Goal: Task Accomplishment & Management: Manage account settings

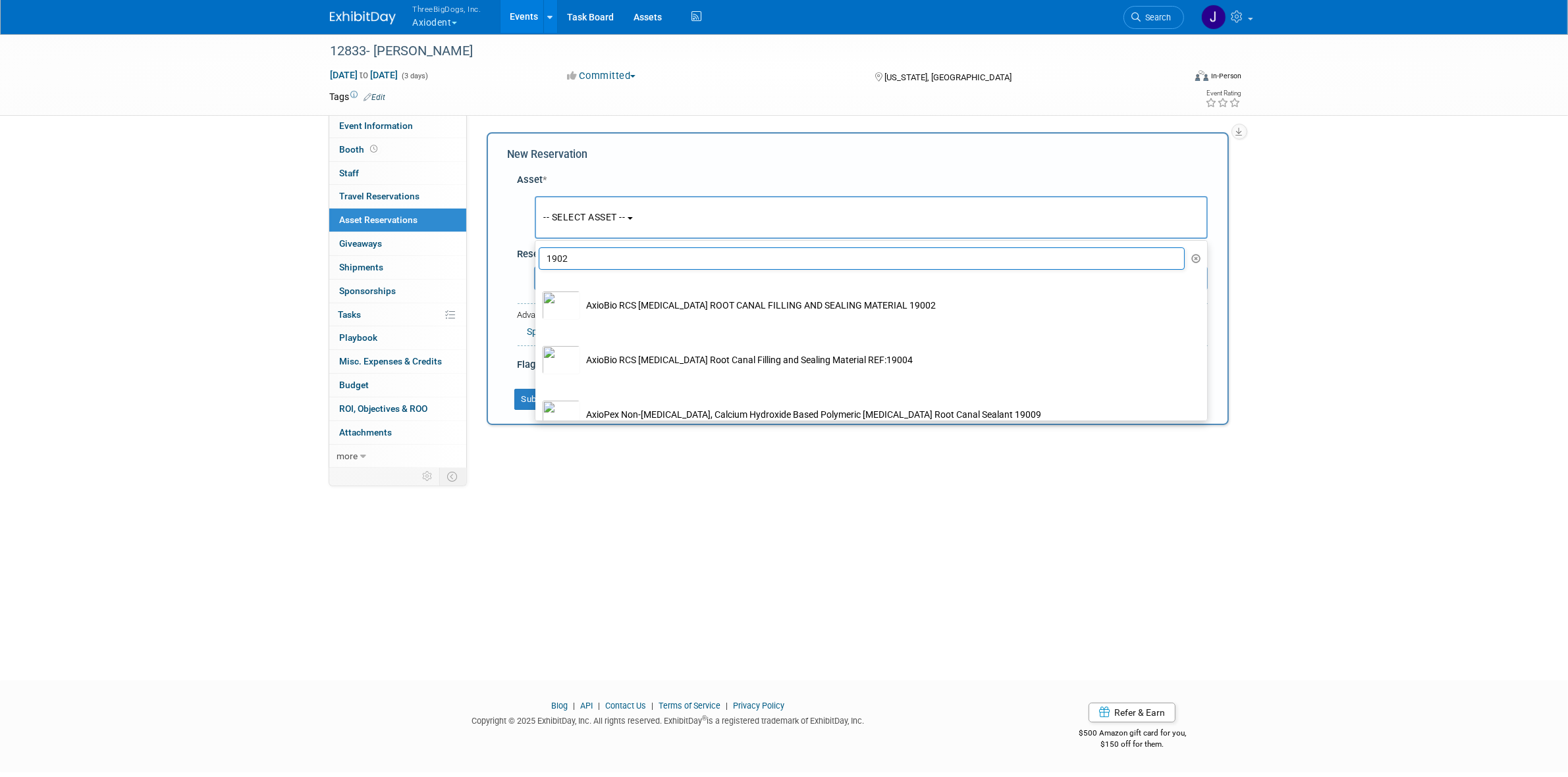
type input "19021"
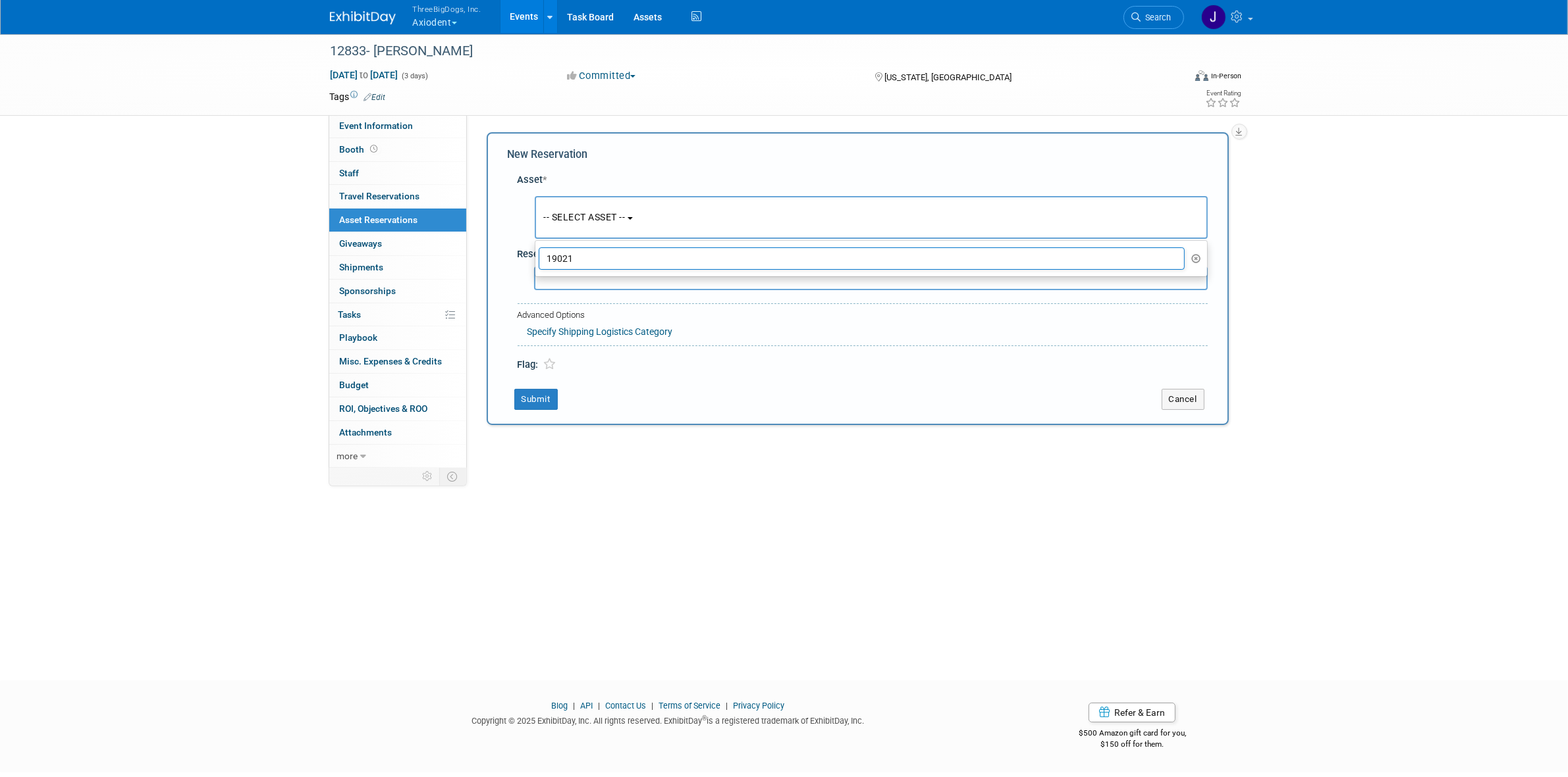
click at [646, 260] on input "19021" at bounding box center [861, 258] width 646 height 22
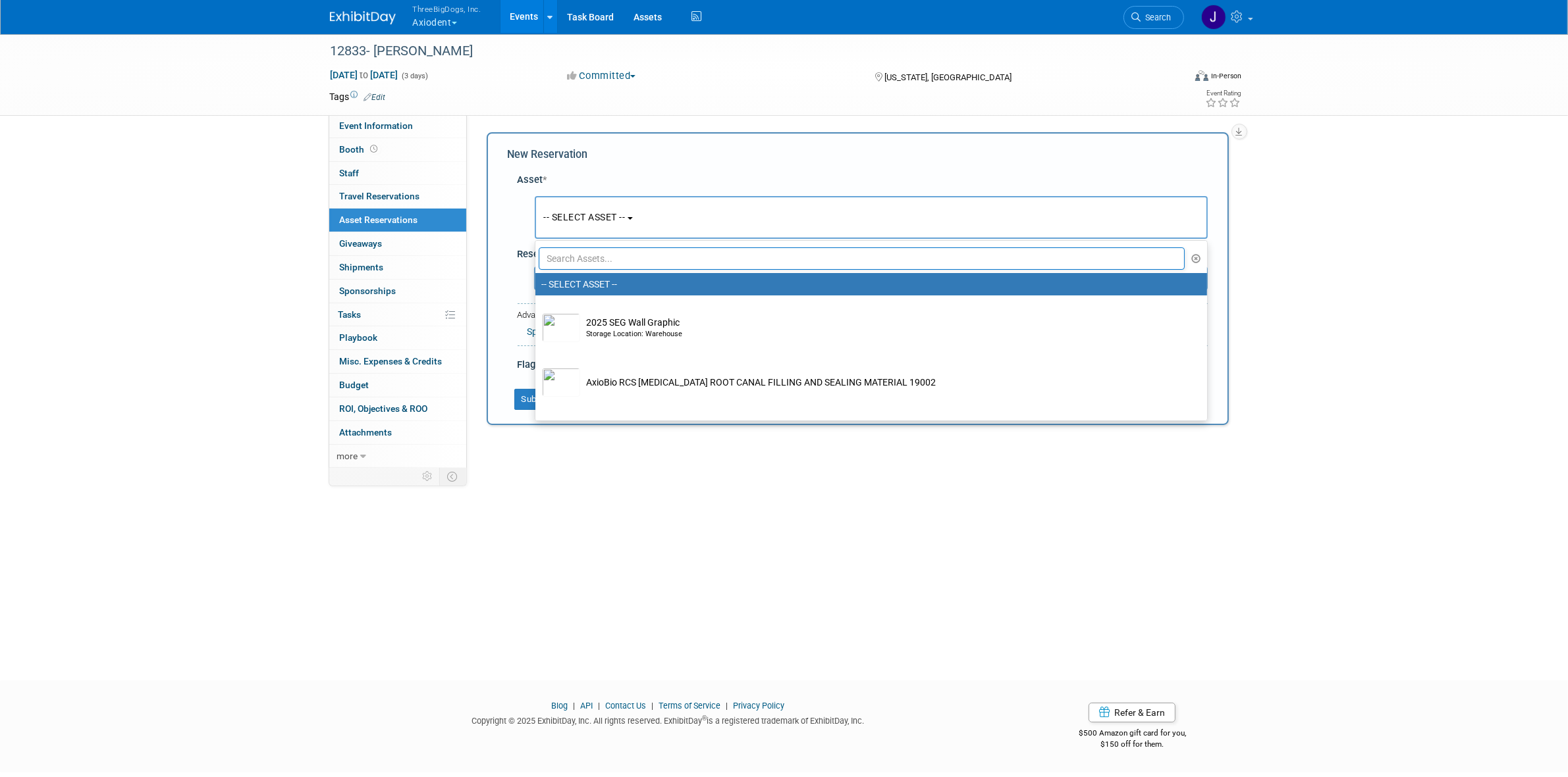
click at [616, 169] on div "Asset * -- SELECT ASSET -- <table style='display: inline-block; border-style:no…" at bounding box center [857, 269] width 700 height 206
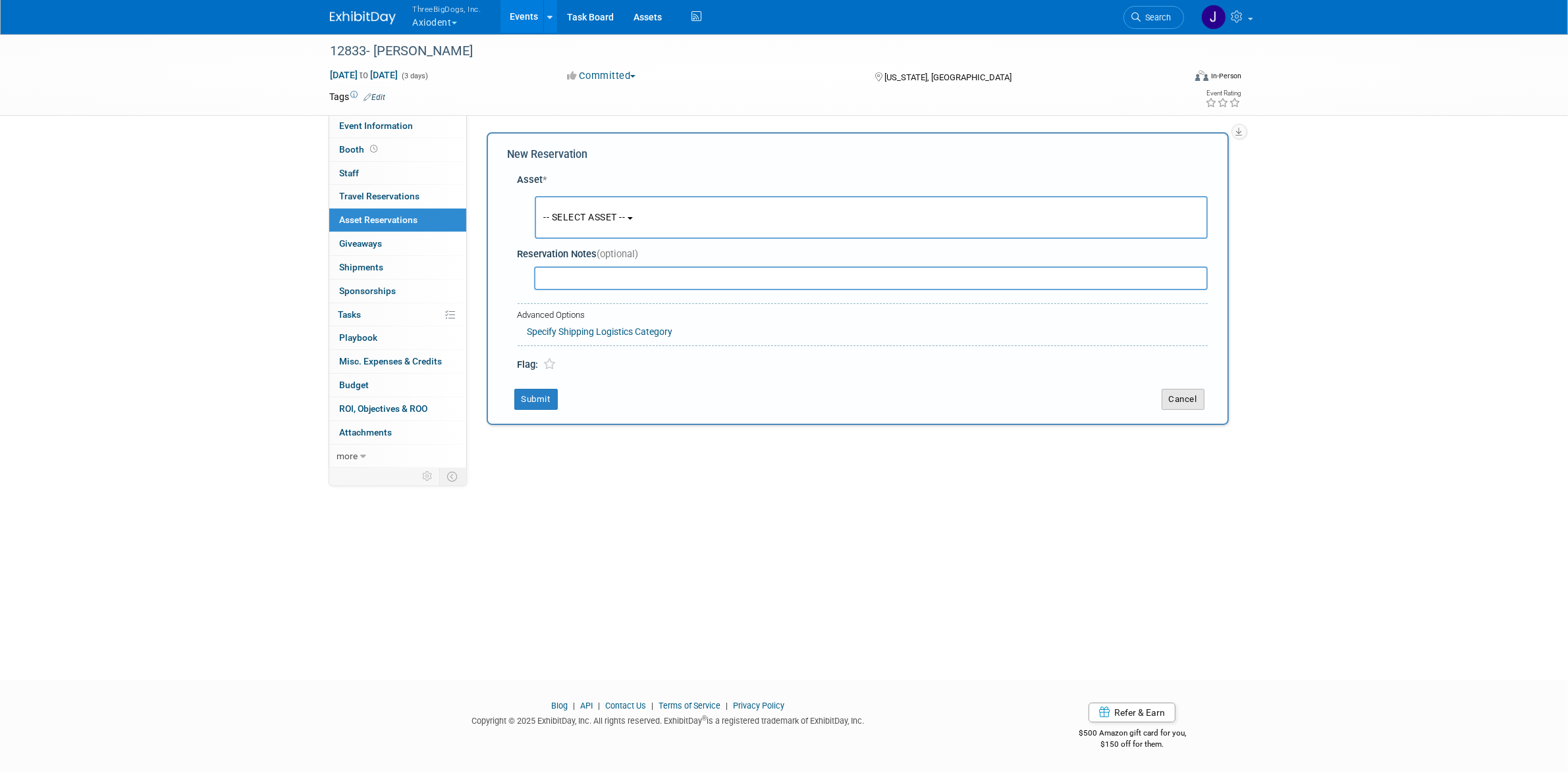
click at [1175, 403] on button "Cancel" at bounding box center [1183, 399] width 43 height 21
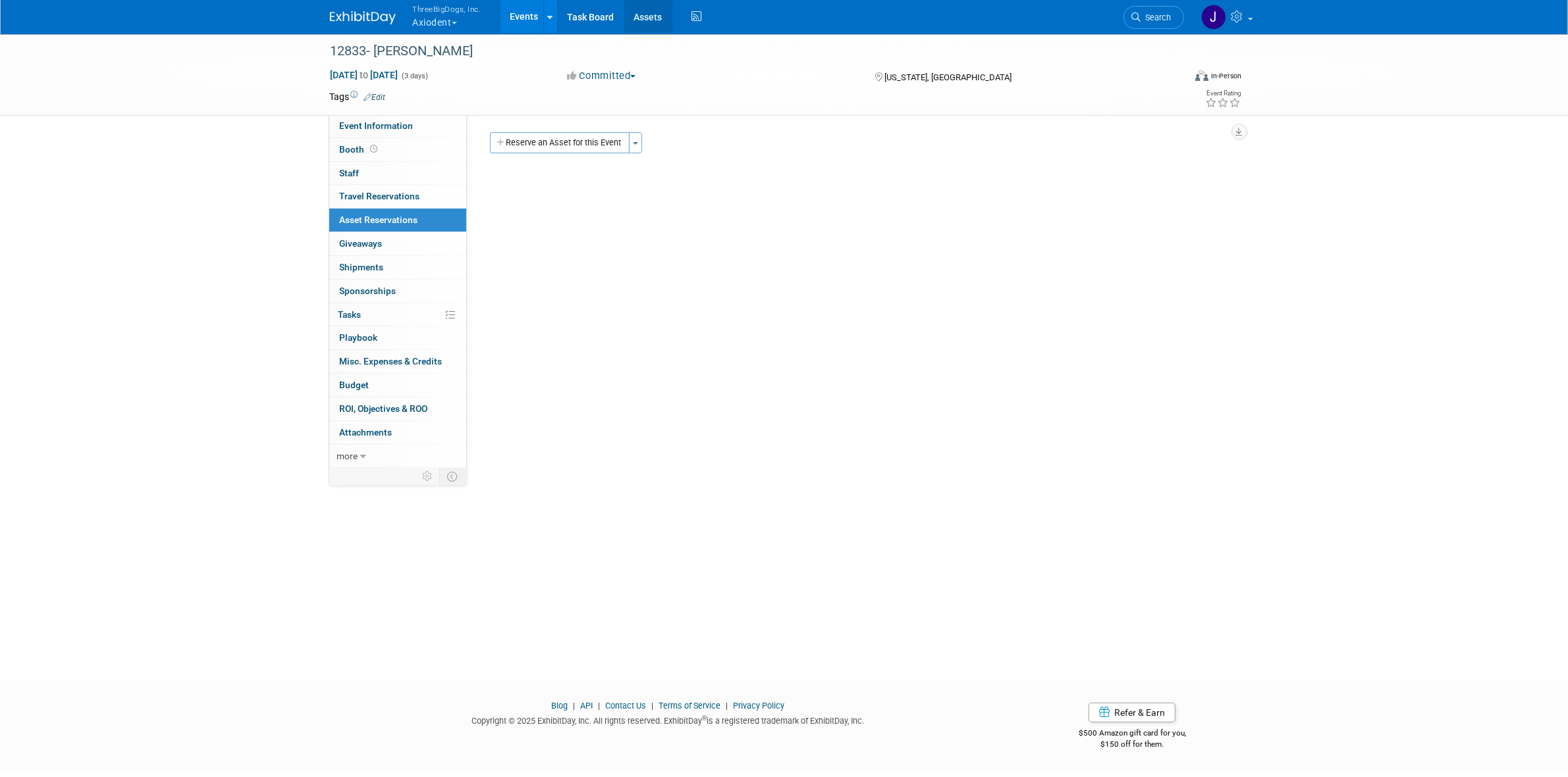
click at [653, 10] on link "Assets" at bounding box center [648, 16] width 48 height 33
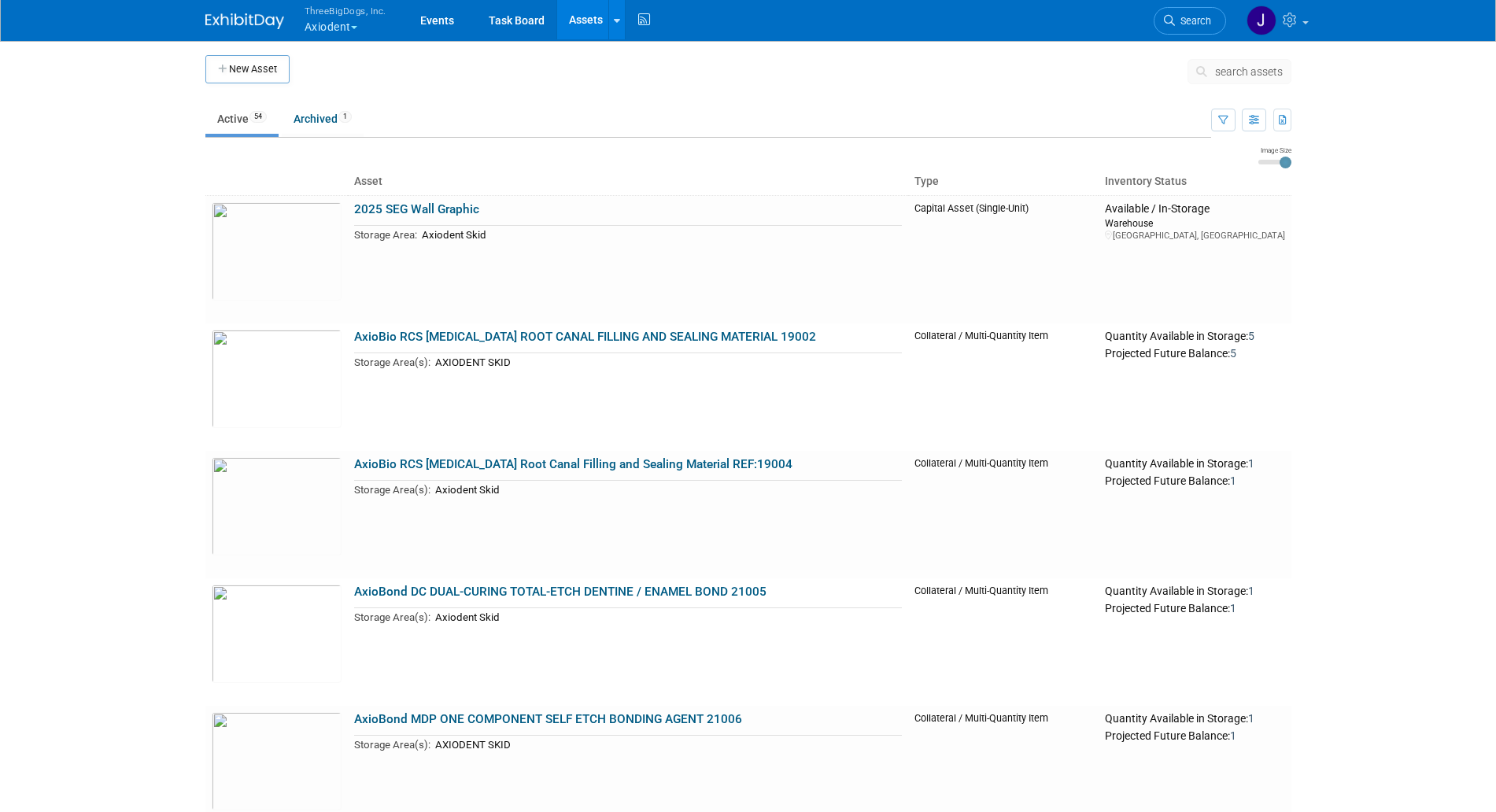
click at [1336, 309] on body "ThreeBigDogs, Inc. Axiodent Explore: My Workspaces 29 Go to Workspace: Accutron…" at bounding box center [748, 406] width 1496 height 812
click at [243, 60] on button "New Asset" at bounding box center [248, 69] width 84 height 28
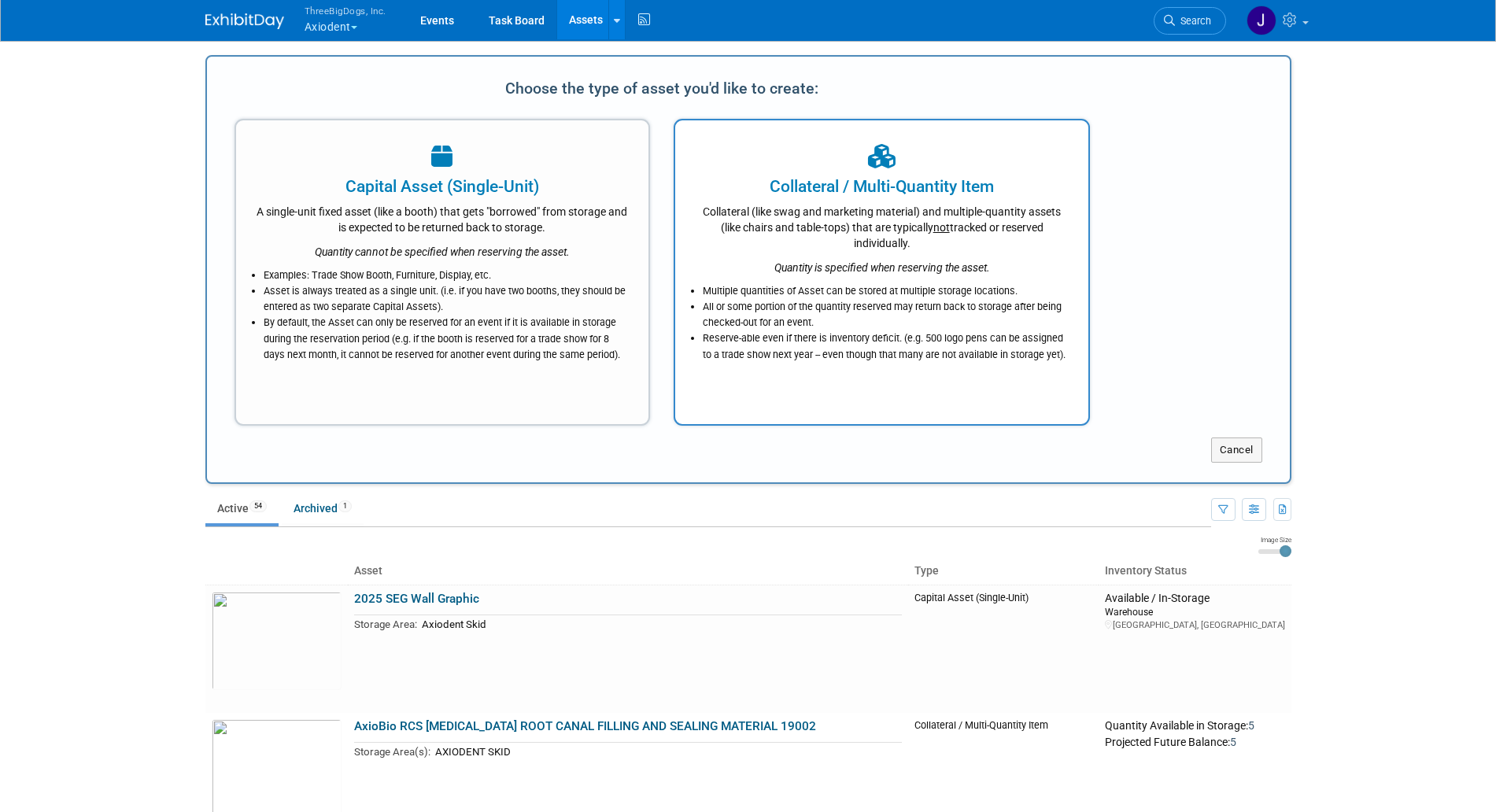
click at [771, 257] on div "Quantity is specified when reserving the asset." at bounding box center [882, 263] width 374 height 25
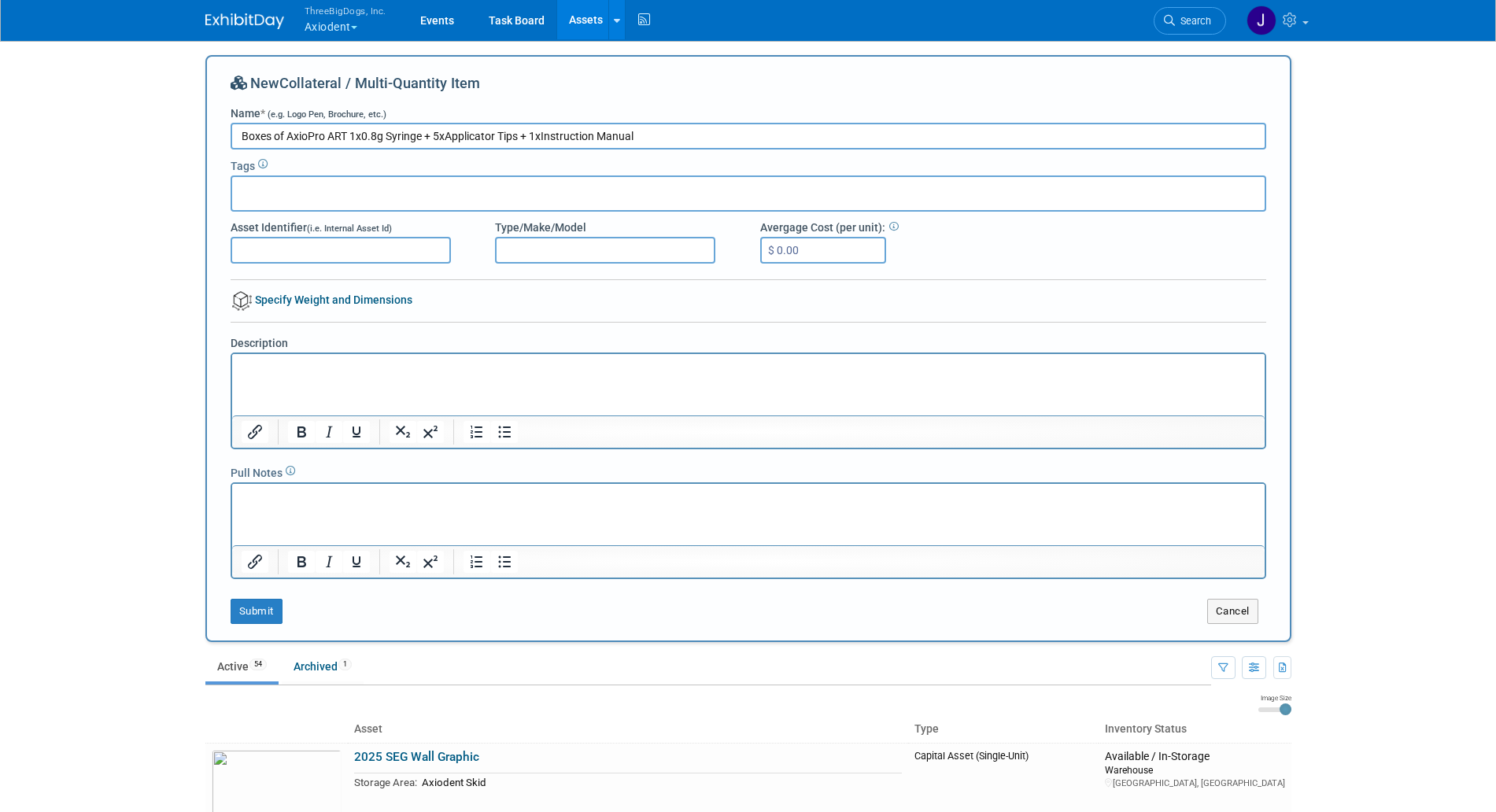
type input "Boxes of AxioPro ART 1x0.8g Syringe + 5xApplicator Tips + 1xInstruction Manual"
click at [487, 207] on div at bounding box center [749, 193] width 1036 height 37
click at [390, 251] on input "Asset Identifier (i.e. Internal Asset Id)" at bounding box center [341, 249] width 220 height 27
click at [571, 258] on input "Type/Make/Model" at bounding box center [605, 249] width 220 height 27
type input "25019"
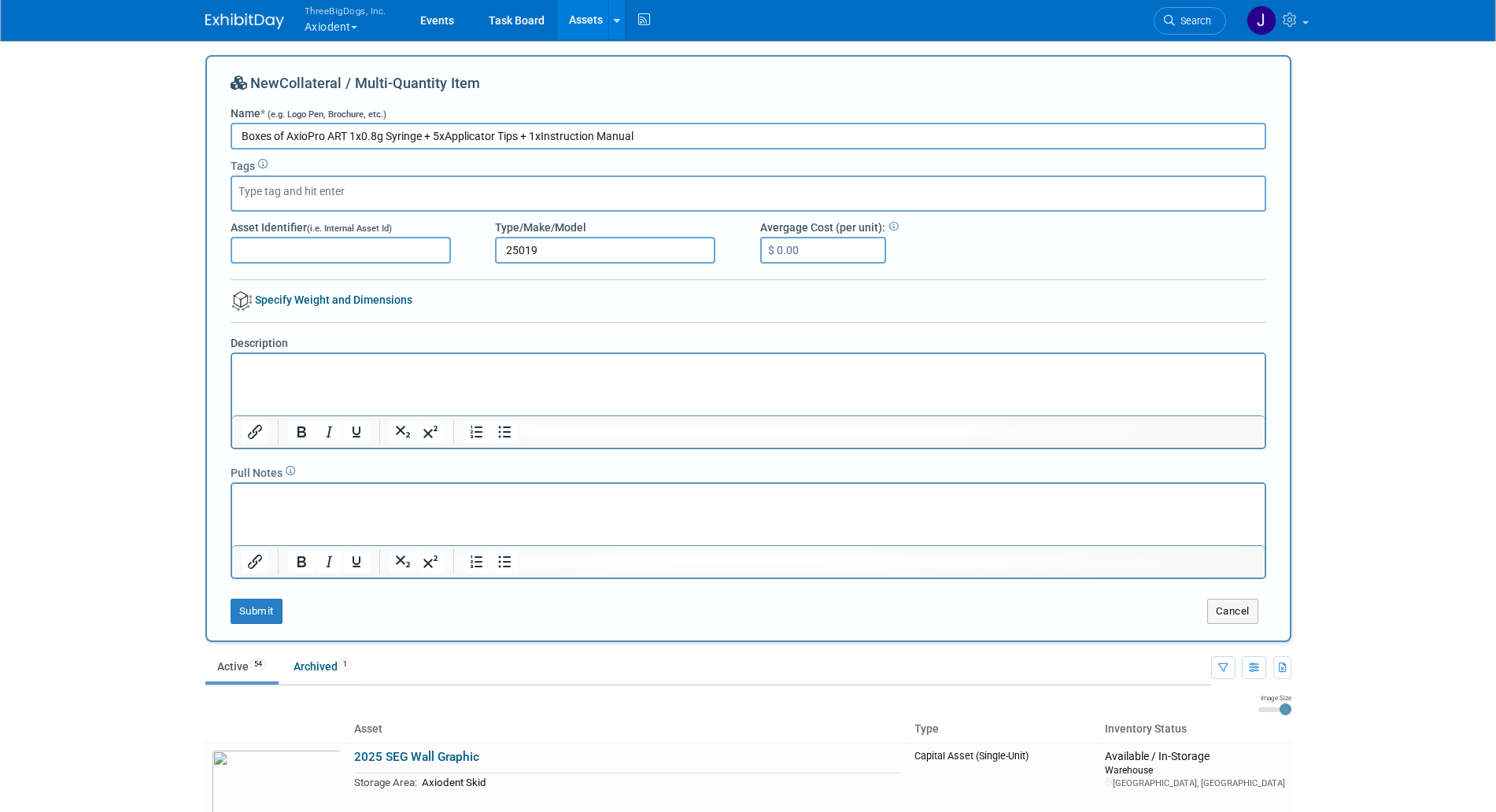
click at [662, 129] on input "Boxes of AxioPro ART 1x0.8g Syringe + 5xApplicator Tips + 1xInstruction Manual" at bounding box center [749, 136] width 1036 height 27
click at [289, 132] on input "Boxes of AxioPro ART 1x0.8g Syringe + 5xApplicator Tips + 1xInstruction Manual" at bounding box center [749, 136] width 1036 height 27
click at [730, 131] on input "Boxes of AxioPro ART 1x0.8g Syringe + 5xApplicator Tips + 1xInstruction Manual" at bounding box center [749, 136] width 1036 height 27
drag, startPoint x: 348, startPoint y: 136, endPoint x: 641, endPoint y: 144, distance: 293.1
click at [641, 144] on input "Boxes of AxioPro ART 1x0.8g Syringe + 5xApplicator Tips + 1xInstruction Manual" at bounding box center [749, 136] width 1036 height 27
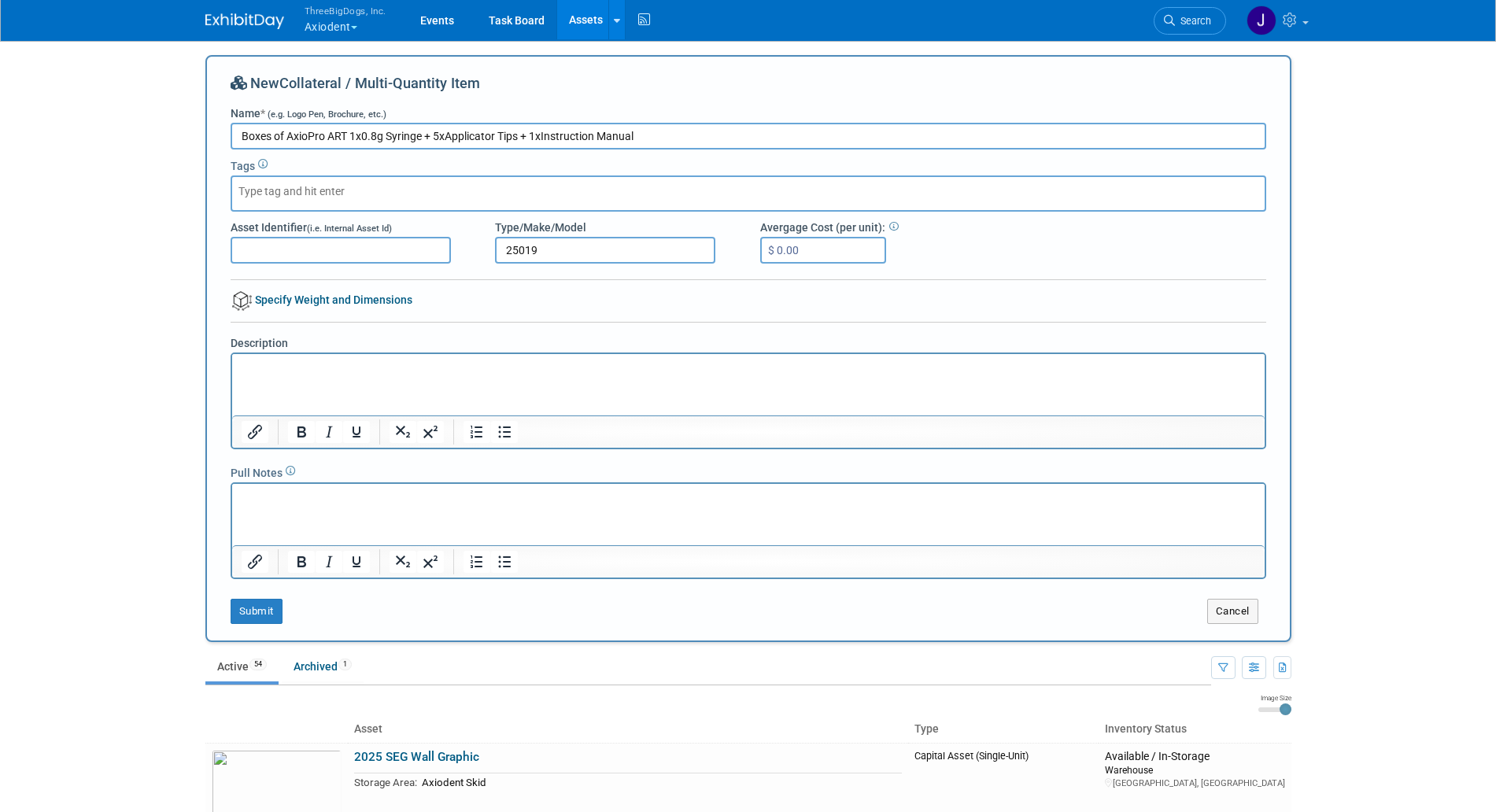
click at [678, 143] on input "Boxes of AxioPro ART 1x0.8g Syringe + 5xApplicator Tips + 1xInstruction Manual" at bounding box center [749, 136] width 1036 height 27
click at [247, 137] on input "Boxes of AxioPro ART 1x0.8g Syringe + 5xApplicator Tips + 1xInstruction Manual" at bounding box center [749, 136] width 1036 height 27
type input "Whole boxes of AxioPro ART 1x0.8g Syringe + 5xApplicator Tips + 1xInstruction M…"
click at [569, 242] on input "25019" at bounding box center [605, 249] width 220 height 27
click at [509, 252] on input "25019" at bounding box center [605, 249] width 220 height 27
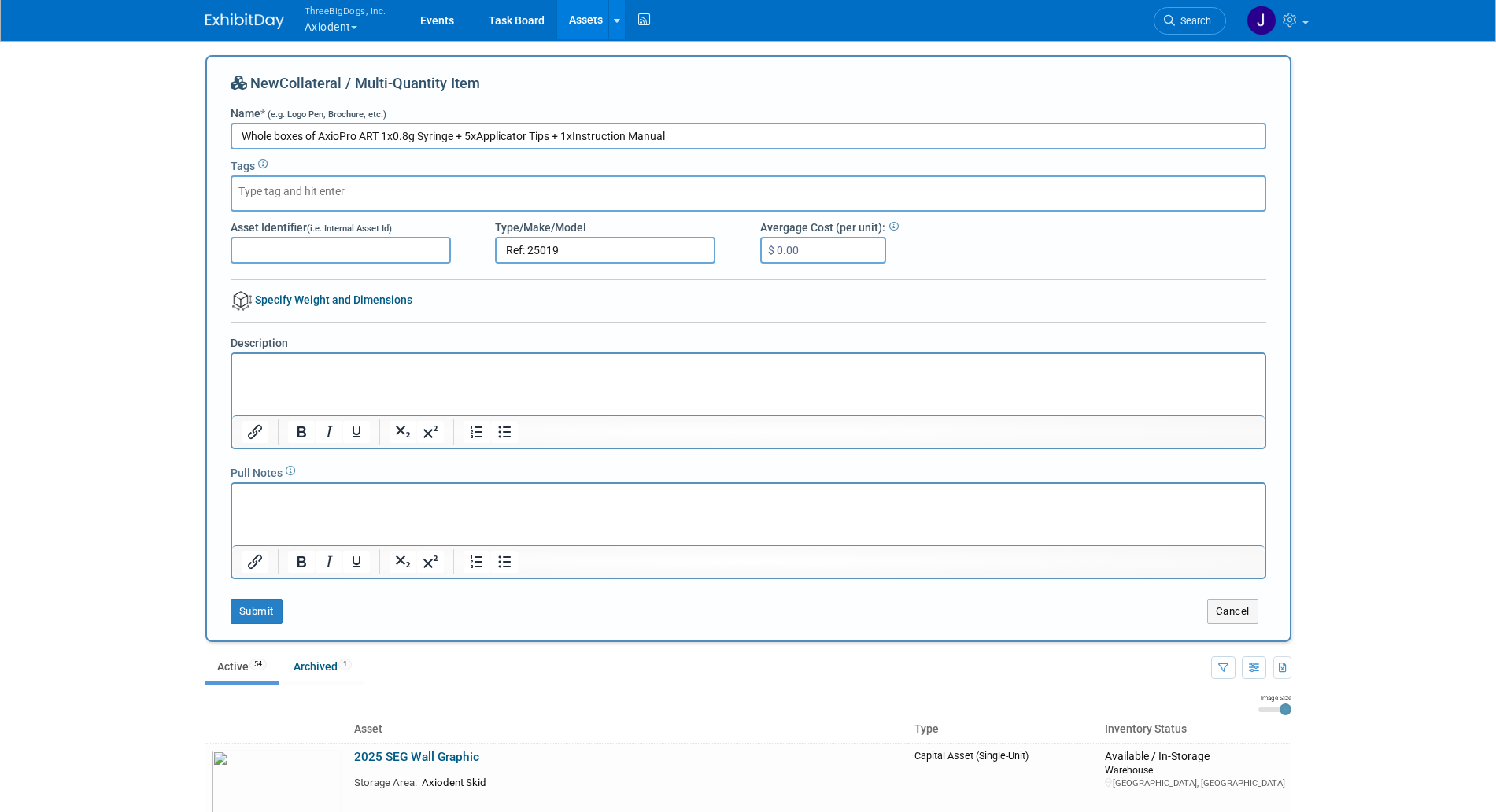
type input "Ref: 25019"
click at [615, 363] on p "Rich Text Area. Press ALT-0 for help." at bounding box center [748, 368] width 1015 height 16
drag, startPoint x: 320, startPoint y: 134, endPoint x: 686, endPoint y: 145, distance: 366.2
click at [686, 145] on input "Whole boxes of AxioPro ART 1x0.8g Syringe + 5xApplicator Tips + 1xInstruction M…" at bounding box center [749, 136] width 1036 height 27
drag, startPoint x: 614, startPoint y: 358, endPoint x: 846, endPoint y: 708, distance: 419.9
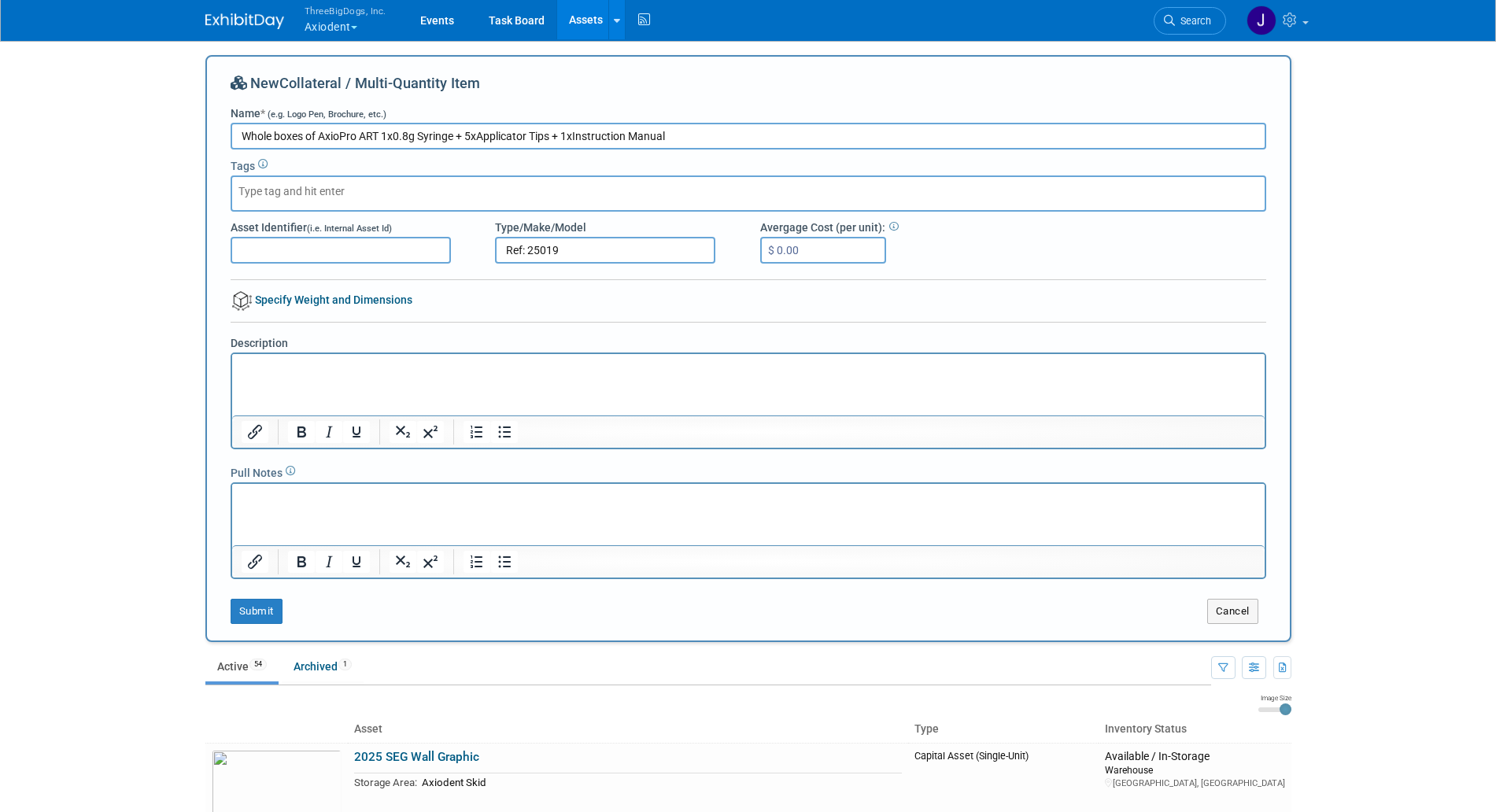
click at [614, 358] on html at bounding box center [747, 365] width 1033 height 22
paste body "Rich Text Area. Press ALT-0 for help."
click at [617, 369] on p "AxioPro ART 1x0.8g Syringe + 5xApplicator Tips + 1xInstruction Manual" at bounding box center [748, 368] width 1015 height 16
click at [620, 369] on p "AxioPro ART 1x0.8g Syringe + 5xApplicator Tips + 1xInstruction Manual for Trdes…" at bounding box center [748, 368] width 1015 height 16
click at [685, 368] on p "AxioPro ART 1x0.8g Syringe + 5xApplicator Tips + 1xInstruction Manual for Trade…" at bounding box center [748, 368] width 1015 height 16
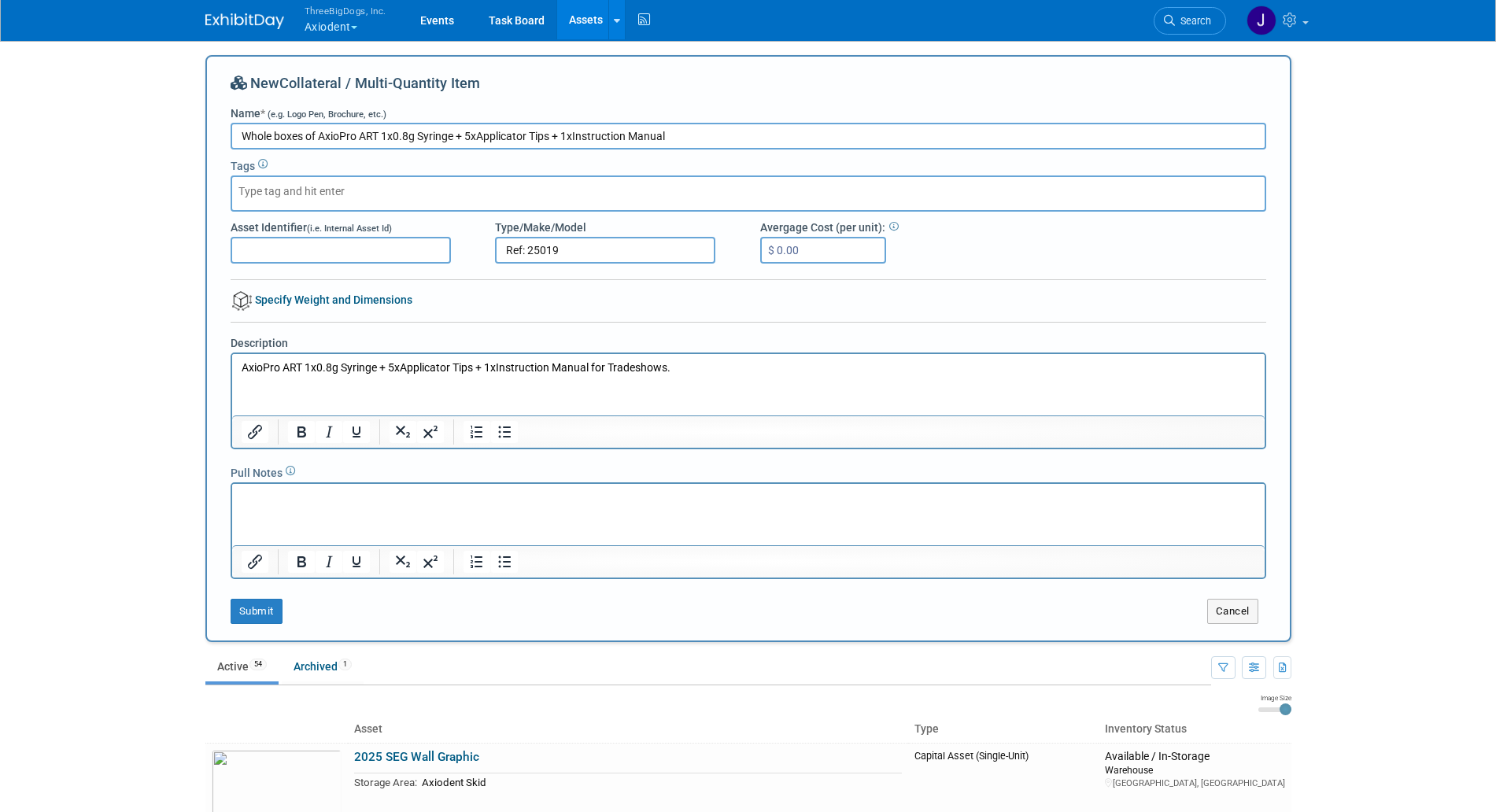
click at [383, 500] on p "Rich Text Area. Press ALT-0 for help." at bounding box center [748, 498] width 1015 height 16
click at [358, 249] on input "Asset Identifier (i.e. Internal Asset Id)" at bounding box center [341, 249] width 220 height 27
click at [375, 188] on div at bounding box center [749, 193] width 1036 height 37
click at [267, 620] on button "Submit" at bounding box center [257, 611] width 52 height 25
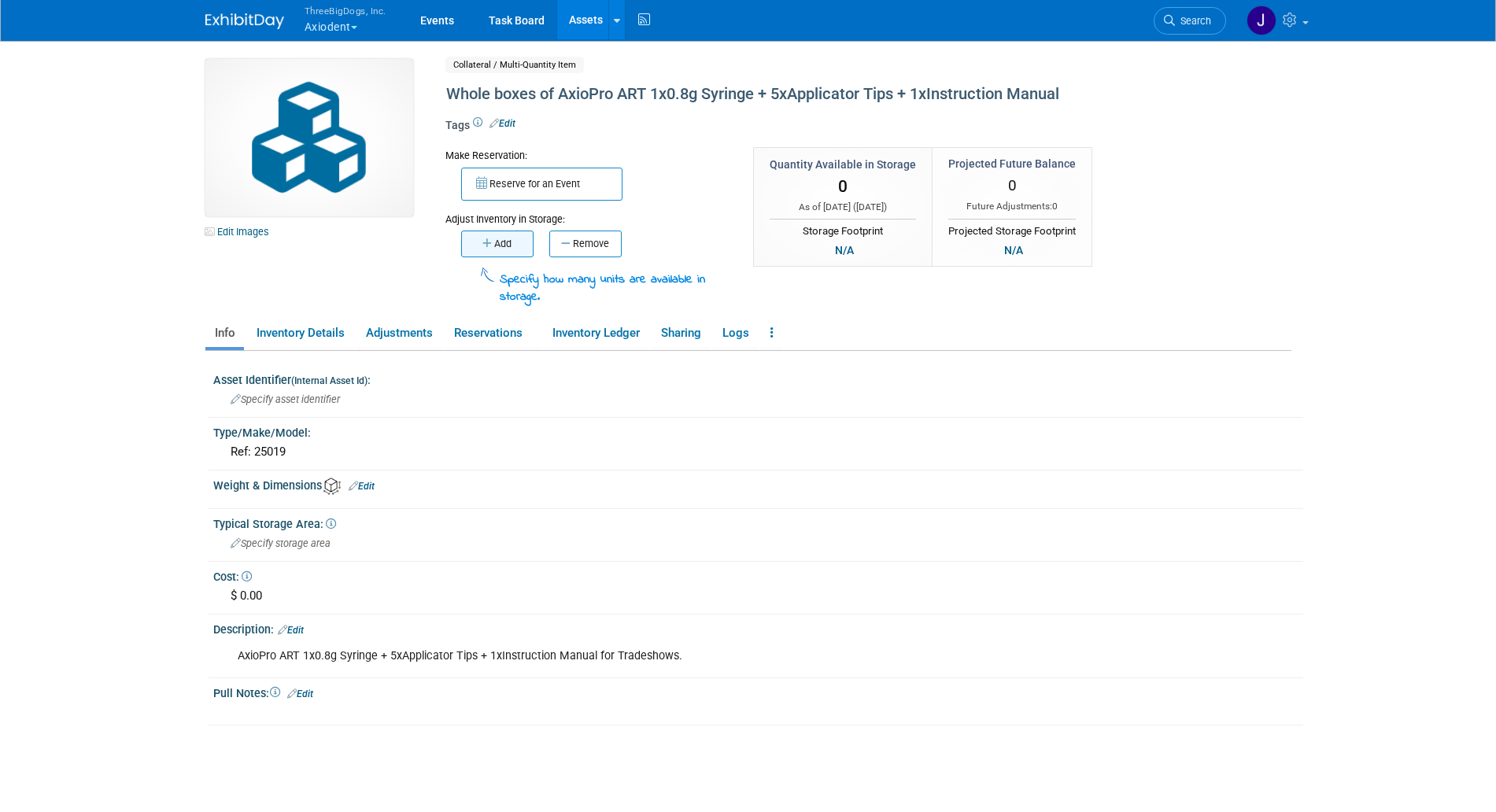
click at [511, 244] on button "Add" at bounding box center [497, 244] width 72 height 27
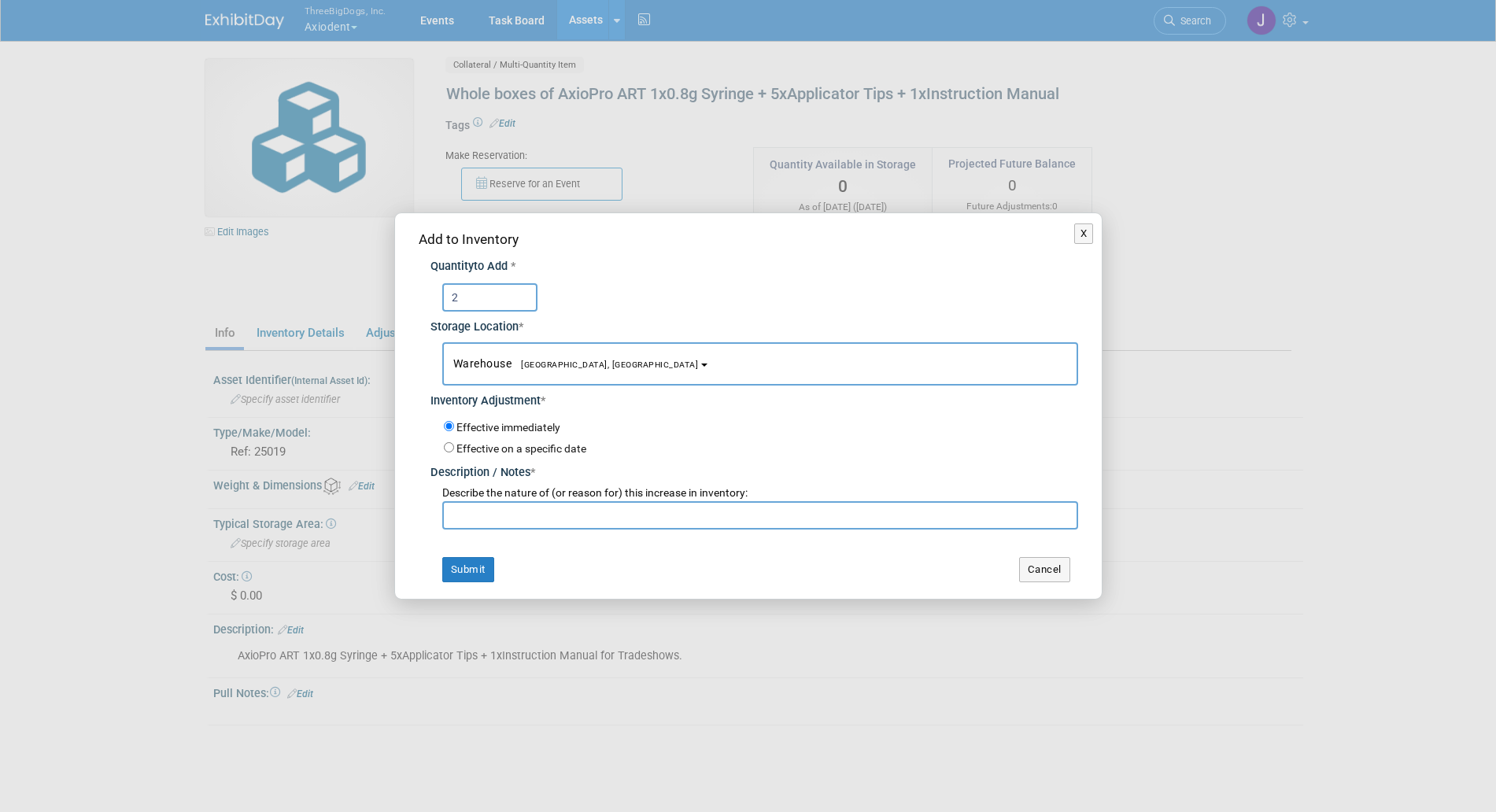
type input "2"
click at [505, 521] on input "text" at bounding box center [761, 515] width 636 height 28
click at [460, 518] on input "Starting inventory" at bounding box center [761, 515] width 636 height 28
type input "The starting inventory"
click at [482, 558] on button "Submit" at bounding box center [468, 569] width 52 height 25
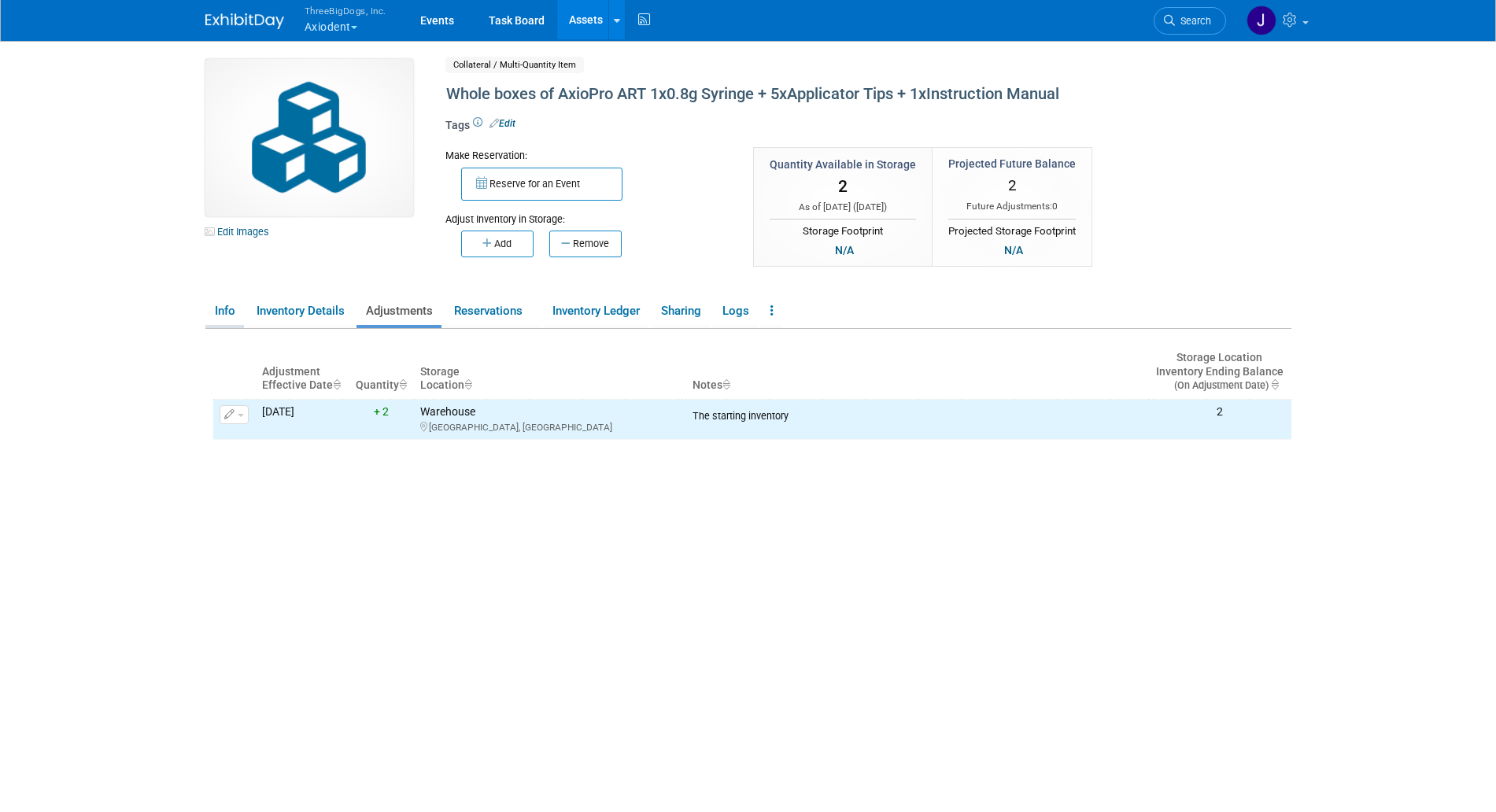
click at [214, 315] on link "Info" at bounding box center [225, 312] width 38 height 27
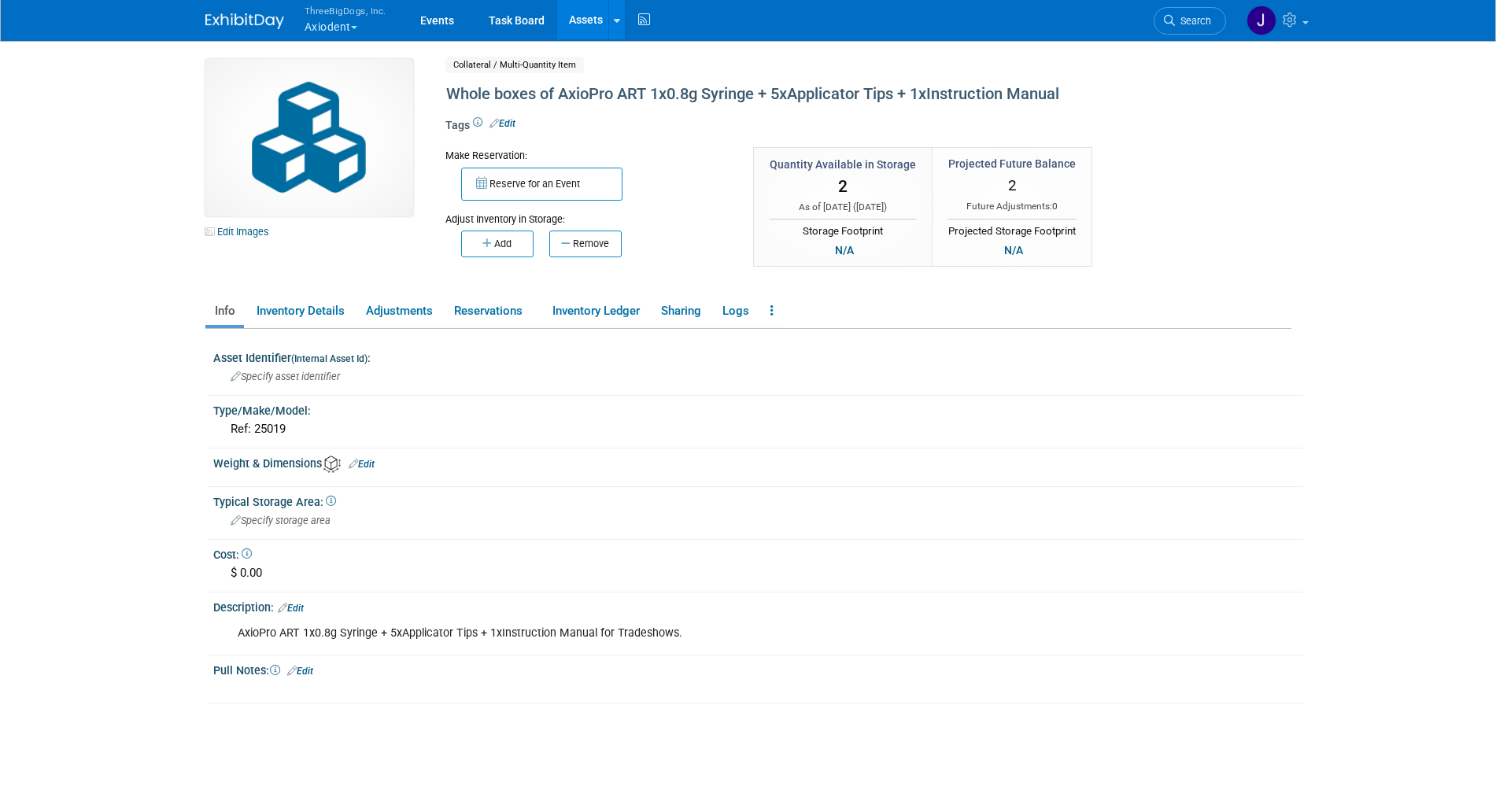
scroll to position [28, 0]
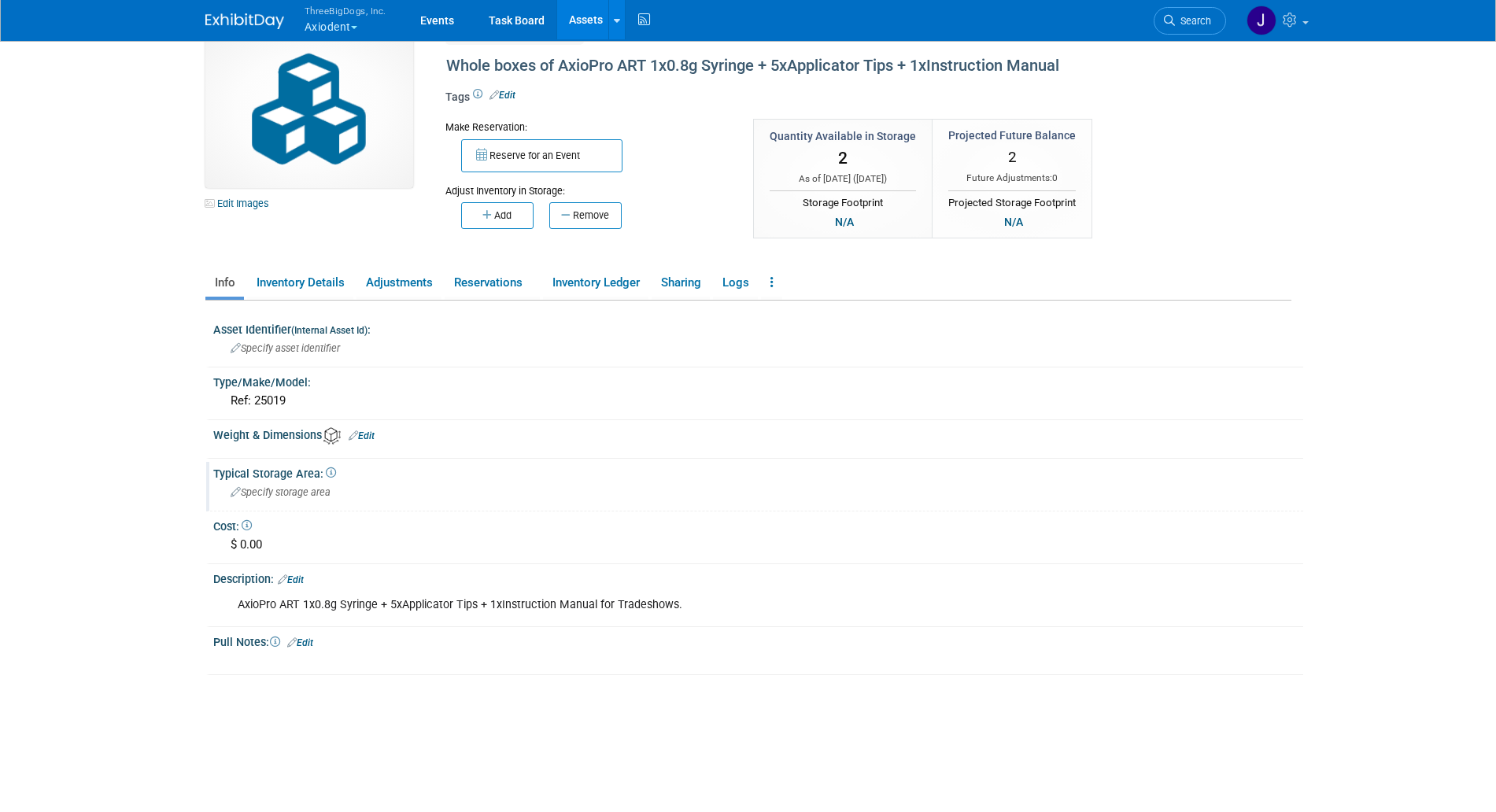
click at [311, 492] on span "Specify storage area" at bounding box center [280, 492] width 100 height 12
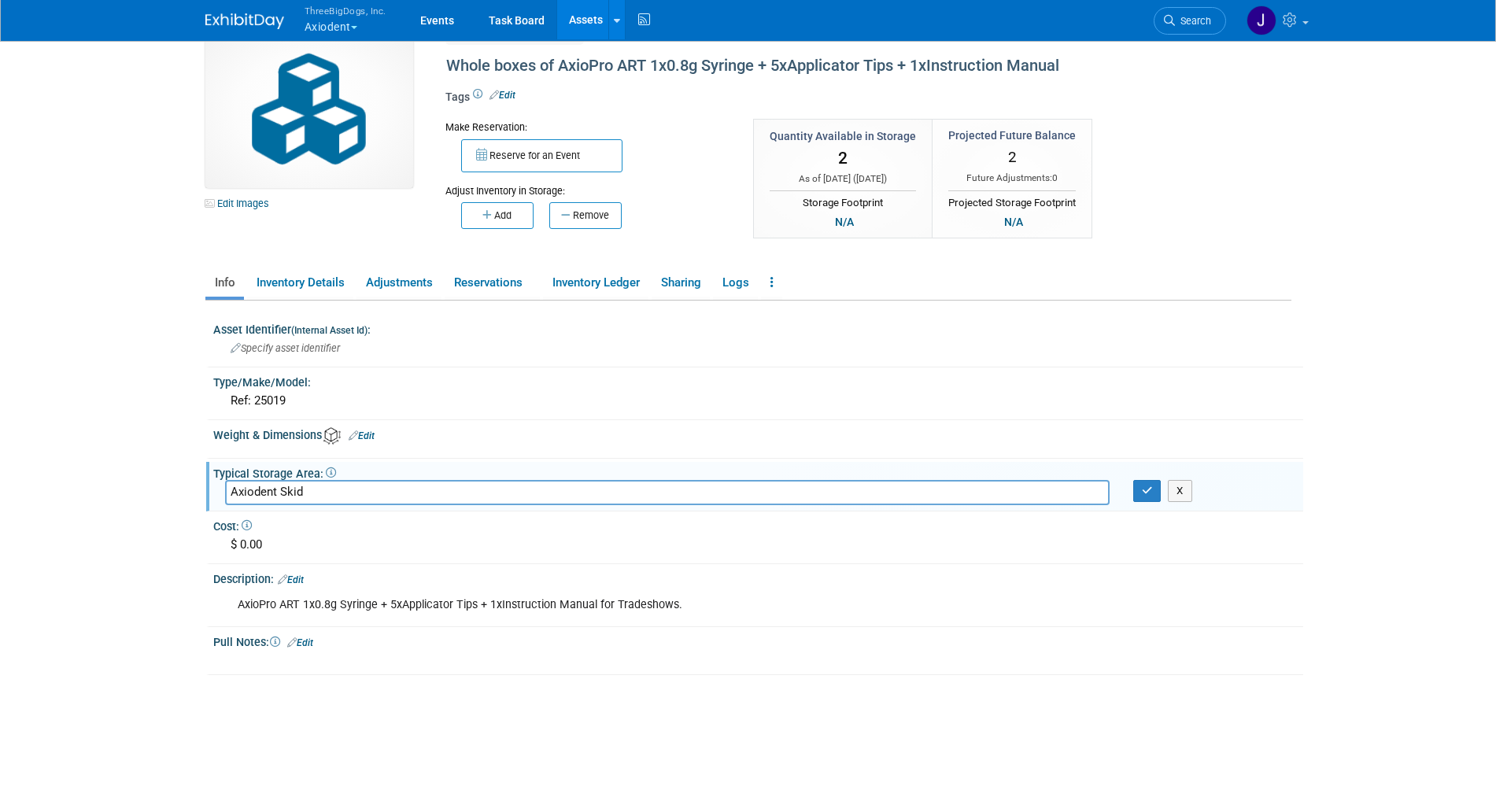
type input "Axiodent Skid"
click at [182, 457] on body "ThreeBigDogs, Inc. Axiodent Explore: My Workspaces 29 Go to Workspace:" at bounding box center [748, 378] width 1496 height 812
click at [1149, 503] on div "Axiodent Skid X" at bounding box center [758, 492] width 1090 height 25
click at [1149, 499] on button "button" at bounding box center [1148, 491] width 28 height 22
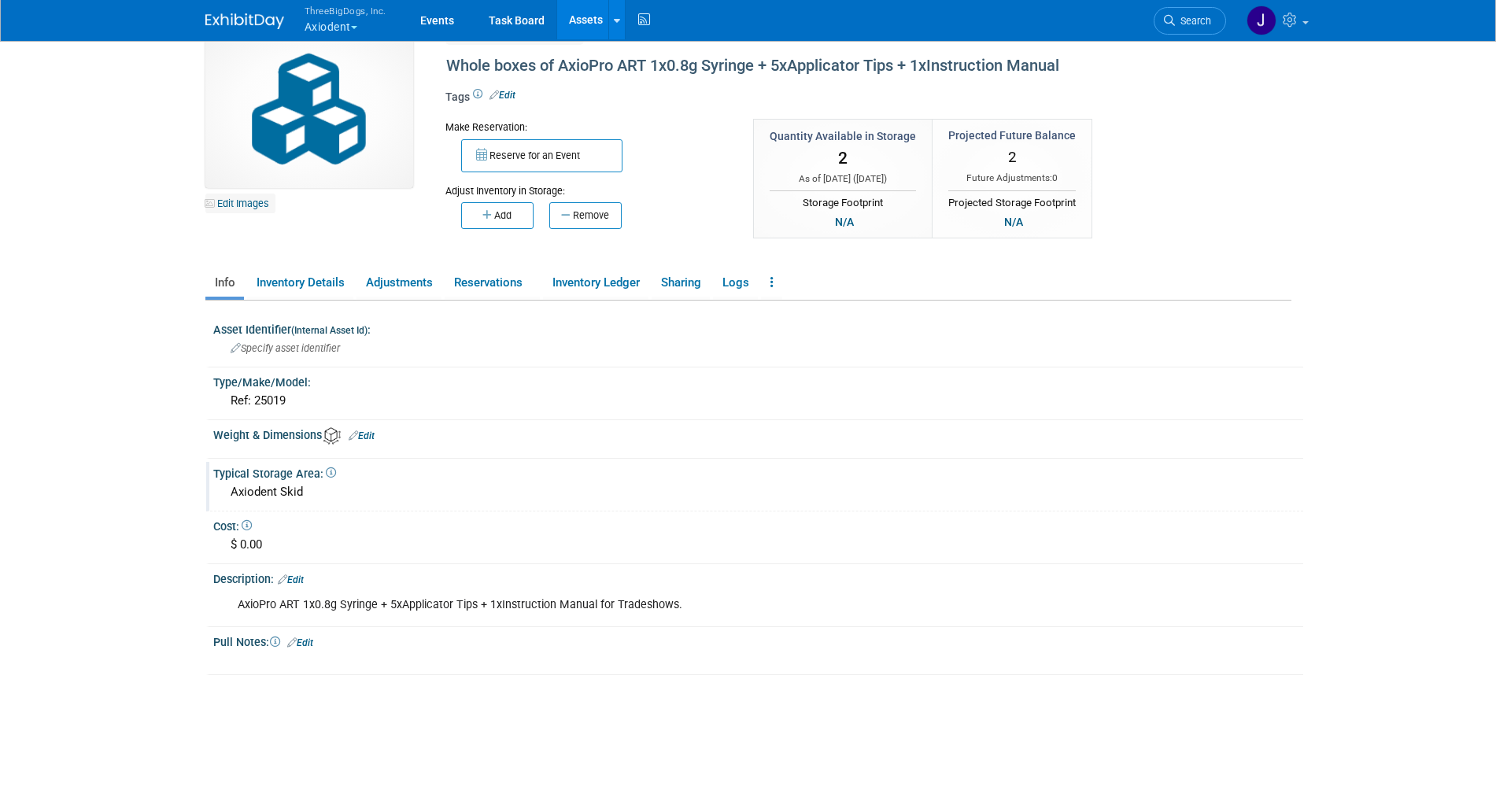
click at [248, 194] on link "Edit Images" at bounding box center [240, 203] width 70 height 19
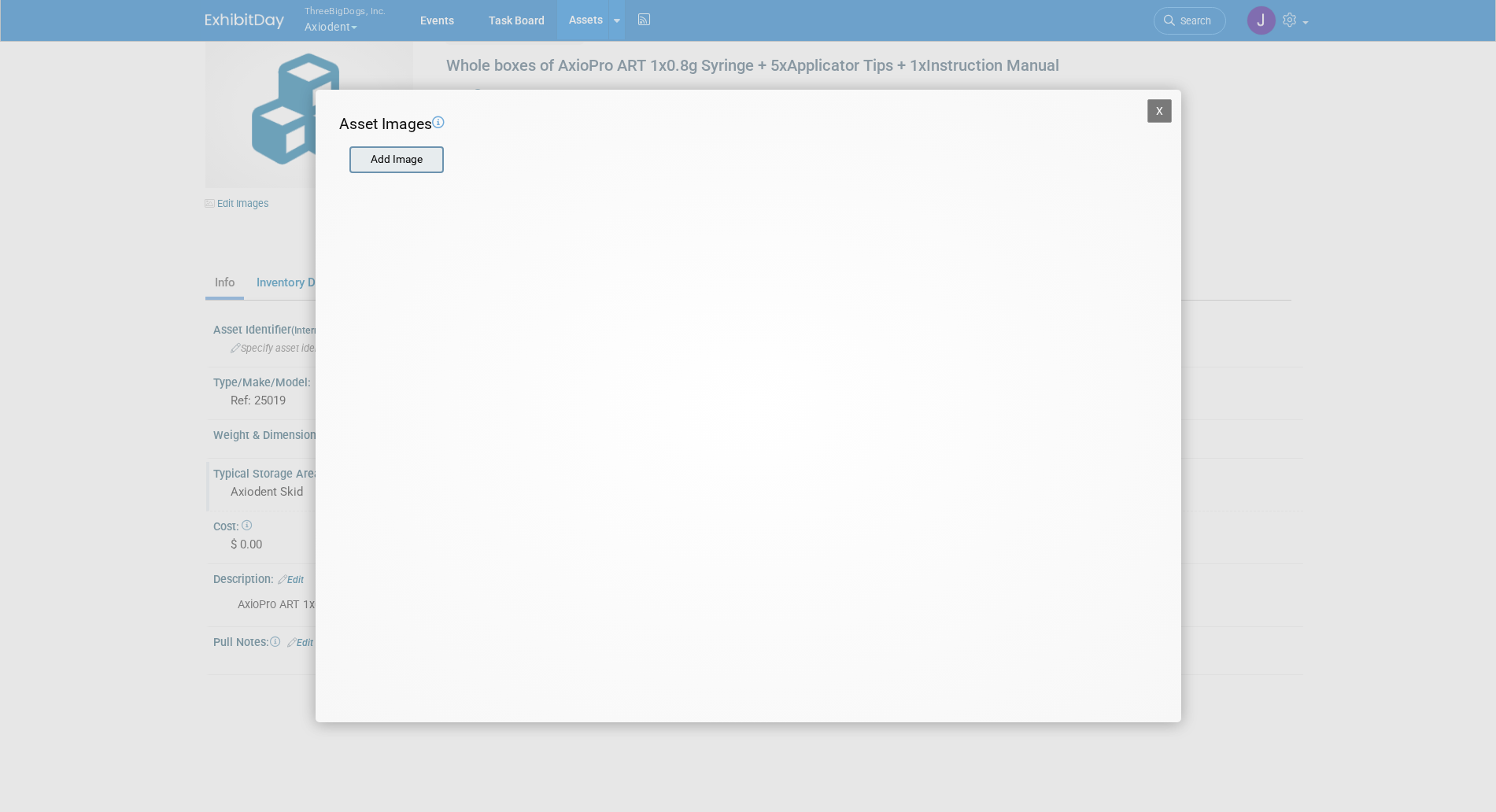
click at [387, 154] on input "file" at bounding box center [348, 159] width 187 height 24
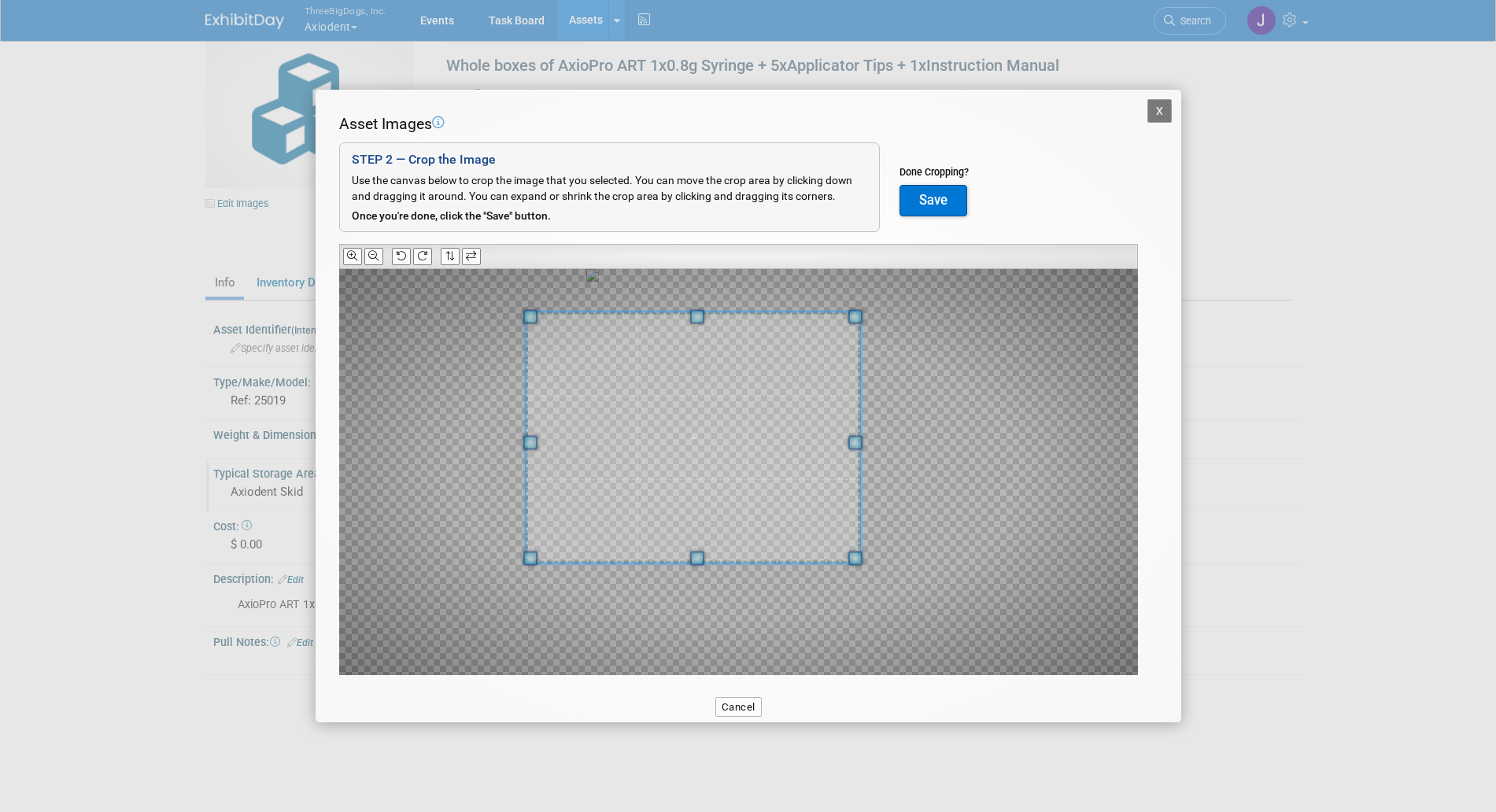
click at [587, 313] on div at bounding box center [692, 437] width 335 height 252
click at [1148, 116] on button "X" at bounding box center [1160, 111] width 25 height 24
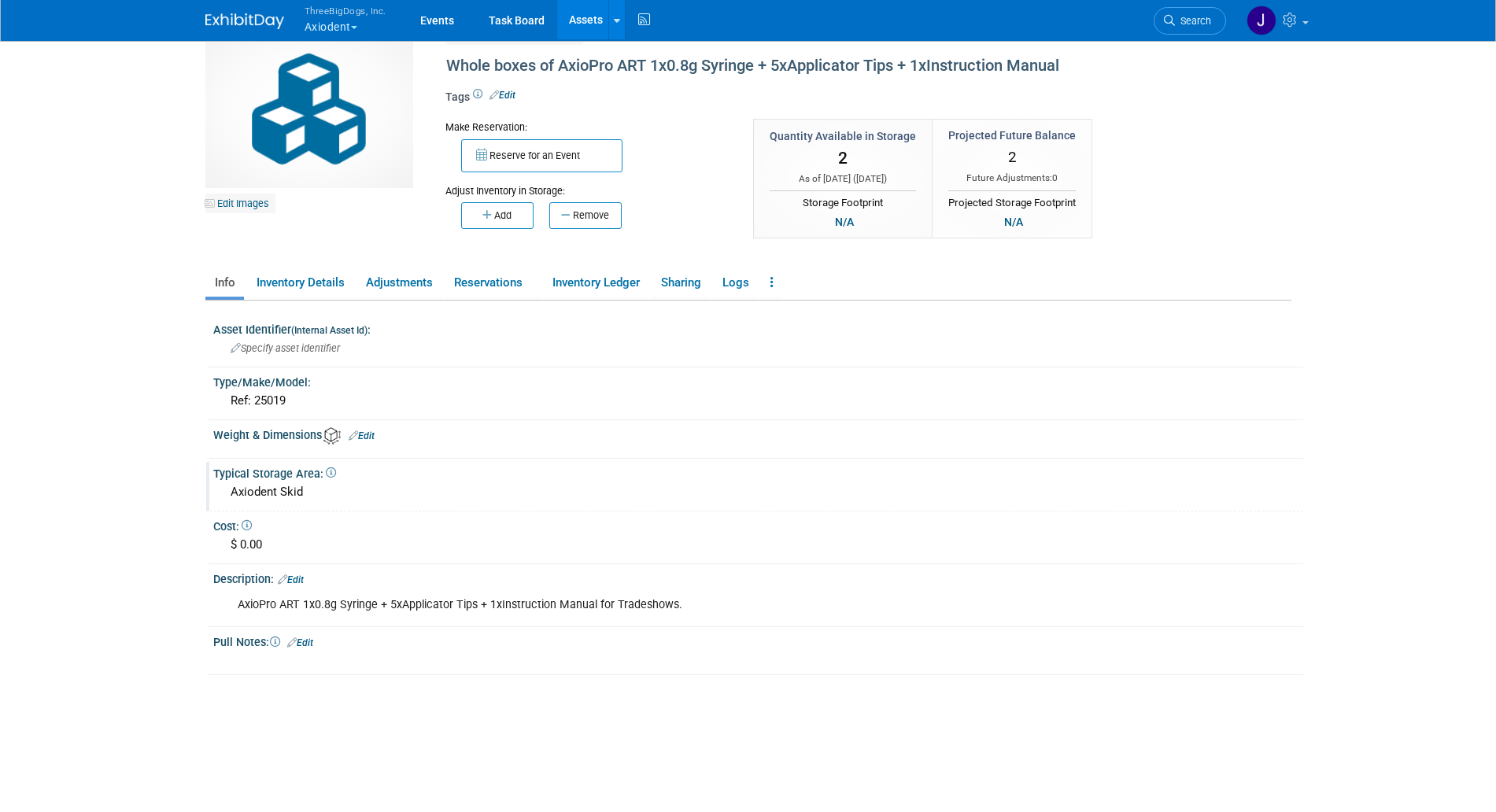
click at [244, 210] on link "Edit Images" at bounding box center [240, 203] width 70 height 19
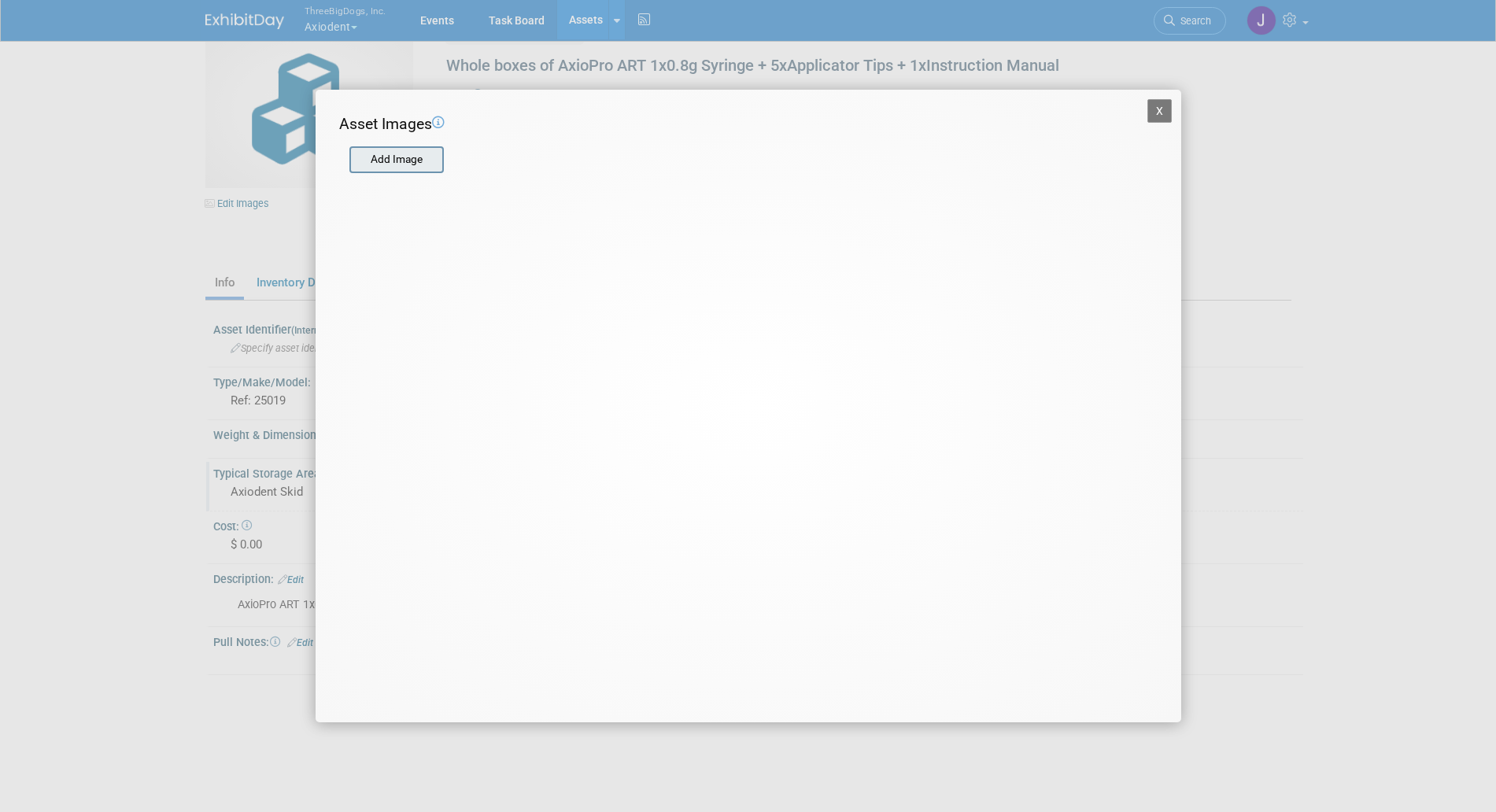
click at [404, 170] on input "file" at bounding box center [348, 159] width 187 height 24
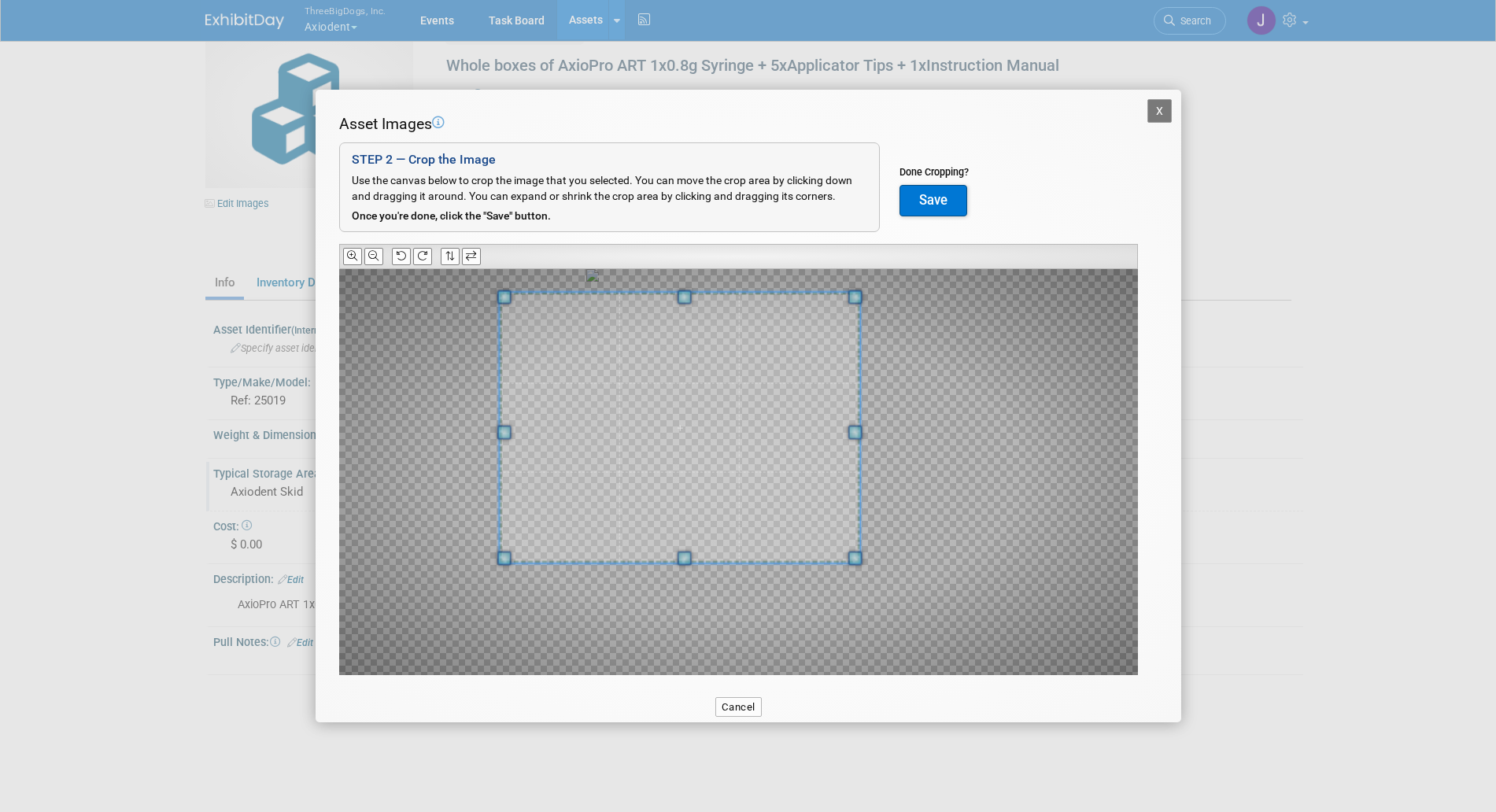
click at [556, 298] on div at bounding box center [679, 428] width 361 height 271
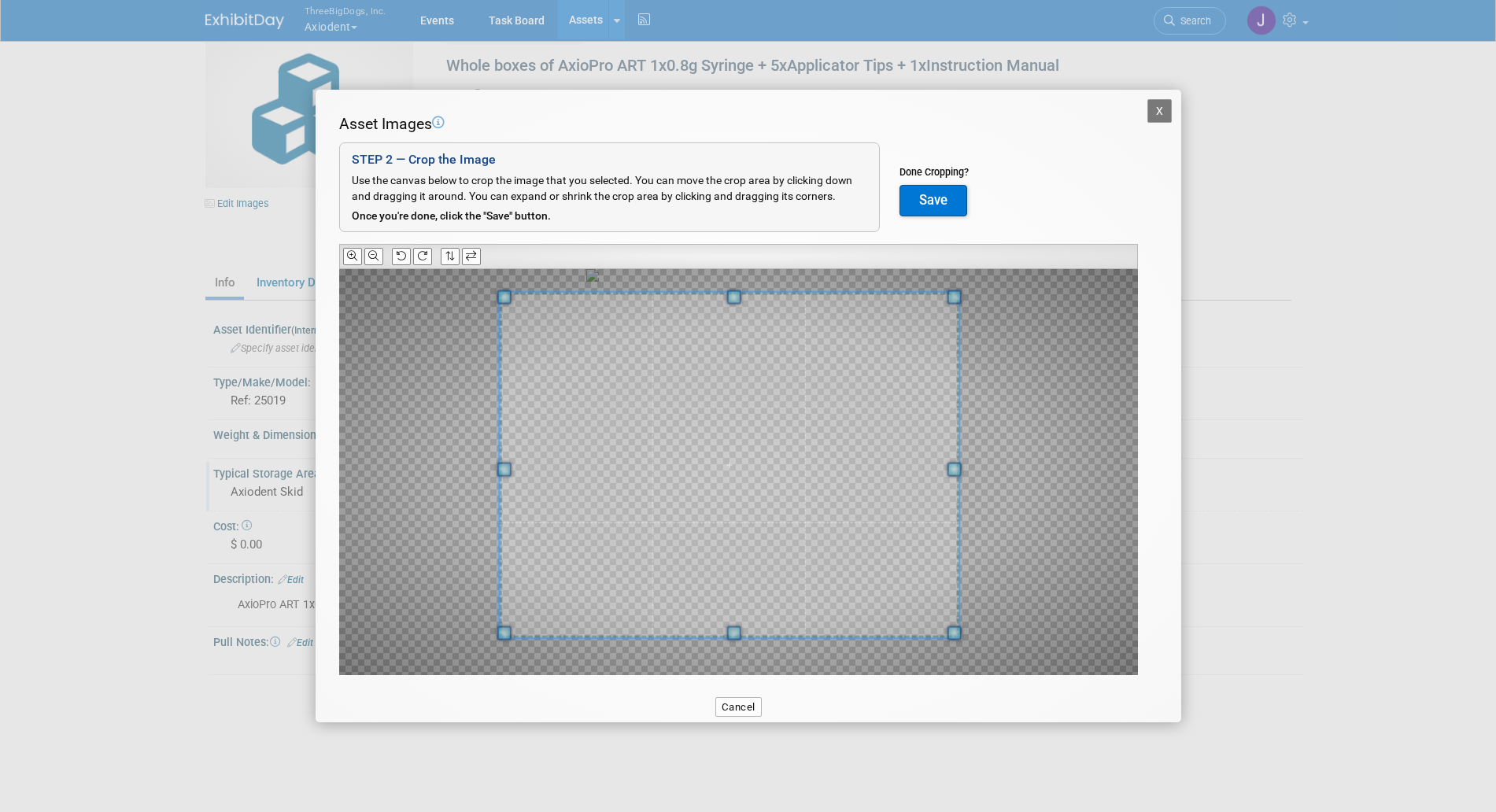
click at [953, 630] on span at bounding box center [954, 633] width 14 height 14
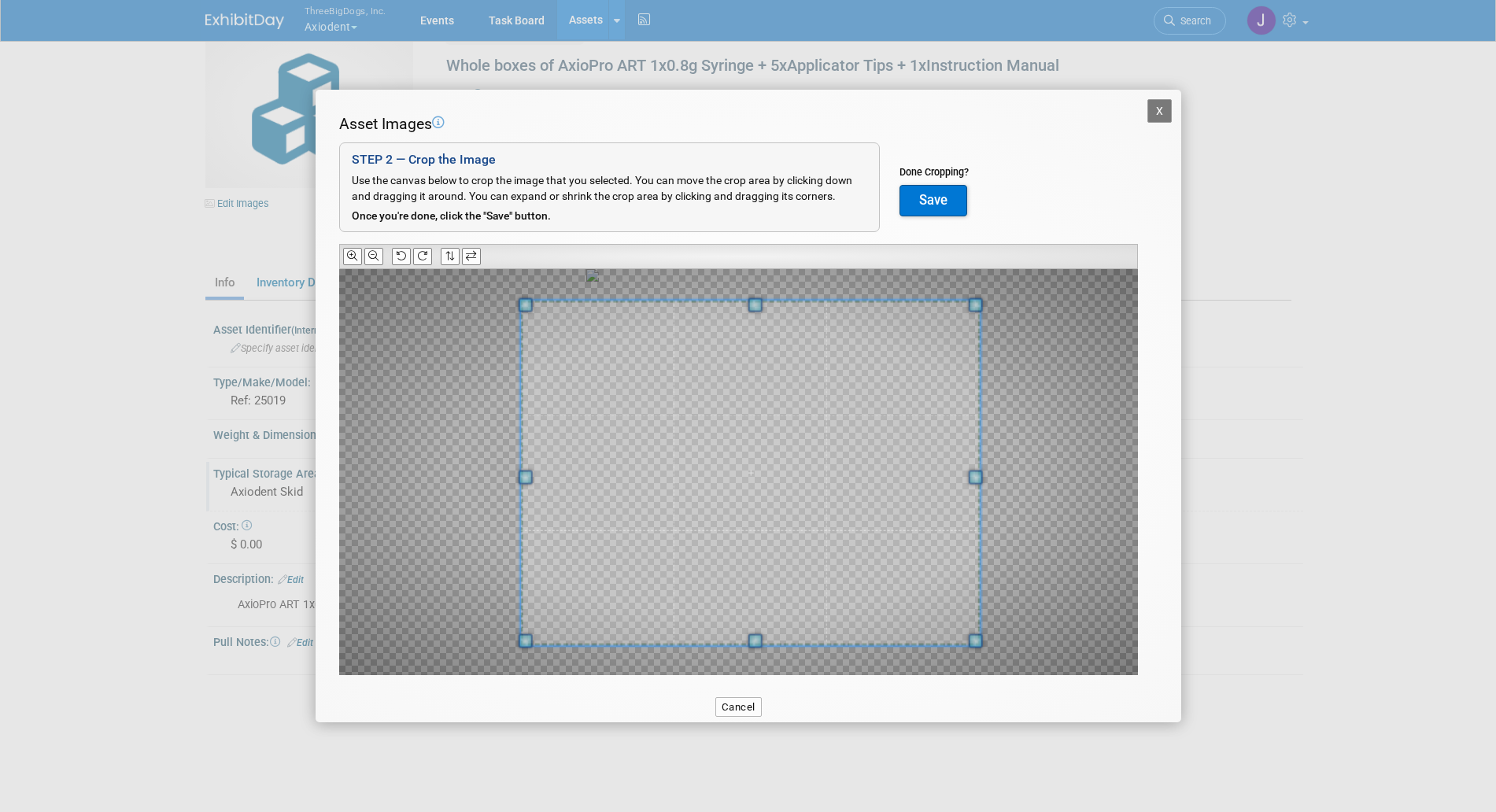
click at [864, 555] on span at bounding box center [751, 473] width 460 height 346
click at [917, 212] on button "Save" at bounding box center [934, 201] width 68 height 31
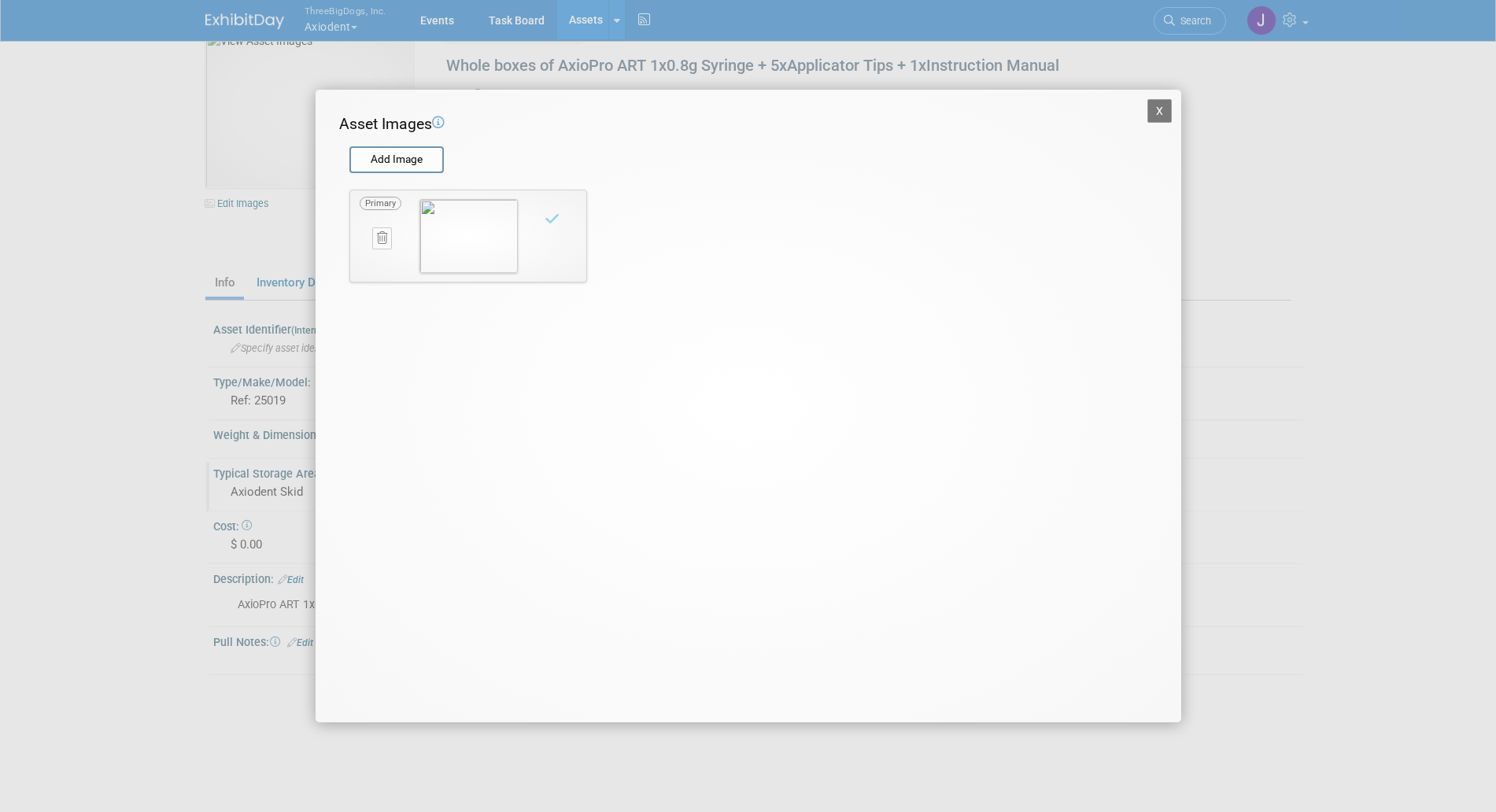
click at [1172, 101] on button "X" at bounding box center [1160, 111] width 25 height 24
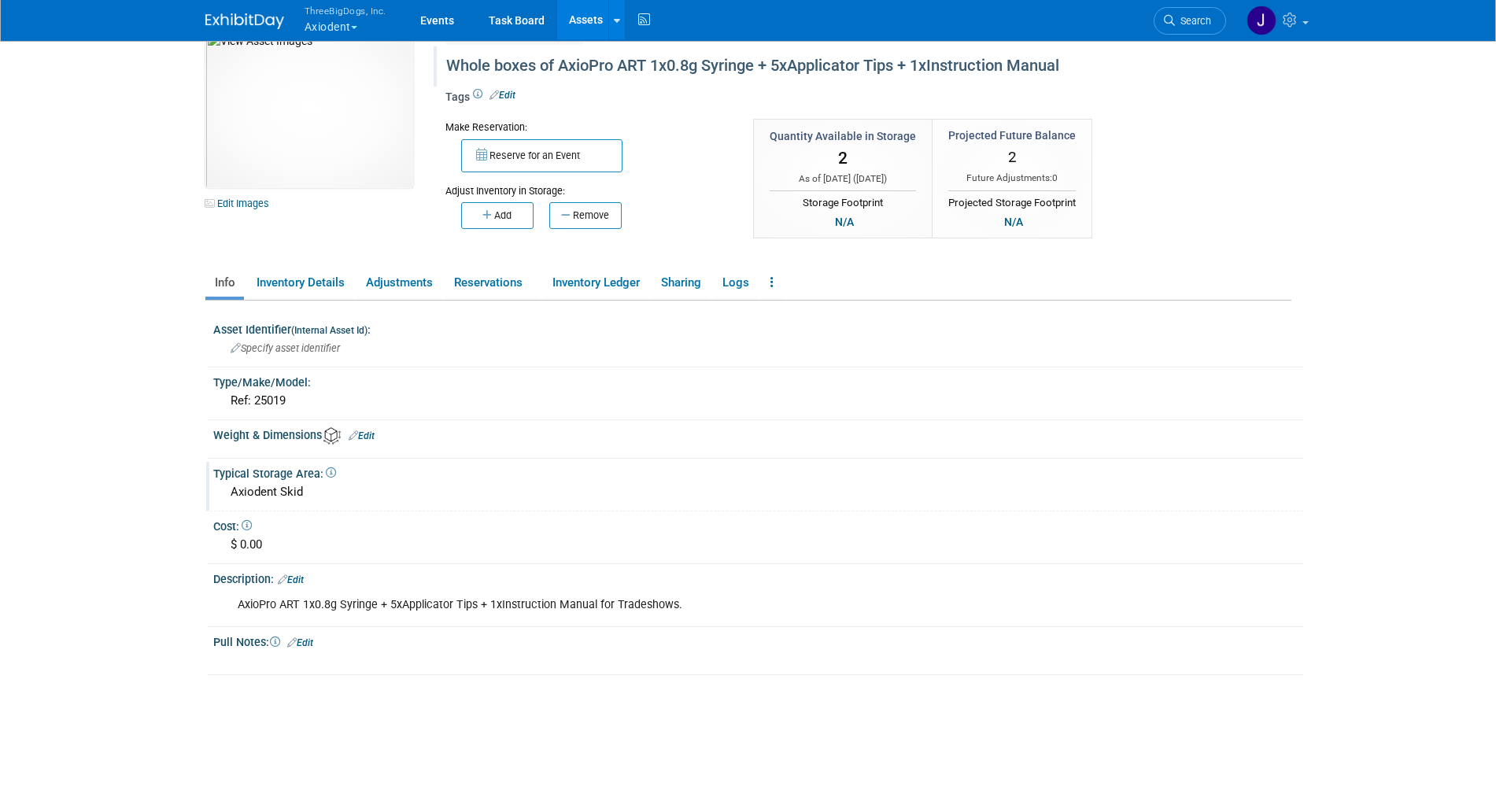
click at [564, 62] on div "Whole boxes of AxioPro ART 1x0.8g Syringe + 5xApplicator Tips + 1xInstruction M…" at bounding box center [801, 66] width 721 height 28
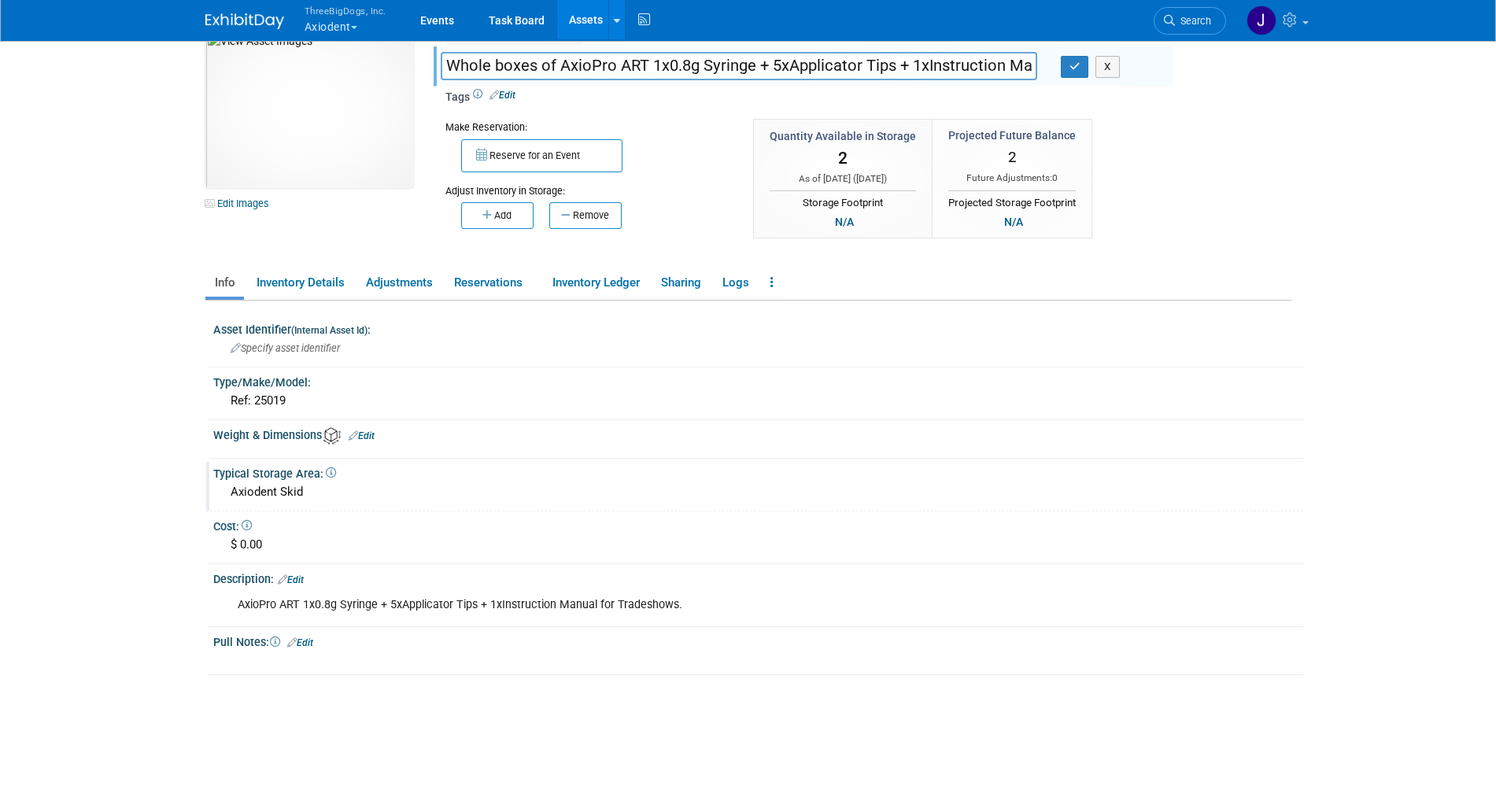
click at [549, 64] on input "Whole boxes of AxioPro ART 1x0.8g Syringe + 5xApplicator Tips + 1xInstruction M…" at bounding box center [739, 66] width 597 height 27
click at [1077, 73] on button "button" at bounding box center [1075, 67] width 28 height 22
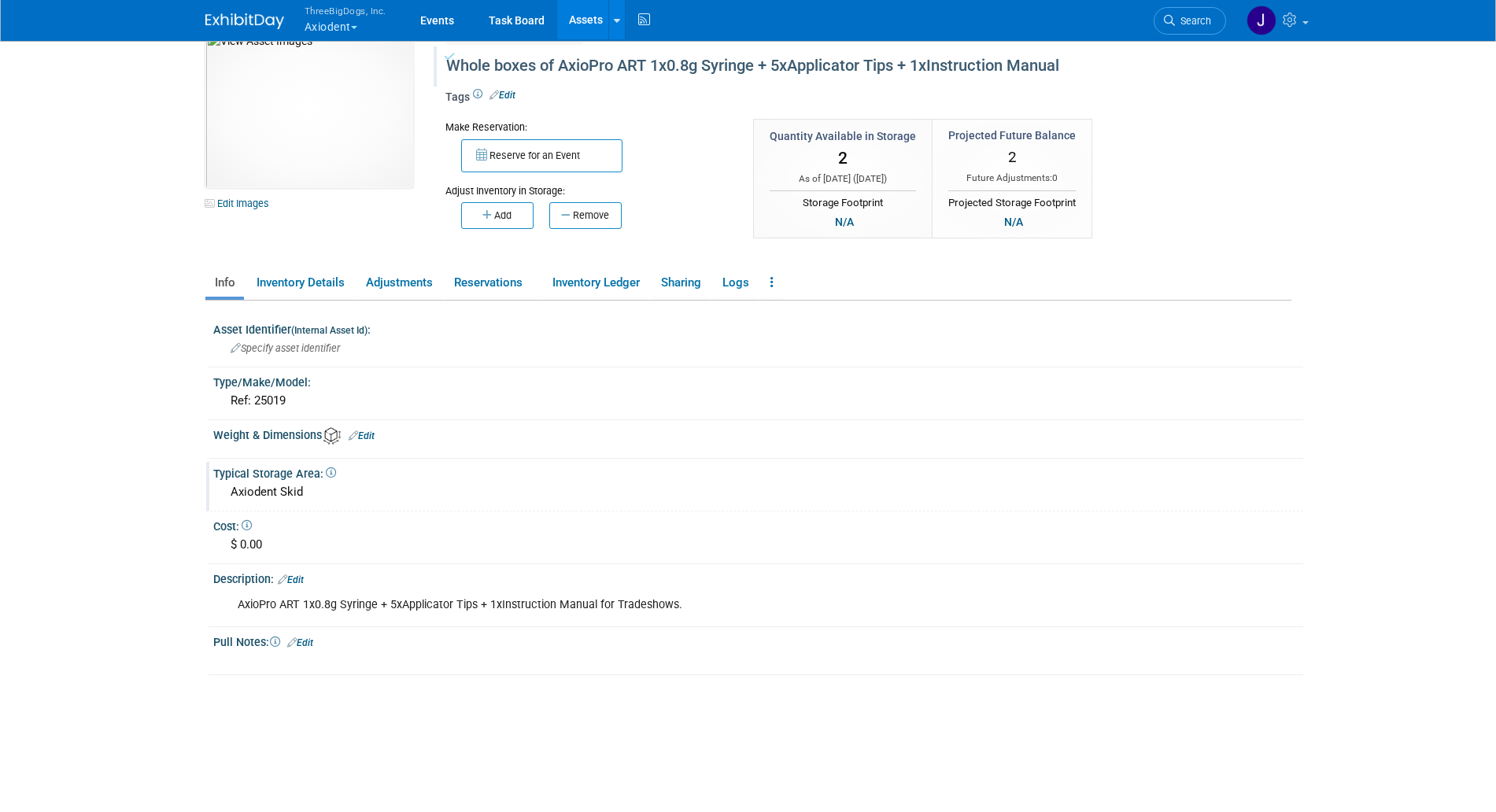
click at [602, 60] on div "Whole boxes of AxioPro ART 1x0.8g Syringe + 5xApplicator Tips + 1xInstruction M…" at bounding box center [801, 66] width 721 height 28
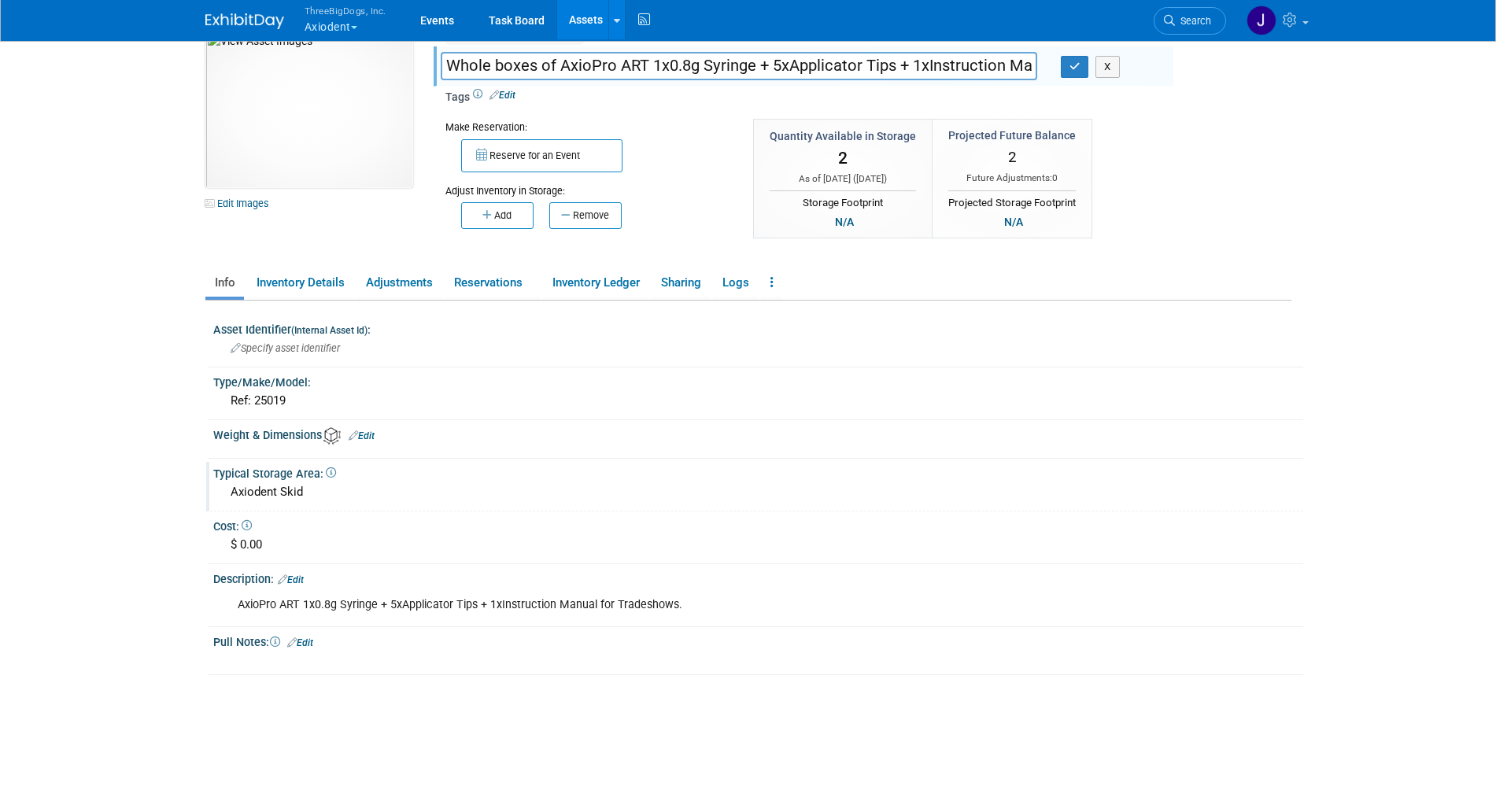
click at [560, 64] on input "Whole boxes of AxioPro ART 1x0.8g Syringe + 5xApplicator Tips + 1xInstruction M…" at bounding box center [739, 66] width 597 height 27
type input "Whole boxes of 25019 AxioPro ART 1x0.8g Syringe + 5xApplicator Tips + 1xInstruc…"
click at [1071, 71] on icon "button" at bounding box center [1075, 66] width 11 height 10
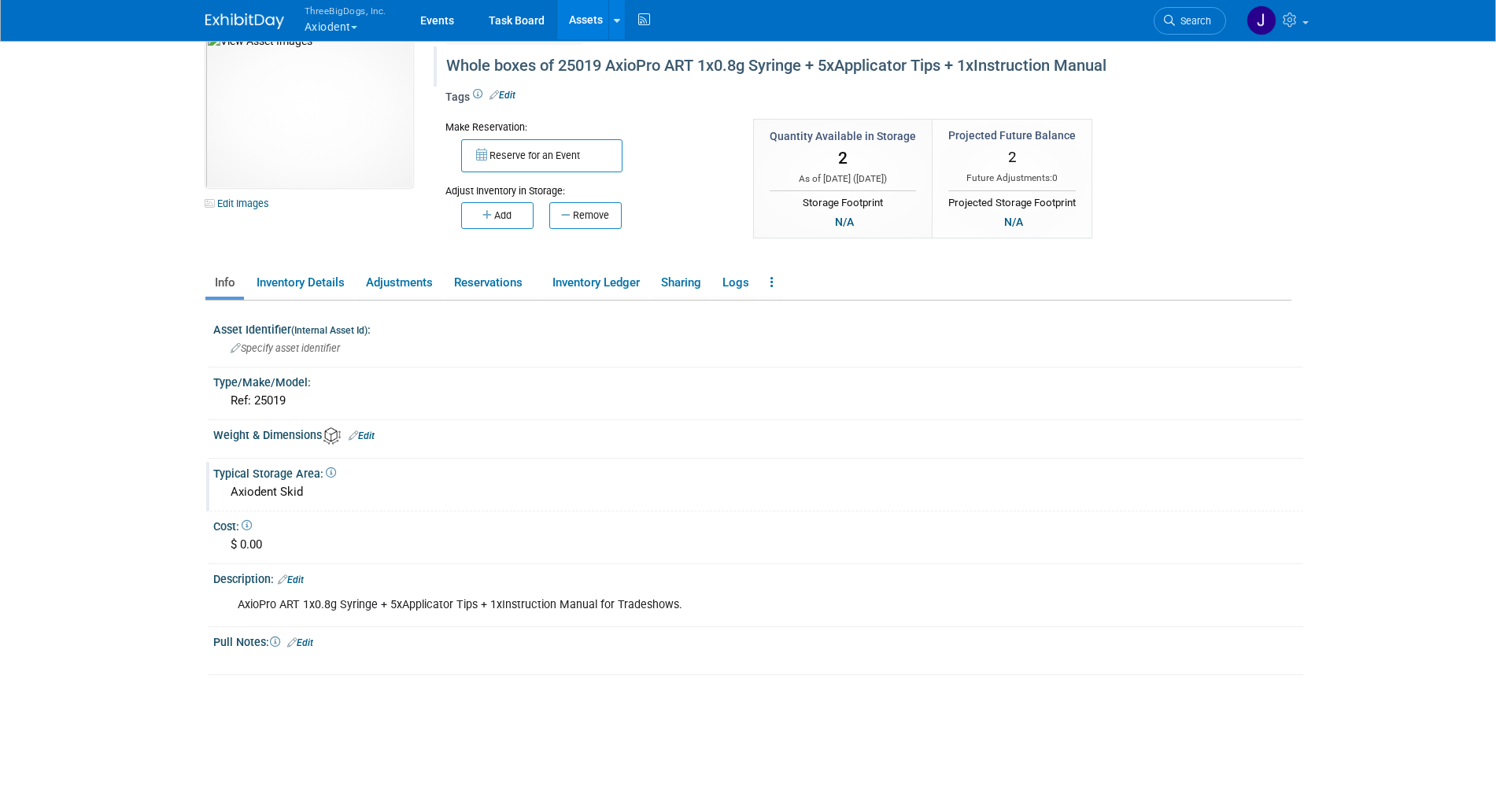
click at [596, 23] on link "Assets" at bounding box center [586, 19] width 58 height 39
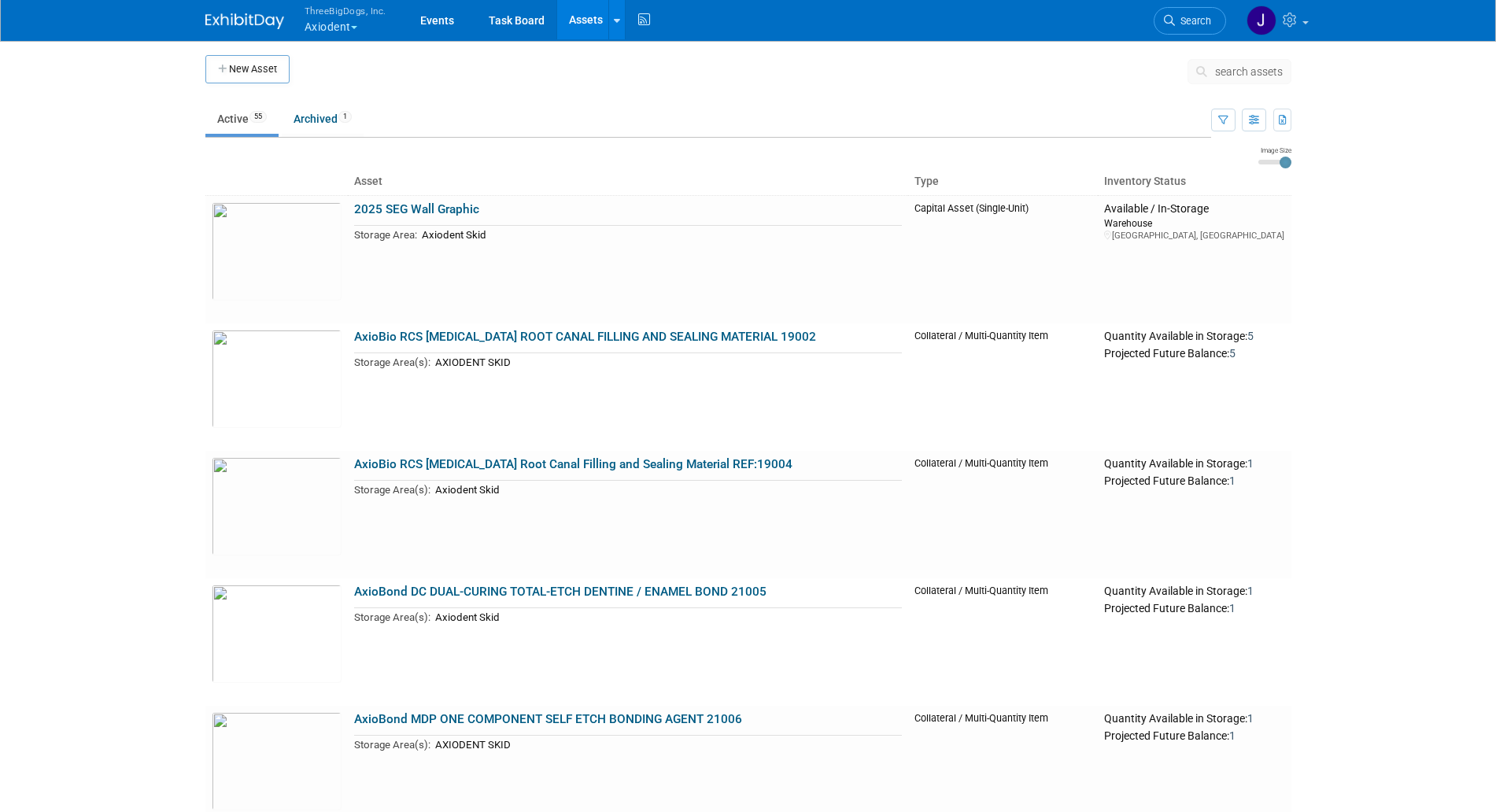
click at [1255, 71] on span "search assets" at bounding box center [1249, 71] width 68 height 13
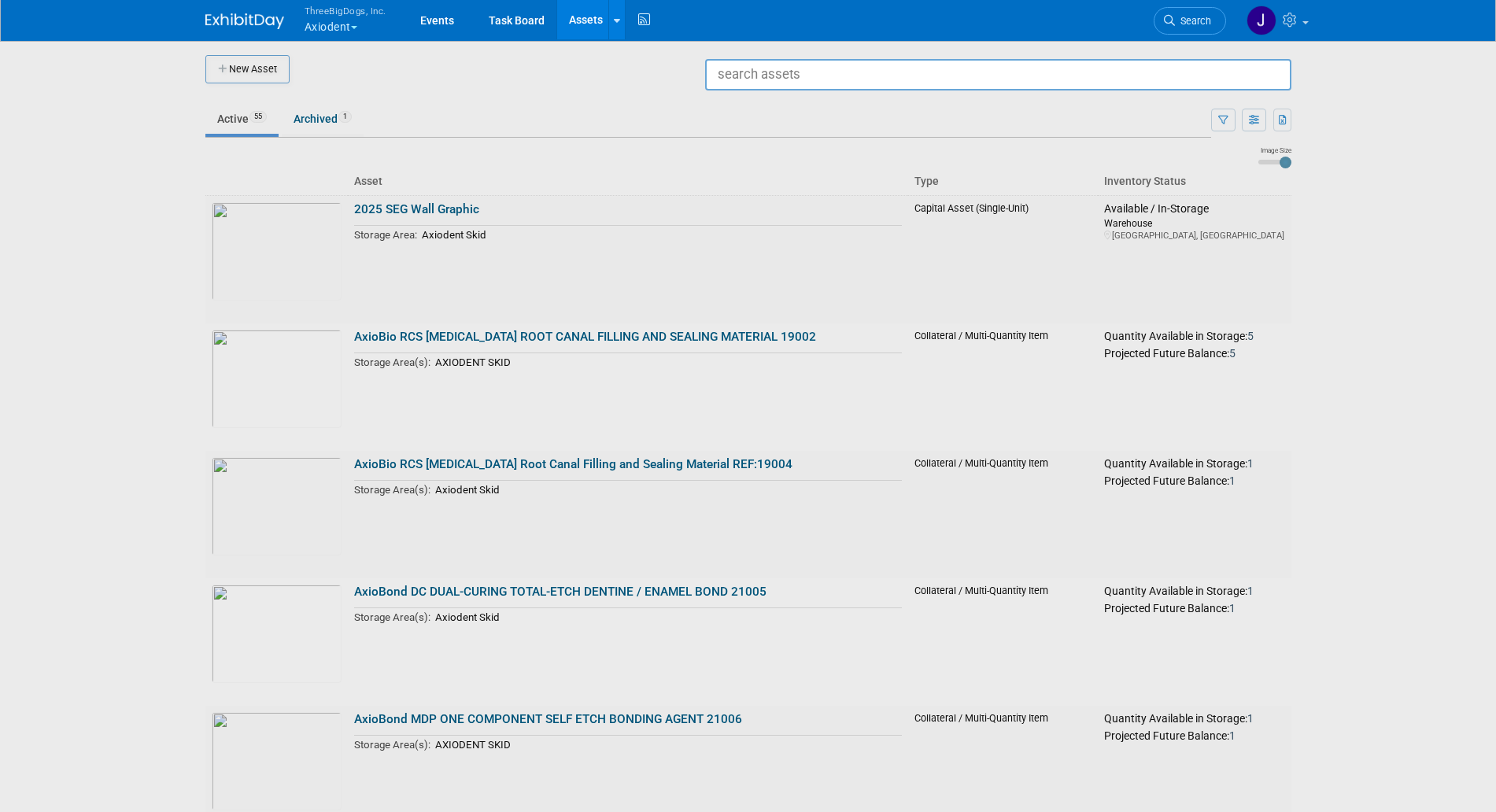
type input "1"
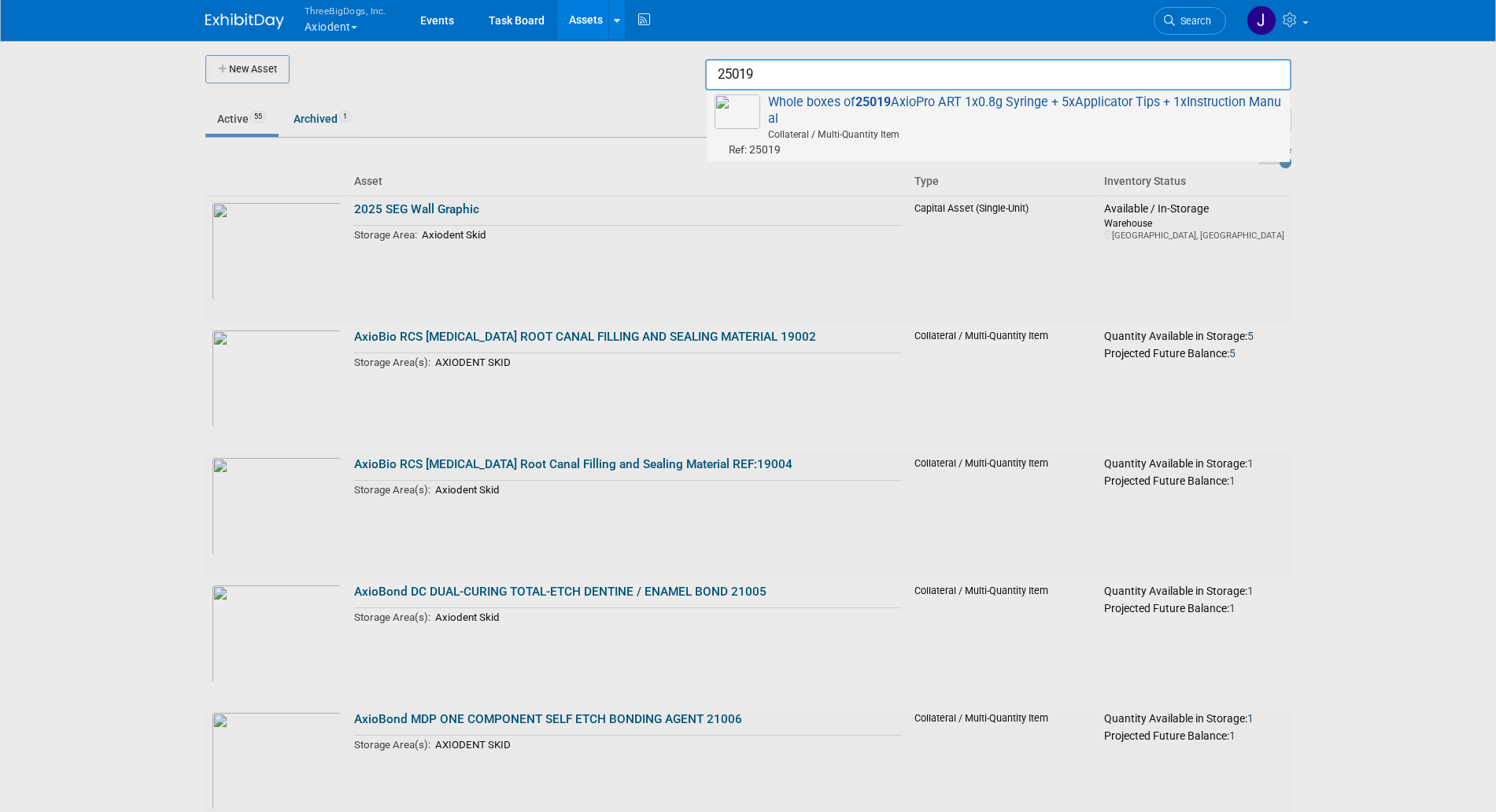
click at [1186, 125] on span "Whole boxes of 25019 AxioPro ART 1x0.8g Syringe + 5xApplicator Tips + 1xInstruc…" at bounding box center [998, 126] width 567 height 63
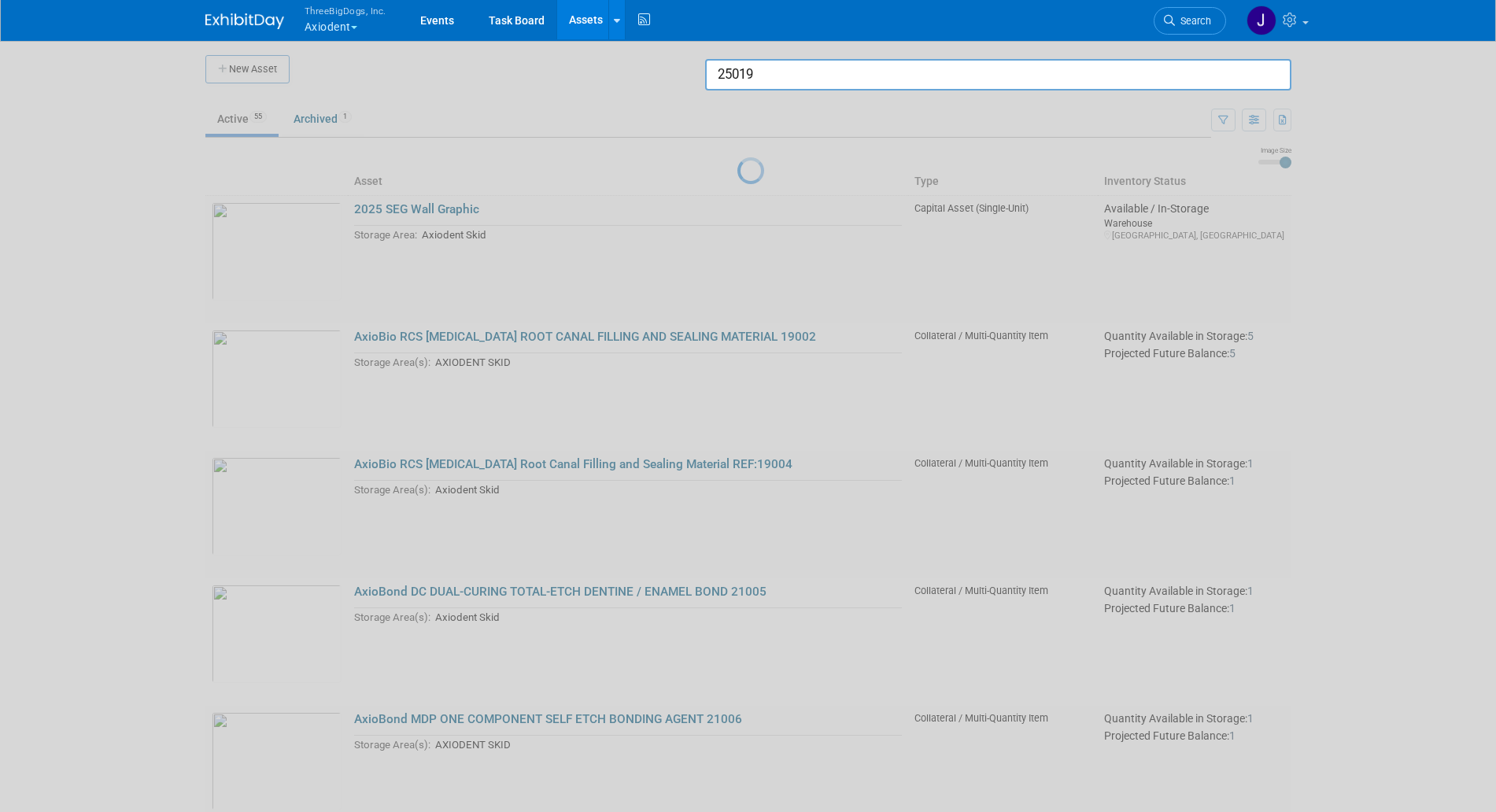
type input "Whole boxes of 25019 AxioPro ART 1x0.8g Syringe + 5xApplicator Tips + 1xInstruc…"
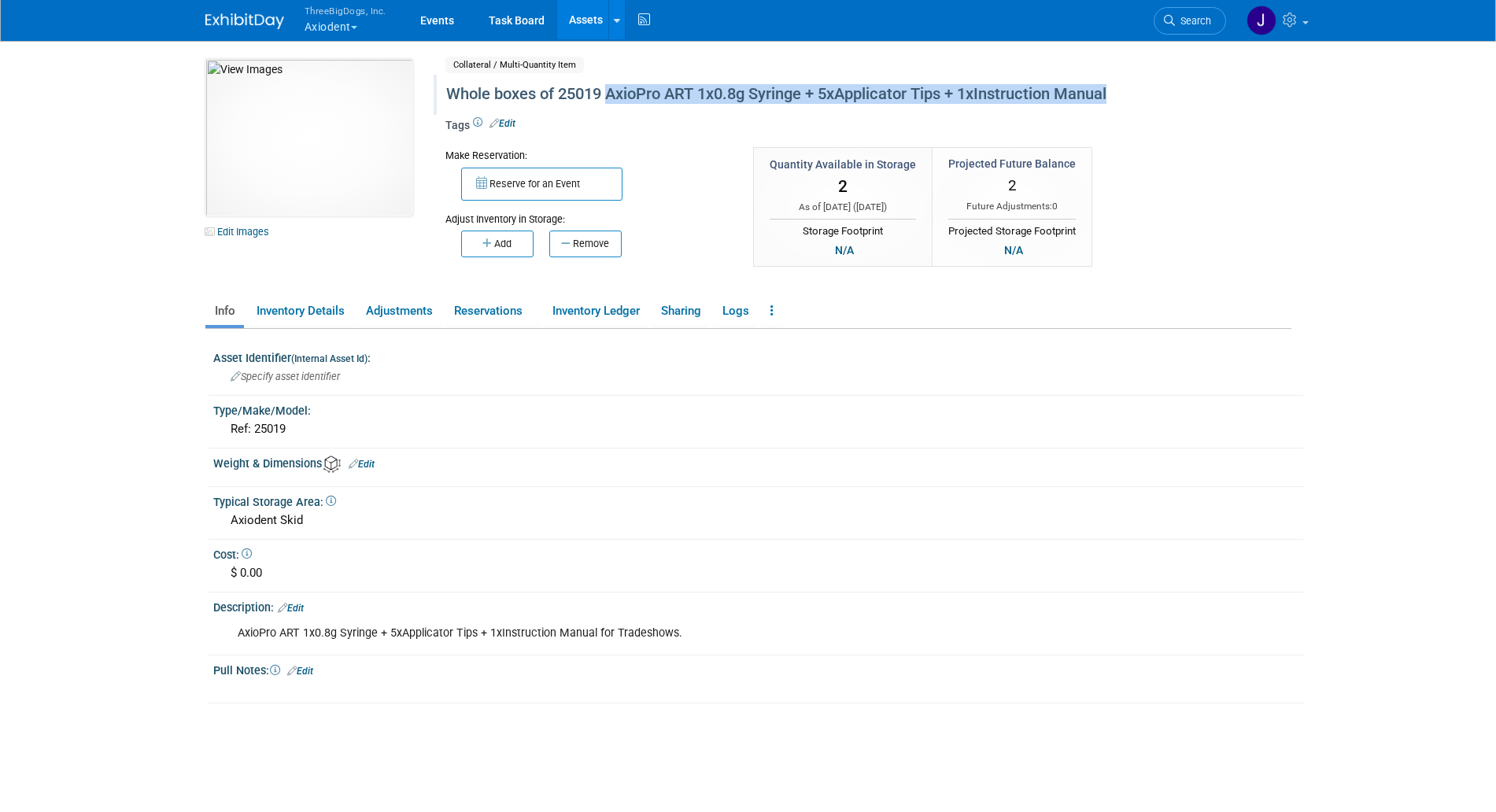
drag, startPoint x: 610, startPoint y: 99, endPoint x: 1117, endPoint y: 88, distance: 507.1
click at [1117, 88] on div "Whole boxes of 25019 AxioPro ART 1x0.8g Syringe + 5xApplicator Tips + 1xInstruc…" at bounding box center [801, 94] width 721 height 28
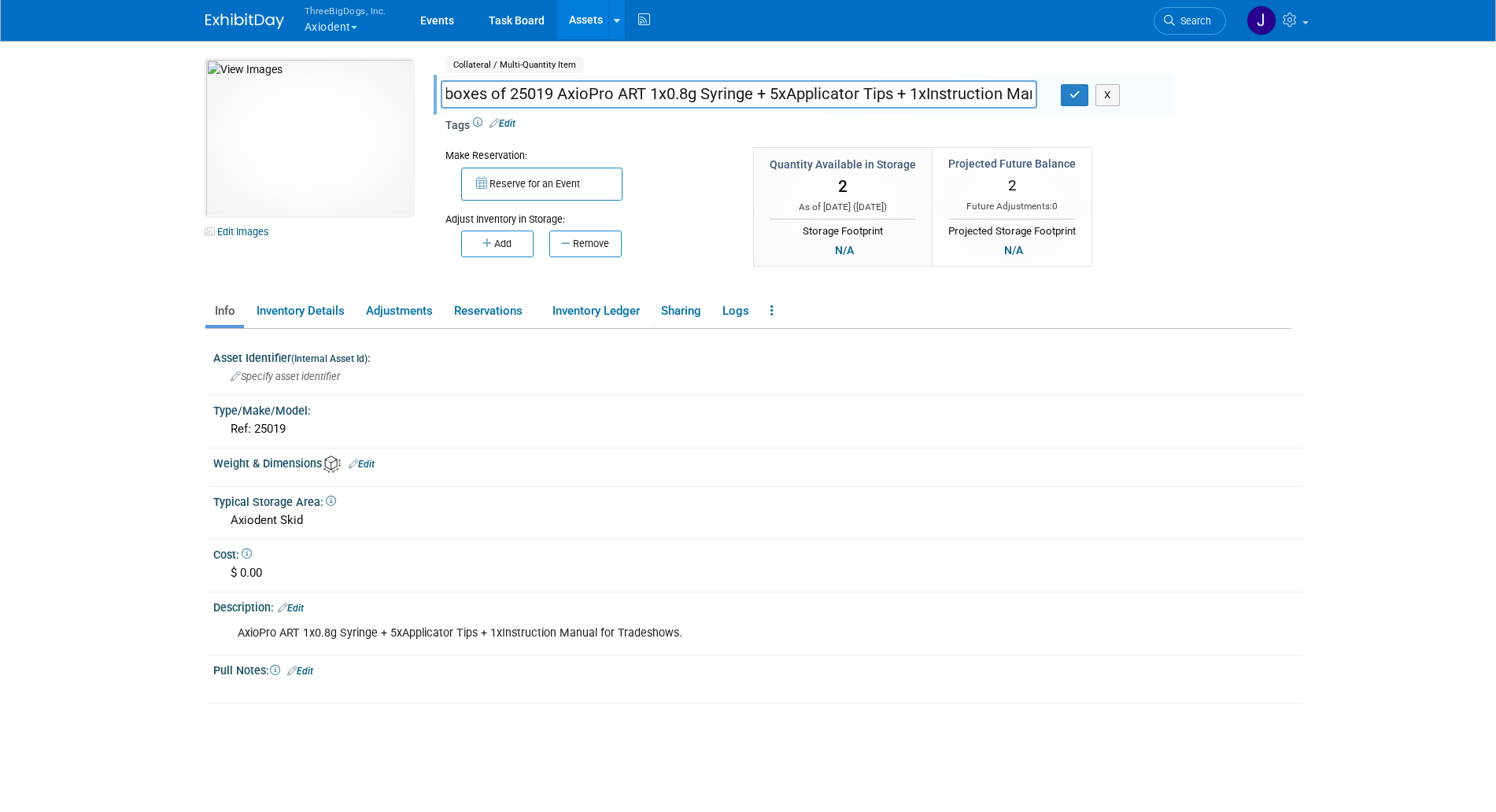
scroll to position [0, 77]
drag, startPoint x: 610, startPoint y: 93, endPoint x: 1062, endPoint y: 85, distance: 452.1
click at [1062, 85] on div "Whole boxes of 25019 AxioPro ART 1x0.8g Syringe + 5xApplicator Tips + 1xInstruc…" at bounding box center [801, 96] width 744 height 24
click at [590, 100] on input "Whole boxes of 25019 Axiodent Tradeshow Pink" at bounding box center [739, 94] width 597 height 27
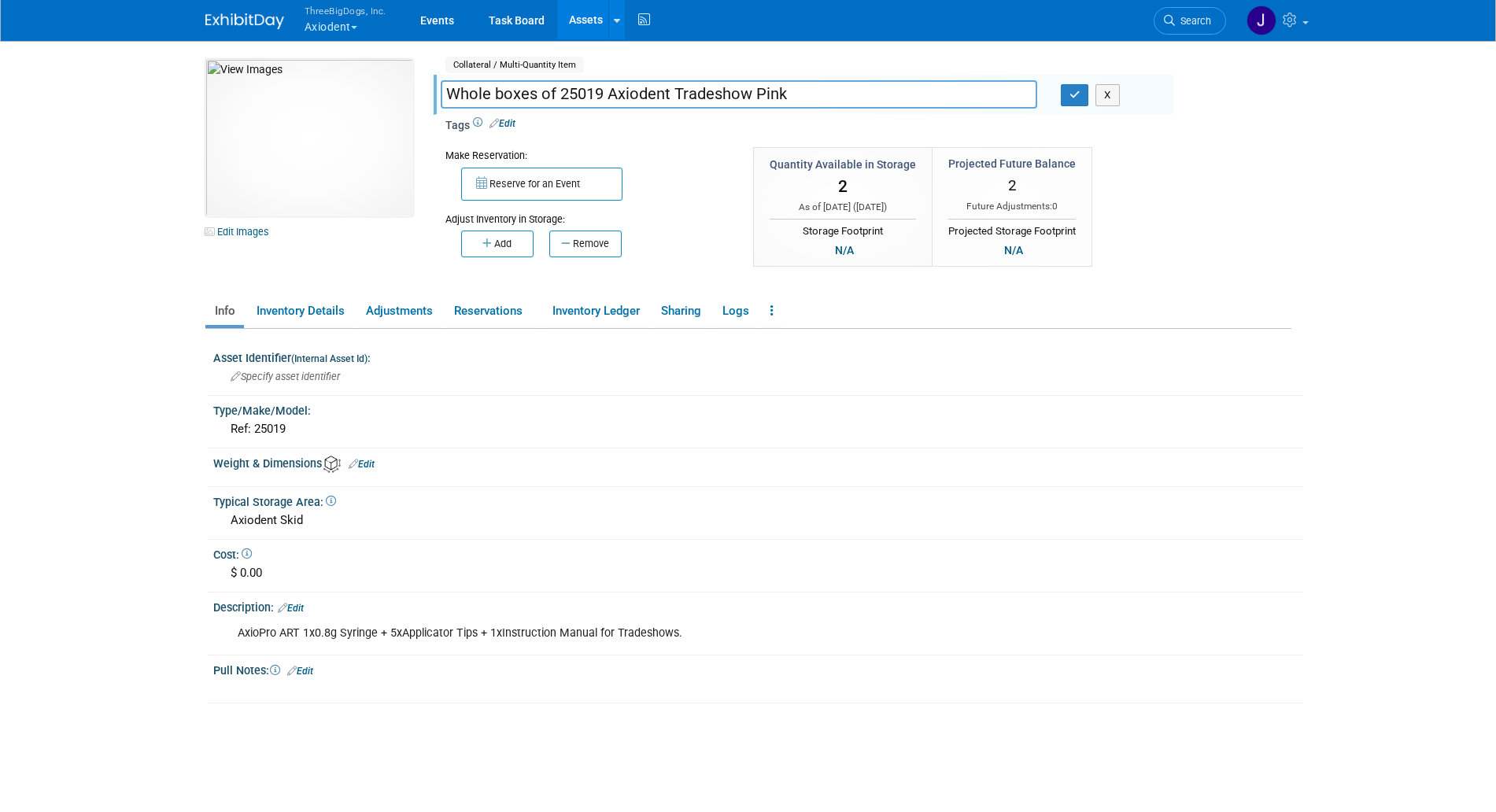
click at [590, 100] on input "Whole boxes of 25019 Axiodent Tradeshow Pink" at bounding box center [739, 94] width 597 height 27
click at [772, 103] on input "Whole boxes of Axiodent Tradeshow Pink" at bounding box center [739, 94] width 597 height 27
type input "Whole boxes of Axiodent Tradeshow Pink 25019"
click at [1070, 87] on button "button" at bounding box center [1075, 95] width 28 height 22
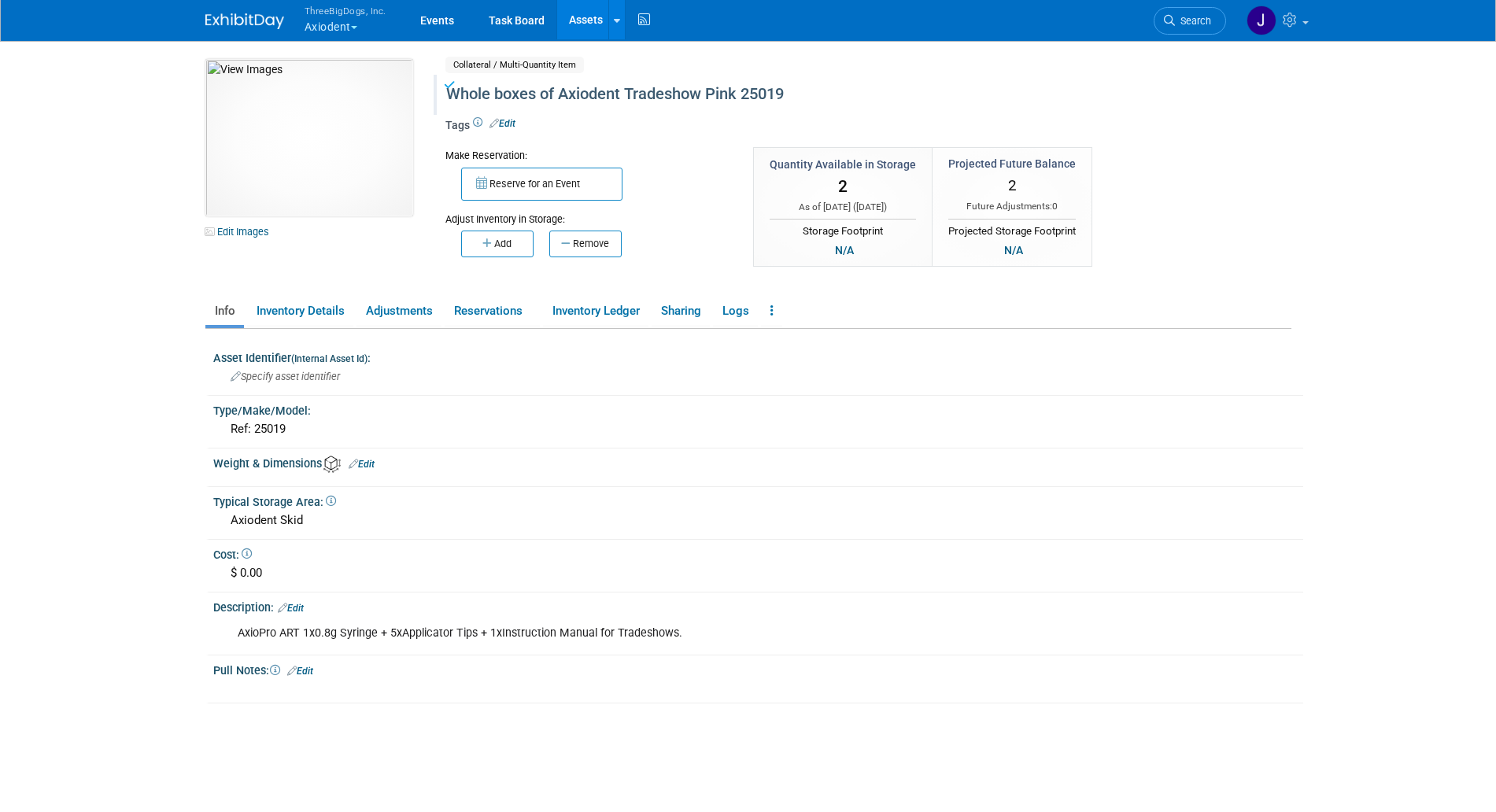
click at [520, 103] on div "Whole boxes of Axiodent Tradeshow Pink 25019" at bounding box center [801, 94] width 721 height 28
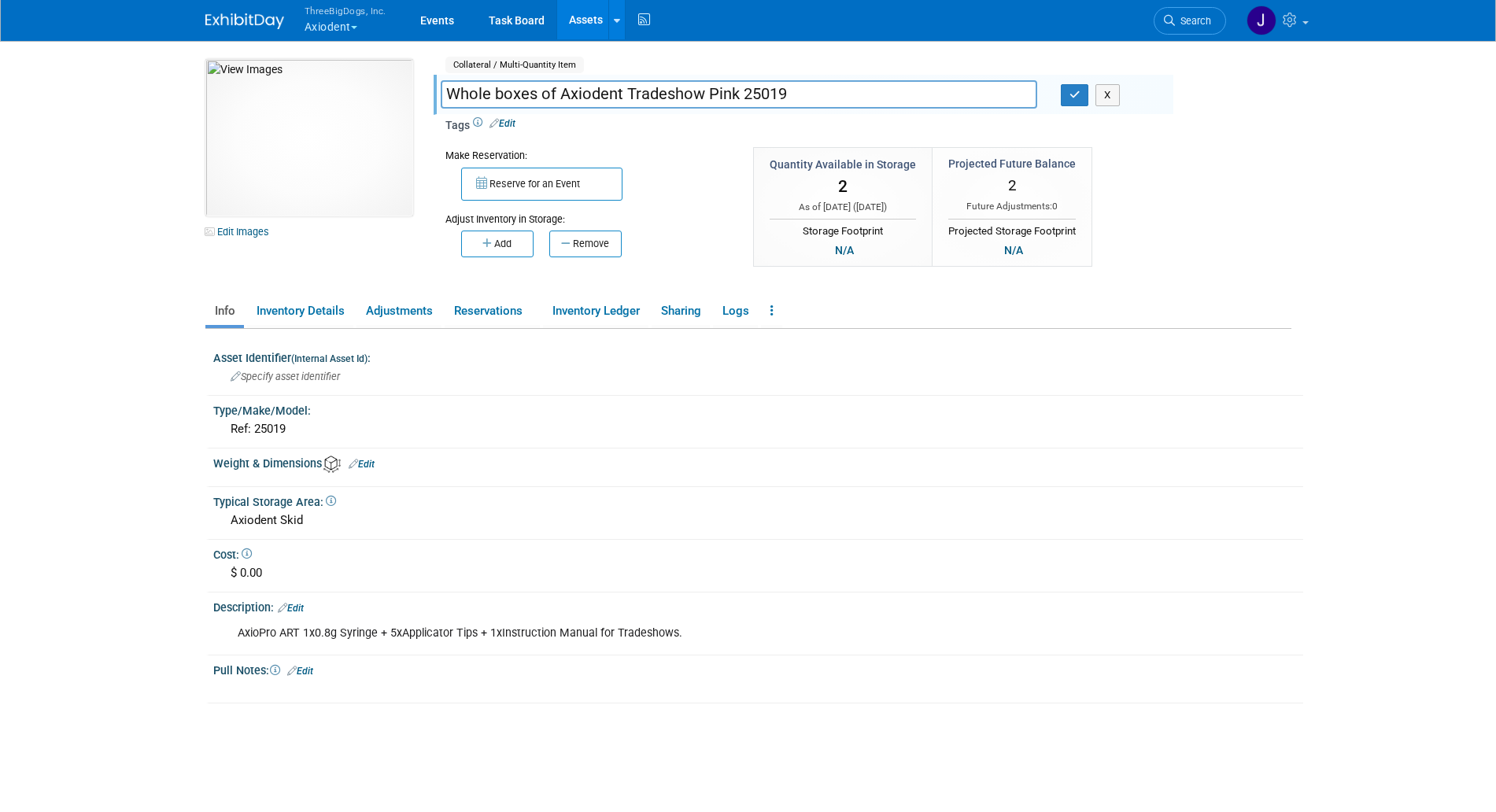
click at [500, 95] on input "Whole boxes of Axiodent Tradeshow Pink 25019" at bounding box center [739, 94] width 597 height 27
type input "Whole Boxes of Axiodent Tradeshow Pink 25019"
click at [1073, 94] on icon "button" at bounding box center [1075, 94] width 11 height 10
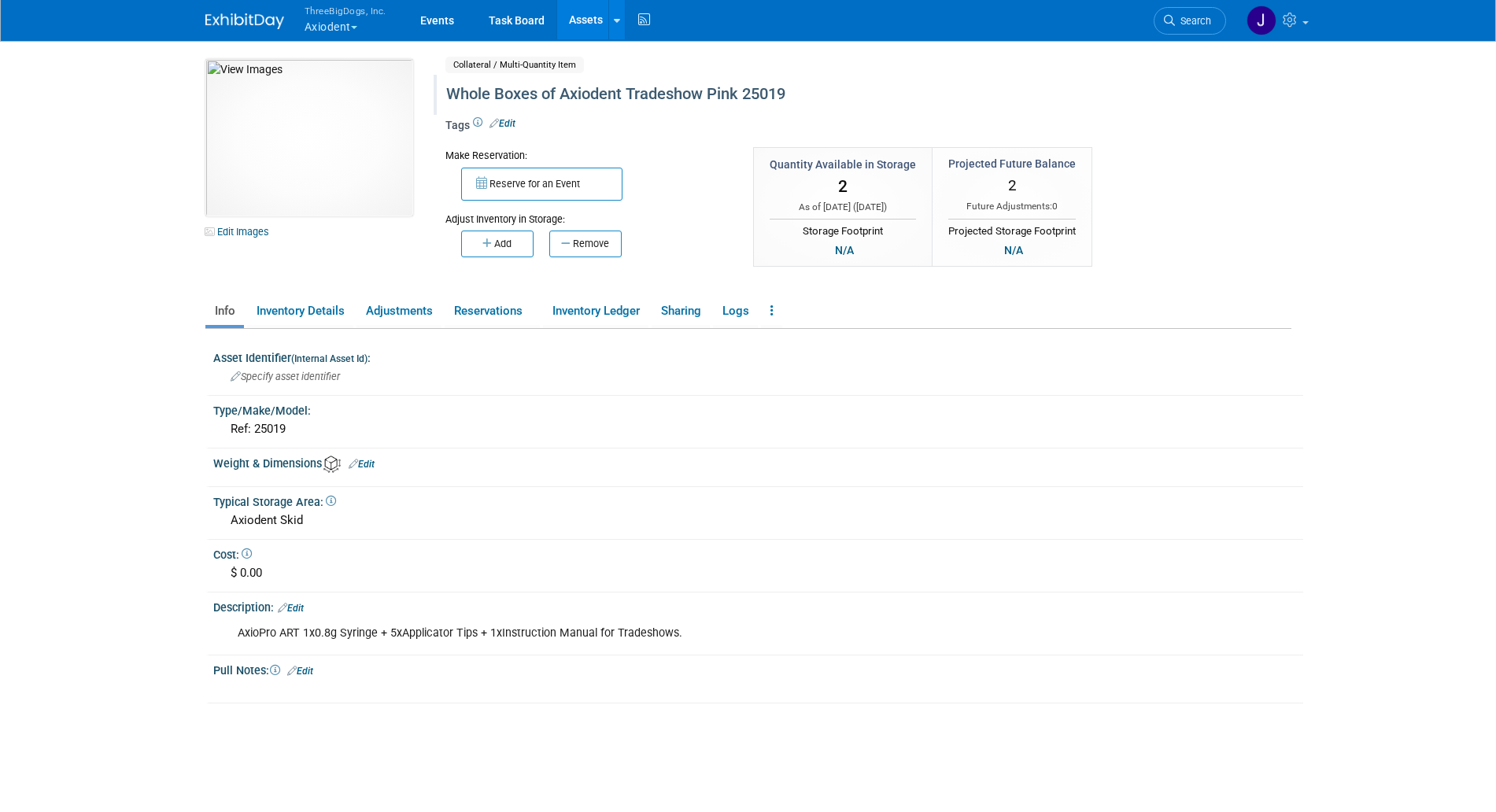
click at [553, 89] on div "Whole Boxes of Axiodent Tradeshow Pink 25019" at bounding box center [801, 94] width 721 height 28
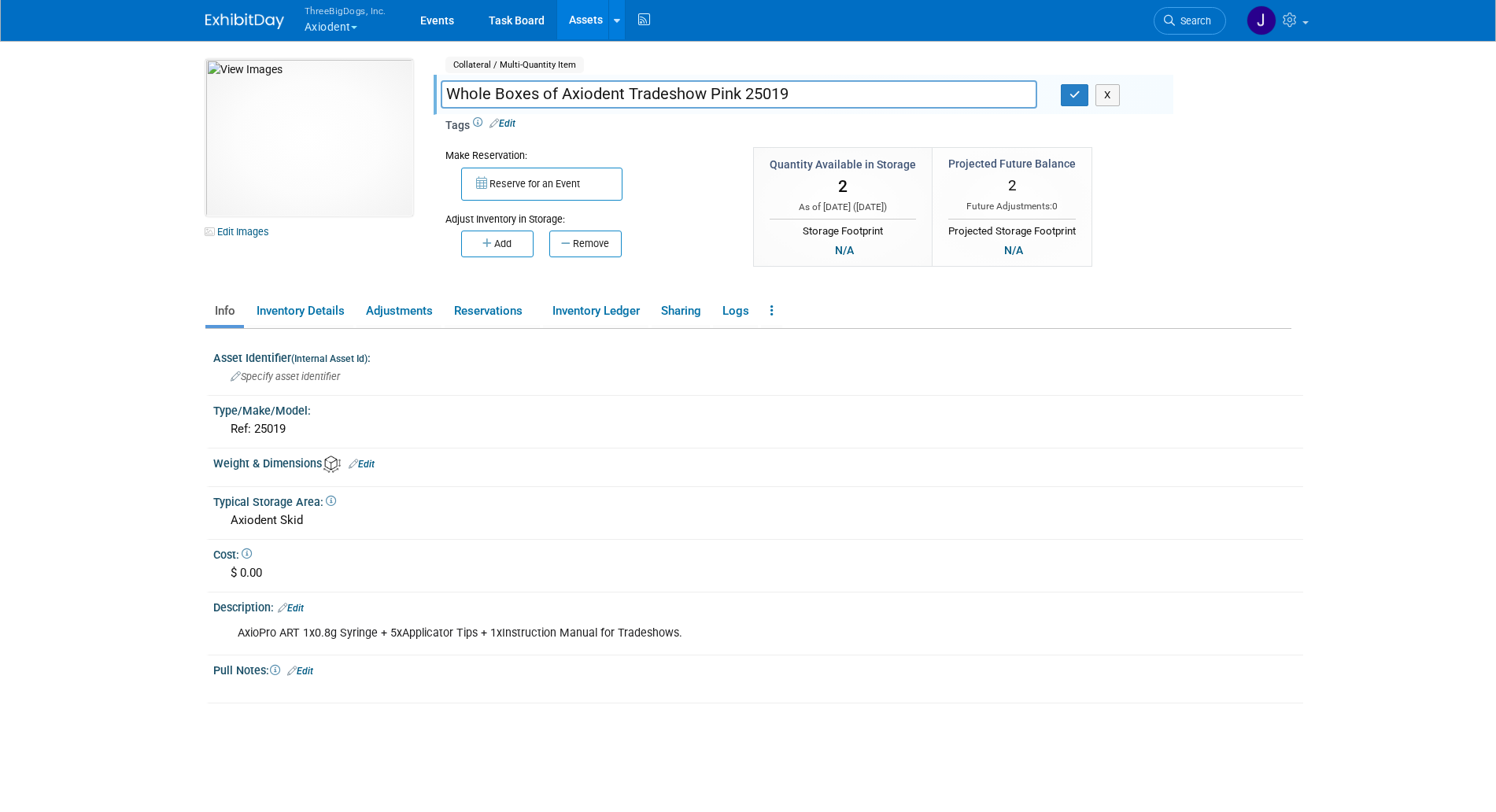
click at [553, 89] on input "Whole Boxes of Axiodent Tradeshow Pink 25019" at bounding box center [739, 94] width 597 height 27
click at [658, 91] on input "Whole Boxes of Axiodent Tradeshow Pink 25019" at bounding box center [739, 94] width 597 height 27
drag, startPoint x: 703, startPoint y: 93, endPoint x: 437, endPoint y: 91, distance: 266.0
click at [437, 91] on div "Whole Boxes of Axiodent Tradeshow Pink 25019" at bounding box center [739, 96] width 621 height 24
click at [579, 19] on link "Assets" at bounding box center [586, 19] width 58 height 39
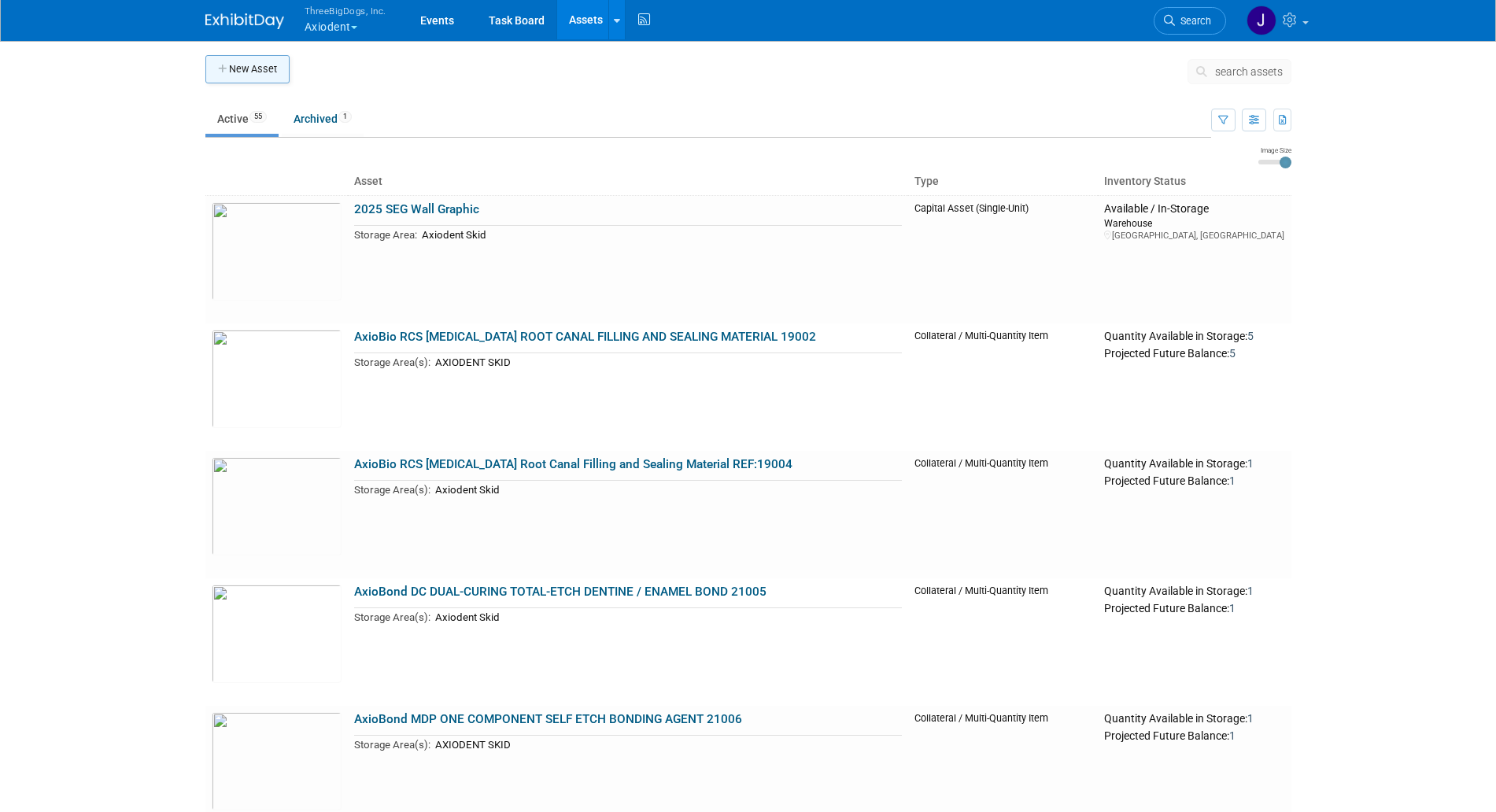
click at [236, 62] on button "New Asset" at bounding box center [248, 69] width 84 height 28
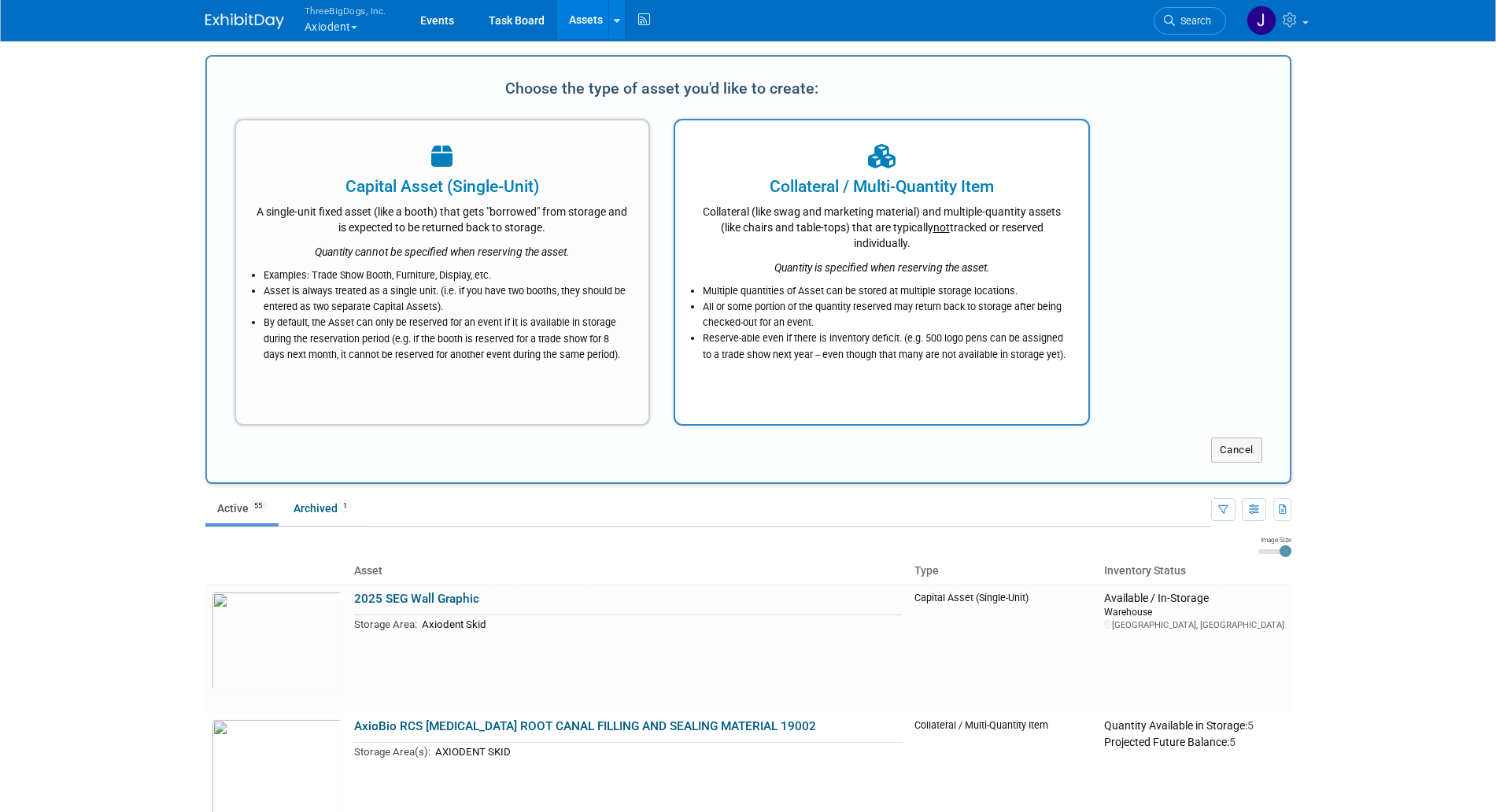
click at [889, 220] on div "Collateral (like swag and marketing material) and multiple-quantity assets (lik…" at bounding box center [882, 225] width 374 height 53
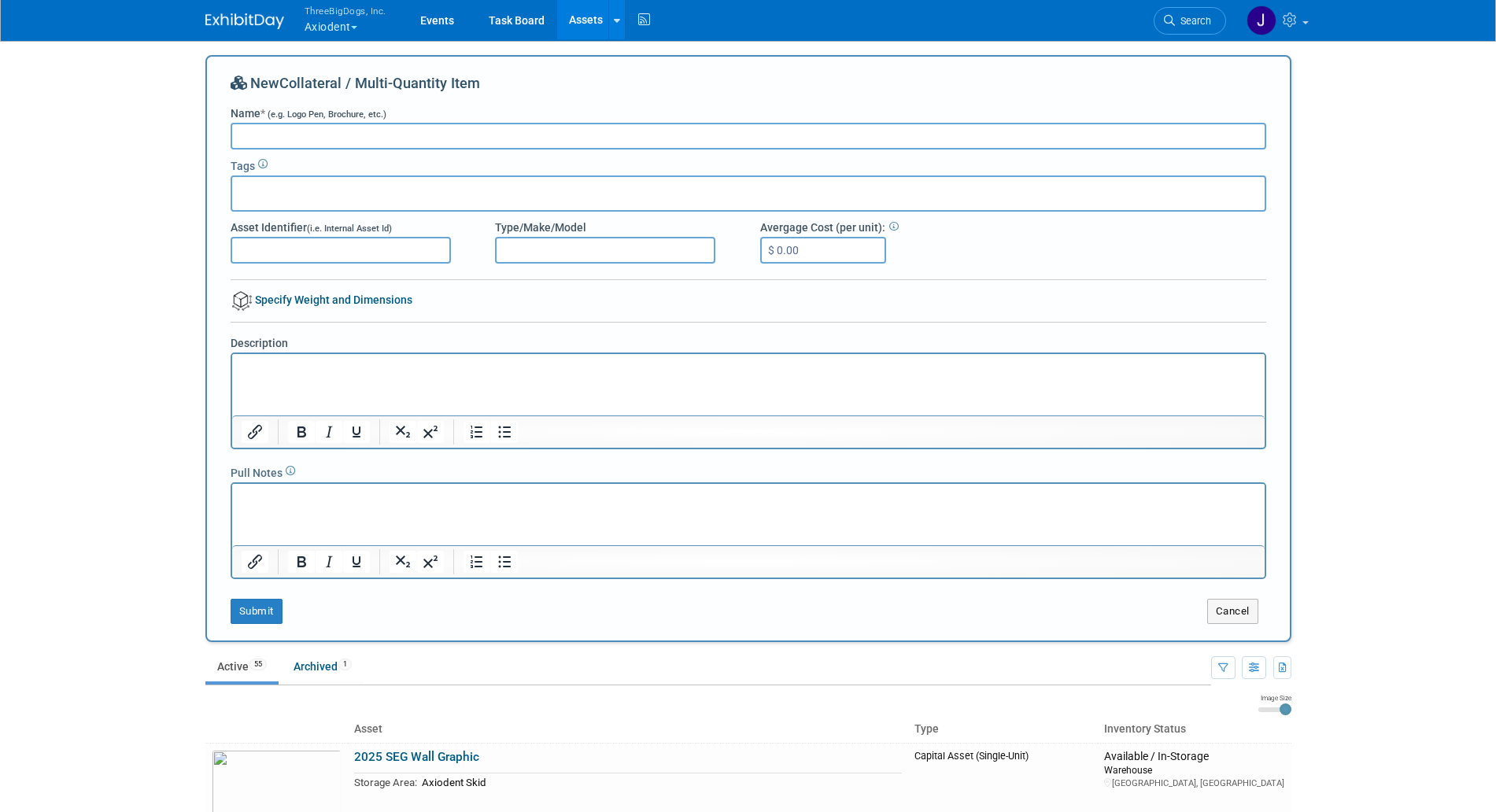
paste input "Whole Boxes of Axiodent Tradeshow"
type input "Whole Boxes of Axiodent Tradeshow Blue 19021"
click at [332, 376] on html at bounding box center [747, 365] width 1033 height 22
click at [320, 372] on p "Rich Text Area. Press ALT-0 for help." at bounding box center [748, 368] width 1015 height 16
click at [633, 371] on p "AxioBio RCS 1x1g Premixed Syringe + 5xApplicator Tips + 1xInstruction Manual Bl…" at bounding box center [748, 368] width 1015 height 16
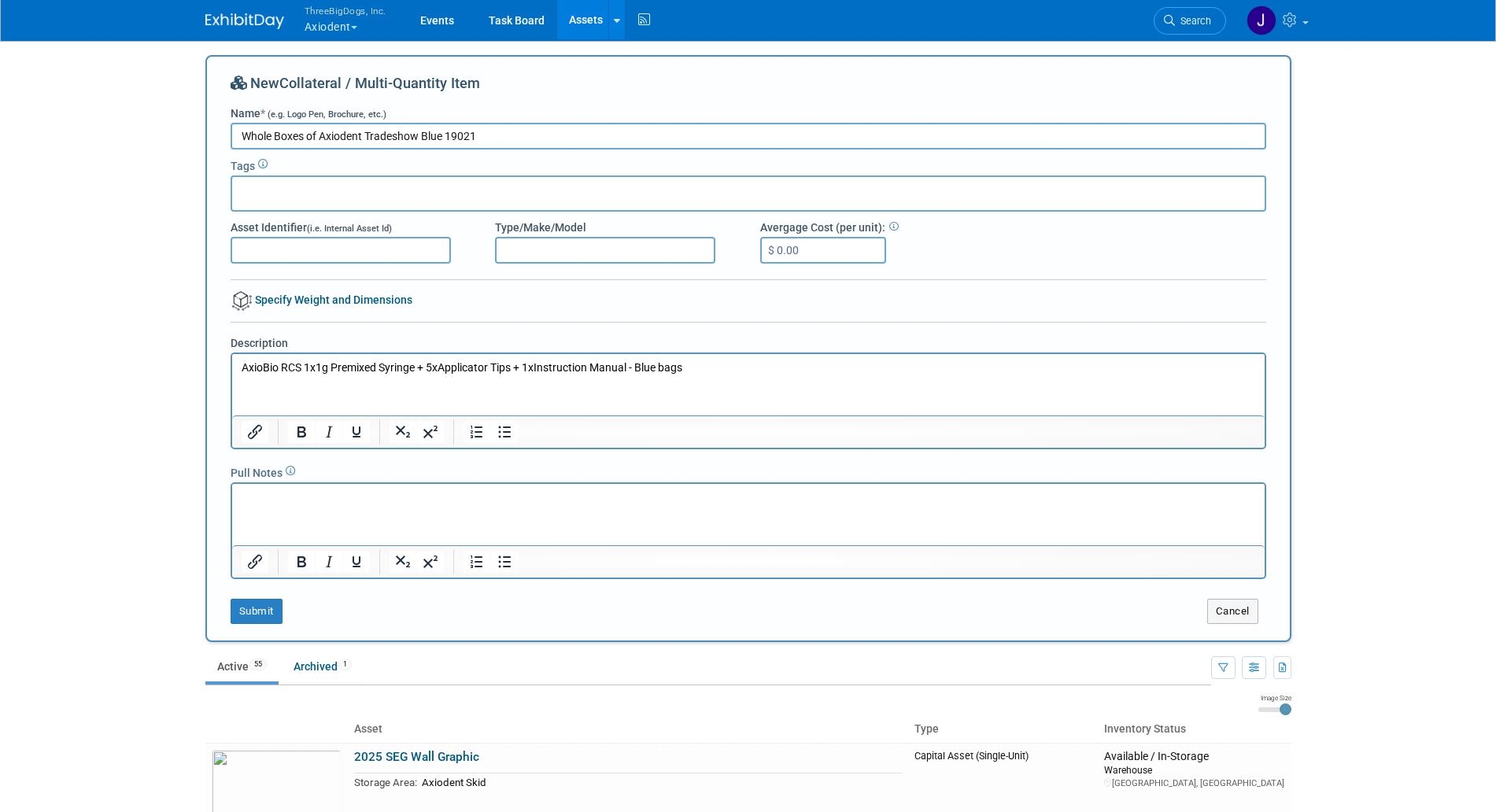
click at [699, 368] on p "AxioBio RCS 1x1g Premixed Syringe + 5xApplicator Tips + 1xInstruction Manual - …" at bounding box center [748, 368] width 1015 height 16
click at [622, 258] on input "Type/Make/Model" at bounding box center [605, 249] width 220 height 27
type input "Ref: 19021"
click at [261, 619] on button "Submit" at bounding box center [257, 611] width 52 height 25
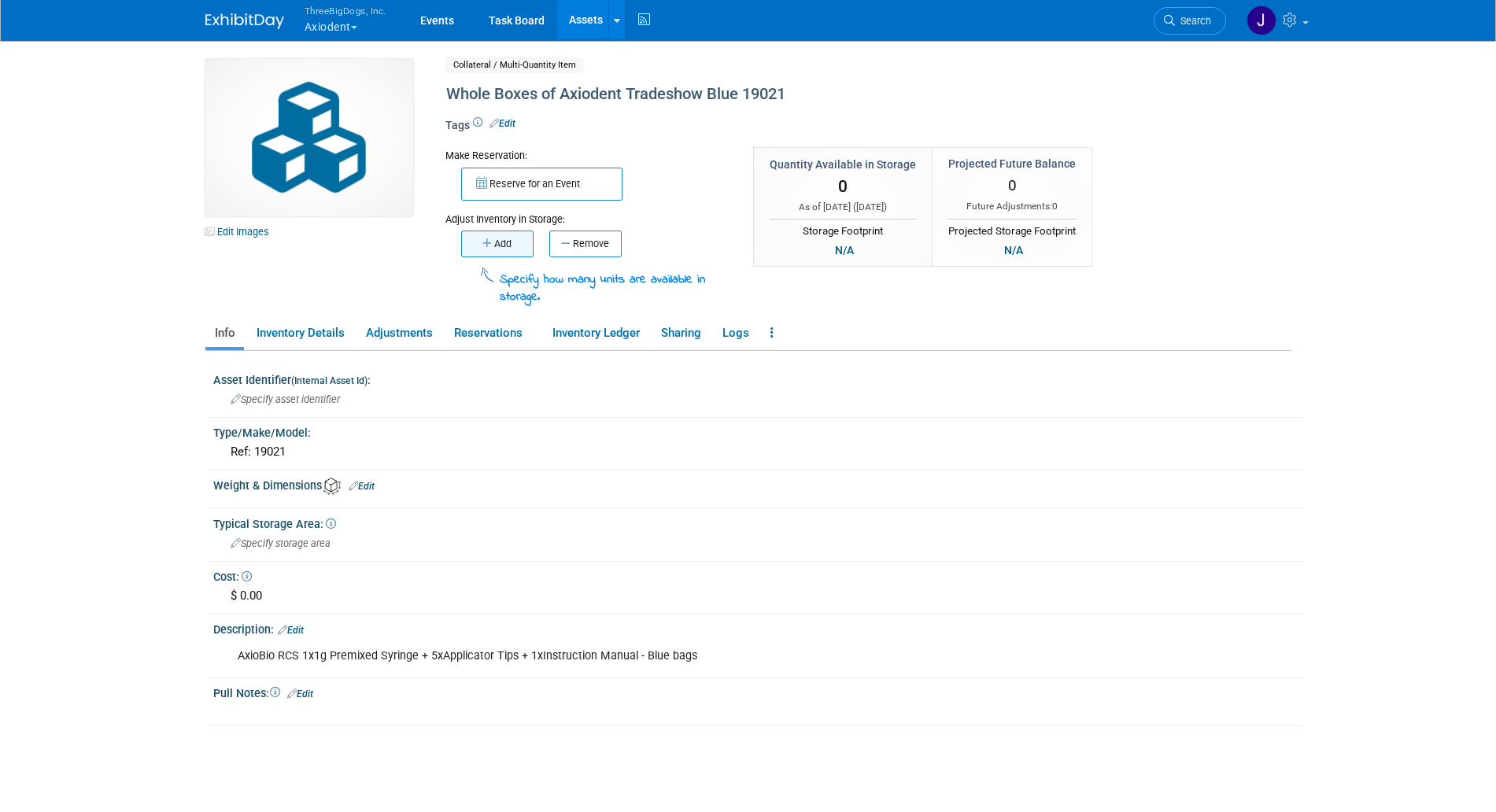
click at [509, 250] on button "Add" at bounding box center [497, 244] width 72 height 27
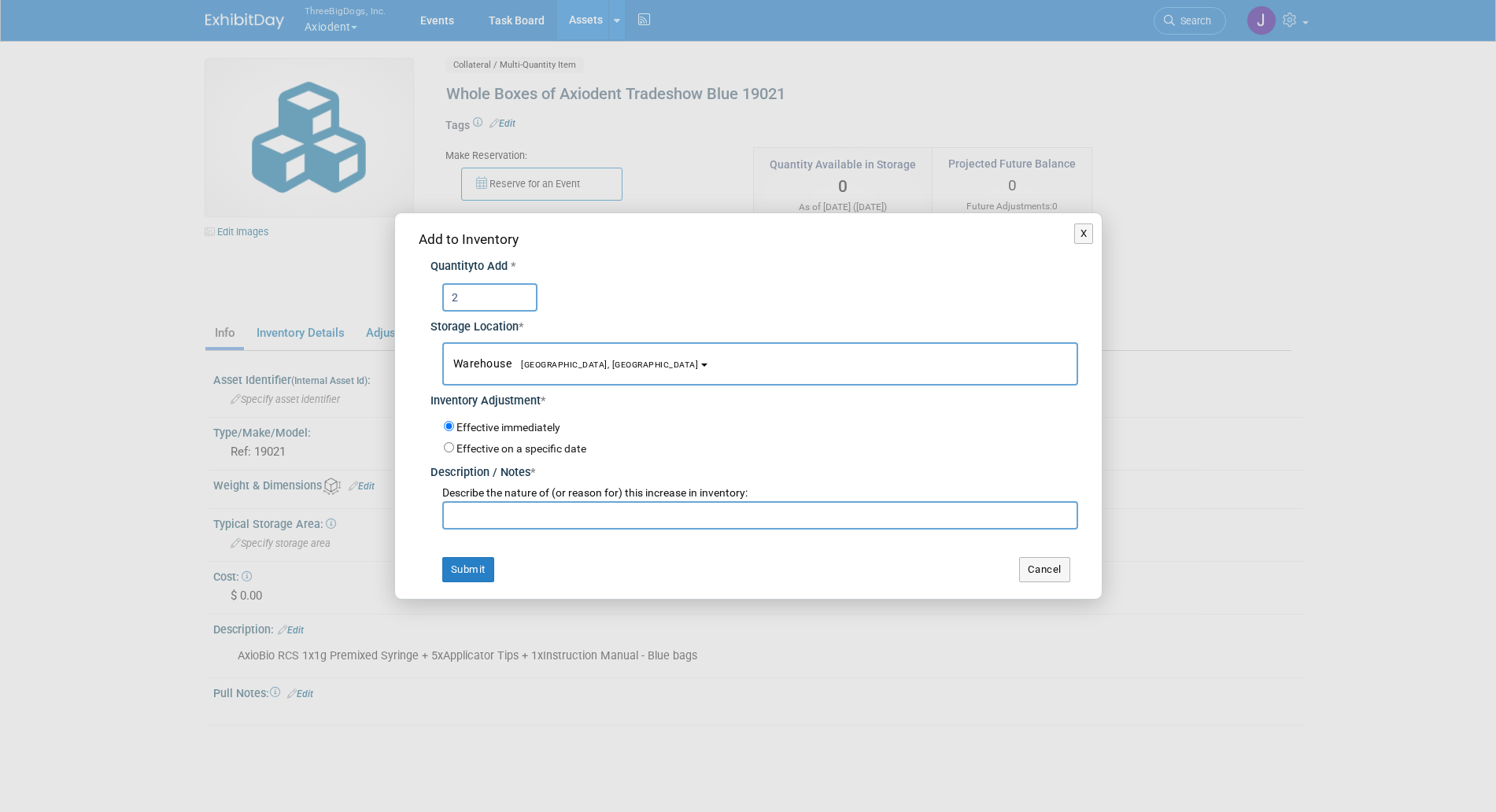
type input "2"
click at [479, 517] on input "text" at bounding box center [761, 515] width 636 height 28
type input "S"
type input "The starting inventory"
click at [478, 565] on button "Submit" at bounding box center [468, 569] width 52 height 25
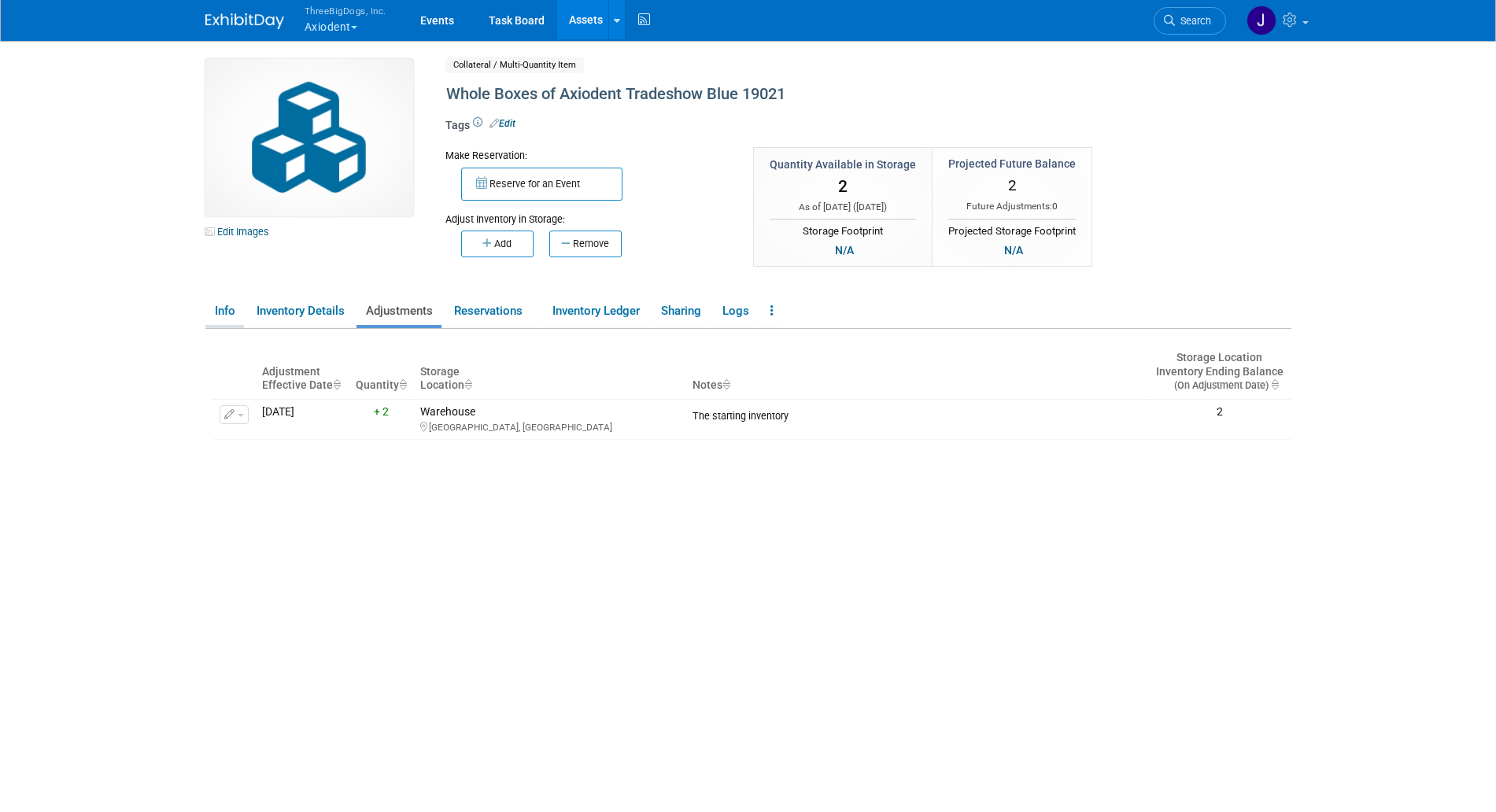
click at [225, 309] on link "Info" at bounding box center [225, 312] width 38 height 27
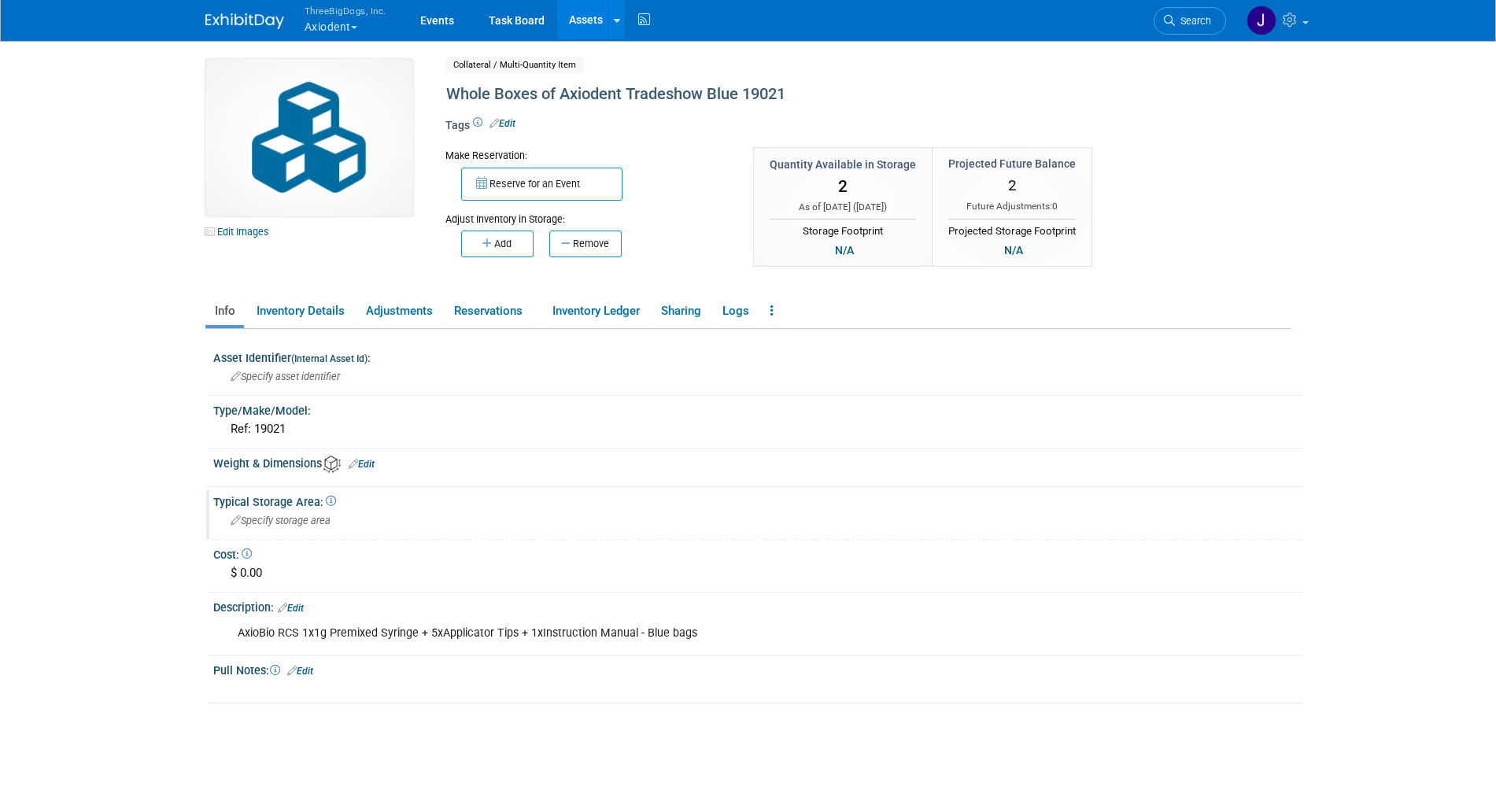
click at [282, 527] on div "Specify storage area" at bounding box center [759, 521] width 1067 height 25
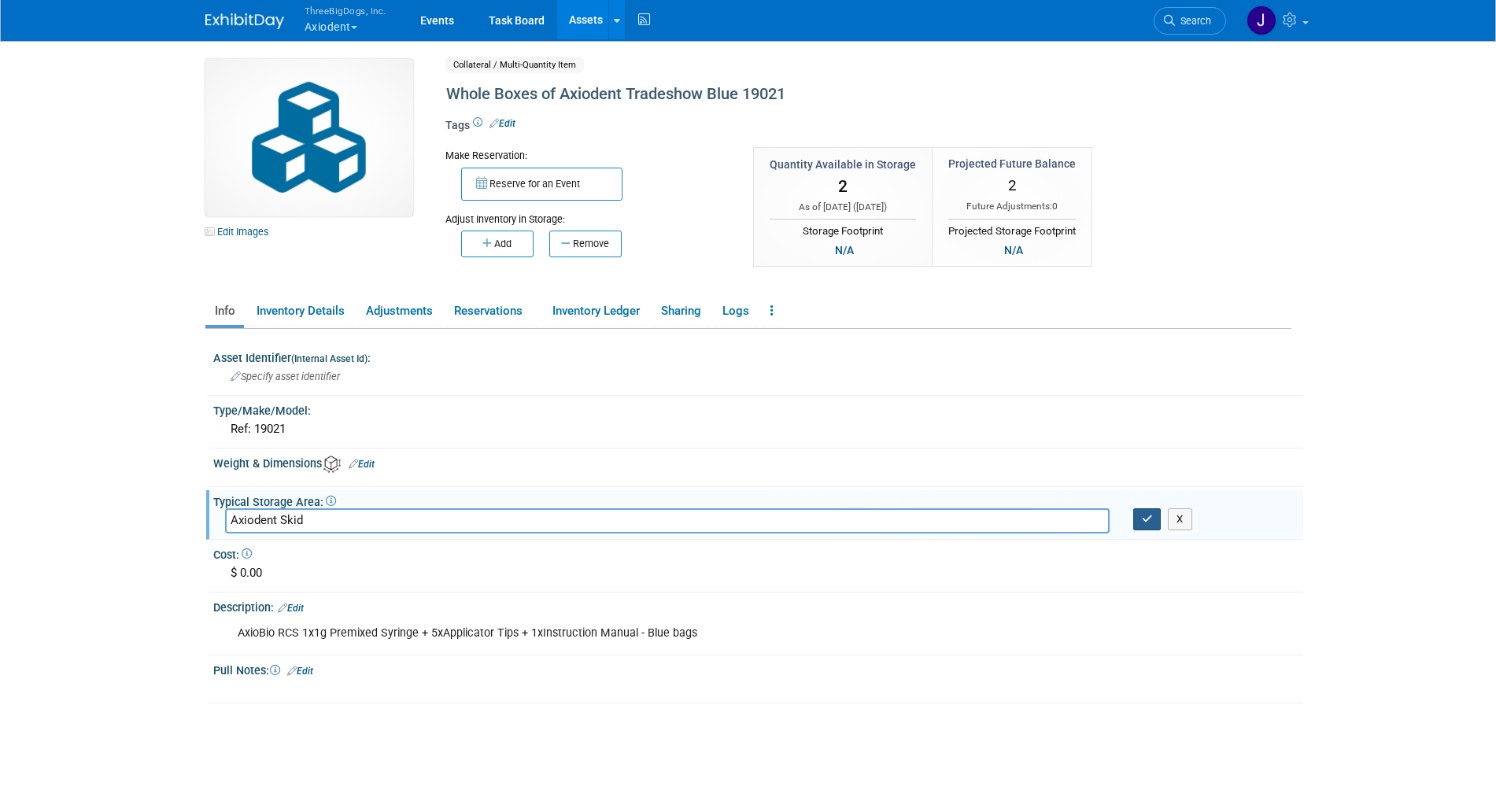
type input "Axiodent Skid"
click at [1157, 530] on button "button" at bounding box center [1148, 520] width 28 height 22
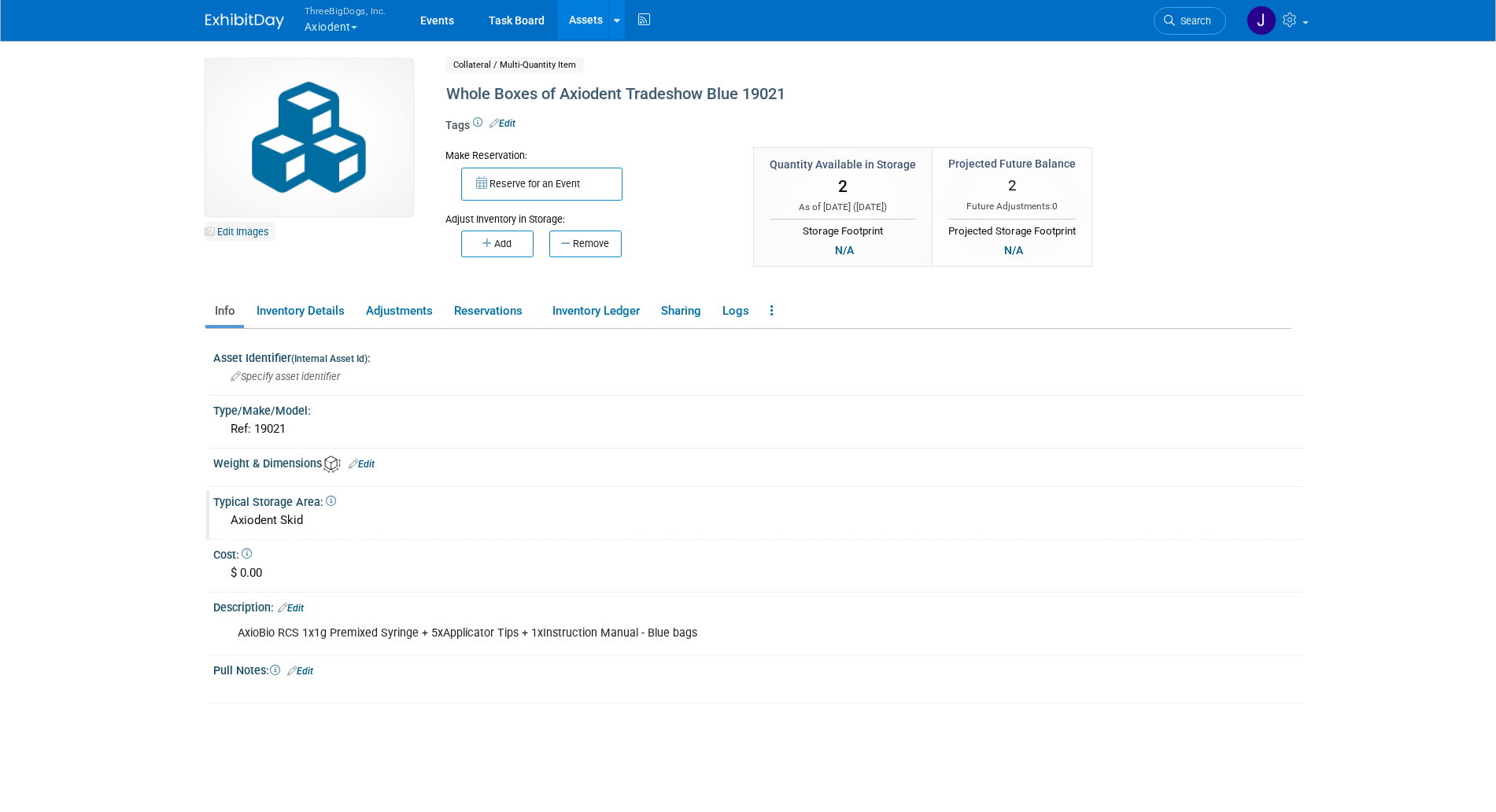
click at [248, 225] on link "Edit Images" at bounding box center [240, 231] width 70 height 19
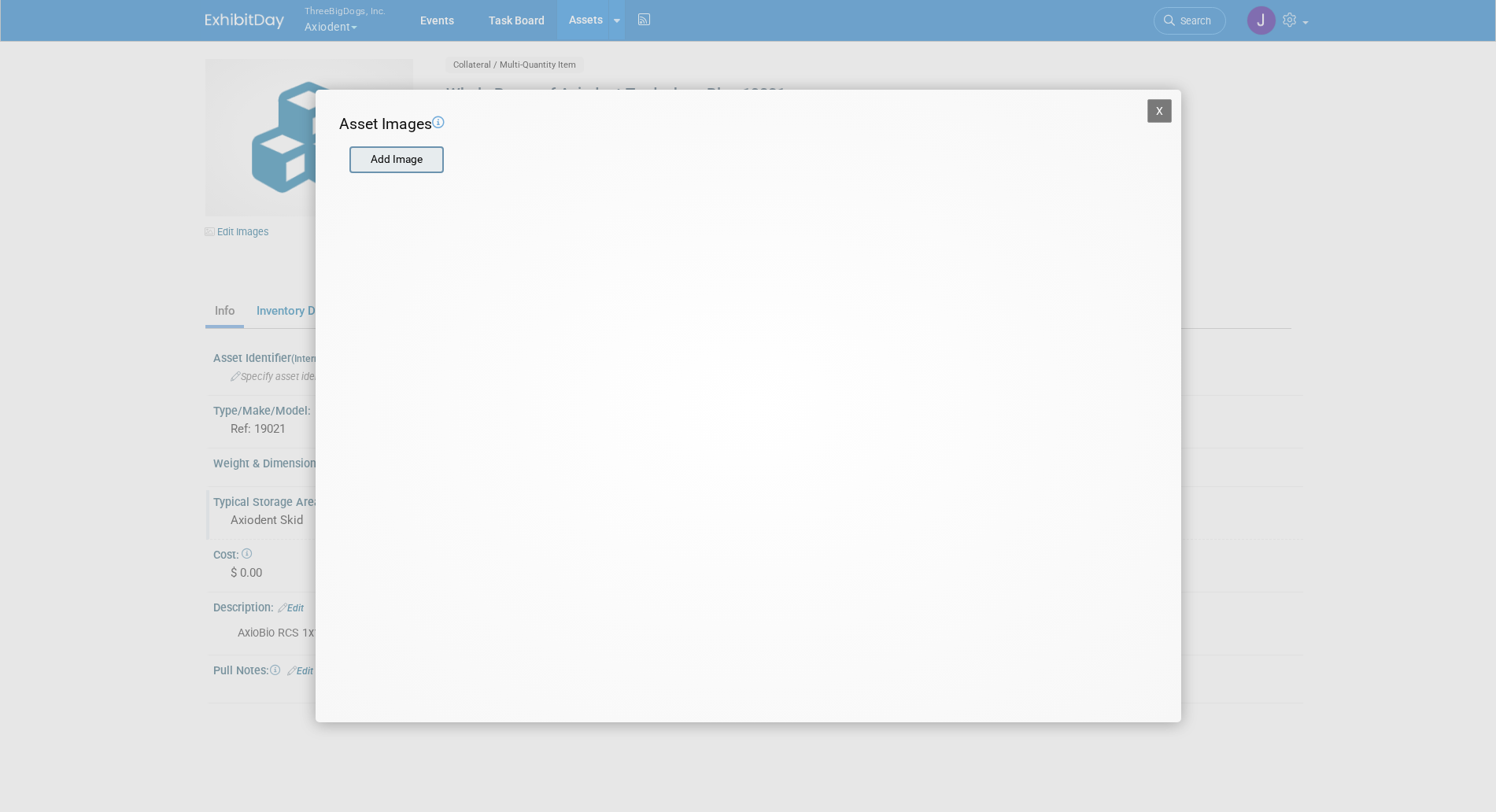
click at [404, 155] on input "file" at bounding box center [348, 159] width 187 height 24
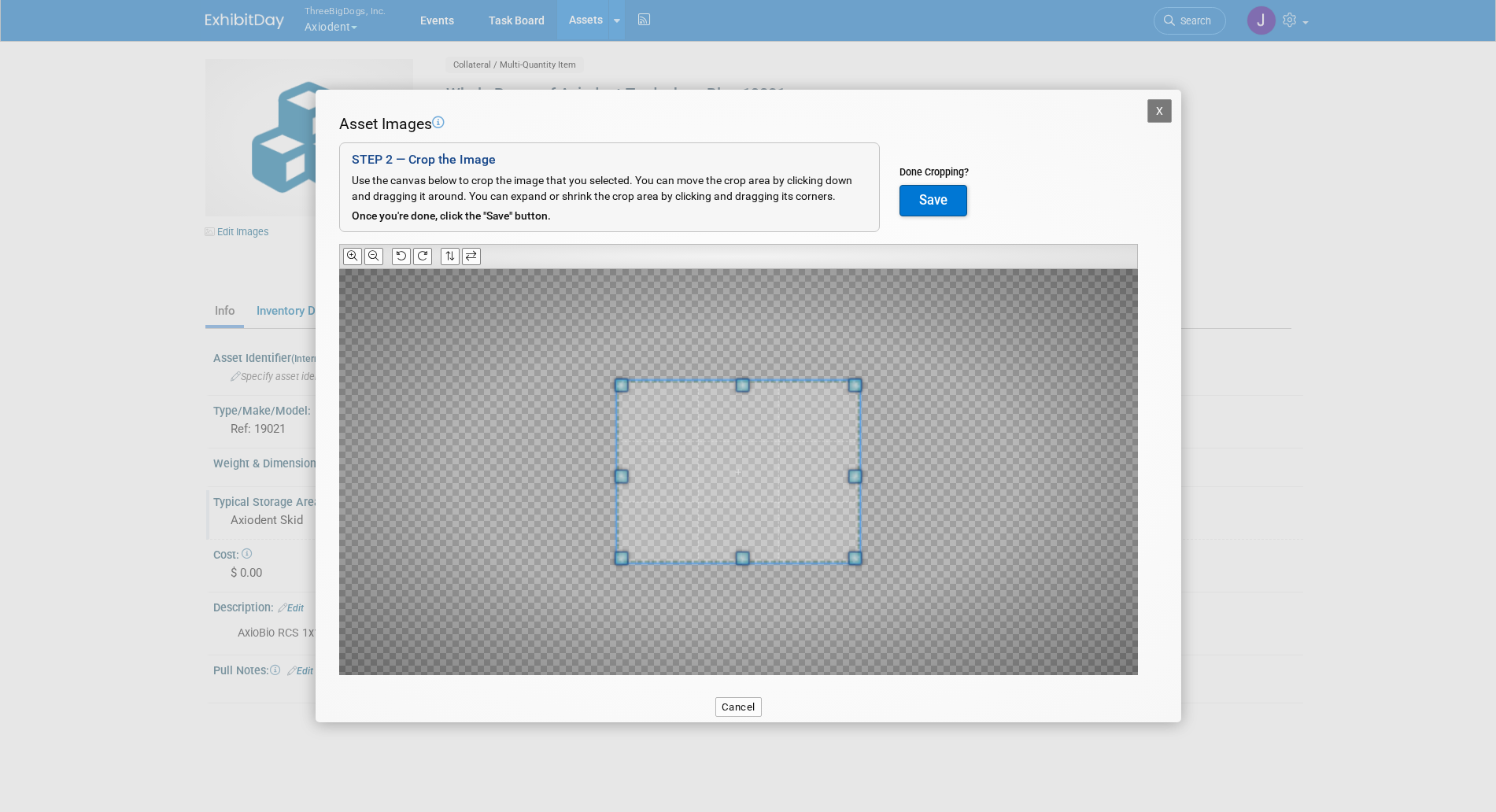
click at [622, 376] on div at bounding box center [739, 472] width 799 height 406
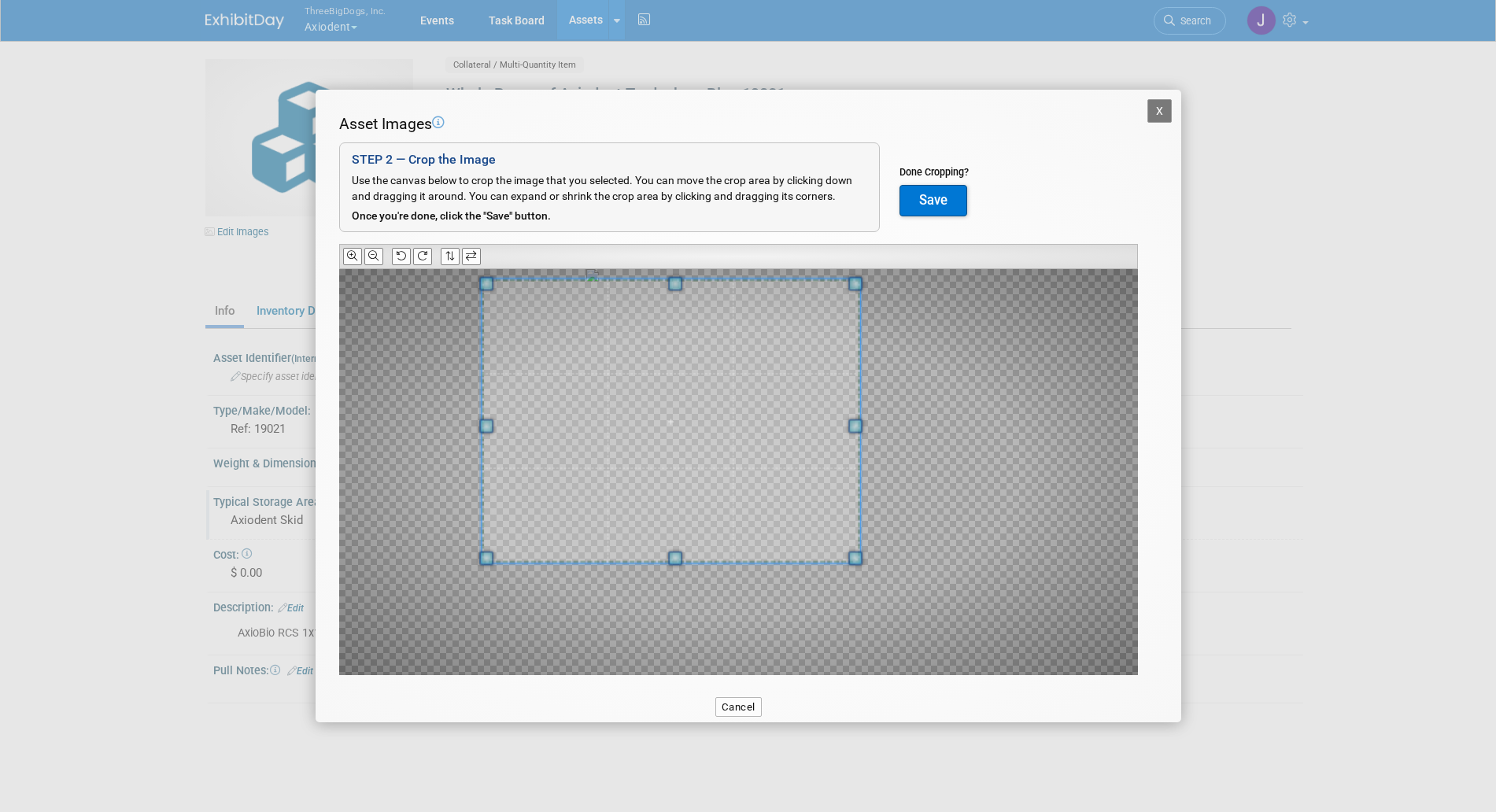
click at [427, 280] on div at bounding box center [739, 472] width 799 height 406
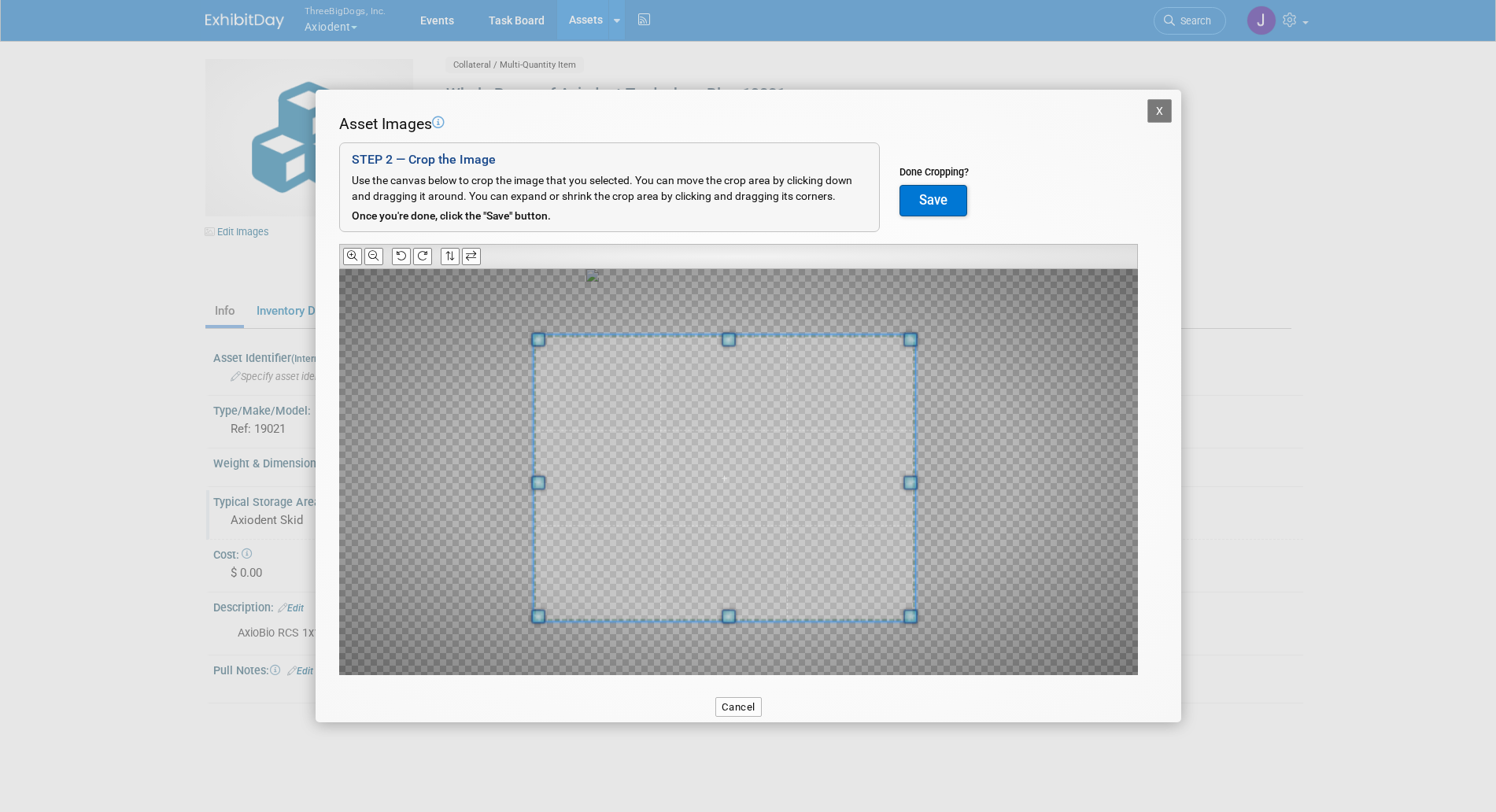
click at [646, 441] on span at bounding box center [724, 477] width 381 height 287
click at [547, 348] on span at bounding box center [731, 477] width 381 height 287
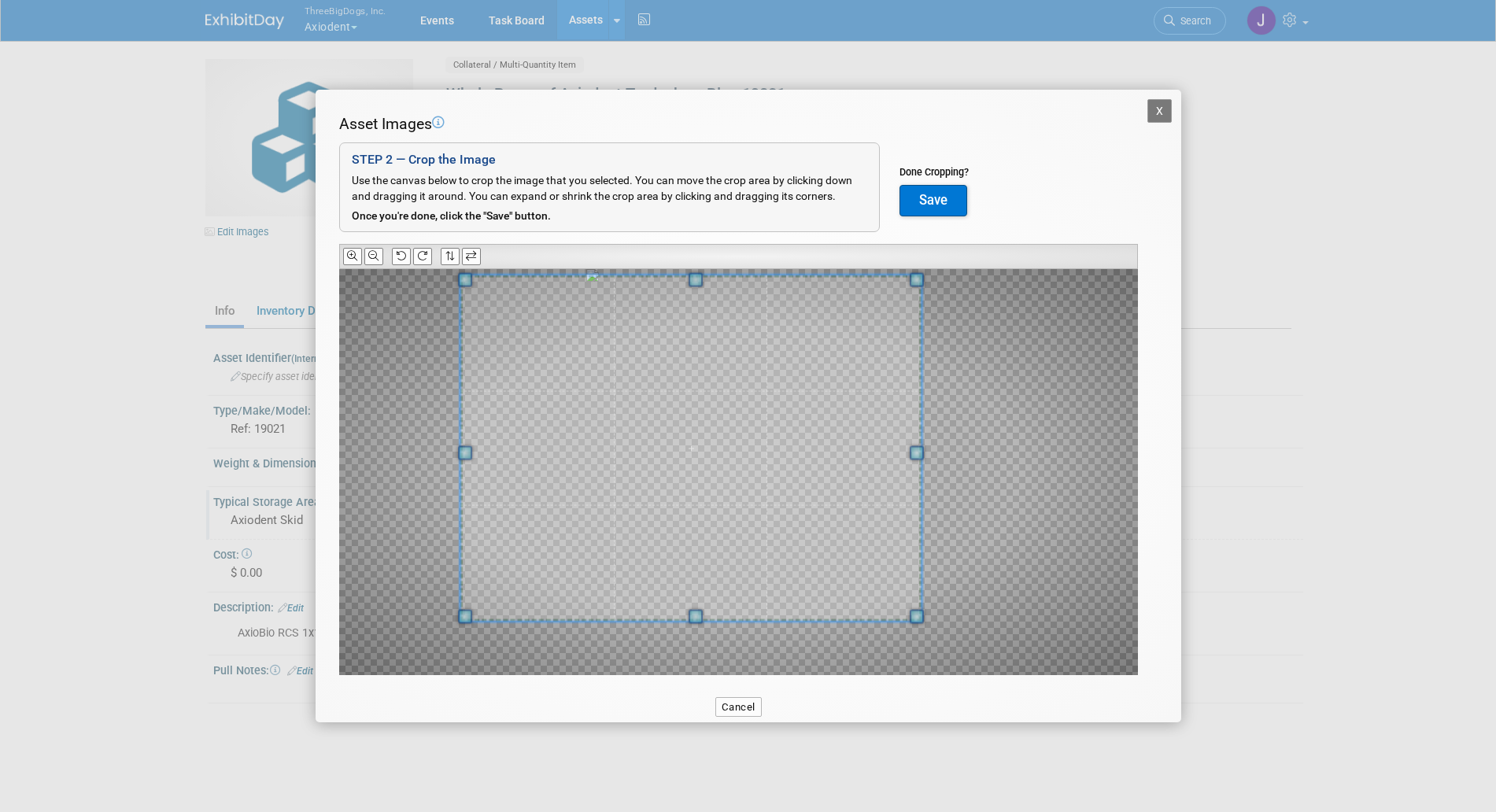
click at [471, 276] on span at bounding box center [465, 279] width 14 height 14
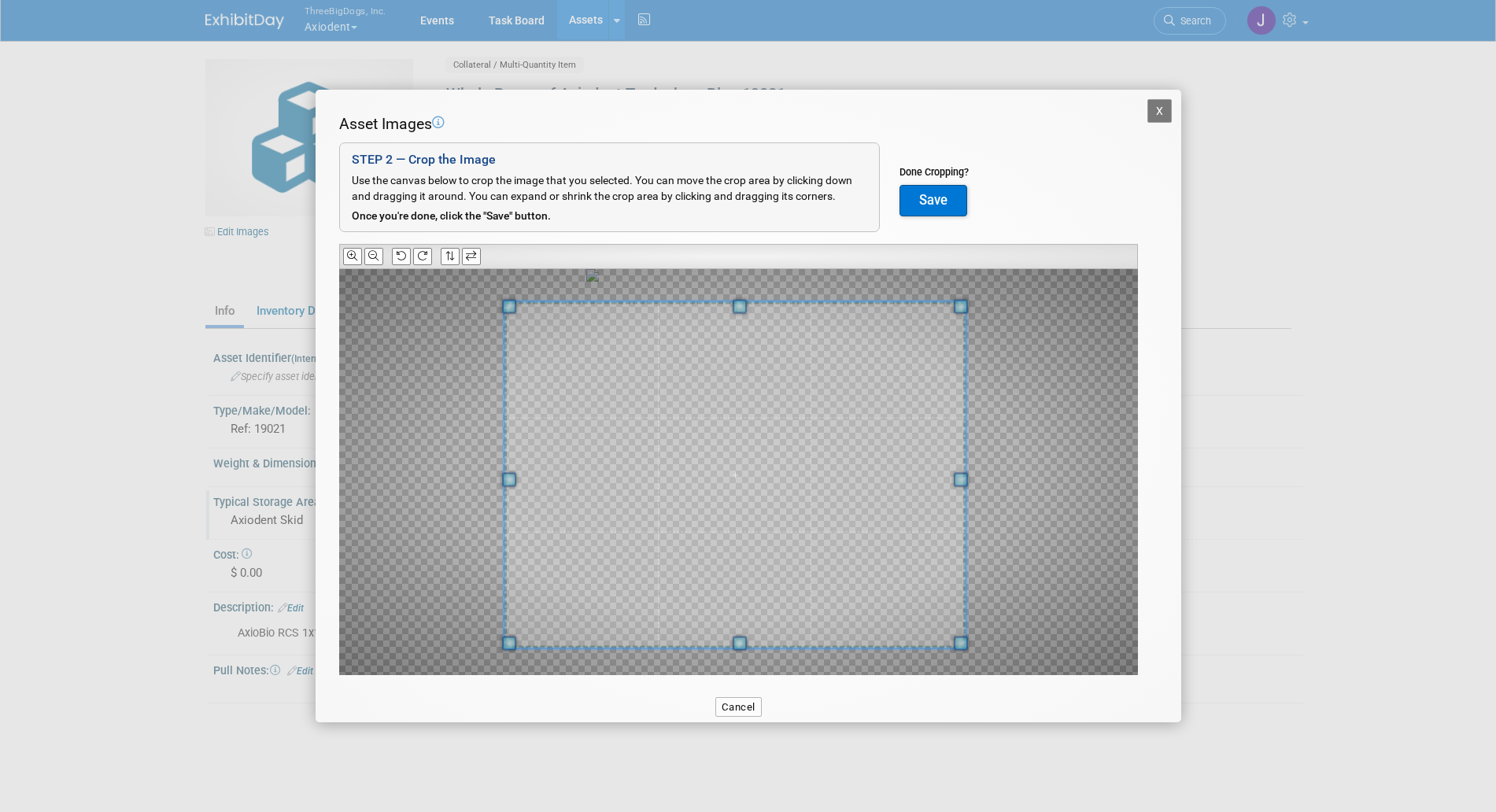
click at [652, 375] on span at bounding box center [734, 475] width 461 height 347
click at [922, 214] on button "Save" at bounding box center [934, 201] width 68 height 31
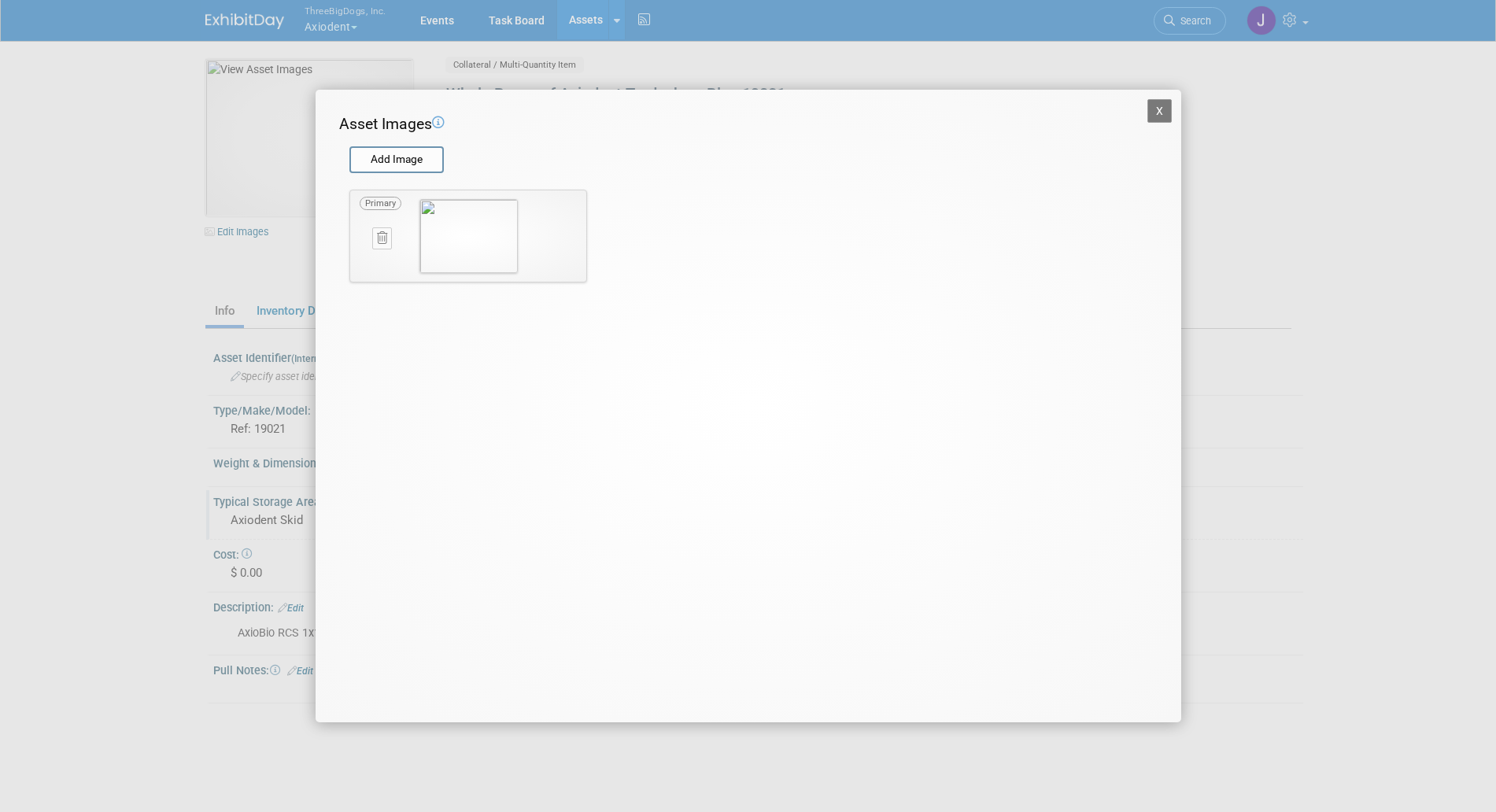
click at [1153, 109] on button "X" at bounding box center [1160, 111] width 25 height 24
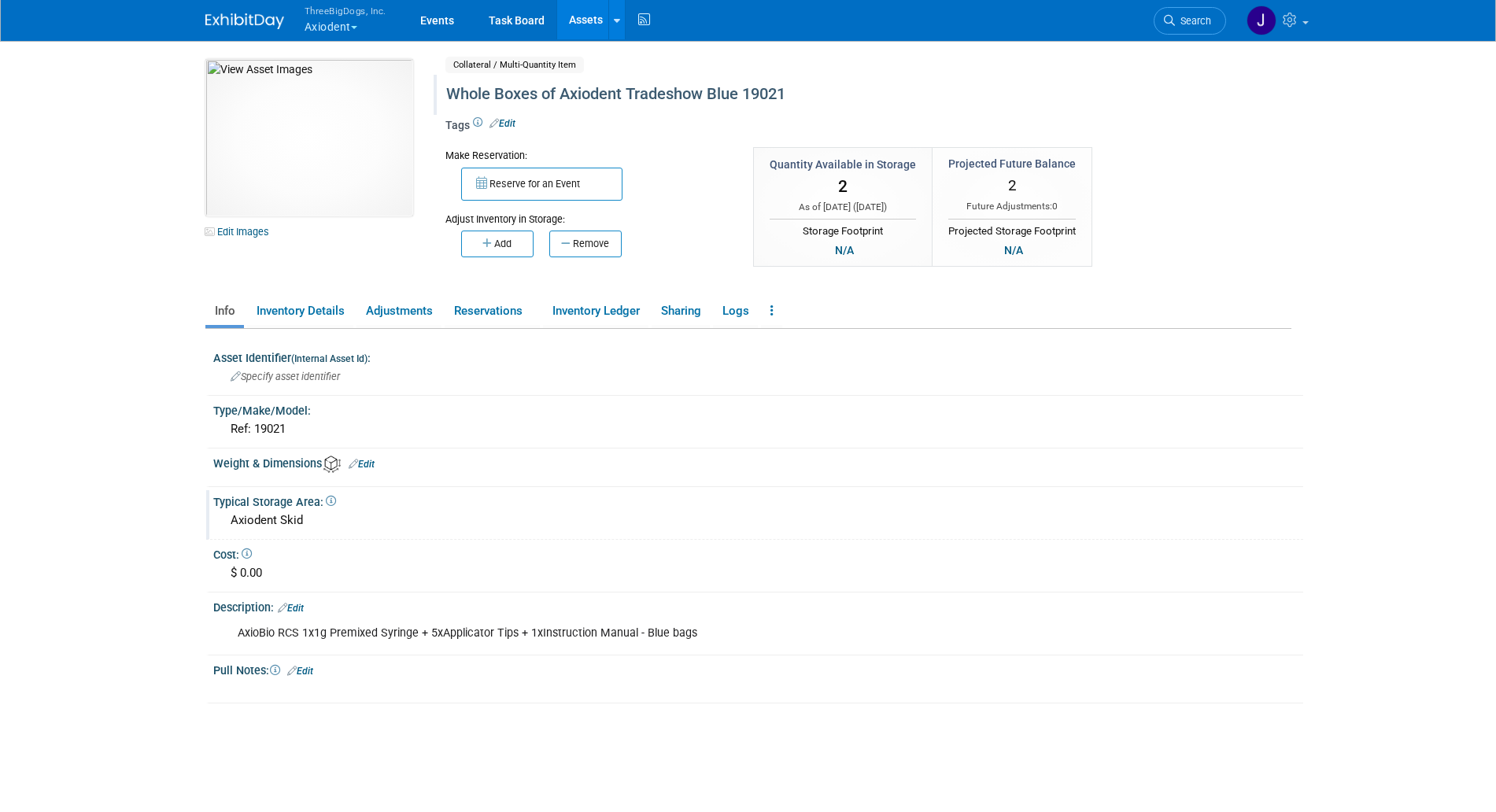
click at [493, 88] on div "Whole Boxes of Axiodent Tradeshow Blue 19021" at bounding box center [801, 94] width 721 height 28
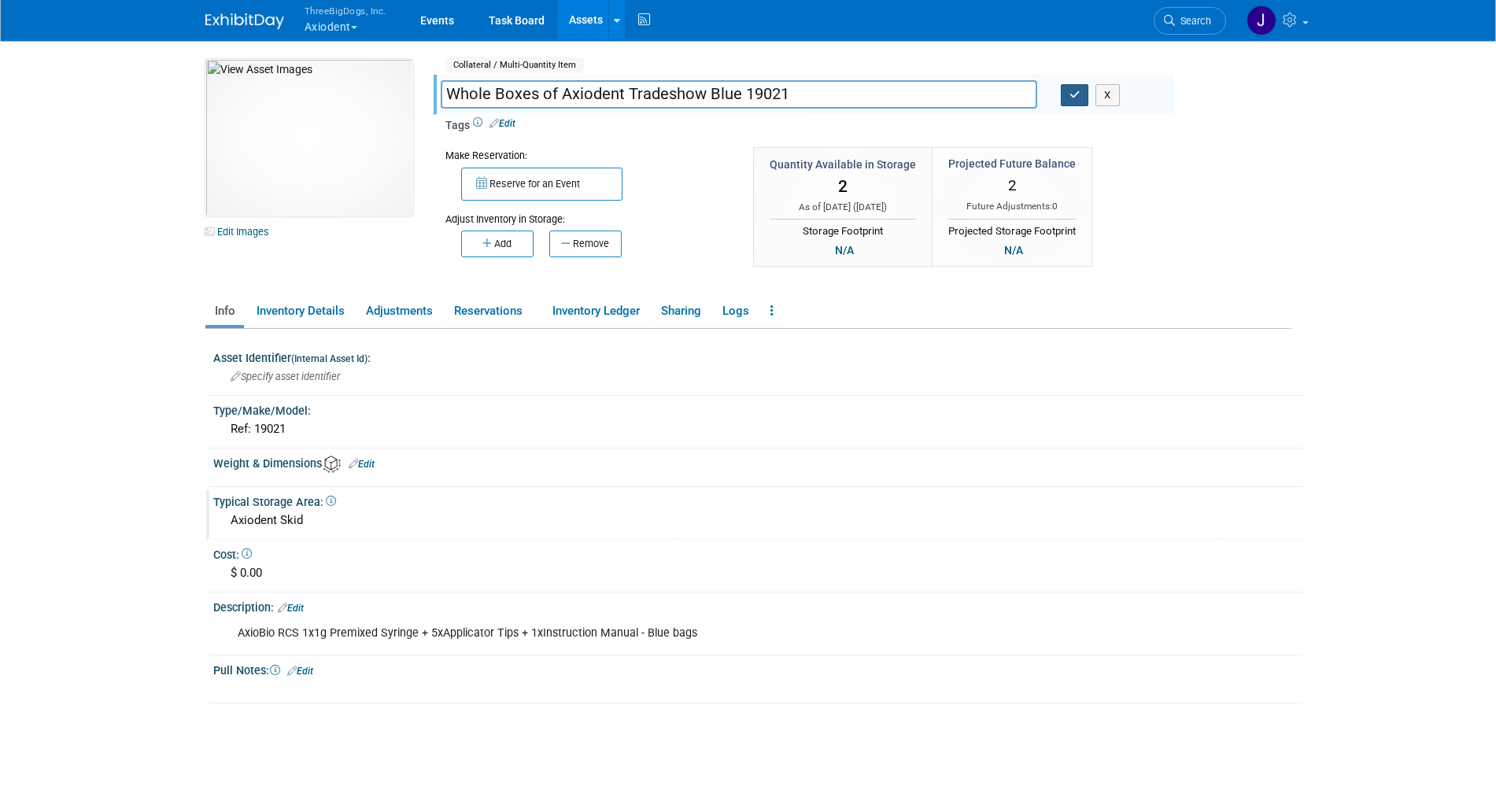
click at [1082, 99] on button "button" at bounding box center [1075, 95] width 28 height 22
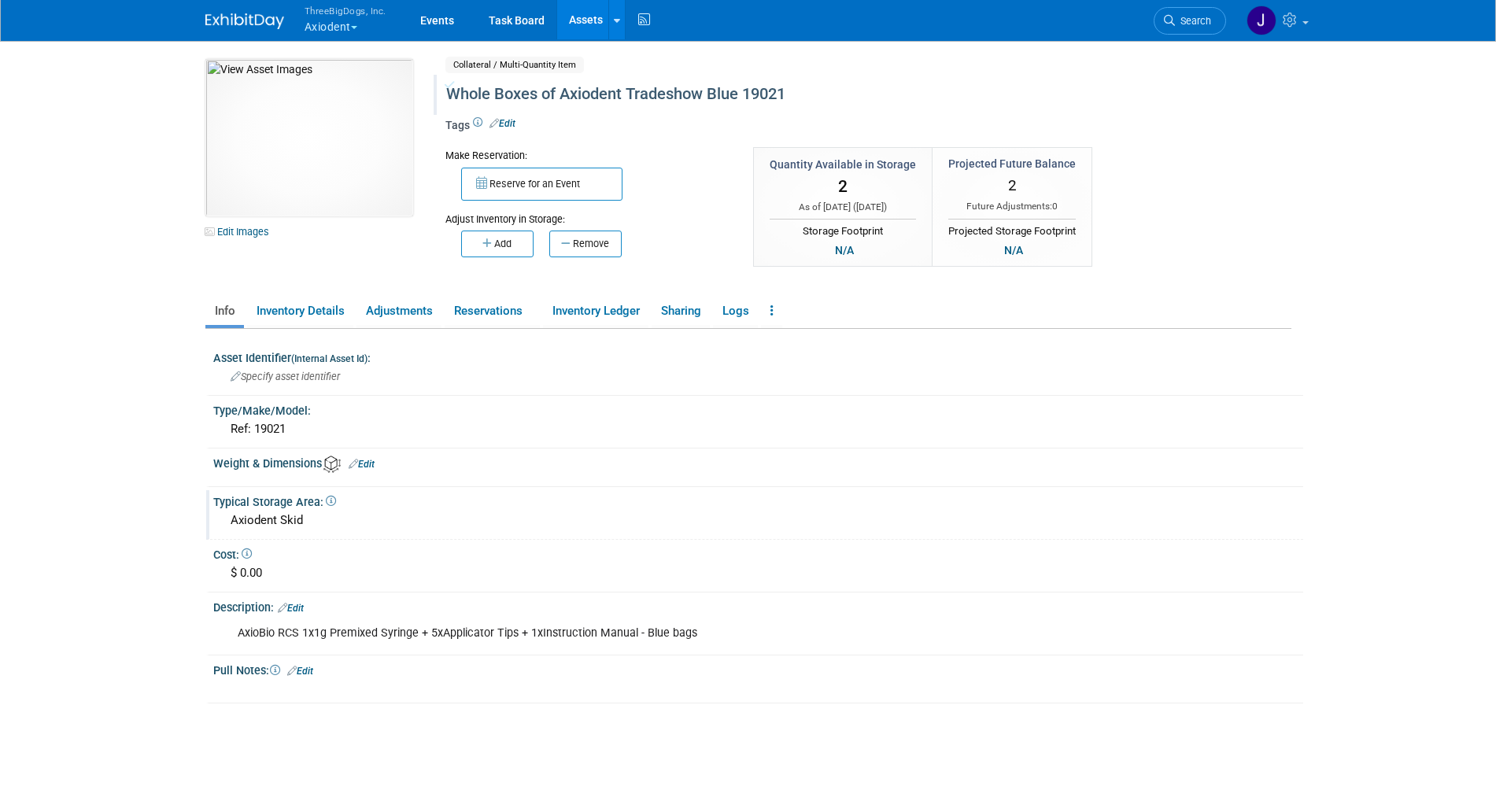
click at [572, 17] on link "Assets" at bounding box center [586, 19] width 58 height 39
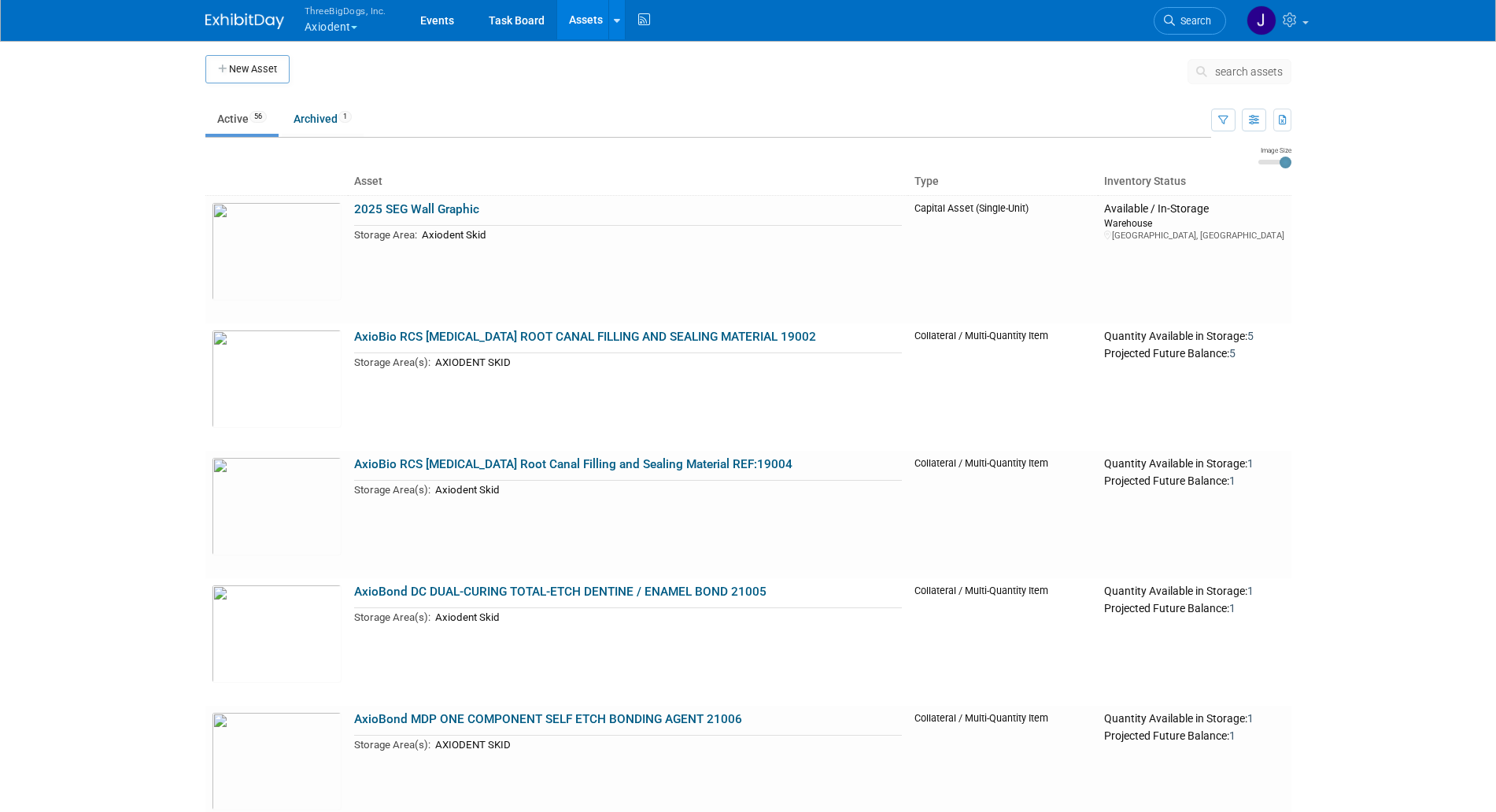
click at [1270, 60] on button "search assets" at bounding box center [1239, 71] width 104 height 25
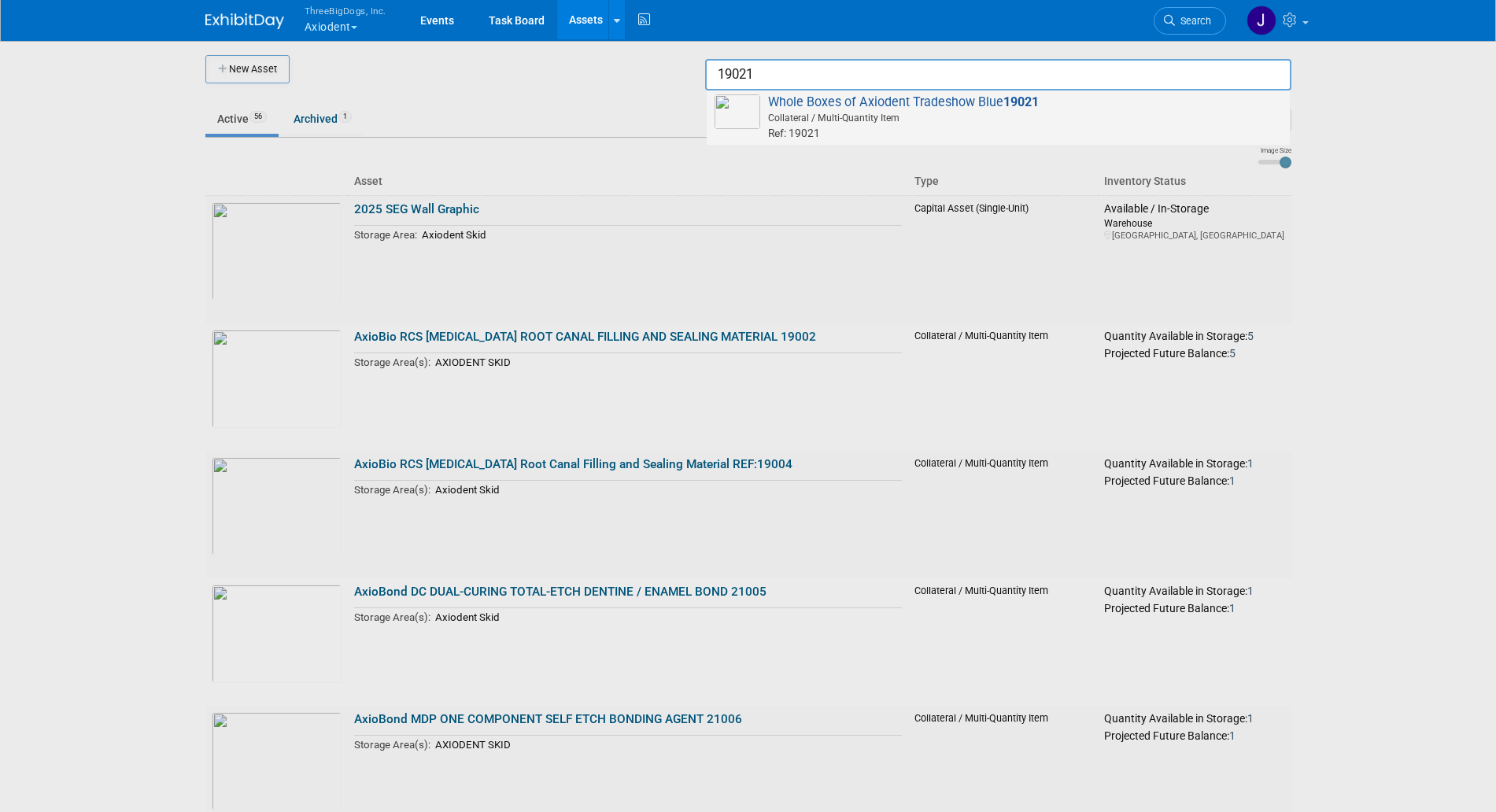
click at [1010, 101] on strong "19021" at bounding box center [1021, 102] width 36 height 15
type input "Whole Boxes of Axiodent Tradeshow Blue 19021"
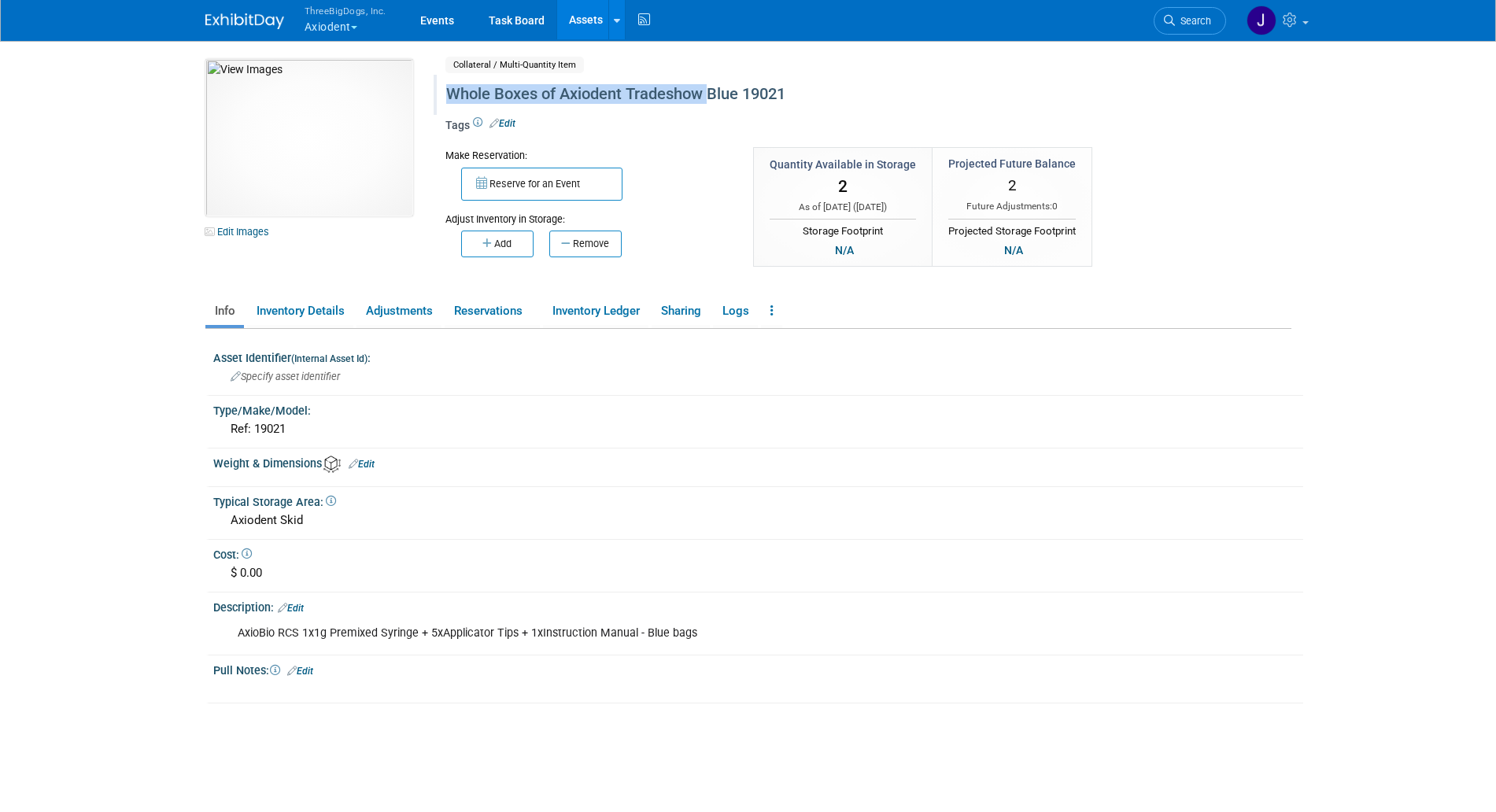
drag, startPoint x: 446, startPoint y: 90, endPoint x: 708, endPoint y: 92, distance: 262.0
click at [708, 92] on div "Whole Boxes of Axiodent Tradeshow Blue 19021" at bounding box center [801, 94] width 721 height 28
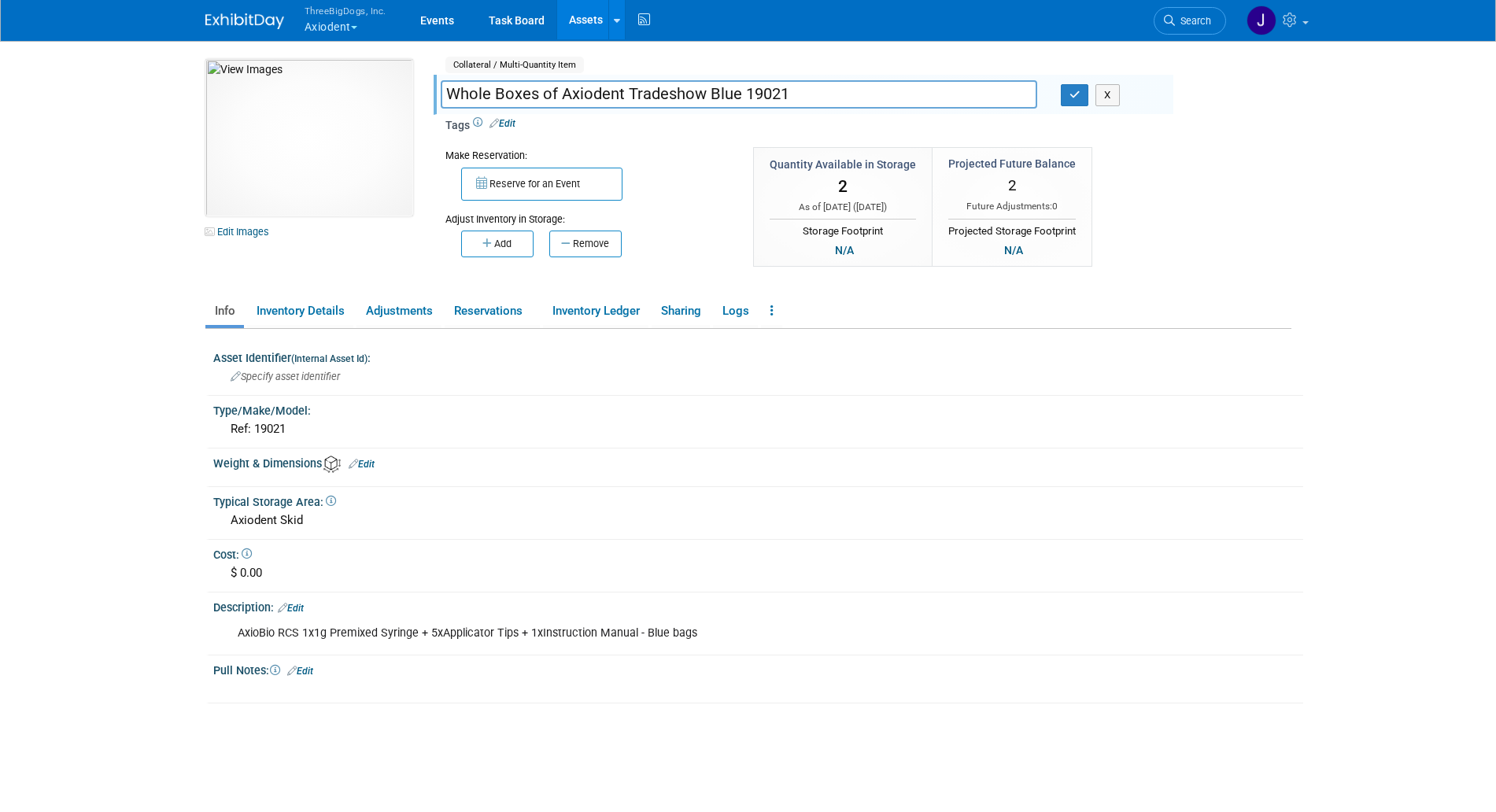
drag, startPoint x: 708, startPoint y: 92, endPoint x: 438, endPoint y: 85, distance: 270.1
click at [438, 85] on div "Whole Boxes of Axiodent Tradeshow Blue 19021" at bounding box center [739, 96] width 621 height 24
click at [576, 13] on link "Assets" at bounding box center [586, 19] width 58 height 39
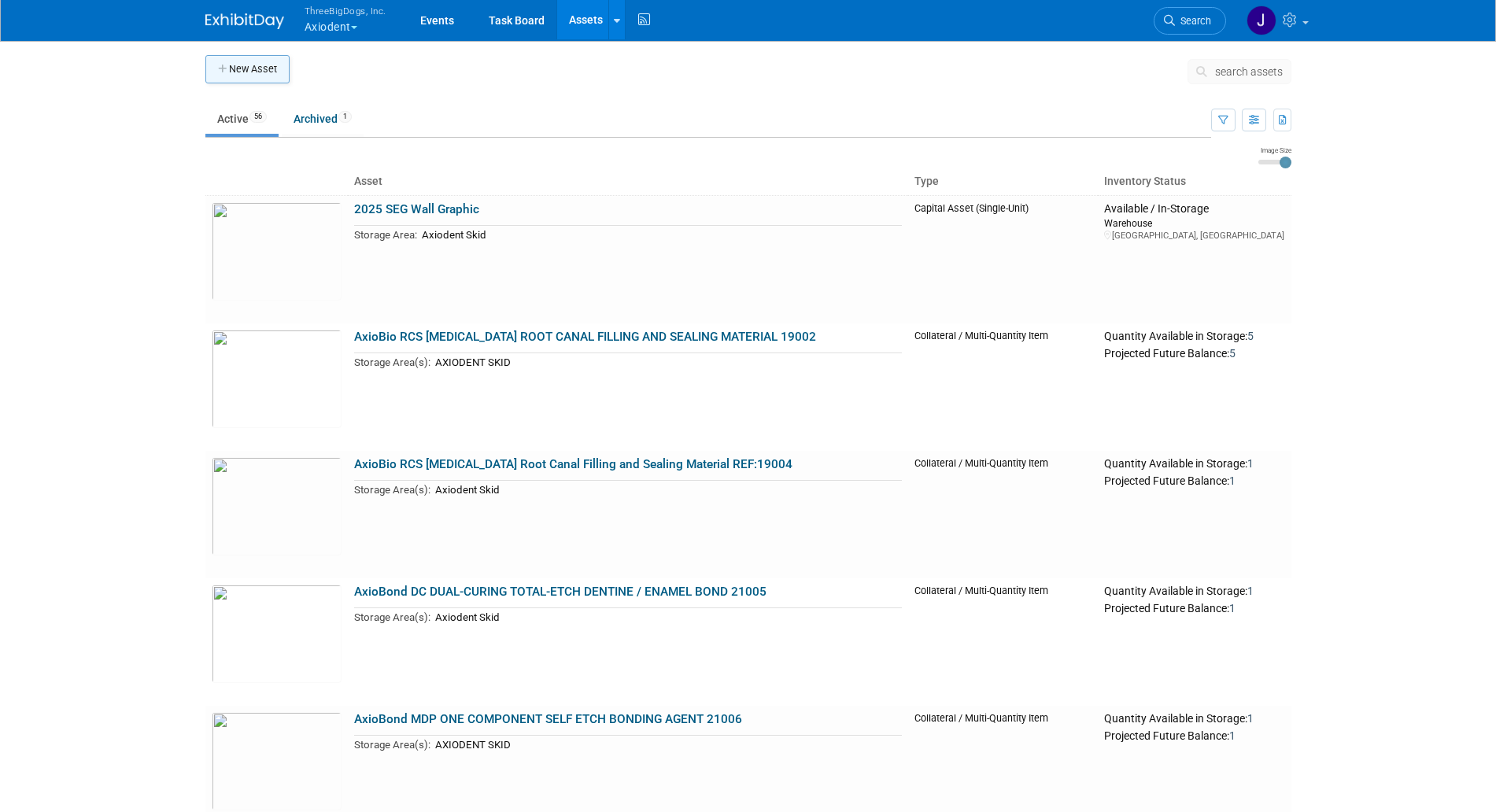
click at [265, 68] on button "New Asset" at bounding box center [248, 69] width 84 height 28
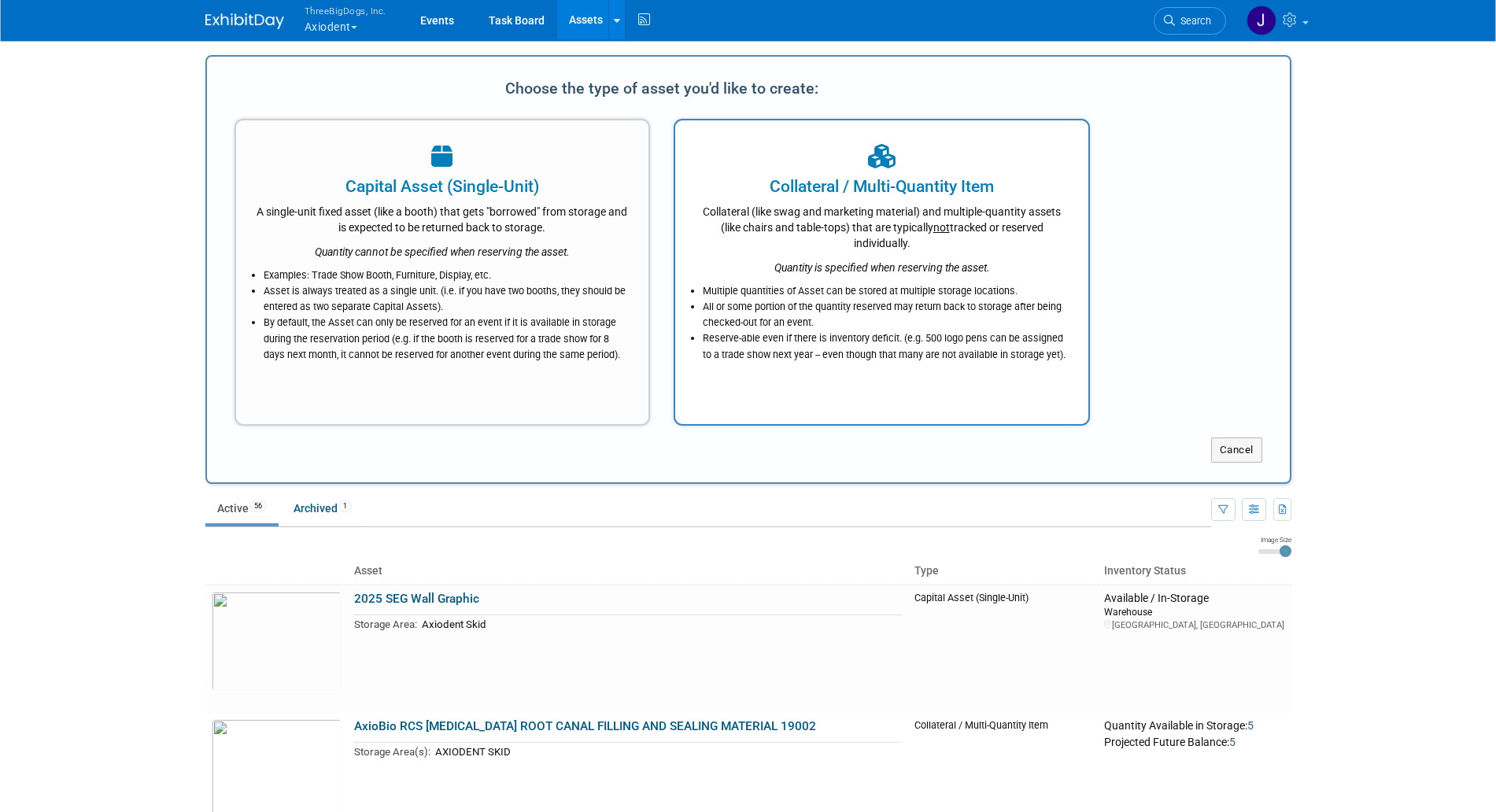
click at [715, 196] on div "Collateral / Multi-Quantity Item" at bounding box center [882, 187] width 374 height 24
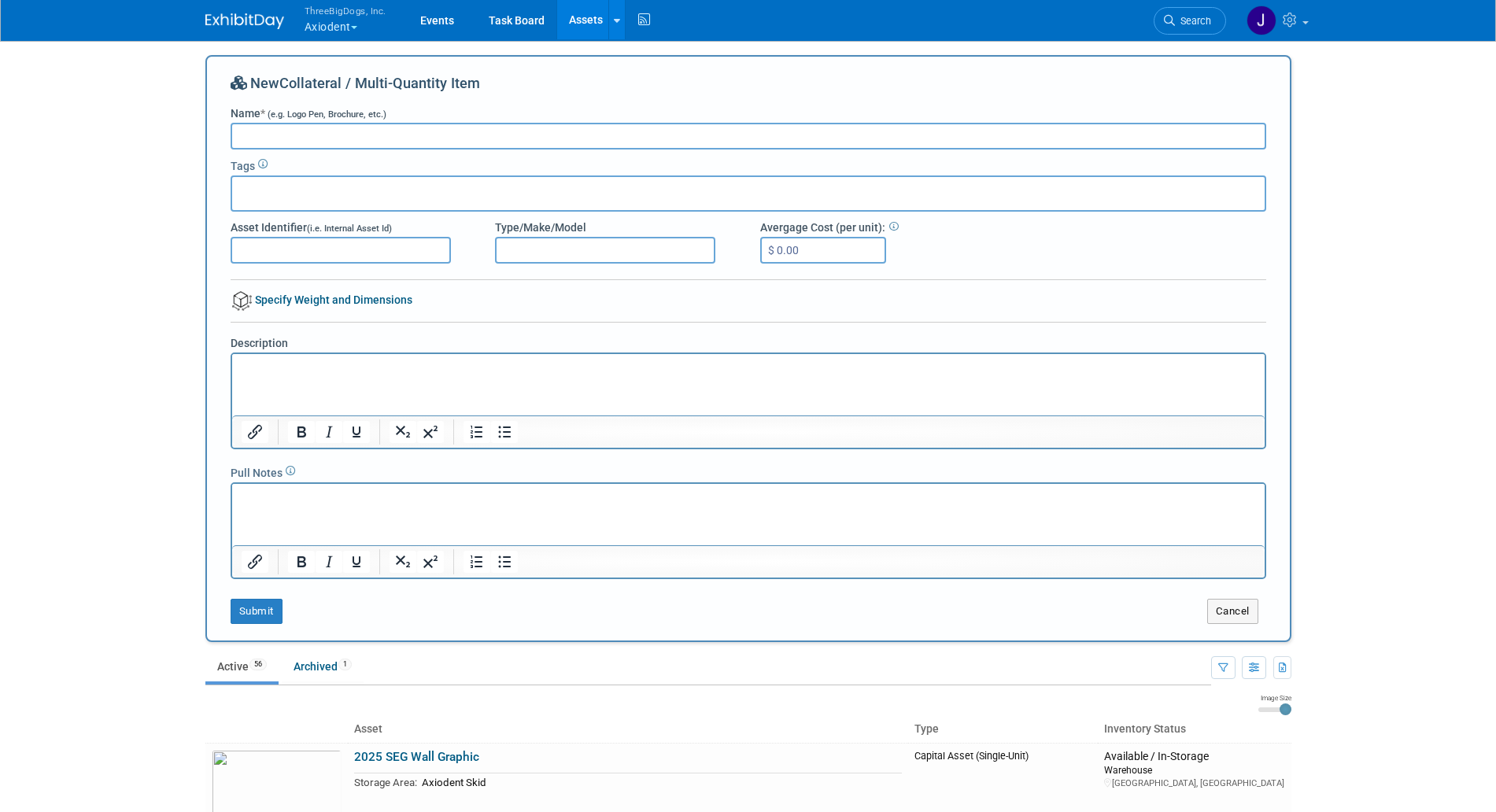
paste input "Whole Boxes of Axiodent Tradeshow"
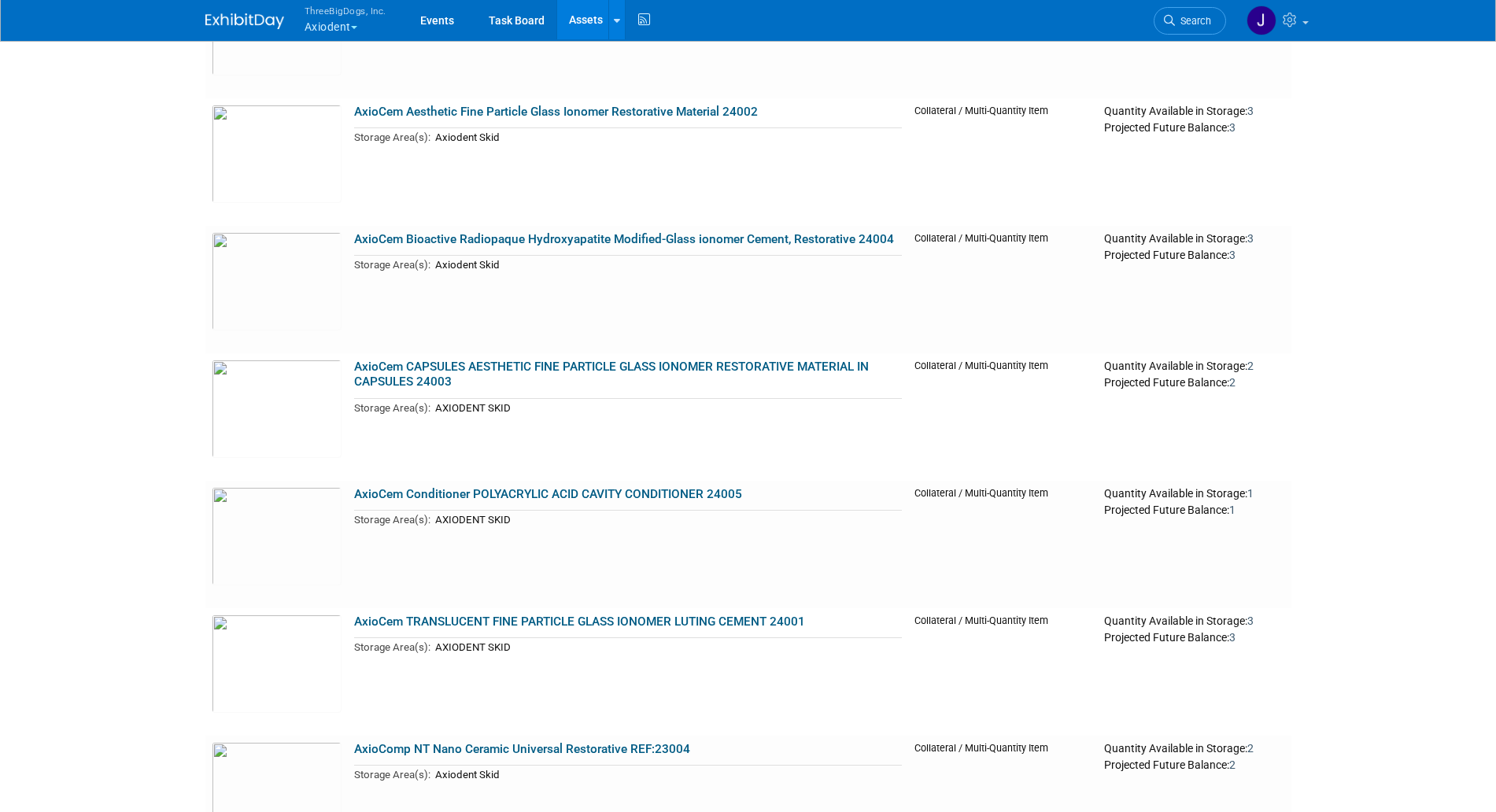
scroll to position [1, 0]
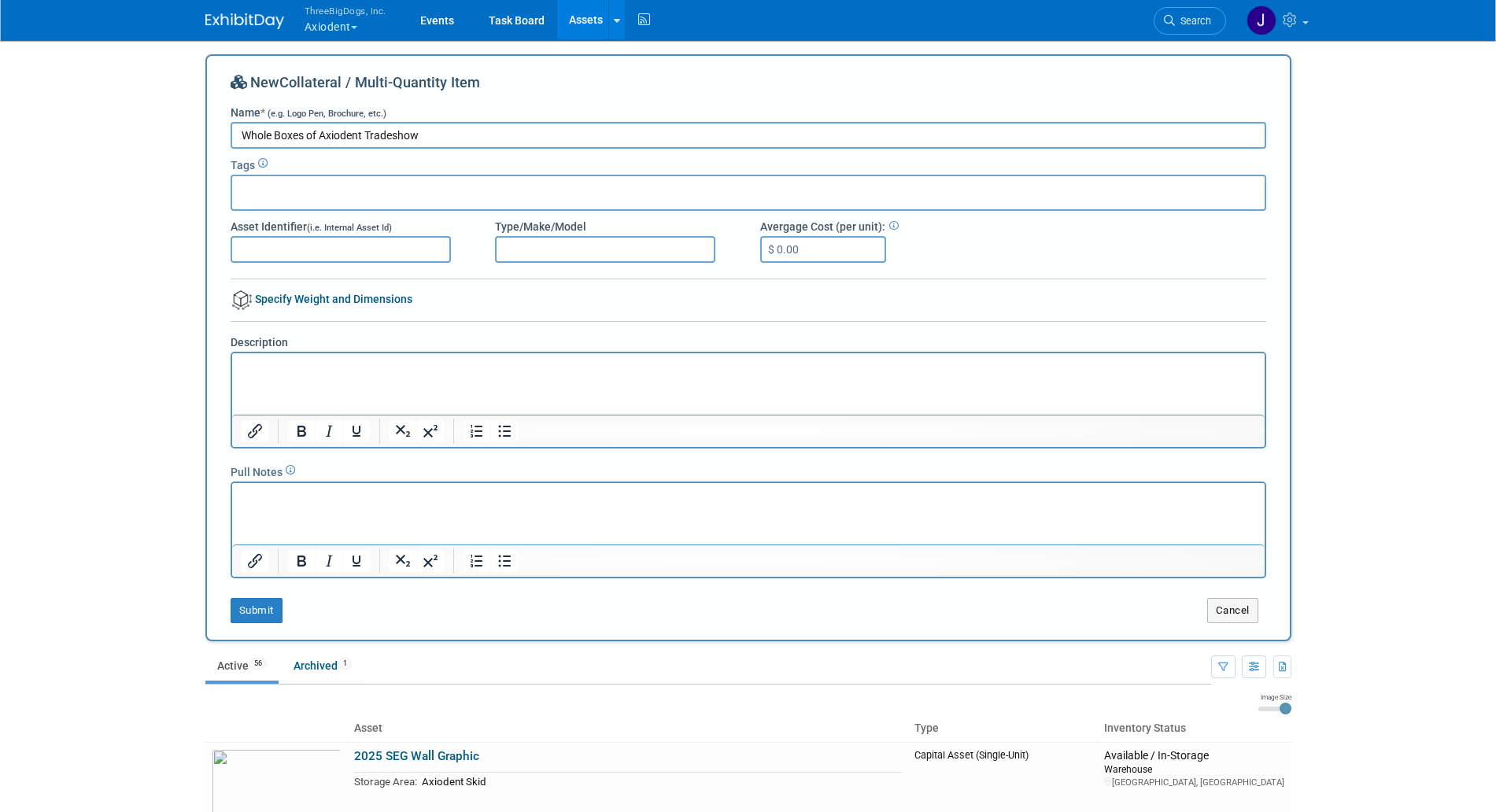
click at [954, 136] on input "Whole Boxes of Axiodent Tradeshow" at bounding box center [749, 135] width 1036 height 27
click at [447, 134] on input "Whole Boxes of Axiodent Tradeshow Gold 23121" at bounding box center [749, 135] width 1036 height 27
type input "Whole Boxes of Axiodent Tradeshow Gold 23121"
click at [546, 242] on input "Type/Make/Model" at bounding box center [605, 249] width 220 height 27
type input "Ref: 23121"
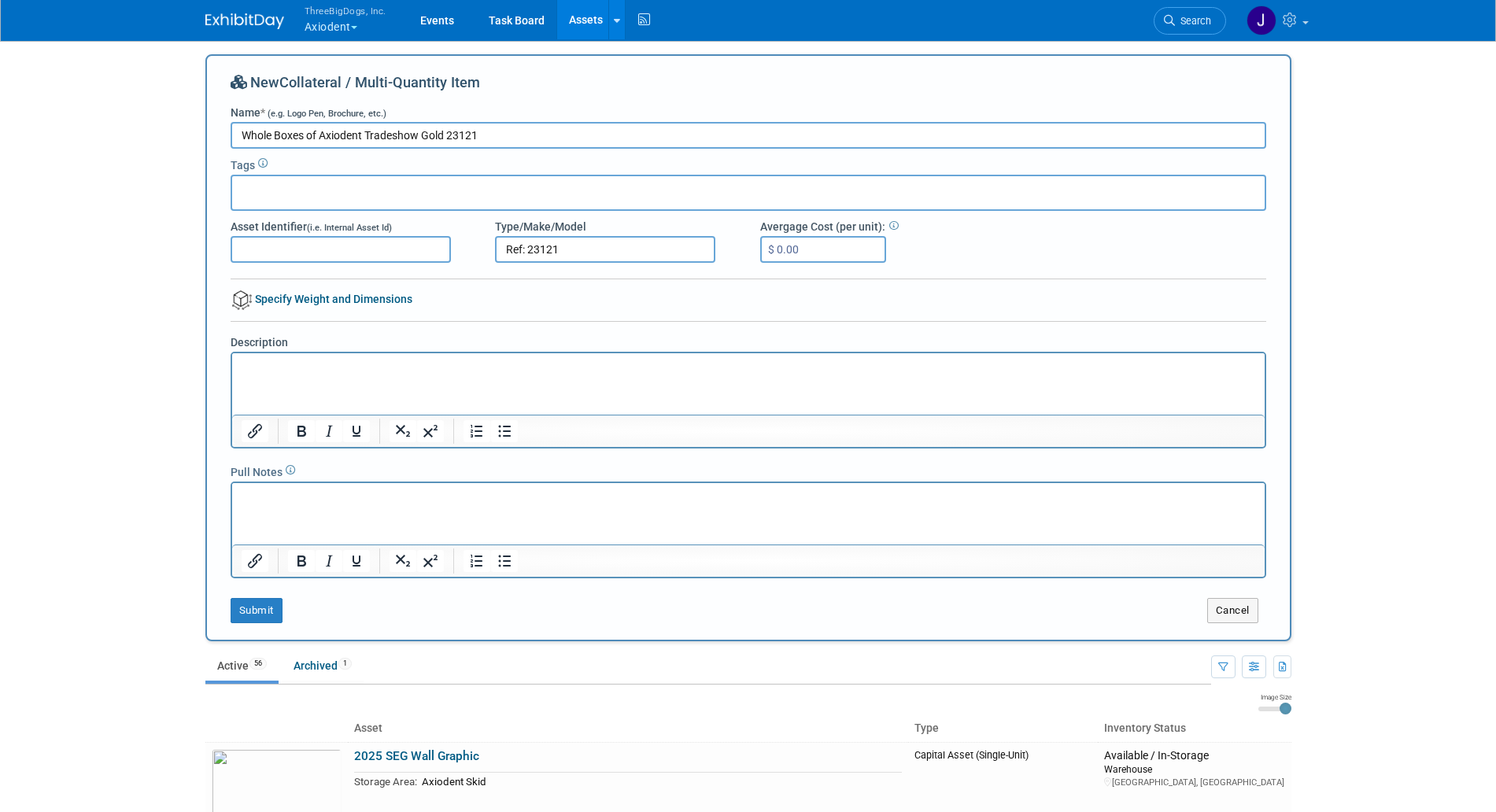
click at [346, 376] on html at bounding box center [747, 365] width 1033 height 22
click at [473, 361] on p "AxioGlass 1x0.8g Syringe + 5x Applicator Tips + Instruction" at bounding box center [748, 367] width 1015 height 16
click at [593, 368] on p "AxioGlass 1x0.8g Syringe + 5x Applicator Tips + 1xInstruction" at bounding box center [748, 367] width 1015 height 16
click at [489, 365] on p "AxioGlass 1x0.8g Syringe + 5x Applicator Tips + 1xInstruction" at bounding box center [748, 367] width 1015 height 16
click at [555, 365] on p "AxioGlass 1x0.8g Syringe + 5x Applicator Tips + 1xInstruction" at bounding box center [748, 367] width 1015 height 16
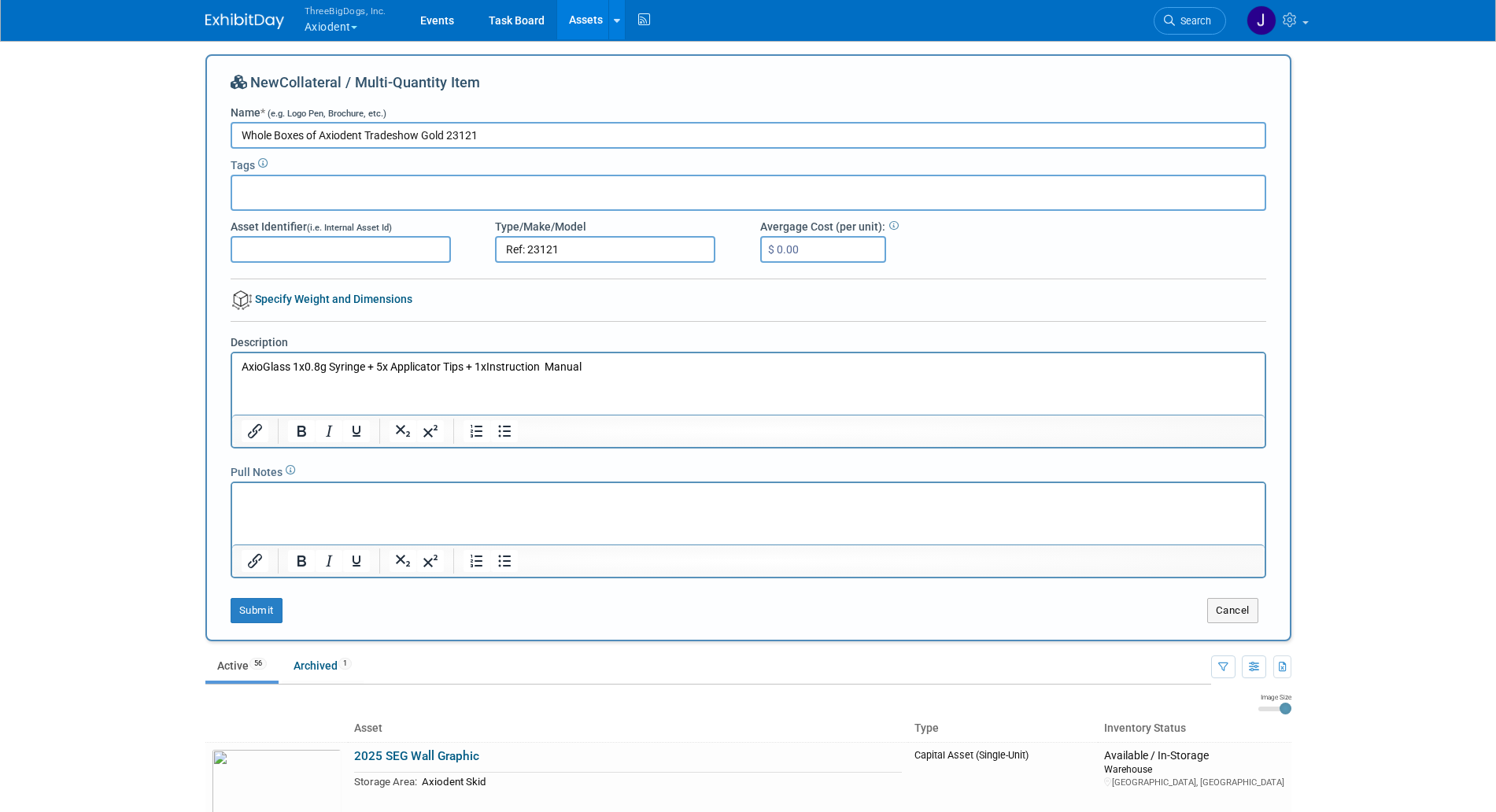
click at [544, 368] on p "AxioGlass 1x0.8g Syringe + 5x Applicator Tips + 1xInstruction Manual" at bounding box center [748, 367] width 1015 height 16
click at [624, 362] on p "AxioGlass 1x0.8g Syringe + 5x Applicator Tips + 1xInstruction Manual" at bounding box center [748, 367] width 1015 height 16
click at [259, 613] on button "Submit" at bounding box center [257, 610] width 52 height 25
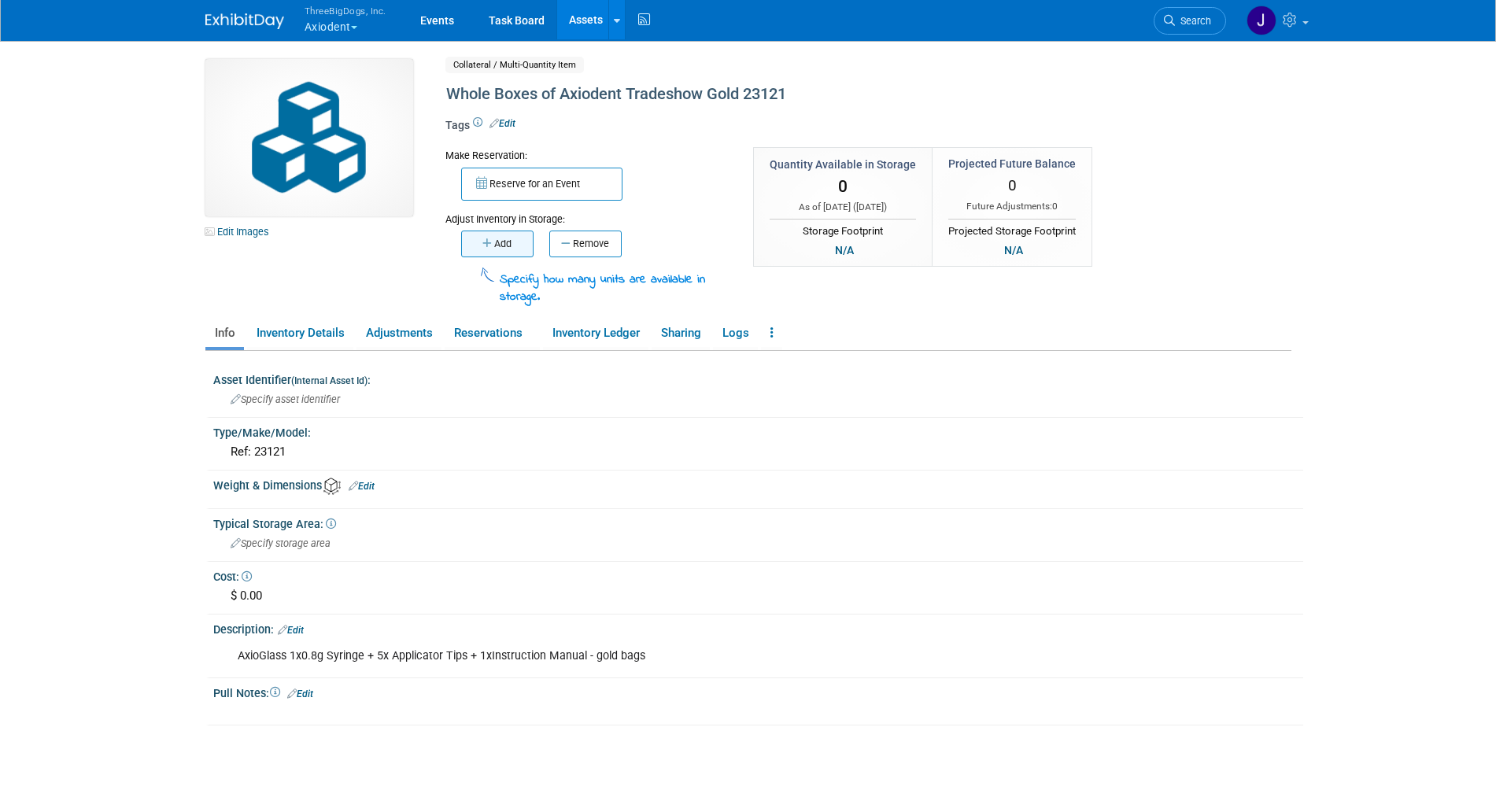
click at [476, 232] on button "Add" at bounding box center [497, 244] width 72 height 27
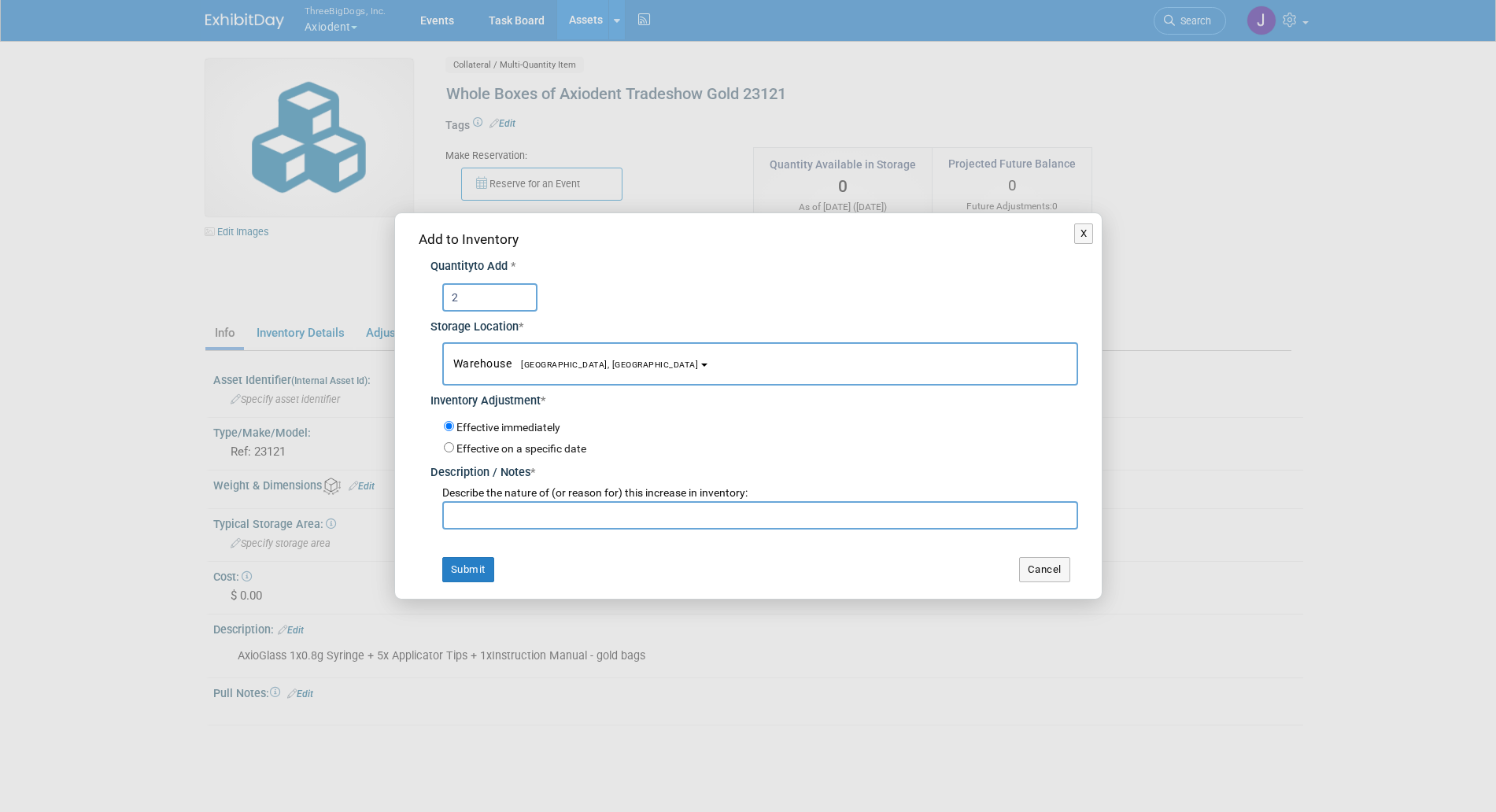
type input "2"
click at [551, 506] on input "text" at bounding box center [761, 515] width 636 height 28
type input "The starting inventory"
click at [453, 569] on button "Submit" at bounding box center [468, 569] width 52 height 25
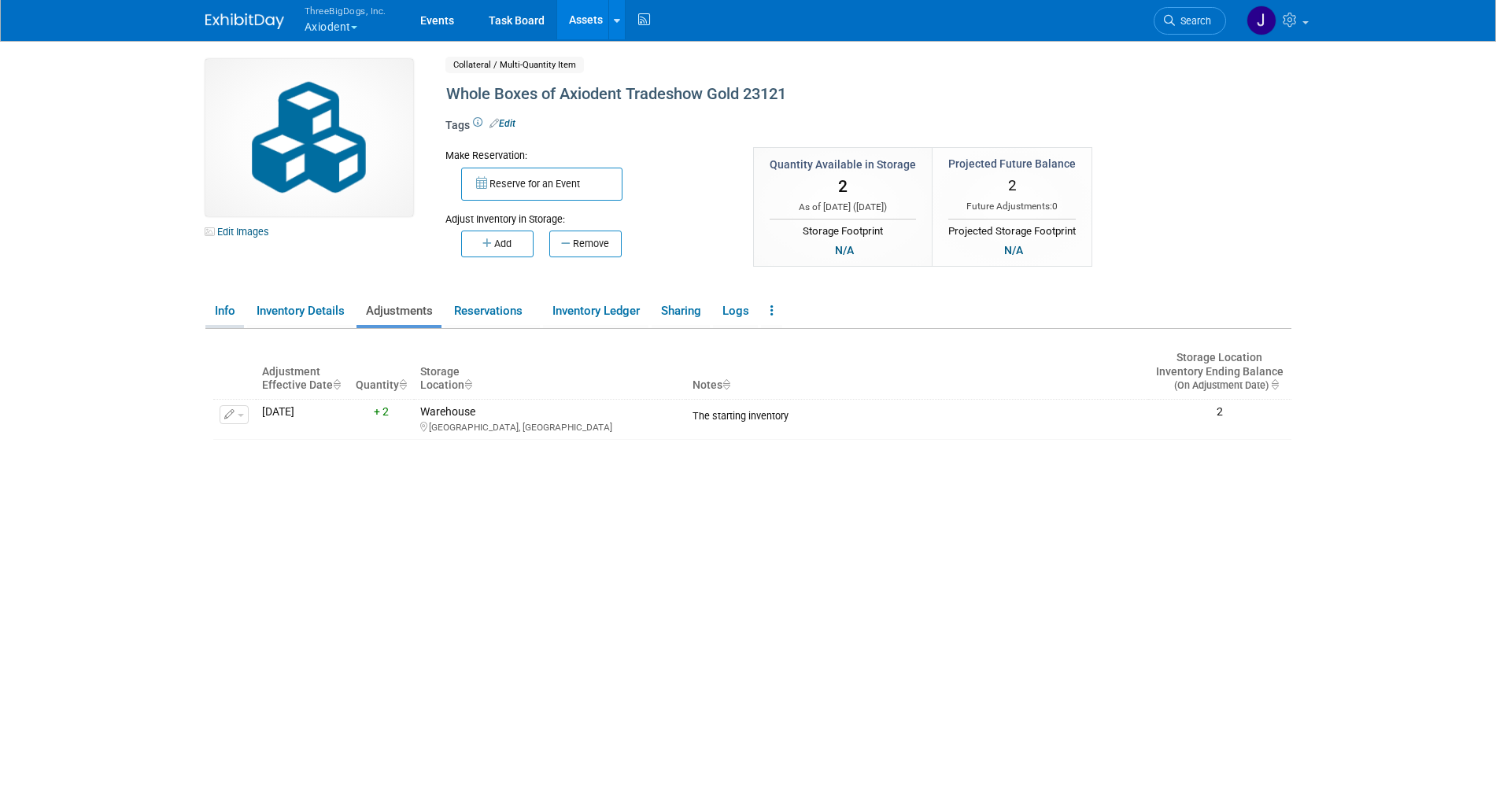
click at [238, 322] on link "Info" at bounding box center [225, 312] width 38 height 27
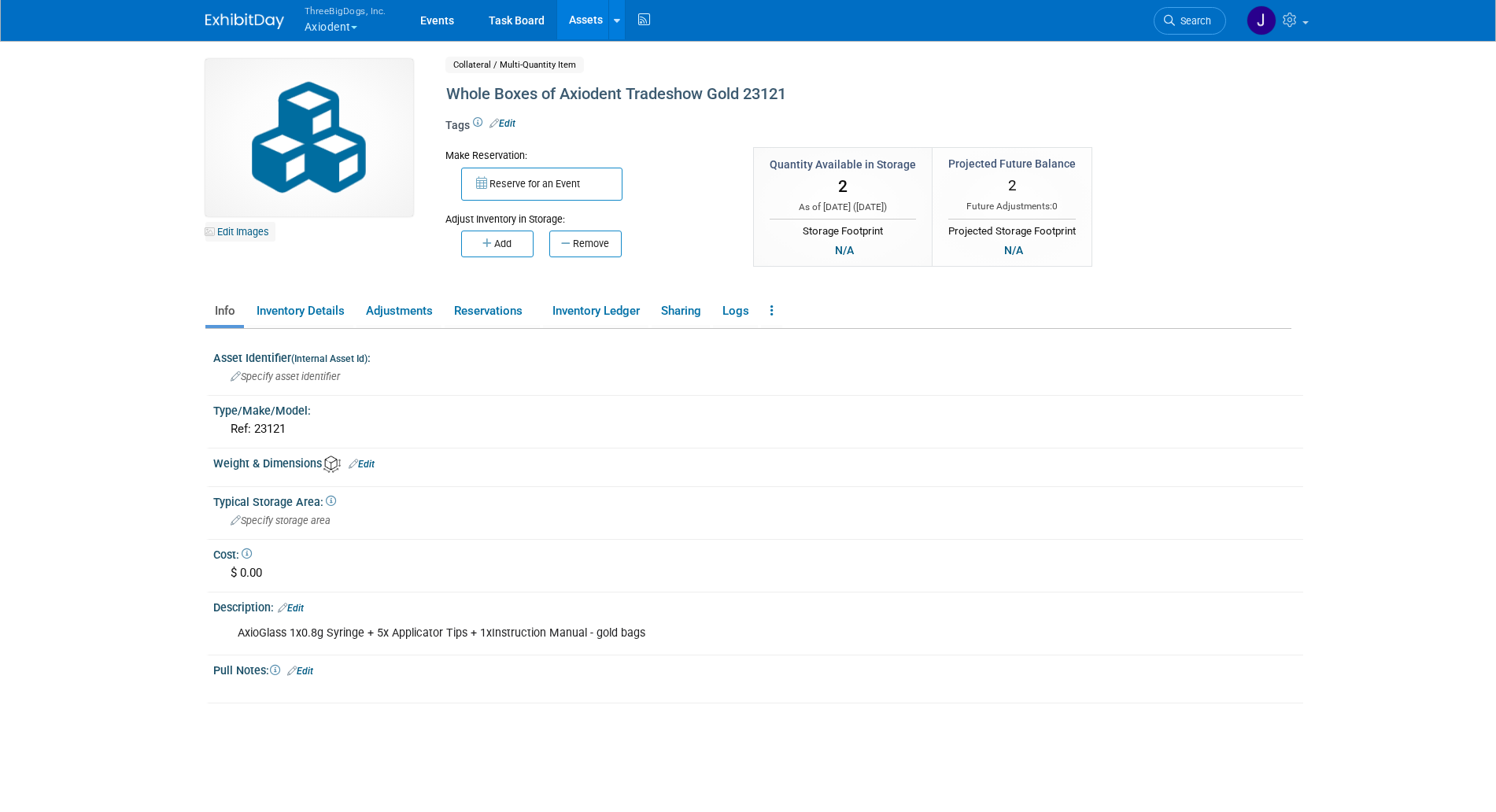
click at [261, 236] on link "Edit Images" at bounding box center [240, 231] width 70 height 19
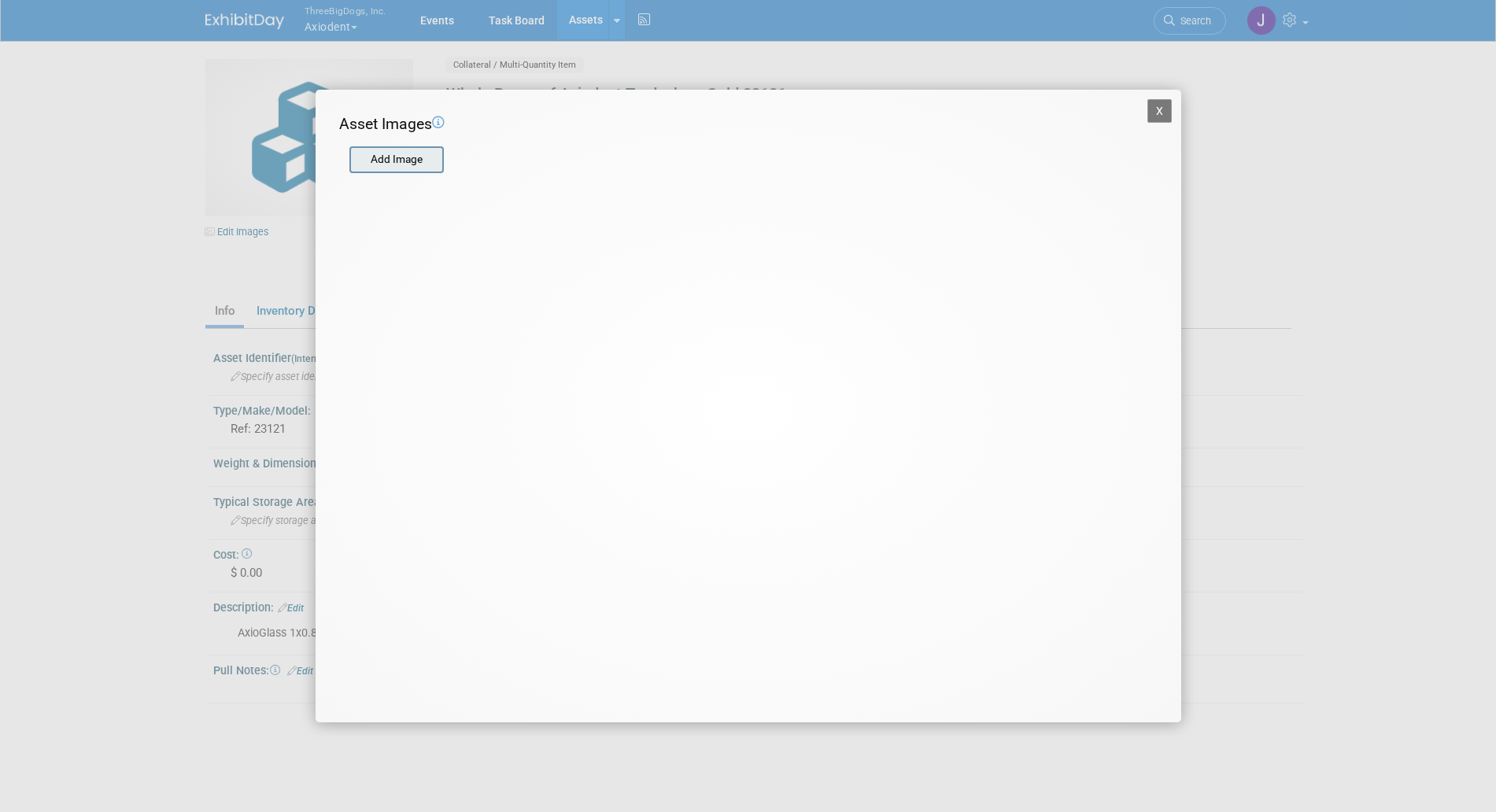
click at [409, 166] on input "file" at bounding box center [348, 159] width 187 height 24
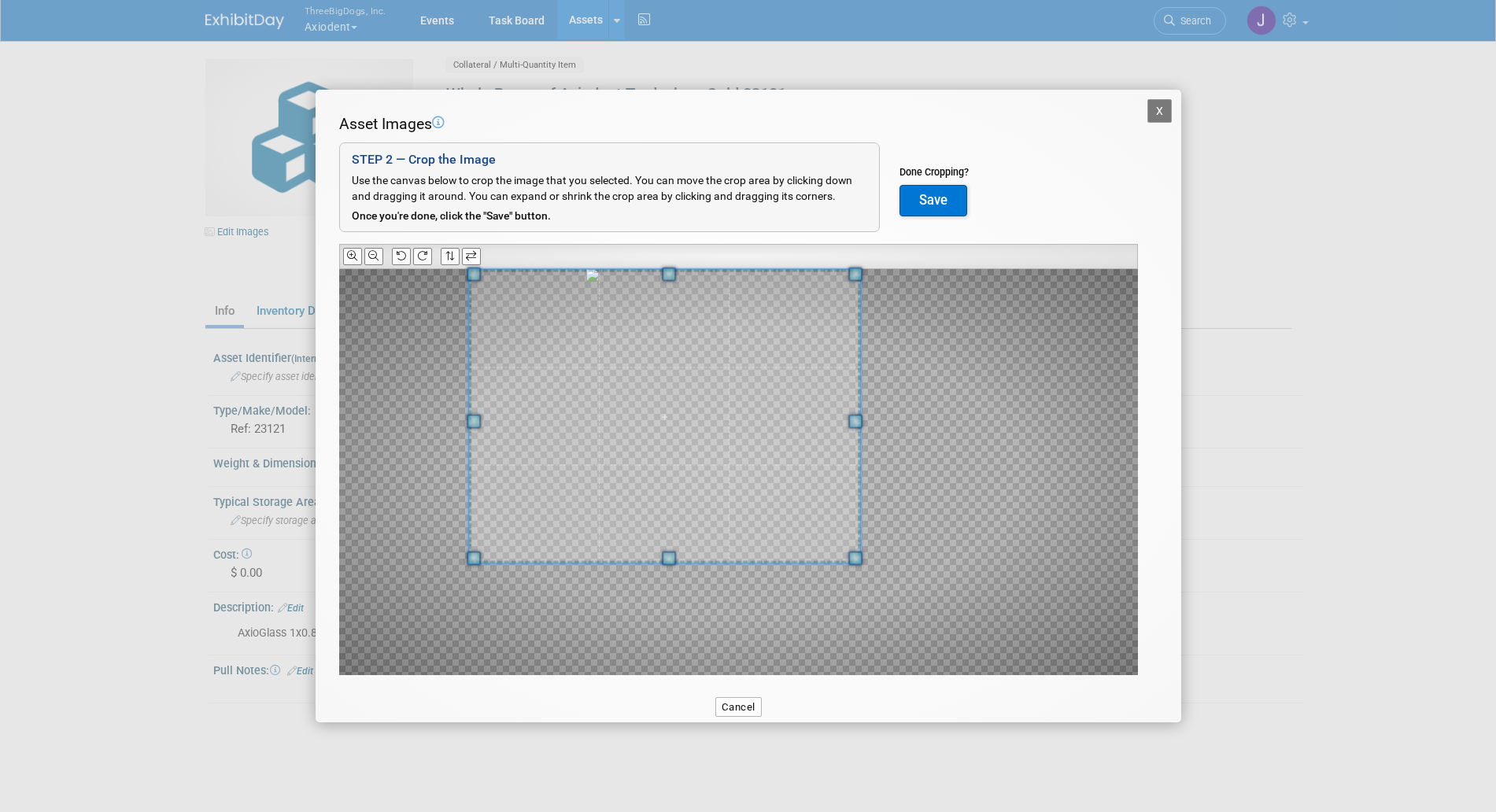
click at [486, 279] on div at bounding box center [665, 416] width 391 height 294
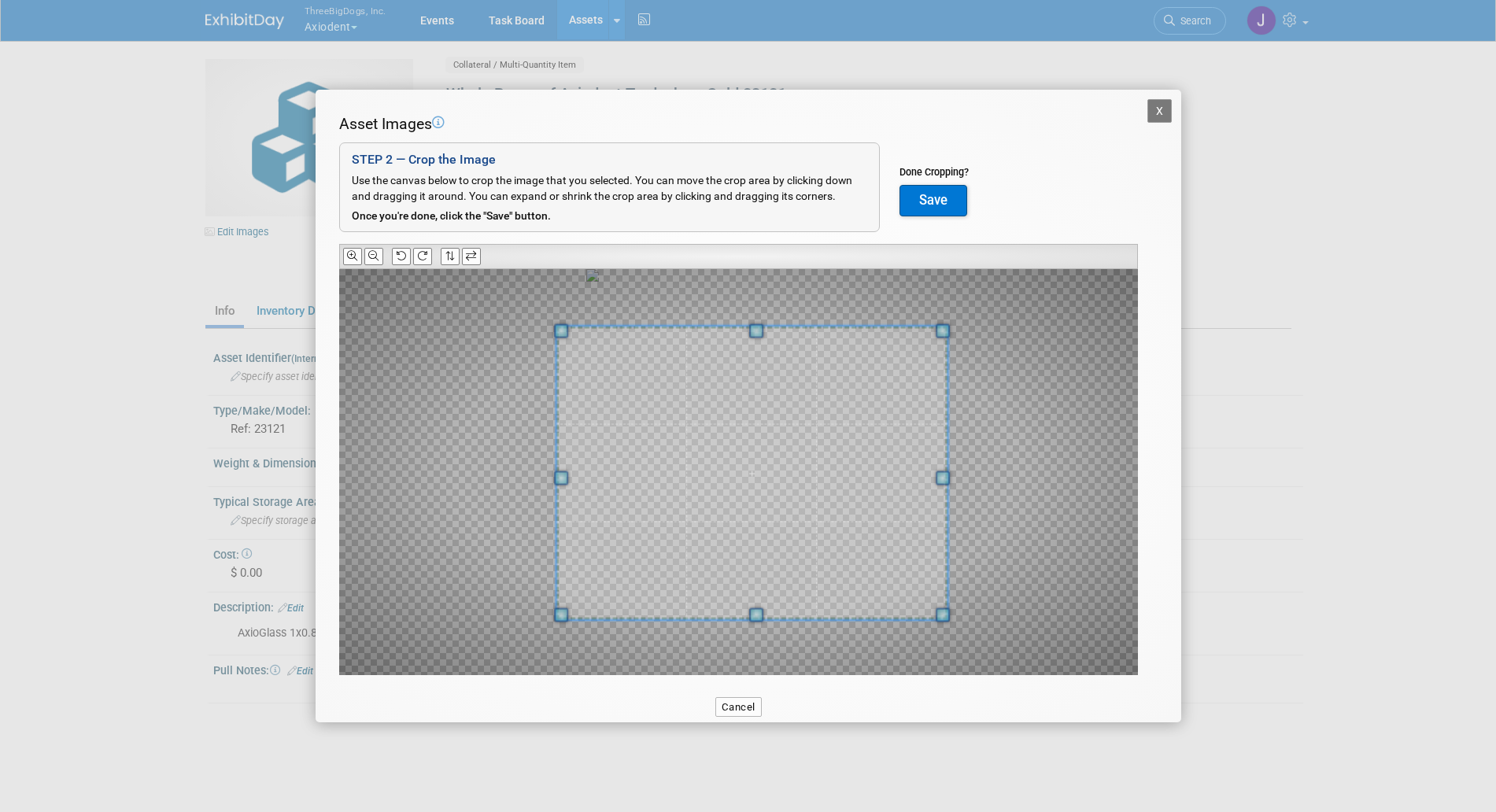
click at [782, 463] on span at bounding box center [752, 473] width 391 height 294
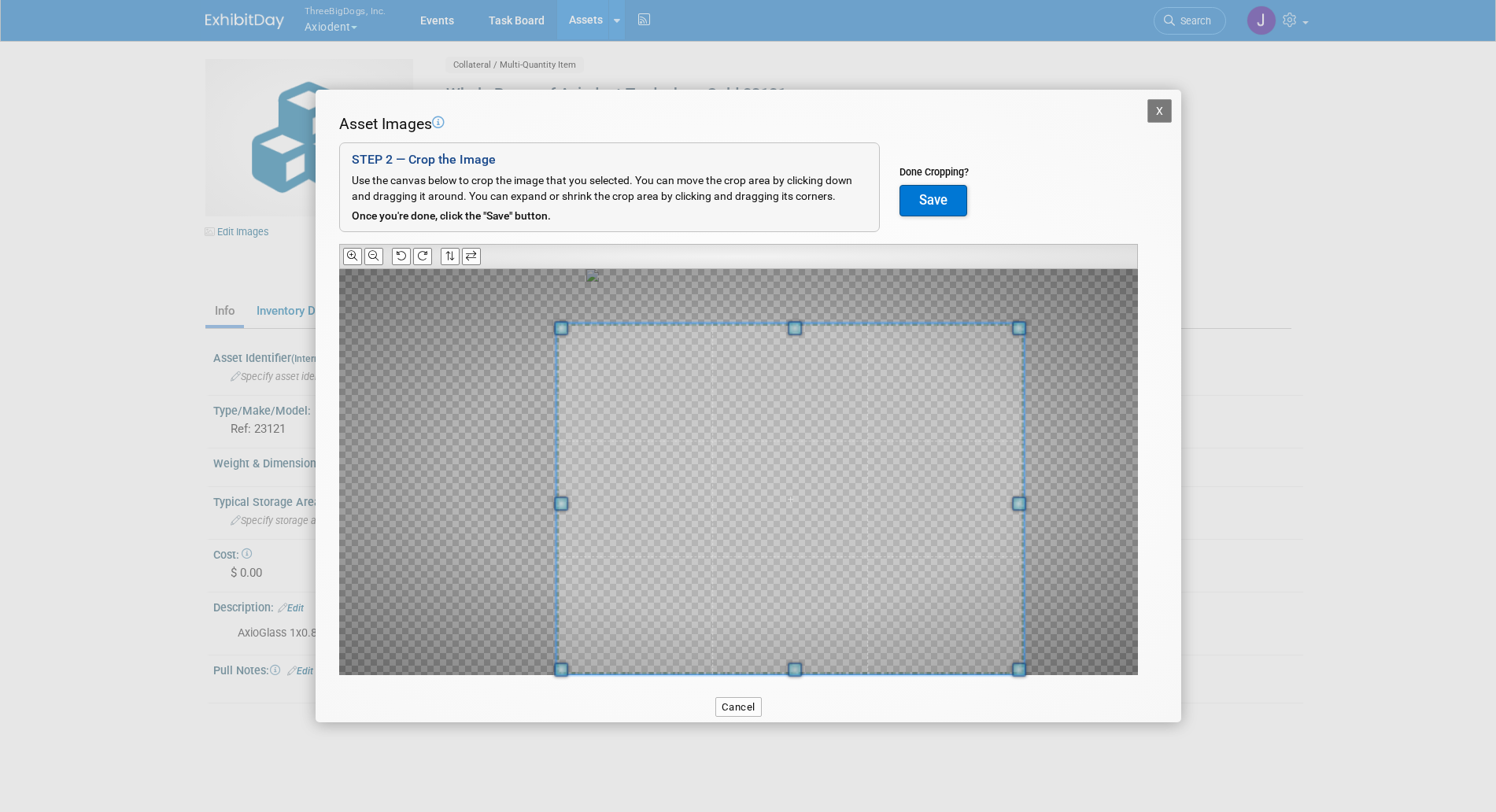
click at [1027, 664] on span at bounding box center [1018, 670] width 14 height 14
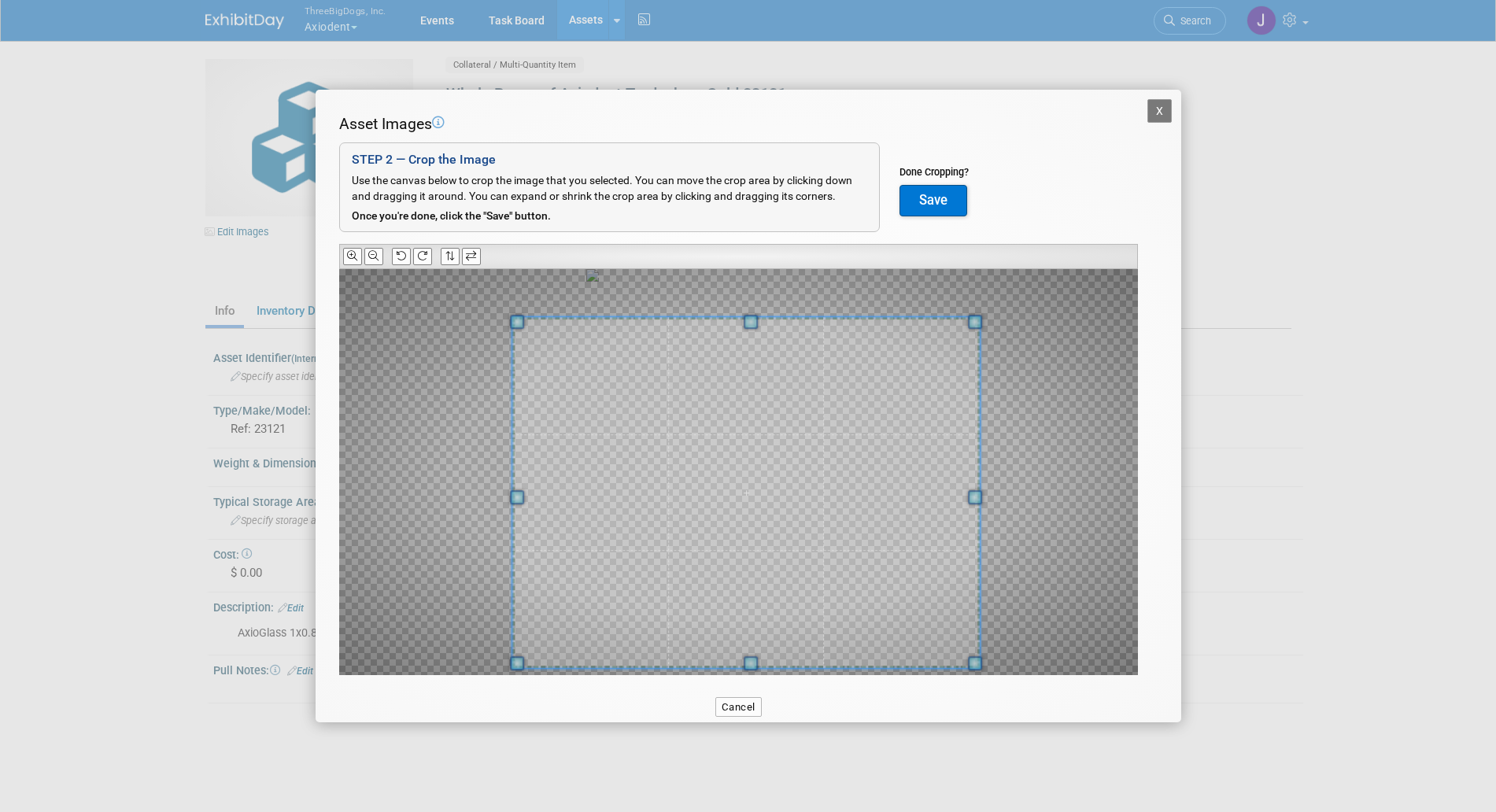
click at [877, 598] on span at bounding box center [746, 493] width 468 height 352
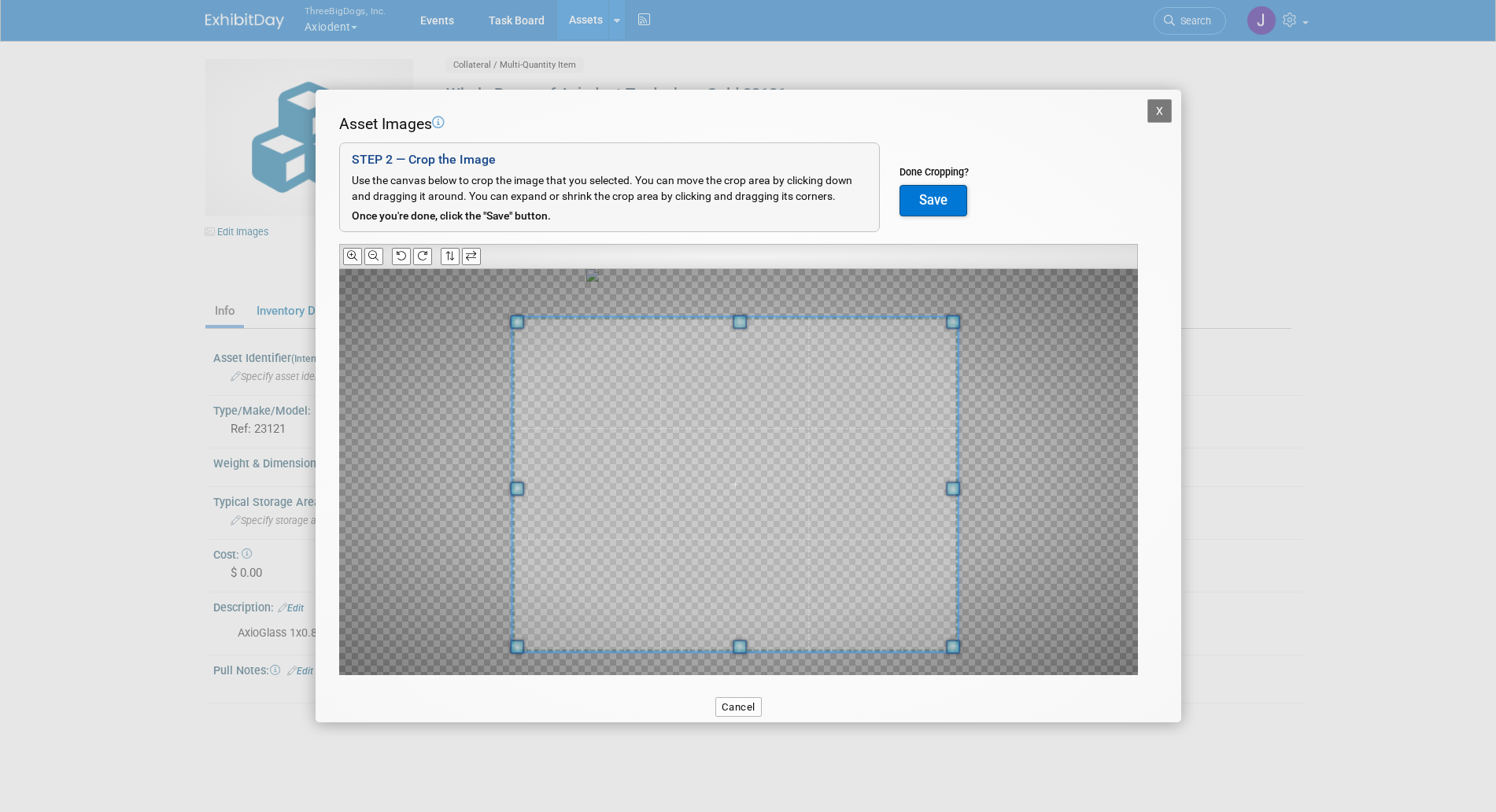
click at [954, 654] on span at bounding box center [952, 646] width 14 height 14
click at [855, 584] on span at bounding box center [741, 490] width 446 height 335
click at [926, 214] on button "Save" at bounding box center [934, 201] width 68 height 31
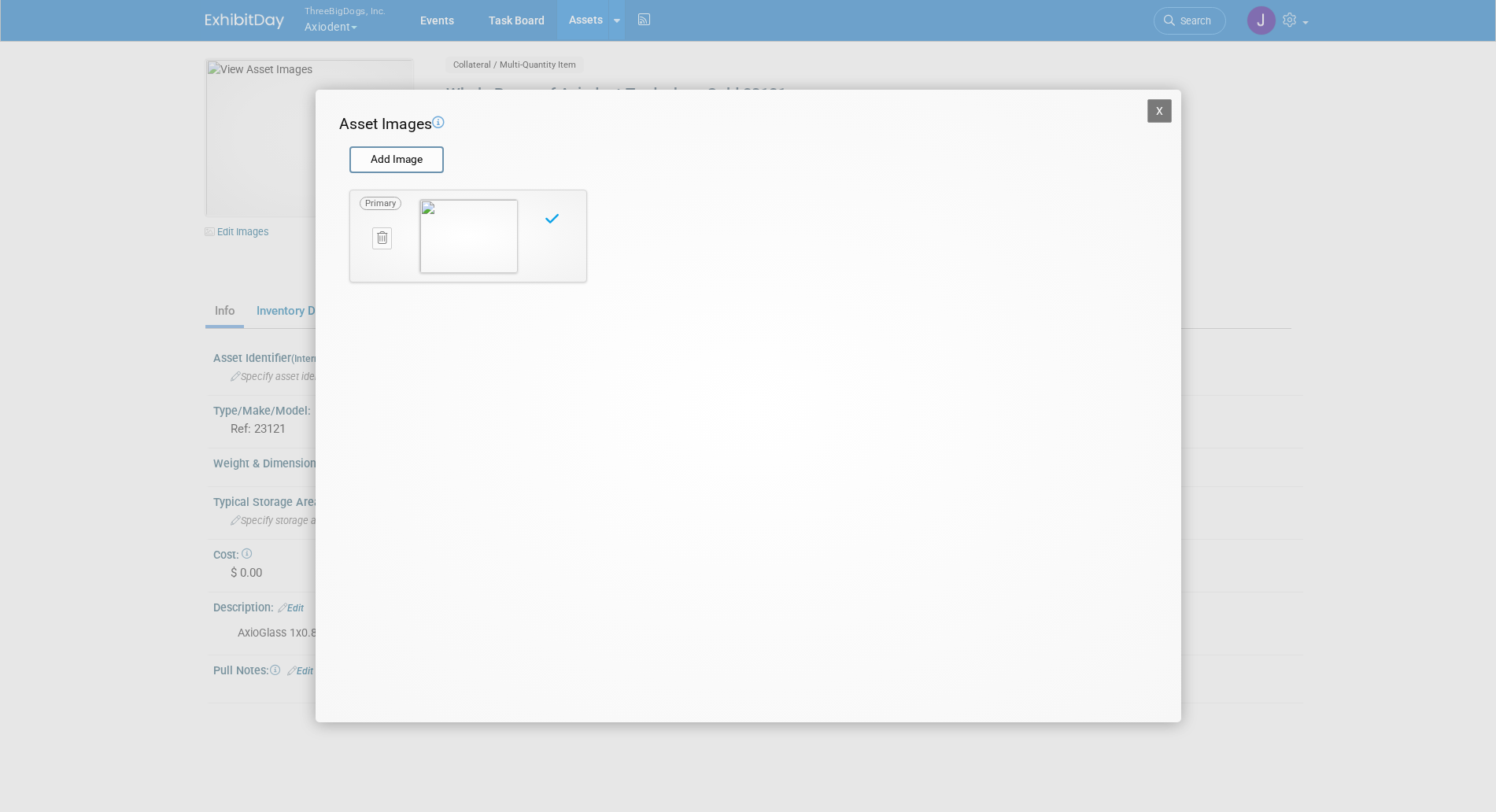
click at [1170, 107] on button "X" at bounding box center [1160, 111] width 25 height 24
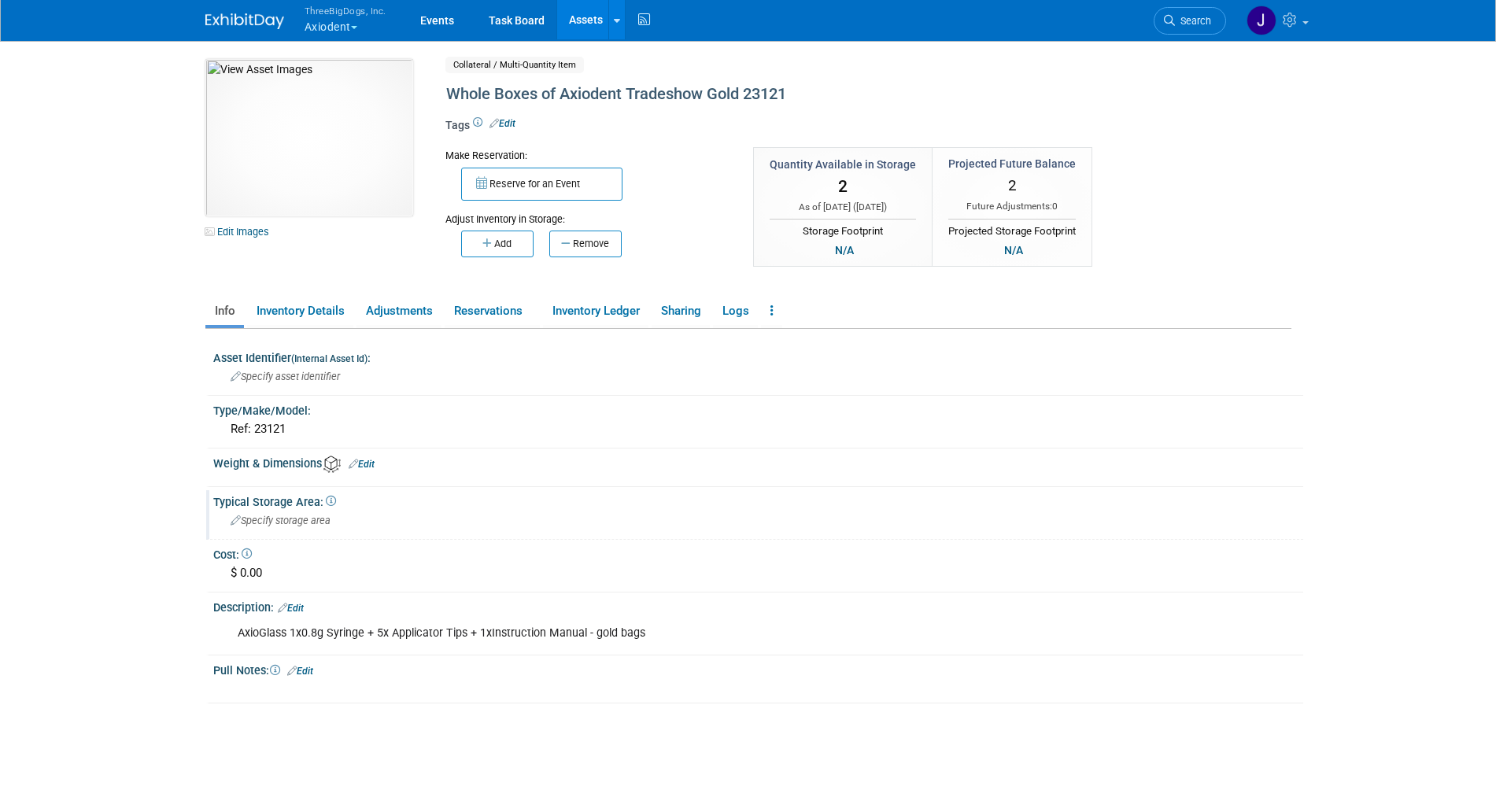
click at [309, 513] on div "Specify storage area" at bounding box center [759, 521] width 1067 height 25
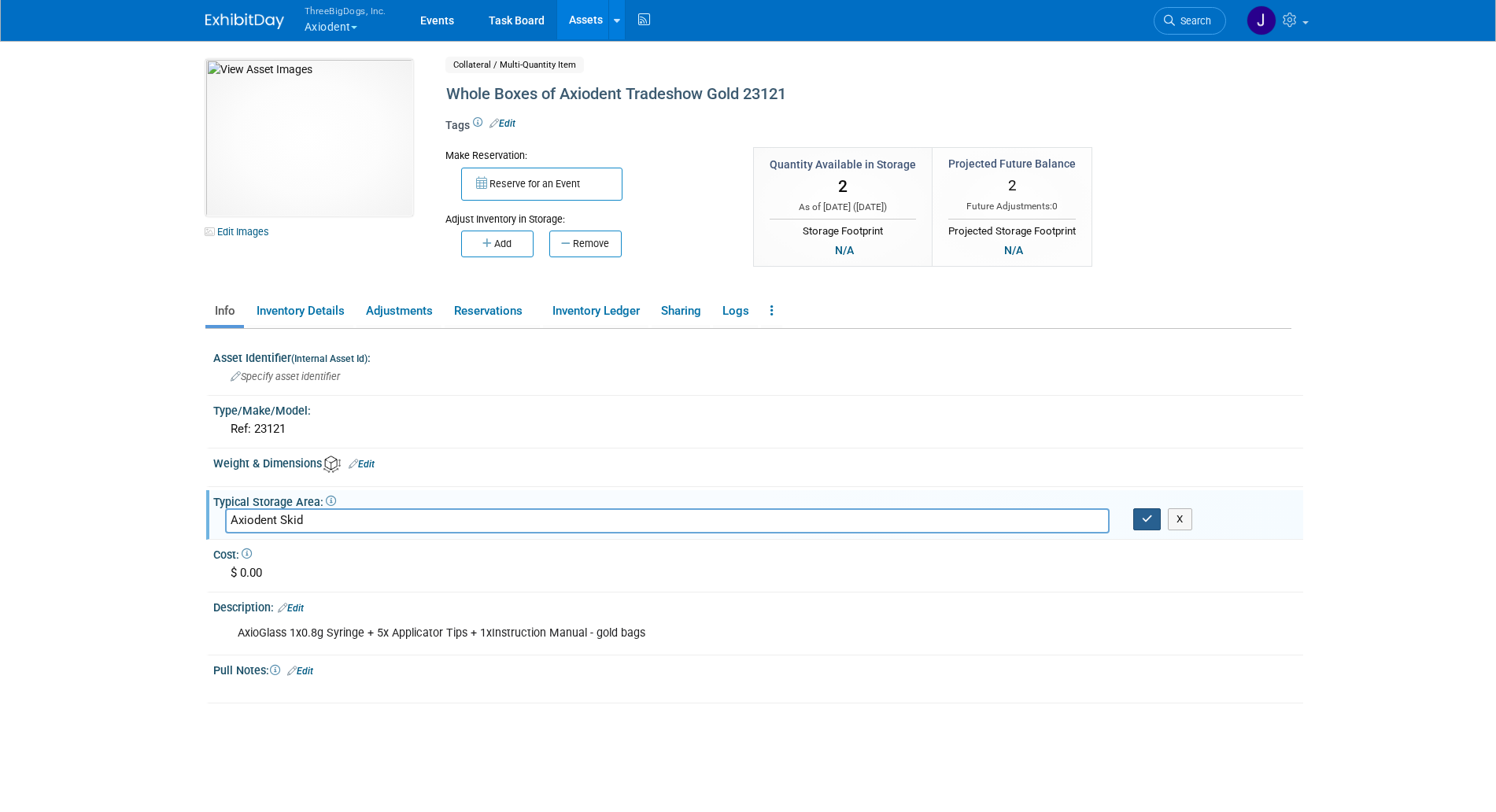
type input "Axiodent Skid"
click at [1144, 521] on icon "button" at bounding box center [1148, 519] width 11 height 10
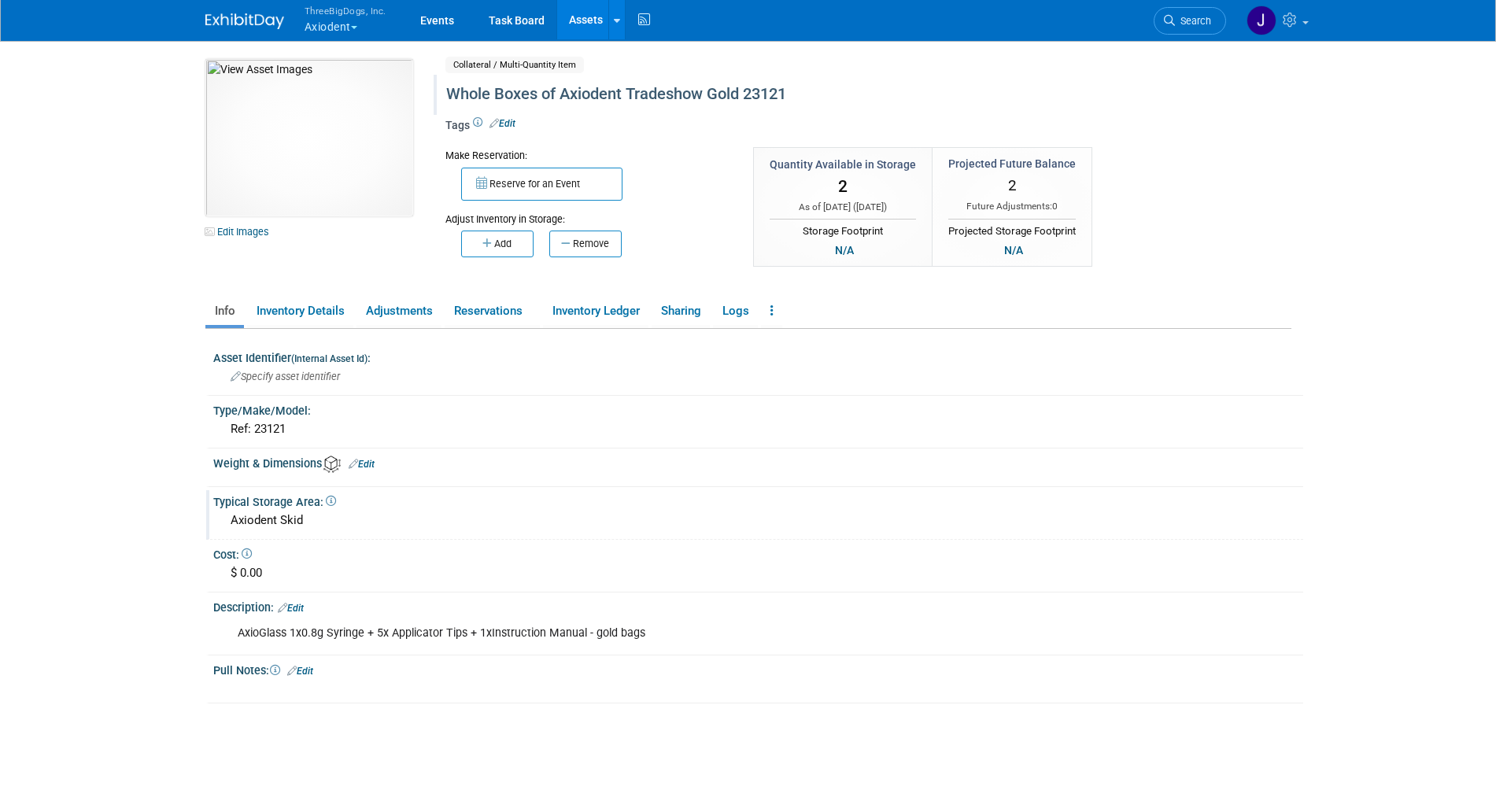
click at [482, 87] on div "Whole Boxes of Axiodent Tradeshow Gold 23121" at bounding box center [801, 94] width 721 height 28
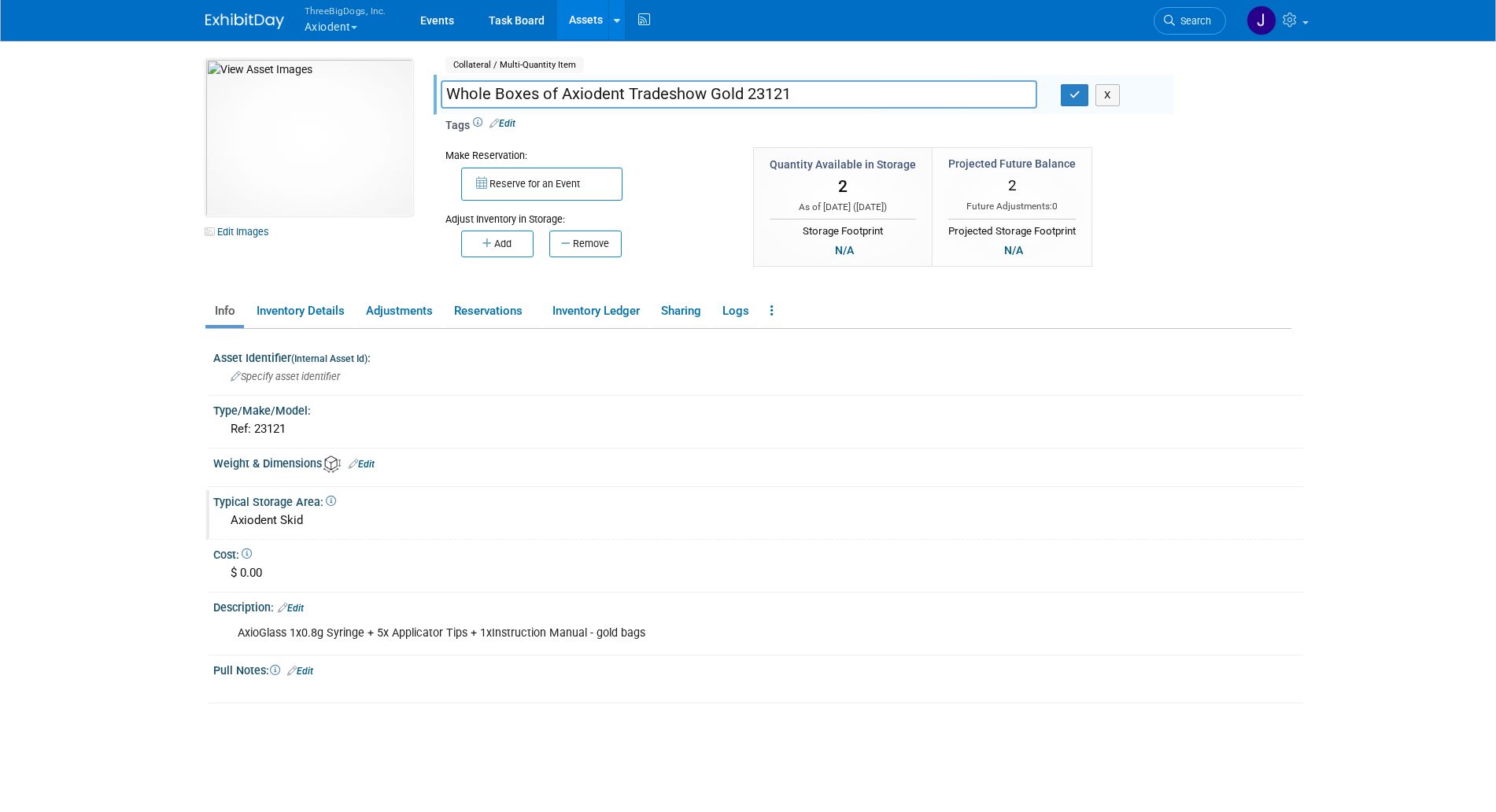
click at [498, 92] on input "Whole Boxes of Axiodent Tradeshow Gold 23121" at bounding box center [739, 94] width 597 height 27
click at [702, 95] on input "Whole Boxes of Axiodent Tradeshow Gold 23121" at bounding box center [739, 94] width 597 height 27
click at [710, 95] on input "Whole Boxes of Axiodent Tradeshow Gold 23121" at bounding box center [739, 94] width 597 height 27
type input "Whole Boxes of Axiodent Tradeshow Sample Gold 23121"
click at [1072, 96] on icon "button" at bounding box center [1075, 94] width 11 height 10
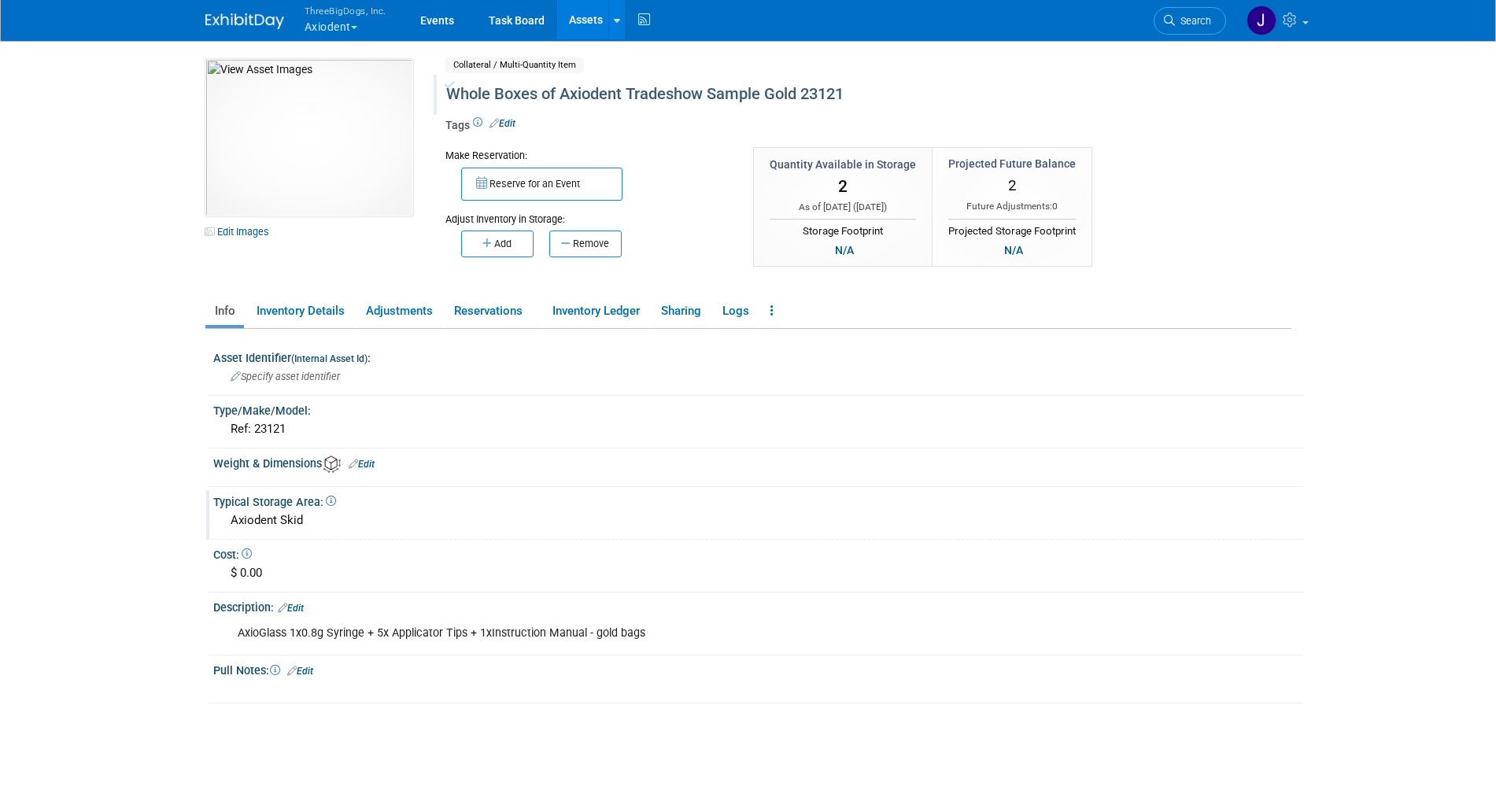
click at [590, 25] on link "Assets" at bounding box center [586, 19] width 58 height 39
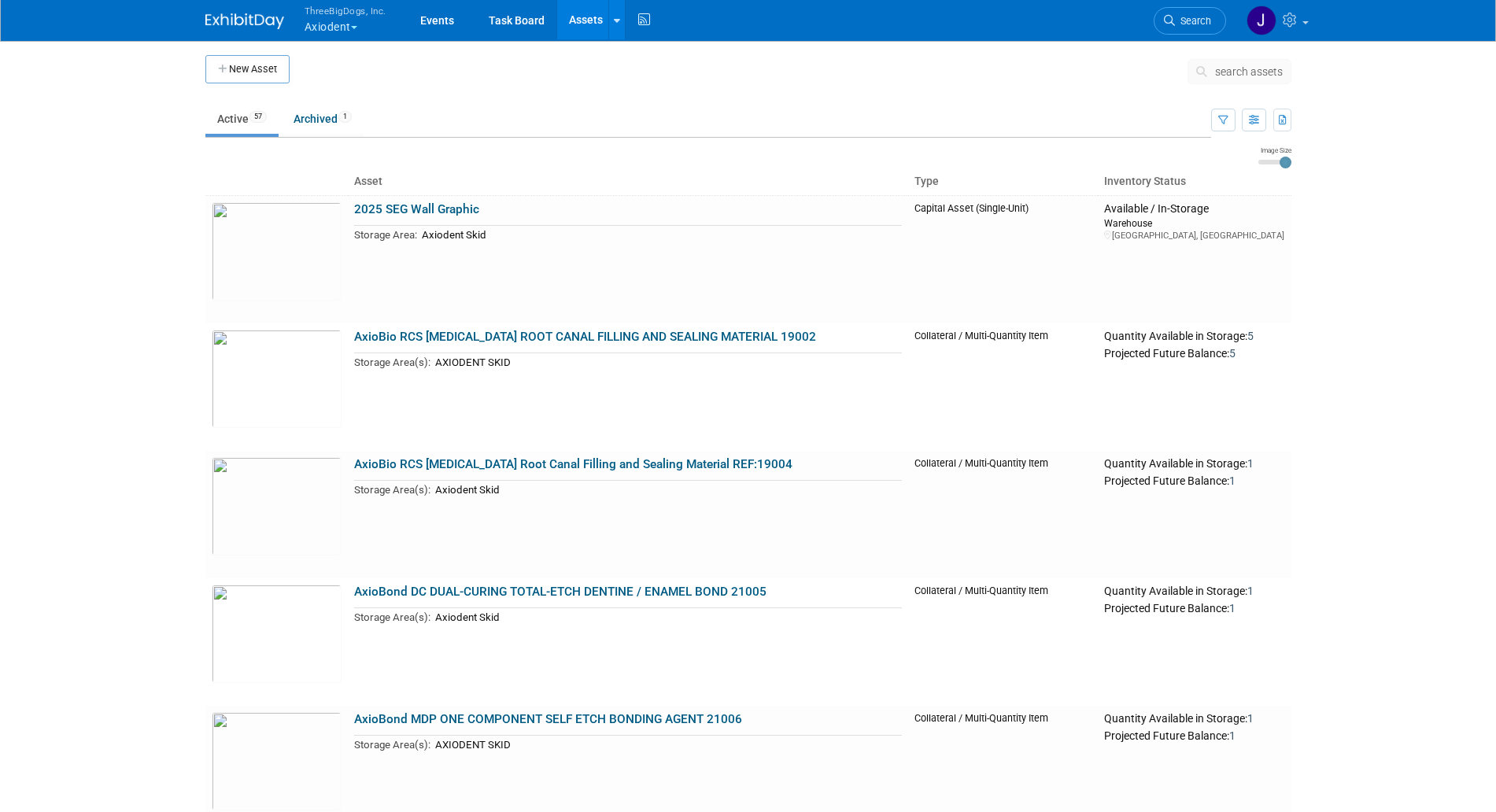
scroll to position [6655, 0]
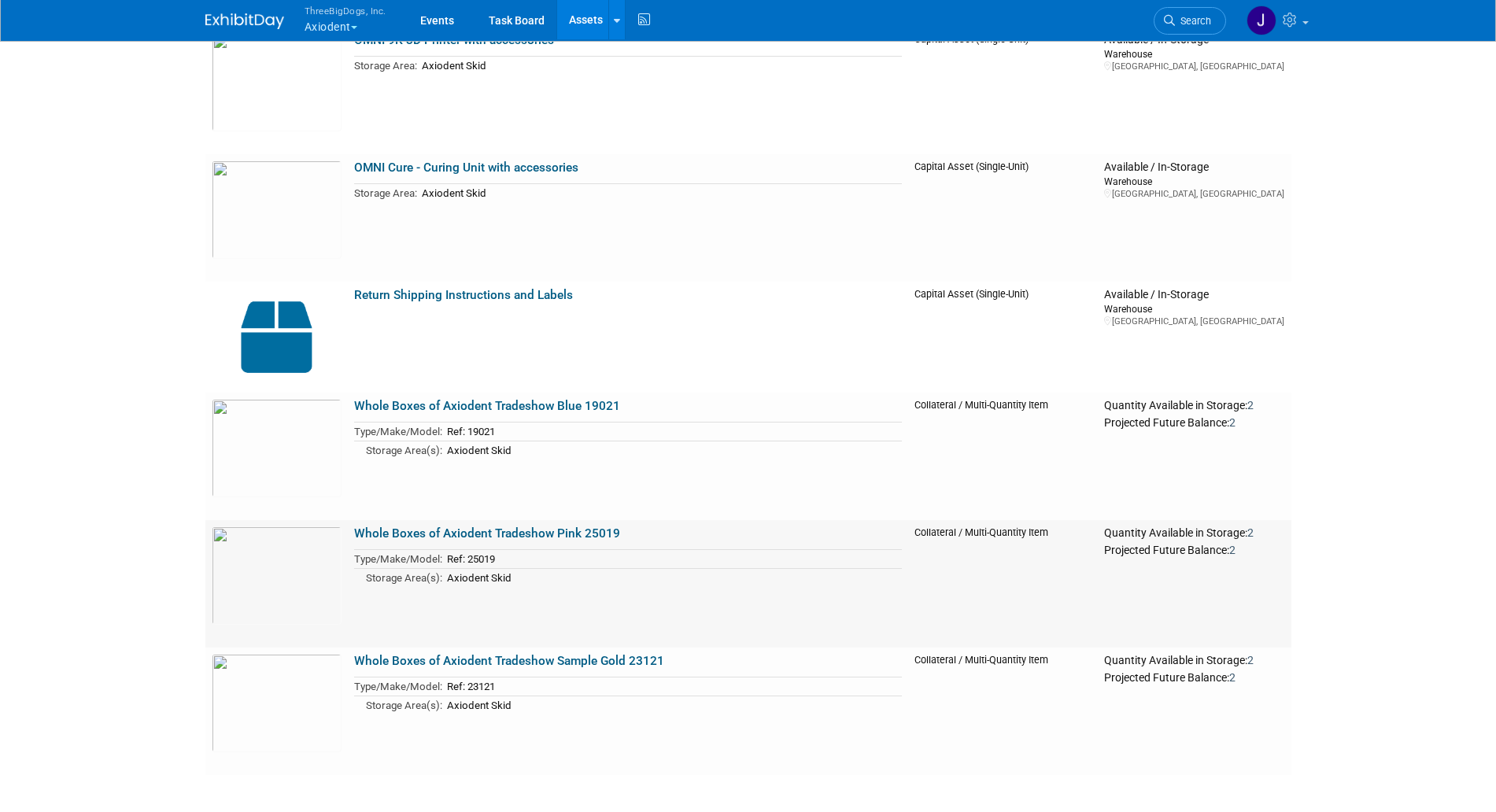
click at [555, 539] on link "Whole Boxes of Axiodent Tradeshow Pink 25019" at bounding box center [487, 532] width 266 height 14
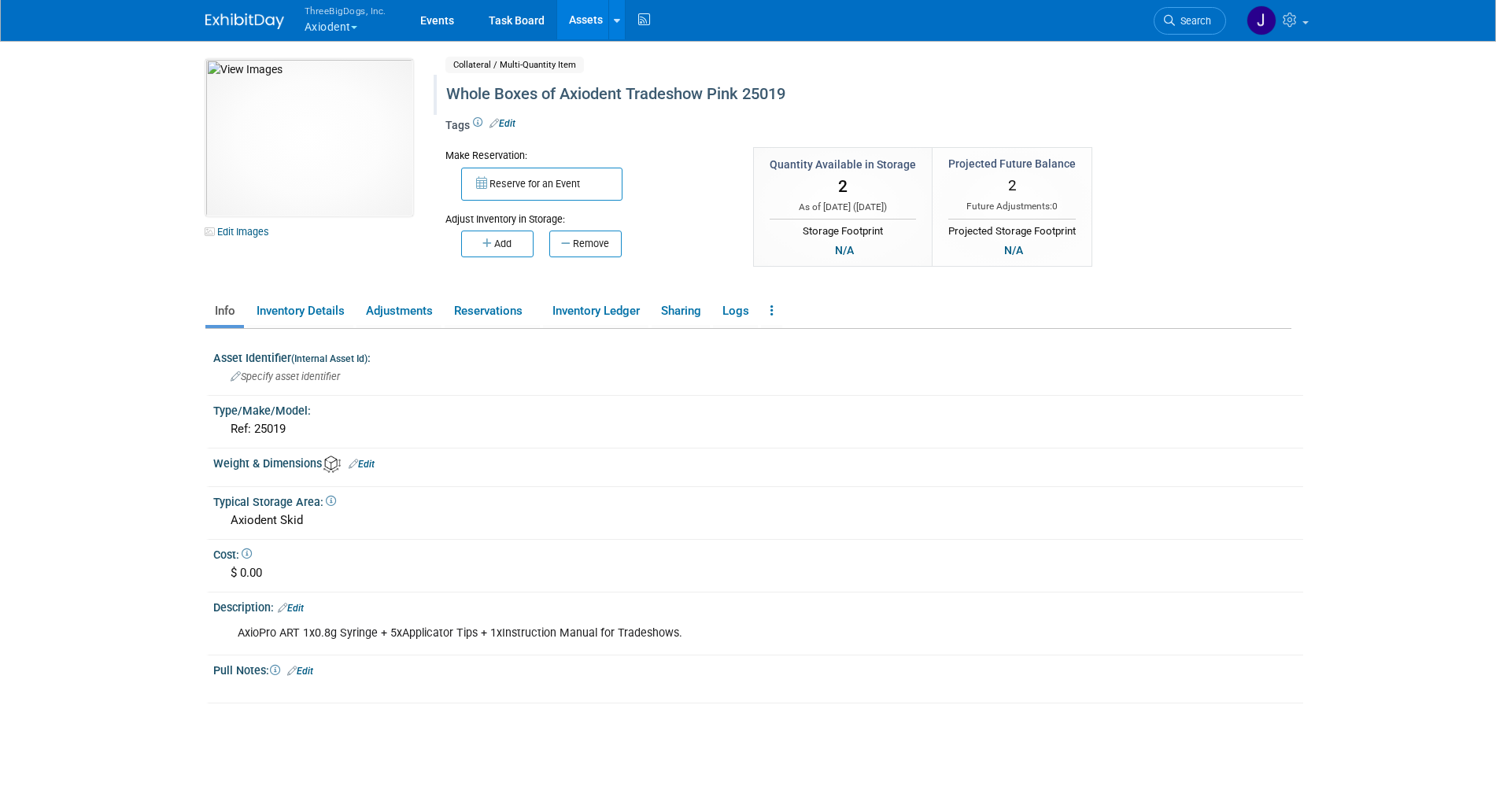
click at [680, 90] on div "Whole Boxes of Axiodent Tradeshow Pink 25019" at bounding box center [801, 94] width 721 height 28
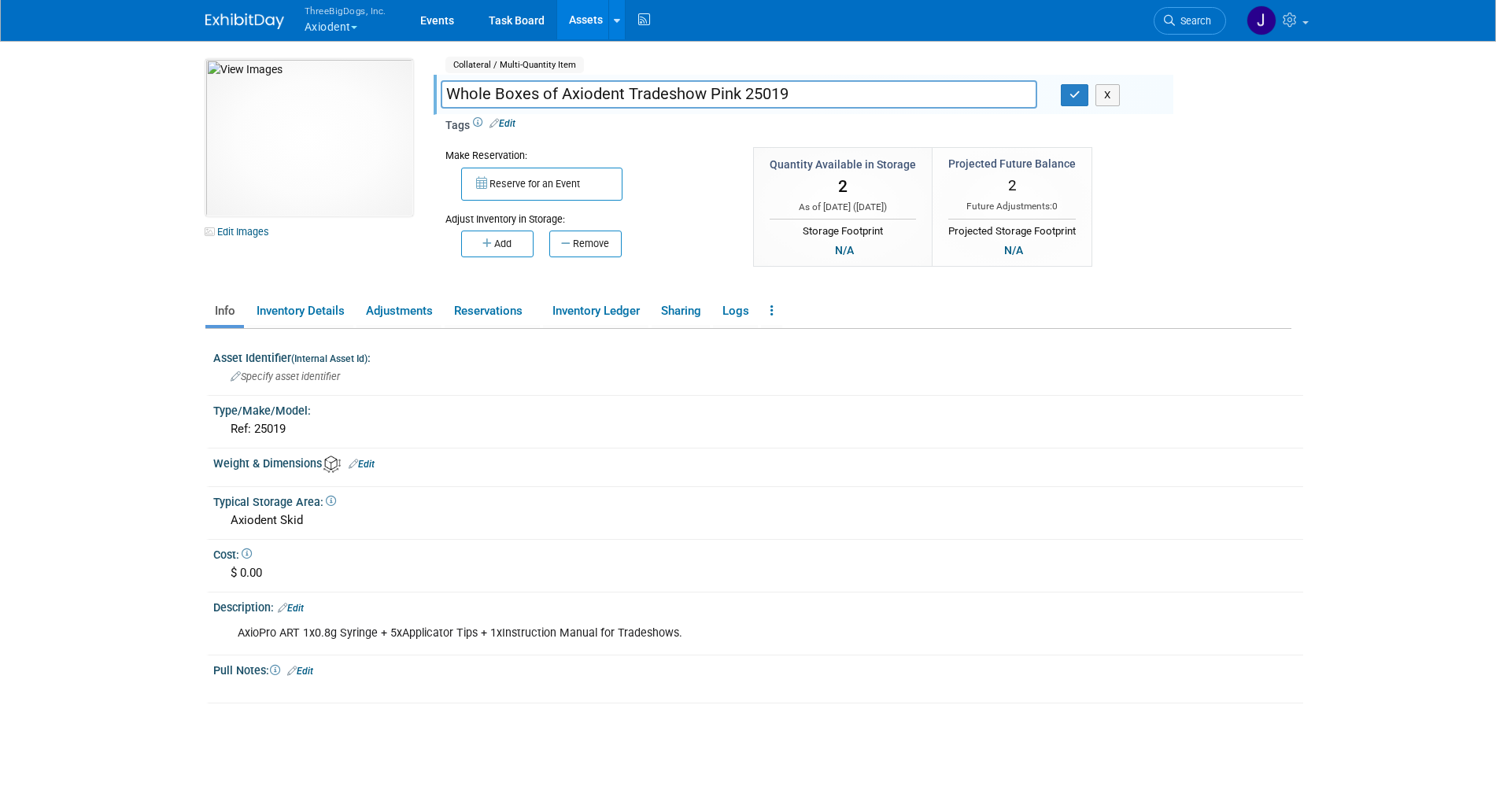
click at [710, 92] on input "Whole Boxes of Axiodent Tradeshow Pink 25019" at bounding box center [739, 94] width 597 height 27
type input "Whole Boxes of Axiodent Tradeshow Samples Pink 25019"
click at [1072, 101] on button "button" at bounding box center [1075, 95] width 28 height 22
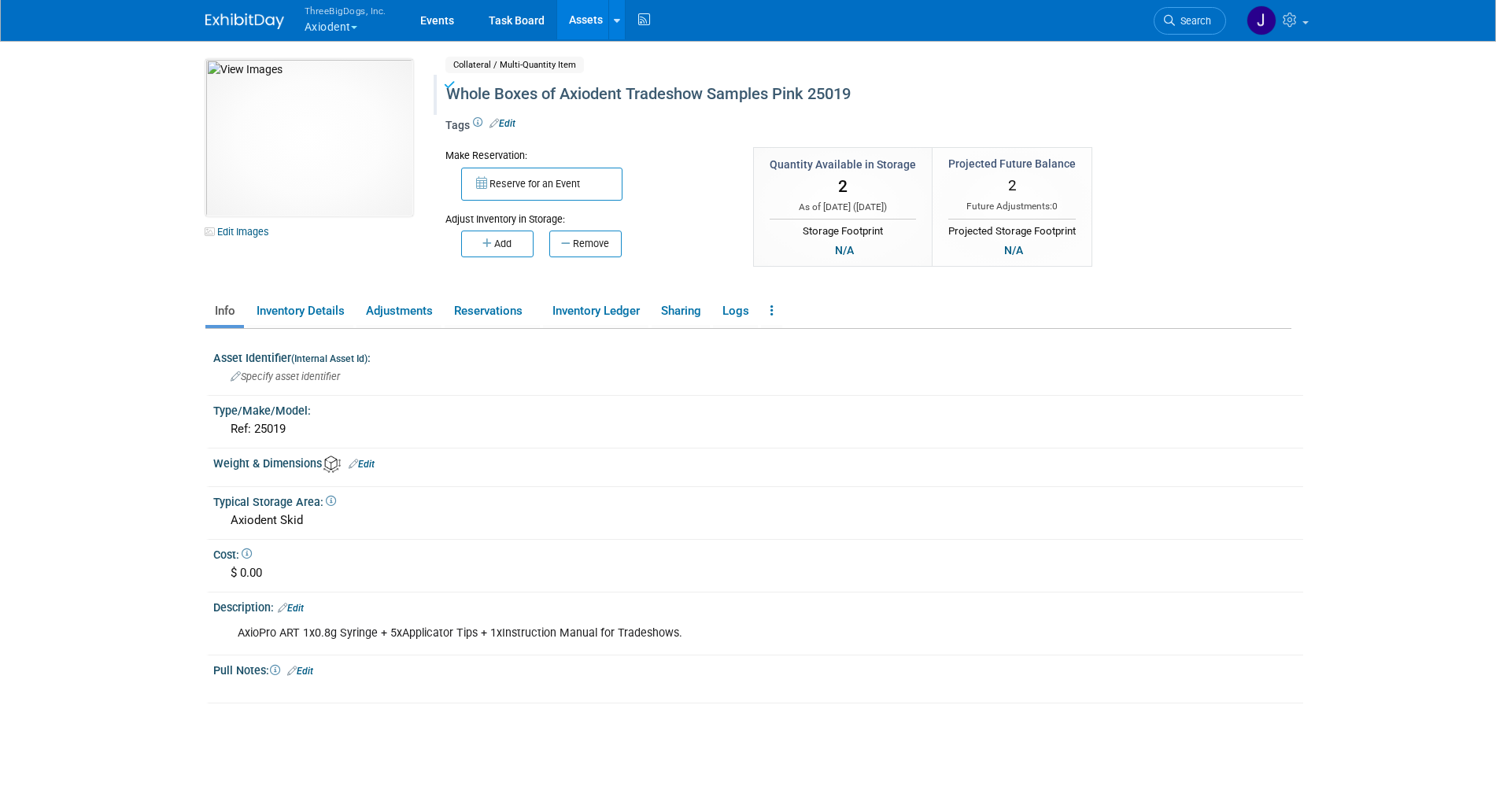
click at [593, 10] on link "Assets" at bounding box center [586, 19] width 58 height 39
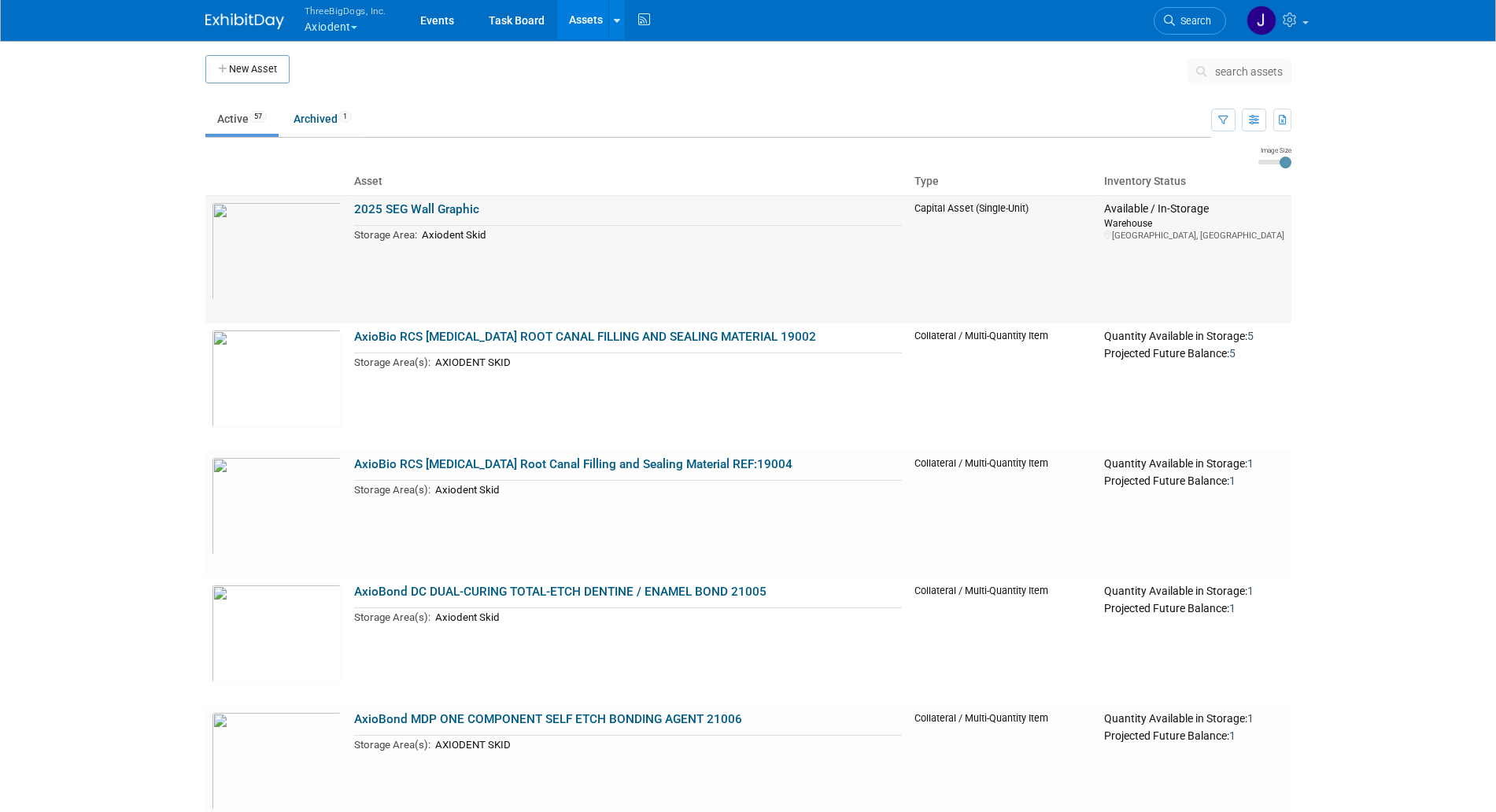
scroll to position [6655, 0]
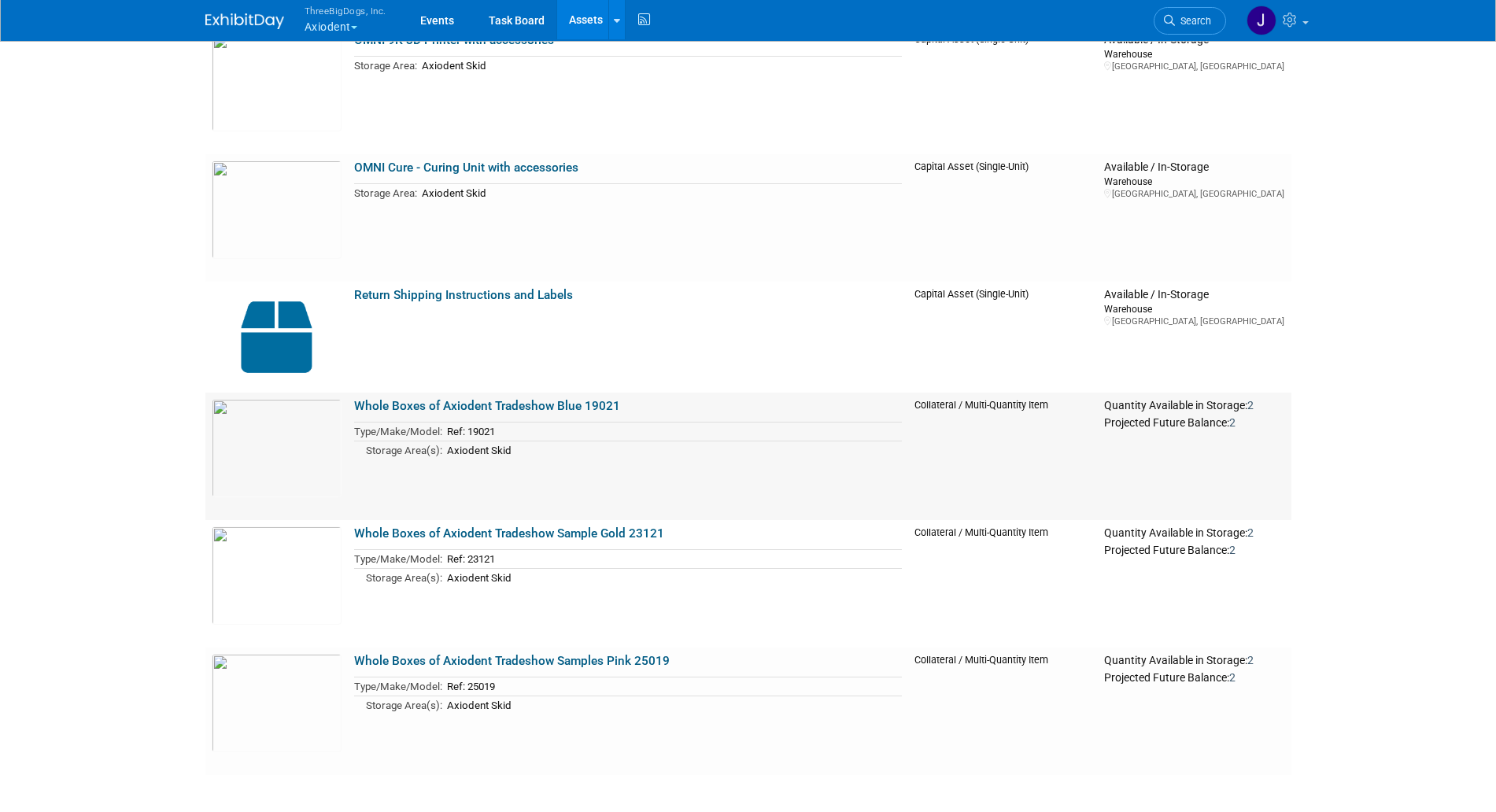
click at [567, 404] on link "Whole Boxes of Axiodent Tradeshow Blue 19021" at bounding box center [487, 405] width 266 height 14
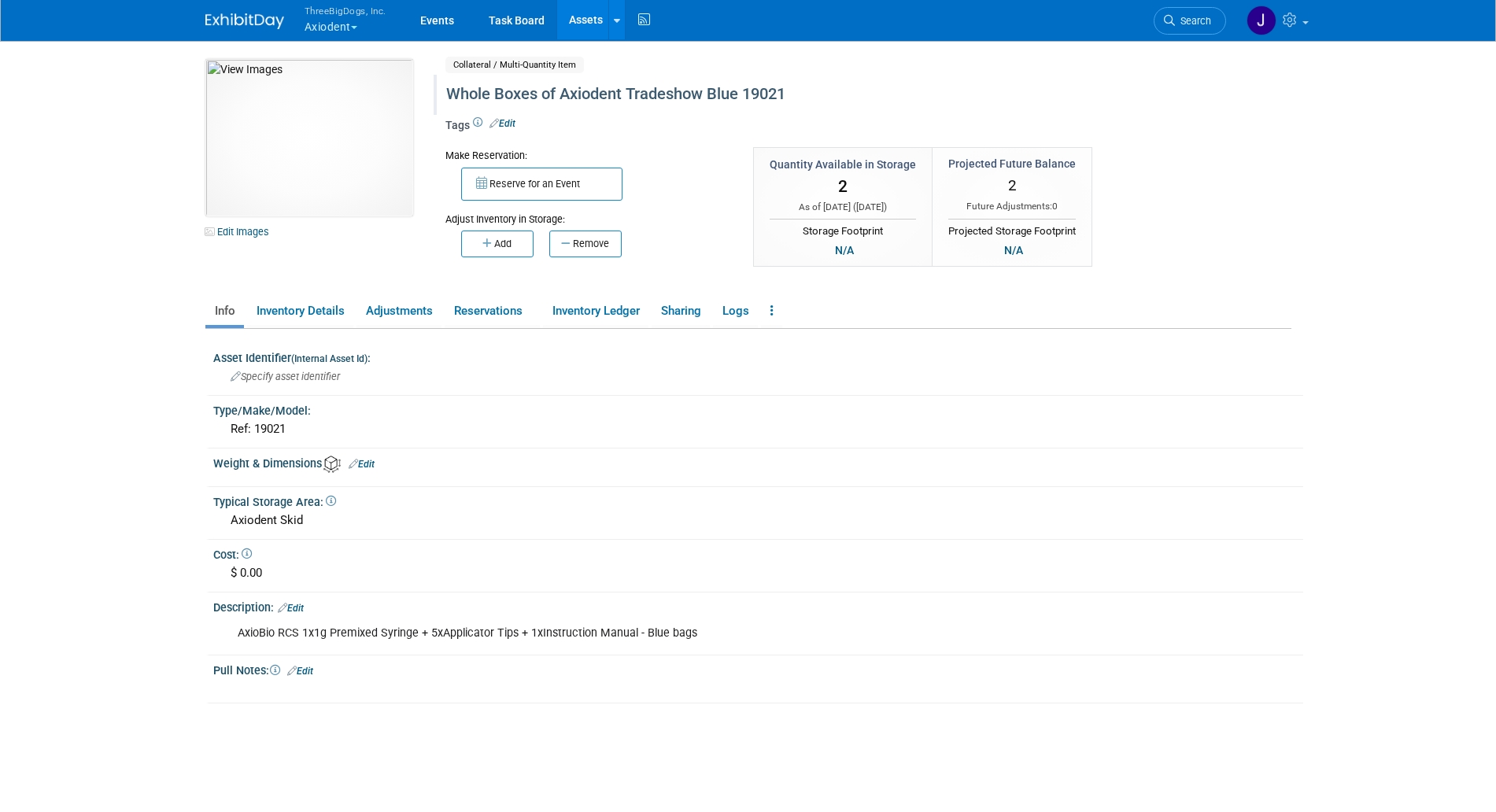
click at [700, 92] on div "Whole Boxes of Axiodent Tradeshow Blue 19021" at bounding box center [801, 94] width 721 height 28
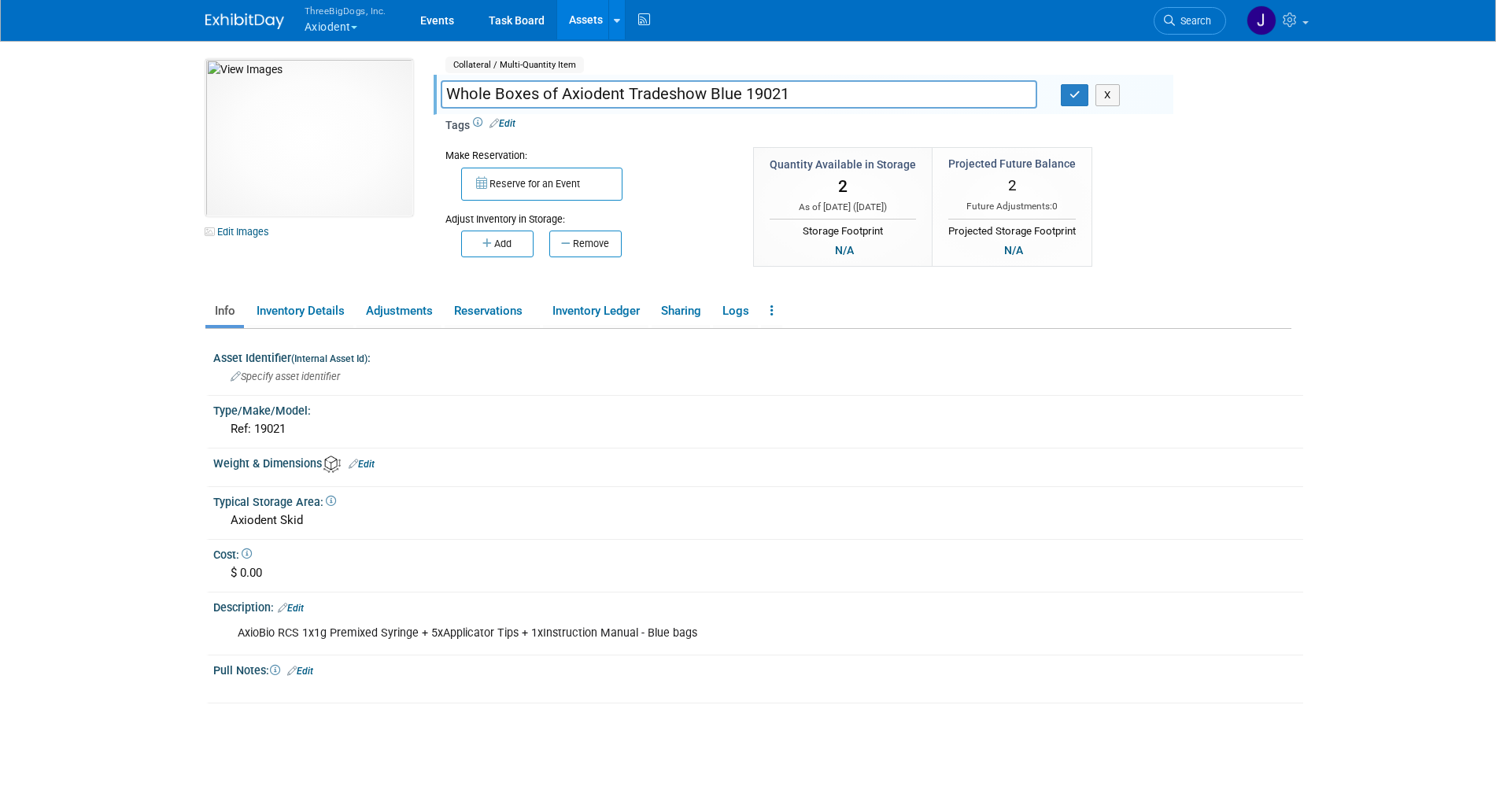
click at [704, 93] on input "Whole Boxes of Axiodent Tradeshow Blue 19021" at bounding box center [739, 94] width 597 height 27
type input "Whole Boxes of Axiodent Tradeshow Samples Blue 19021"
click at [1068, 96] on button "button" at bounding box center [1075, 95] width 28 height 22
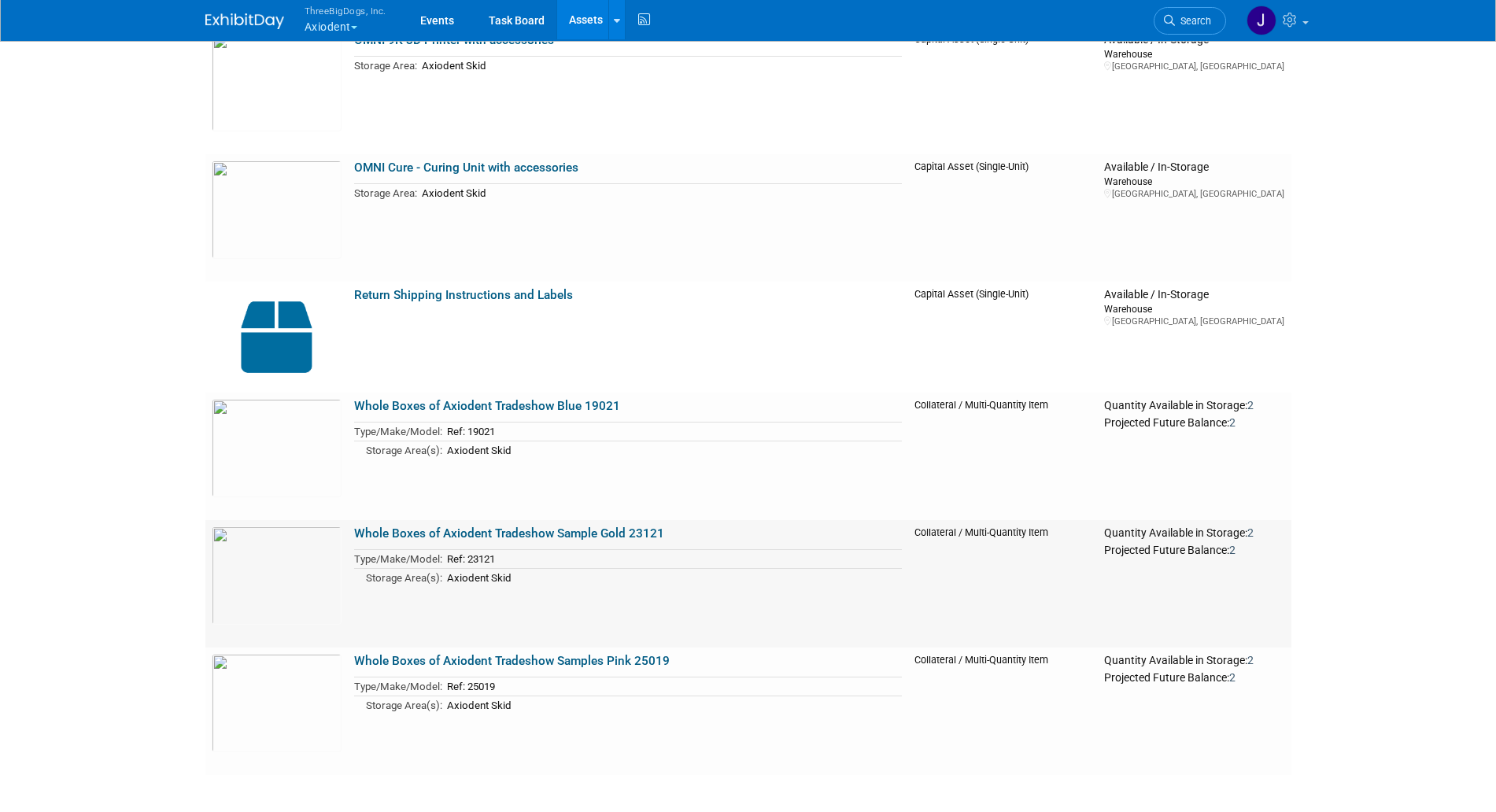
click at [578, 526] on link "Whole Boxes of Axiodent Tradeshow Sample Gold 23121" at bounding box center [509, 532] width 310 height 14
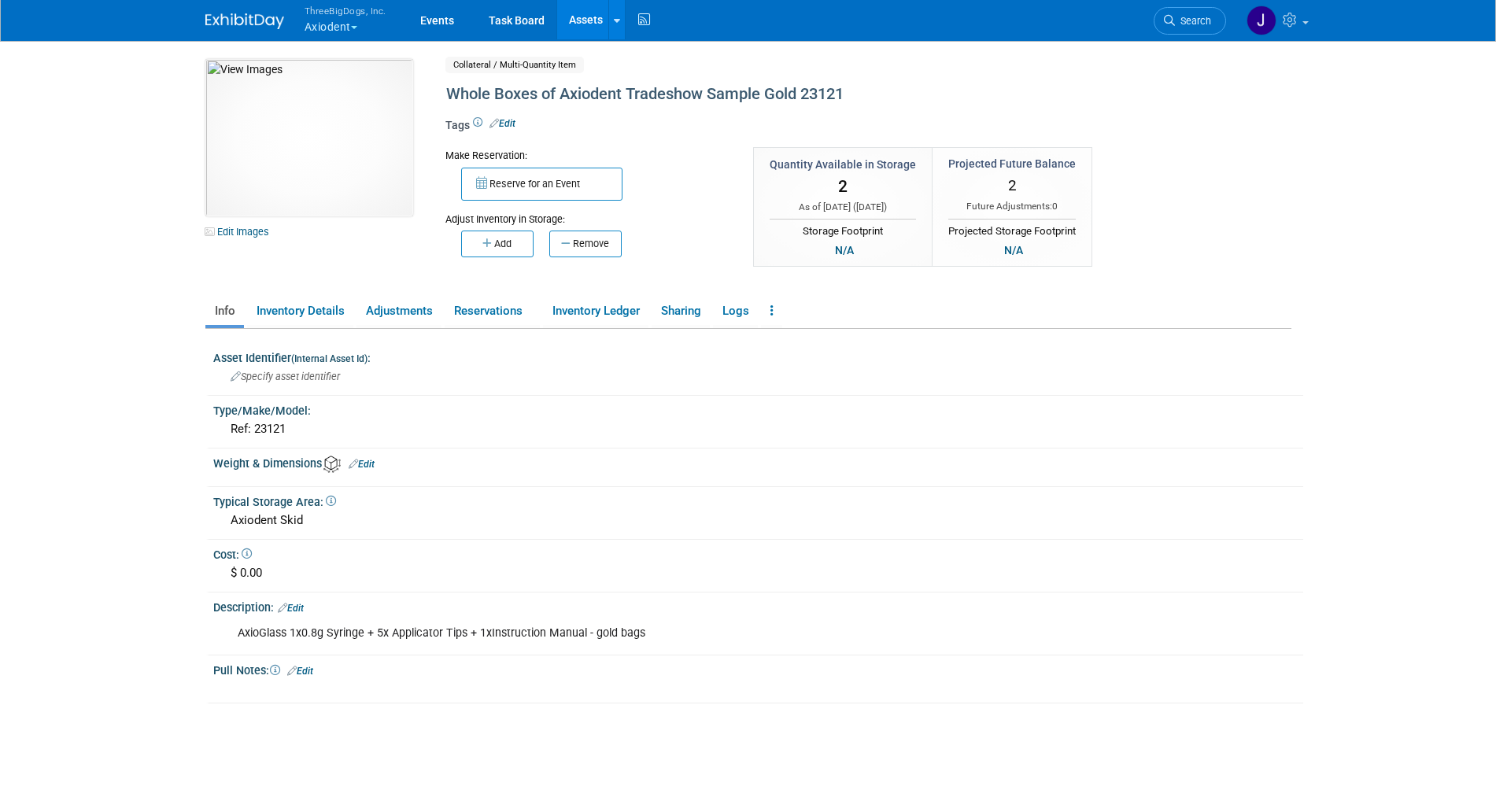
click at [510, 122] on link "Edit" at bounding box center [502, 124] width 26 height 11
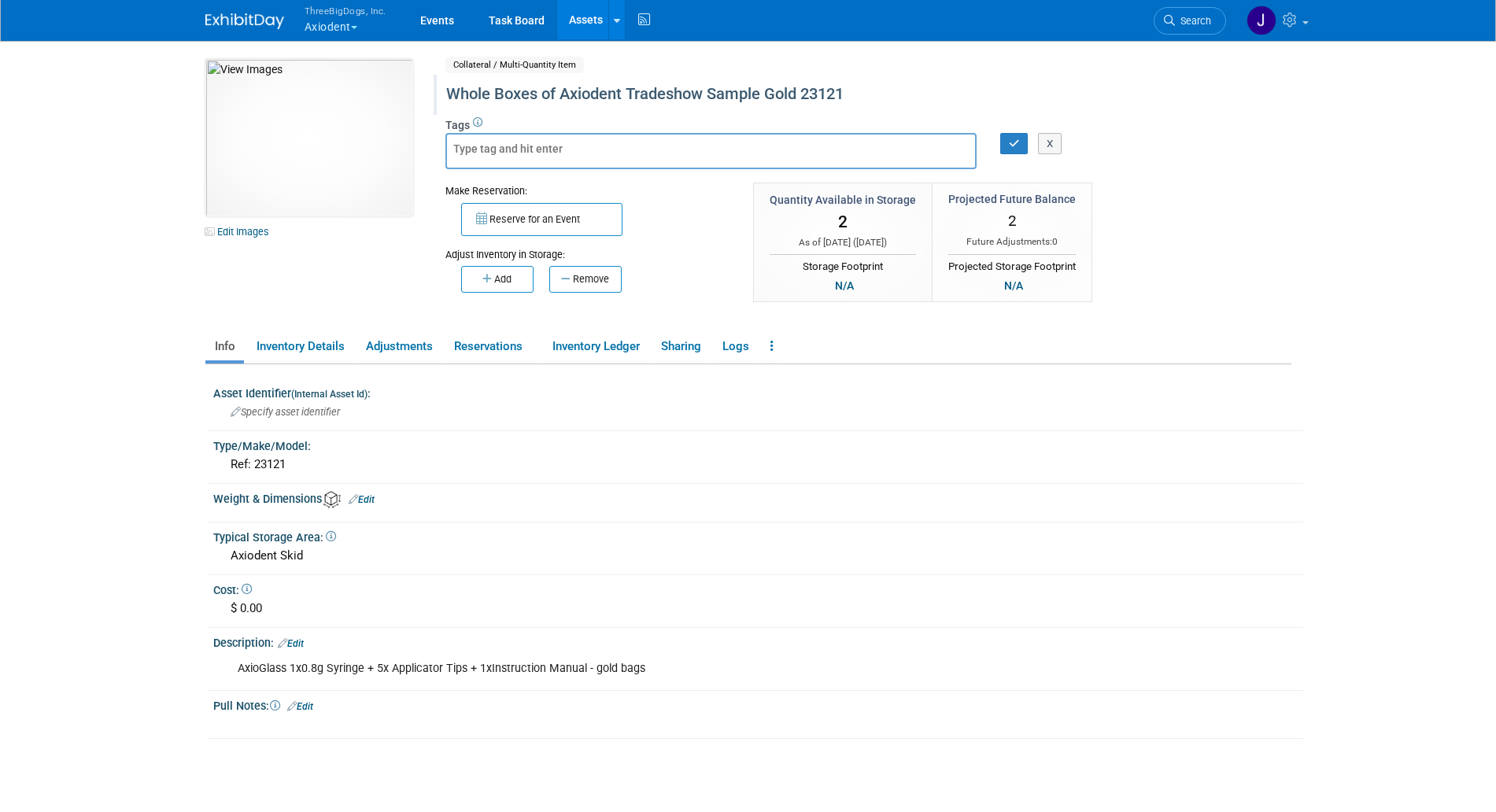
click at [758, 97] on div "Whole Boxes of Axiodent Tradeshow Sample Gold 23121" at bounding box center [801, 94] width 721 height 28
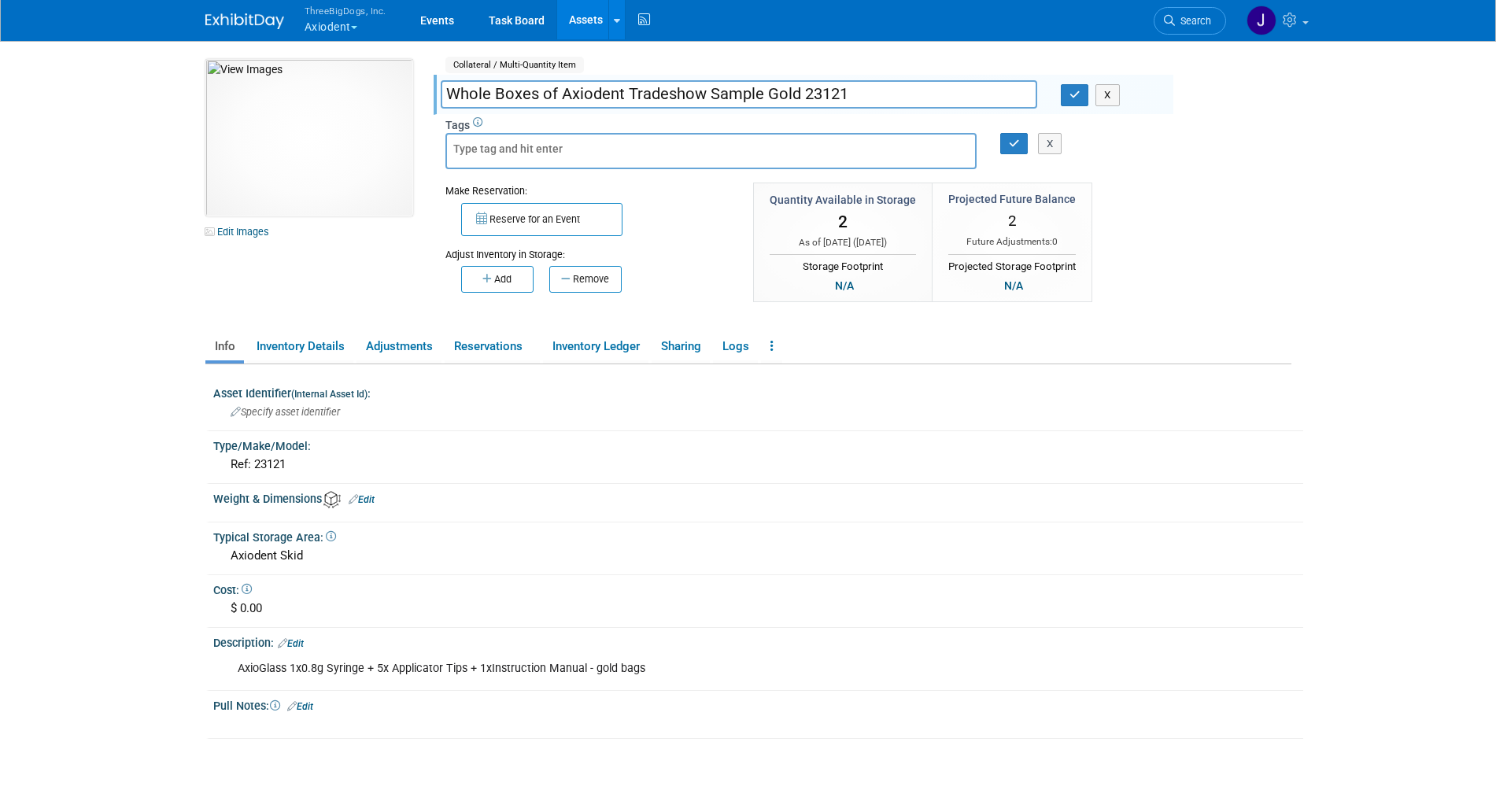
click at [763, 97] on input "Whole Boxes of Axiodent Tradeshow Sample Gold 23121" at bounding box center [739, 94] width 597 height 27
type input "Whole Boxes of Axiodent Tradeshow Samples Gold 23121"
click at [1073, 88] on button "button" at bounding box center [1075, 95] width 28 height 22
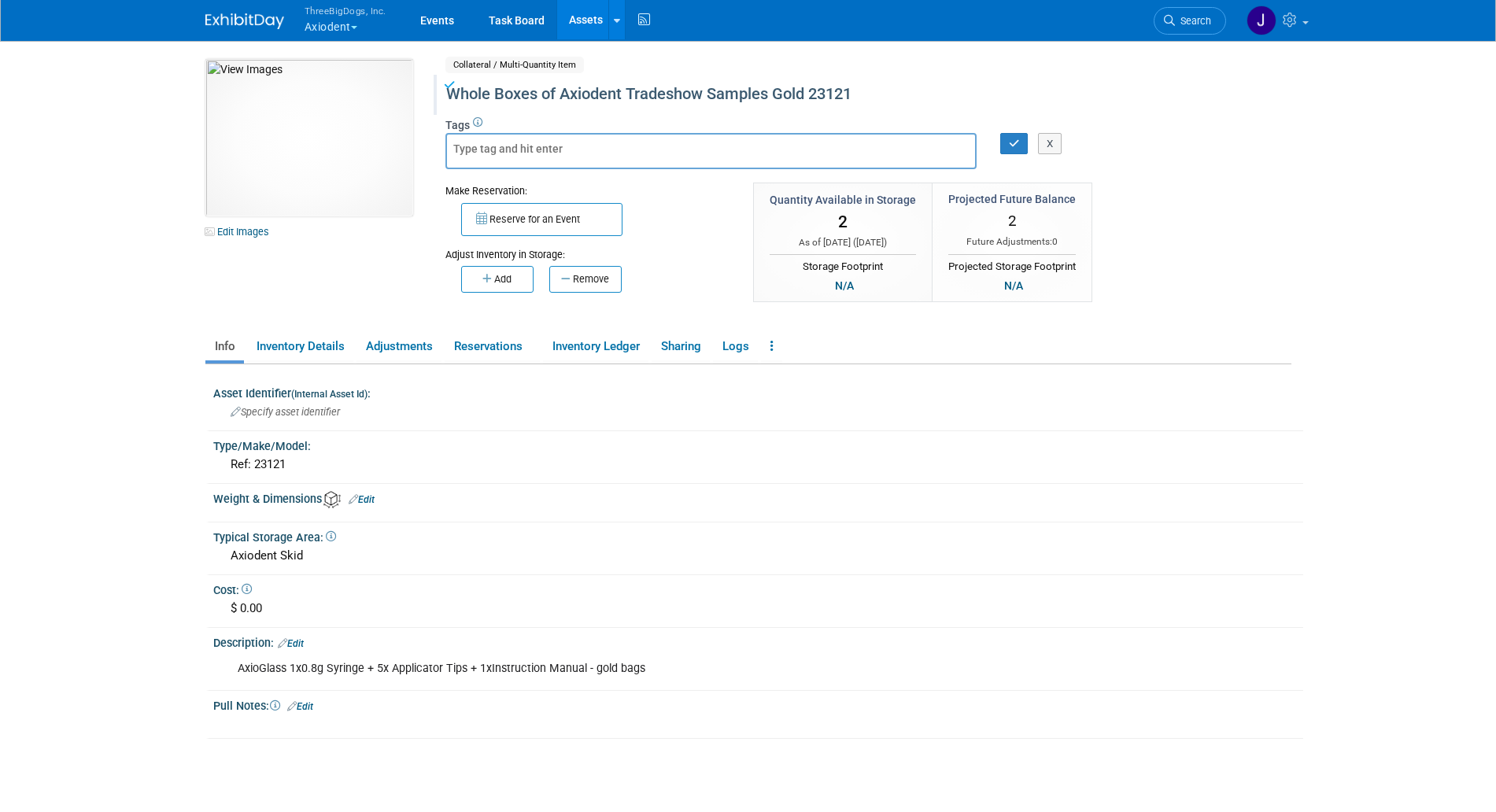
click at [567, 30] on link "Assets" at bounding box center [586, 19] width 58 height 39
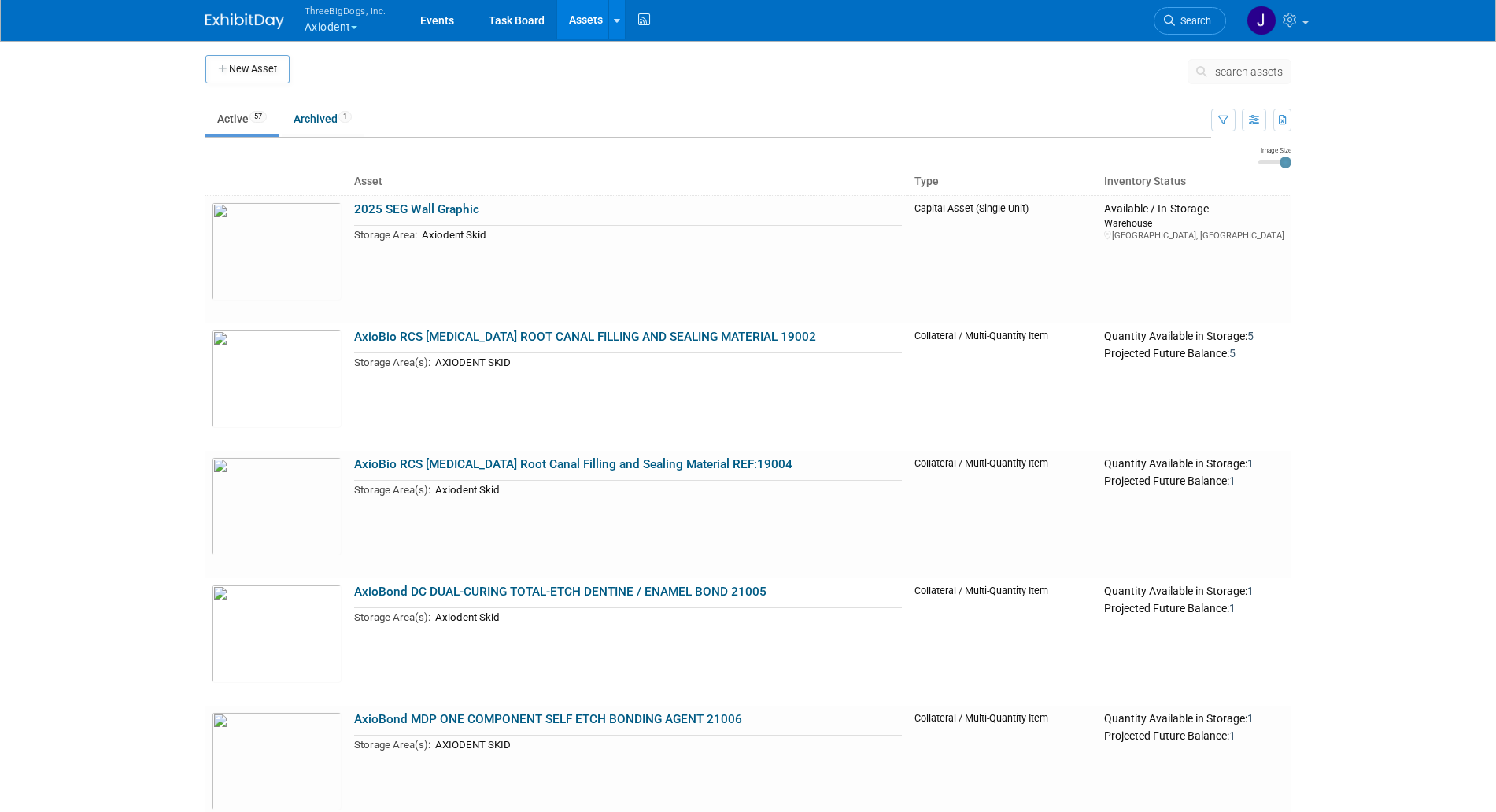
scroll to position [6655, 0]
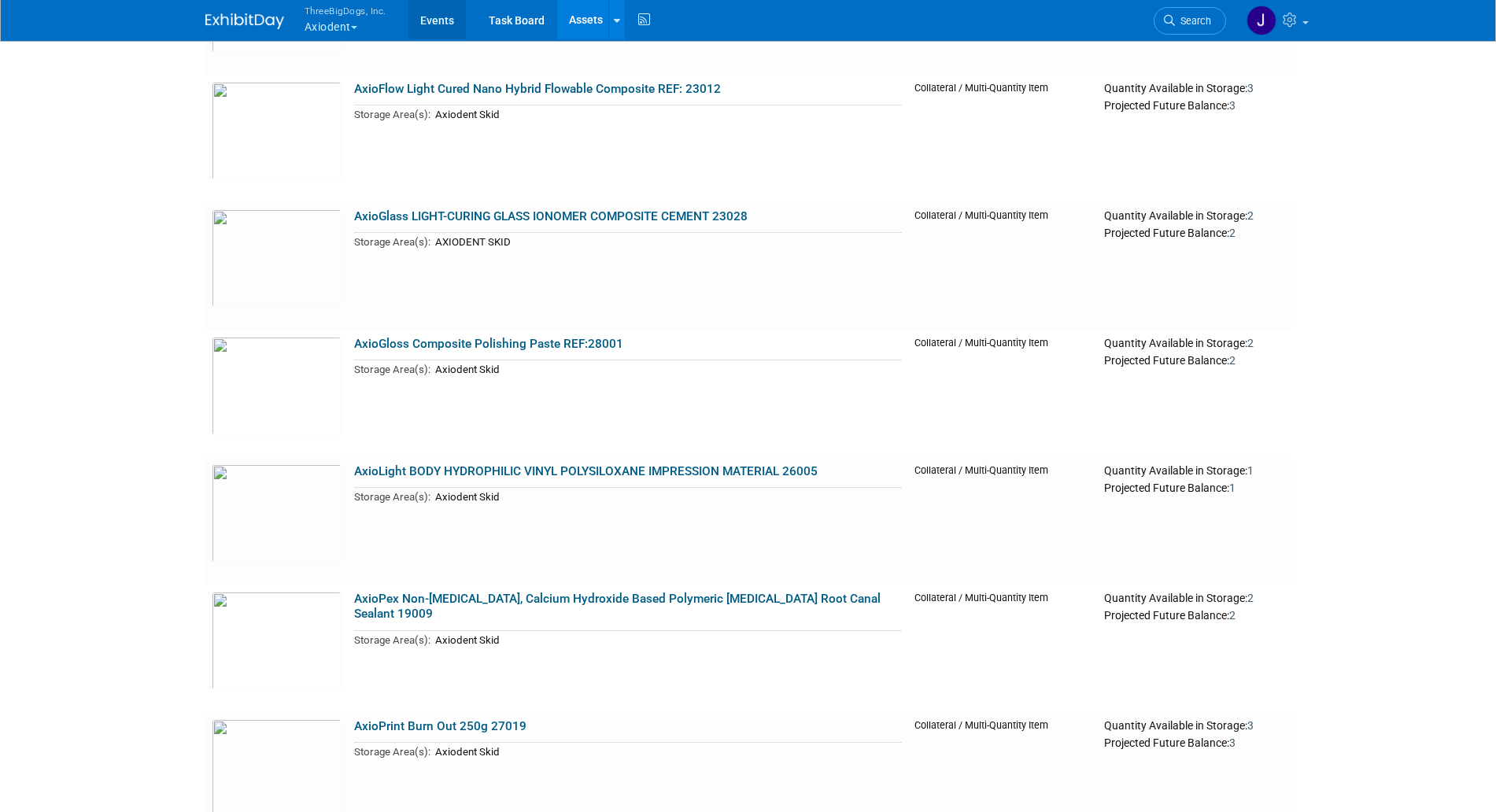
scroll to position [3051, 0]
click at [443, 20] on link "Events" at bounding box center [437, 19] width 58 height 39
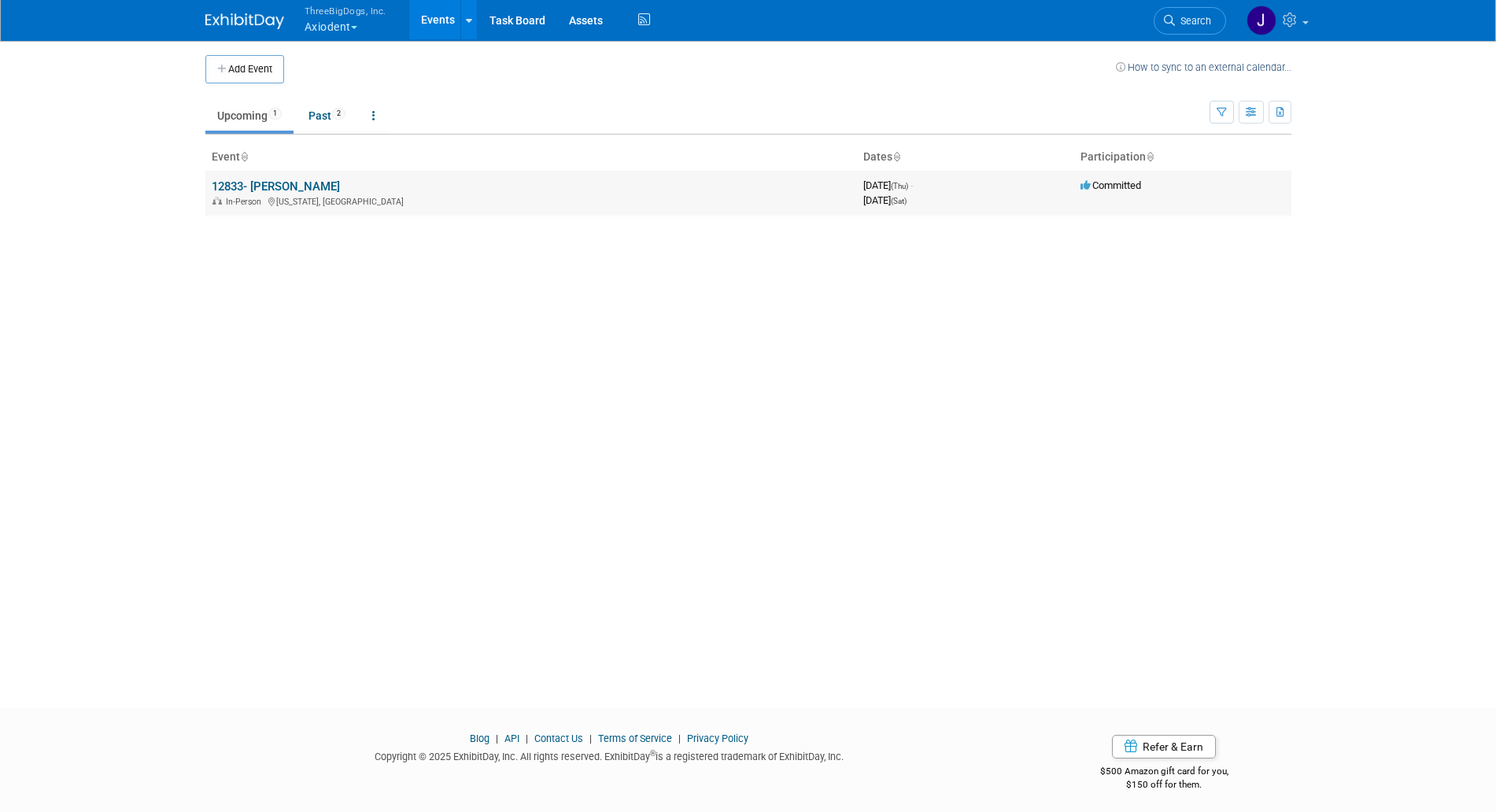
click at [304, 180] on link "12833- [PERSON_NAME]" at bounding box center [276, 186] width 128 height 14
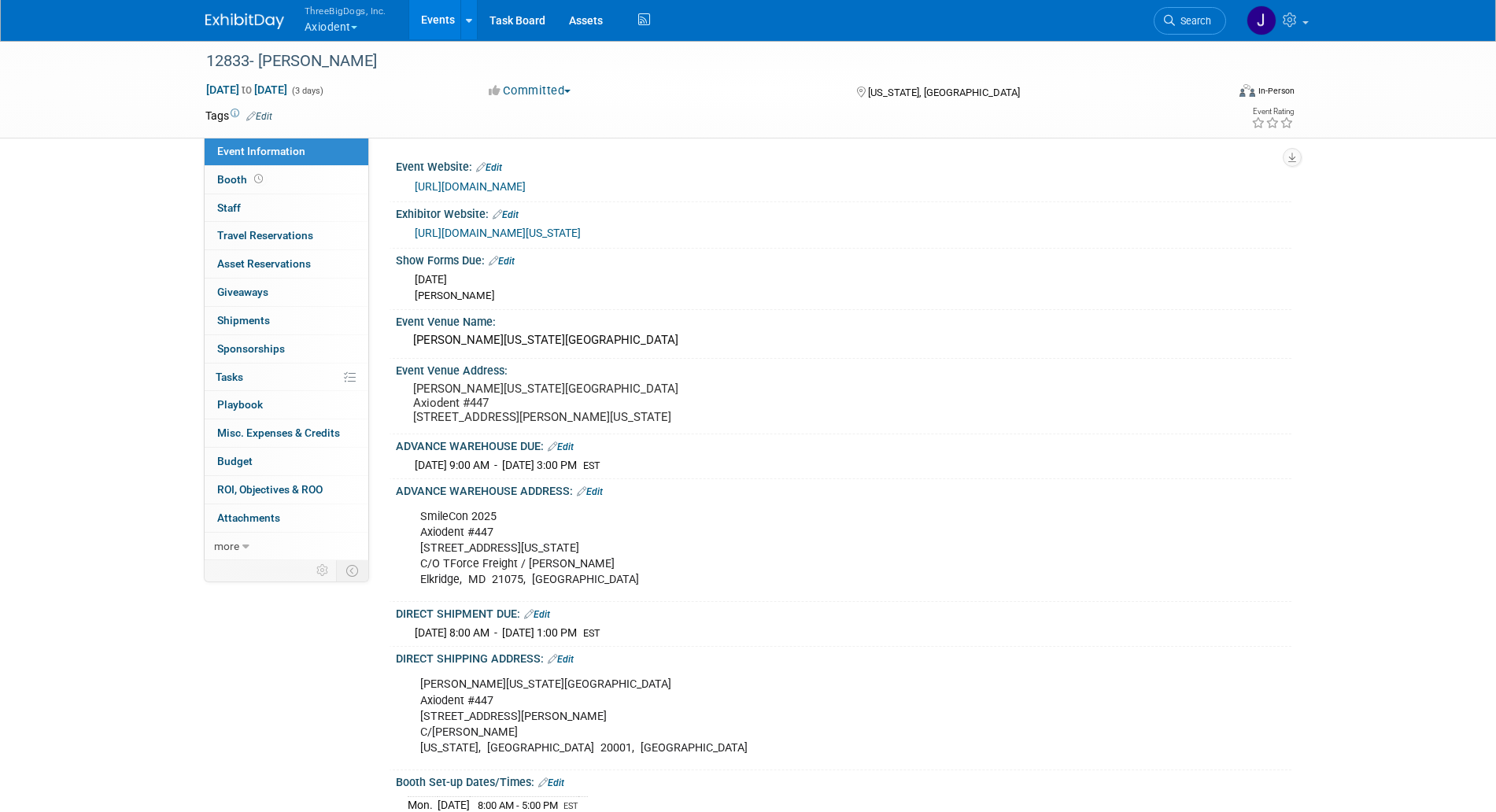
drag, startPoint x: 325, startPoint y: 26, endPoint x: 316, endPoint y: 23, distance: 9.5
click at [316, 23] on button "ThreeBigDogs, Inc. Axiodent" at bounding box center [355, 20] width 103 height 41
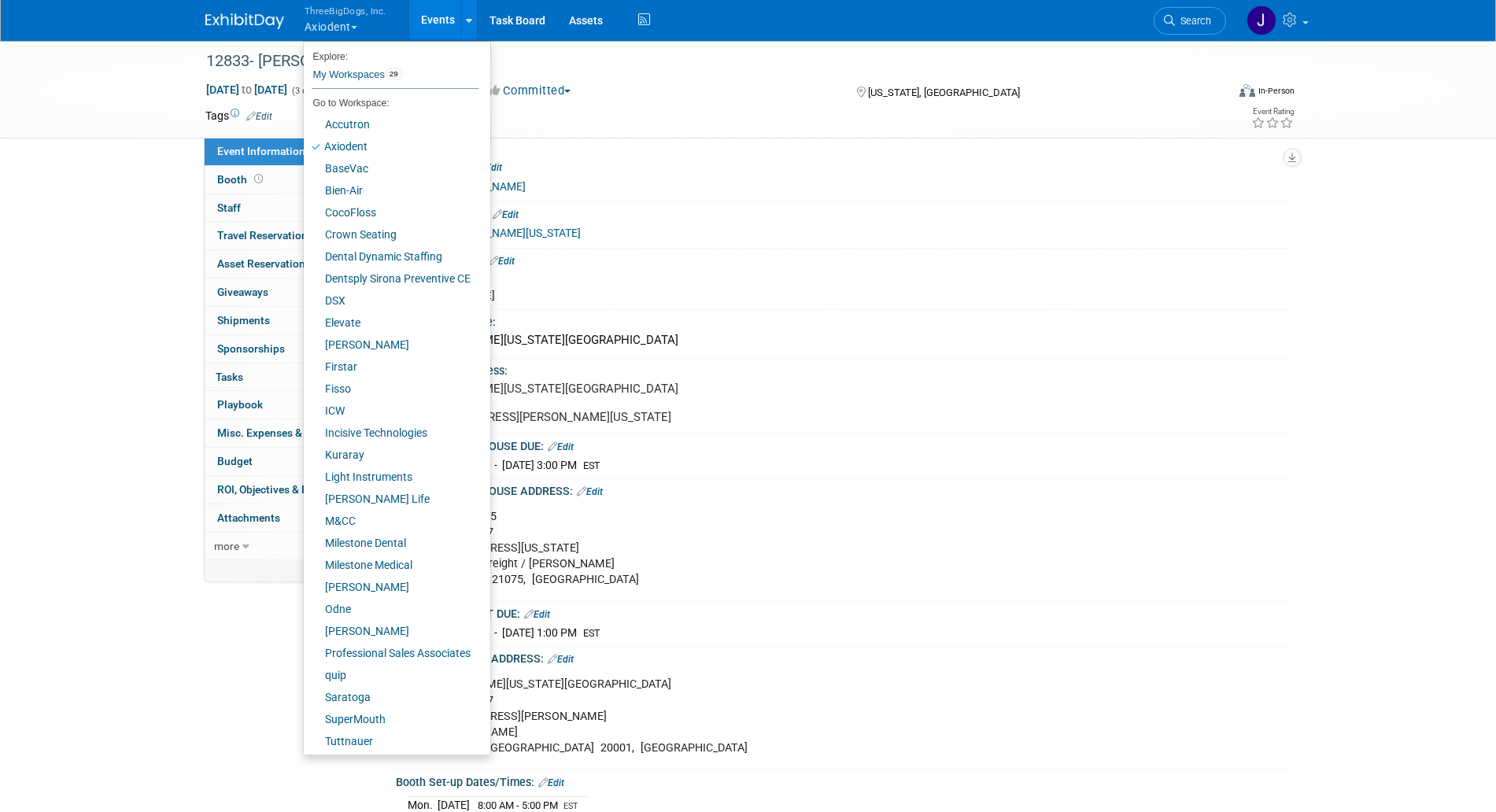
click at [97, 184] on div "12833- ADA SmileCon Oct 23, 2025 to Oct 25, 2025 (3 days) Oct 23, 2025 to Oct 2…" at bounding box center [748, 614] width 1496 height 1150
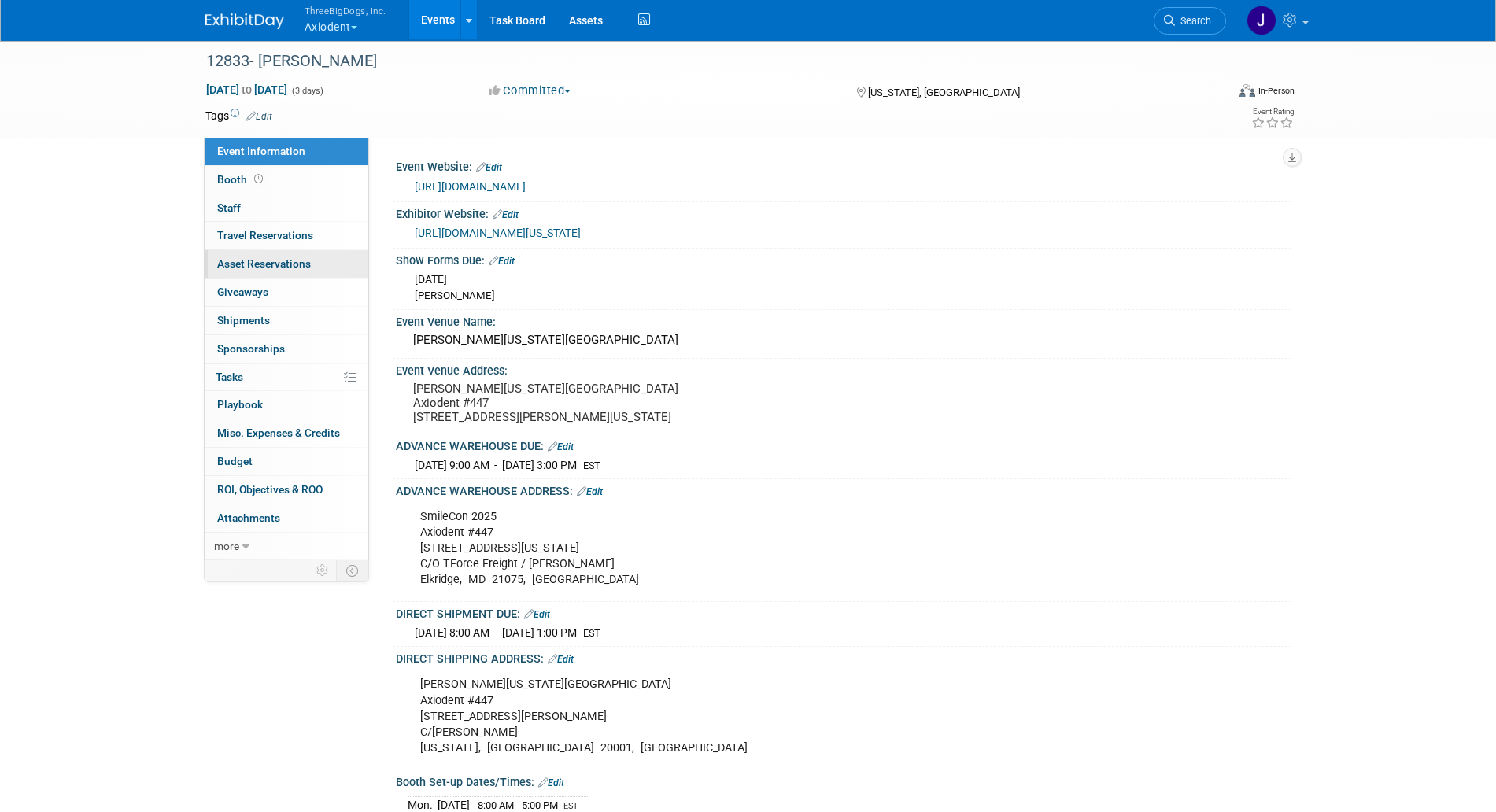
click at [321, 266] on link "0 Asset Reservations 0" at bounding box center [286, 264] width 164 height 27
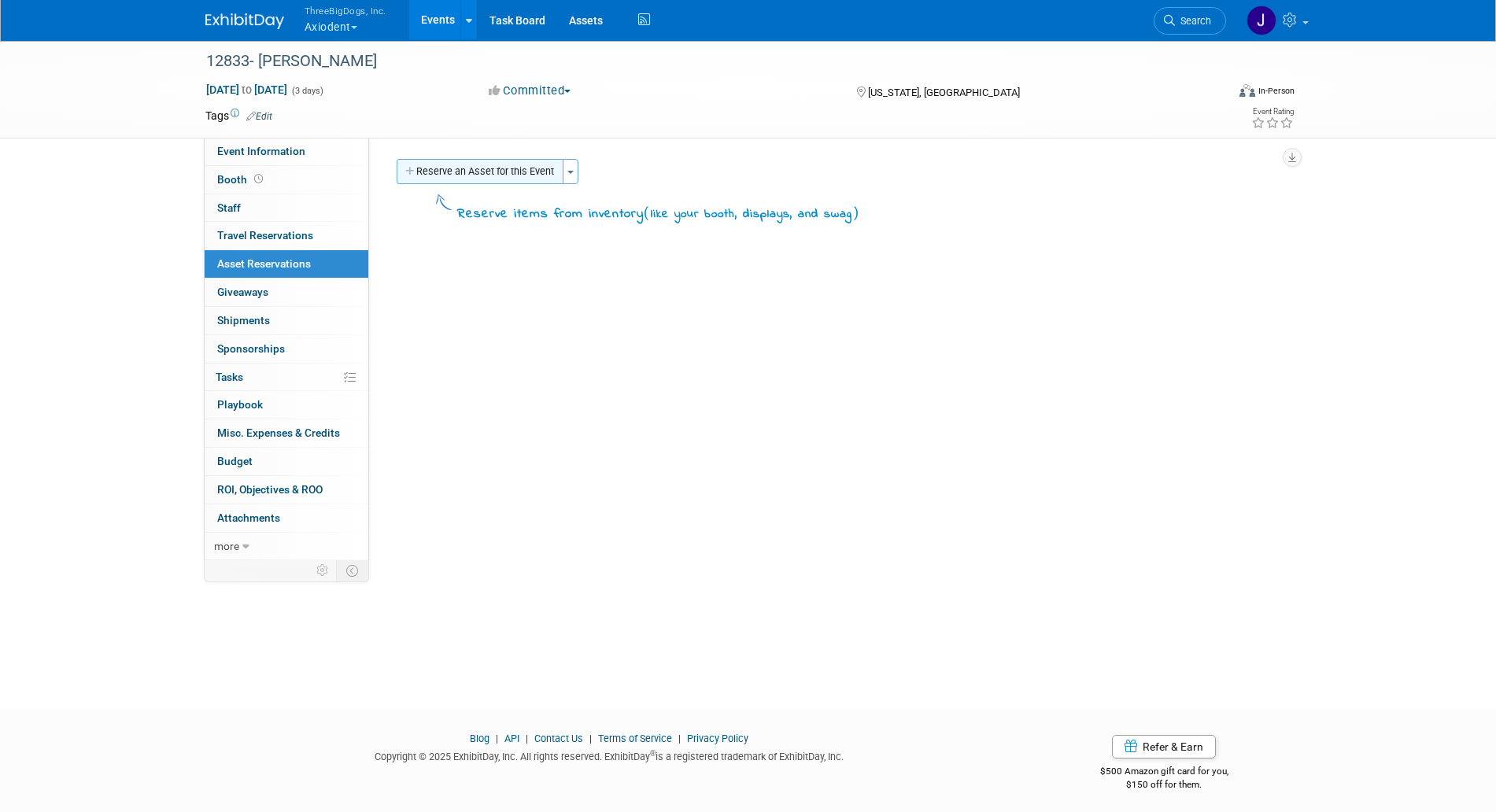
click at [533, 165] on button "Reserve an Asset for this Event" at bounding box center [480, 170] width 167 height 25
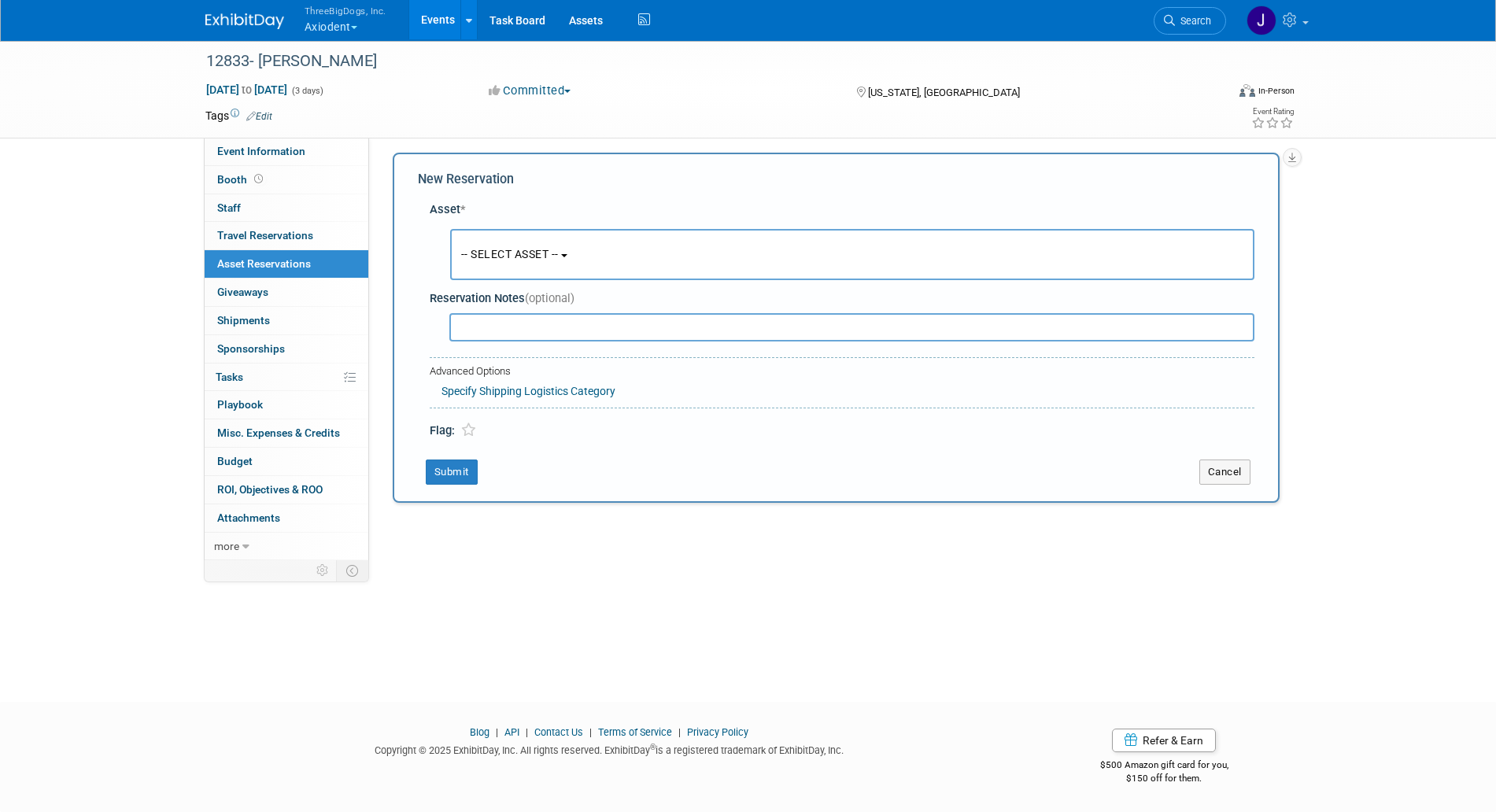
click at [563, 263] on button "-- SELECT ASSET --" at bounding box center [852, 255] width 805 height 51
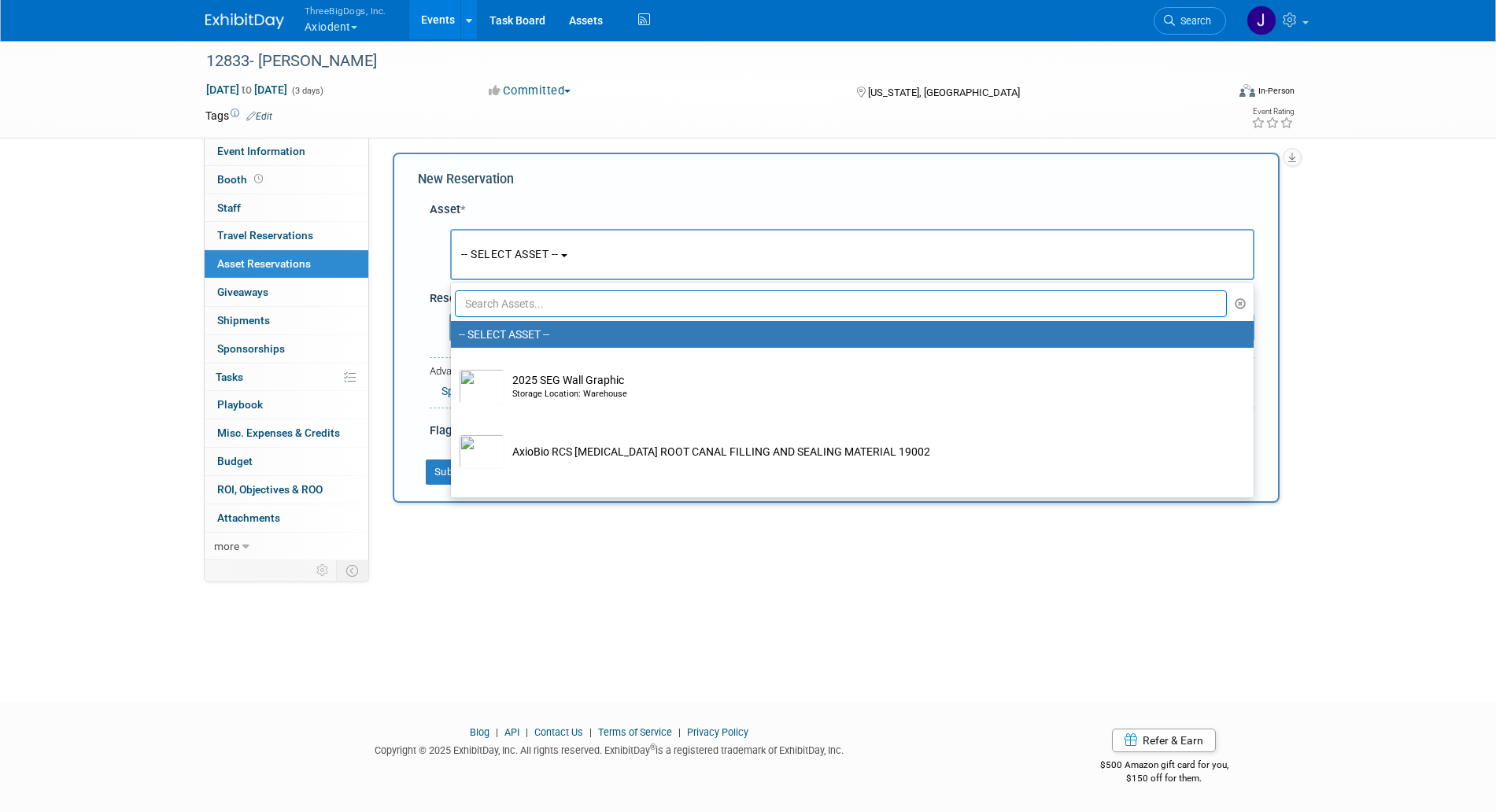
click at [610, 296] on input "text" at bounding box center [841, 303] width 773 height 27
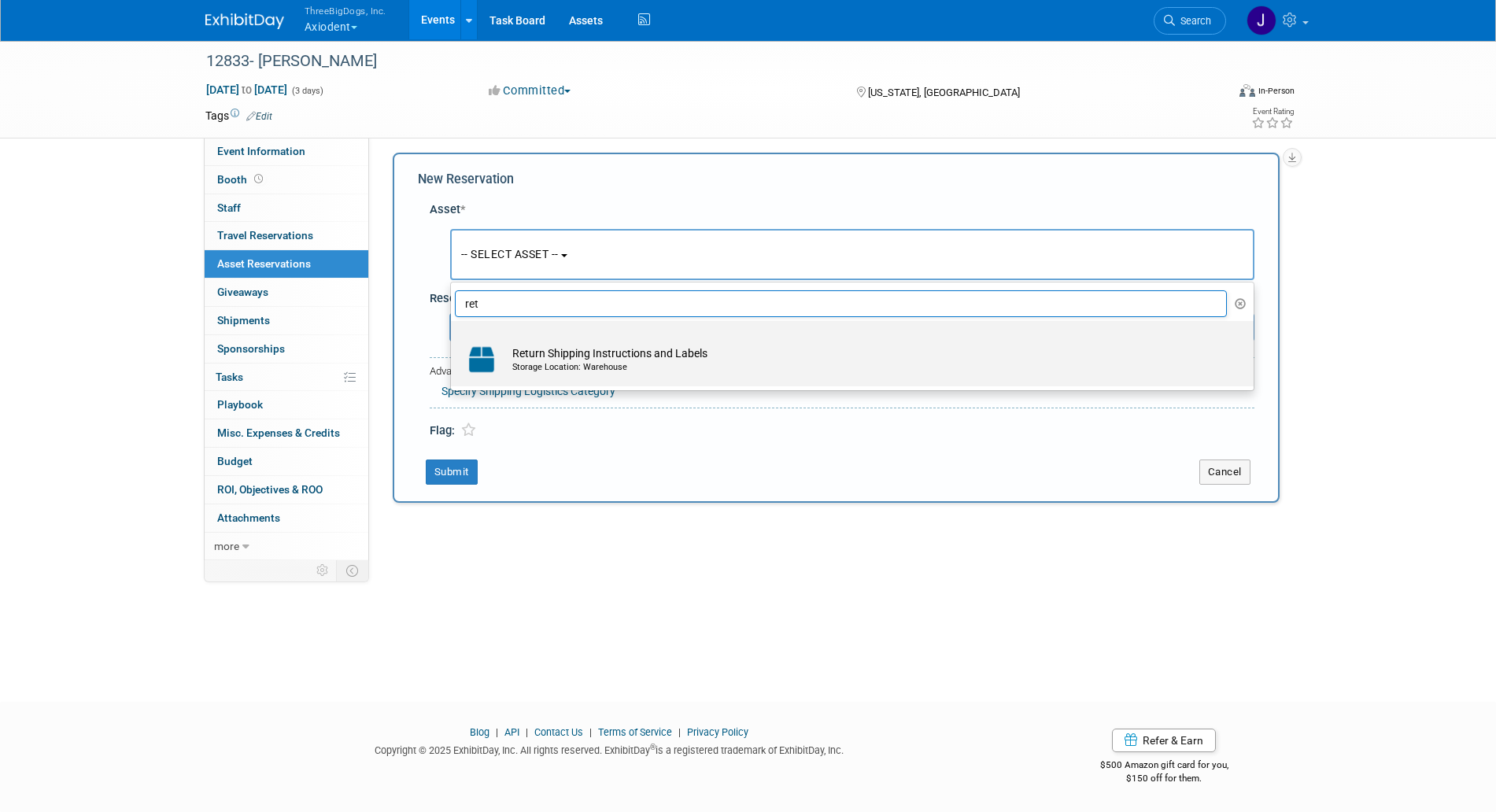
type input "ret"
click at [627, 351] on td "Return Shipping Instructions and Labels Storage Location: Warehouse" at bounding box center [863, 360] width 718 height 35
click at [454, 340] on input "Return Shipping Instructions and Labels Storage Location: Warehouse" at bounding box center [447, 335] width 10 height 10
select select "10725600"
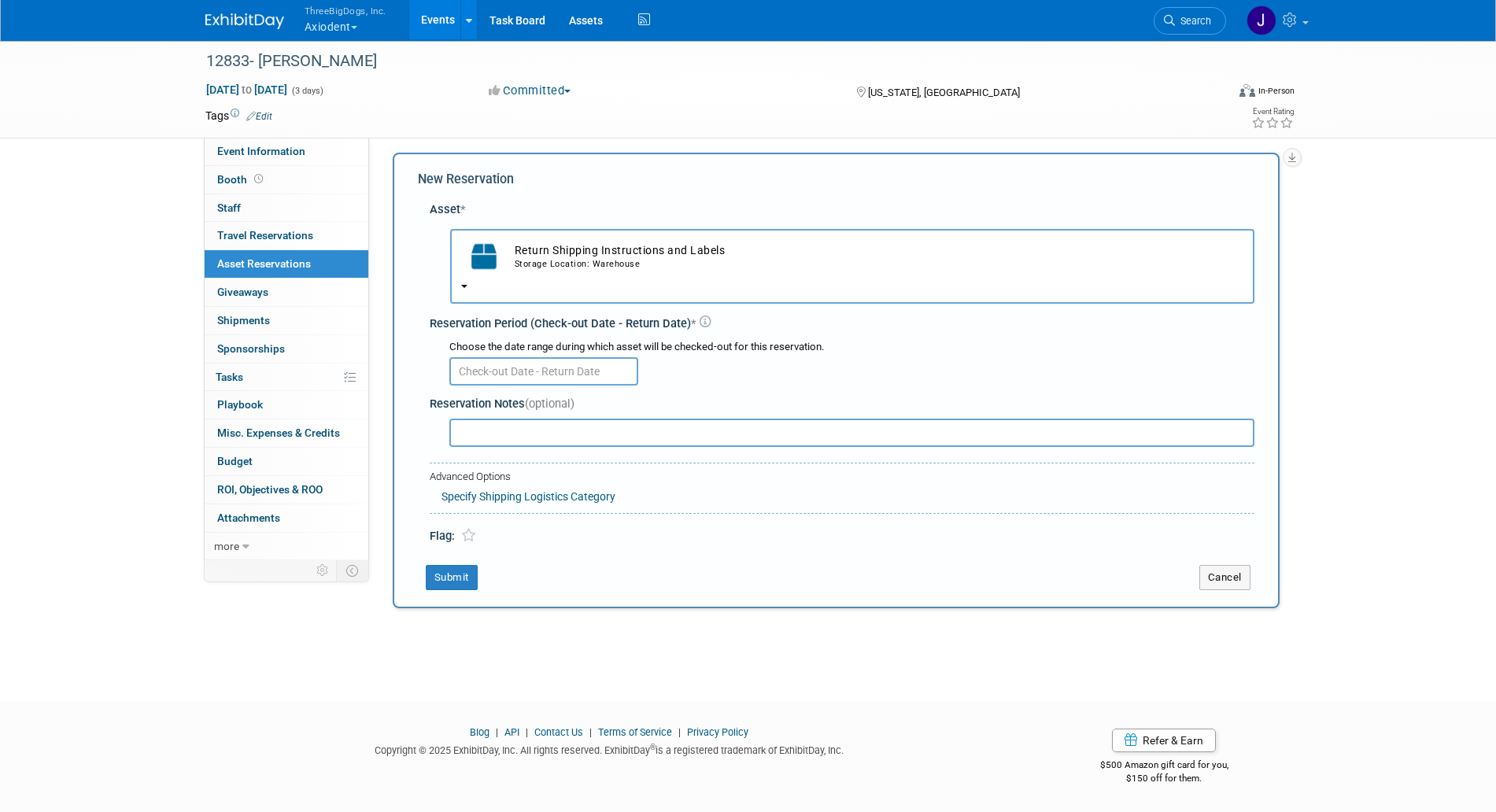
click at [532, 377] on input "text" at bounding box center [544, 371] width 189 height 28
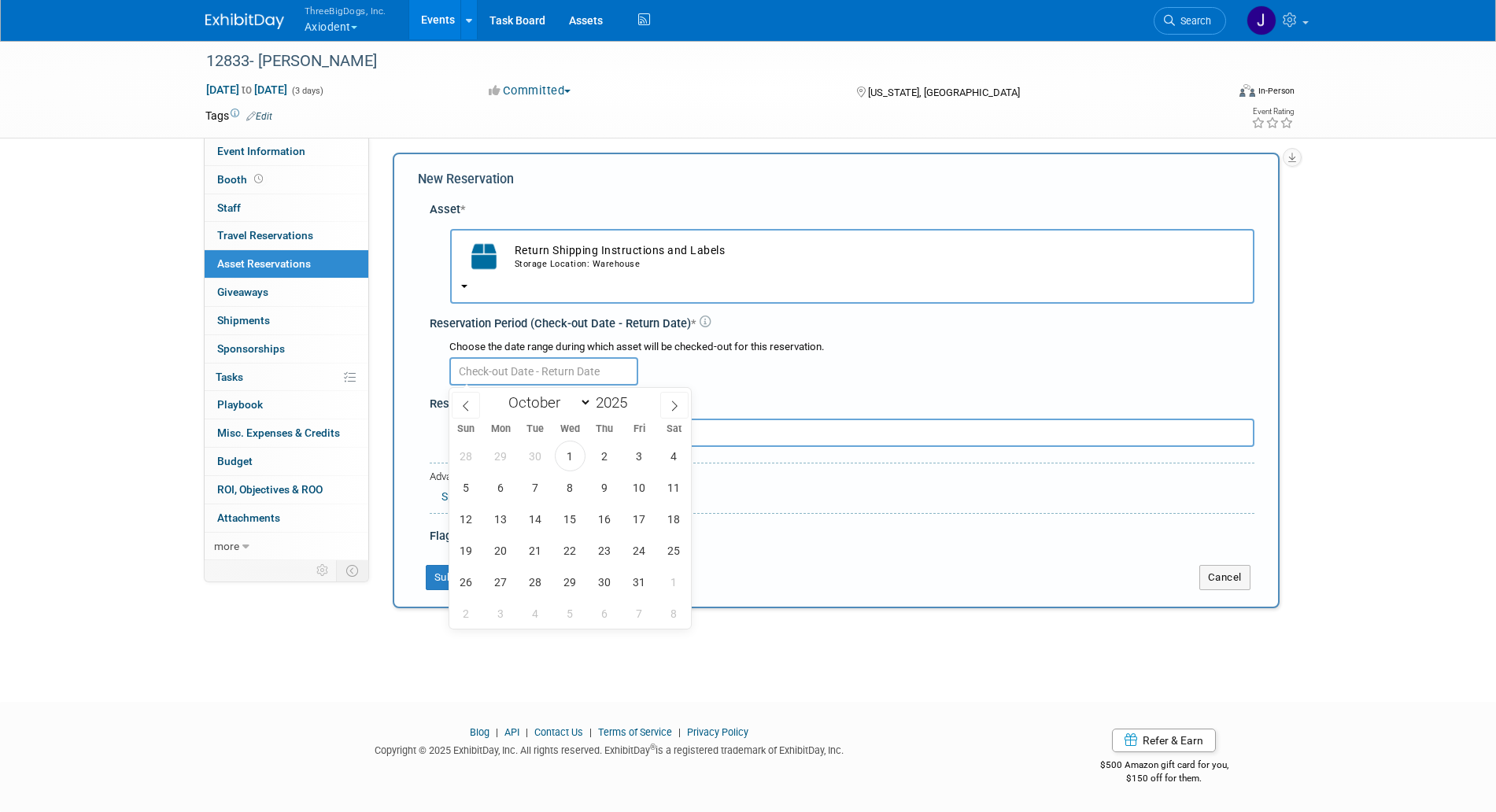
click at [630, 145] on div "Event Website: Edit https://www.adaexhibits.org/ Exhibitor Website: Edit https:…" at bounding box center [830, 342] width 922 height 422
click at [539, 370] on input "text" at bounding box center [544, 371] width 189 height 28
click at [610, 545] on span "23" at bounding box center [604, 550] width 30 height 30
type input "[DATE]"
click at [610, 547] on span "23" at bounding box center [604, 550] width 30 height 30
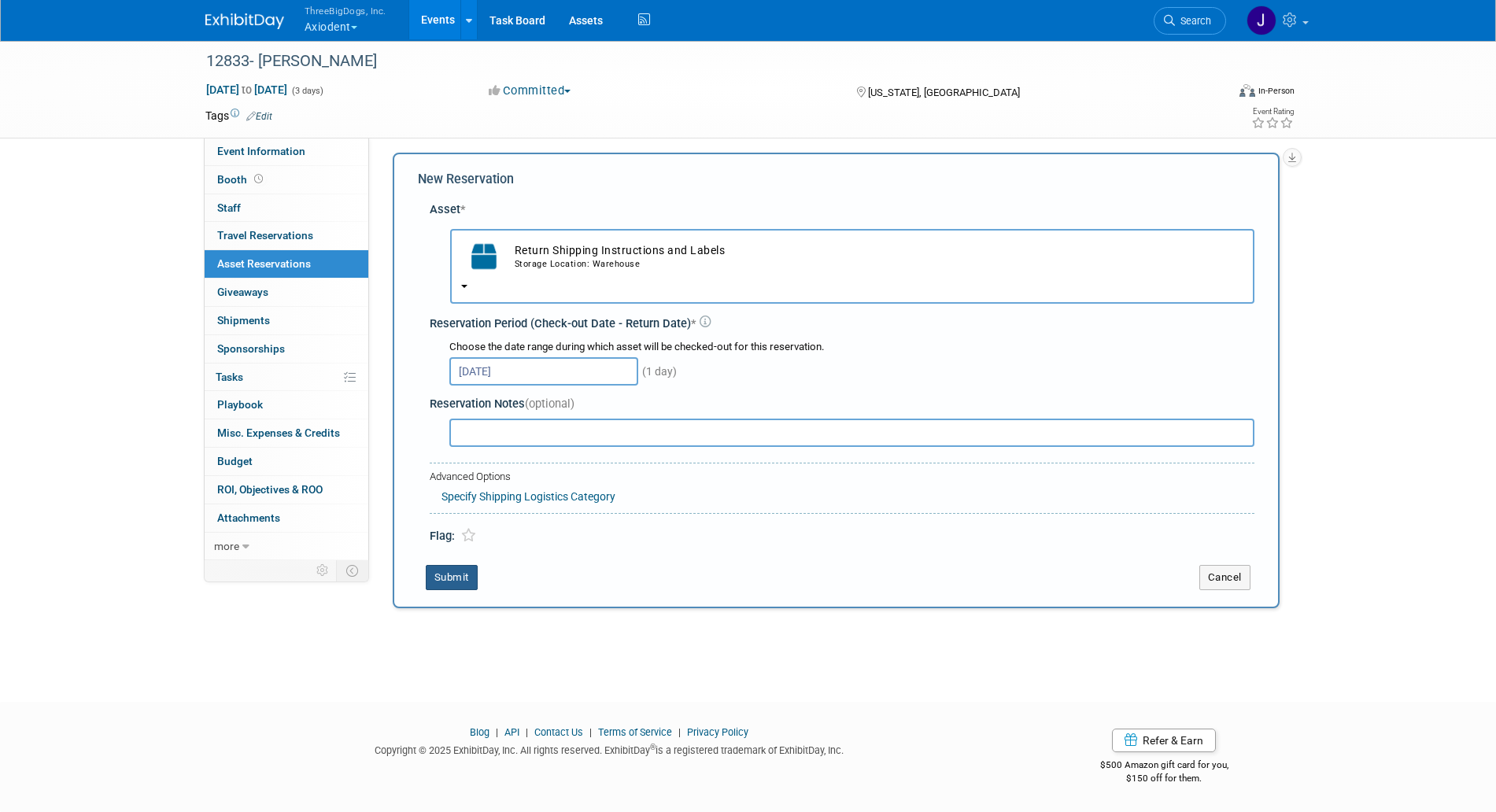
click at [464, 576] on button "Submit" at bounding box center [452, 577] width 52 height 25
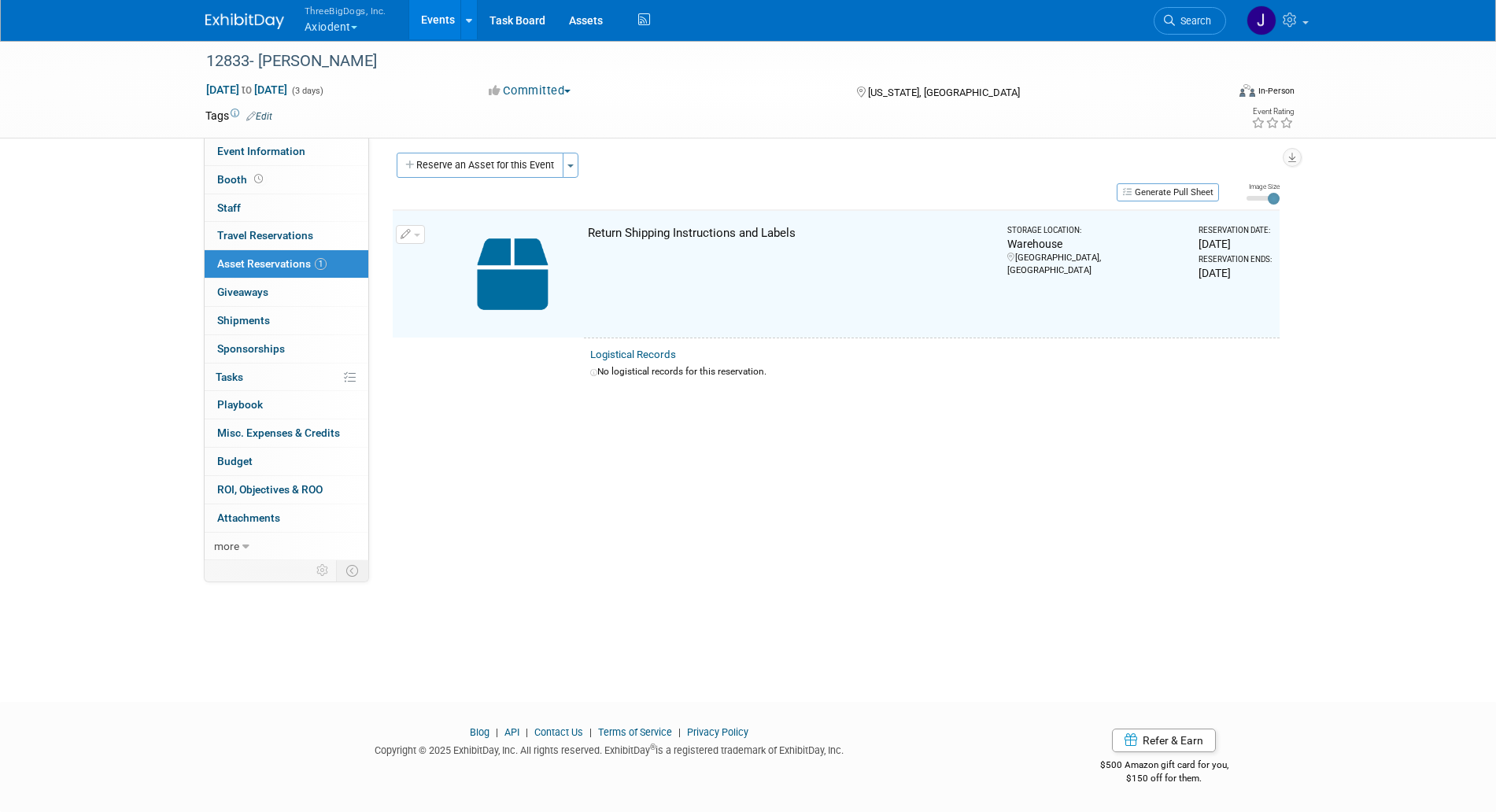
click at [500, 151] on div "Event Website: Edit https://www.adaexhibits.org/ Exhibitor Website: Edit https:…" at bounding box center [830, 342] width 922 height 422
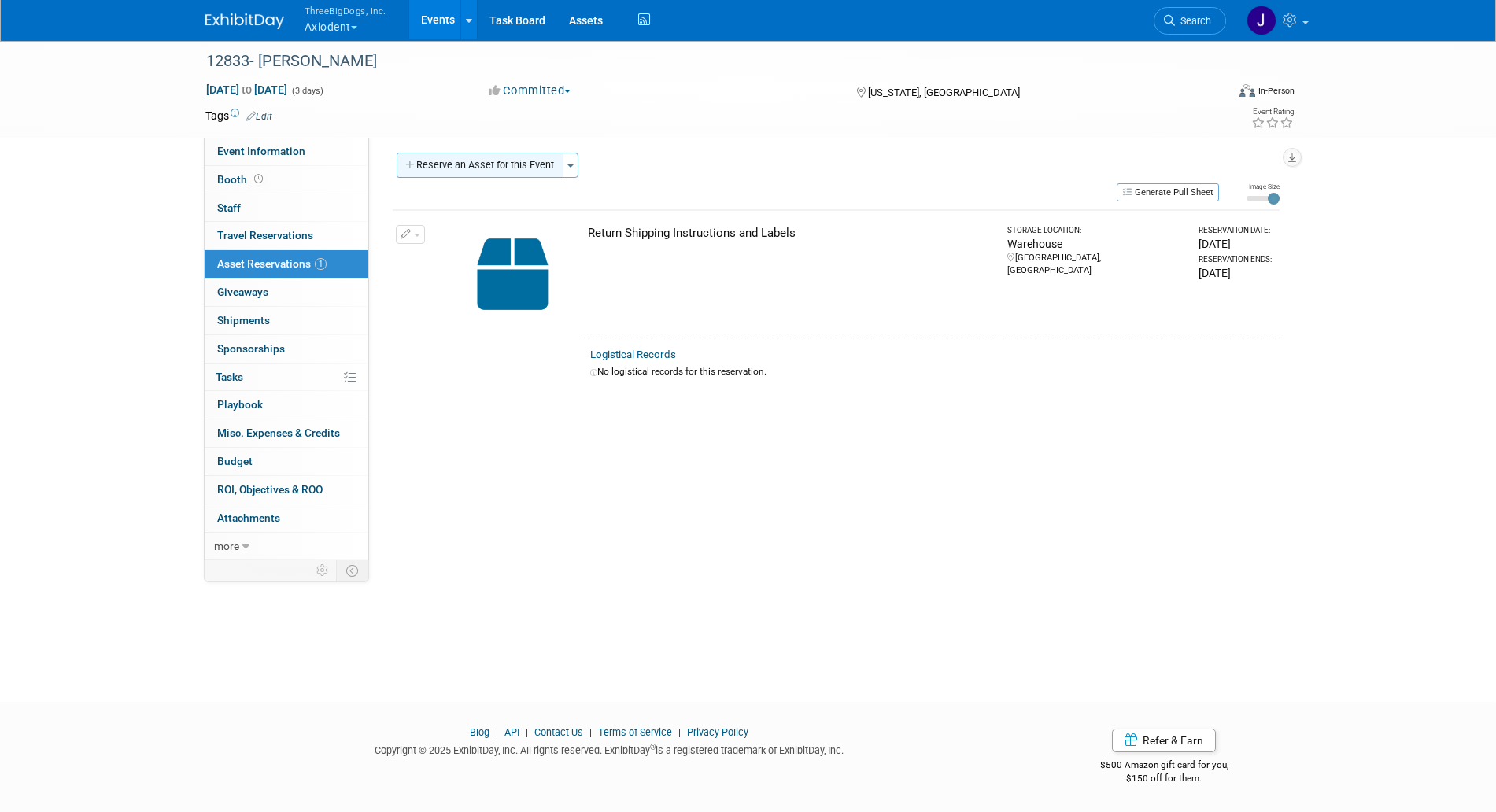
click at [516, 165] on button "Reserve an Asset for this Event" at bounding box center [480, 165] width 167 height 25
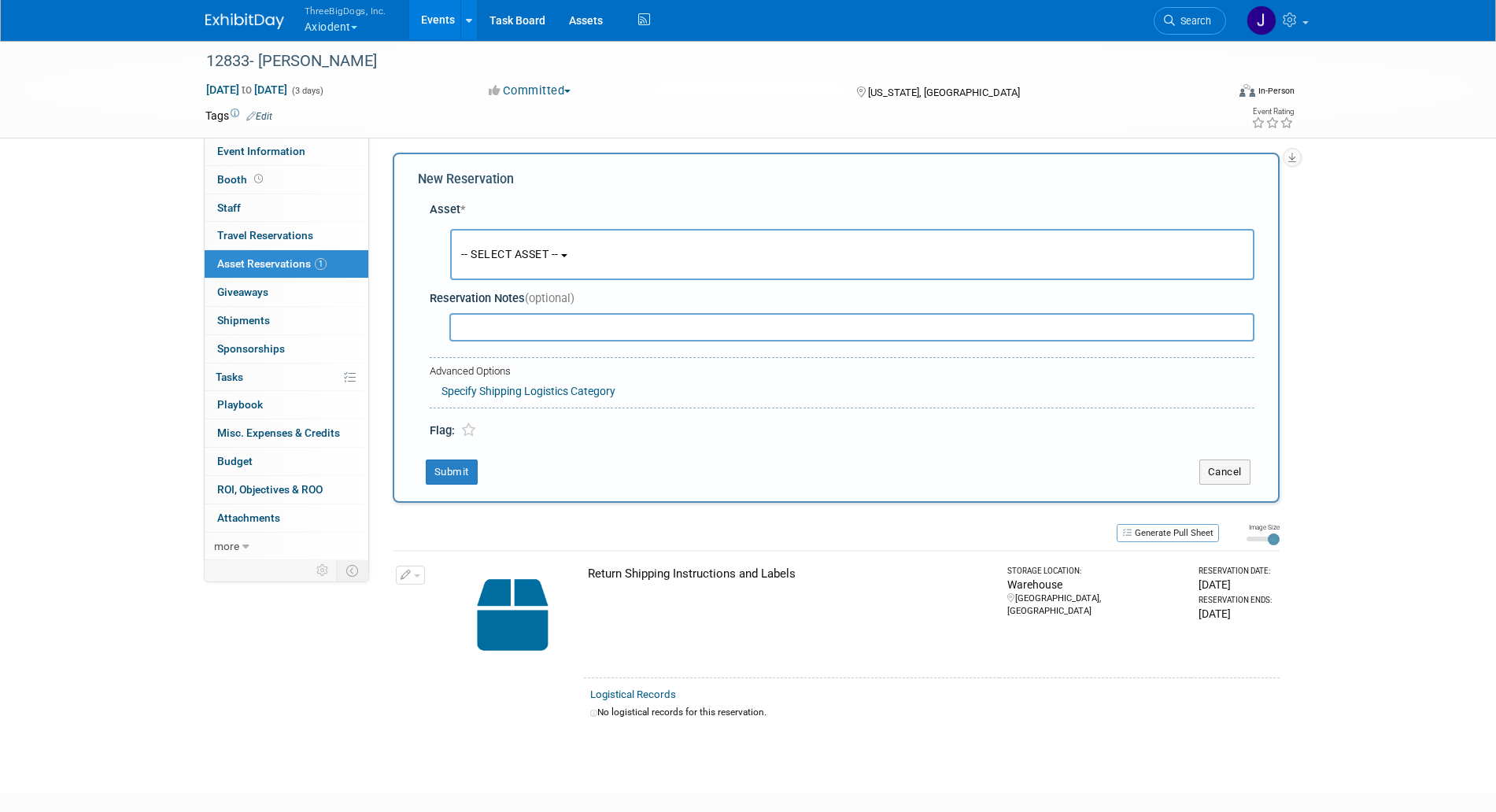
scroll to position [15, 0]
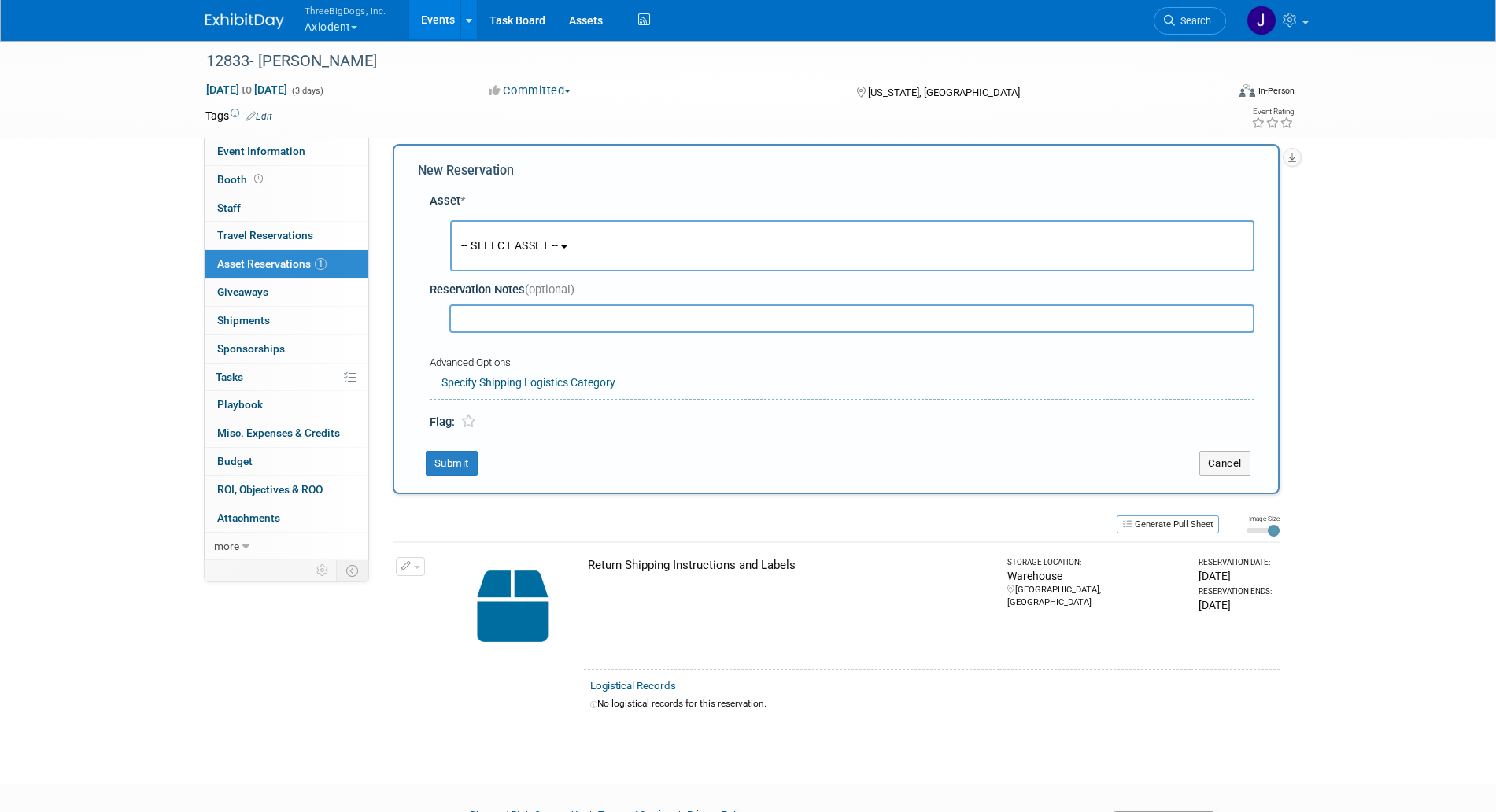
click at [551, 241] on span "-- SELECT ASSET --" at bounding box center [510, 246] width 97 height 13
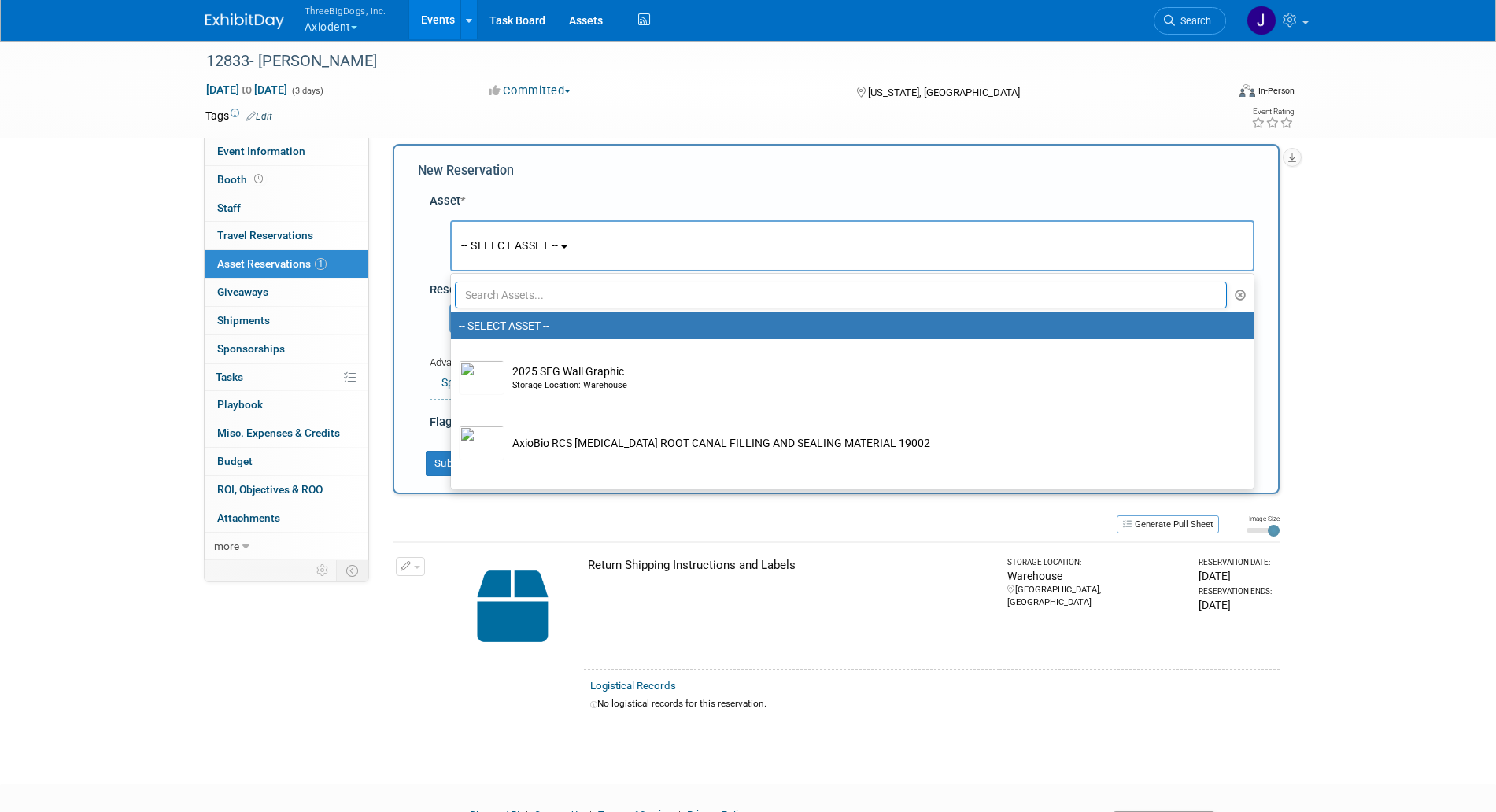
click at [557, 242] on span "-- SELECT ASSET --" at bounding box center [510, 246] width 97 height 13
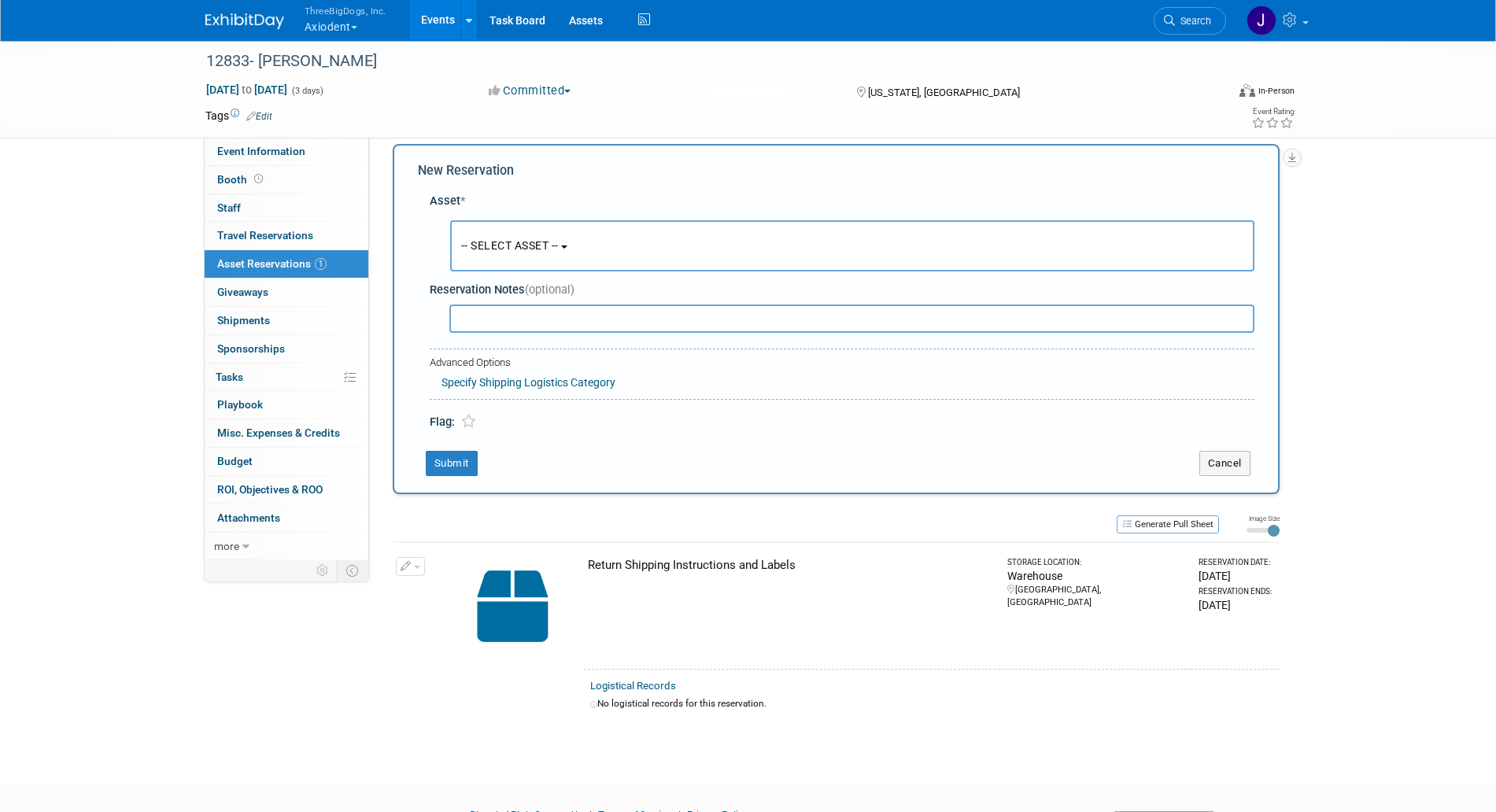
click at [557, 242] on span "-- SELECT ASSET --" at bounding box center [510, 246] width 97 height 13
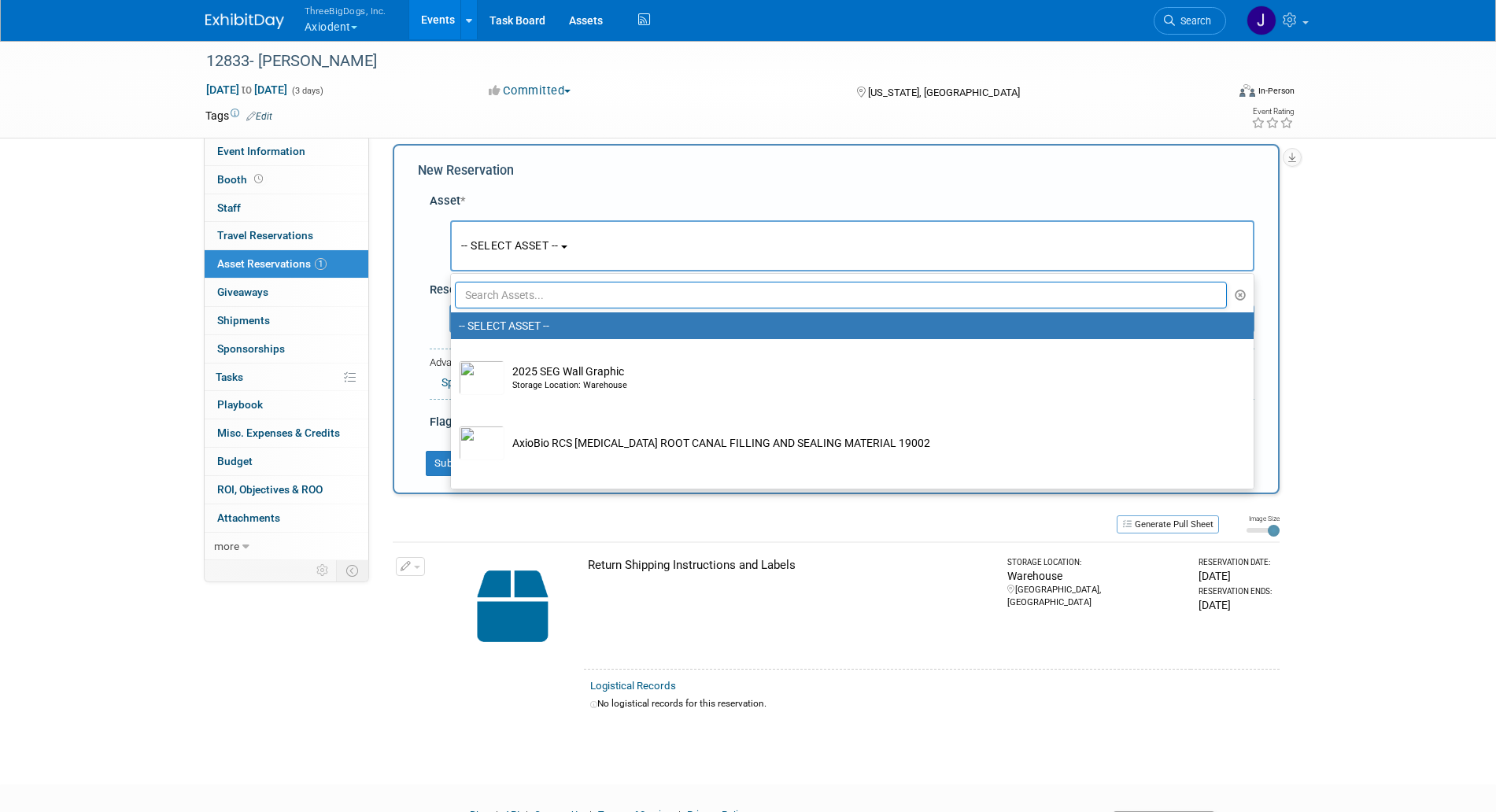
click at [579, 227] on button "-- SELECT ASSET --" at bounding box center [852, 246] width 805 height 51
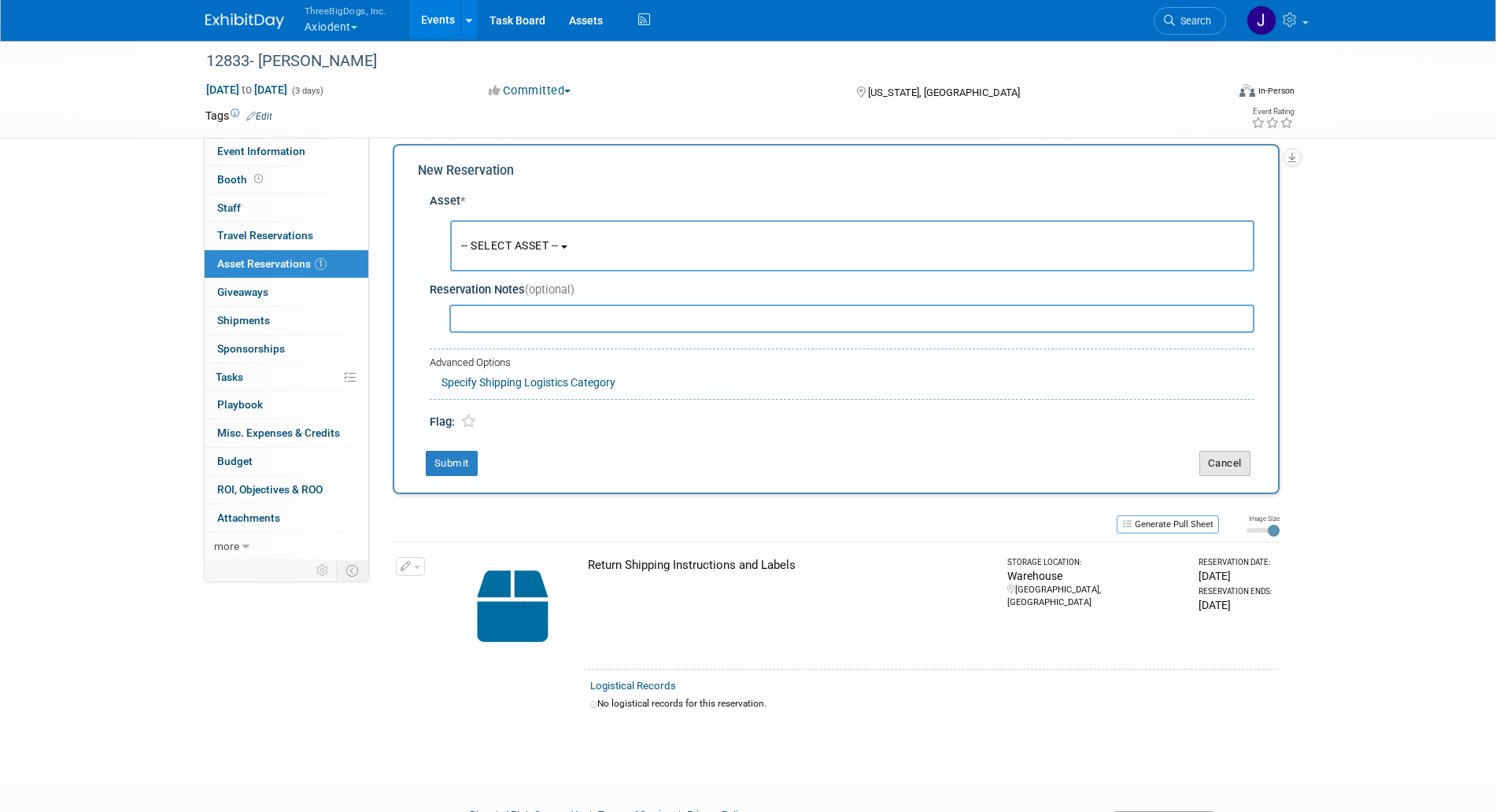
click at [1233, 464] on button "Cancel" at bounding box center [1226, 463] width 51 height 25
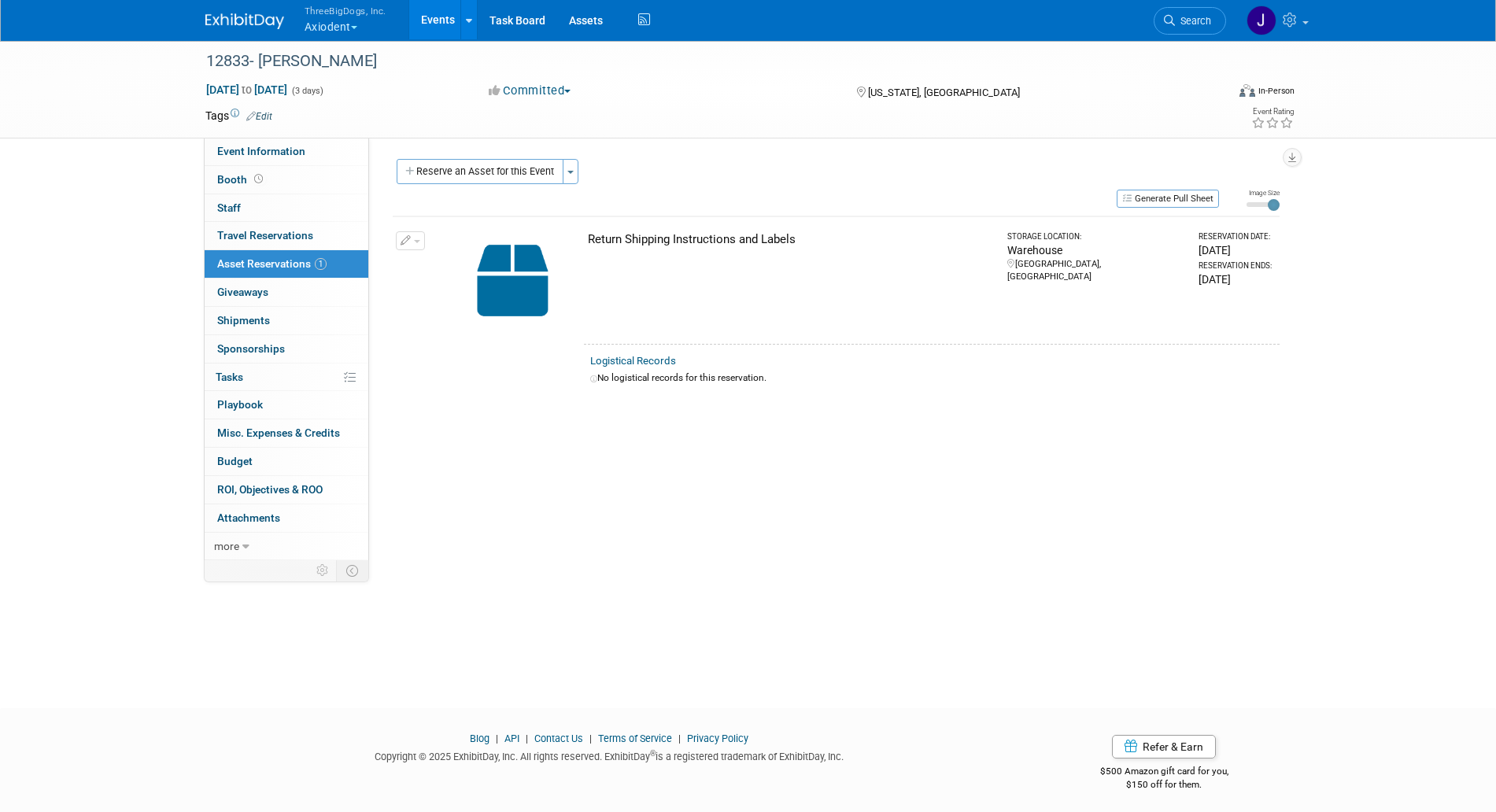
click at [582, 171] on div "Reserve an Asset for this Event Toggle Dropdown New asset reservation Copy asse…" at bounding box center [837, 173] width 887 height 29
click at [578, 171] on button "Toggle Dropdown" at bounding box center [570, 170] width 16 height 25
click at [612, 220] on link "Copy asset reservations from another event" at bounding box center [692, 228] width 259 height 27
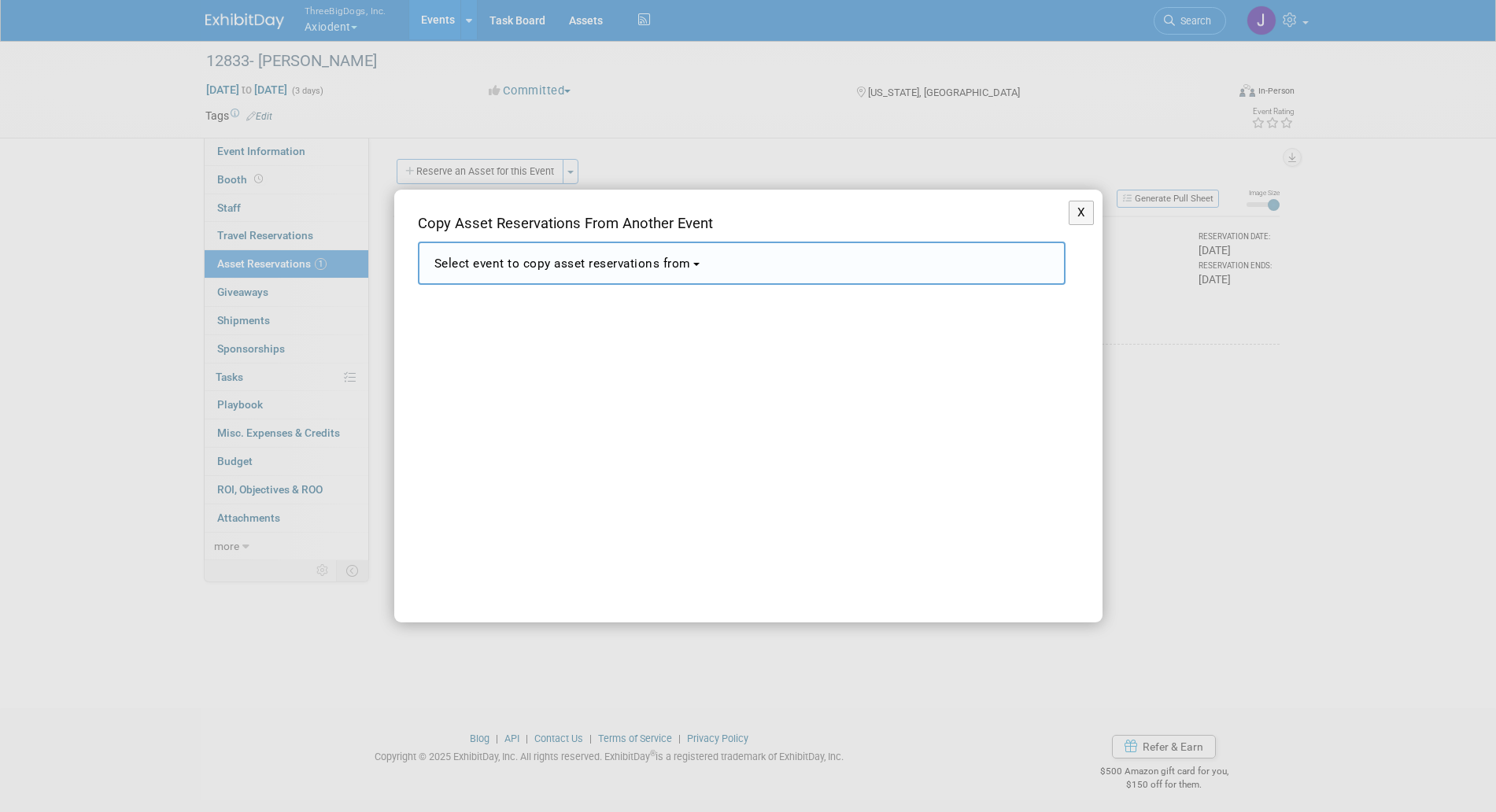
click at [623, 262] on span "Select event to copy asset reservations from" at bounding box center [563, 263] width 257 height 14
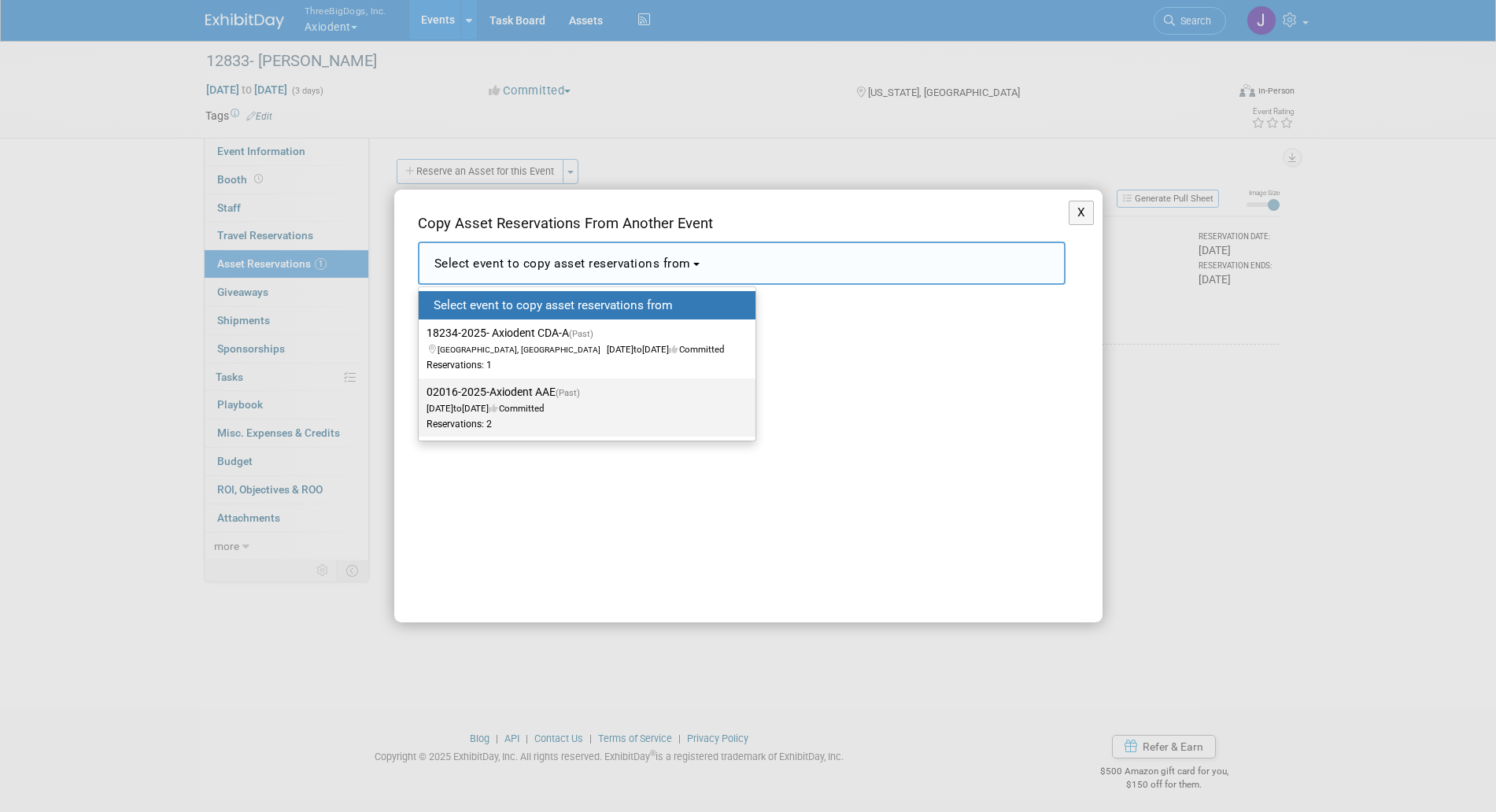
click at [635, 405] on label "02016-2025-Axiodent AAE (Past) Apr 2, 2025 to Apr 5, 2025 Committed Reservation…" at bounding box center [583, 407] width 314 height 52
click at [421, 398] on input "02016-2025-Axiodent AAE (Past) Apr 2, 2025 to Apr 5, 2025 Committed Reservation…" at bounding box center [415, 392] width 10 height 10
select select "11139295"
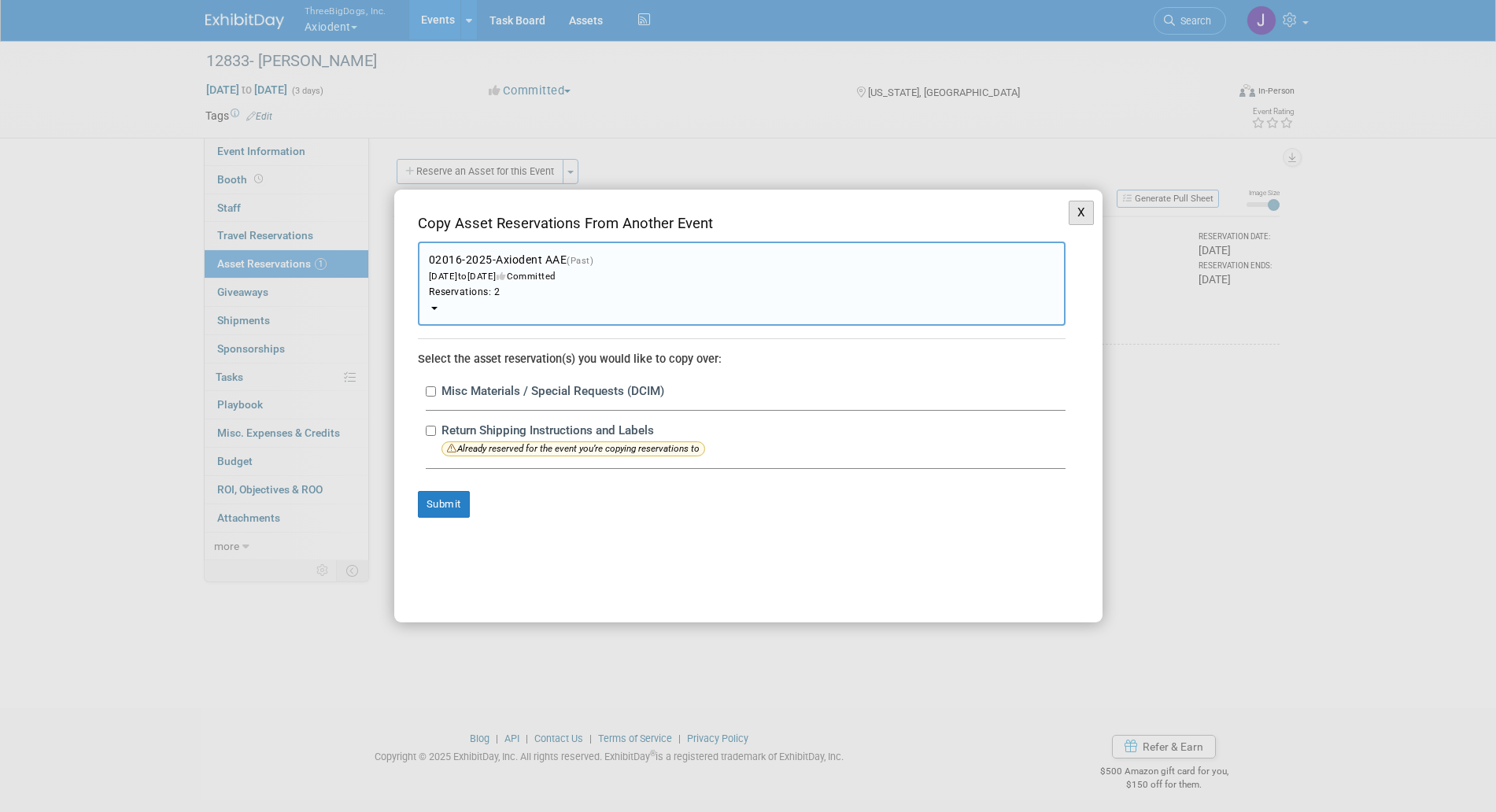
click at [1069, 219] on button "X" at bounding box center [1082, 213] width 26 height 25
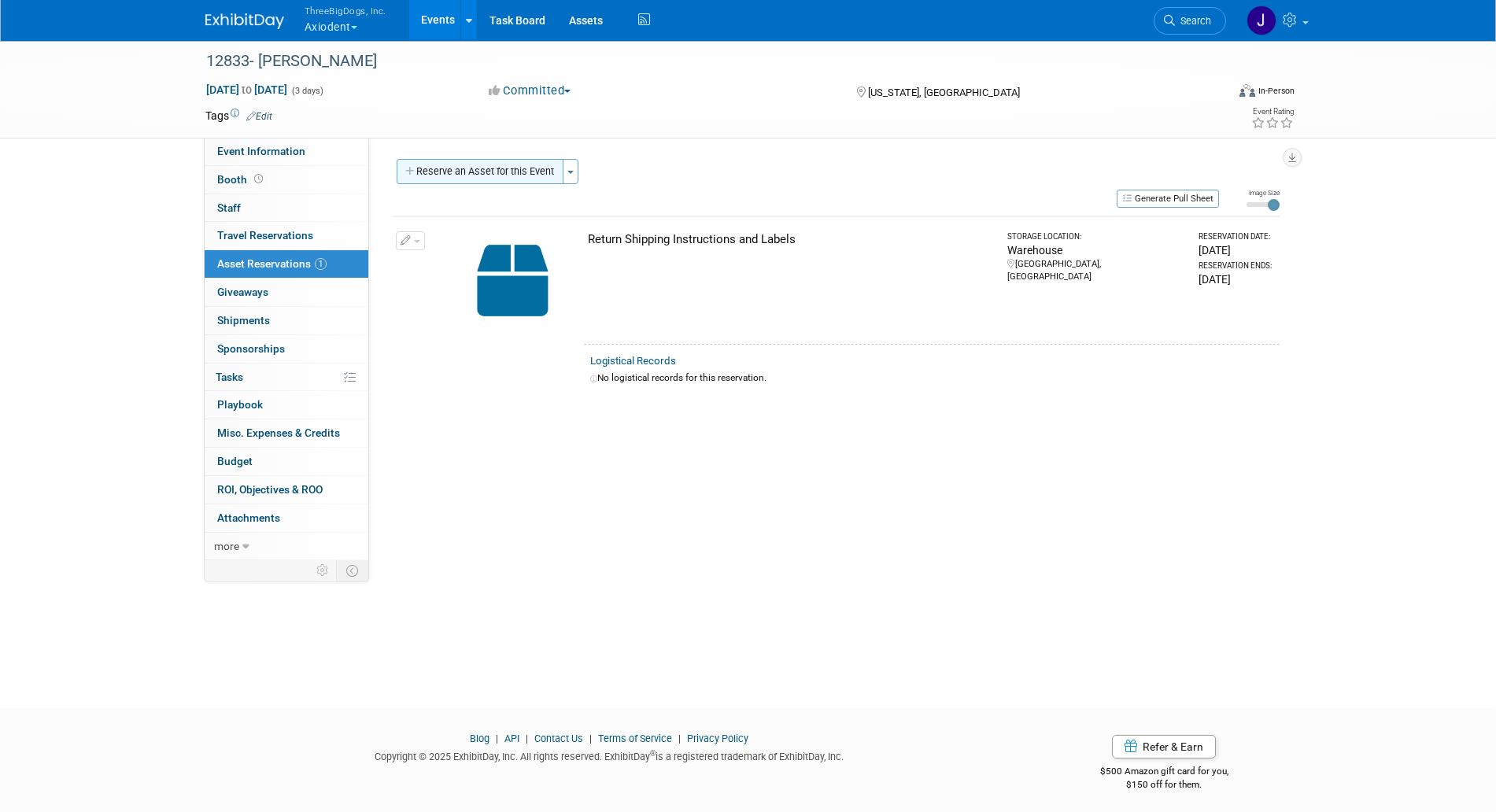
click at [527, 177] on button "Reserve an Asset for this Event" at bounding box center [480, 170] width 167 height 25
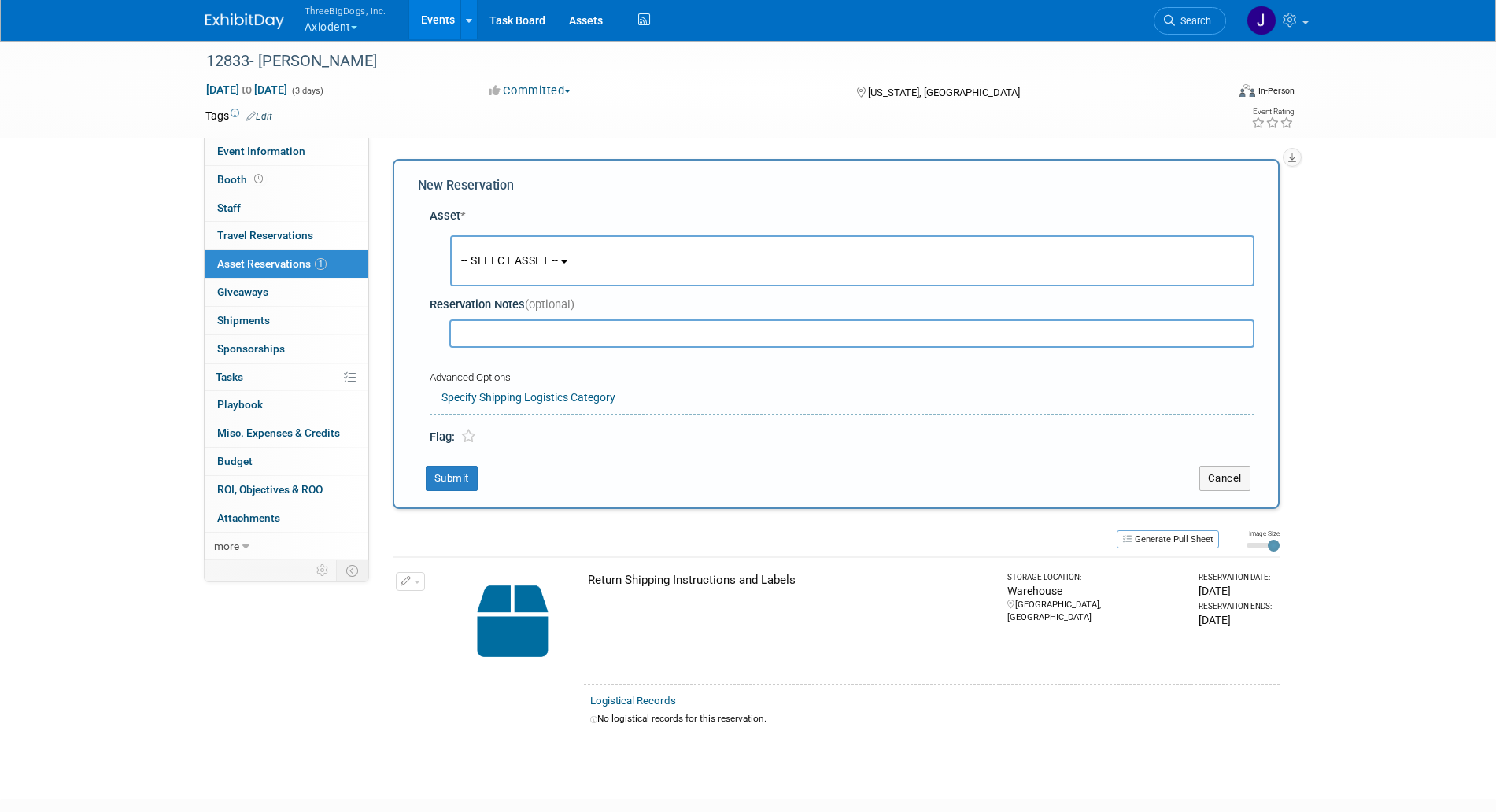
scroll to position [15, 0]
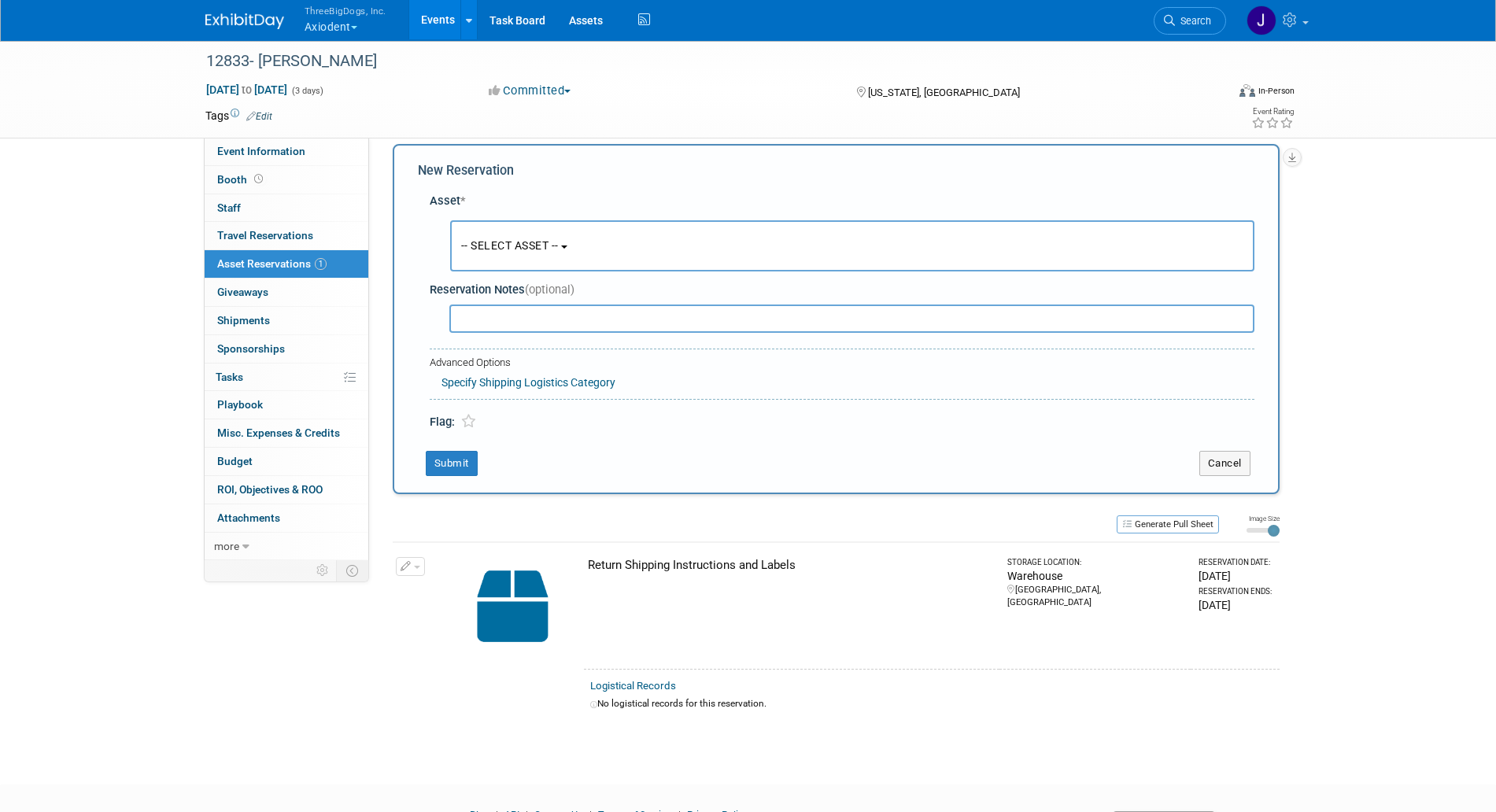
click at [529, 232] on button "-- SELECT ASSET --" at bounding box center [852, 246] width 805 height 51
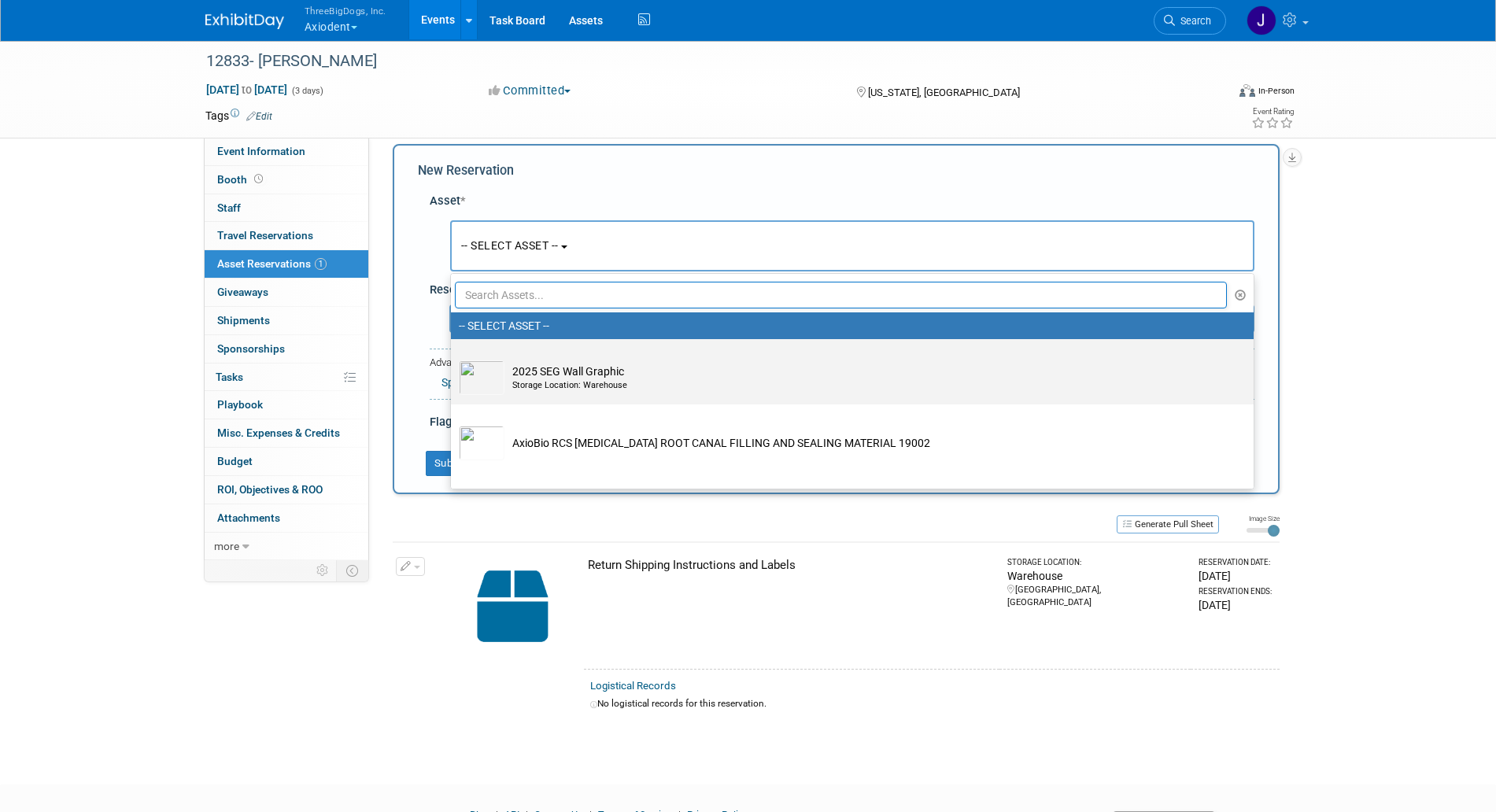
click at [605, 378] on td "2025 SEG Wall Graphic Storage Location: Warehouse" at bounding box center [863, 378] width 718 height 35
click at [454, 358] on input "2025 SEG Wall Graphic Storage Location: Warehouse" at bounding box center [447, 353] width 10 height 10
select select "10729133"
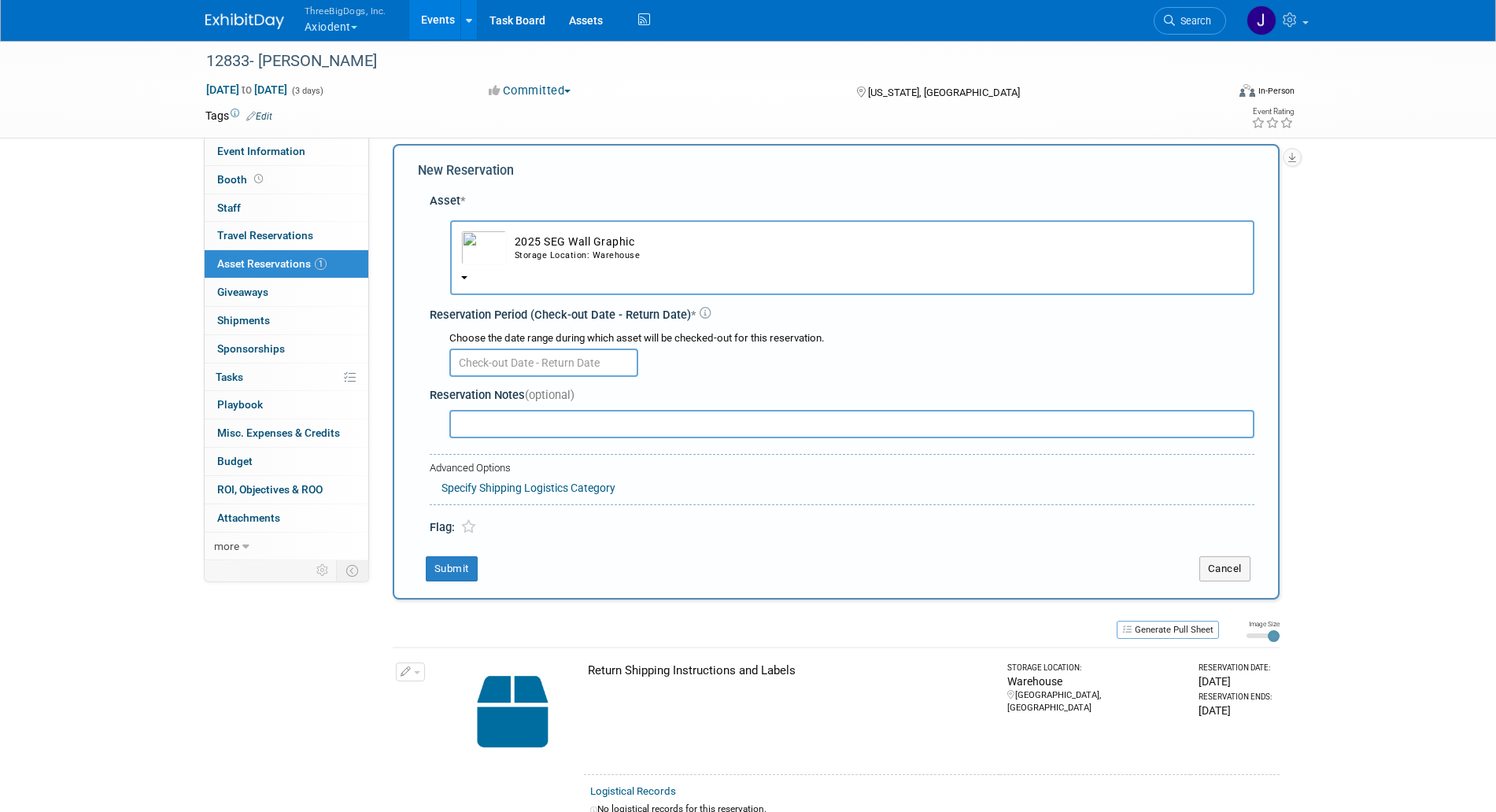
click at [529, 351] on input "text" at bounding box center [544, 362] width 189 height 28
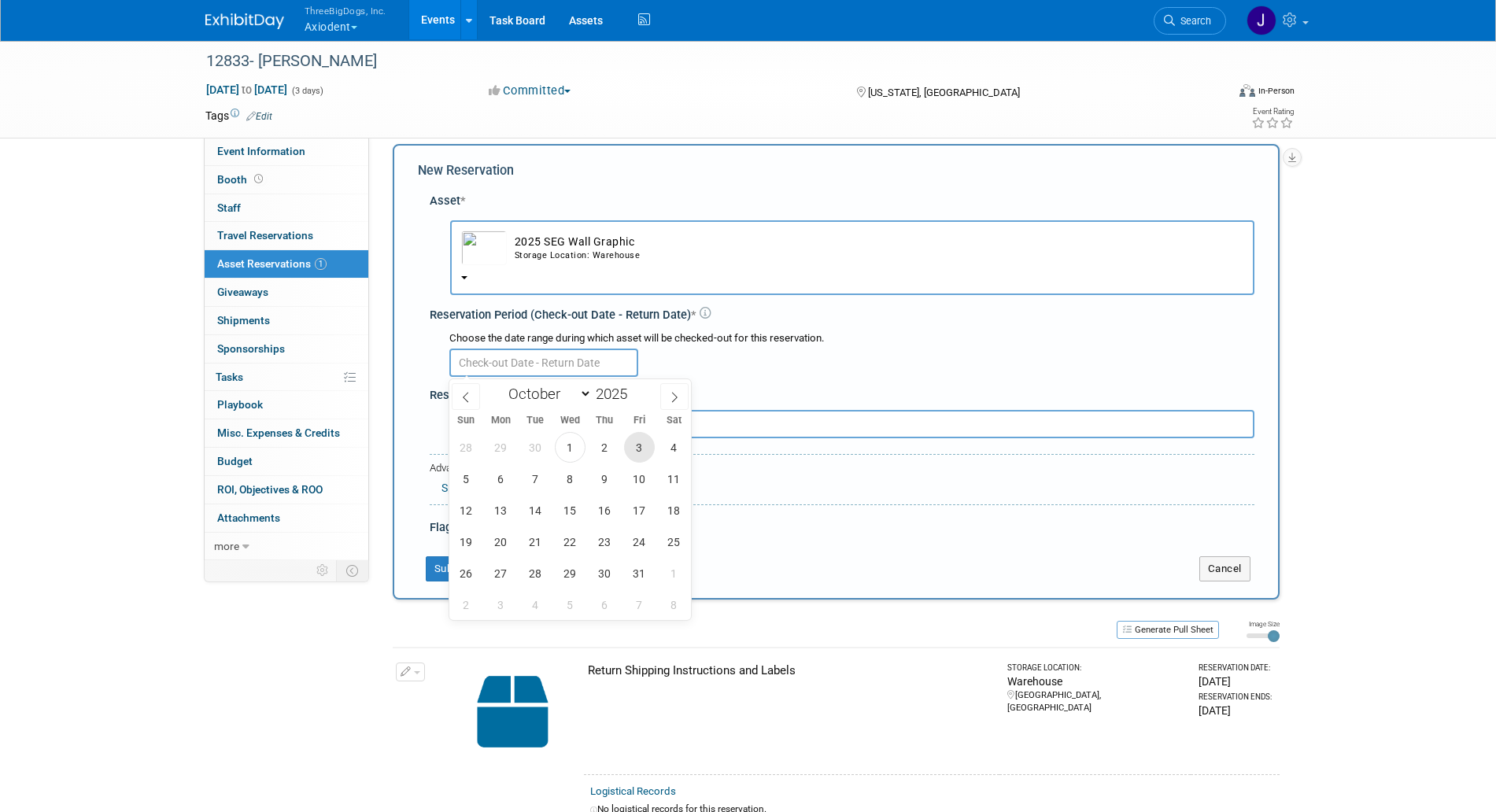
click at [641, 448] on span "3" at bounding box center [639, 446] width 30 height 30
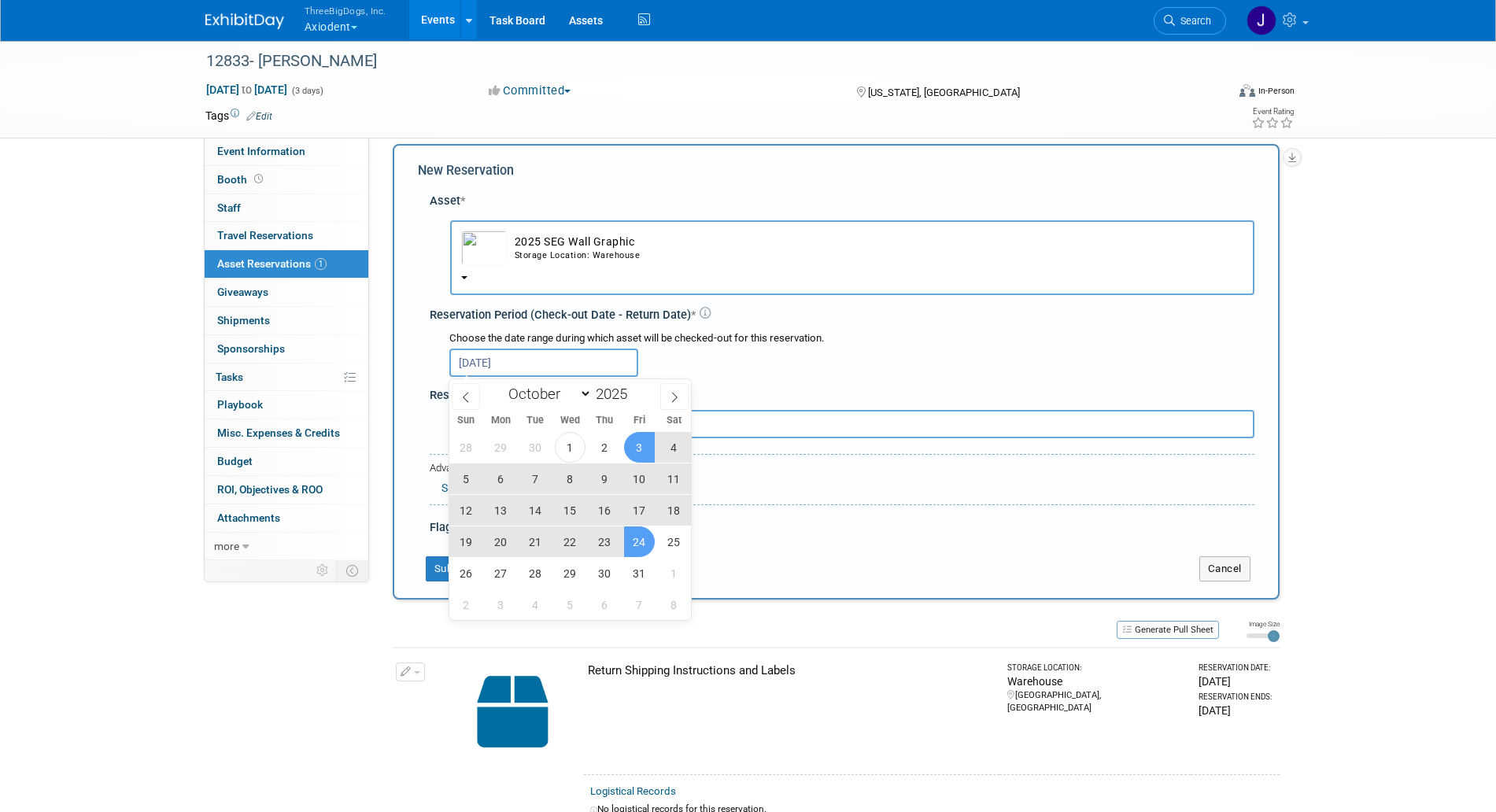
click at [625, 538] on span "24" at bounding box center [639, 541] width 30 height 30
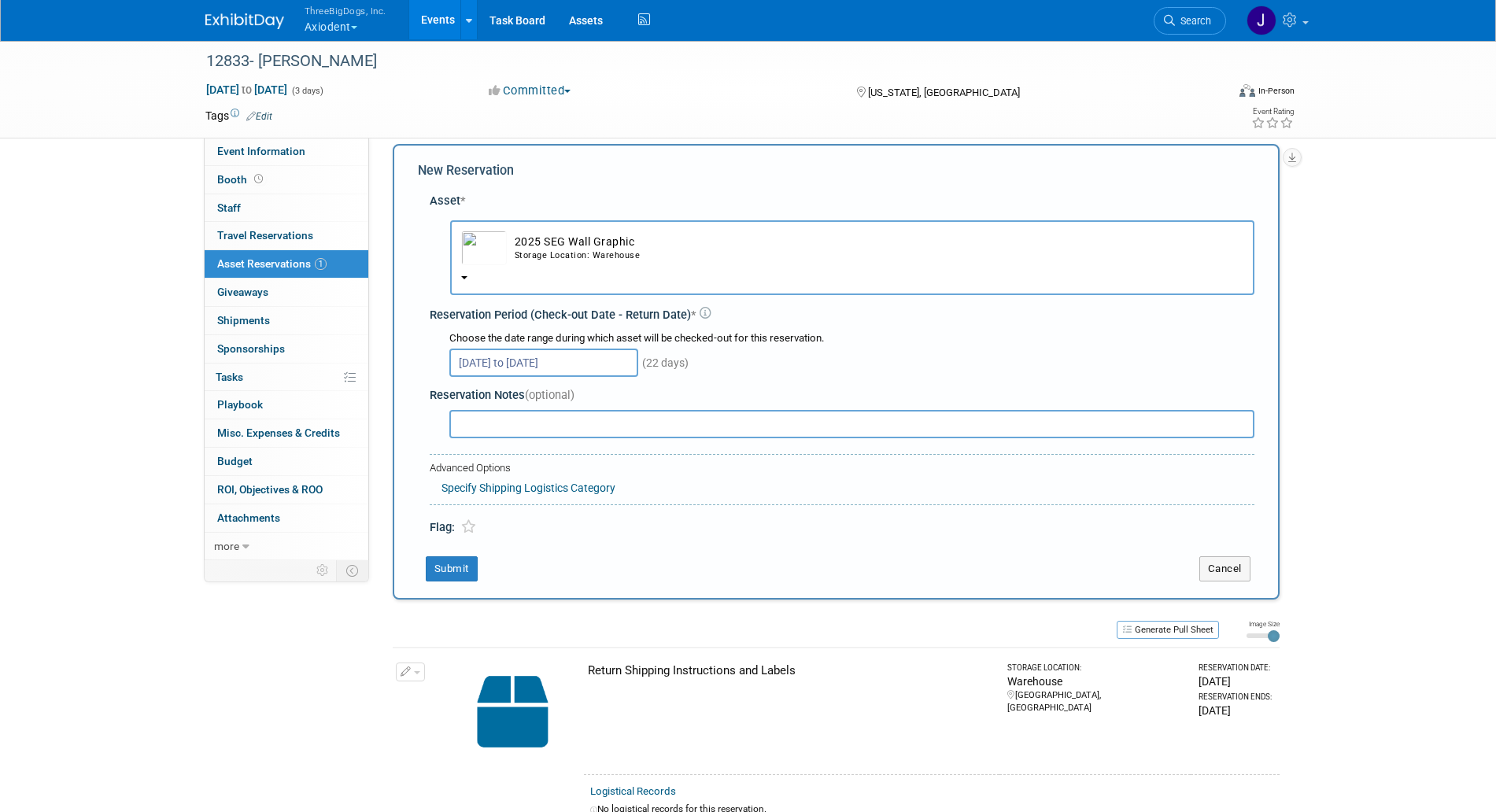
click at [602, 374] on input "Oct 3, 2025 to Oct 24, 2025" at bounding box center [544, 362] width 189 height 28
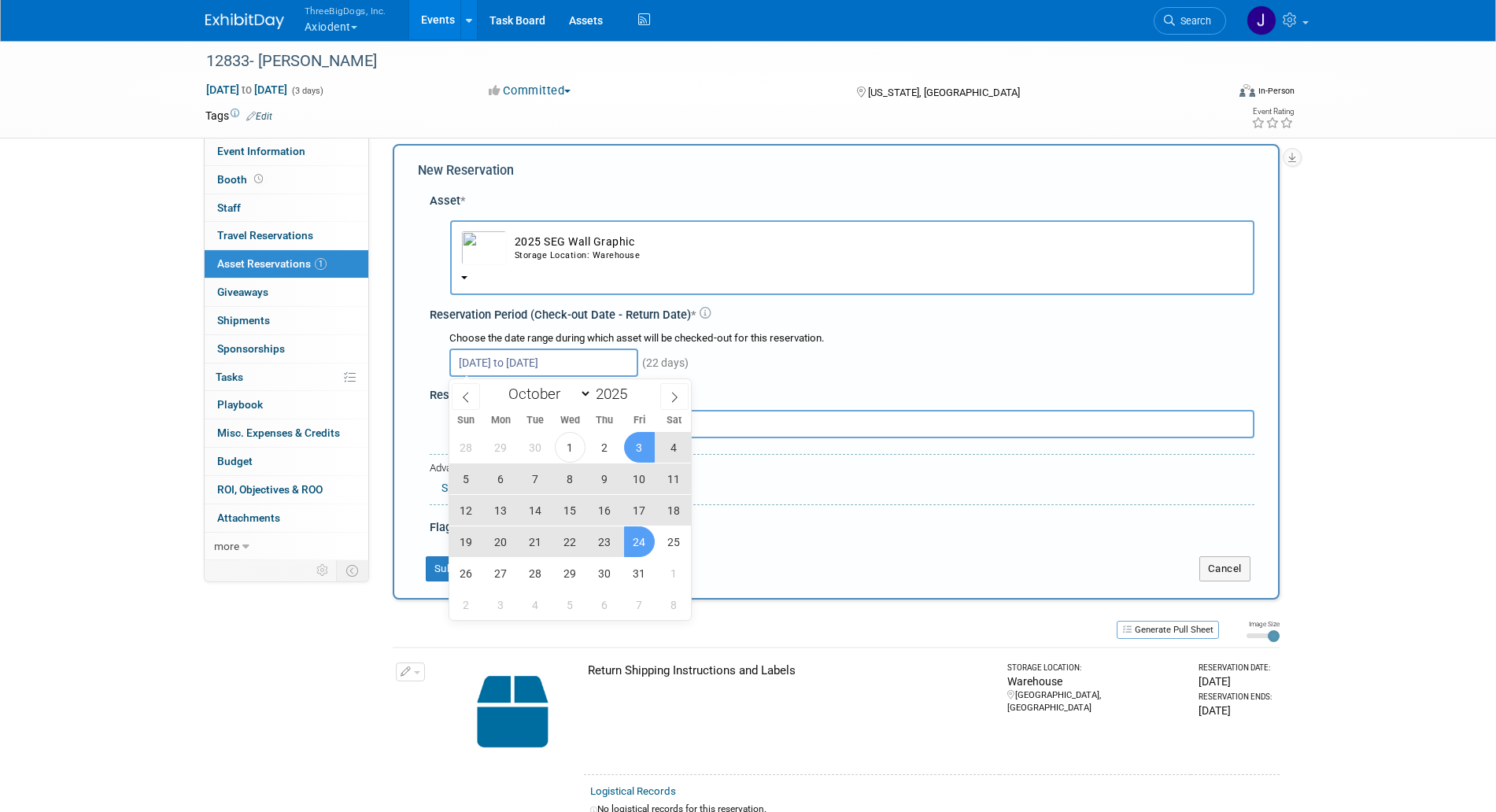
click at [638, 448] on span "3" at bounding box center [639, 446] width 30 height 30
click at [508, 574] on span "27" at bounding box center [500, 573] width 30 height 30
type input "Oct 3, 2025 to Oct 27, 2025"
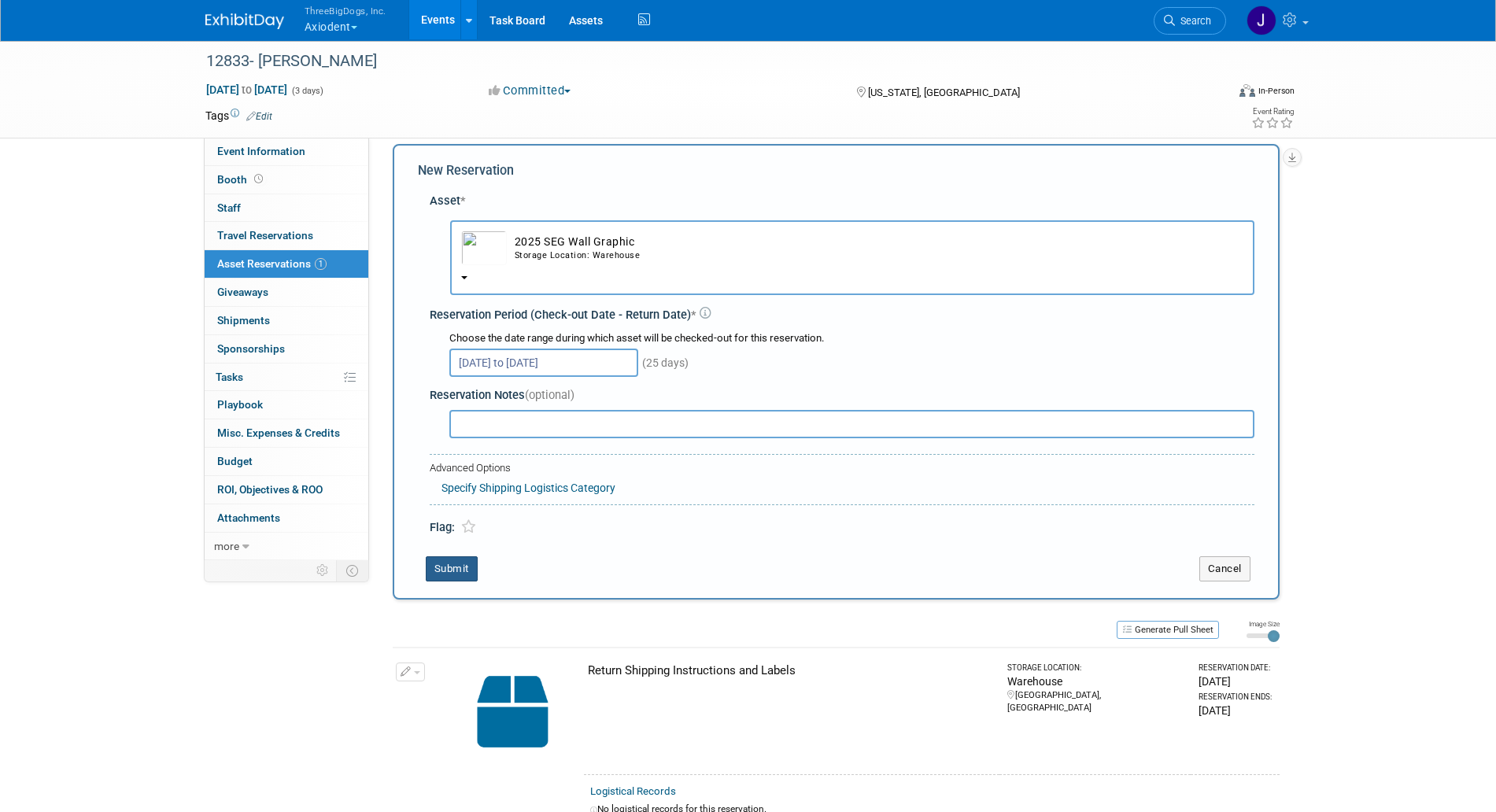
click at [451, 581] on button "Submit" at bounding box center [452, 568] width 52 height 25
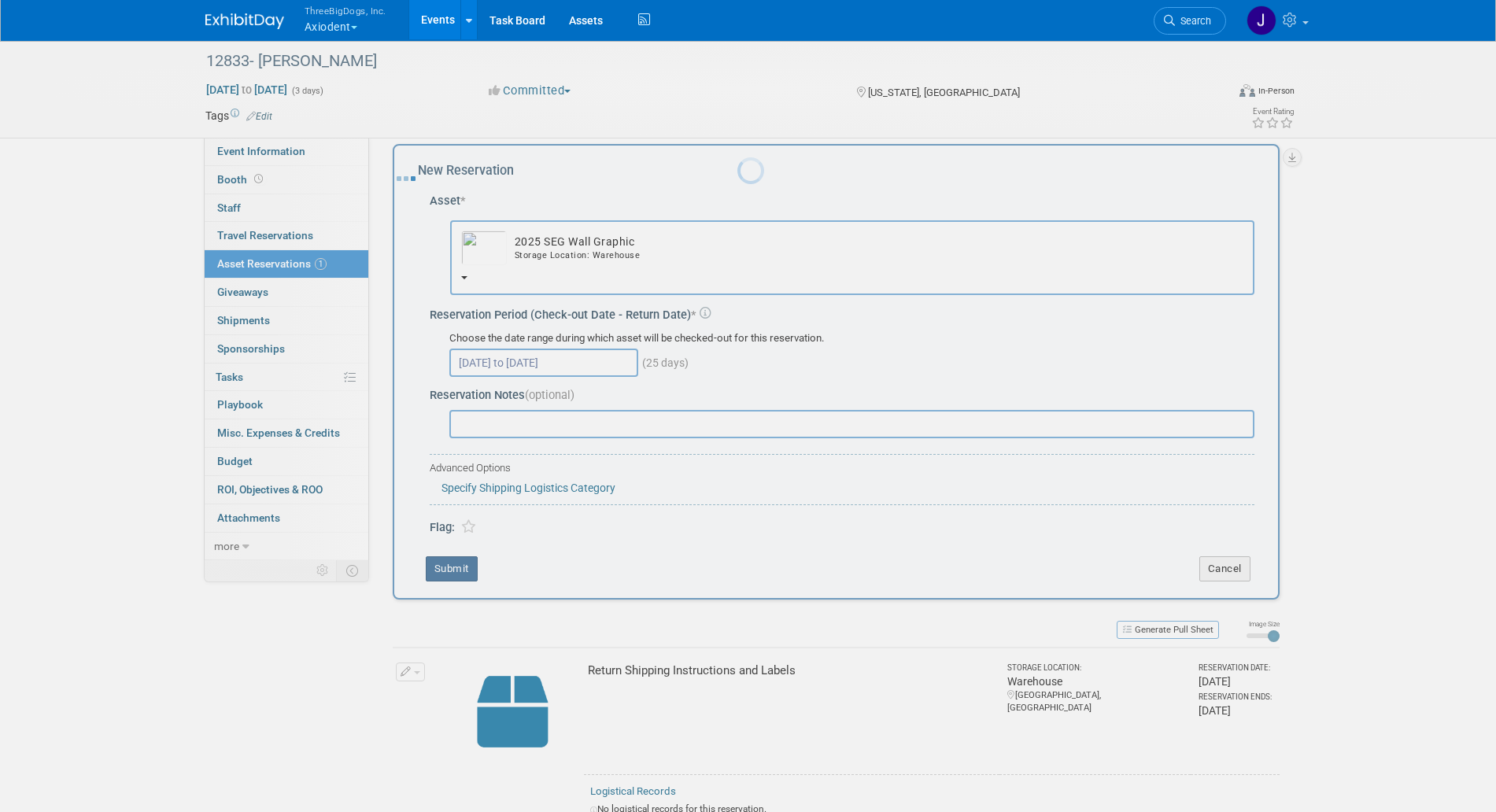
scroll to position [6, 0]
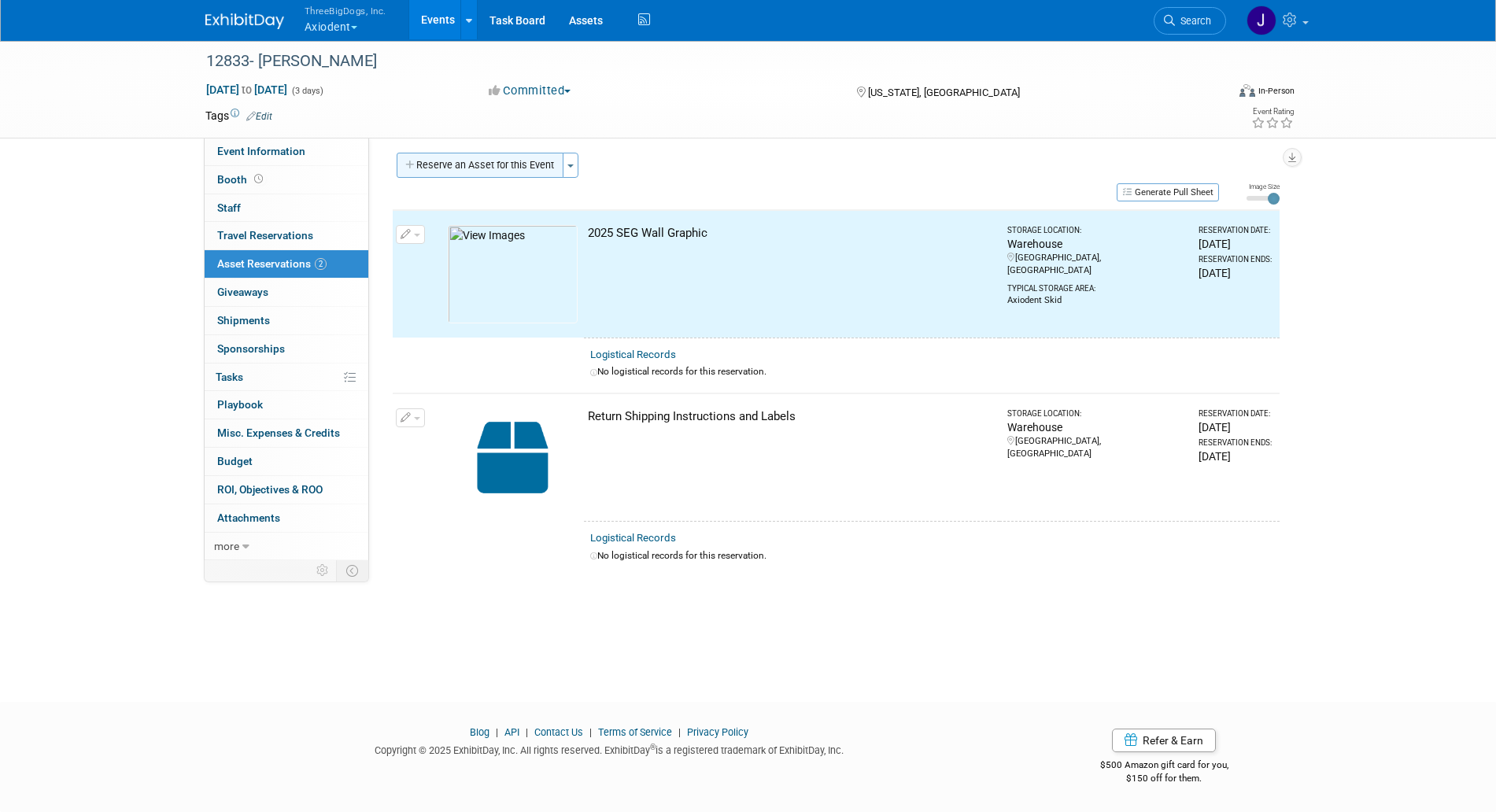
click at [522, 162] on button "Reserve an Asset for this Event" at bounding box center [480, 165] width 167 height 25
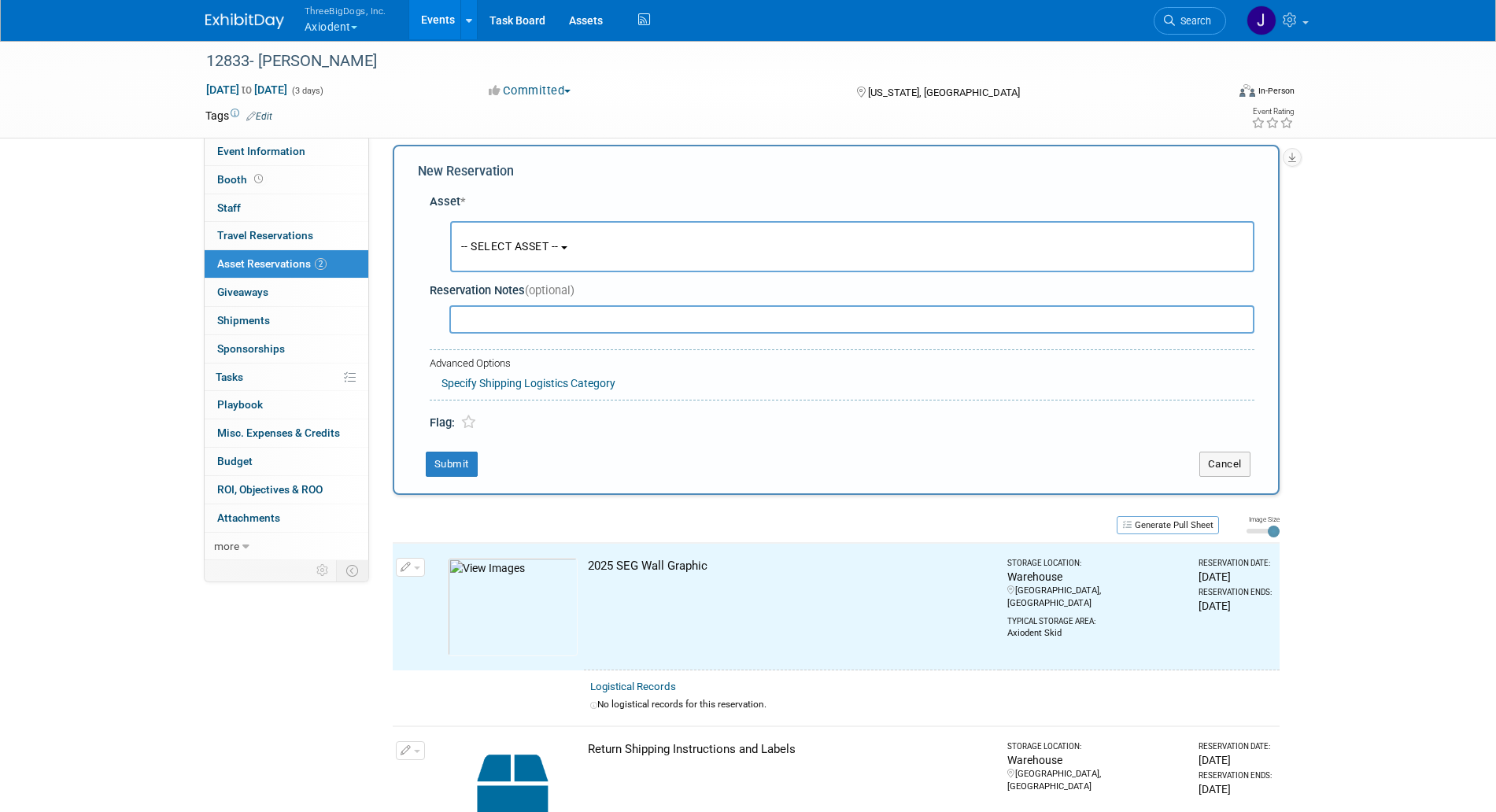
scroll to position [15, 0]
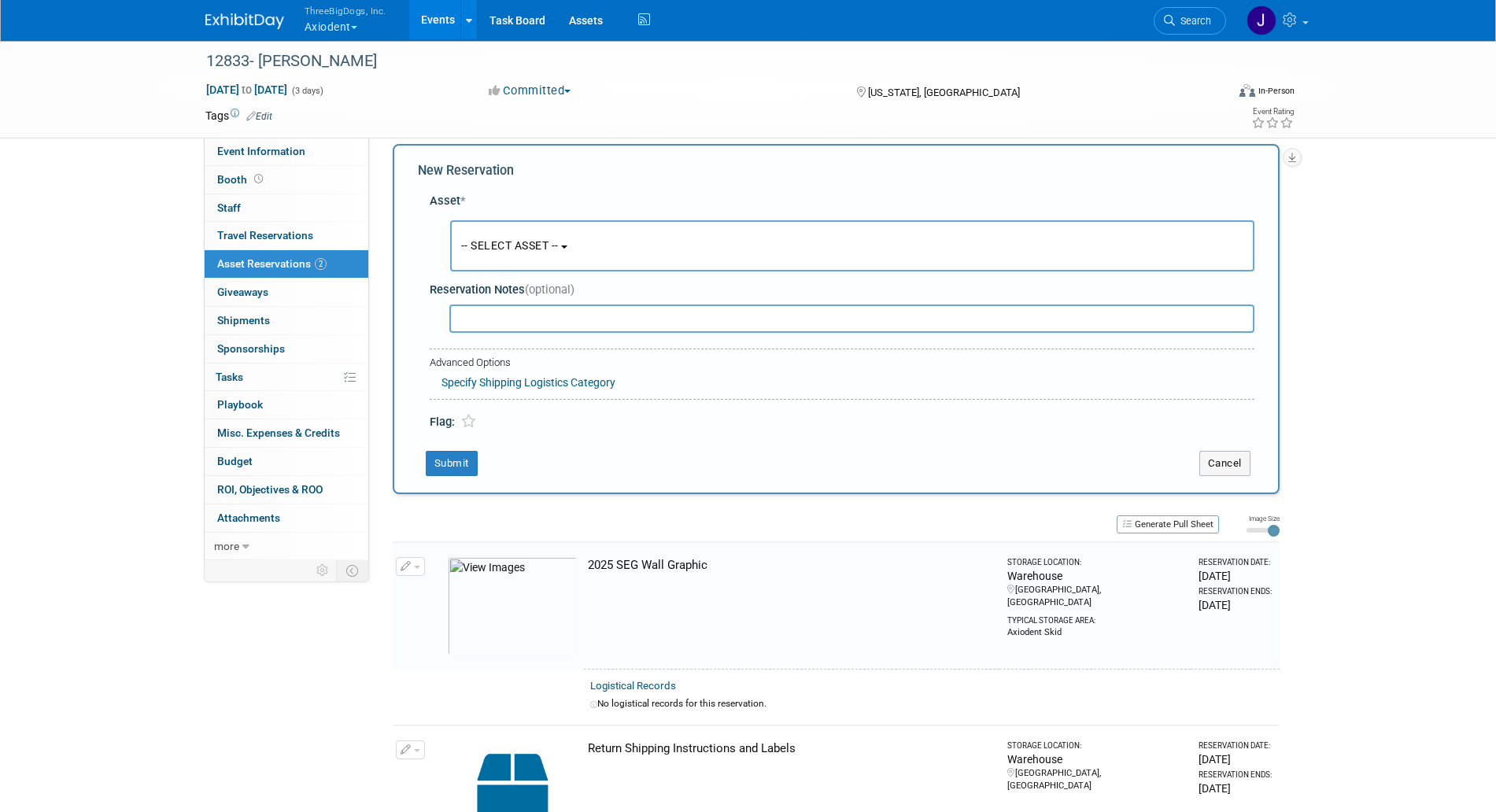
click at [536, 239] on span "-- SELECT ASSET --" at bounding box center [510, 246] width 97 height 13
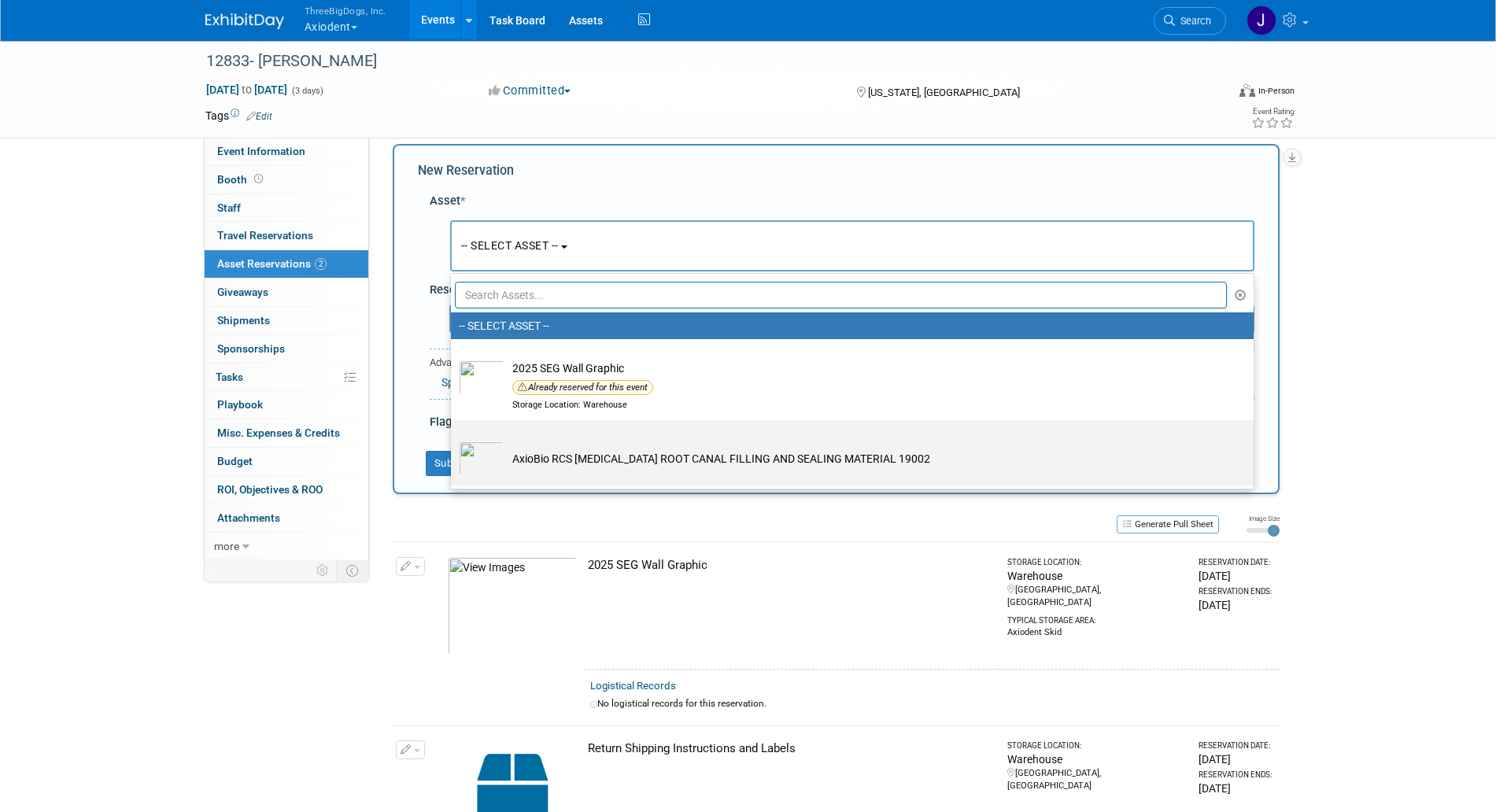
click at [601, 448] on td "AxioBio RCS [MEDICAL_DATA] ROOT CANAL FILLING AND SEALING MATERIAL 19002" at bounding box center [863, 459] width 718 height 35
click at [454, 439] on input "AxioBio RCS [MEDICAL_DATA] ROOT CANAL FILLING AND SEALING MATERIAL 19002" at bounding box center [447, 433] width 10 height 10
select select "10729131"
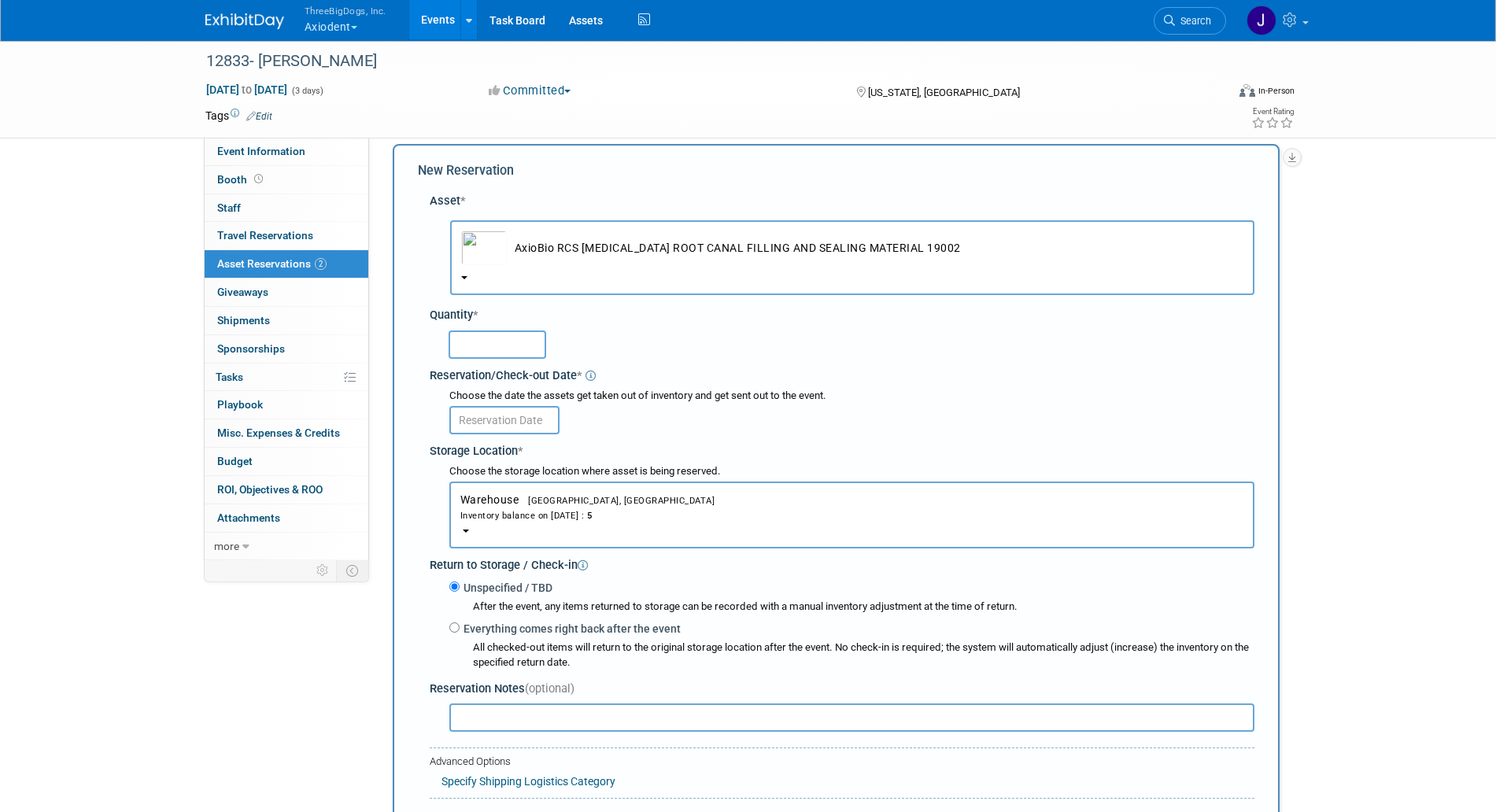
click at [507, 348] on input "text" at bounding box center [497, 345] width 97 height 28
click at [507, 265] on span "AxioBio RCS [MEDICAL_DATA] ROOT CANAL FILLING AND SEALING MATERIAL 19002" at bounding box center [852, 261] width 783 height 13
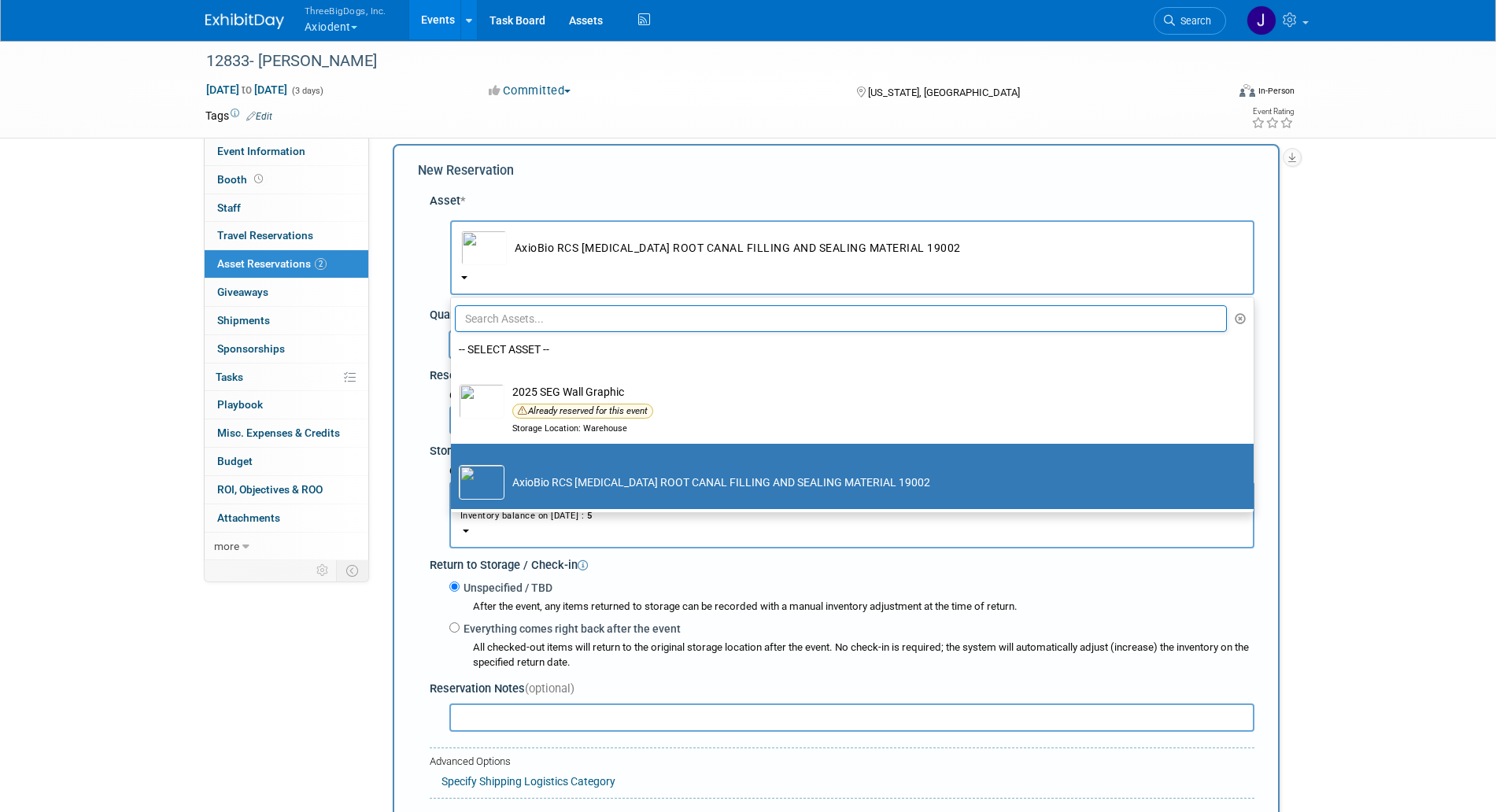
click at [507, 265] on span "AxioBio RCS [MEDICAL_DATA] ROOT CANAL FILLING AND SEALING MATERIAL 19002" at bounding box center [852, 261] width 783 height 13
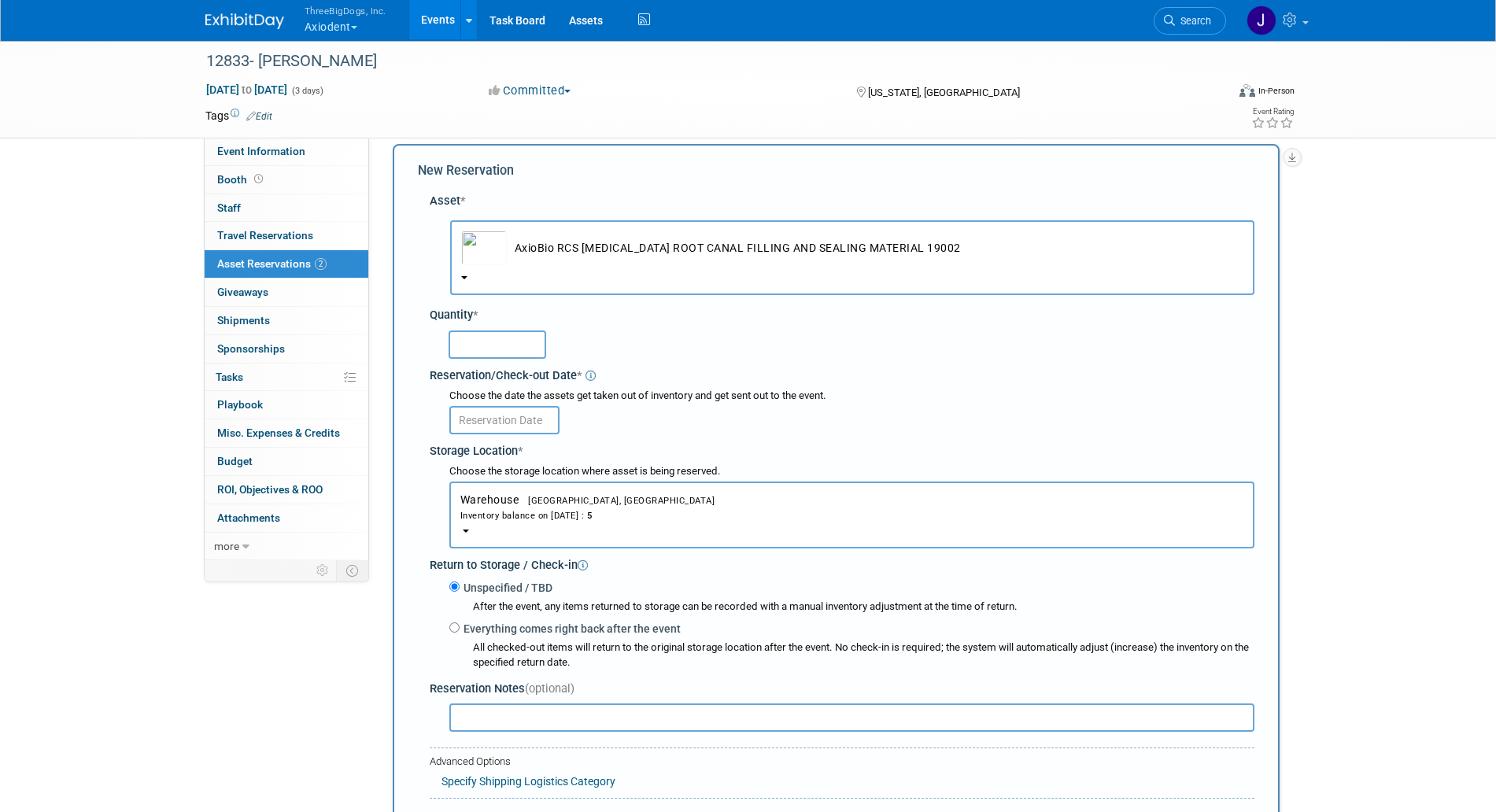
click at [506, 345] on input "text" at bounding box center [497, 345] width 97 height 28
type input "5"
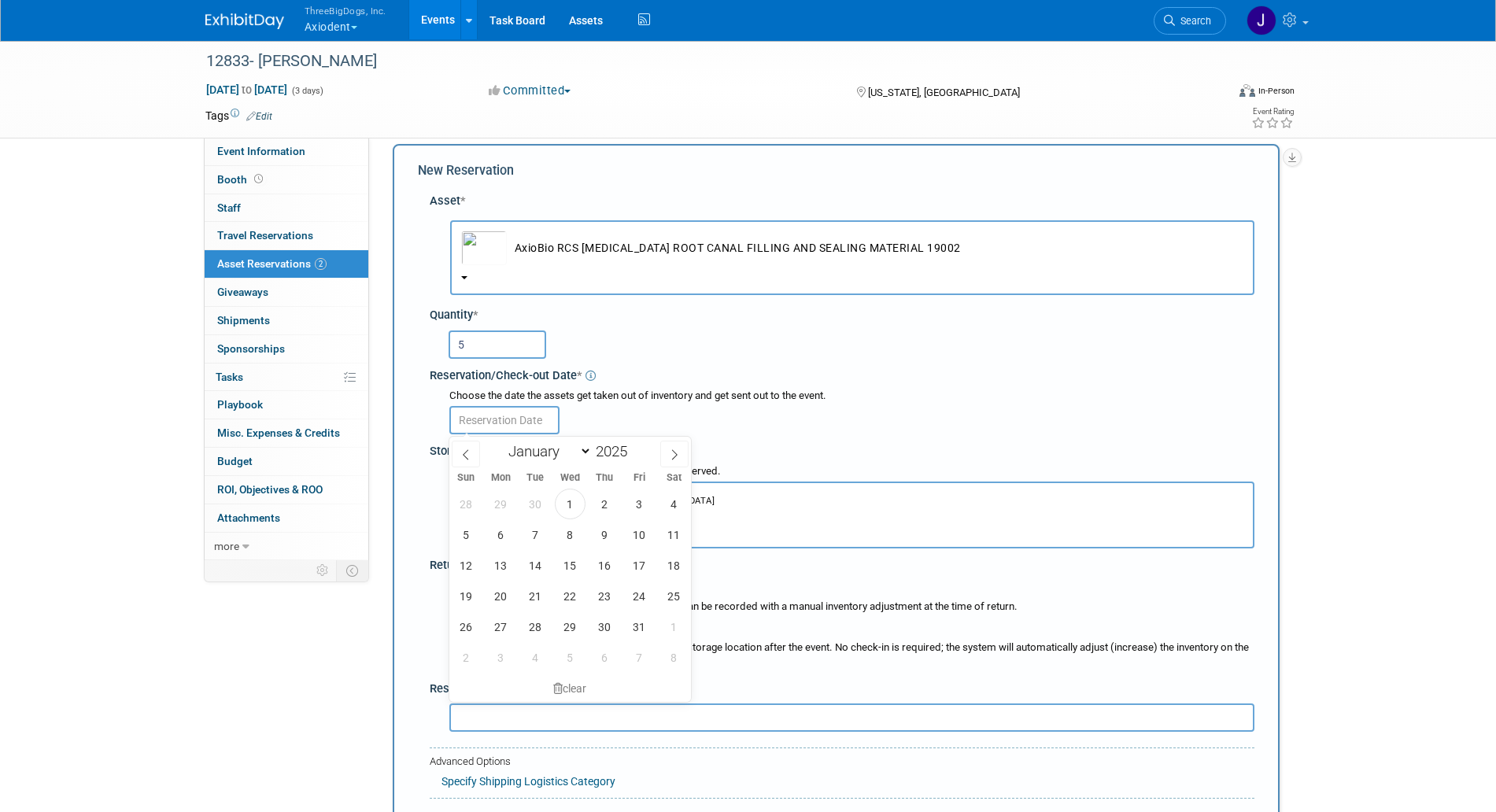
click at [522, 415] on input "text" at bounding box center [504, 420] width 110 height 28
click at [634, 500] on span "3" at bounding box center [639, 503] width 30 height 30
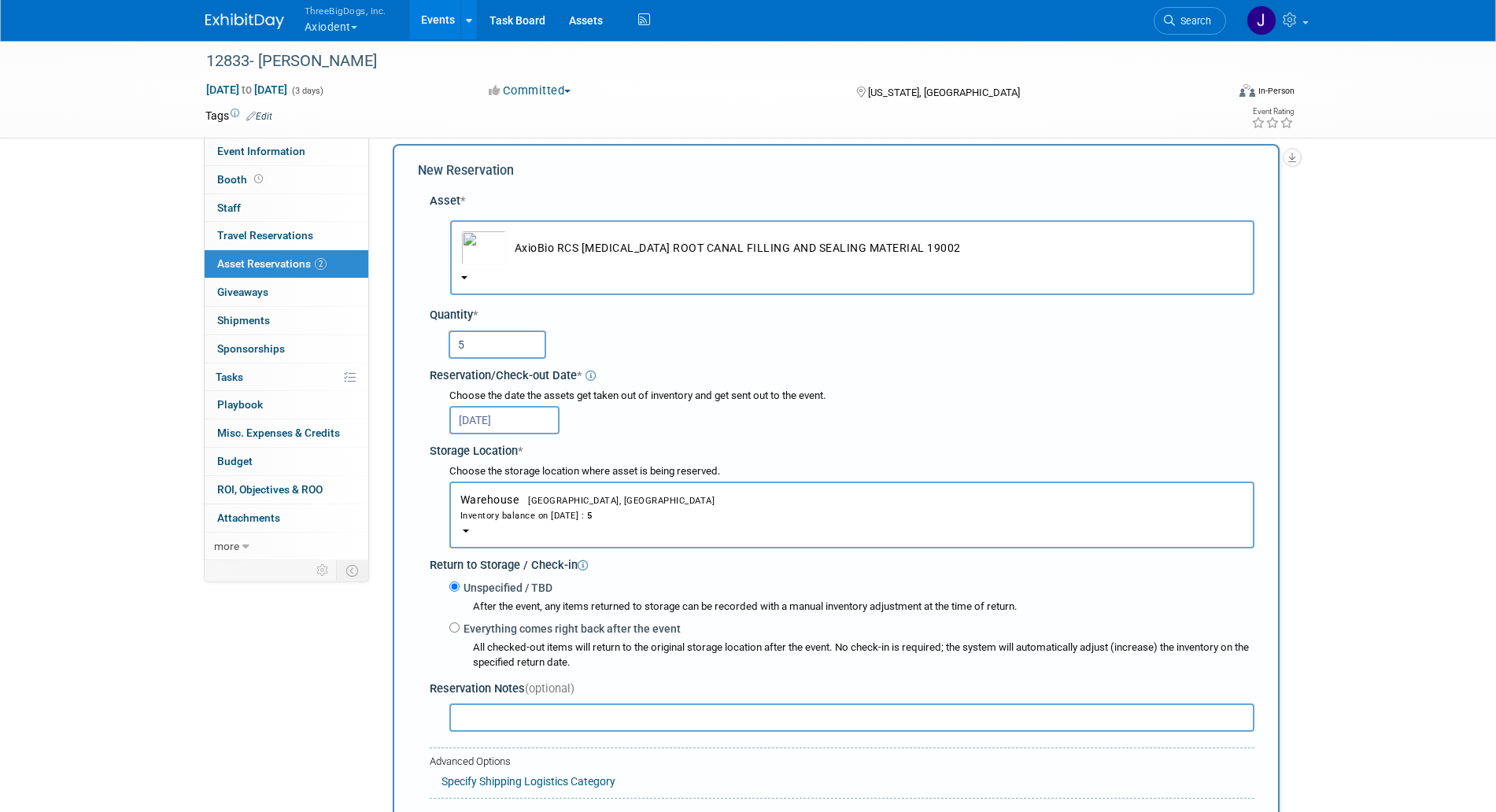
click at [540, 415] on input "[DATE]" at bounding box center [504, 420] width 110 height 28
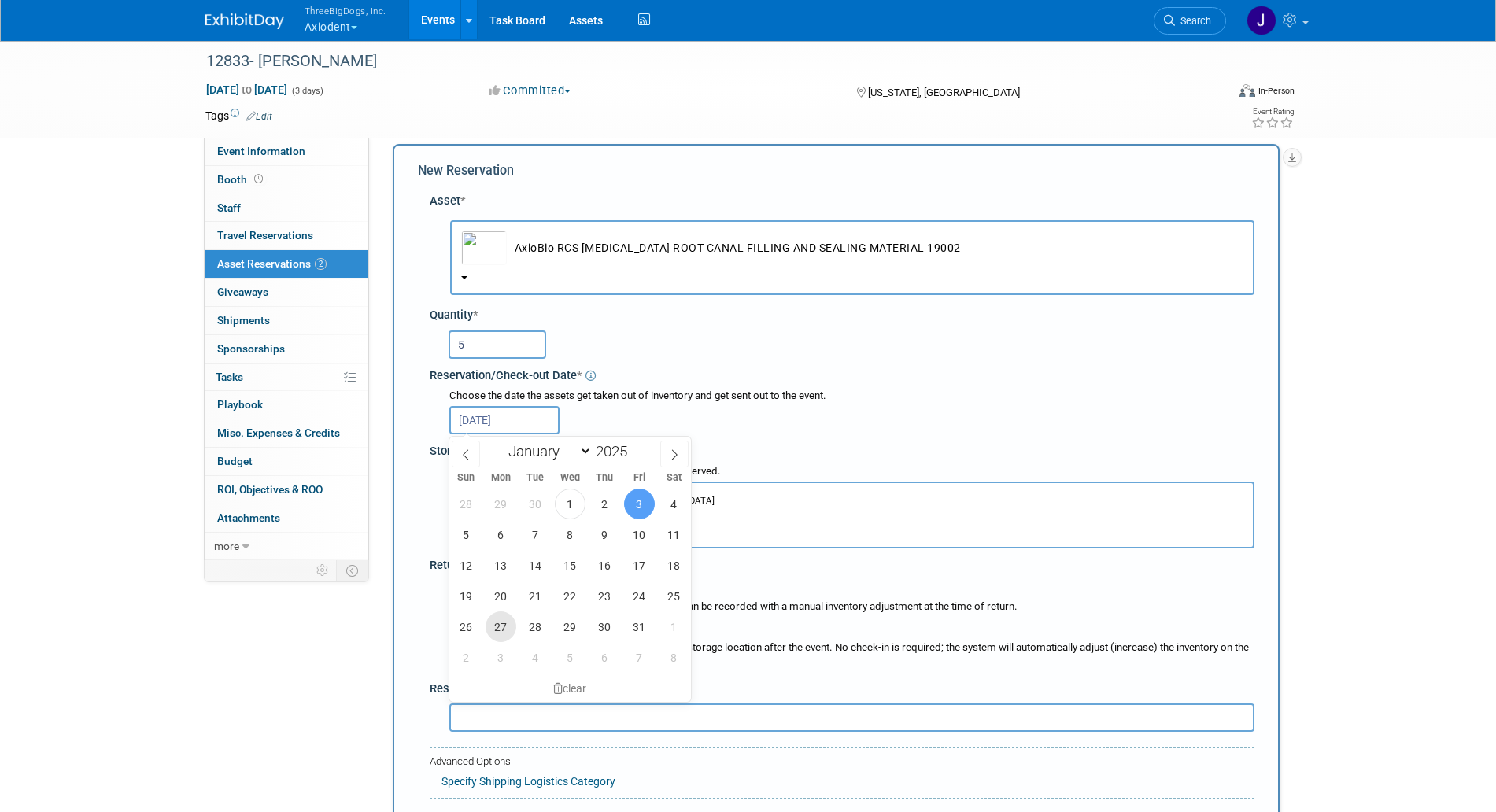
click at [507, 625] on span "27" at bounding box center [500, 626] width 30 height 30
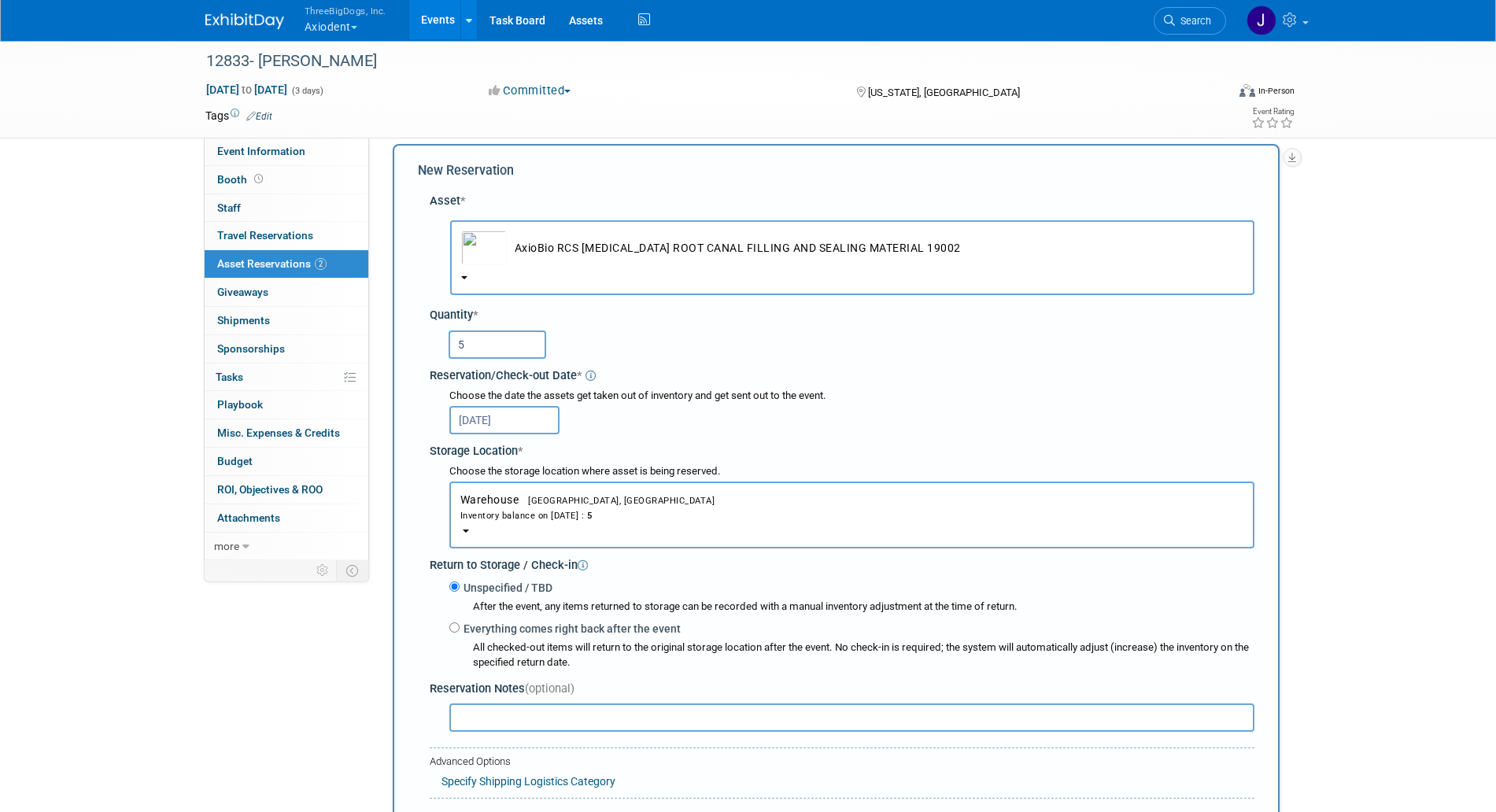
click at [529, 424] on input "[DATE]" at bounding box center [504, 420] width 110 height 28
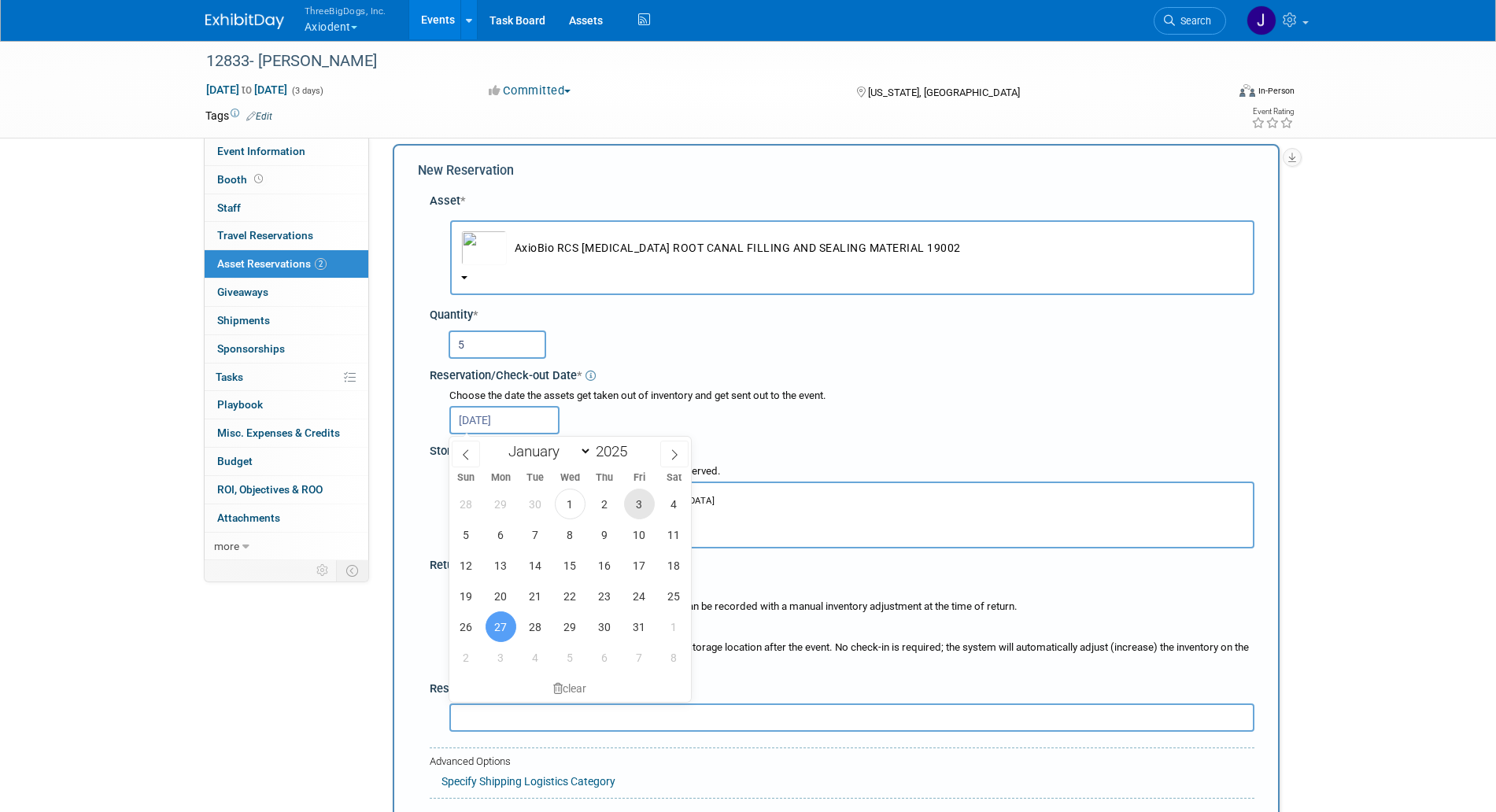
click at [644, 508] on span "3" at bounding box center [639, 503] width 30 height 30
type input "[DATE]"
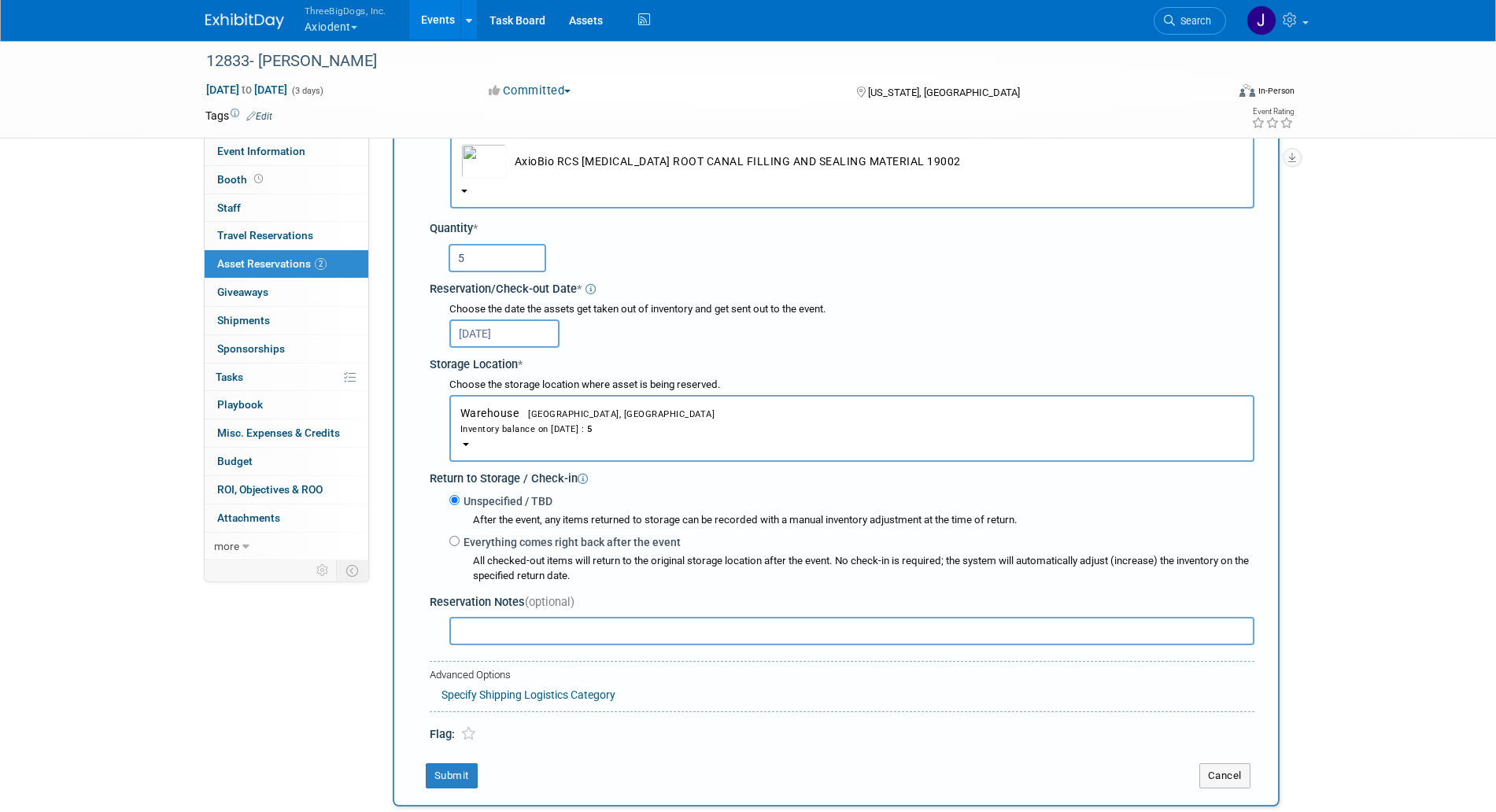
scroll to position [112, 0]
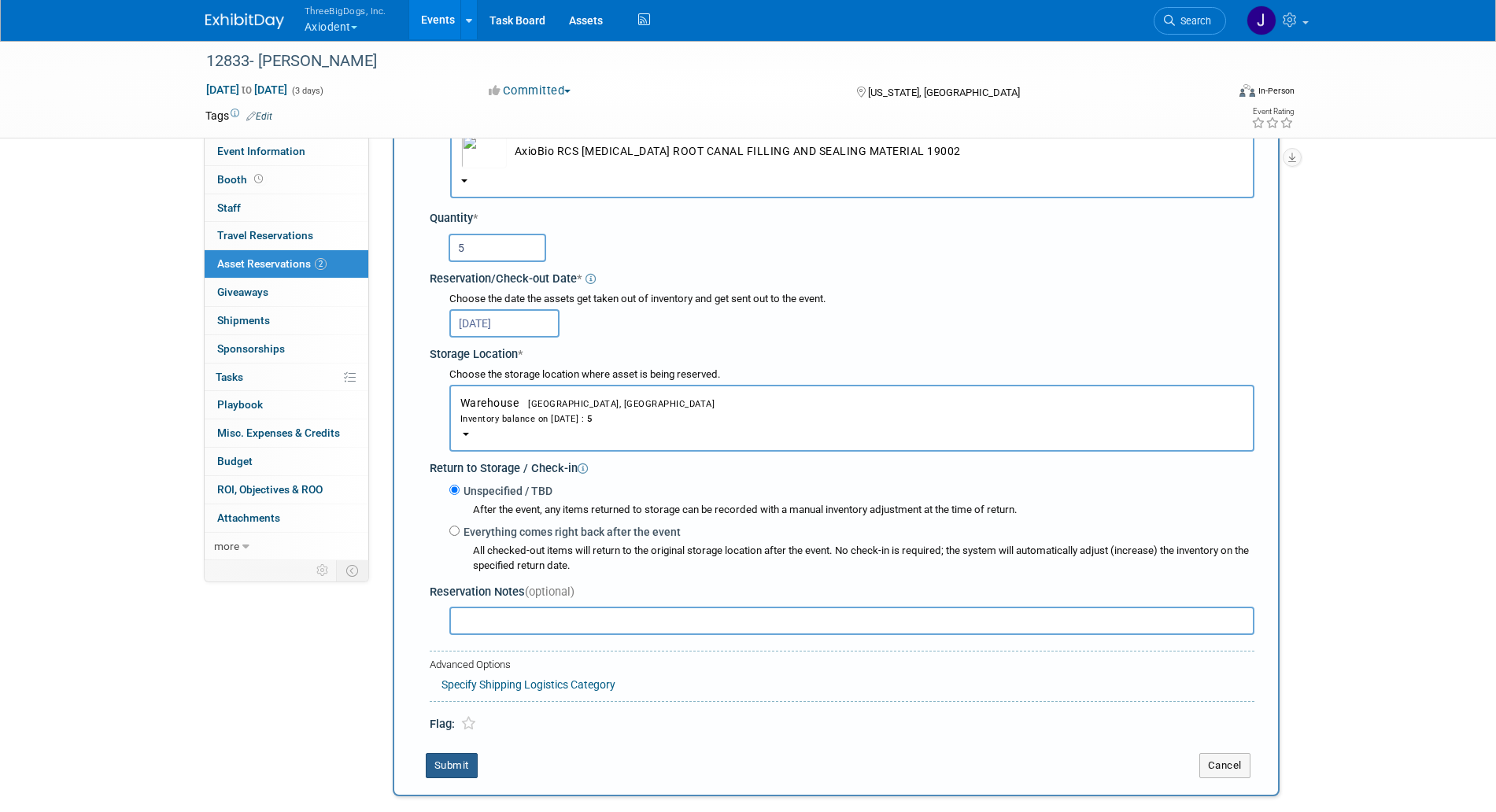
click at [458, 768] on button "Submit" at bounding box center [452, 765] width 52 height 25
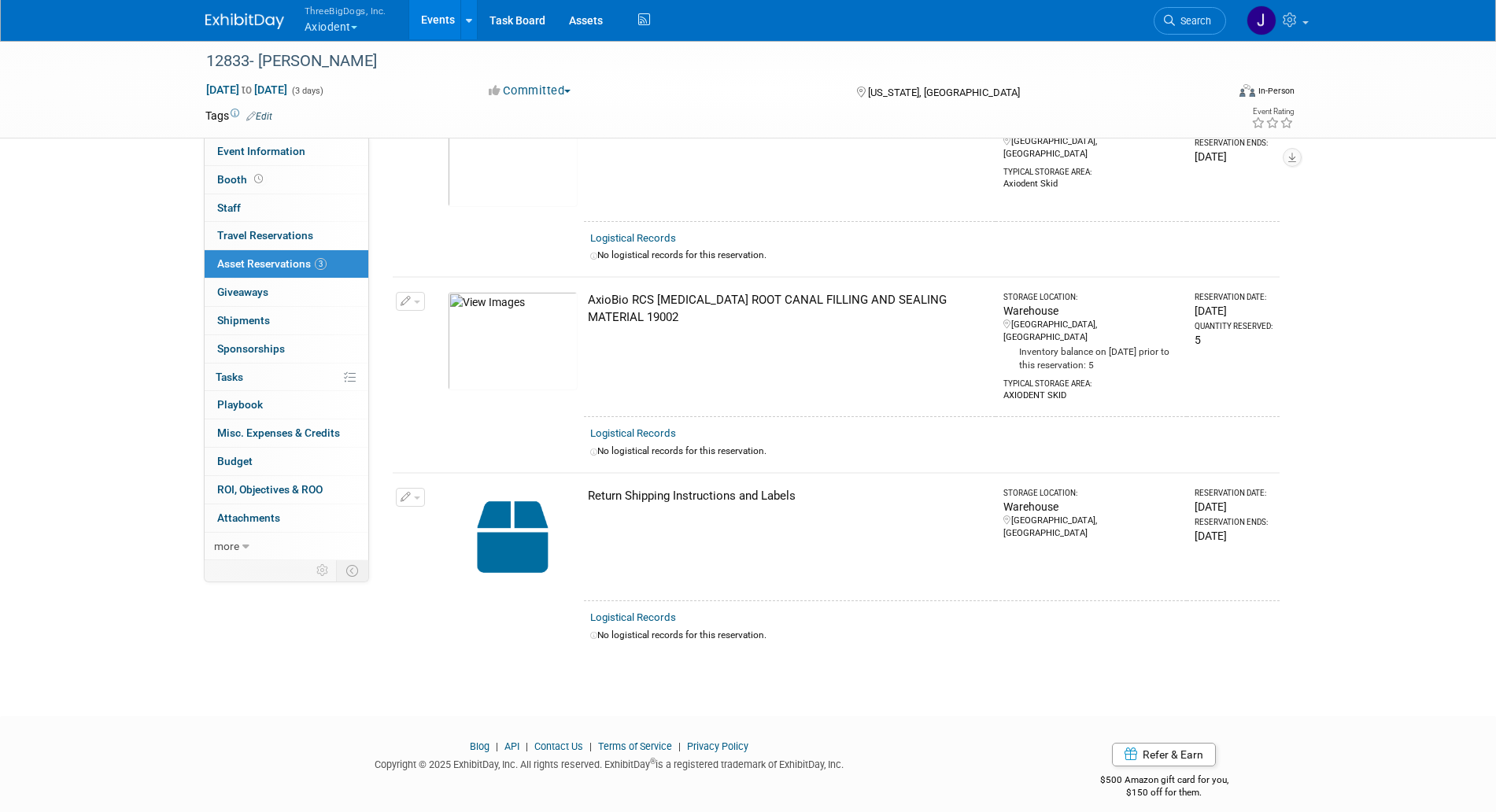
scroll to position [0, 0]
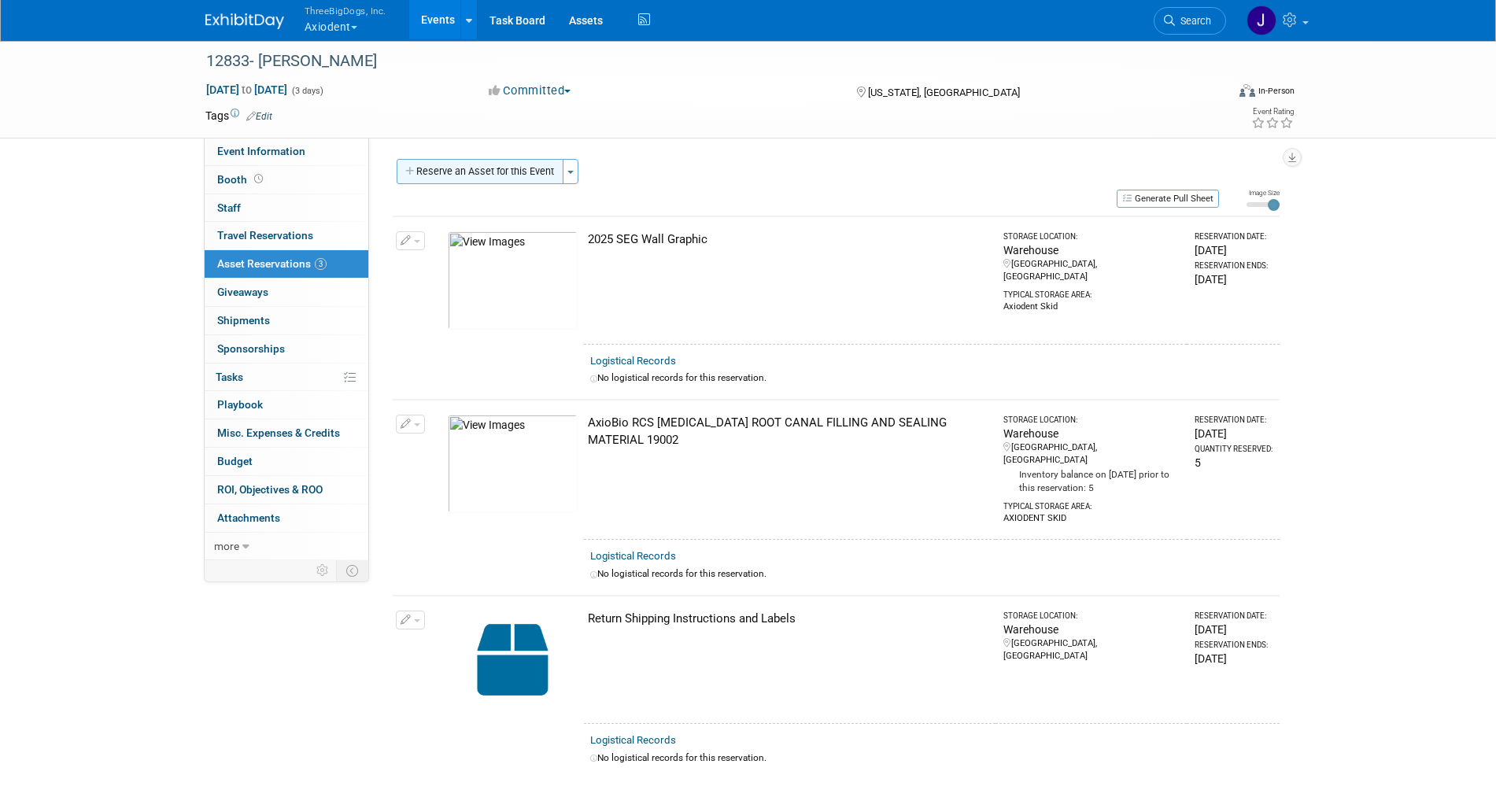
click at [471, 170] on button "Reserve an Asset for this Event" at bounding box center [480, 170] width 167 height 25
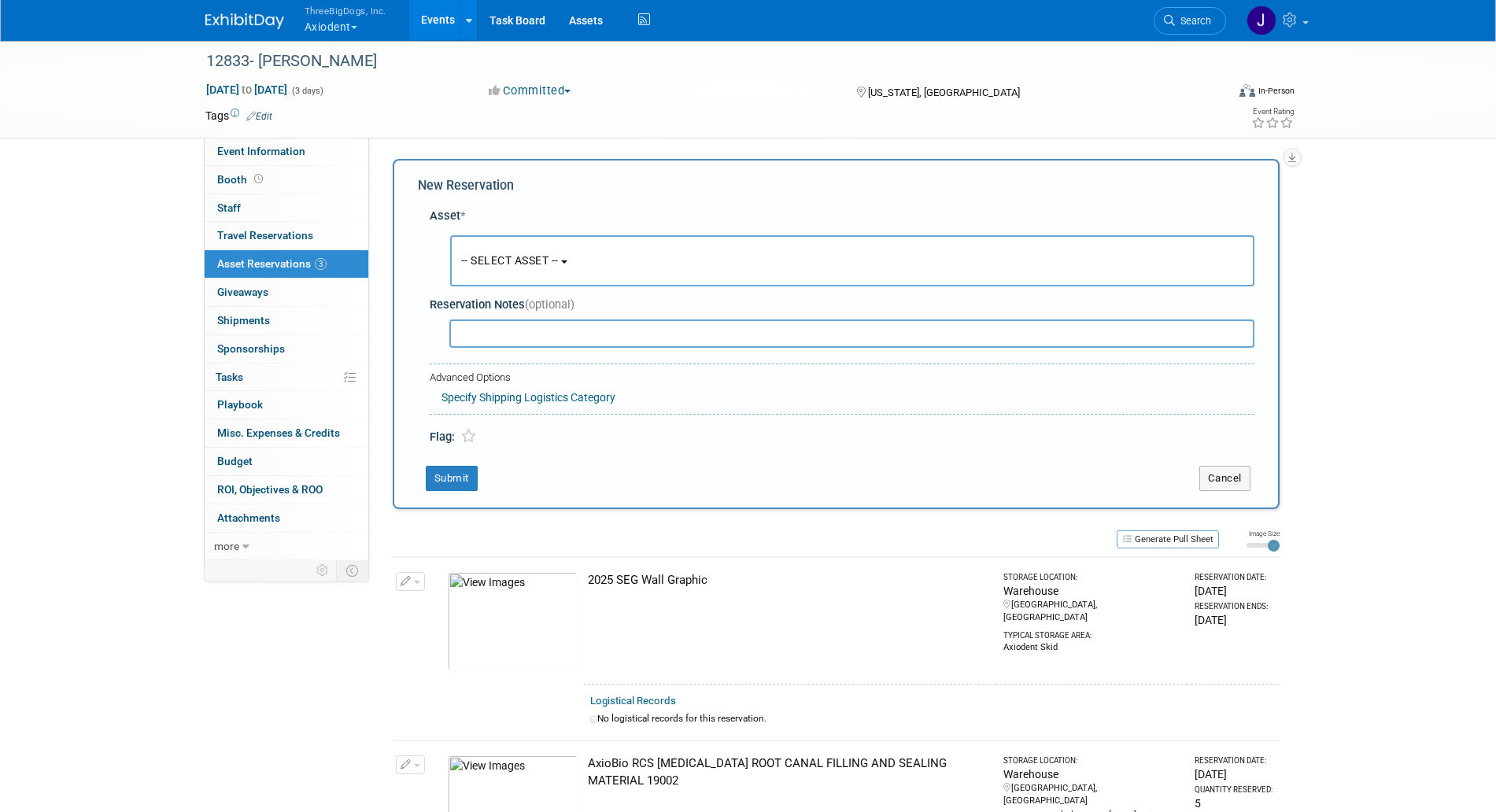
scroll to position [15, 0]
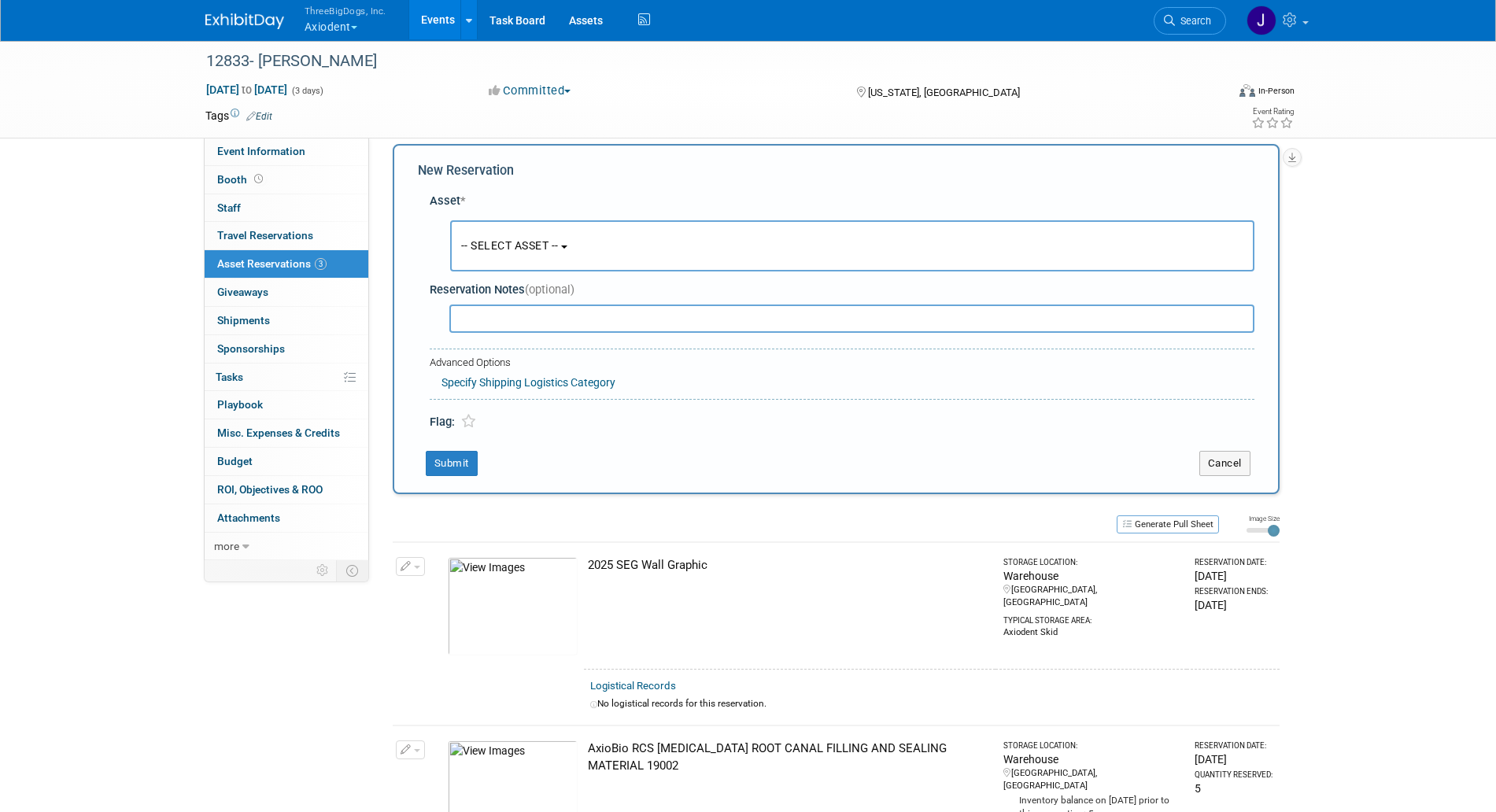
click at [539, 261] on button "-- SELECT ASSET --" at bounding box center [852, 246] width 805 height 51
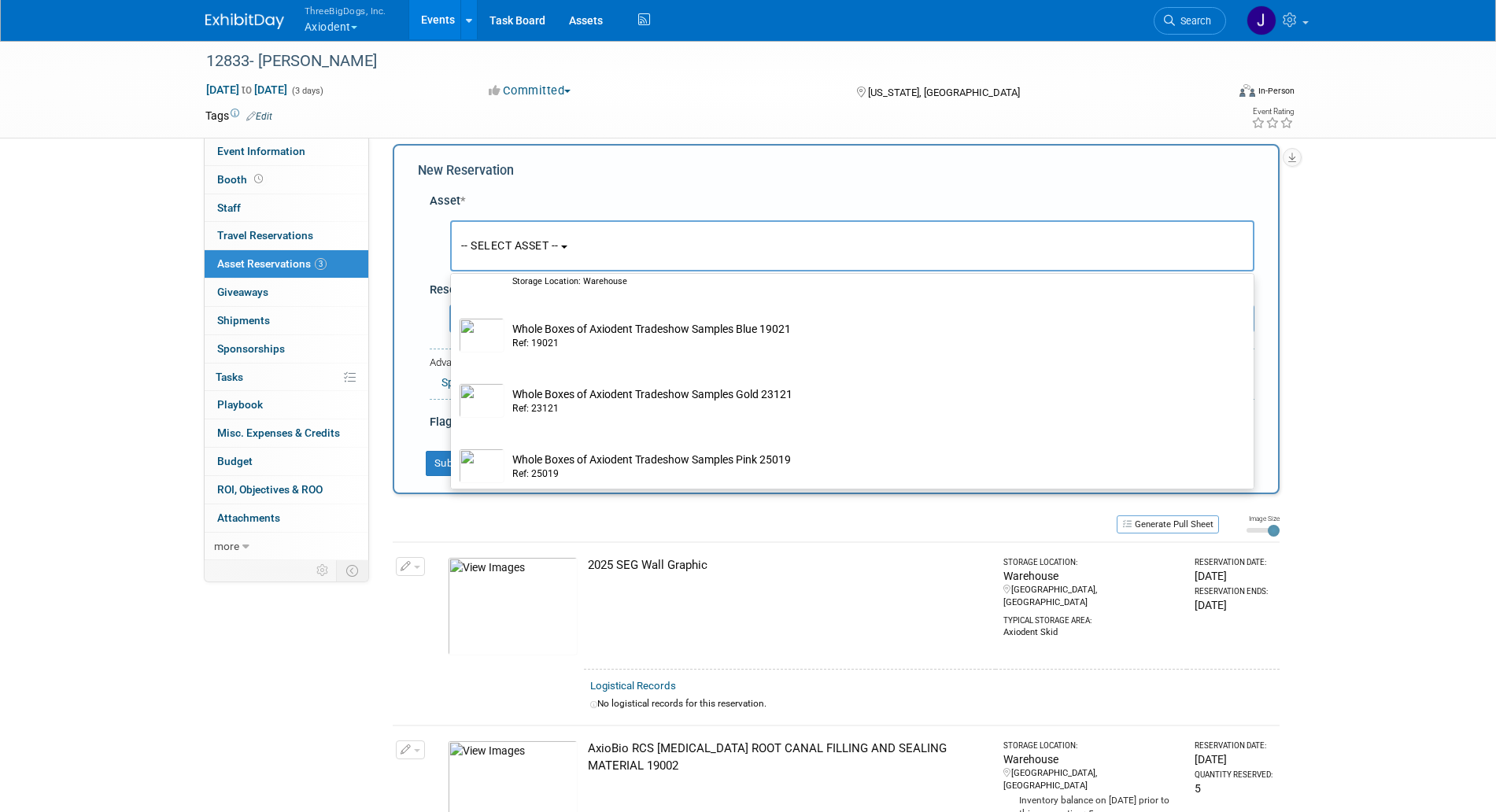
scroll to position [3658, 0]
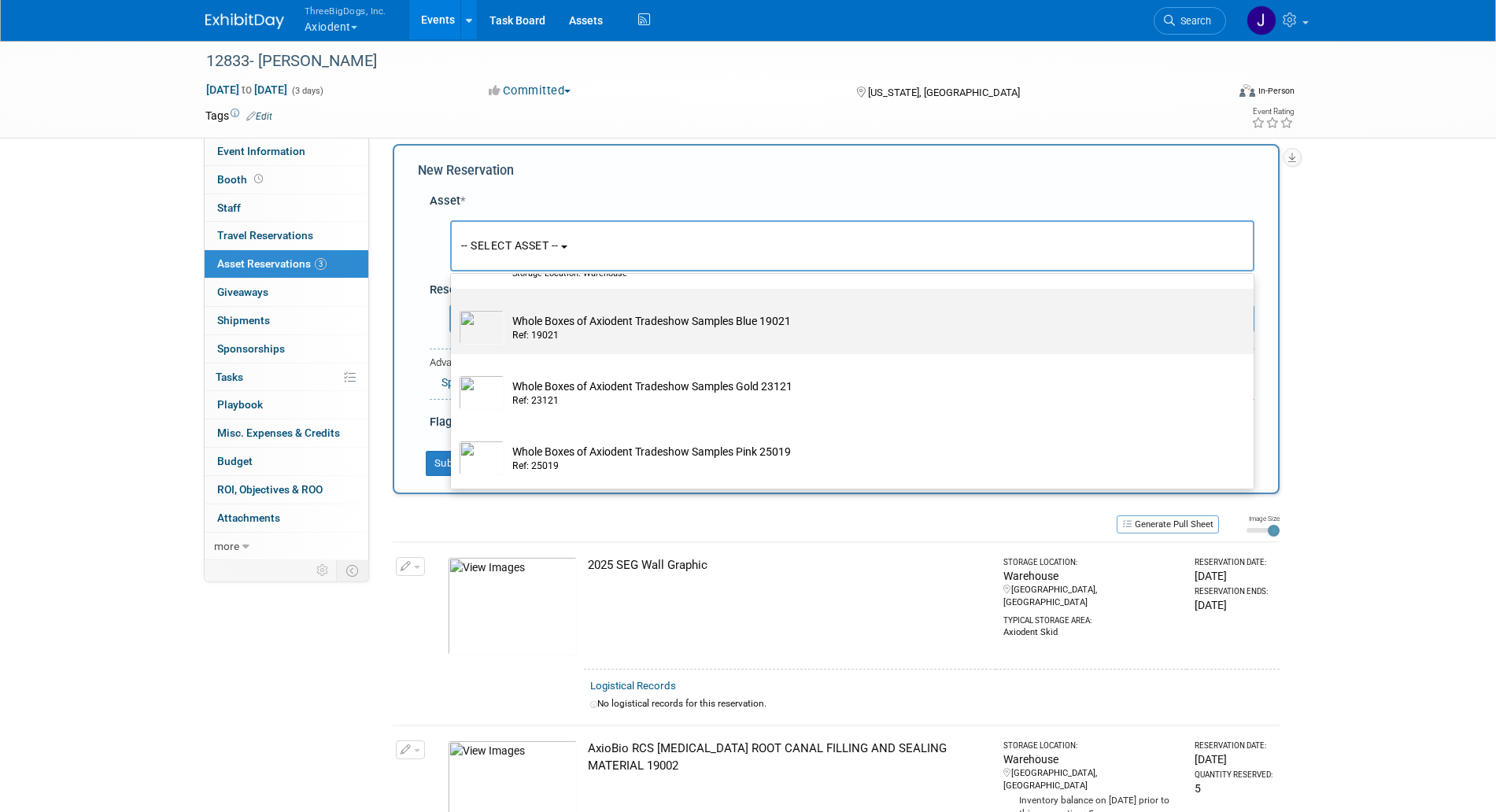
click at [634, 335] on div "Ref: 19021" at bounding box center [867, 335] width 710 height 14
click at [454, 308] on input "Whole Boxes of Axiodent Tradeshow Samples Blue 19021 Ref: 19021" at bounding box center [447, 302] width 10 height 10
select select "10729670"
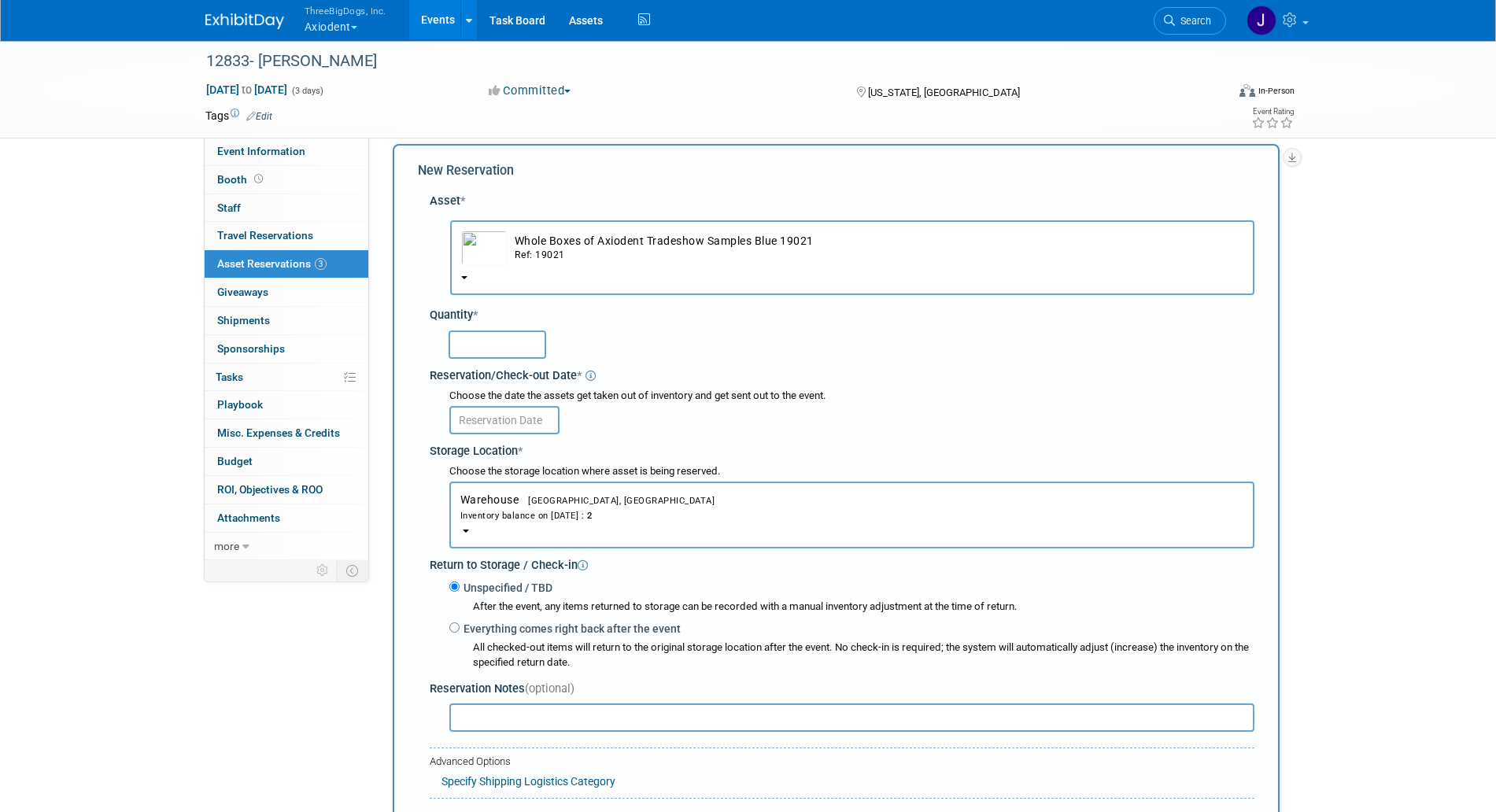
click at [500, 349] on input "text" at bounding box center [497, 345] width 97 height 28
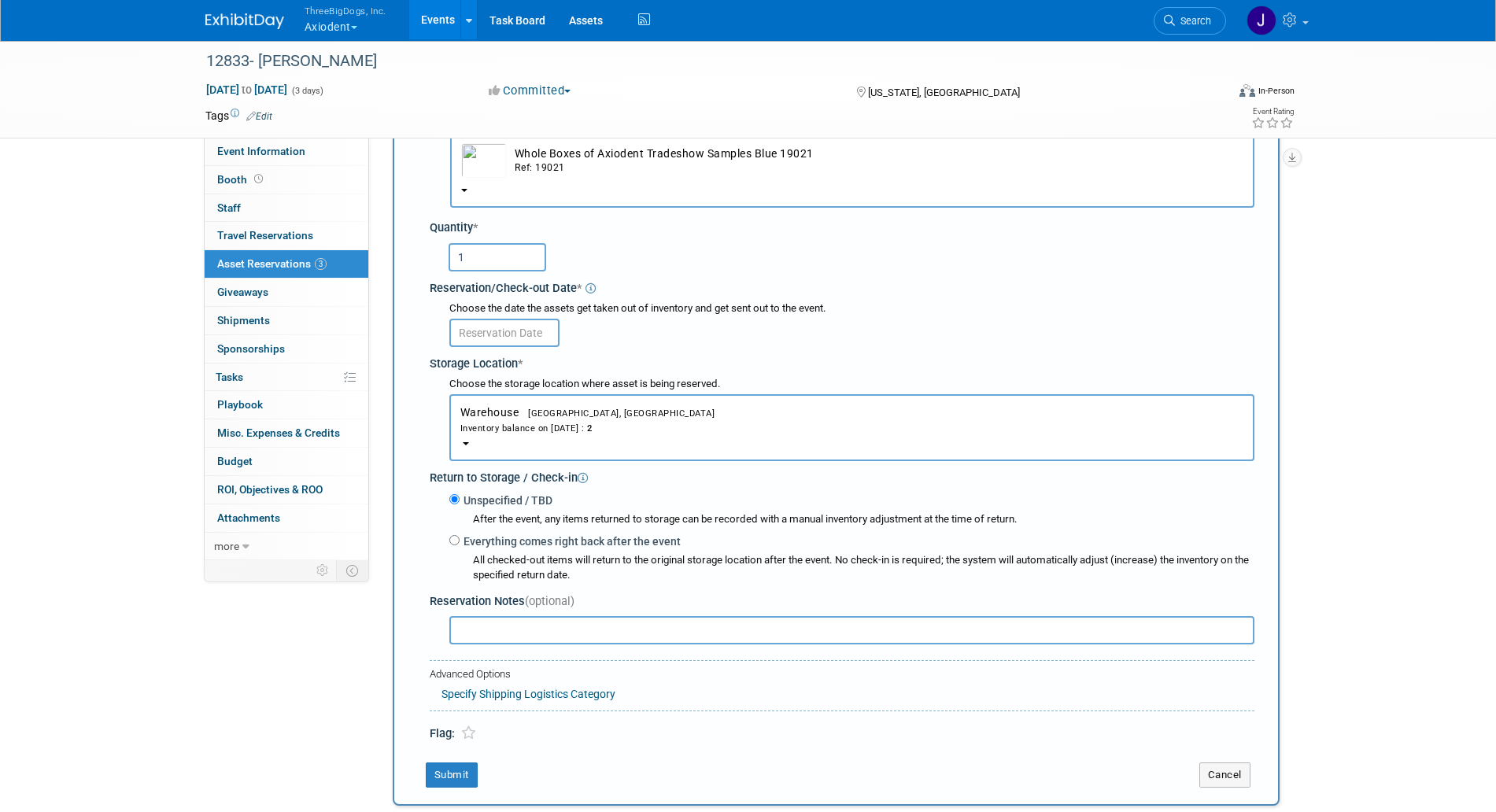
scroll to position [109, 0]
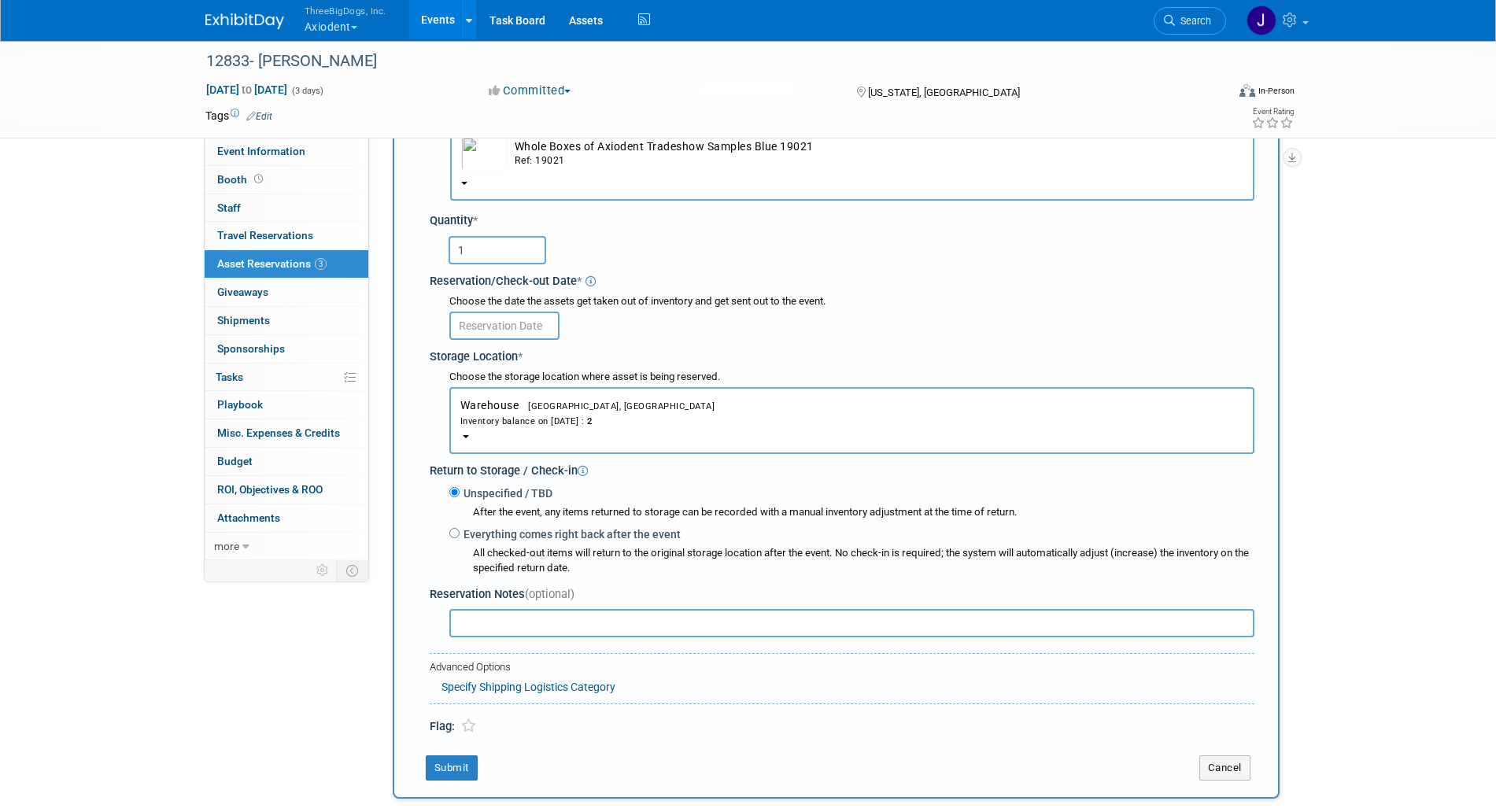
type input "1"
click at [529, 321] on input "text" at bounding box center [504, 325] width 110 height 28
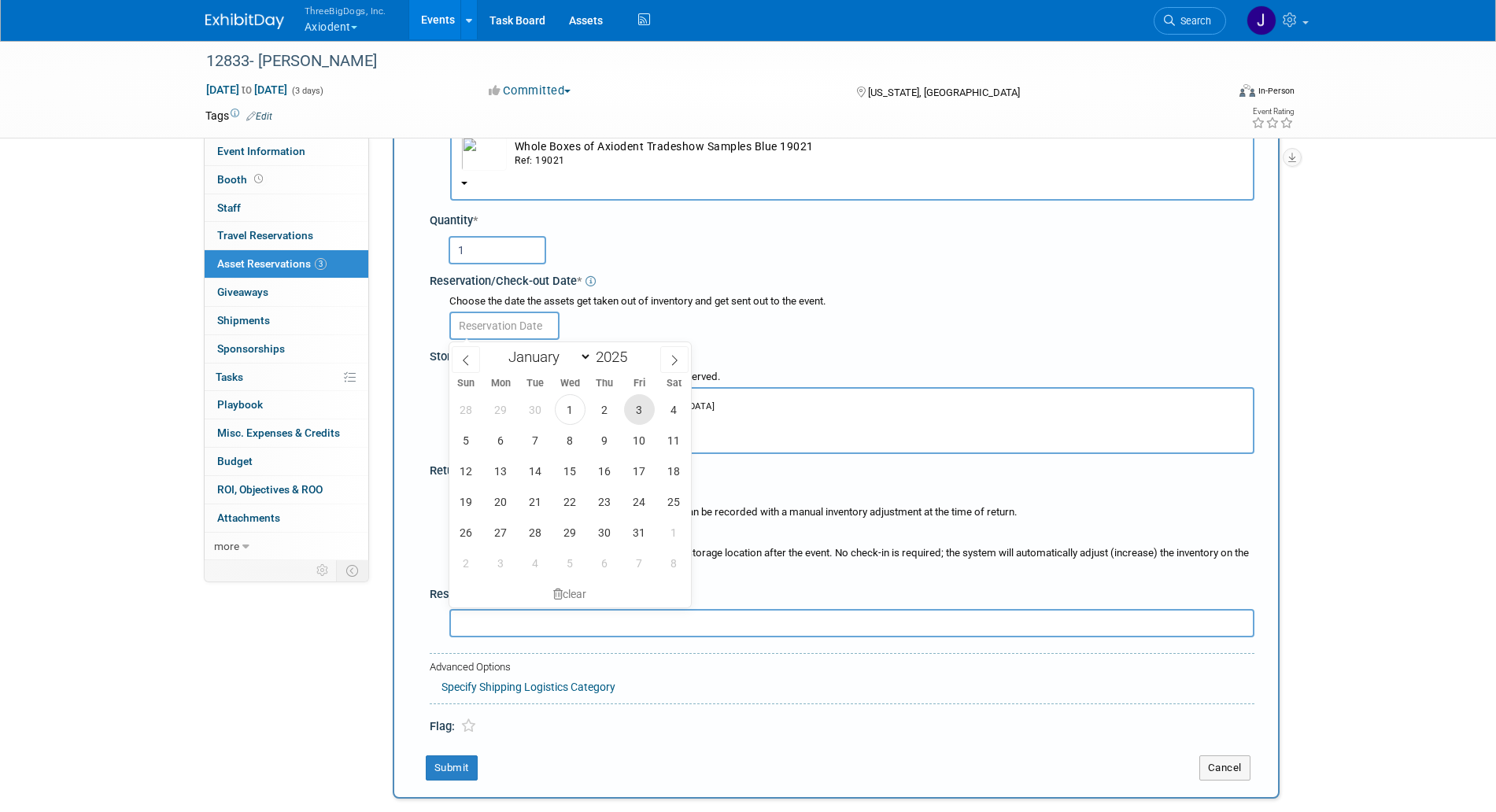
click at [645, 404] on span "3" at bounding box center [639, 409] width 30 height 30
type input "[DATE]"
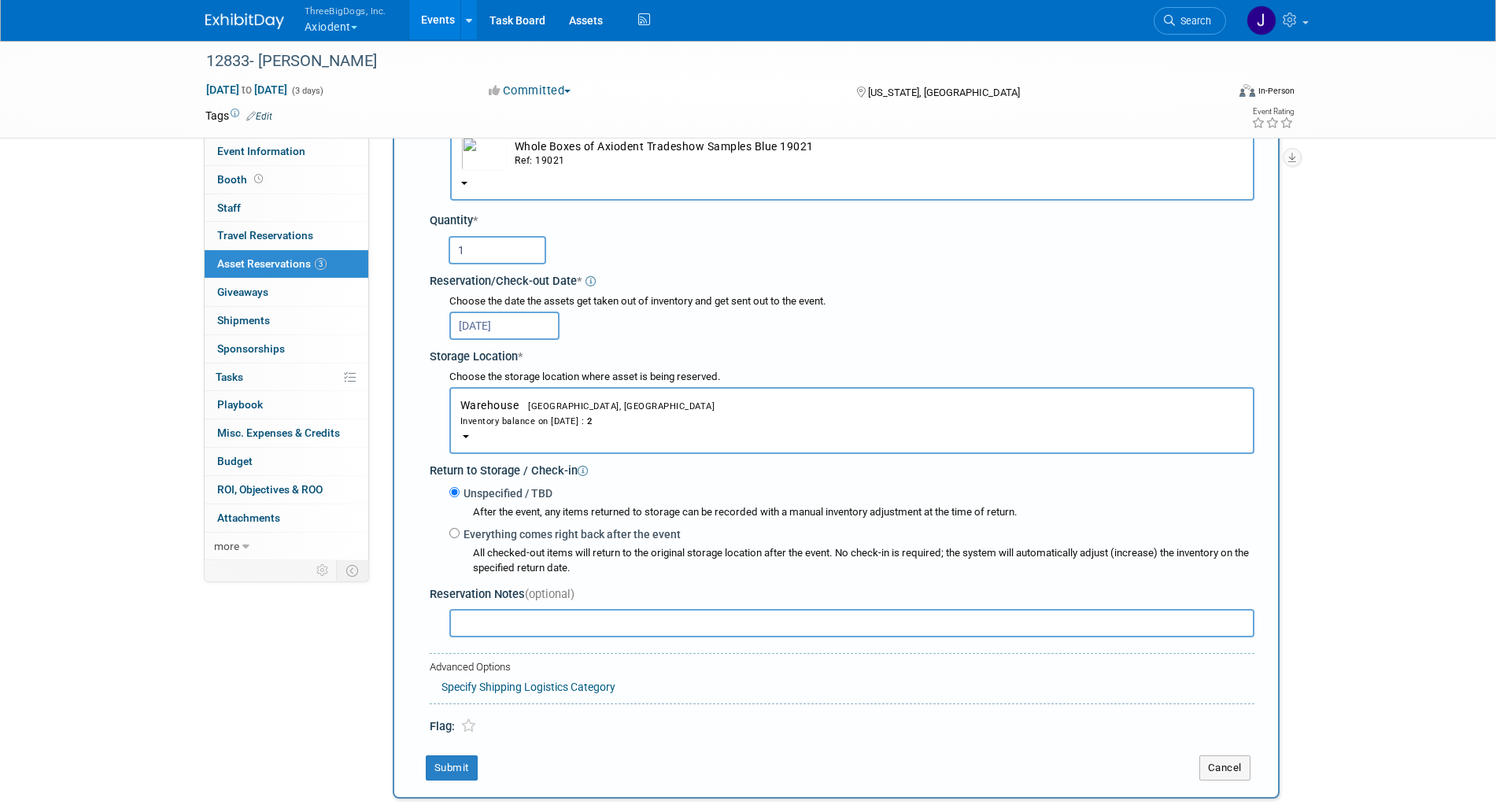
click at [465, 537] on label "Everything comes right back after the event" at bounding box center [570, 533] width 221 height 16
click at [460, 537] on input "Everything comes right back after the event" at bounding box center [454, 532] width 10 height 10
radio input "true"
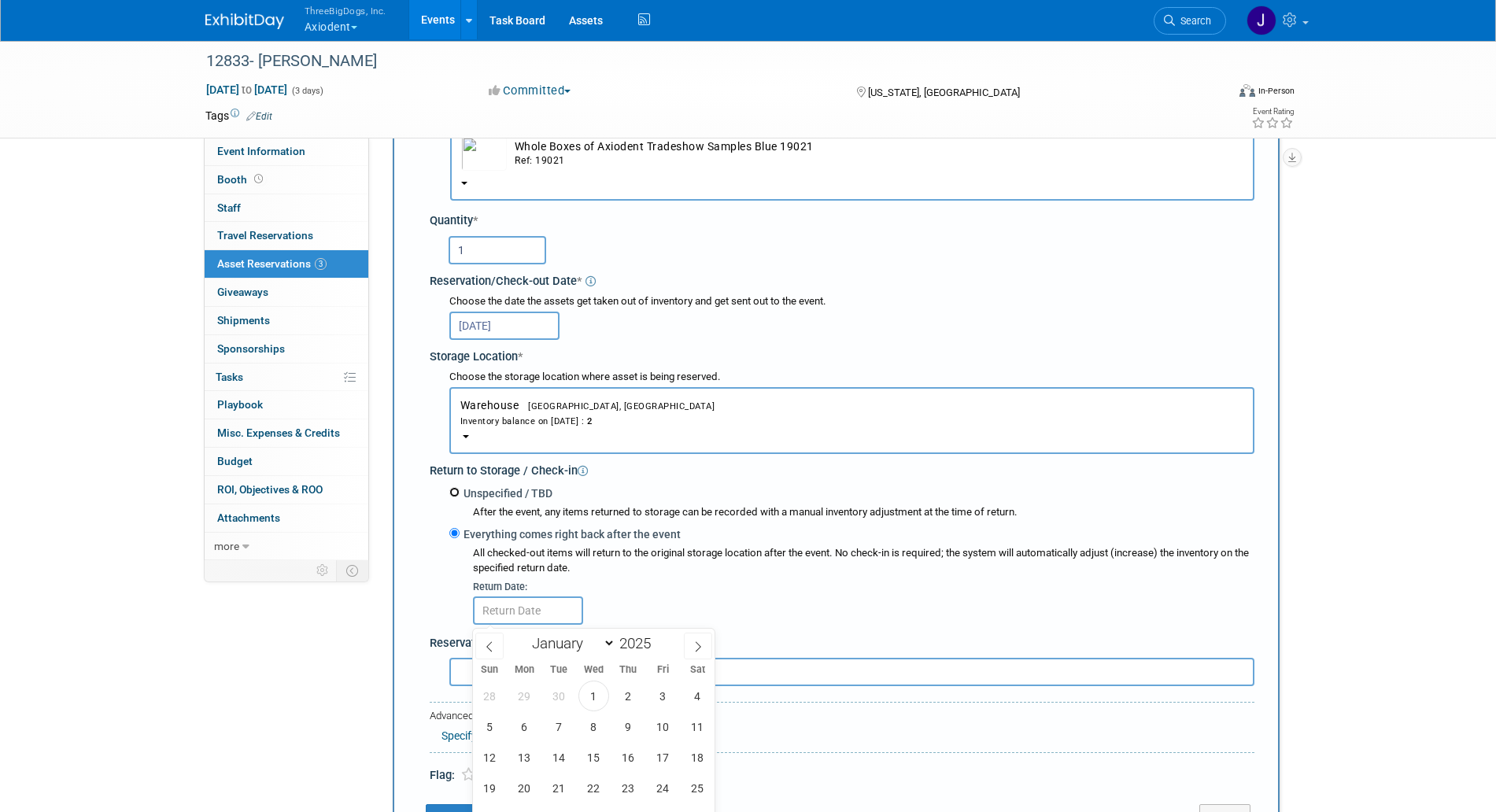
click at [455, 496] on input "Unspecified / TBD" at bounding box center [454, 492] width 10 height 10
radio input "true"
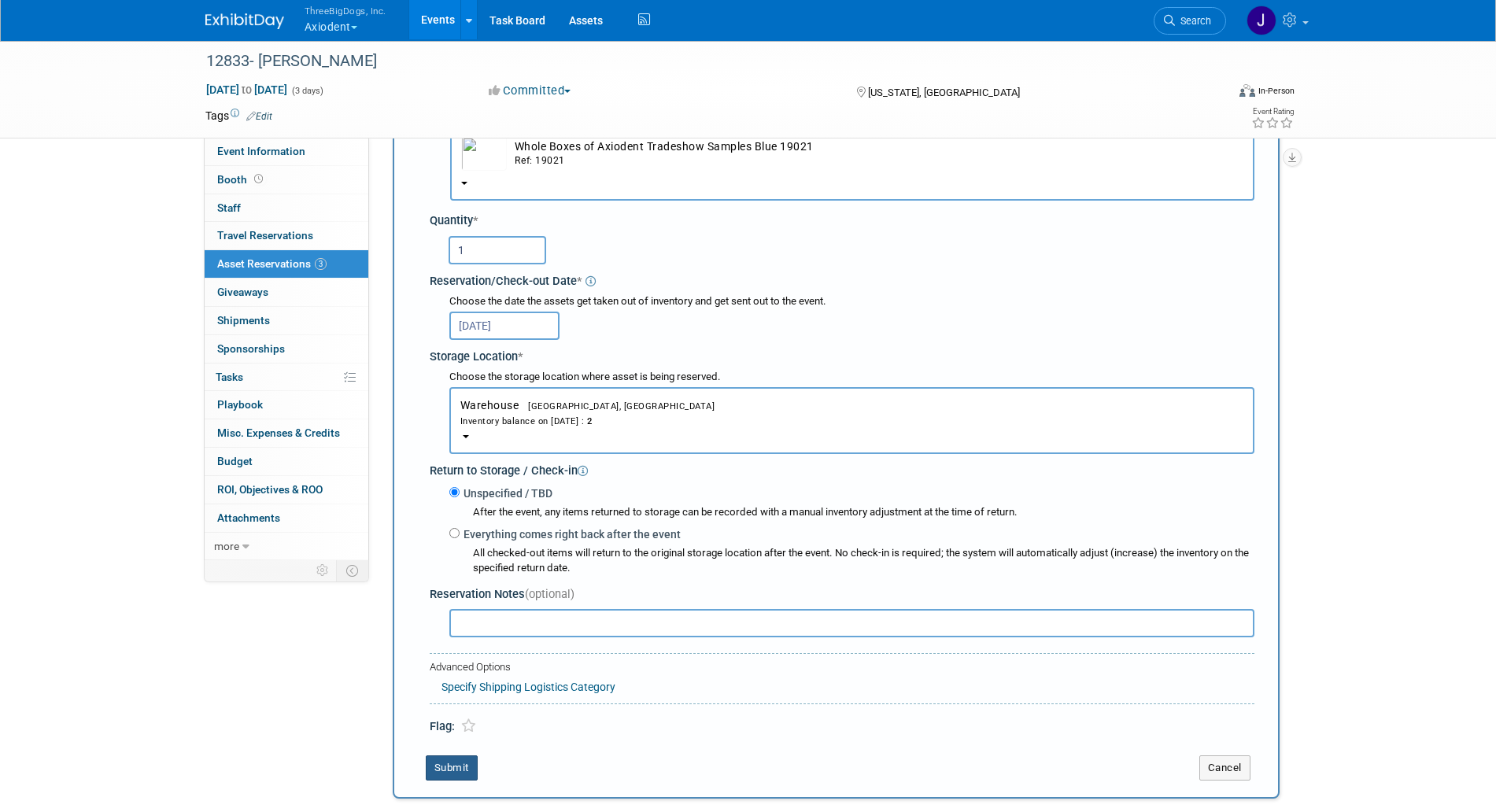
click at [464, 766] on button "Submit" at bounding box center [452, 767] width 52 height 25
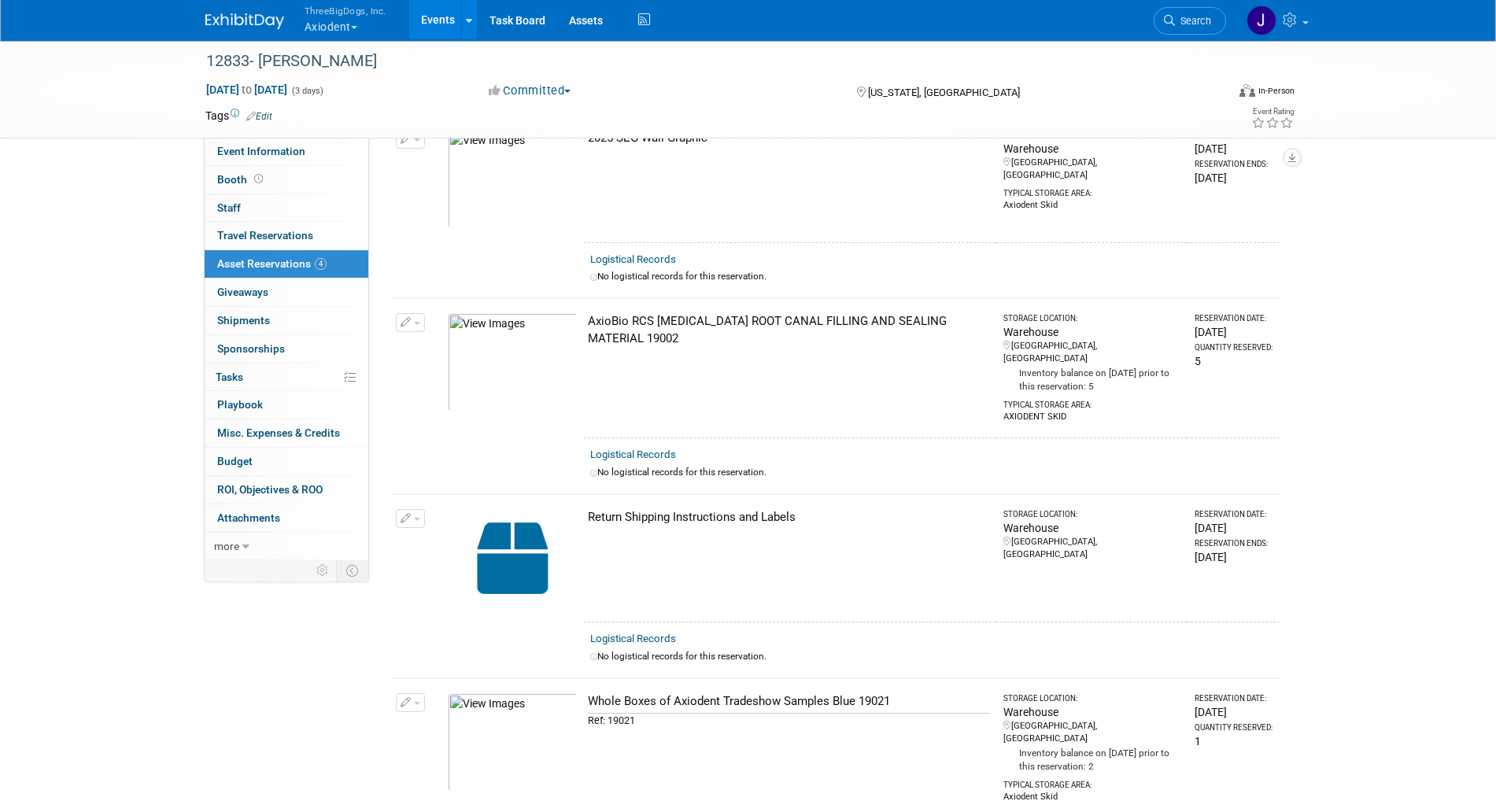
scroll to position [95, 0]
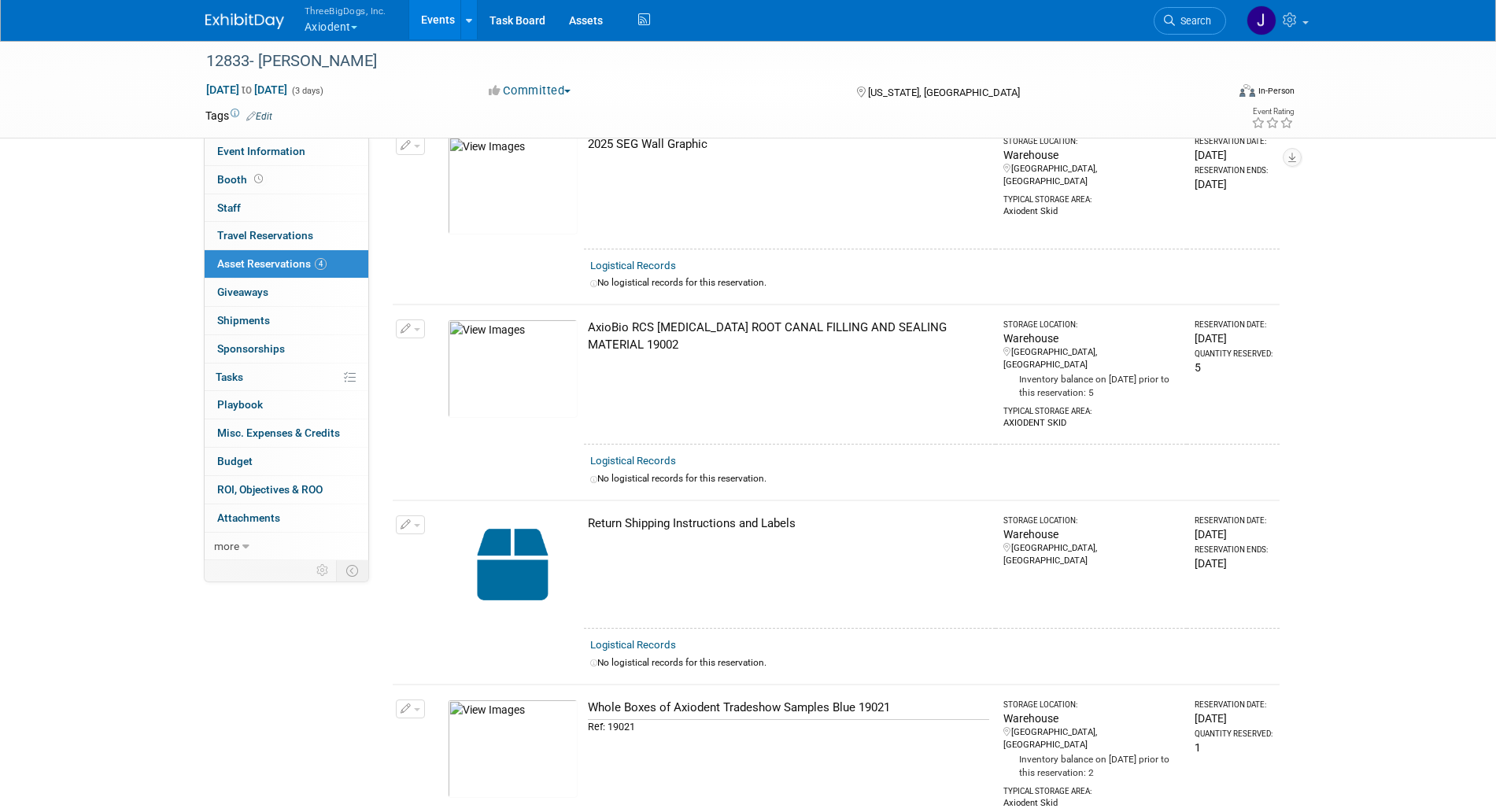
click at [617, 500] on td "Return Shipping Instructions and Labels" at bounding box center [789, 564] width 412 height 127
click at [511, 560] on img at bounding box center [513, 564] width 130 height 98
click at [419, 515] on button "button" at bounding box center [411, 524] width 29 height 19
click at [606, 549] on td "Return Shipping Instructions and Labels" at bounding box center [789, 564] width 412 height 127
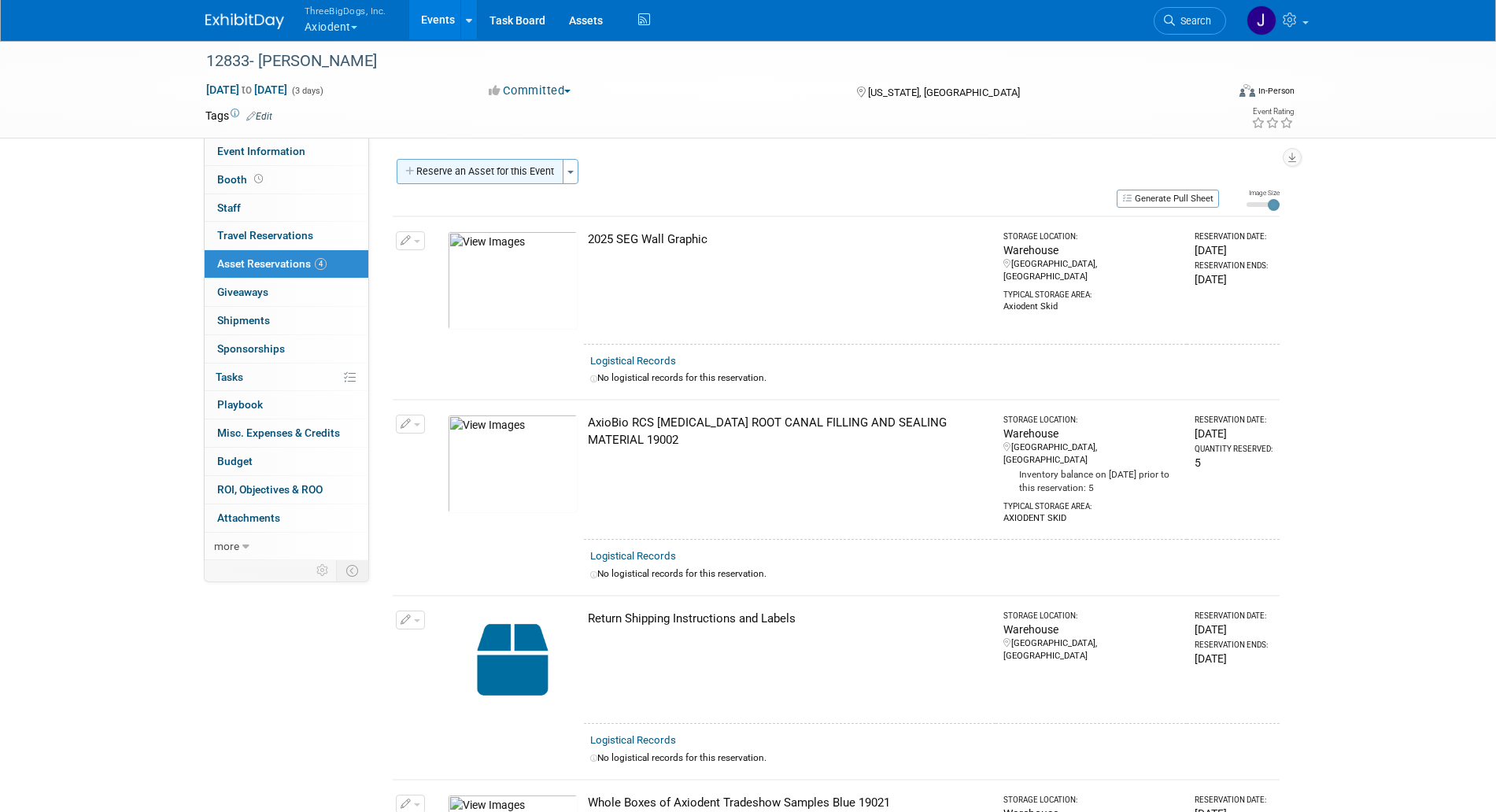
click at [522, 169] on button "Reserve an Asset for this Event" at bounding box center [480, 170] width 167 height 25
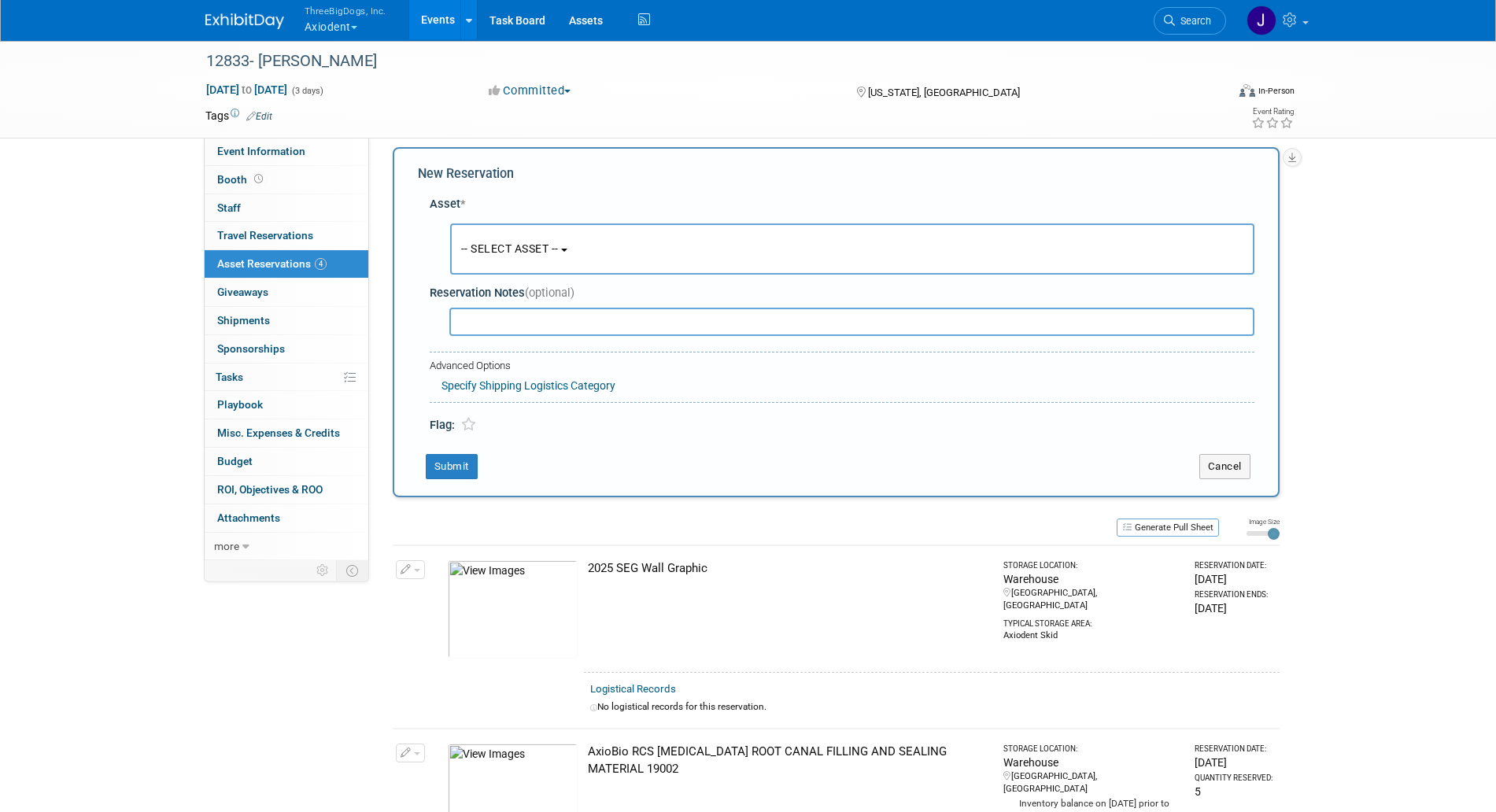
scroll to position [15, 0]
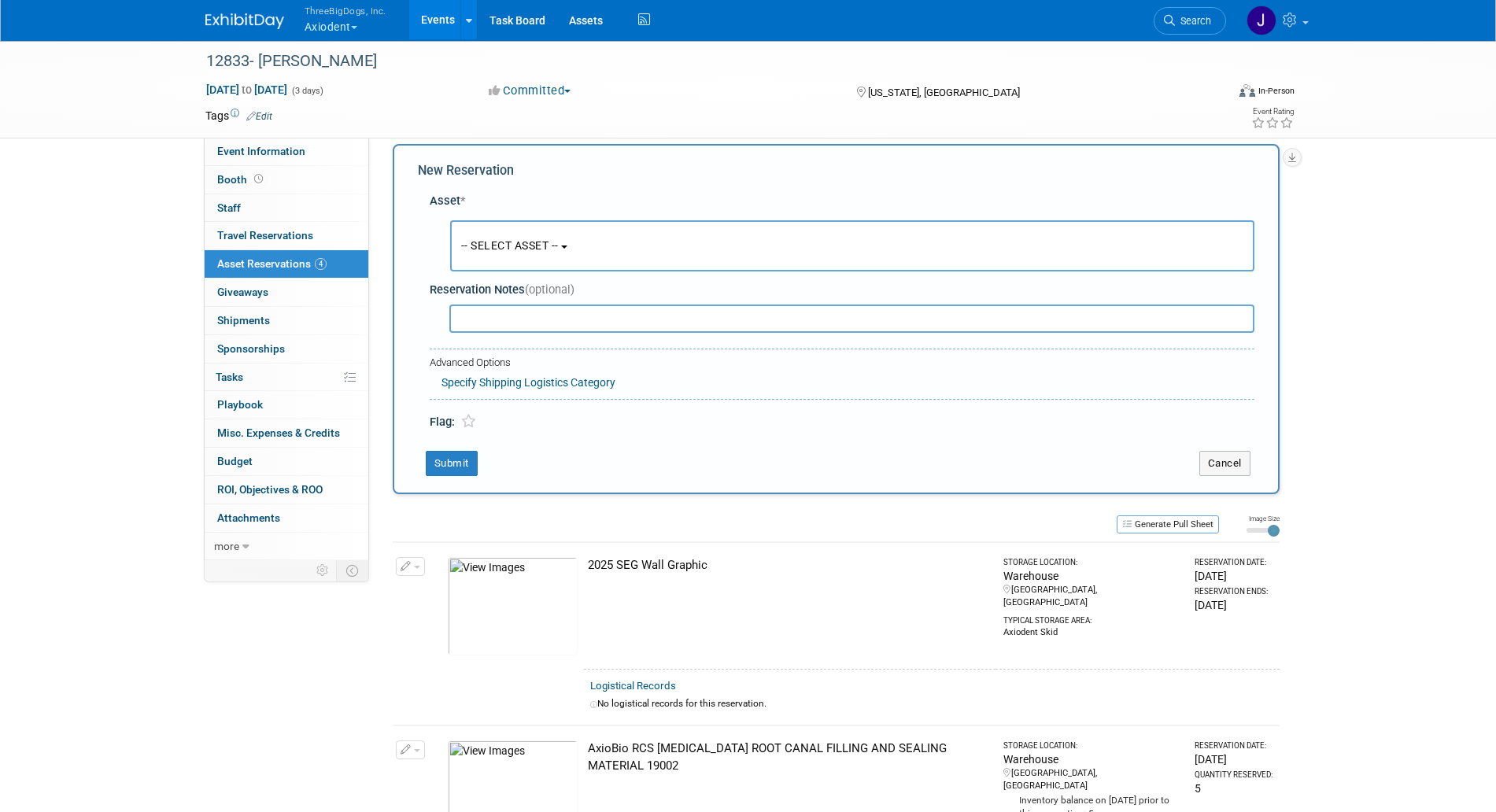
click at [541, 255] on button "-- SELECT ASSET --" at bounding box center [852, 246] width 805 height 51
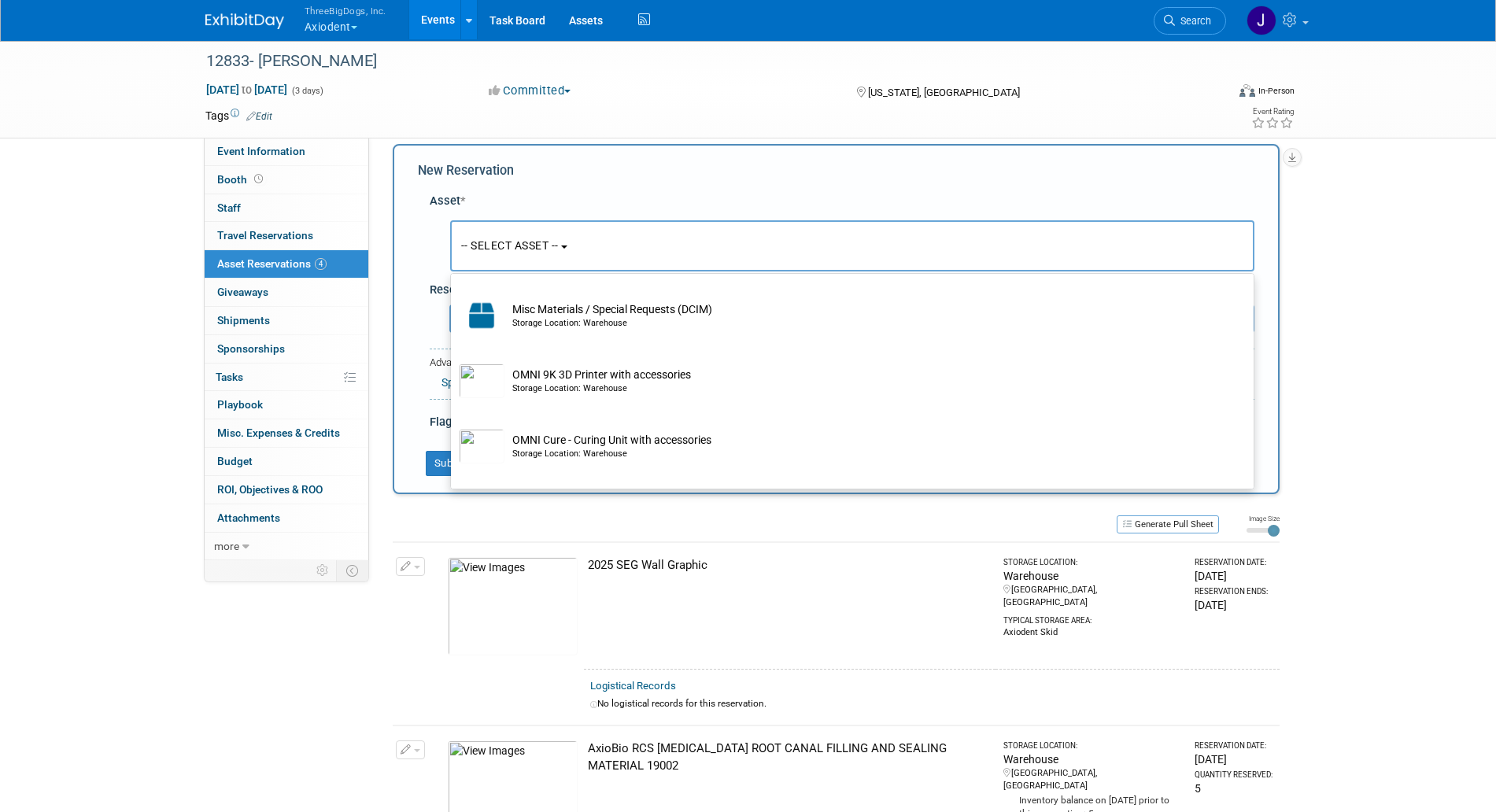
scroll to position [3675, 0]
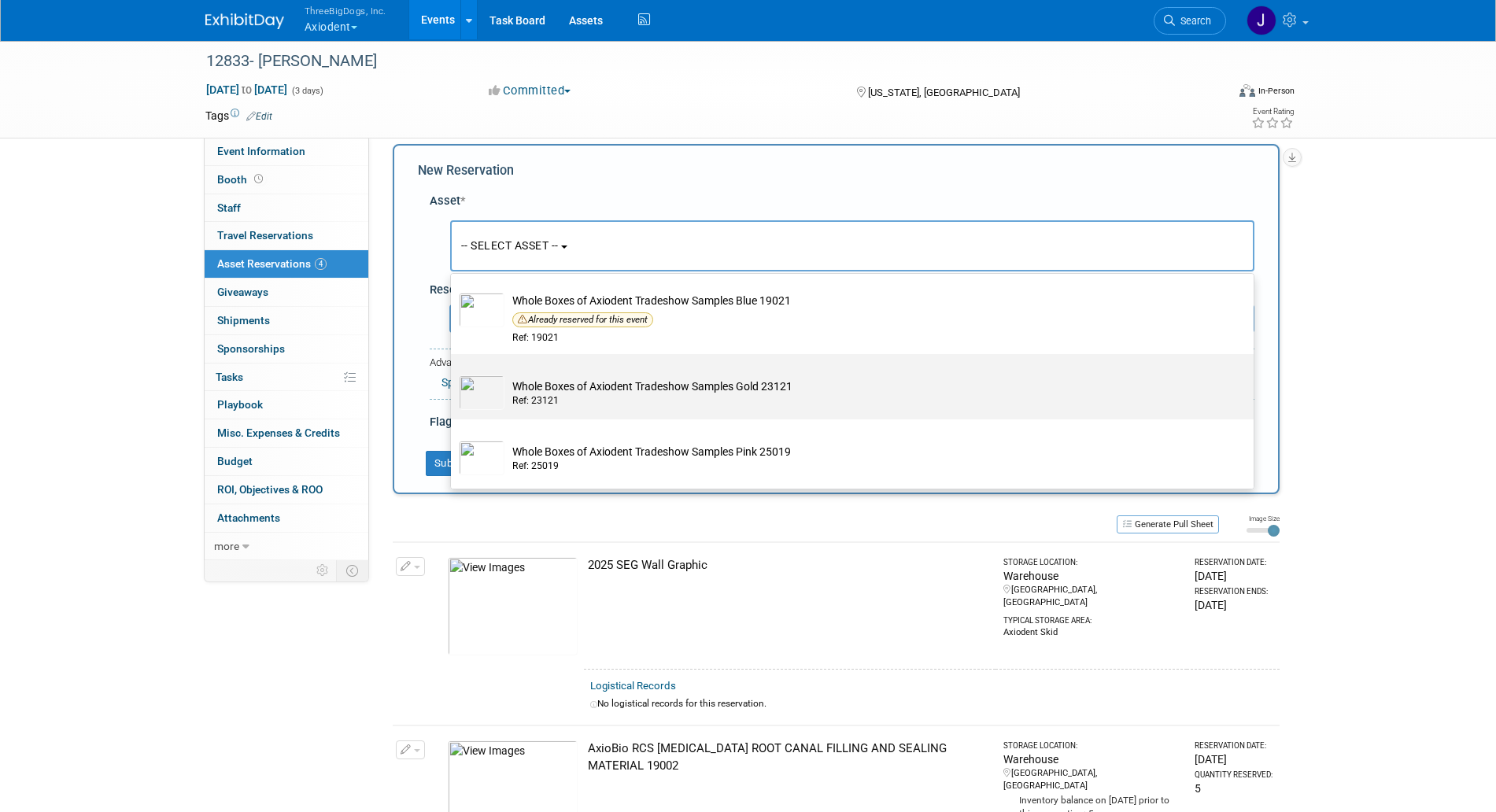
click at [635, 401] on div "Ref: 23121" at bounding box center [867, 401] width 710 height 14
click at [454, 373] on input "Whole Boxes of Axiodent Tradeshow Samples Gold 23121 Ref: 23121" at bounding box center [447, 368] width 10 height 10
select select "10729671"
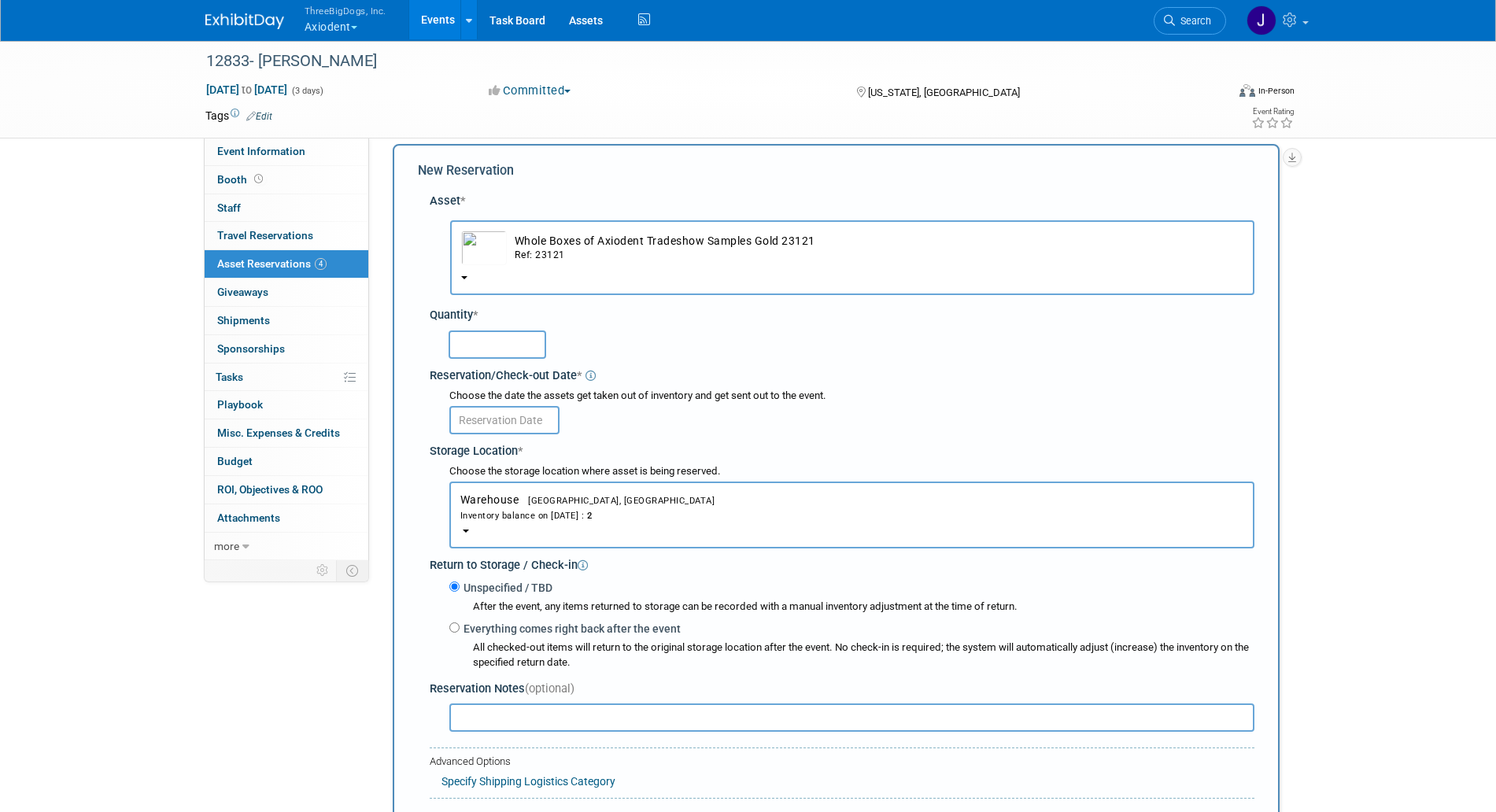
click at [504, 335] on input "text" at bounding box center [497, 345] width 97 height 28
type input "1"
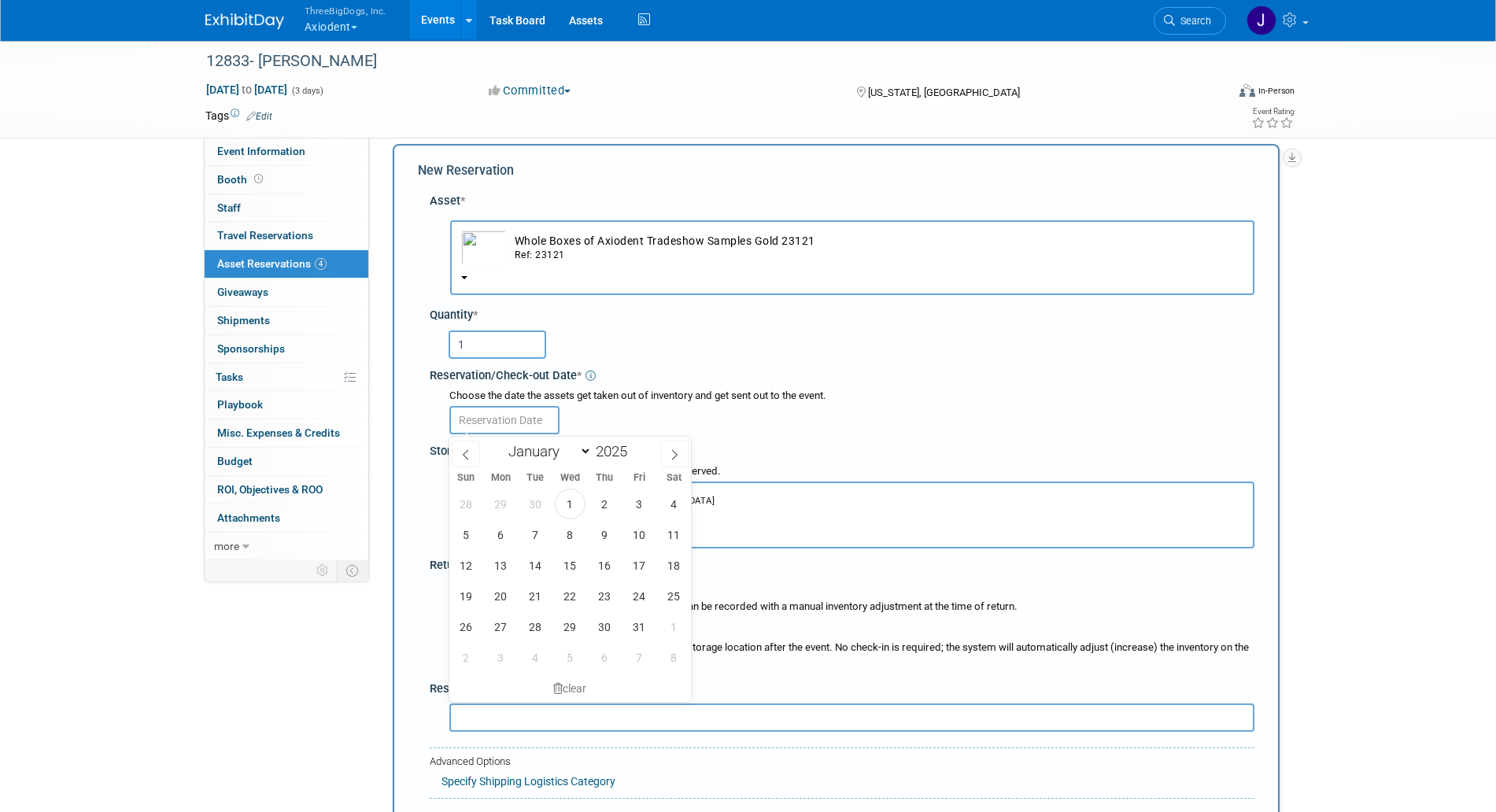
click at [515, 422] on input "text" at bounding box center [504, 420] width 110 height 28
click at [632, 502] on span "3" at bounding box center [639, 503] width 30 height 30
type input "[DATE]"
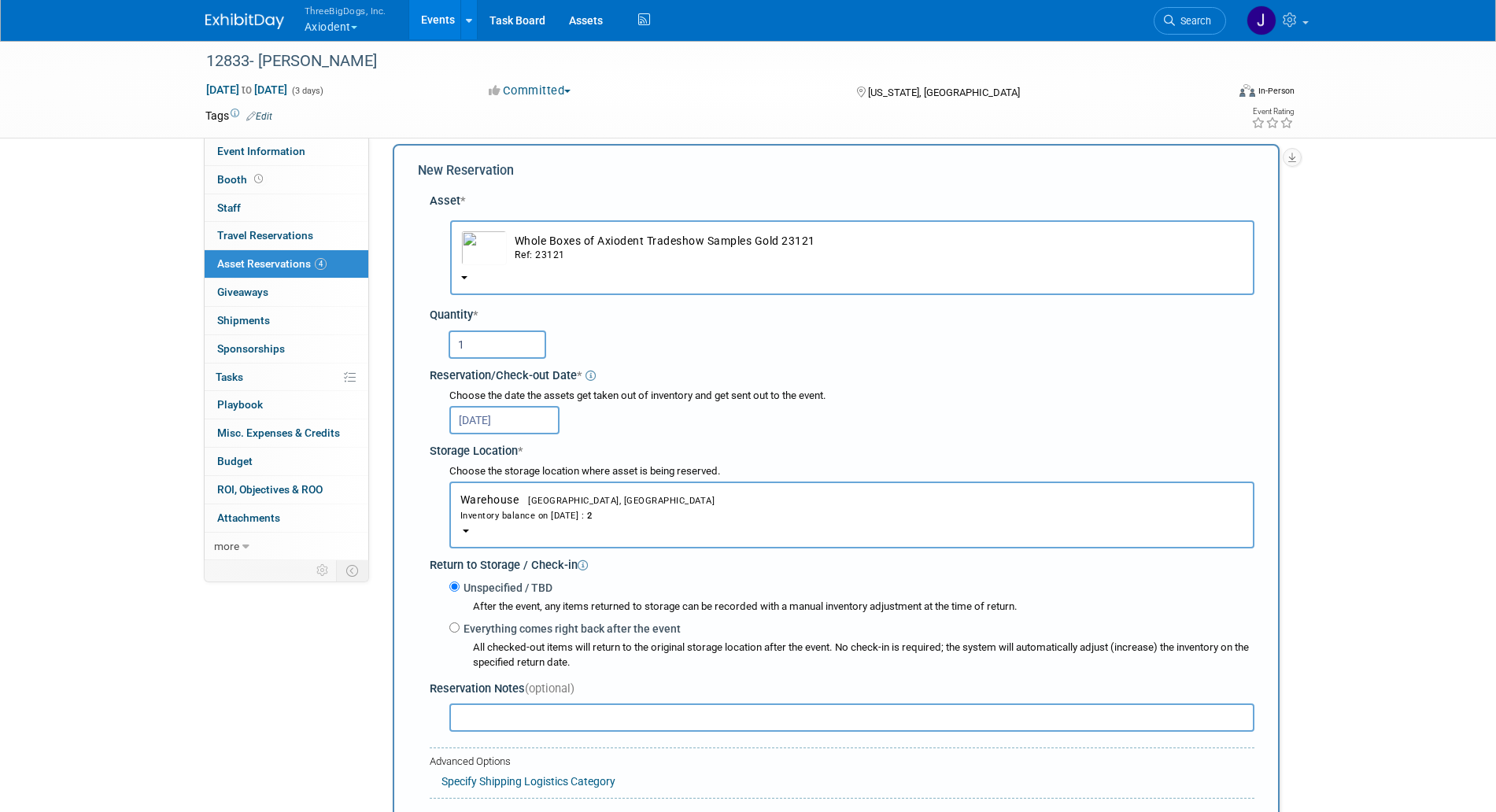
click at [559, 499] on span "[GEOGRAPHIC_DATA], [GEOGRAPHIC_DATA]" at bounding box center [617, 500] width 196 height 10
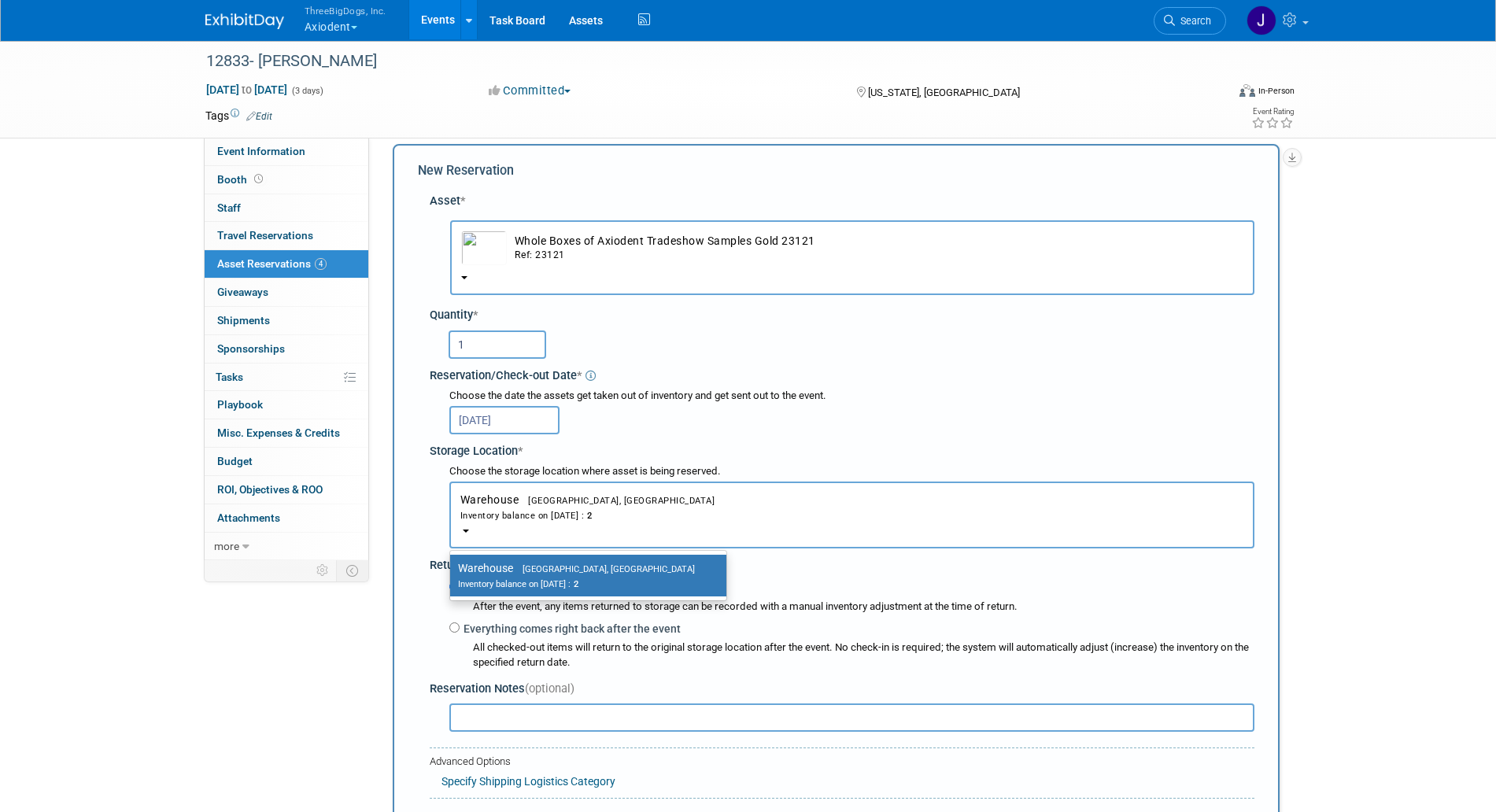
click at [559, 499] on span "[GEOGRAPHIC_DATA], [GEOGRAPHIC_DATA]" at bounding box center [617, 500] width 196 height 10
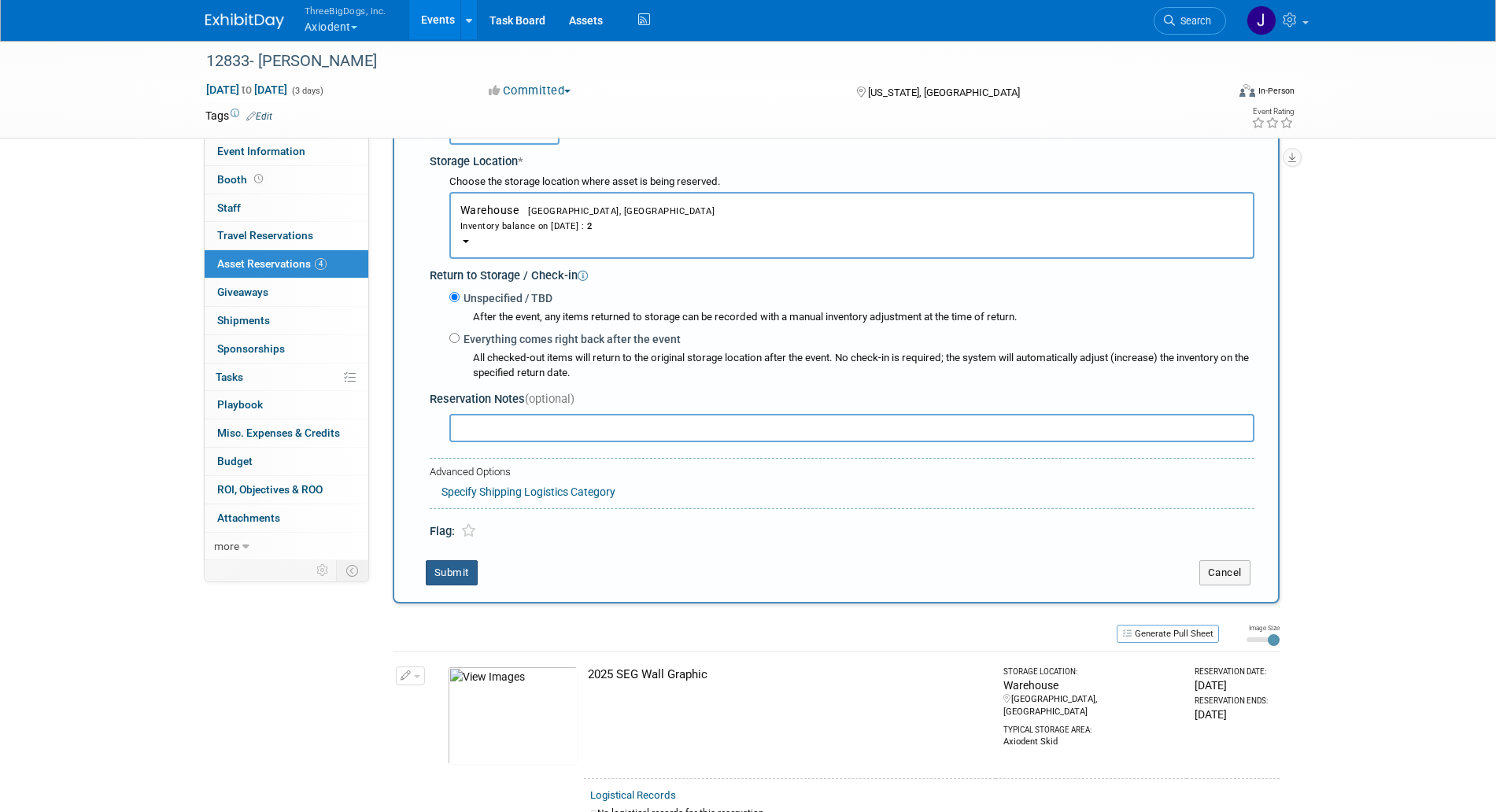
click at [457, 576] on button "Submit" at bounding box center [452, 572] width 52 height 25
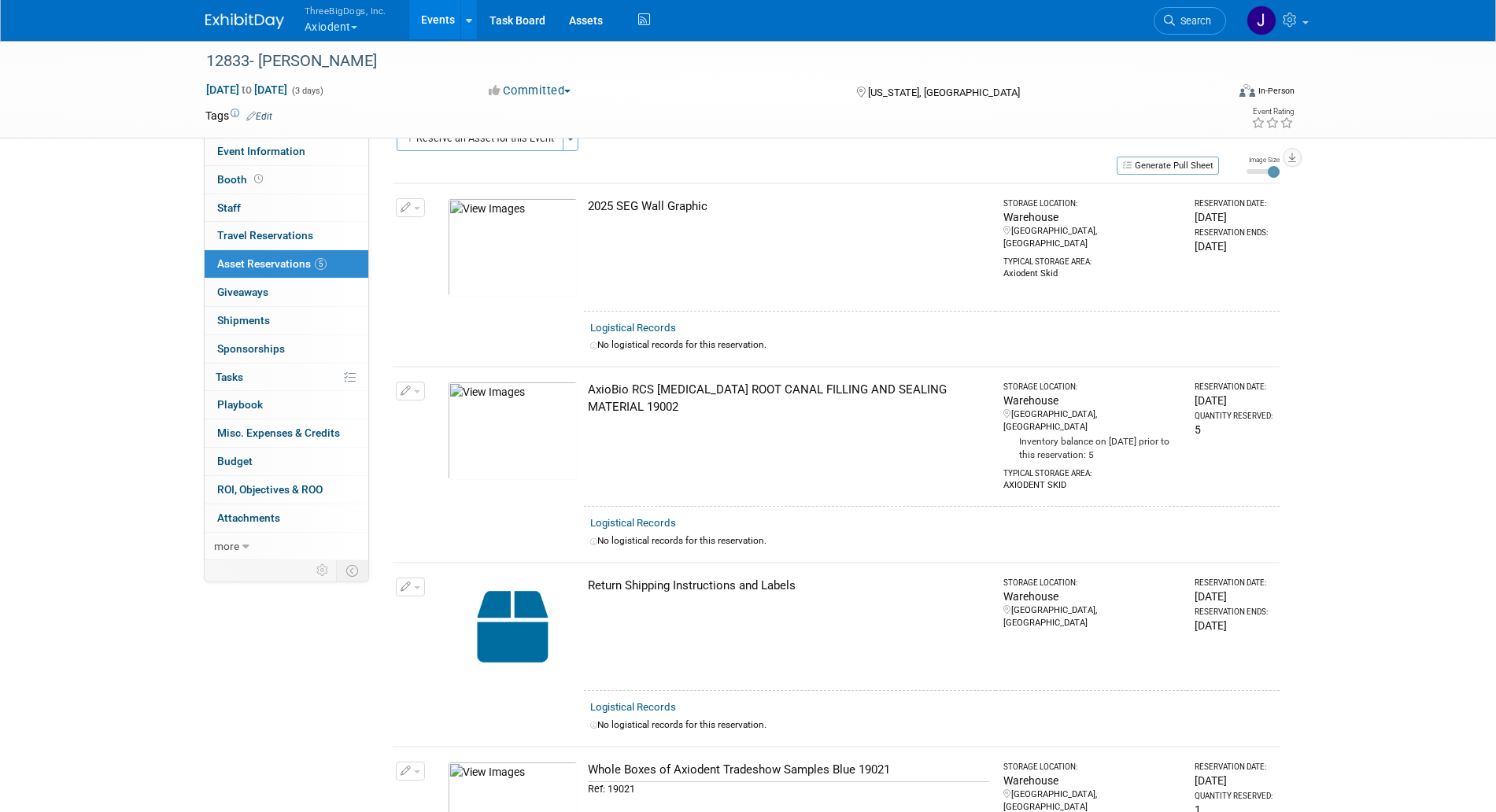
scroll to position [0, 0]
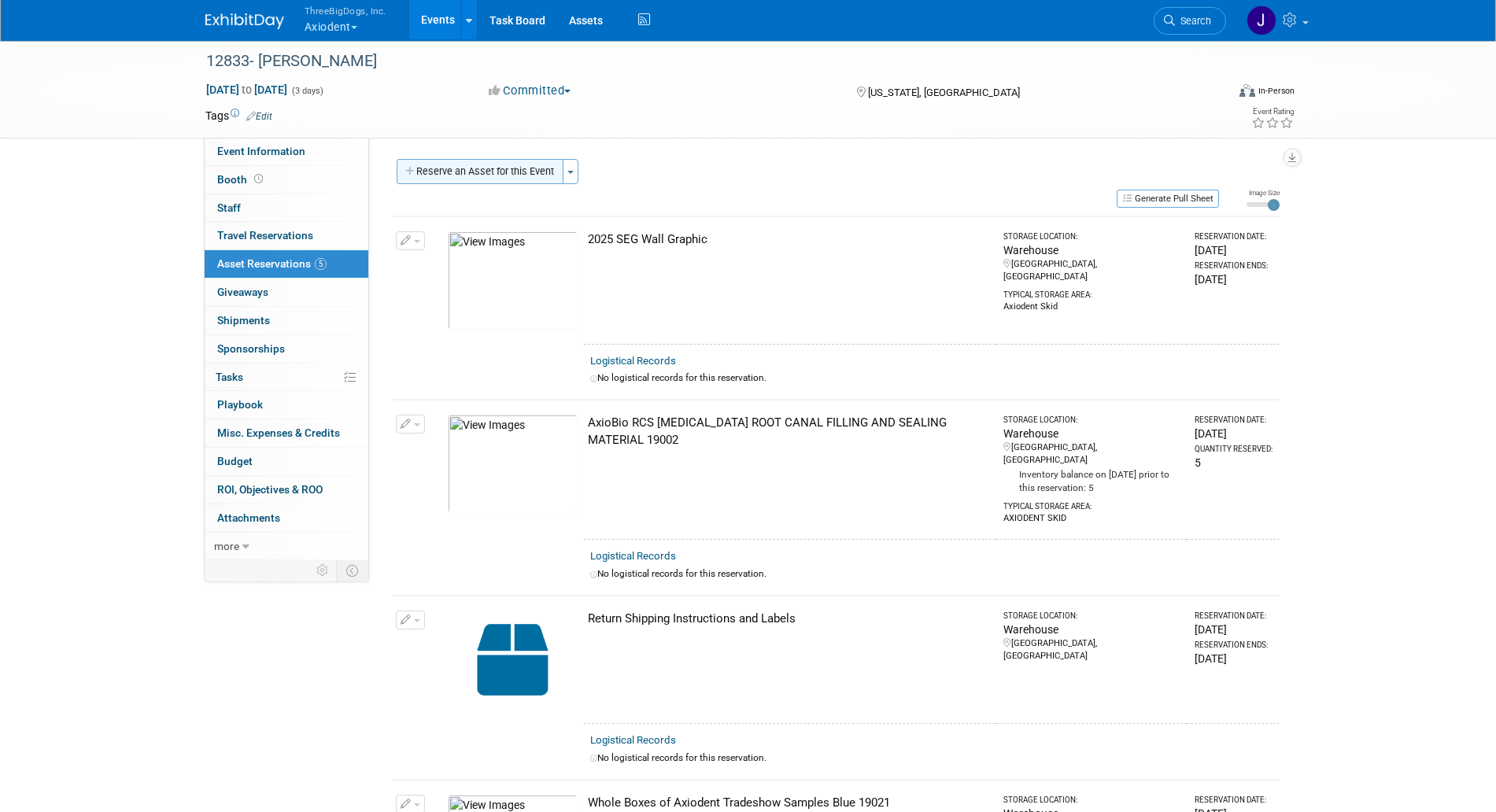
click at [532, 168] on button "Reserve an Asset for this Event" at bounding box center [480, 170] width 167 height 25
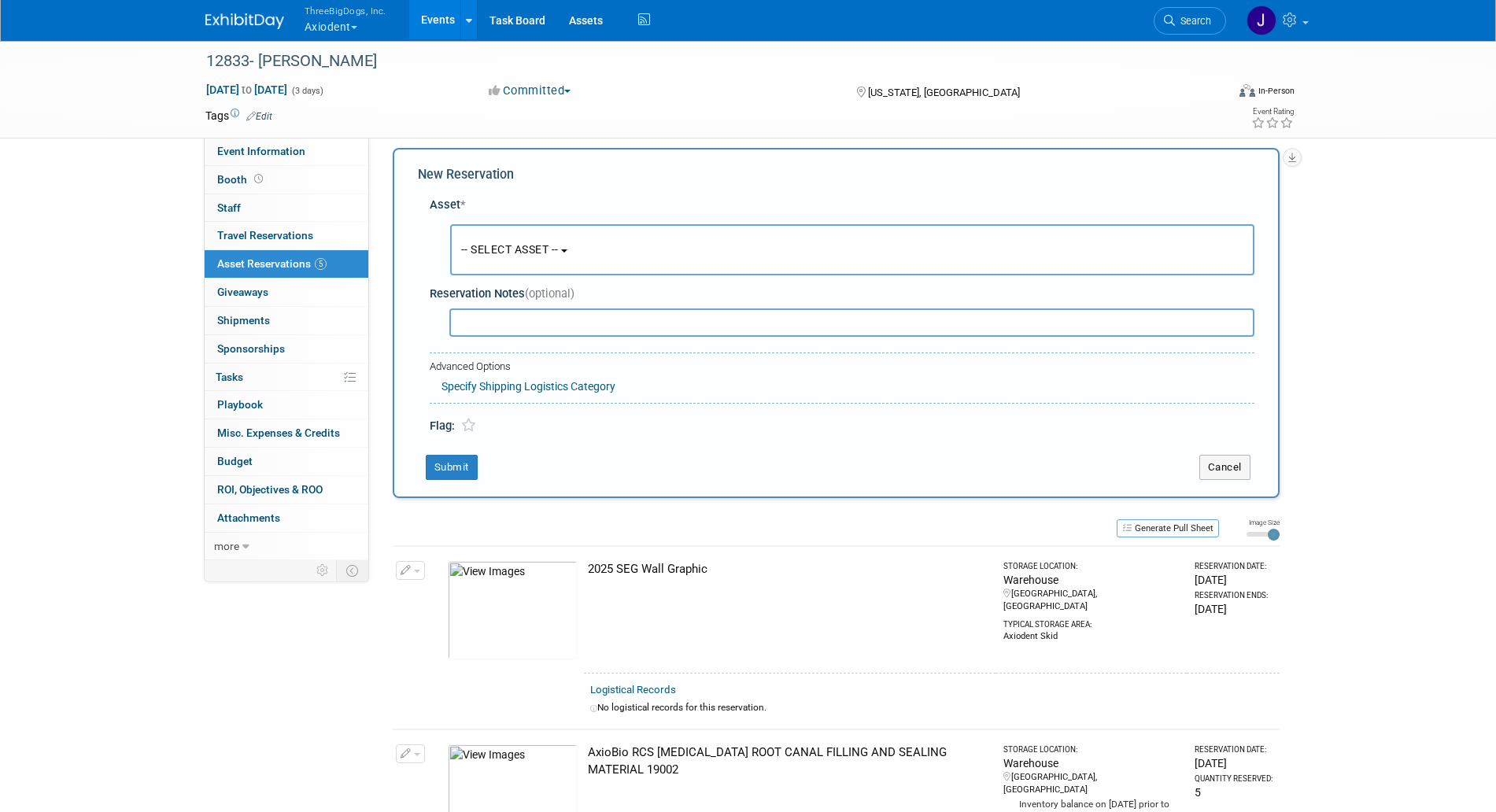
scroll to position [15, 0]
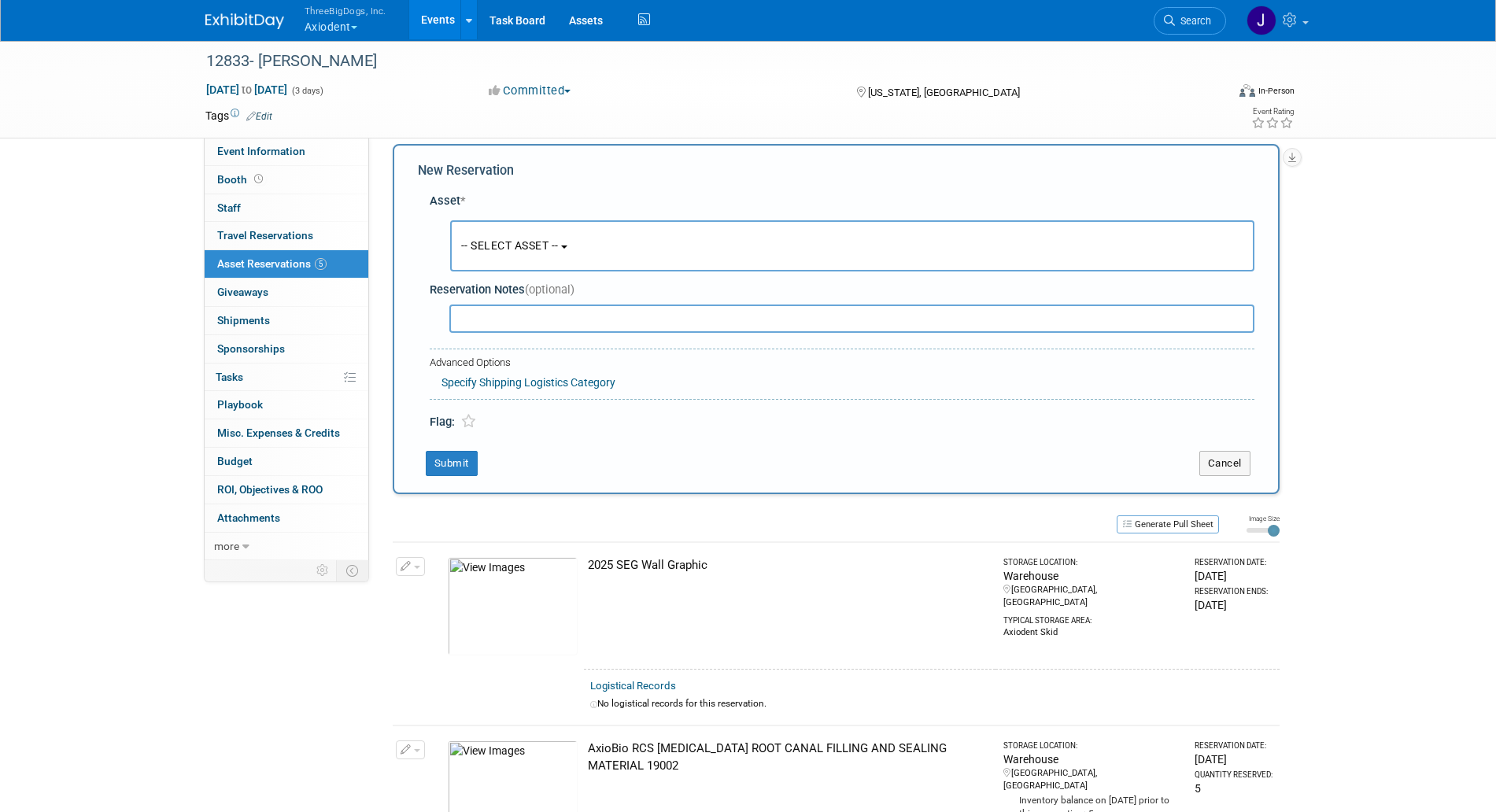
click at [558, 257] on button "-- SELECT ASSET --" at bounding box center [852, 246] width 805 height 51
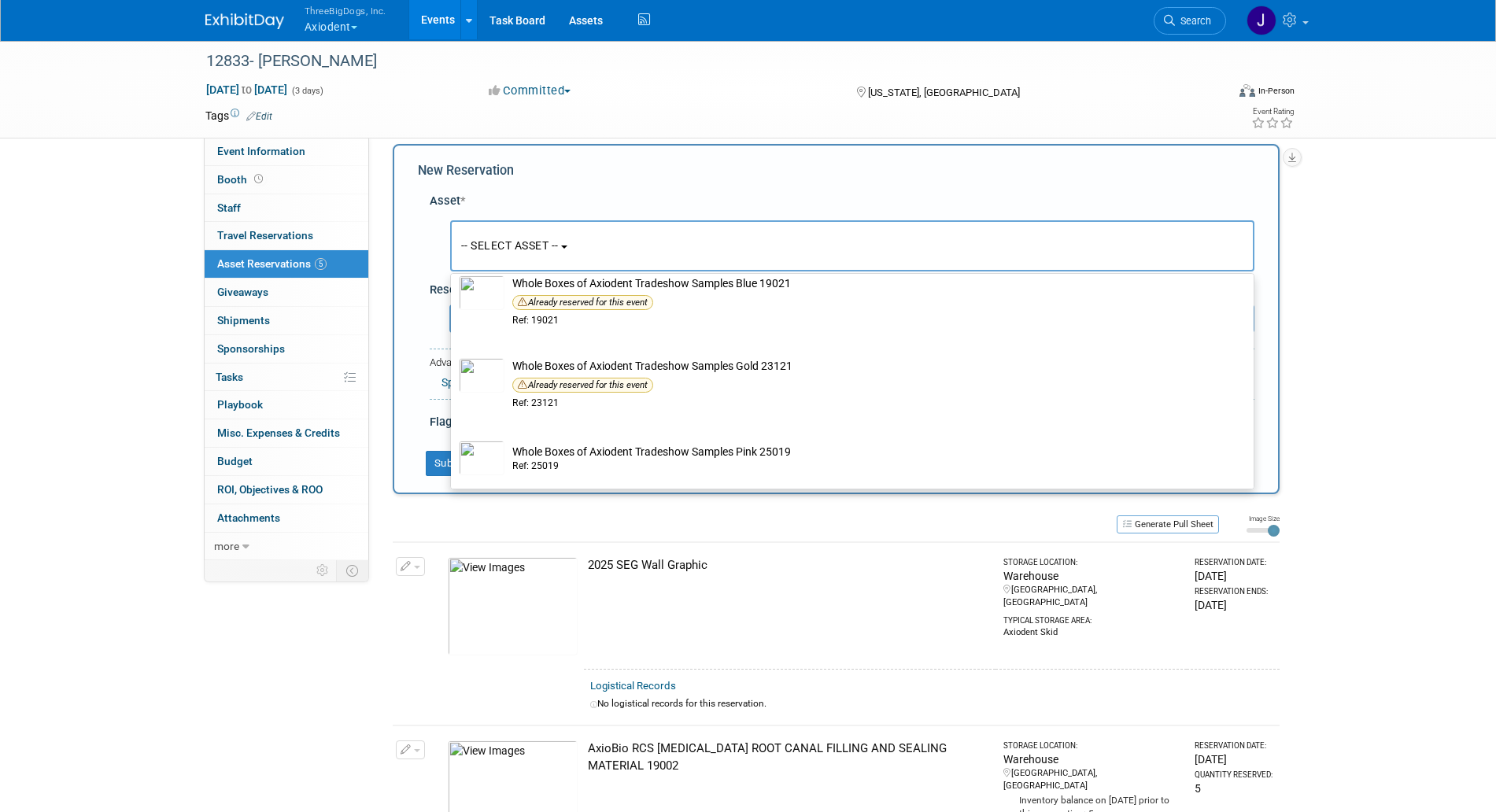
scroll to position [3692, 0]
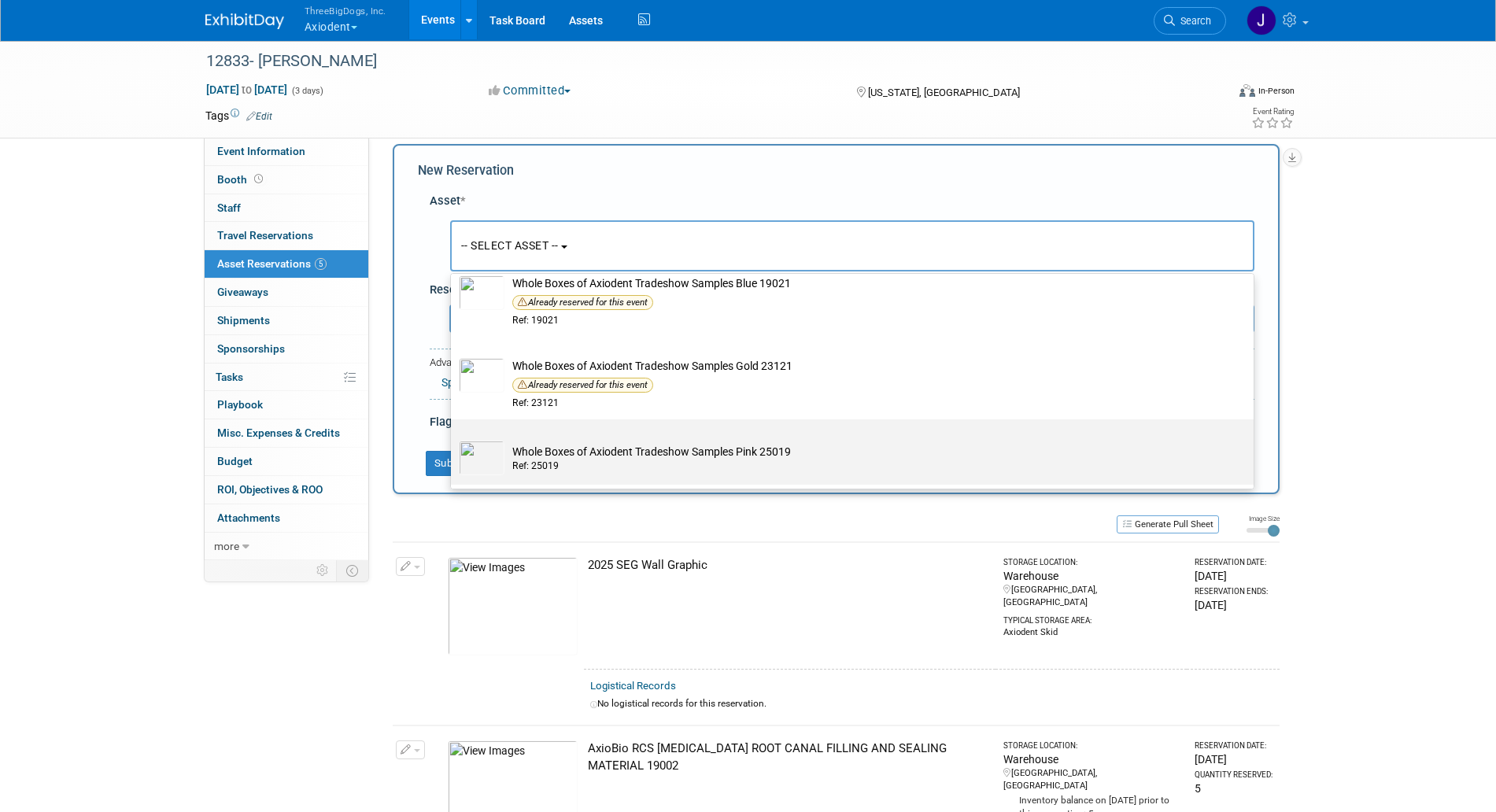
click at [600, 465] on div "Ref: 25019" at bounding box center [867, 466] width 710 height 14
click at [454, 438] on input "Whole Boxes of Axiodent Tradeshow Samples Pink 25019 Ref: 25019" at bounding box center [447, 433] width 10 height 10
select select "10729669"
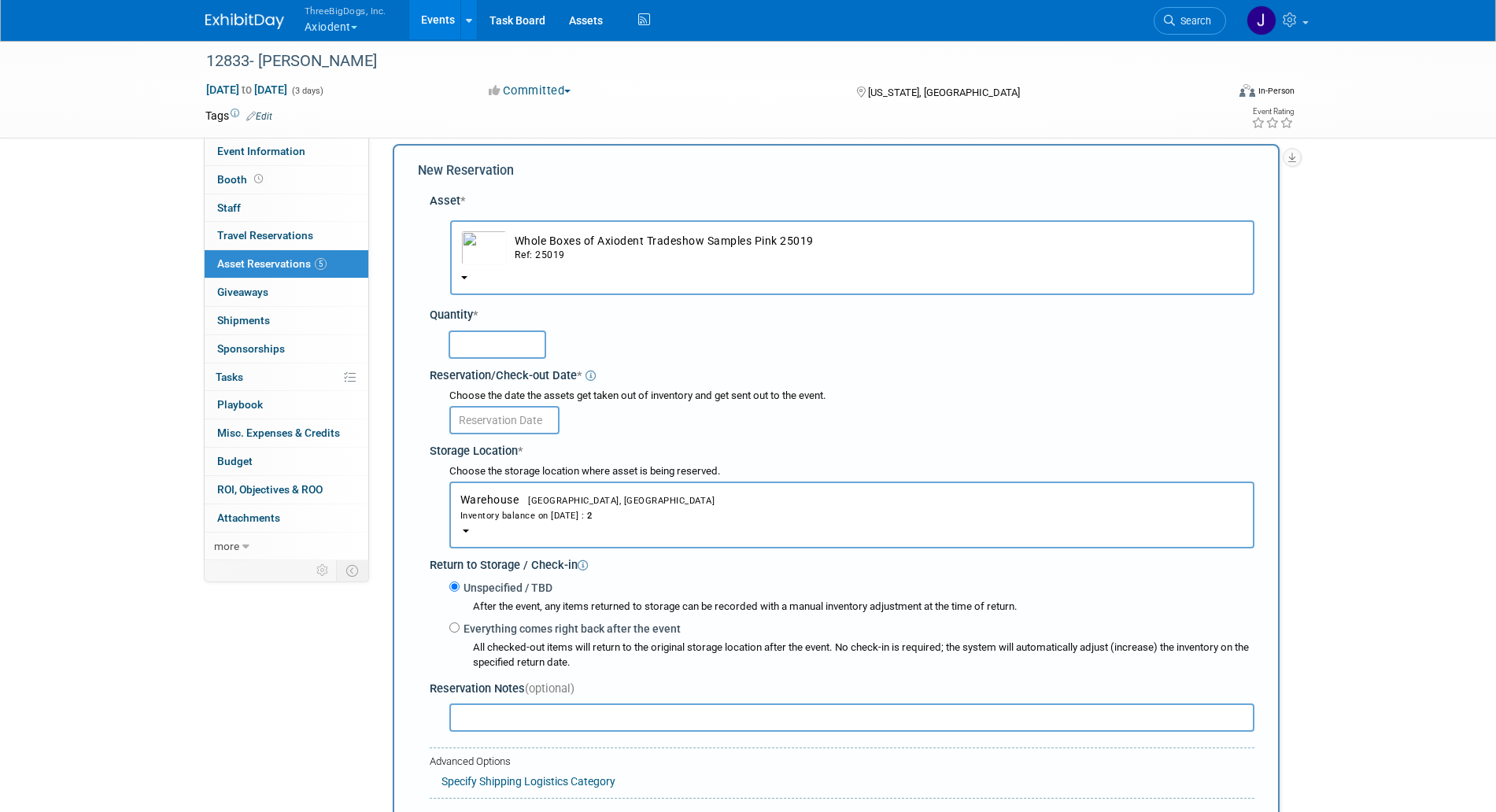
click at [513, 343] on input "text" at bounding box center [497, 345] width 97 height 28
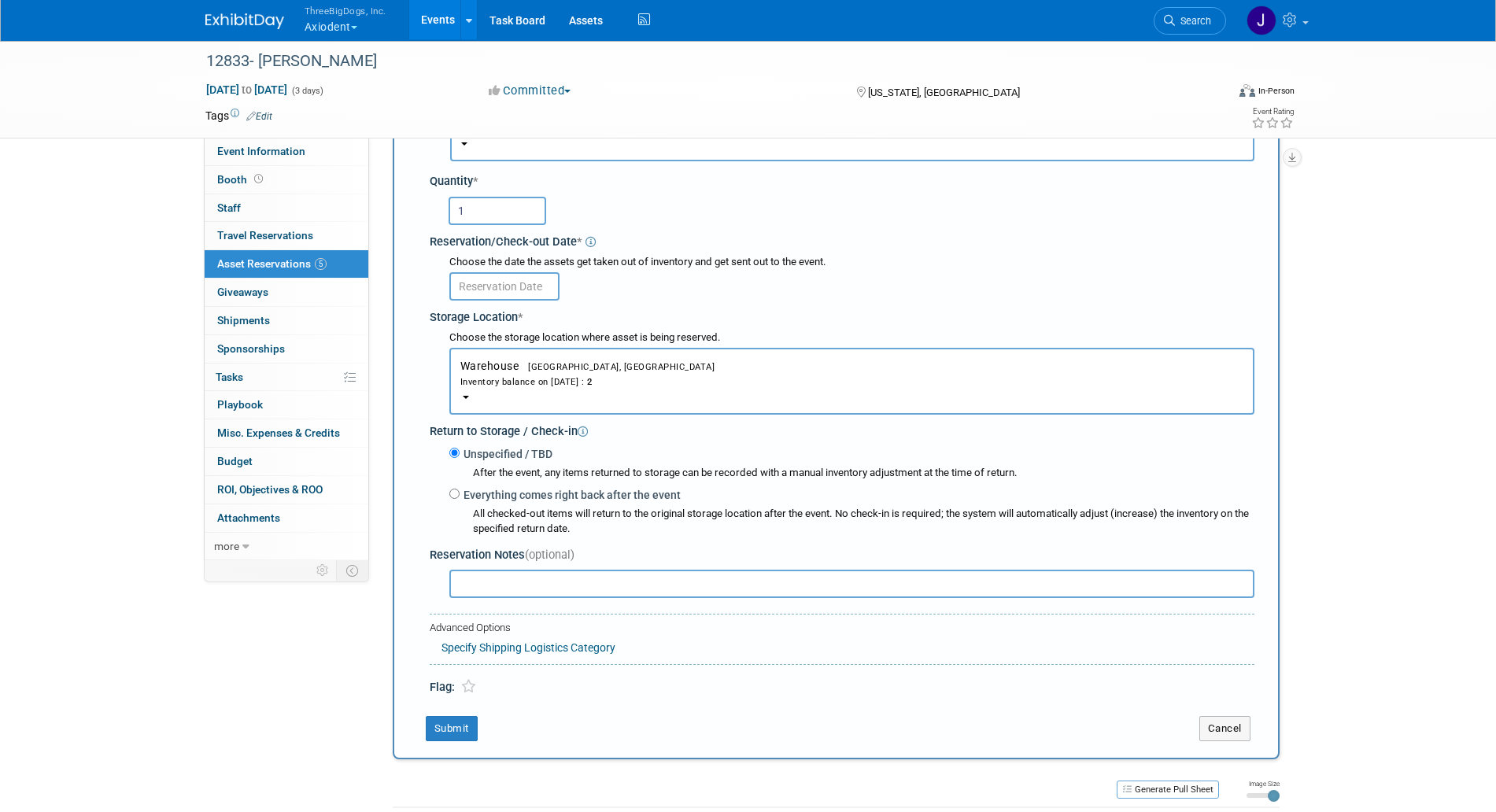
scroll to position [149, 0]
type input "1"
click at [518, 288] on input "text" at bounding box center [504, 285] width 110 height 28
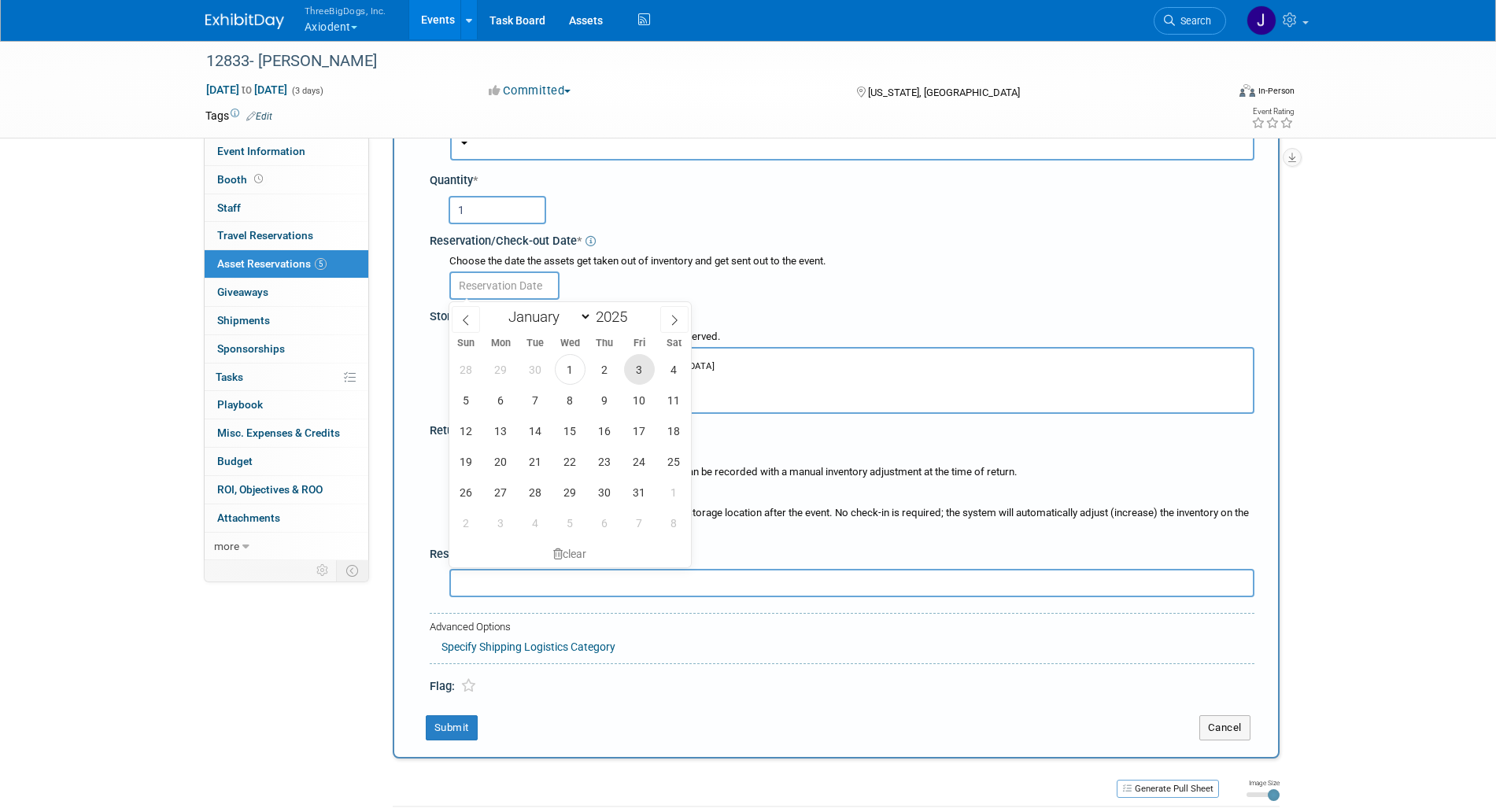
click at [632, 369] on span "3" at bounding box center [639, 368] width 30 height 30
type input "[DATE]"
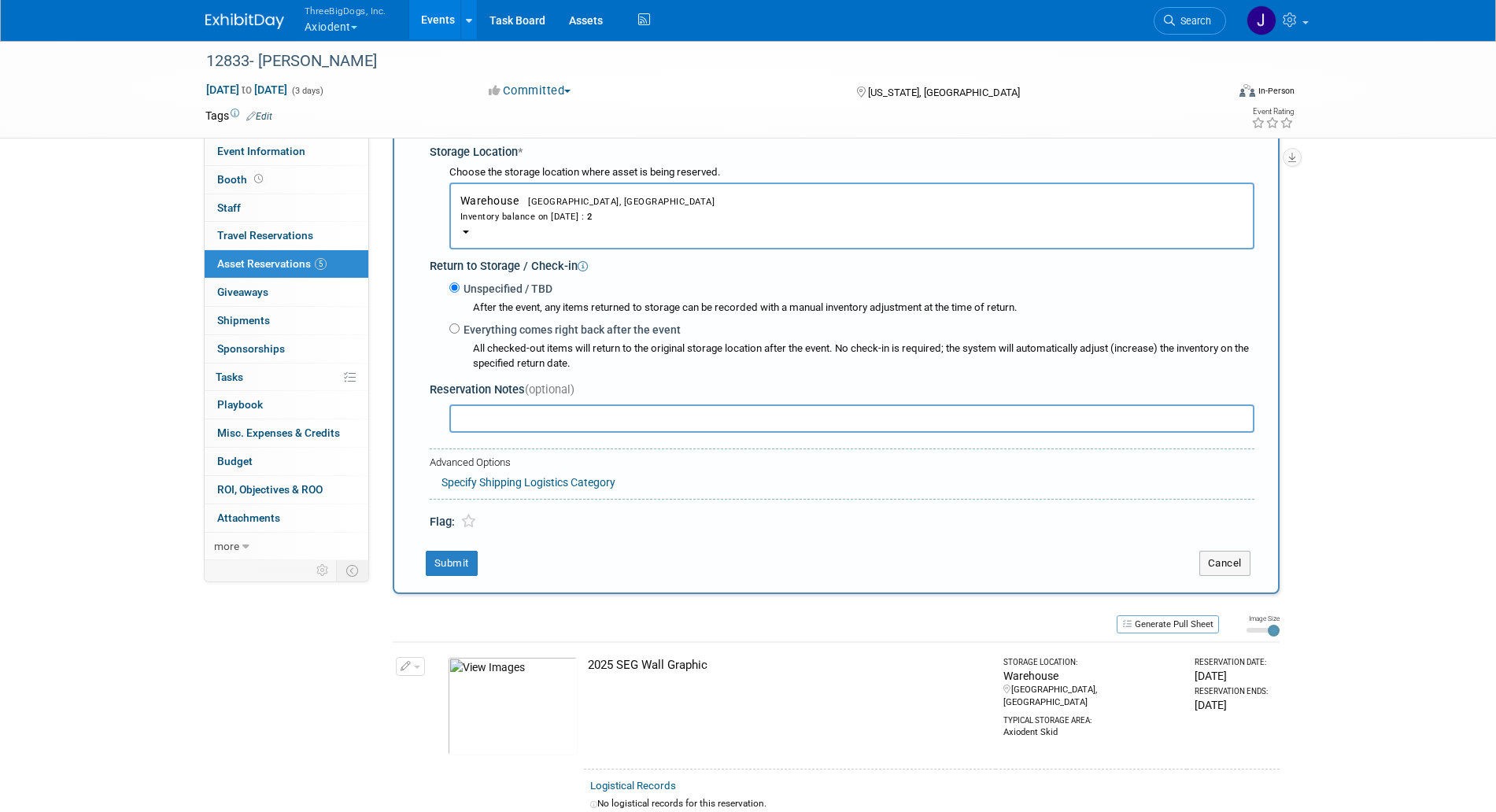
scroll to position [319, 0]
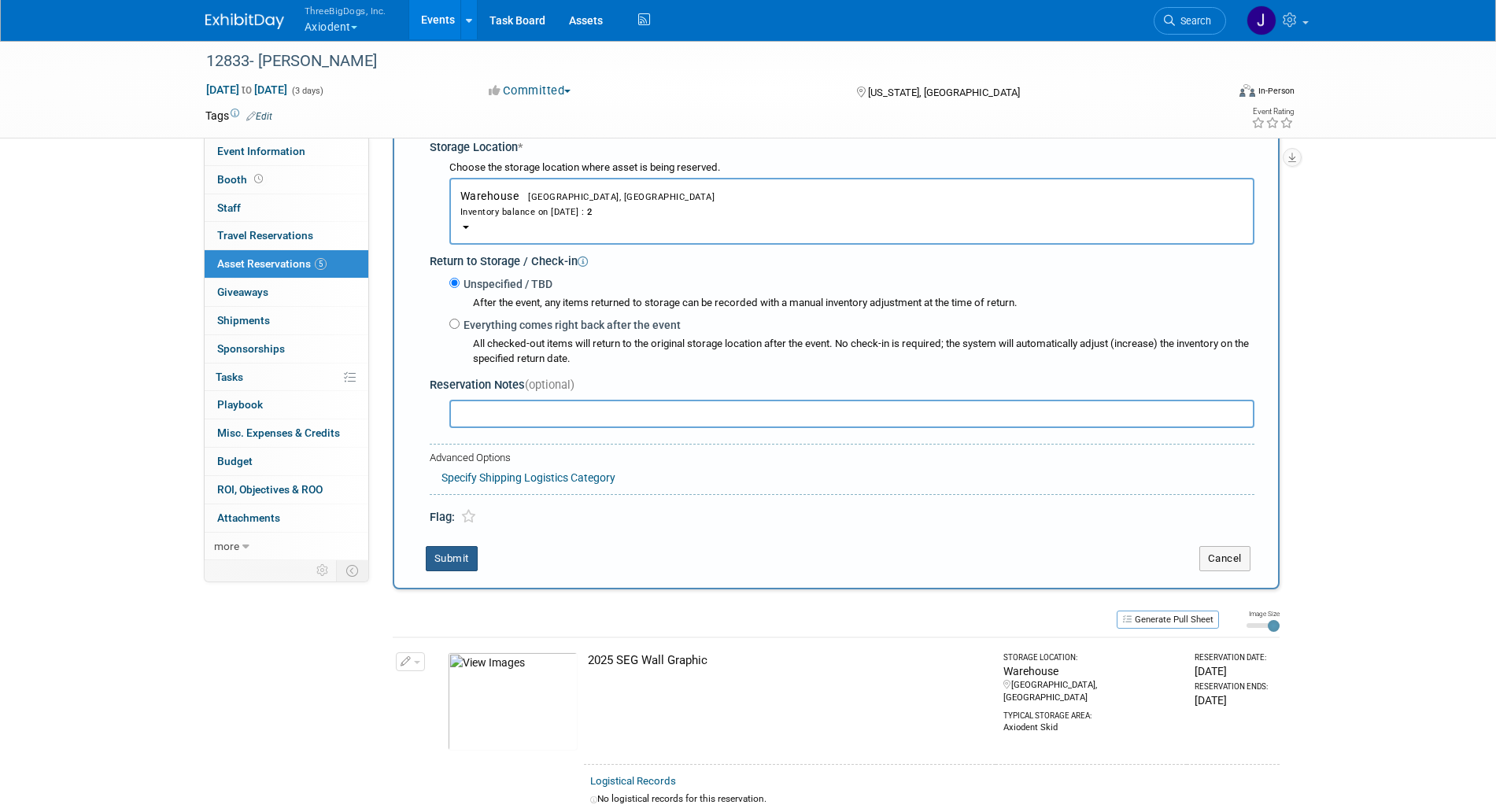
click at [458, 569] on button "Submit" at bounding box center [452, 558] width 52 height 25
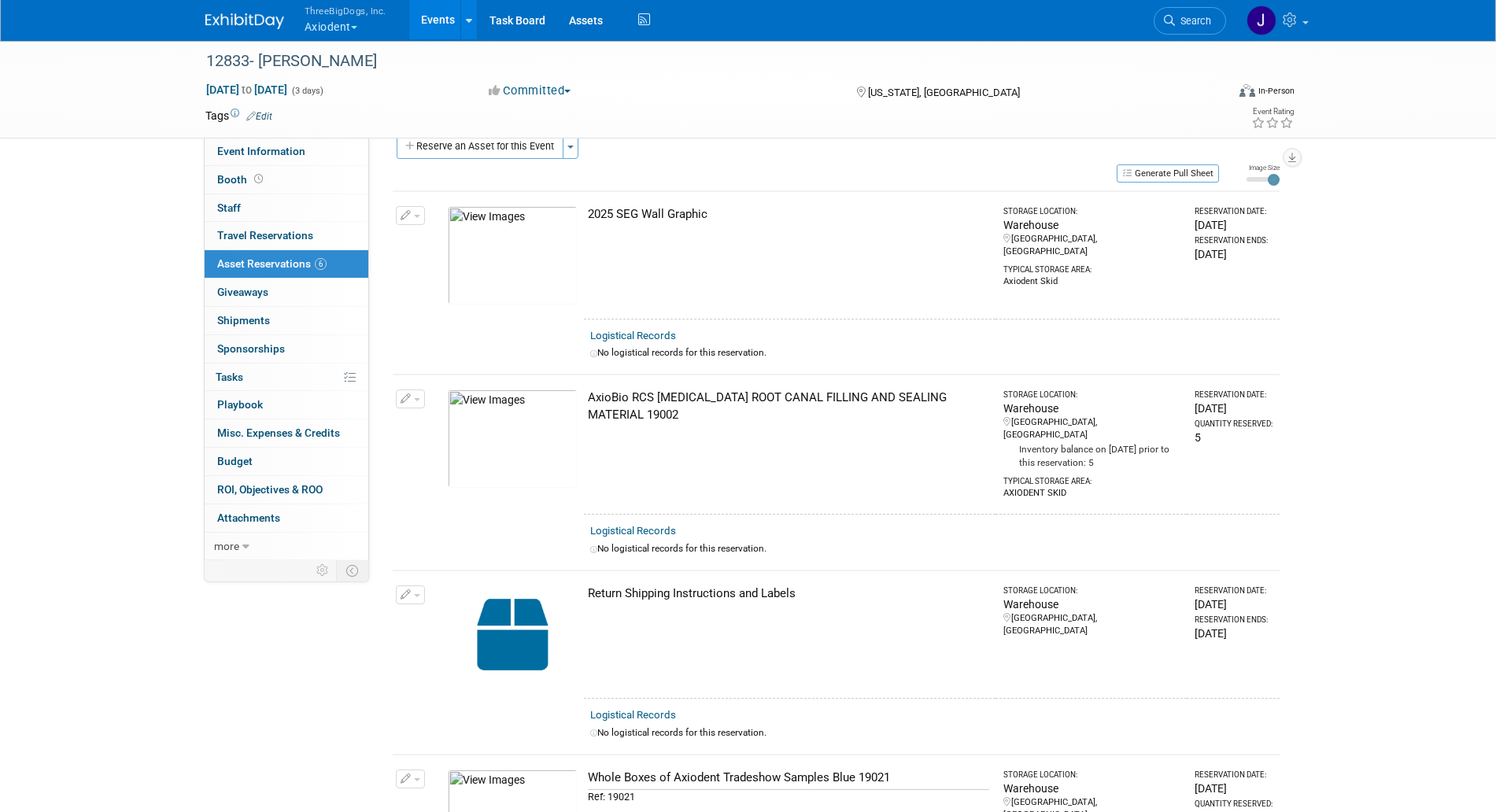
scroll to position [0, 0]
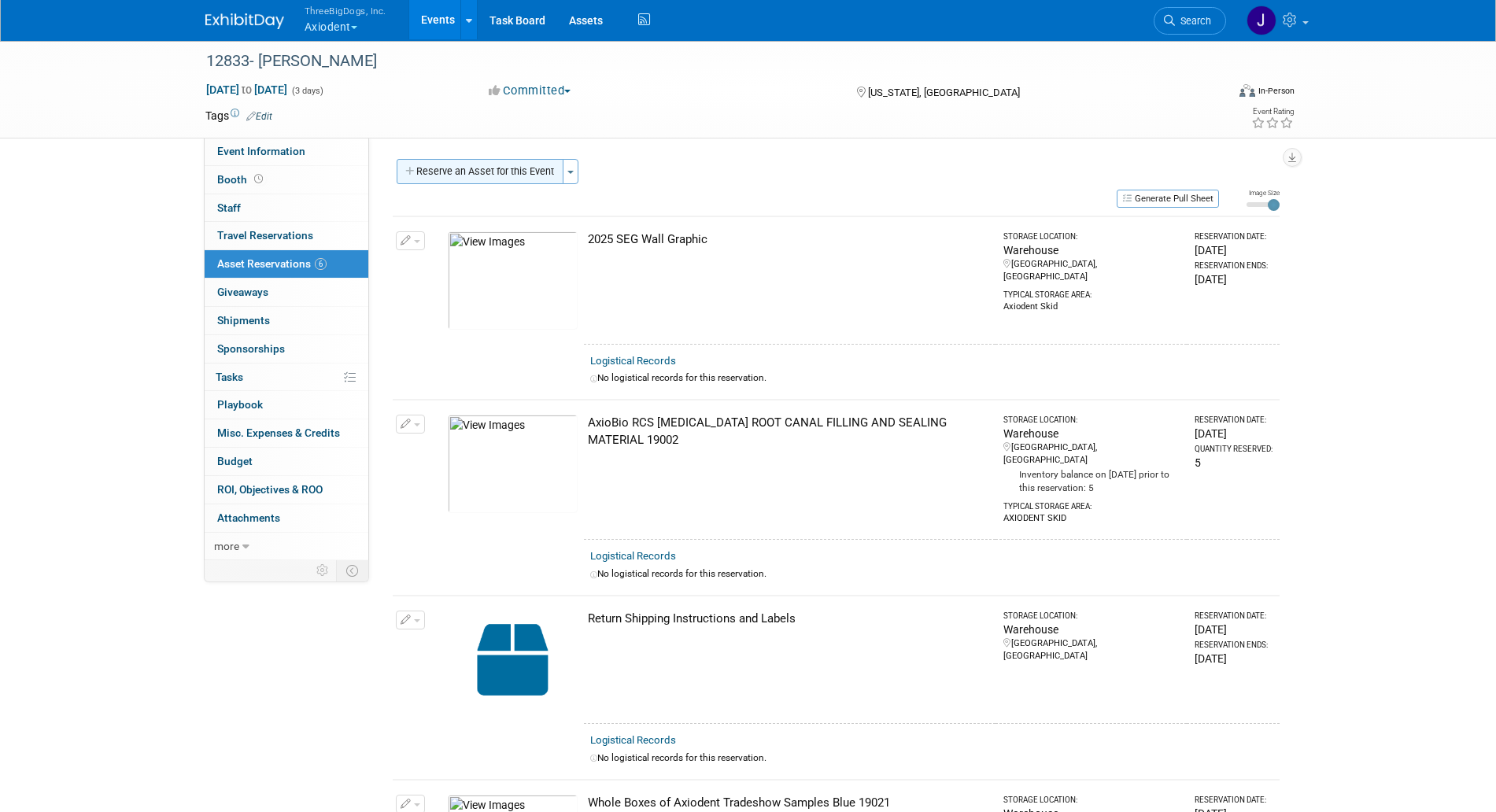
click at [537, 176] on button "Reserve an Asset for this Event" at bounding box center [480, 170] width 167 height 25
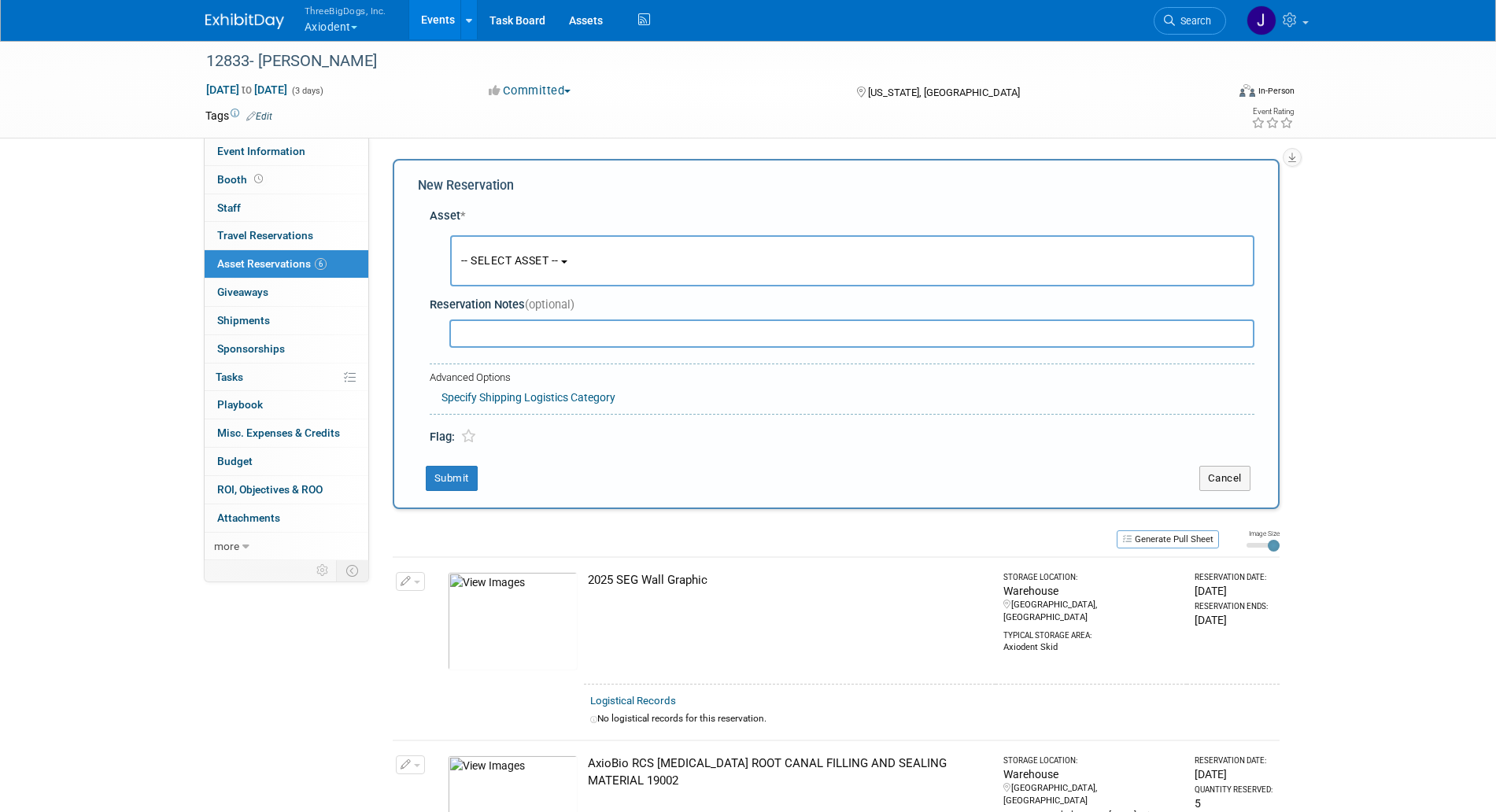
scroll to position [15, 0]
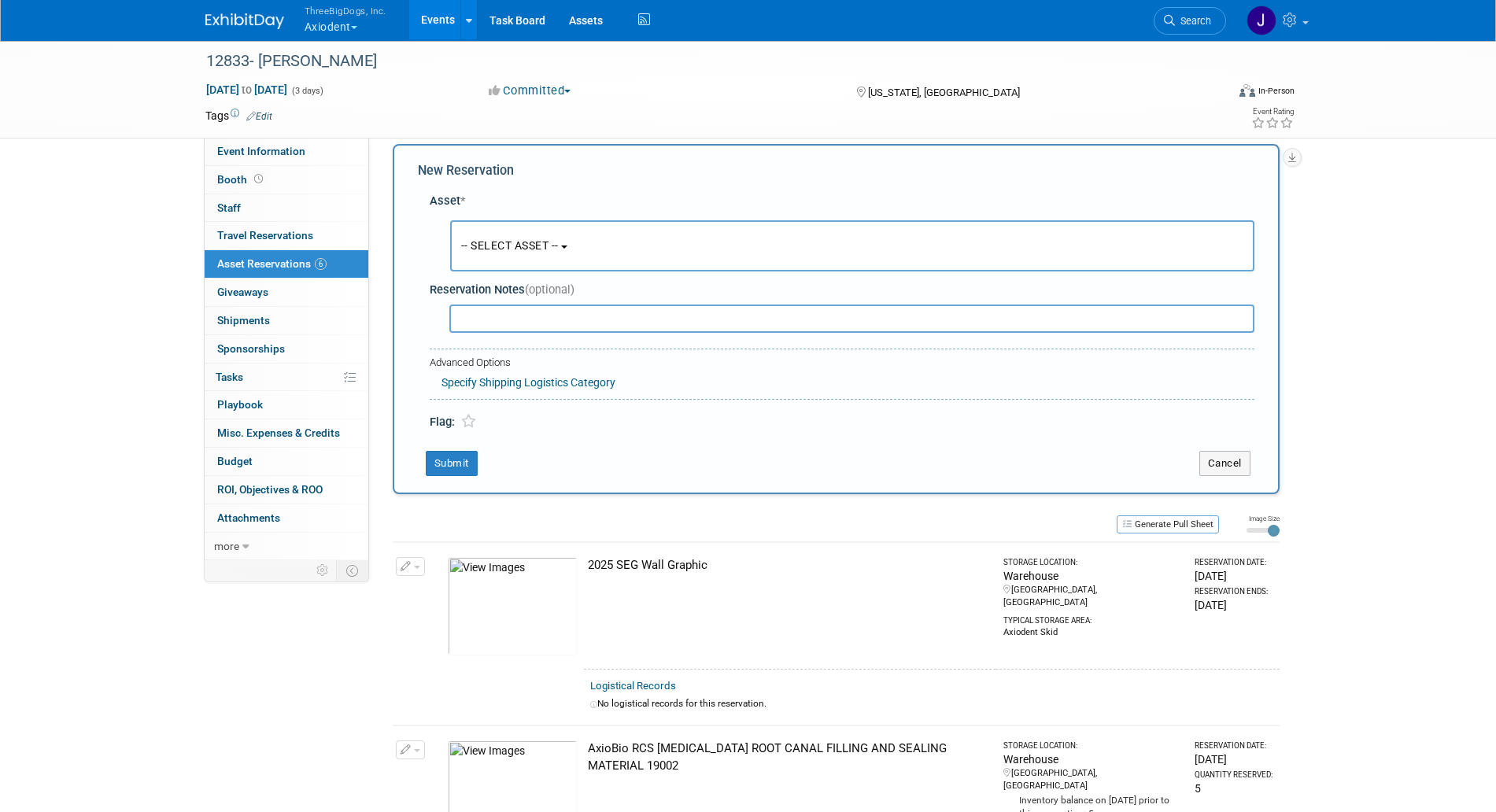
click at [574, 257] on button "-- SELECT ASSET --" at bounding box center [852, 246] width 805 height 51
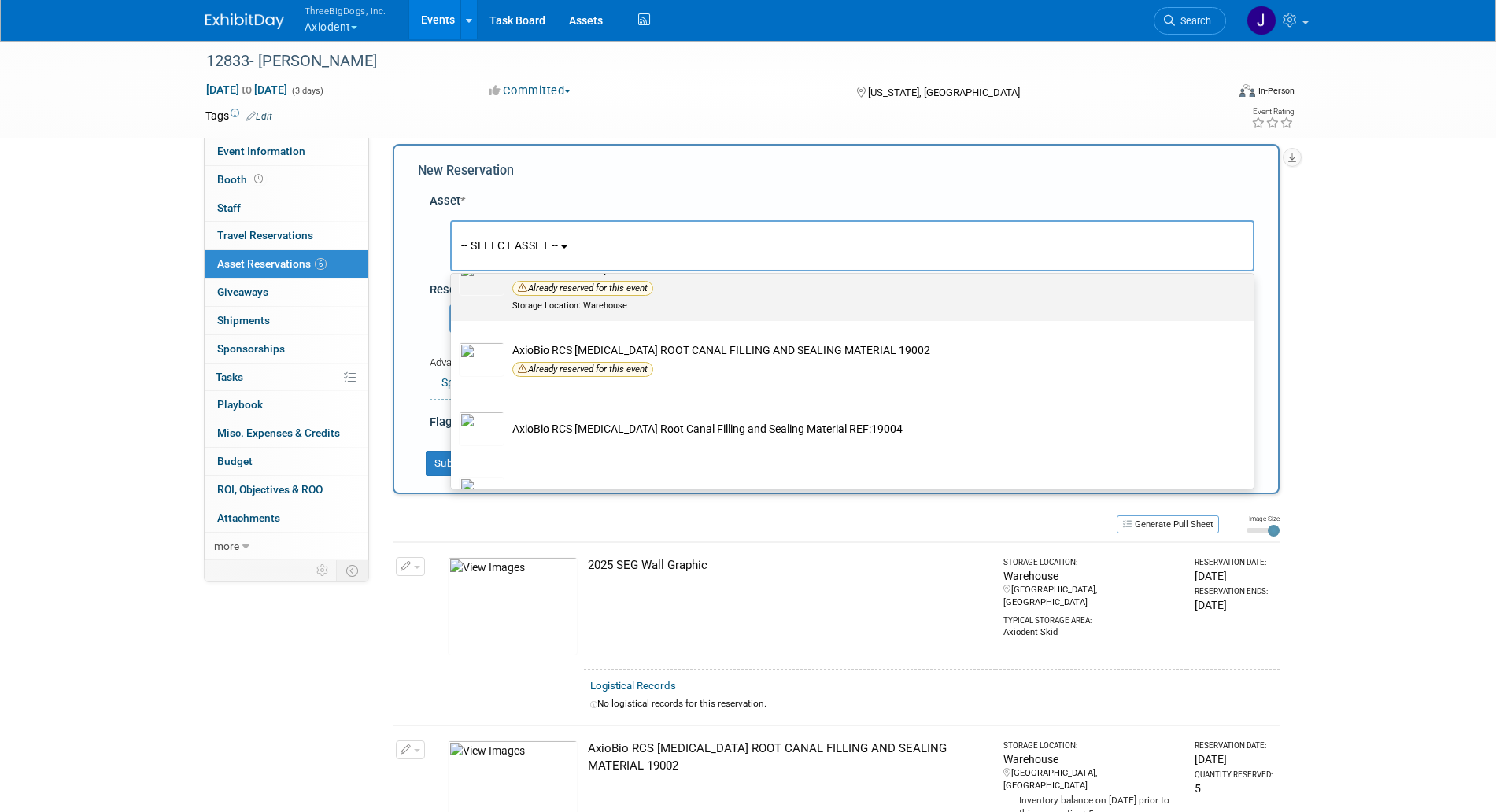
scroll to position [132, 0]
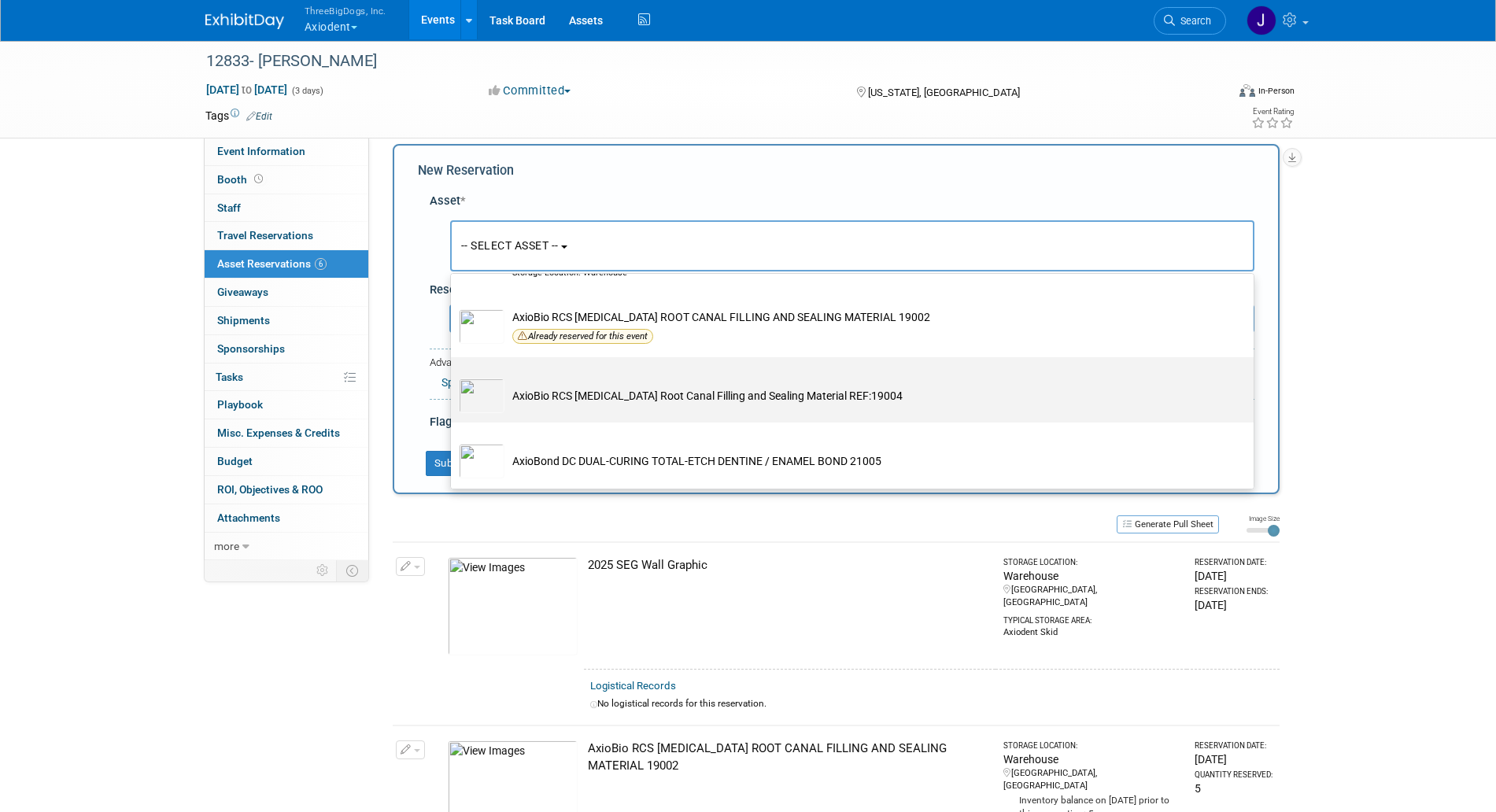
click at [697, 391] on td "AxioBio RCS [MEDICAL_DATA] Root Canal Filling and Sealing Material REF:19004" at bounding box center [863, 396] width 718 height 35
click at [454, 376] on input "AxioBio RCS [MEDICAL_DATA] Root Canal Filling and Sealing Material REF:19004" at bounding box center [447, 370] width 10 height 10
select select "10729075"
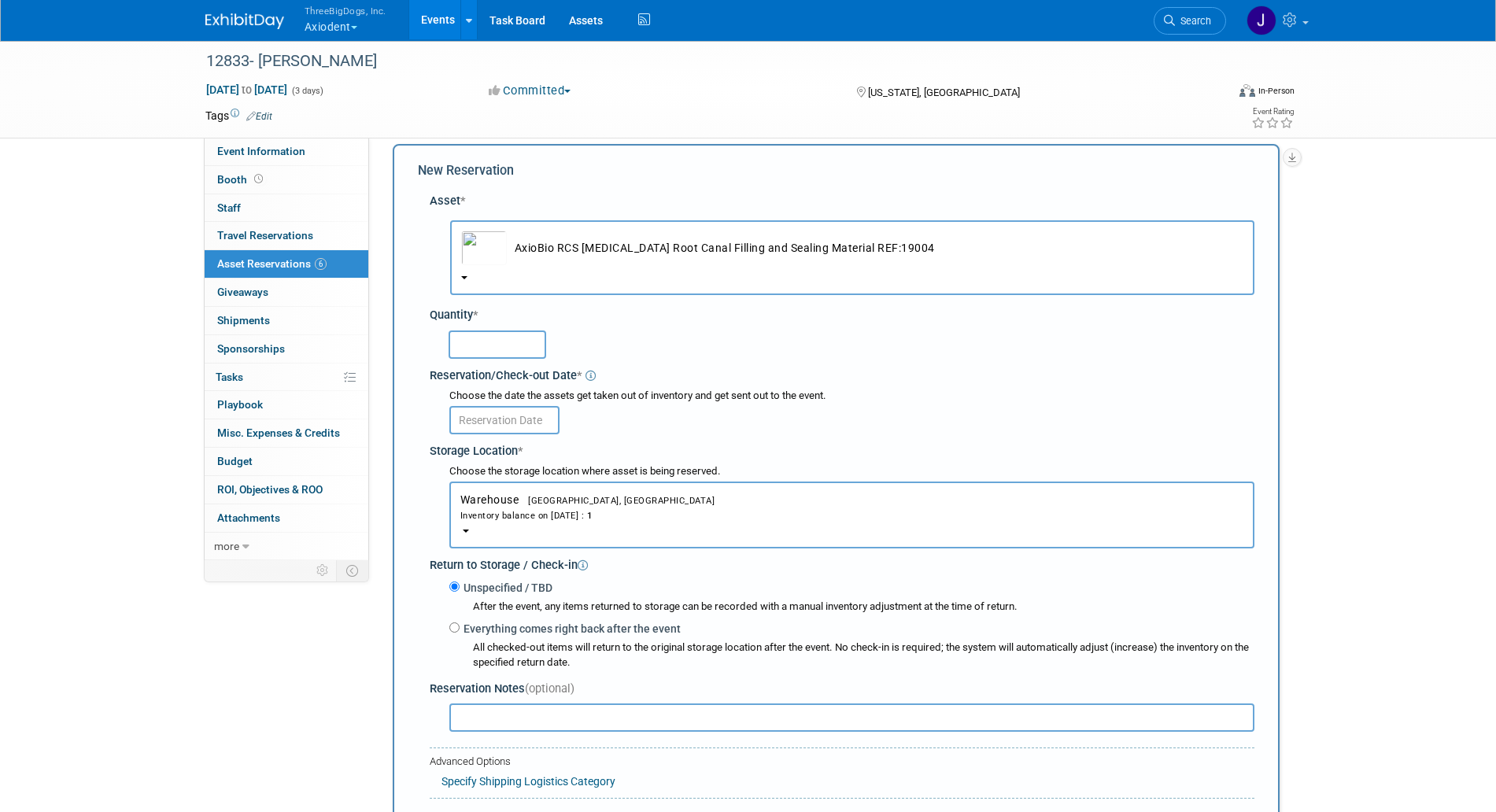
click at [490, 353] on input "text" at bounding box center [497, 345] width 97 height 28
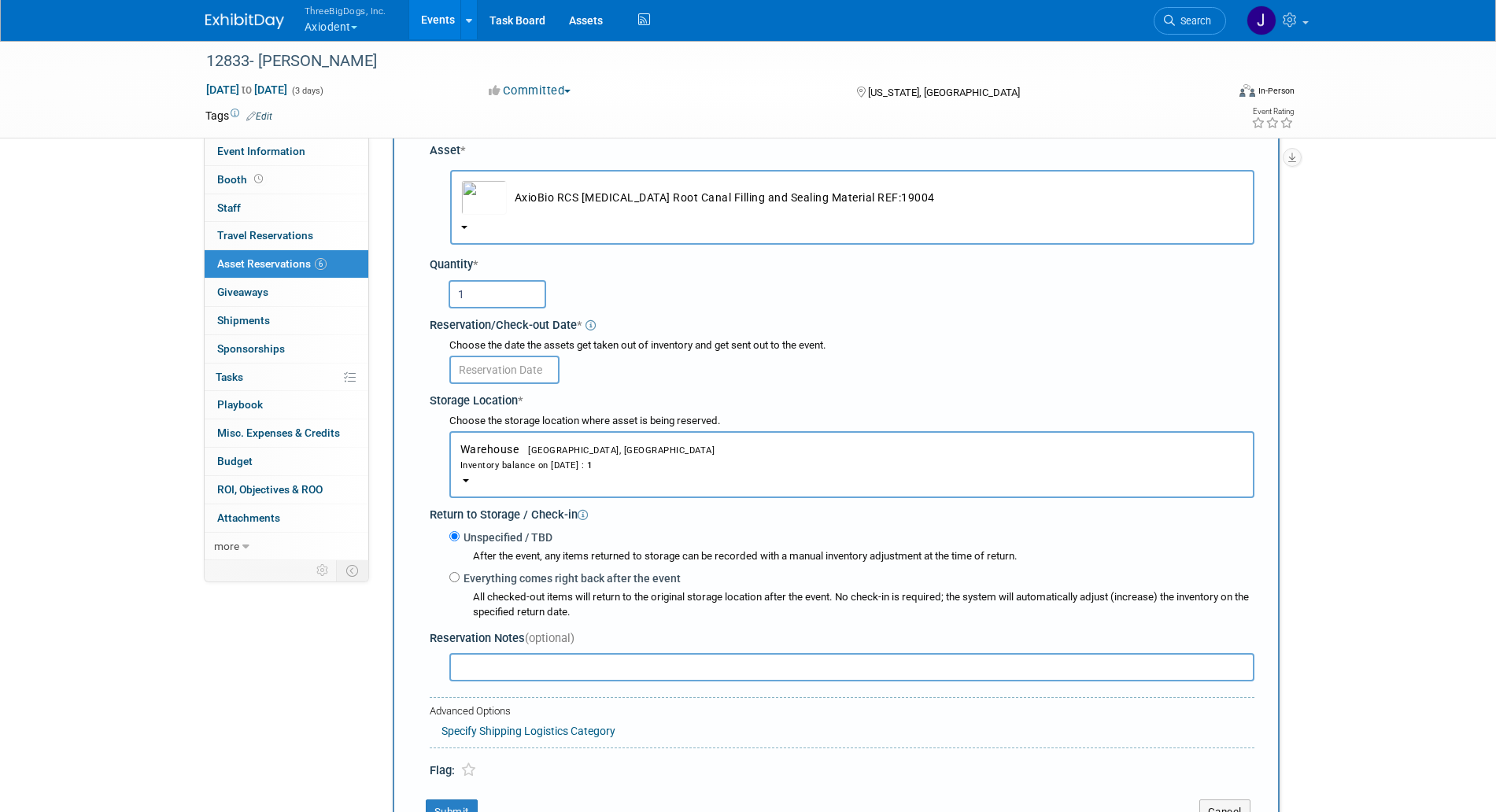
scroll to position [66, 0]
type input "1"
click at [542, 375] on input "text" at bounding box center [504, 368] width 110 height 28
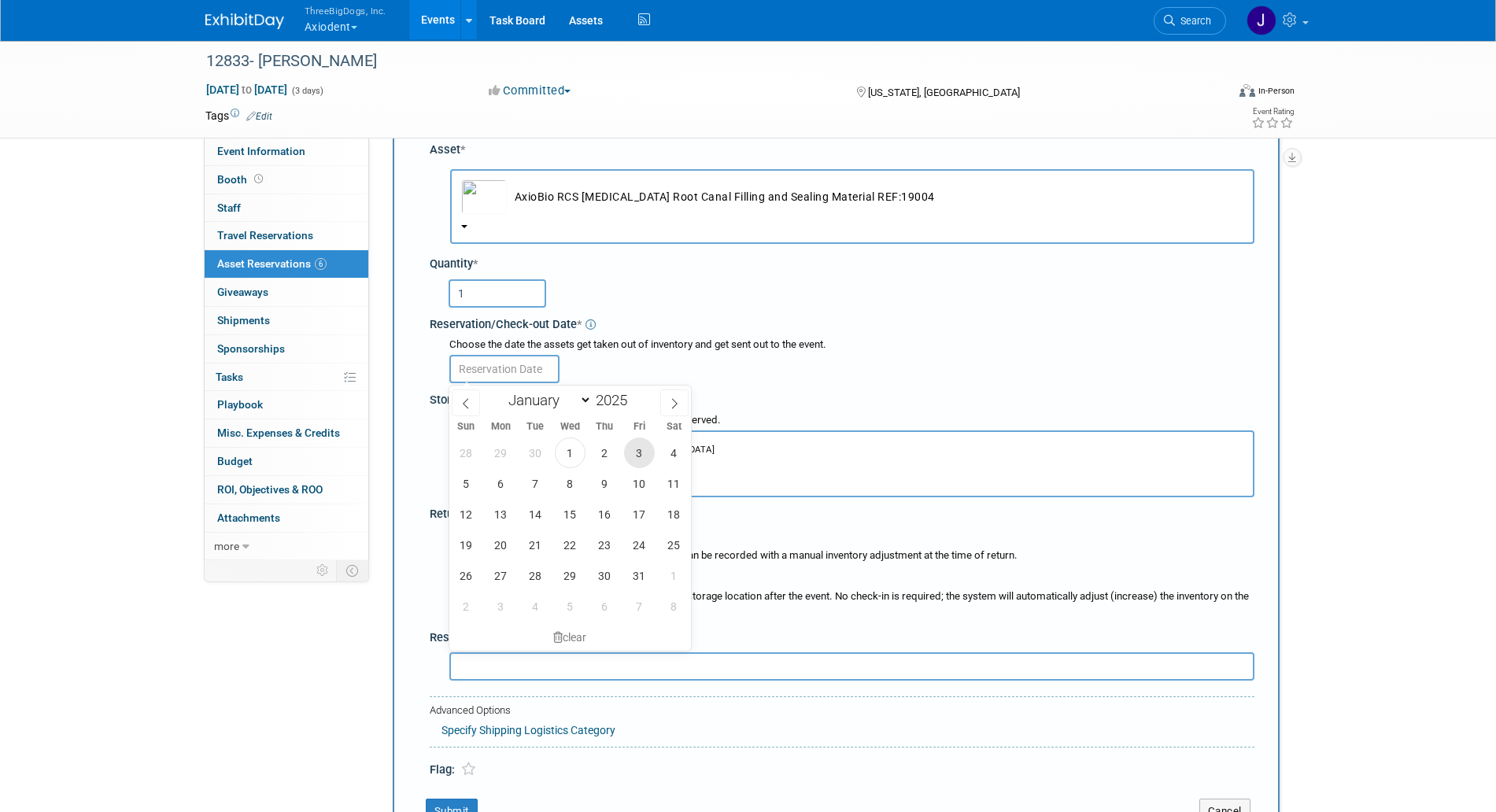
click at [644, 444] on span "3" at bounding box center [639, 452] width 30 height 30
type input "[DATE]"
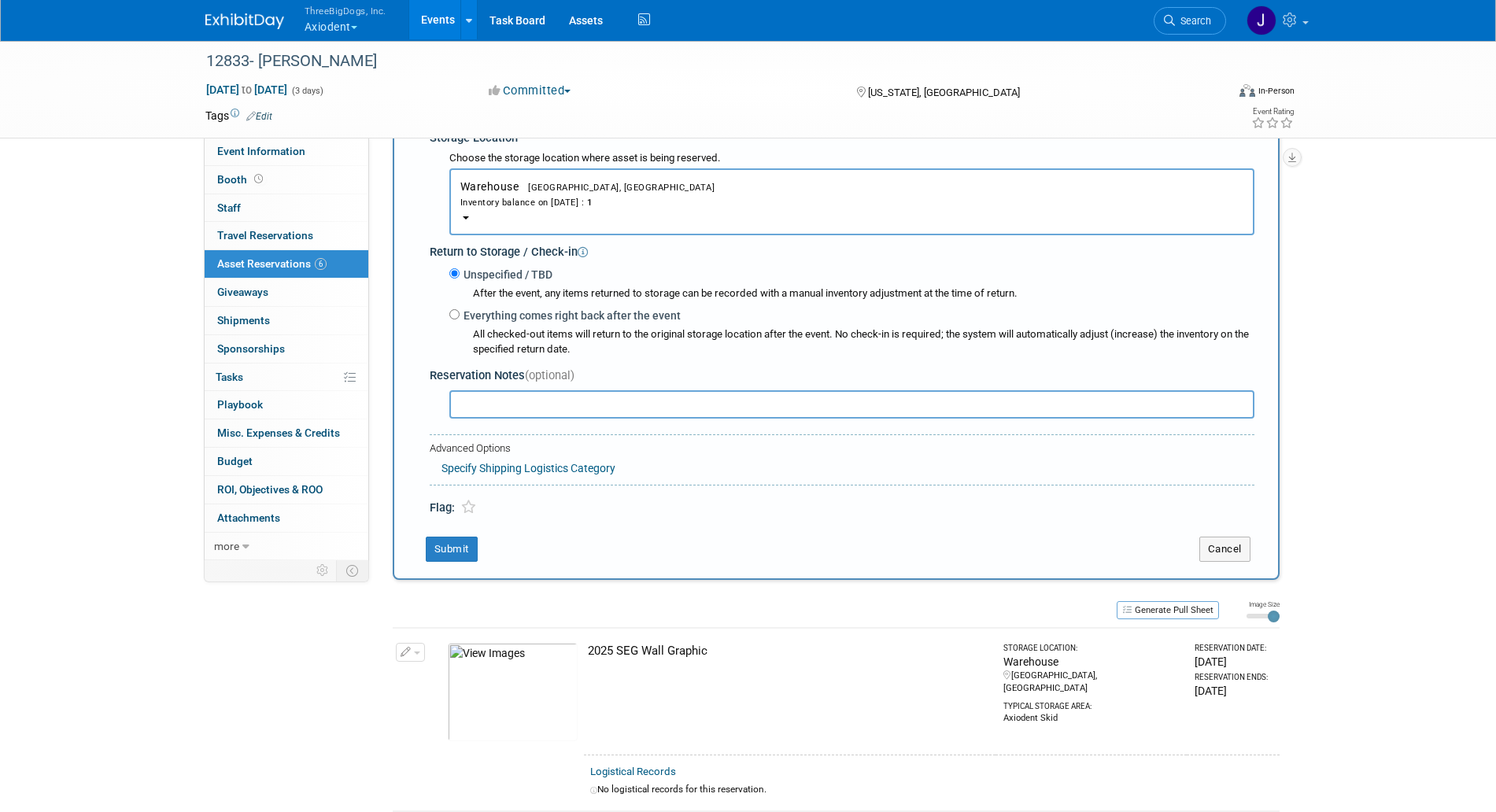
scroll to position [336, 0]
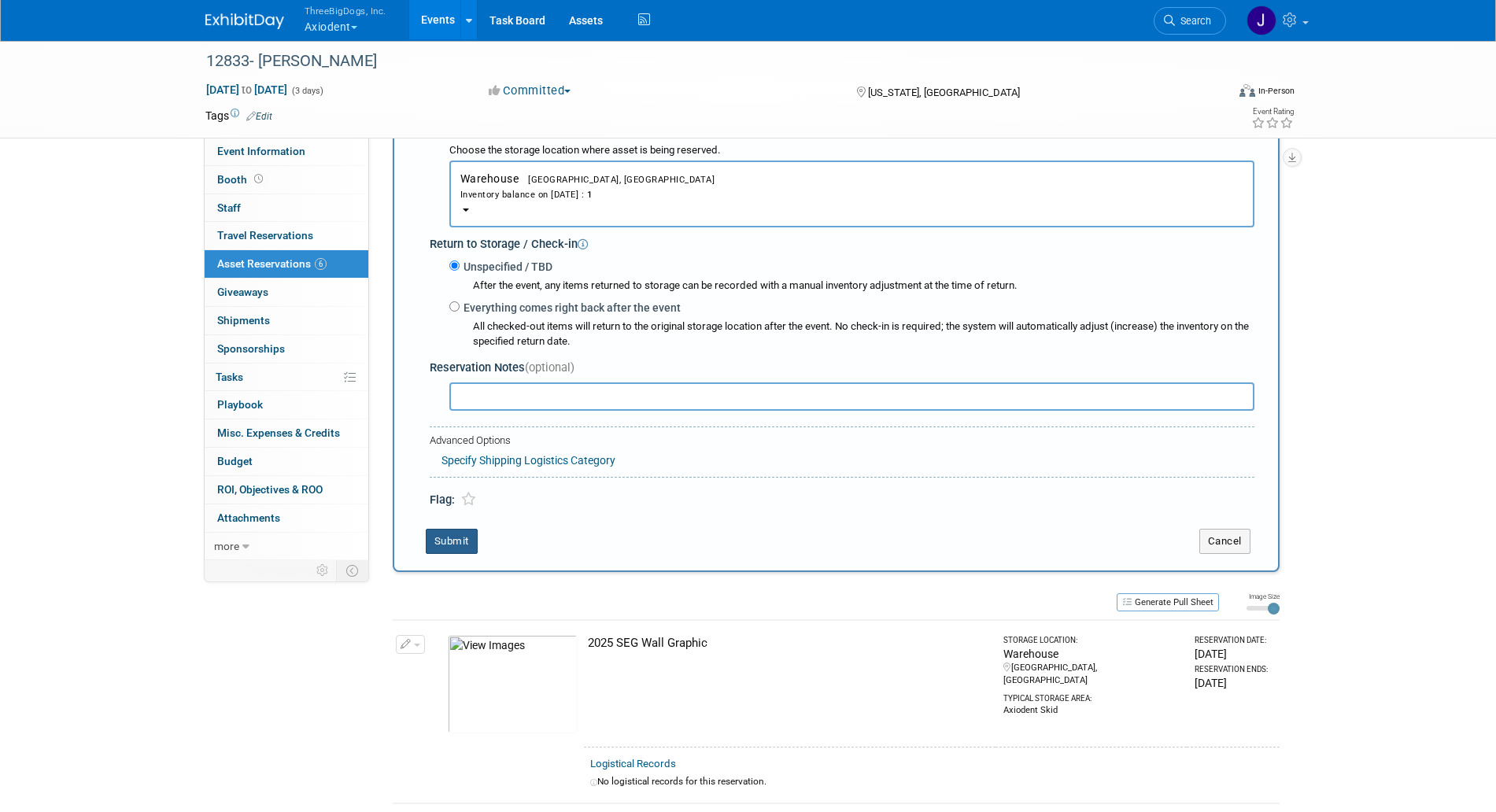
click at [460, 554] on button "Submit" at bounding box center [452, 541] width 52 height 25
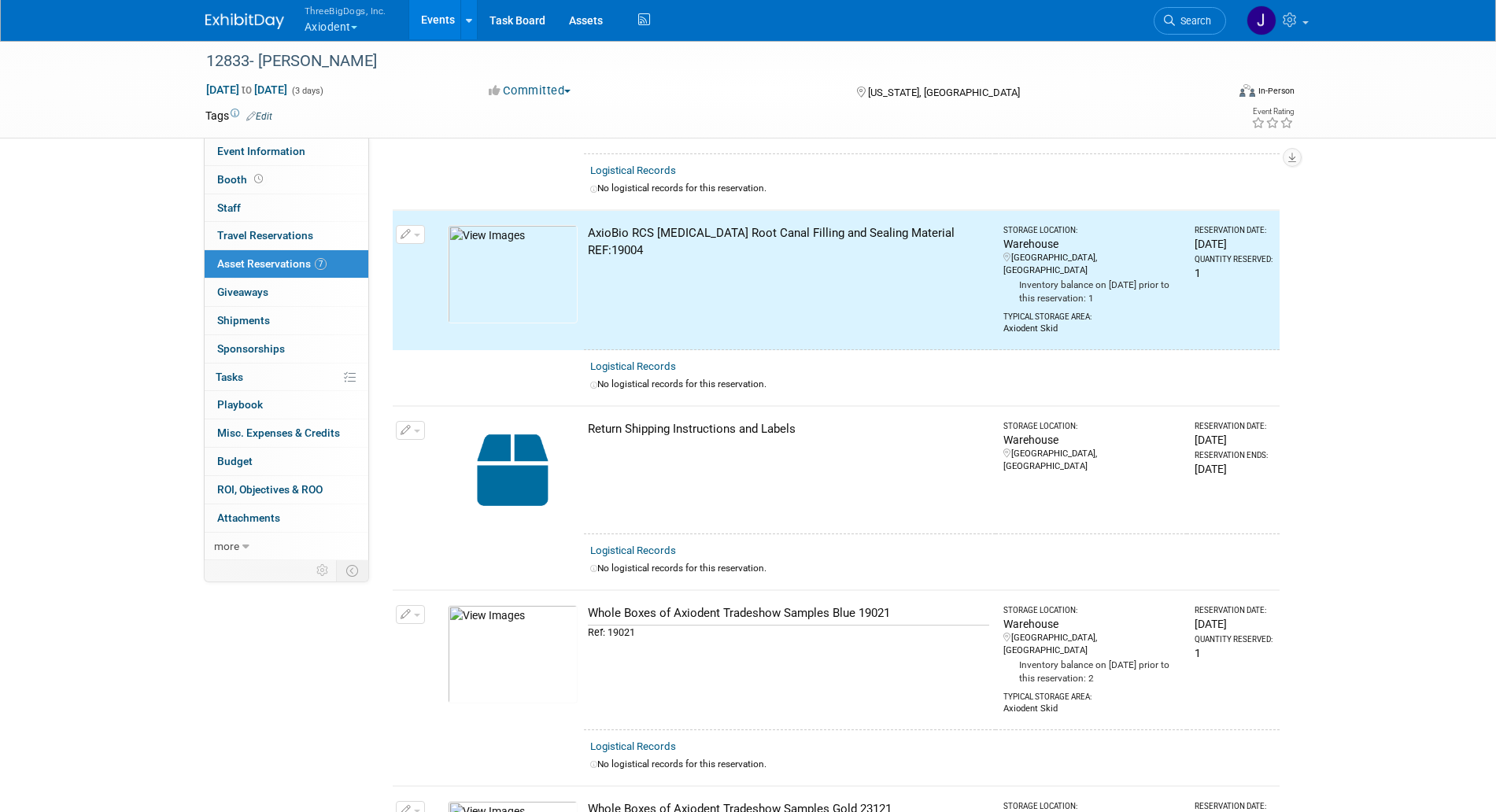
scroll to position [0, 0]
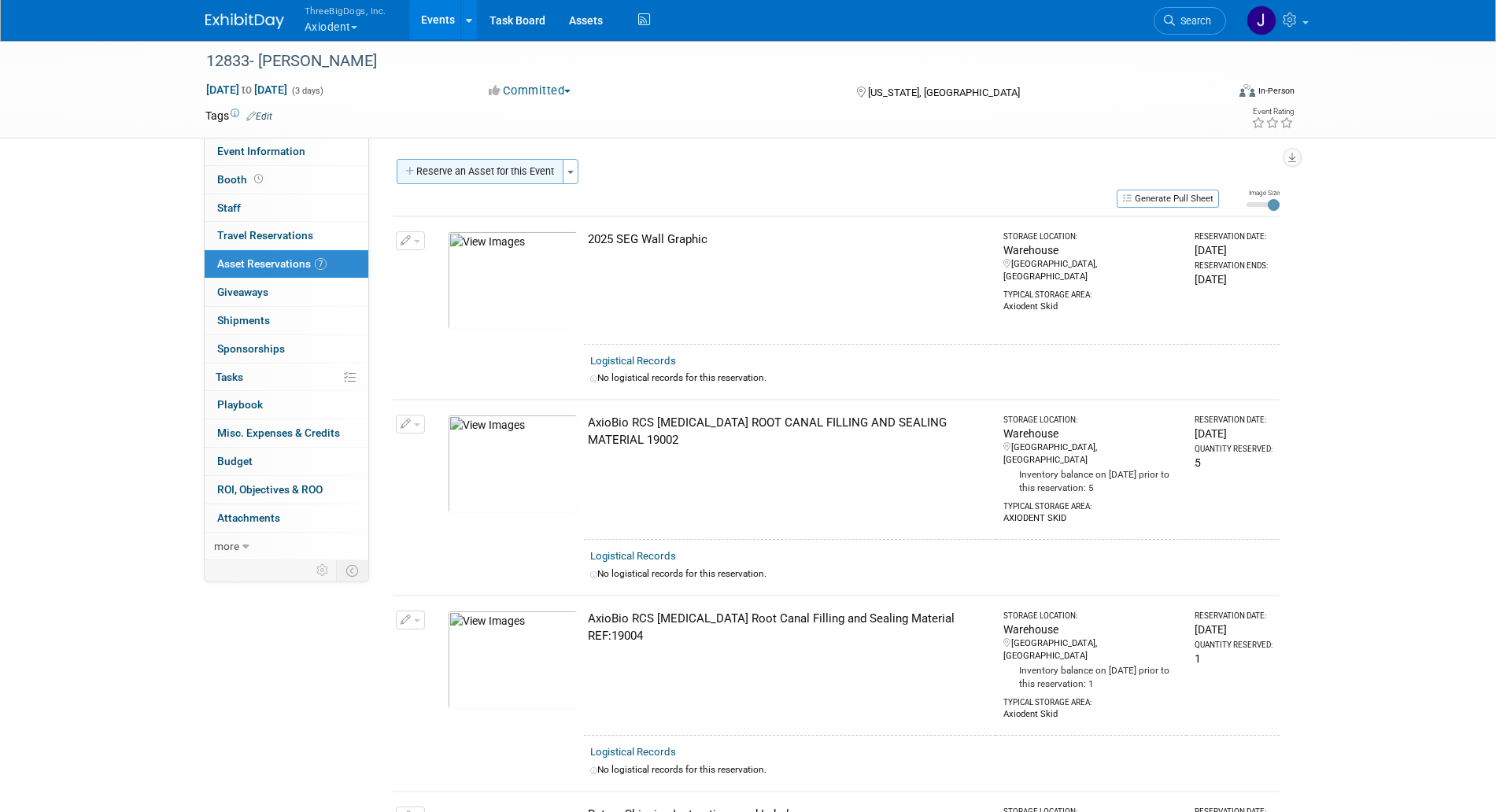
click at [518, 170] on button "Reserve an Asset for this Event" at bounding box center [480, 170] width 167 height 25
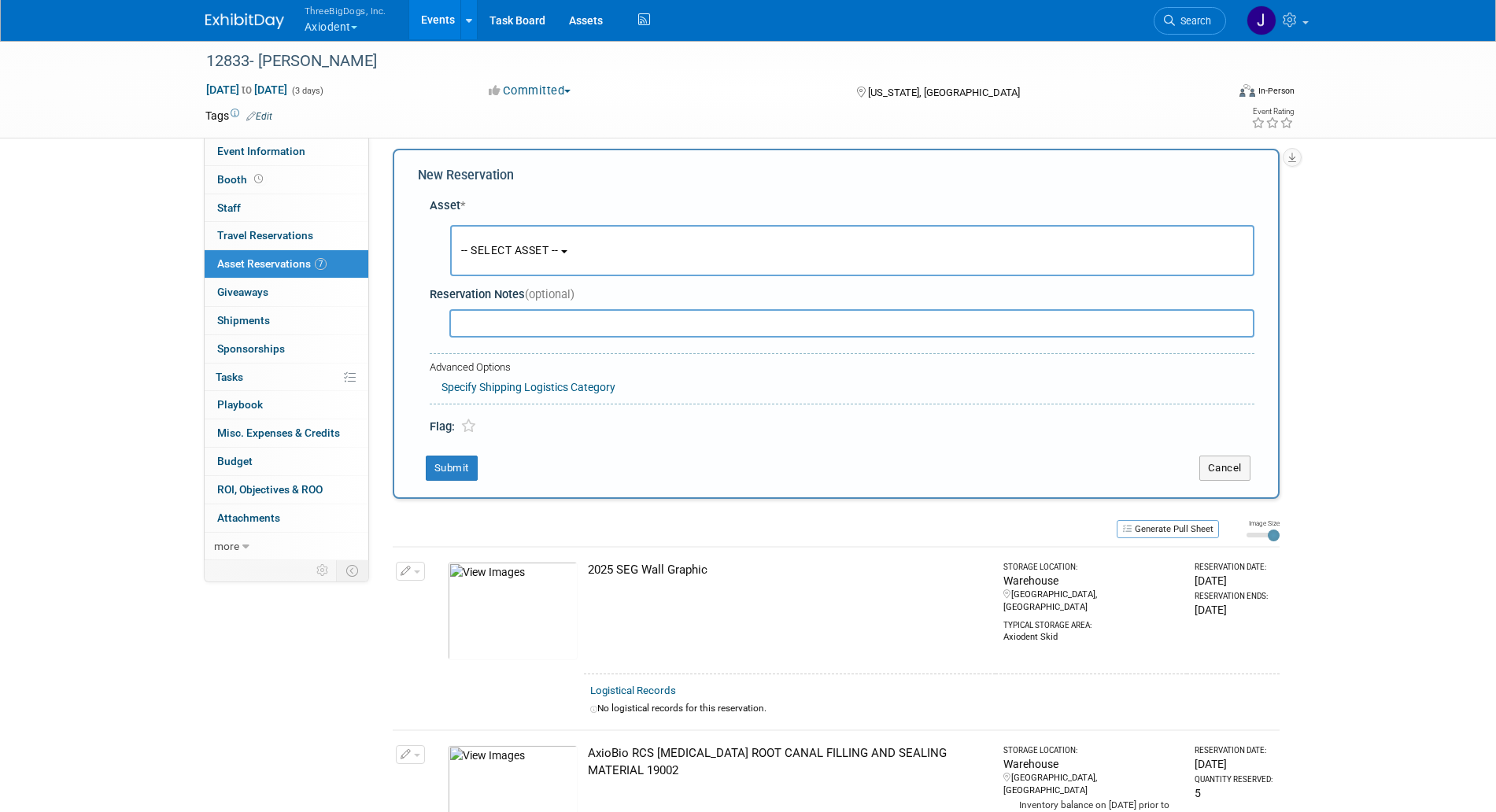
scroll to position [15, 0]
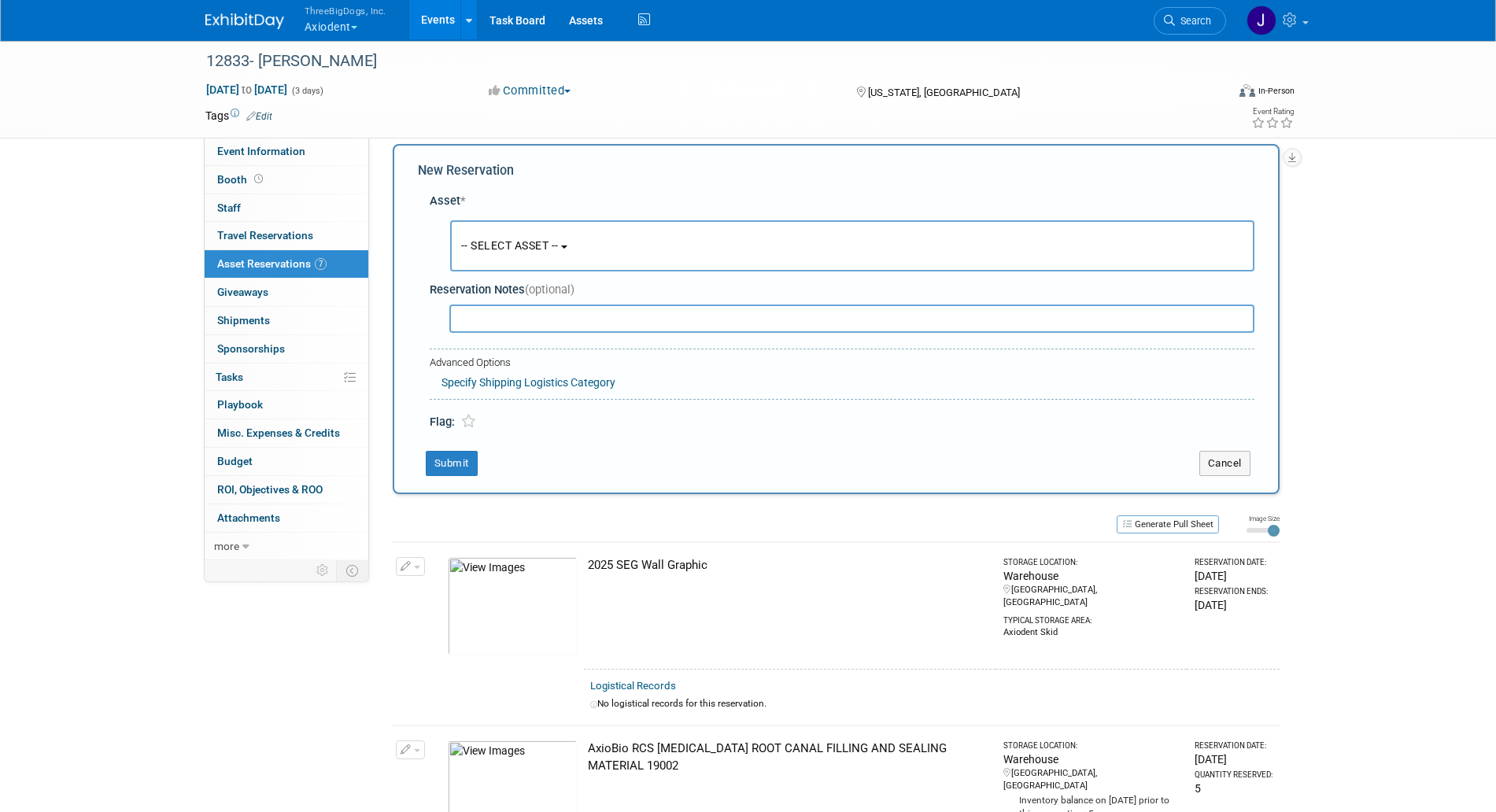
click at [559, 247] on span "-- SELECT ASSET --" at bounding box center [510, 246] width 97 height 13
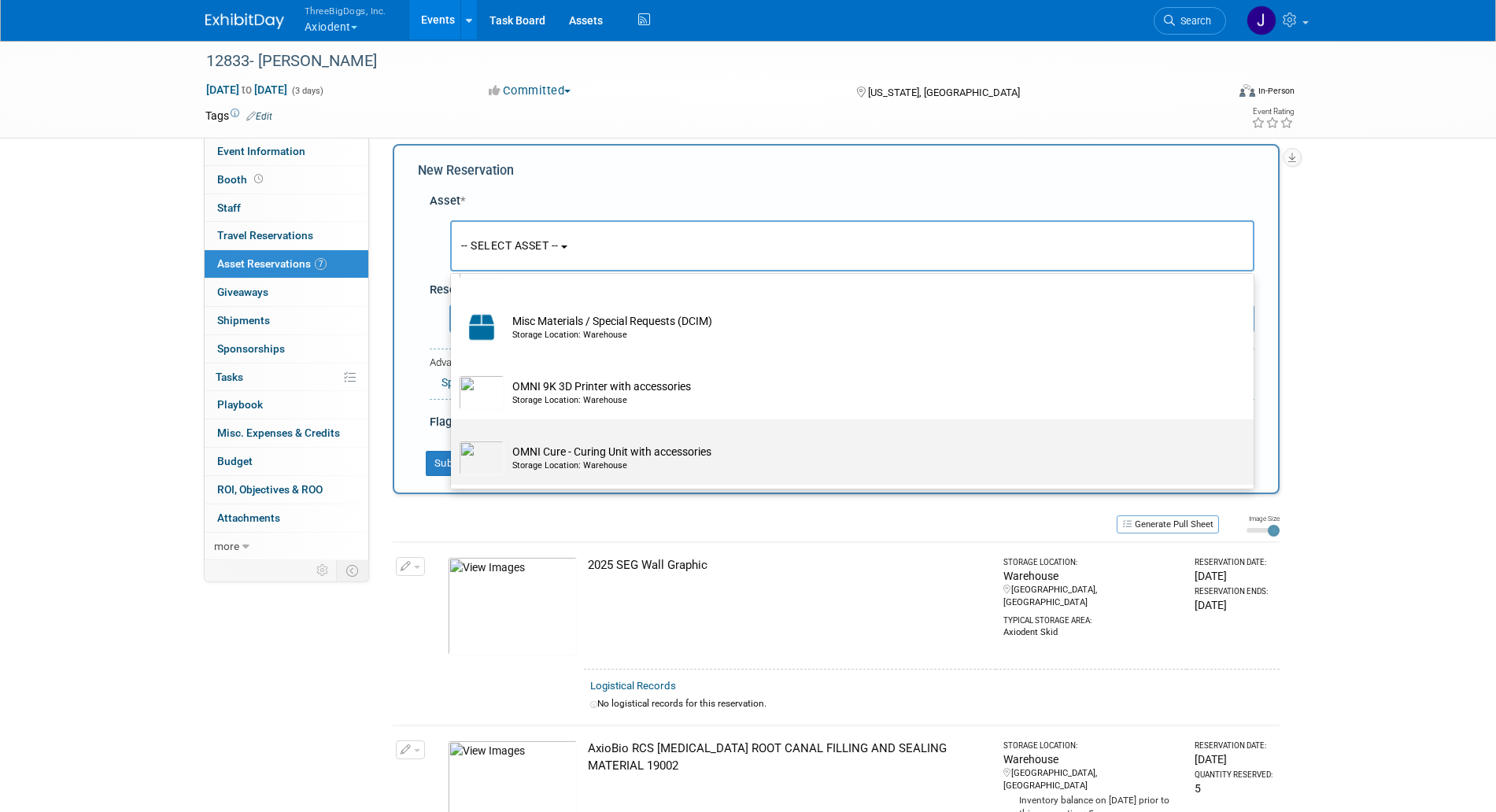
scroll to position [3340, 0]
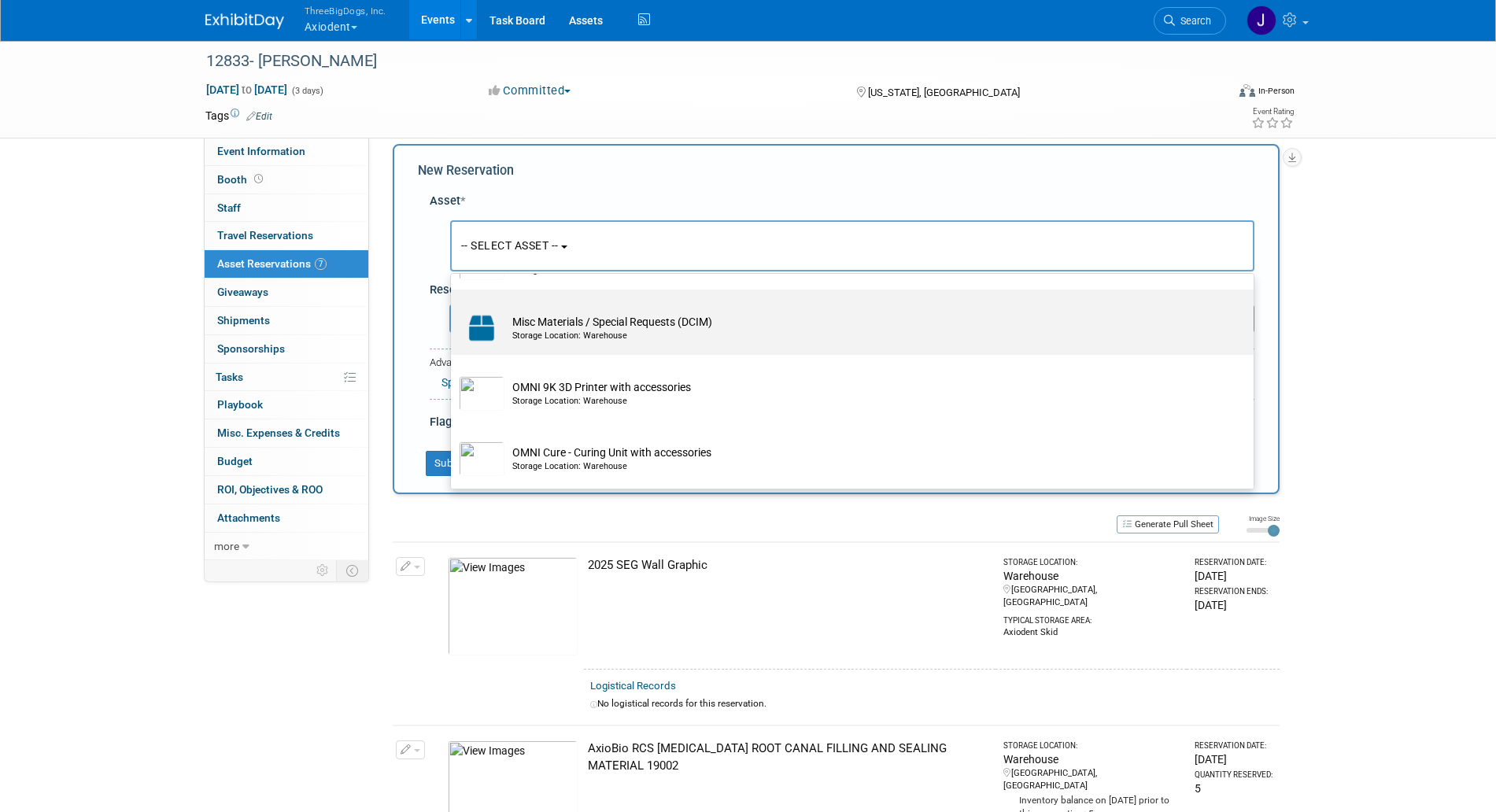
click at [660, 343] on div "Storage Location: Warehouse" at bounding box center [867, 336] width 710 height 13
click at [454, 309] on input "Misc Materials / Special Requests (DCIM) Storage Location: Warehouse" at bounding box center [447, 302] width 10 height 10
select select "10725602"
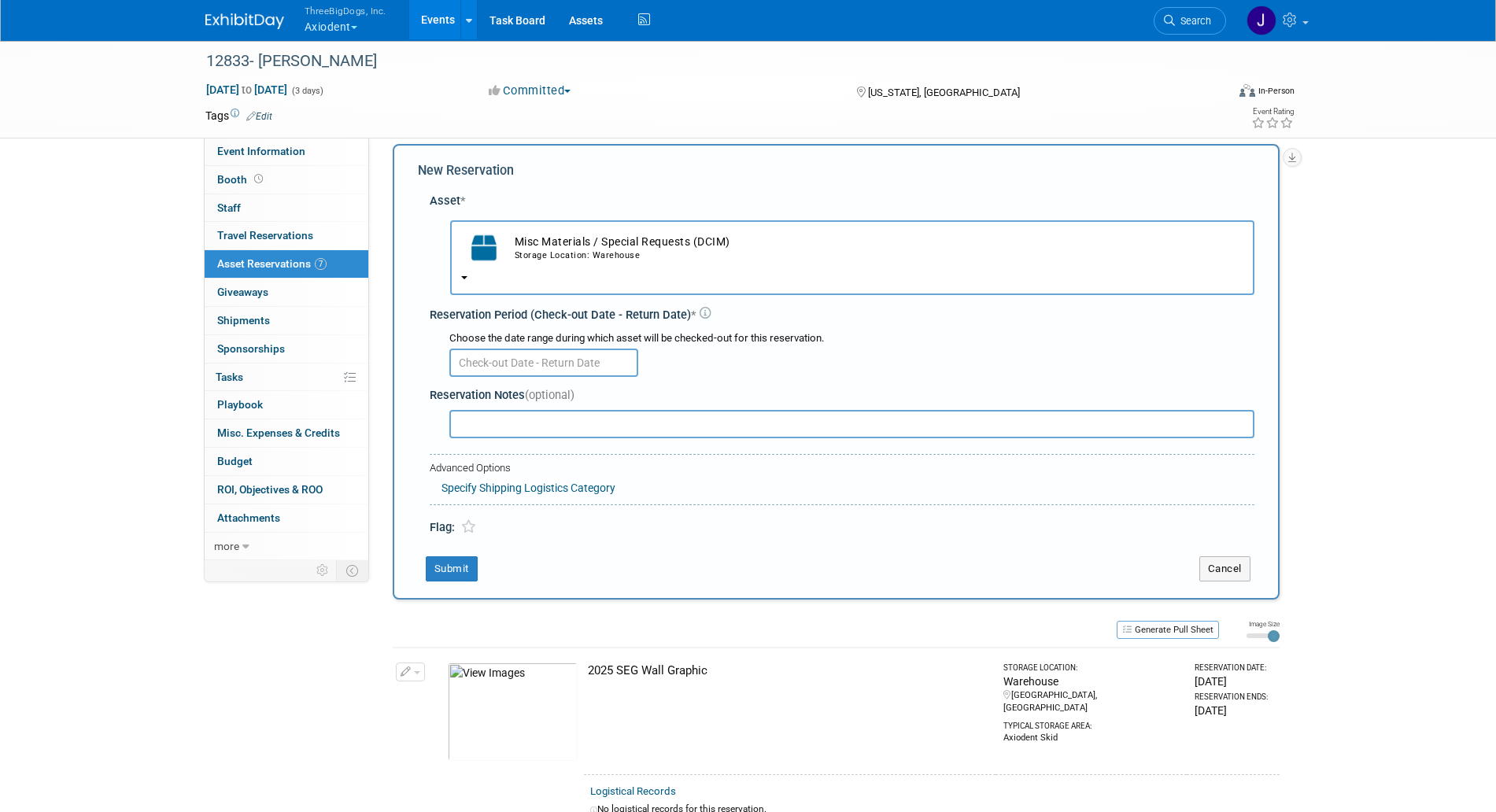
click at [593, 246] on td "Misc Materials / Special Requests (DCIM) Storage Location: Warehouse" at bounding box center [875, 248] width 737 height 35
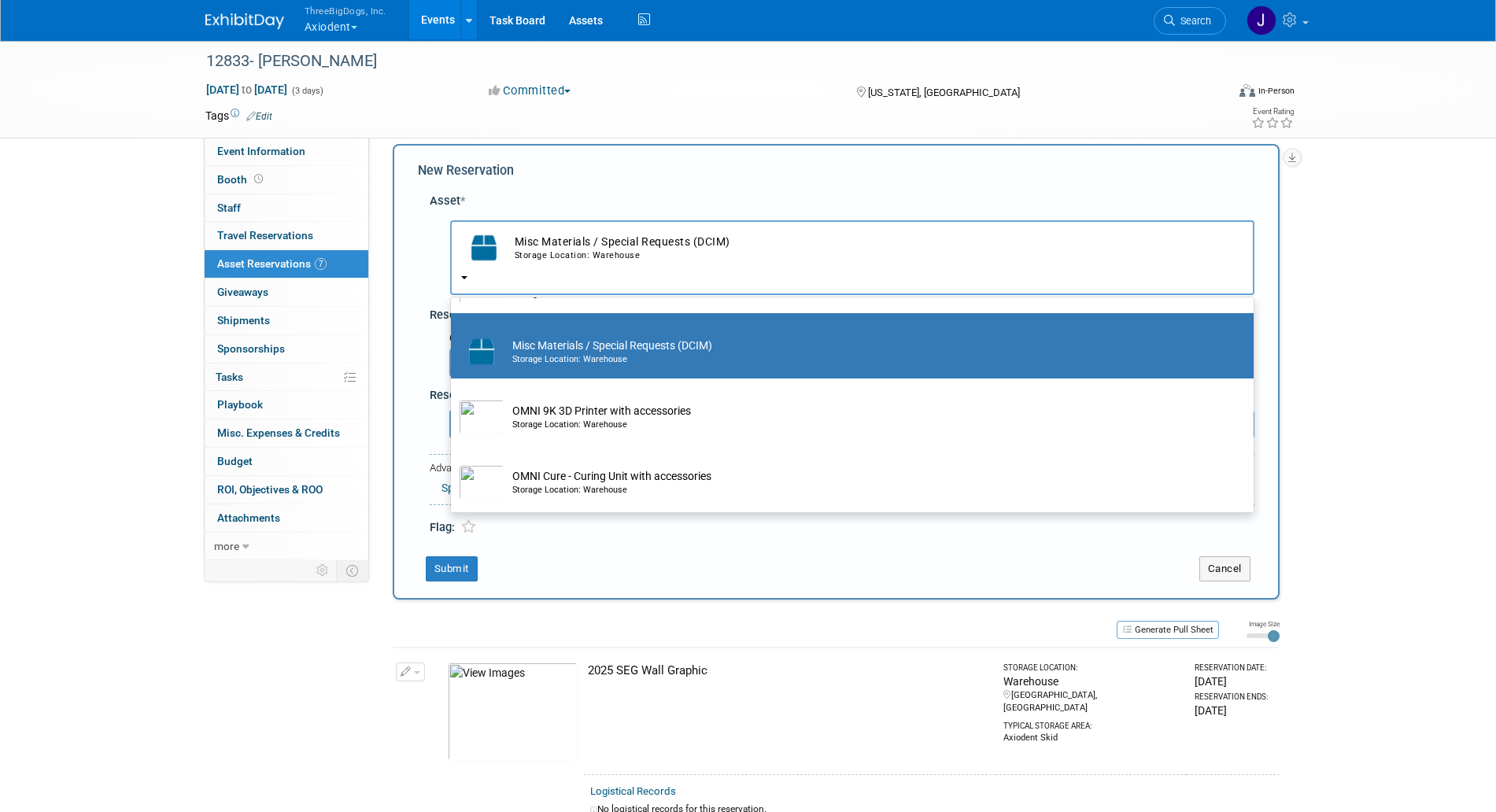
click at [593, 246] on td "Misc Materials / Special Requests (DCIM) Storage Location: Warehouse" at bounding box center [875, 248] width 737 height 35
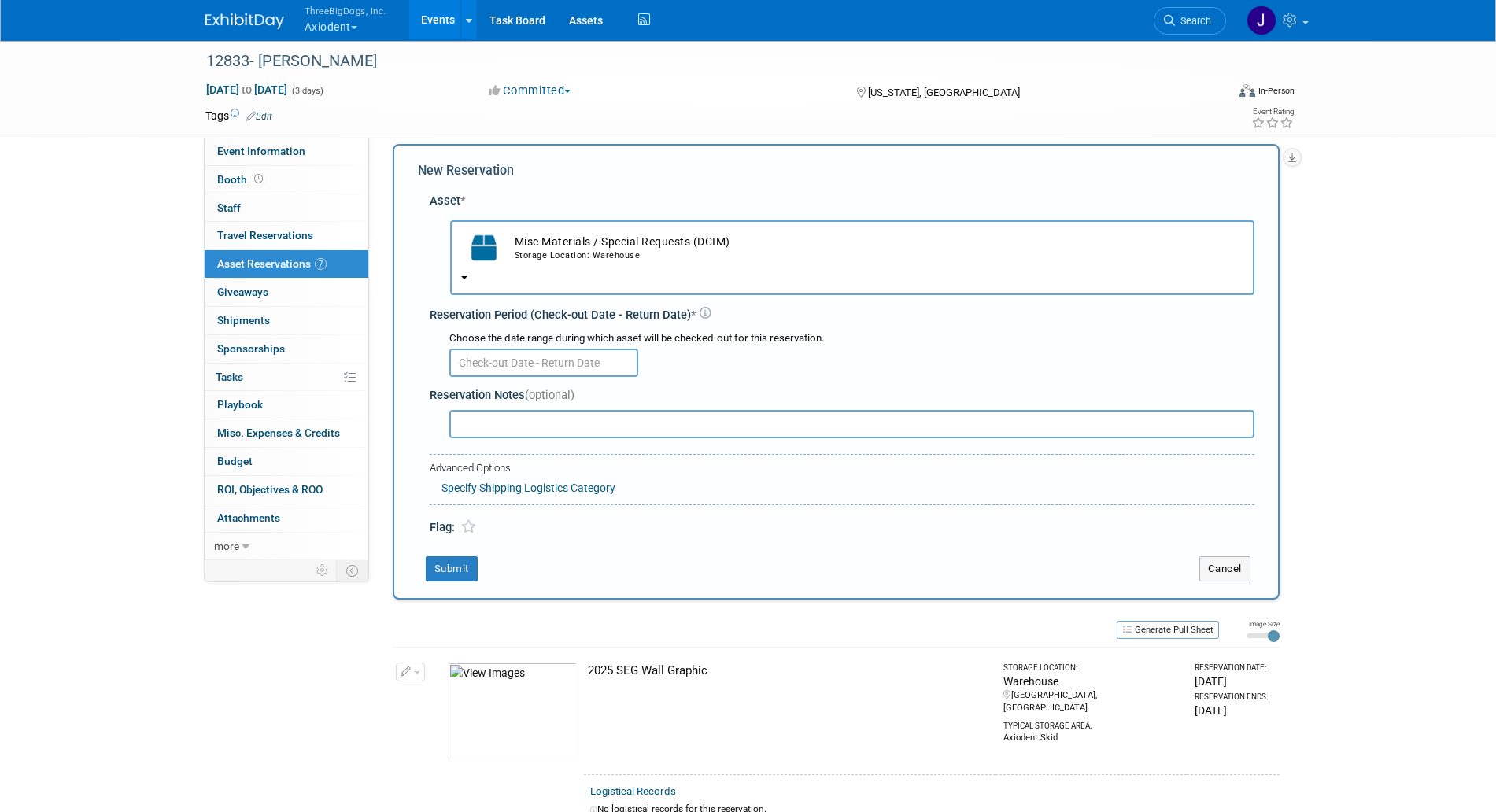
click at [571, 367] on input "text" at bounding box center [544, 362] width 189 height 28
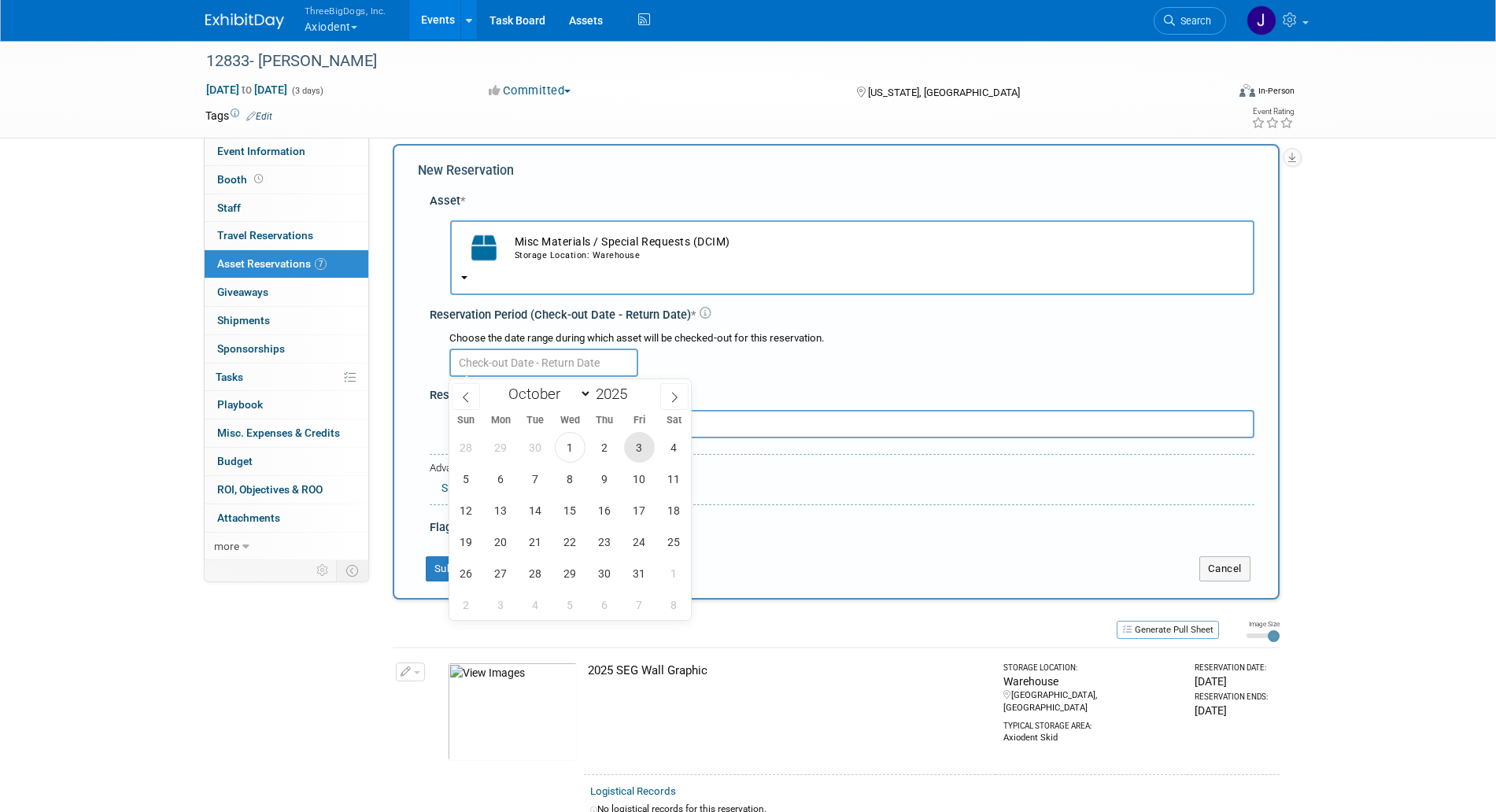
click at [649, 445] on span "3" at bounding box center [639, 446] width 30 height 30
type input "[DATE]"
click at [750, 353] on div at bounding box center [852, 361] width 805 height 30
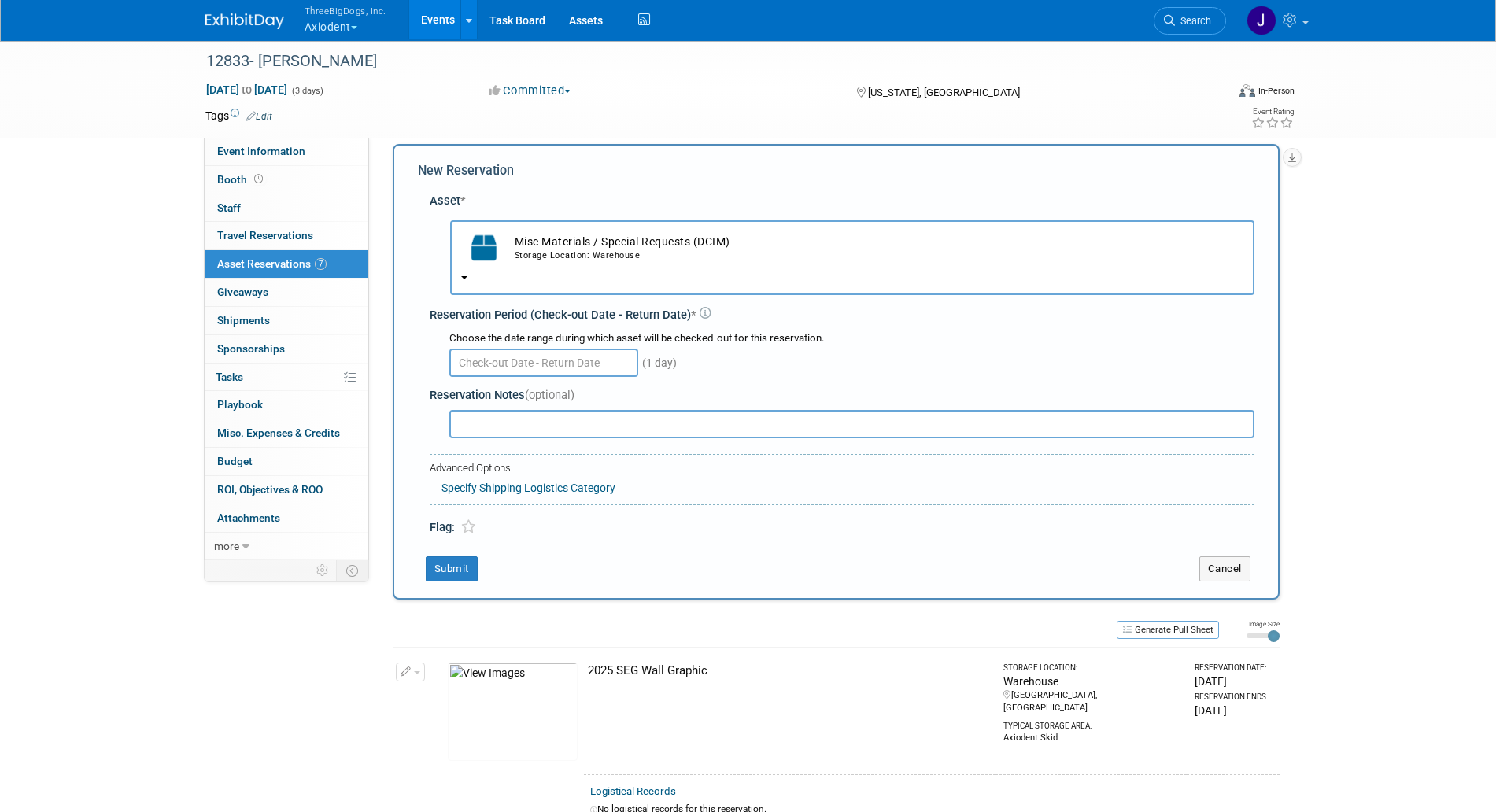
click at [497, 368] on input "text" at bounding box center [544, 362] width 189 height 28
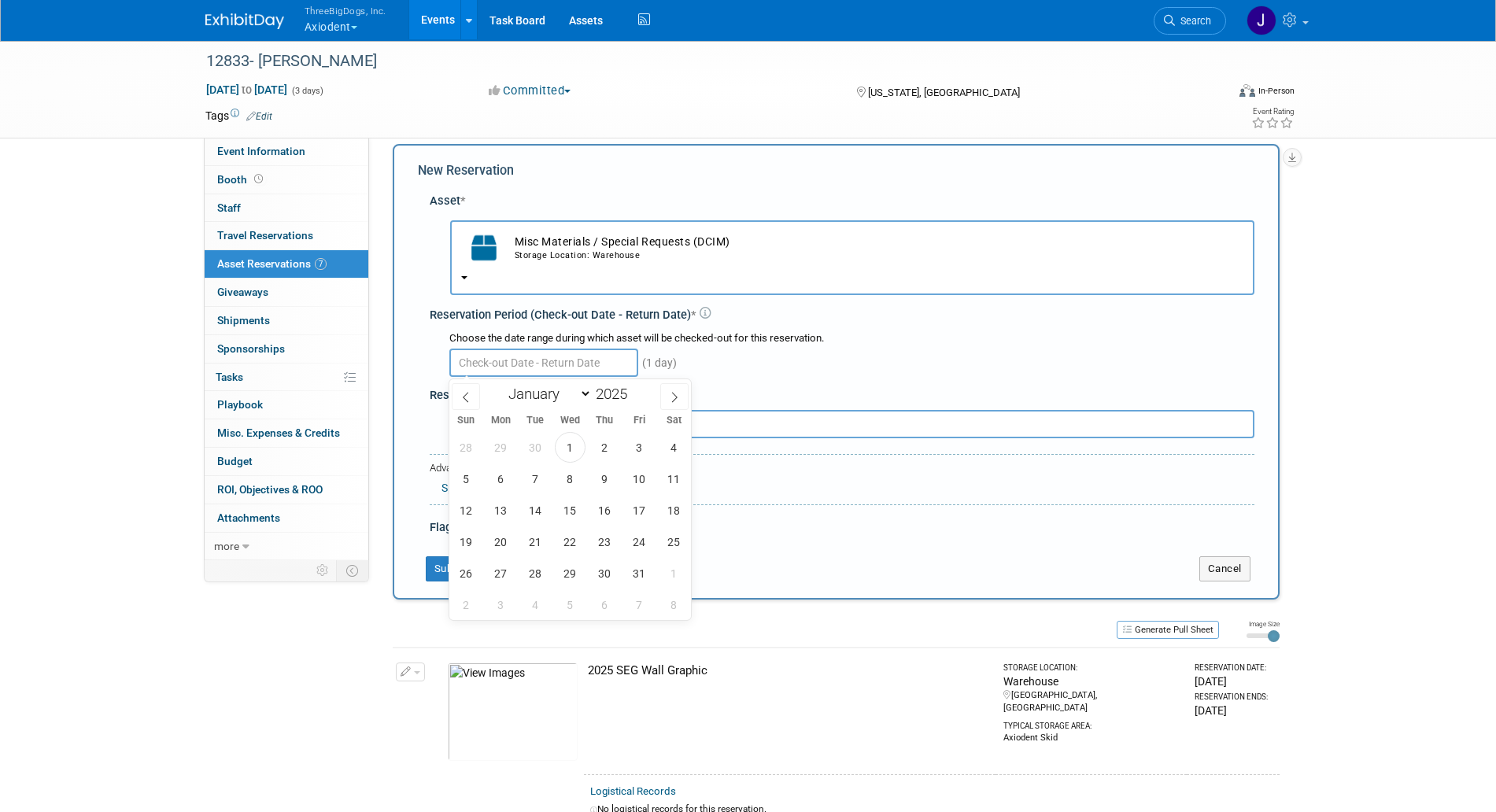
click at [540, 254] on div "Storage Location: Warehouse" at bounding box center [879, 256] width 729 height 13
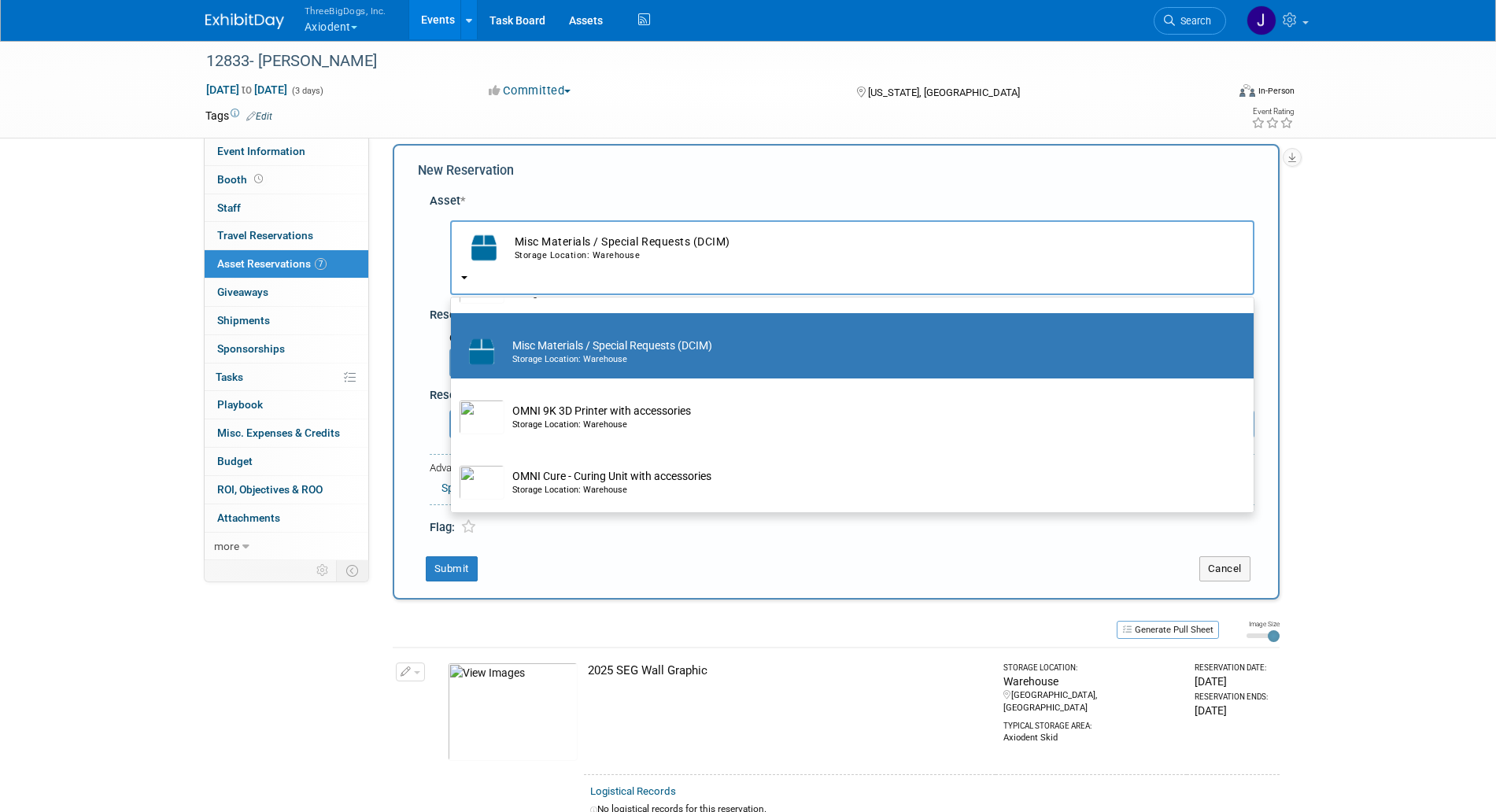
click at [629, 368] on label "Misc Materials / Special Requests (DCIM) Storage Location: Warehouse" at bounding box center [849, 346] width 779 height 59
click at [454, 332] on input "Misc Materials / Special Requests (DCIM) Storage Location: Warehouse" at bounding box center [447, 326] width 10 height 10
click at [794, 221] on button "Misc Materials / Special Requests (DCIM) Storage Location: Warehouse" at bounding box center [852, 258] width 805 height 75
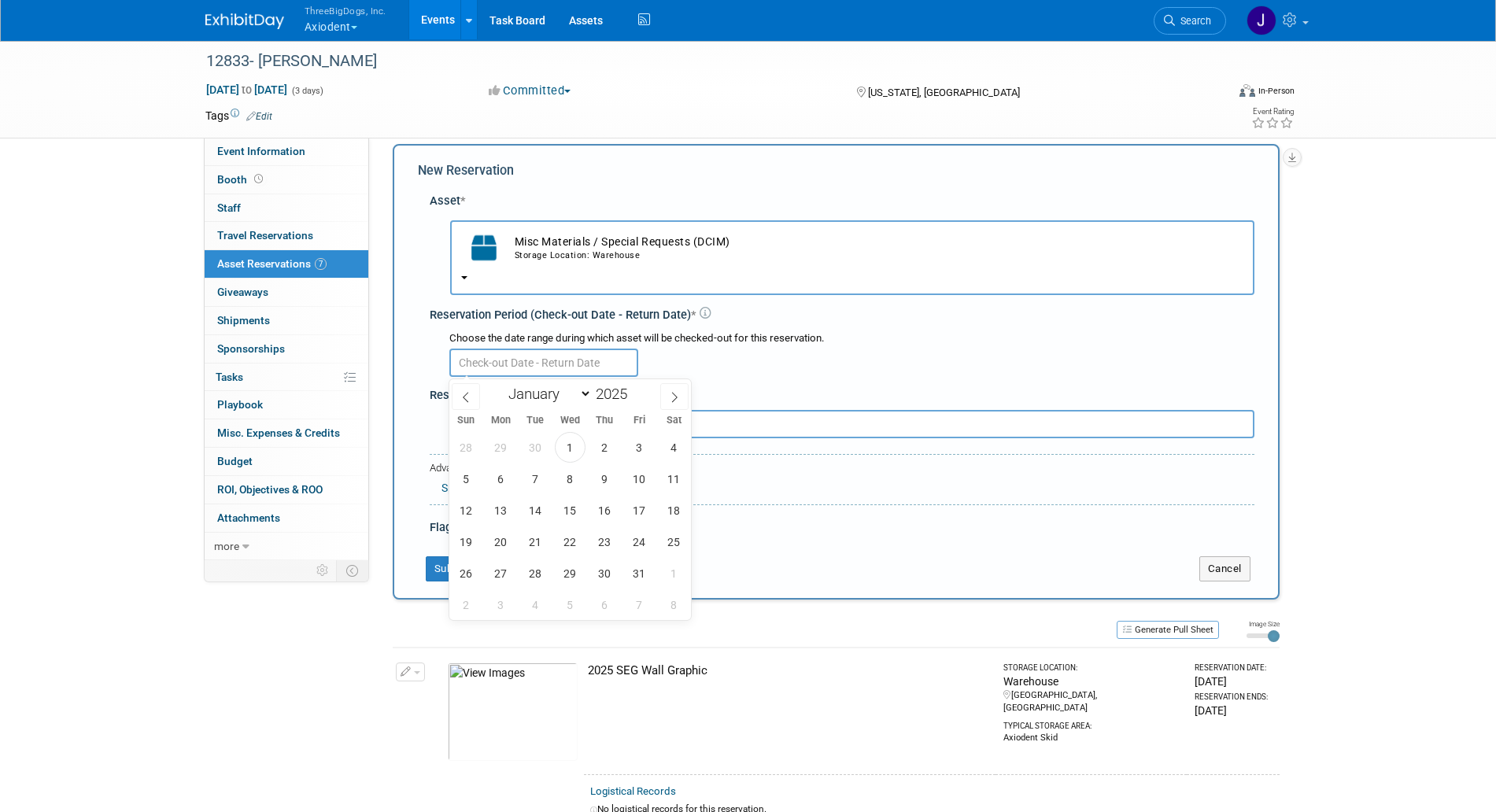
click at [556, 348] on input "text" at bounding box center [544, 362] width 189 height 28
click at [636, 443] on span "3" at bounding box center [639, 446] width 30 height 30
type input "[DATE]"
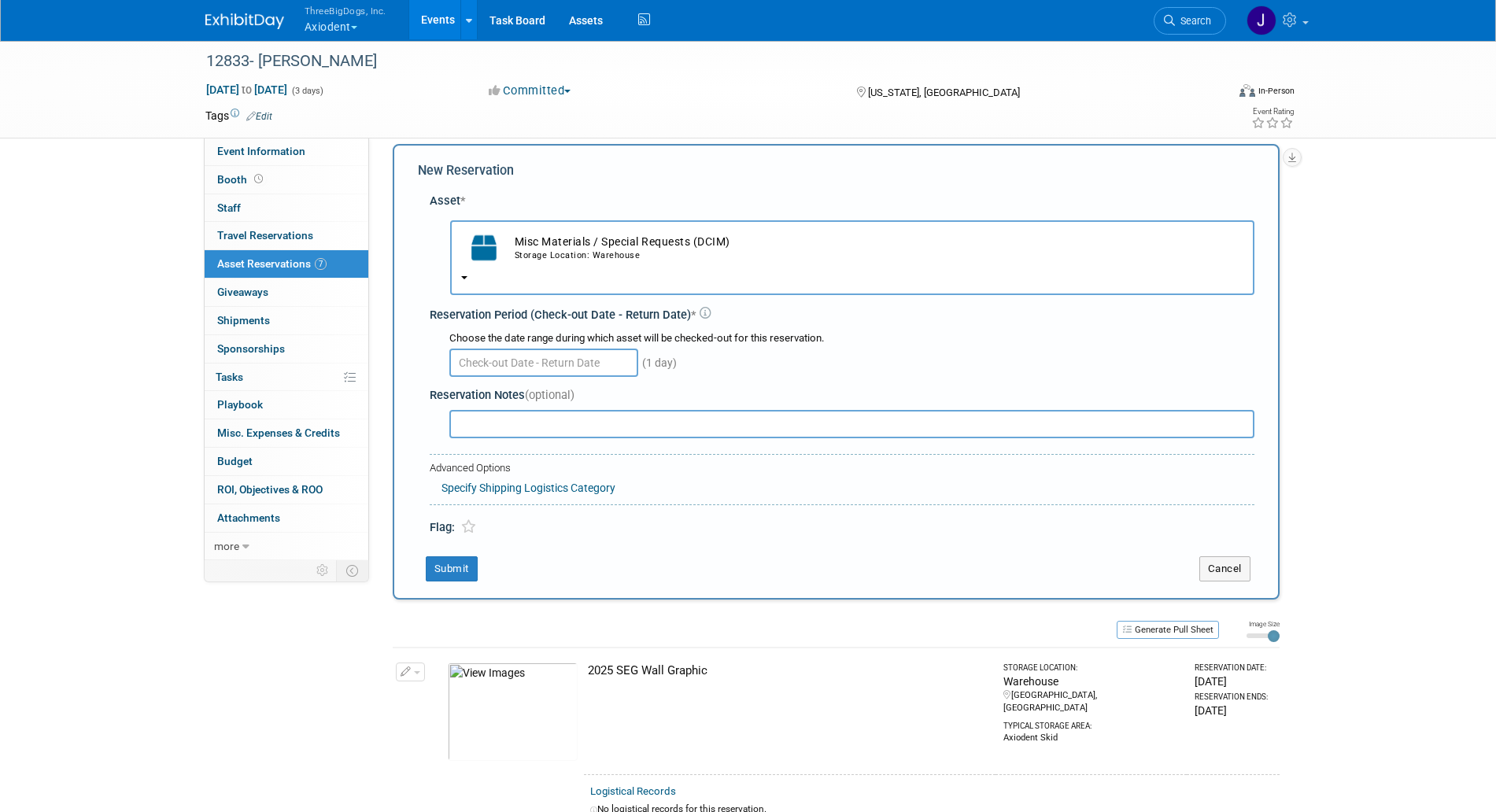
click at [410, 256] on div "New Reservation Asset * -- SELECT ASSET --" at bounding box center [837, 371] width 887 height 455
click at [502, 366] on input "text" at bounding box center [544, 362] width 189 height 28
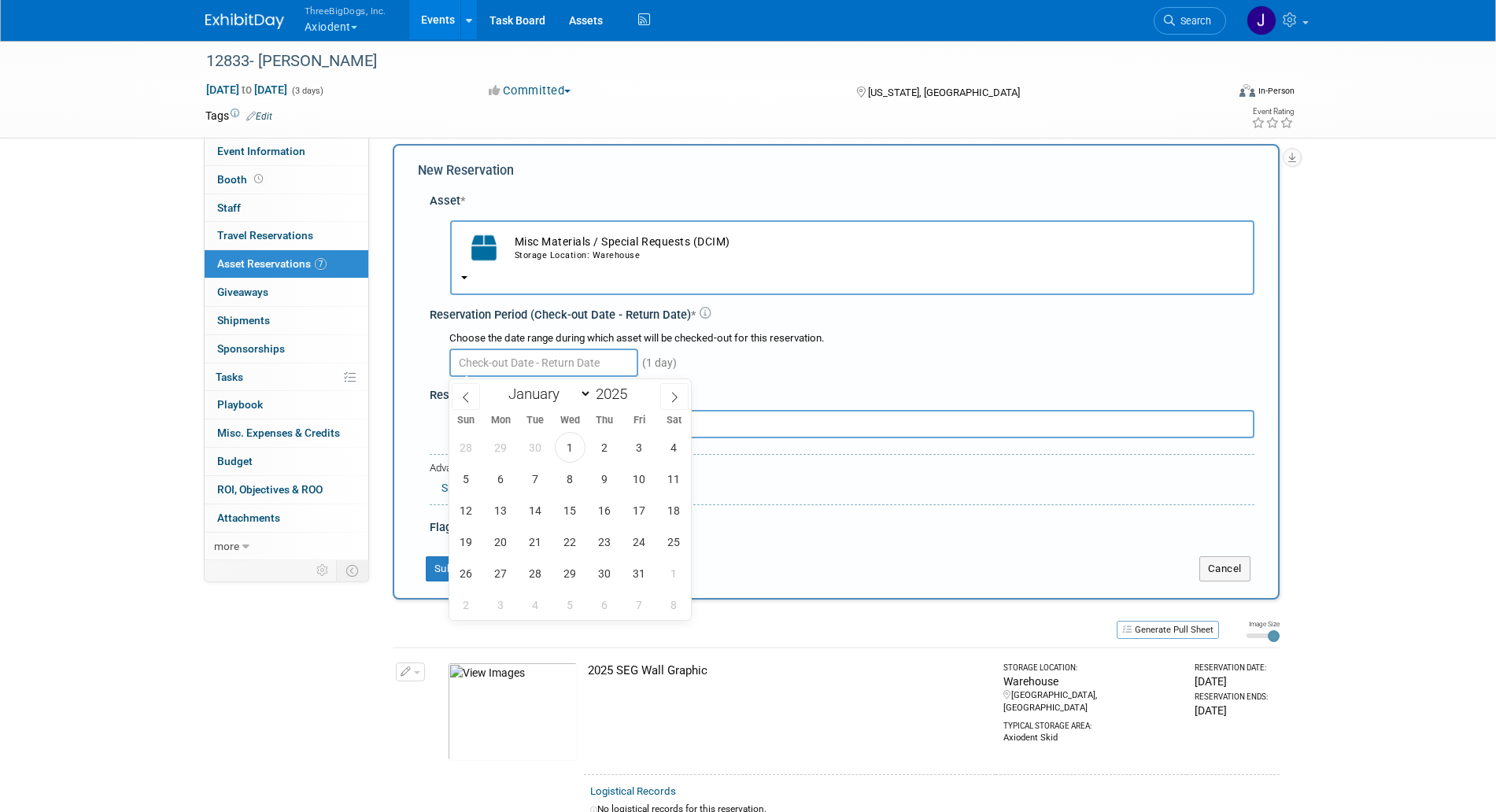
click at [620, 438] on div "28 29 30 1 2 3 4 5 6 7 8 9 10 11 12 13 14 15 16 17 18 19 20 21 22 23 24 25 26 2…" at bounding box center [570, 526] width 242 height 189
click at [632, 443] on span "3" at bounding box center [639, 446] width 30 height 30
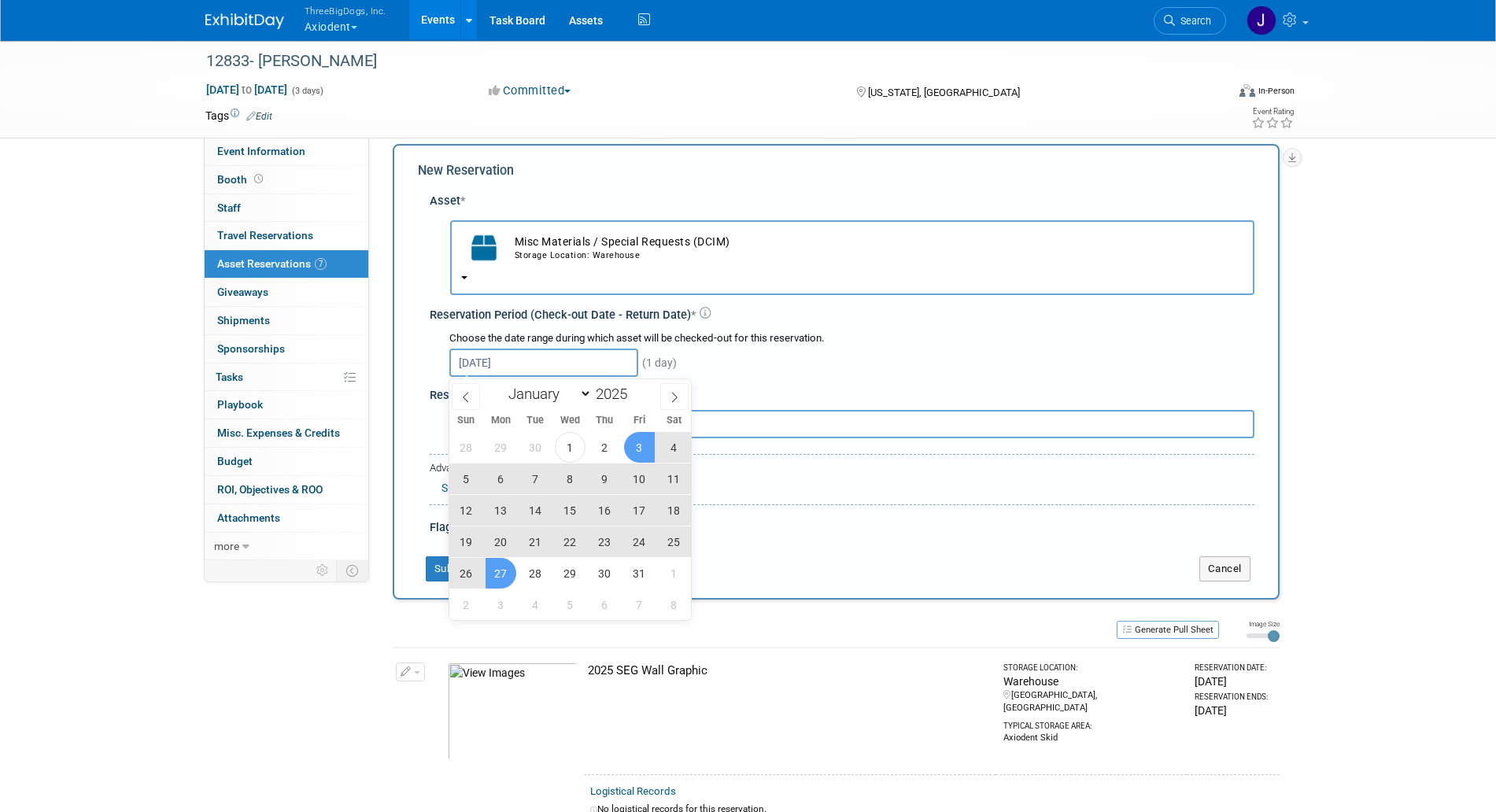
click at [495, 571] on span "27" at bounding box center [500, 573] width 30 height 30
type input "Oct 3, 2025 to Oct 27, 2025"
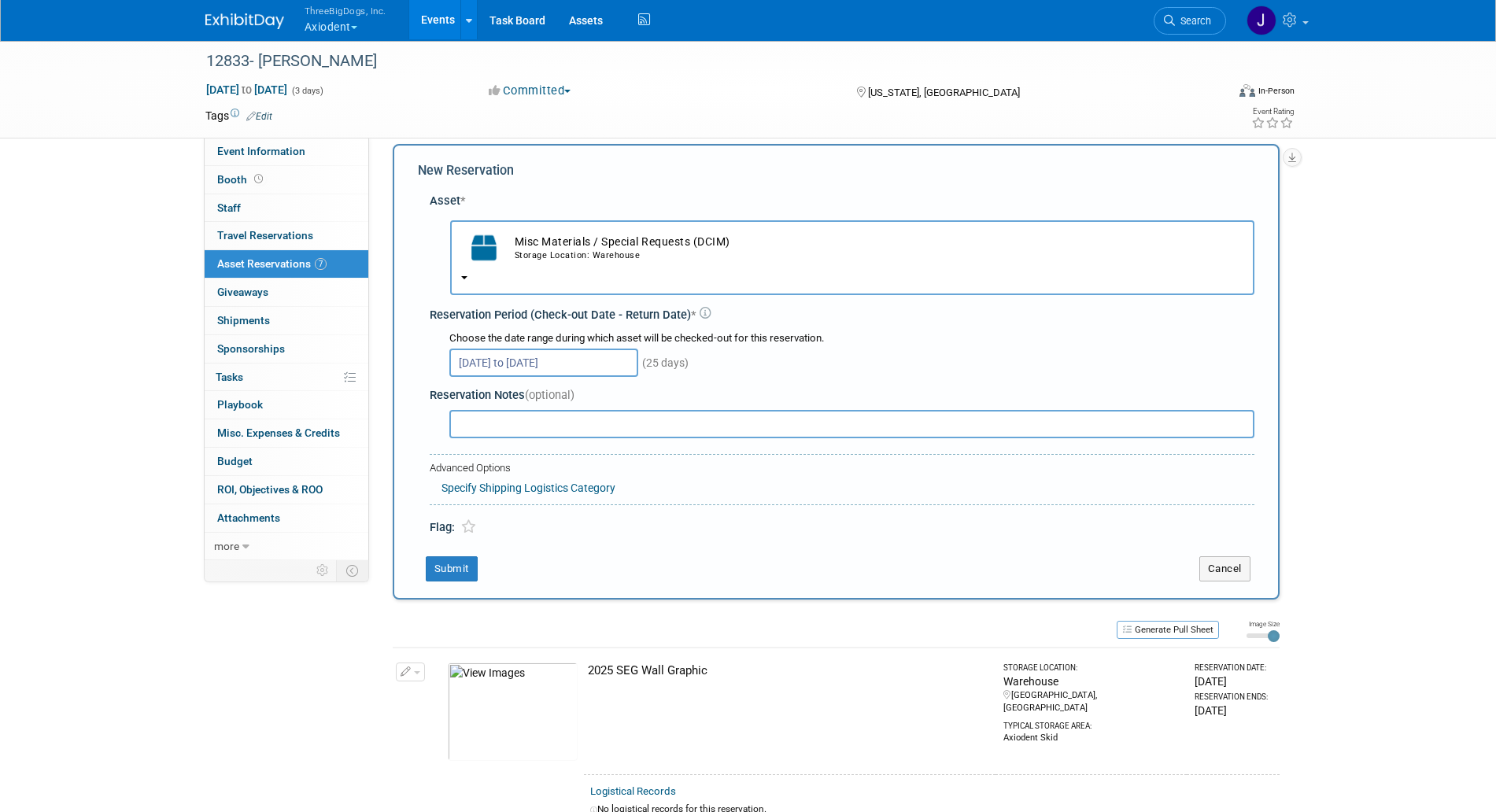
click at [555, 415] on input "text" at bounding box center [852, 423] width 805 height 28
type input "D"
click at [688, 248] on td "Misc Materials / Special Requests (DCIM) Storage Location: Warehouse" at bounding box center [875, 248] width 737 height 35
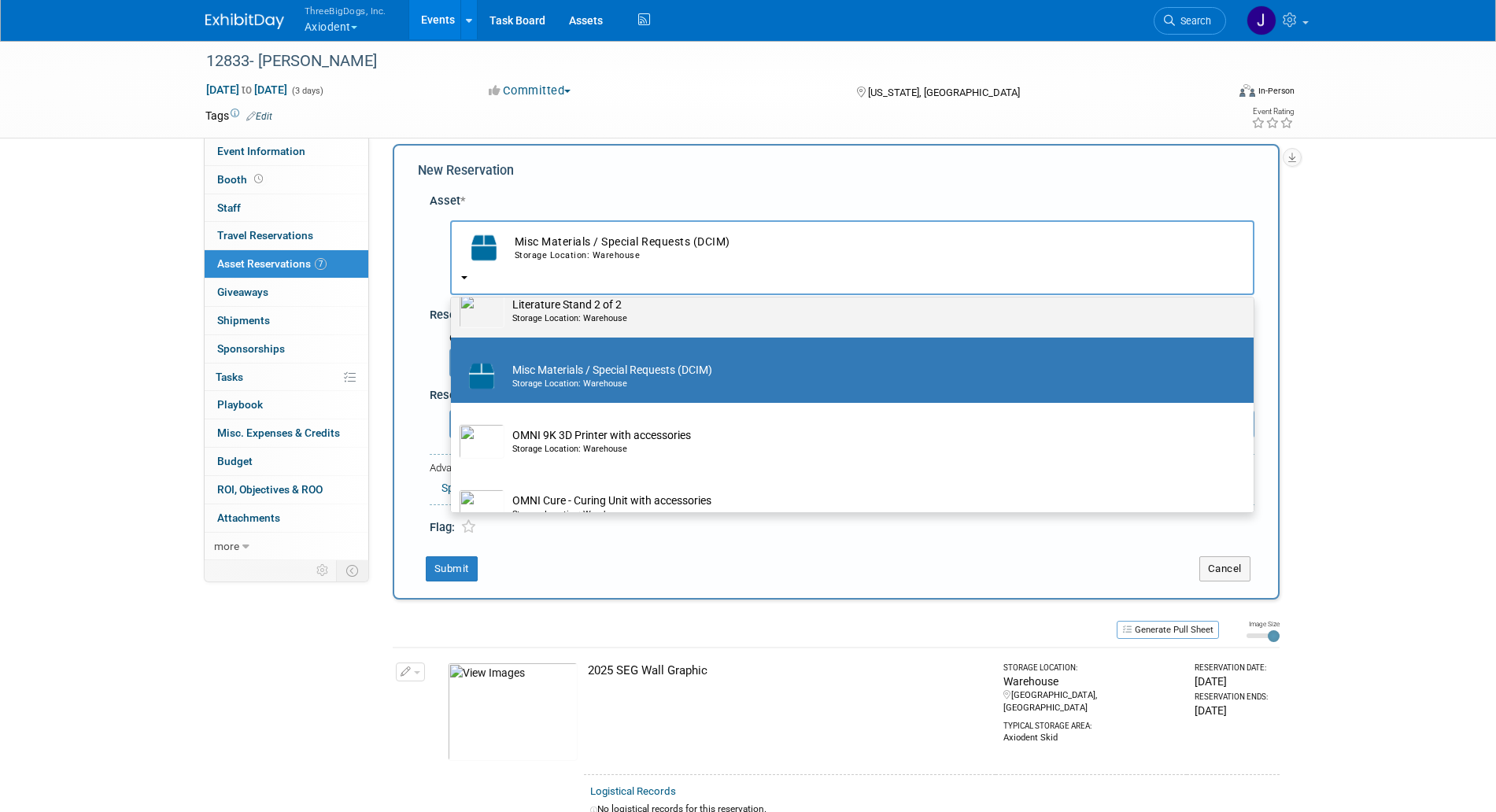
scroll to position [3250, 0]
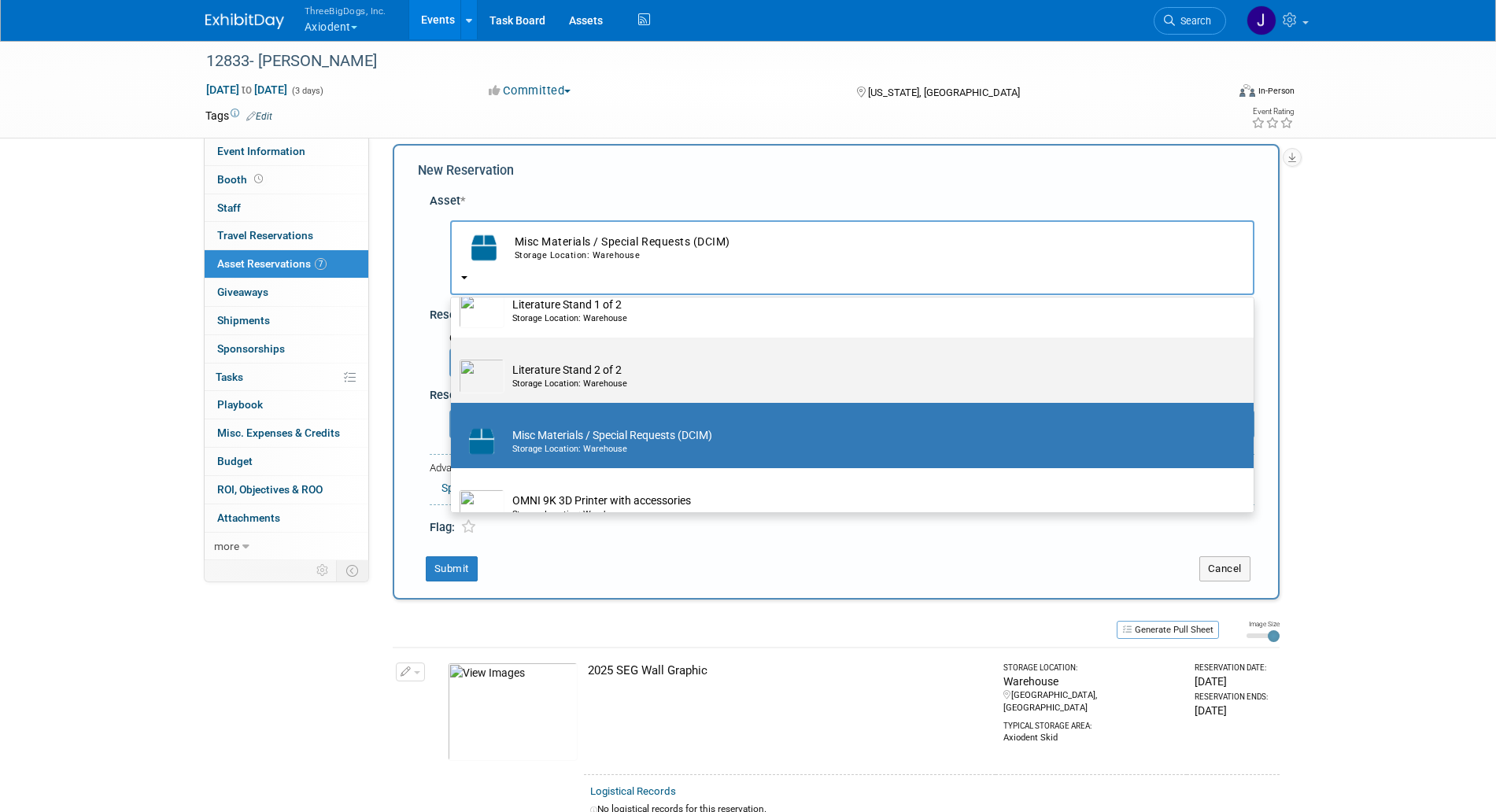
click at [624, 393] on td "Literature Stand 2 of 2 Storage Location: Warehouse" at bounding box center [863, 377] width 718 height 35
click at [454, 357] on input "Literature Stand 2 of 2 Storage Location: Warehouse" at bounding box center [447, 351] width 10 height 10
select select "10729042"
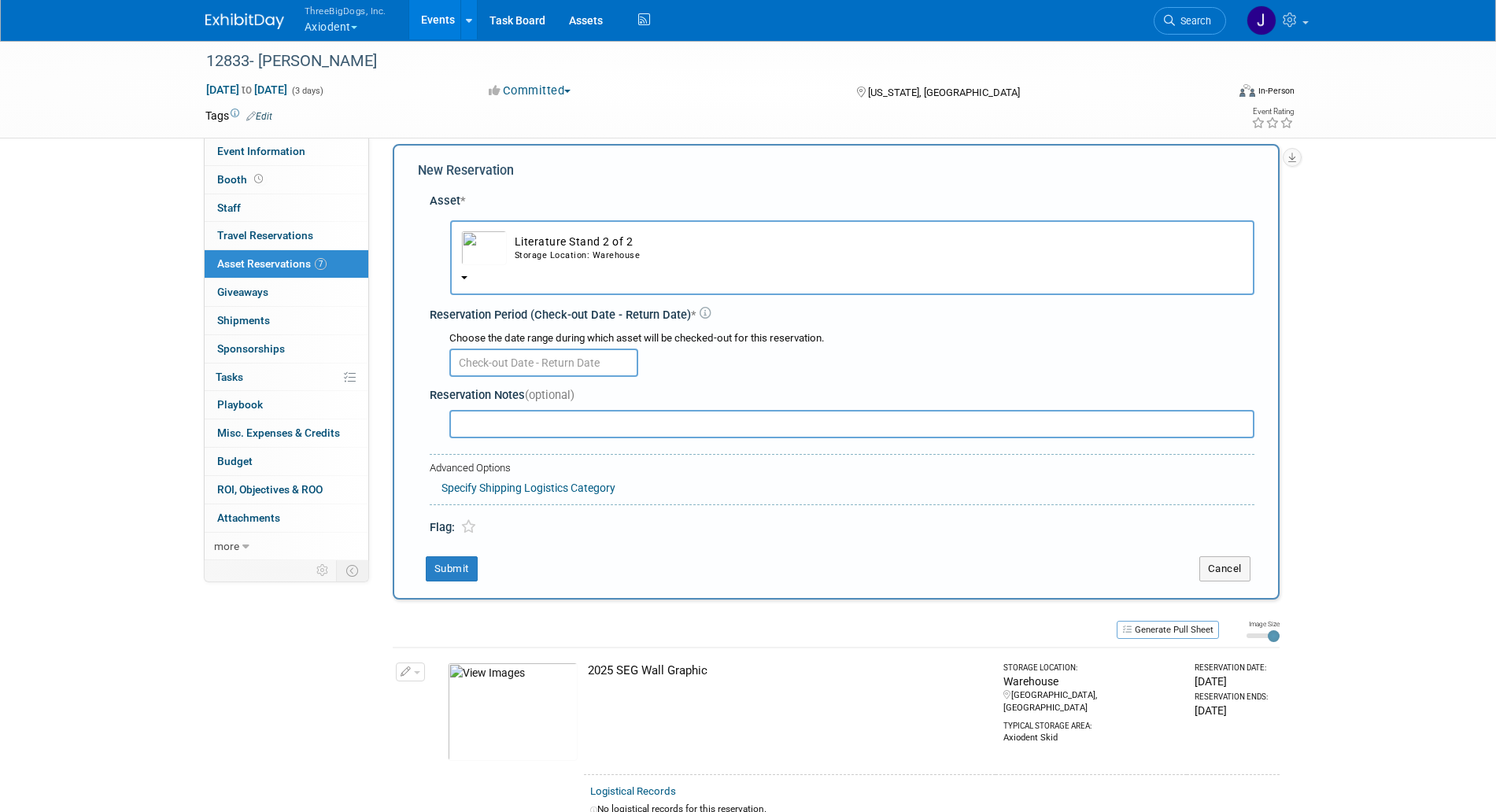
click at [533, 358] on input "text" at bounding box center [544, 362] width 189 height 28
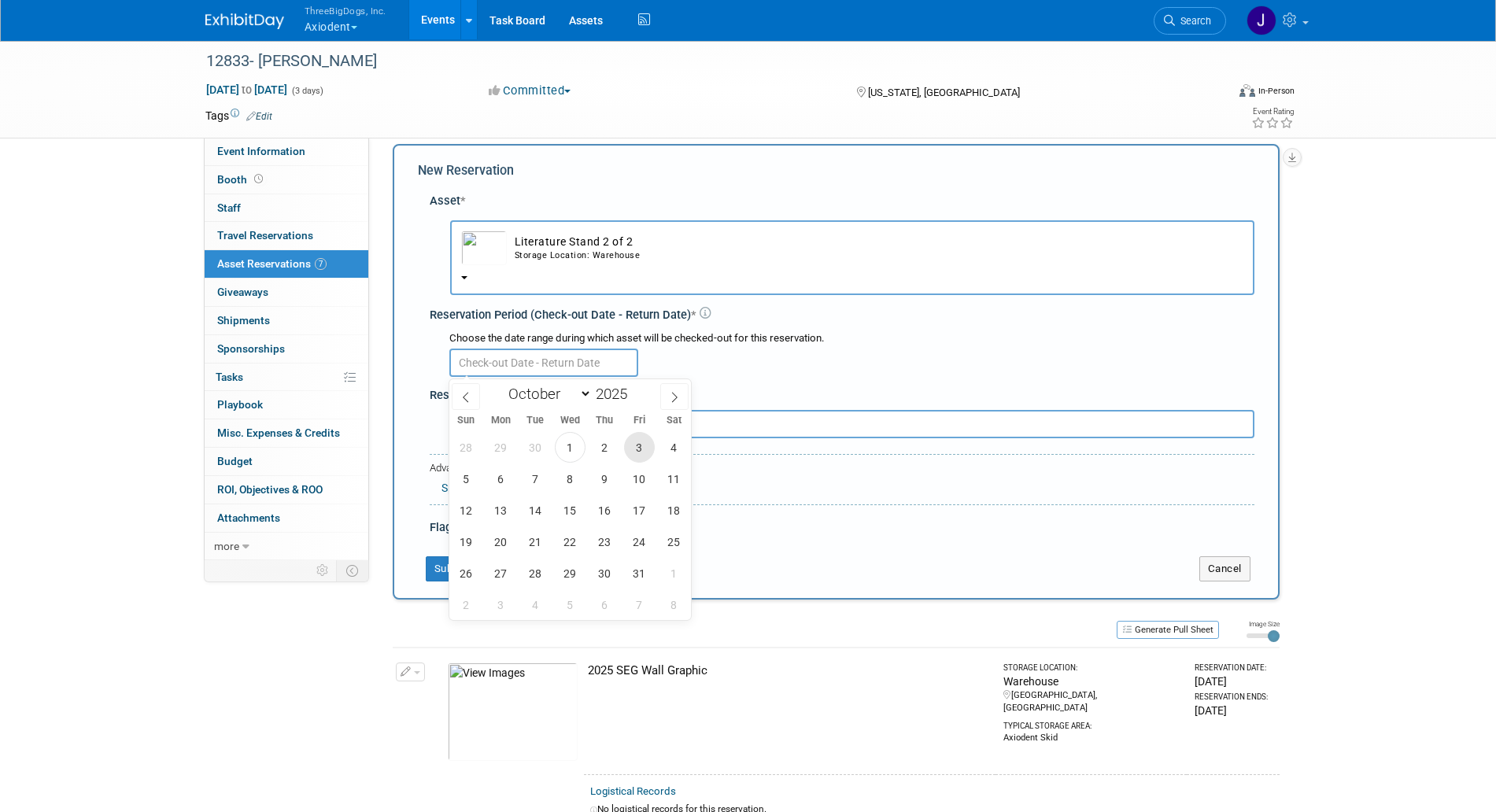
click at [631, 442] on span "3" at bounding box center [639, 446] width 30 height 30
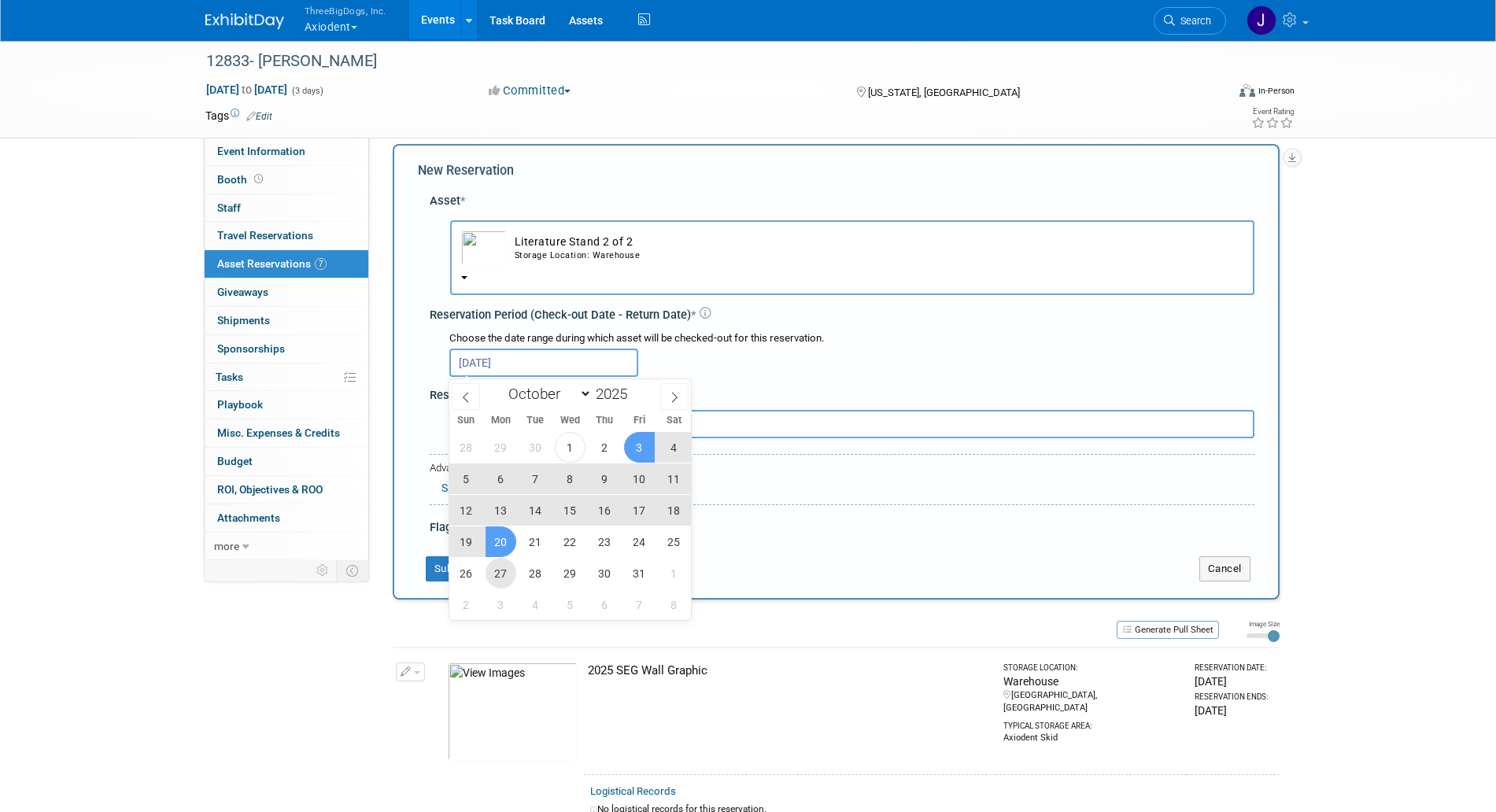
click at [508, 571] on span "27" at bounding box center [500, 573] width 30 height 30
type input "Oct 3, 2025 to Oct 27, 2025"
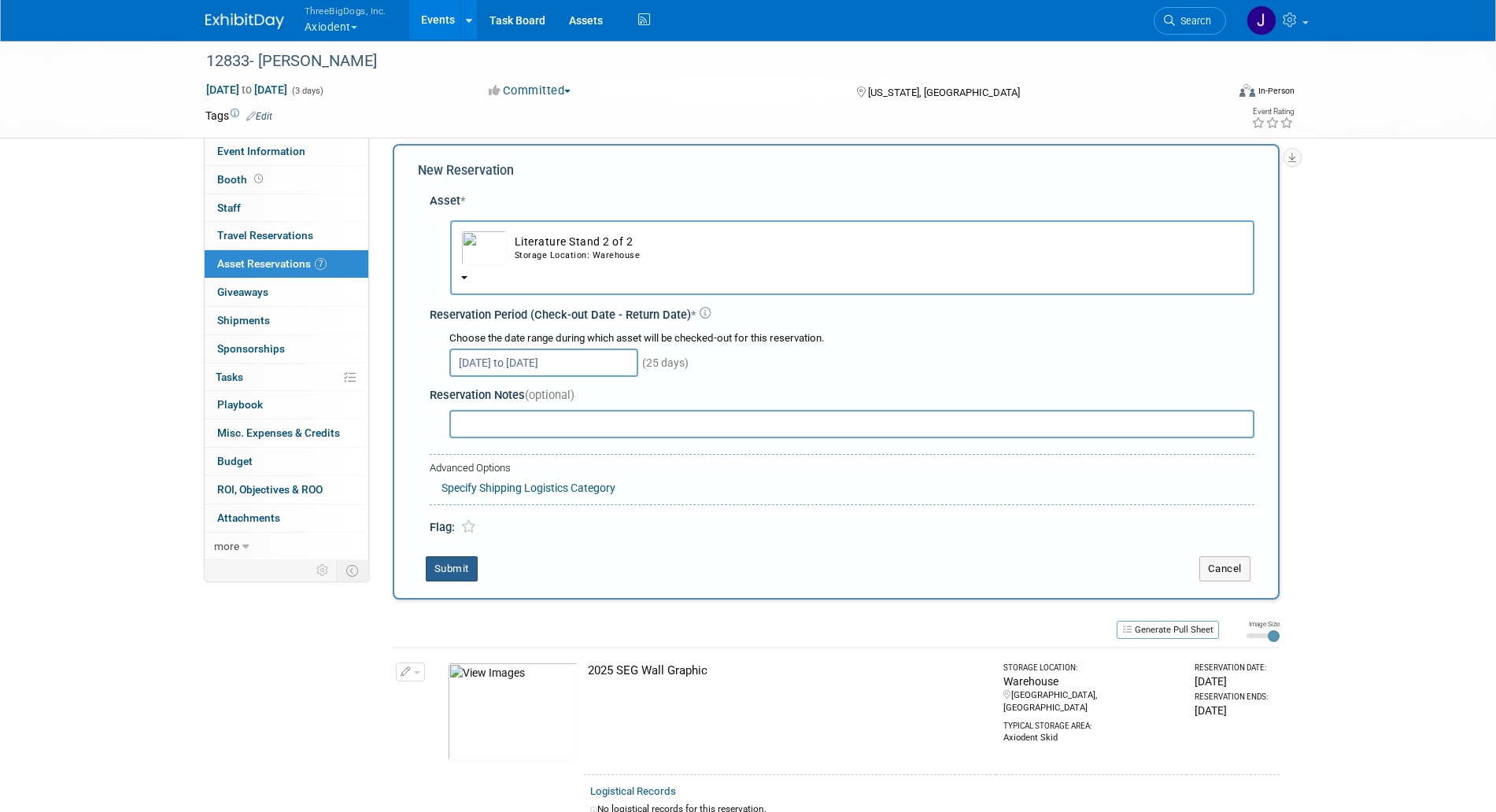
click at [460, 559] on button "Submit" at bounding box center [452, 568] width 52 height 25
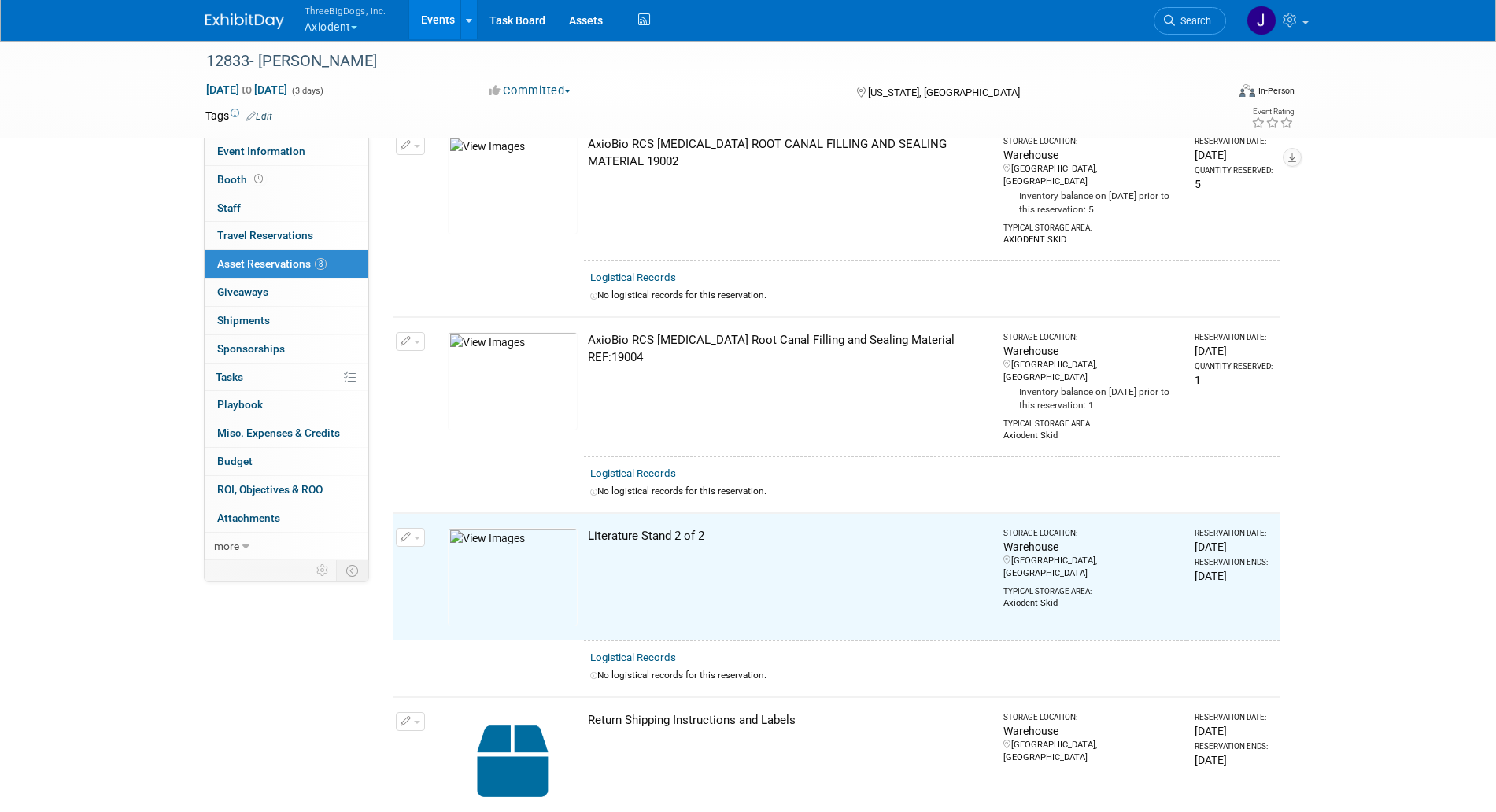
scroll to position [0, 0]
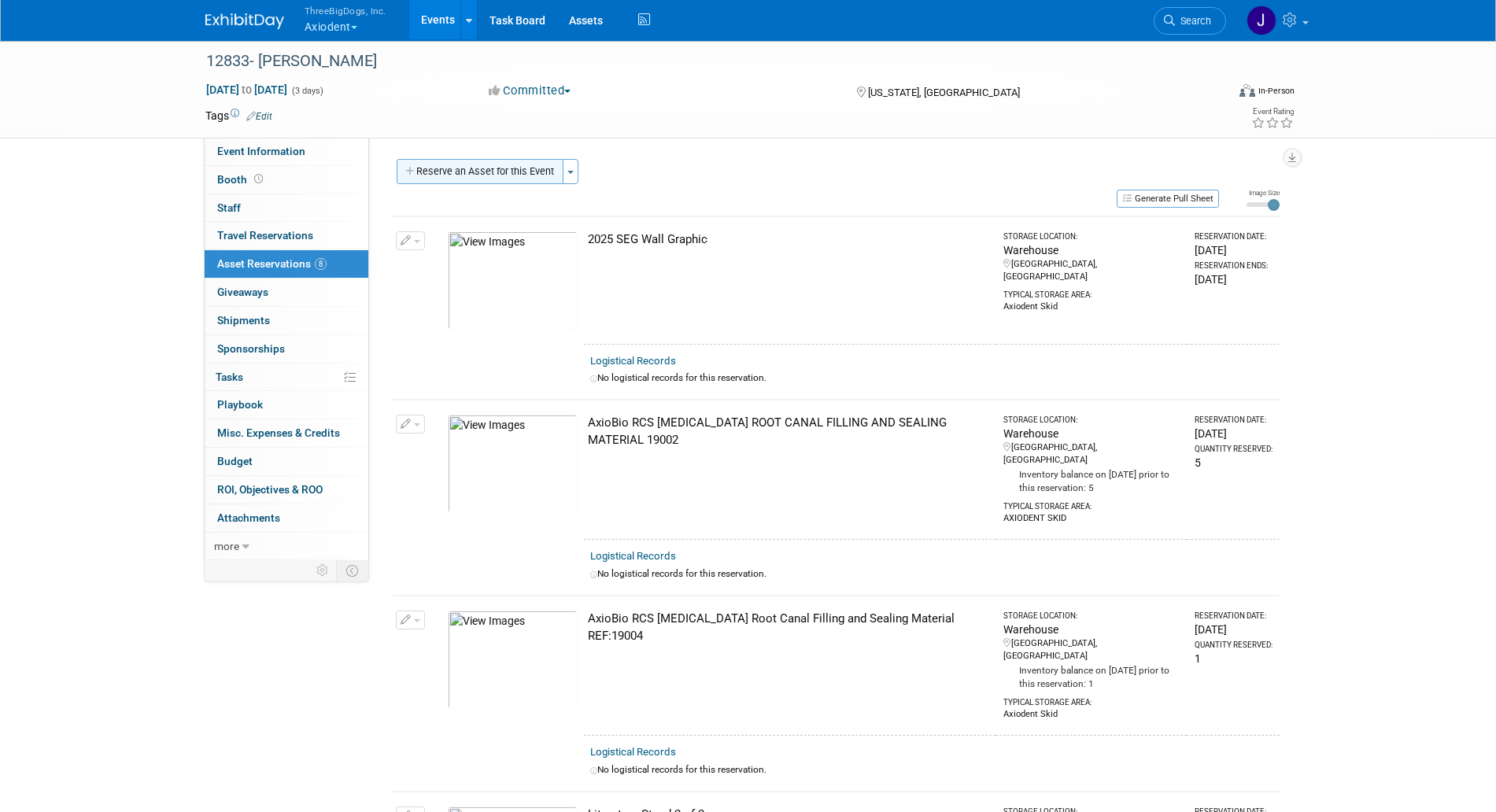
click at [514, 165] on button "Reserve an Asset for this Event" at bounding box center [480, 170] width 167 height 25
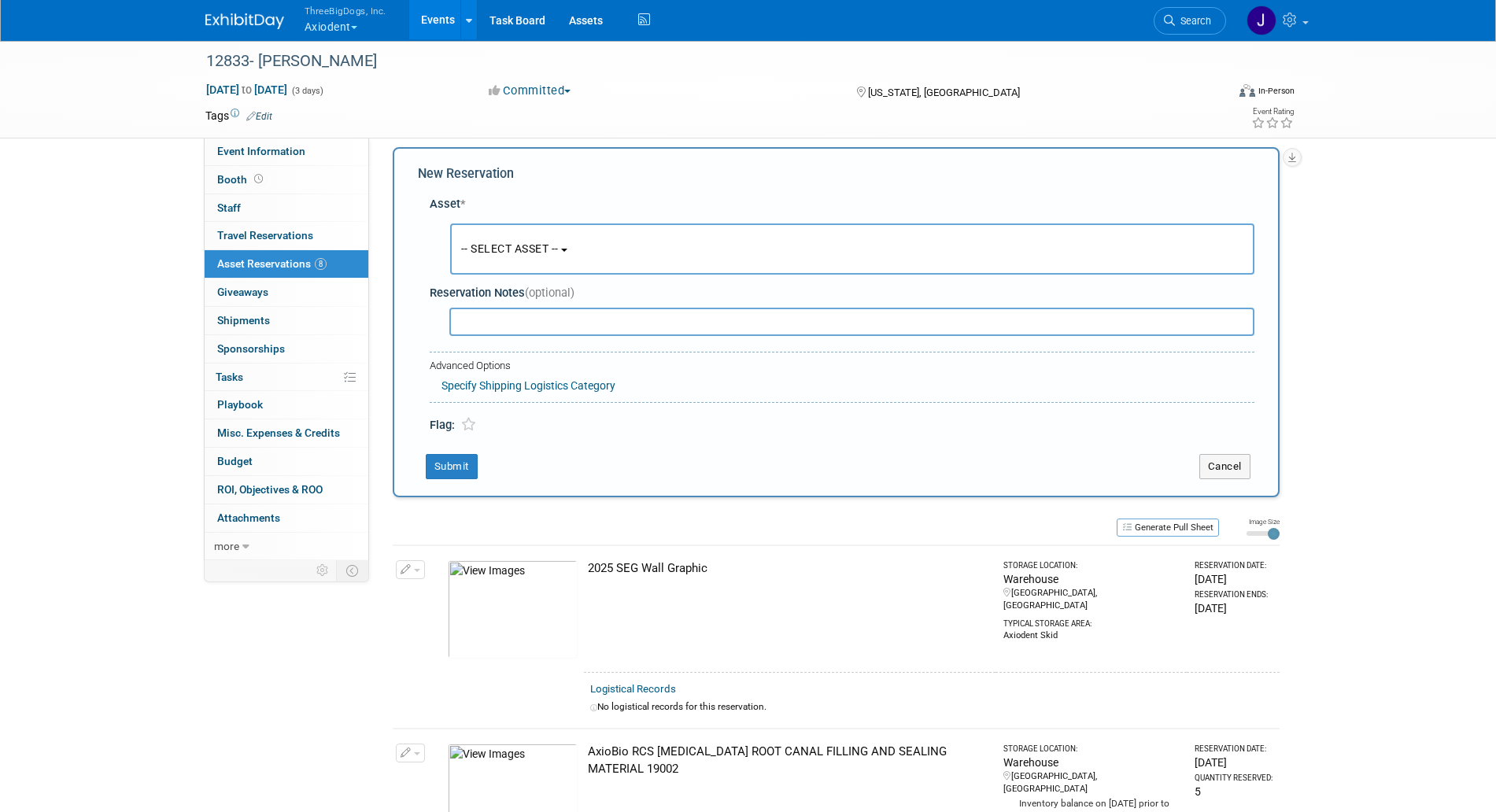
scroll to position [15, 0]
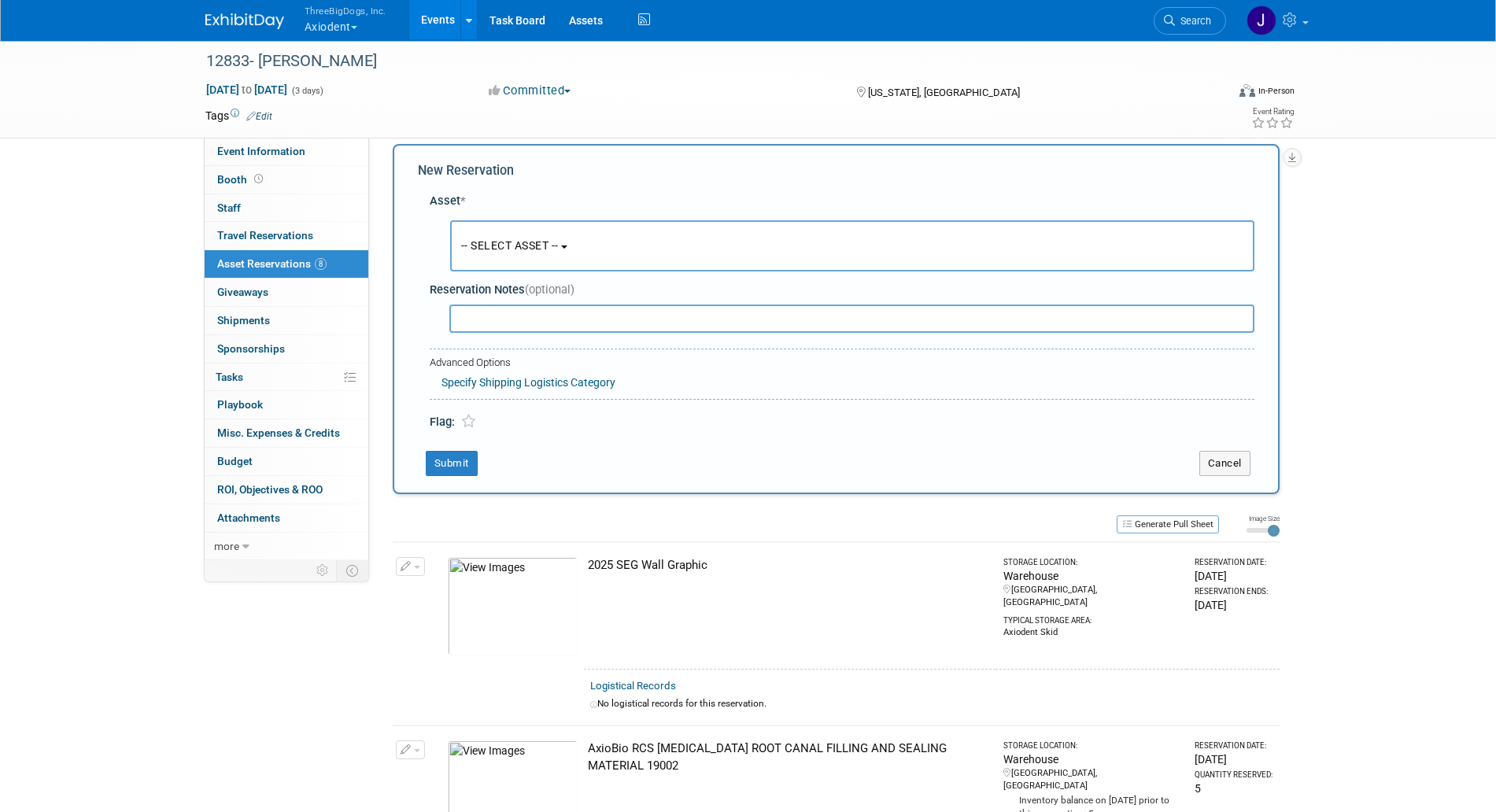
click at [526, 202] on div "Asset *" at bounding box center [842, 201] width 825 height 16
click at [526, 217] on div "-- SELECT ASSET -- <table style='display: inline-block; border-style:none;'><tr…" at bounding box center [845, 247] width 819 height 59
click at [526, 228] on button "-- SELECT ASSET --" at bounding box center [852, 246] width 805 height 51
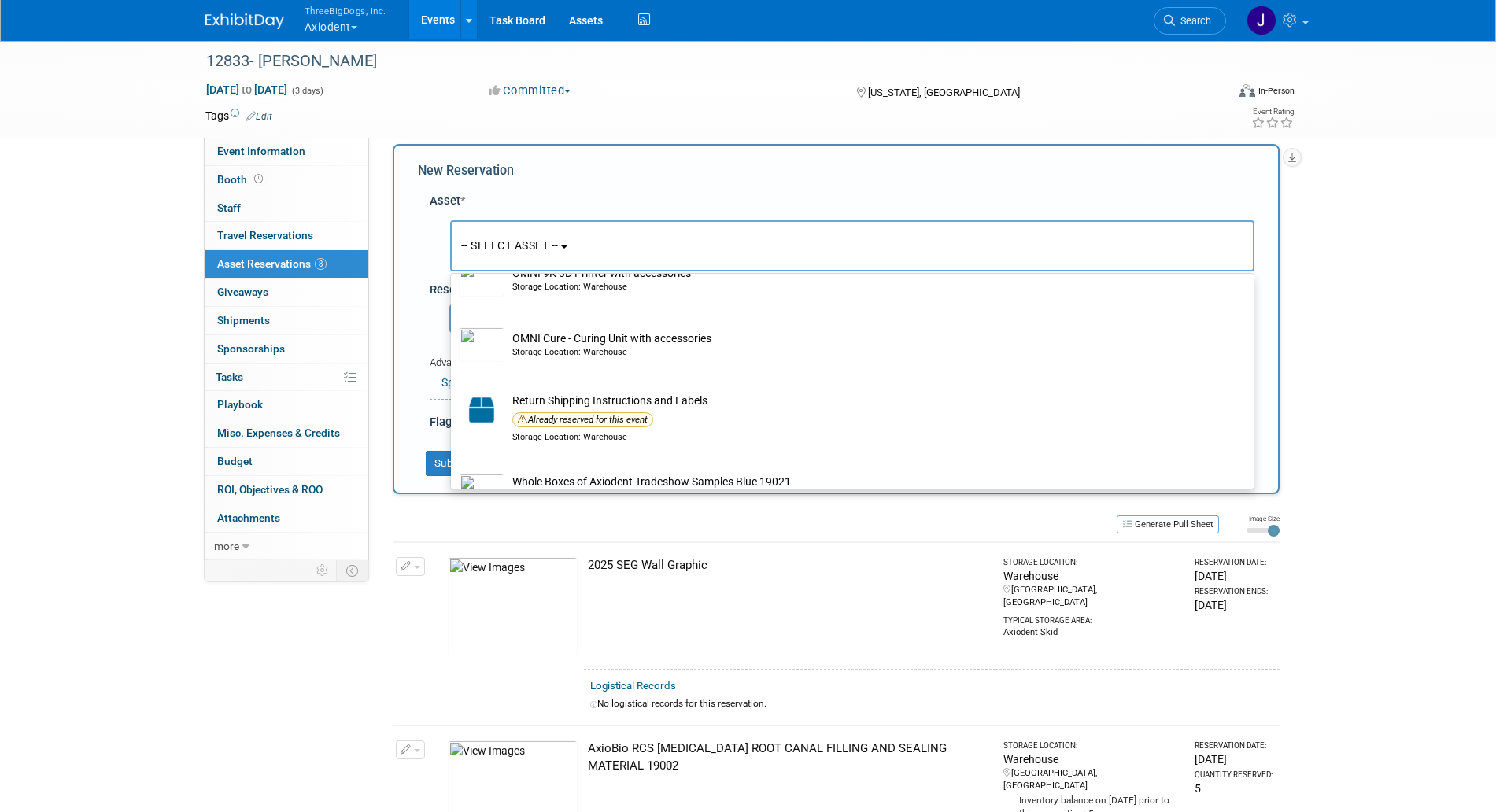
scroll to position [3207, 0]
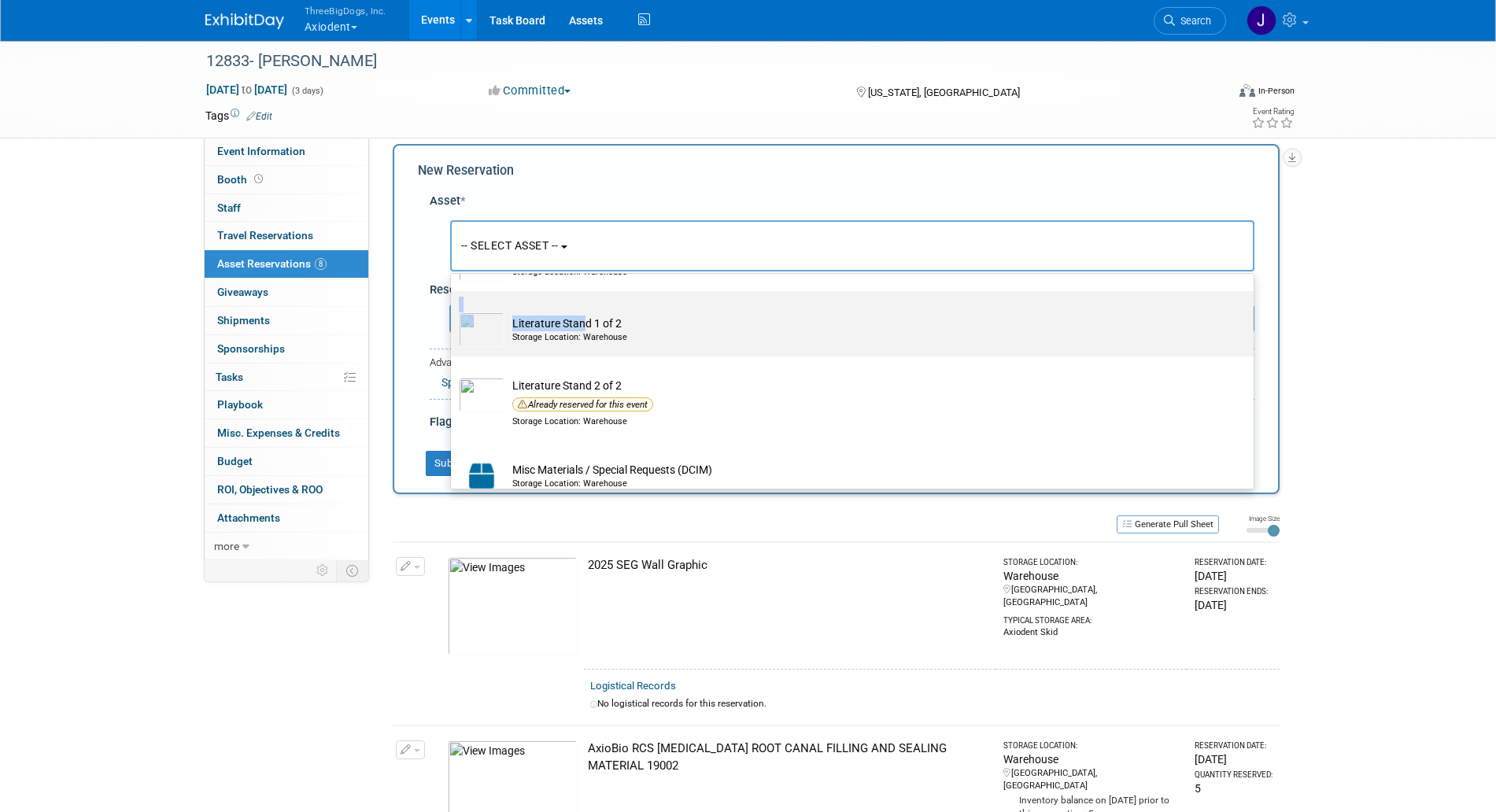
drag, startPoint x: 582, startPoint y: 353, endPoint x: 599, endPoint y: 339, distance: 22.0
click at [599, 339] on label "Literature Stand 1 of 2 Storage Location: Warehouse" at bounding box center [849, 324] width 779 height 59
click at [605, 330] on link "Literature Stand 1 of 2 Storage Location: Warehouse" at bounding box center [852, 324] width 803 height 65
click at [606, 348] on label "Literature Stand 1 of 2 Storage Location: Warehouse" at bounding box center [849, 324] width 779 height 59
click at [454, 310] on input "Literature Stand 1 of 2 Storage Location: Warehouse" at bounding box center [447, 304] width 10 height 10
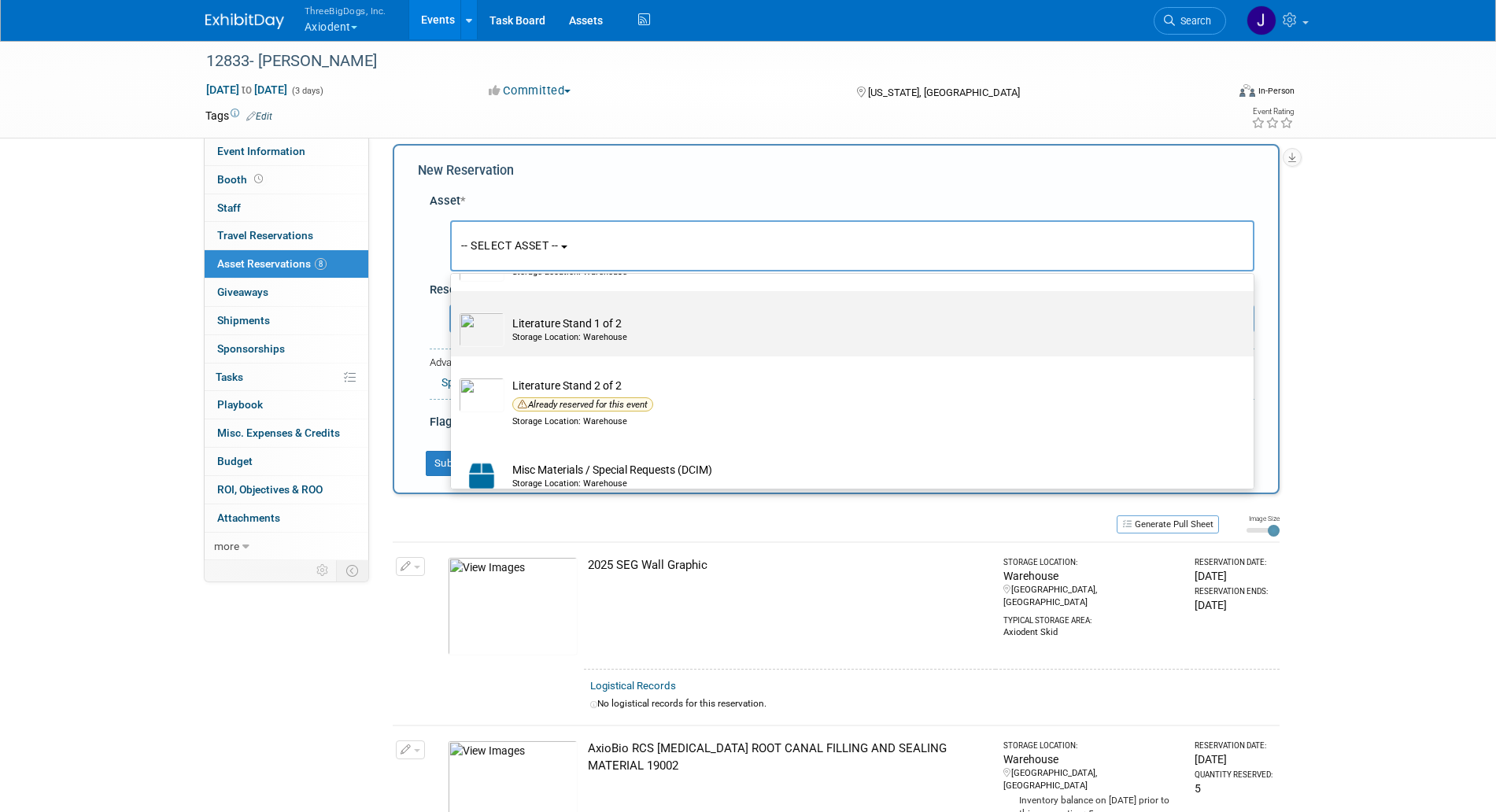
select select "10729041"
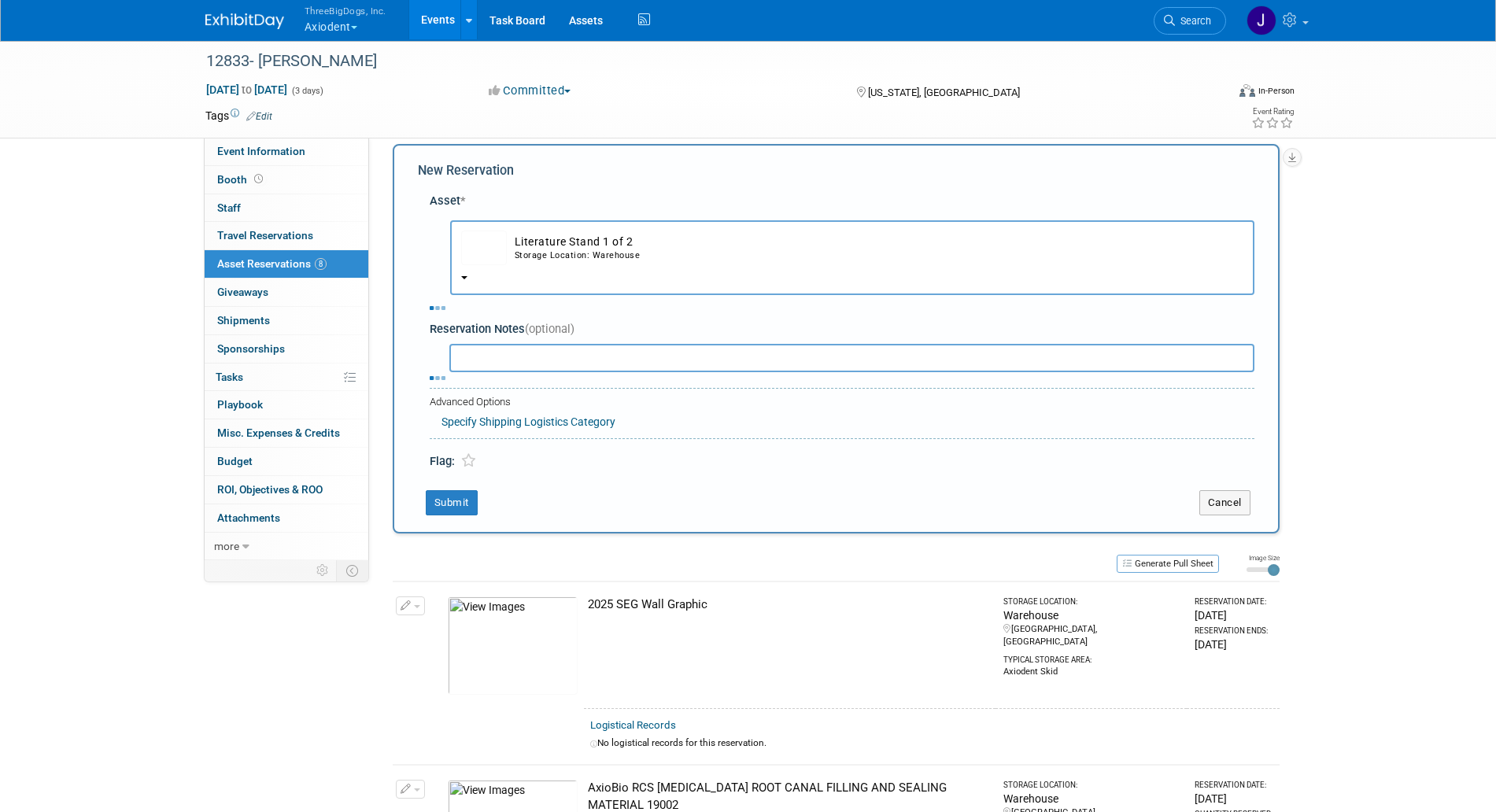
select select "9"
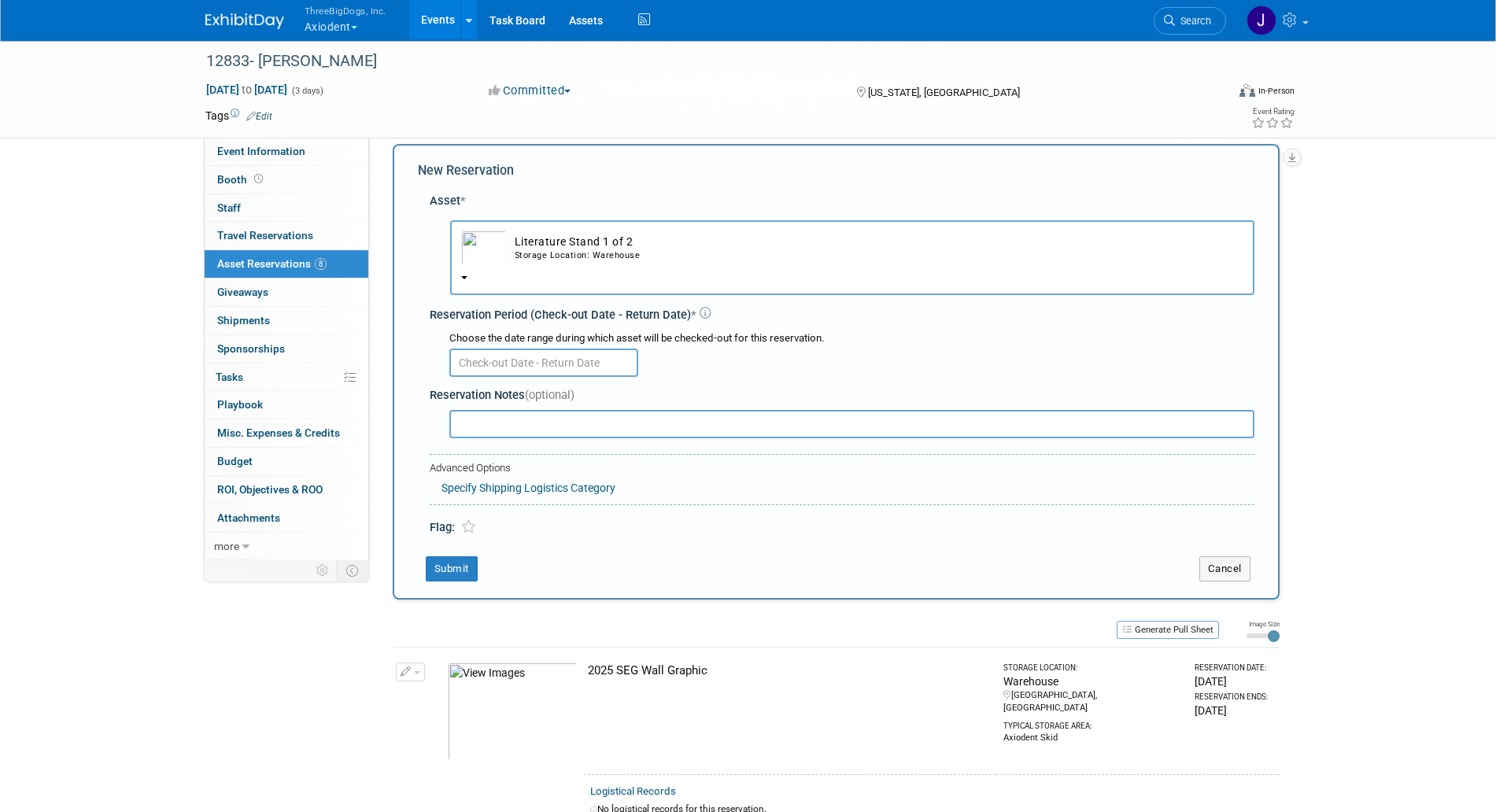
click at [501, 374] on input "text" at bounding box center [544, 362] width 189 height 28
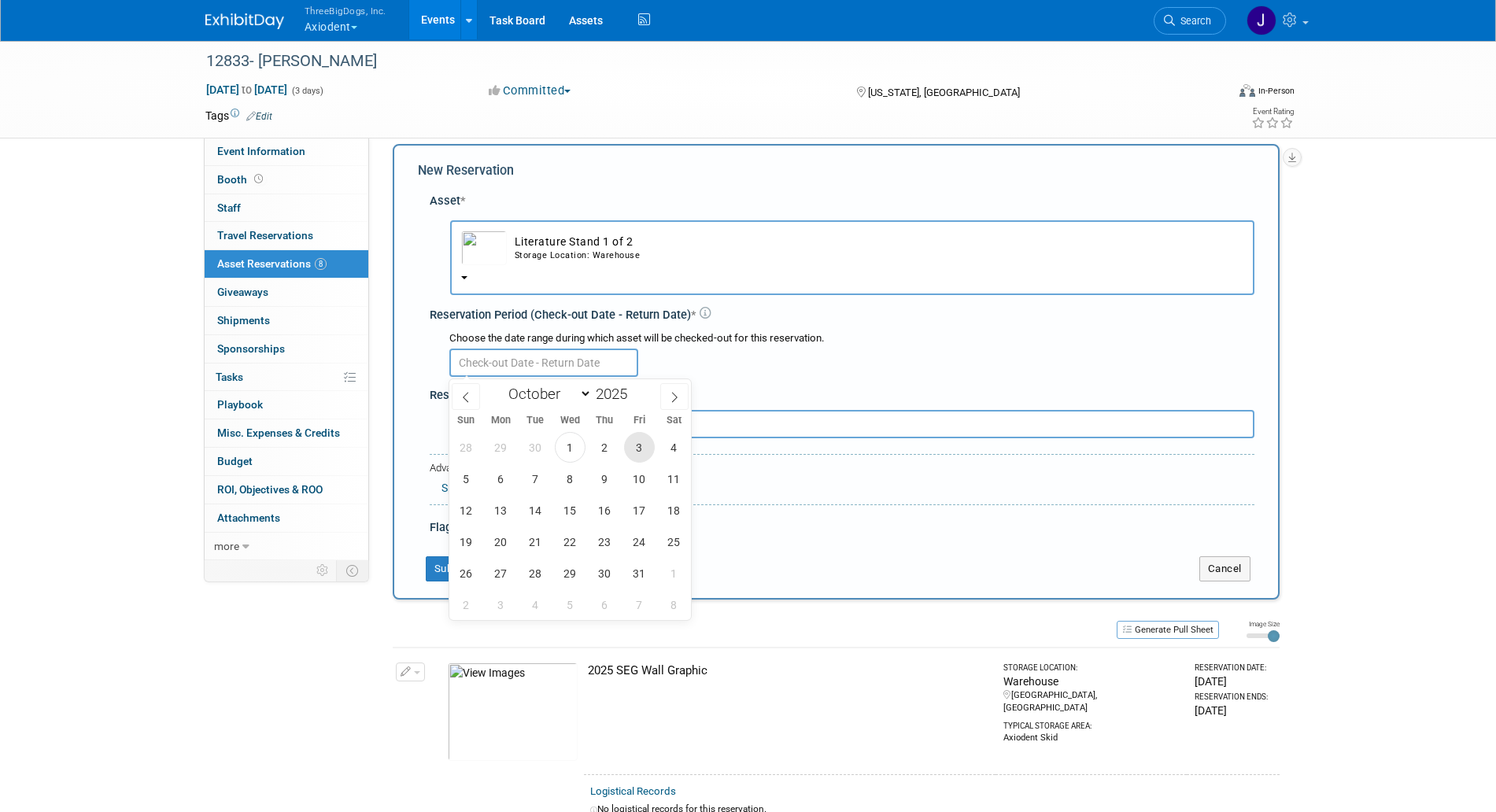
click at [633, 442] on span "3" at bounding box center [639, 446] width 30 height 30
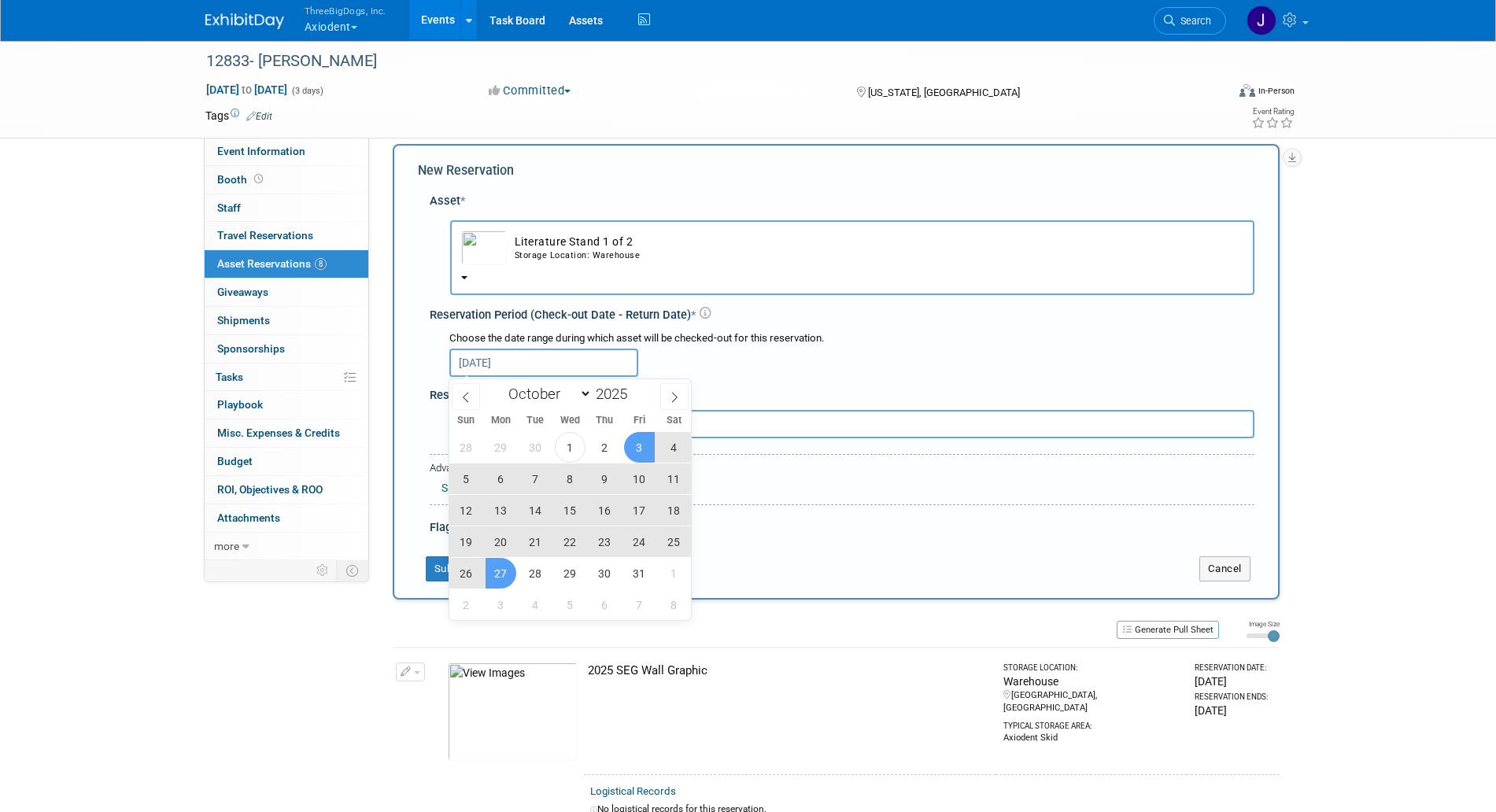
click at [510, 565] on span "27" at bounding box center [500, 573] width 30 height 30
type input "Oct 3, 2025 to Oct 27, 2025"
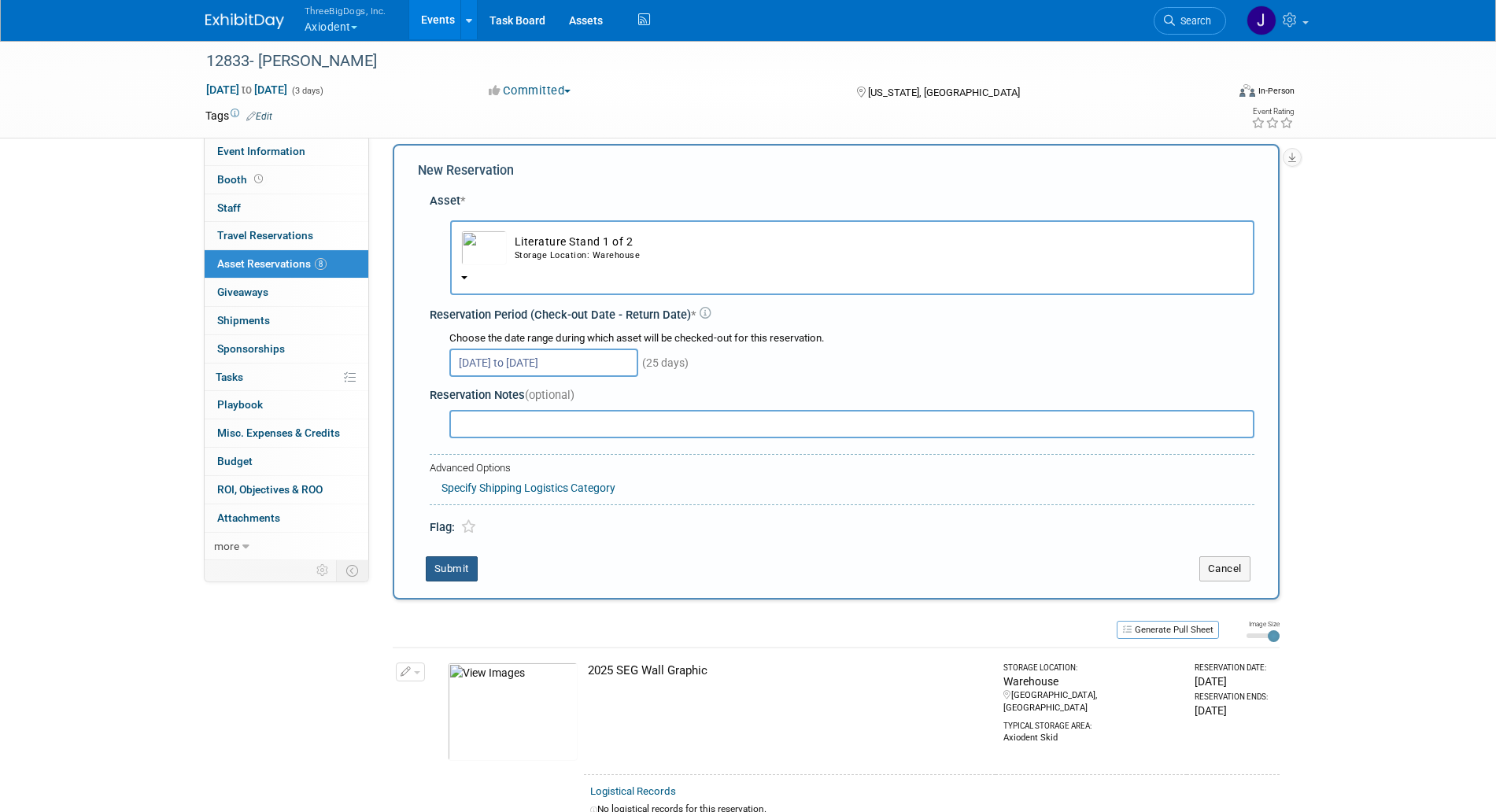
click at [471, 567] on button "Submit" at bounding box center [452, 568] width 52 height 25
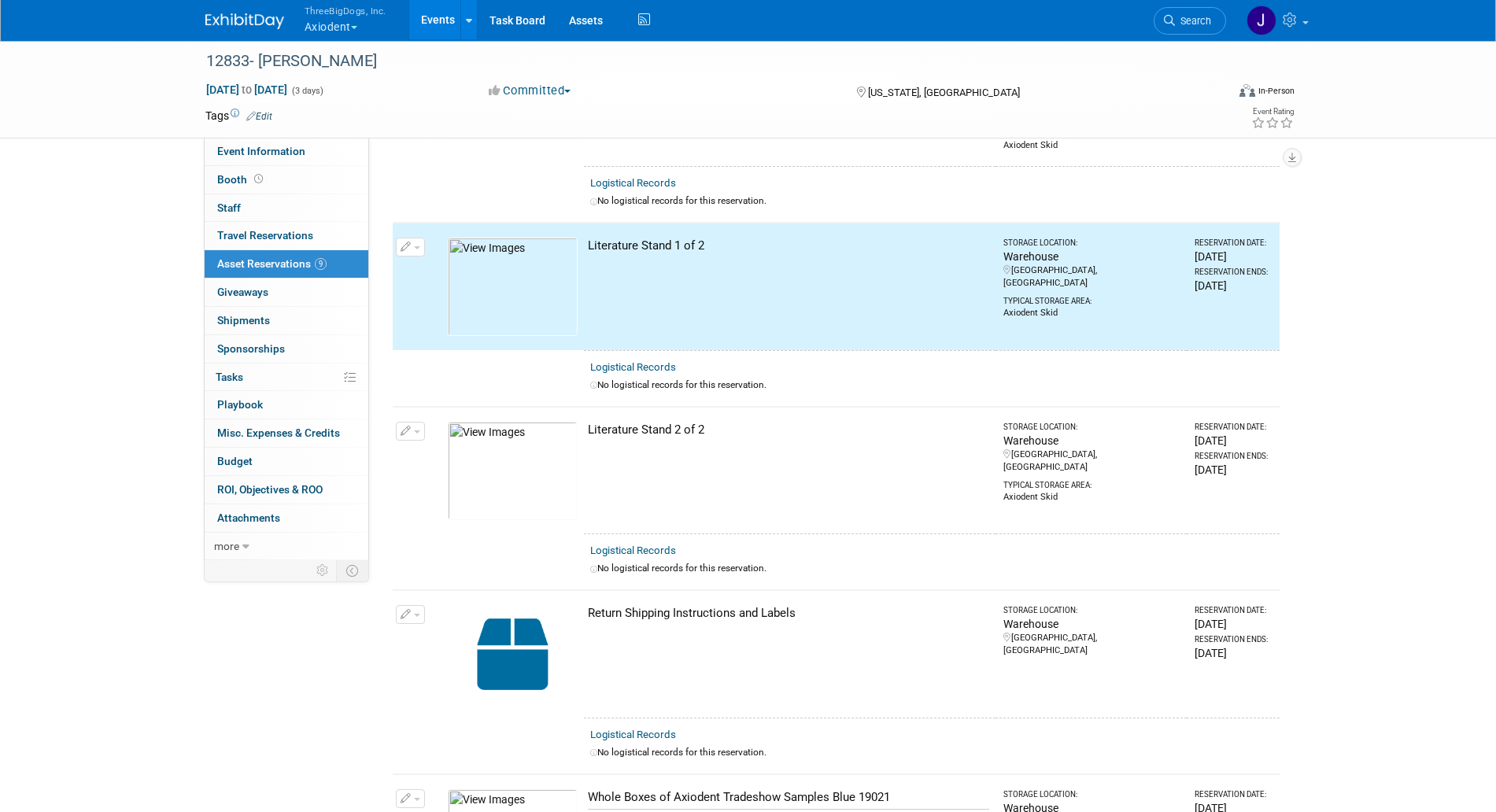
click at [523, 263] on img at bounding box center [513, 286] width 130 height 98
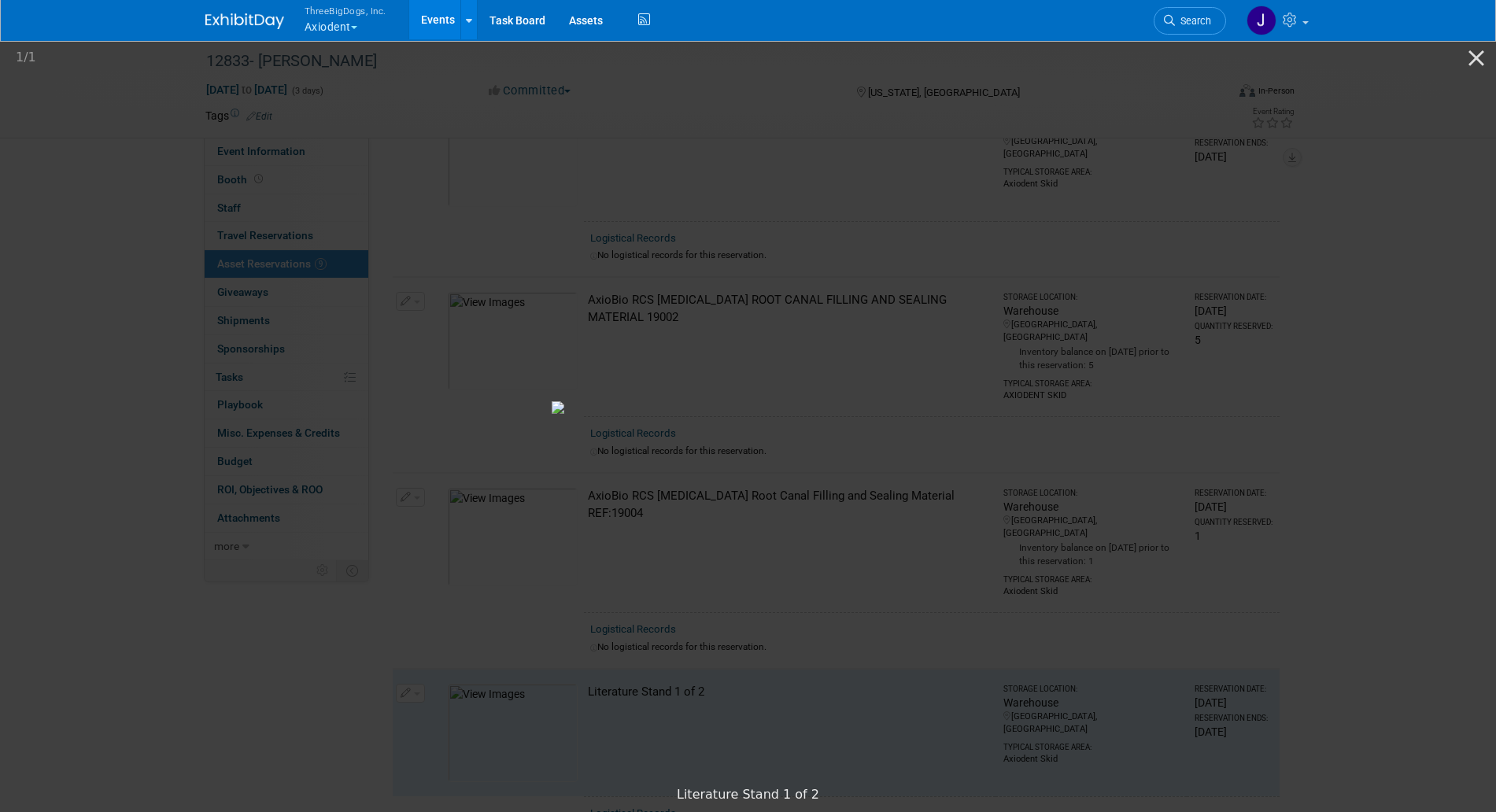
scroll to position [0, 0]
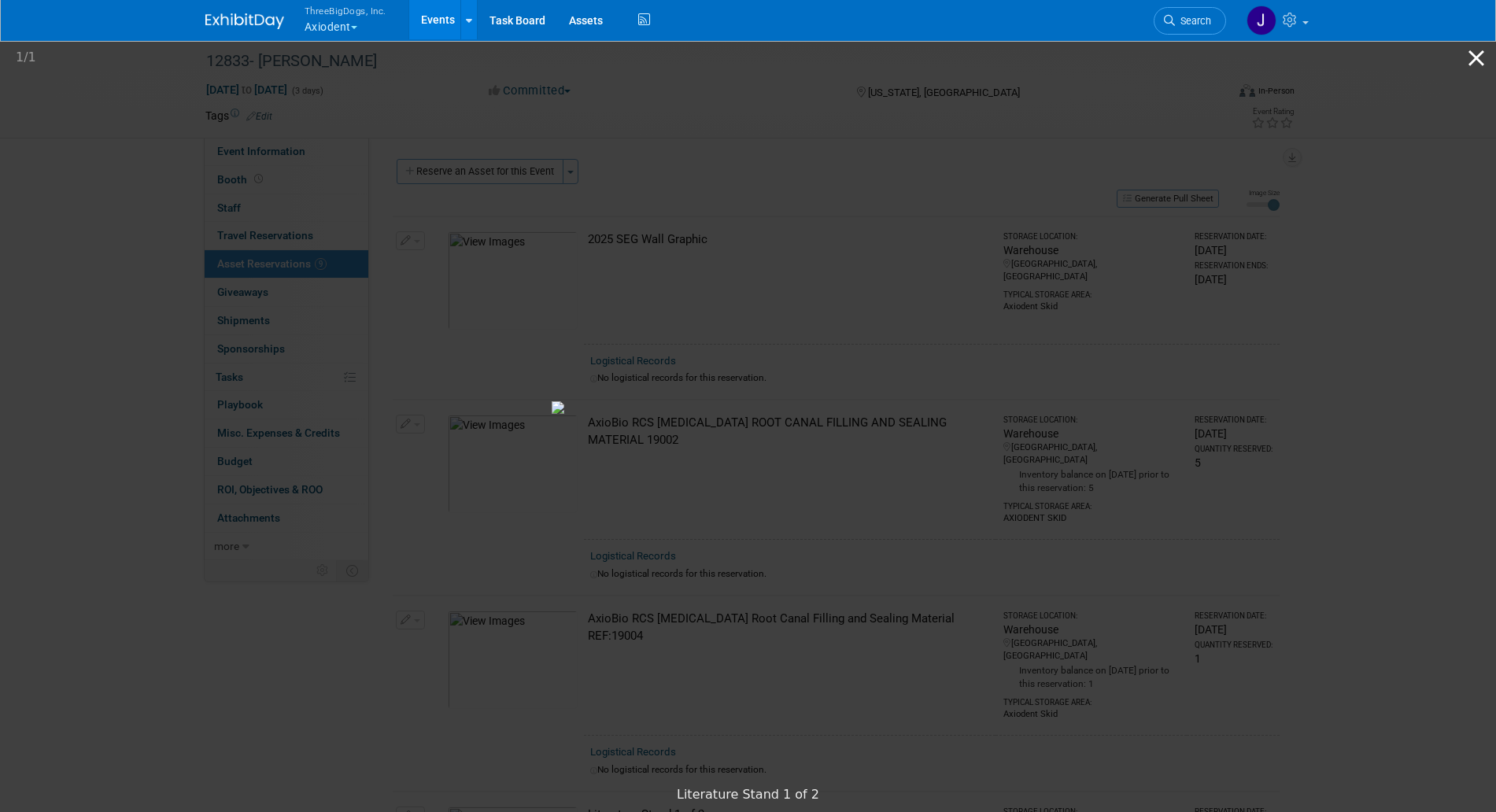
click at [1484, 63] on button "Close gallery" at bounding box center [1477, 58] width 39 height 37
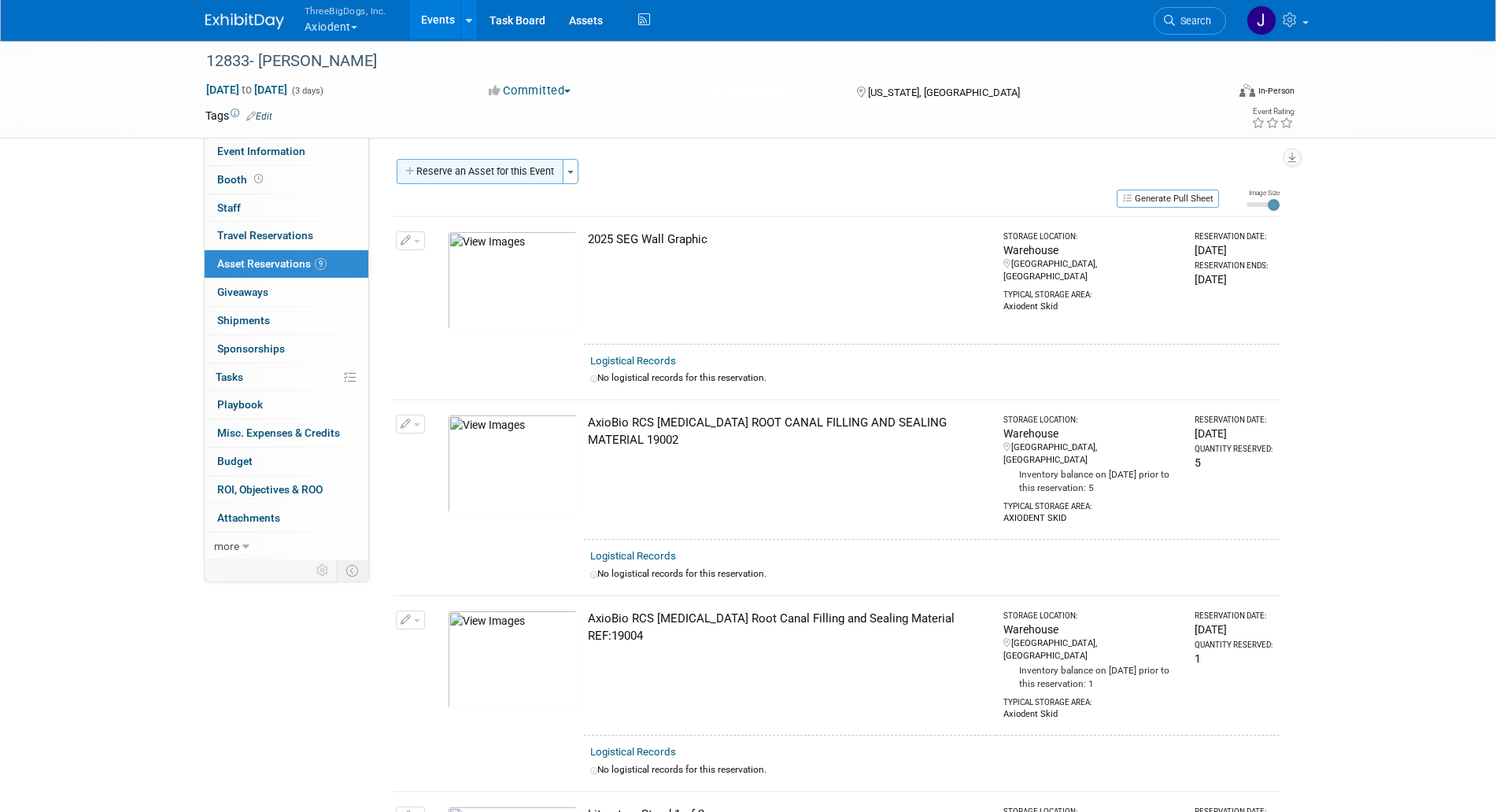
click at [487, 181] on button "Reserve an Asset for this Event" at bounding box center [480, 170] width 167 height 25
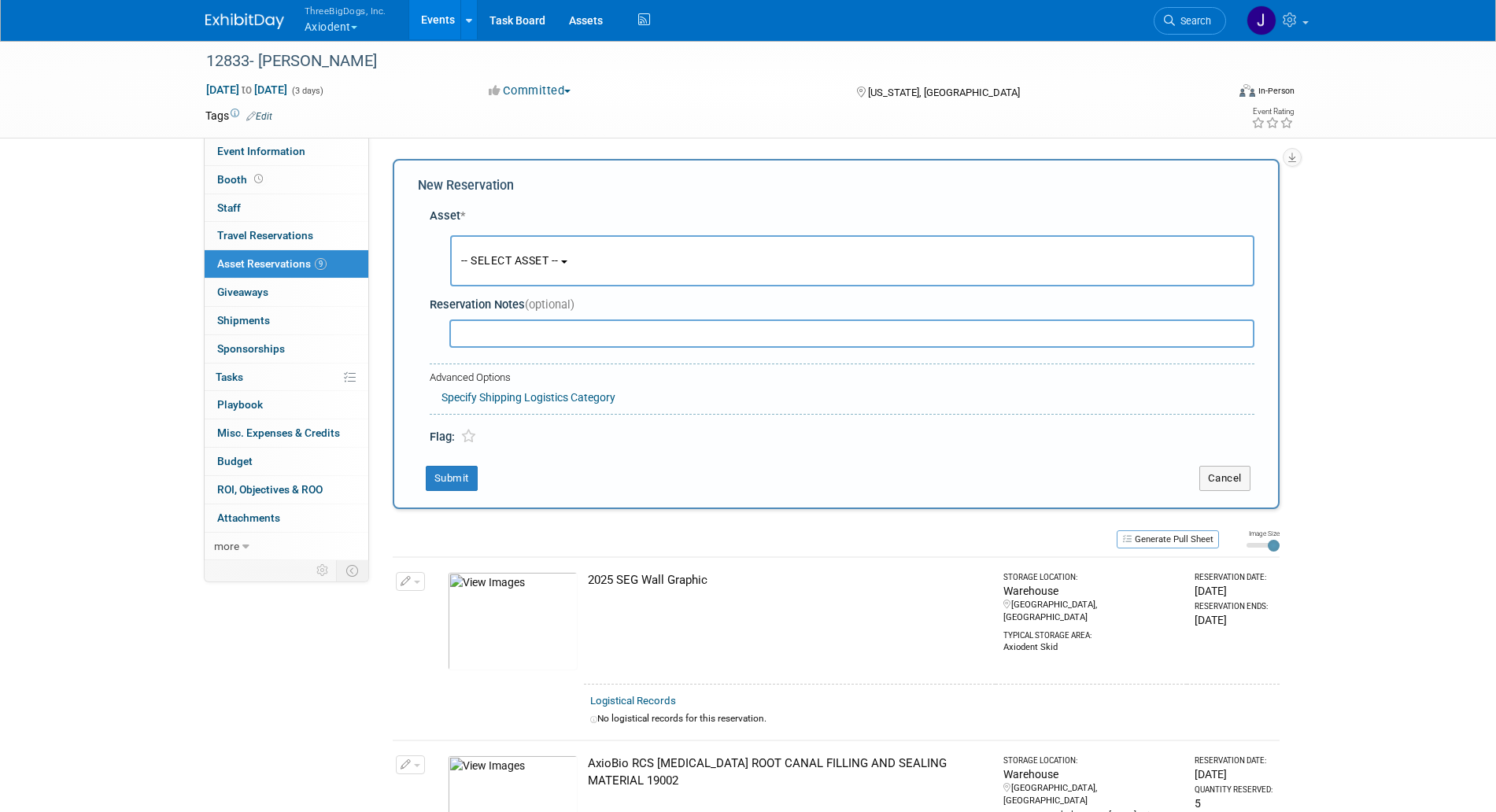
scroll to position [15, 0]
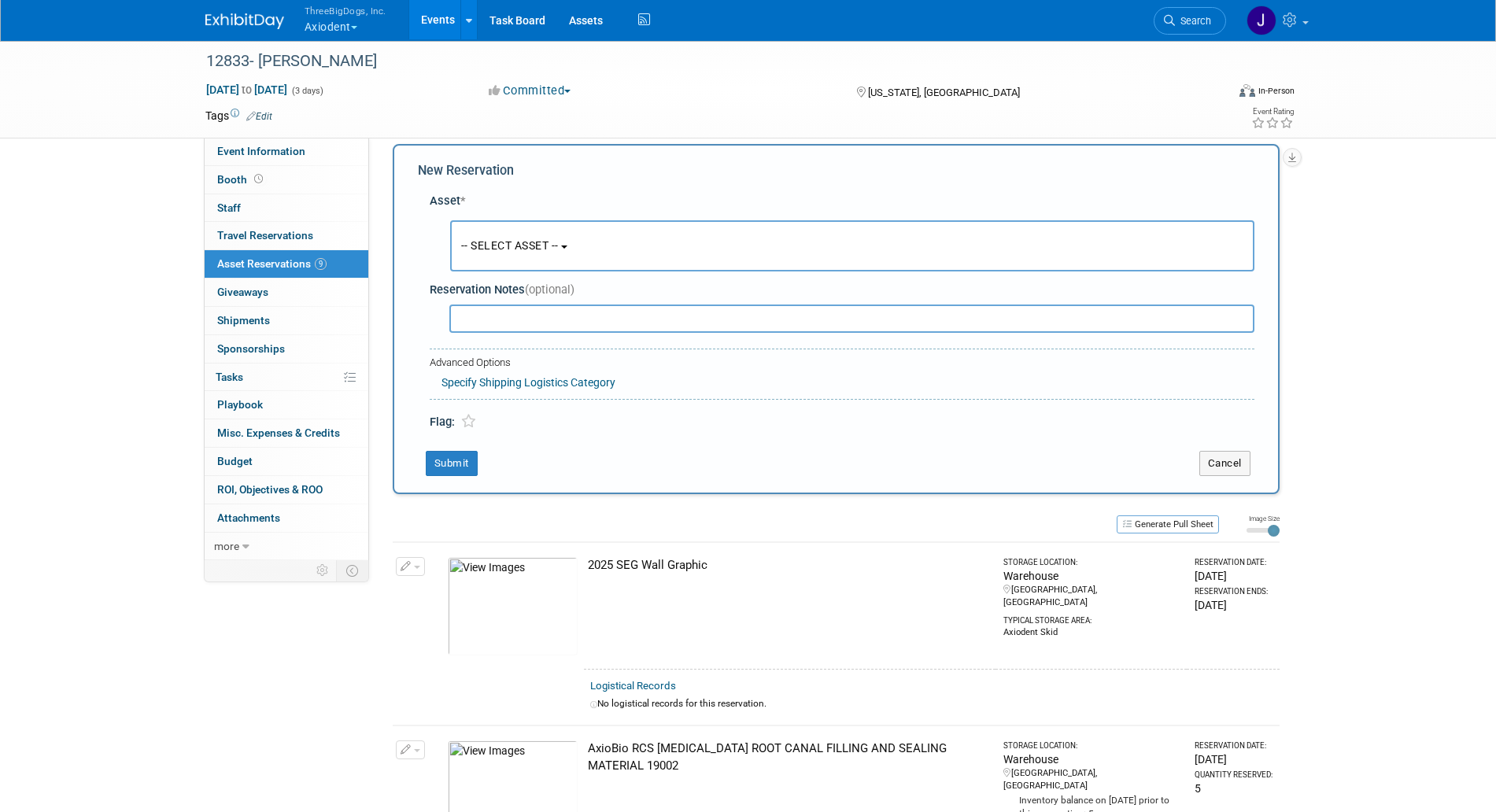
click at [582, 240] on button "-- SELECT ASSET --" at bounding box center [852, 246] width 805 height 51
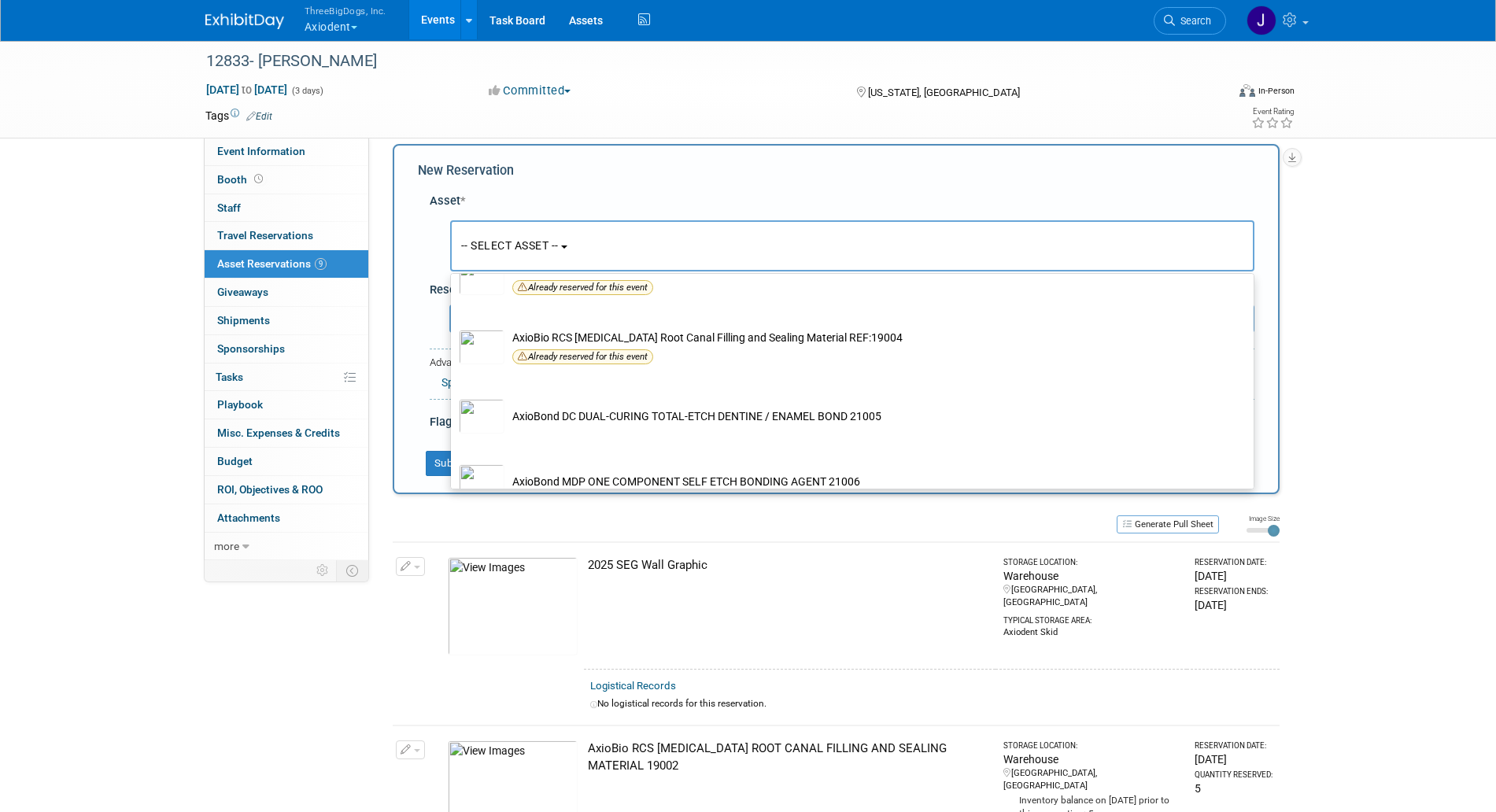
scroll to position [245, 0]
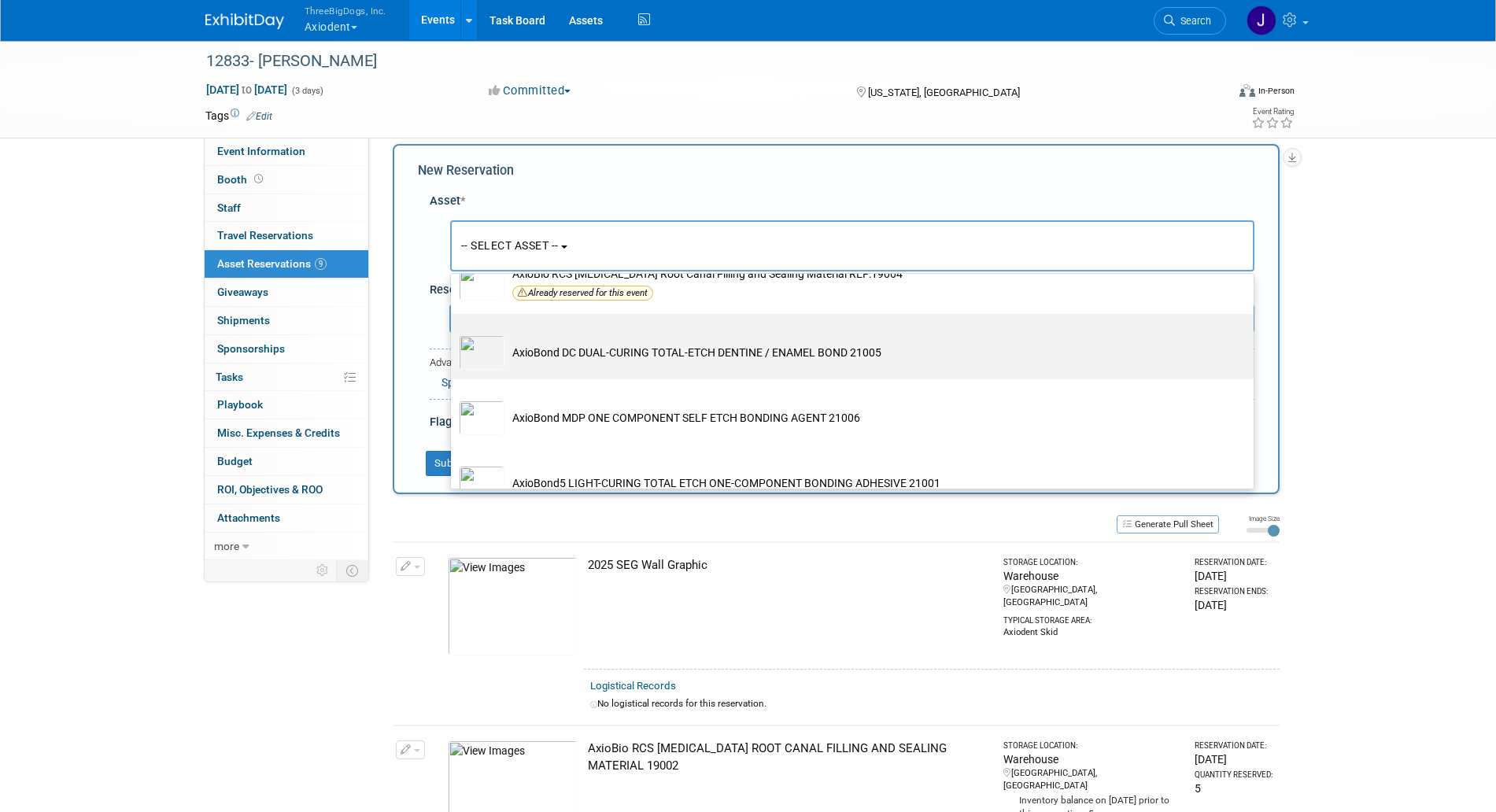
click at [576, 364] on td "AxioBond DC DUAL-CURING TOTAL-ETCH DENTINE / ENAMEL BOND 21005" at bounding box center [863, 353] width 718 height 35
click at [454, 333] on input "AxioBond DC DUAL-CURING TOTAL-ETCH DENTINE / ENAMEL BOND 21005" at bounding box center [447, 327] width 10 height 10
select select "10729102"
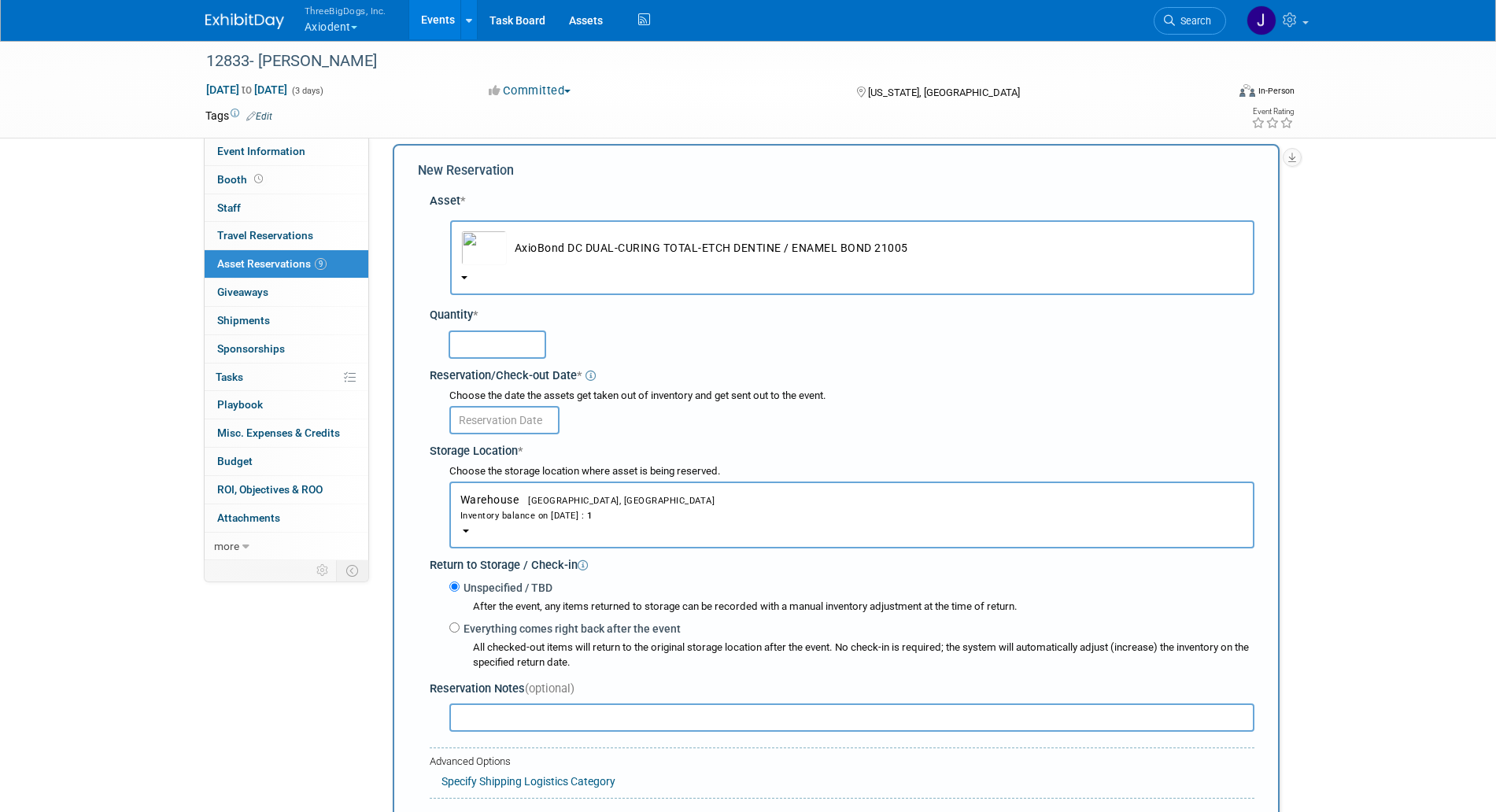
click at [518, 344] on input "text" at bounding box center [497, 345] width 97 height 28
type input "1"
click at [519, 403] on div "Choose the date the assets get taken out of inventory and get sent out to the e…" at bounding box center [852, 396] width 805 height 15
click at [521, 415] on input "text" at bounding box center [504, 420] width 110 height 28
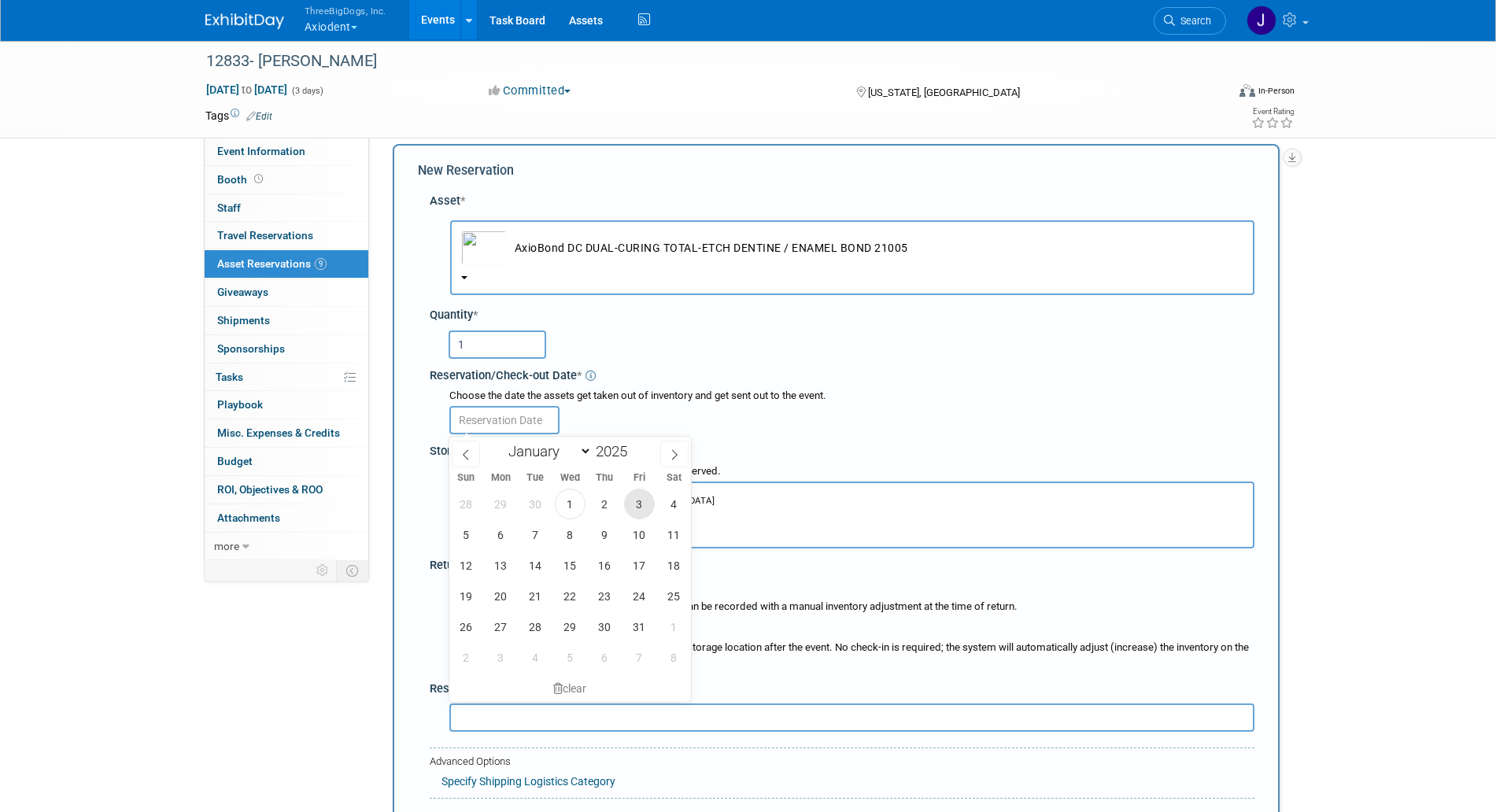
click at [632, 493] on span "3" at bounding box center [639, 503] width 30 height 30
type input "[DATE]"
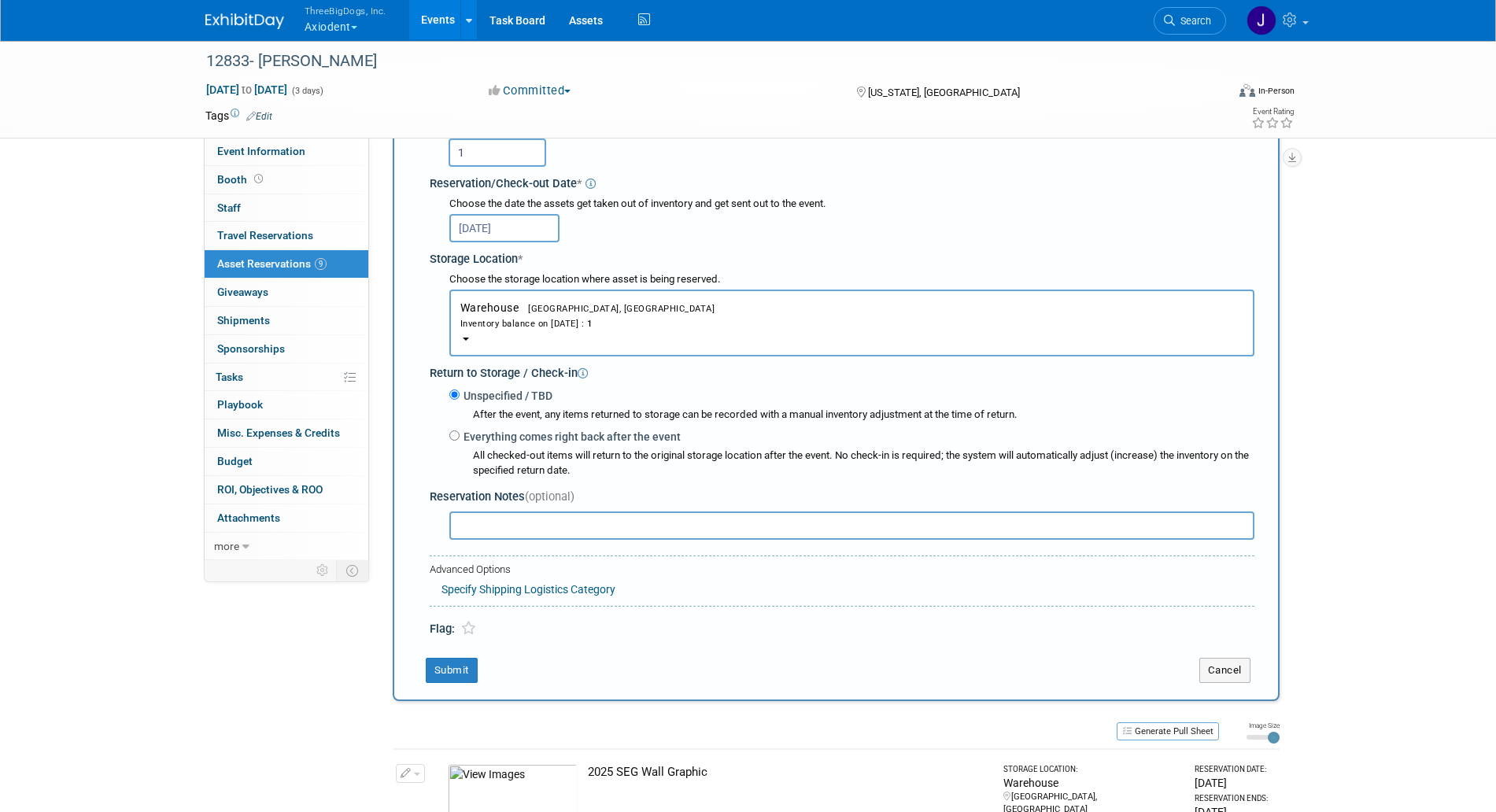
scroll to position [208, 0]
click at [460, 667] on button "Submit" at bounding box center [452, 669] width 52 height 25
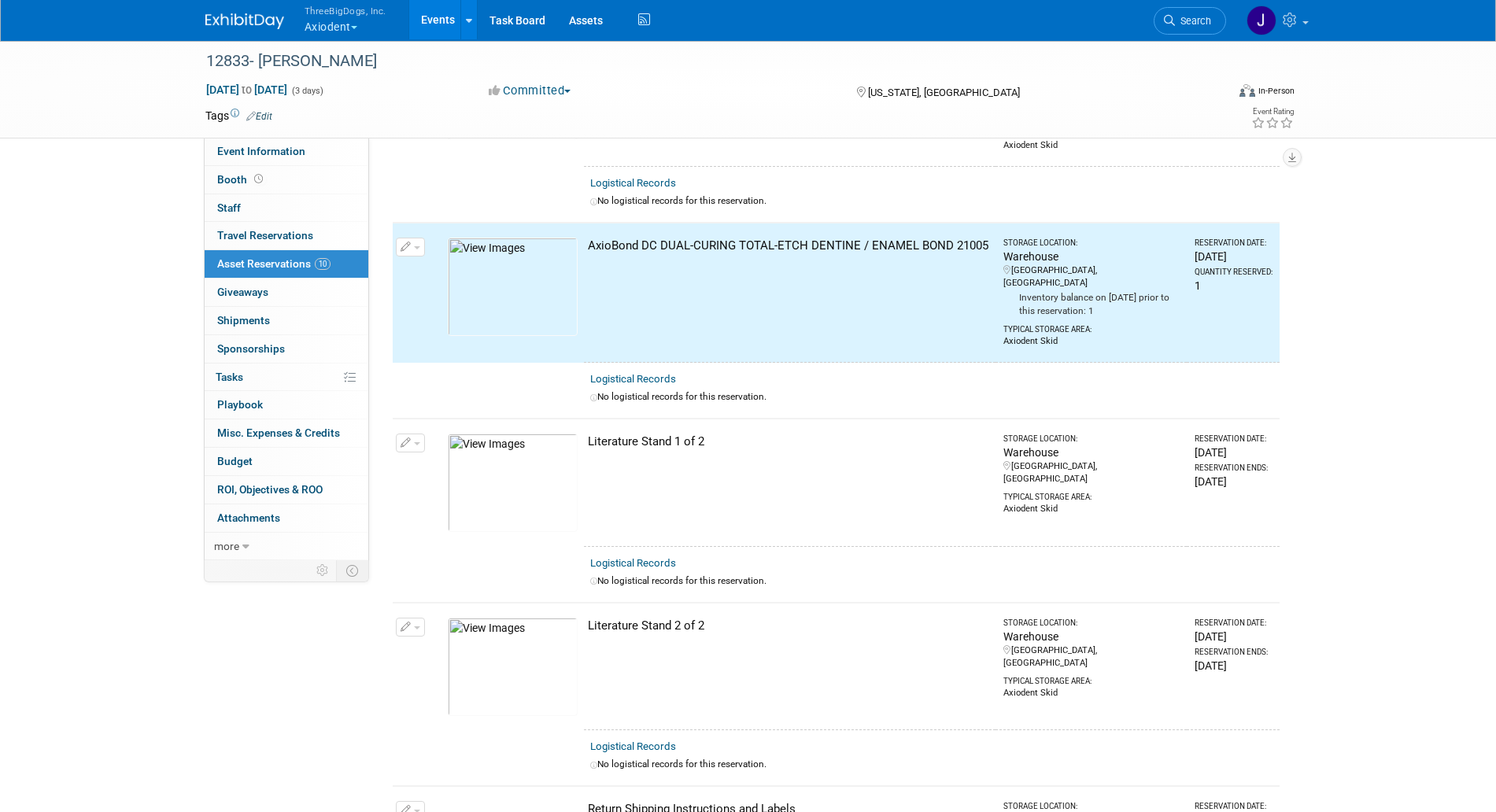
scroll to position [0, 0]
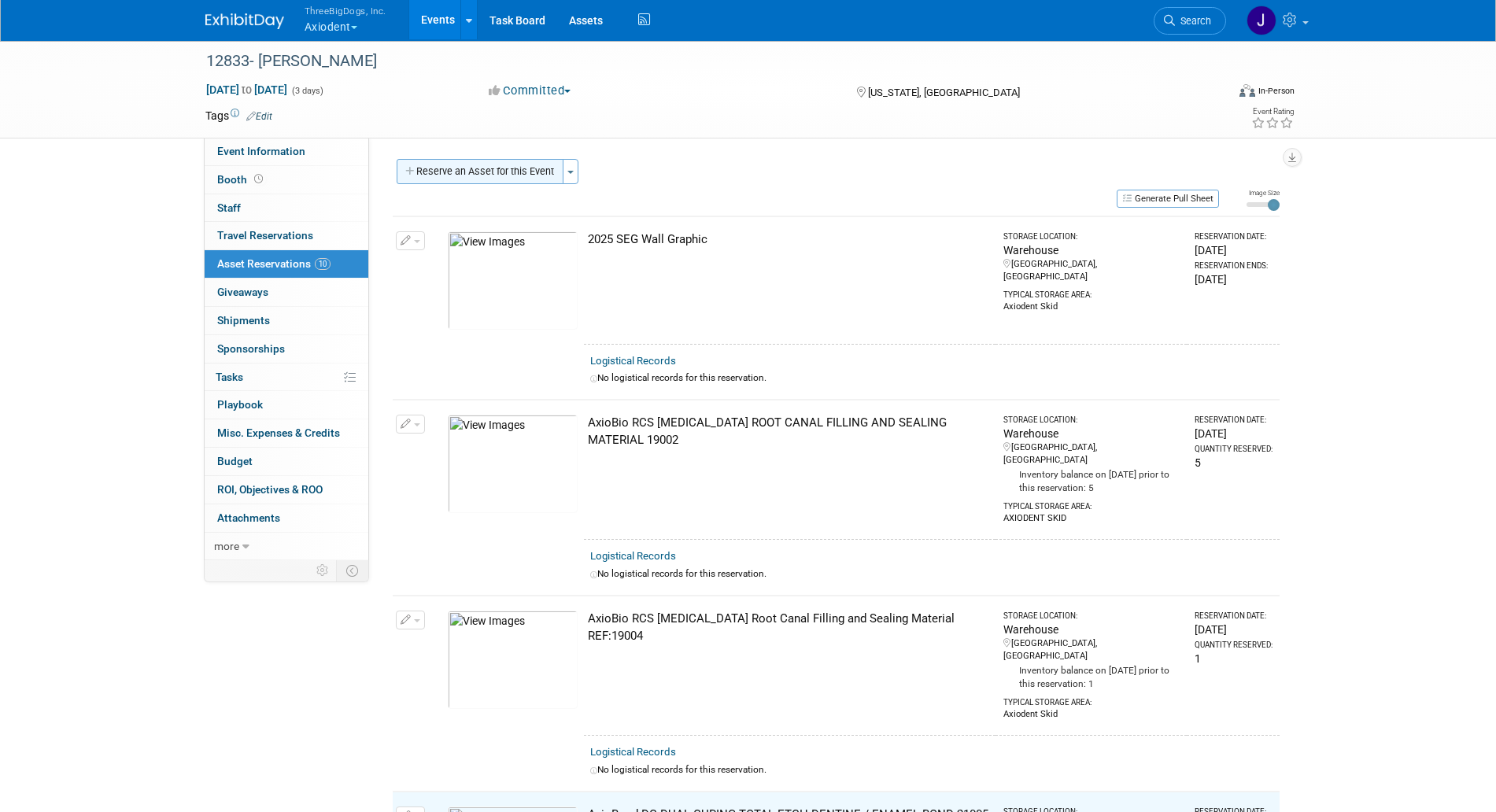
click at [492, 175] on button "Reserve an Asset for this Event" at bounding box center [480, 170] width 167 height 25
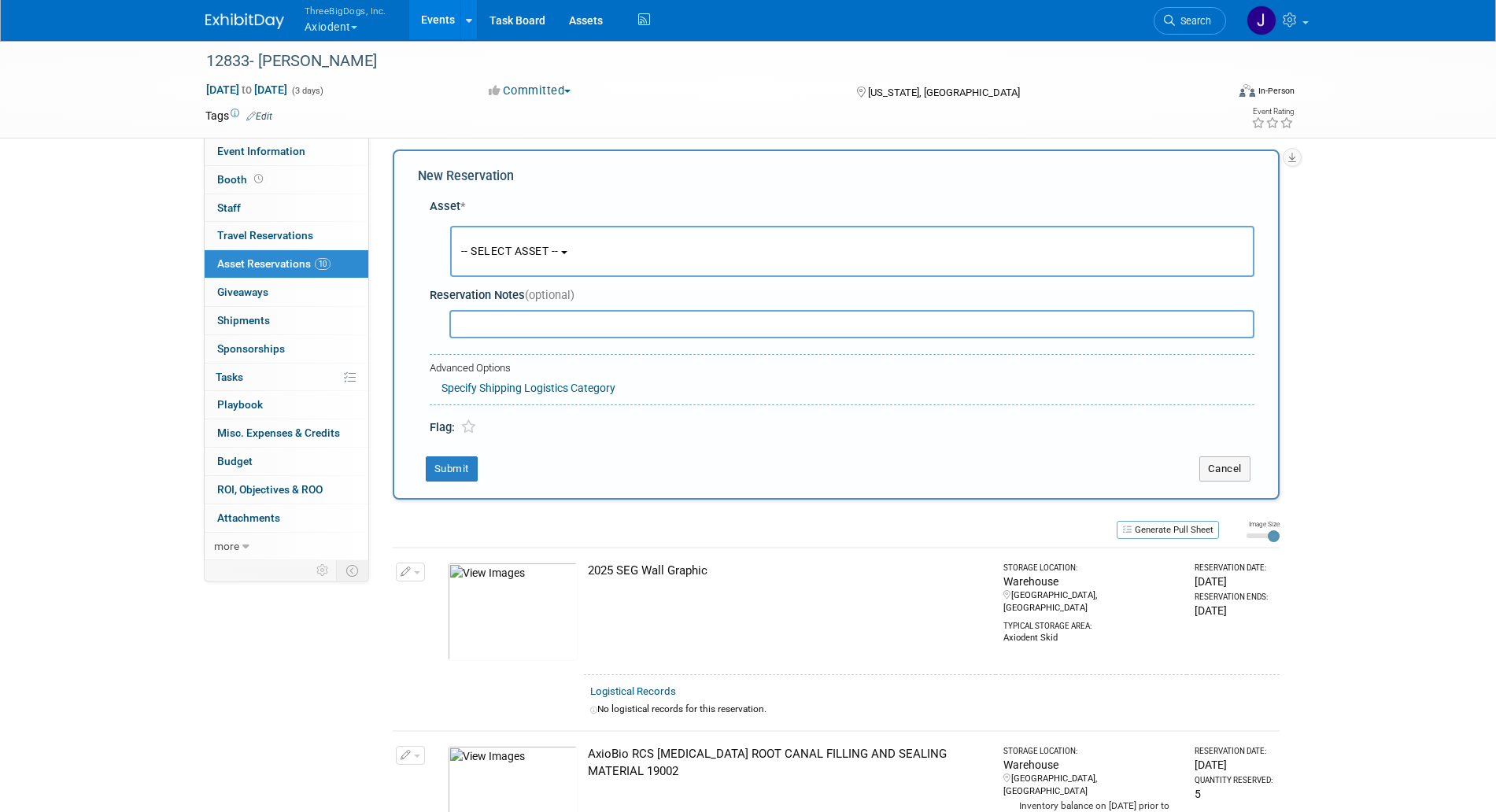
scroll to position [15, 0]
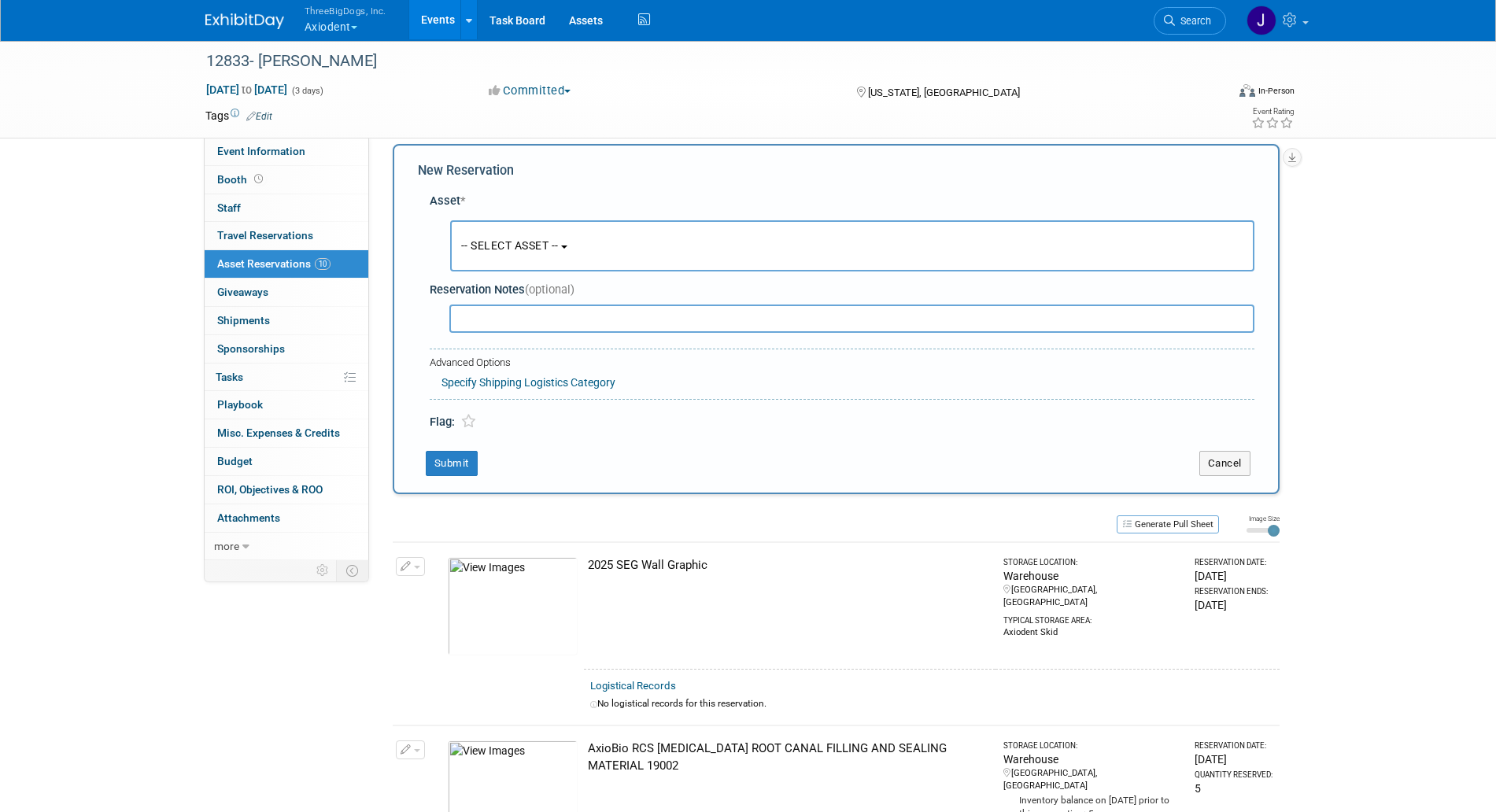
click at [526, 270] on button "-- SELECT ASSET --" at bounding box center [852, 246] width 805 height 51
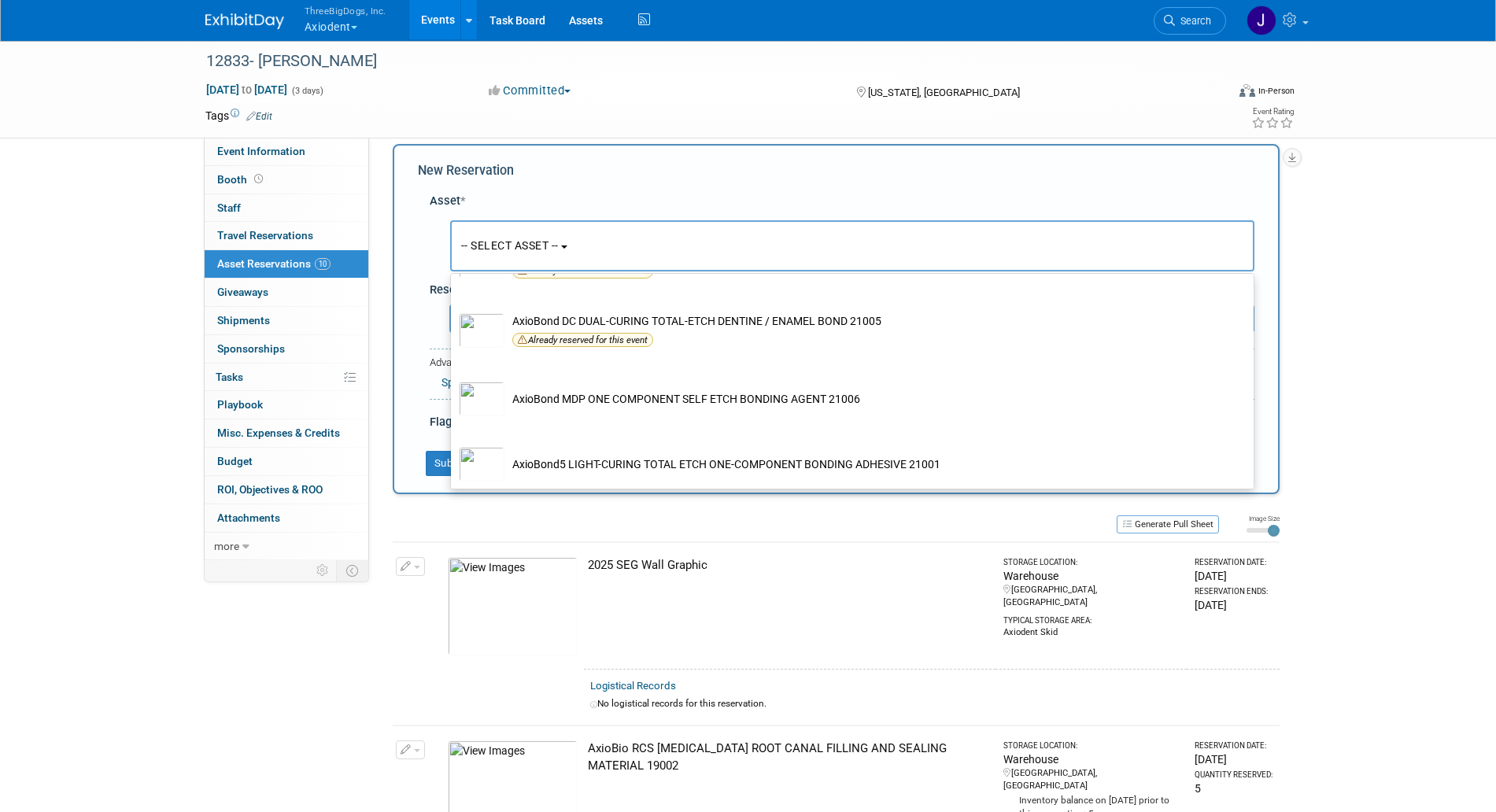
scroll to position [280, 0]
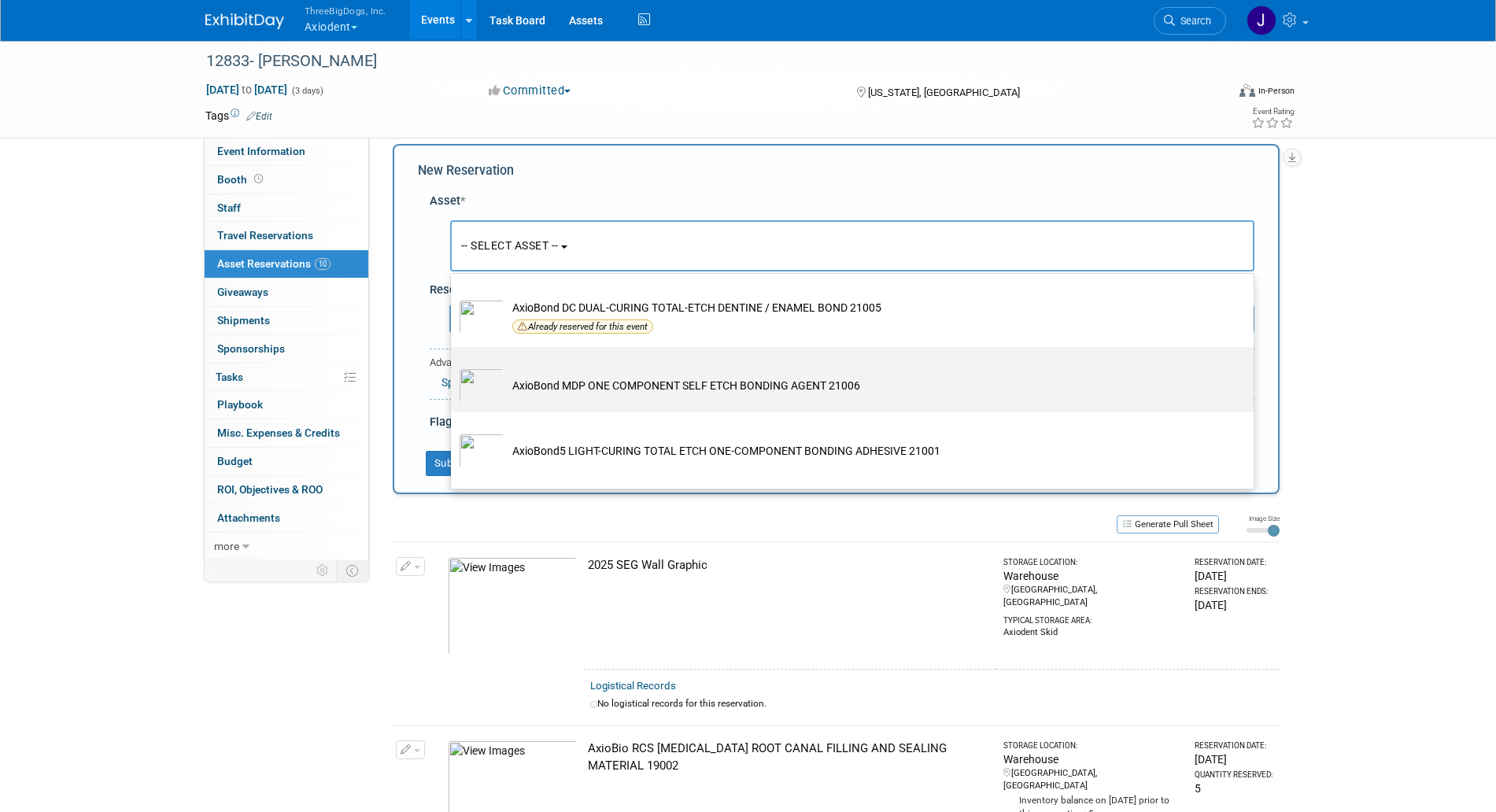
click at [631, 403] on td "AxioBond MDP ONE COMPONENT SELF ETCH BONDING AGENT 21006" at bounding box center [863, 386] width 718 height 35
click at [454, 366] on input "AxioBond MDP ONE COMPONENT SELF ETCH BONDING AGENT 21006" at bounding box center [447, 360] width 10 height 10
select select "10729115"
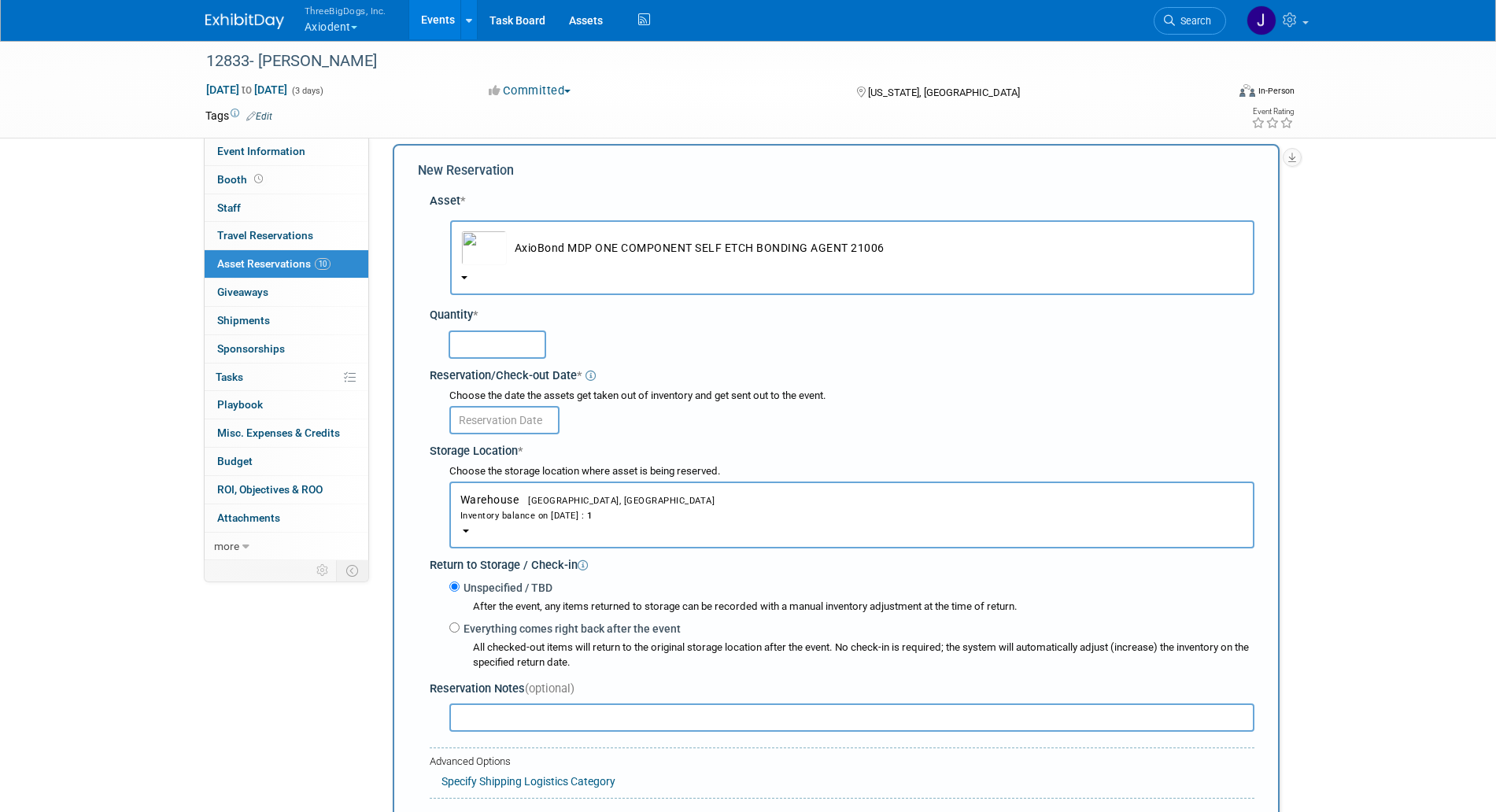
click at [511, 345] on input "text" at bounding box center [497, 345] width 97 height 28
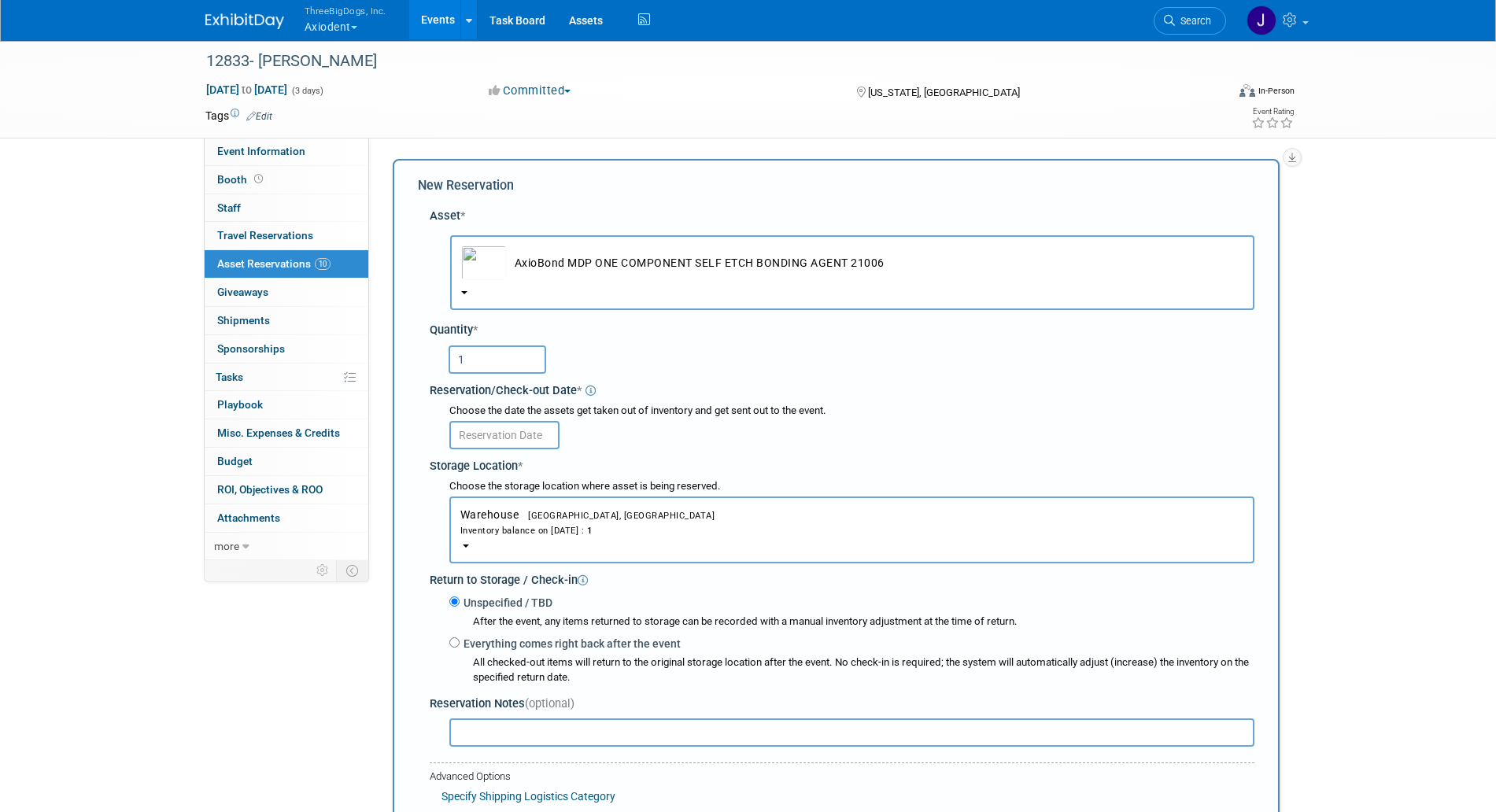
scroll to position [1, 0]
type input "1"
click at [475, 423] on input "text" at bounding box center [504, 434] width 110 height 28
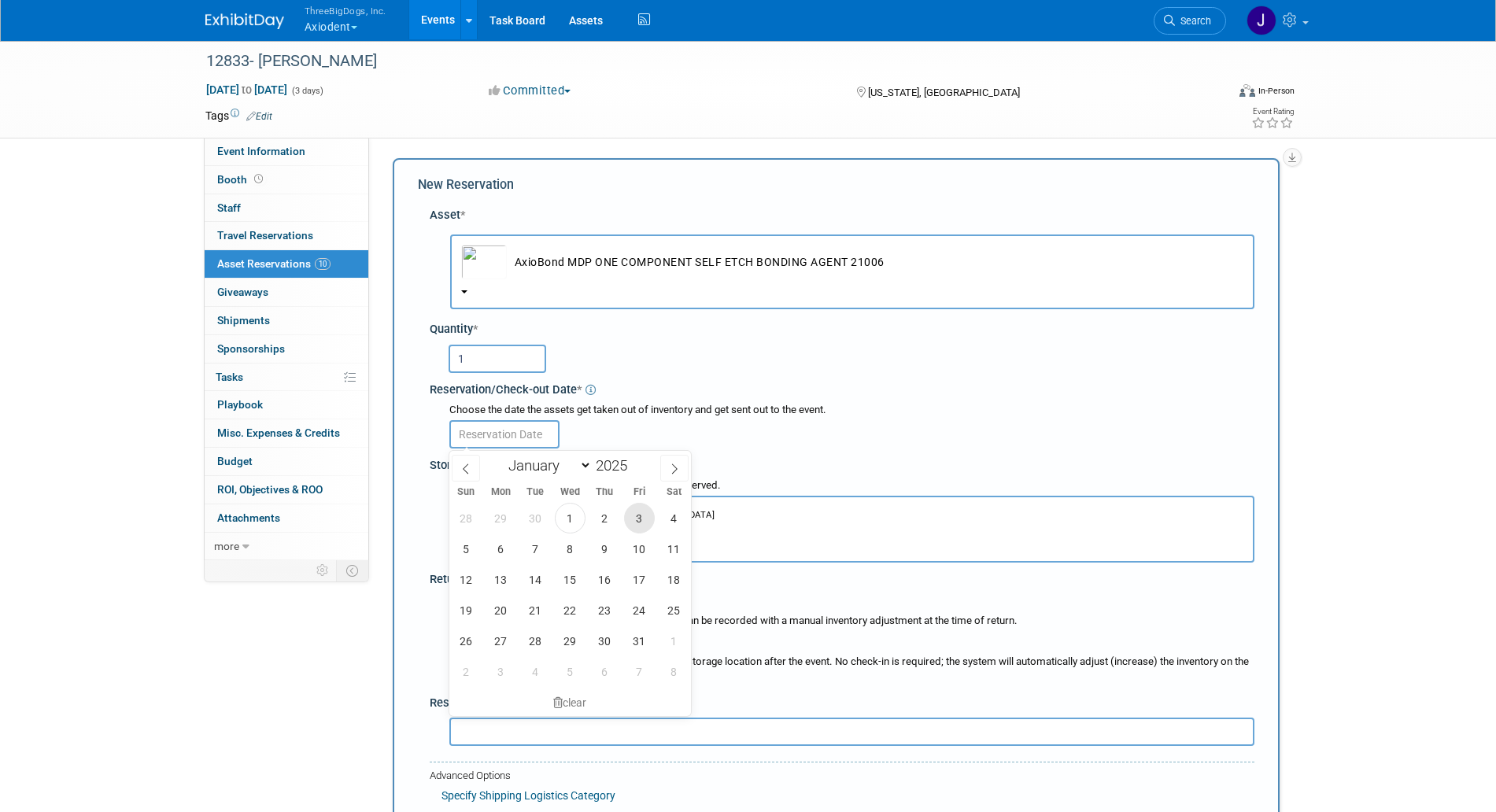
click at [649, 517] on span "3" at bounding box center [639, 518] width 30 height 30
type input "[DATE]"
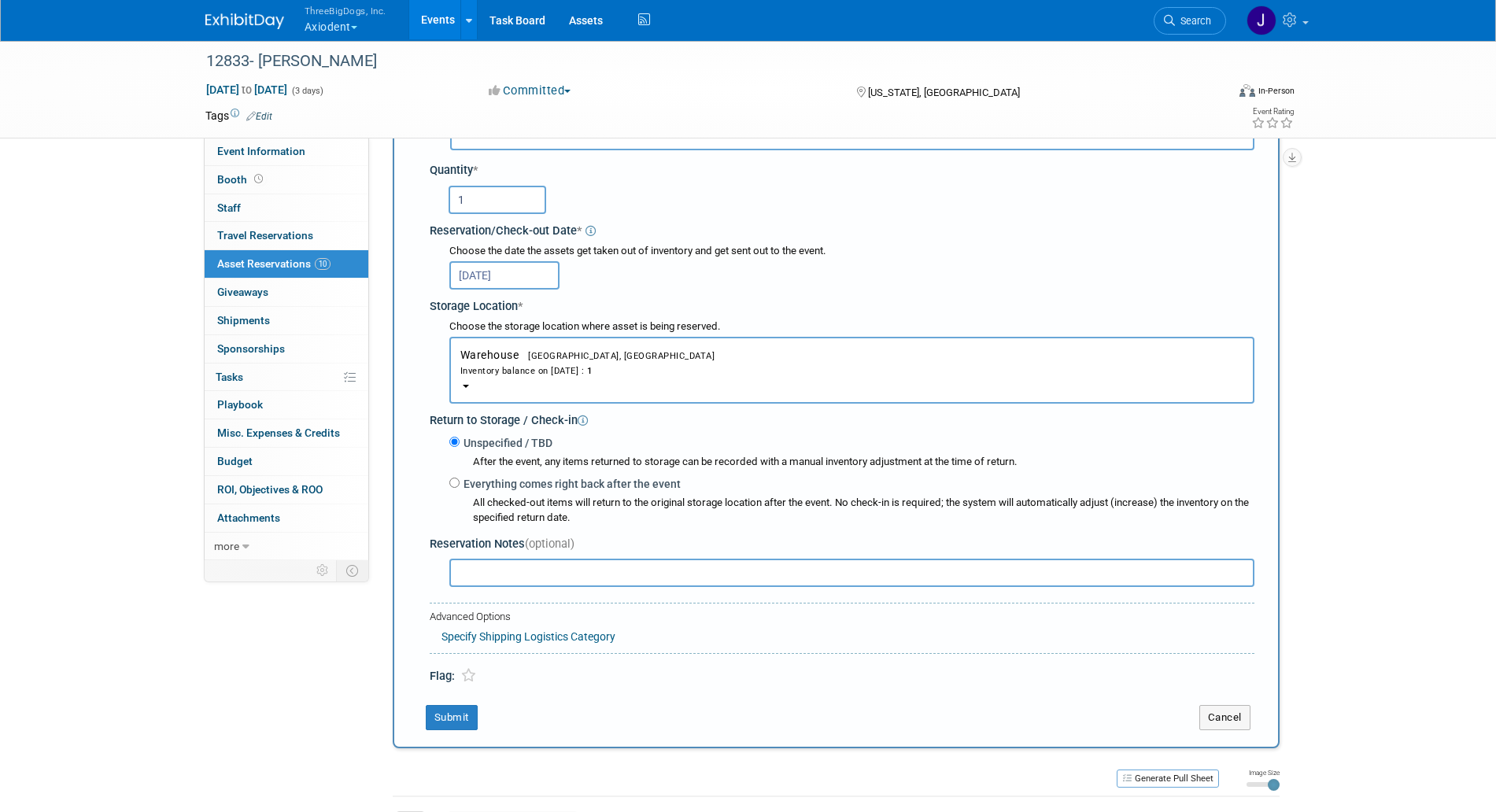
scroll to position [166, 0]
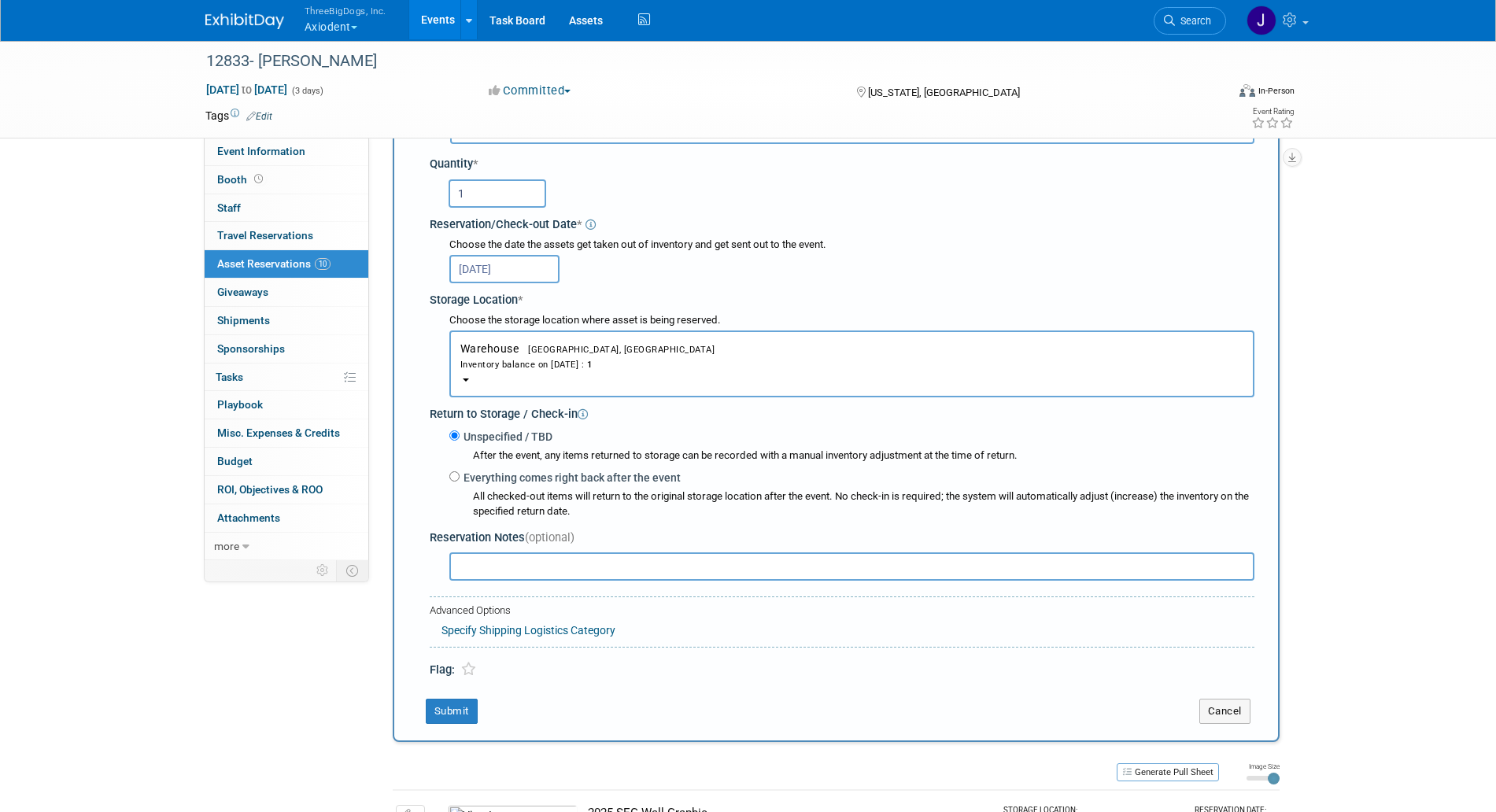
click at [479, 716] on td "Submit" at bounding box center [797, 711] width 758 height 25
click at [473, 716] on button "Submit" at bounding box center [452, 711] width 52 height 25
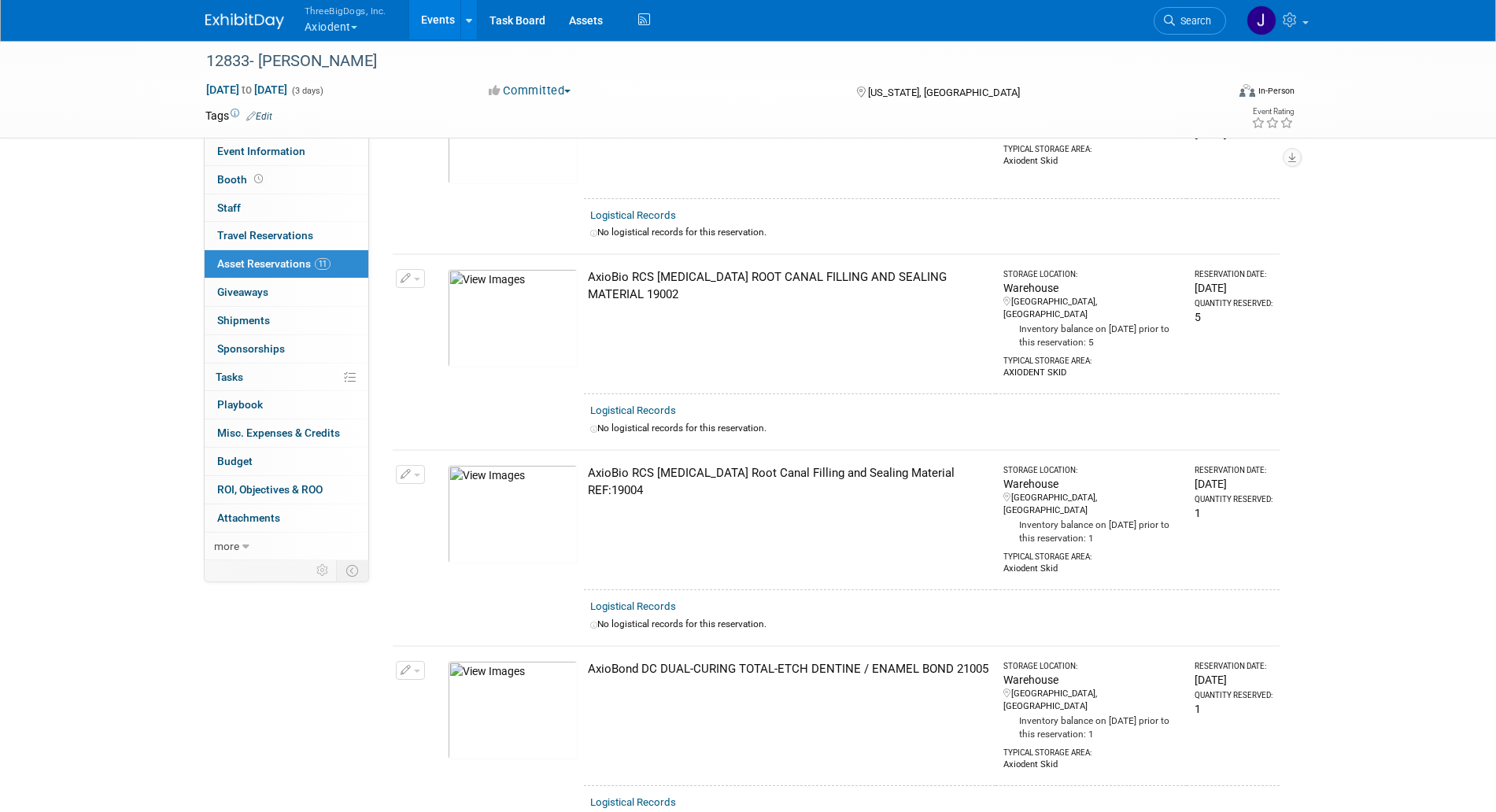
scroll to position [0, 0]
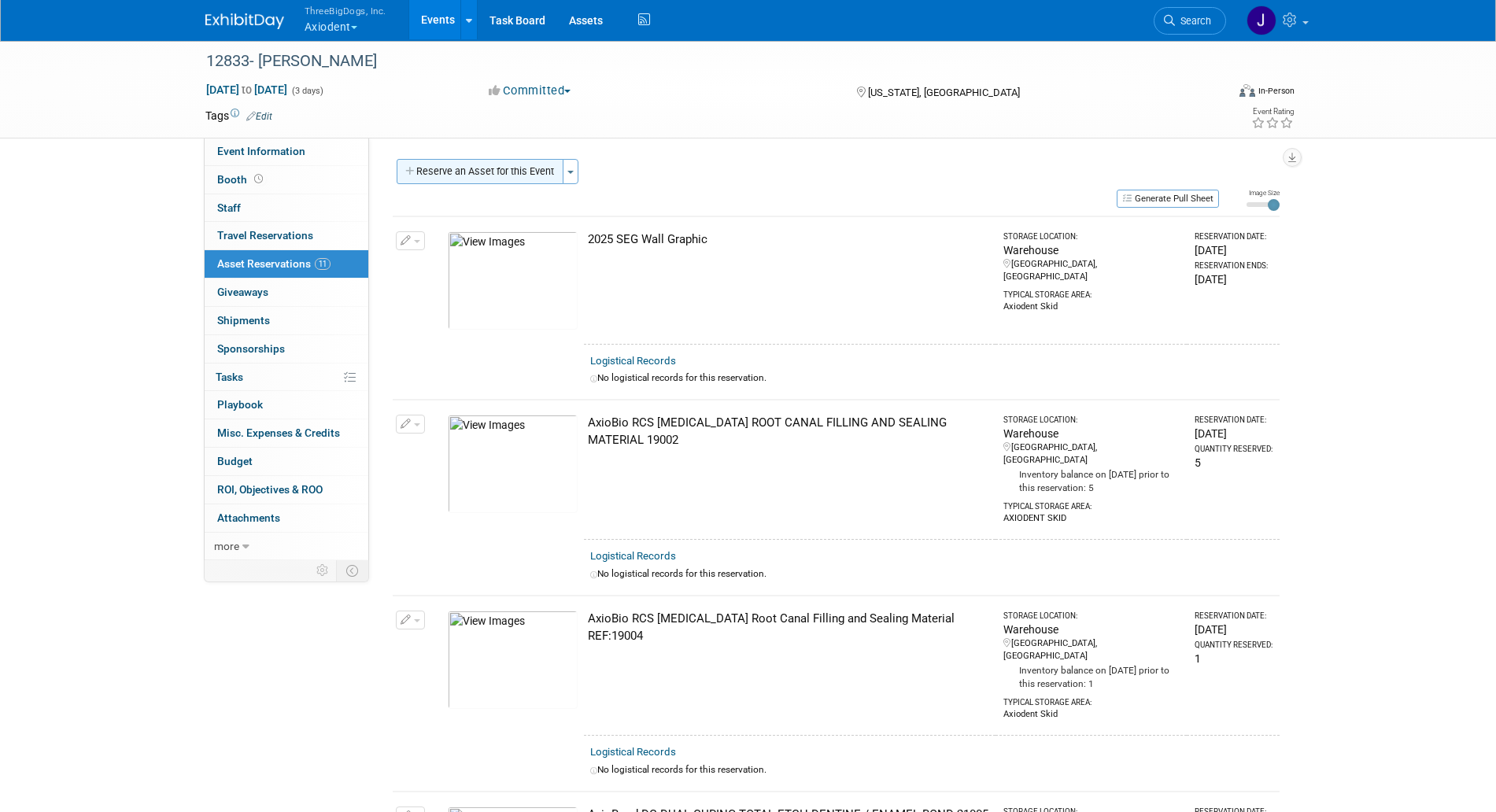
click at [500, 164] on button "Reserve an Asset for this Event" at bounding box center [480, 170] width 167 height 25
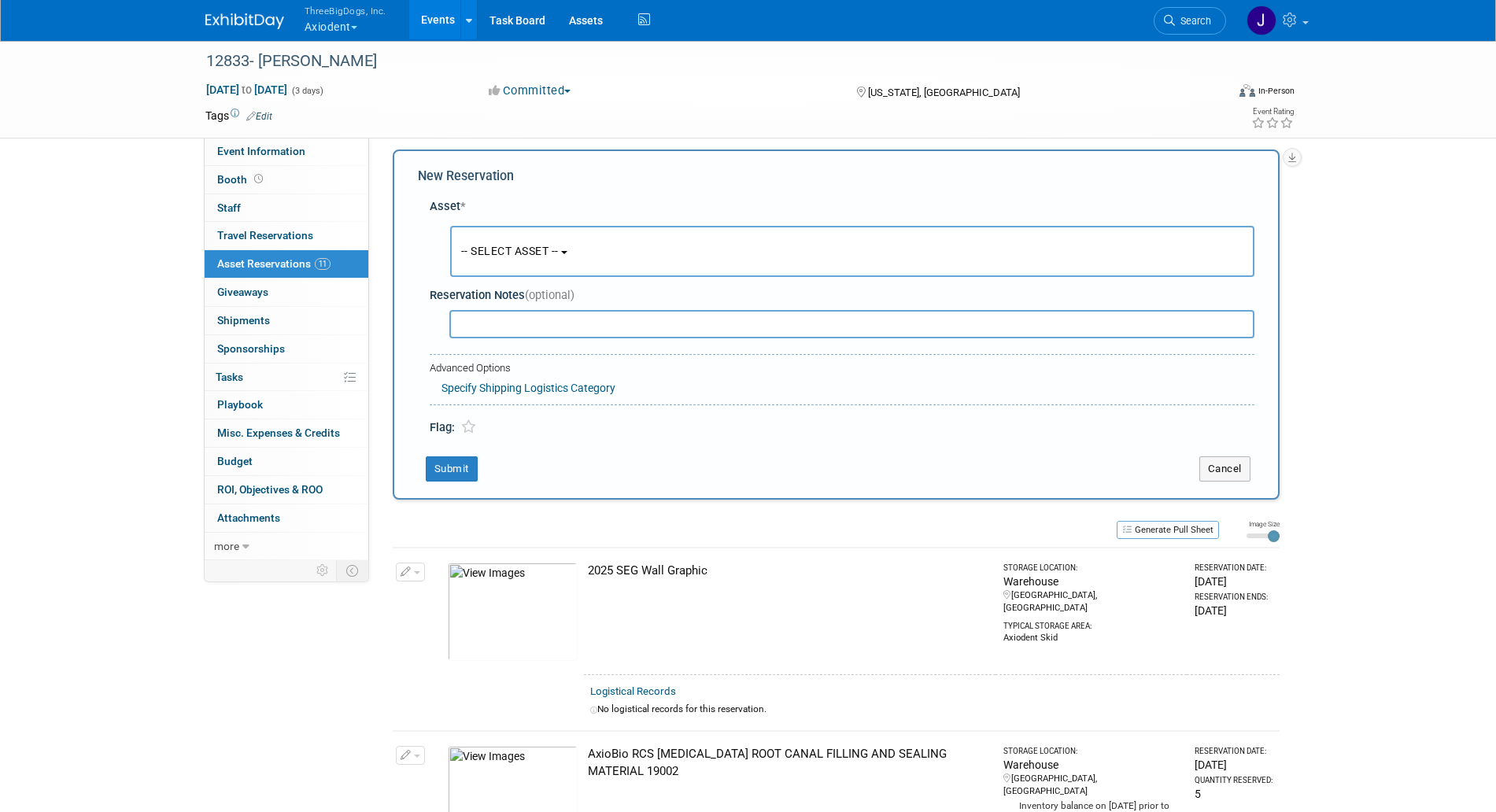
scroll to position [15, 0]
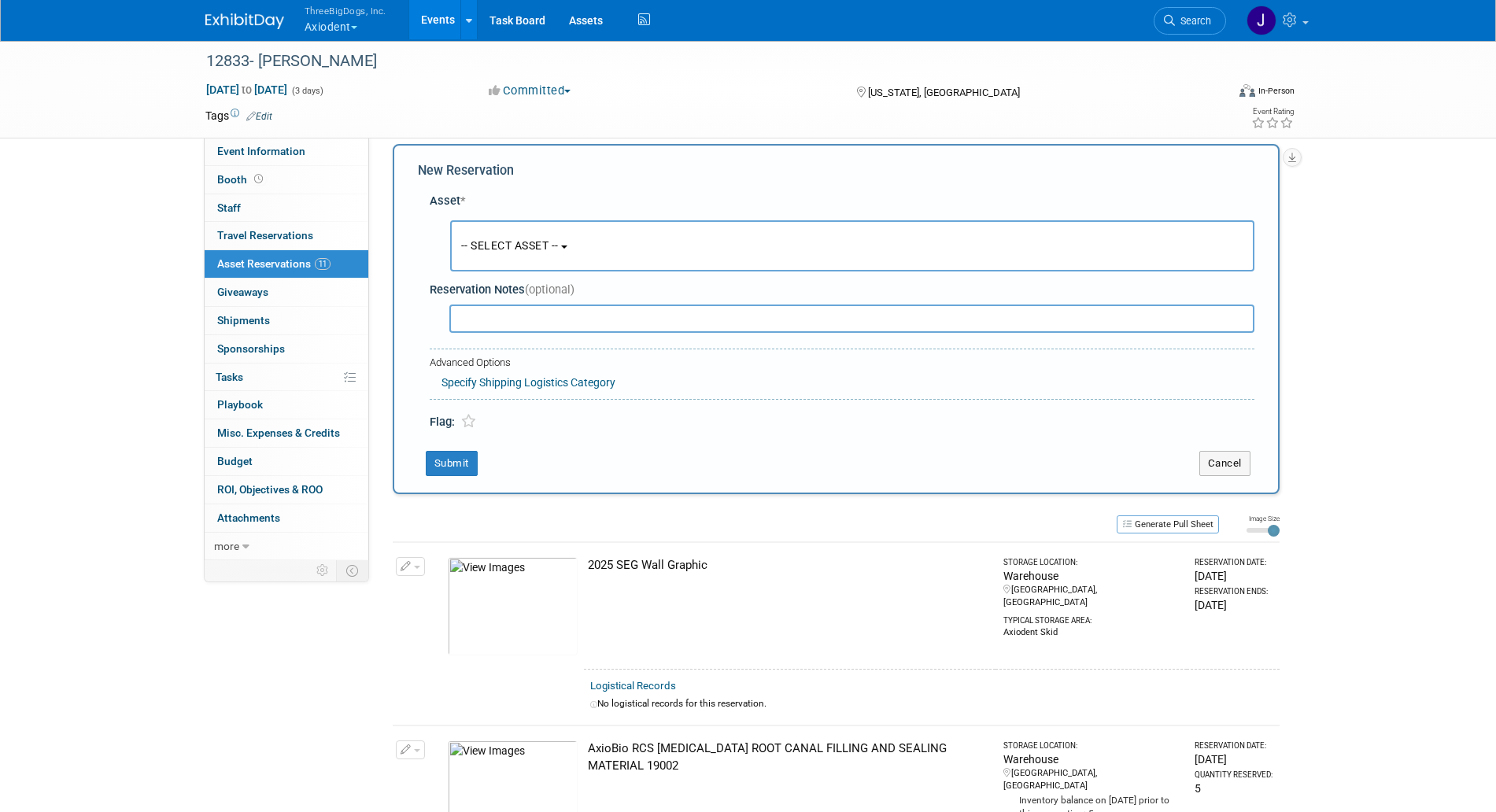
click at [534, 218] on div "-- SELECT ASSET -- <table style='display: inline-block; border-style:none;'><tr…" at bounding box center [845, 247] width 819 height 59
click at [536, 220] on button "-- SELECT ASSET --" at bounding box center [852, 246] width 805 height 51
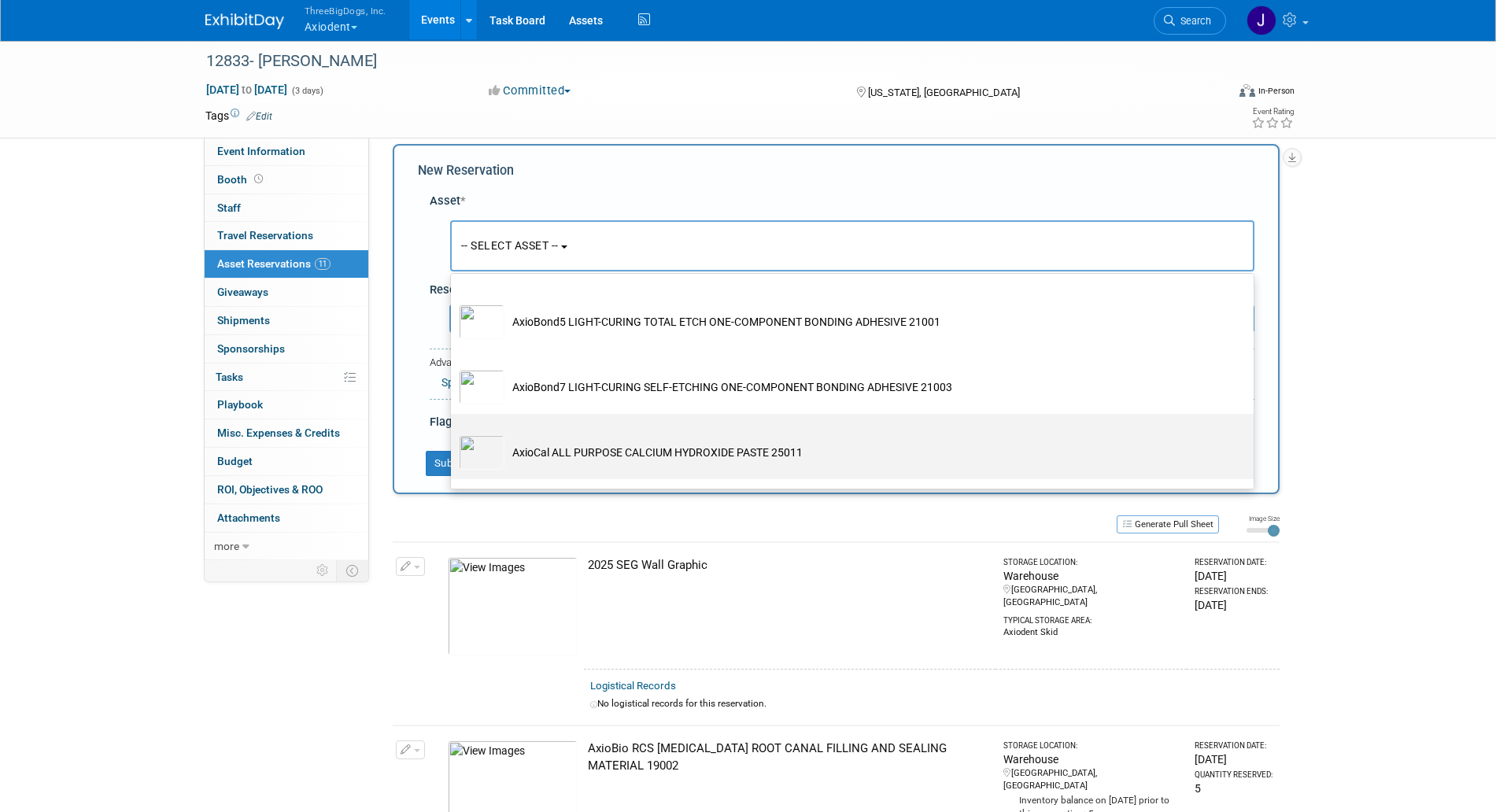
scroll to position [399, 0]
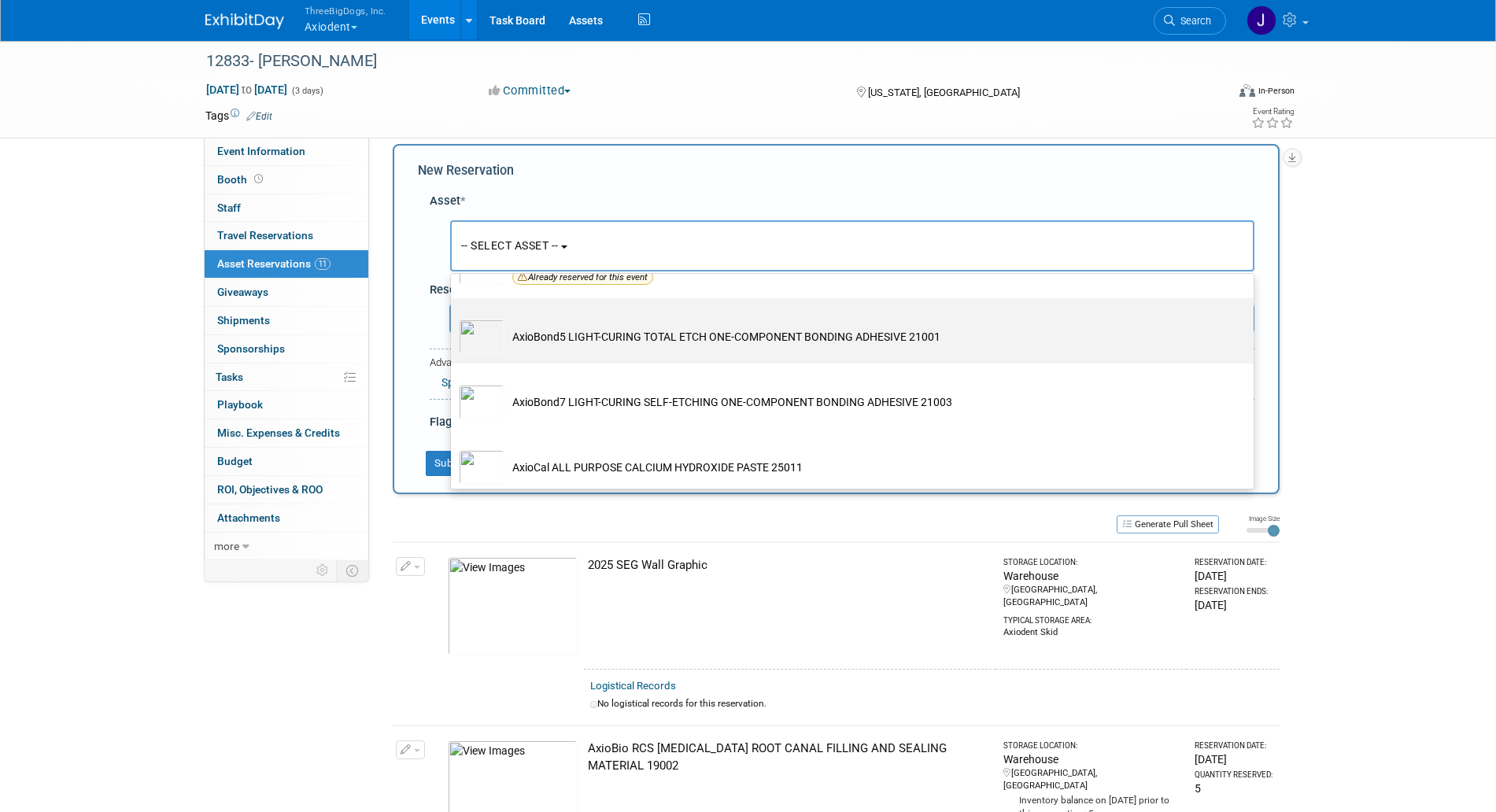
click at [579, 351] on td "AxioBond5 LIGHT-CURING TOTAL ETCH ONE-COMPONENT BONDING ADHESIVE 21001" at bounding box center [863, 337] width 718 height 35
click at [454, 317] on input "AxioBond5 LIGHT-CURING TOTAL ETCH ONE-COMPONENT BONDING ADHESIVE 21001" at bounding box center [447, 312] width 10 height 10
select select "10729121"
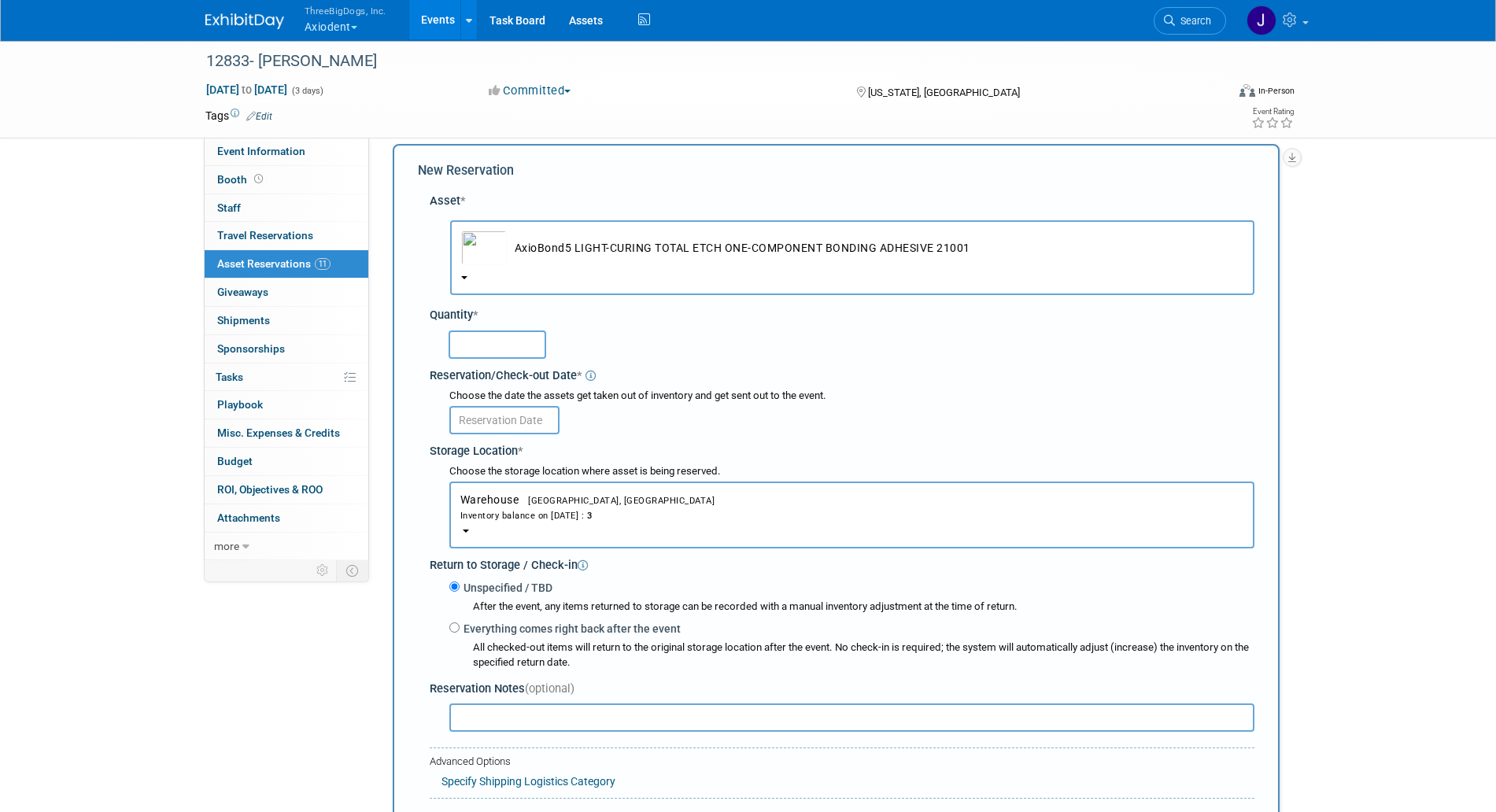
click at [505, 347] on input "text" at bounding box center [497, 345] width 97 height 28
type input "3"
click at [505, 411] on input "text" at bounding box center [504, 420] width 110 height 28
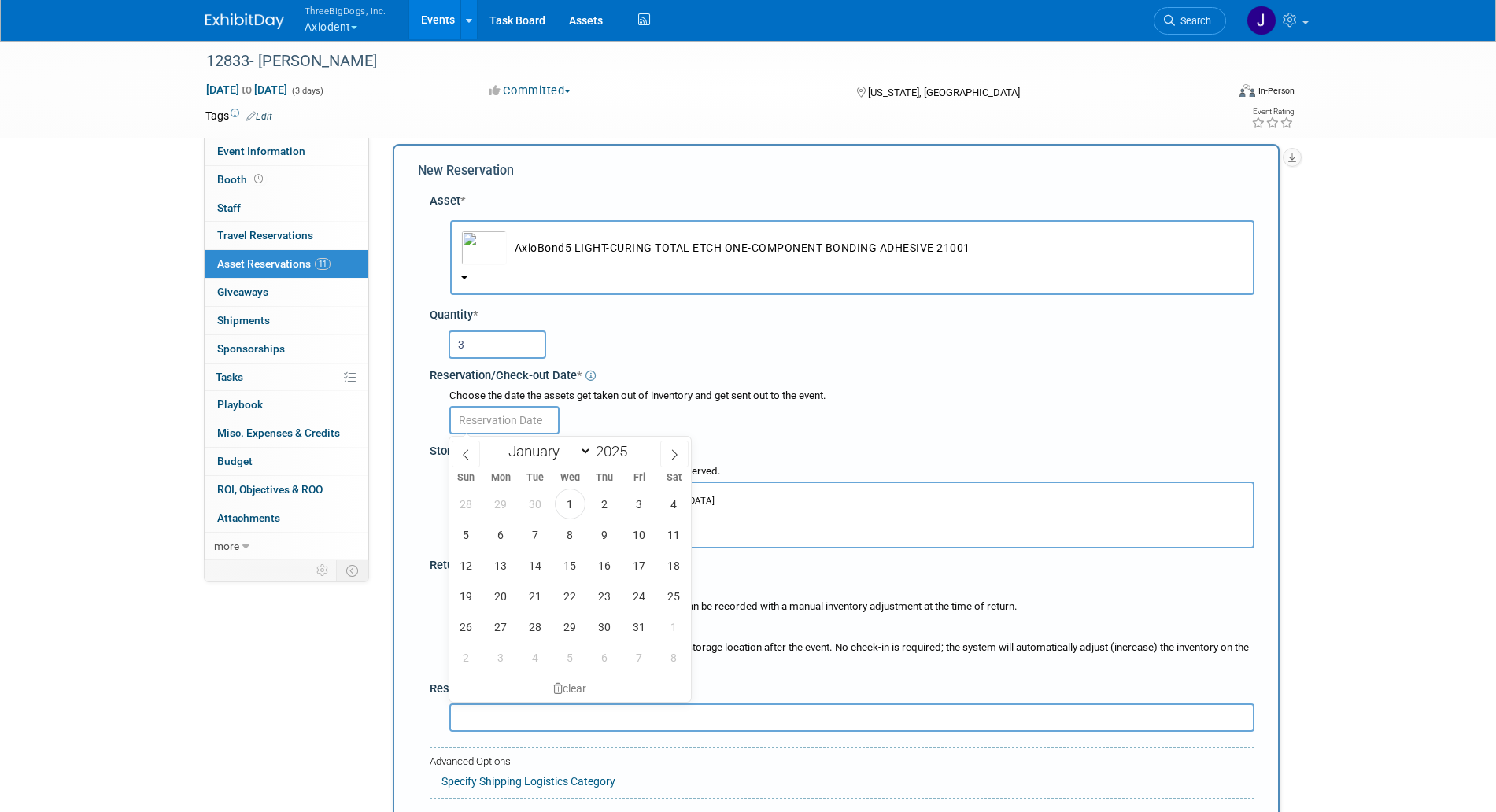
click at [622, 498] on div "28 29 30 1 2 3 4 5 6 7 8 9 10 11 12 13 14 15 16 17 18 19 20 21 22 23 24 25 26 2…" at bounding box center [570, 580] width 242 height 184
click at [639, 502] on span "3" at bounding box center [639, 503] width 30 height 30
type input "[DATE]"
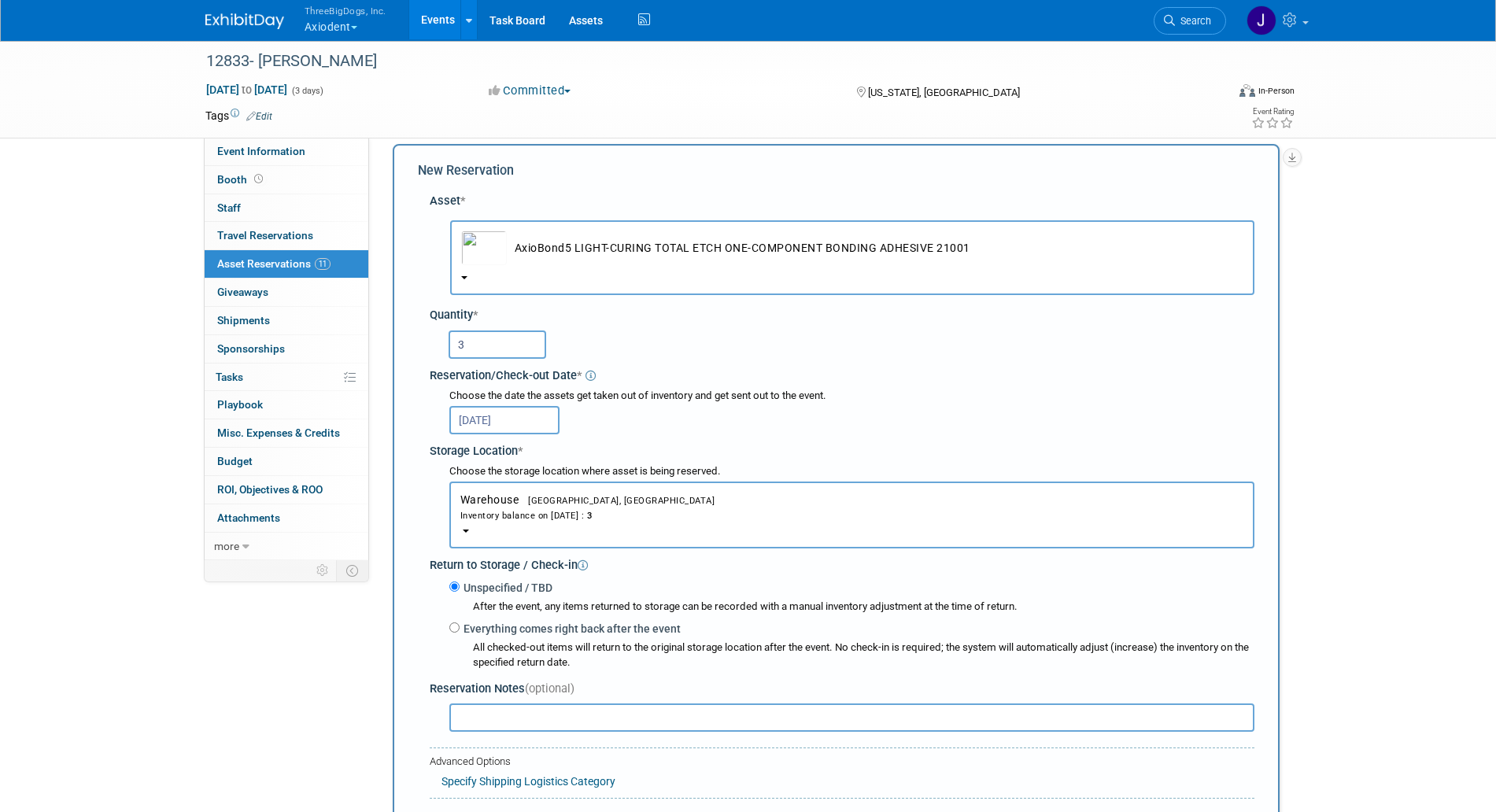
click at [521, 714] on input "text" at bounding box center [852, 718] width 805 height 28
type input "1"
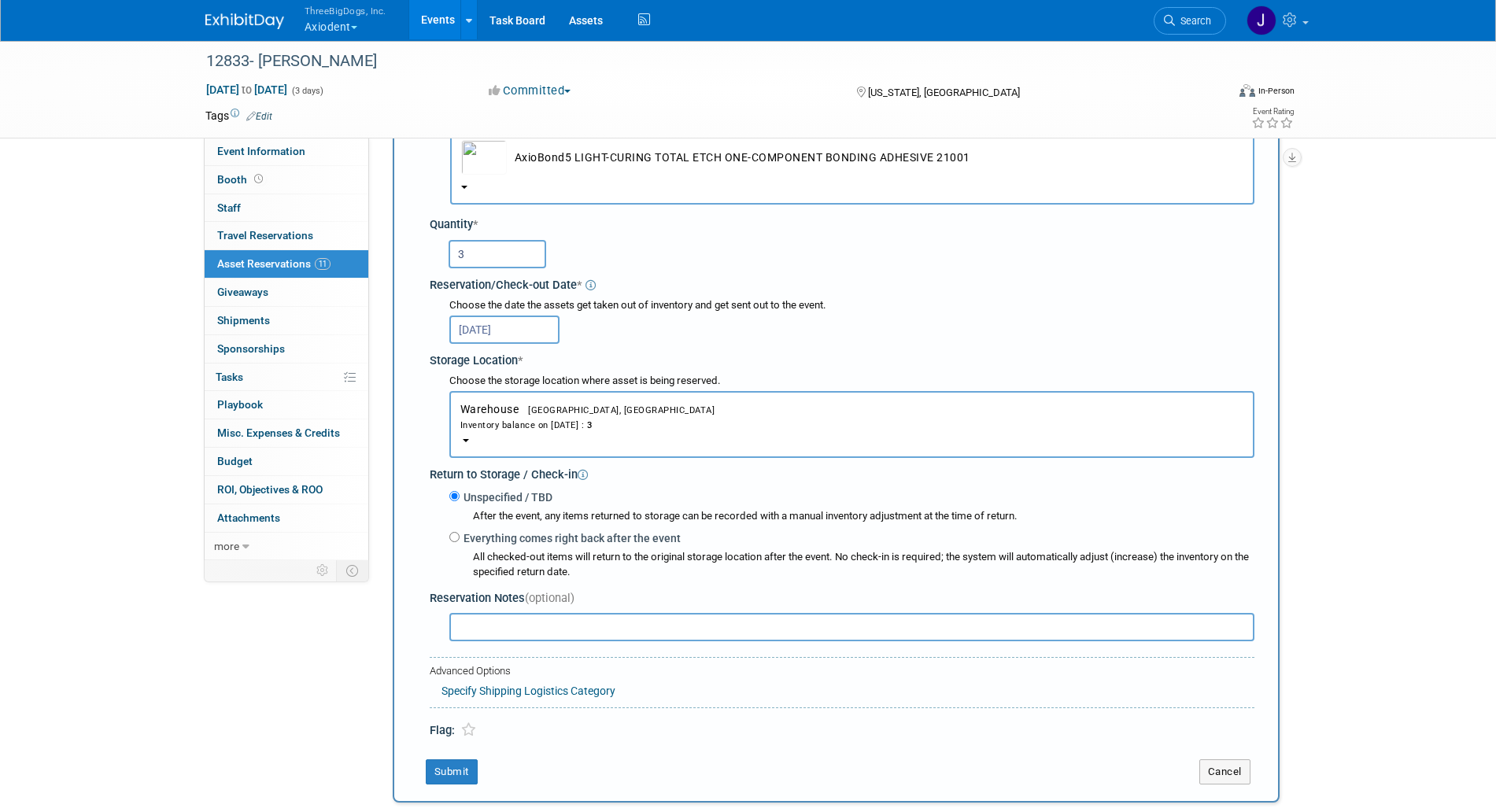
scroll to position [106, 0]
click at [463, 771] on button "Submit" at bounding box center [452, 771] width 52 height 25
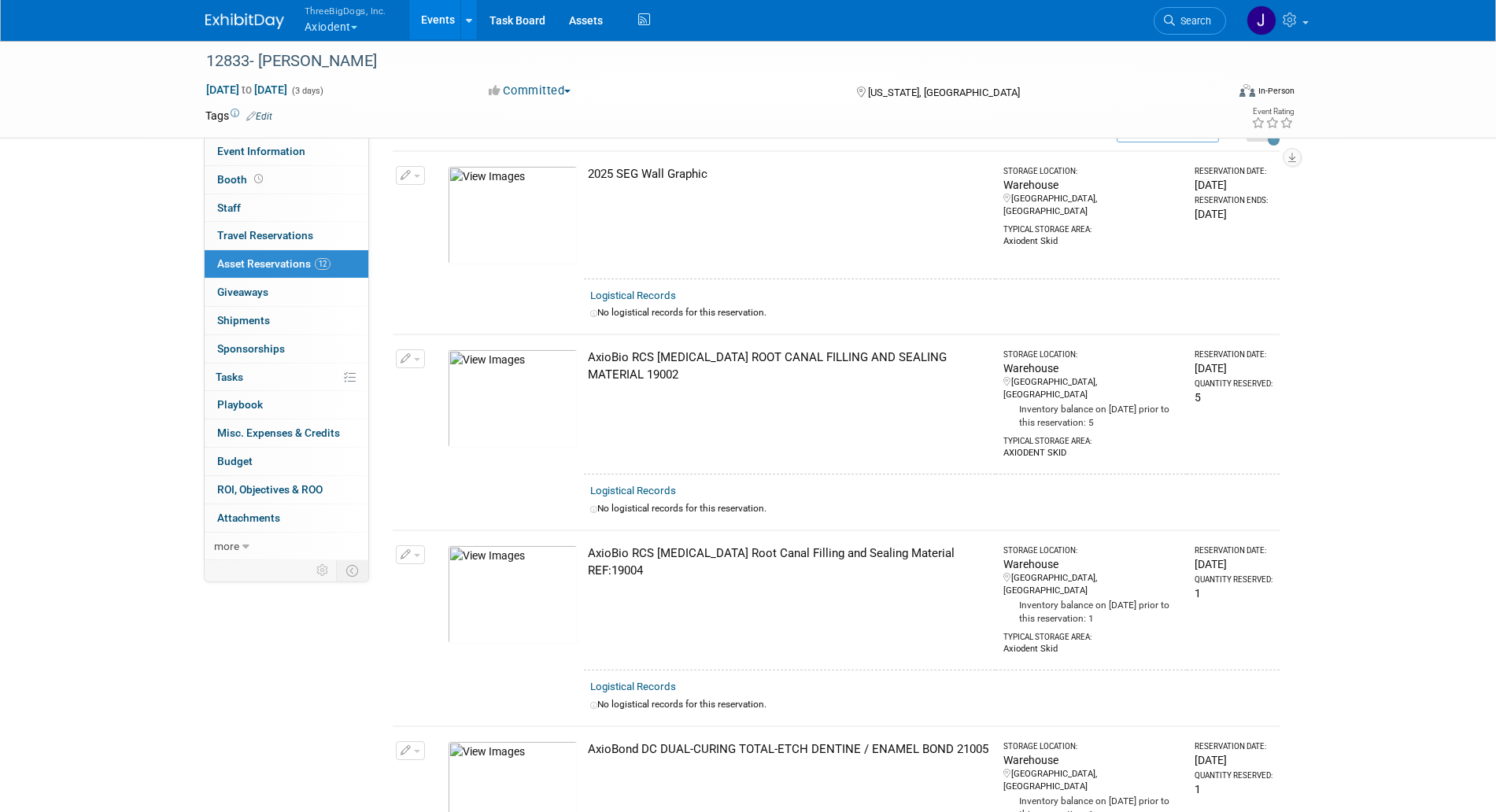
scroll to position [0, 0]
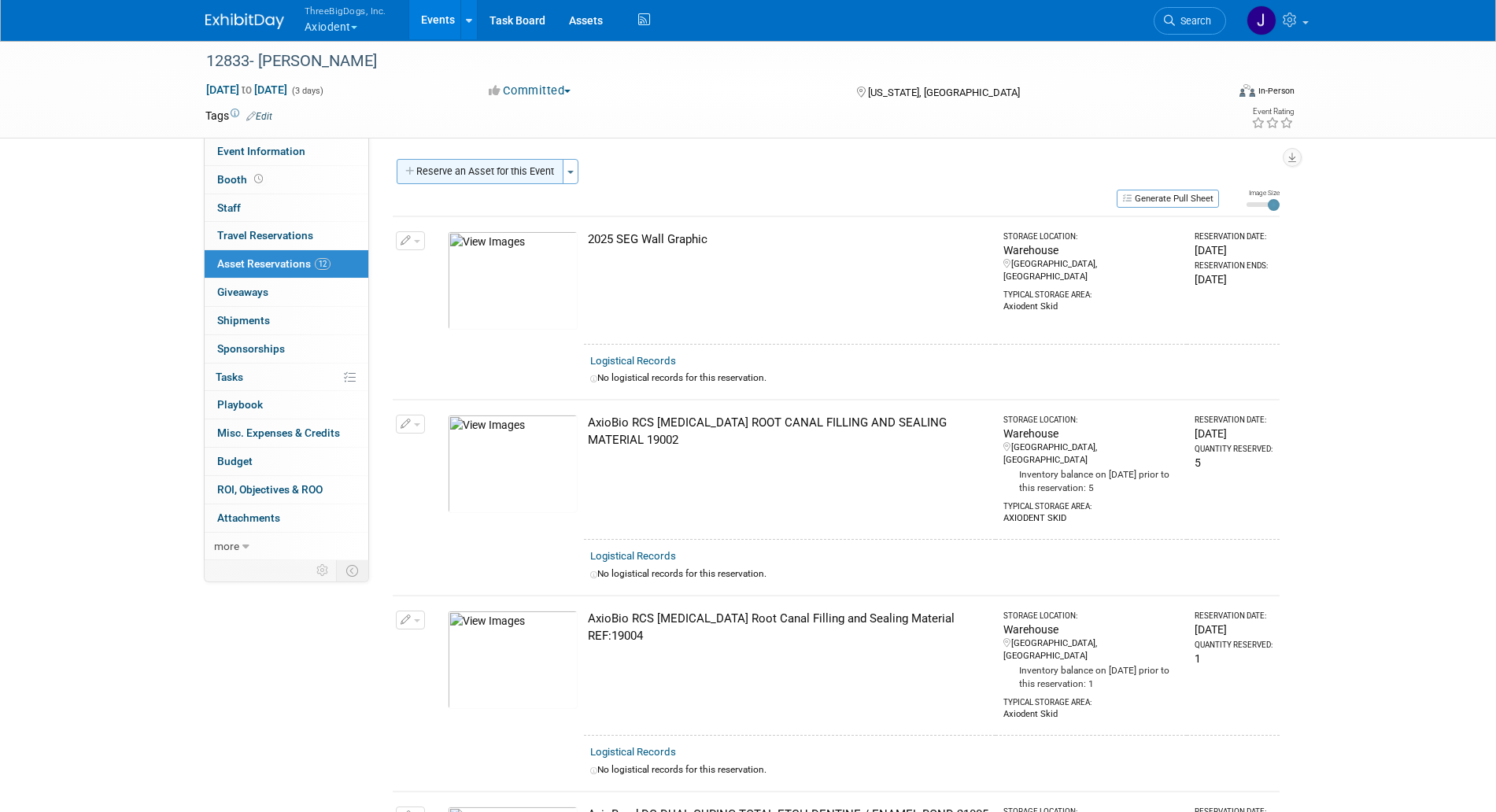
click at [539, 175] on button "Reserve an Asset for this Event" at bounding box center [480, 170] width 167 height 25
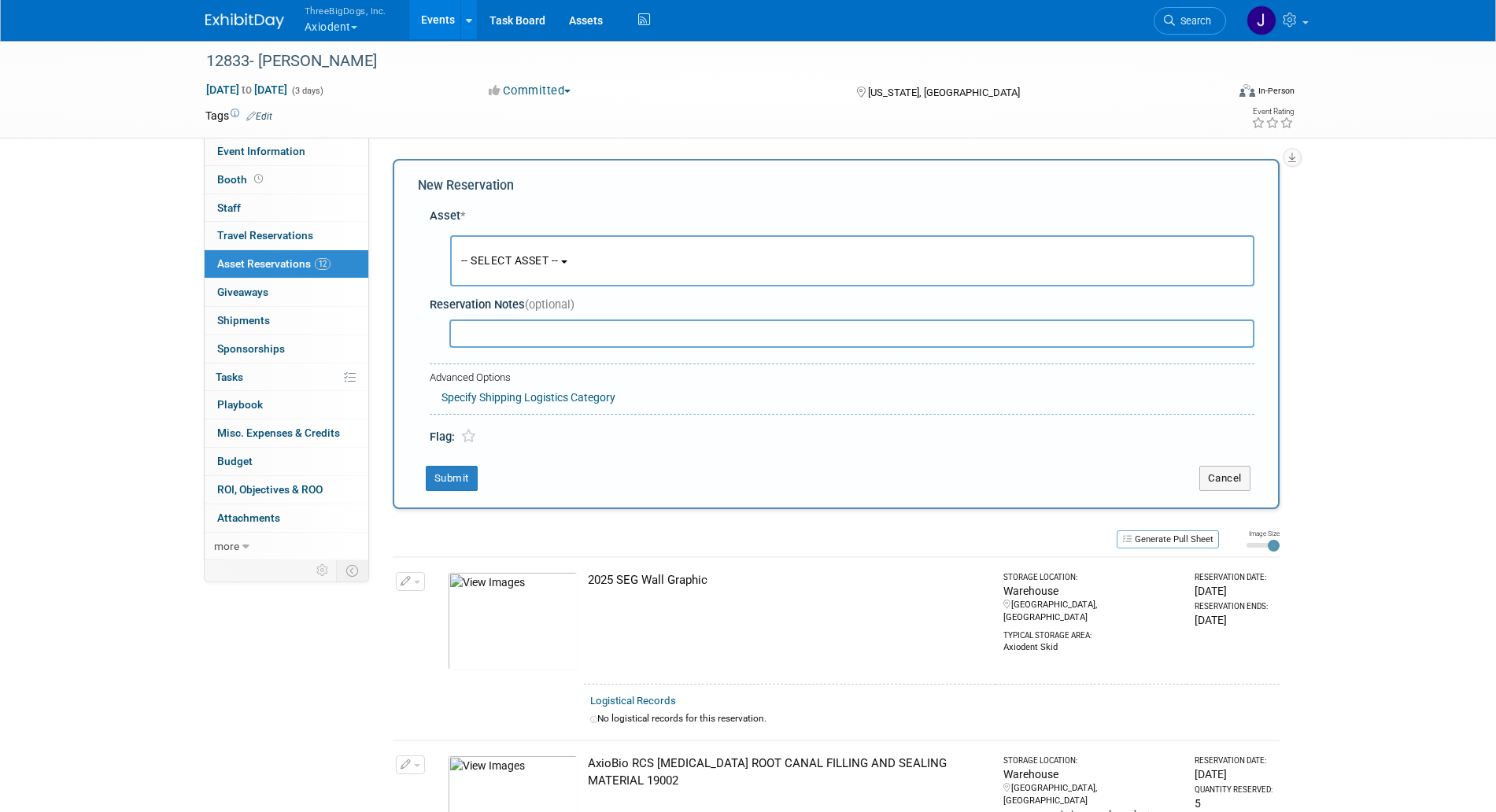
scroll to position [15, 0]
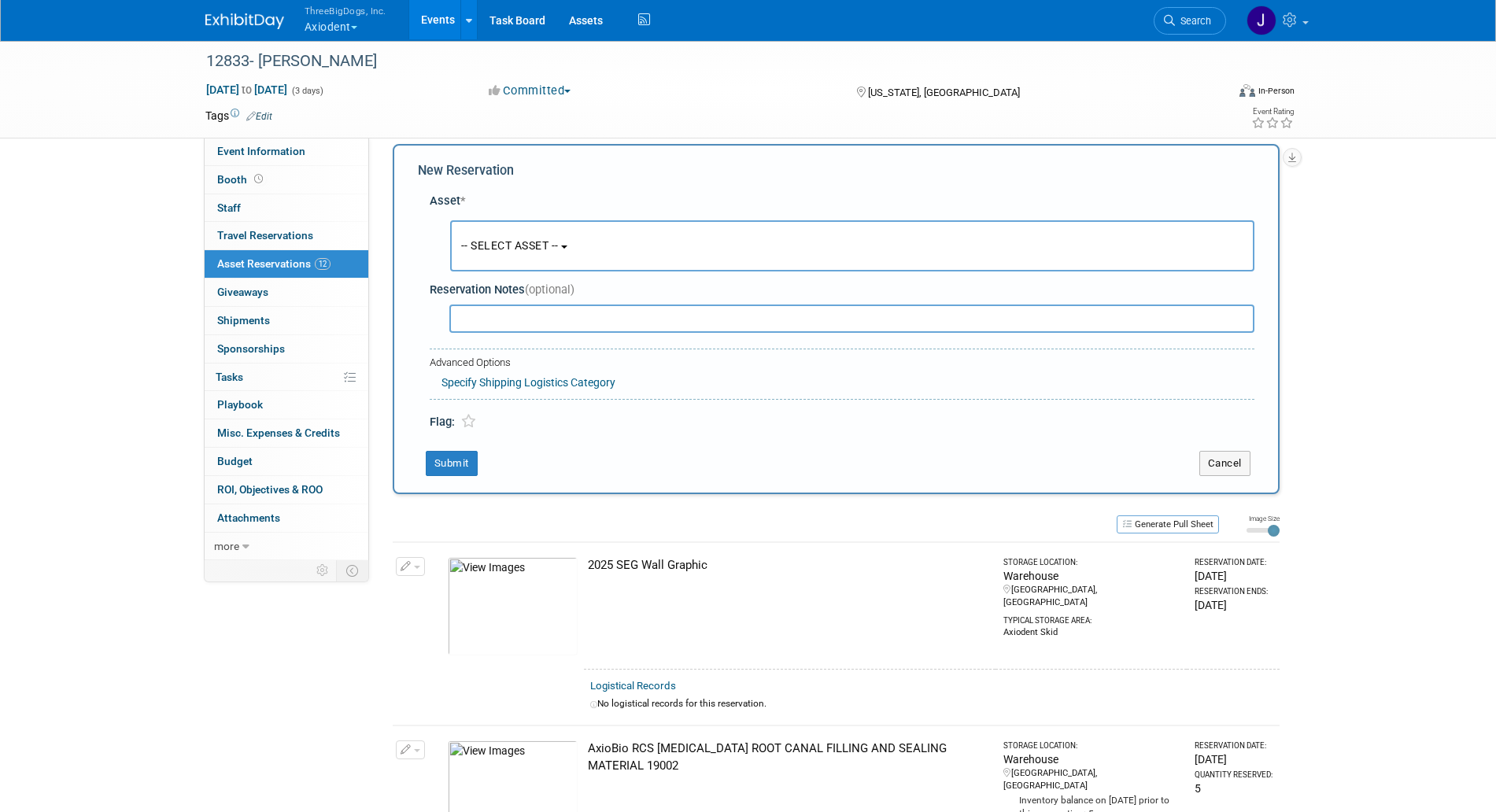
click at [541, 231] on button "-- SELECT ASSET --" at bounding box center [852, 246] width 805 height 51
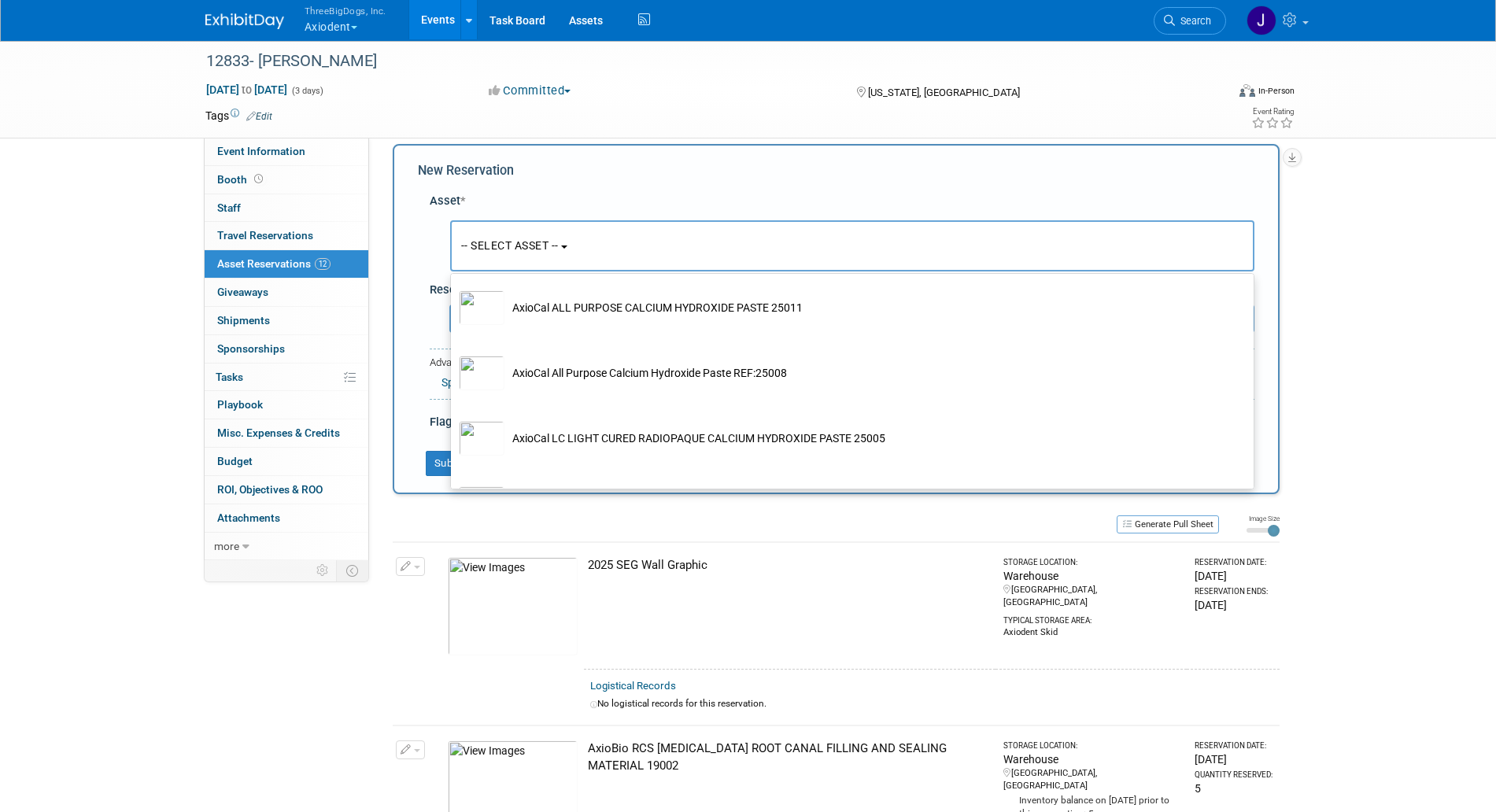
scroll to position [565, 0]
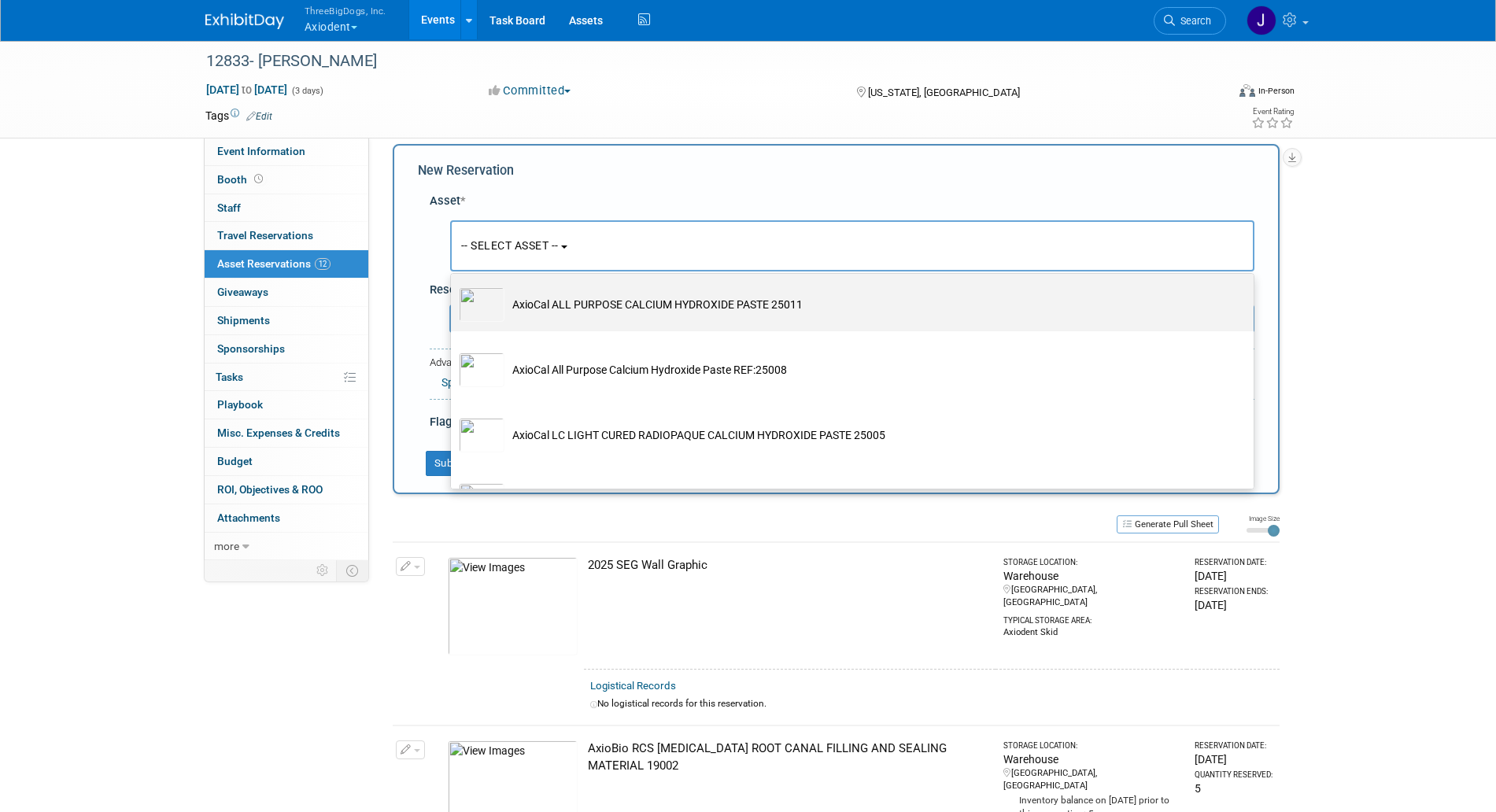
click at [571, 302] on td "AxioCal ALL PURPOSE CALCIUM HYDROXIDE PASTE 25011" at bounding box center [863, 304] width 718 height 35
click at [454, 285] on input "AxioCal ALL PURPOSE CALCIUM HYDROXIDE PASTE 25011" at bounding box center [447, 280] width 10 height 10
select select "10729123"
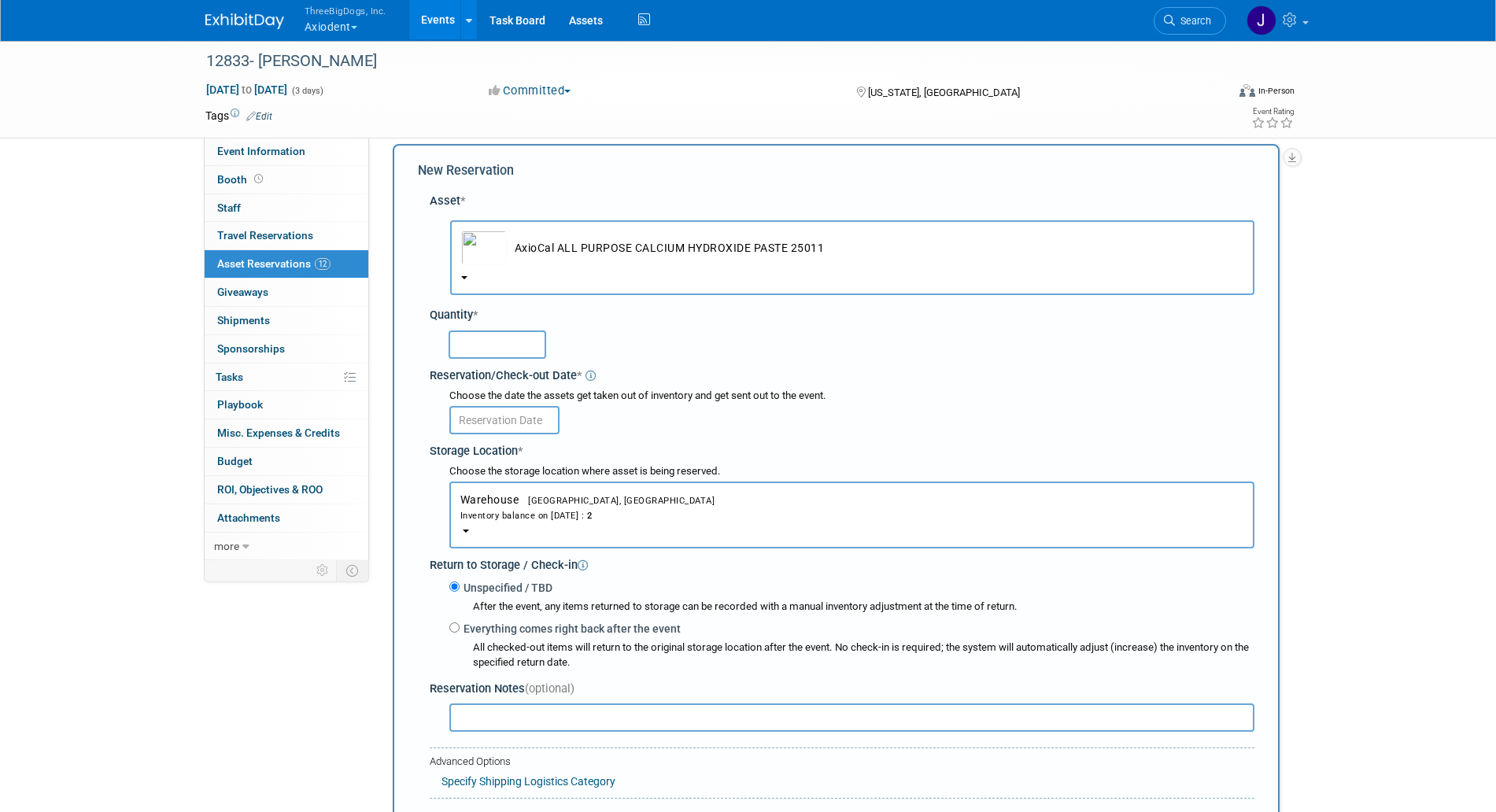
click at [480, 351] on input "text" at bounding box center [497, 345] width 97 height 28
type input "1"
type input "2"
click at [507, 429] on input "text" at bounding box center [504, 420] width 110 height 28
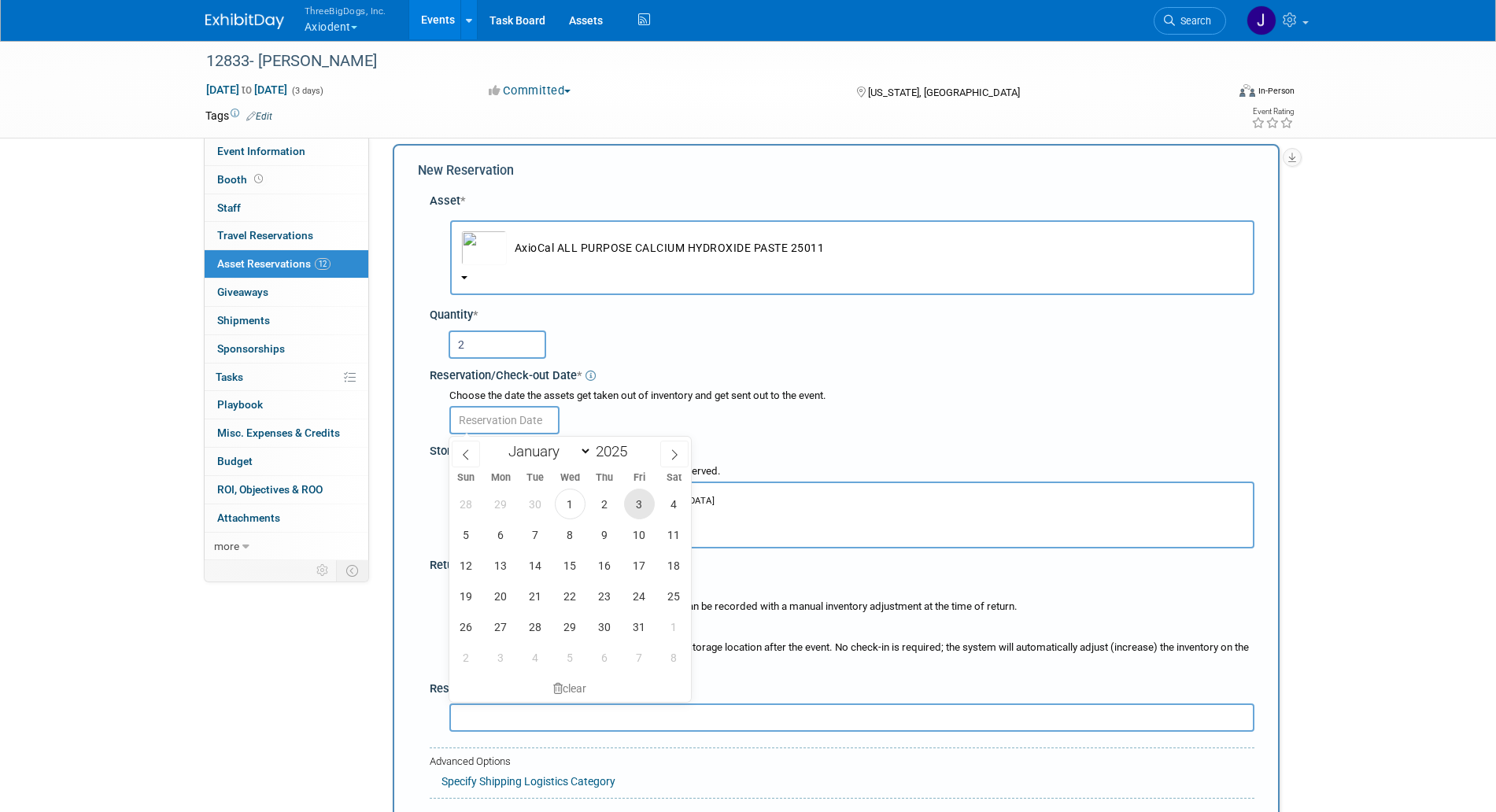
click at [649, 500] on span "3" at bounding box center [639, 503] width 30 height 30
type input "[DATE]"
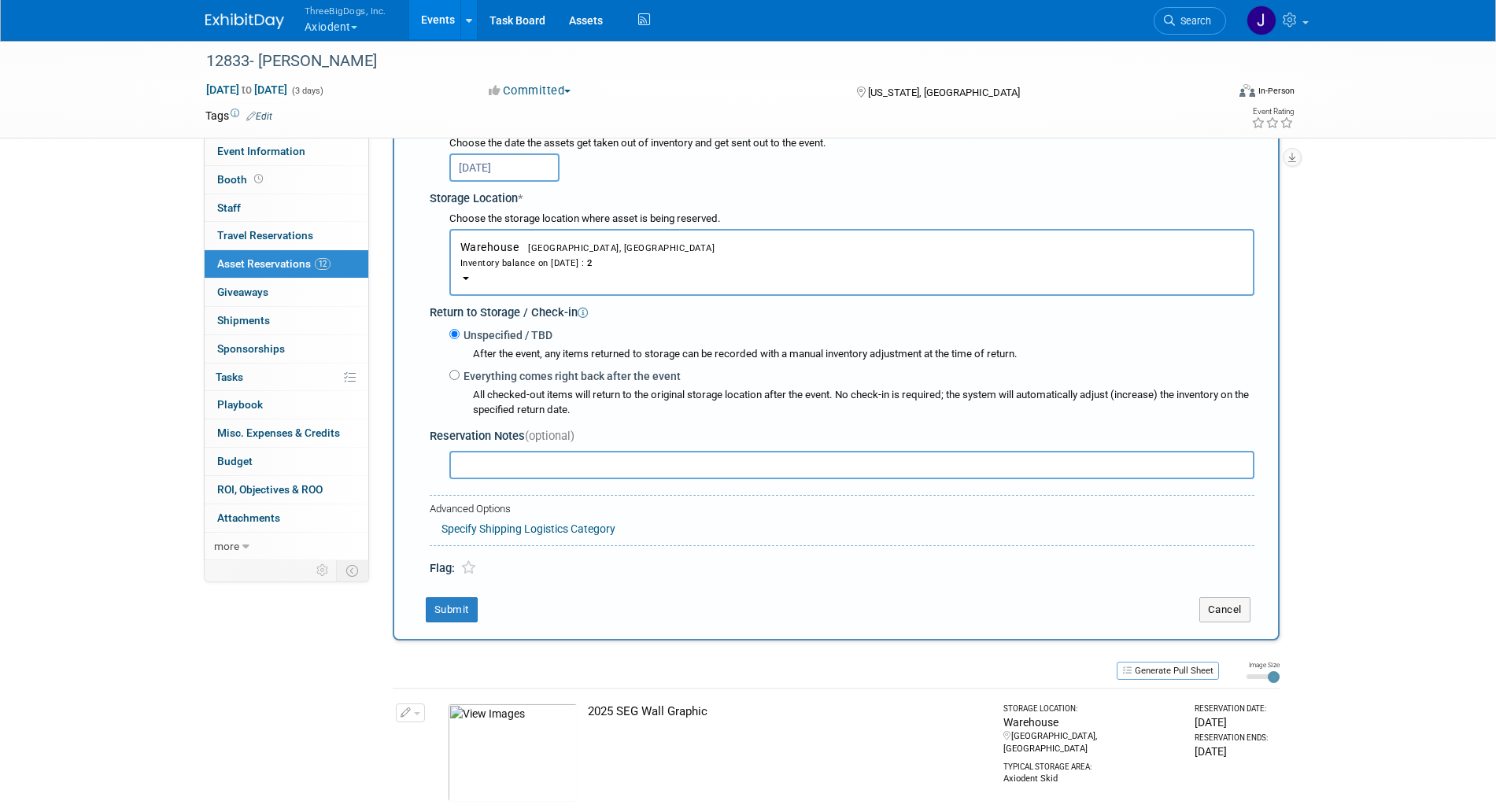
scroll to position [269, 0]
click at [471, 614] on button "Submit" at bounding box center [452, 608] width 52 height 25
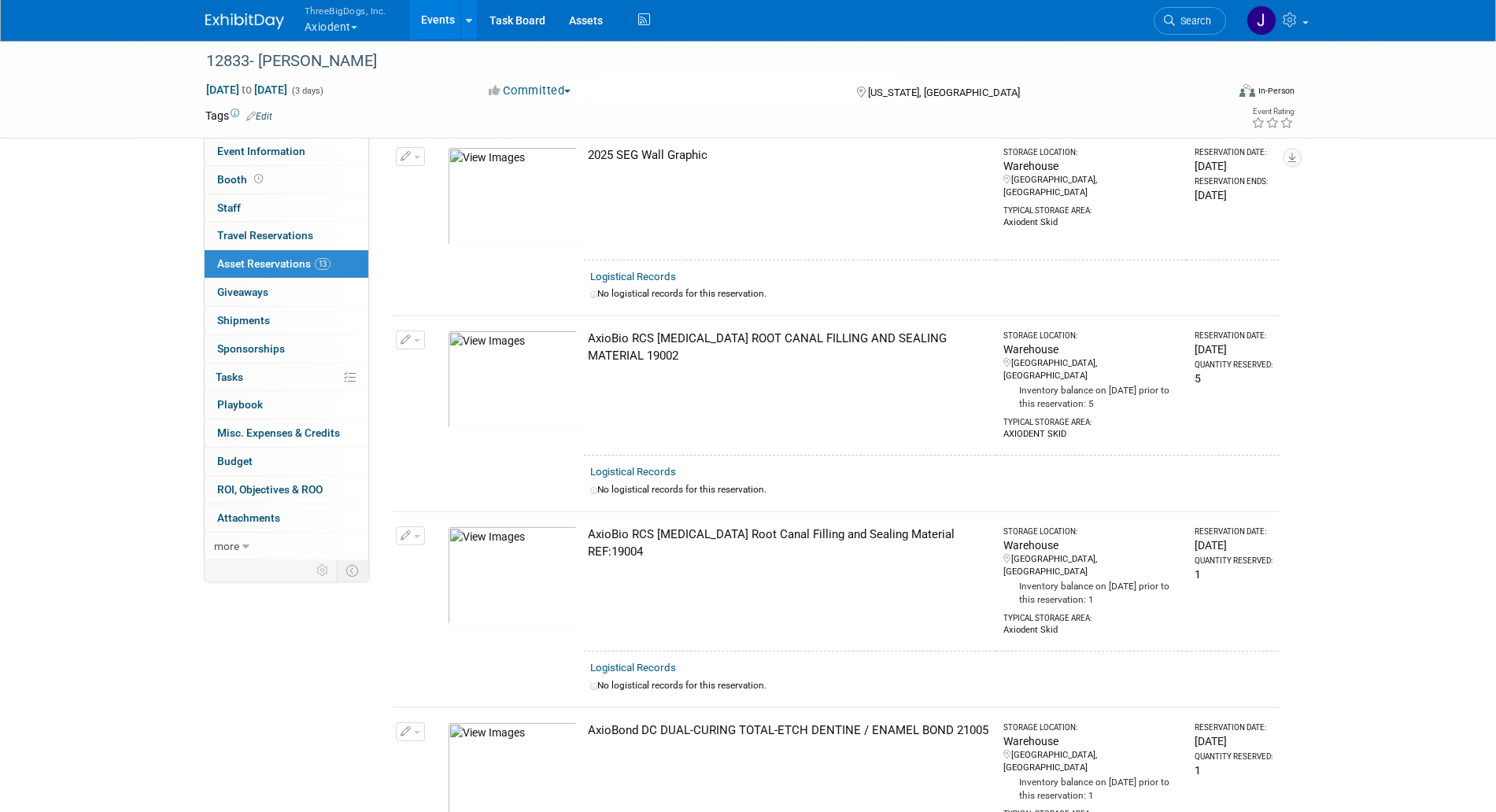
scroll to position [0, 0]
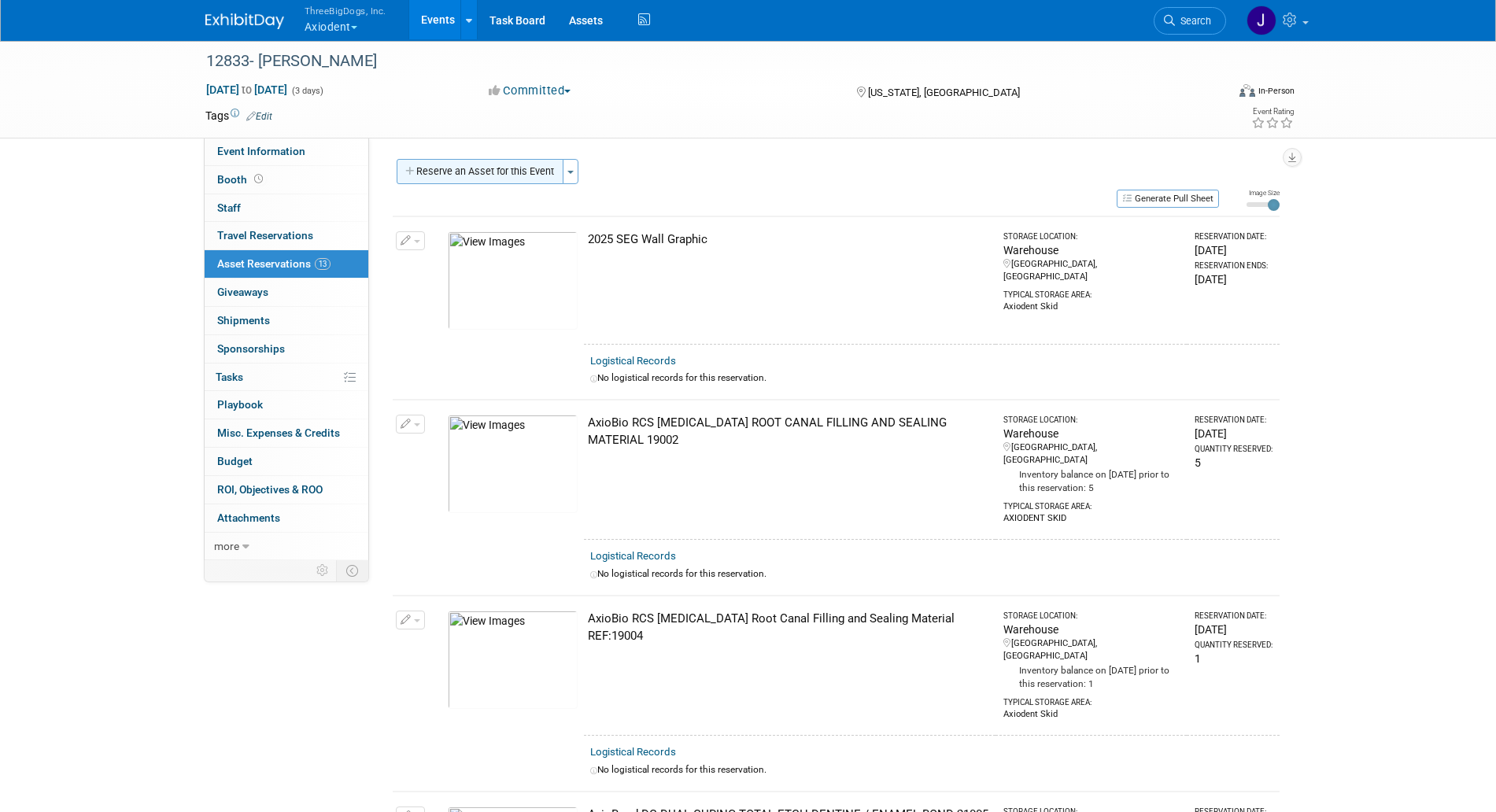
click at [503, 172] on button "Reserve an Asset for this Event" at bounding box center [480, 170] width 167 height 25
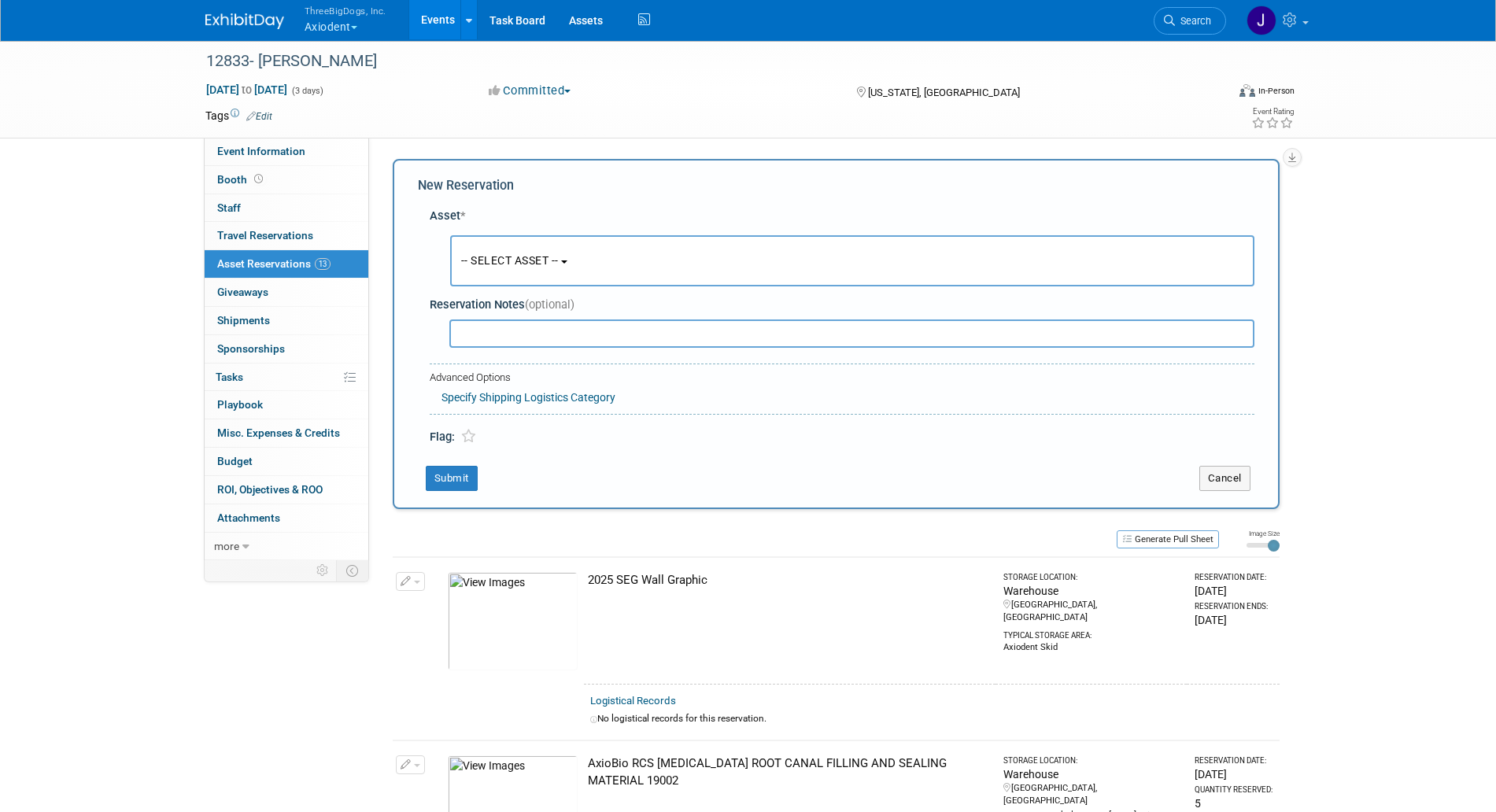
scroll to position [15, 0]
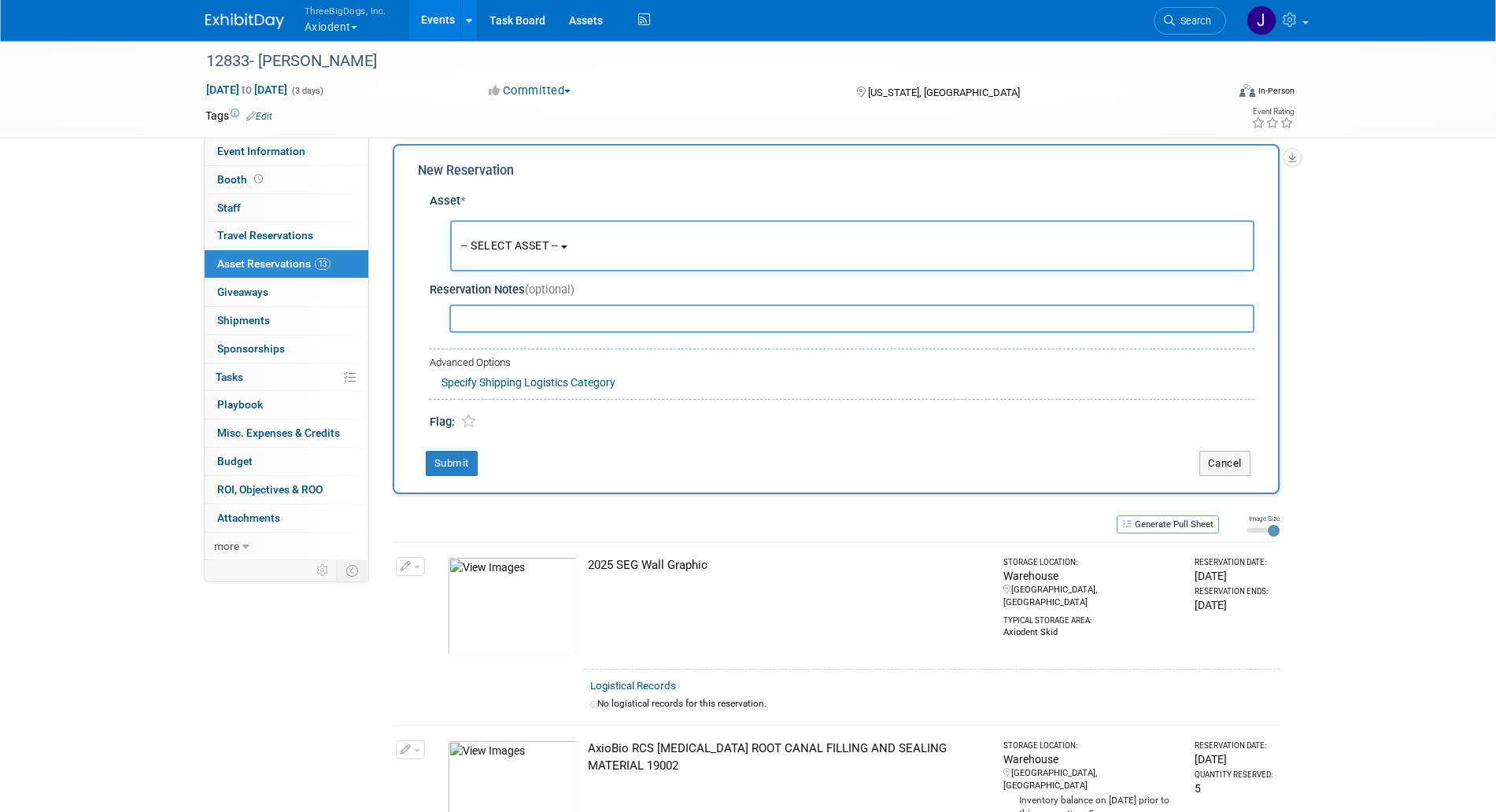
click at [495, 254] on button "-- SELECT ASSET --" at bounding box center [852, 246] width 805 height 51
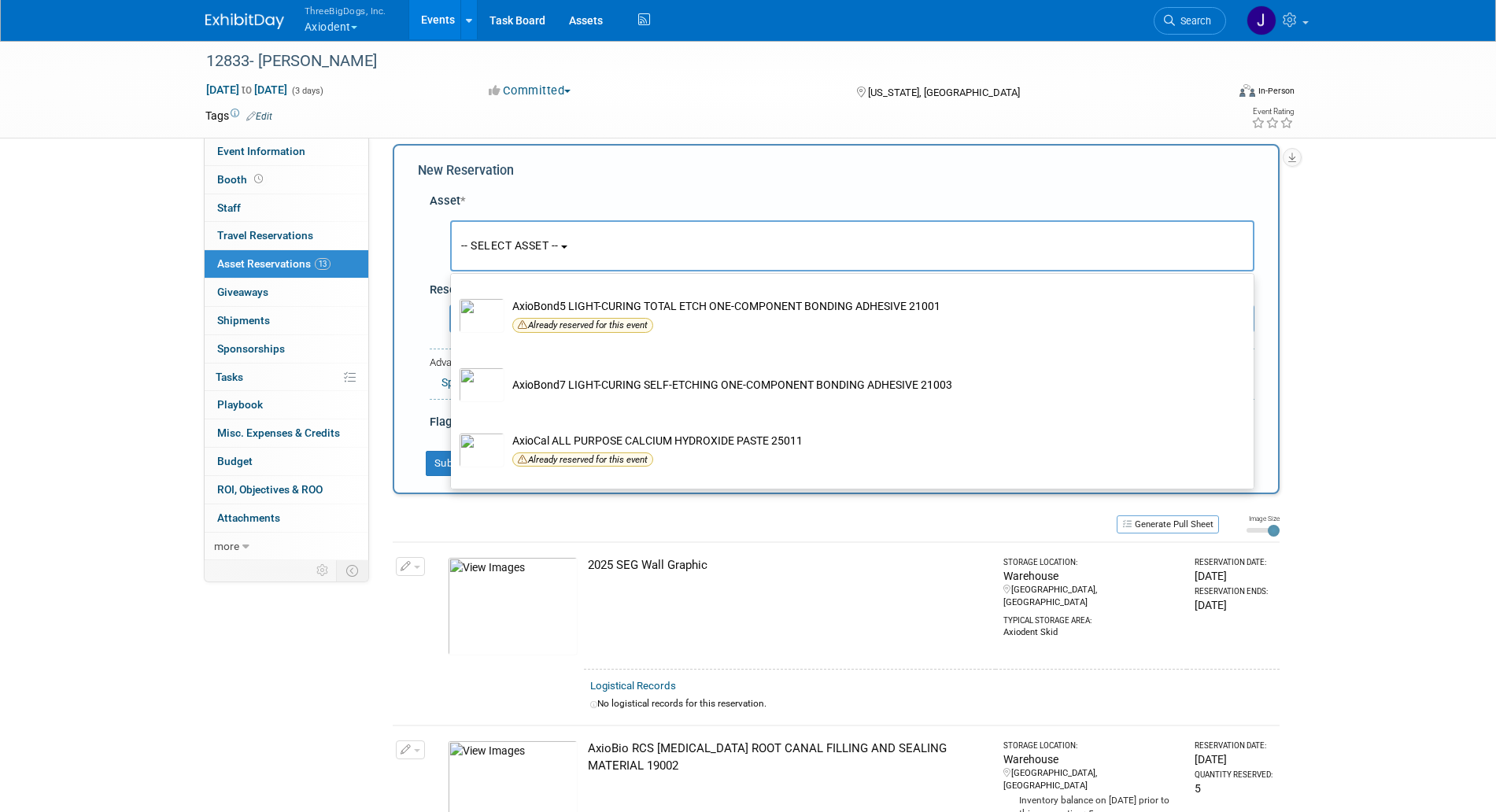
scroll to position [421, 0]
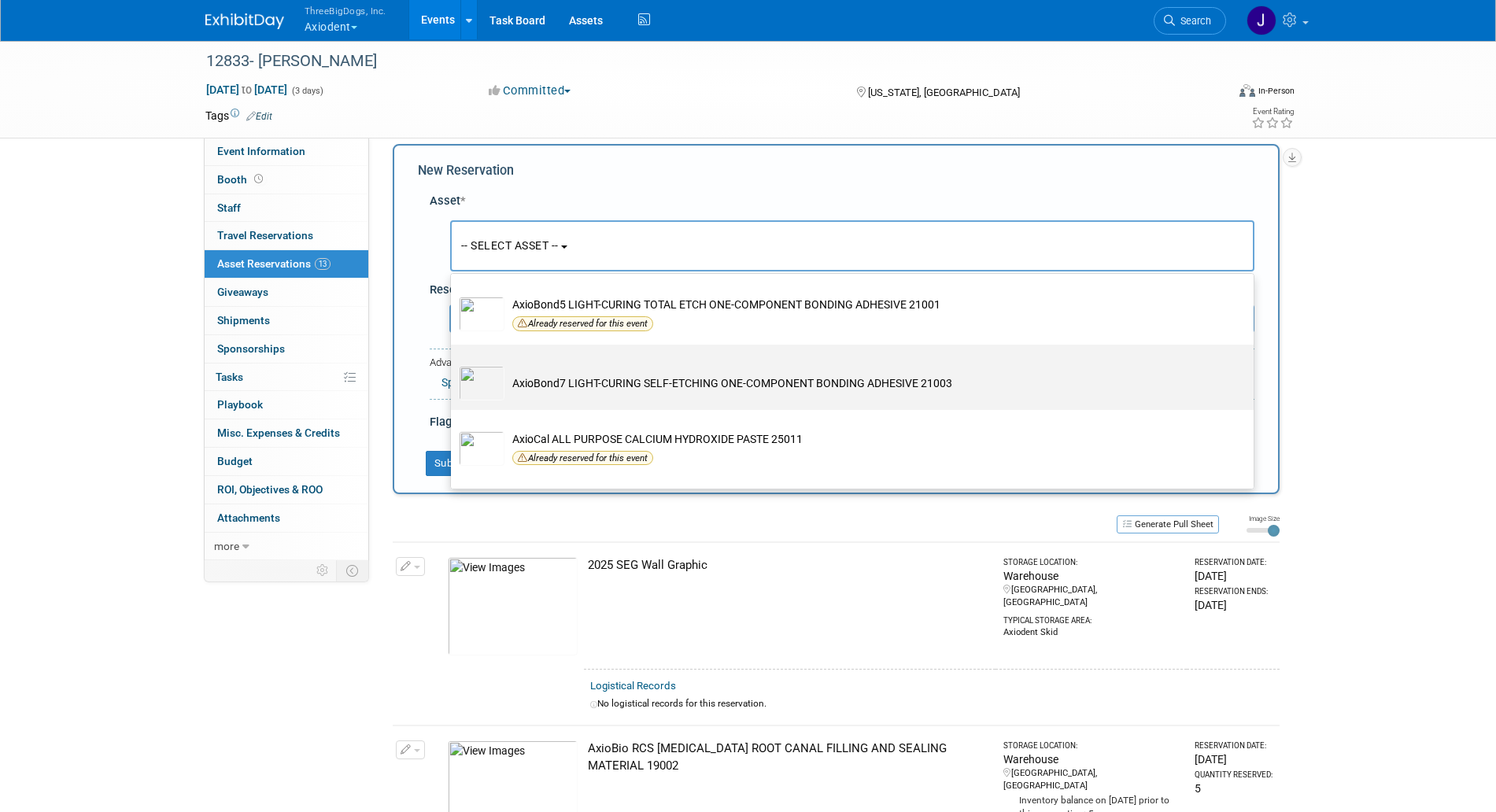
click at [581, 381] on td "AxioBond7 LIGHT-CURING SELF-ETCHING ONE-COMPONENT BONDING ADHESIVE 21003" at bounding box center [863, 383] width 718 height 35
click at [454, 364] on input "AxioBond7 LIGHT-CURING SELF-ETCHING ONE-COMPONENT BONDING ADHESIVE 21003" at bounding box center [447, 358] width 10 height 10
select select "10729119"
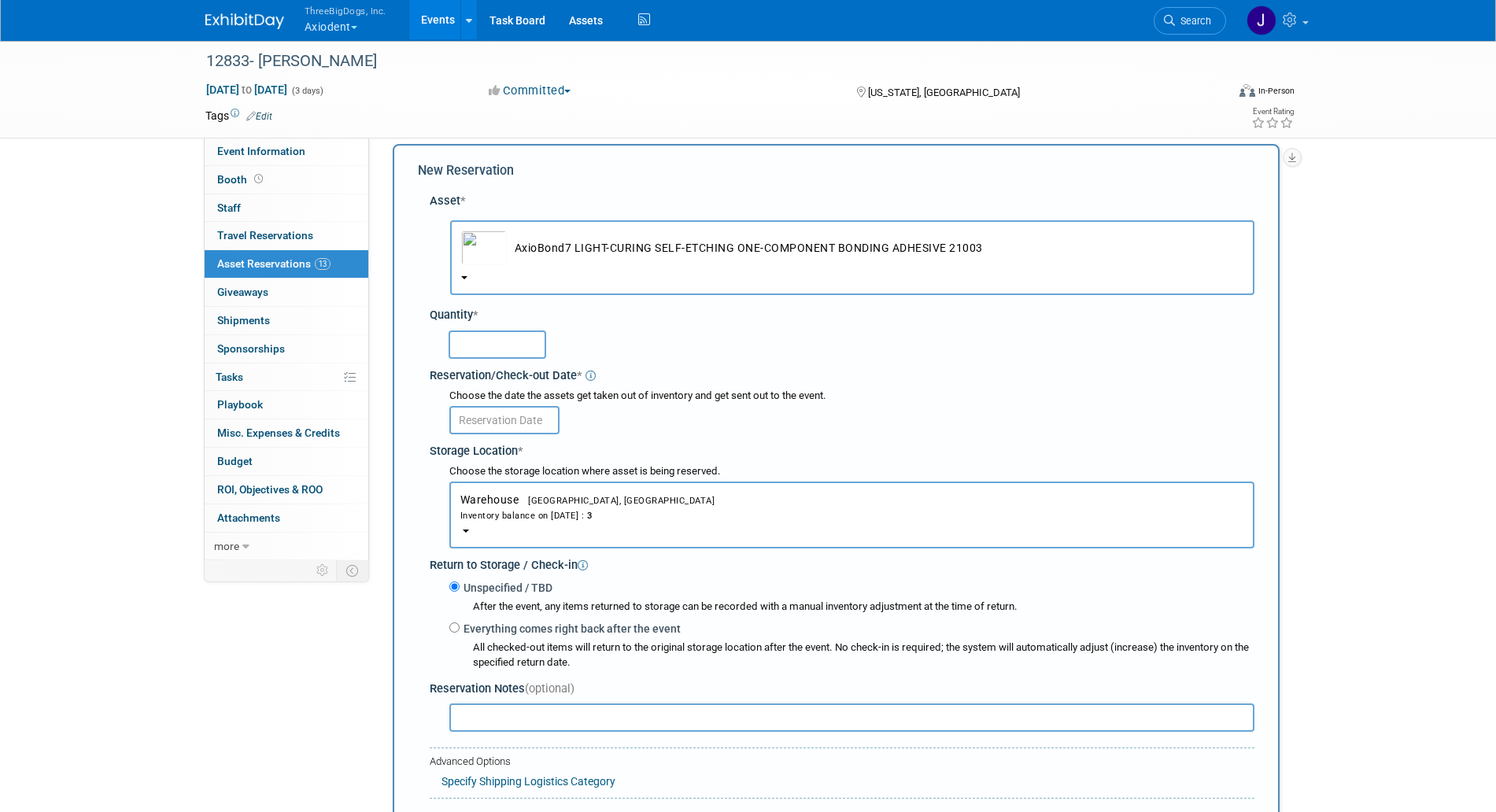
click at [515, 339] on input "text" at bounding box center [497, 345] width 97 height 28
type input "3"
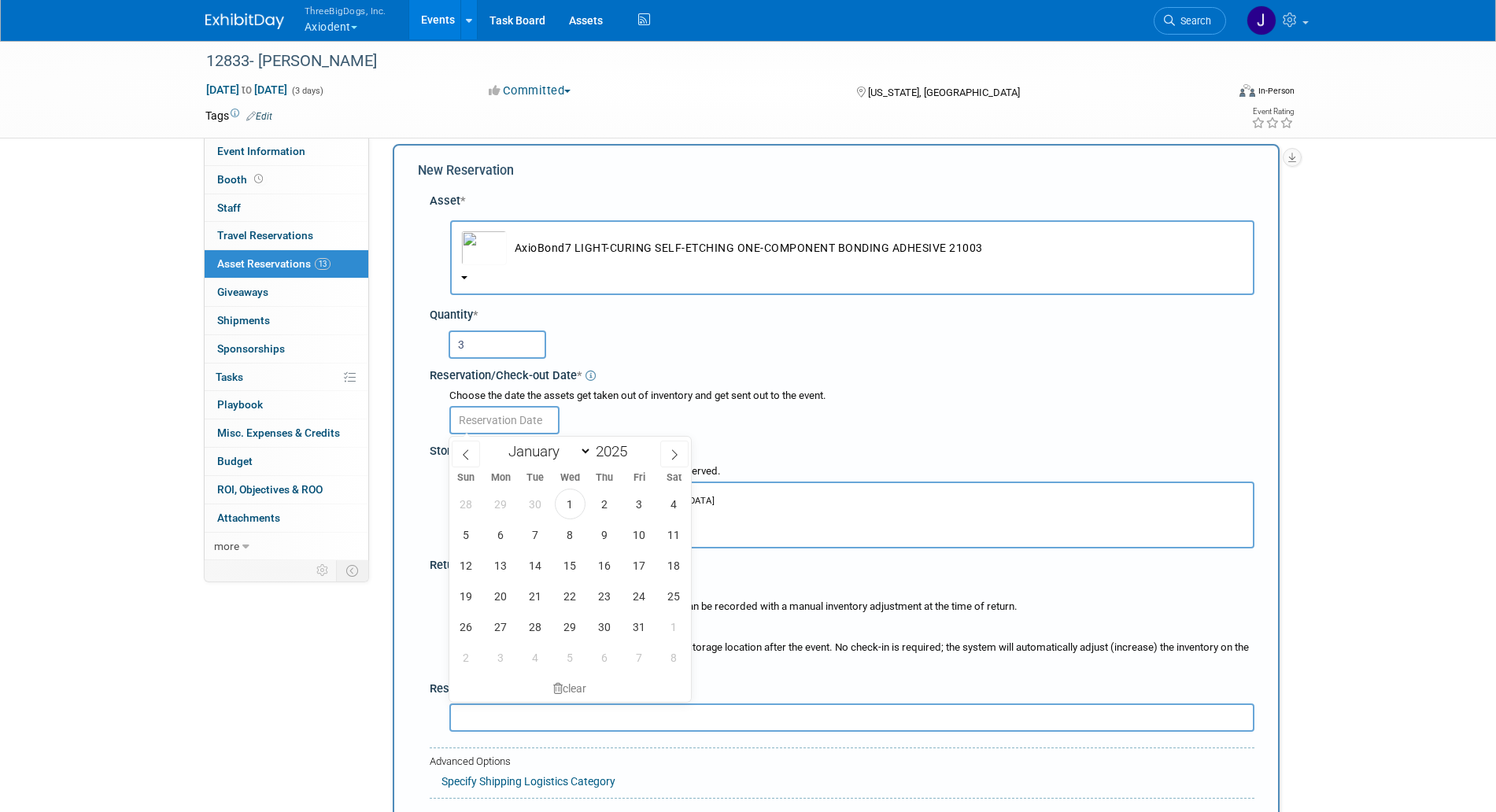
click at [512, 419] on input "text" at bounding box center [504, 420] width 110 height 28
click at [639, 489] on span "3" at bounding box center [639, 503] width 30 height 30
type input "[DATE]"
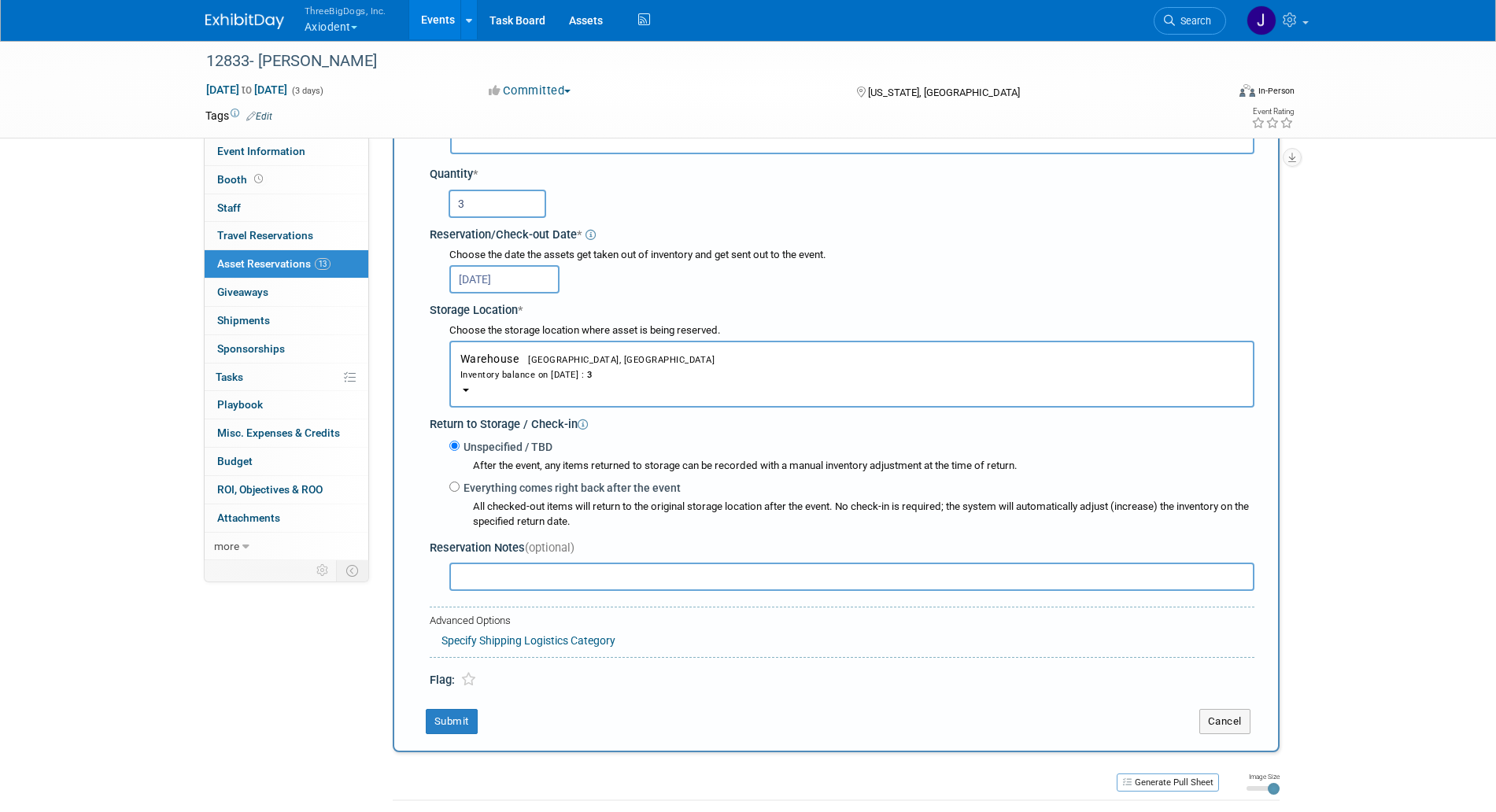
scroll to position [159, 0]
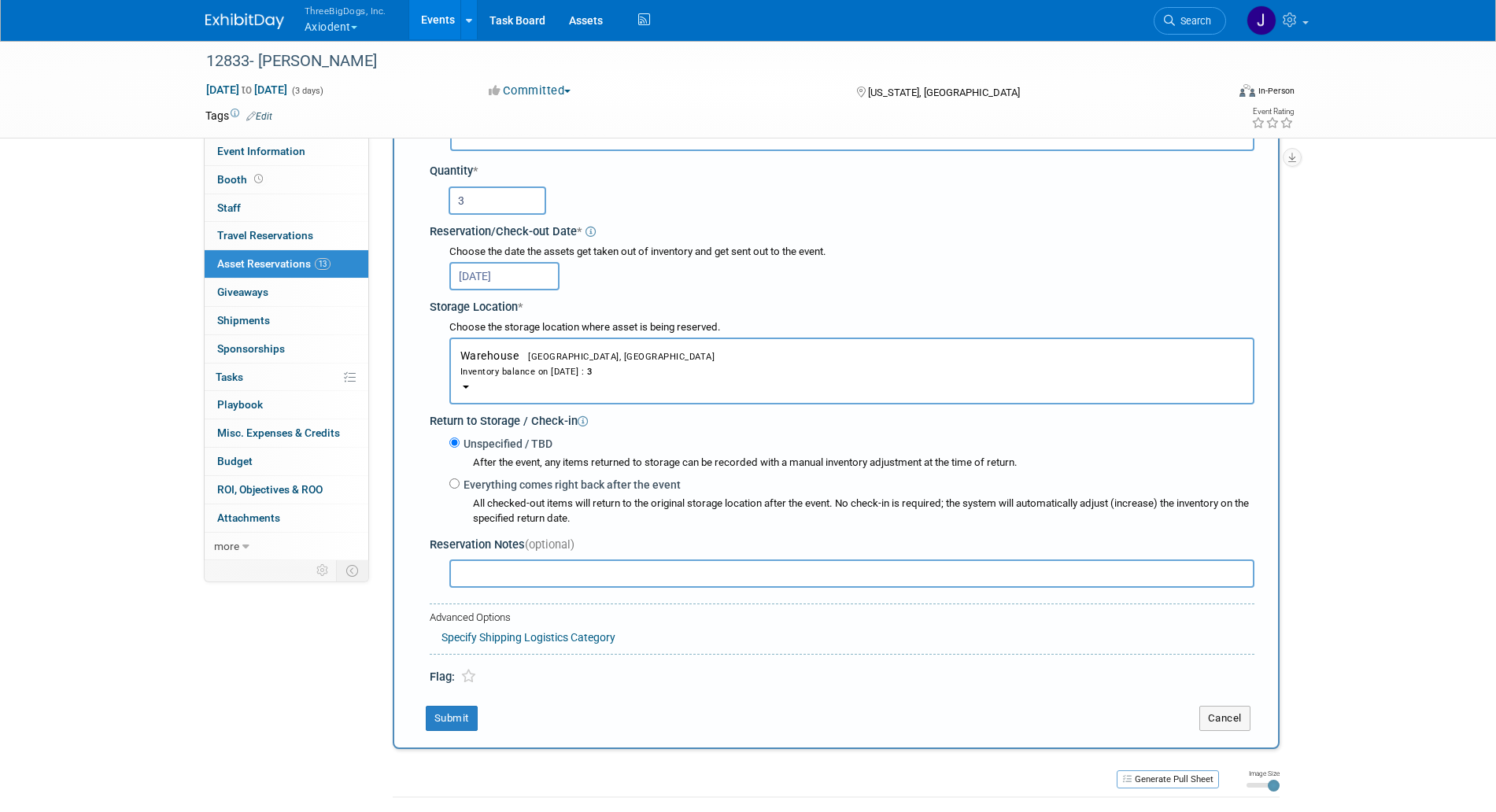
click at [451, 706] on div "New Reservation Asset * -- SELECT ASSET --" at bounding box center [837, 375] width 887 height 750
click at [451, 710] on button "Submit" at bounding box center [452, 718] width 52 height 25
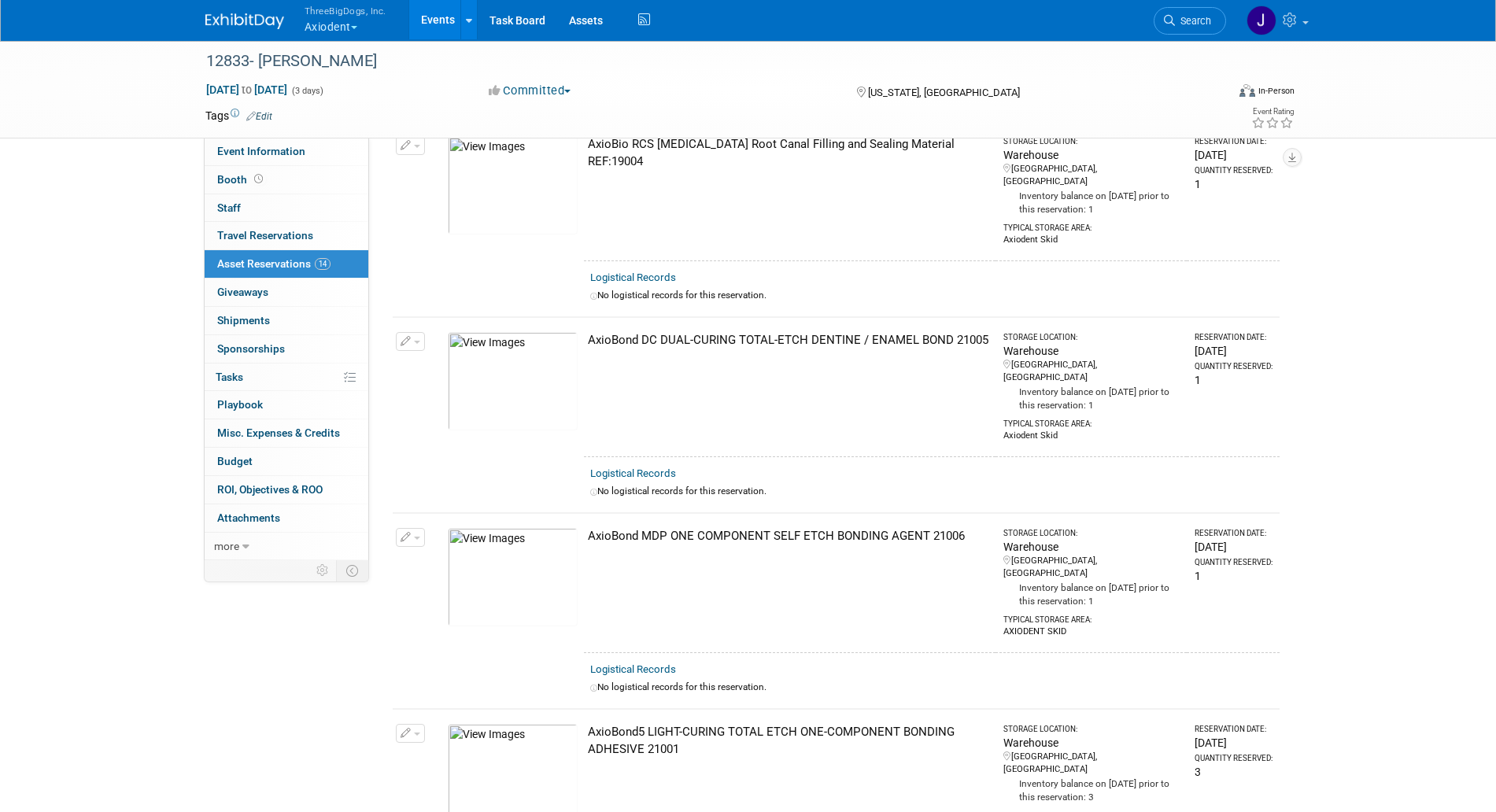
scroll to position [0, 0]
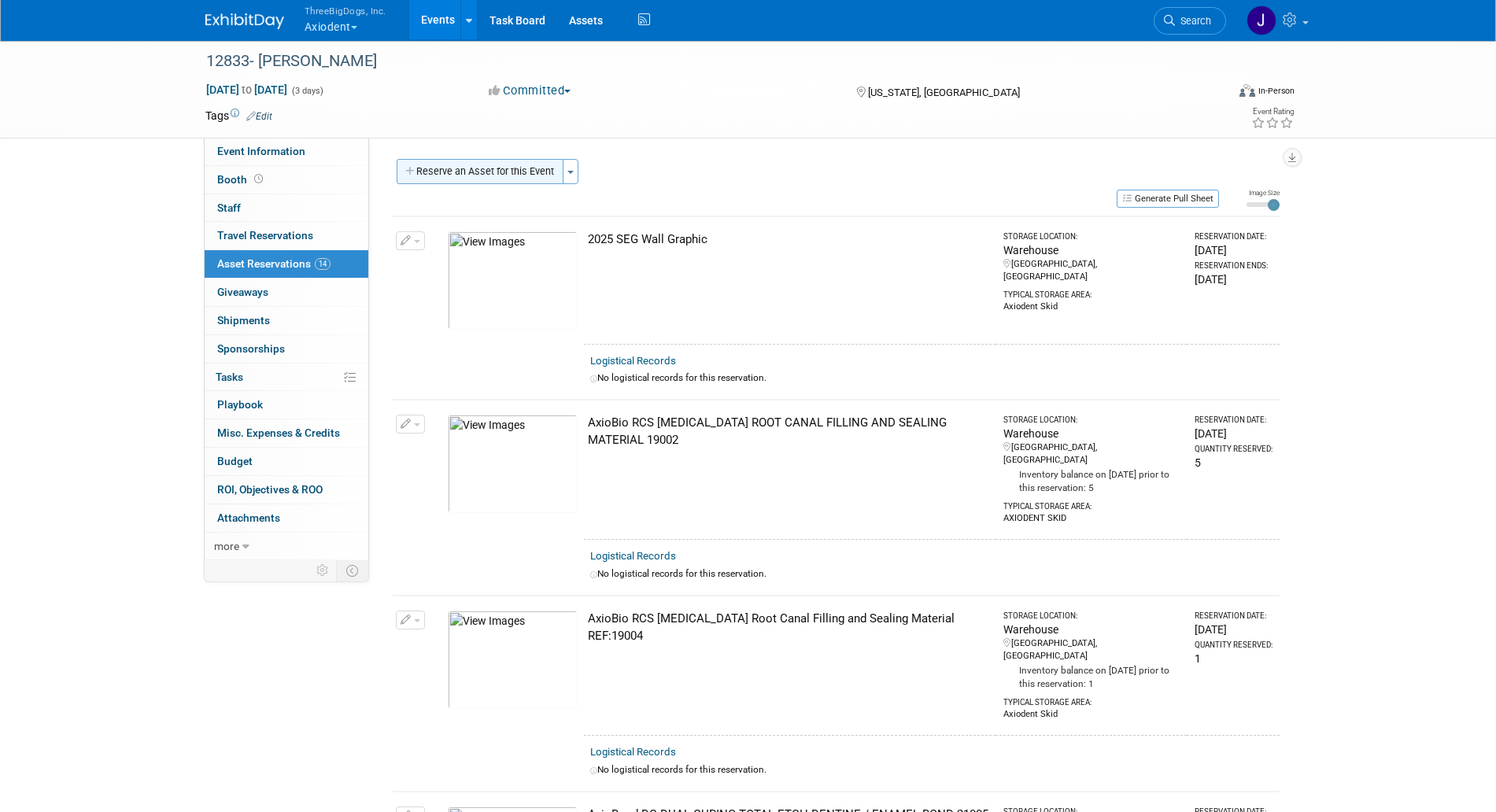
click at [525, 182] on button "Reserve an Asset for this Event" at bounding box center [480, 170] width 167 height 25
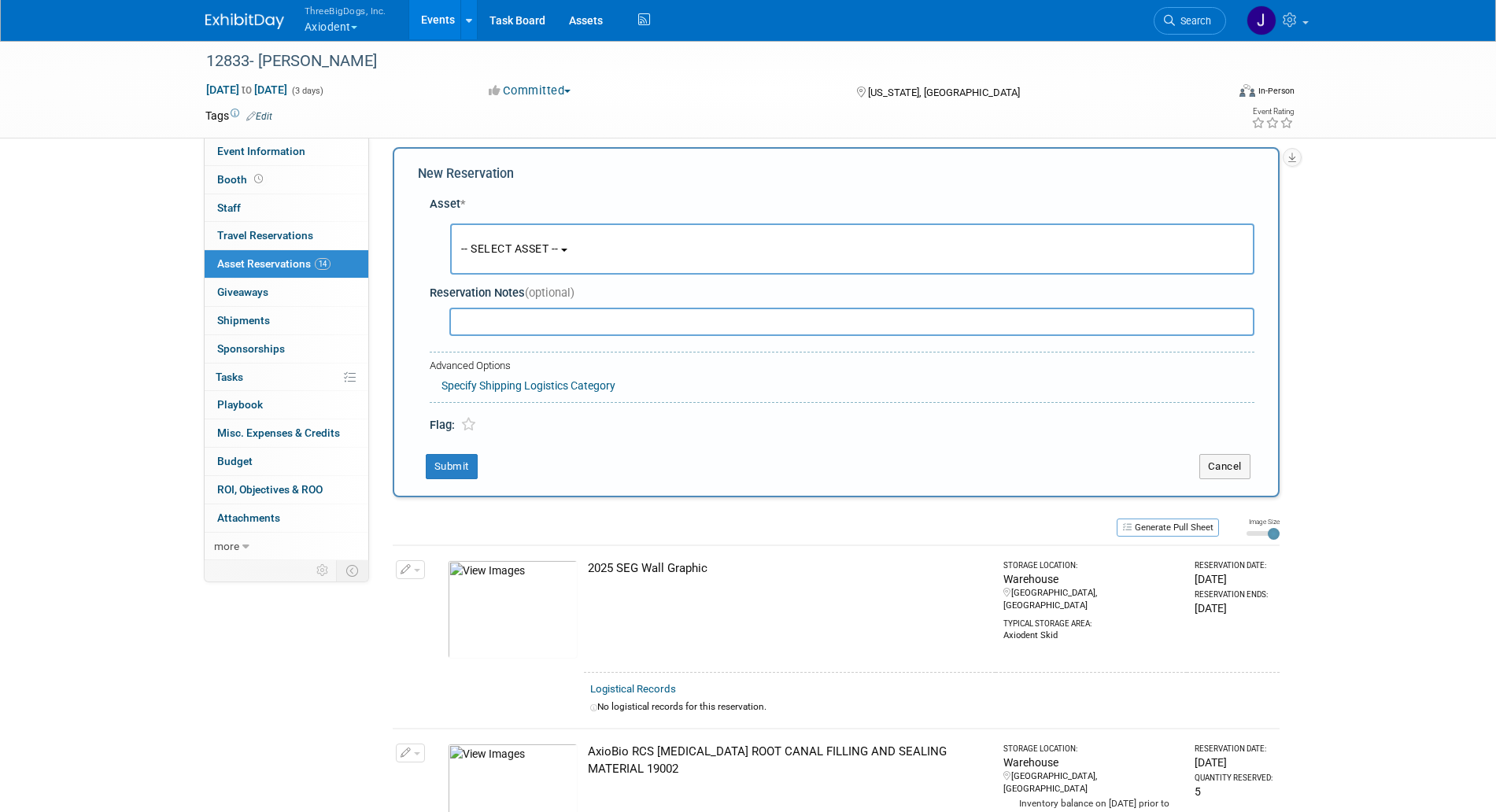
scroll to position [15, 0]
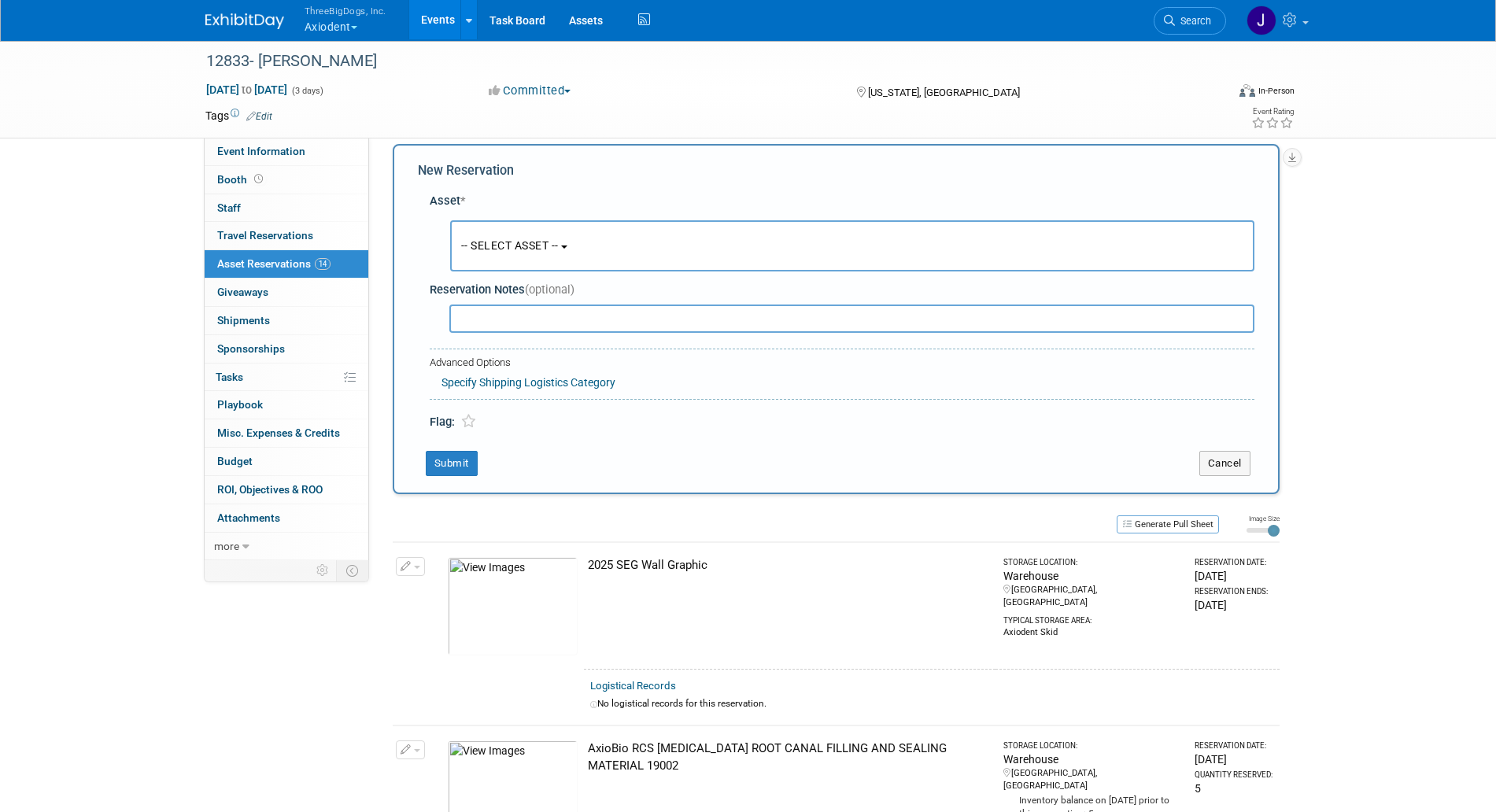
click at [559, 240] on span "-- SELECT ASSET --" at bounding box center [510, 246] width 97 height 13
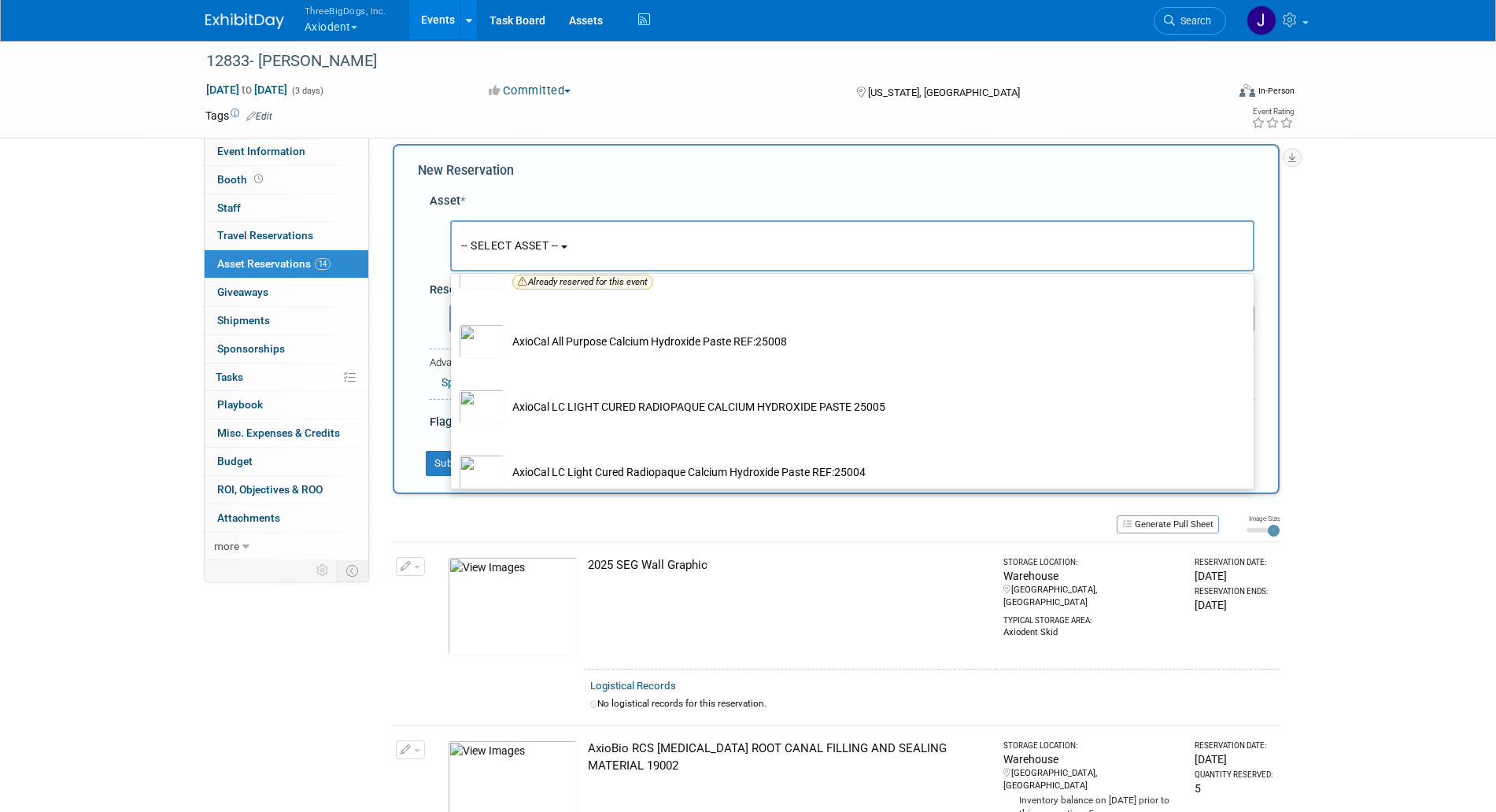
scroll to position [518, 0]
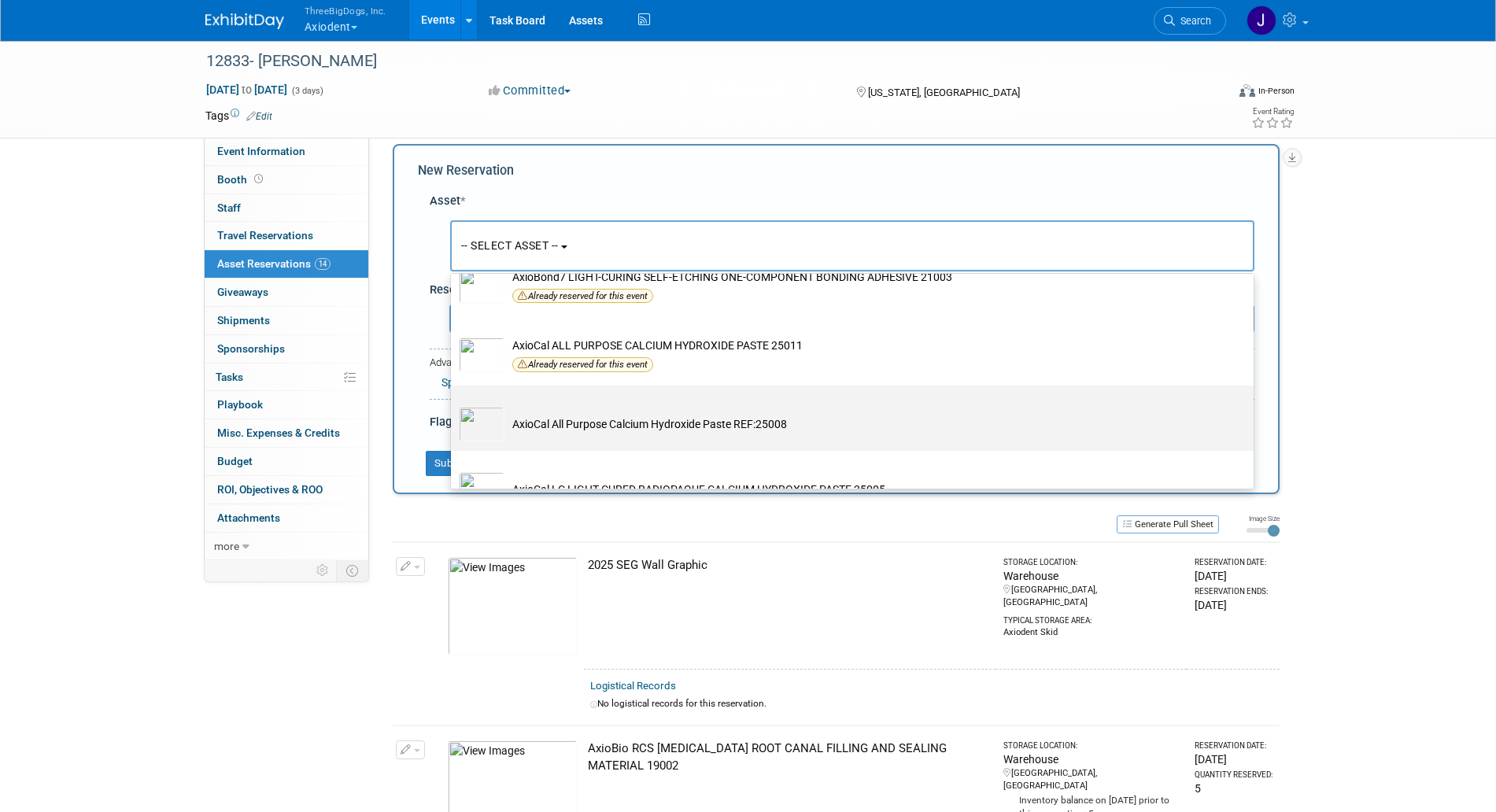
click at [623, 433] on td "AxioCal All Purpose Calcium Hydroxide Paste REF:25008" at bounding box center [863, 424] width 718 height 35
click at [454, 404] on input "AxioCal All Purpose Calcium Hydroxide Paste REF:25008" at bounding box center [447, 399] width 10 height 10
select select "10729077"
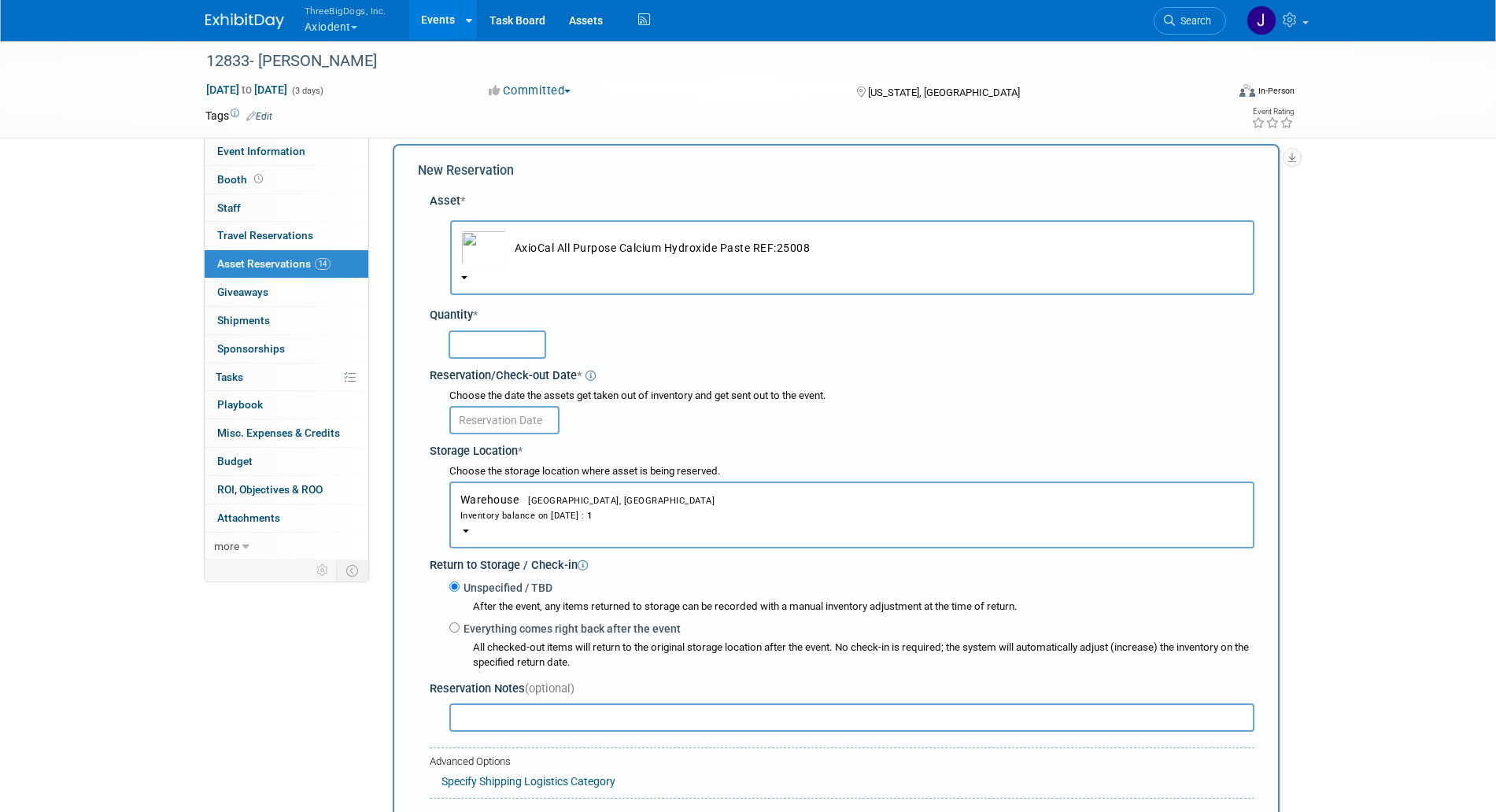
click at [506, 335] on input "text" at bounding box center [497, 345] width 97 height 28
type input "1"
click at [536, 421] on input "text" at bounding box center [504, 420] width 110 height 28
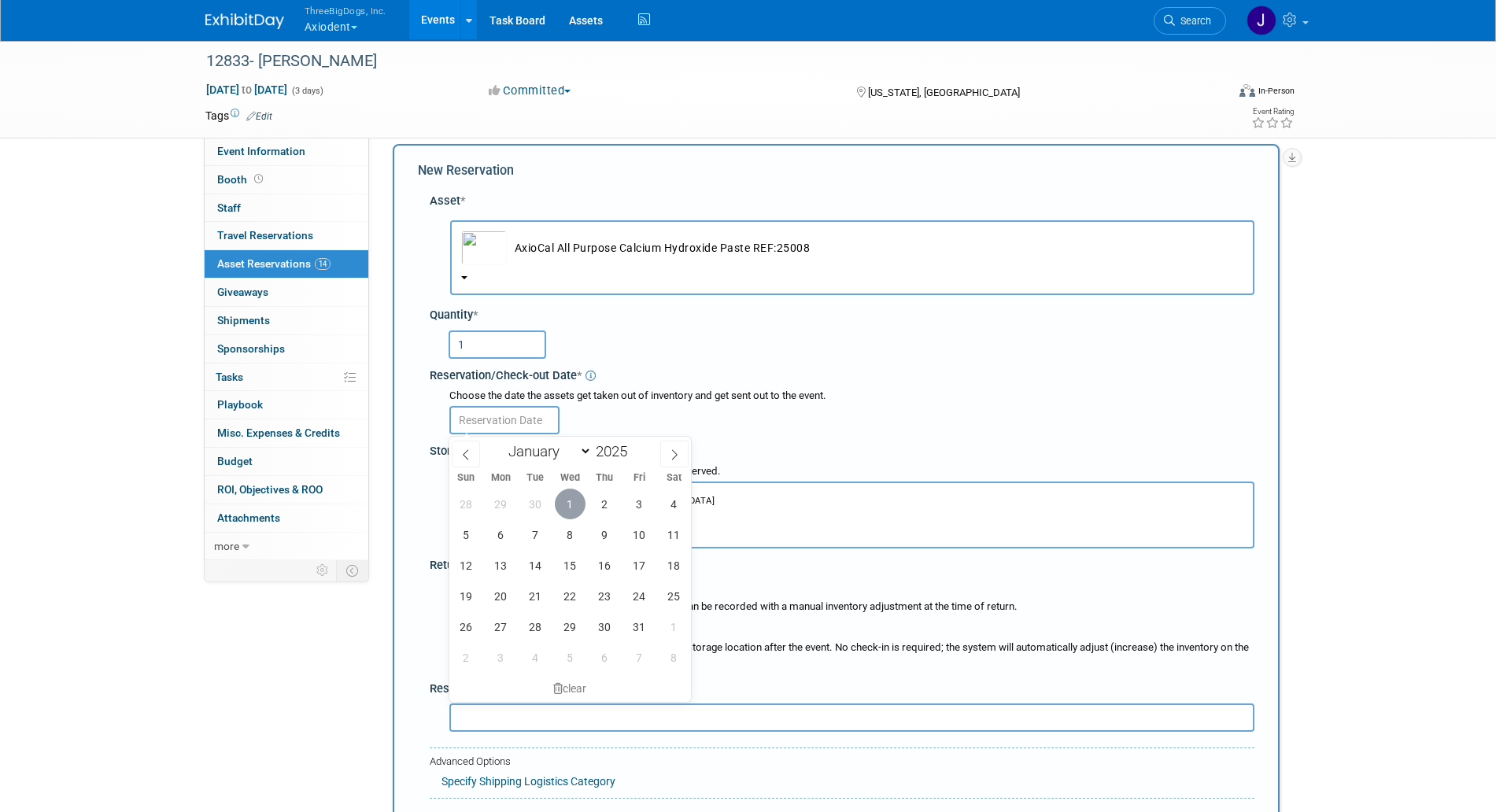
click at [577, 514] on span "1" at bounding box center [569, 503] width 30 height 30
type input "Oct 1, 2025"
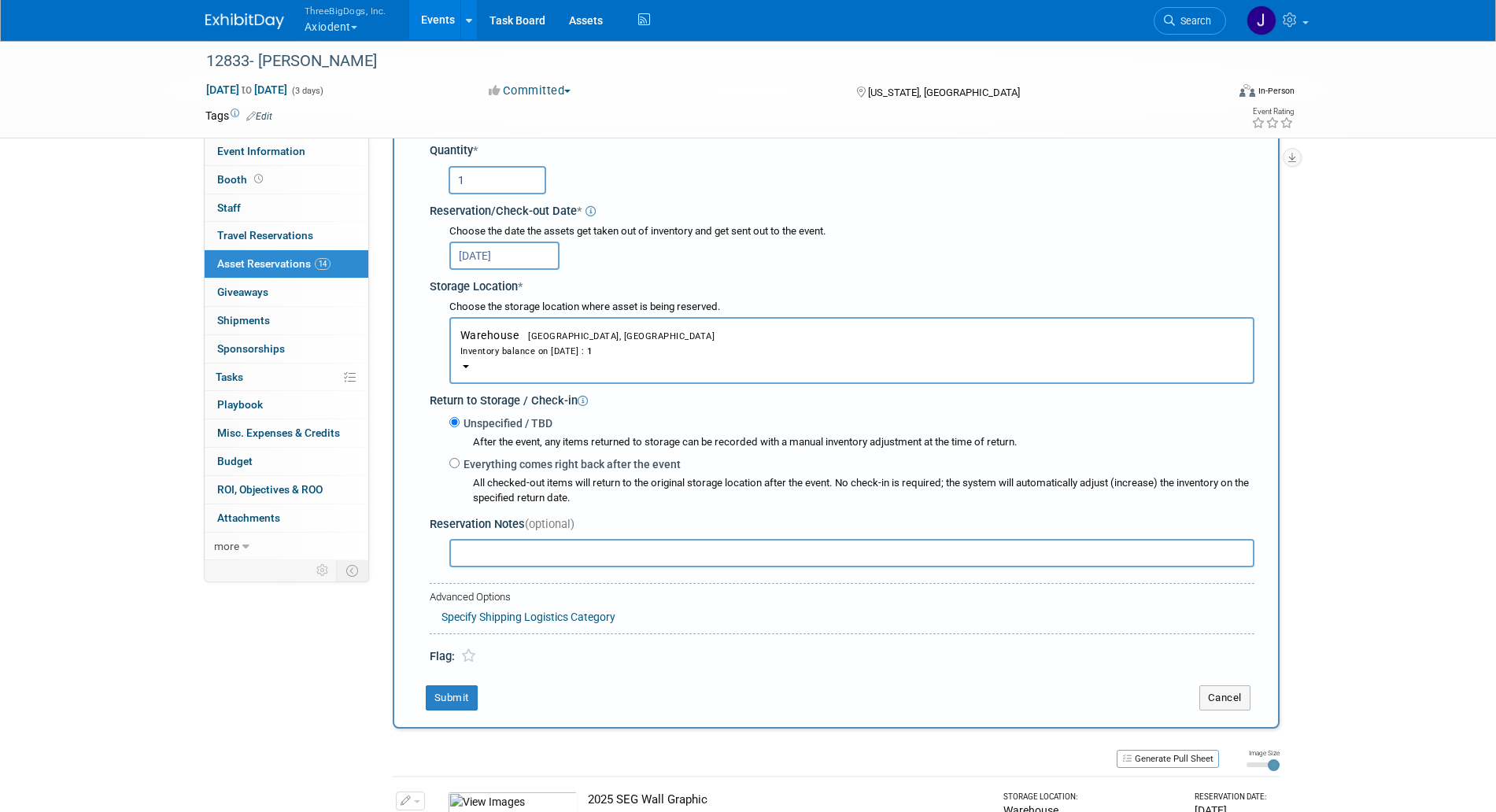
scroll to position [194, 0]
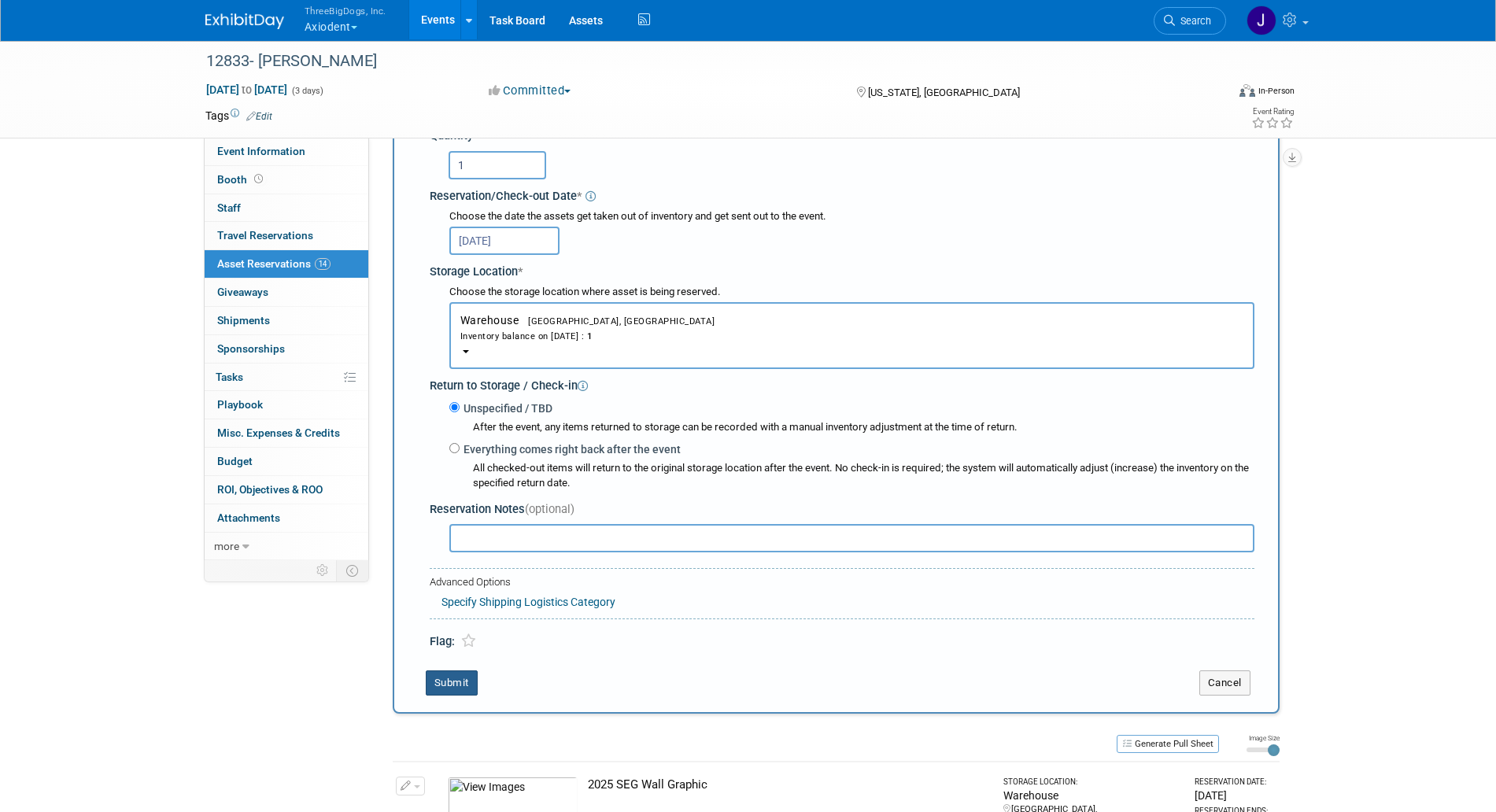
click at [456, 686] on button "Submit" at bounding box center [452, 683] width 52 height 25
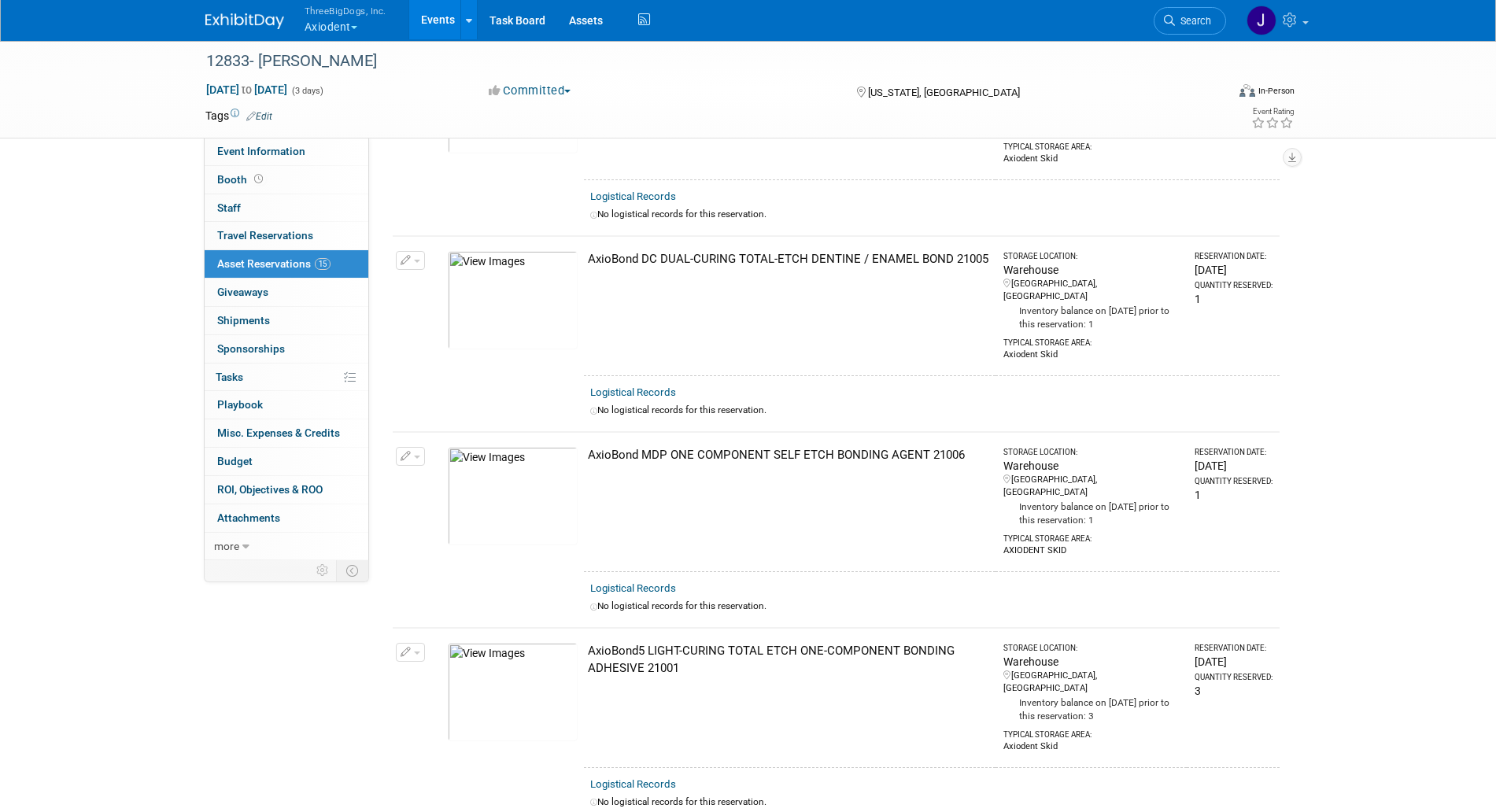
scroll to position [0, 0]
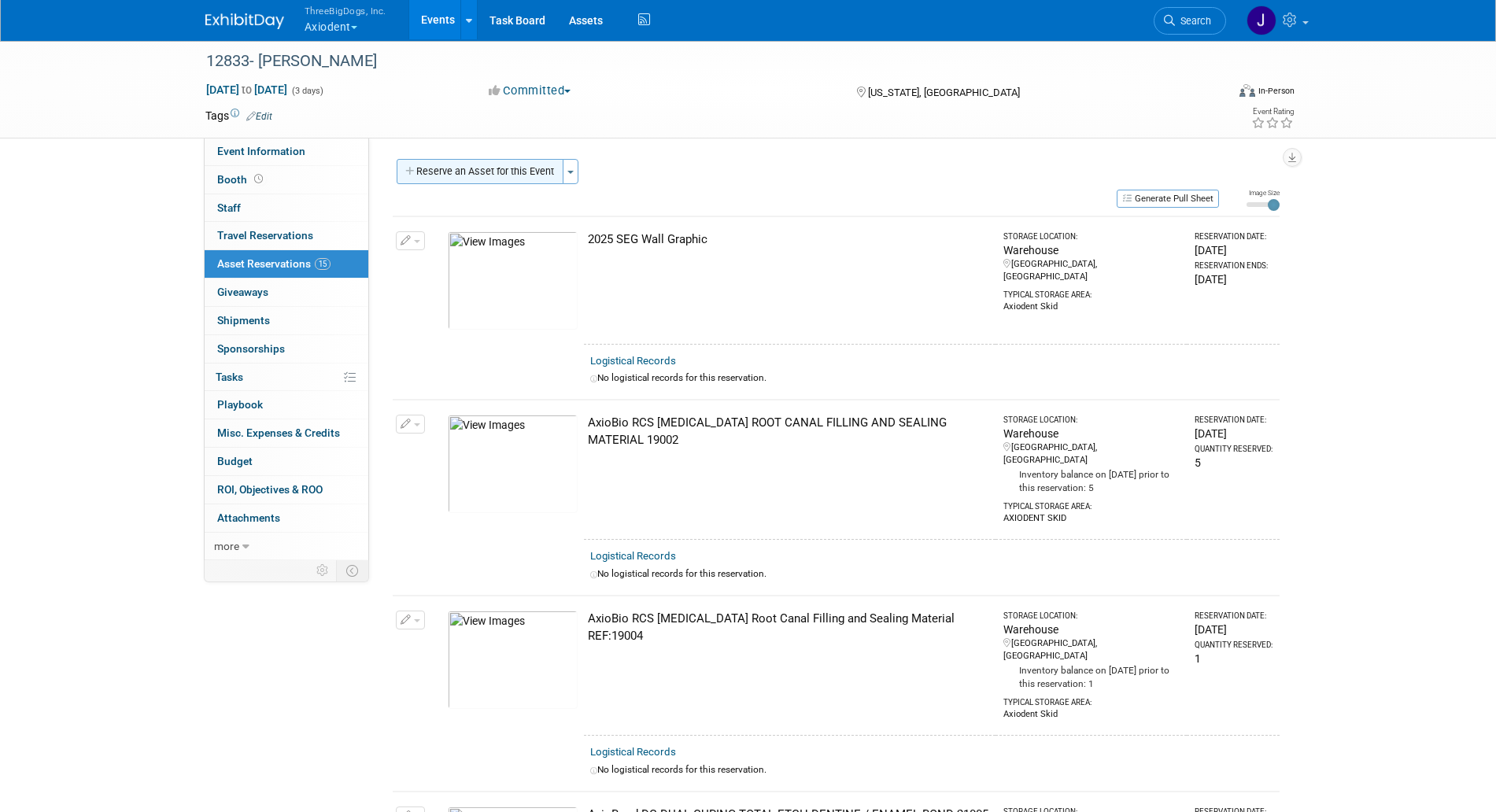
click at [526, 167] on button "Reserve an Asset for this Event" at bounding box center [480, 170] width 167 height 25
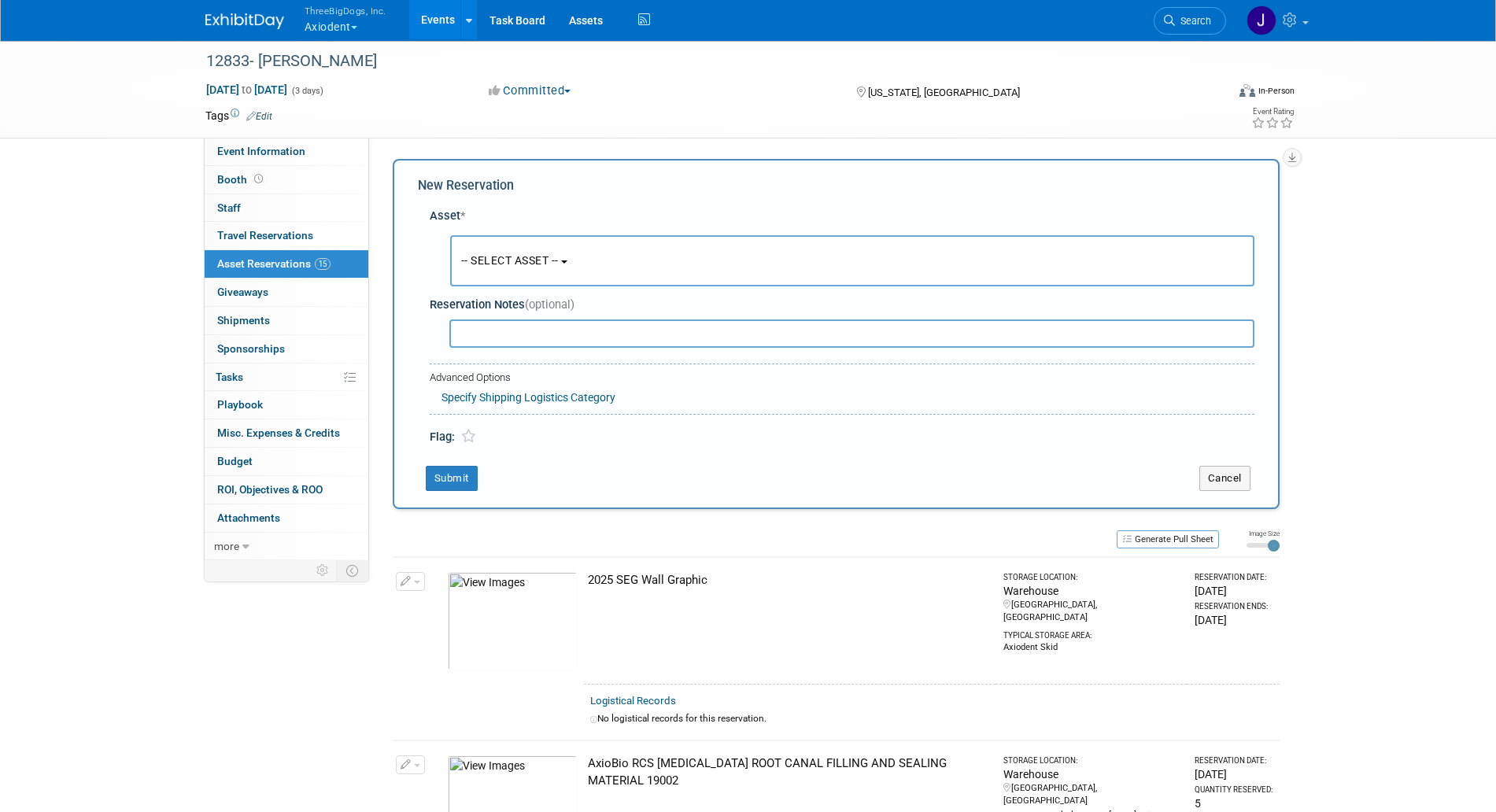
scroll to position [15, 0]
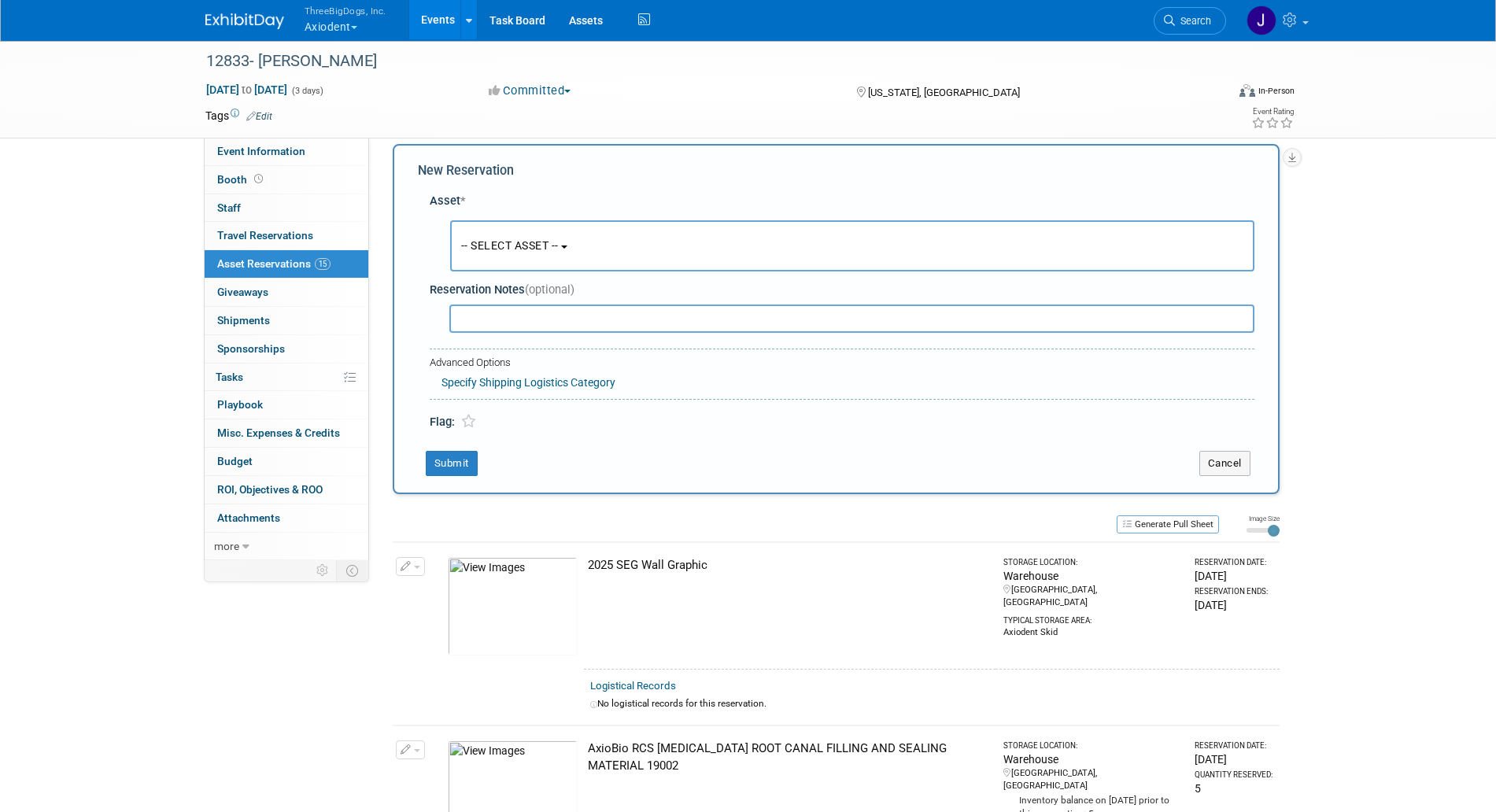
click at [559, 239] on span "-- SELECT ASSET --" at bounding box center [510, 246] width 97 height 13
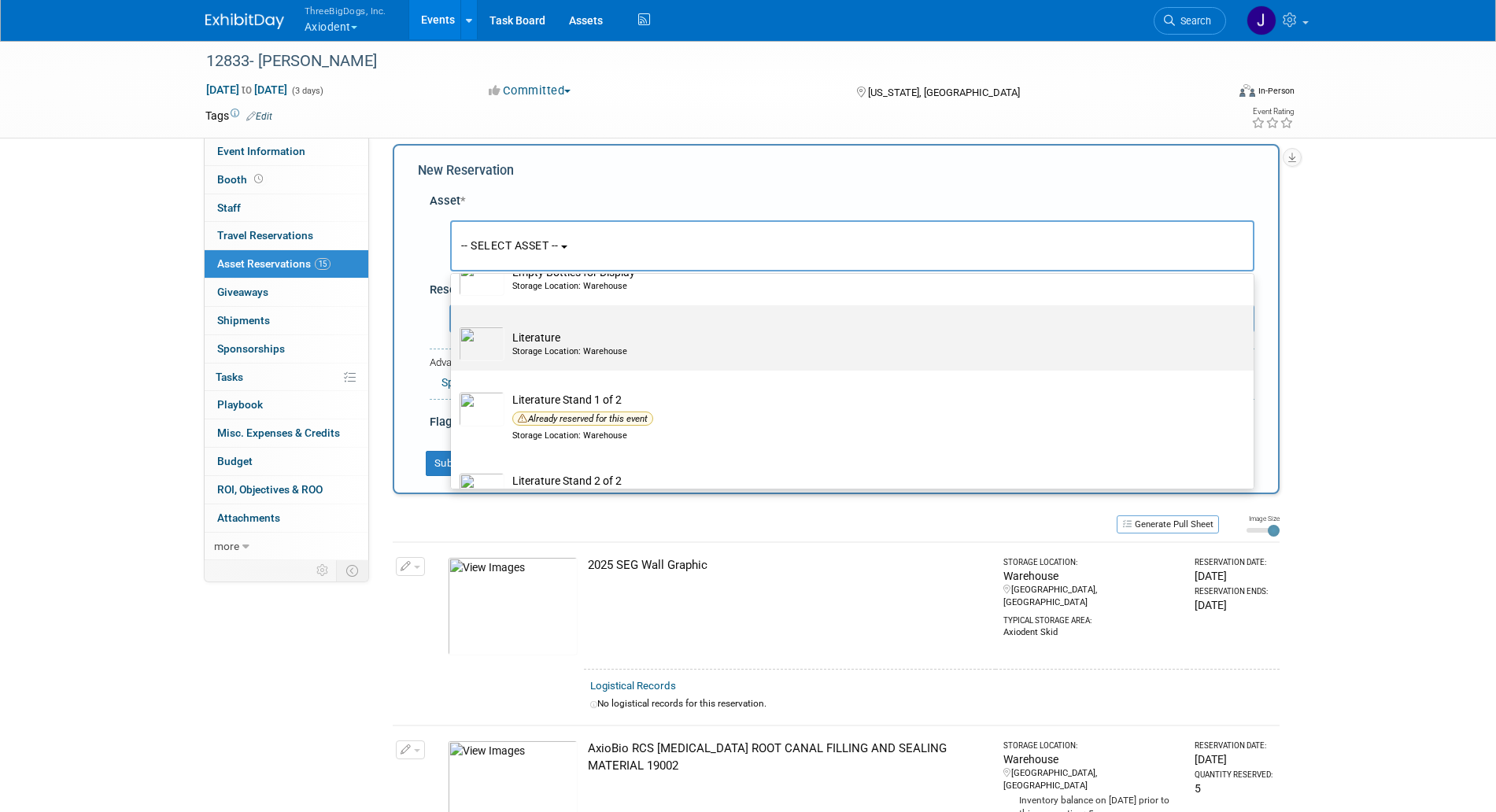
scroll to position [3155, 0]
click at [680, 356] on td "Literature Storage Location: Warehouse" at bounding box center [863, 338] width 718 height 35
click at [454, 319] on input "Literature Storage Location: Warehouse" at bounding box center [447, 313] width 10 height 10
select select "10729071"
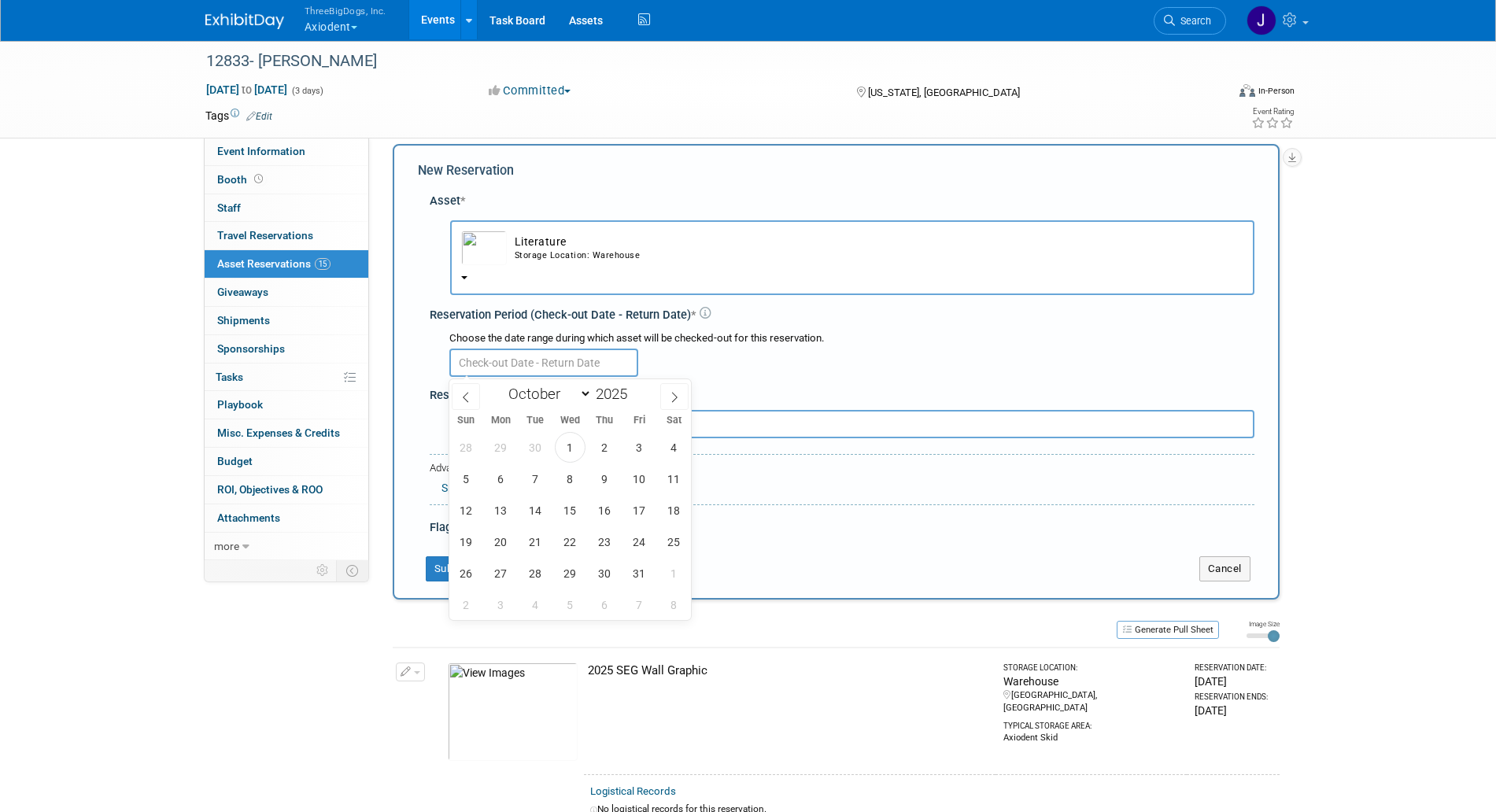
click at [592, 360] on input "text" at bounding box center [544, 362] width 189 height 28
click at [633, 443] on span "3" at bounding box center [639, 446] width 30 height 30
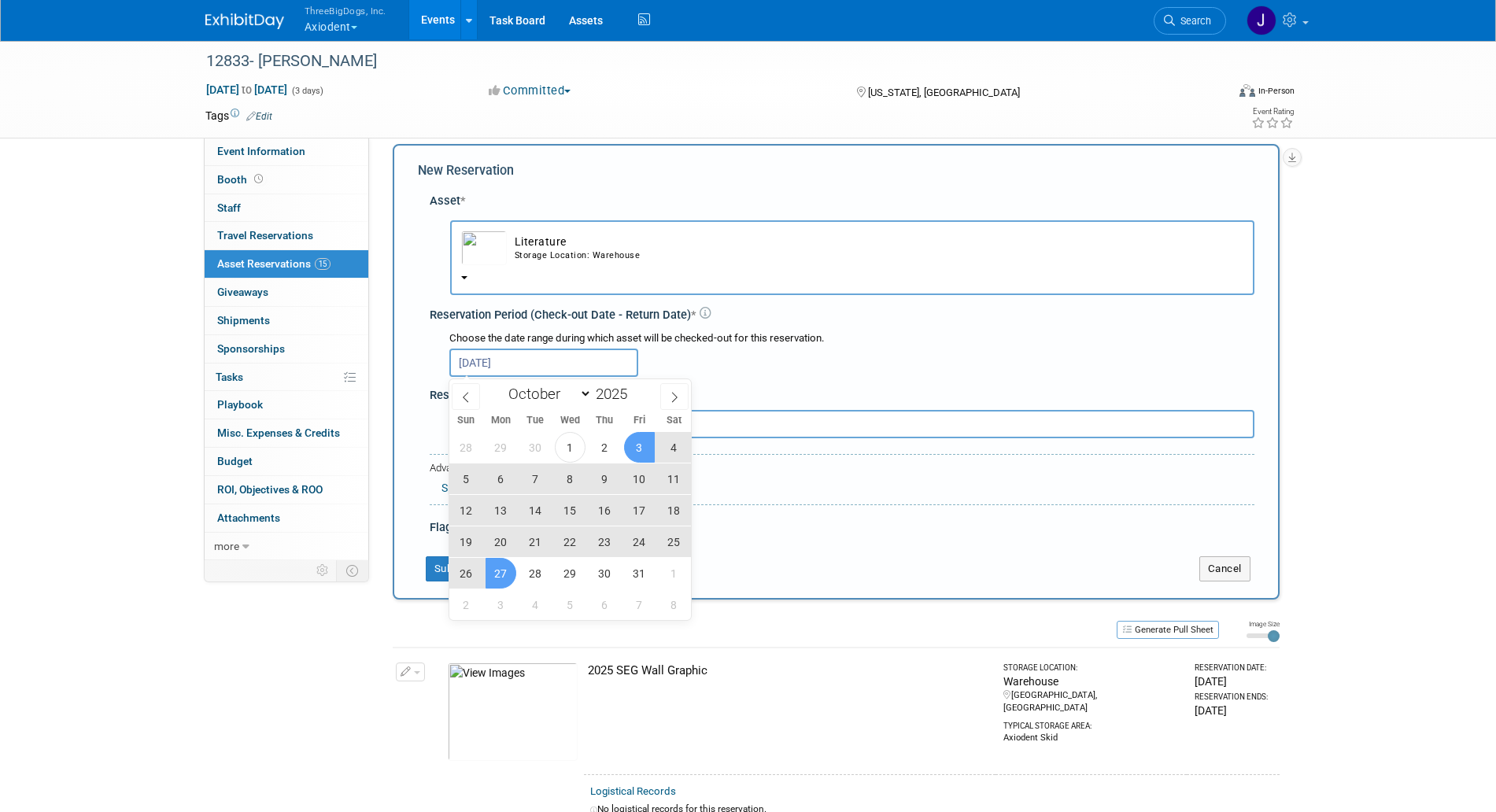
click at [499, 571] on span "27" at bounding box center [500, 573] width 30 height 30
type input "Oct 3, 2025 to Oct 27, 2025"
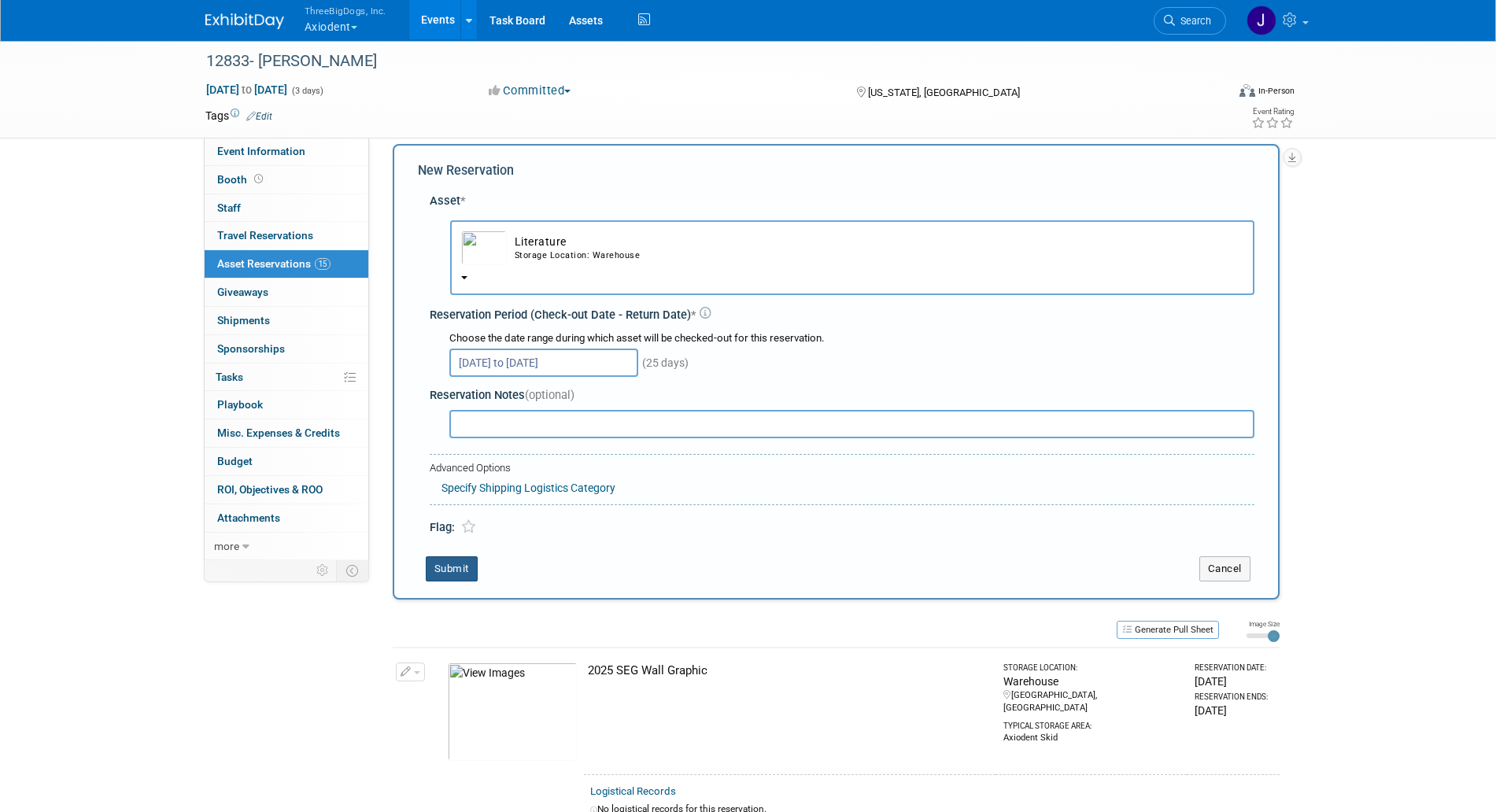
click at [466, 565] on button "Submit" at bounding box center [452, 568] width 52 height 25
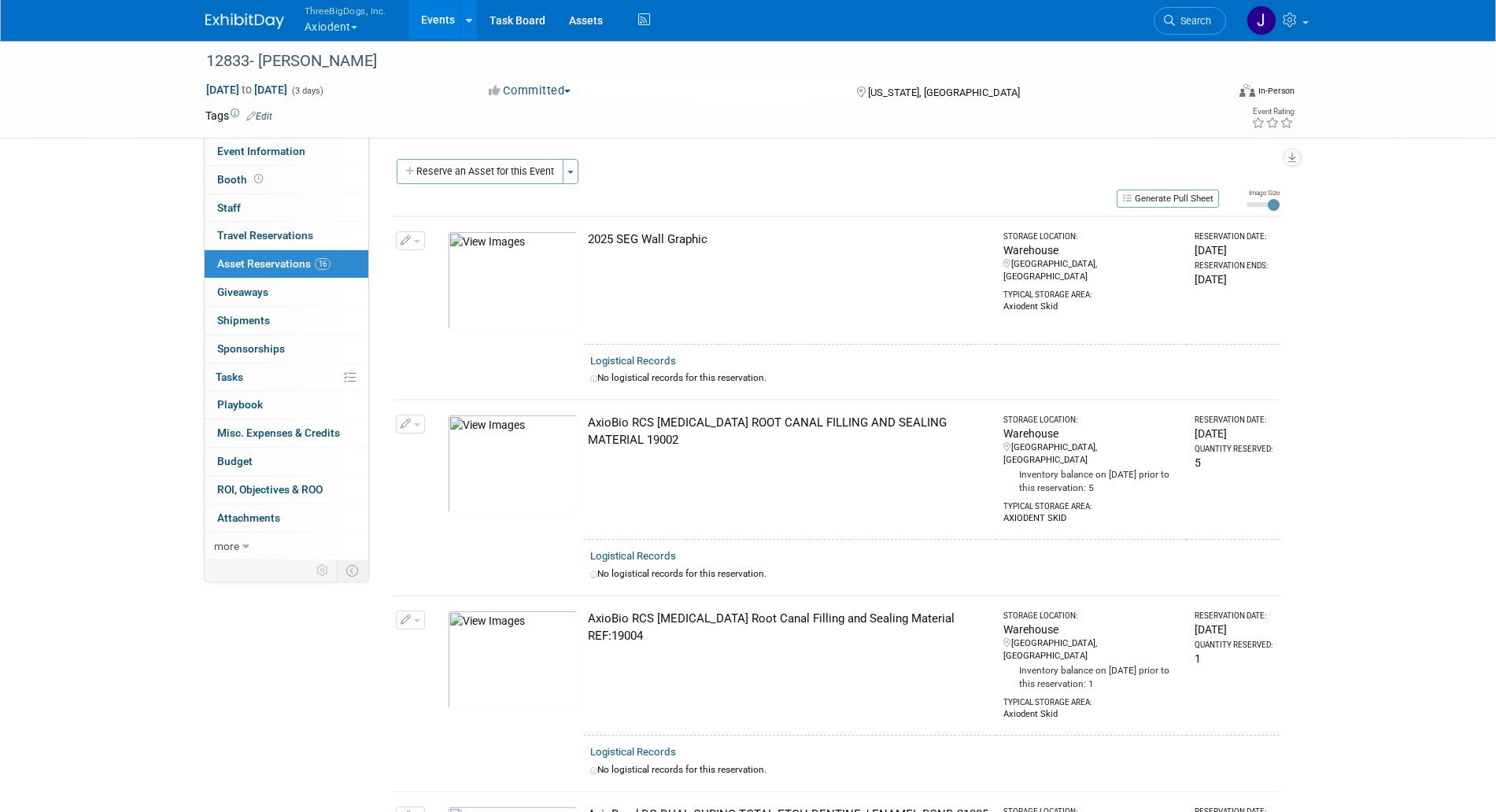
scroll to position [1, 0]
click at [529, 172] on button "Reserve an Asset for this Event" at bounding box center [480, 170] width 167 height 25
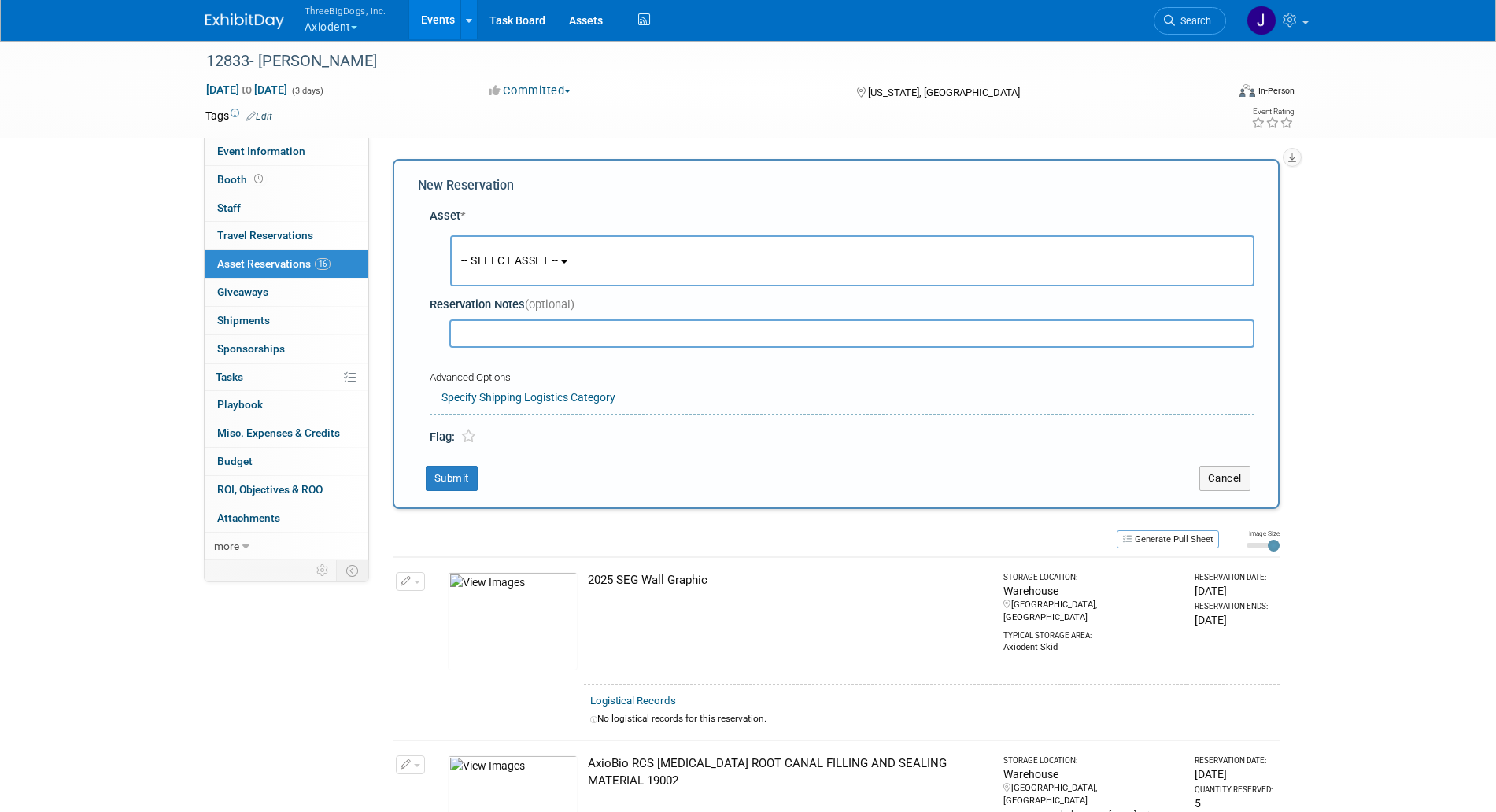
scroll to position [15, 0]
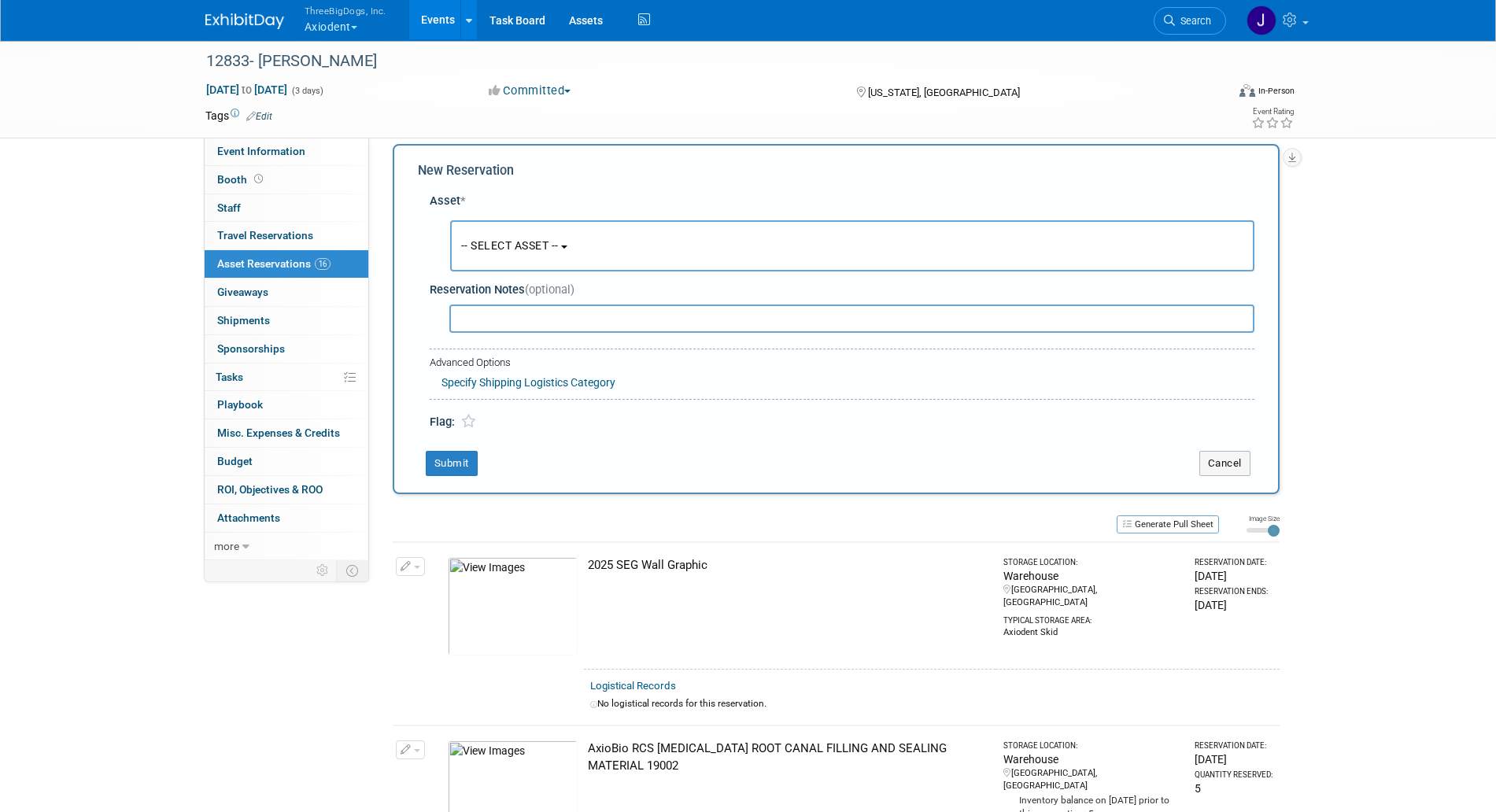
click at [541, 250] on span "-- SELECT ASSET --" at bounding box center [510, 246] width 97 height 13
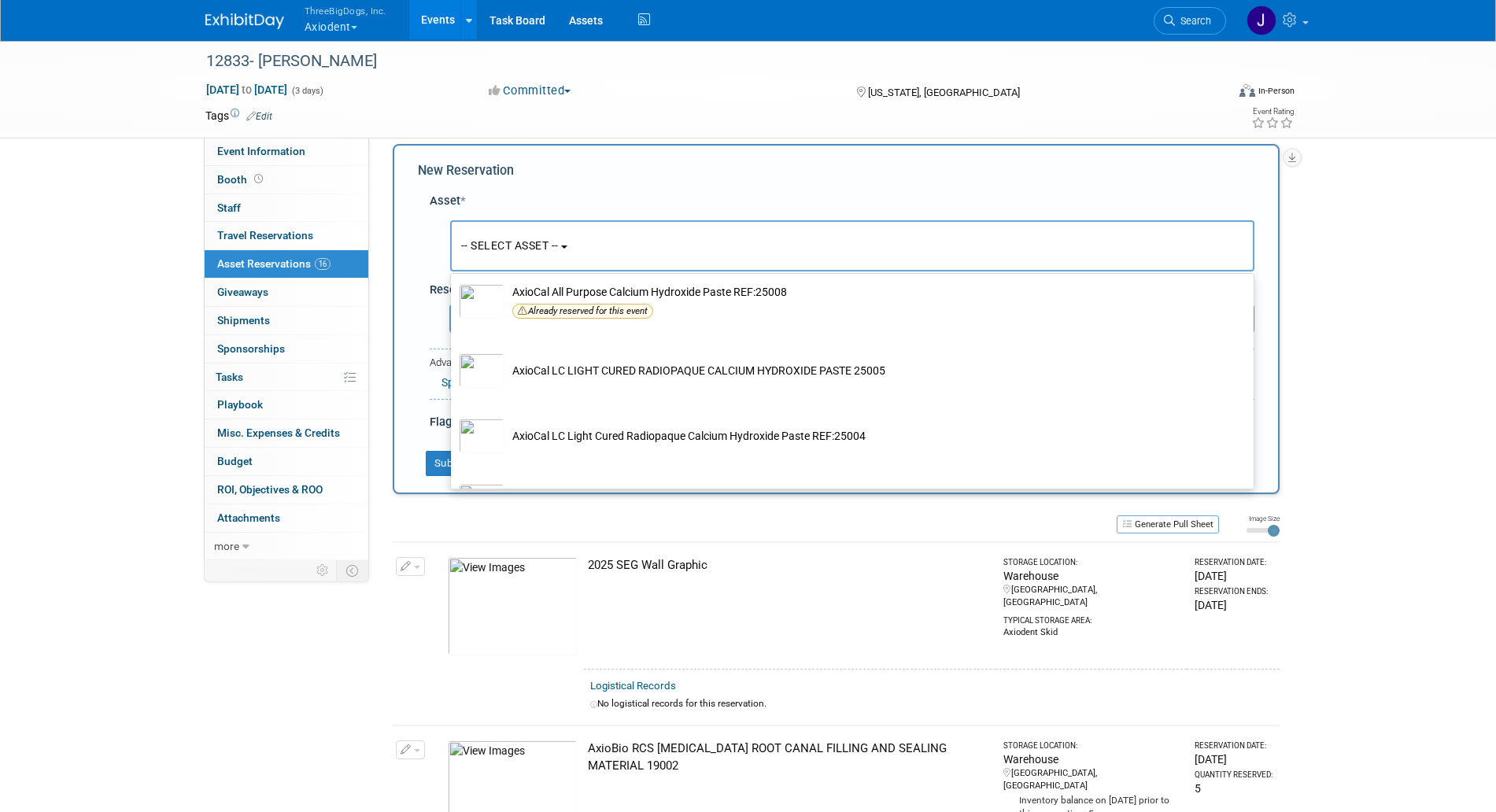
scroll to position [636, 0]
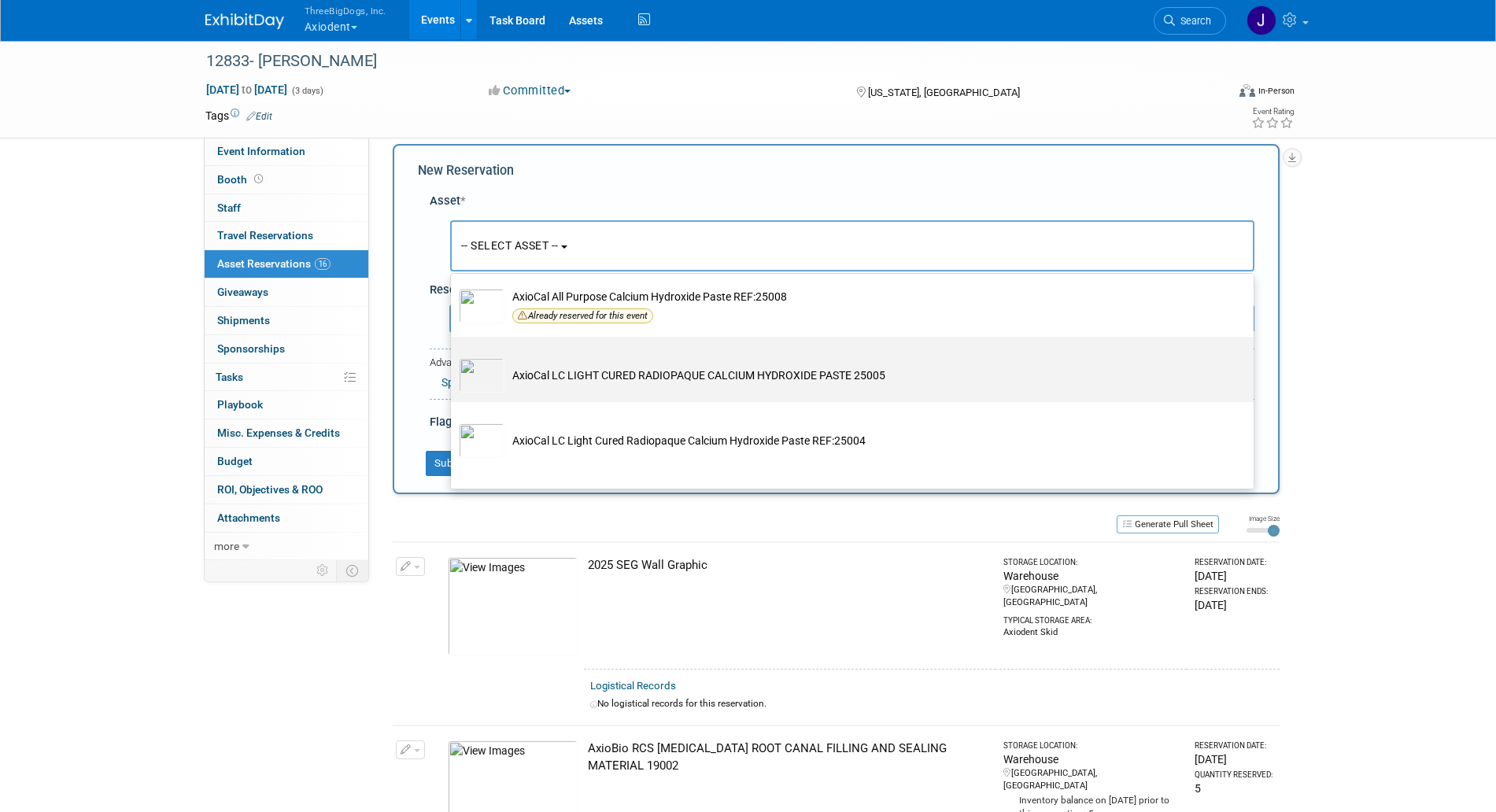
click at [622, 388] on td "AxioCal LC LIGHT CURED RADIOPAQUE CALCIUM HYDROXIDE PASTE 25005" at bounding box center [863, 376] width 718 height 35
click at [454, 356] on input "AxioCal LC LIGHT CURED RADIOPAQUE CALCIUM HYDROXIDE PASTE 25005" at bounding box center [447, 350] width 10 height 10
select select "10729110"
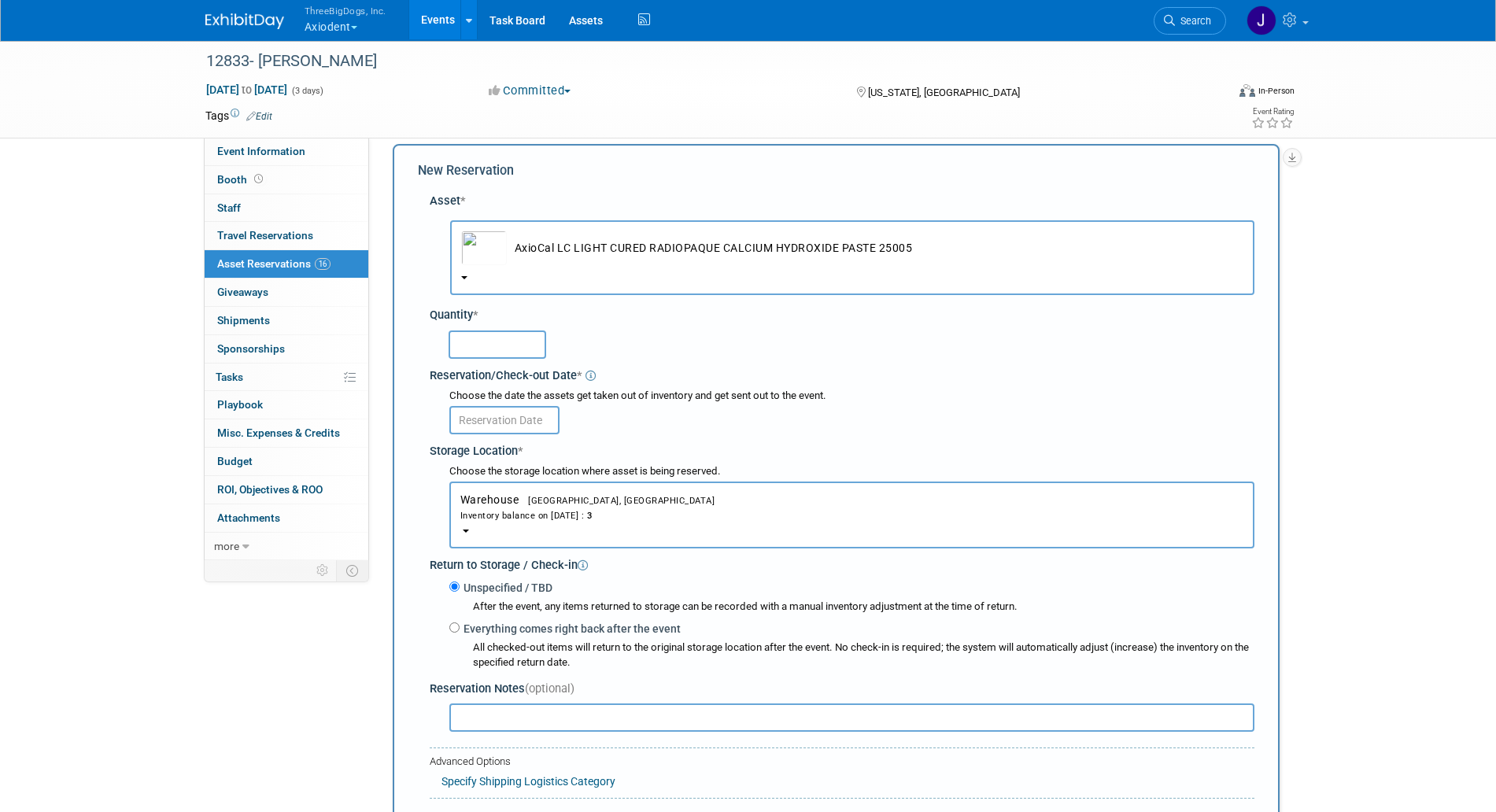
click at [516, 338] on input "text" at bounding box center [497, 345] width 97 height 28
type input "3"
click at [512, 414] on input "text" at bounding box center [504, 420] width 110 height 28
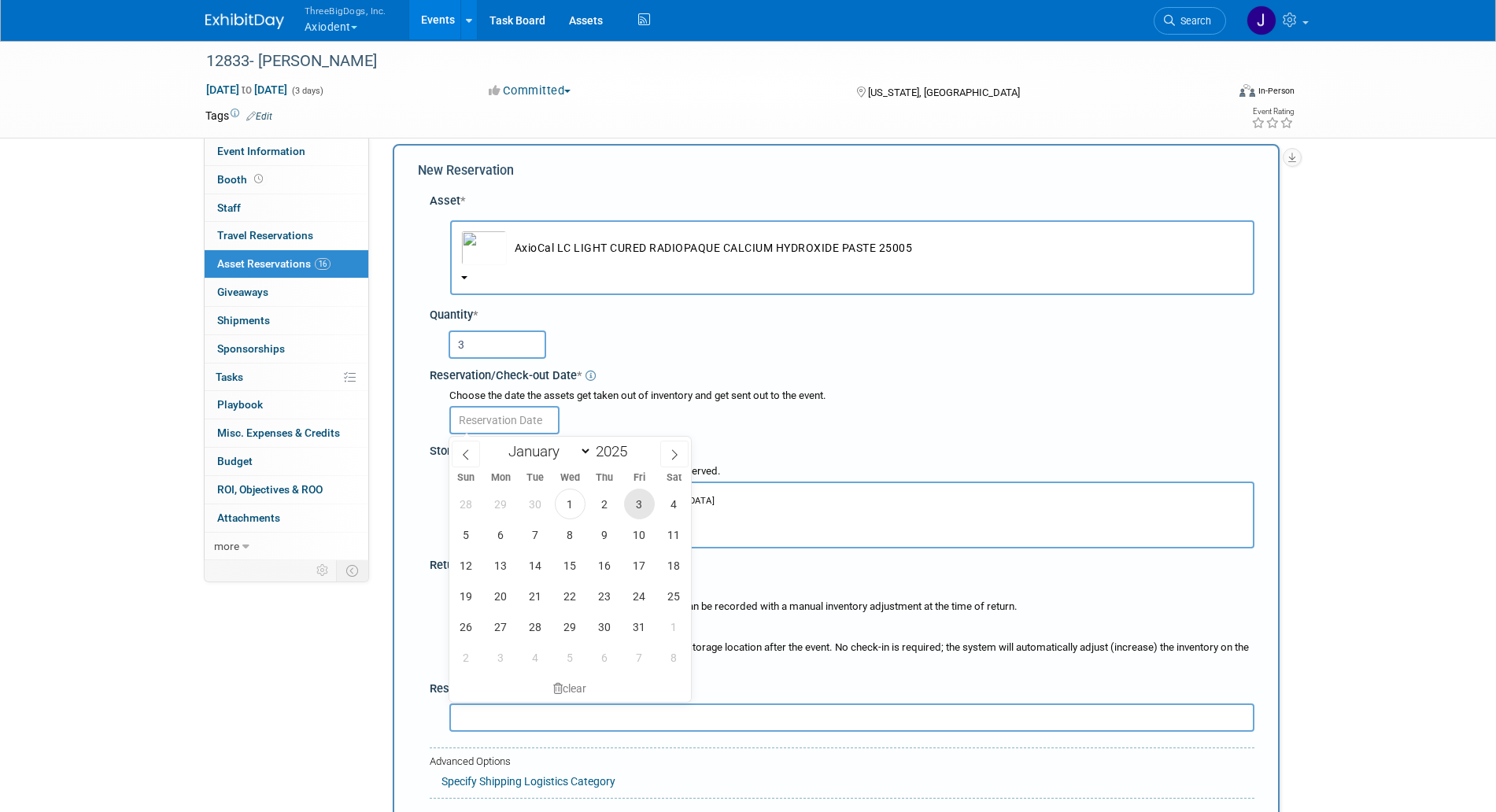
click at [634, 510] on span "3" at bounding box center [639, 503] width 30 height 30
type input "[DATE]"
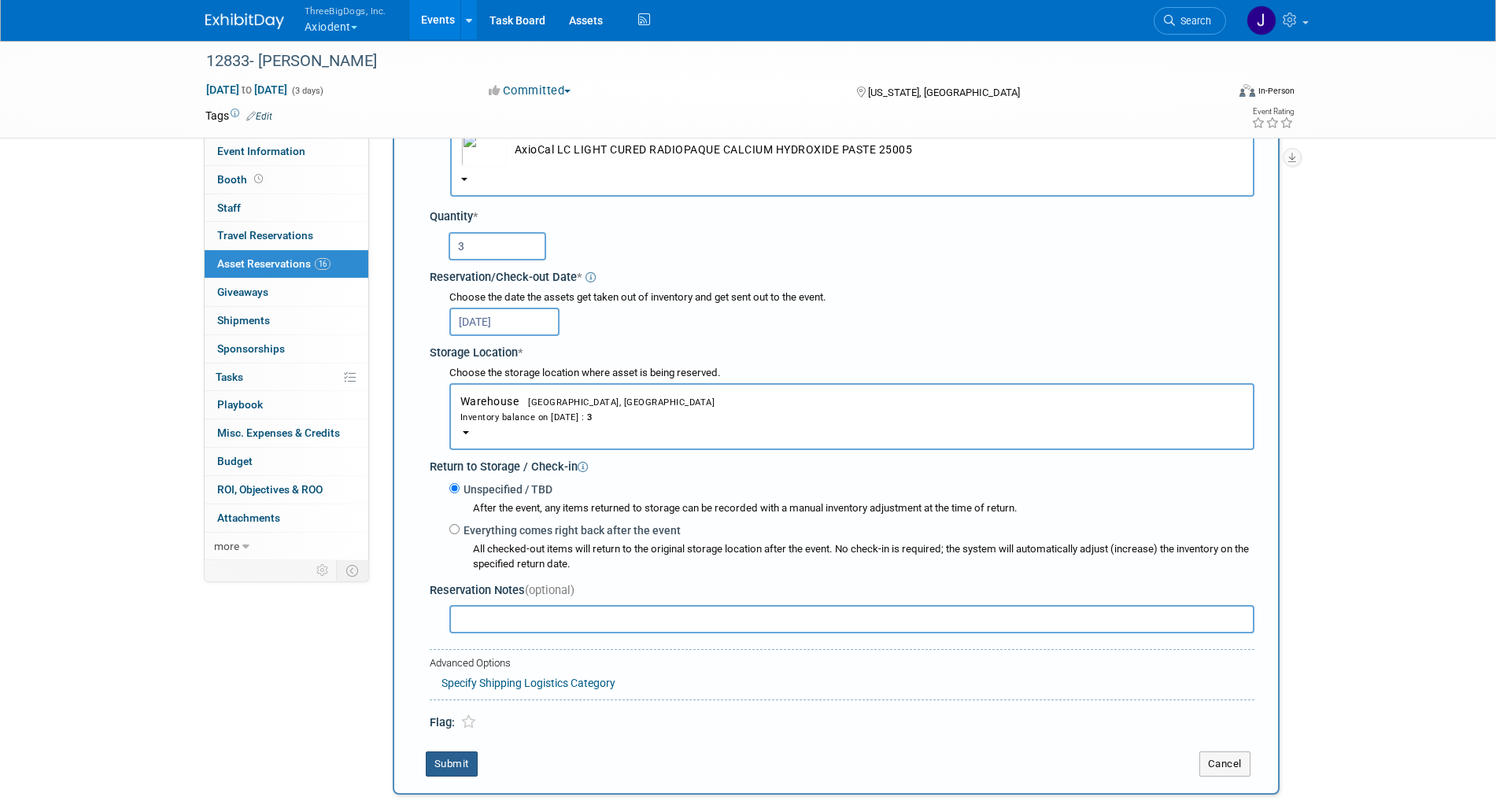
click at [474, 772] on button "Submit" at bounding box center [452, 763] width 52 height 25
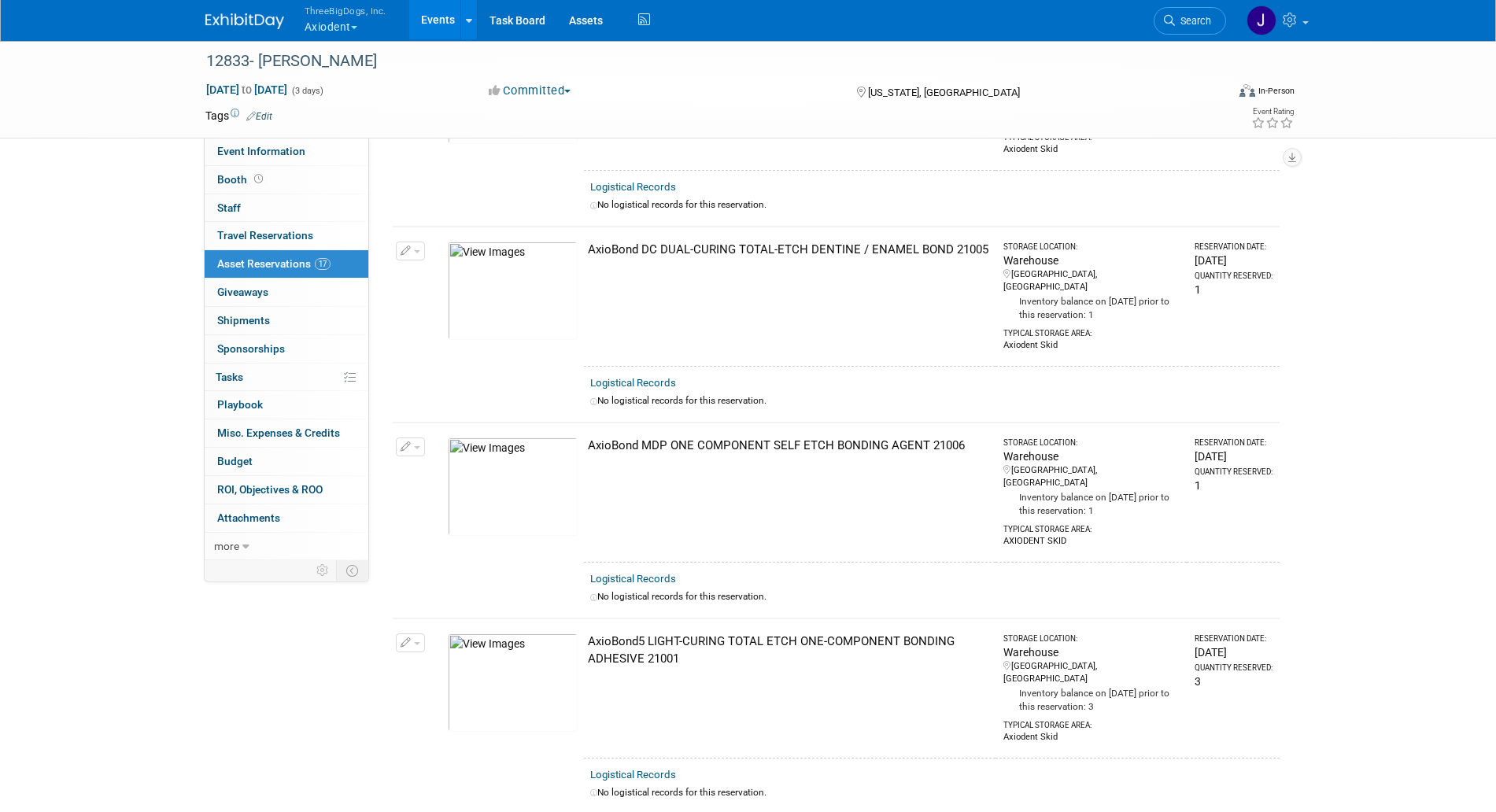
scroll to position [0, 0]
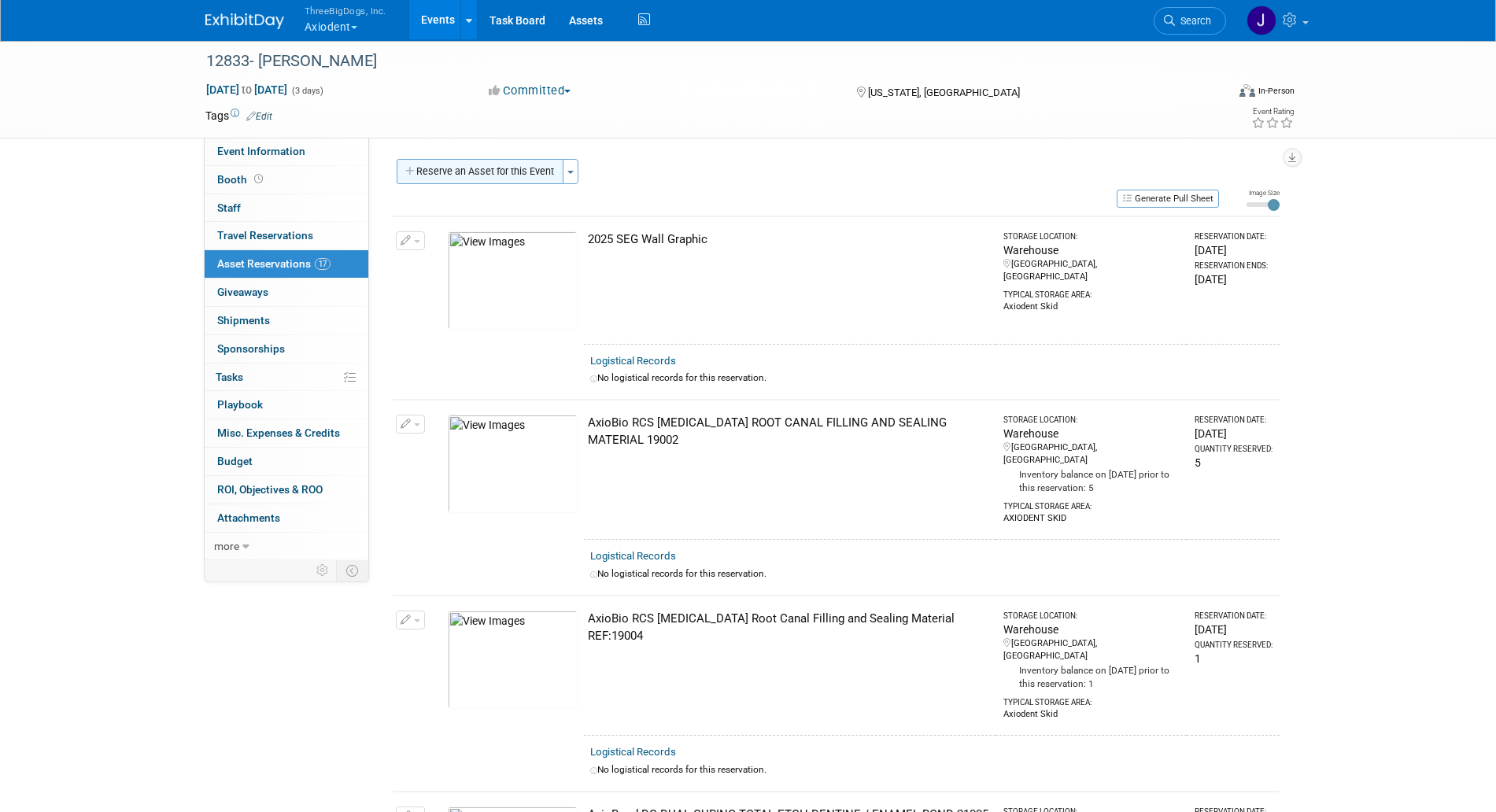
click at [500, 177] on button "Reserve an Asset for this Event" at bounding box center [480, 170] width 167 height 25
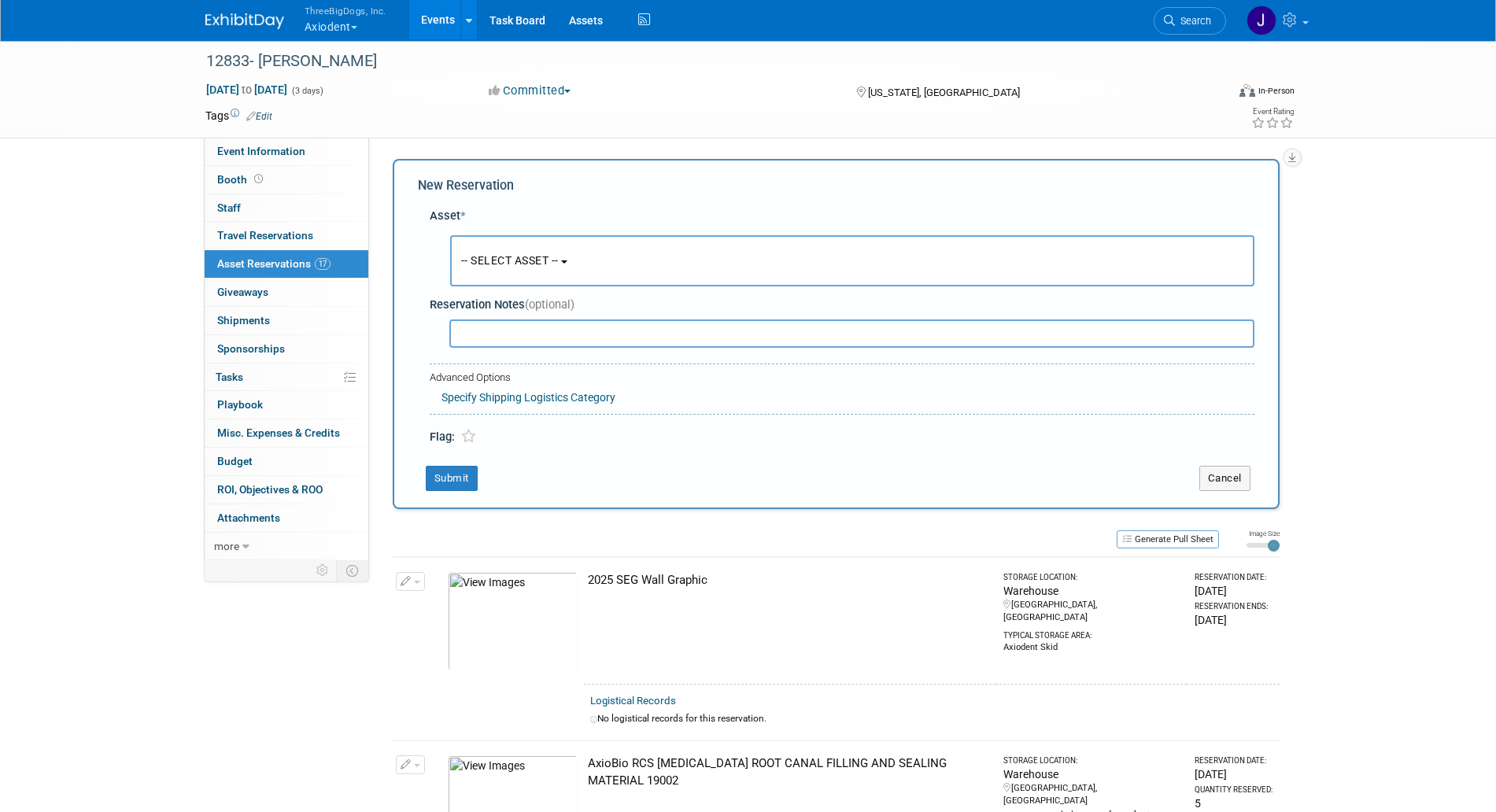
scroll to position [15, 0]
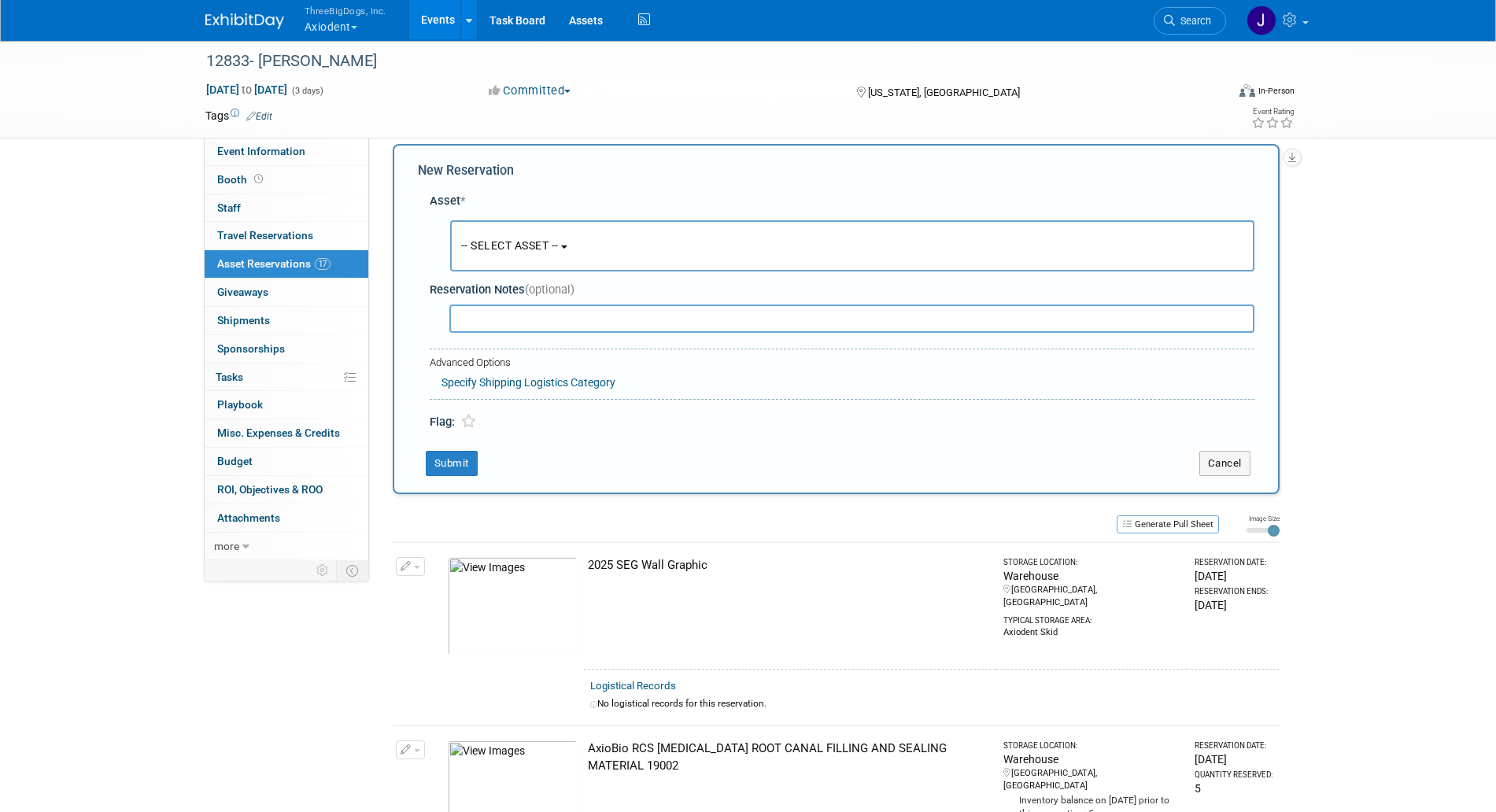
click at [547, 242] on span "-- SELECT ASSET --" at bounding box center [510, 246] width 97 height 13
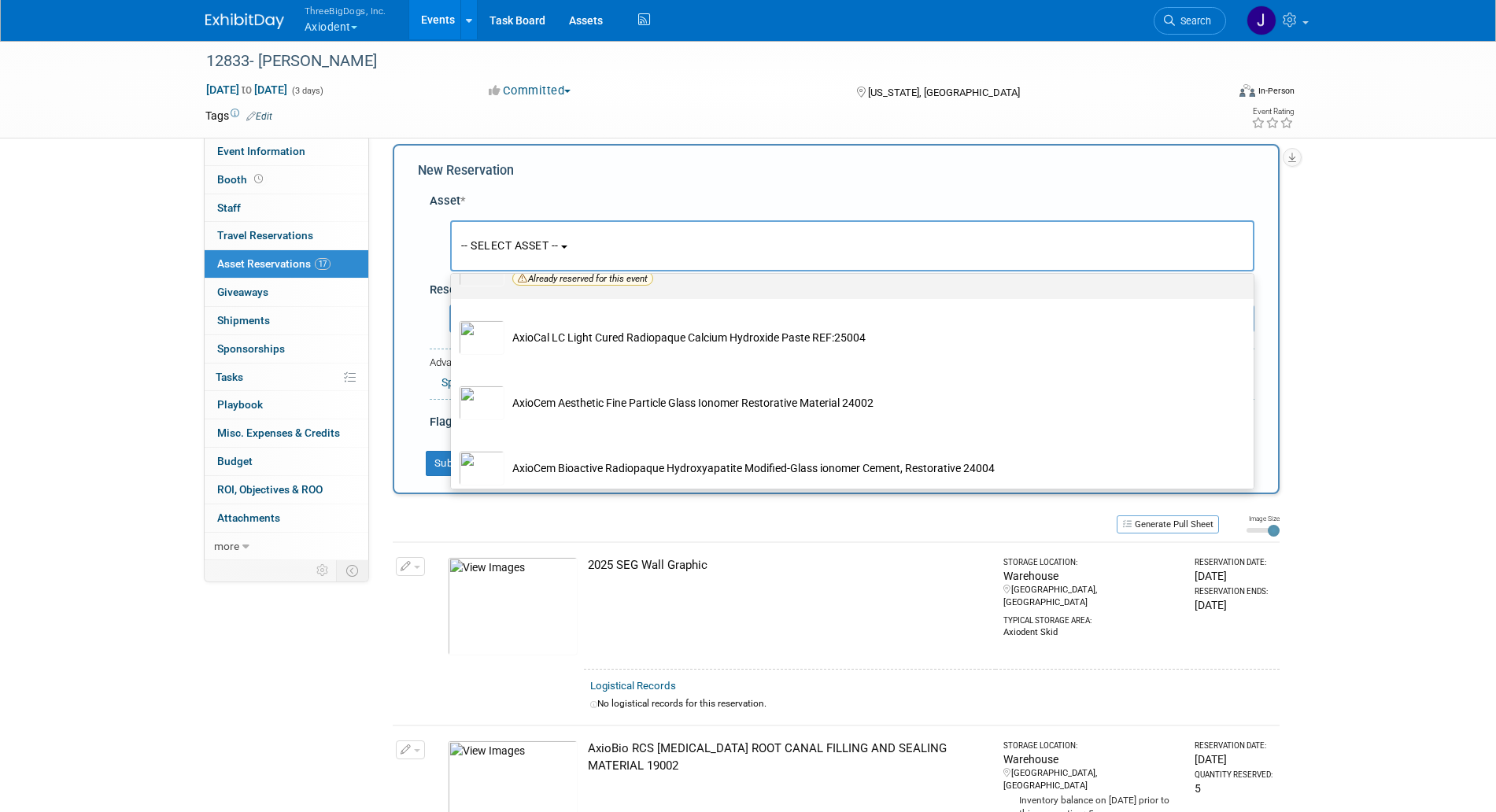
scroll to position [743, 0]
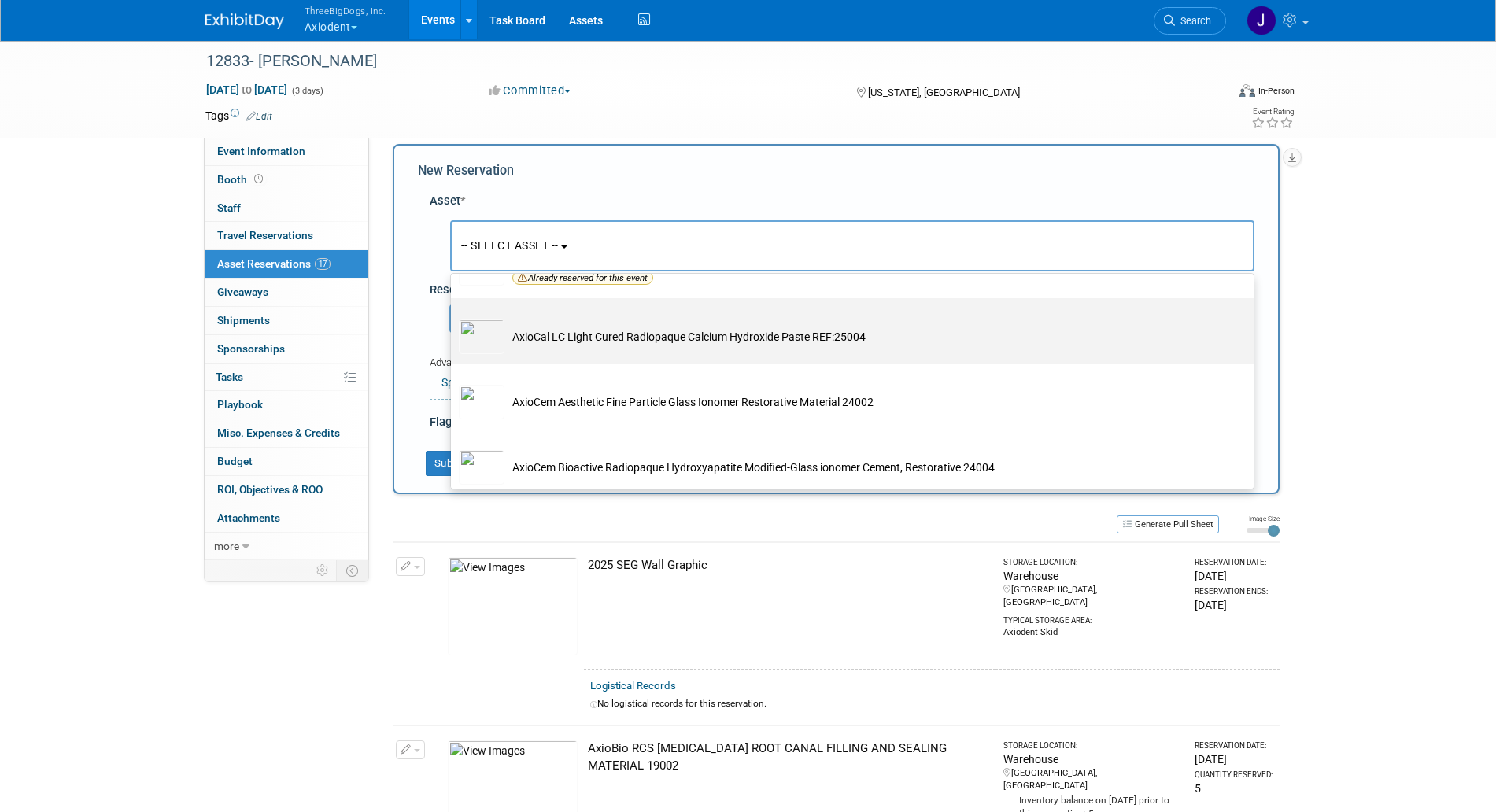
click at [620, 354] on td "AxioCal LC Light Cured Radiopaque Calcium Hydroxide Paste REF:25004" at bounding box center [863, 337] width 718 height 35
click at [454, 317] on input "AxioCal LC Light Cured Radiopaque Calcium Hydroxide Paste REF:25004" at bounding box center [447, 312] width 10 height 10
select select "10729074"
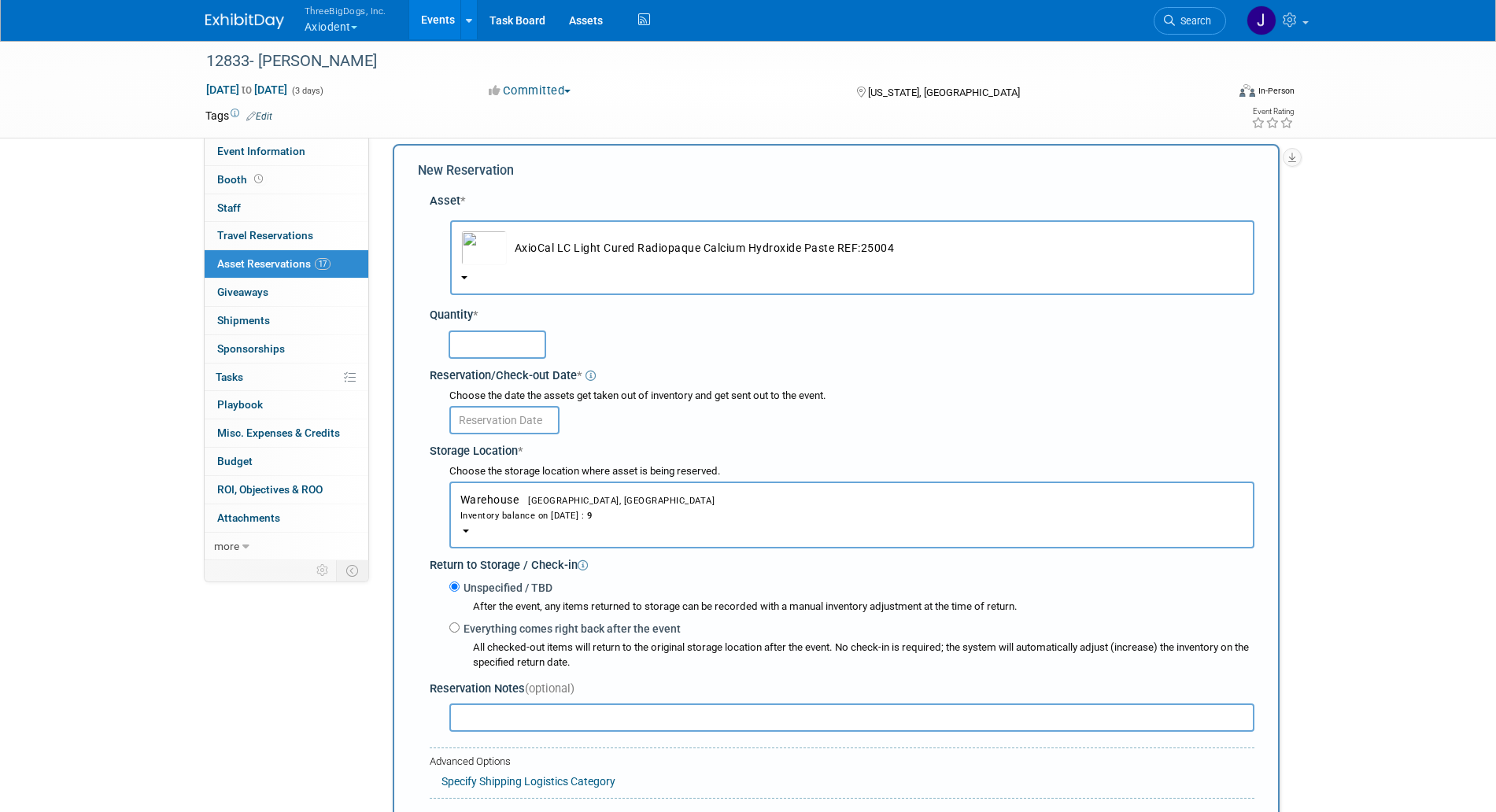
click at [522, 334] on input "text" at bounding box center [497, 345] width 97 height 28
type input "9"
click at [511, 430] on body "ThreeBigDogs, Inc. Axiodent Explore: My Workspaces 29 Go to Workspace: Accutron…" at bounding box center [748, 391] width 1496 height 812
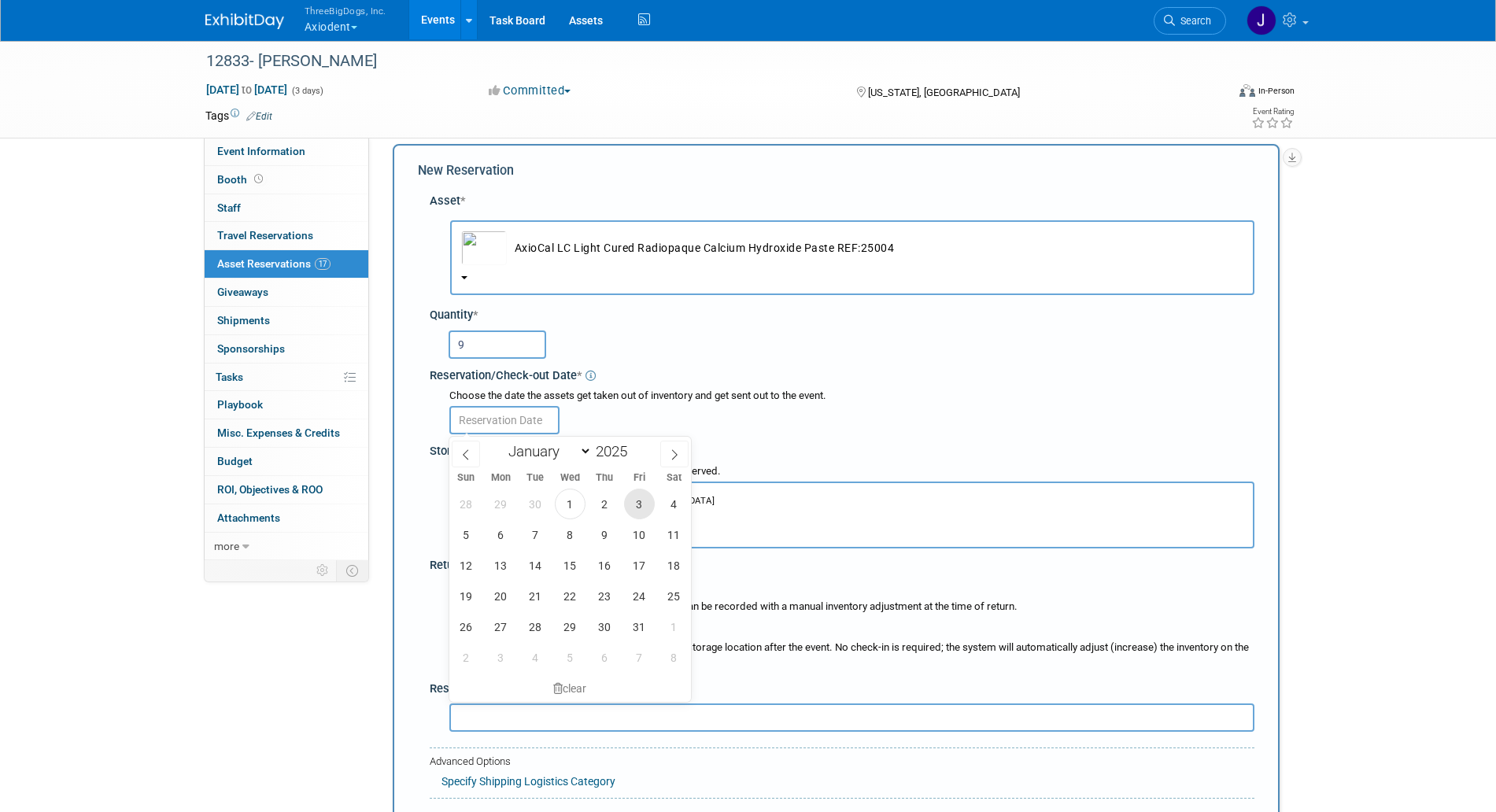
click at [636, 499] on span "3" at bounding box center [639, 503] width 30 height 30
type input "[DATE]"
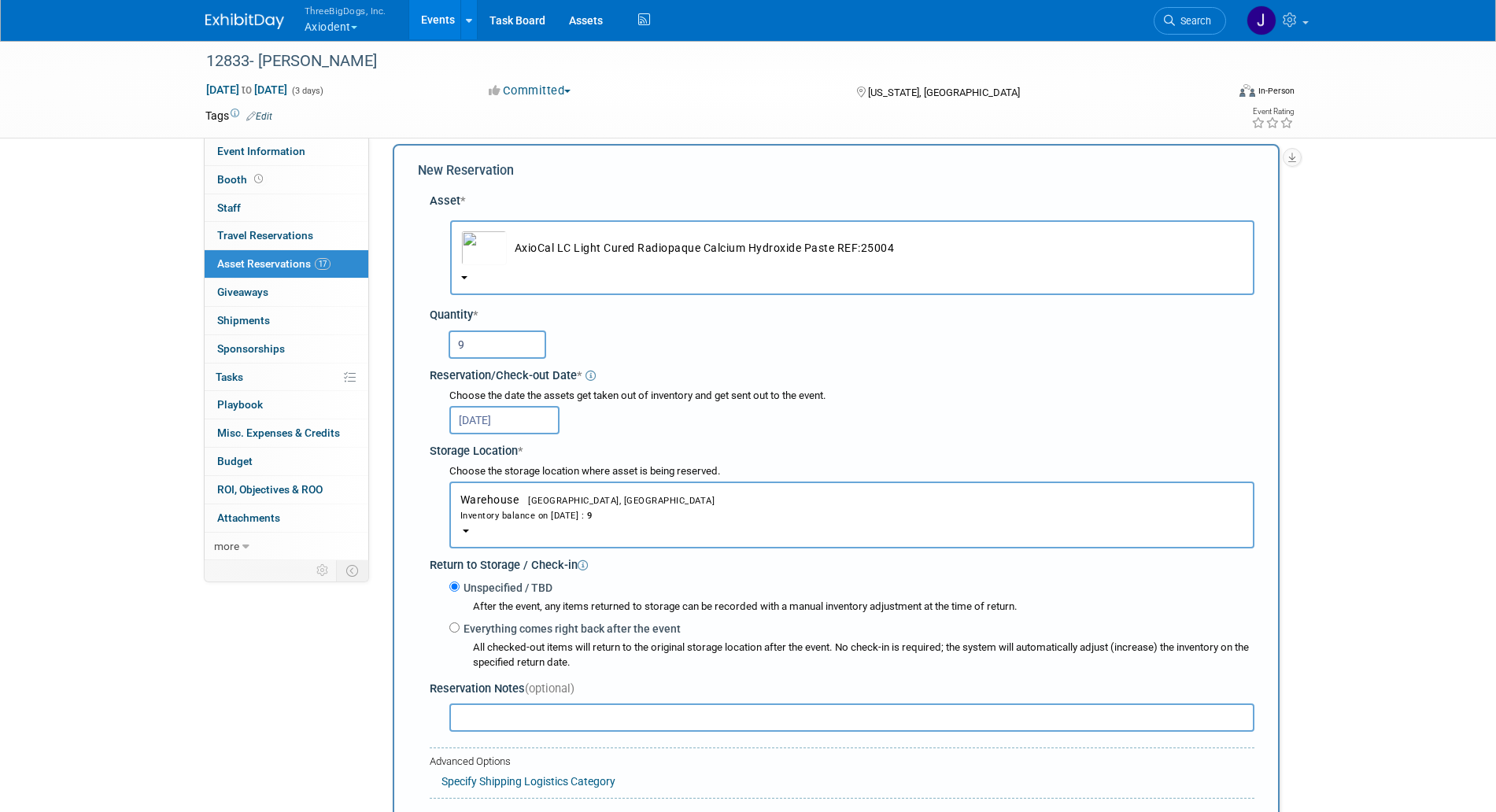
scroll to position [184, 0]
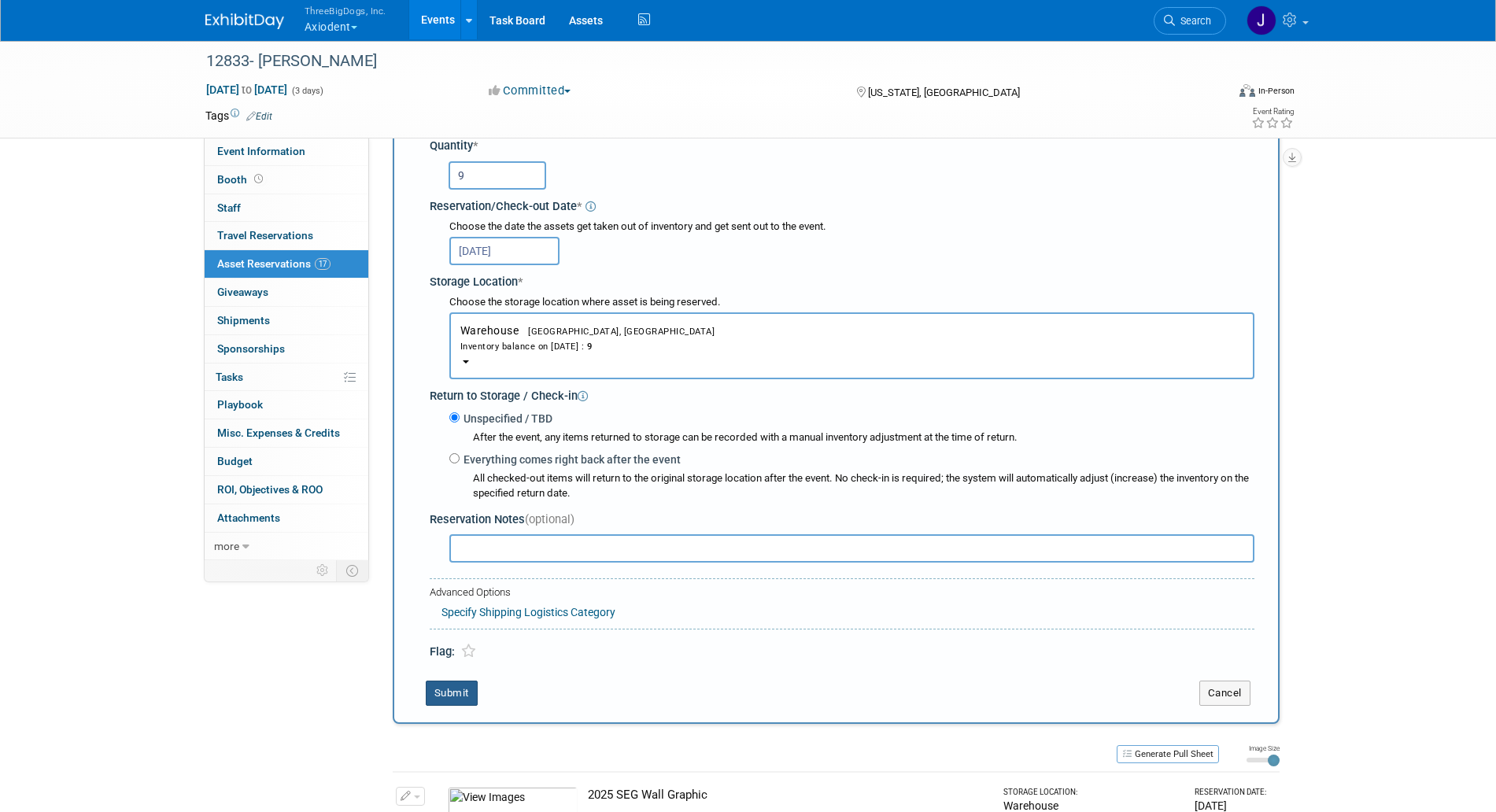
click at [466, 696] on button "Submit" at bounding box center [452, 693] width 52 height 25
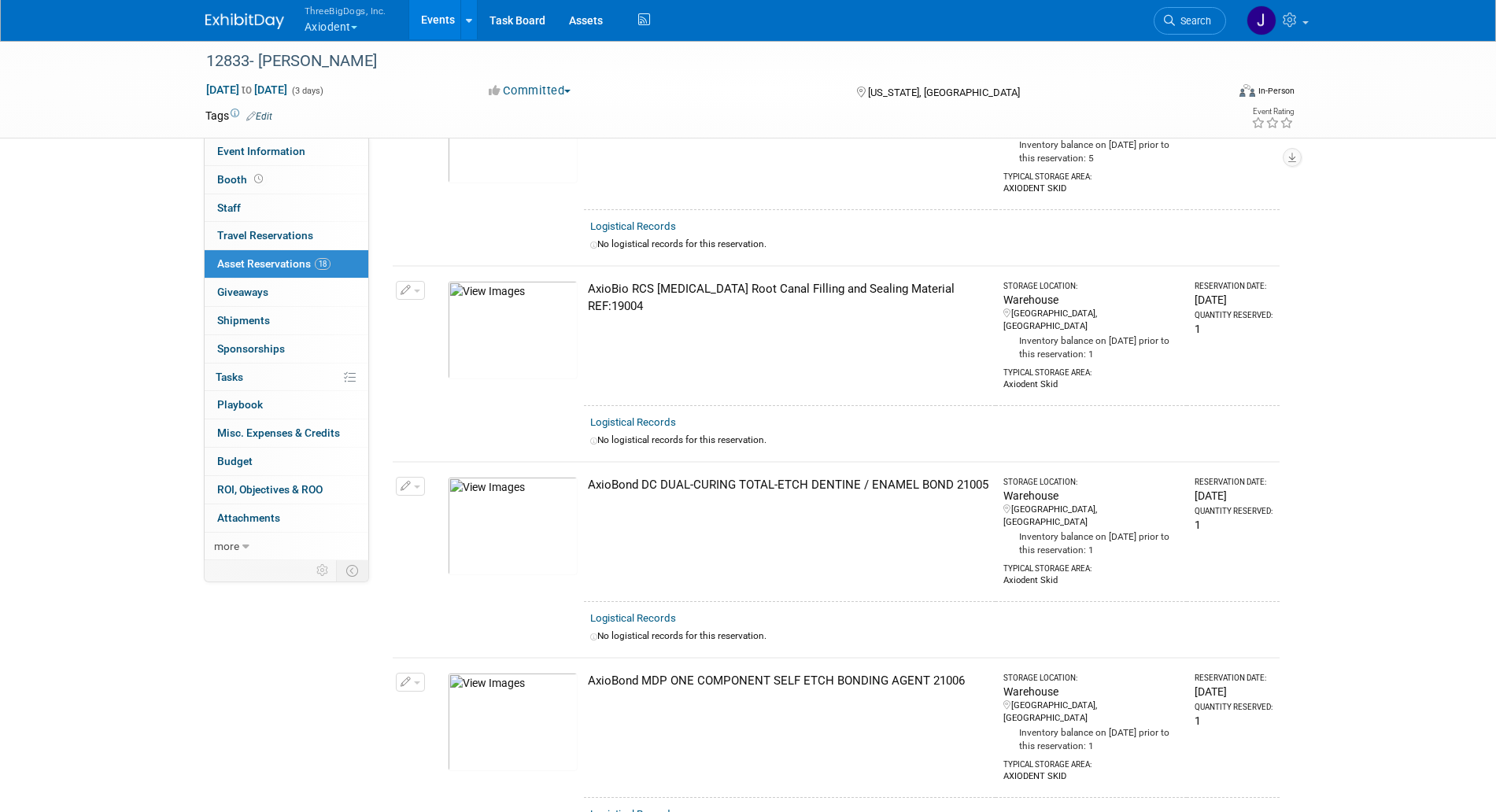
scroll to position [0, 0]
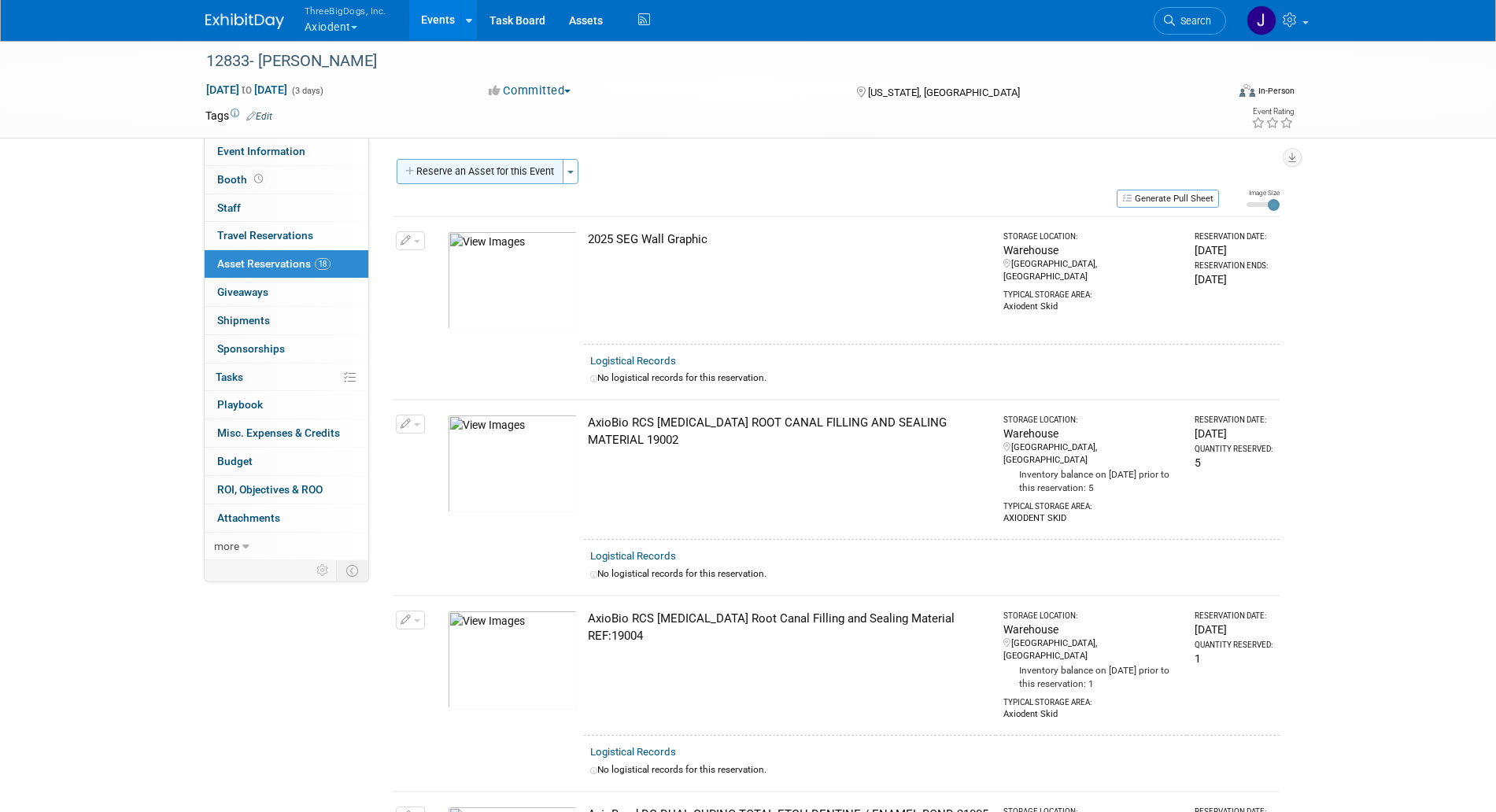
click at [490, 171] on button "Reserve an Asset for this Event" at bounding box center [480, 170] width 167 height 25
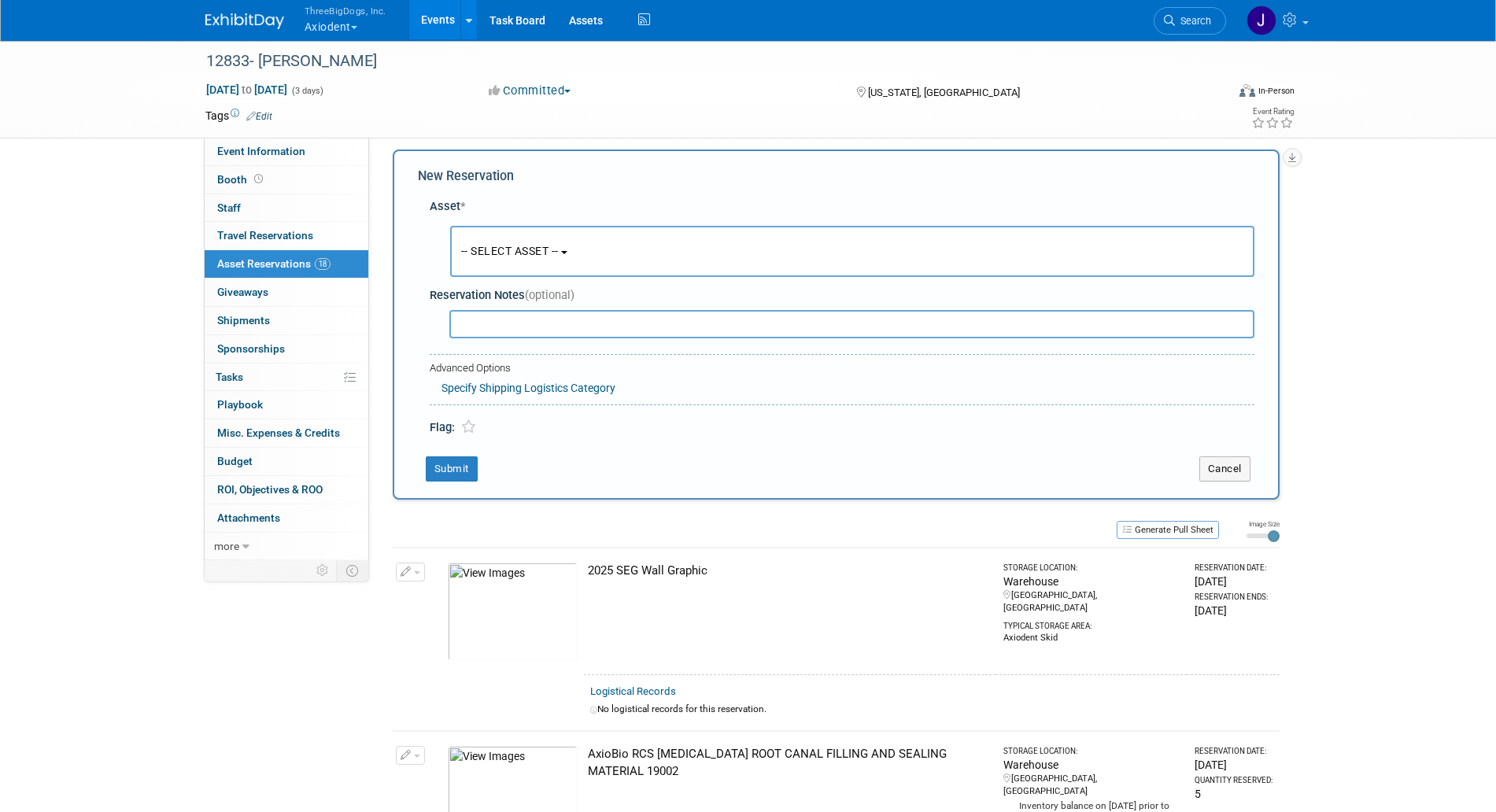
scroll to position [15, 0]
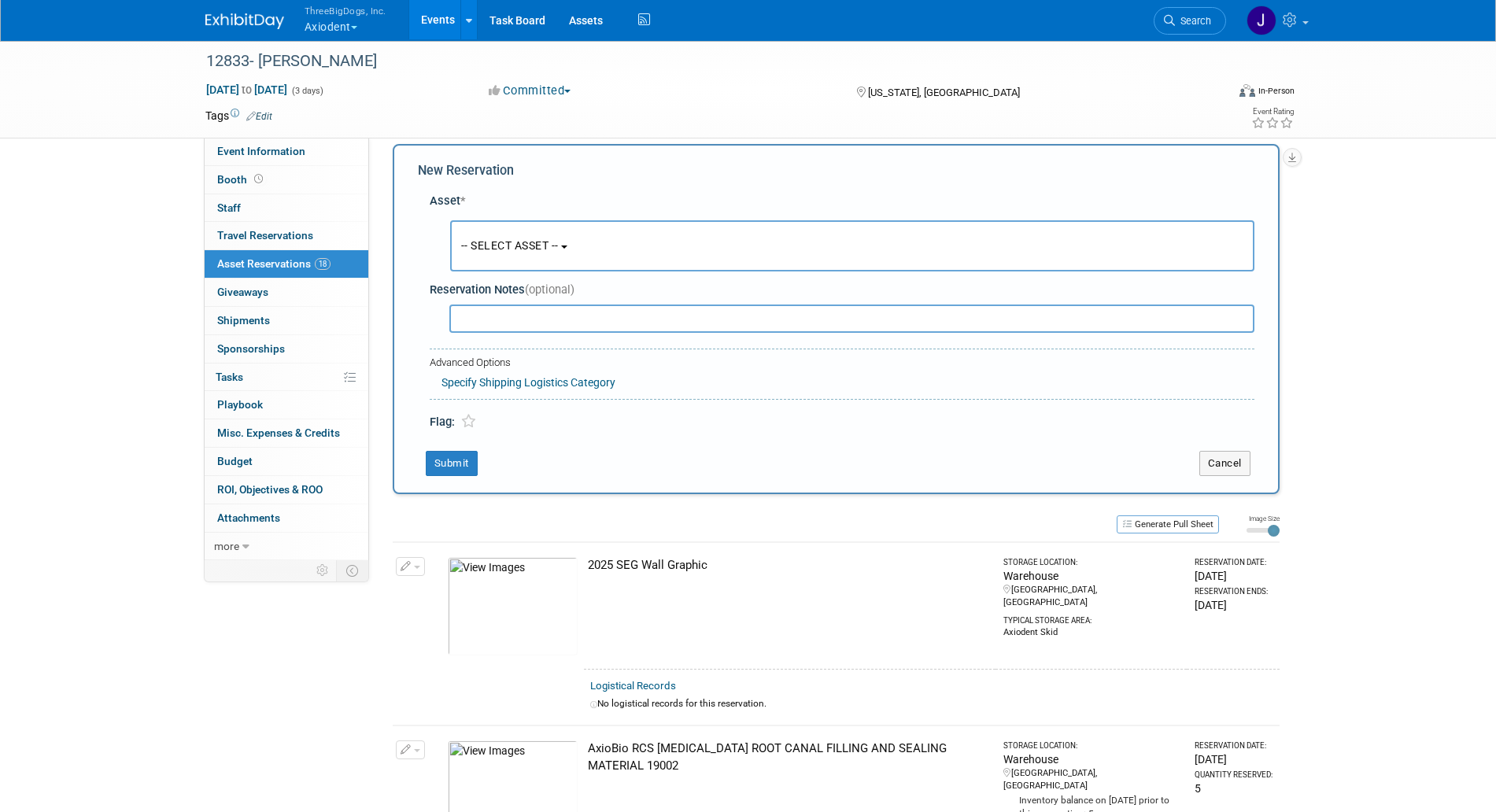
click at [544, 235] on button "-- SELECT ASSET --" at bounding box center [852, 246] width 805 height 51
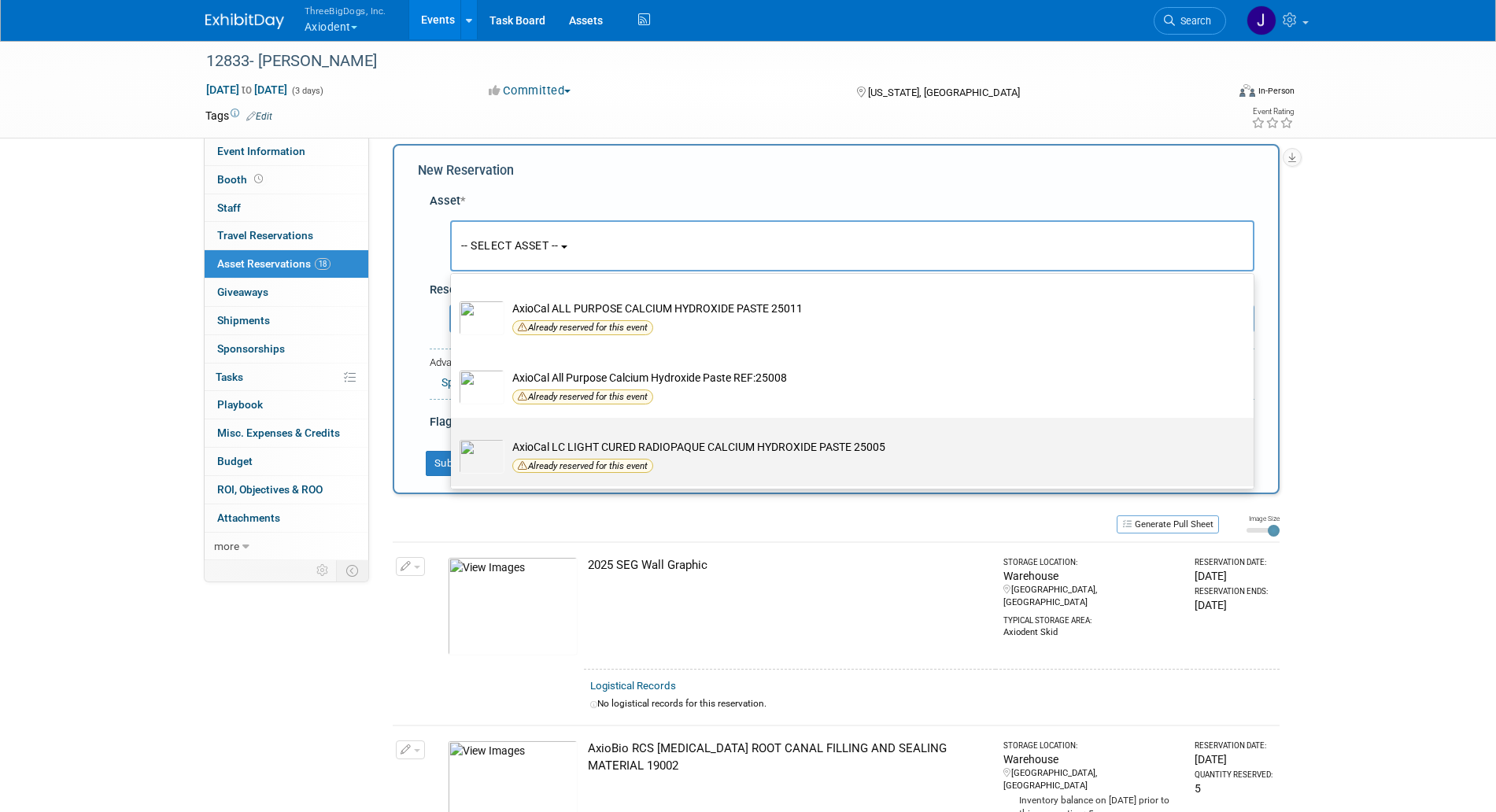
scroll to position [782, 0]
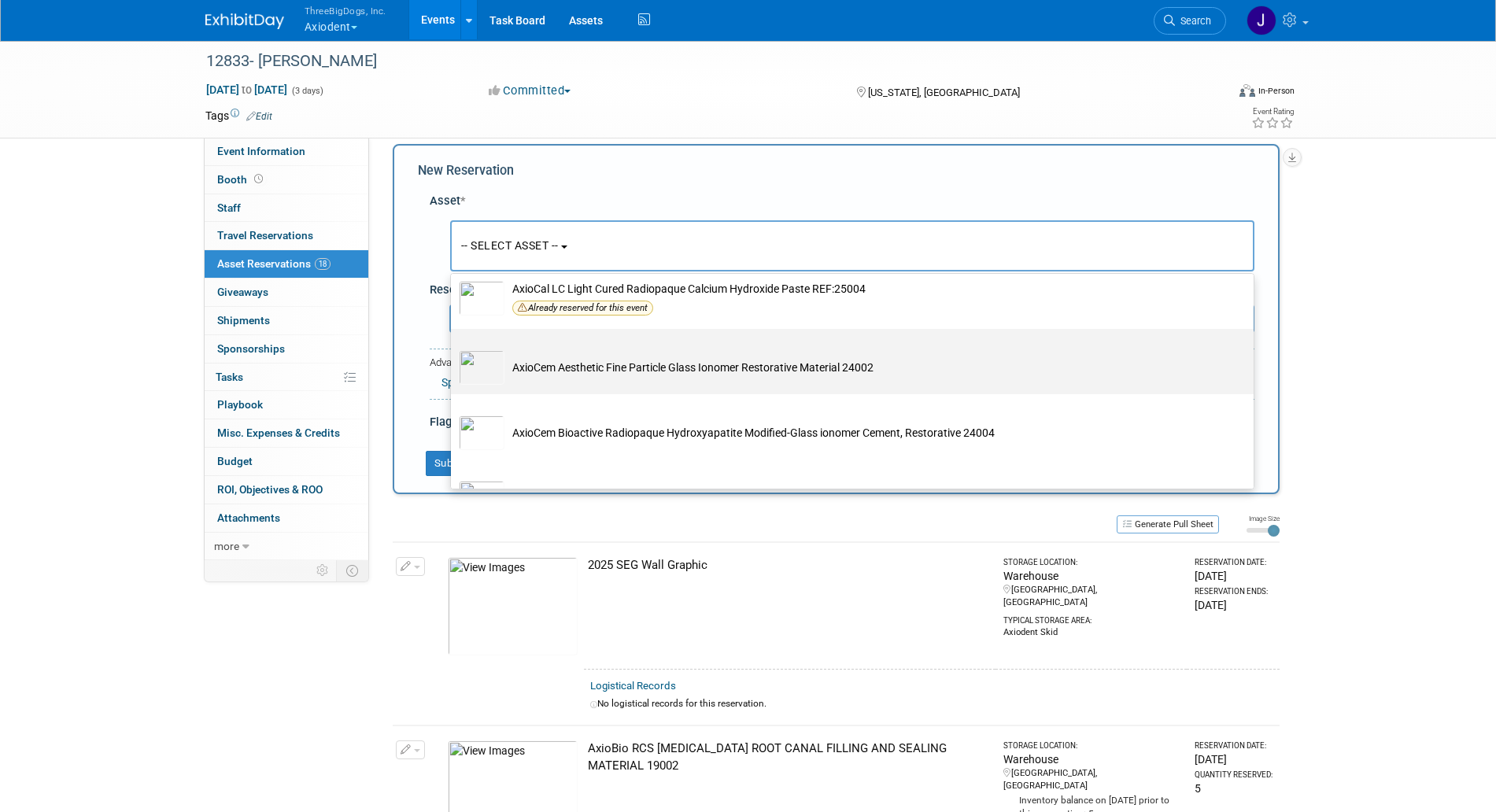
click at [628, 365] on td "AxioCem Aesthetic Fine Particle Glass Ionomer Restorative Material 24002" at bounding box center [863, 368] width 718 height 35
click at [454, 348] on input "AxioCem Aesthetic Fine Particle Glass Ionomer Restorative Material 24002" at bounding box center [447, 342] width 10 height 10
select select "10729109"
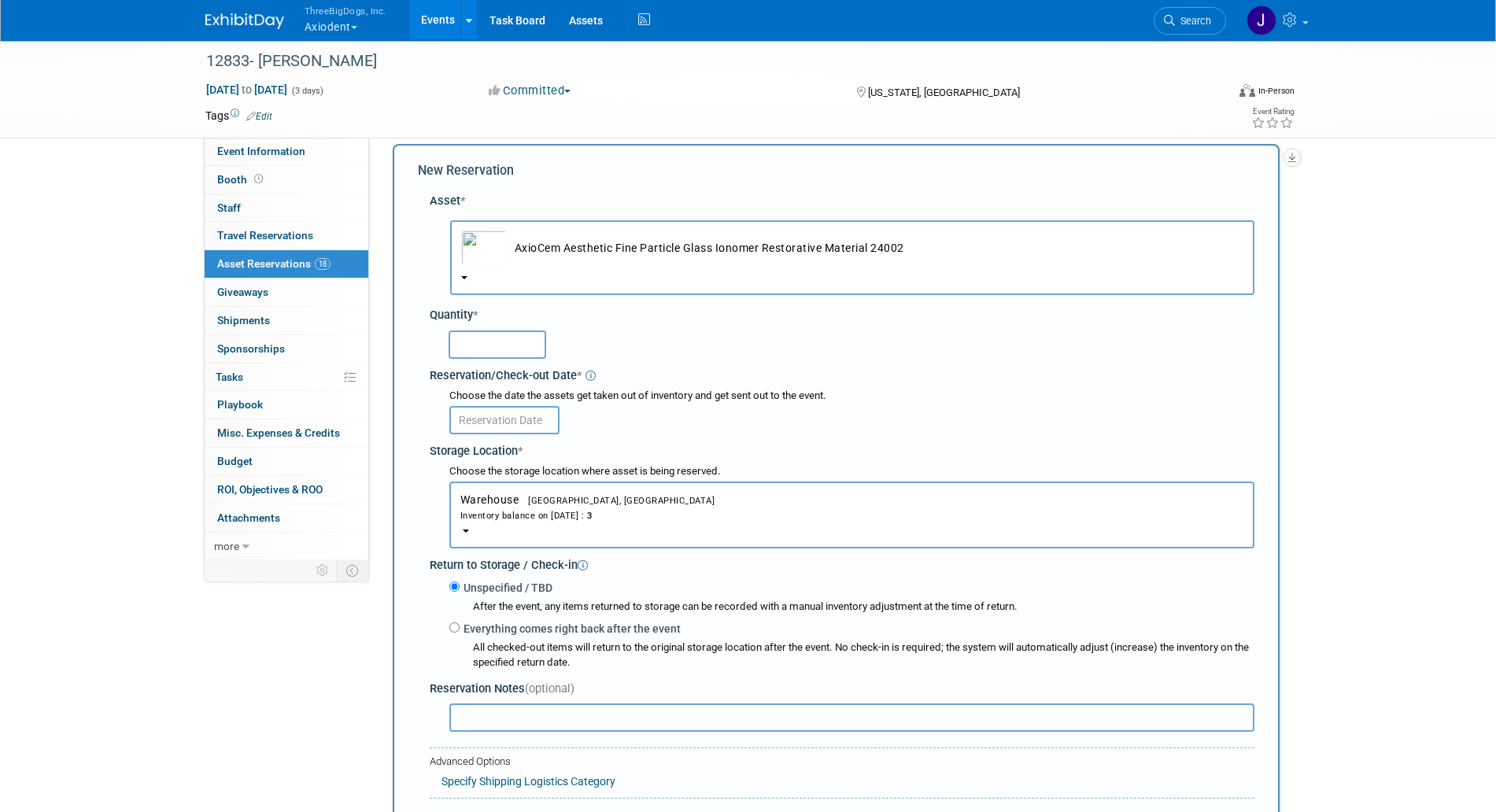
click at [527, 334] on input "text" at bounding box center [497, 345] width 97 height 28
type input "3"
click at [529, 432] on body "ThreeBigDogs, Inc. Axiodent Explore: My Workspaces 29 Go to Workspace: Accutron…" at bounding box center [748, 391] width 1496 height 812
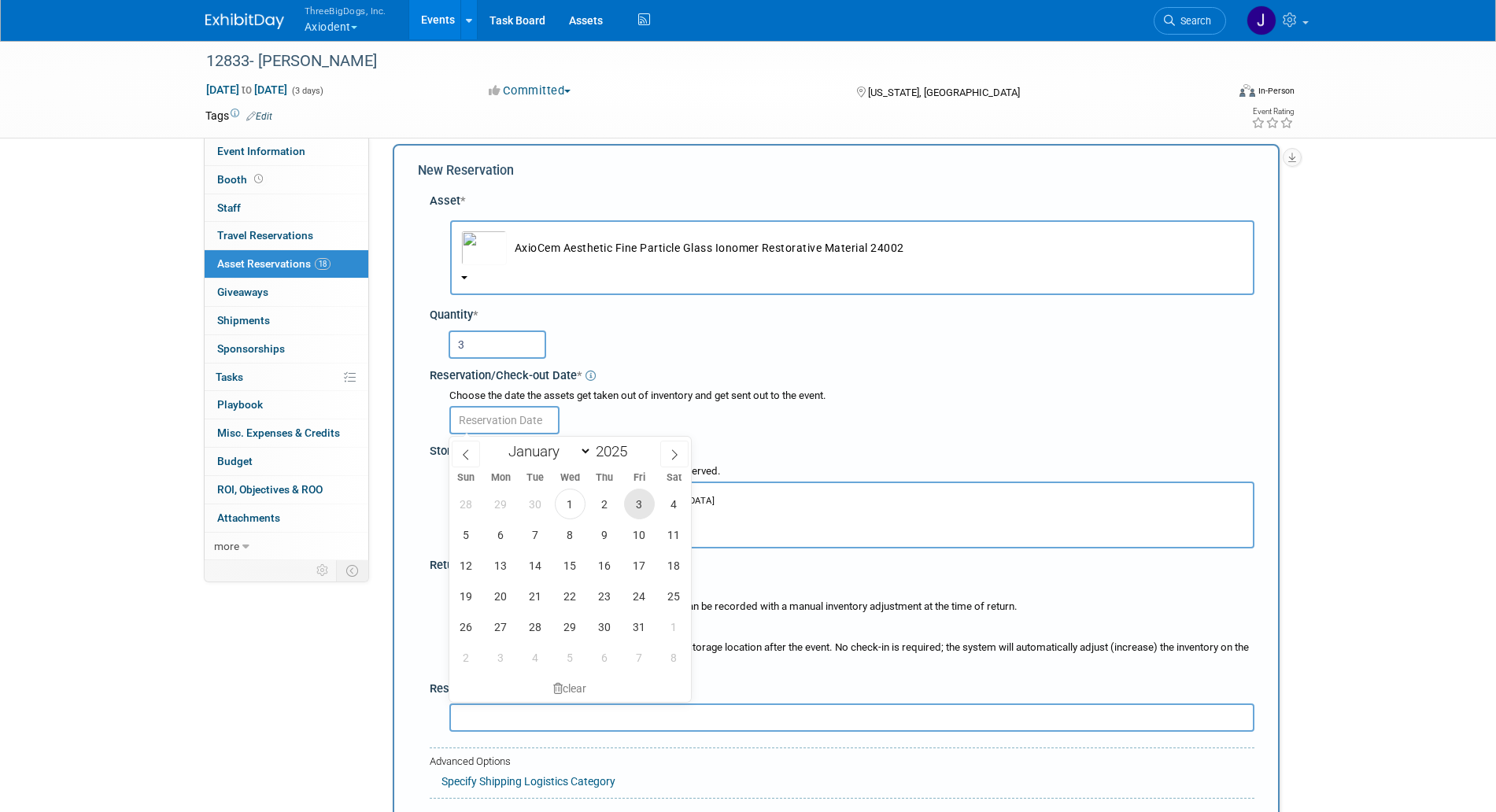
click at [630, 504] on span "3" at bounding box center [639, 503] width 30 height 30
type input "[DATE]"
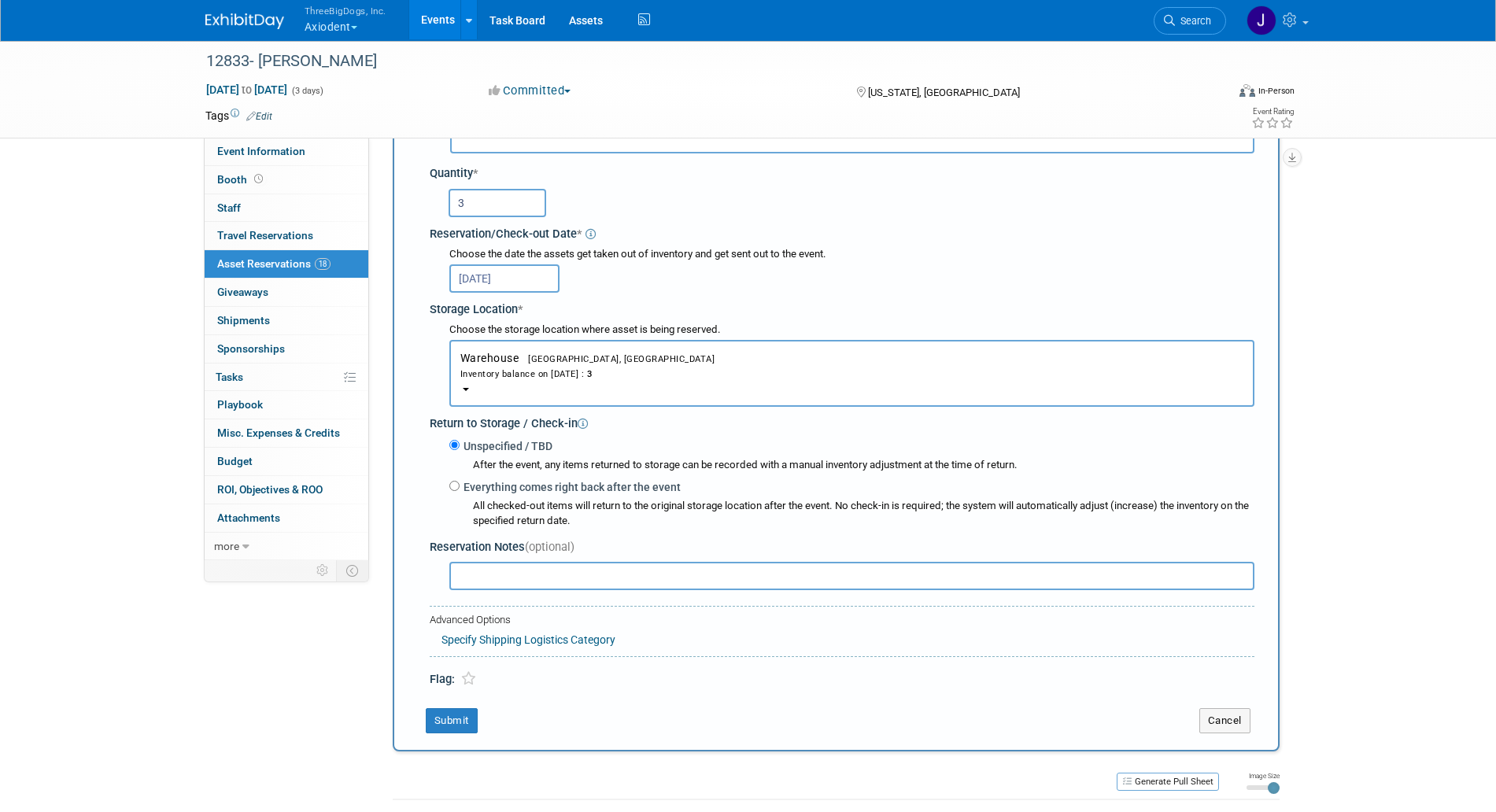
scroll to position [185, 0]
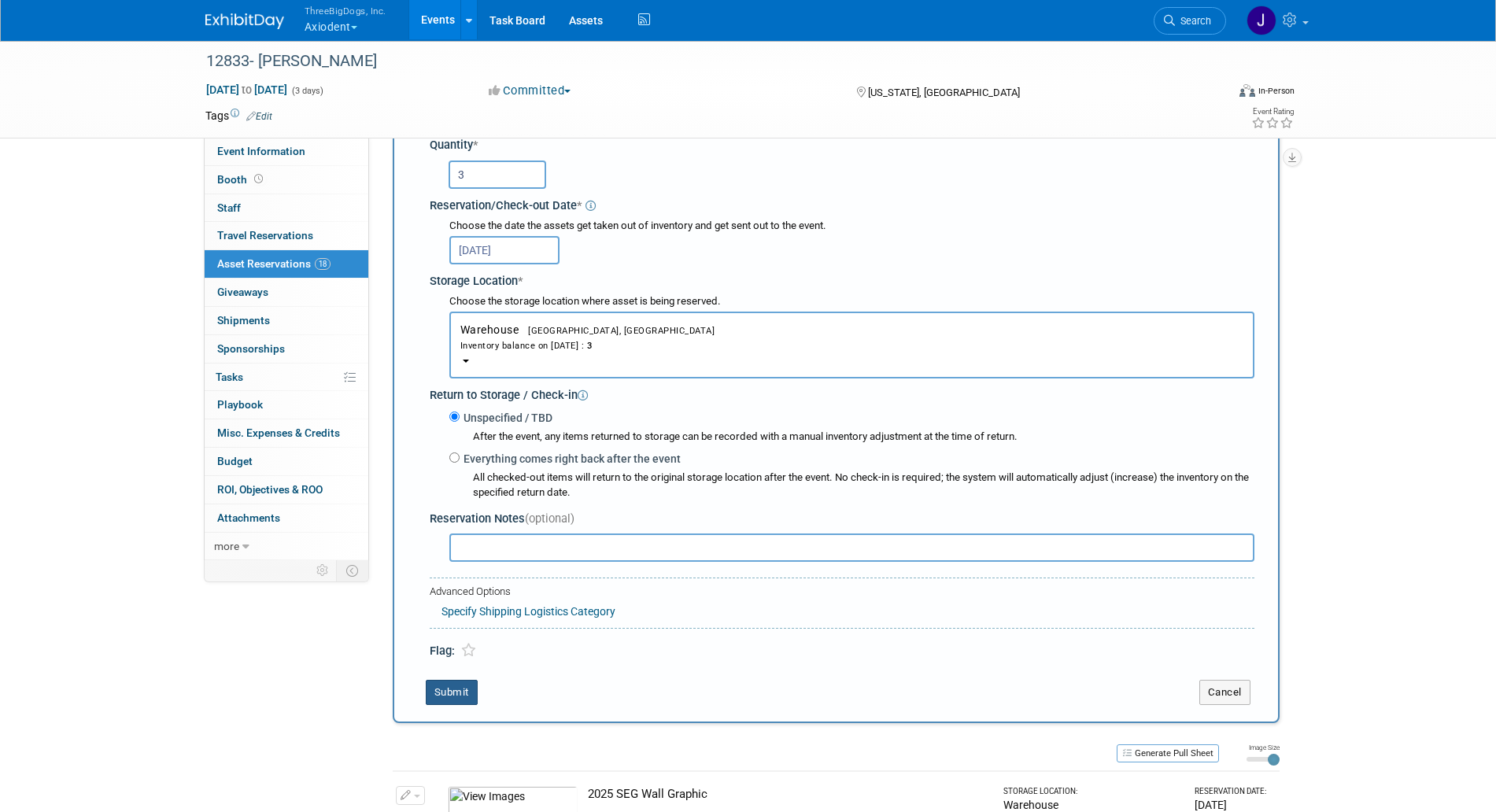
click at [457, 688] on button "Submit" at bounding box center [452, 692] width 52 height 25
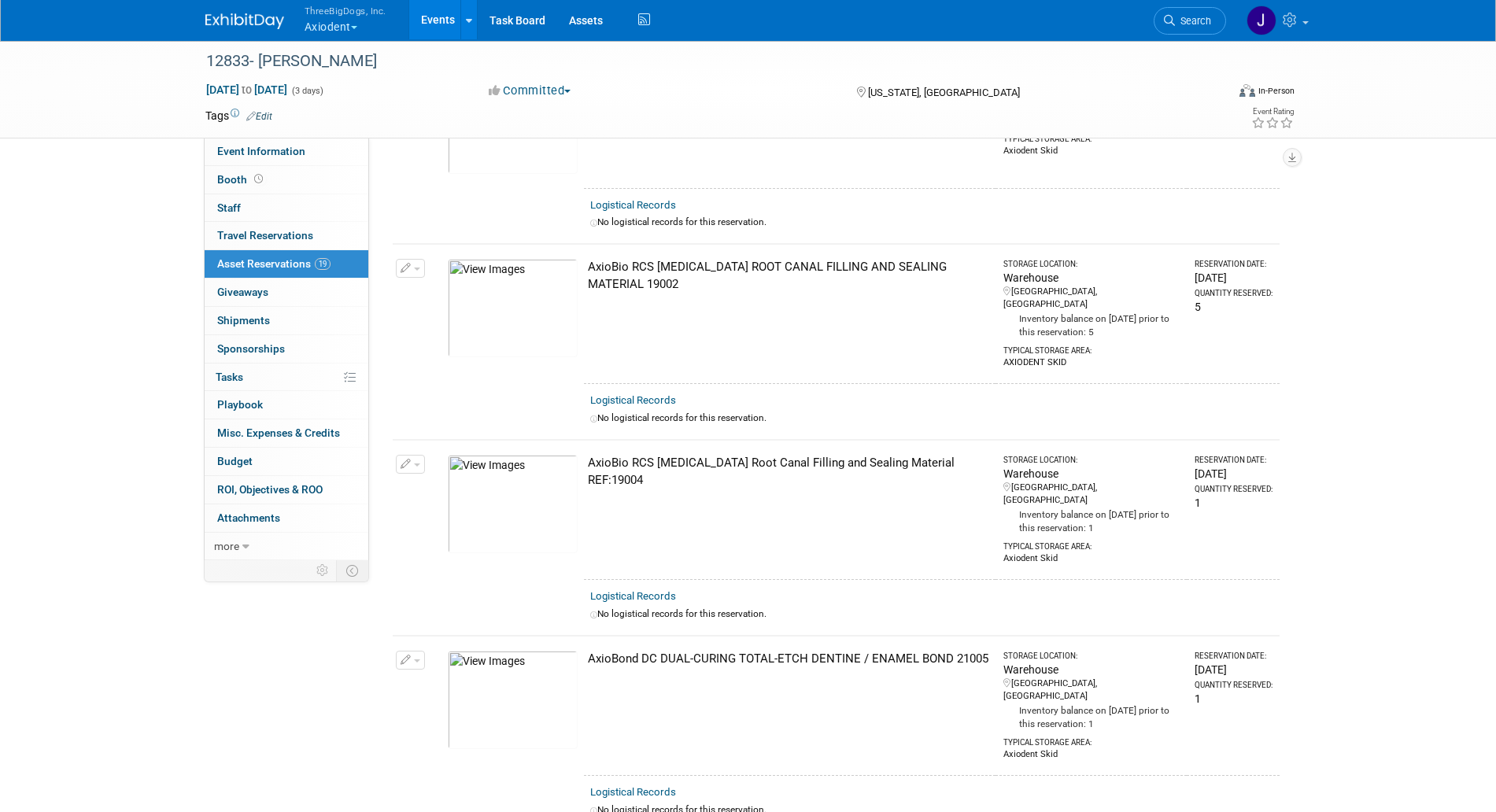
scroll to position [0, 0]
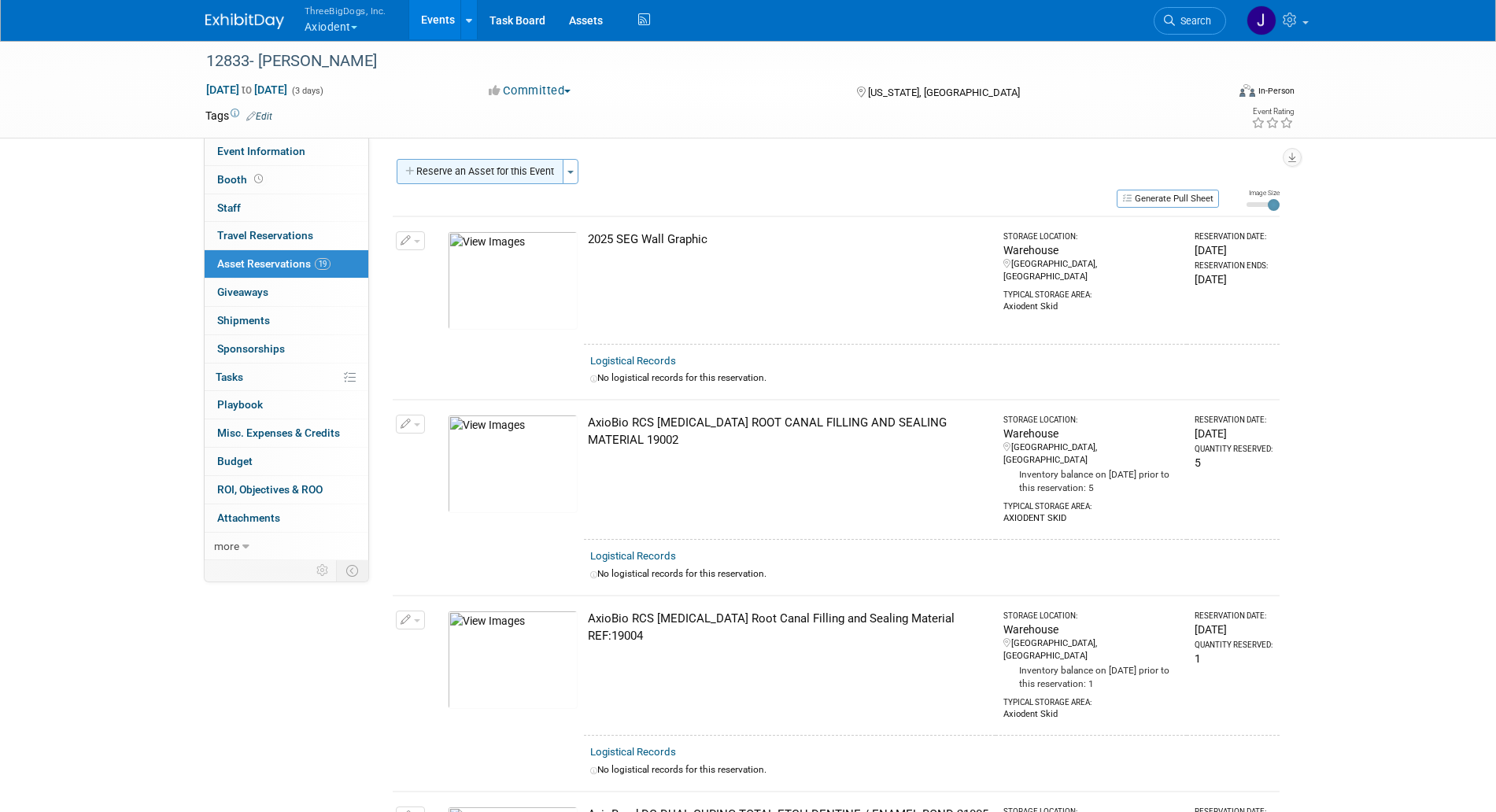
click at [498, 162] on button "Reserve an Asset for this Event" at bounding box center [480, 170] width 167 height 25
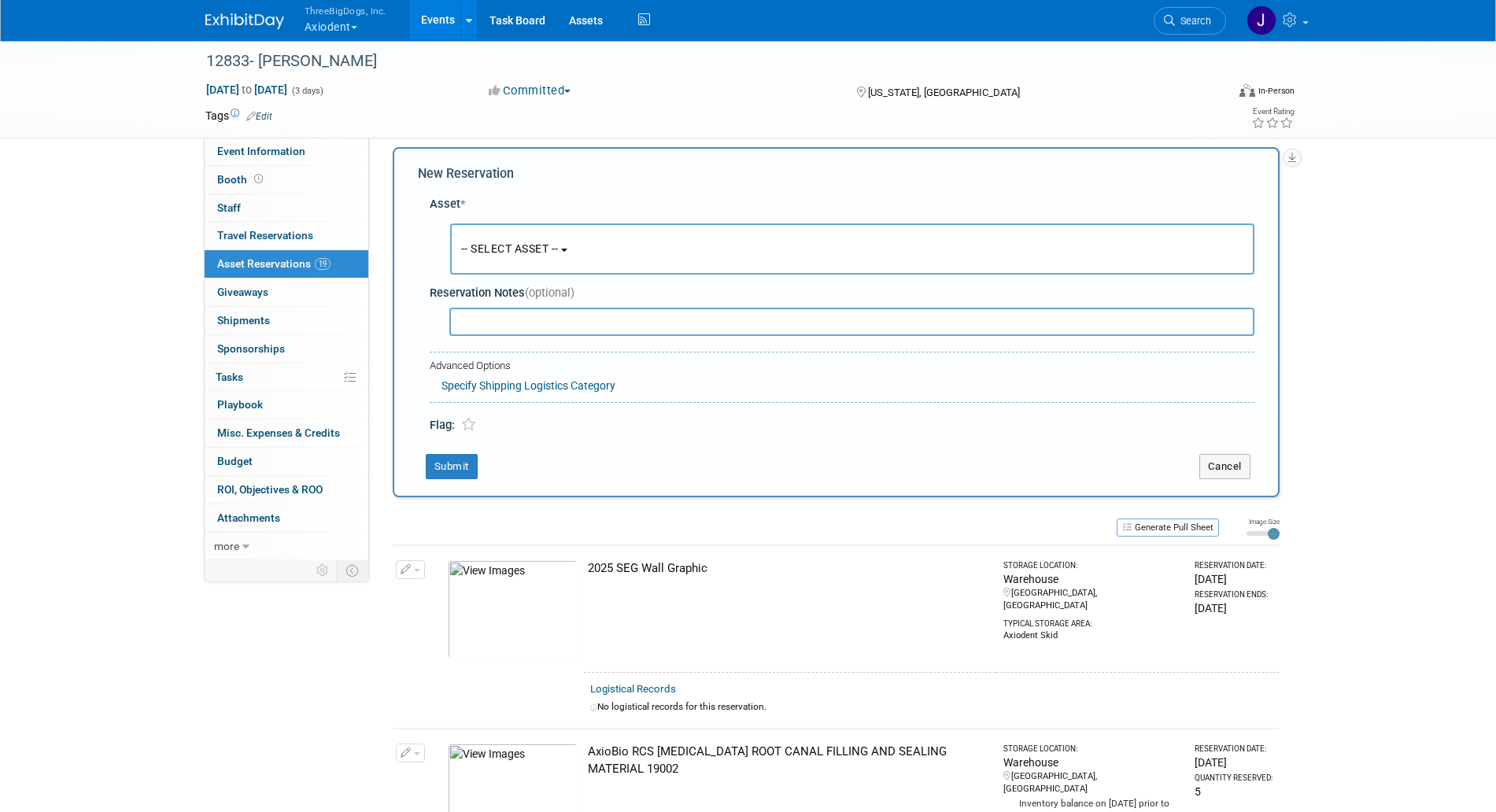
scroll to position [15, 0]
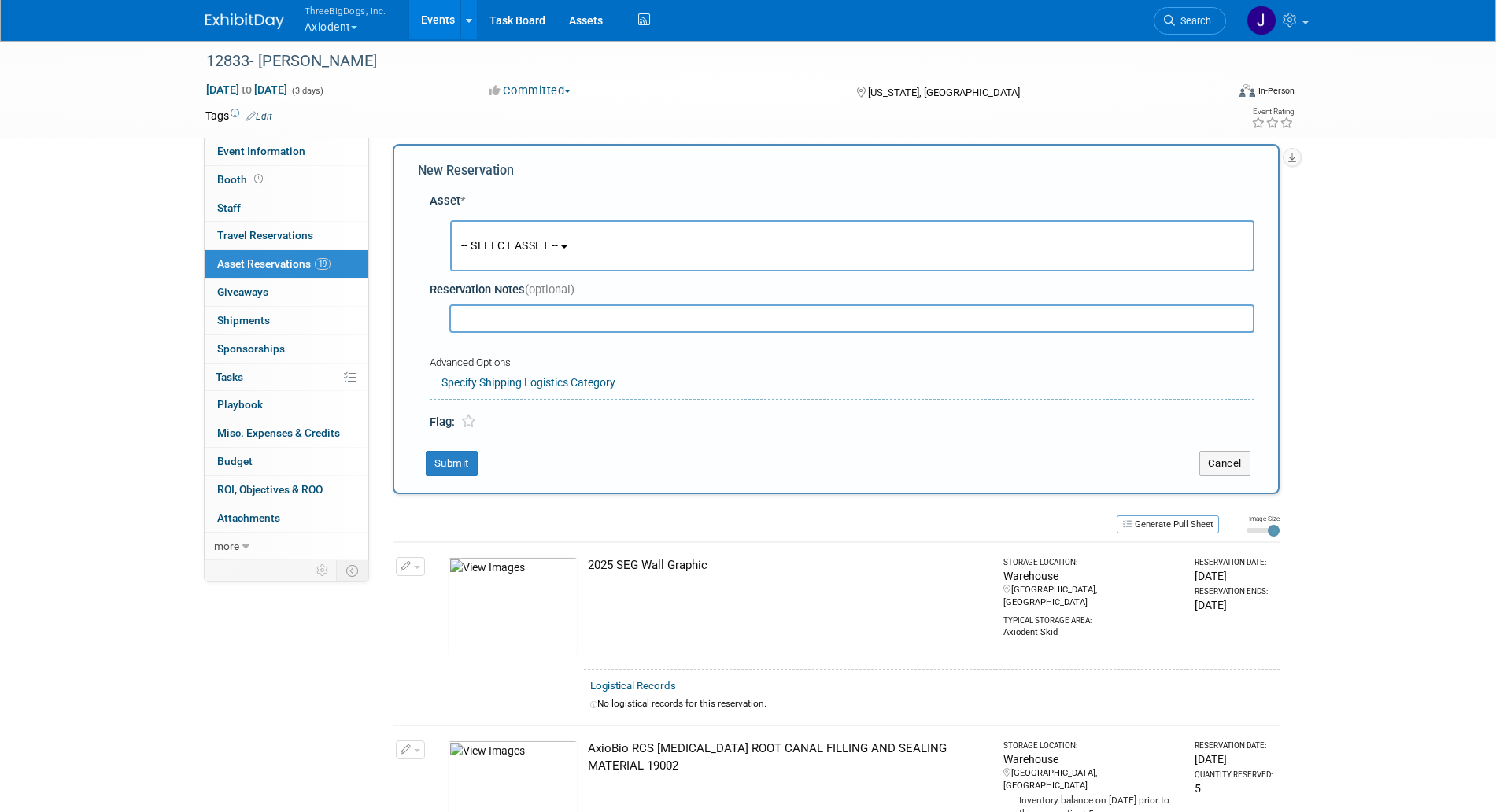
click at [537, 231] on button "-- SELECT ASSET --" at bounding box center [852, 246] width 805 height 51
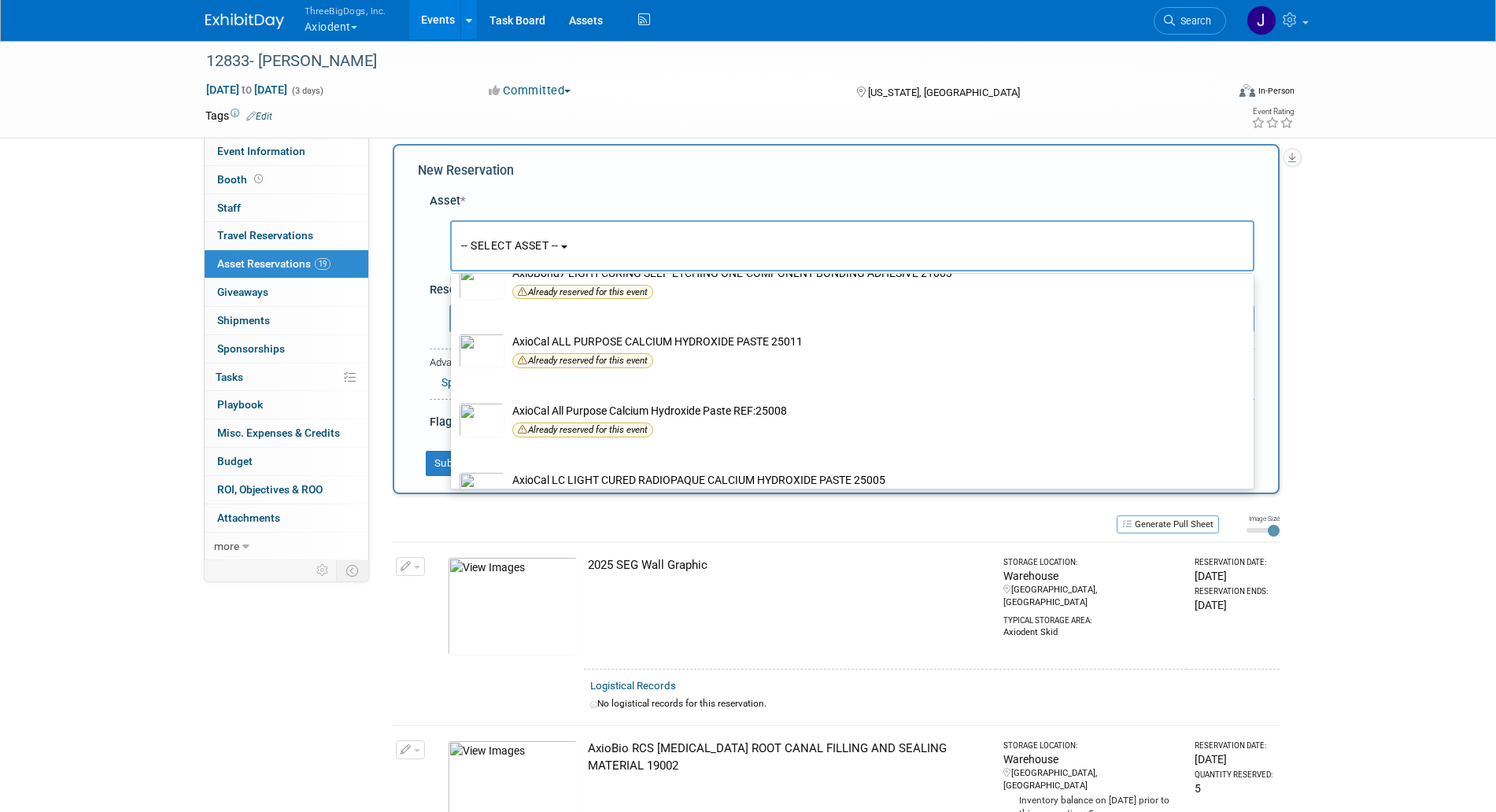
scroll to position [892, 0]
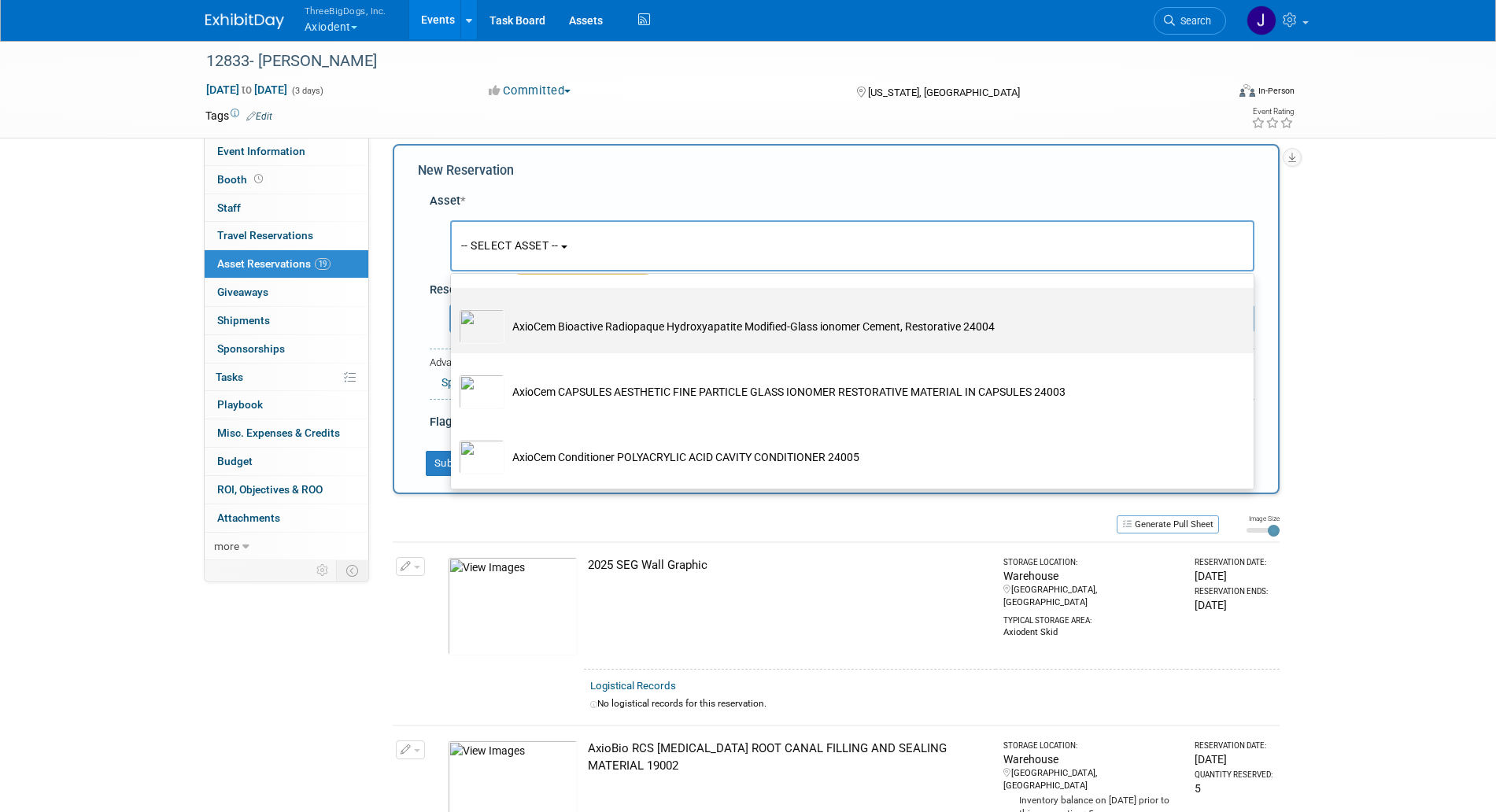
click at [628, 350] on label "AxioCem Bioactive Radiopaque Hydroxyapatite Modified-Glass ionomer Cement, Rest…" at bounding box center [849, 321] width 779 height 59
click at [454, 307] on input "AxioCem Bioactive Radiopaque Hydroxyapatite Modified-Glass ionomer Cement, Rest…" at bounding box center [447, 302] width 10 height 10
select select "10729108"
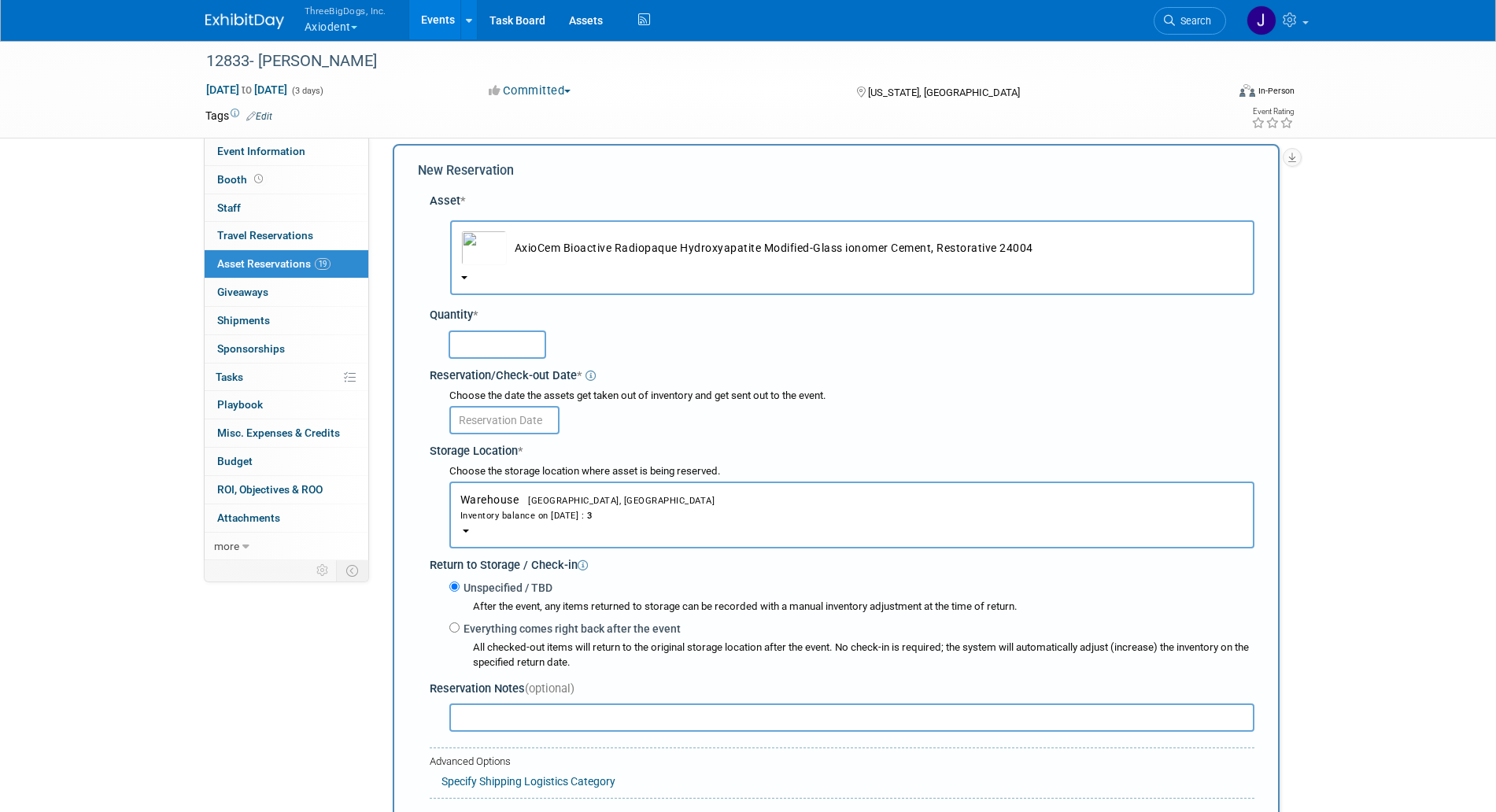
click at [510, 348] on input "text" at bounding box center [497, 345] width 97 height 28
type input "3"
click at [518, 414] on input "text" at bounding box center [504, 420] width 110 height 28
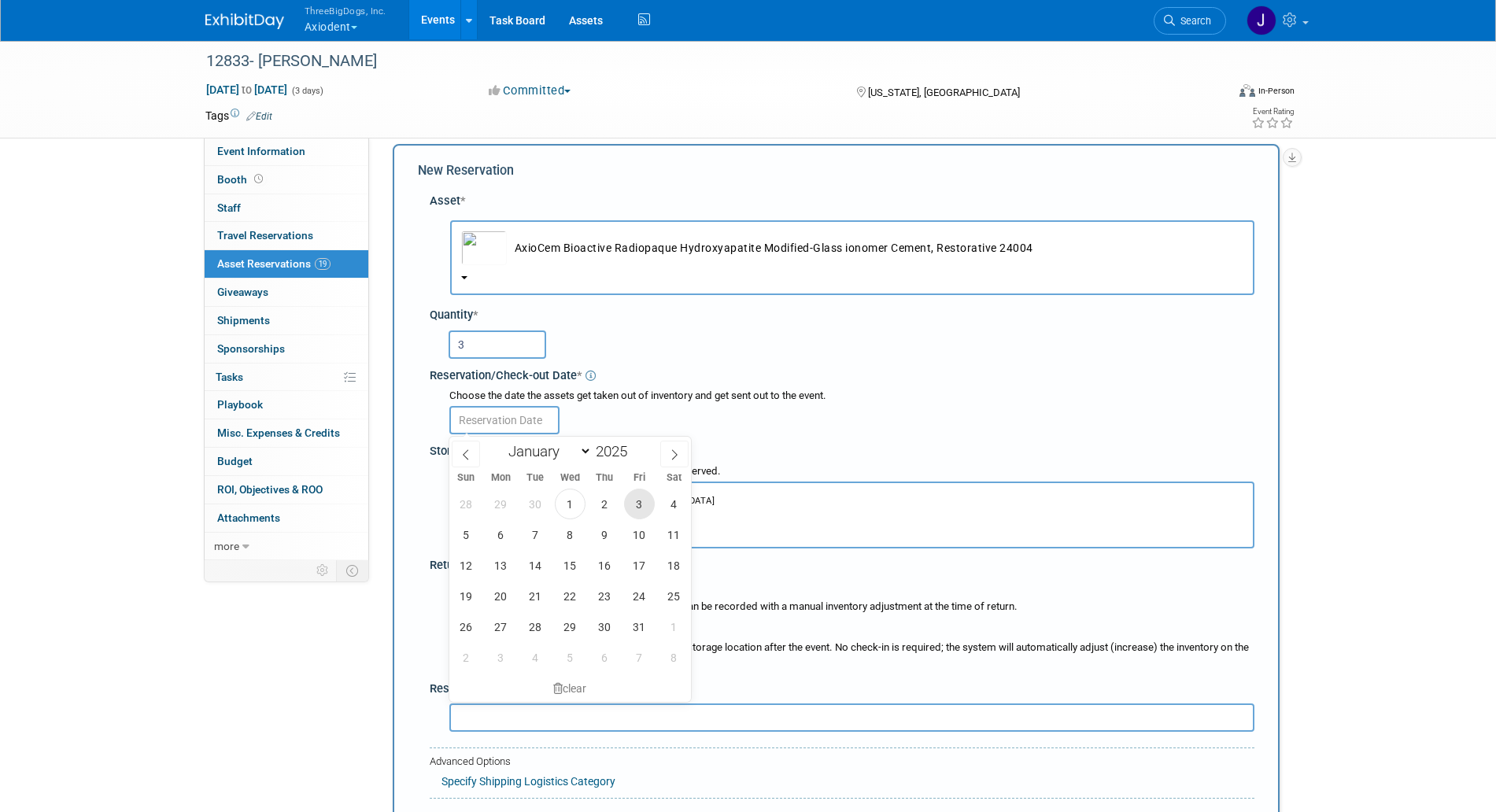
click at [640, 504] on span "3" at bounding box center [639, 503] width 30 height 30
type input "[DATE]"
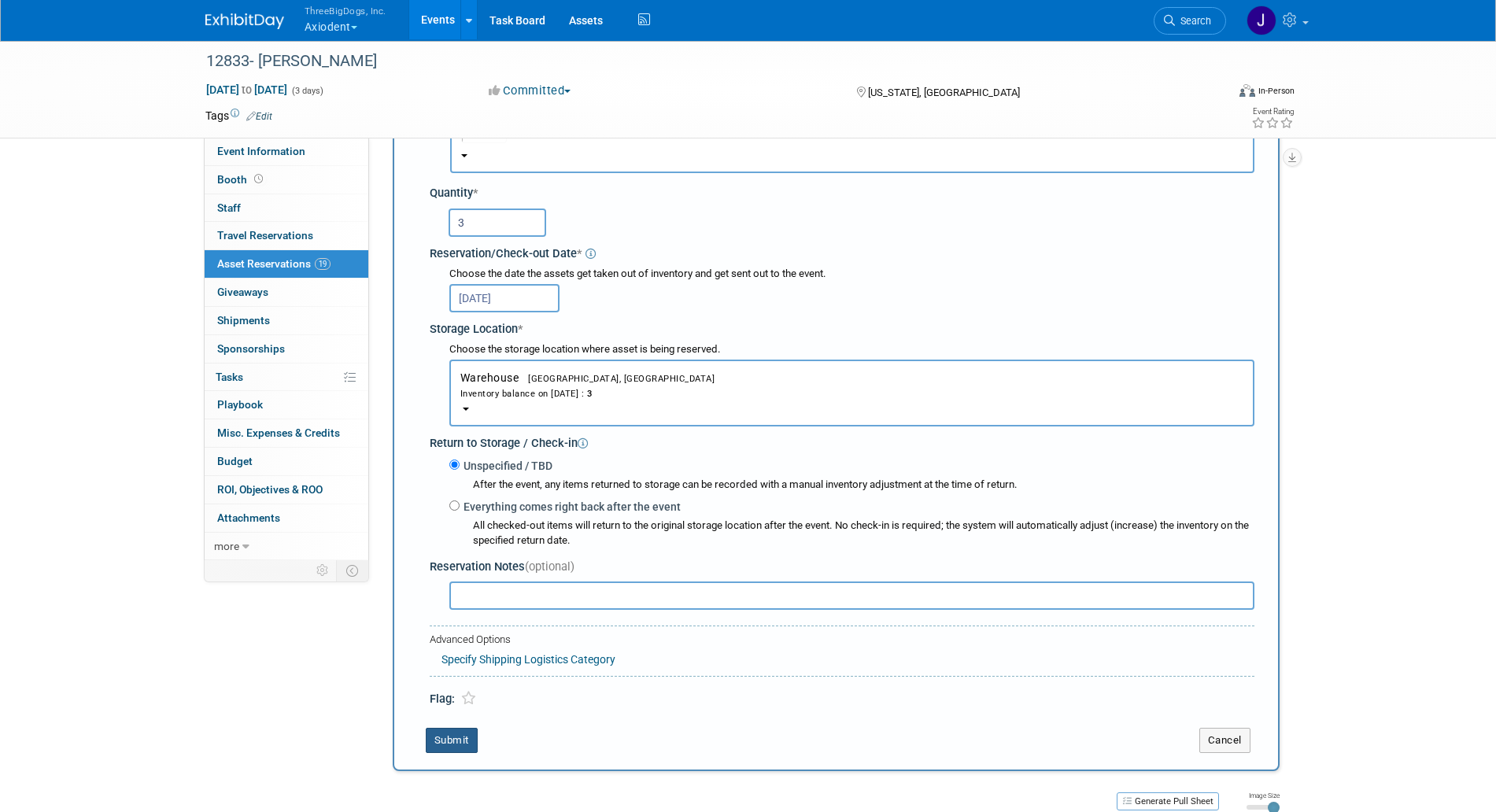
click at [464, 748] on button "Submit" at bounding box center [452, 740] width 52 height 25
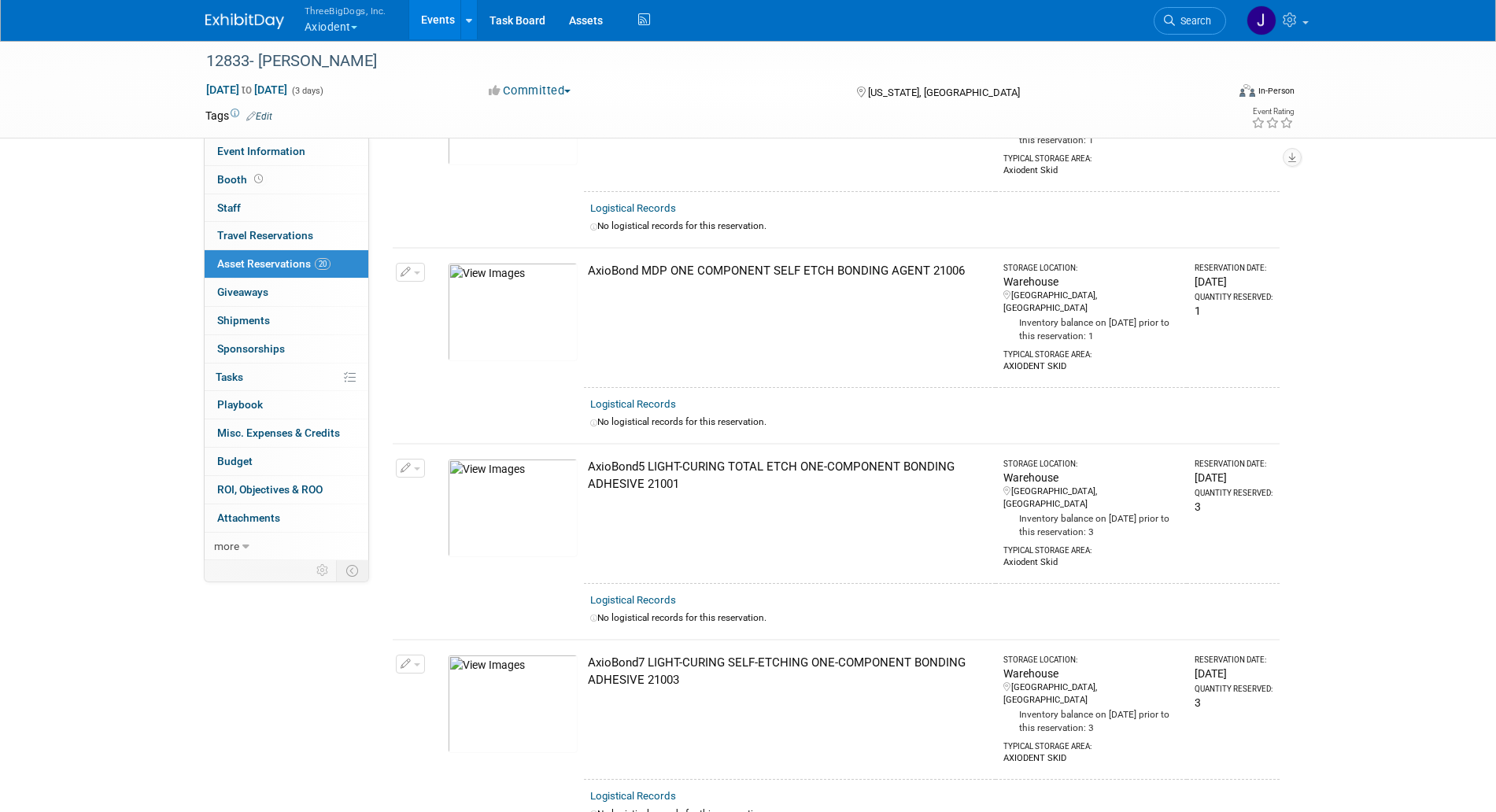
scroll to position [0, 0]
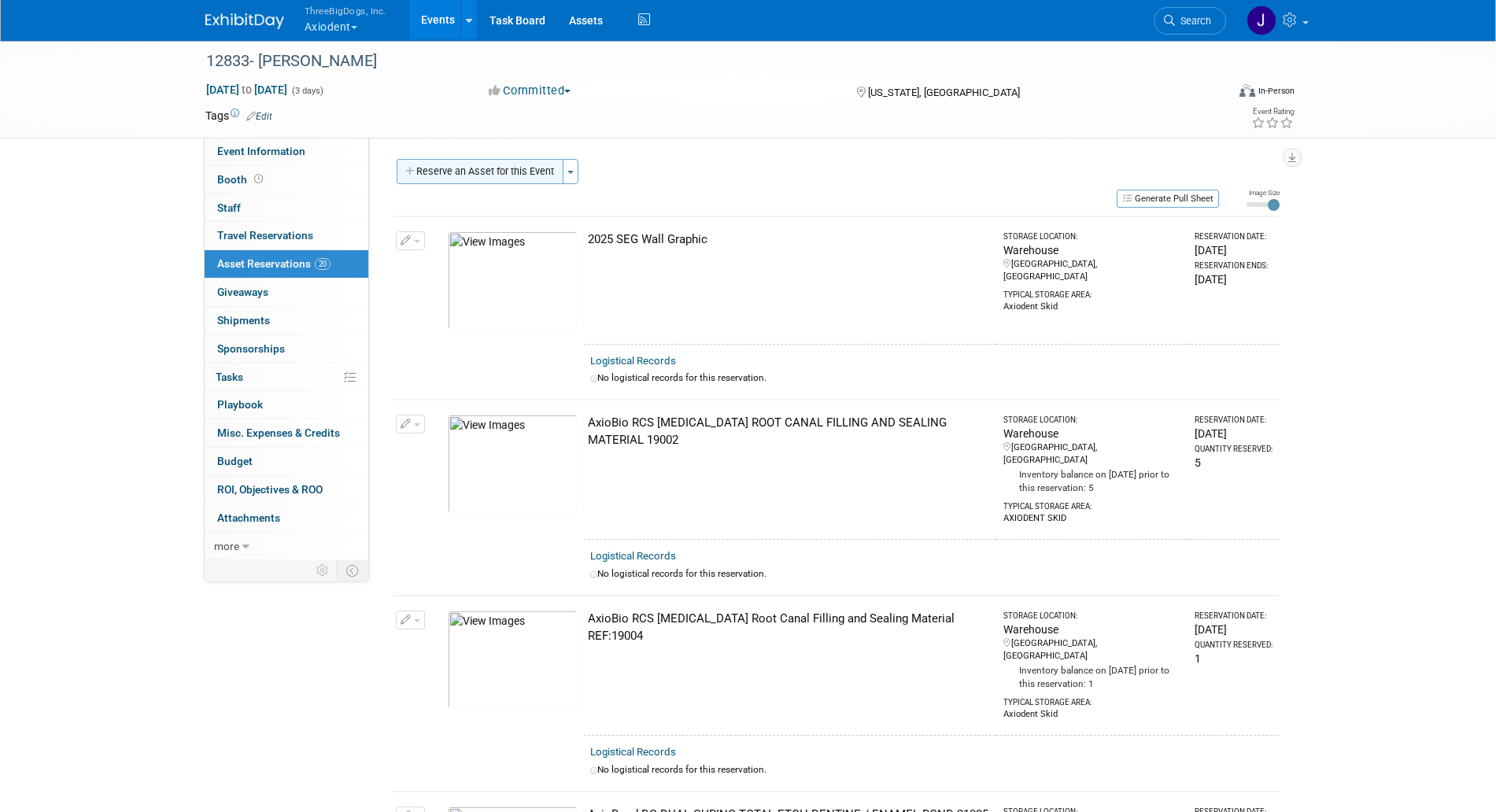
click at [538, 168] on button "Reserve an Asset for this Event" at bounding box center [480, 170] width 167 height 25
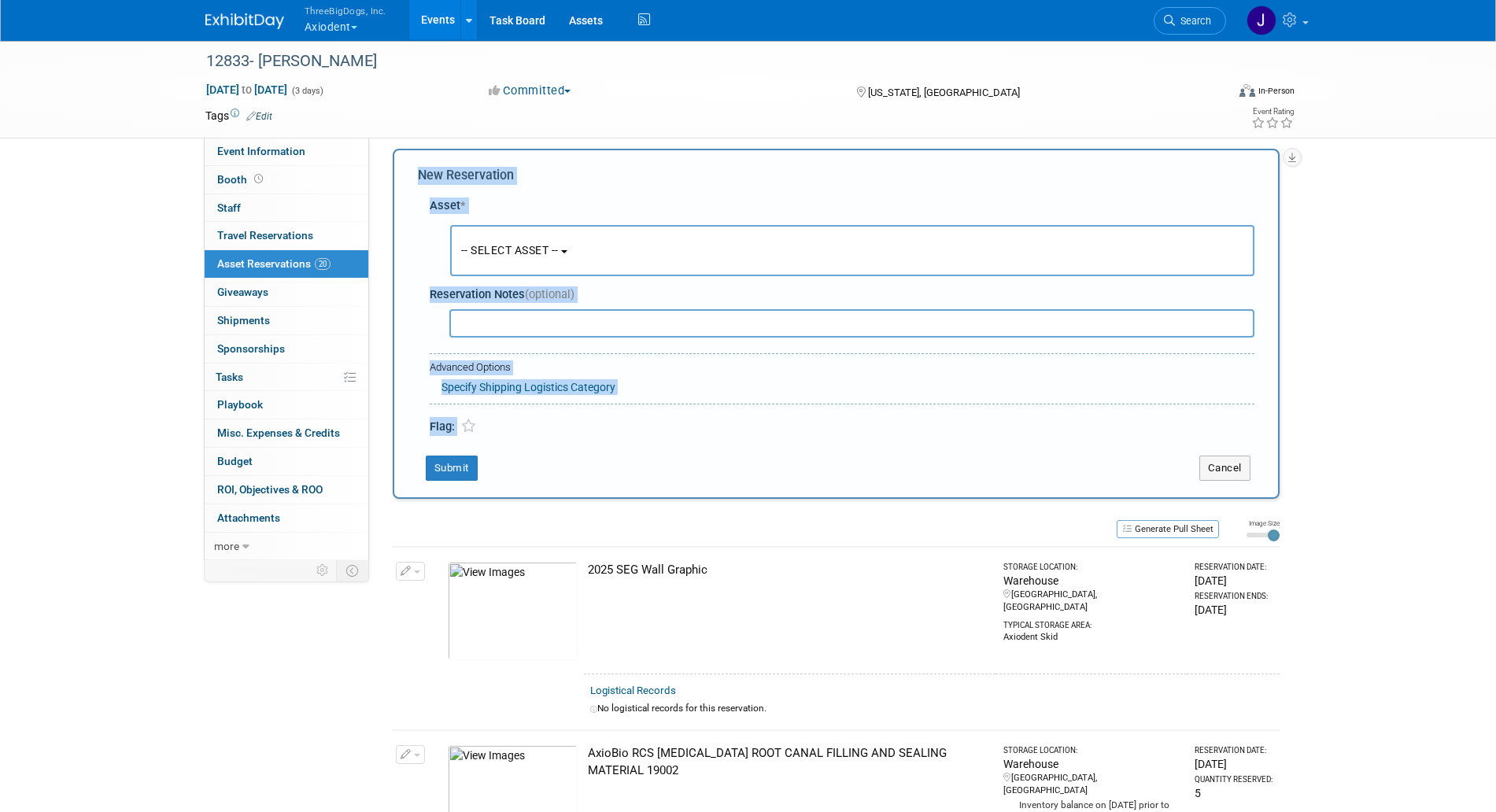
scroll to position [15, 0]
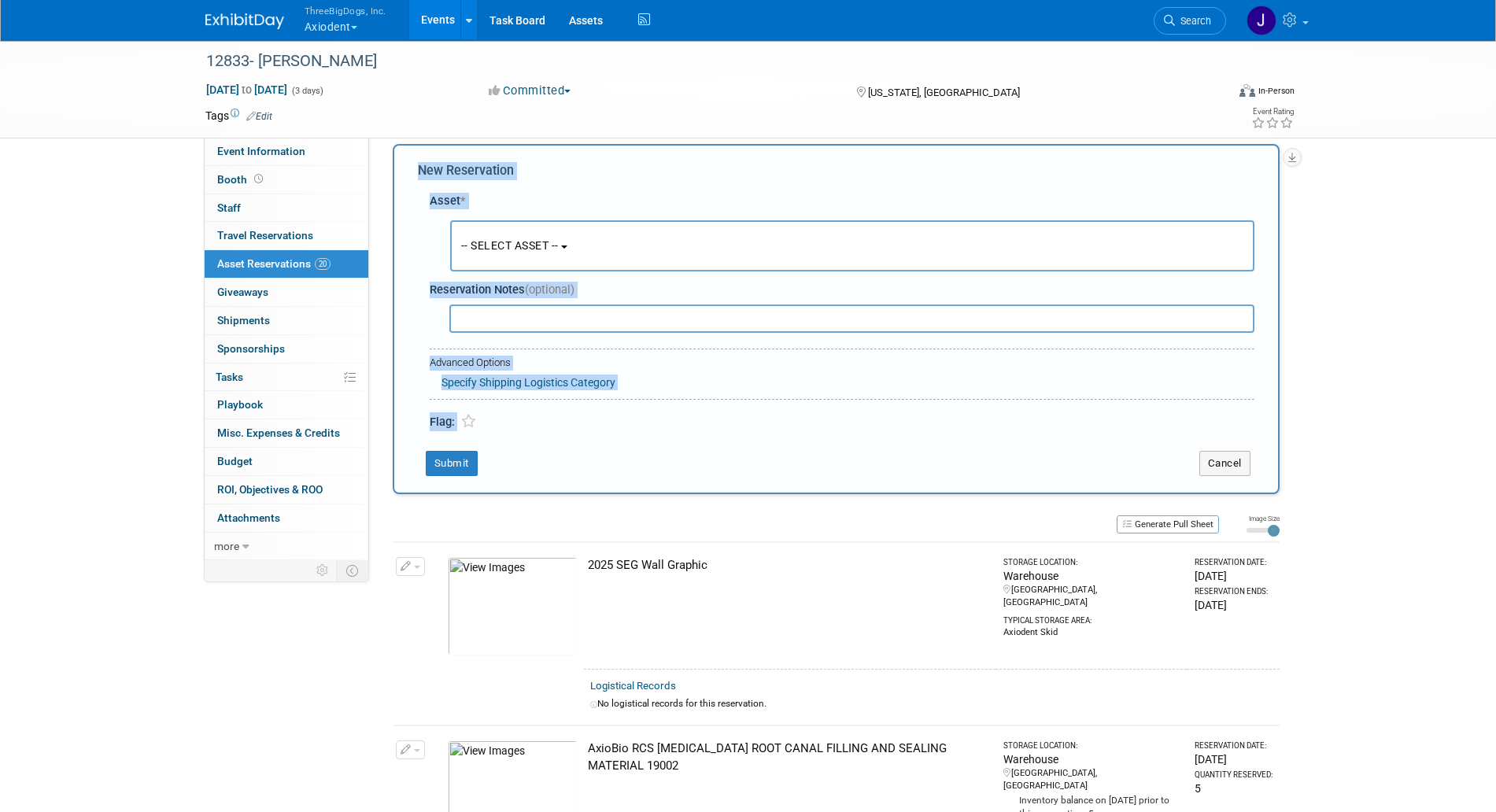
click at [544, 228] on button "-- SELECT ASSET --" at bounding box center [852, 246] width 805 height 51
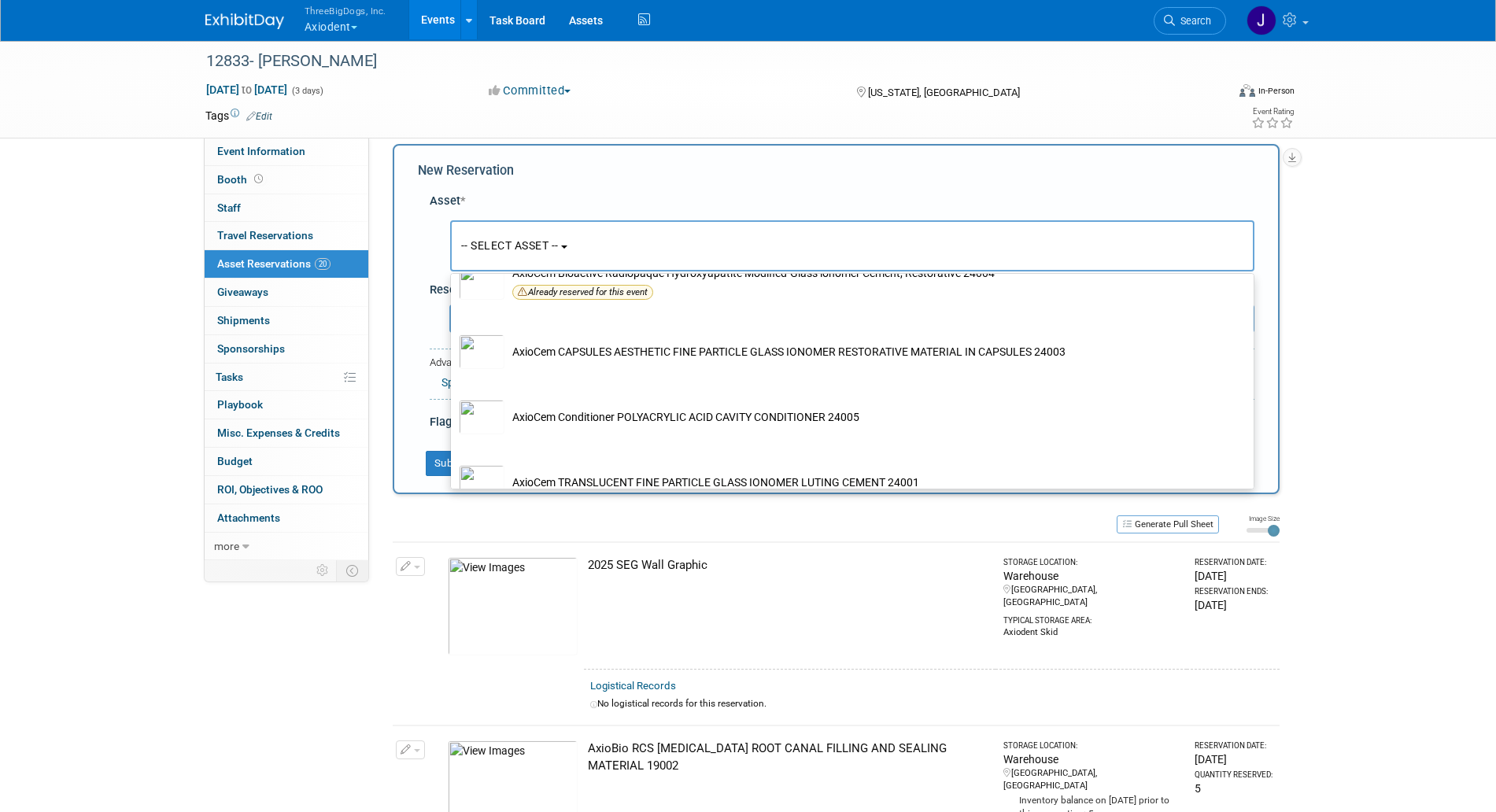
scroll to position [938, 0]
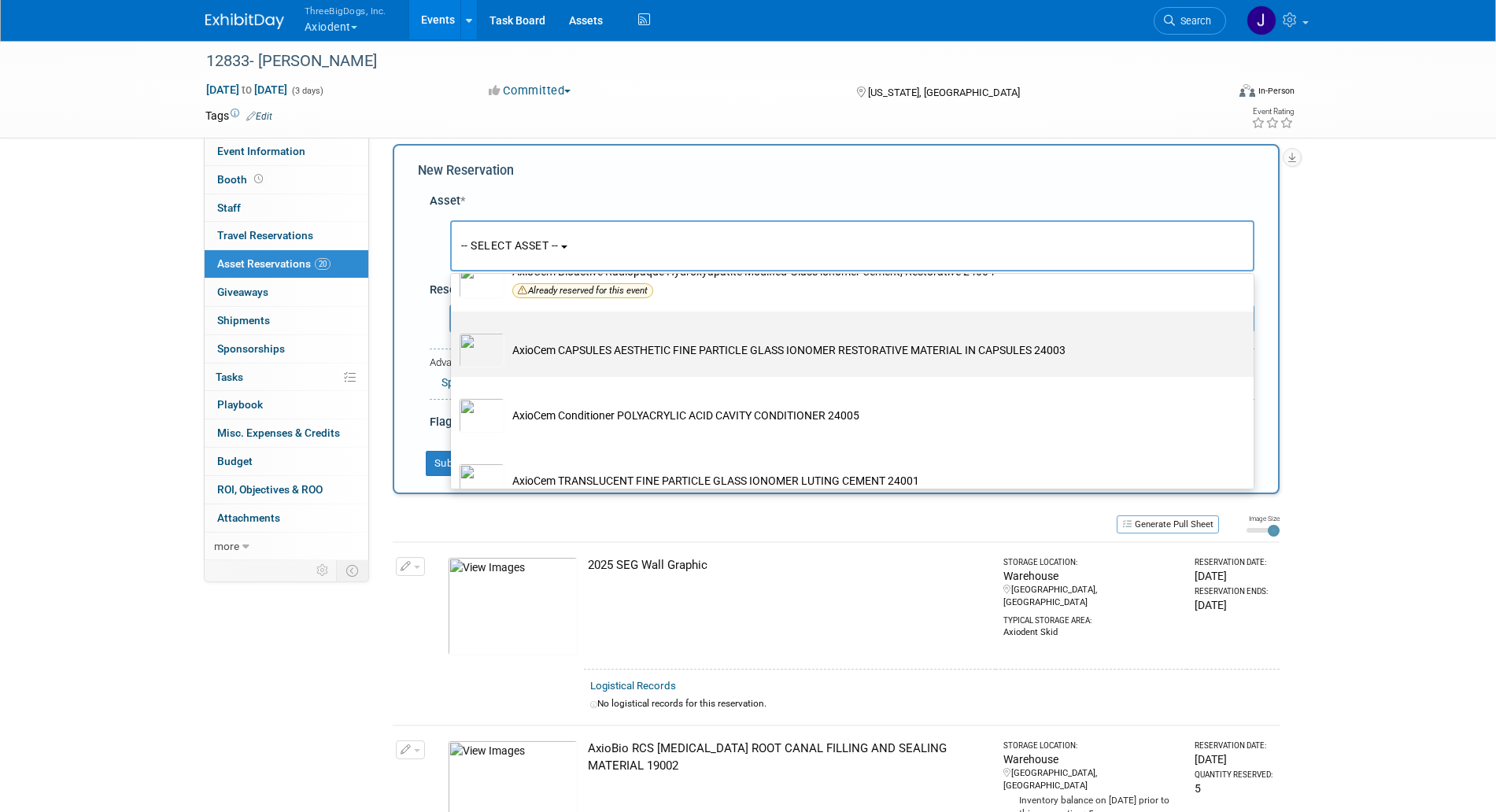
click at [655, 350] on td "AxioCem CAPSULES AESTHETIC FINE PARTICLE GLASS IONOMER RESTORATIVE MATERIAL IN …" at bounding box center [863, 350] width 718 height 35
click at [454, 331] on input "AxioCem CAPSULES AESTHETIC FINE PARTICLE GLASS IONOMER RESTORATIVE MATERIAL IN …" at bounding box center [447, 325] width 10 height 10
select select "10729104"
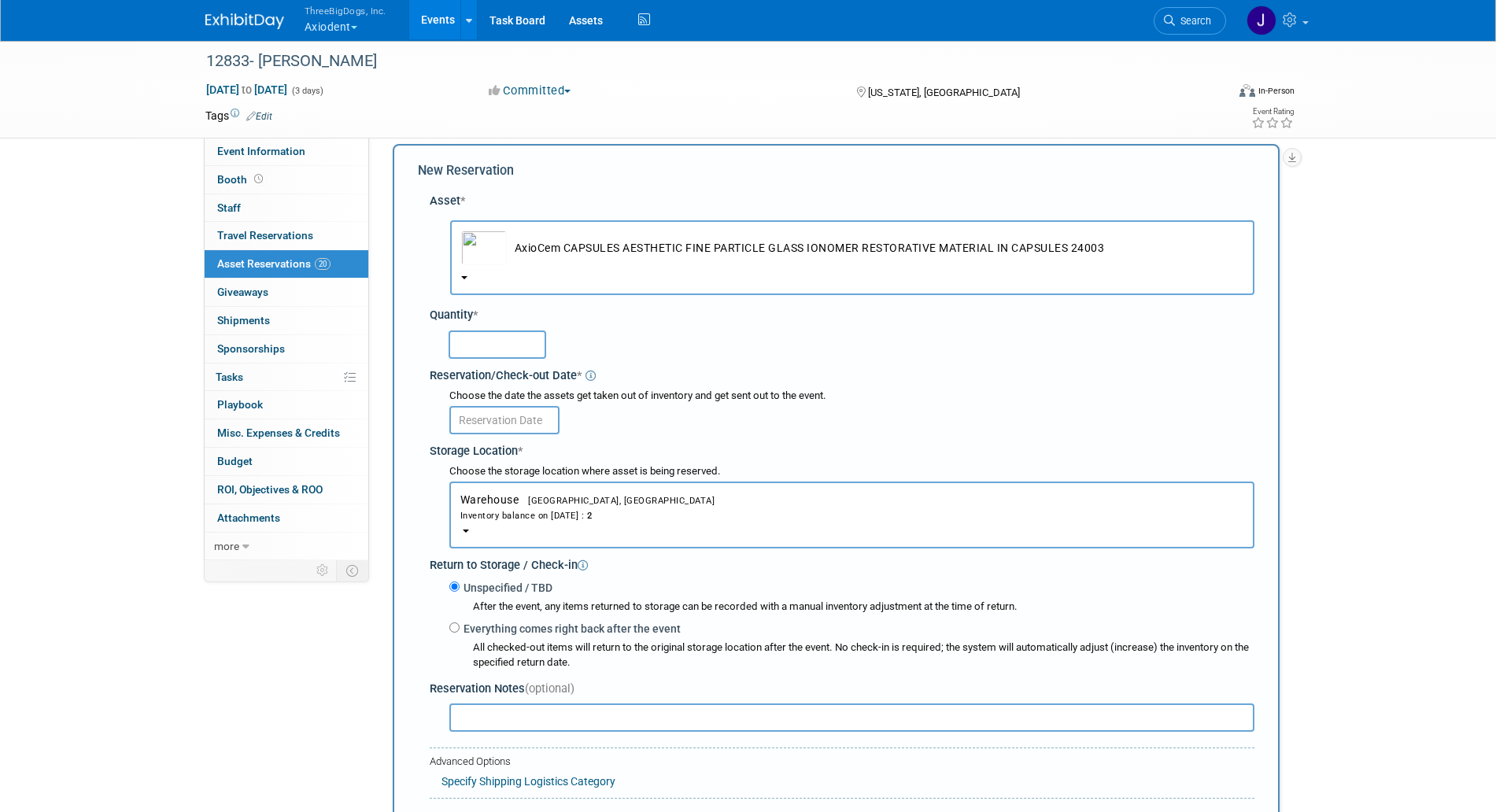
click at [508, 343] on input "text" at bounding box center [497, 345] width 97 height 28
type input "2"
click at [499, 430] on input "text" at bounding box center [504, 420] width 110 height 28
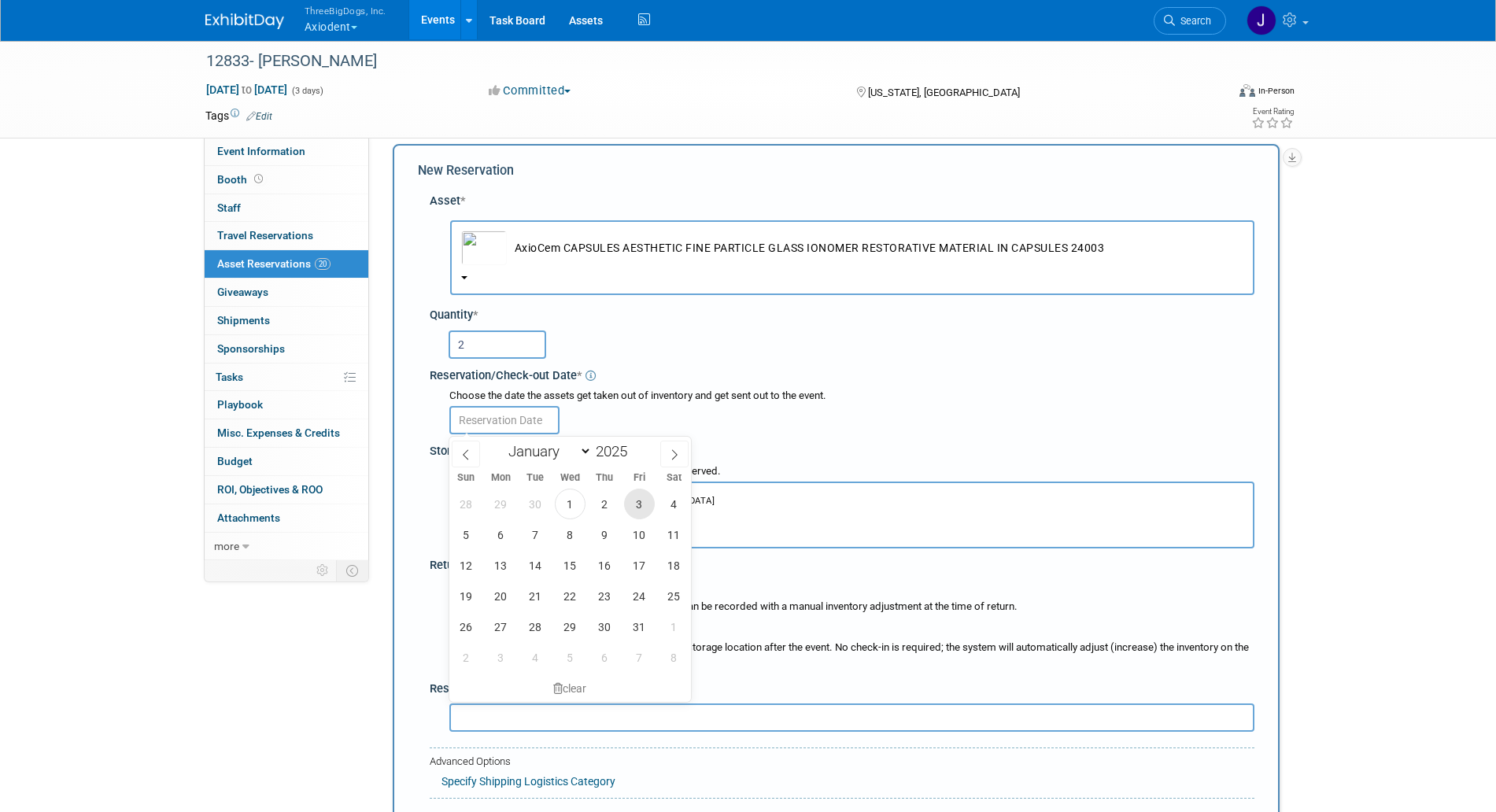
click at [628, 498] on span "3" at bounding box center [639, 503] width 30 height 30
type input "[DATE]"
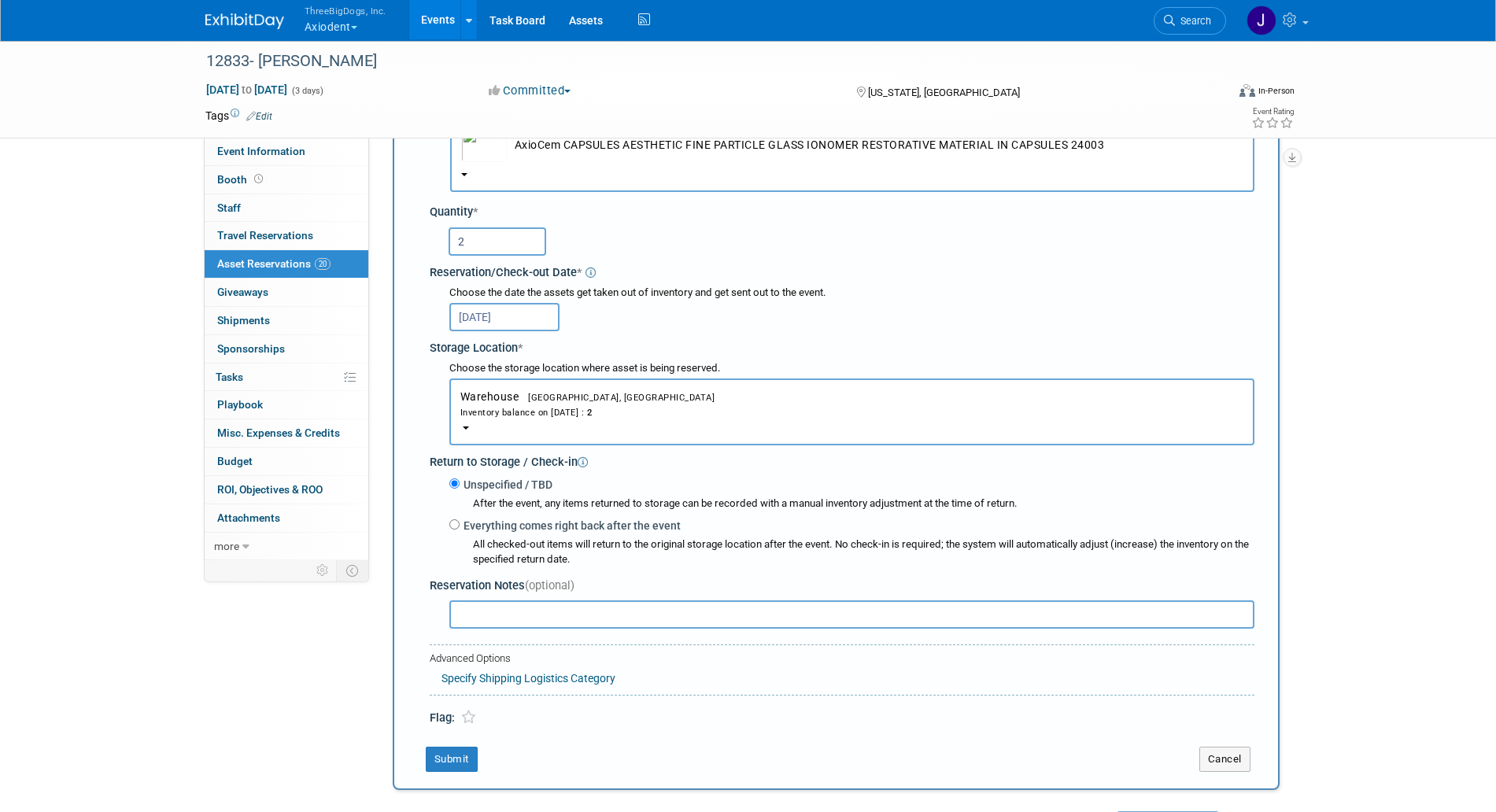
scroll to position [126, 0]
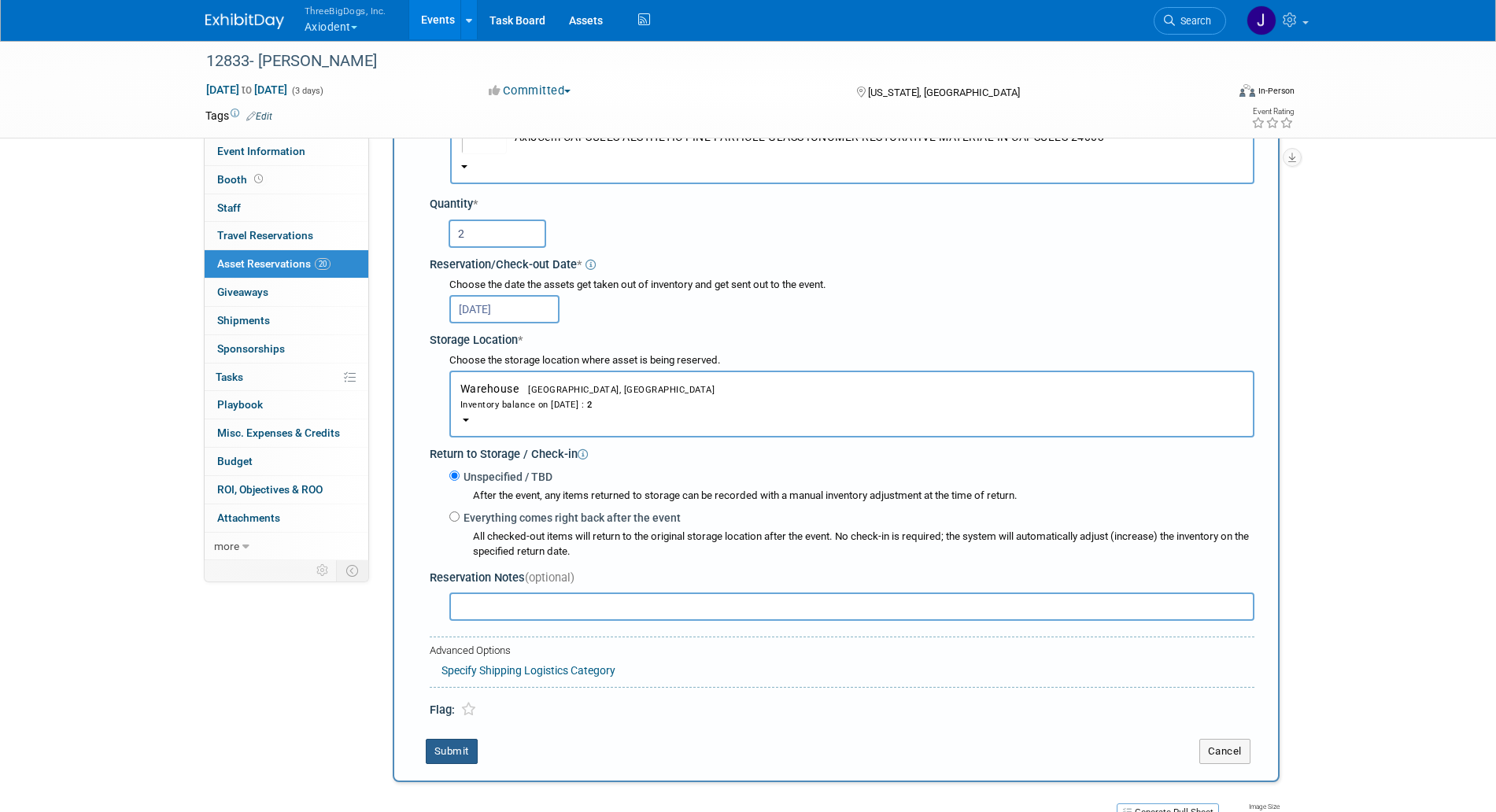
click at [460, 747] on button "Submit" at bounding box center [452, 751] width 52 height 25
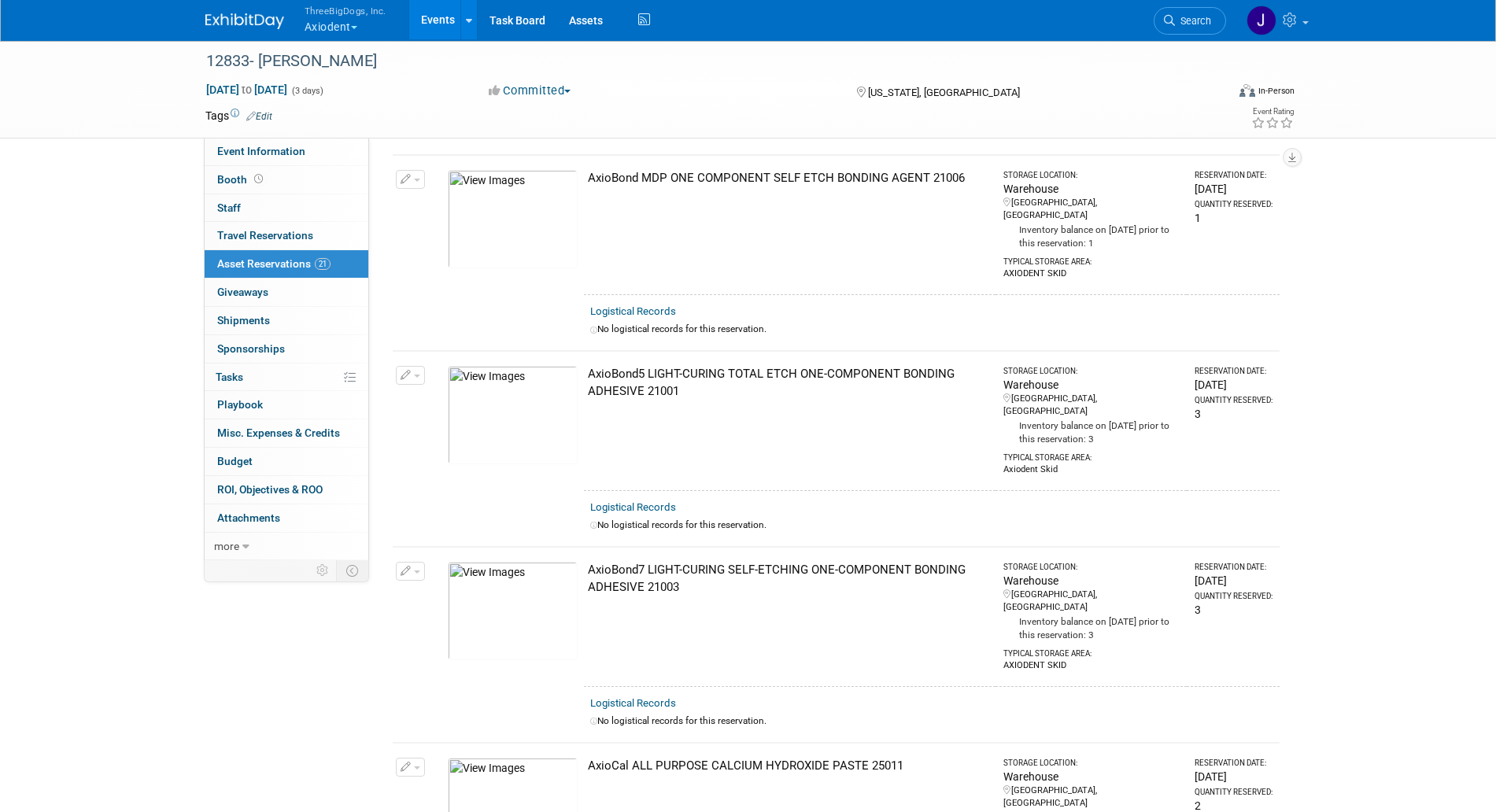
scroll to position [0, 0]
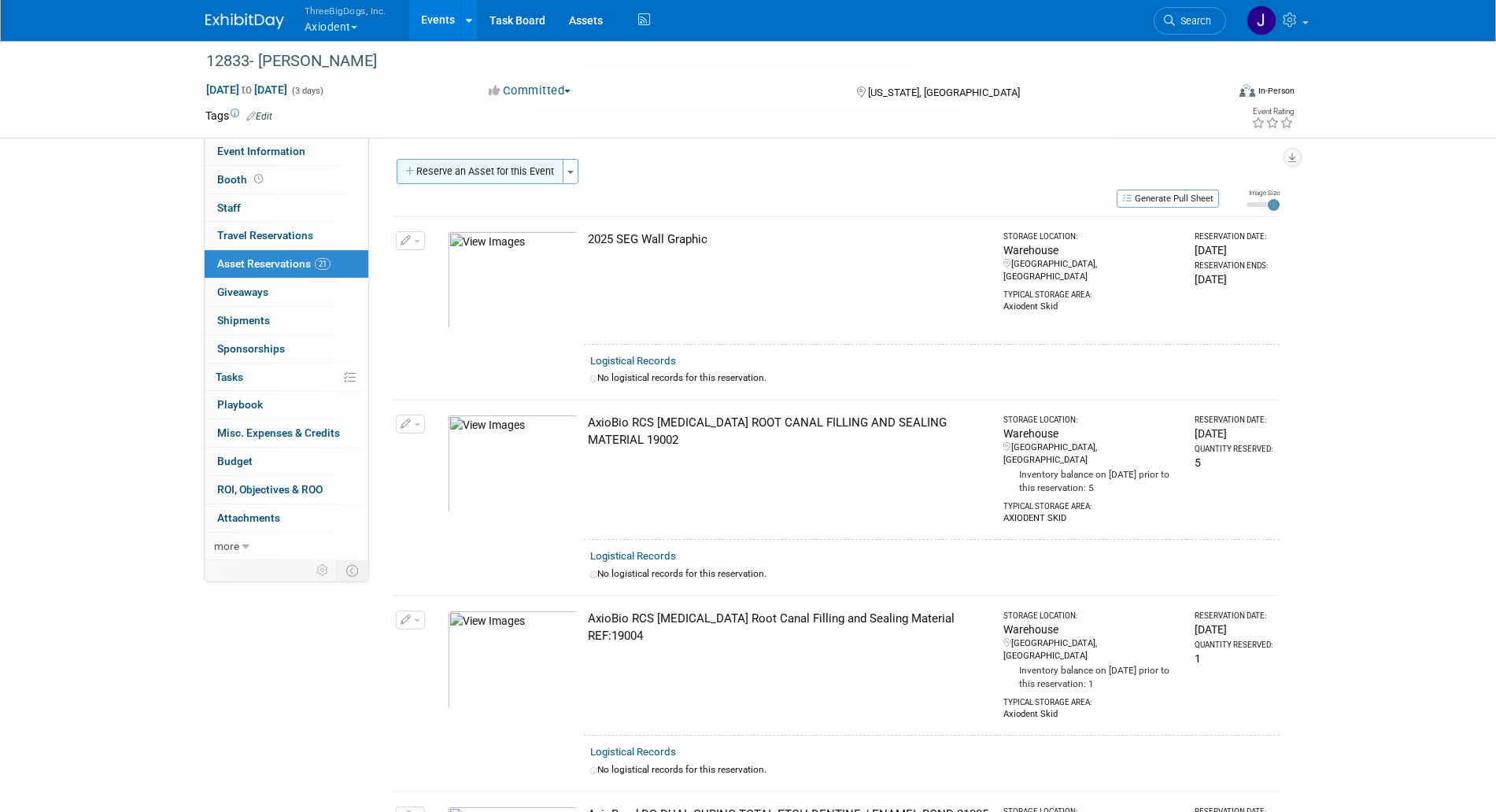
click at [532, 173] on button "Reserve an Asset for this Event" at bounding box center [480, 170] width 167 height 25
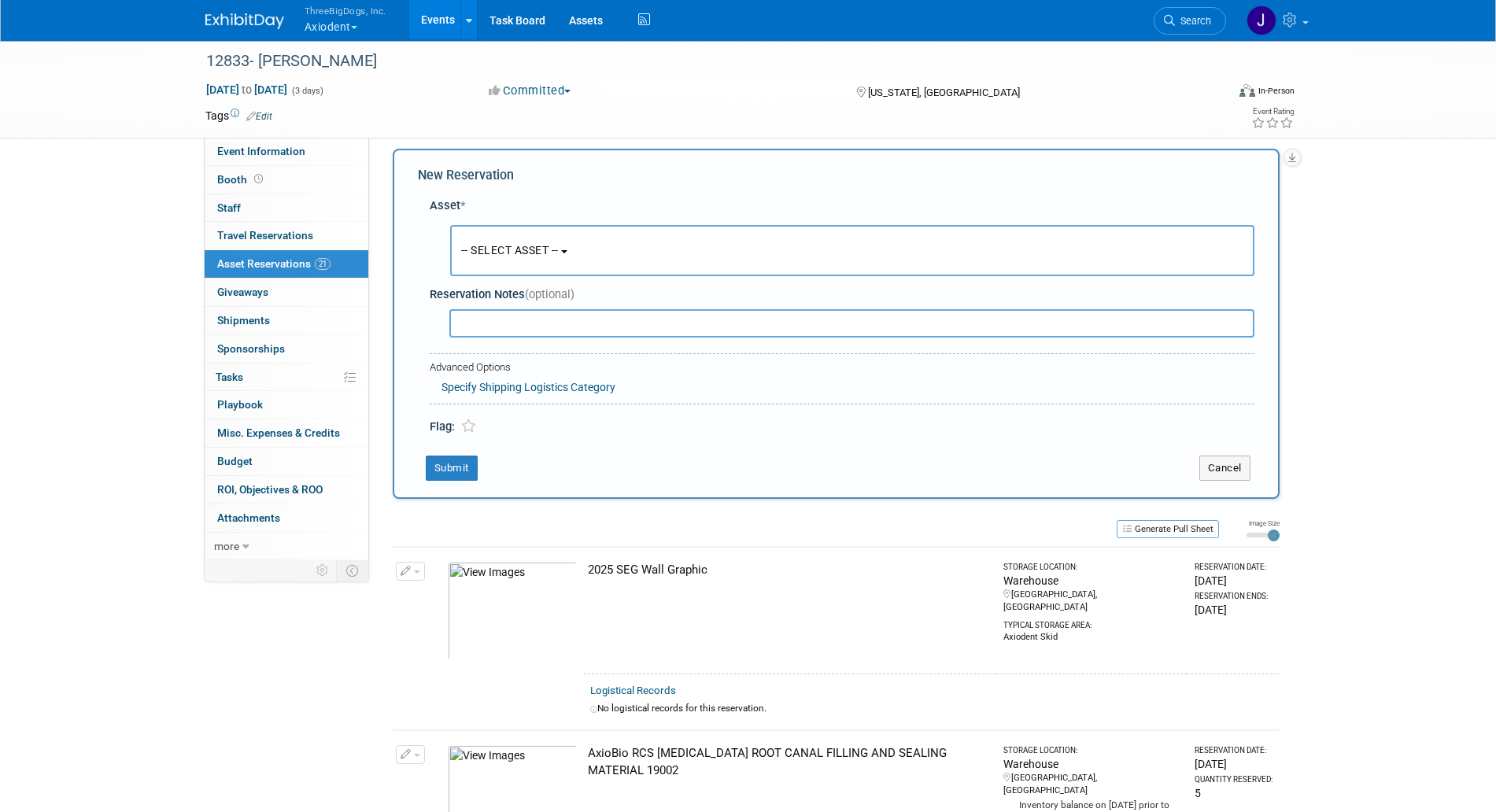
scroll to position [15, 0]
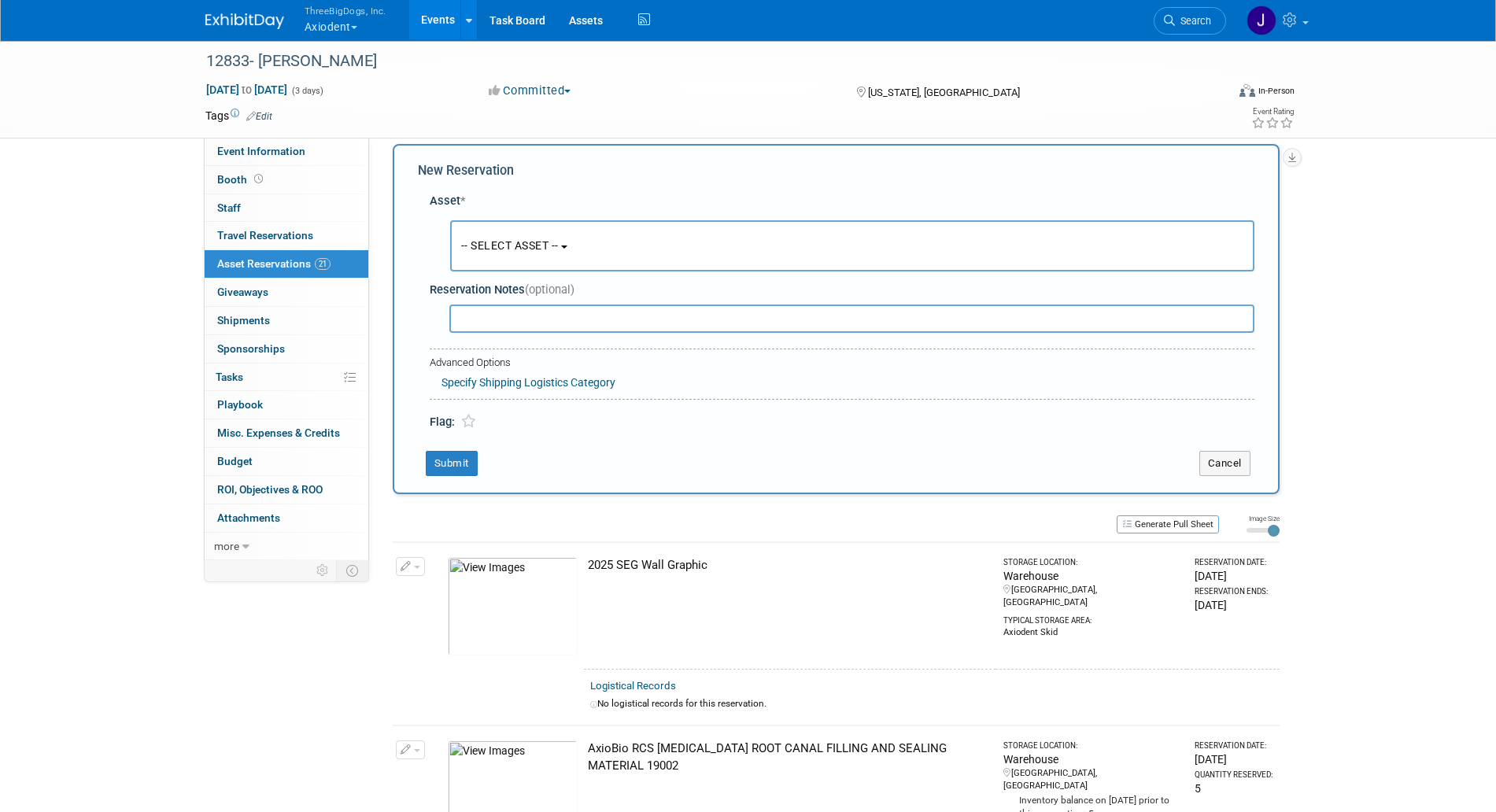
click at [540, 231] on button "-- SELECT ASSET --" at bounding box center [852, 246] width 805 height 51
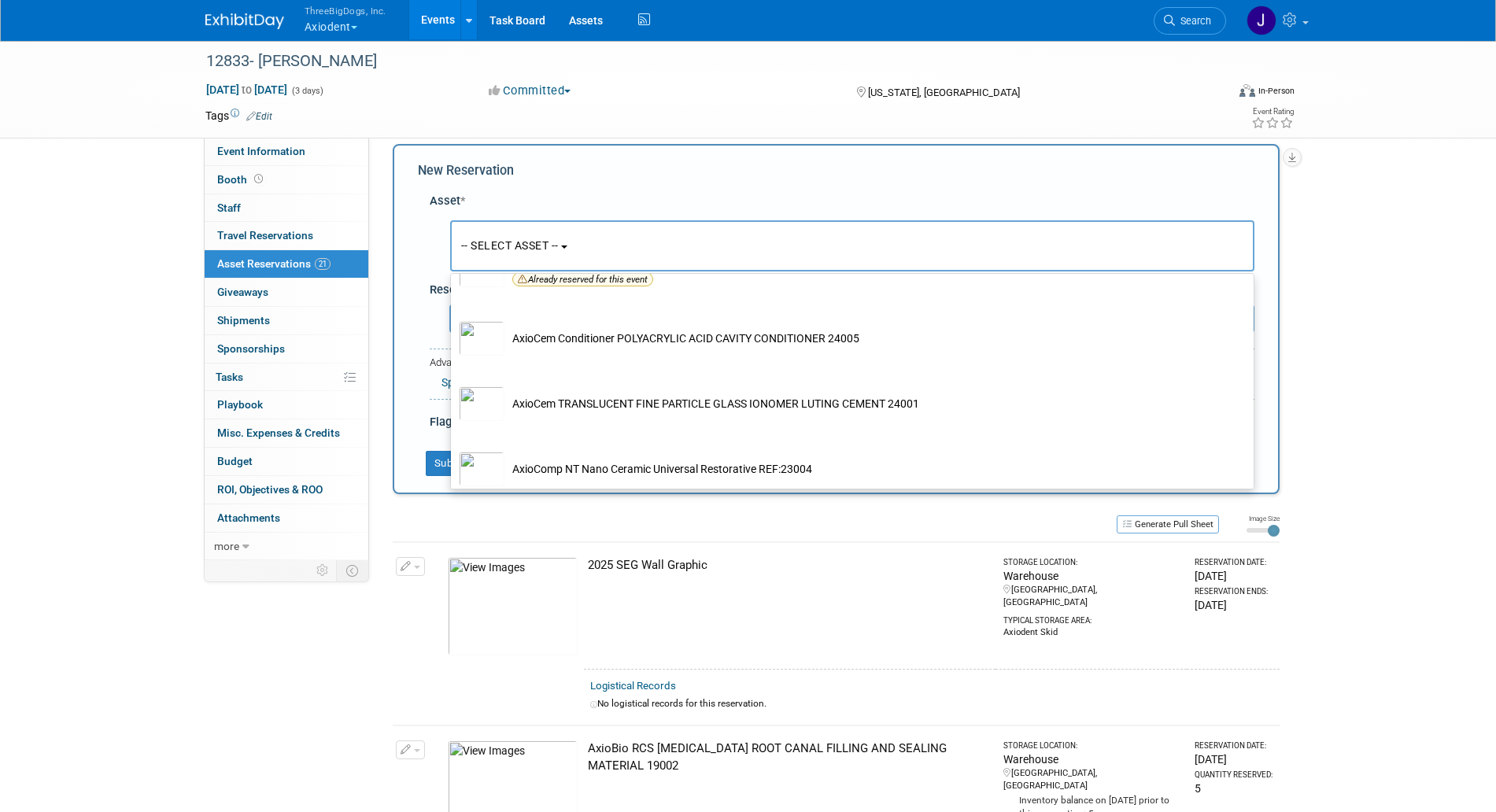
scroll to position [957, 0]
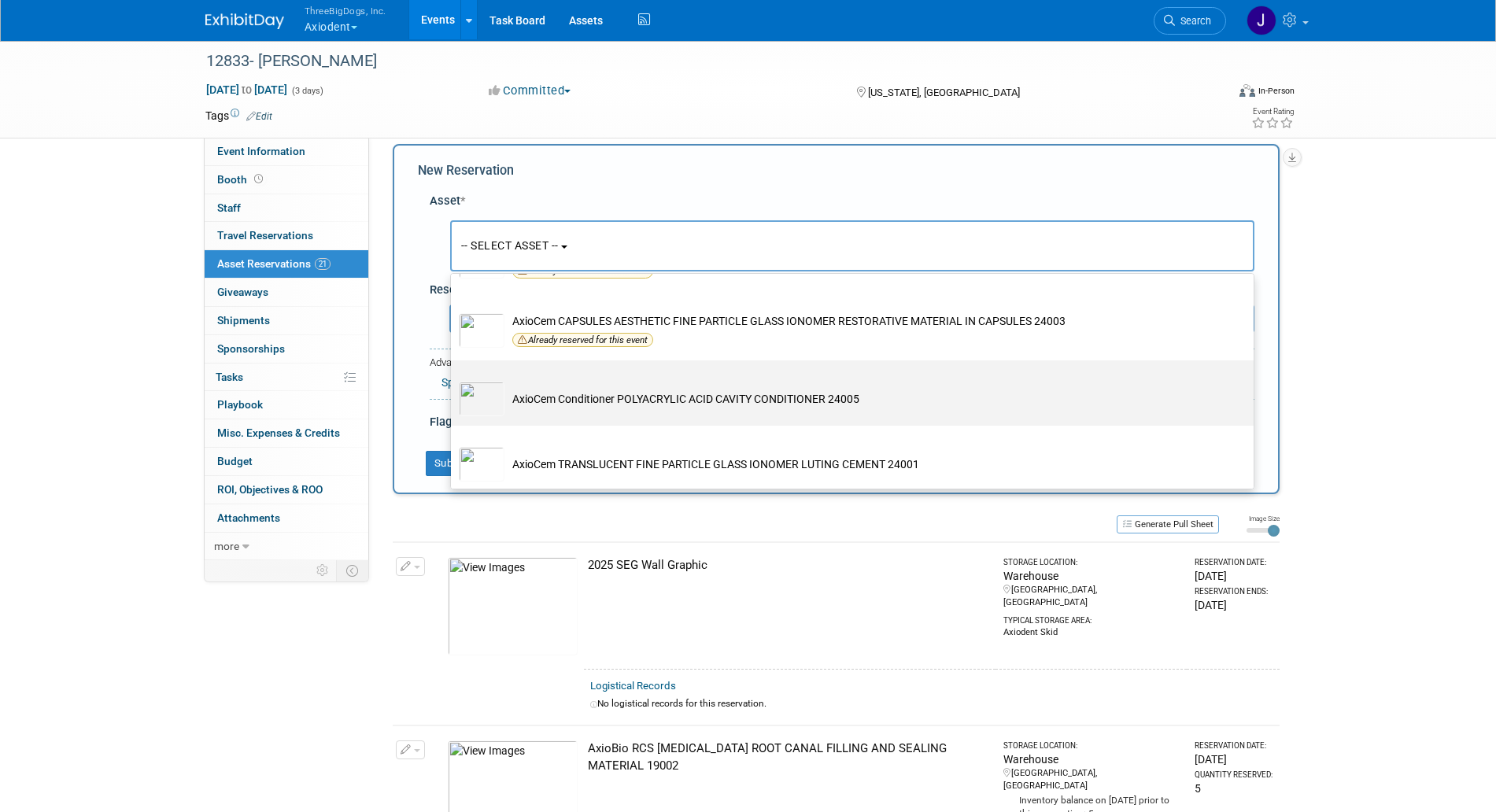
click at [584, 416] on td "AxioCem Conditioner POLYACRYLIC ACID CAVITY CONDITIONER 24005" at bounding box center [863, 399] width 718 height 35
click at [454, 379] on input "AxioCem Conditioner POLYACRYLIC ACID CAVITY CONDITIONER 24005" at bounding box center [447, 374] width 10 height 10
select select "10729114"
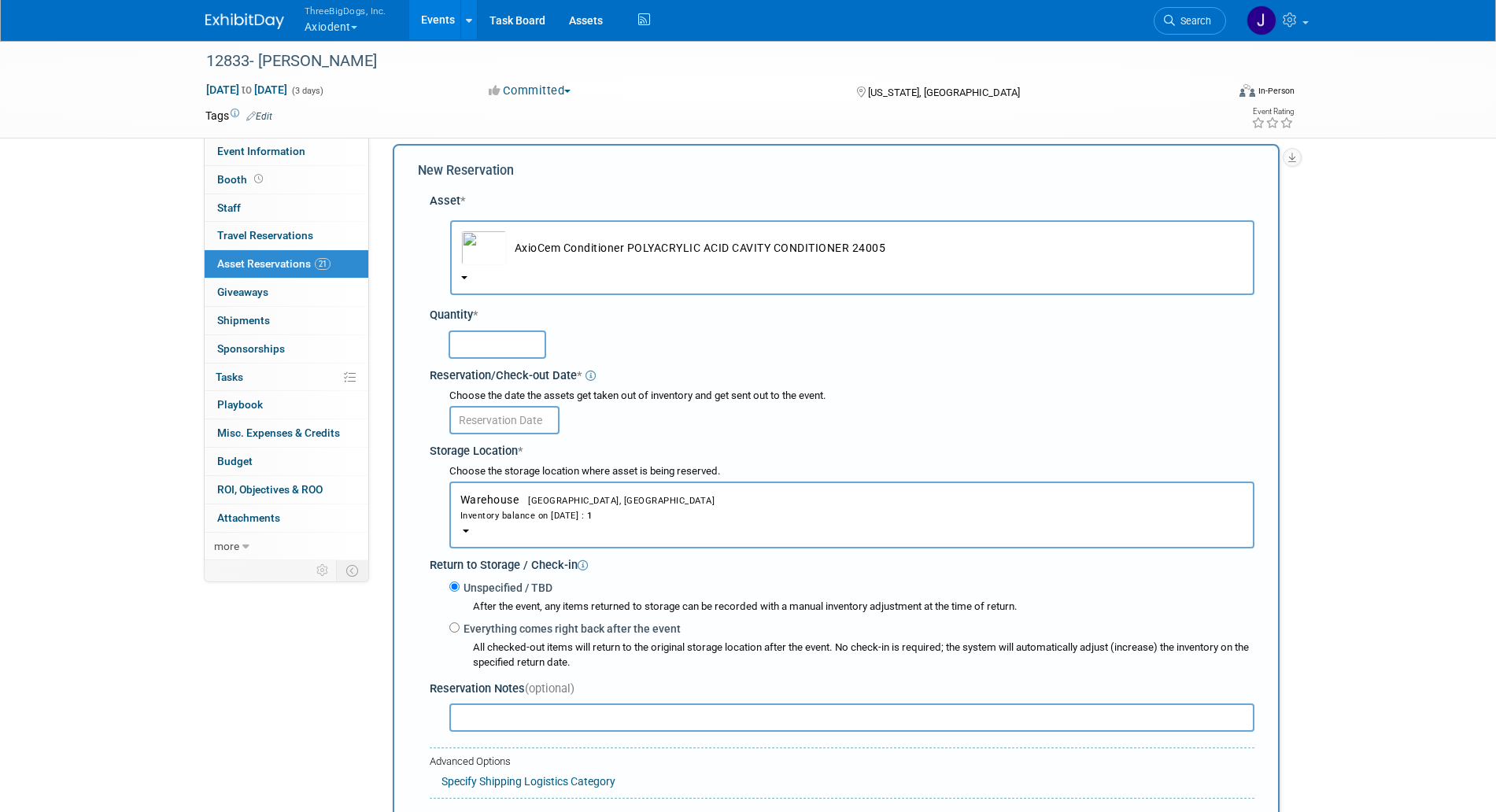
click at [527, 354] on input "text" at bounding box center [497, 345] width 97 height 28
type input "1"
click at [522, 440] on div "Storage Location *" at bounding box center [842, 448] width 825 height 21
click at [523, 434] on body "ThreeBigDogs, Inc. Axiodent Explore: My Workspaces 29 Go to Workspace: Accutron…" at bounding box center [748, 391] width 1496 height 812
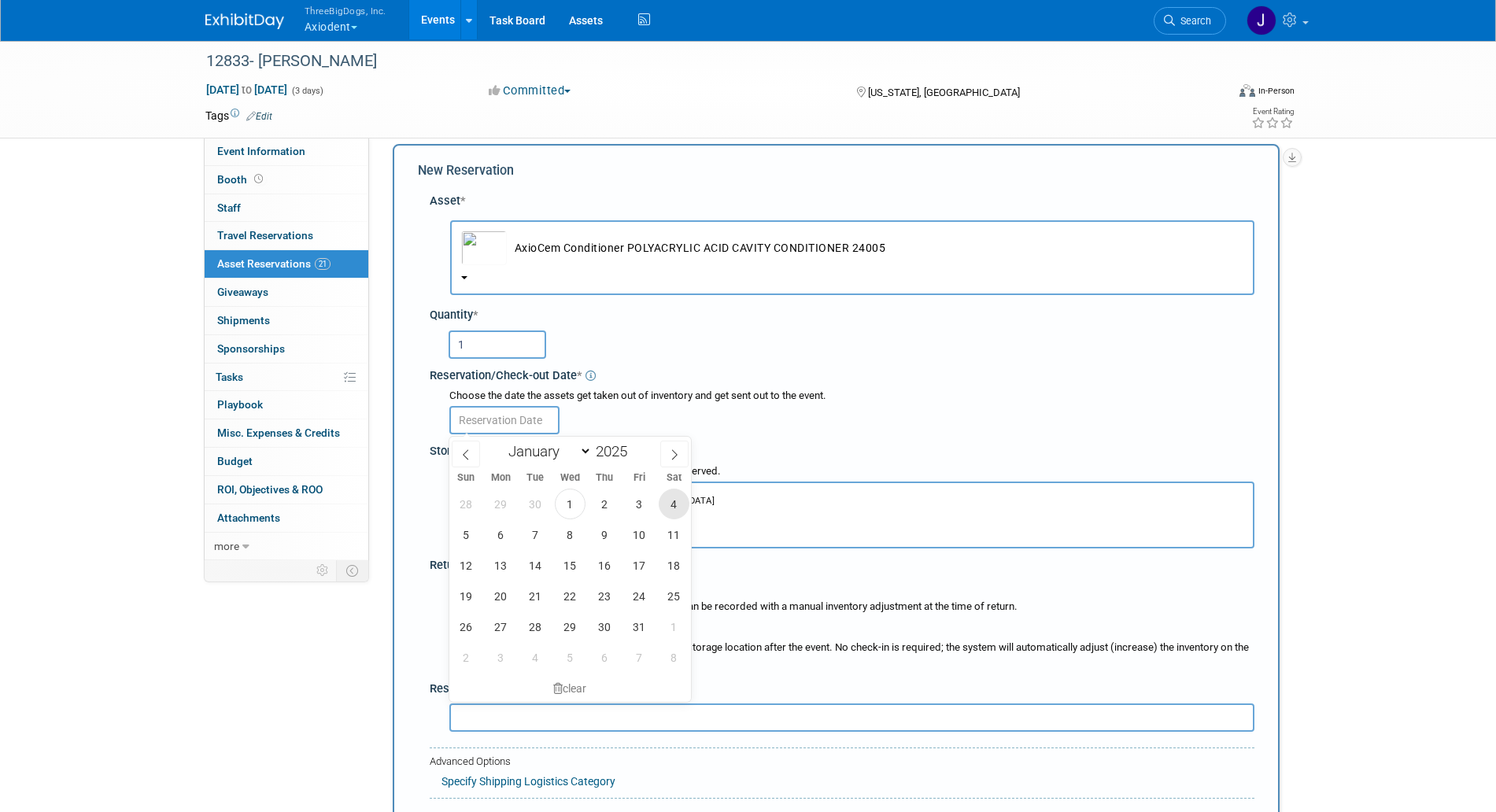
click at [665, 504] on span "4" at bounding box center [674, 503] width 30 height 30
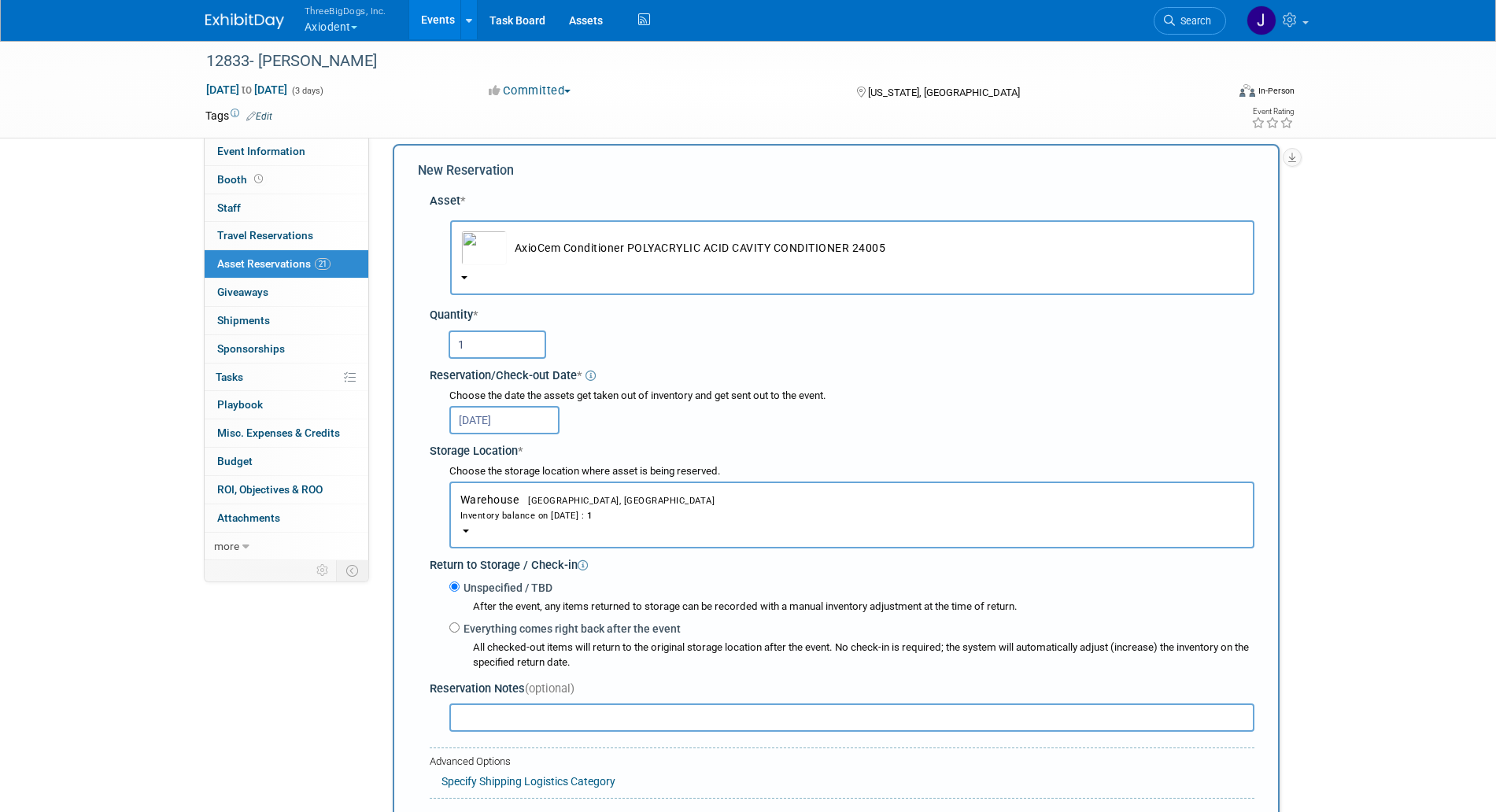
click at [528, 437] on div "Choose the date the assets get taken out of inventory and get sent out to the e…" at bounding box center [845, 412] width 819 height 52
click at [532, 422] on input "Oct 4, 2025" at bounding box center [504, 420] width 110 height 28
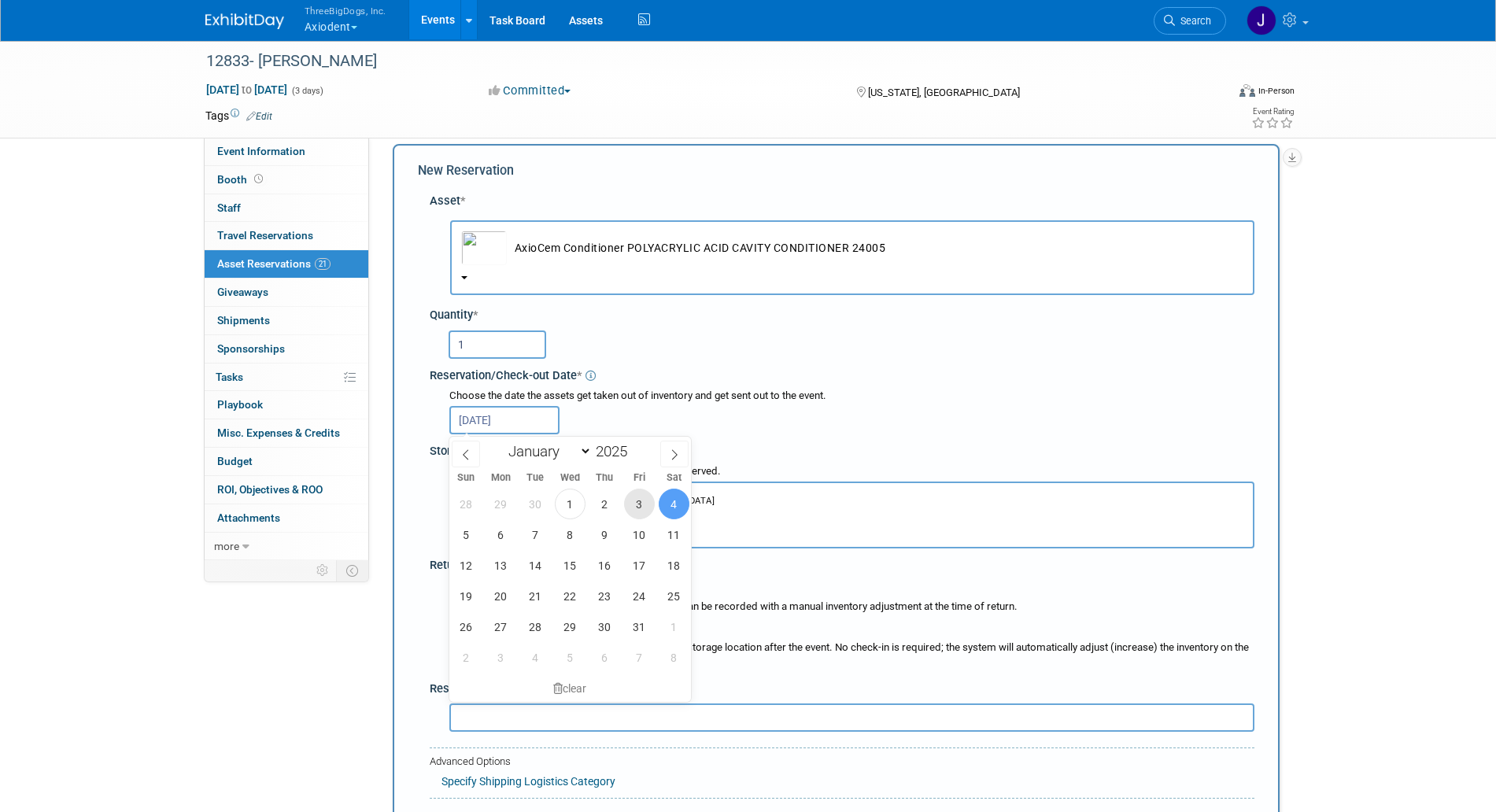
click at [627, 509] on span "3" at bounding box center [639, 503] width 30 height 30
type input "[DATE]"
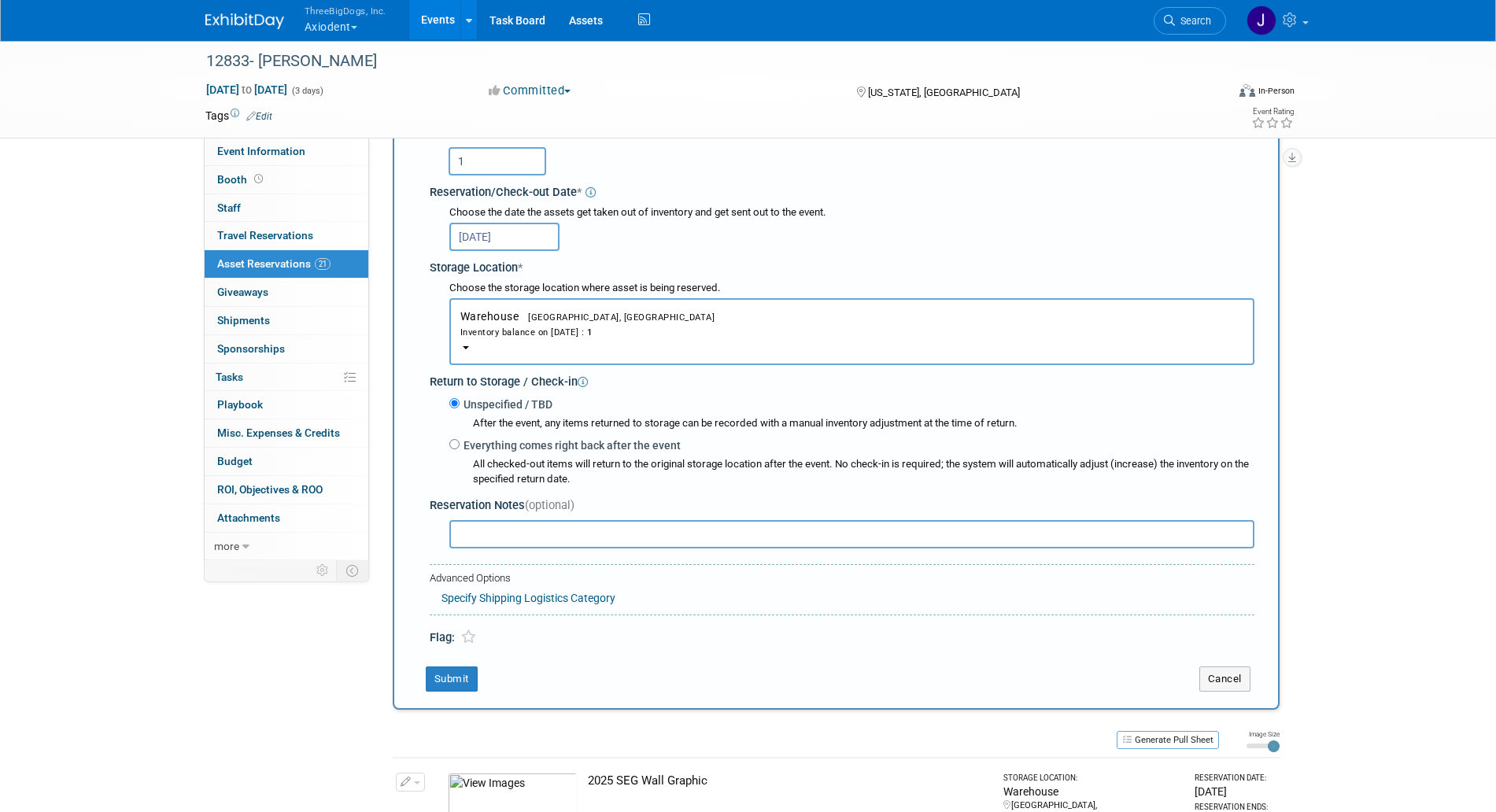
scroll to position [214, 0]
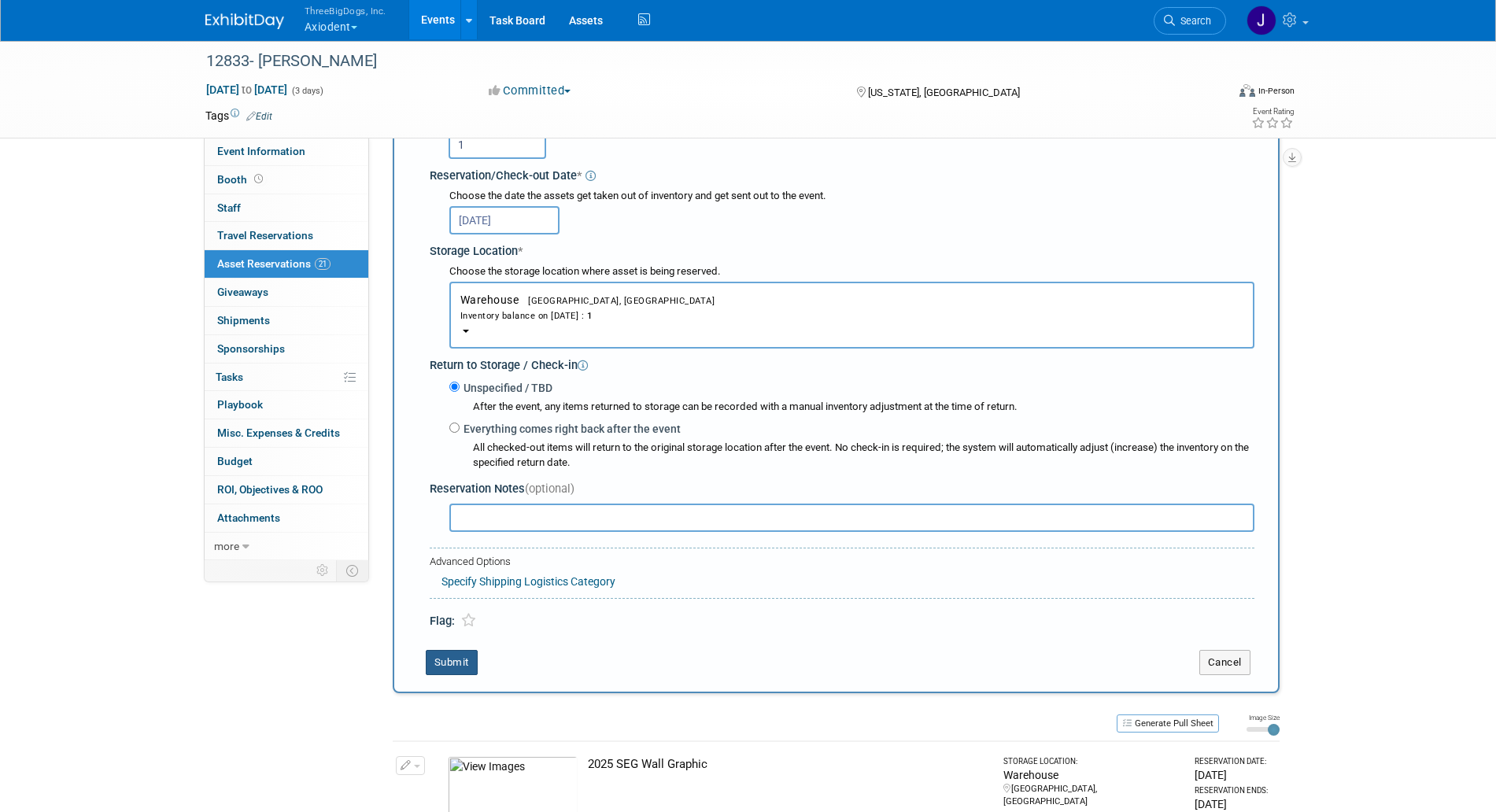
click at [469, 658] on button "Submit" at bounding box center [452, 662] width 52 height 25
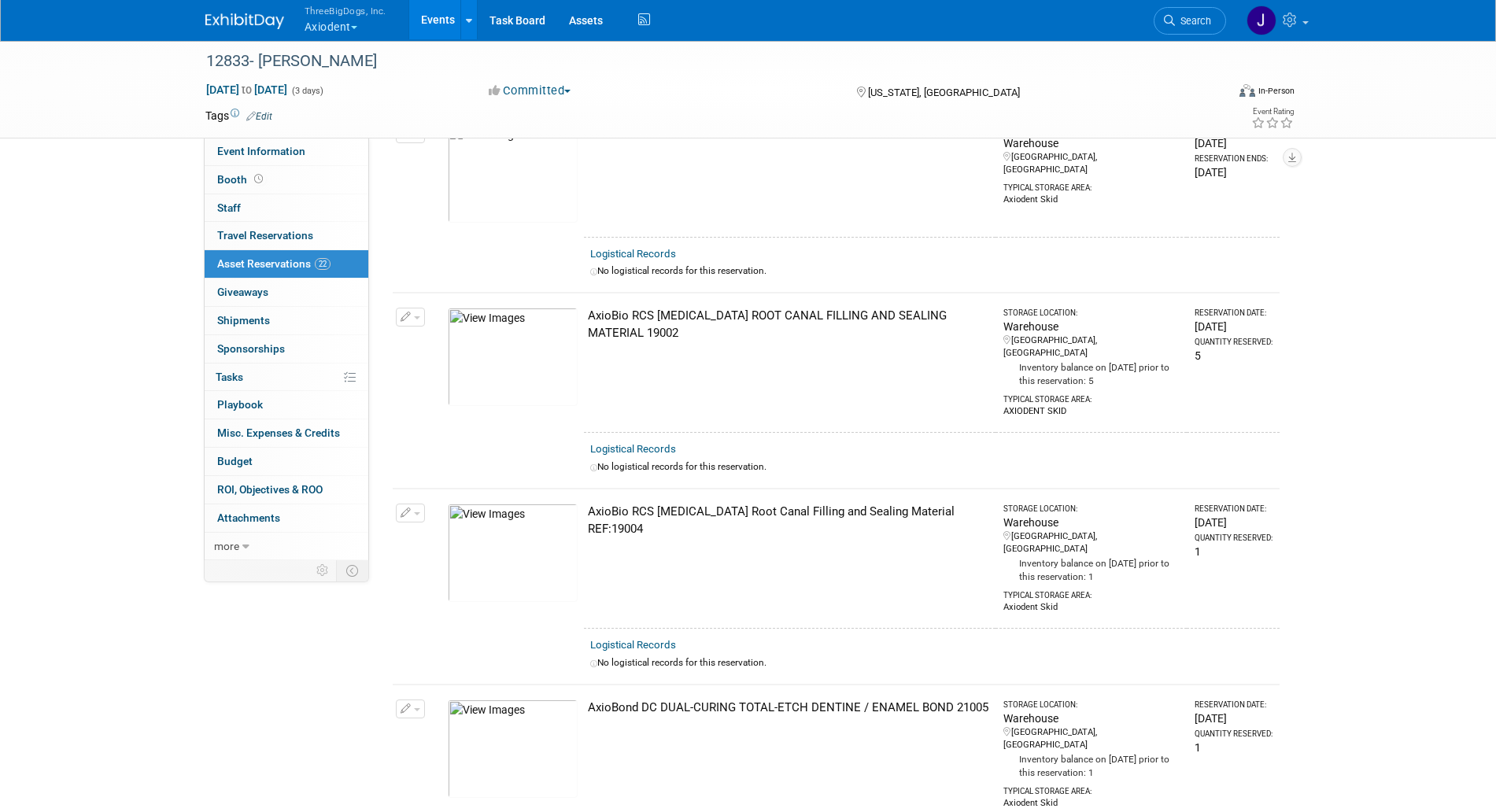
scroll to position [0, 0]
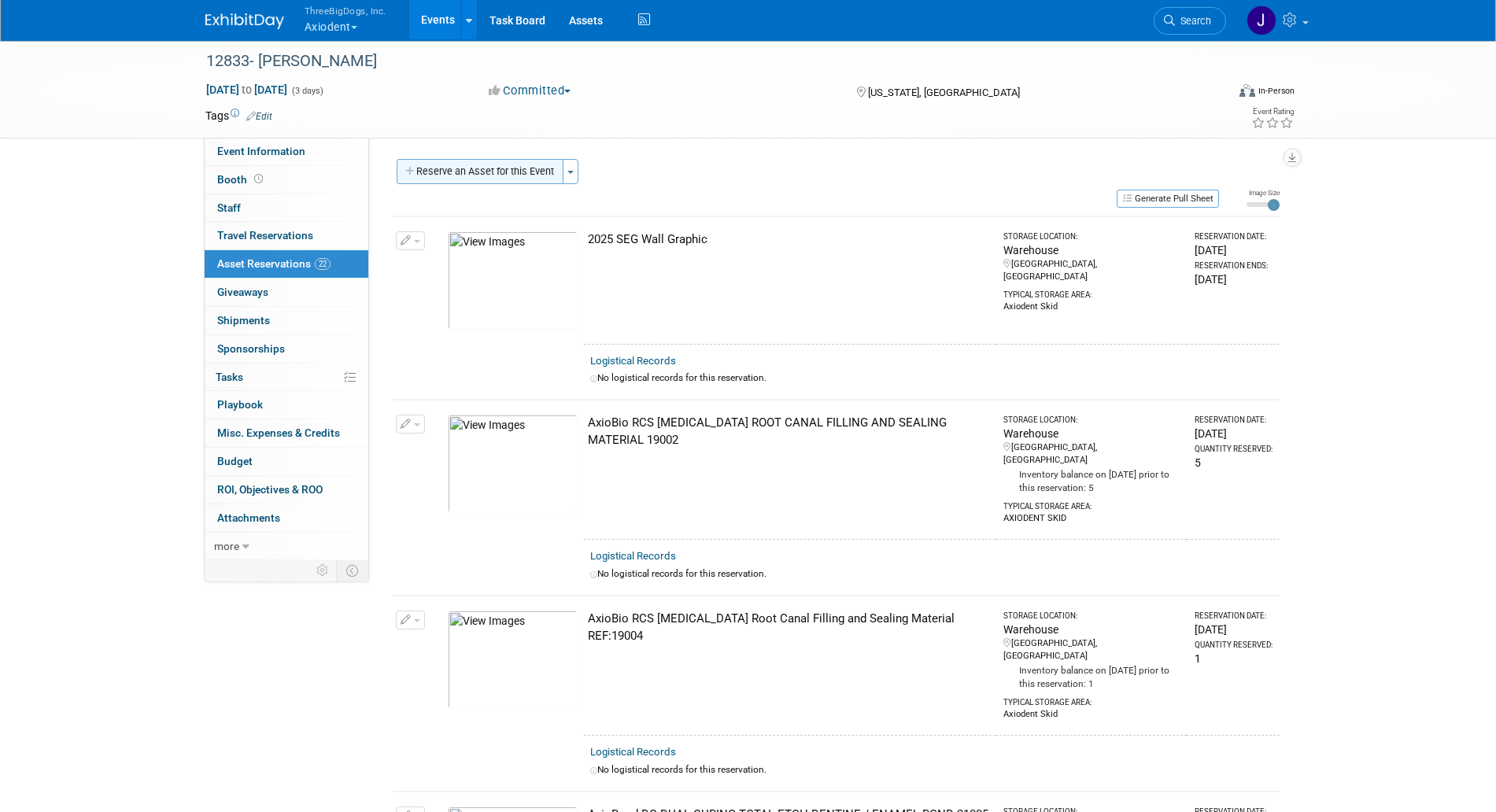
click at [515, 170] on button "Reserve an Asset for this Event" at bounding box center [480, 170] width 167 height 25
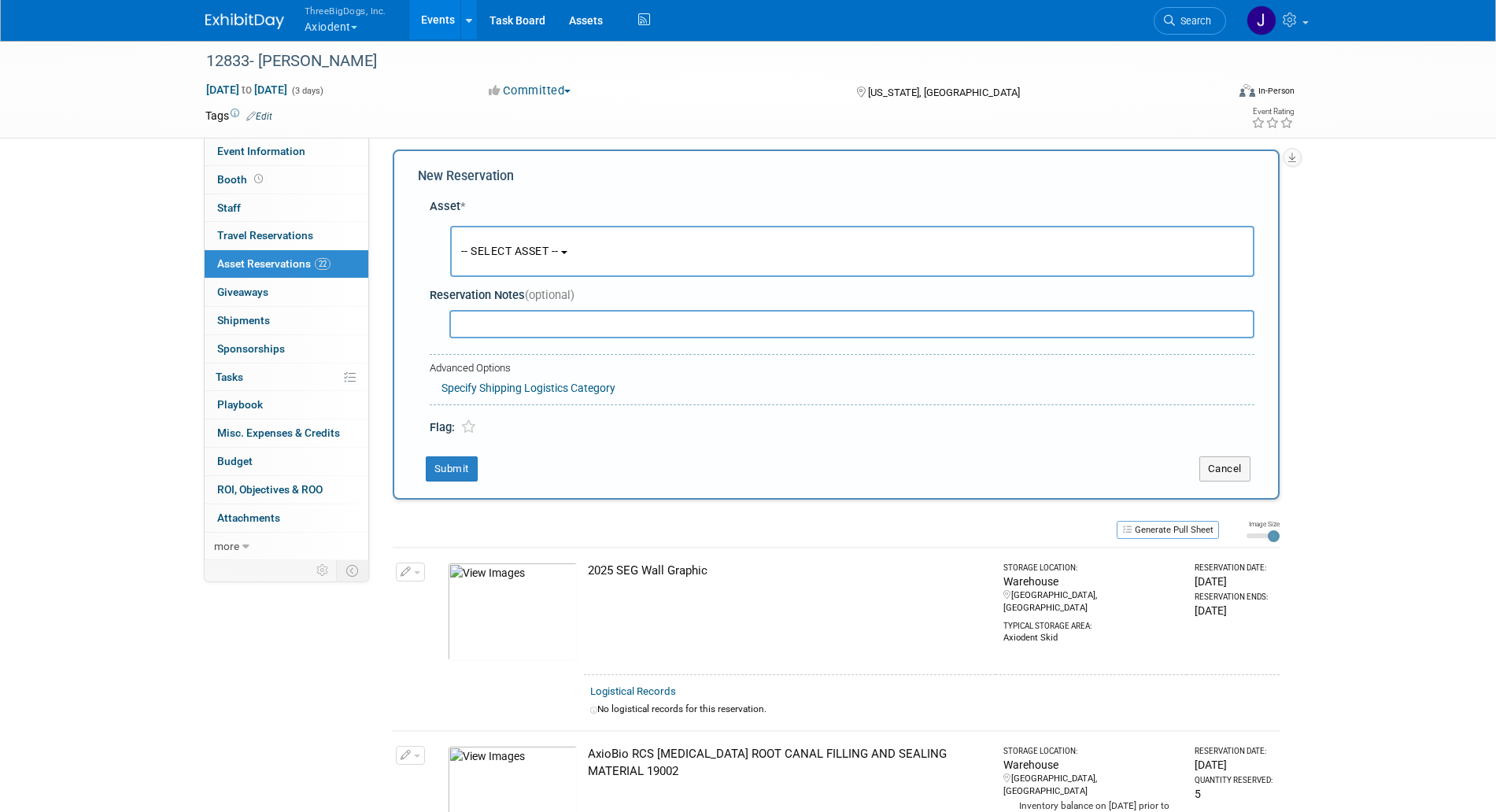
scroll to position [15, 0]
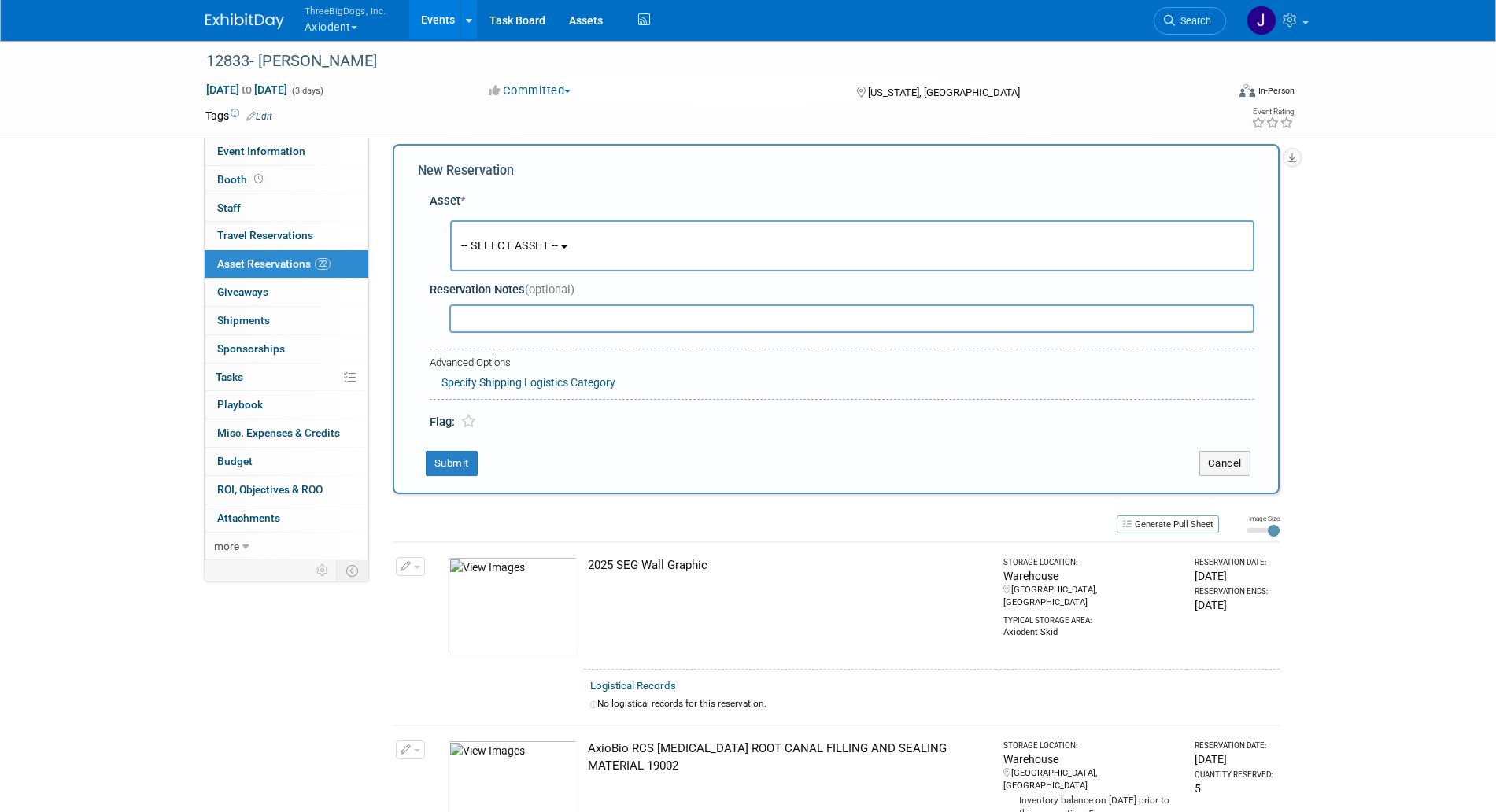
click at [599, 251] on button "-- SELECT ASSET --" at bounding box center [852, 246] width 805 height 51
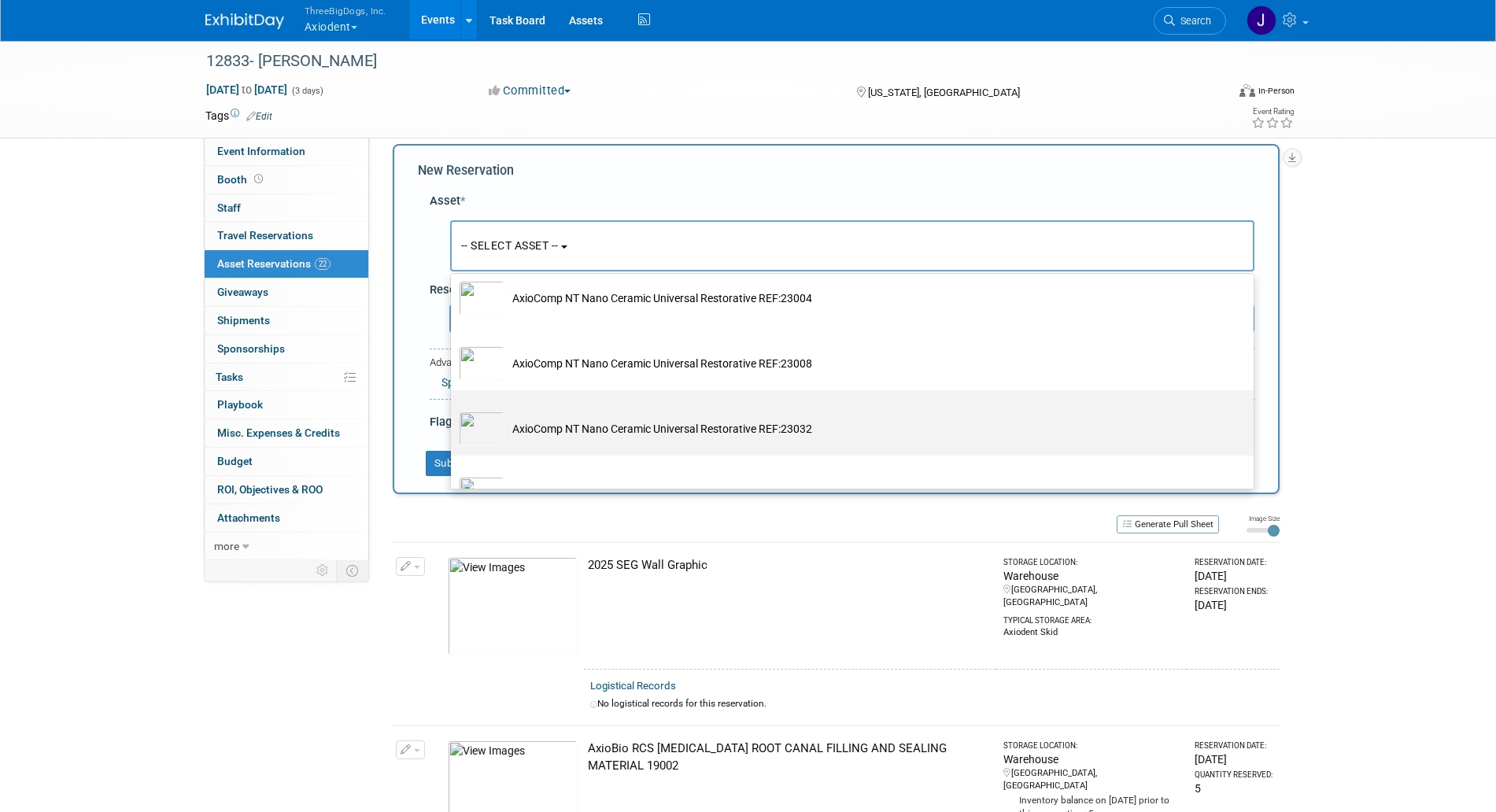
scroll to position [1188, 0]
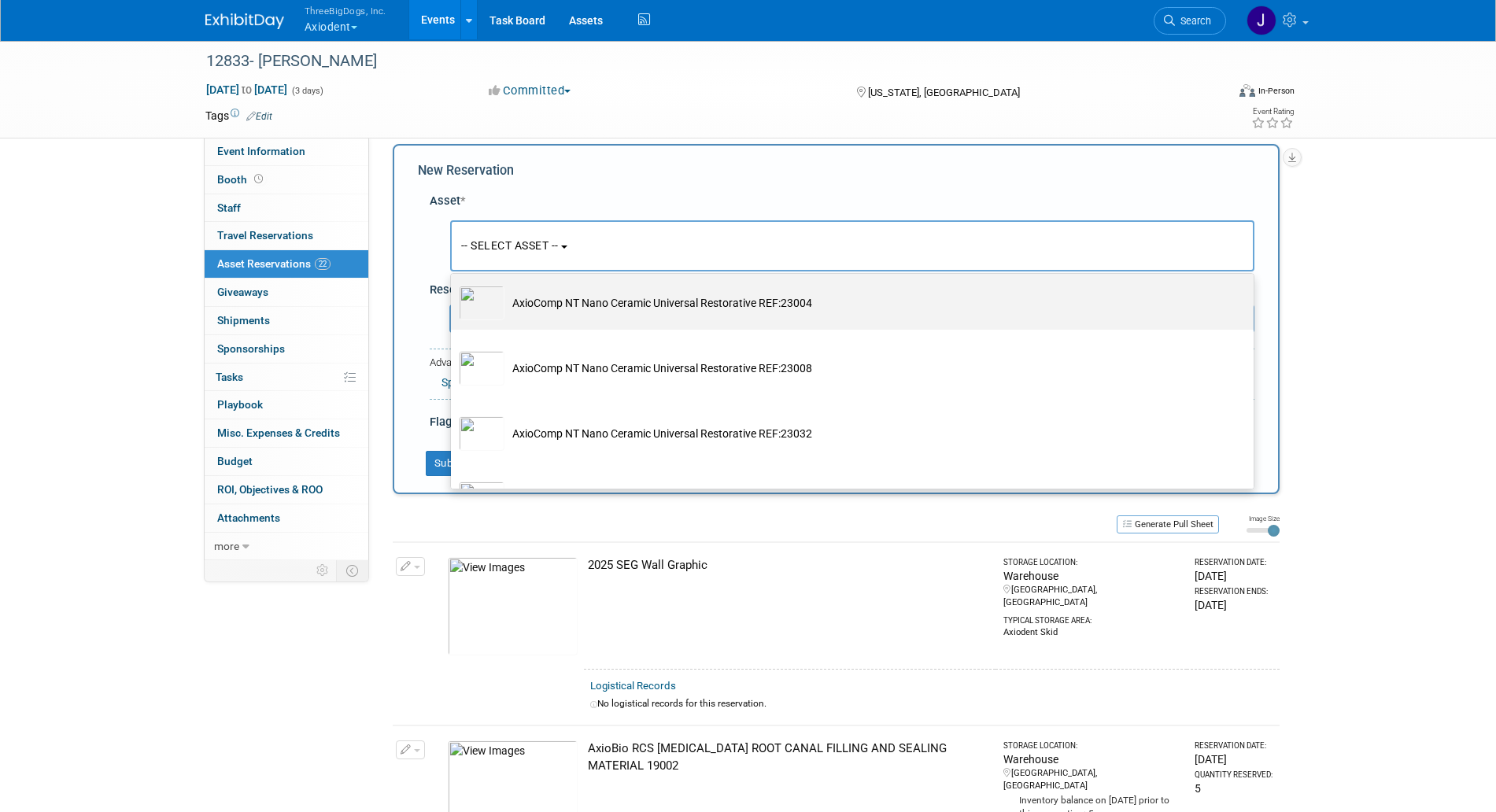
click at [738, 326] on label "AxioComp NT Nano Ceramic Universal Restorative REF:23004" at bounding box center [849, 297] width 779 height 59
click at [454, 283] on input "AxioComp NT Nano Ceramic Universal Restorative REF:23004" at bounding box center [447, 278] width 10 height 10
select select "10729138"
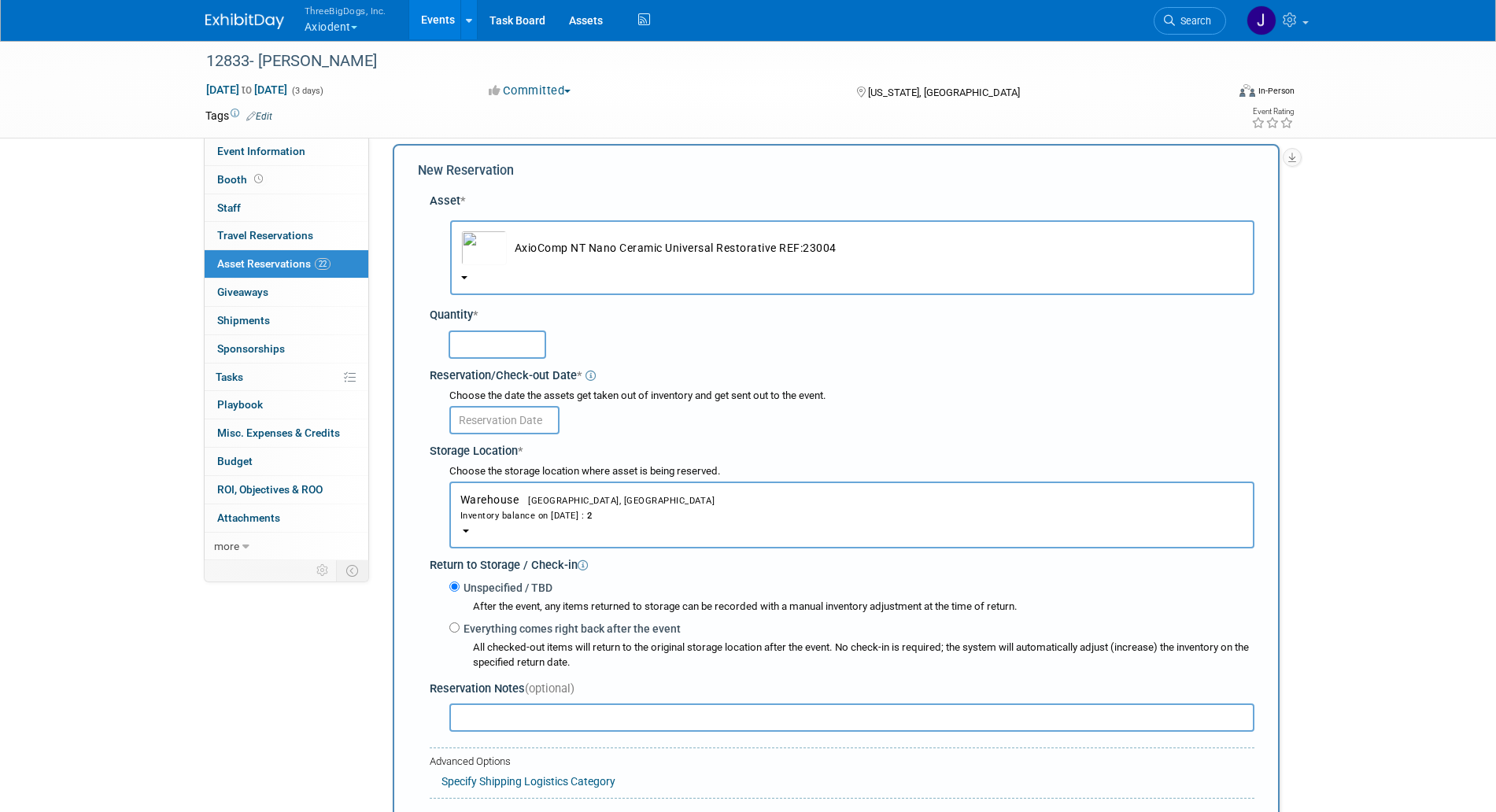
click at [504, 343] on input "text" at bounding box center [497, 345] width 97 height 28
type input "2"
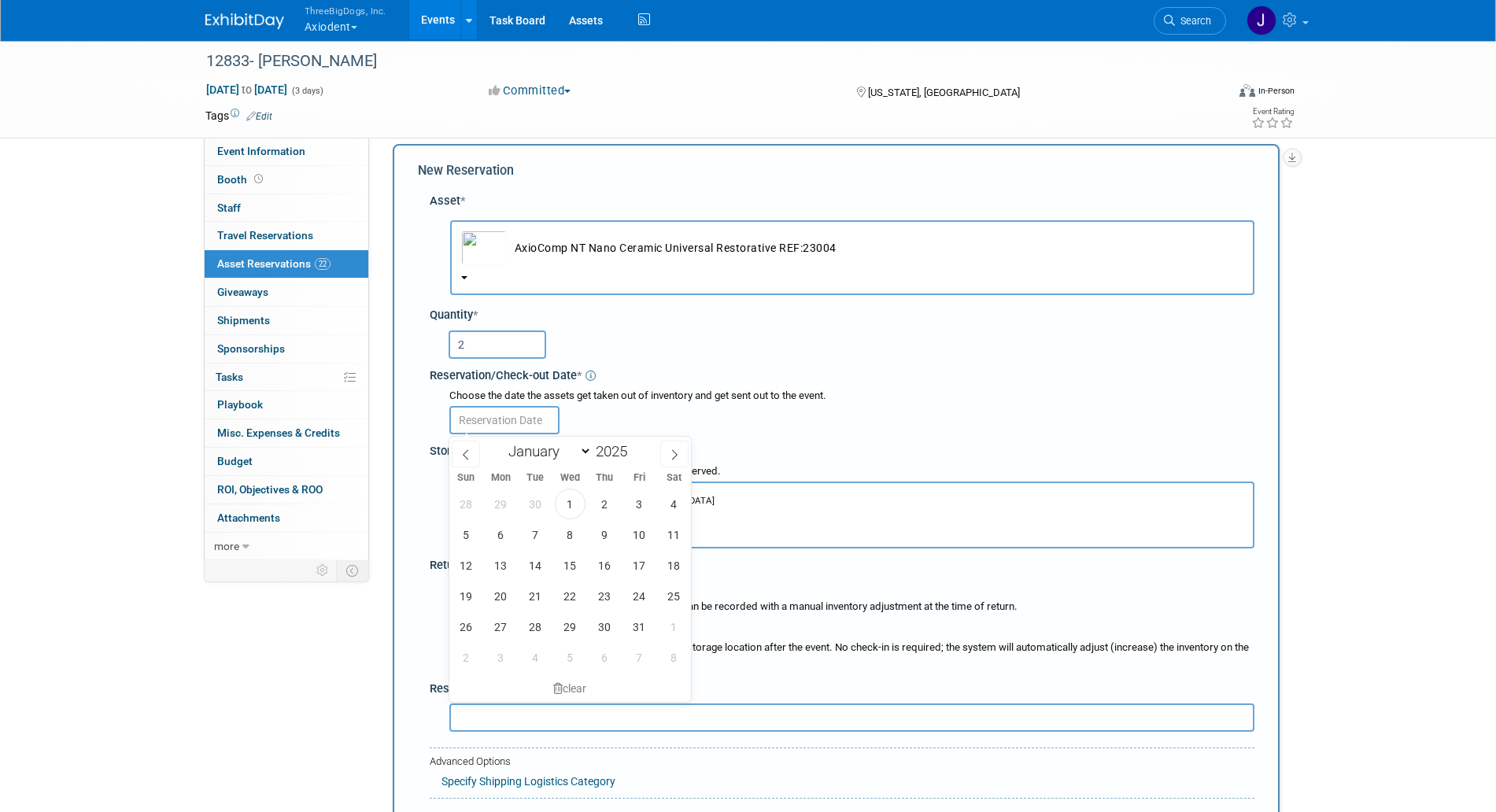
click at [515, 410] on input "text" at bounding box center [504, 420] width 110 height 28
click at [633, 502] on span "3" at bounding box center [639, 503] width 30 height 30
type input "[DATE]"
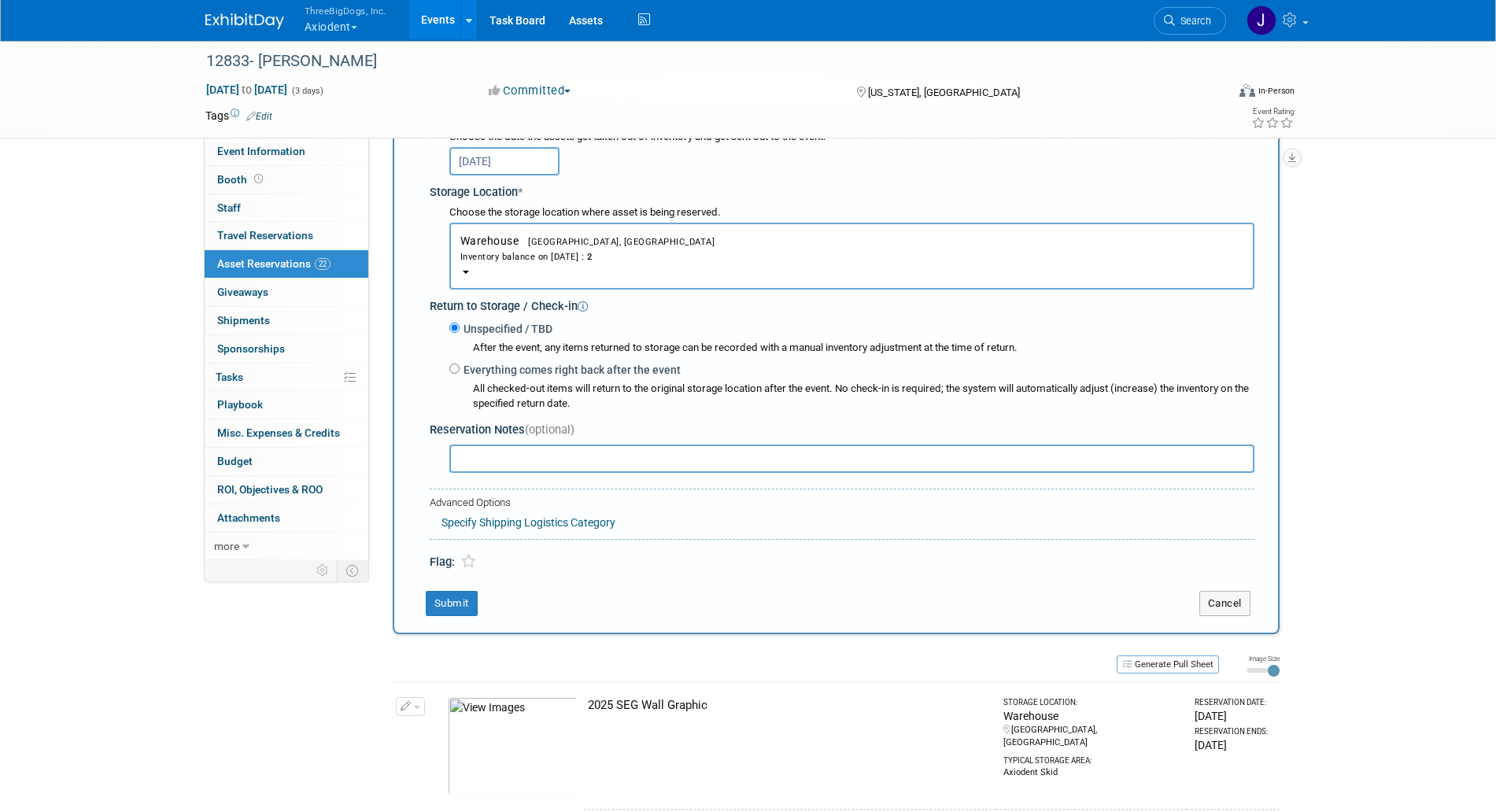
scroll to position [275, 0]
click at [476, 595] on button "Submit" at bounding box center [452, 602] width 52 height 25
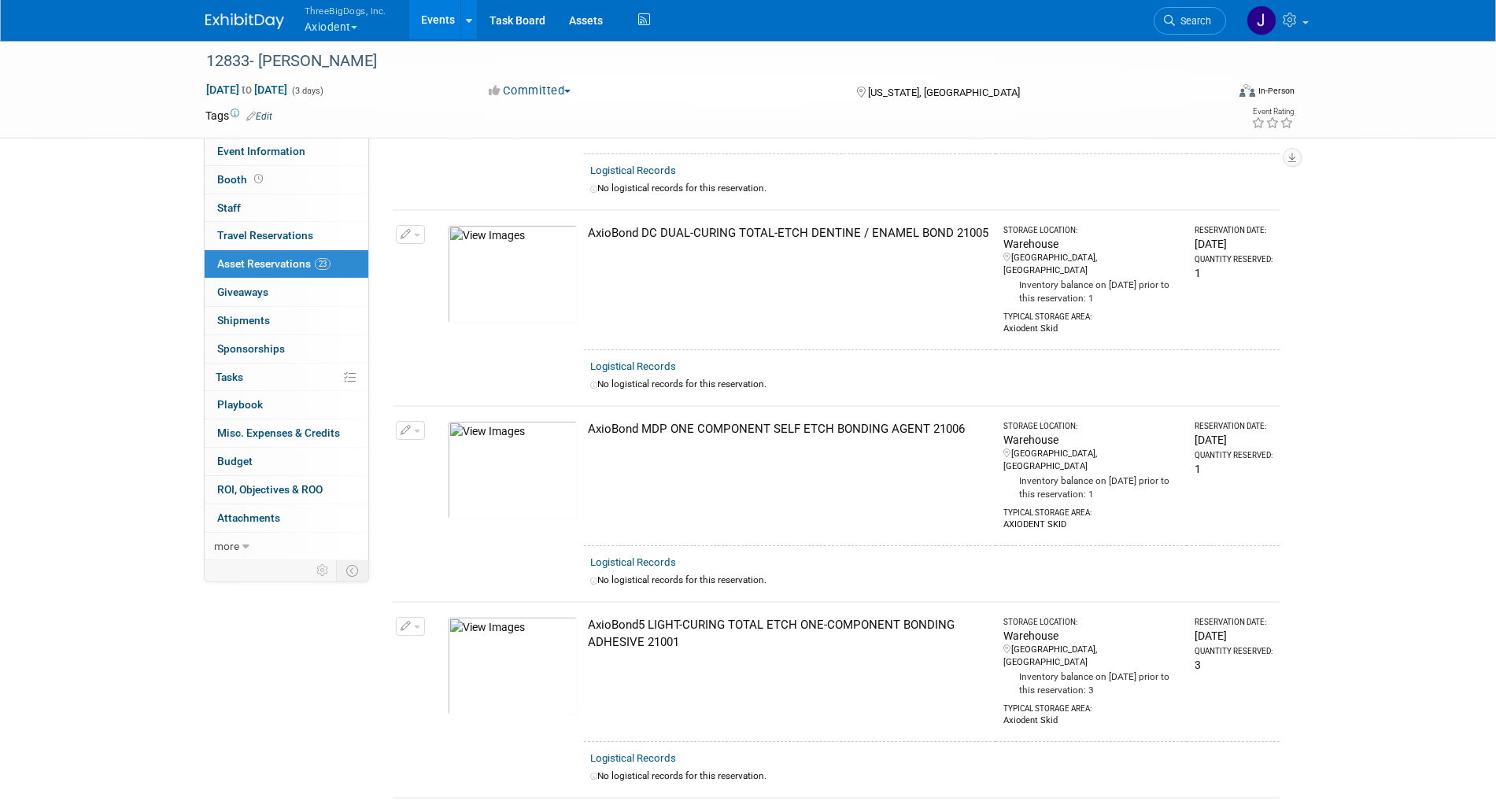
scroll to position [0, 0]
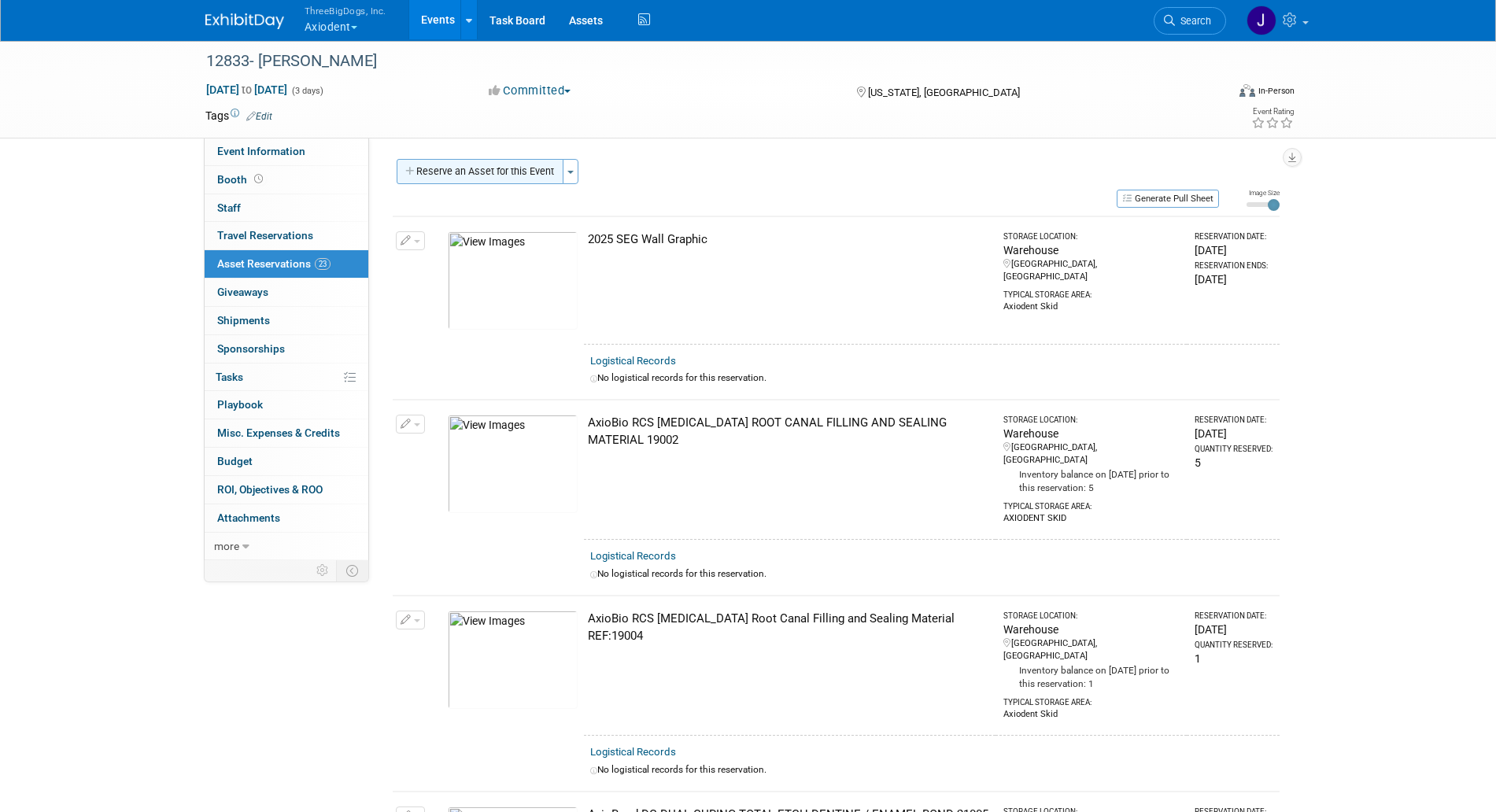
click at [510, 164] on button "Reserve an Asset for this Event" at bounding box center [480, 170] width 167 height 25
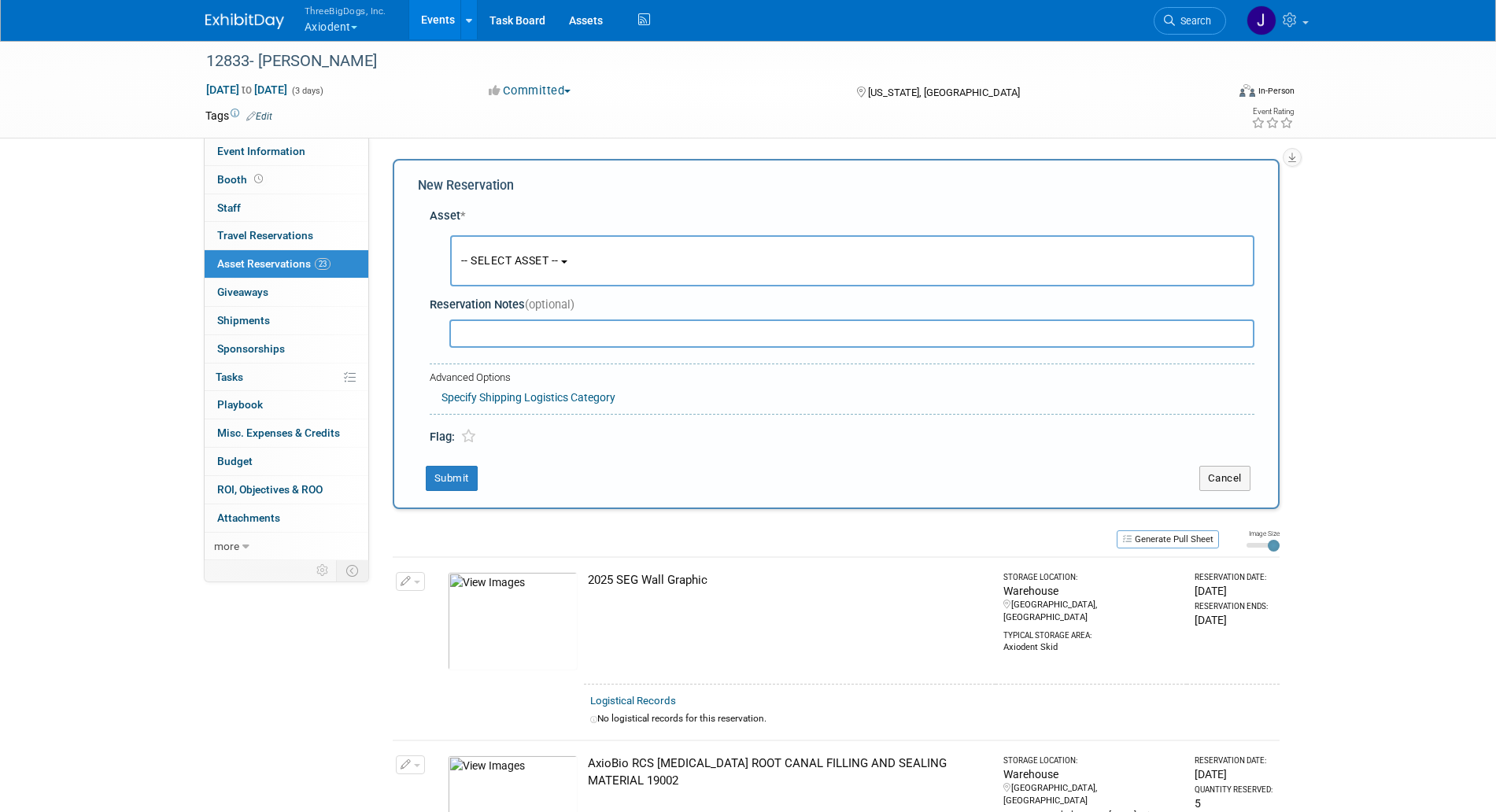
scroll to position [15, 0]
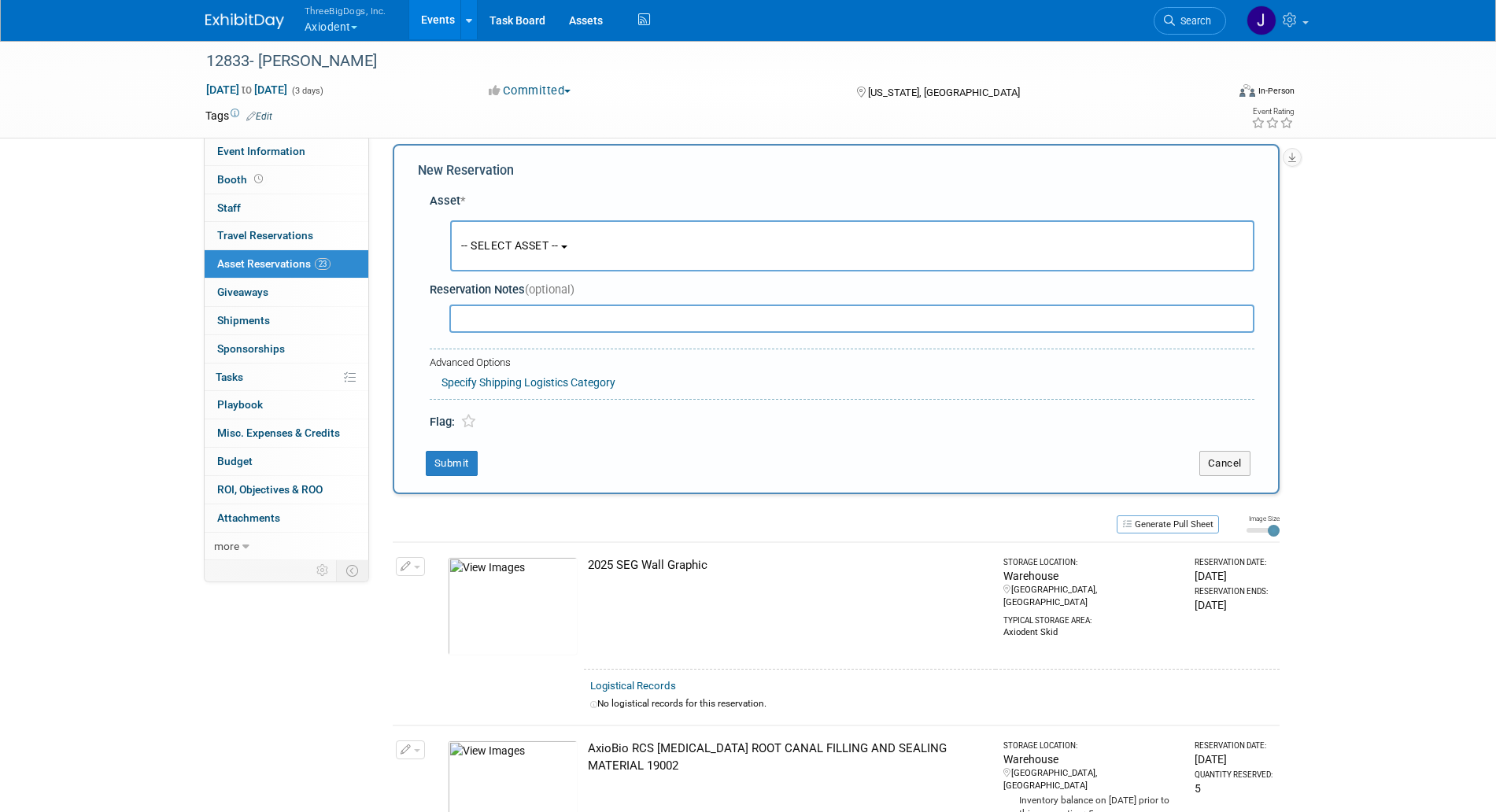
click at [582, 255] on button "-- SELECT ASSET --" at bounding box center [852, 246] width 805 height 51
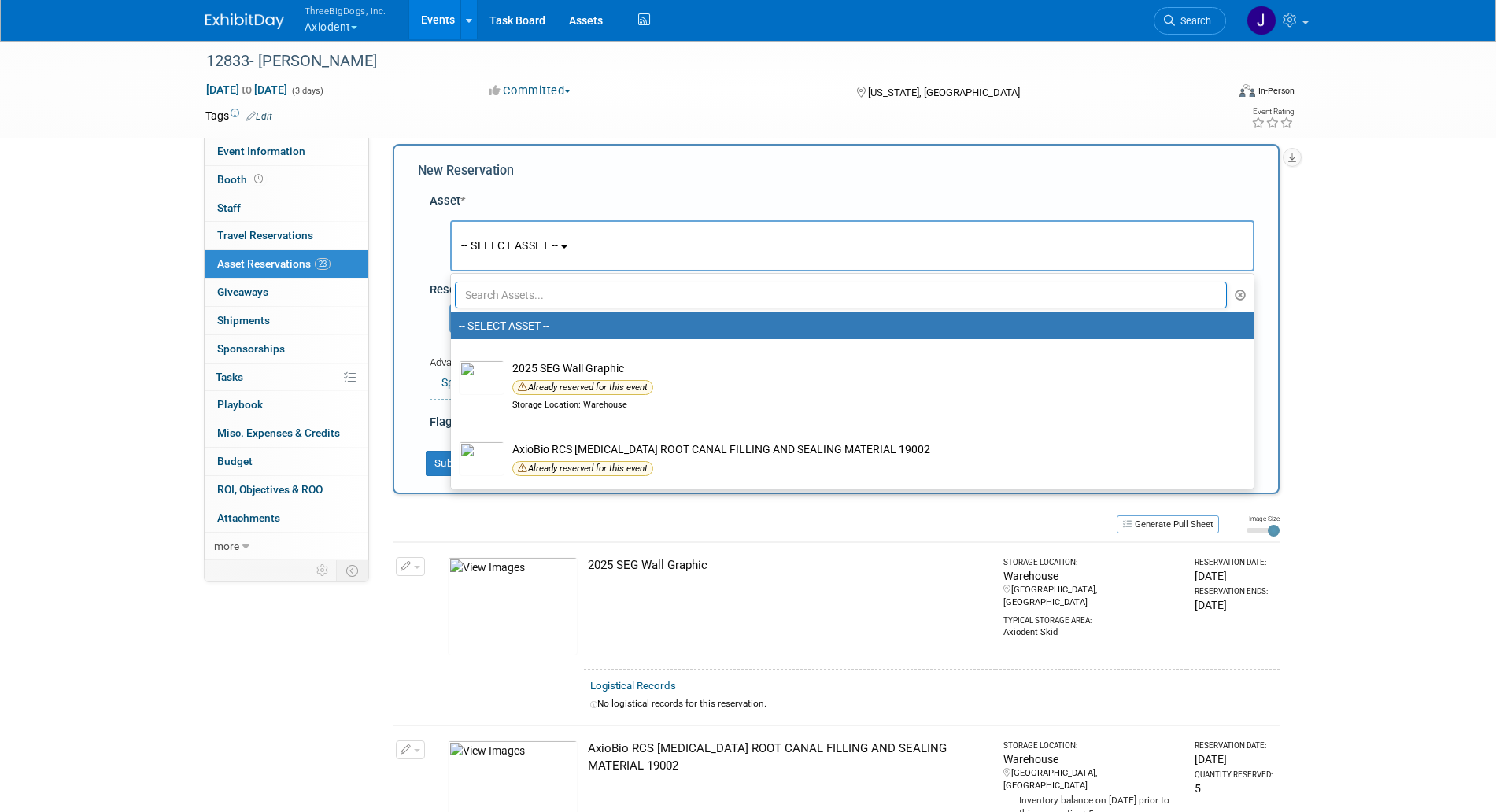
click at [582, 255] on button "-- SELECT ASSET --" at bounding box center [852, 246] width 805 height 51
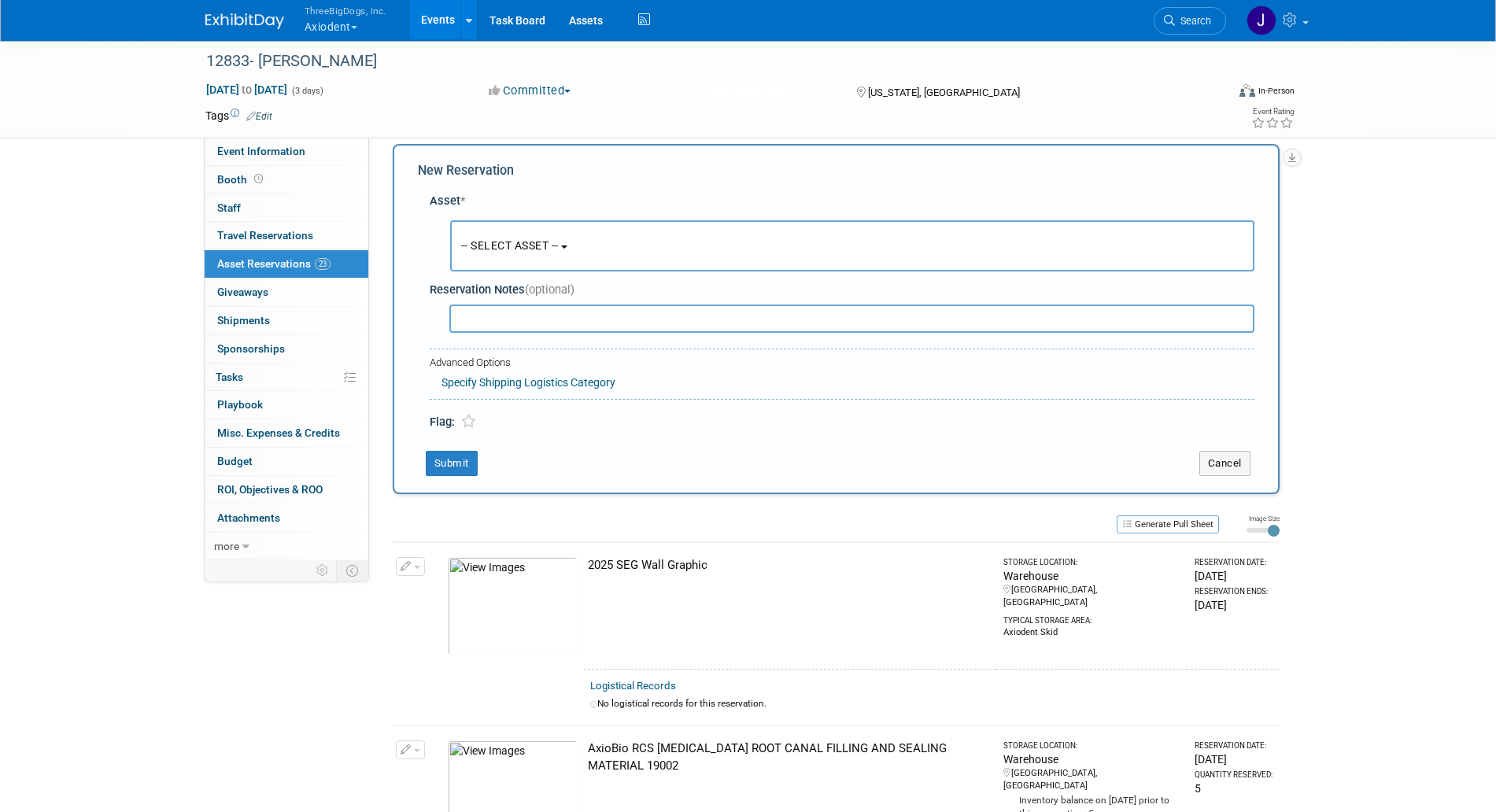
click at [573, 259] on button "-- SELECT ASSET --" at bounding box center [852, 246] width 805 height 51
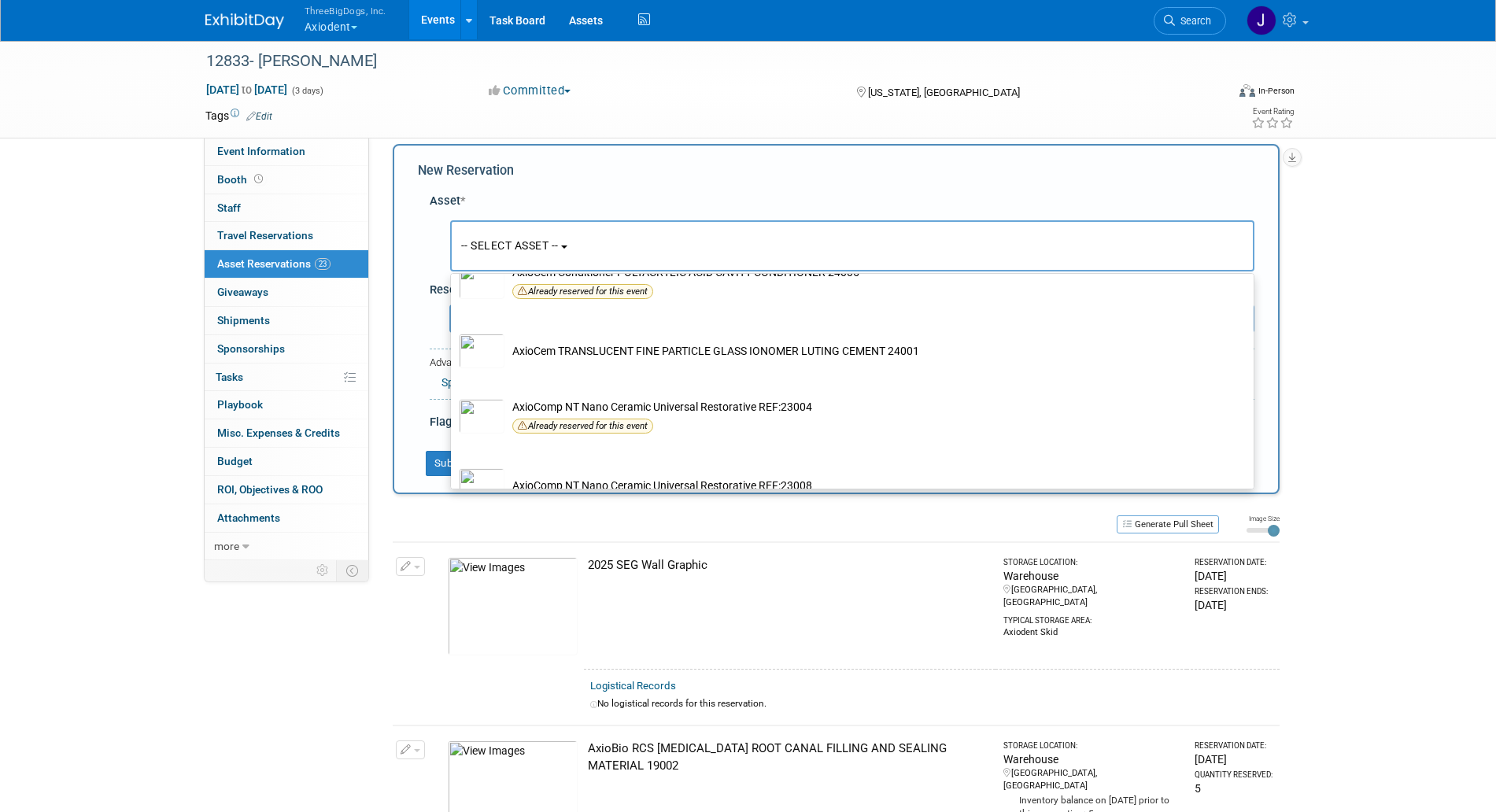
scroll to position [1077, 0]
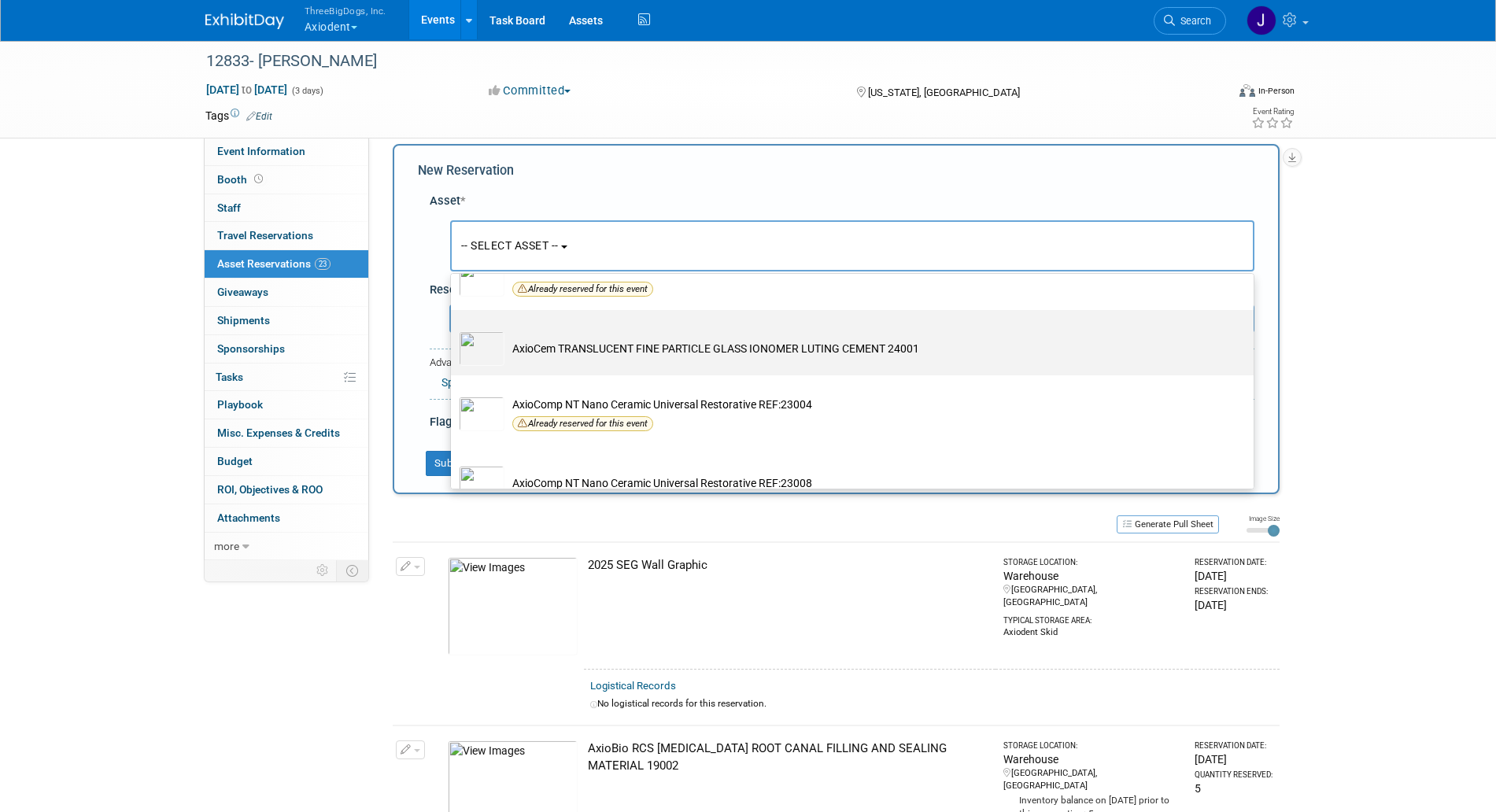
click at [609, 366] on td "AxioCem TRANSLUCENT FINE PARTICLE GLASS IONOMER LUTING CEMENT 24001" at bounding box center [863, 349] width 718 height 35
click at [454, 329] on input "AxioCem TRANSLUCENT FINE PARTICLE GLASS IONOMER LUTING CEMENT 24001" at bounding box center [447, 324] width 10 height 10
select select "10729107"
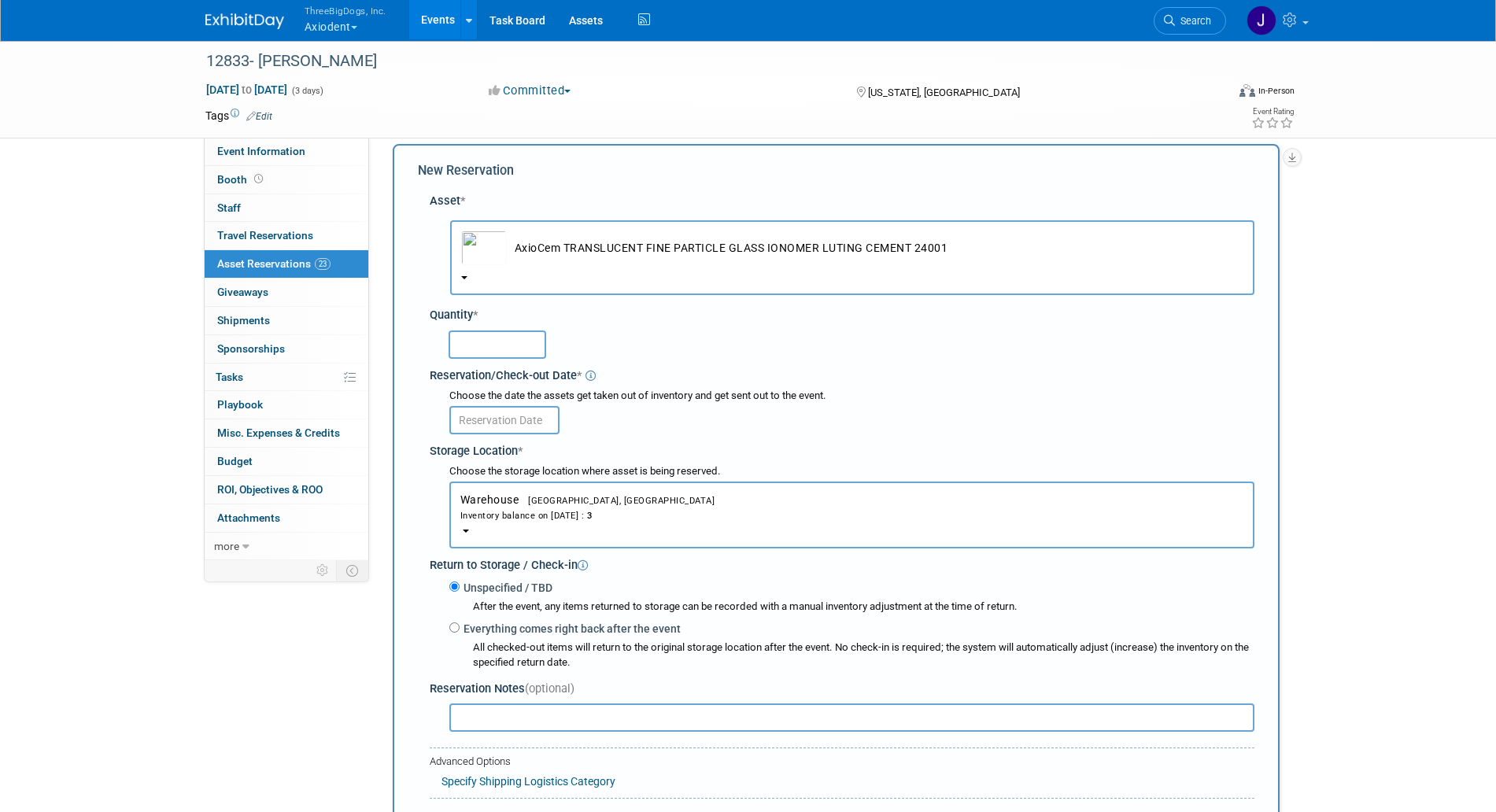
click at [527, 352] on input "text" at bounding box center [497, 345] width 97 height 28
type input "3"
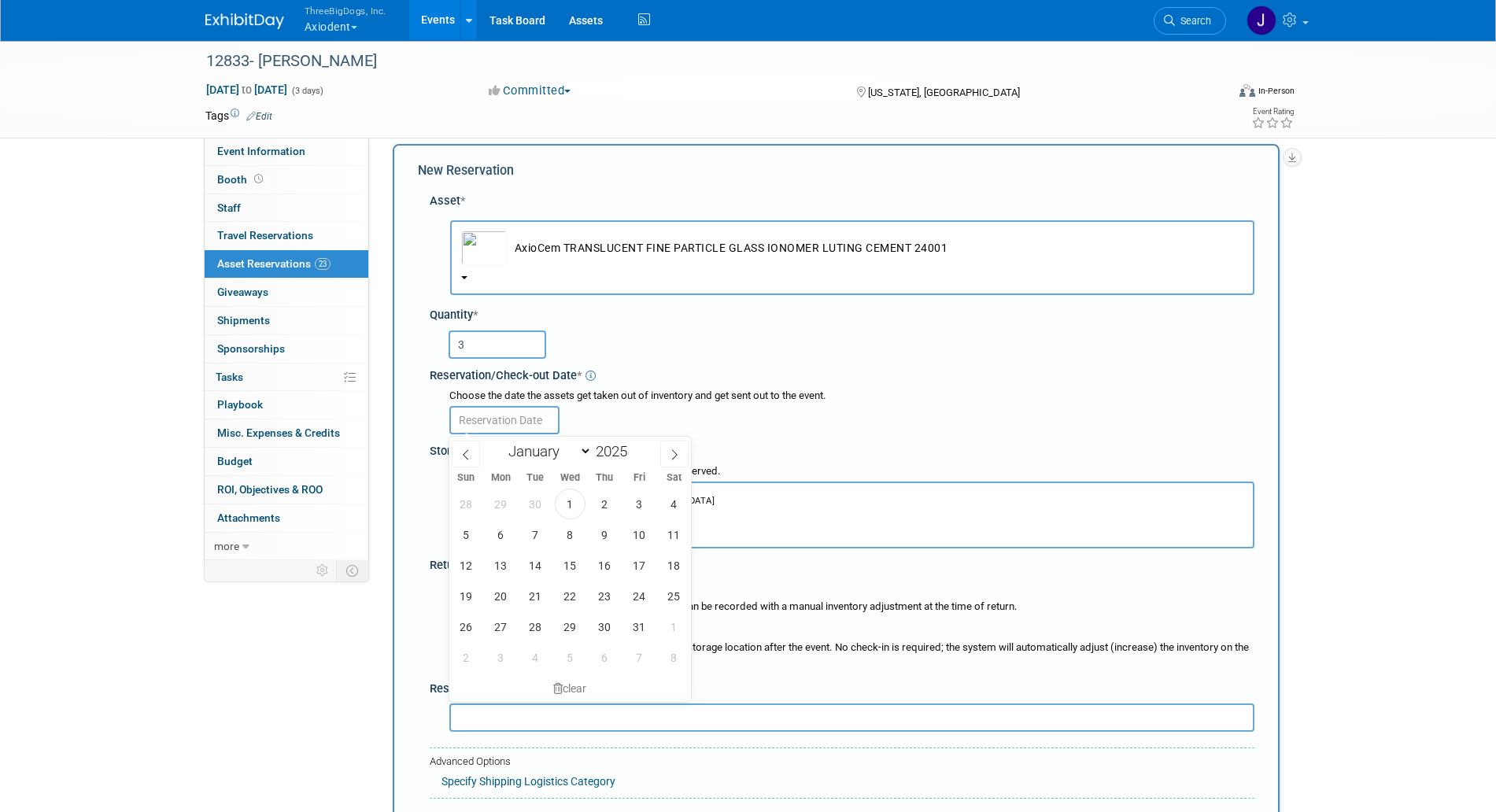
click at [512, 422] on input "text" at bounding box center [504, 420] width 110 height 28
click at [627, 510] on span "3" at bounding box center [639, 503] width 30 height 30
type input "[DATE]"
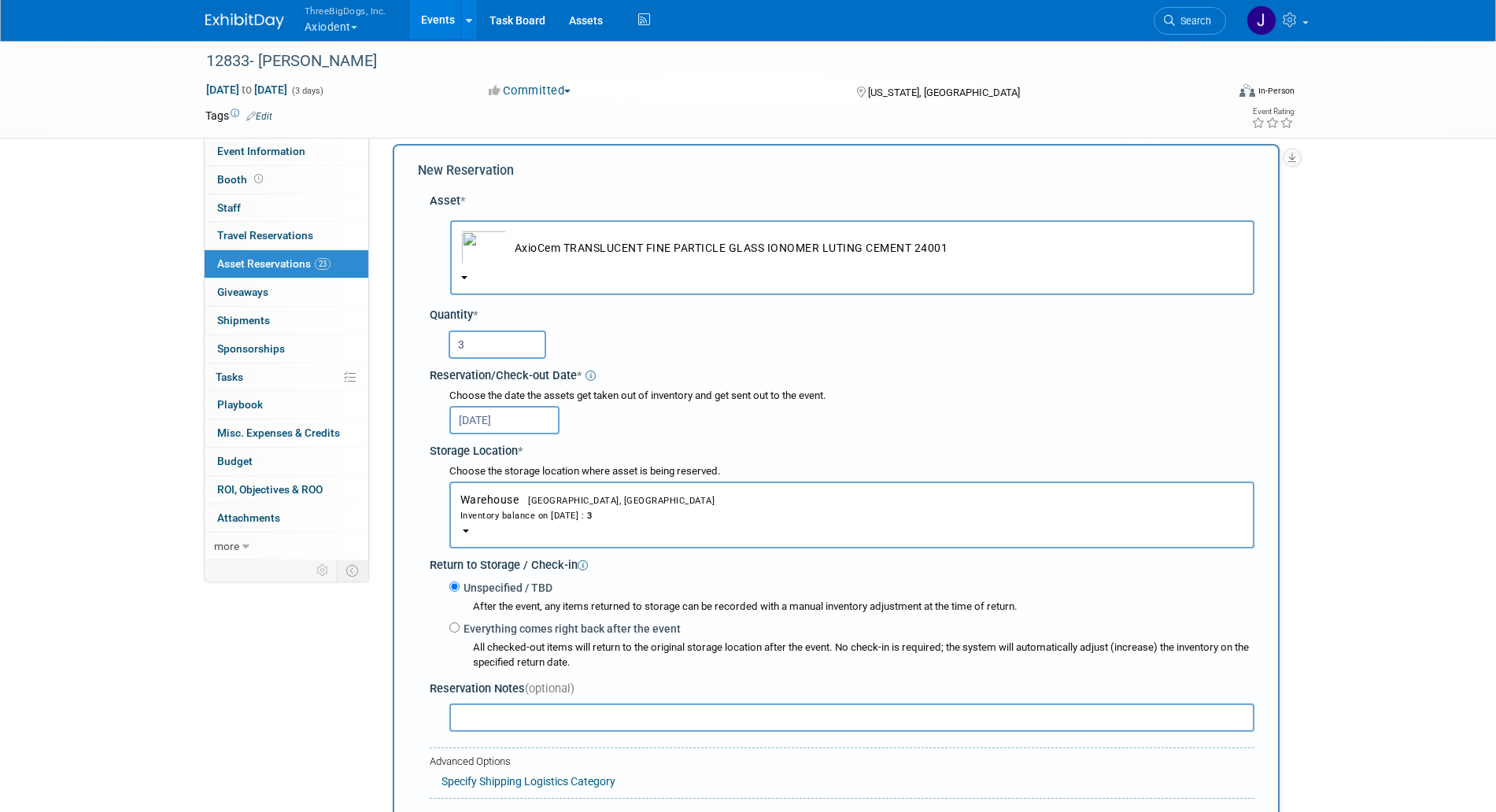
scroll to position [194, 0]
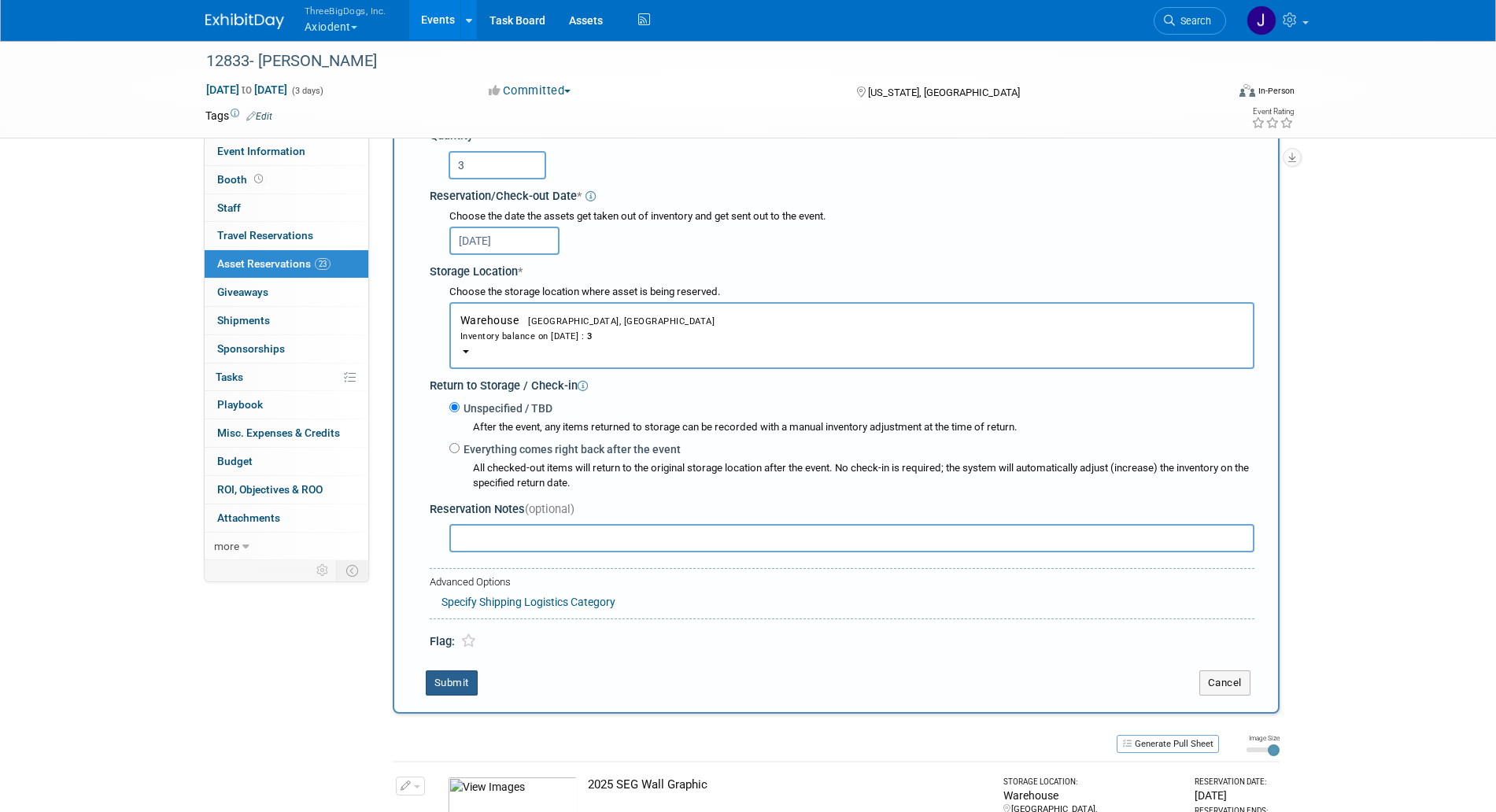
click at [453, 686] on button "Submit" at bounding box center [452, 683] width 52 height 25
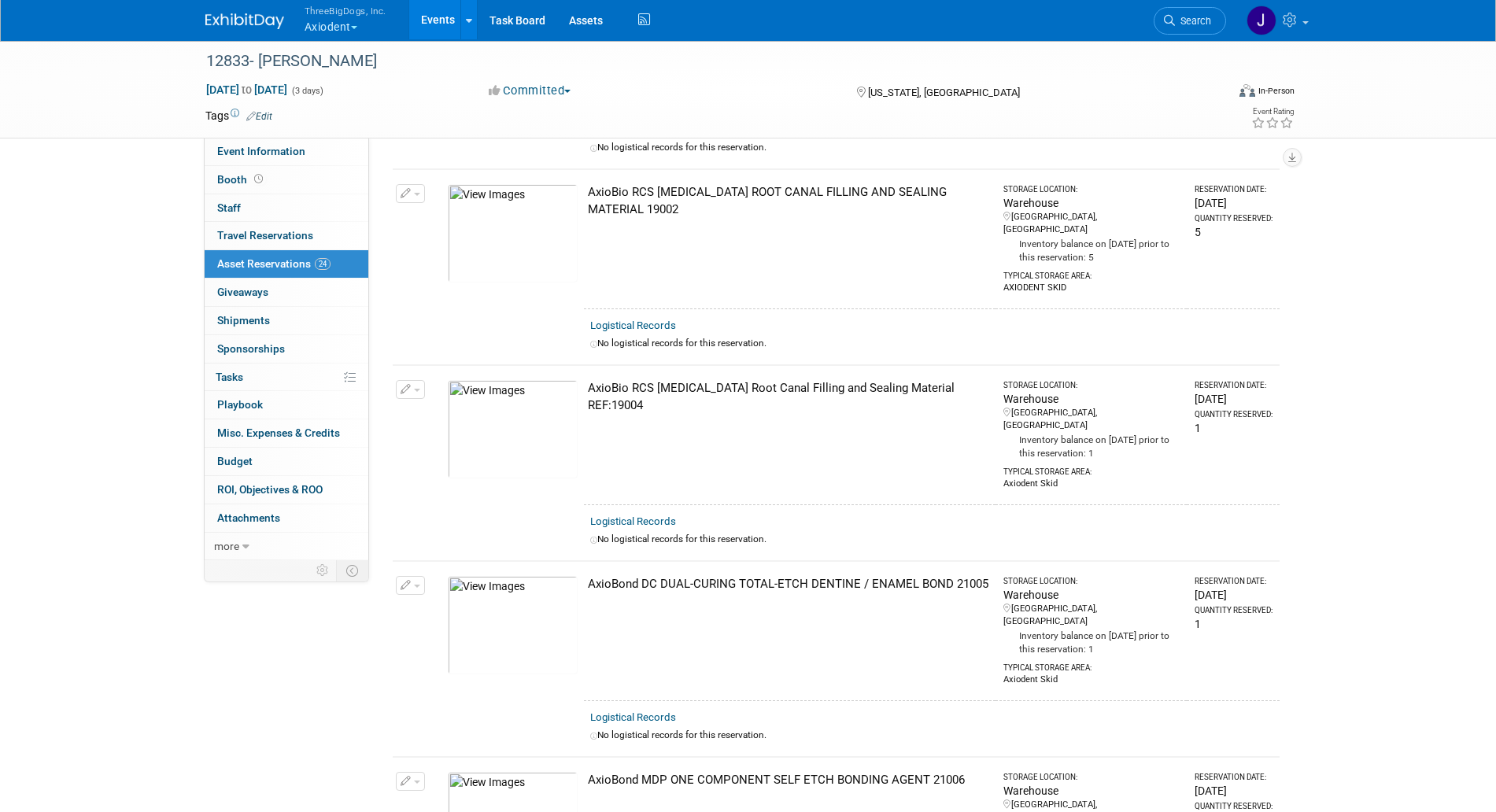
scroll to position [0, 0]
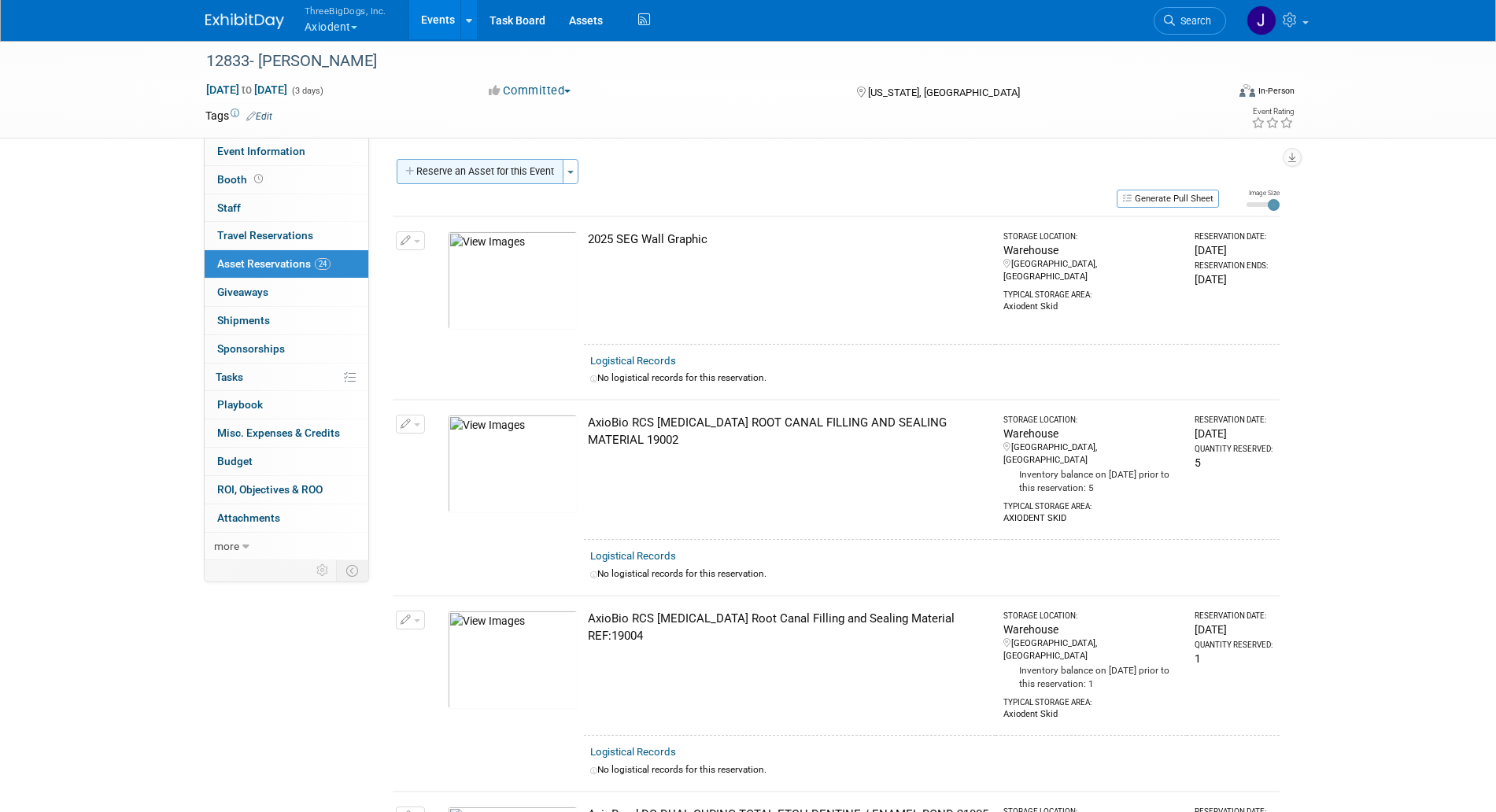
click at [542, 164] on button "Reserve an Asset for this Event" at bounding box center [480, 170] width 167 height 25
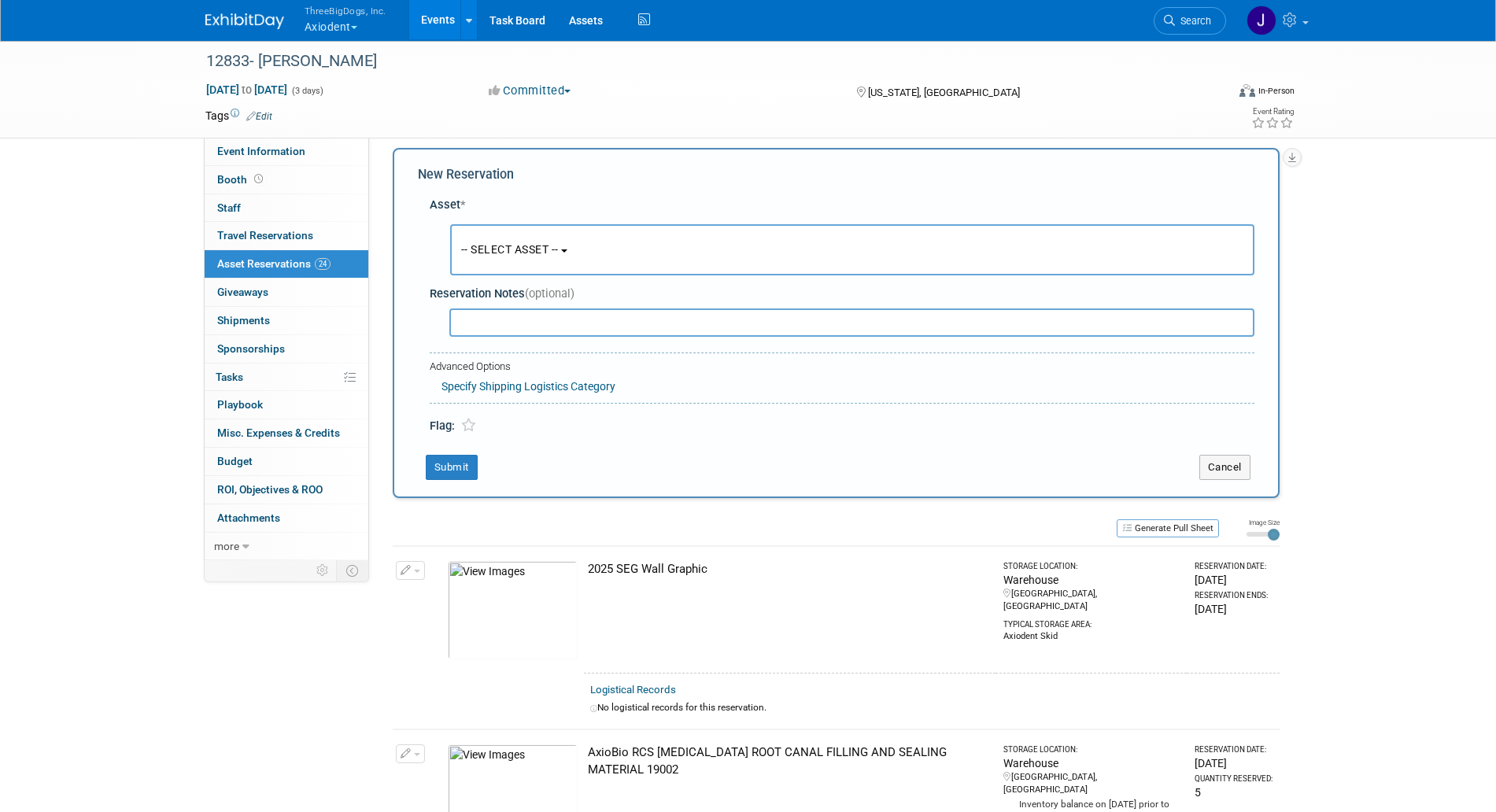
scroll to position [15, 0]
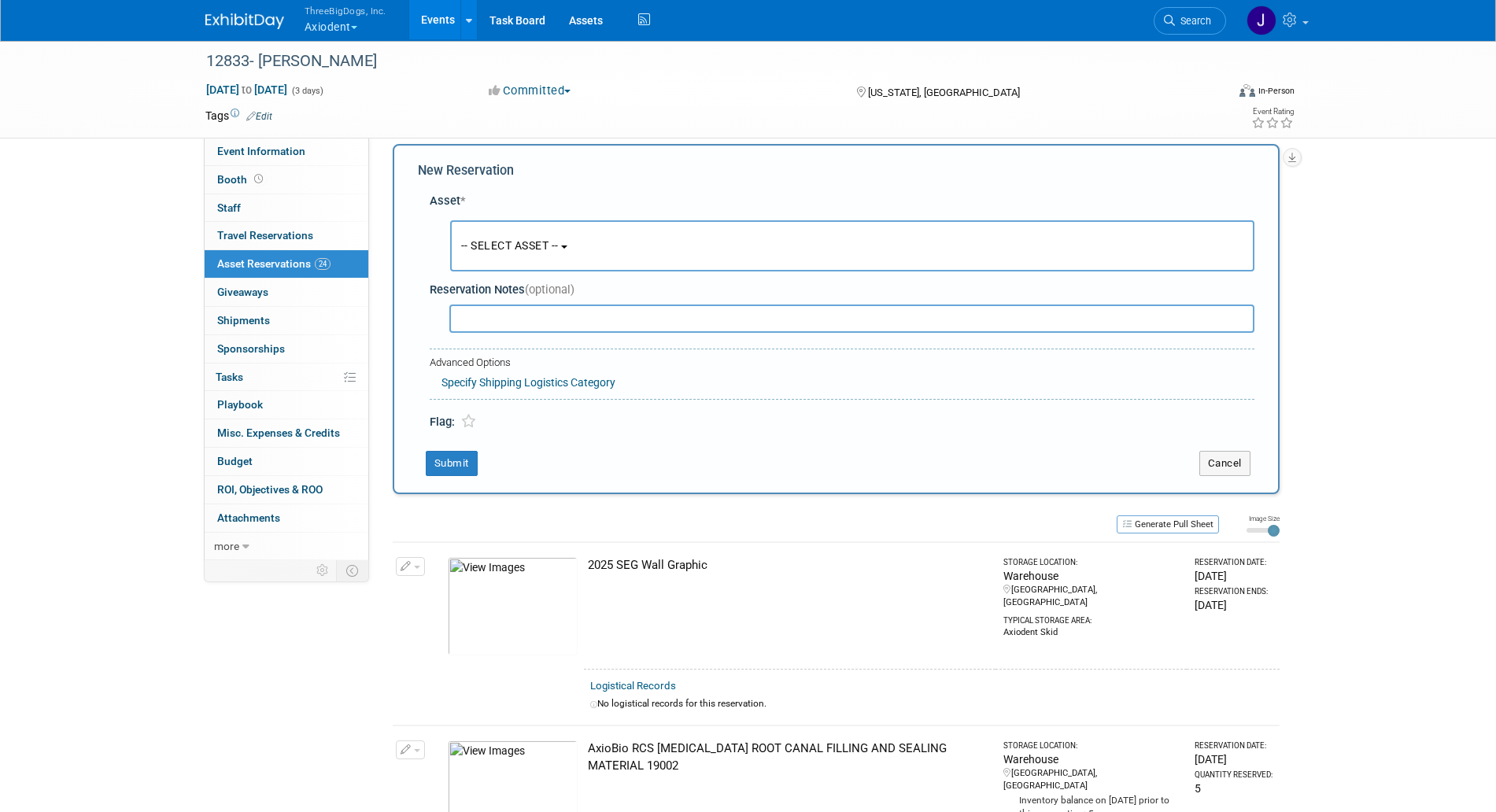
click at [557, 231] on button "-- SELECT ASSET --" at bounding box center [852, 246] width 805 height 51
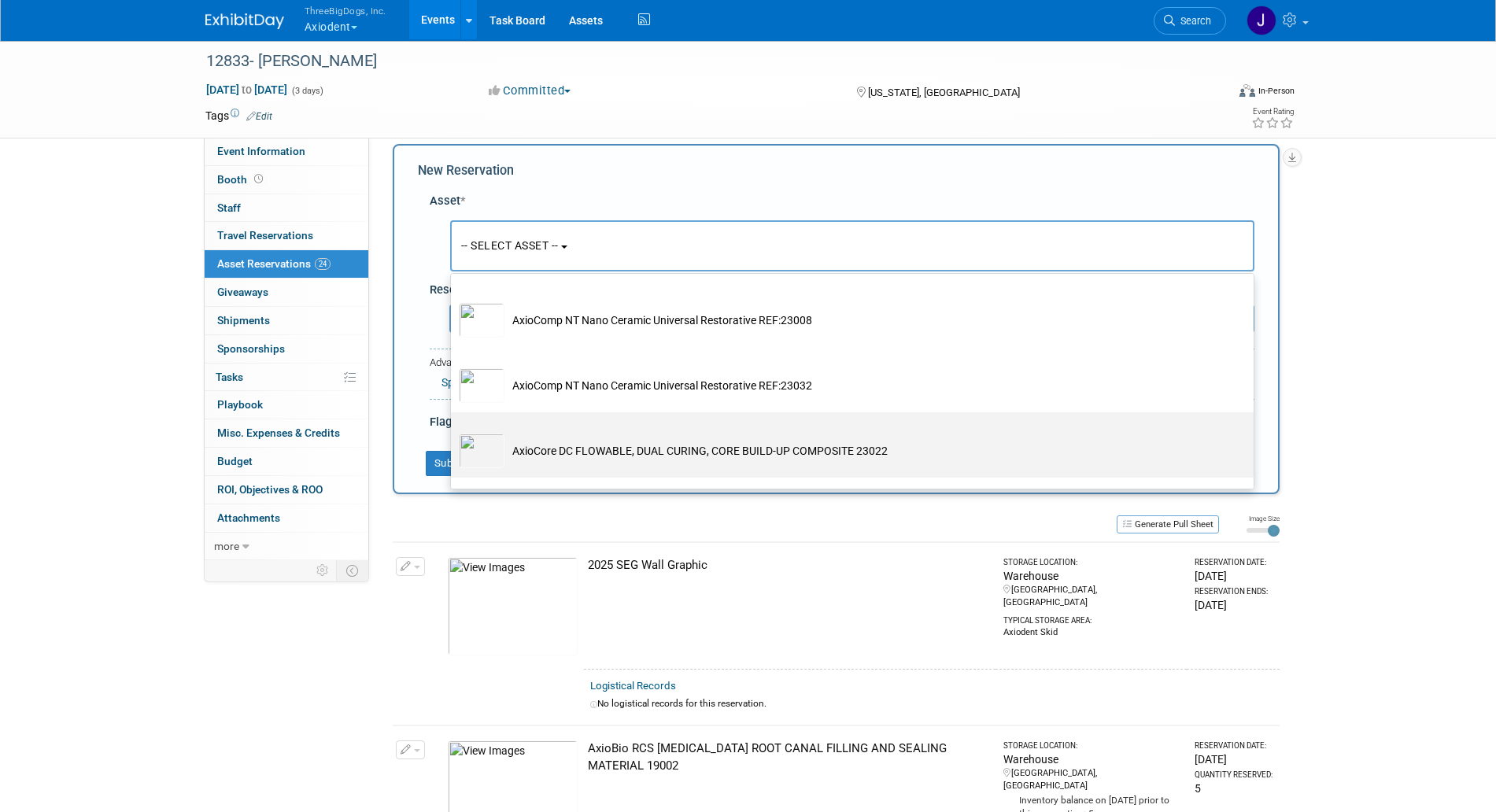
scroll to position [1242, 0]
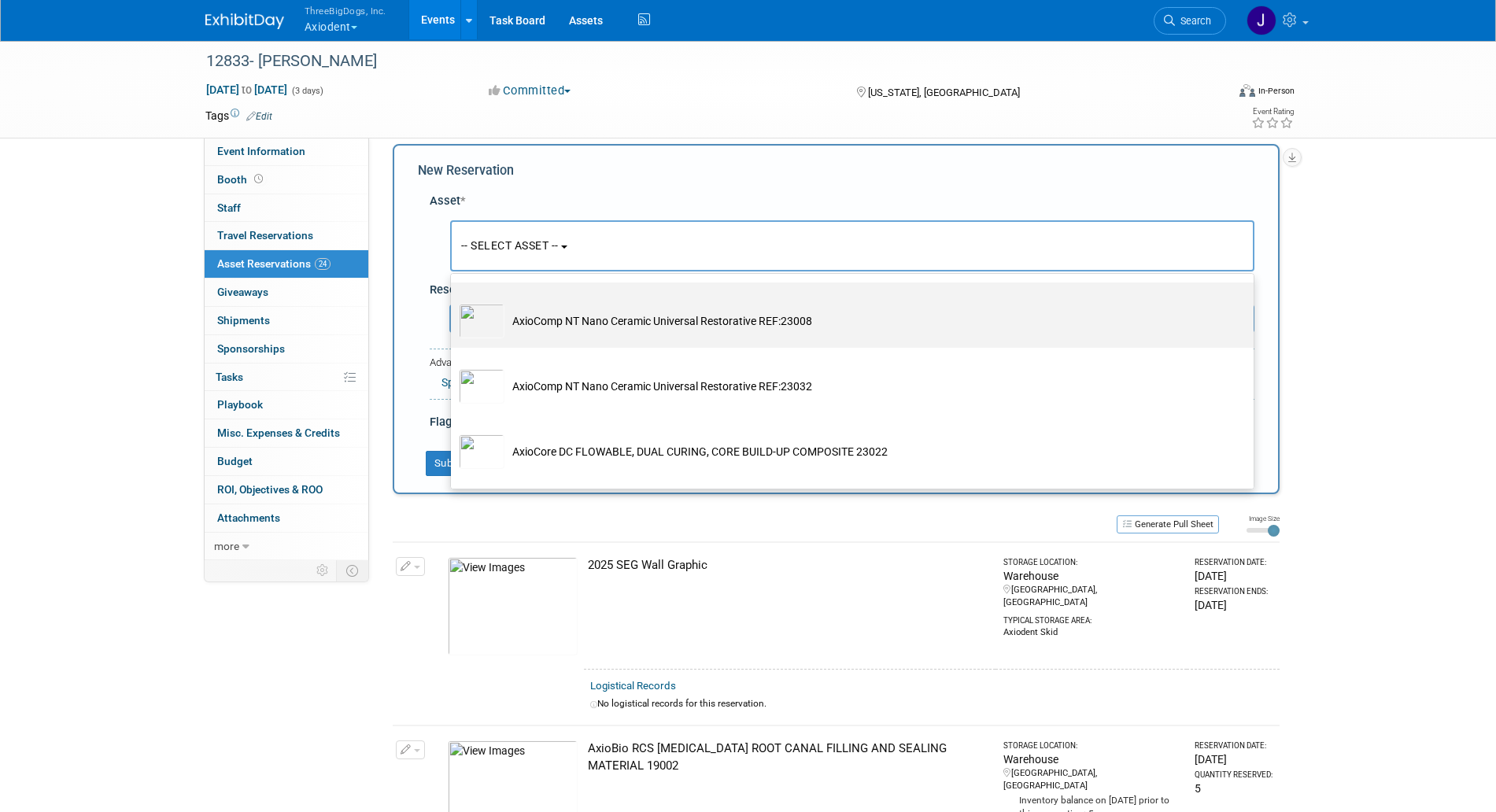
click at [688, 338] on td "AxioComp NT Nano Ceramic Universal Restorative REF:23008" at bounding box center [863, 321] width 718 height 35
click at [454, 302] on input "AxioComp NT Nano Ceramic Universal Restorative REF:23008" at bounding box center [447, 296] width 10 height 10
select select "10729137"
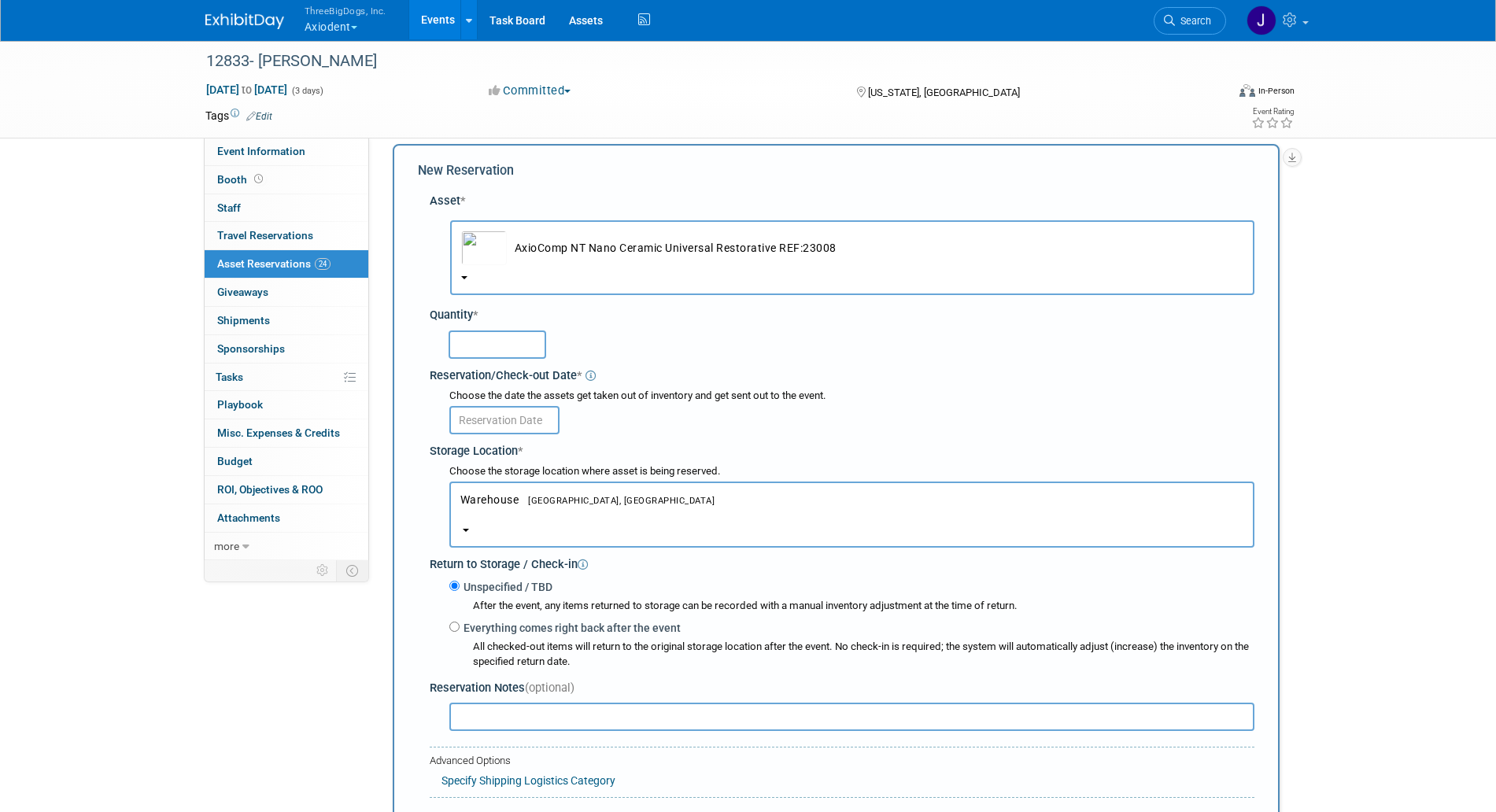
click at [688, 349] on div at bounding box center [851, 343] width 806 height 30
click at [538, 351] on input "text" at bounding box center [497, 345] width 97 height 28
type input "2"
click at [516, 417] on input "text" at bounding box center [504, 420] width 110 height 28
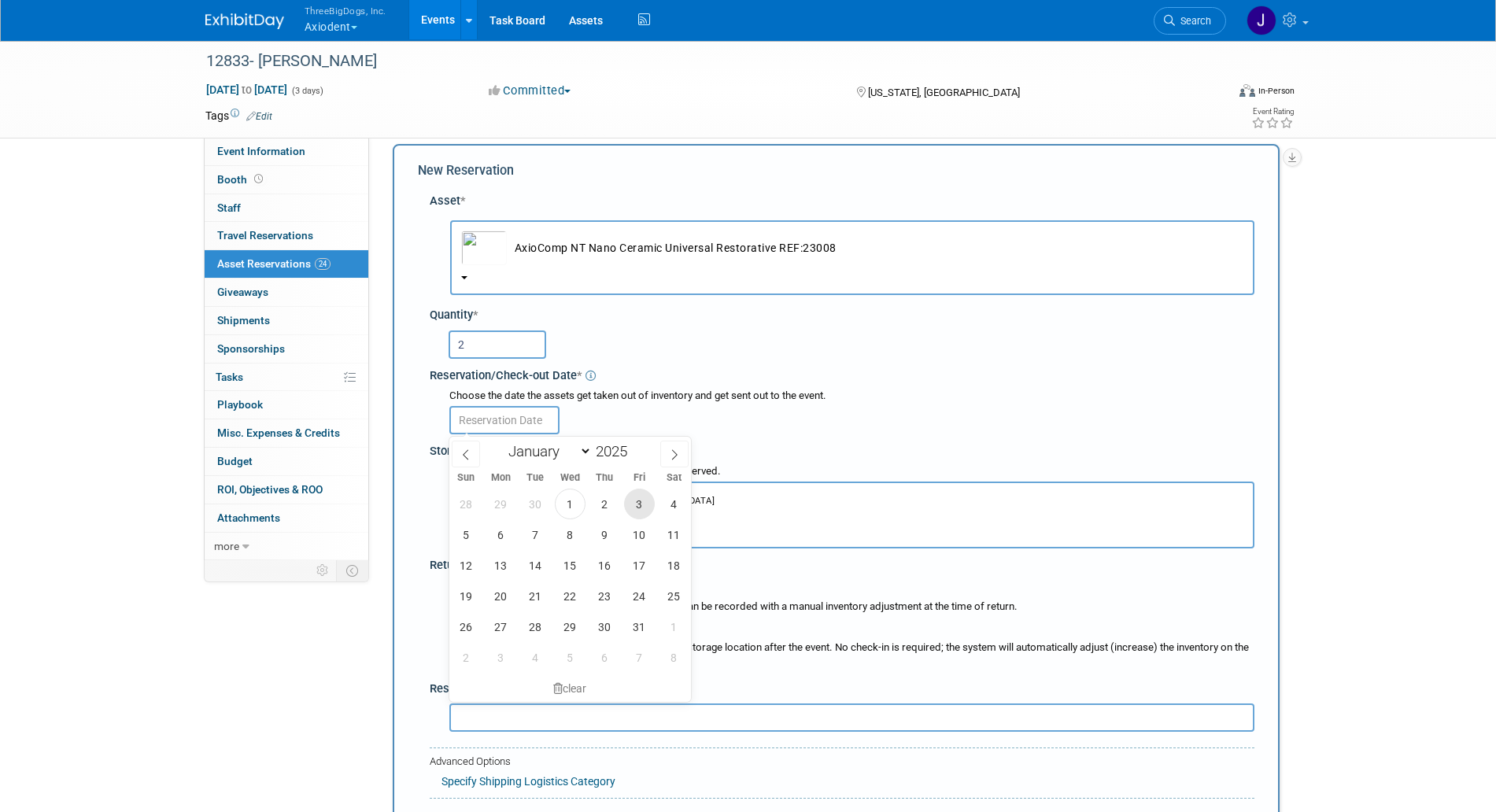
click at [643, 510] on span "3" at bounding box center [639, 503] width 30 height 30
type input "[DATE]"
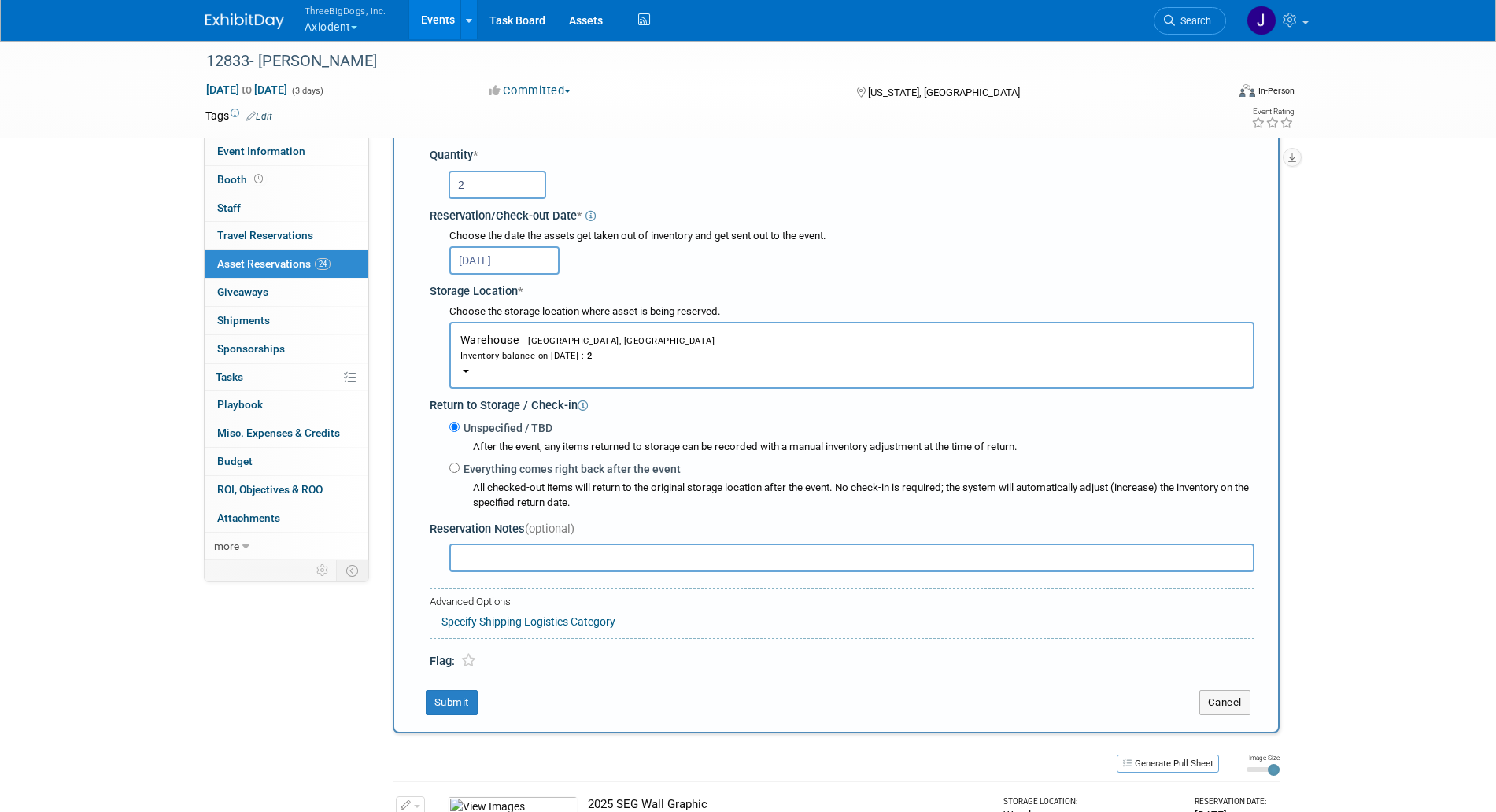
scroll to position [177, 0]
click at [465, 698] on button "Submit" at bounding box center [452, 700] width 52 height 25
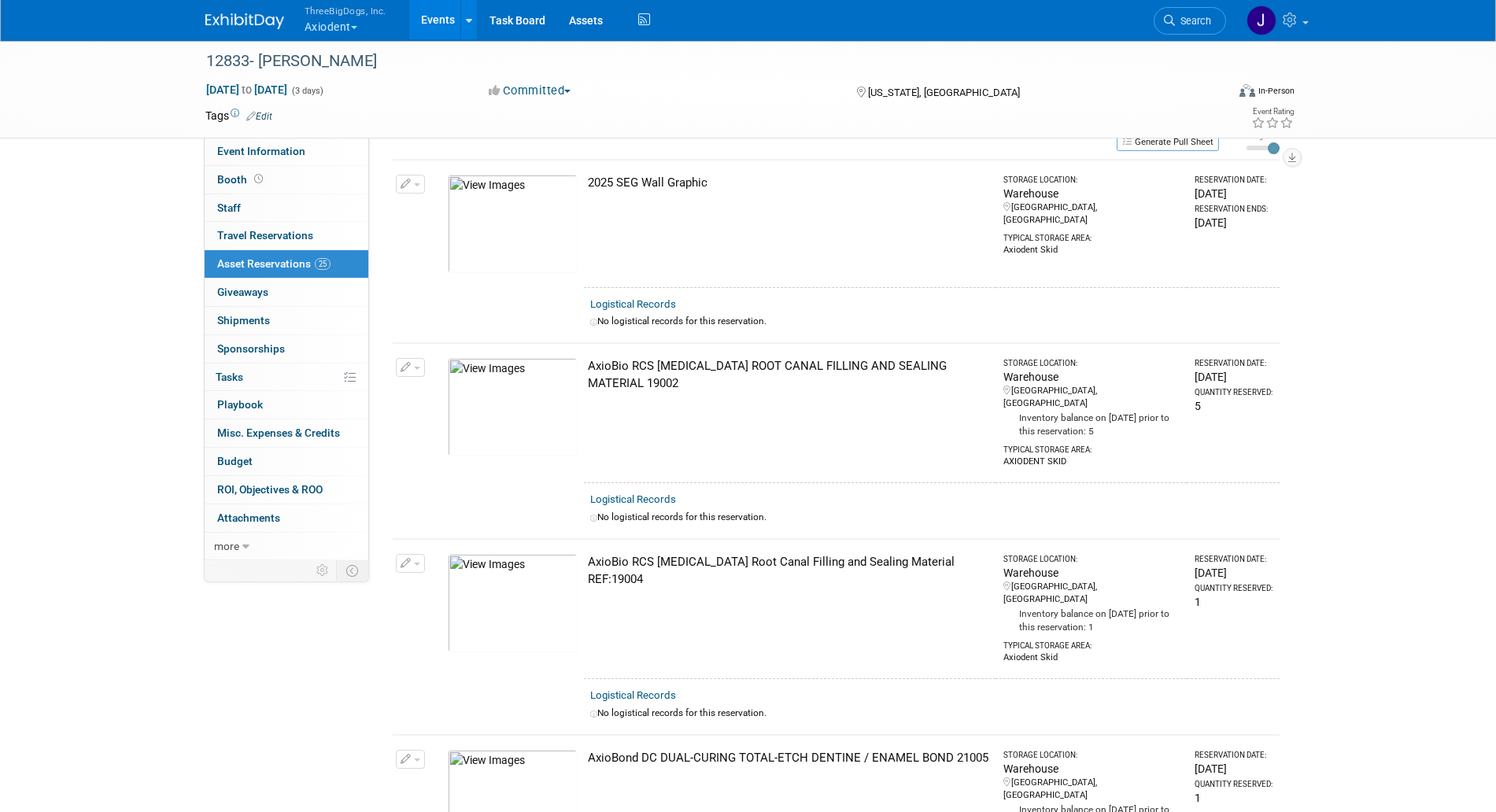
scroll to position [0, 0]
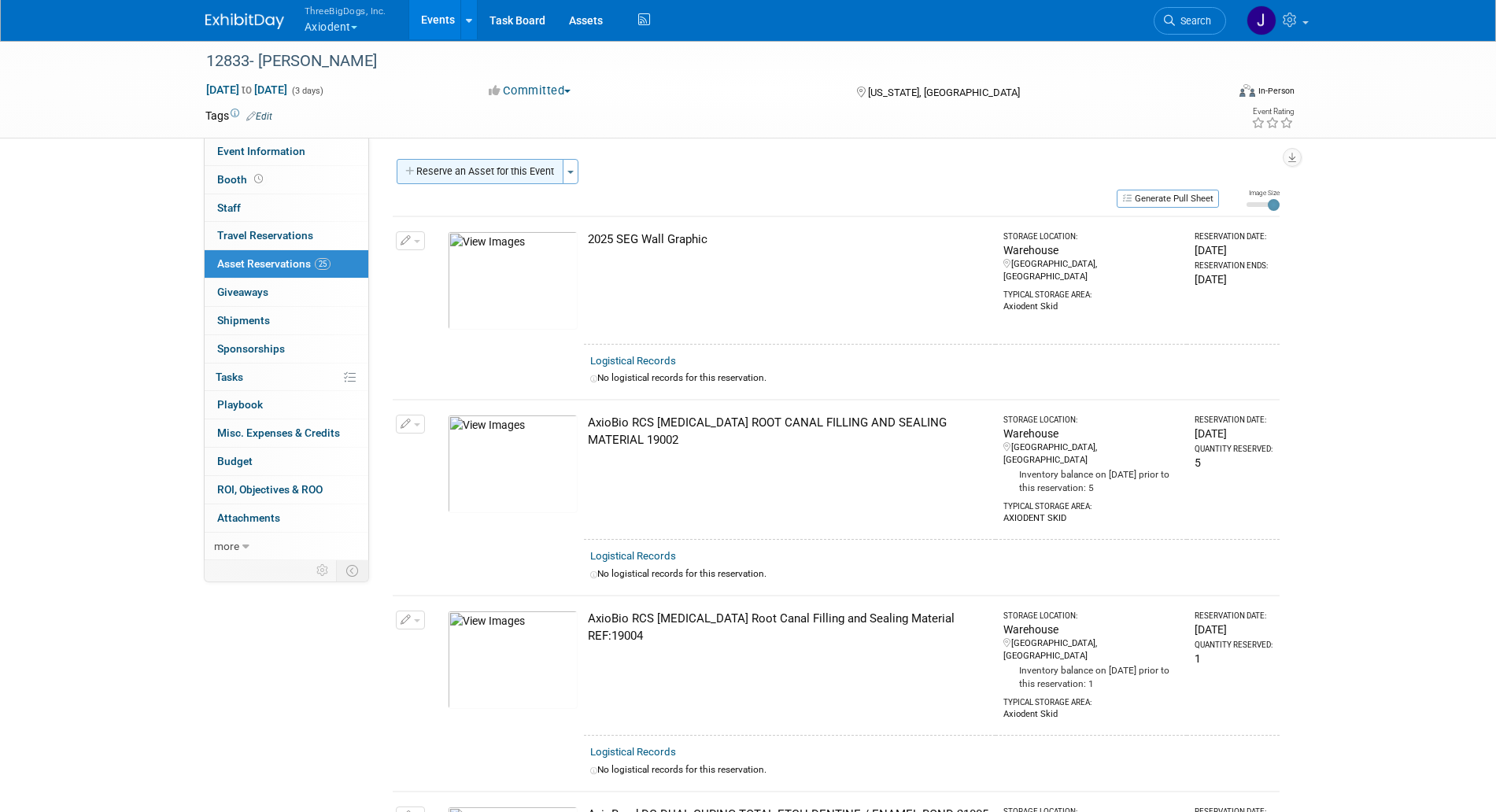
click at [507, 177] on button "Reserve an Asset for this Event" at bounding box center [480, 170] width 167 height 25
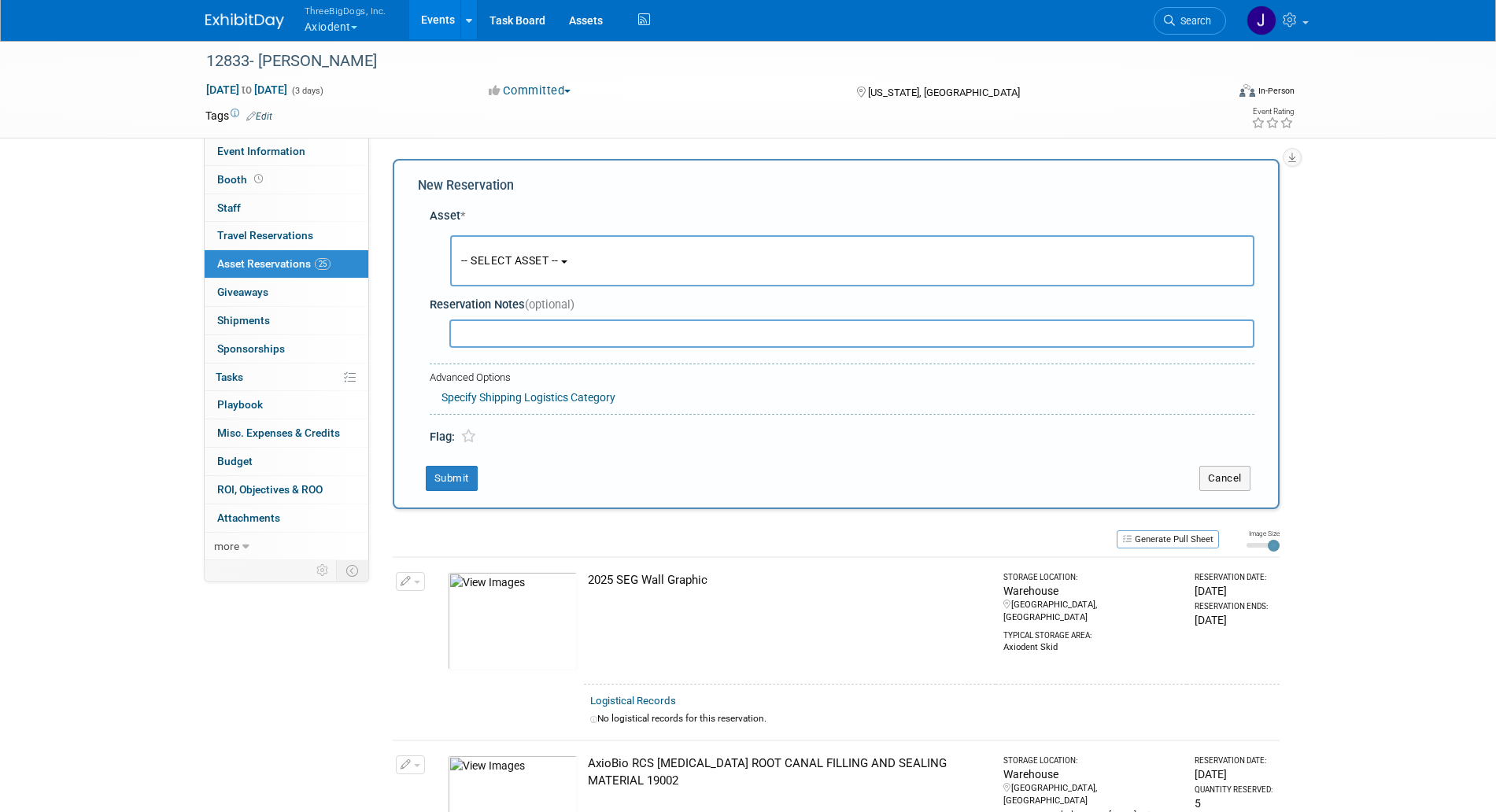
scroll to position [15, 0]
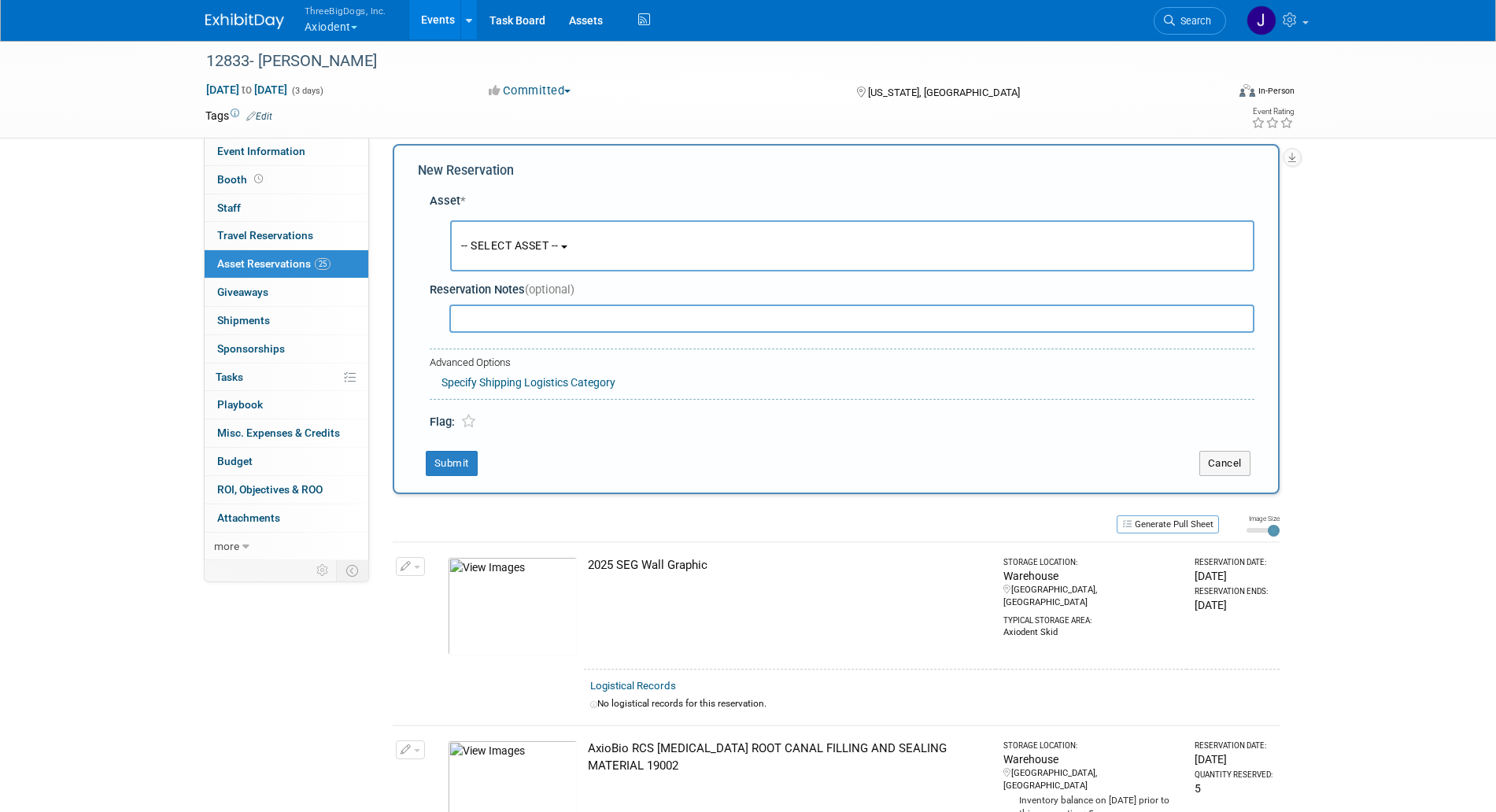
click at [544, 266] on button "-- SELECT ASSET --" at bounding box center [852, 246] width 805 height 51
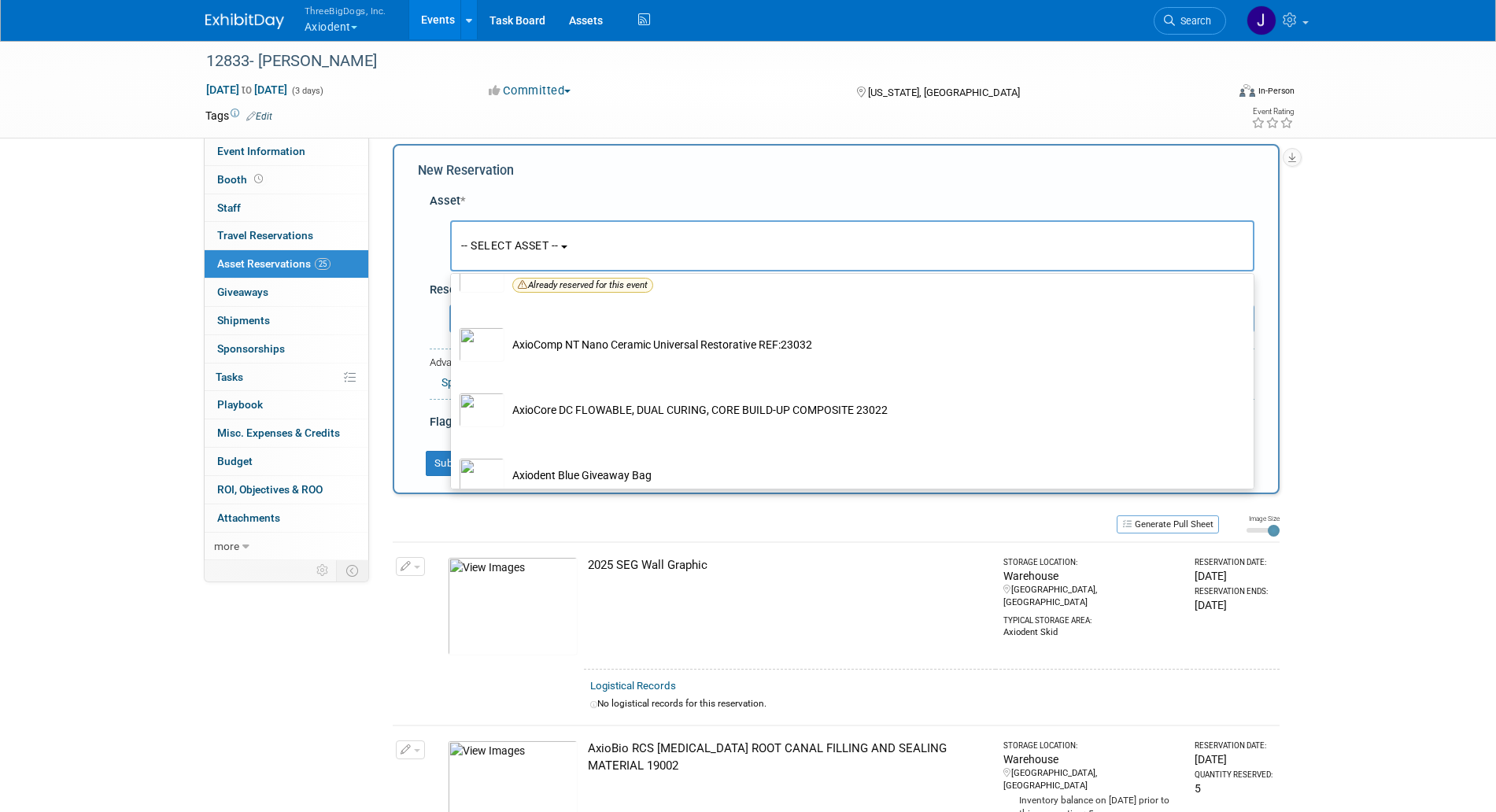
scroll to position [1267, 0]
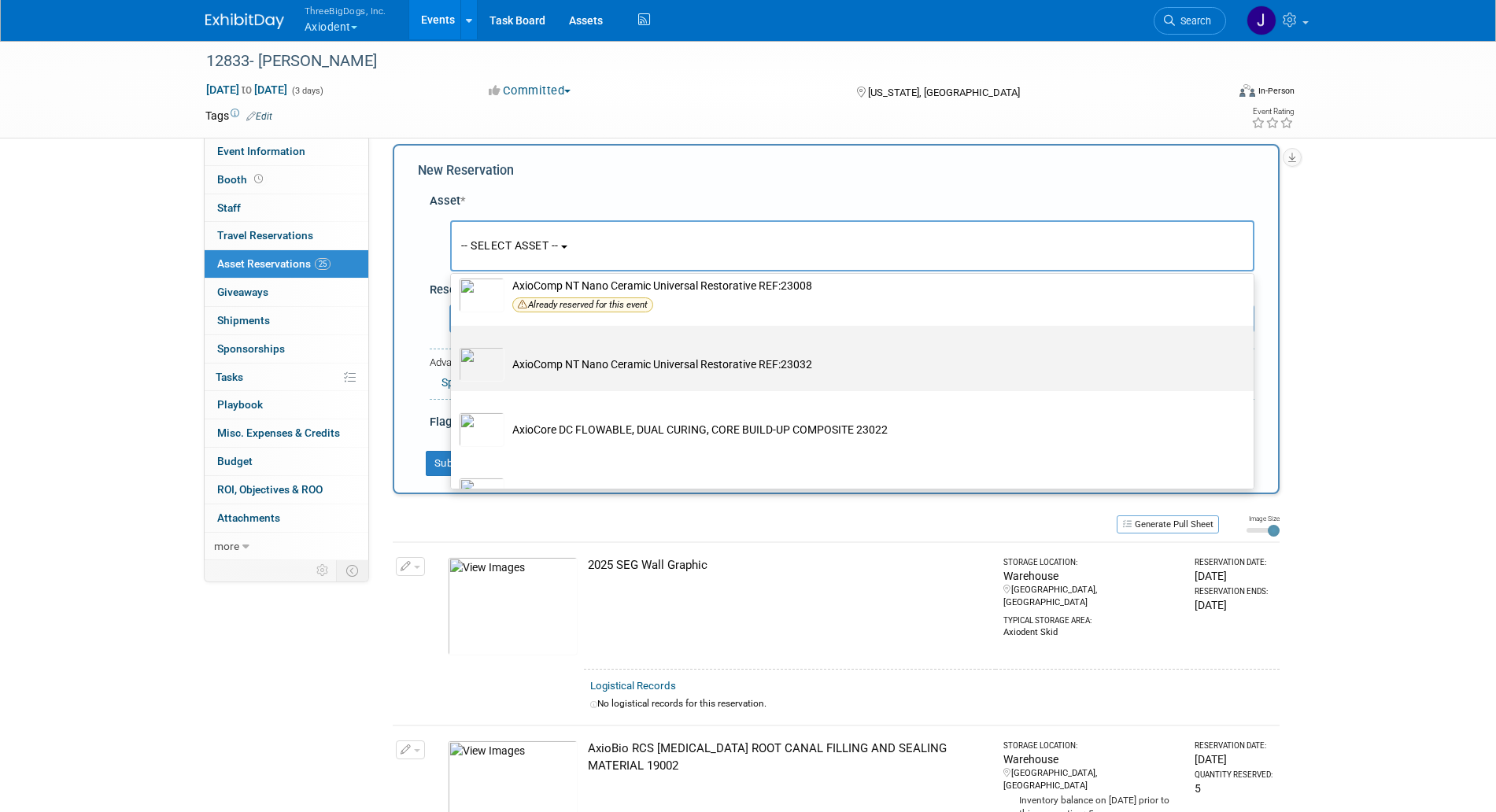
click at [640, 381] on td "AxioComp NT Nano Ceramic Universal Restorative REF:23032" at bounding box center [863, 365] width 718 height 35
click at [454, 345] on input "AxioComp NT Nano Ceramic Universal Restorative REF:23032" at bounding box center [447, 339] width 10 height 10
select select "10729073"
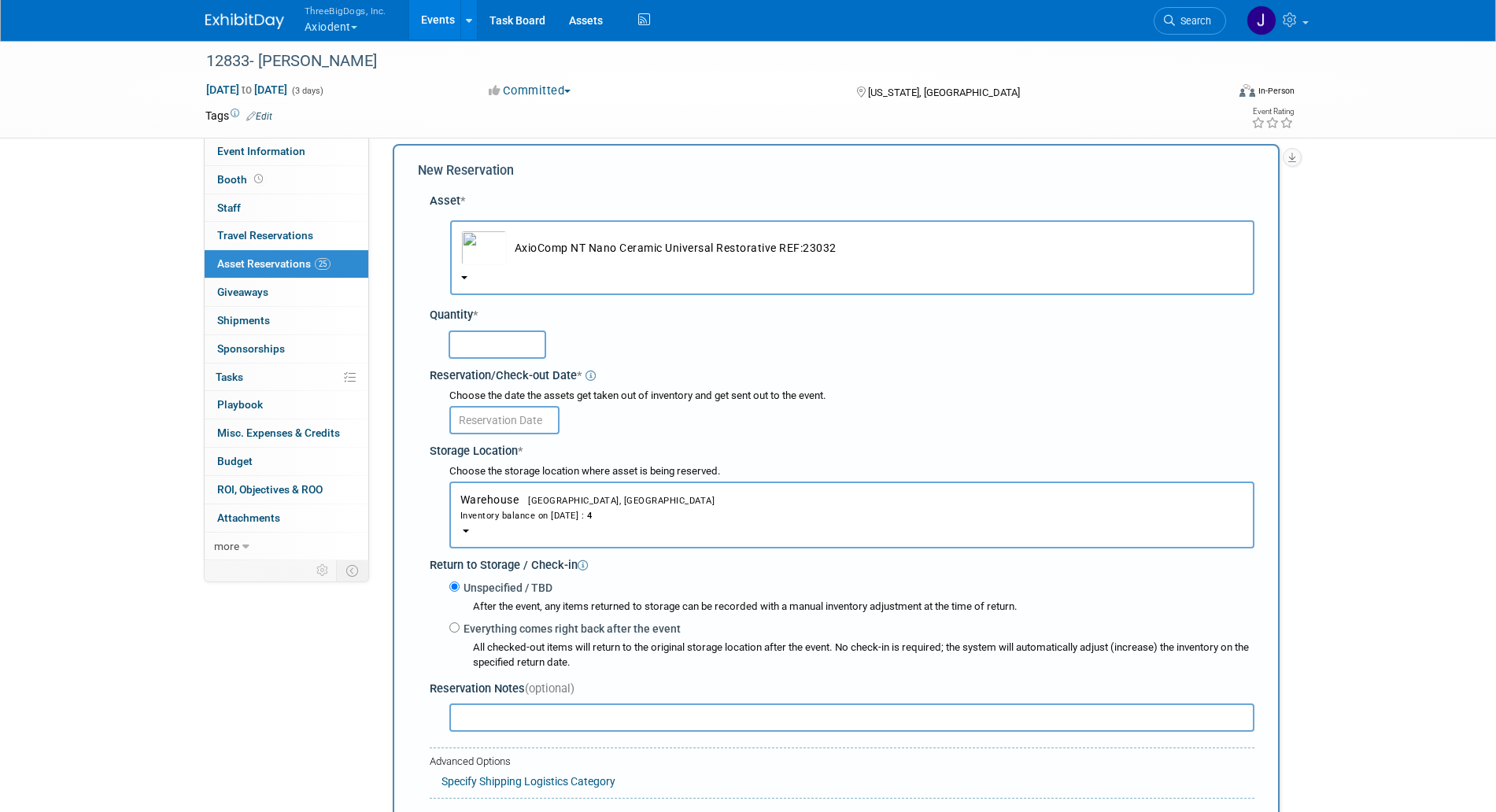
click at [521, 339] on input "text" at bounding box center [497, 345] width 97 height 28
type input "4"
click at [509, 410] on input "text" at bounding box center [504, 420] width 110 height 28
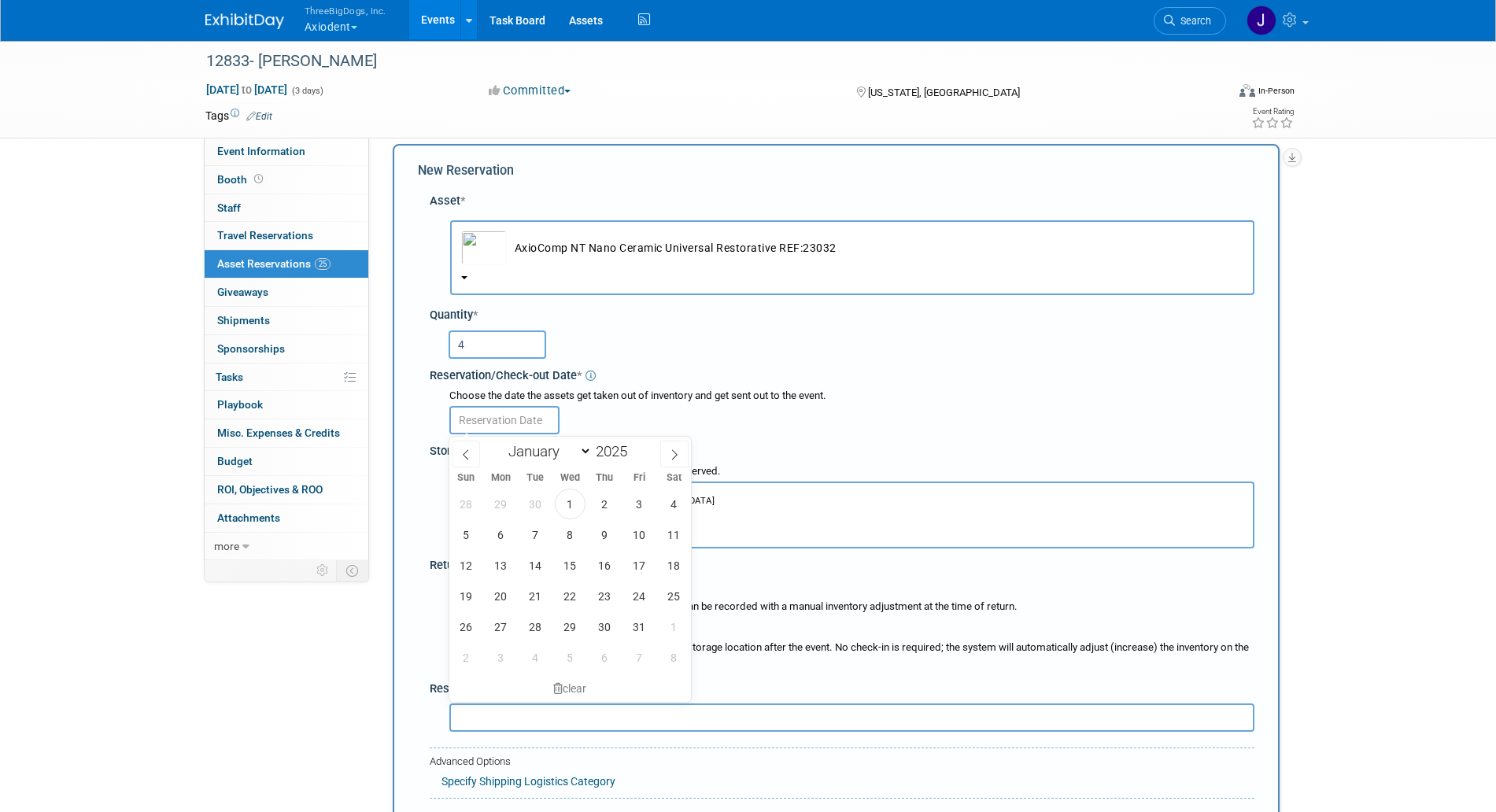
click at [655, 499] on div "28 29 30 1 2 3 4 5 6 7 8 9 10 11 12 13 14 15 16 17 18 19 20 21 22 23 24 25 26 2…" at bounding box center [570, 580] width 242 height 184
click at [644, 501] on span "3" at bounding box center [639, 503] width 30 height 30
type input "[DATE]"
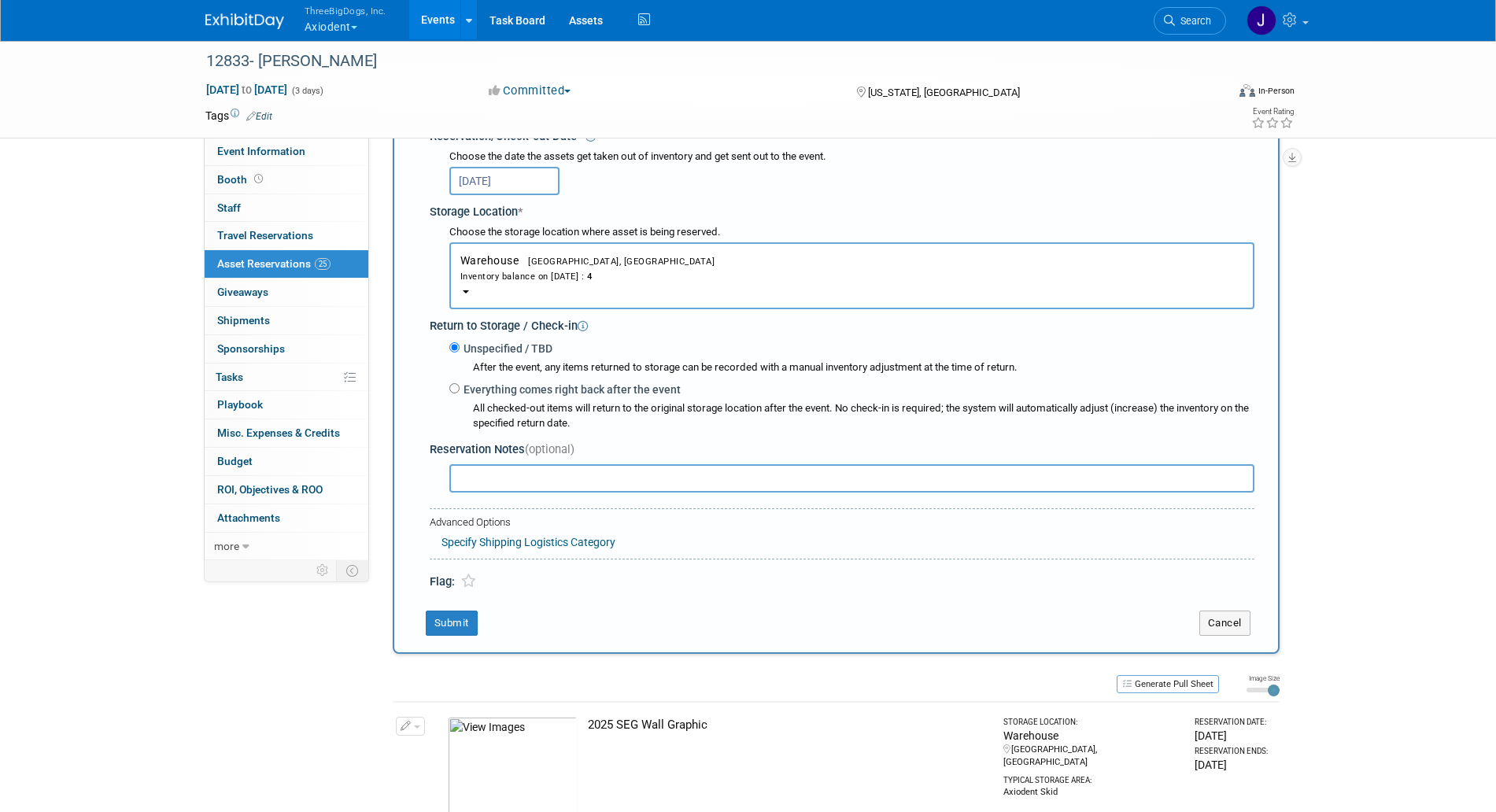
scroll to position [255, 0]
click at [455, 617] on button "Submit" at bounding box center [452, 622] width 52 height 25
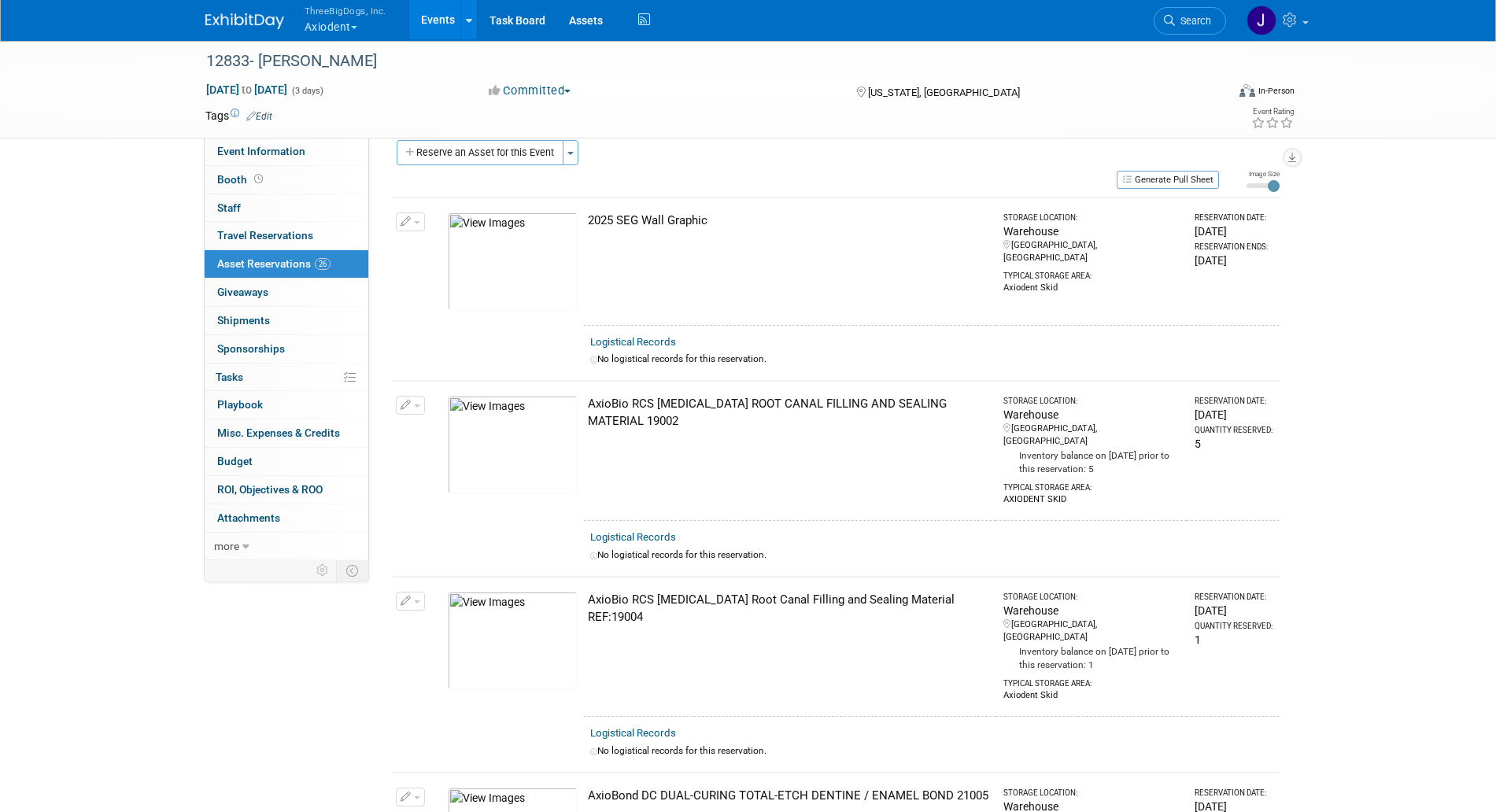
scroll to position [0, 0]
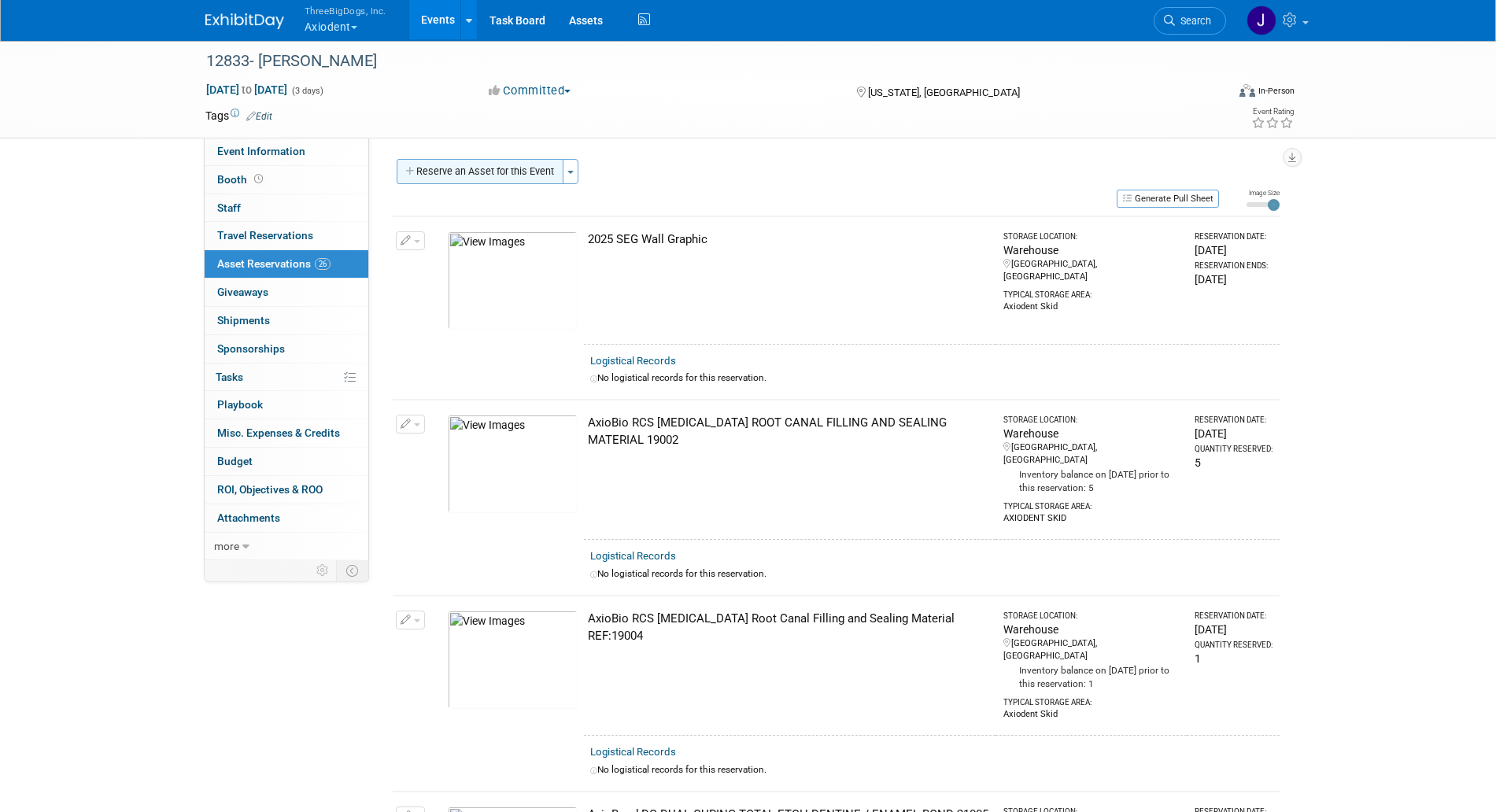
click at [460, 166] on button "Reserve an Asset for this Event" at bounding box center [480, 170] width 167 height 25
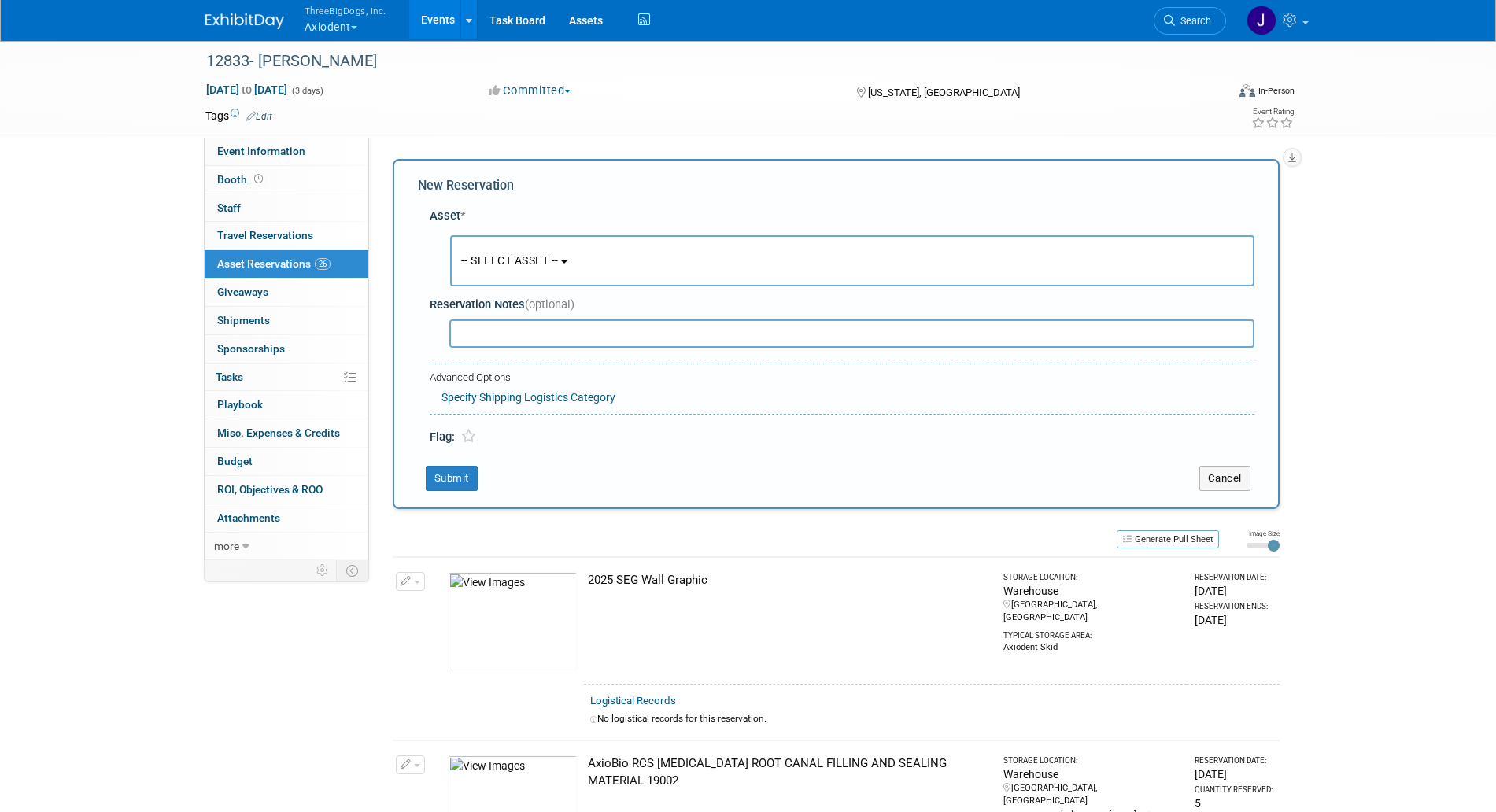
scroll to position [15, 0]
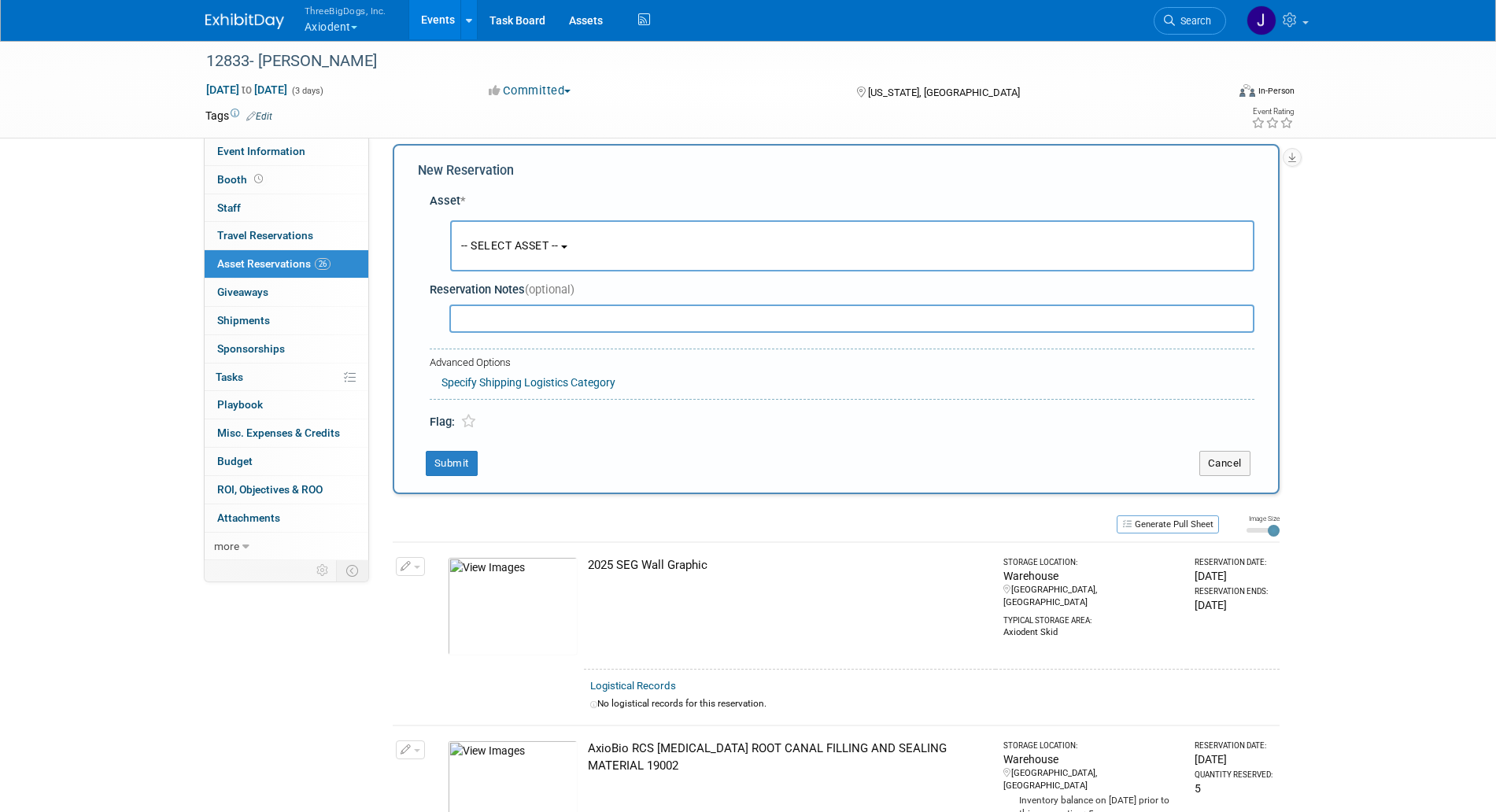
click at [588, 250] on button "-- SELECT ASSET --" at bounding box center [852, 246] width 805 height 51
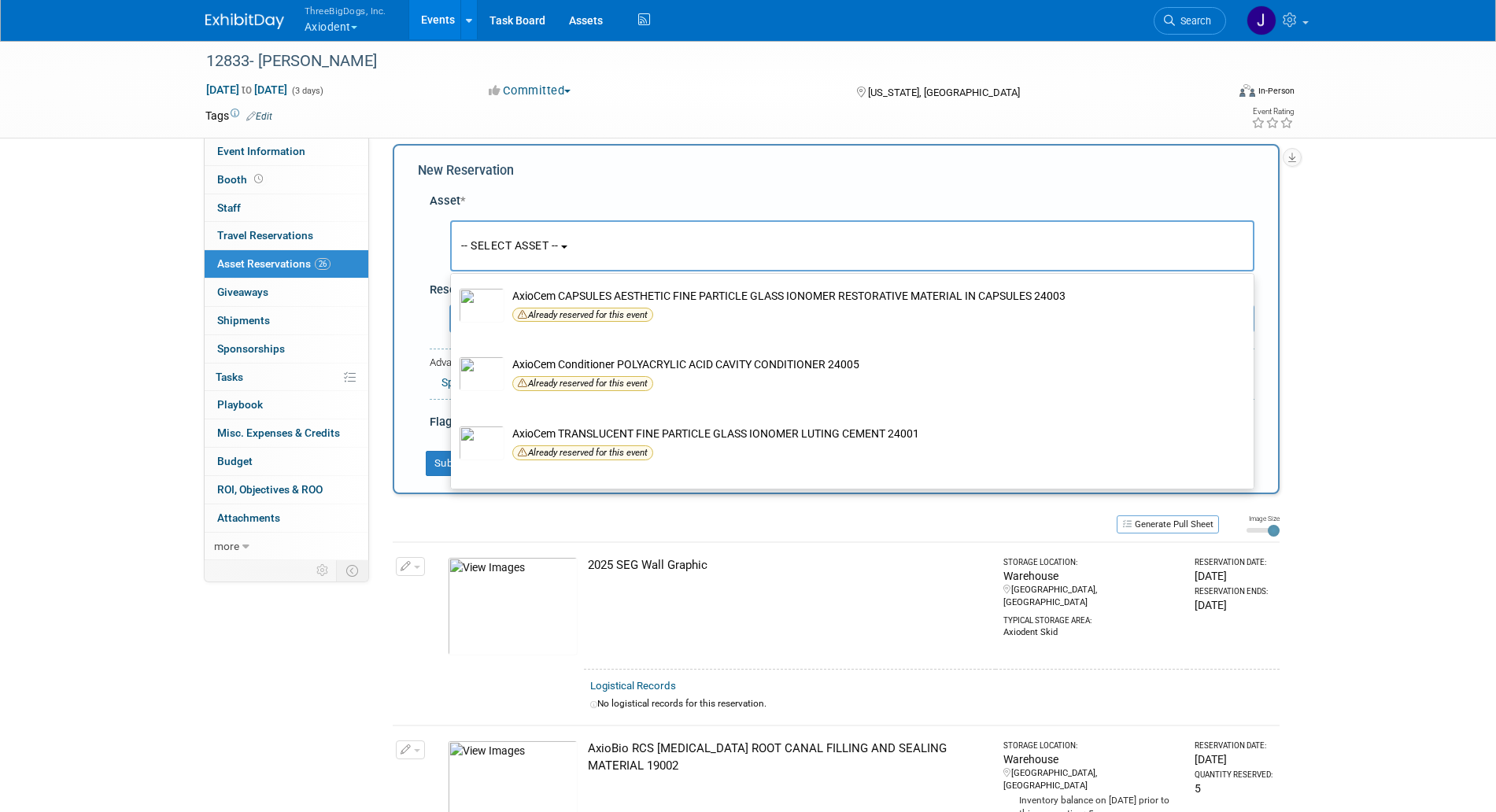
scroll to position [1278, 0]
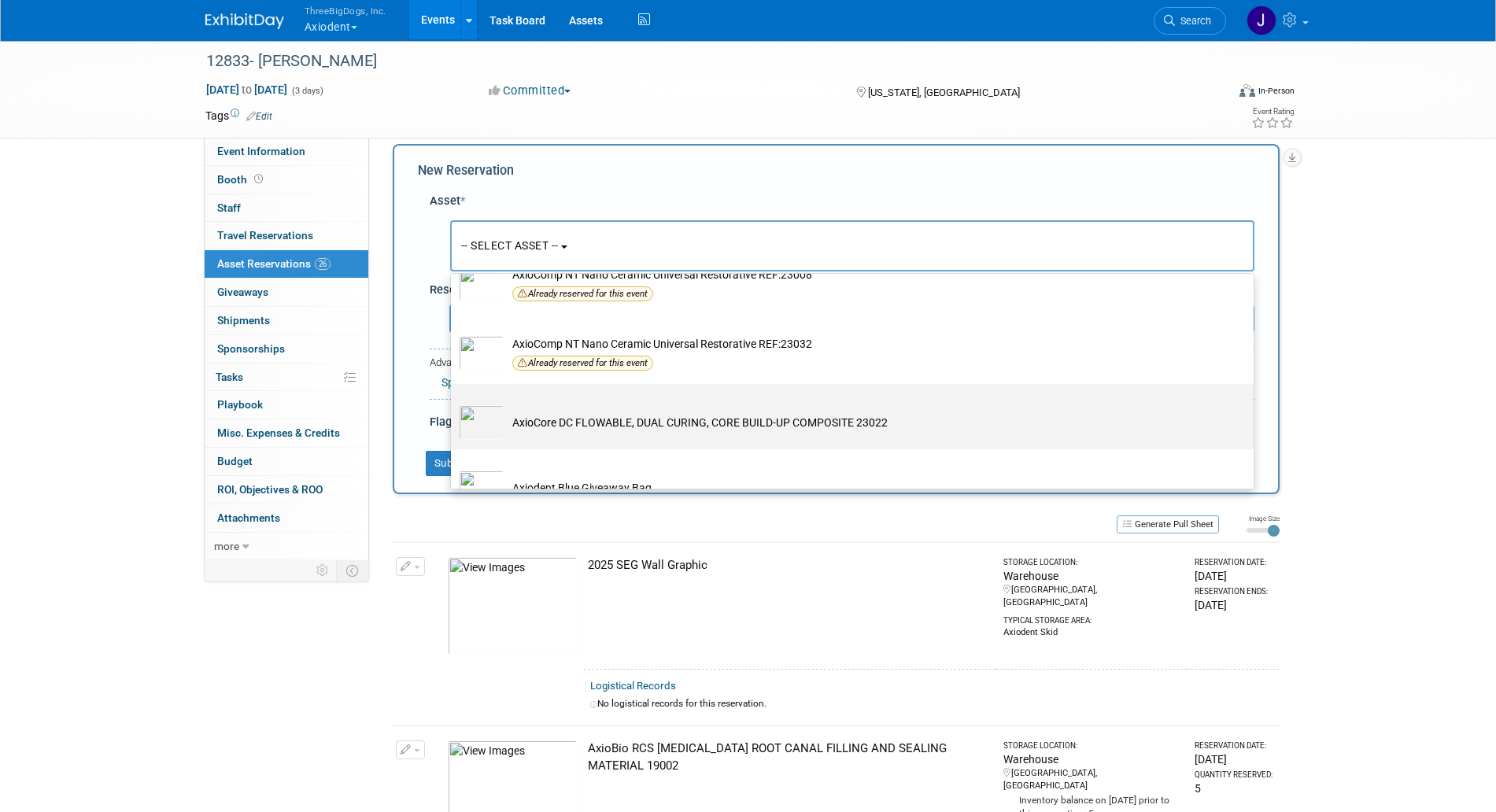
click at [575, 422] on td "AxioCore DC FLOWABLE, DUAL CURING, CORE BUILD-UP COMPOSITE 23022" at bounding box center [863, 422] width 718 height 35
click at [454, 403] on input "AxioCore DC FLOWABLE, DUAL CURING, CORE BUILD-UP COMPOSITE 23022" at bounding box center [447, 398] width 10 height 10
select select "10729135"
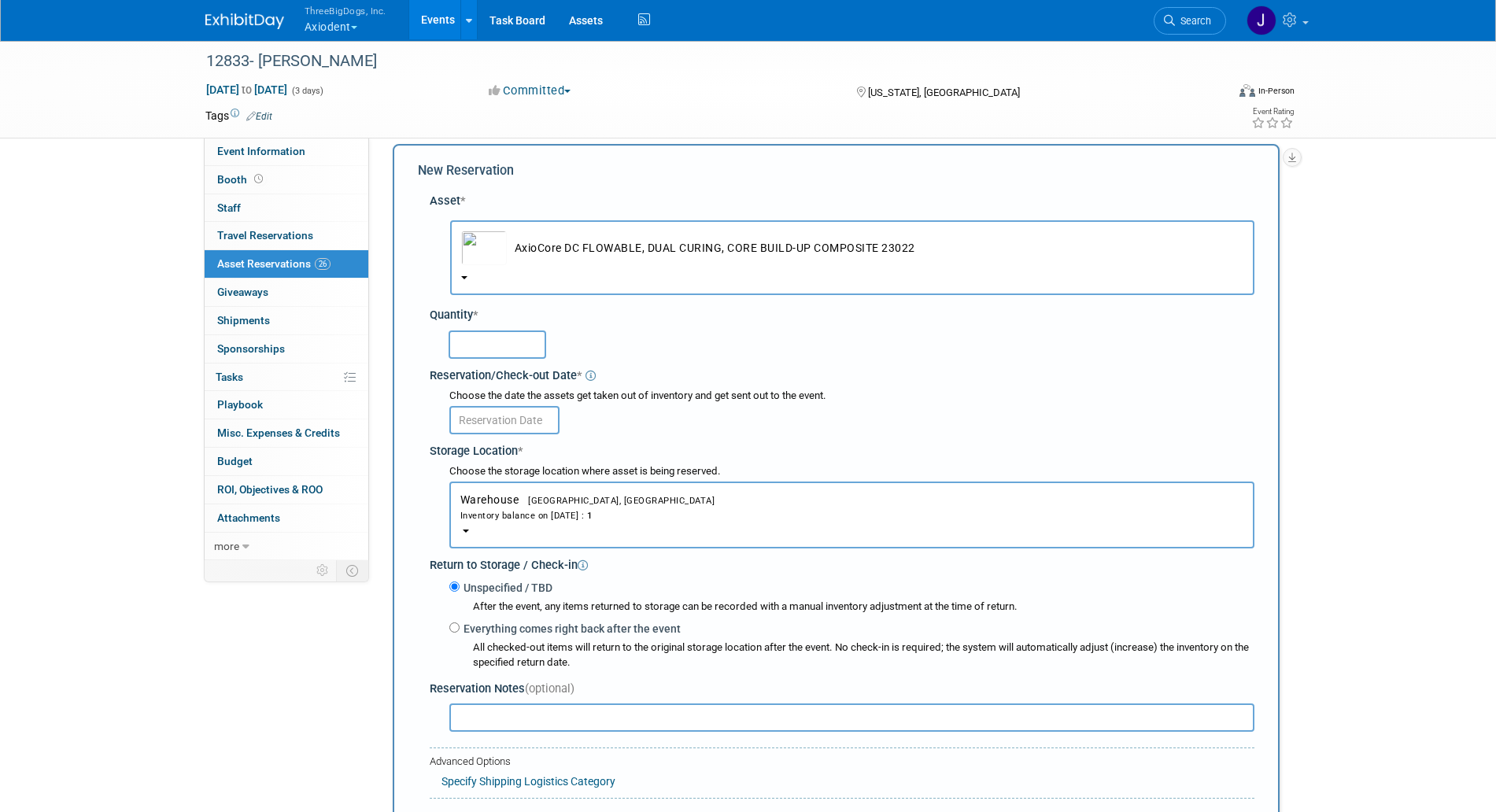
click at [513, 333] on input "text" at bounding box center [497, 345] width 97 height 28
type input "1"
click at [490, 428] on body "ThreeBigDogs, Inc. Axiodent Explore: My Workspaces 29 Go to Workspace: Accutron…" at bounding box center [748, 391] width 1496 height 812
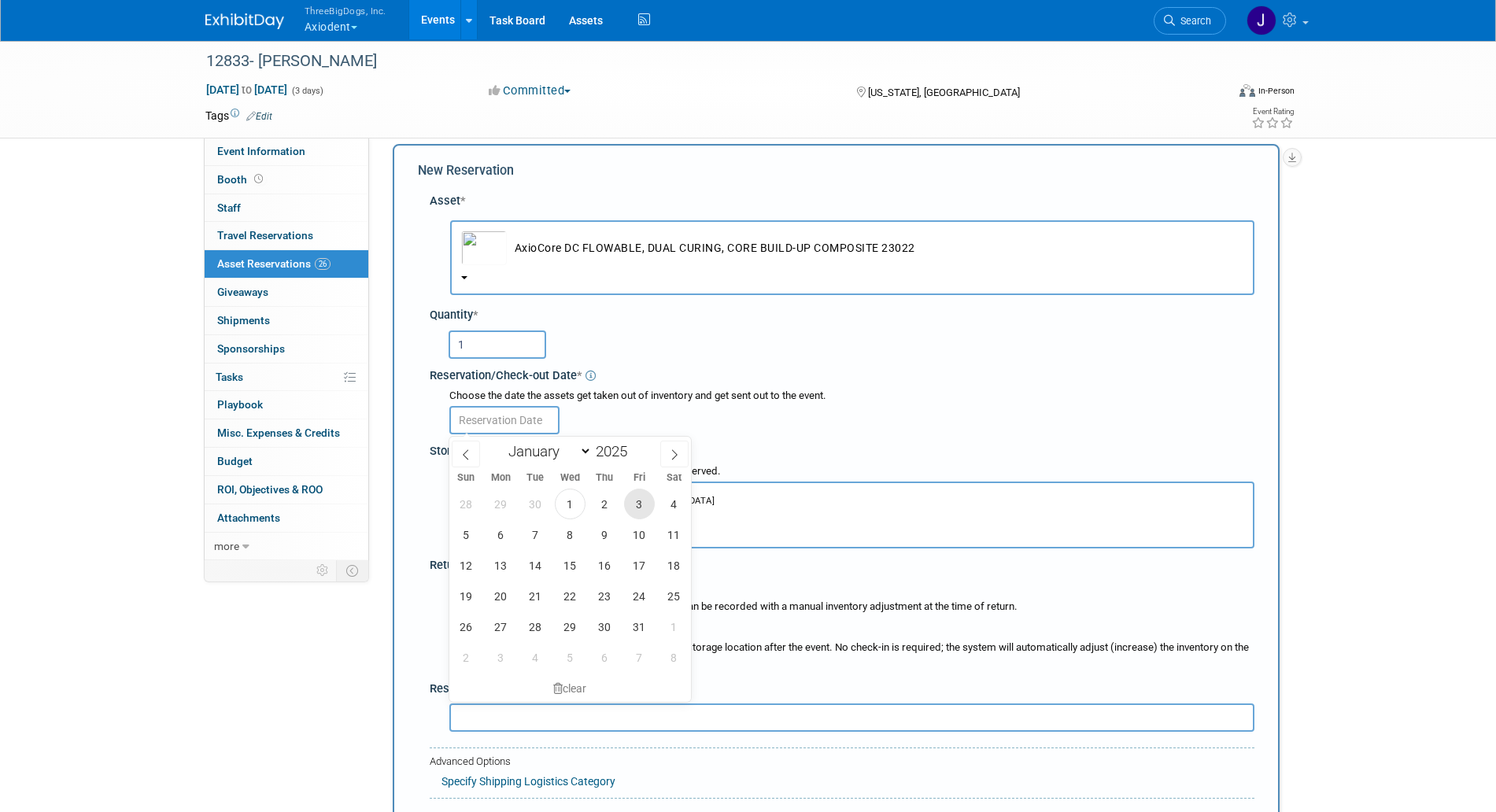
drag, startPoint x: 632, startPoint y: 499, endPoint x: 622, endPoint y: 482, distance: 19.7
click at [632, 499] on span "3" at bounding box center [639, 503] width 30 height 30
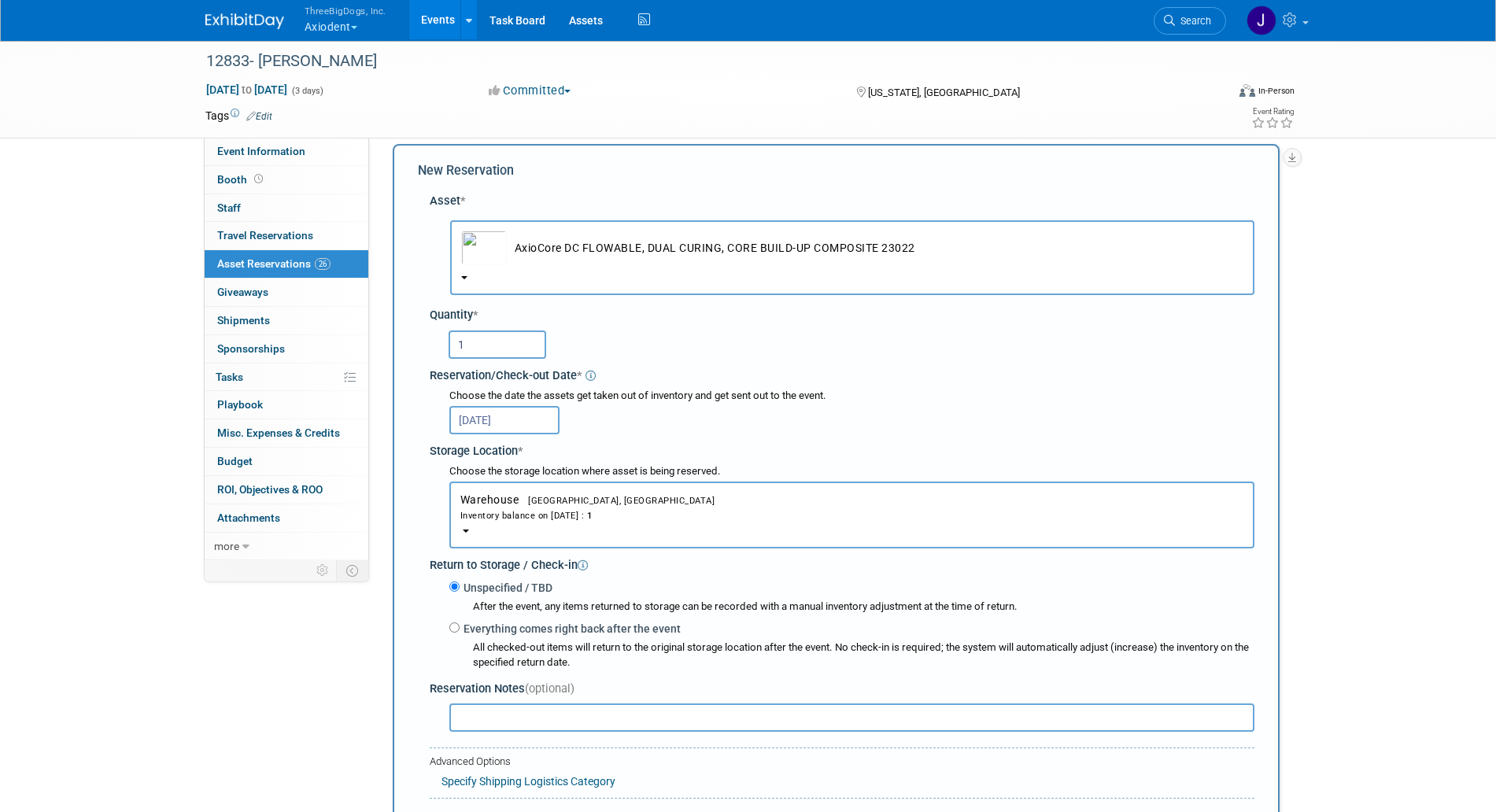
click at [507, 419] on input "[DATE]" at bounding box center [504, 420] width 110 height 28
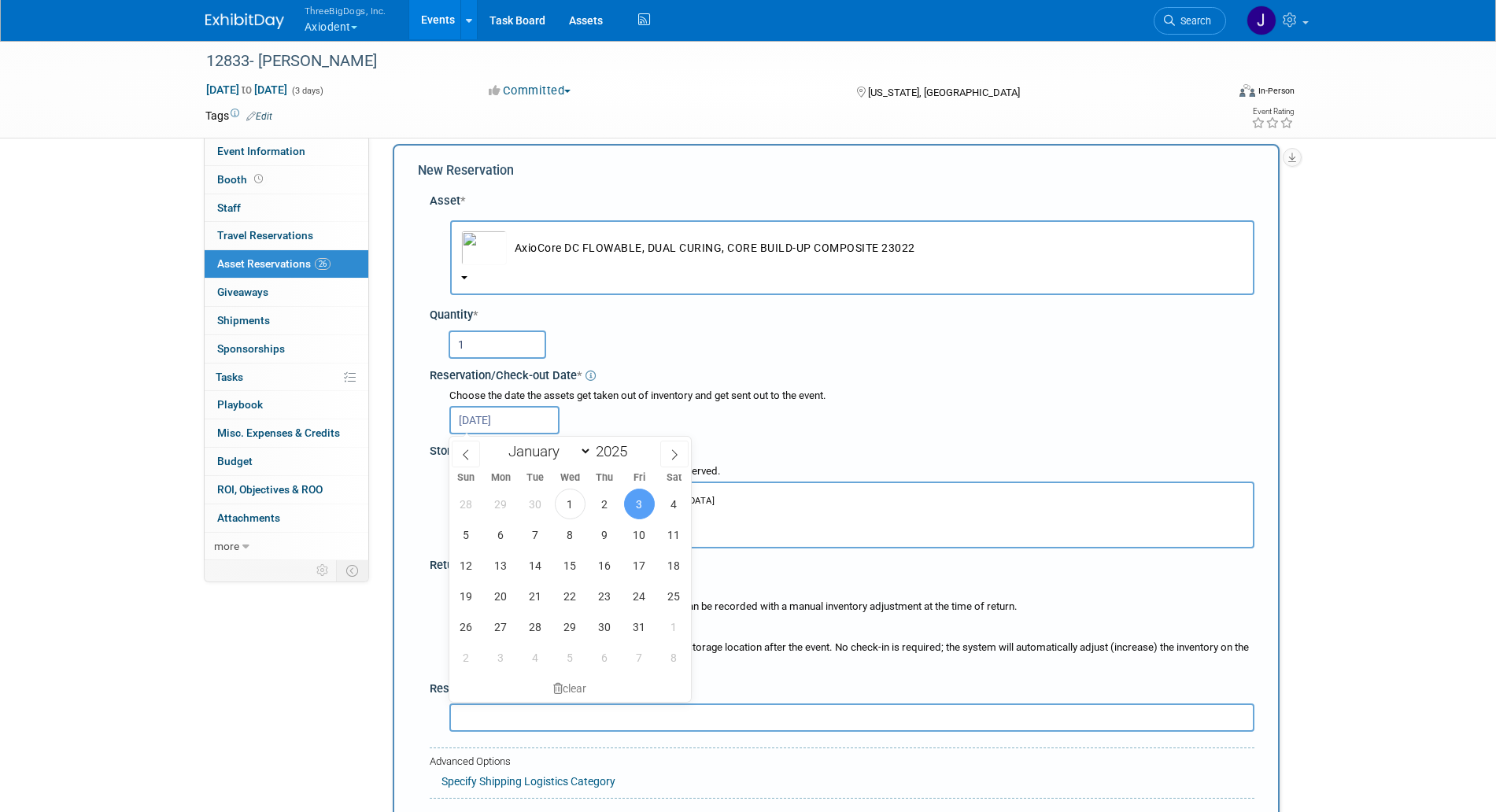
click at [503, 421] on input "[DATE]" at bounding box center [504, 420] width 110 height 28
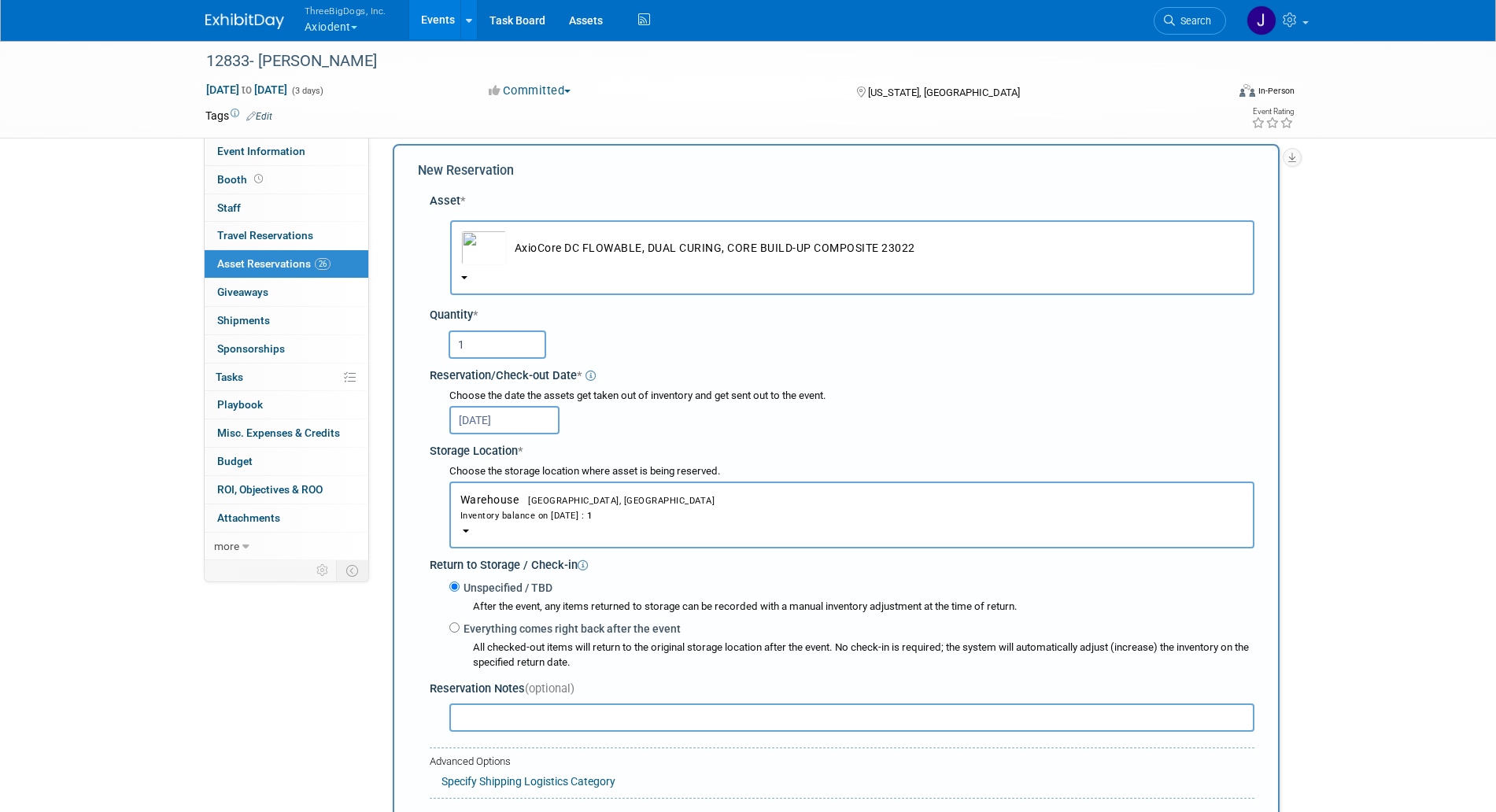
click at [674, 419] on div "[DATE]" at bounding box center [852, 419] width 805 height 30
click at [521, 424] on input "[DATE]" at bounding box center [504, 420] width 110 height 28
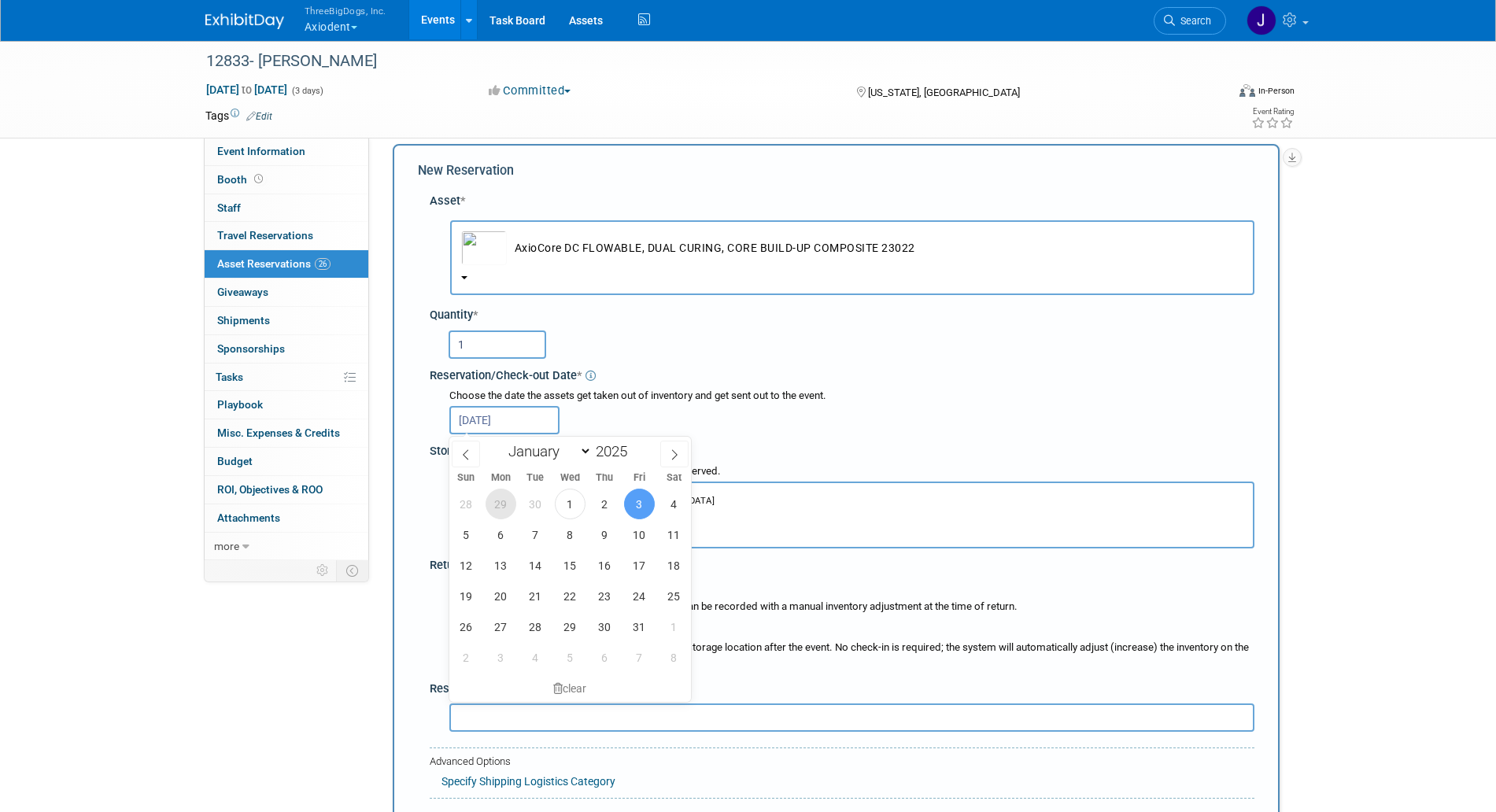
click at [506, 498] on span "29" at bounding box center [500, 503] width 30 height 30
type input "Sep 29, 2025"
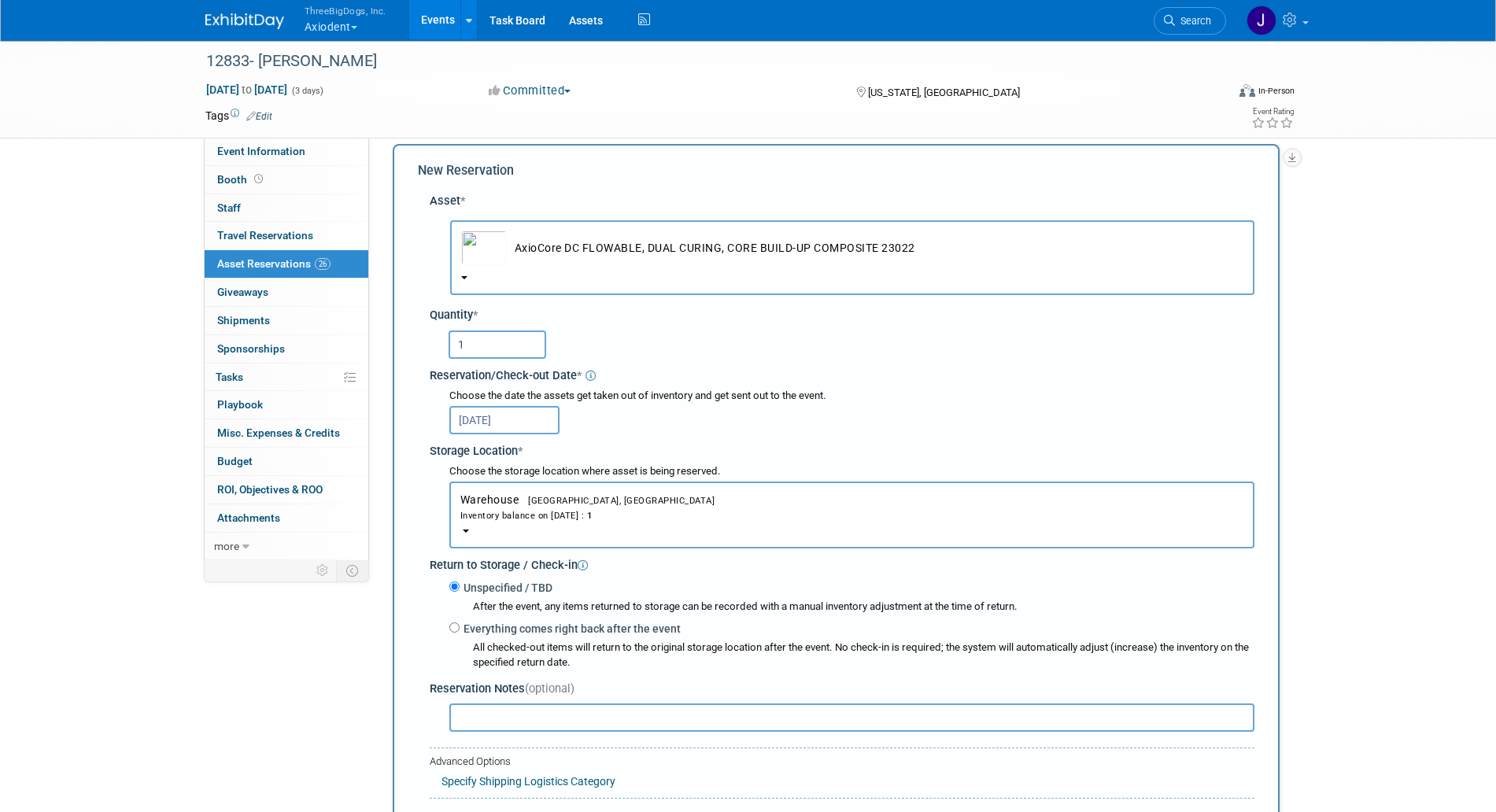
click at [496, 403] on div "Choose the date the assets get taken out of inventory and get sent out to the e…" at bounding box center [852, 396] width 805 height 15
click at [497, 415] on input "Sep 29, 2025" at bounding box center [504, 420] width 110 height 28
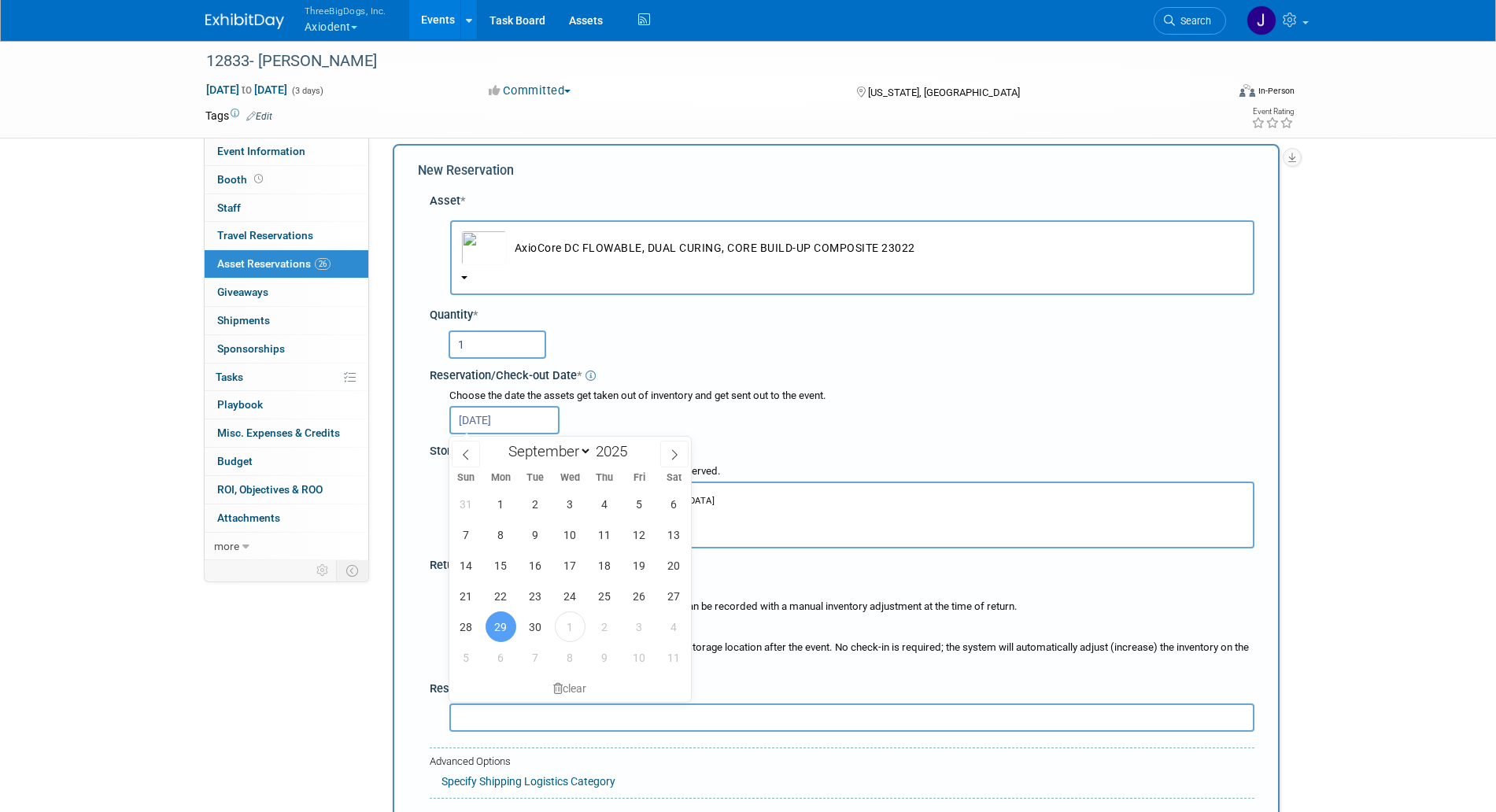
click at [518, 415] on input "Sep 29, 2025" at bounding box center [504, 420] width 110 height 28
click at [579, 683] on div "clear" at bounding box center [570, 688] width 242 height 27
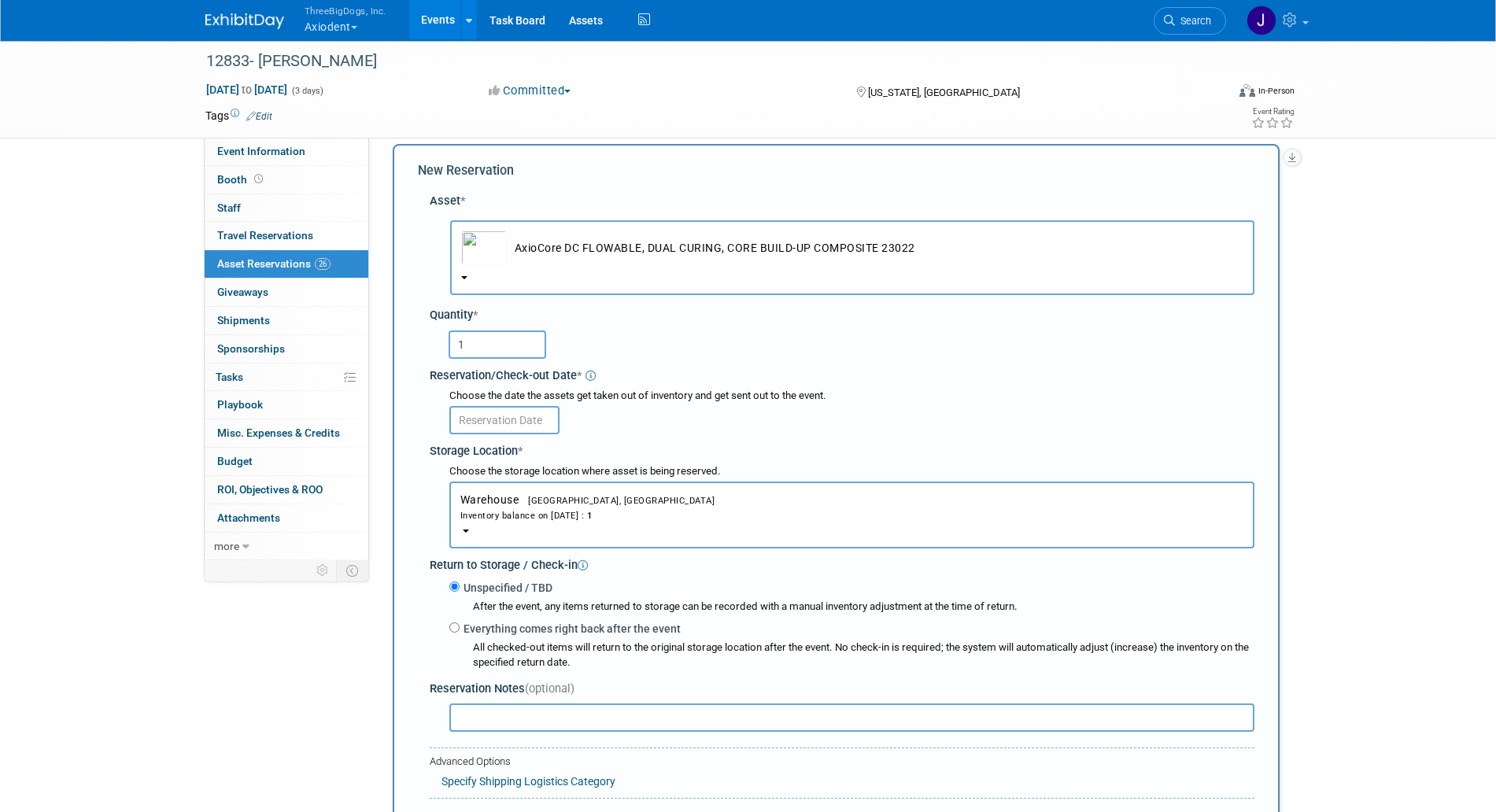
click at [526, 410] on input "text" at bounding box center [504, 420] width 110 height 28
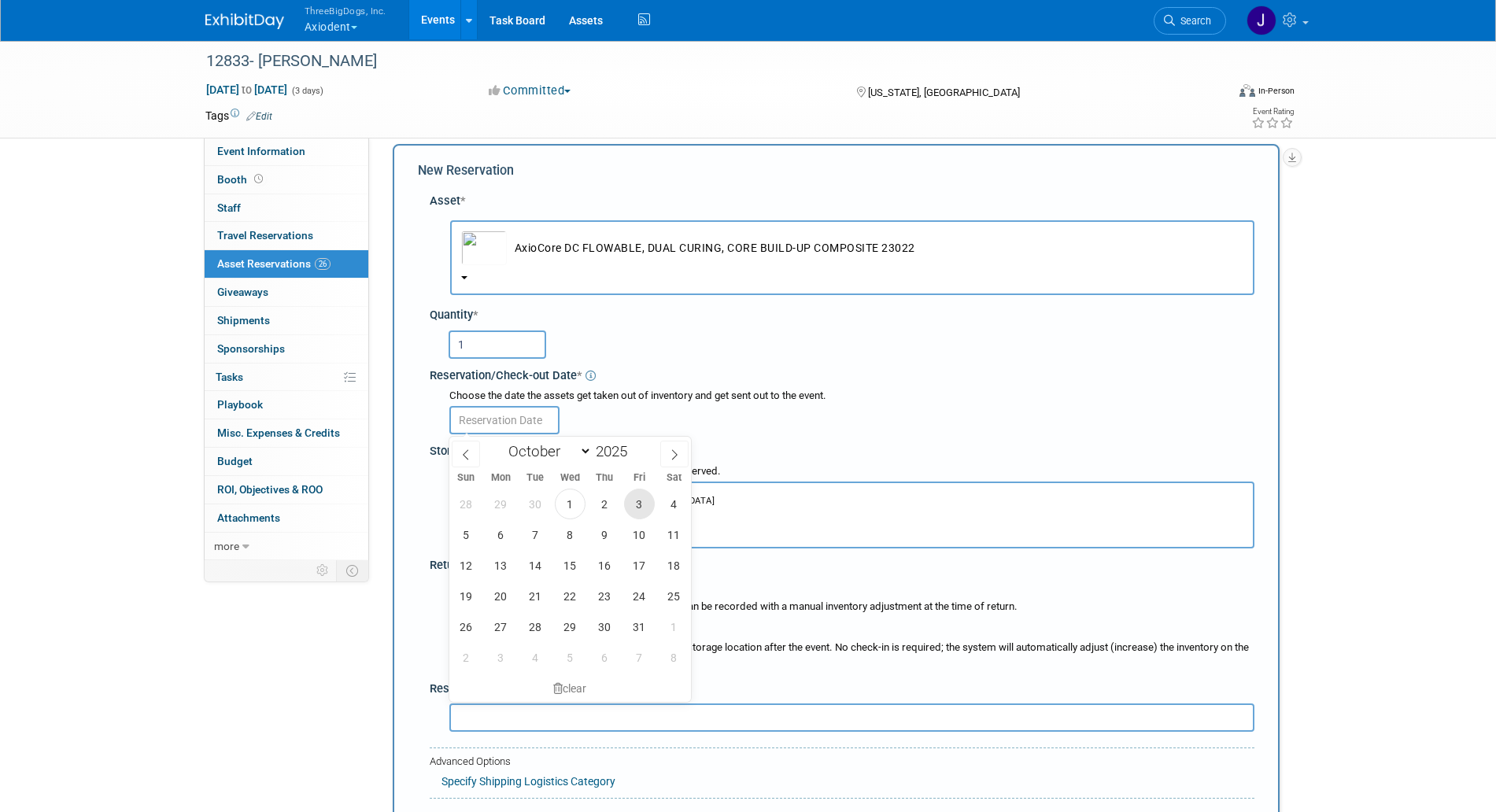
click at [636, 504] on span "3" at bounding box center [639, 503] width 30 height 30
type input "[DATE]"
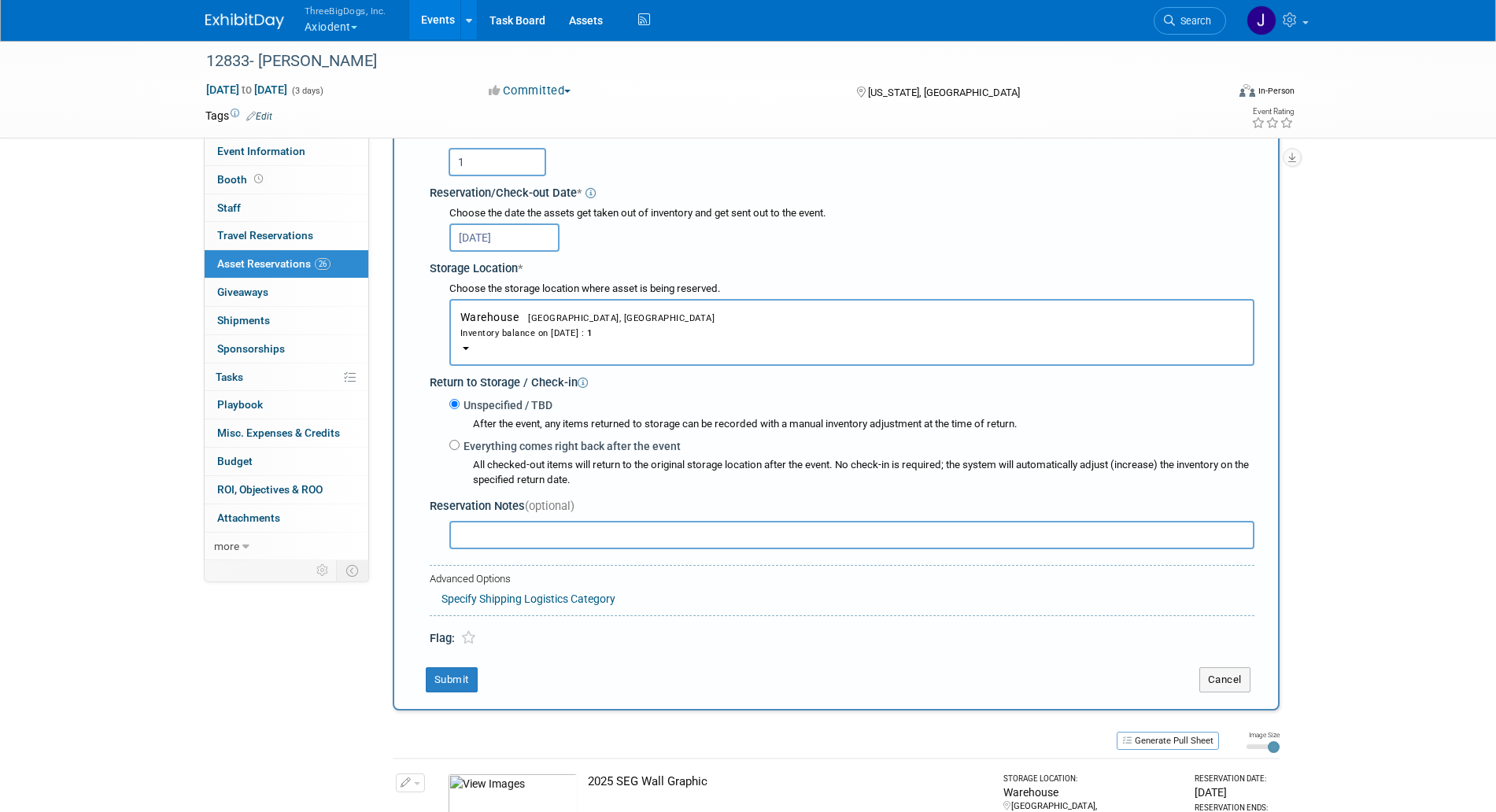
scroll to position [409, 0]
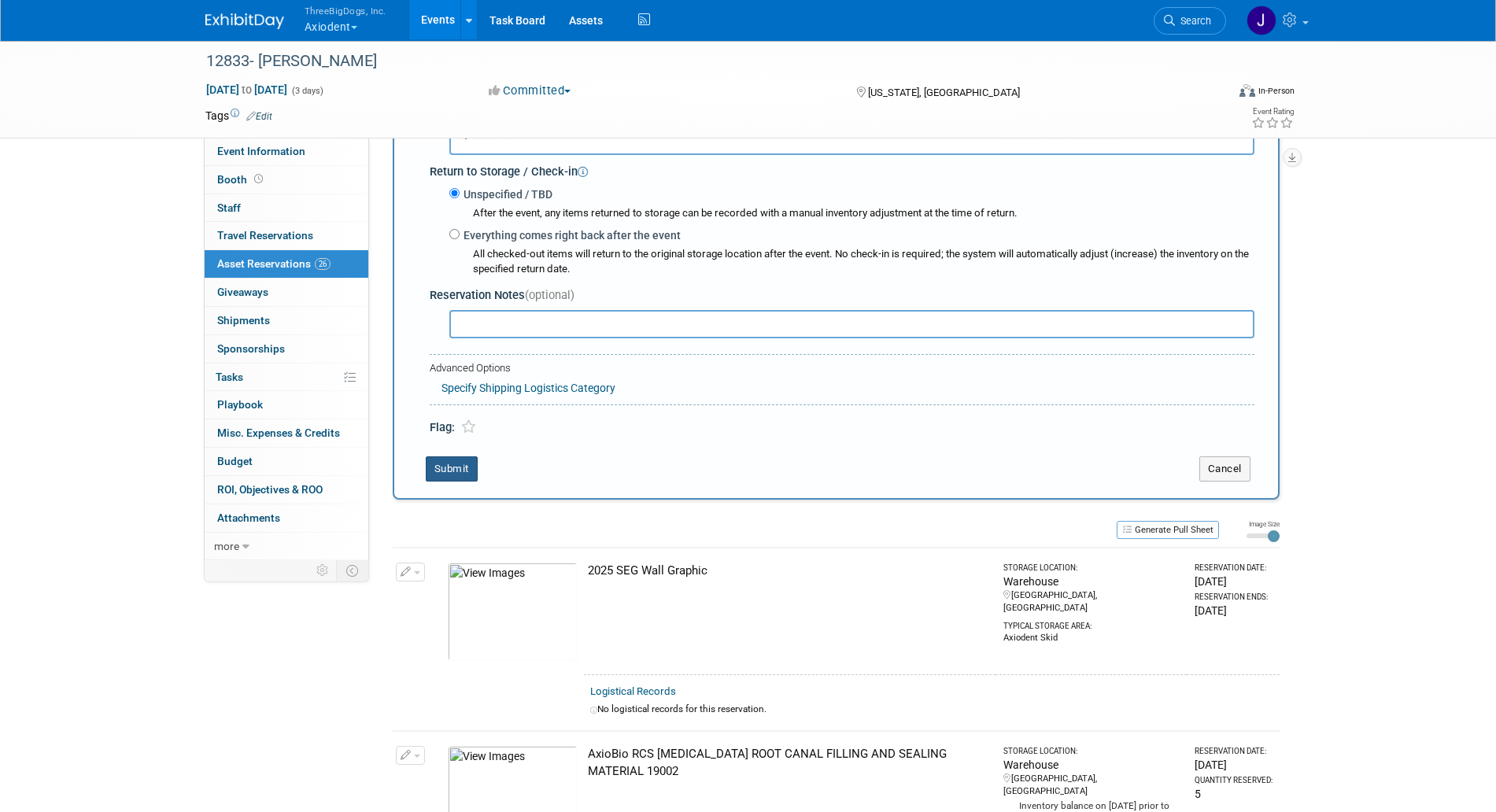
click at [477, 470] on button "Submit" at bounding box center [452, 468] width 52 height 25
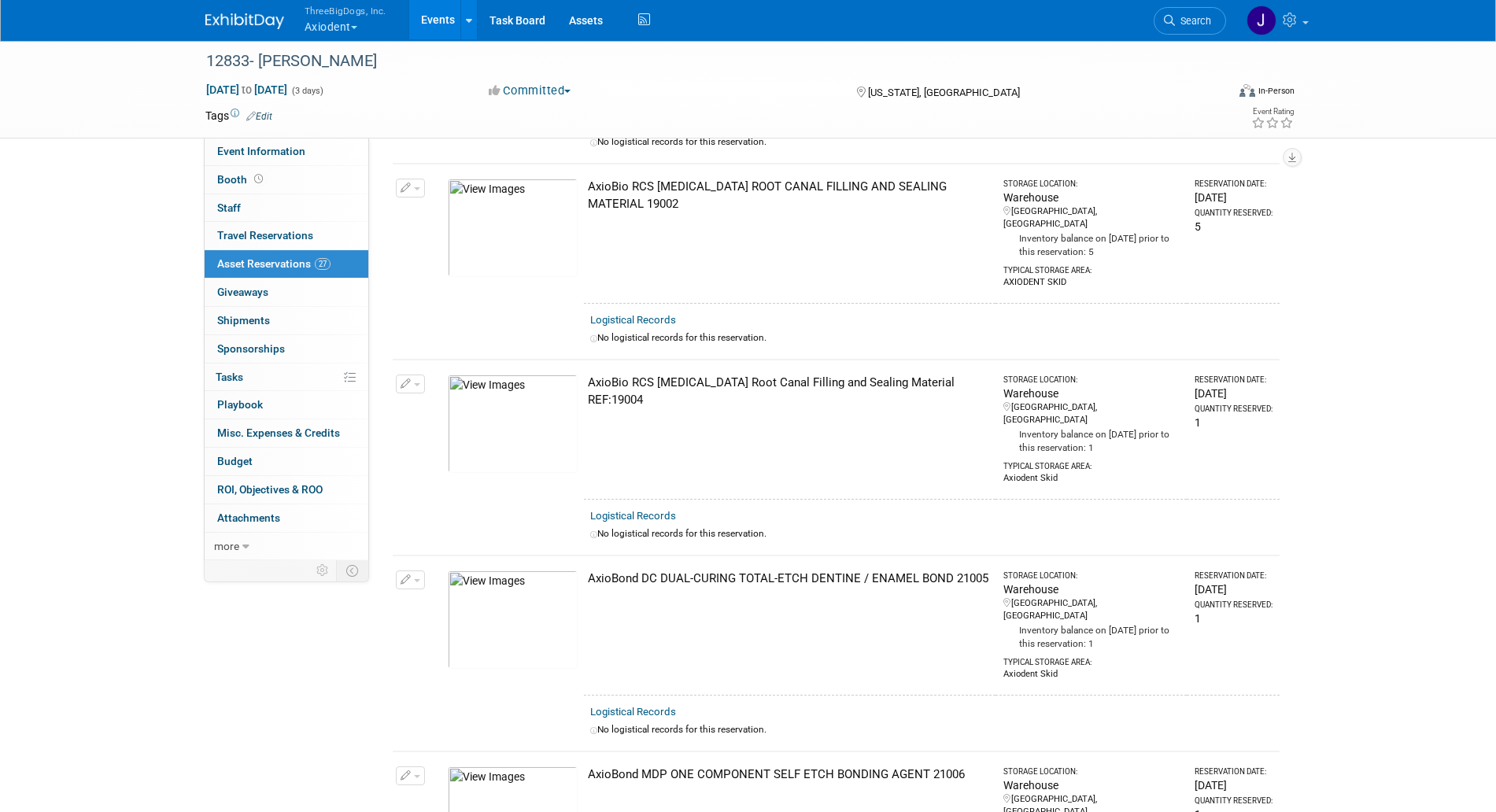
scroll to position [0, 0]
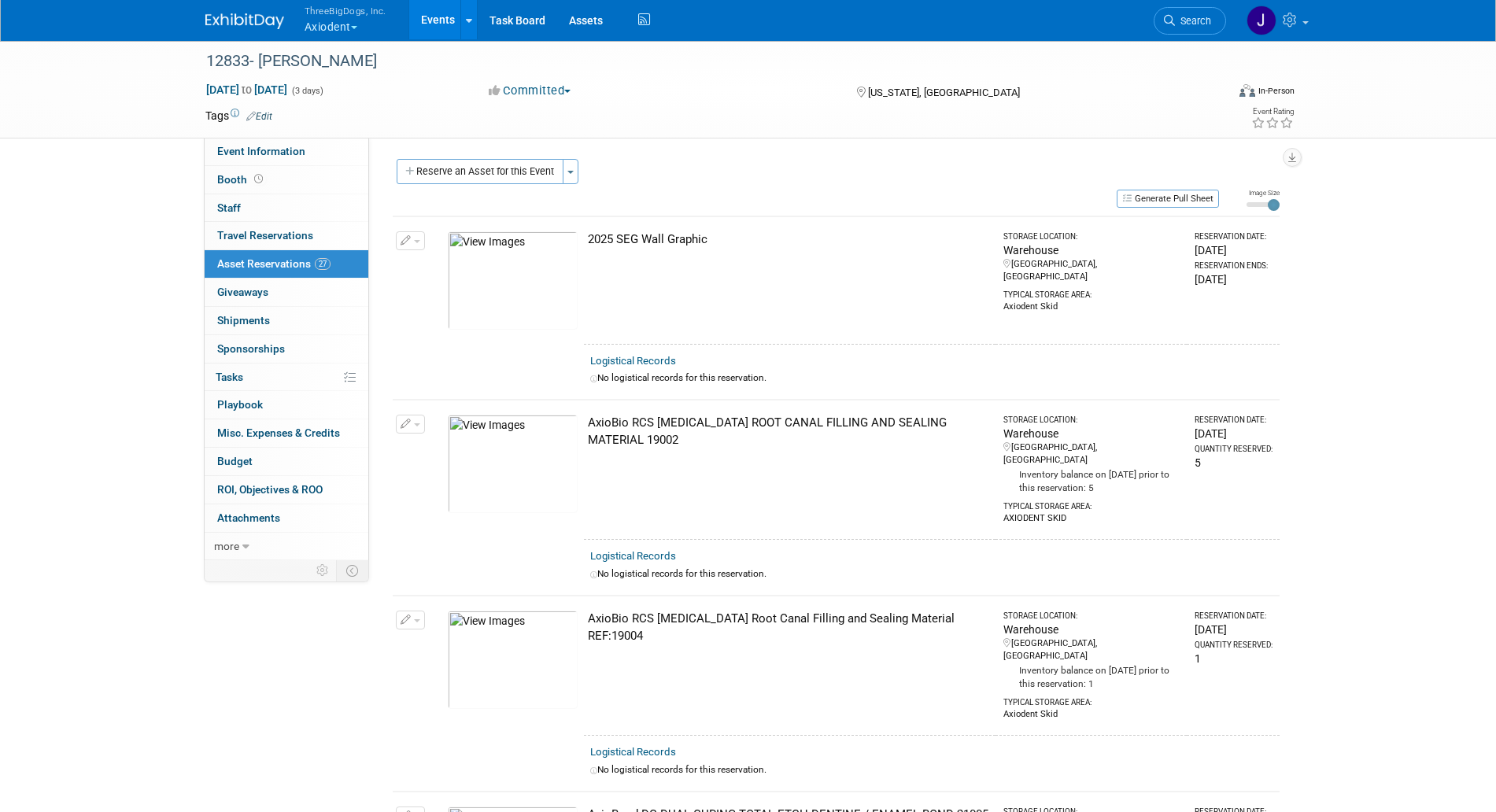
drag, startPoint x: 515, startPoint y: 179, endPoint x: 446, endPoint y: 231, distance: 86.4
click at [446, 231] on td "10051451-10729133-651324d3-1105-4987-b317-78cee6240b21.jpg" at bounding box center [512, 280] width 142 height 127
click at [455, 174] on button "Reserve an Asset for this Event" at bounding box center [480, 170] width 167 height 25
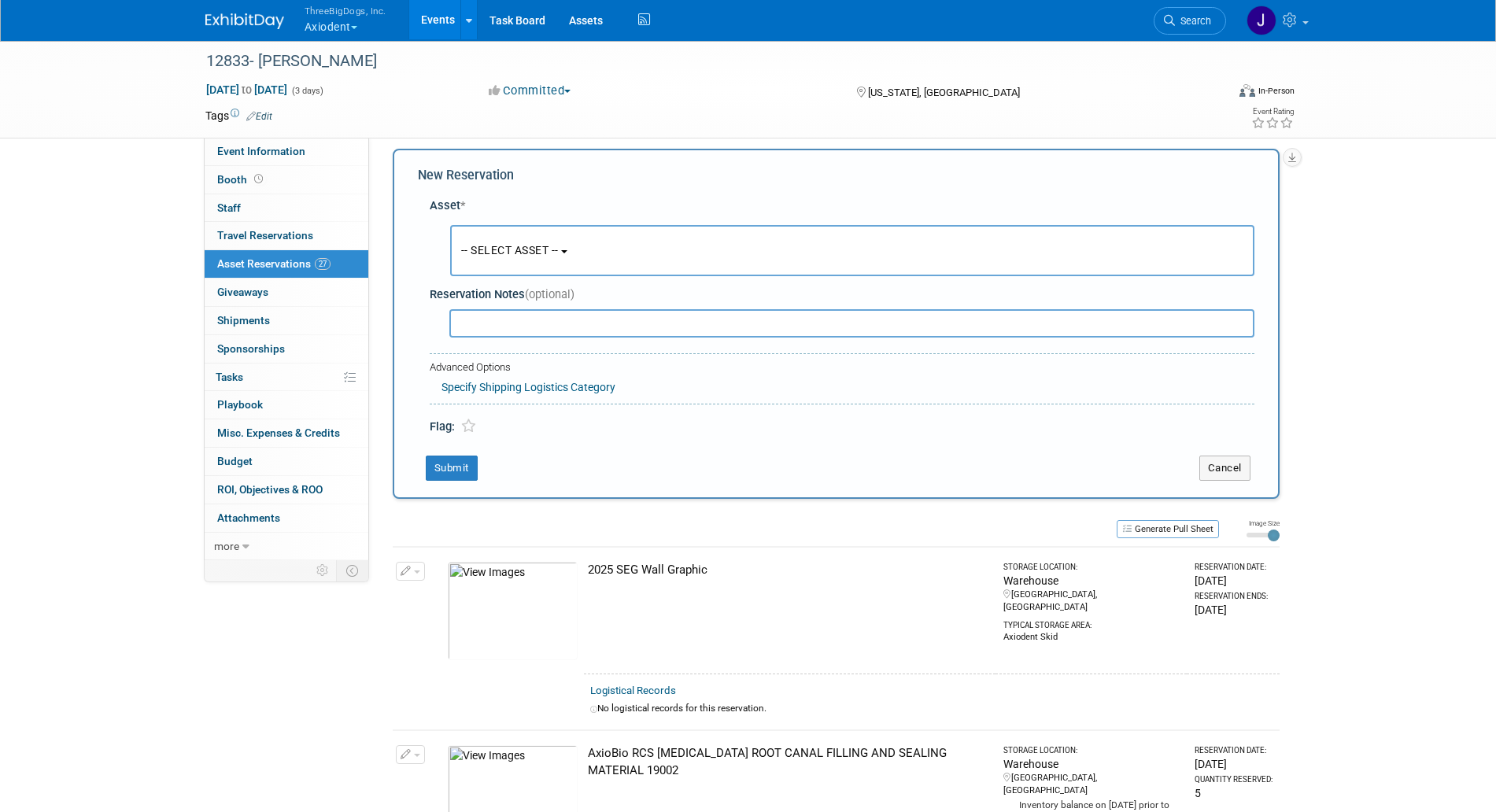
scroll to position [15, 0]
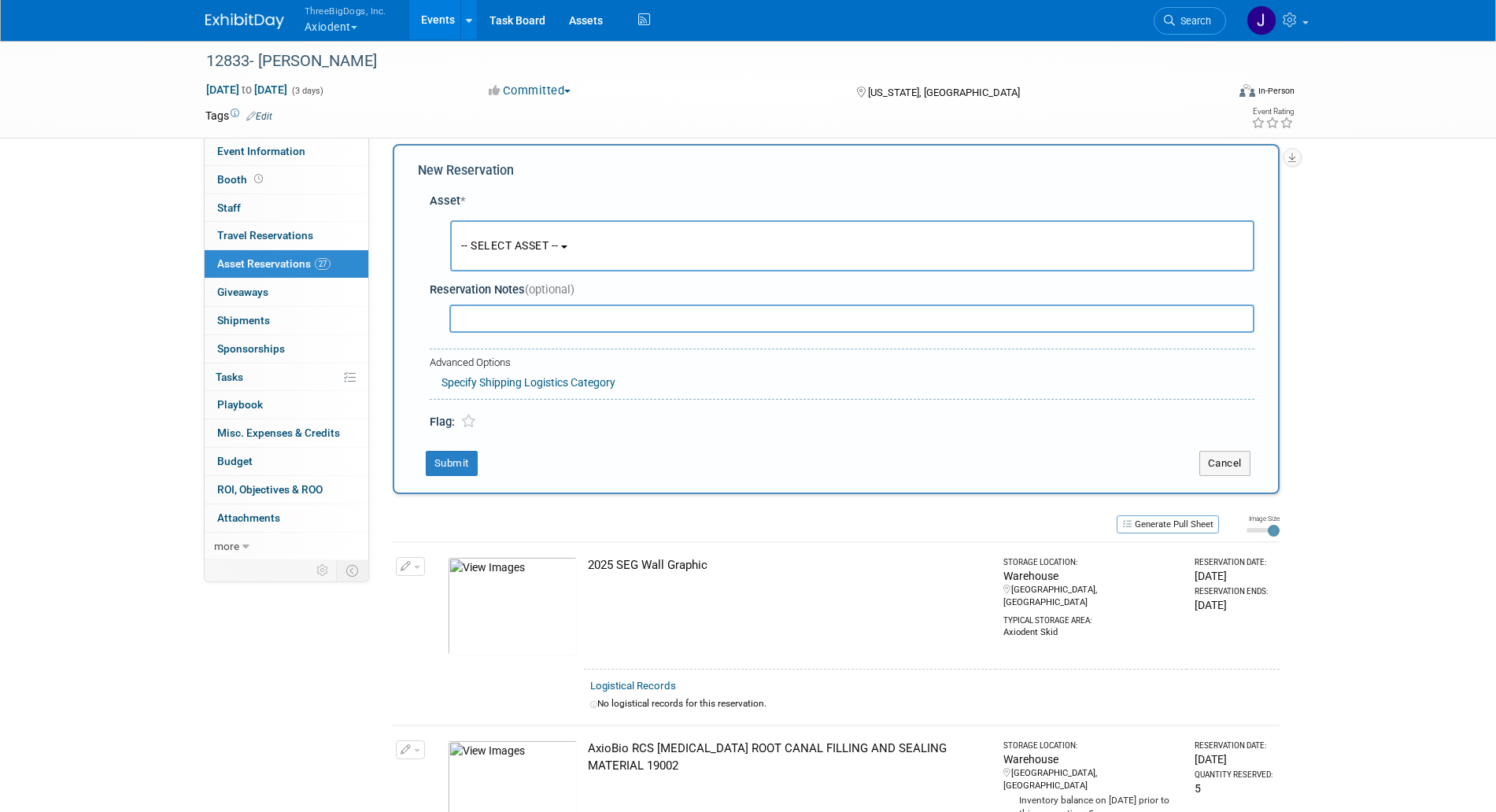
drag, startPoint x: 459, startPoint y: 451, endPoint x: 578, endPoint y: 490, distance: 125.2
click at [578, 490] on div "New Reservation Asset * -- SELECT ASSET --" at bounding box center [837, 319] width 887 height 350
click at [556, 240] on span "-- SELECT ASSET --" at bounding box center [510, 246] width 97 height 13
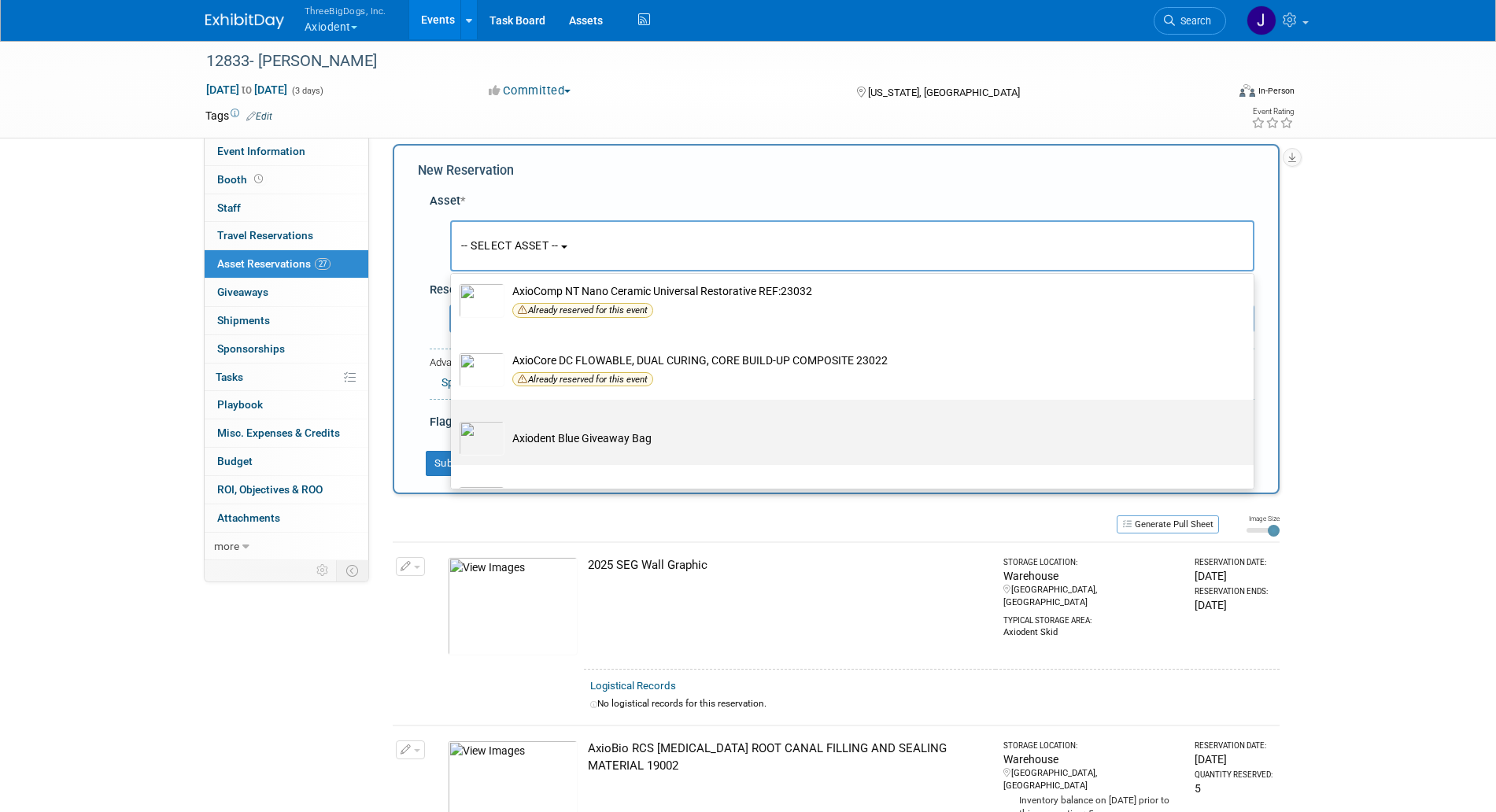
scroll to position [1377, 0]
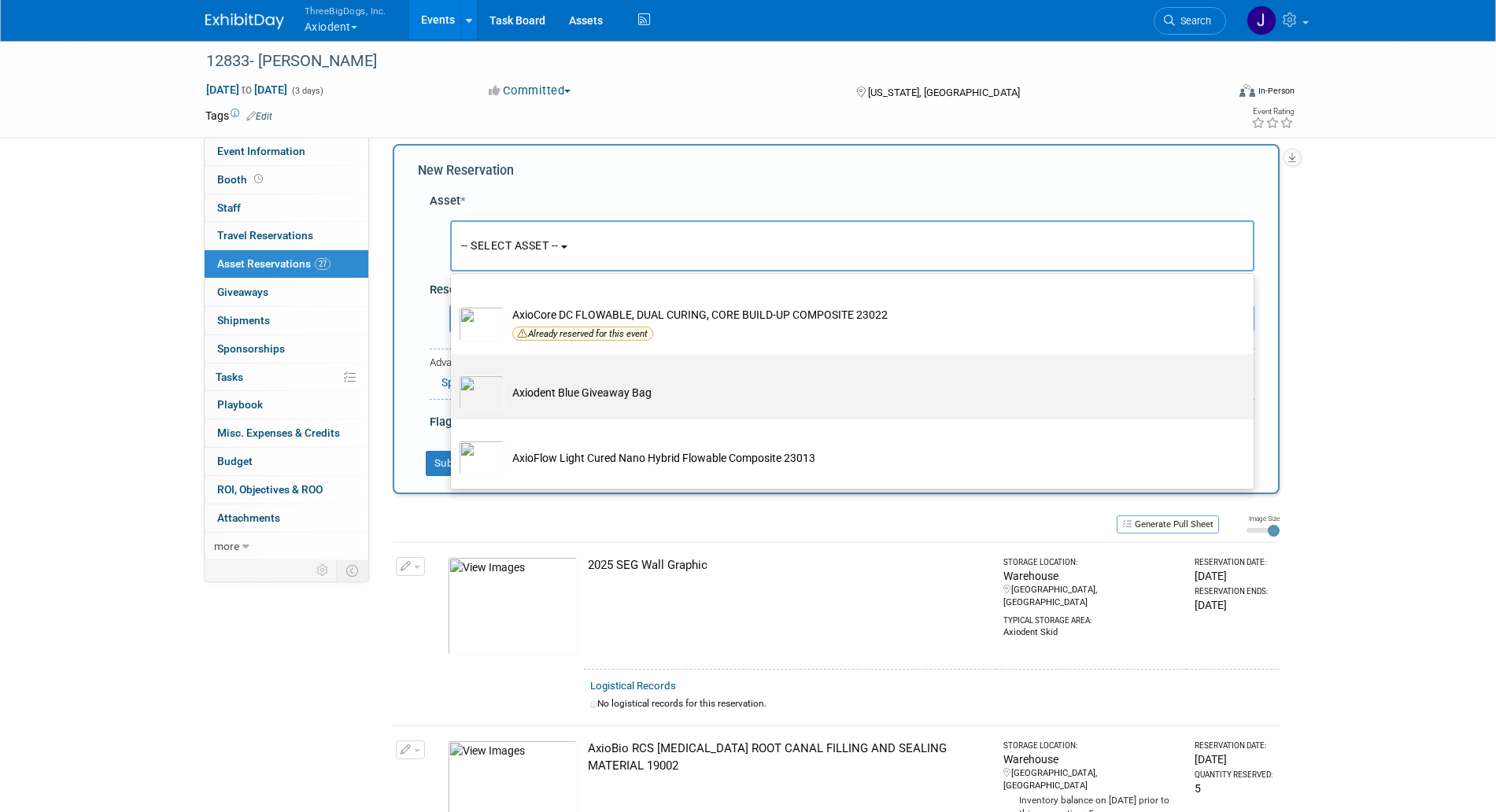
click at [588, 410] on td "Axiodent Blue Giveaway Bag" at bounding box center [863, 393] width 718 height 35
click at [454, 373] on input "Axiodent Blue Giveaway Bag" at bounding box center [447, 368] width 10 height 10
select select "10729139"
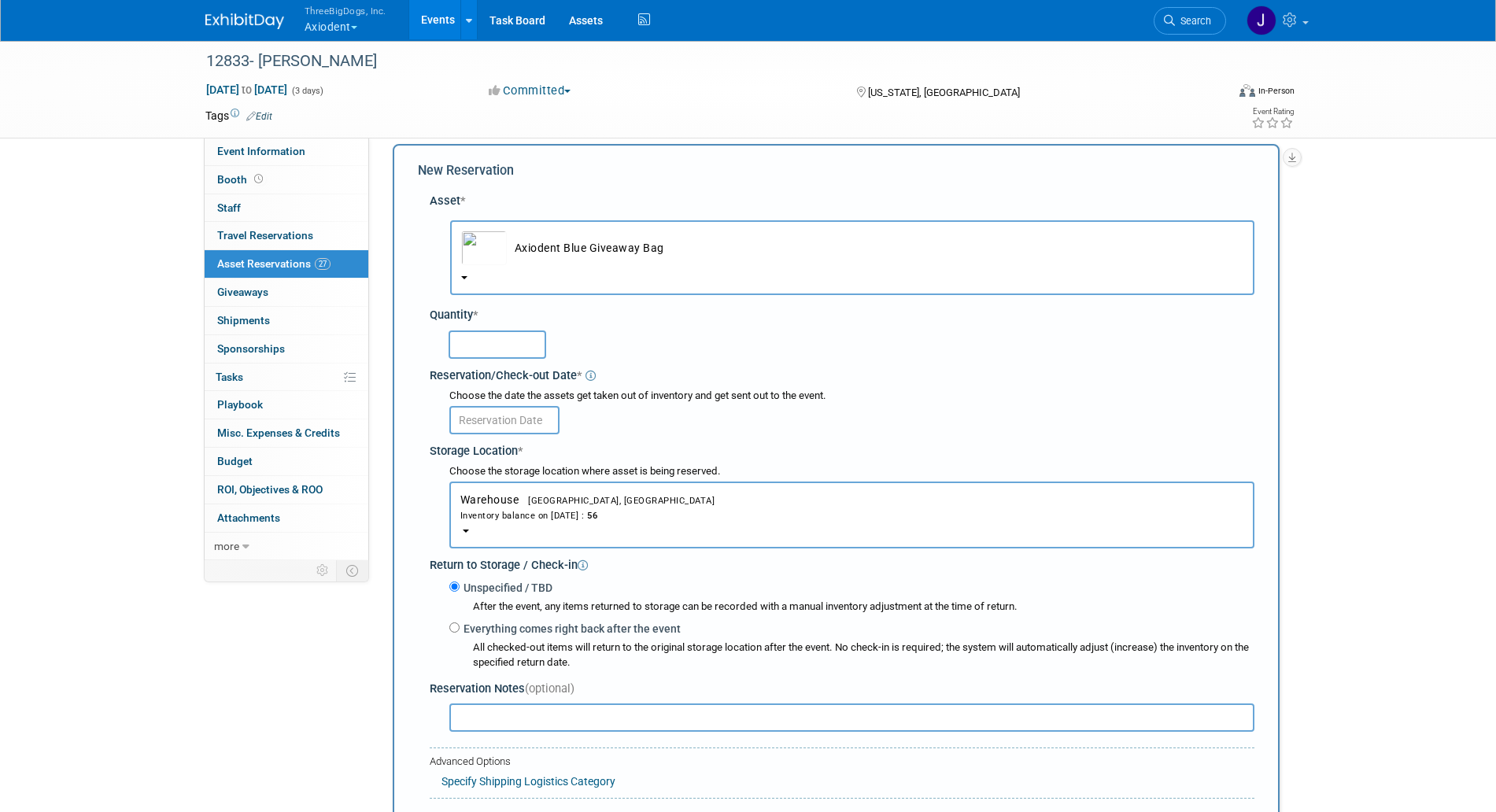
click at [517, 335] on input "text" at bounding box center [497, 345] width 97 height 28
type input "56"
click at [551, 426] on input "text" at bounding box center [504, 420] width 110 height 28
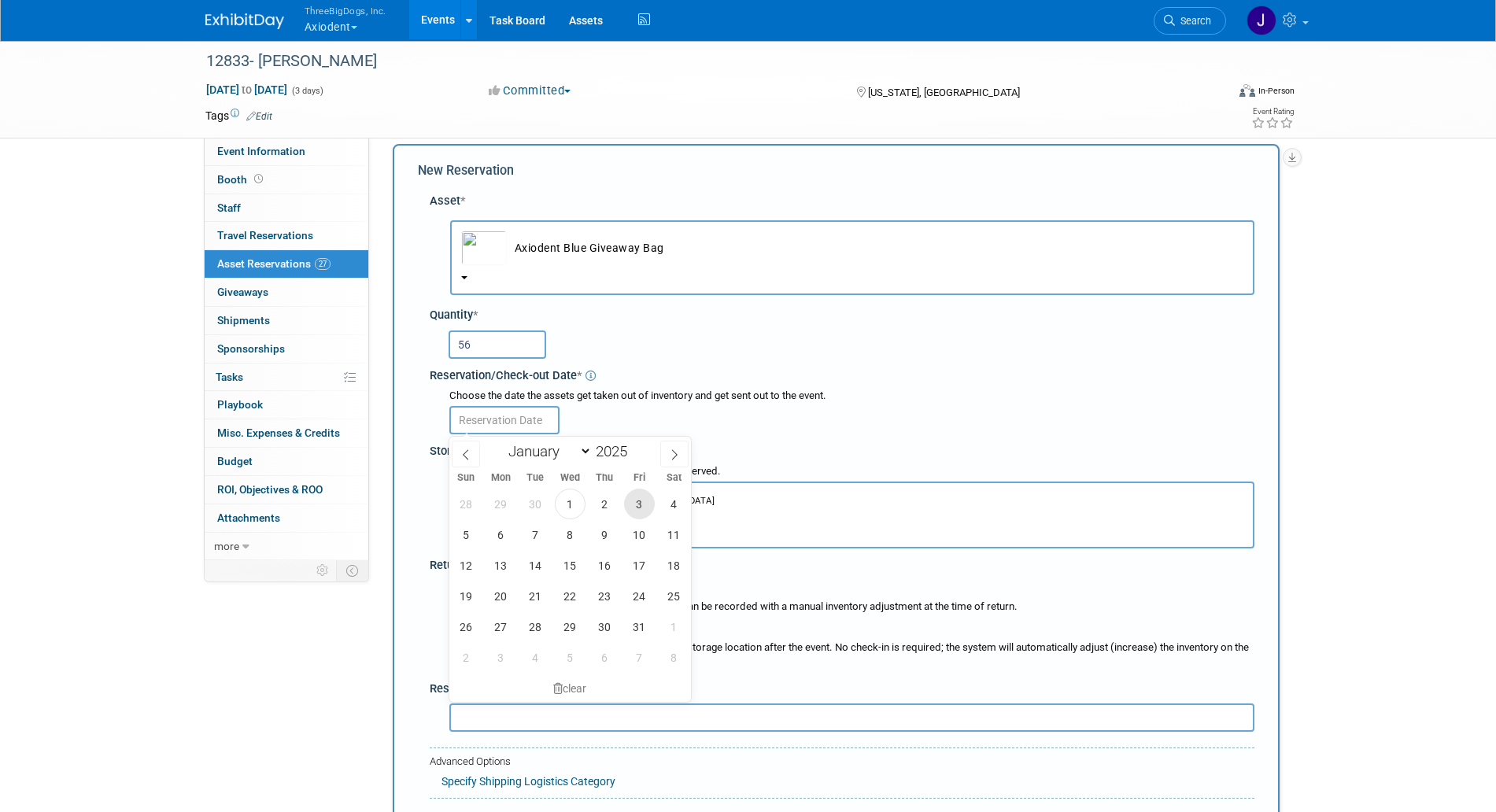
click at [651, 508] on span "3" at bounding box center [639, 503] width 30 height 30
type input "[DATE]"
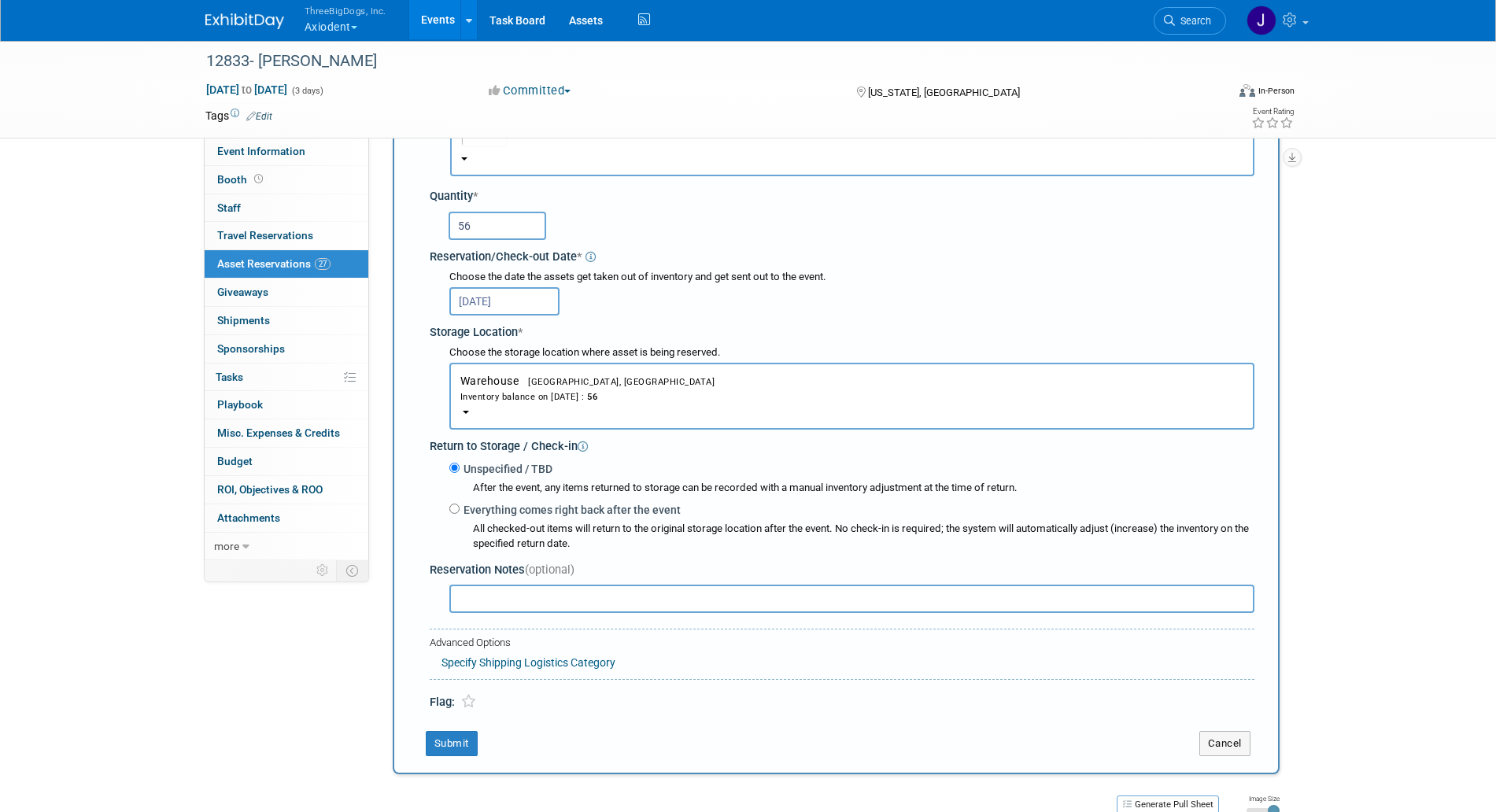
scroll to position [393, 0]
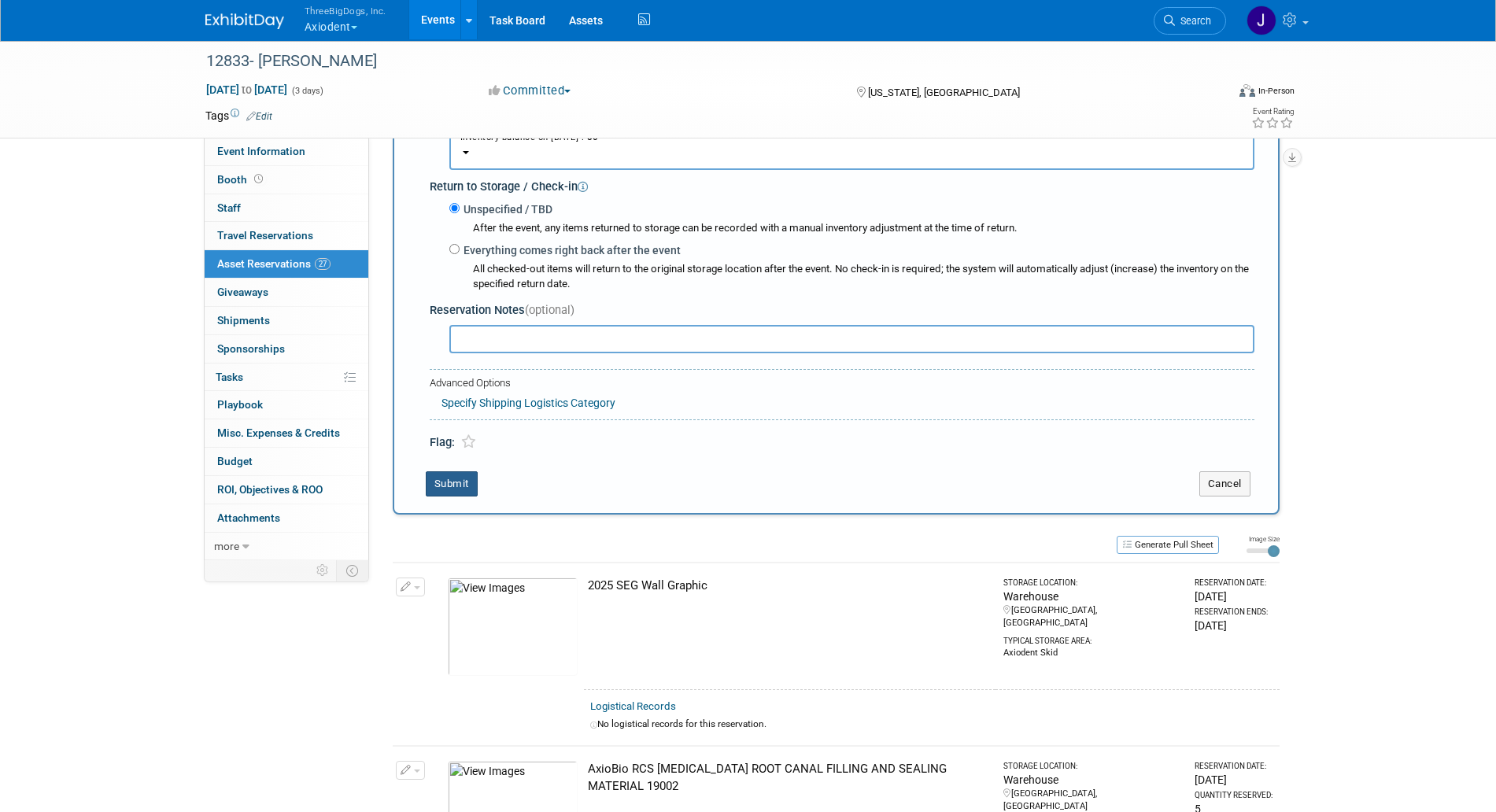
click at [474, 497] on button "Submit" at bounding box center [452, 483] width 52 height 25
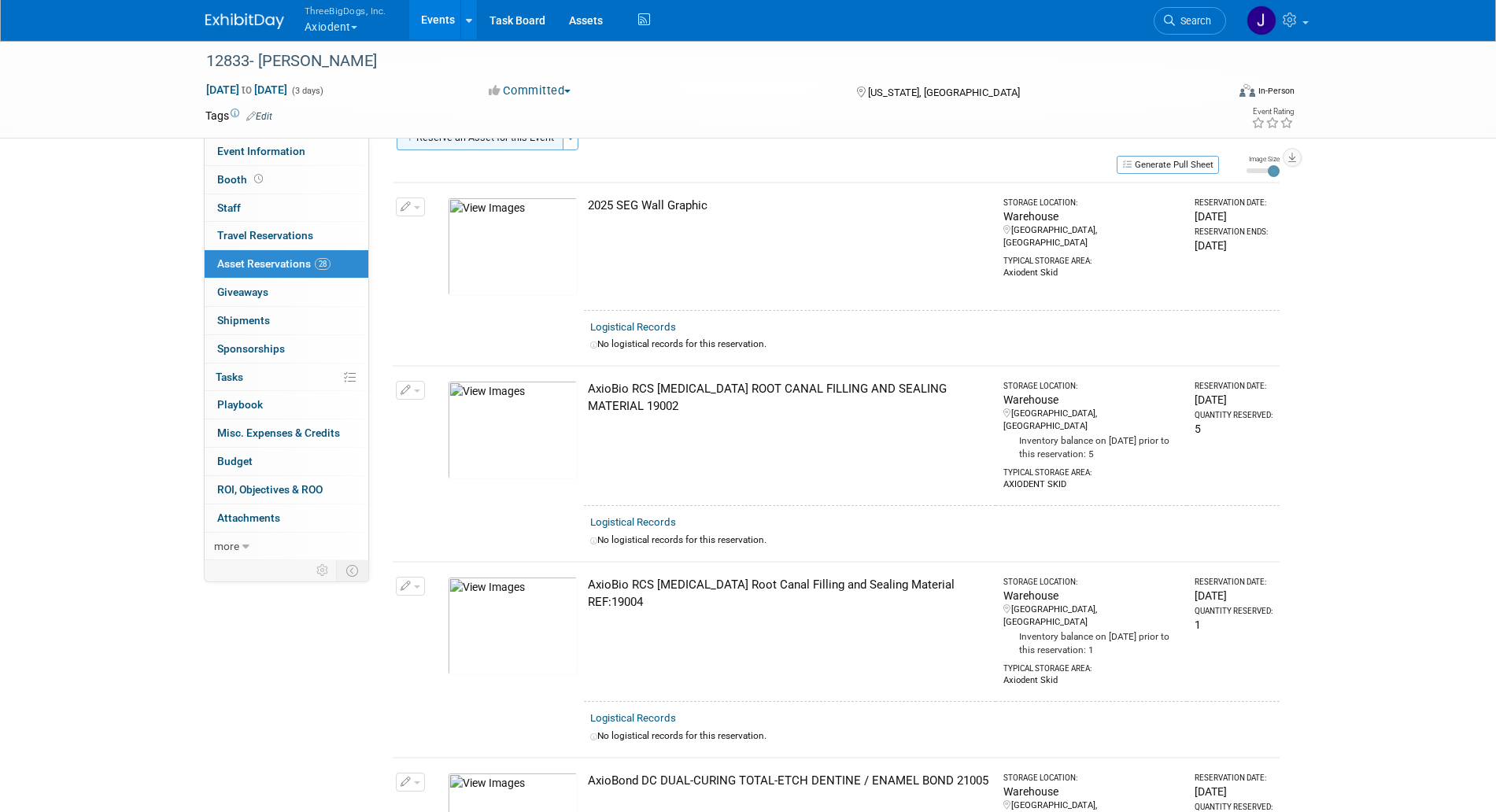
scroll to position [0, 0]
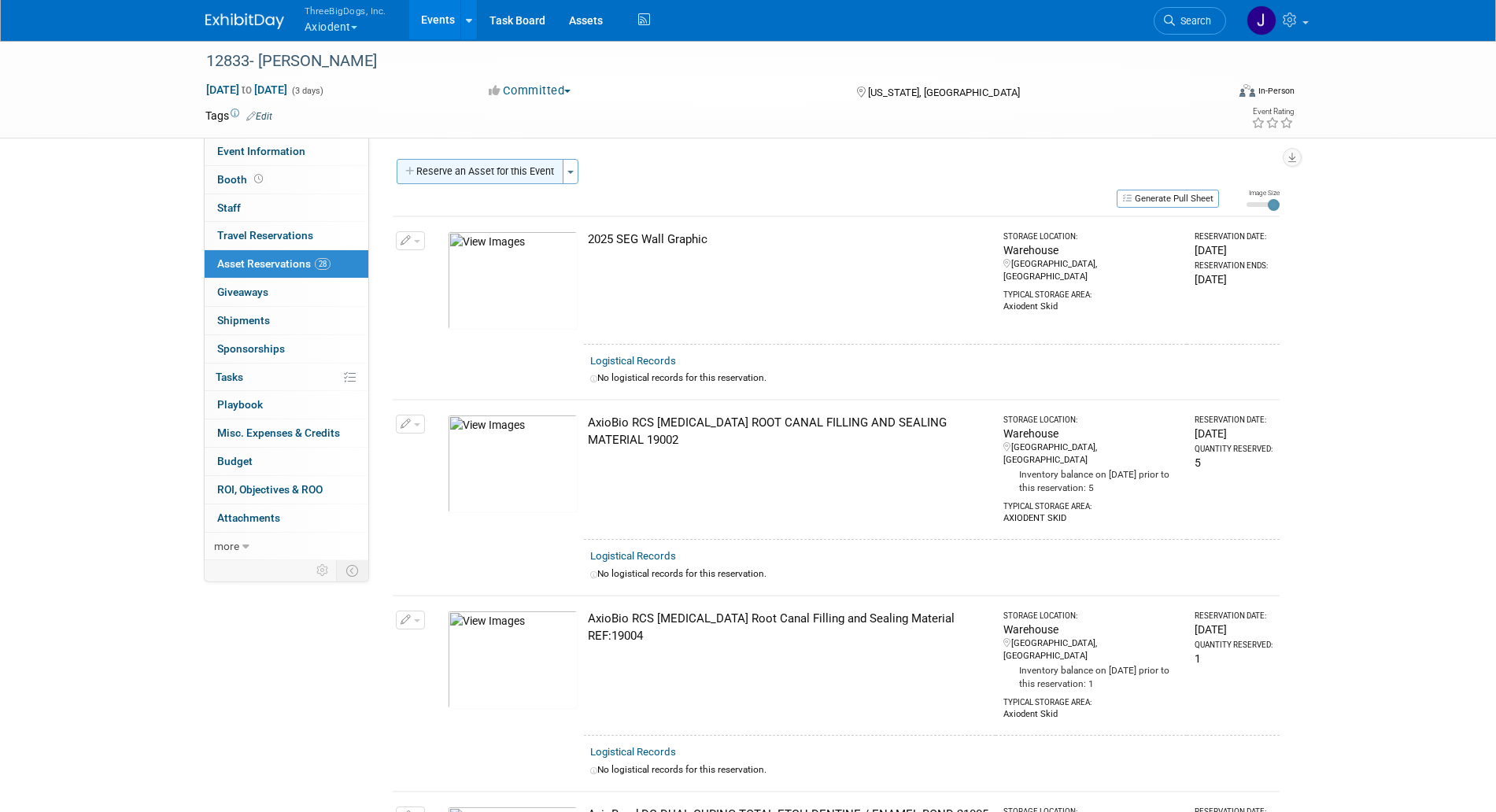
click at [454, 178] on button "Reserve an Asset for this Event" at bounding box center [480, 170] width 167 height 25
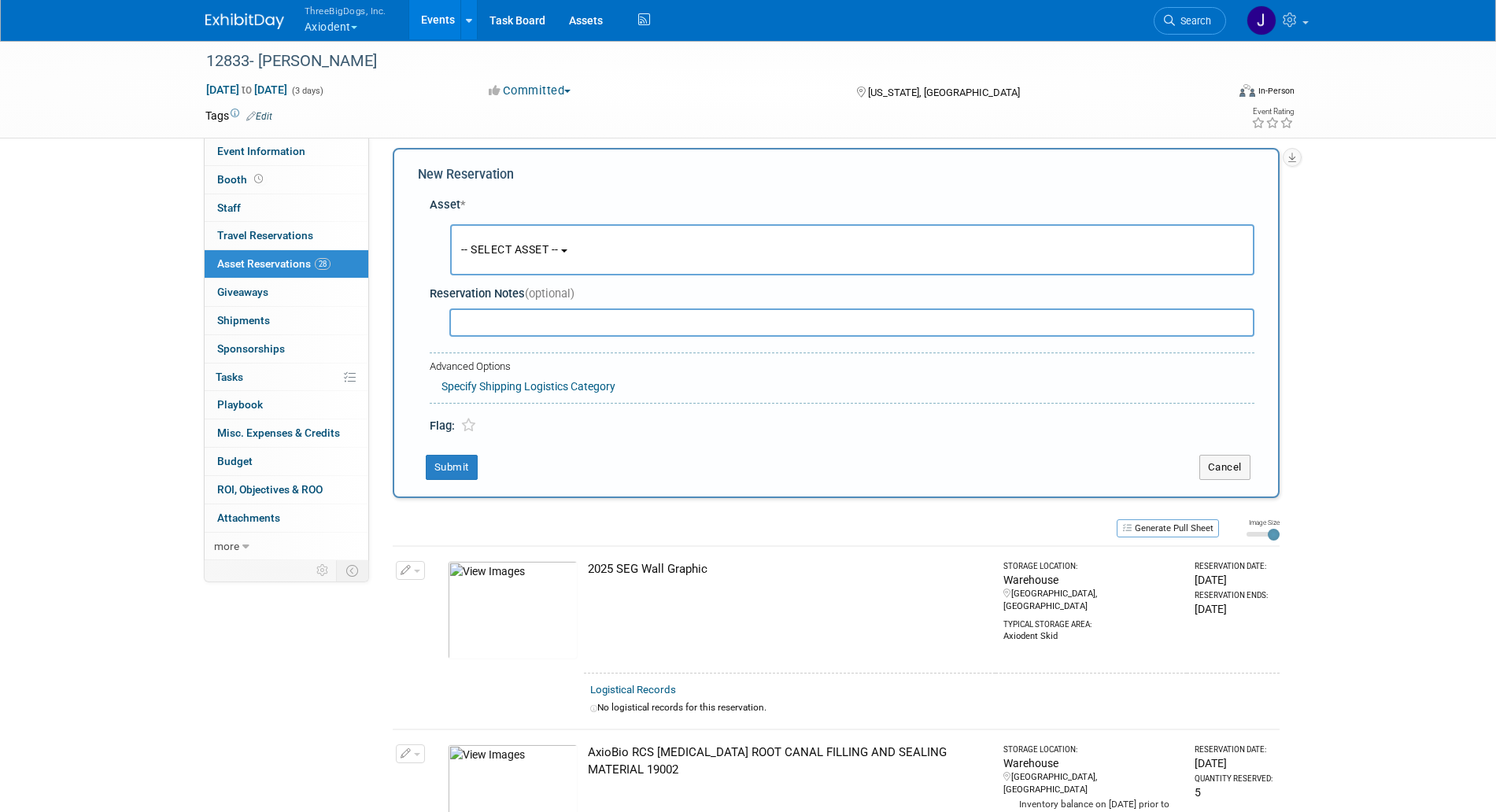
scroll to position [15, 0]
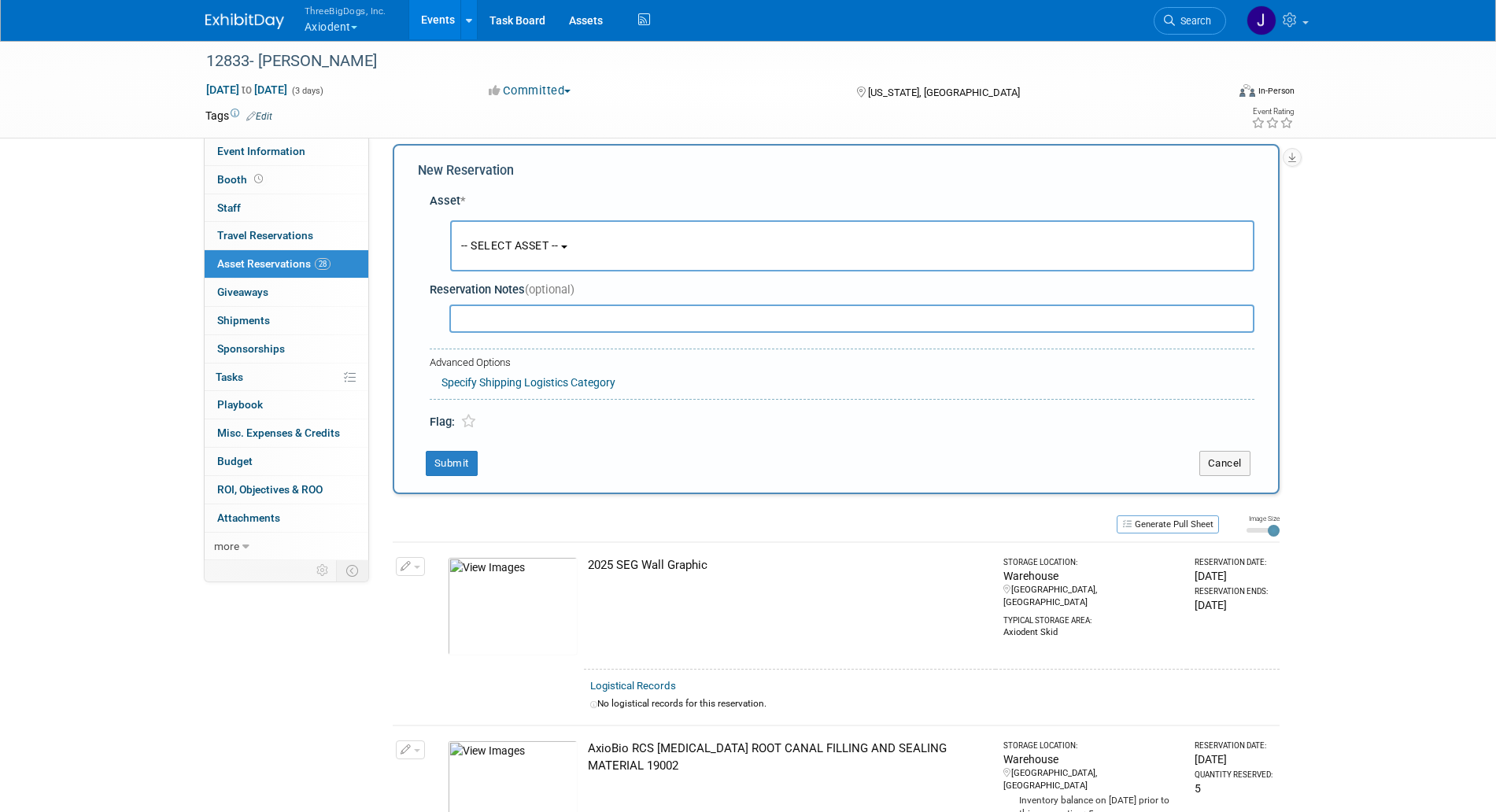
click at [568, 274] on div "-- SELECT ASSET -- <table style='display: inline-block; border-style:none;'><tr…" at bounding box center [845, 247] width 819 height 59
click at [568, 265] on button "-- SELECT ASSET --" at bounding box center [852, 246] width 805 height 51
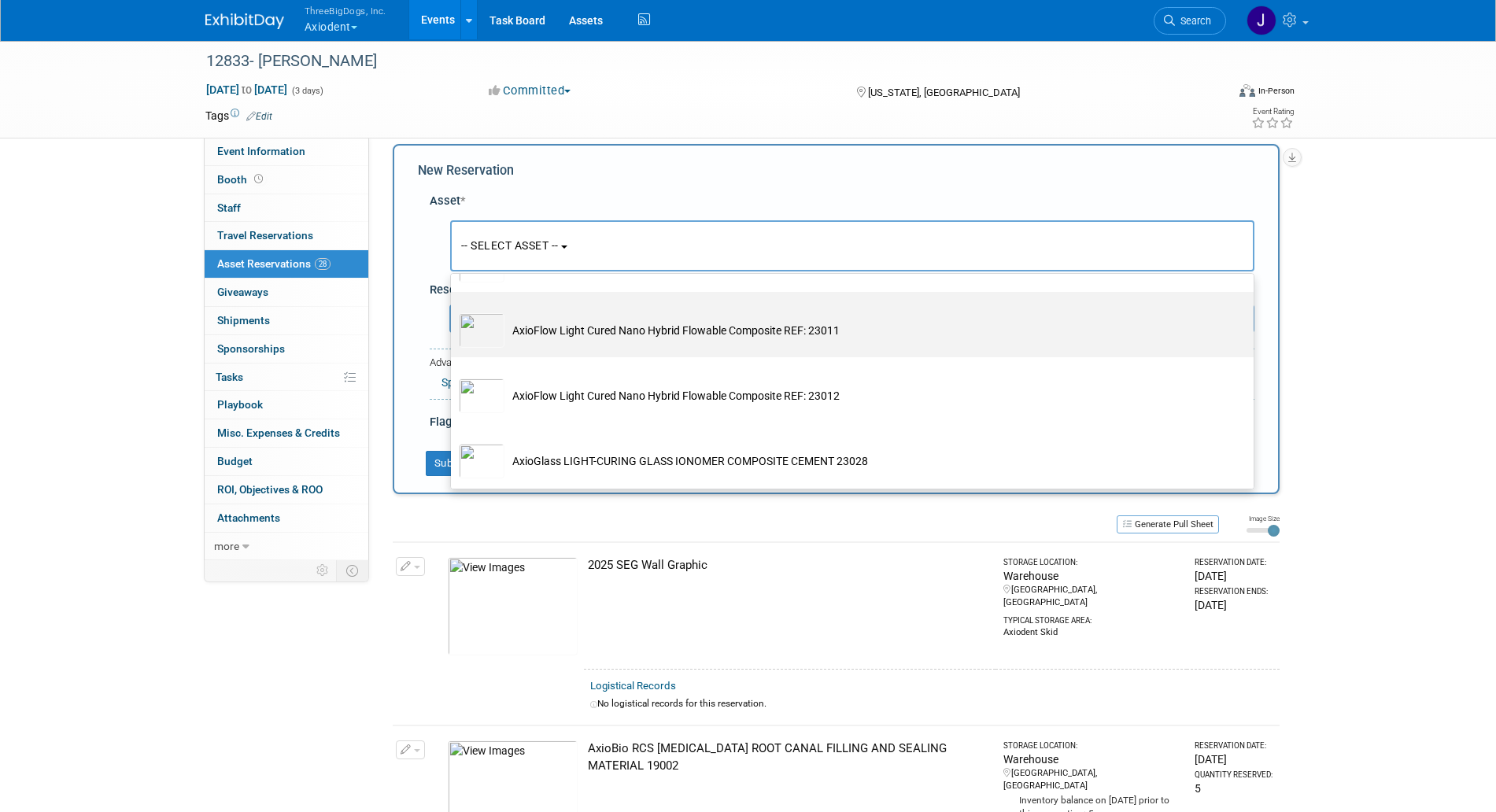
scroll to position [1476, 0]
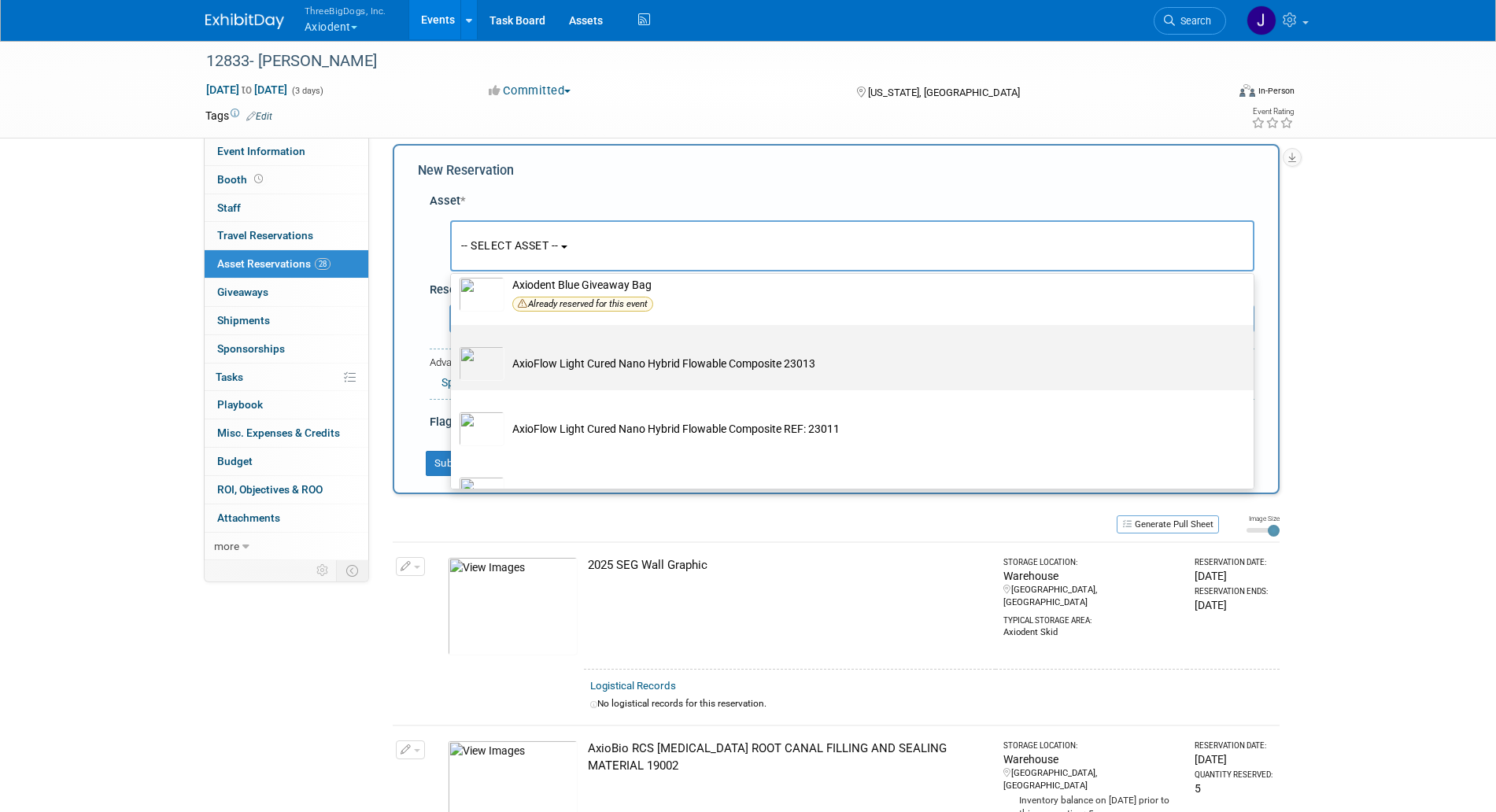
click at [615, 378] on td "AxioFlow Light Cured Nano Hybrid Flowable Composite 23013" at bounding box center [863, 364] width 718 height 35
click at [454, 344] on input "AxioFlow Light Cured Nano Hybrid Flowable Composite 23013" at bounding box center [447, 338] width 10 height 10
select select "10729134"
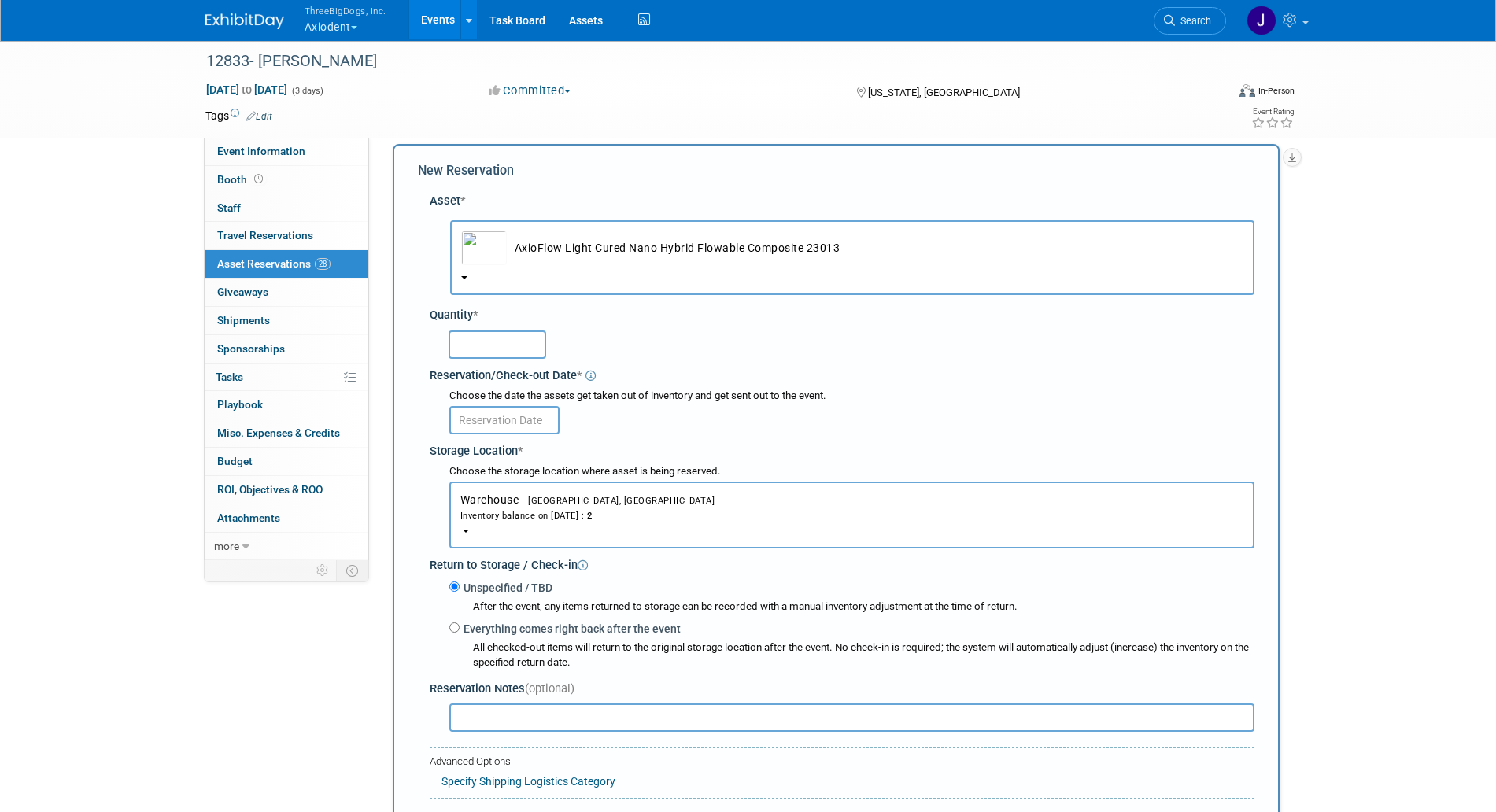
click at [528, 348] on input "text" at bounding box center [497, 345] width 97 height 28
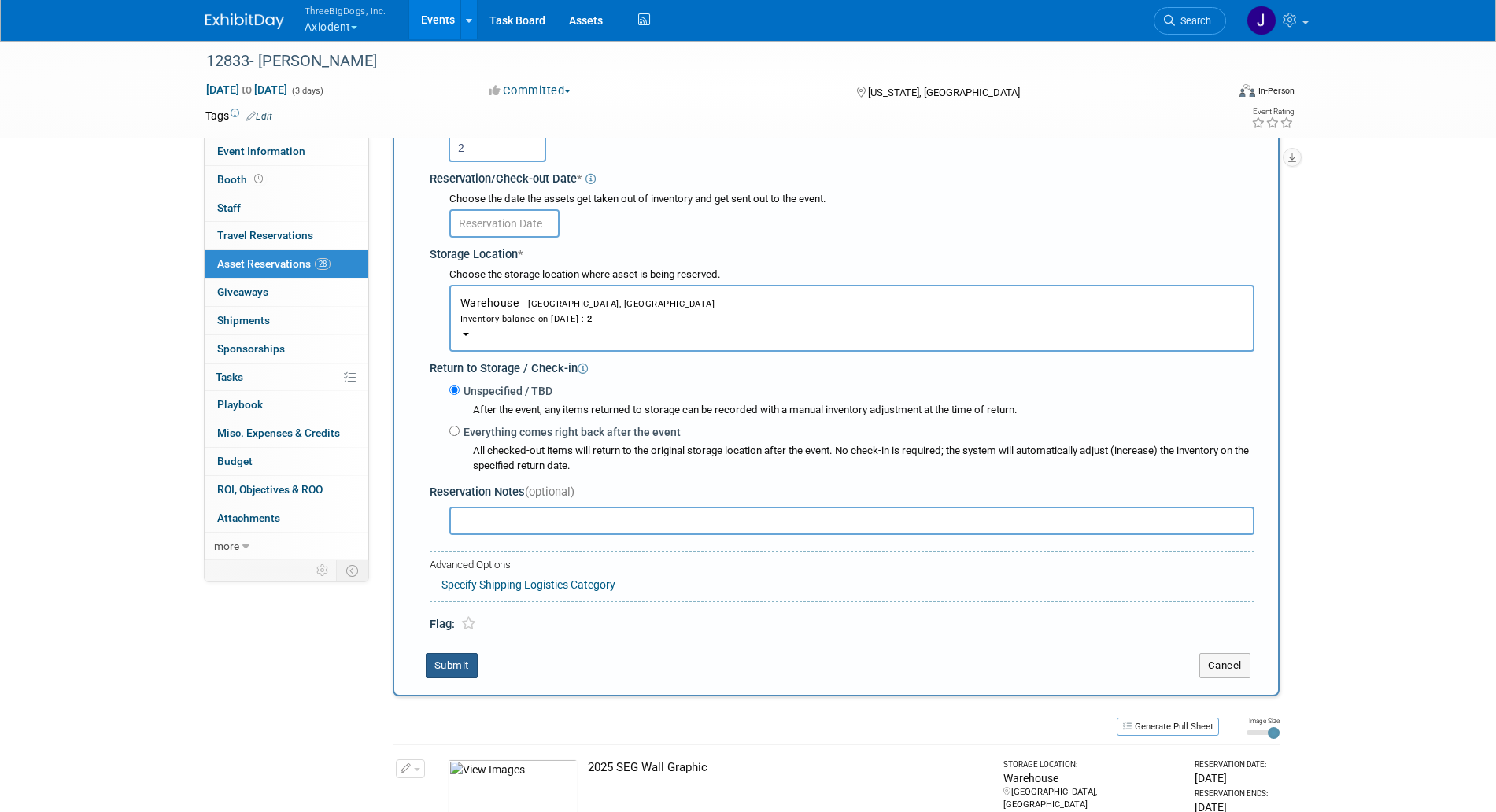
type input "2"
click at [448, 661] on button "Submit" at bounding box center [452, 665] width 52 height 25
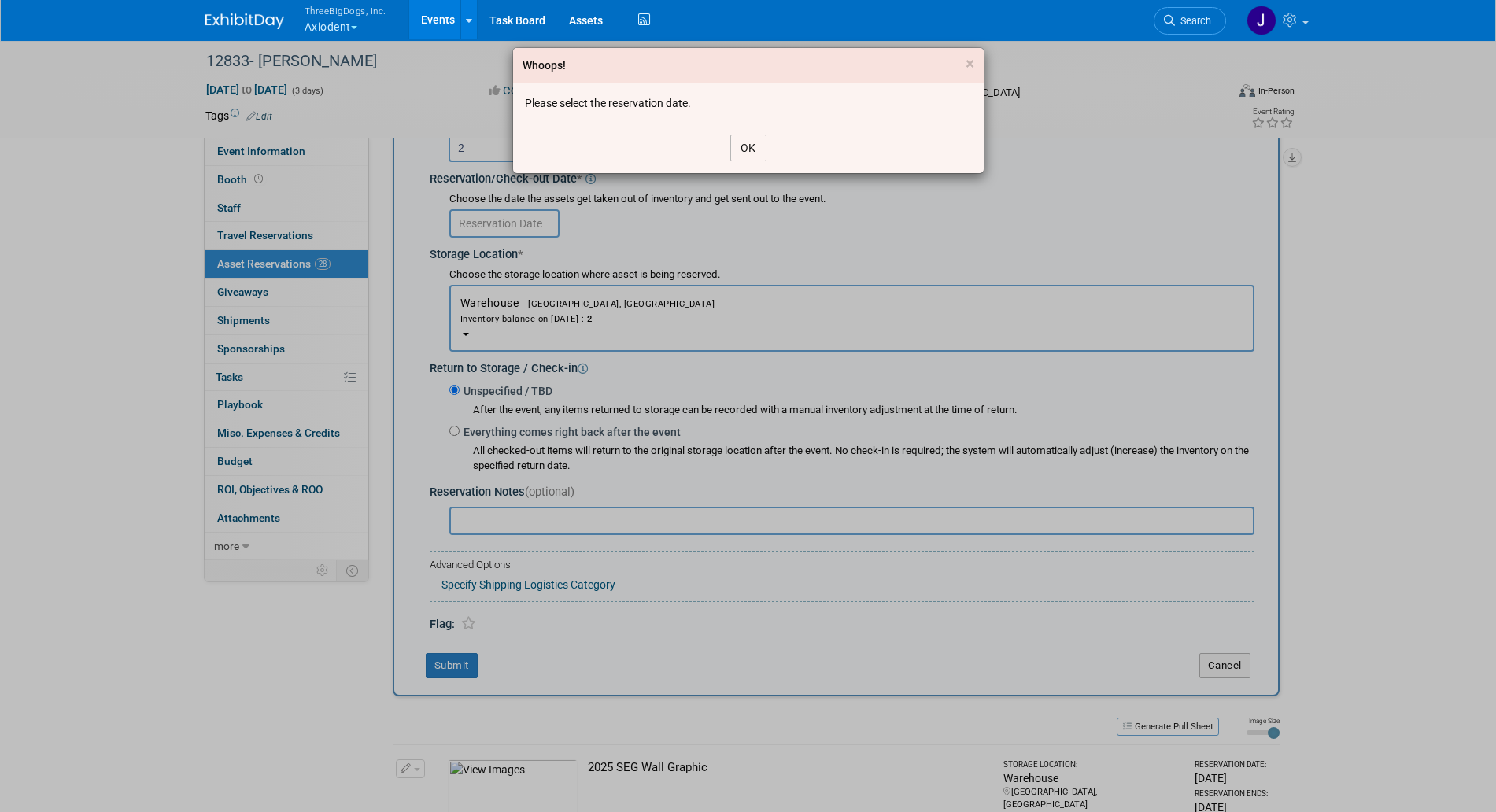
click at [739, 148] on button "OK" at bounding box center [749, 148] width 37 height 27
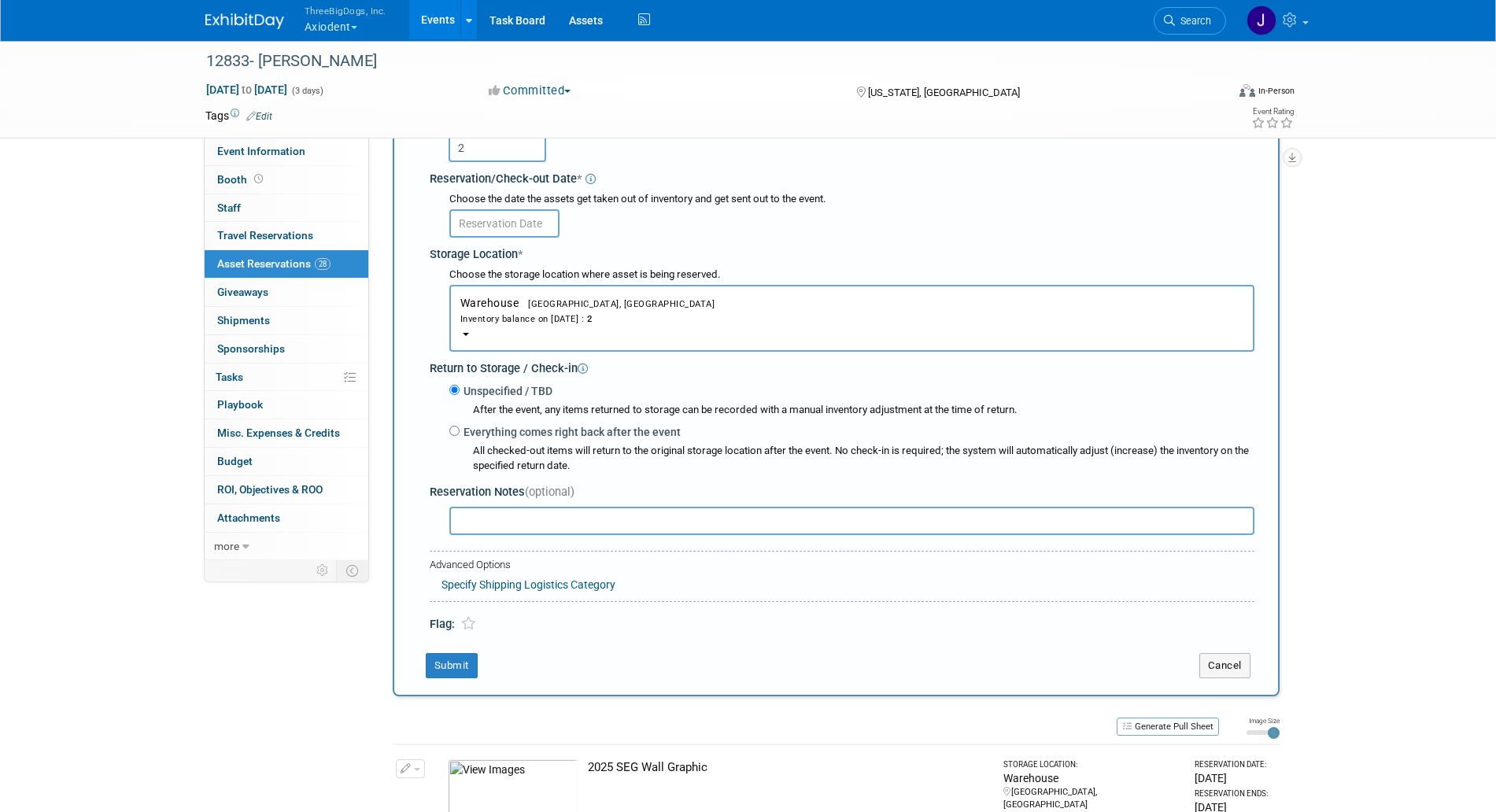
click at [517, 207] on div "Choose the date the assets get taken out of inventory and get sent out to the e…" at bounding box center [852, 200] width 805 height 15
click at [517, 208] on div "Choose the date the assets get taken out of inventory and get sent out to the e…" at bounding box center [852, 215] width 805 height 46
click at [516, 216] on input "text" at bounding box center [504, 223] width 110 height 28
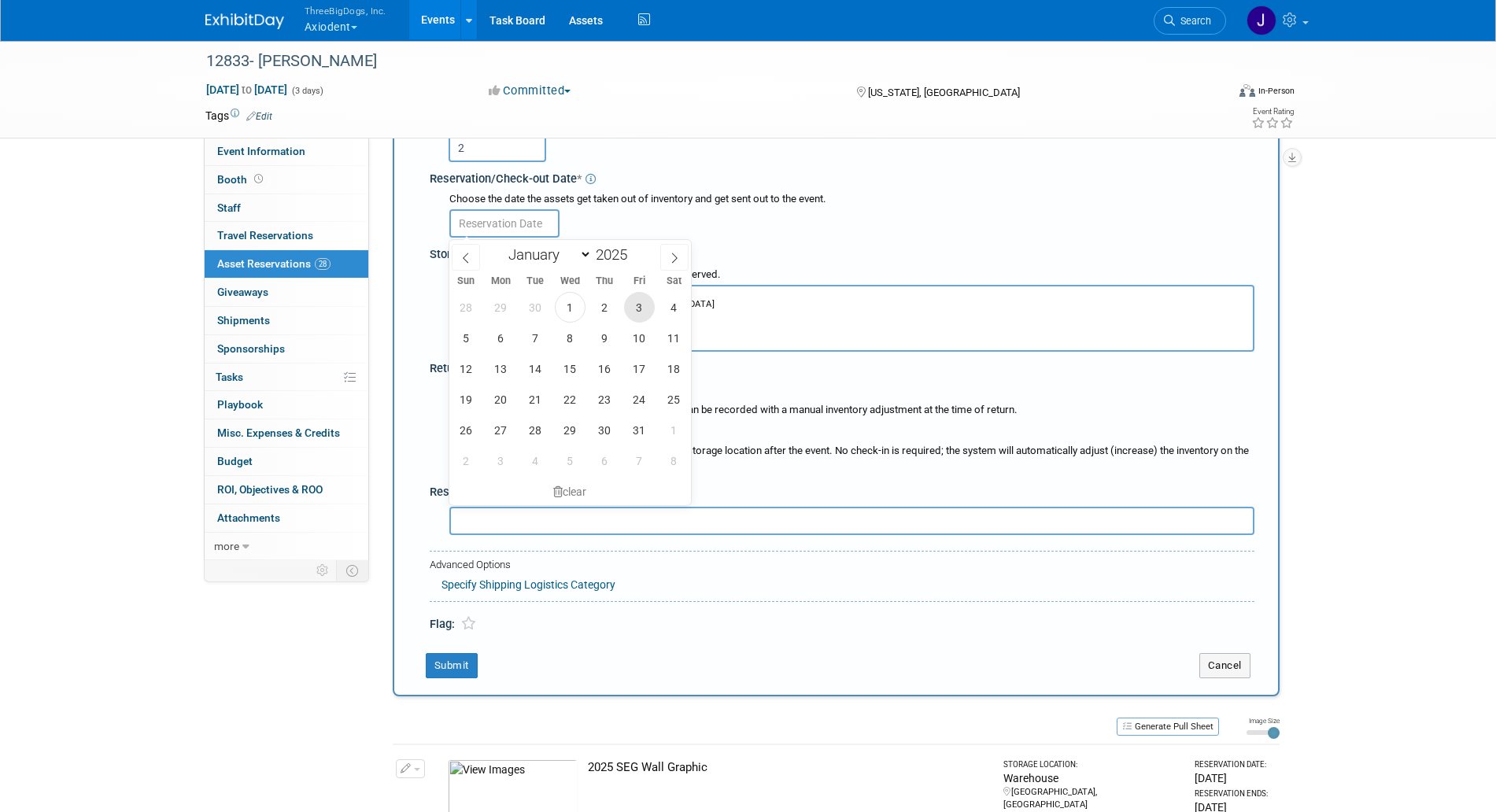
click at [631, 298] on span "3" at bounding box center [639, 307] width 30 height 30
type input "[DATE]"
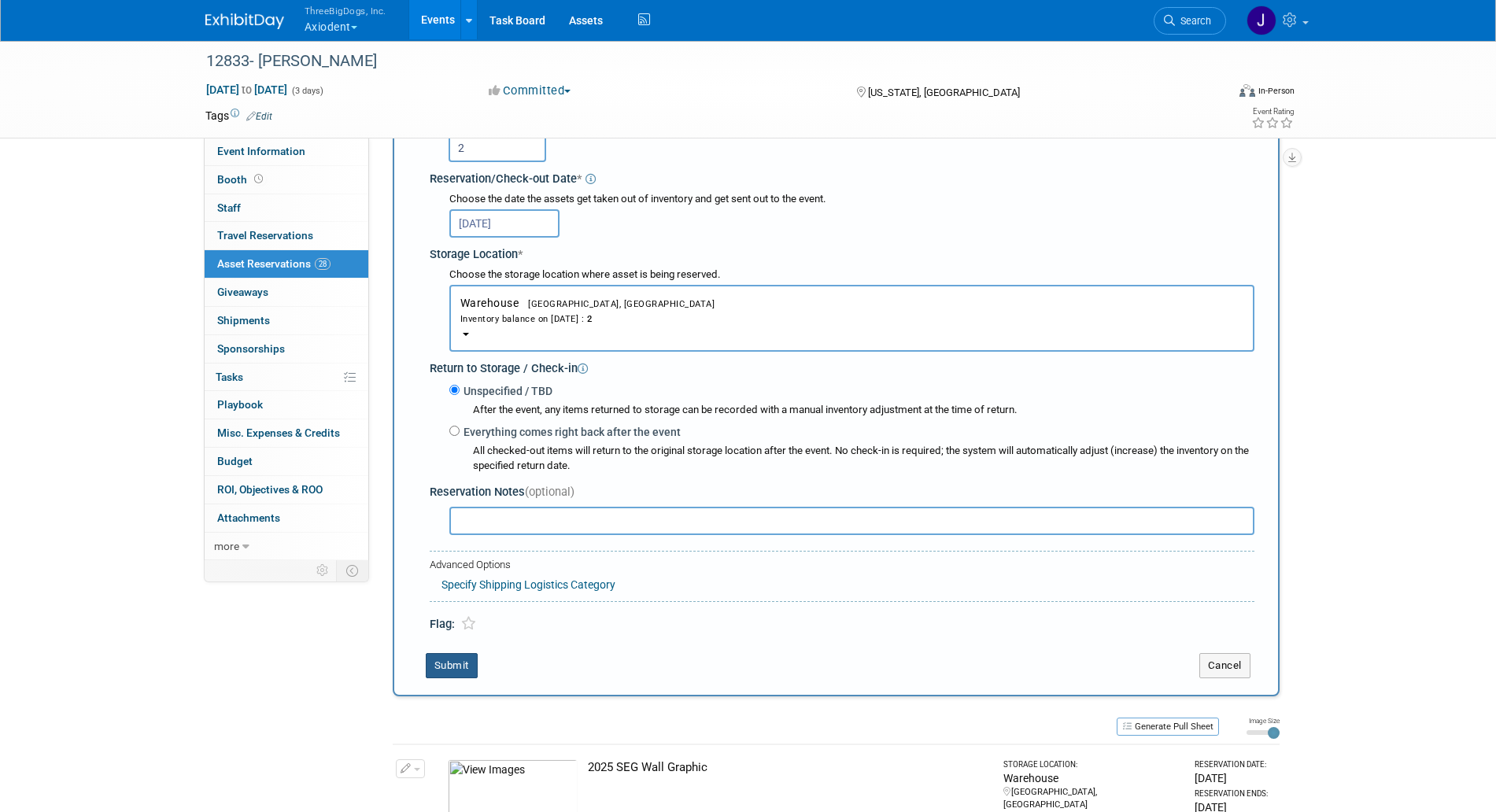
click at [445, 664] on button "Submit" at bounding box center [452, 665] width 52 height 25
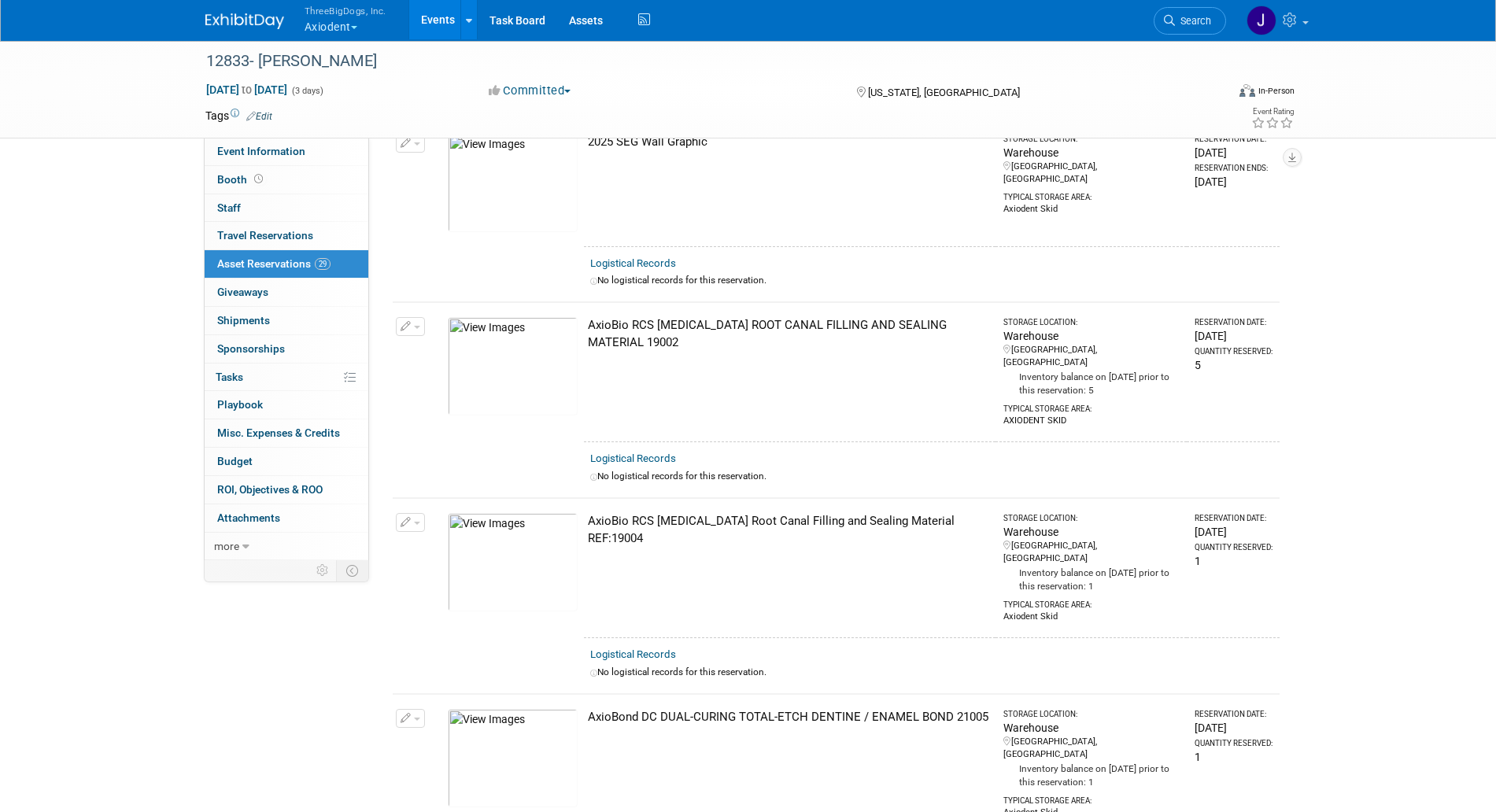
scroll to position [0, 0]
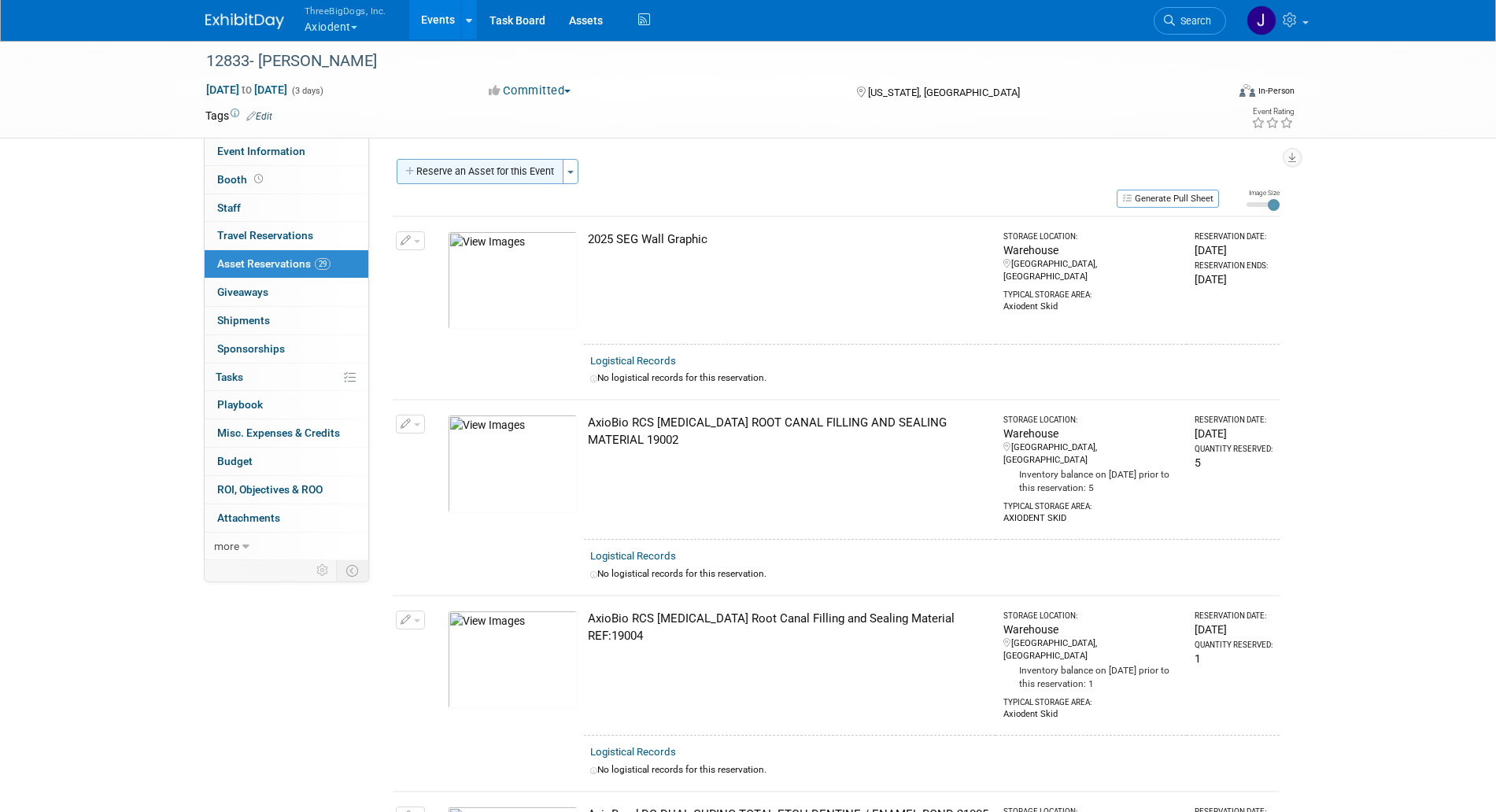
click at [534, 171] on button "Reserve an Asset for this Event" at bounding box center [480, 170] width 167 height 25
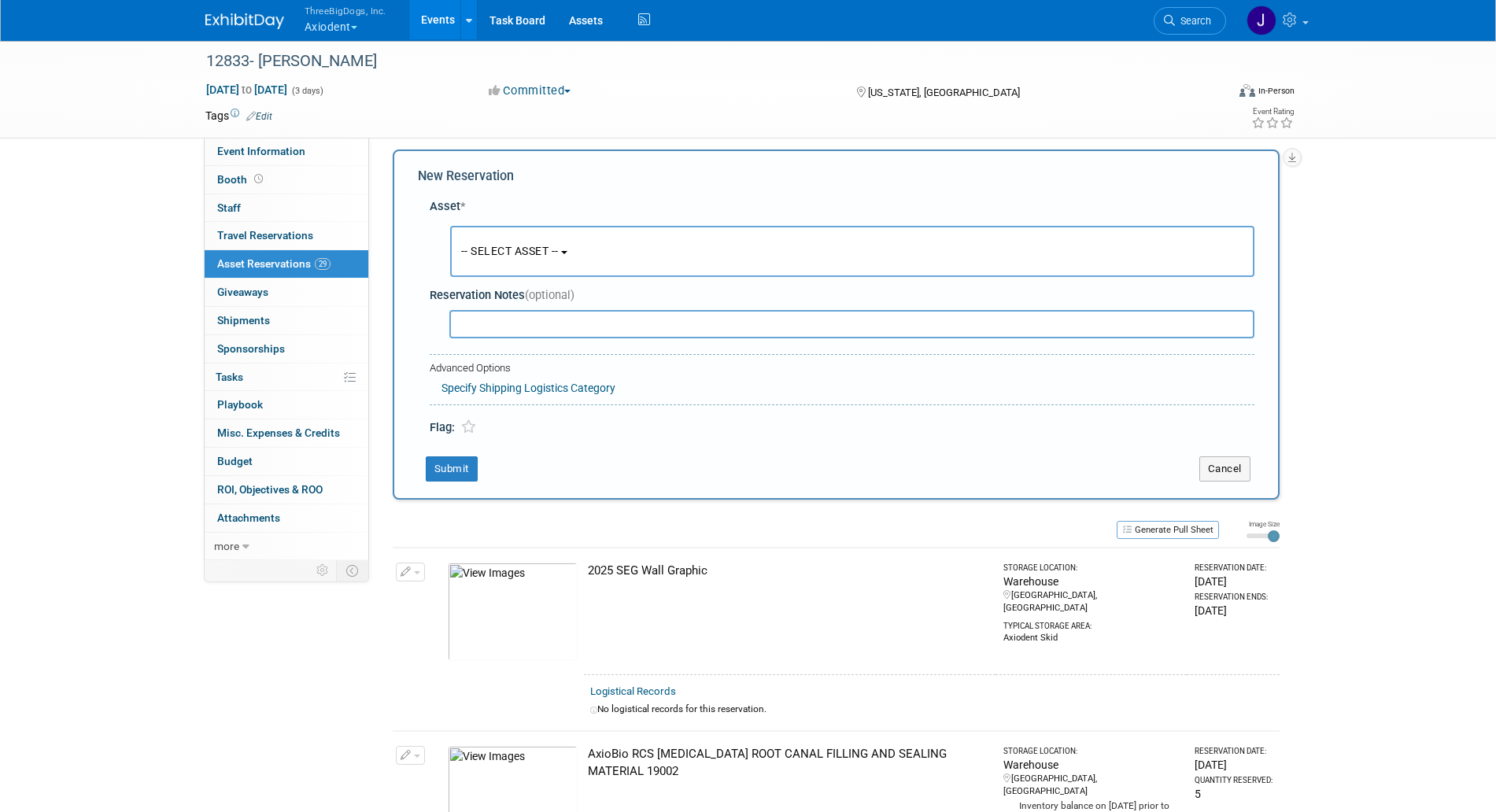
scroll to position [15, 0]
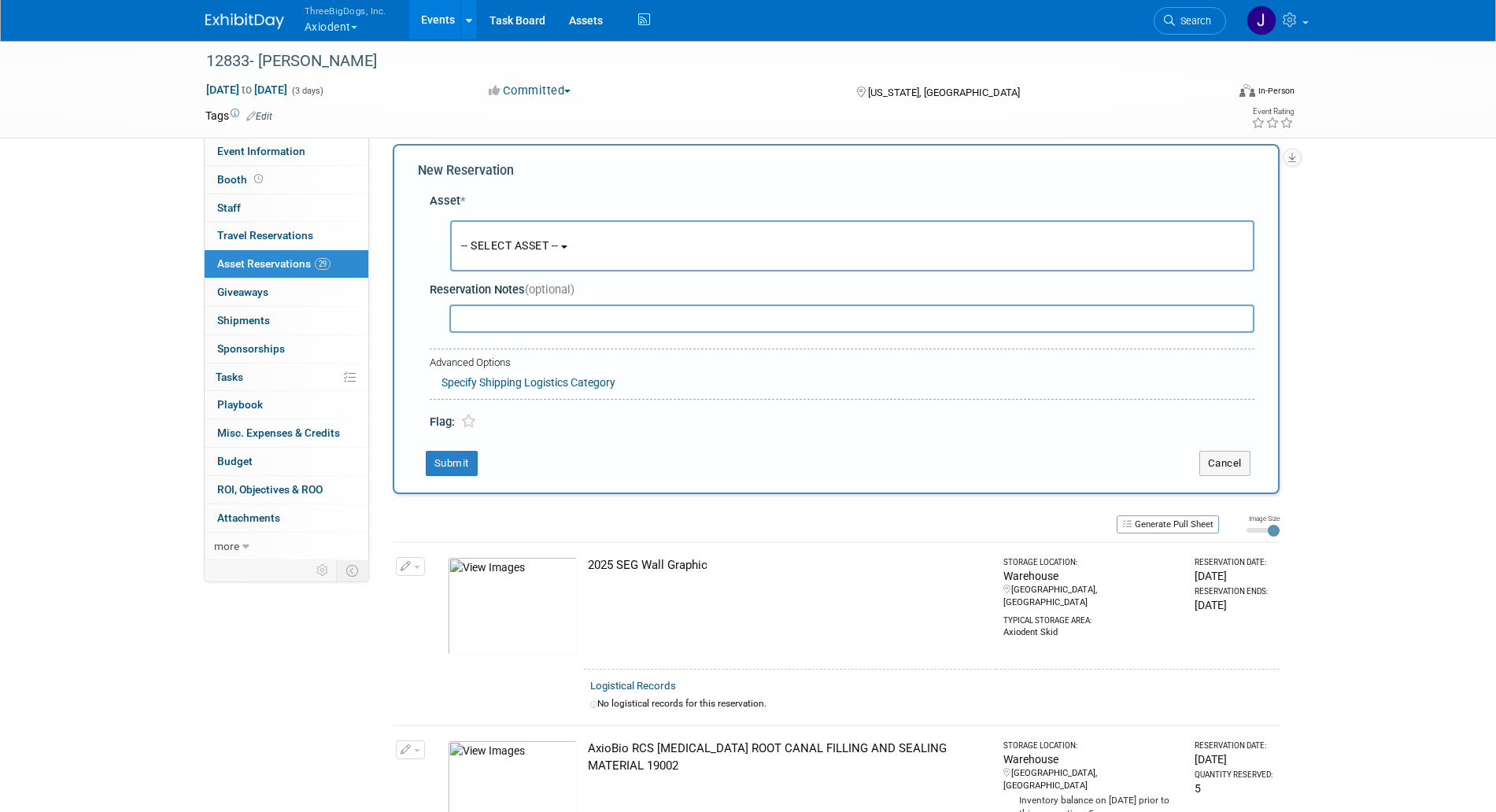
click at [587, 243] on button "-- SELECT ASSET --" at bounding box center [852, 246] width 805 height 51
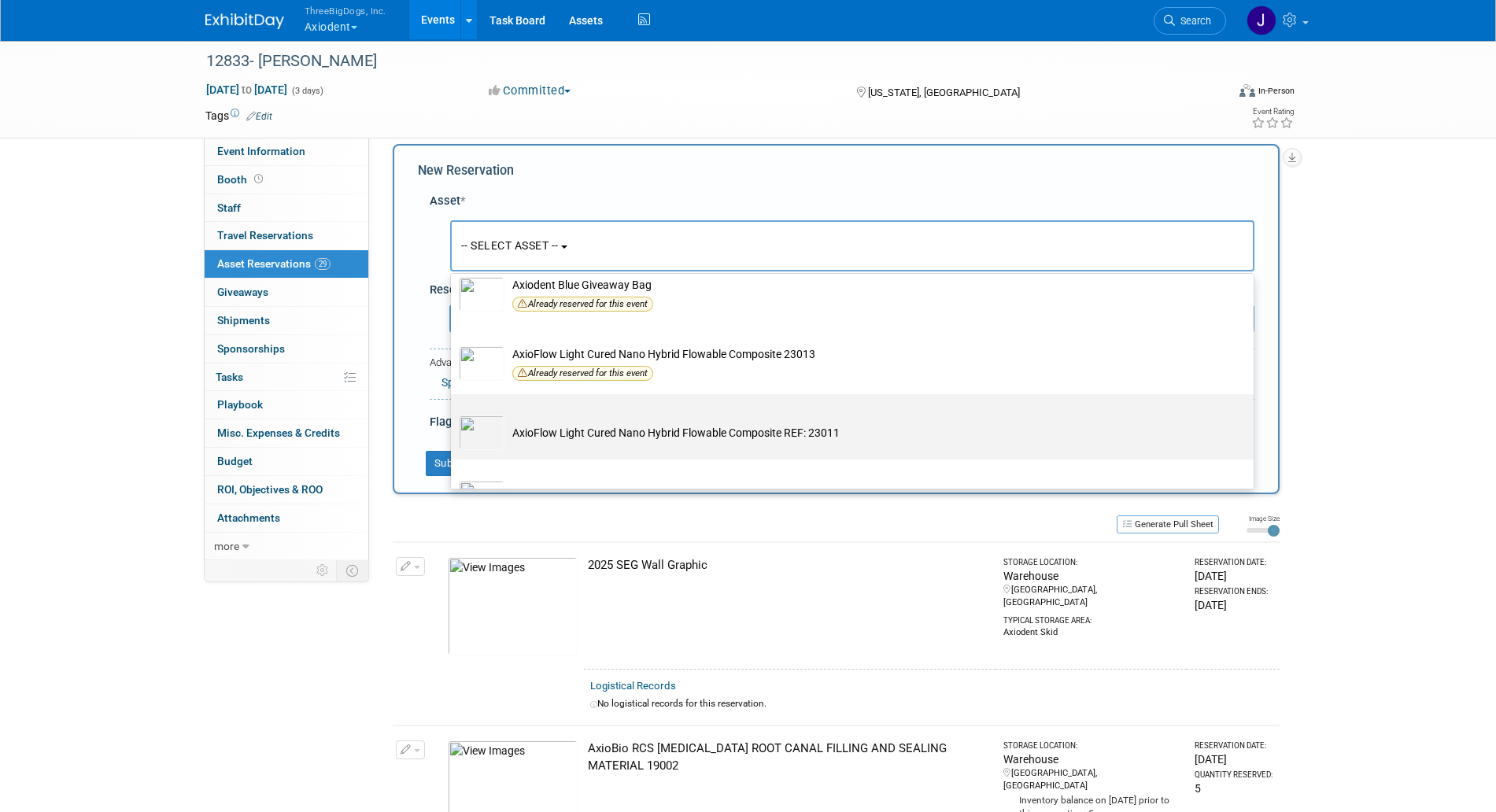
scroll to position [1574, 0]
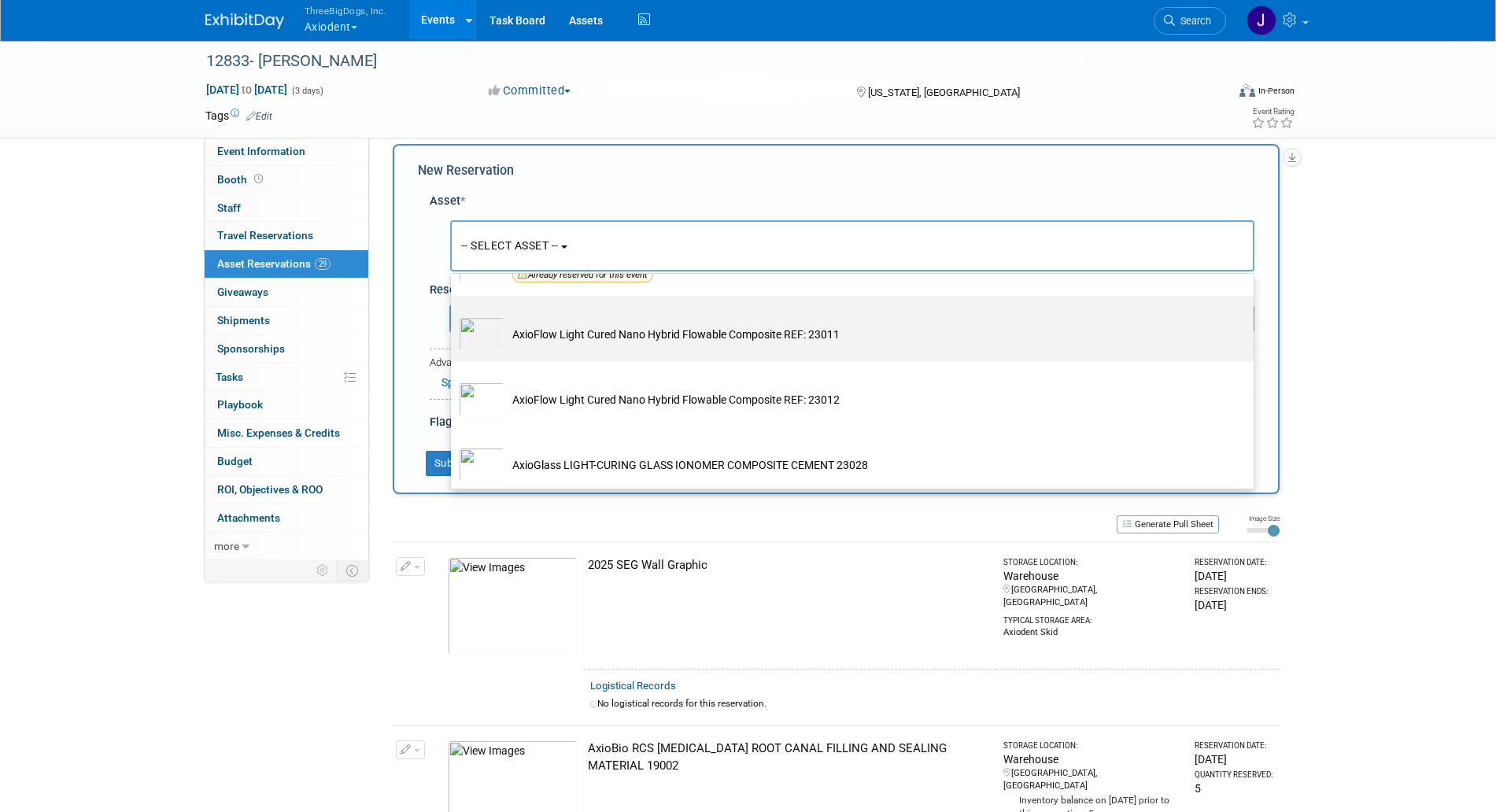
click at [605, 358] on label "AxioFlow Light Cured Nano Hybrid Flowable Composite REF: 23011" at bounding box center [849, 328] width 779 height 59
click at [454, 314] on input "AxioFlow Light Cured Nano Hybrid Flowable Composite REF: 23011" at bounding box center [447, 309] width 10 height 10
select select "10729072"
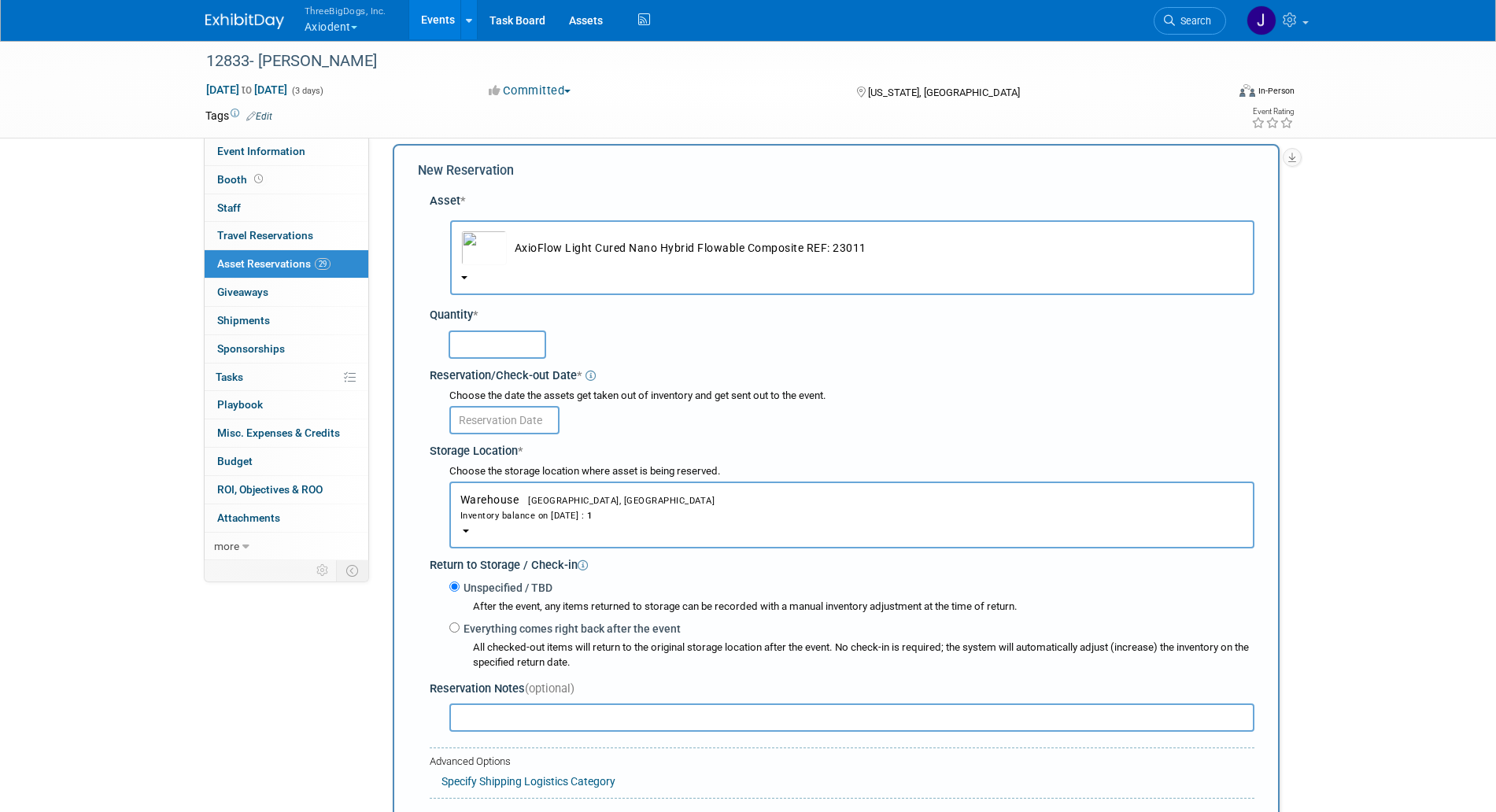
click at [526, 352] on input "text" at bounding box center [497, 345] width 97 height 28
type input "1"
click at [522, 433] on body "ThreeBigDogs, Inc. Axiodent Explore: My Workspaces 29 Go to Workspace: Accutron…" at bounding box center [748, 391] width 1496 height 812
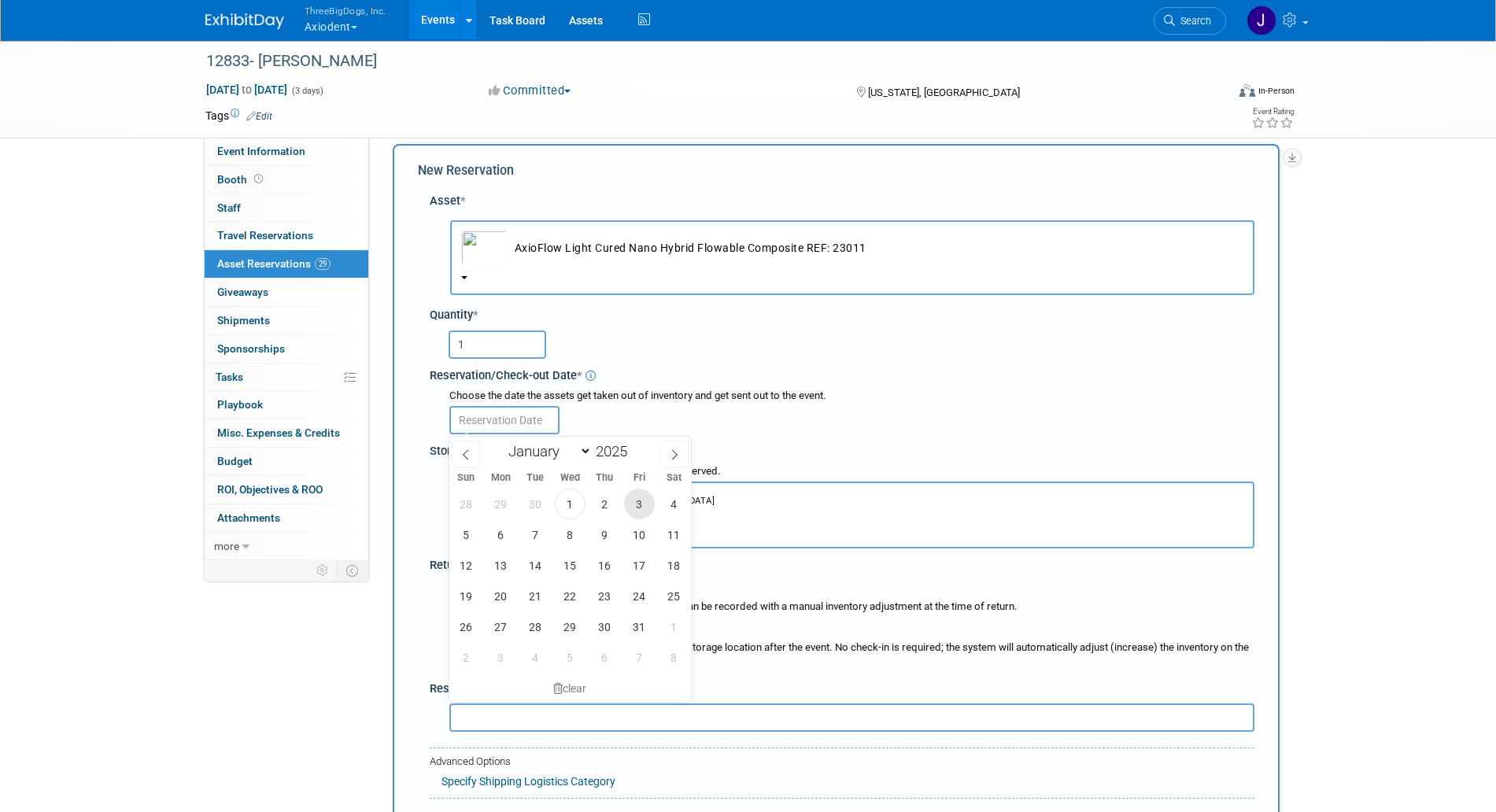
click at [626, 500] on span "3" at bounding box center [639, 503] width 30 height 30
type input "[DATE]"
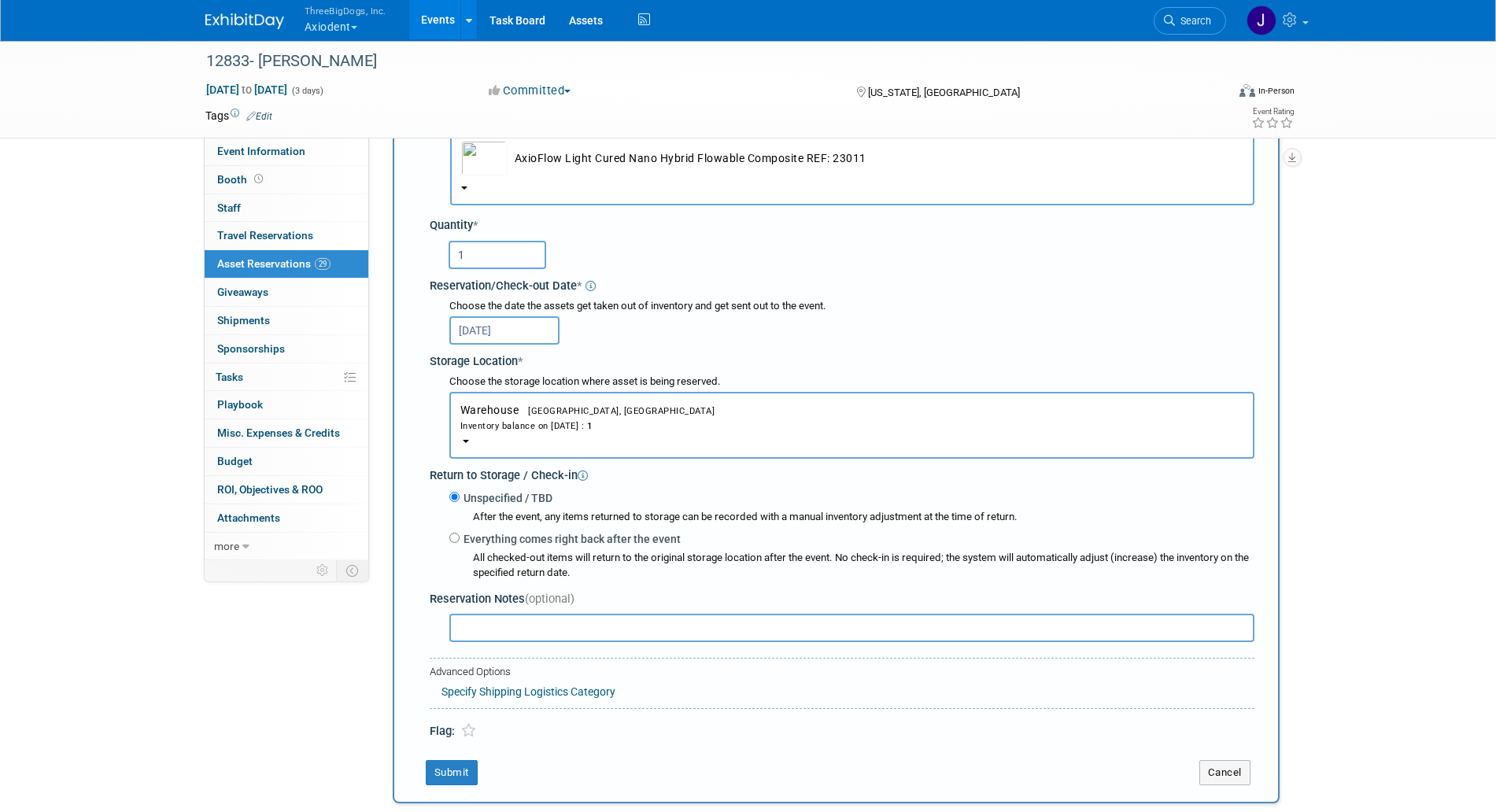
scroll to position [212, 0]
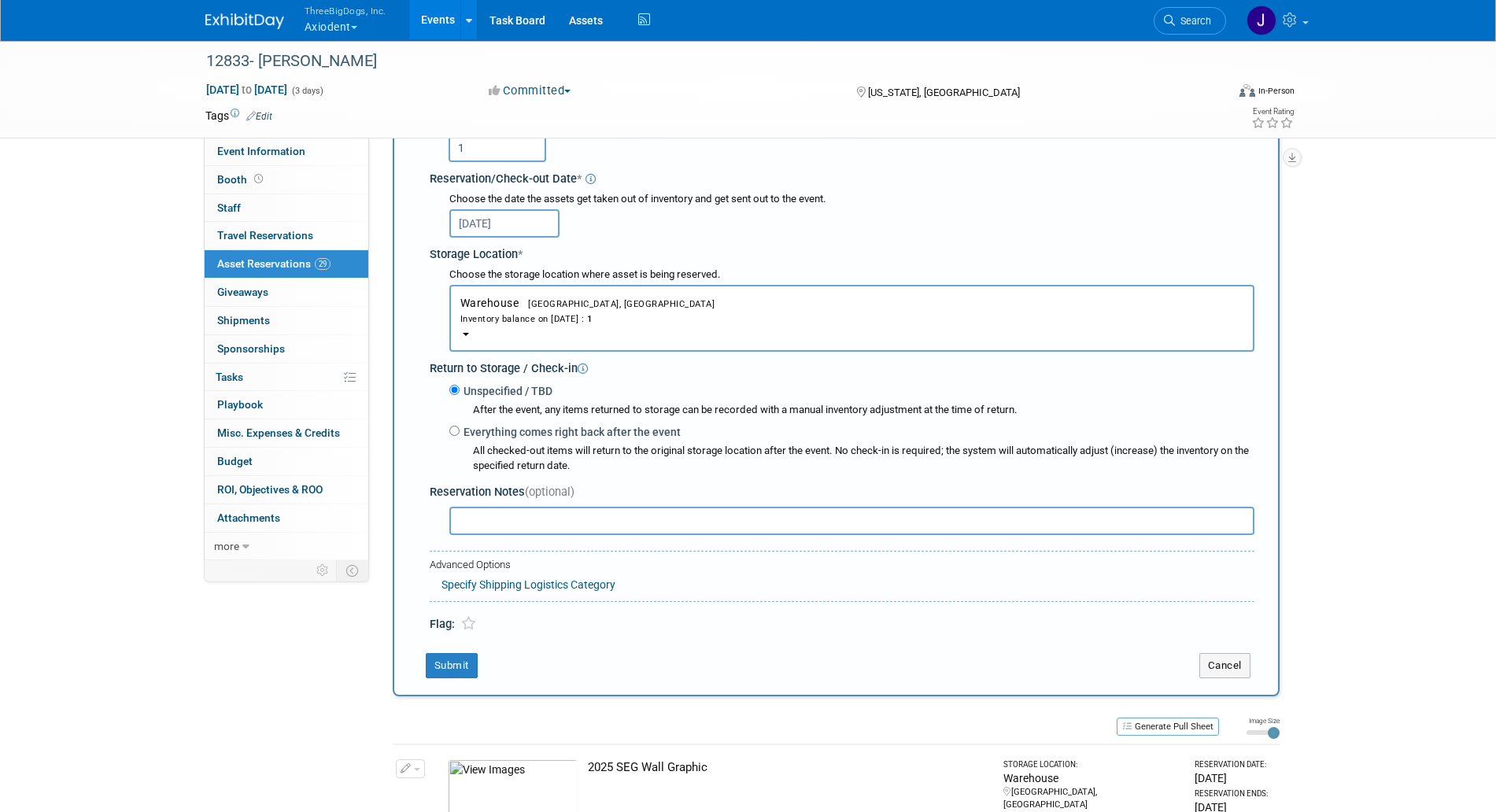
click at [478, 675] on td "Submit" at bounding box center [797, 665] width 758 height 25
click at [468, 674] on button "Submit" at bounding box center [452, 665] width 52 height 25
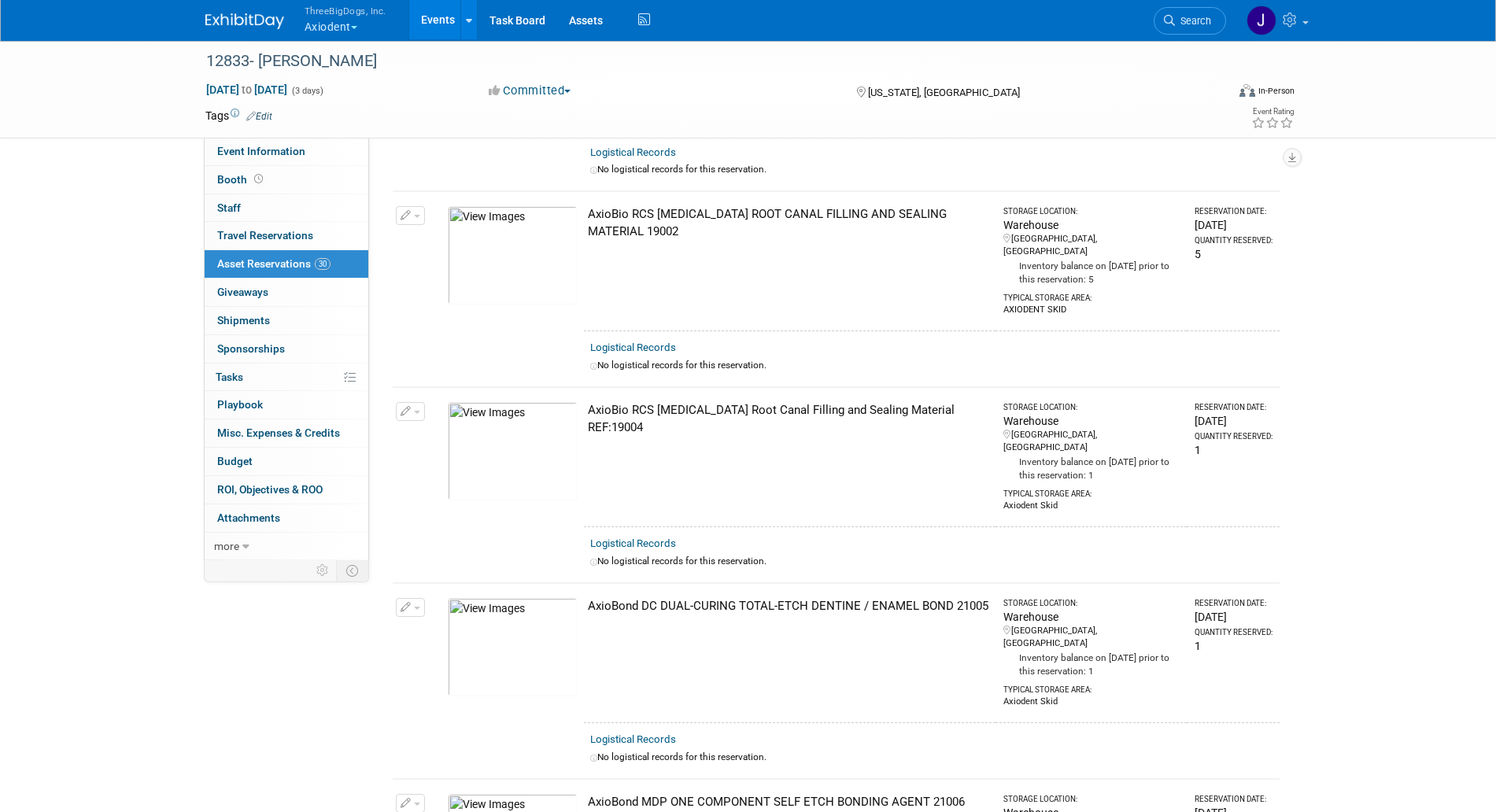
scroll to position [0, 0]
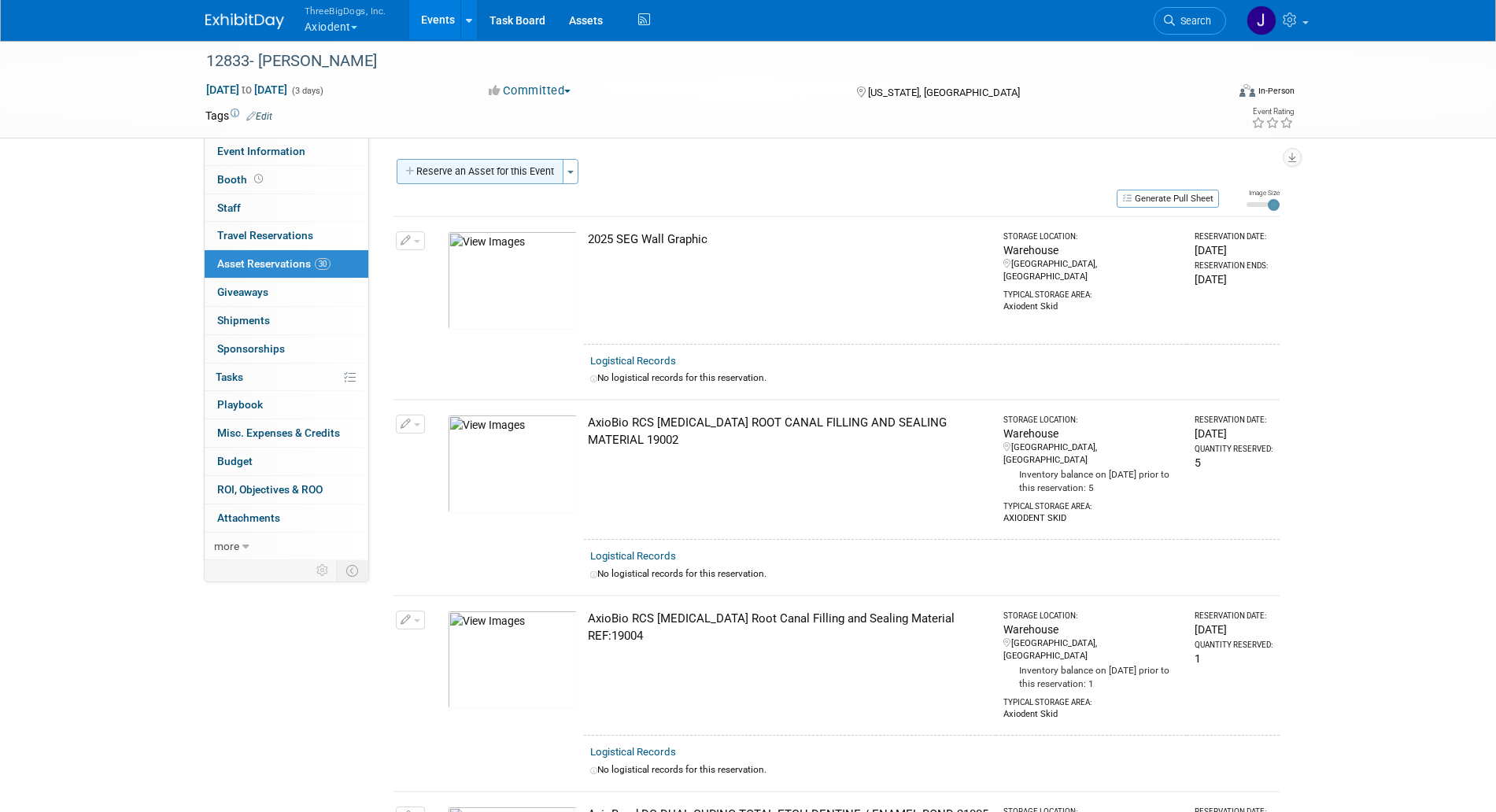
click at [459, 166] on button "Reserve an Asset for this Event" at bounding box center [480, 170] width 167 height 25
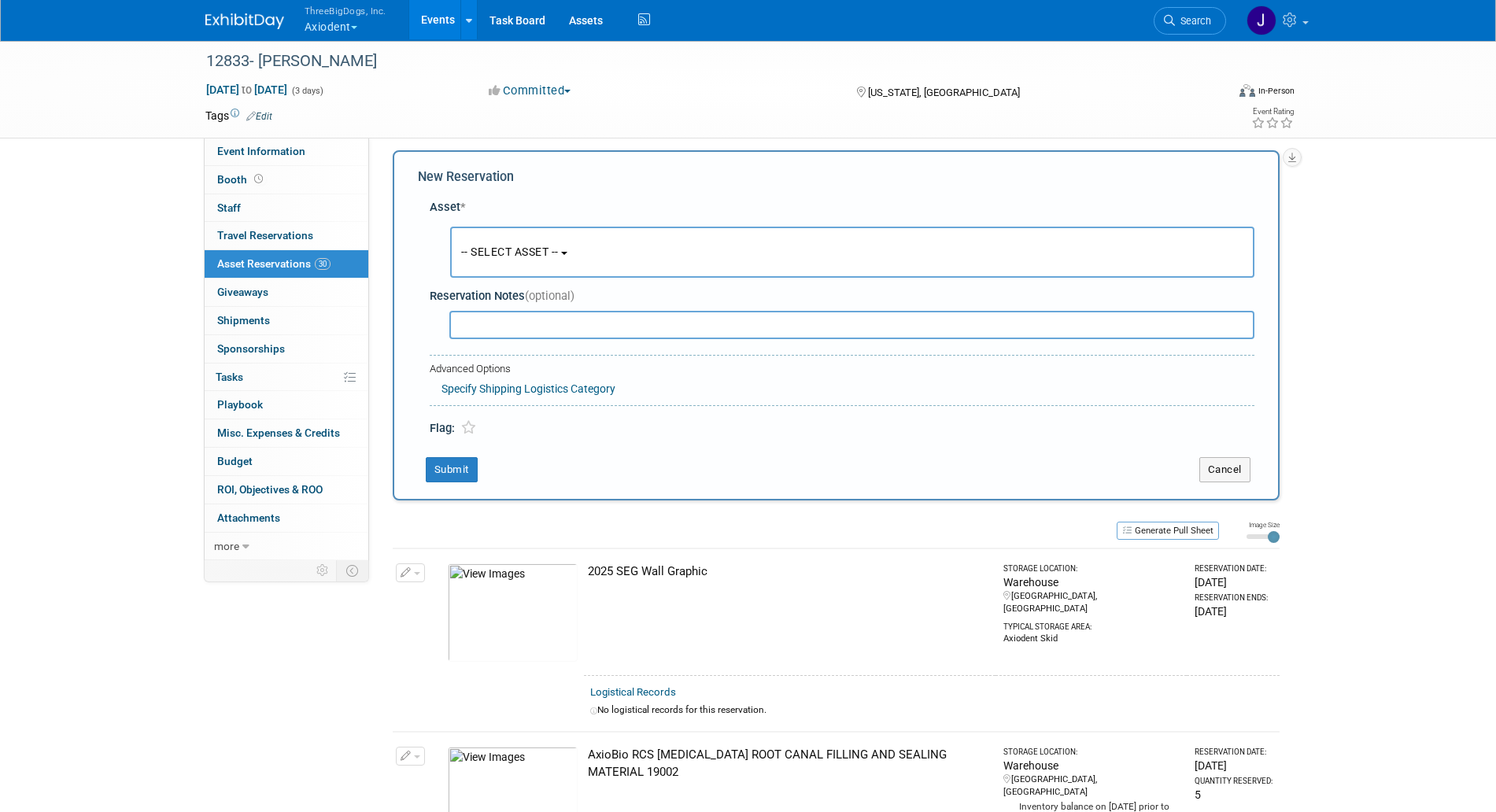
scroll to position [15, 0]
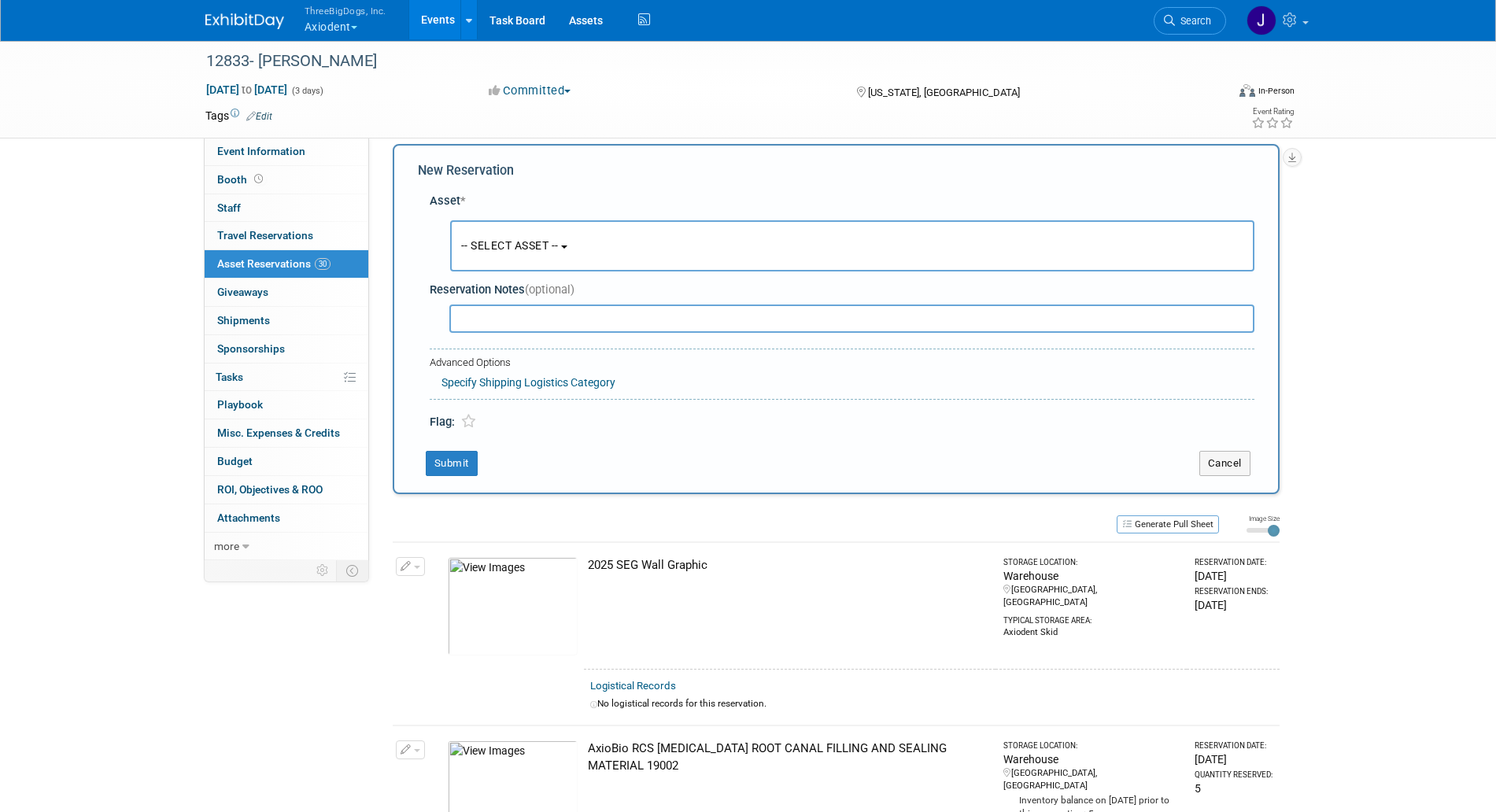
click at [544, 234] on button "-- SELECT ASSET --" at bounding box center [852, 246] width 805 height 51
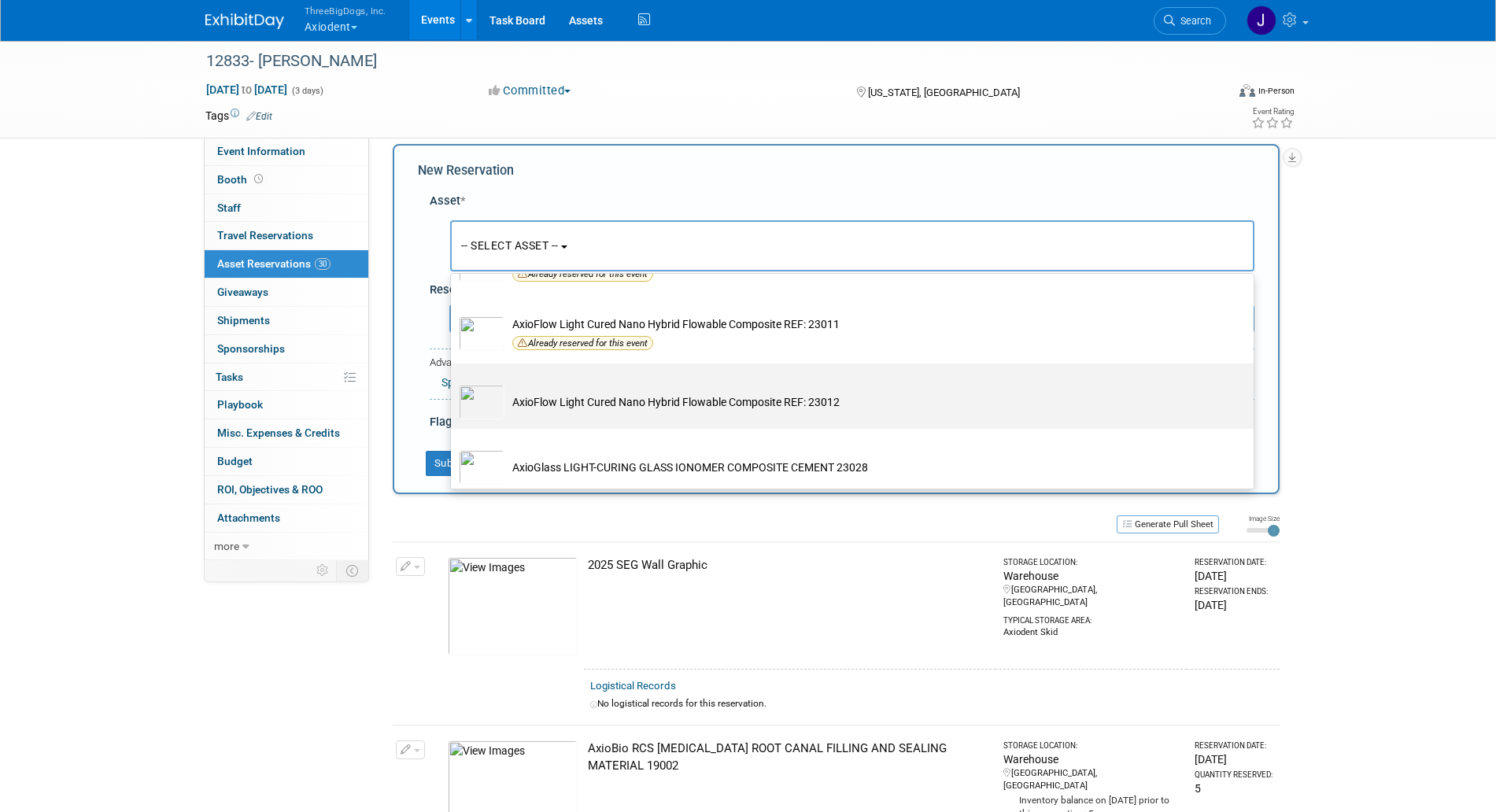
scroll to position [1574, 0]
click at [586, 417] on td "AxioFlow Light Cured Nano Hybrid Flowable Composite REF: 23012" at bounding box center [863, 403] width 718 height 35
click at [454, 383] on input "AxioFlow Light Cured Nano Hybrid Flowable Composite REF: 23012" at bounding box center [447, 378] width 10 height 10
select select "10729097"
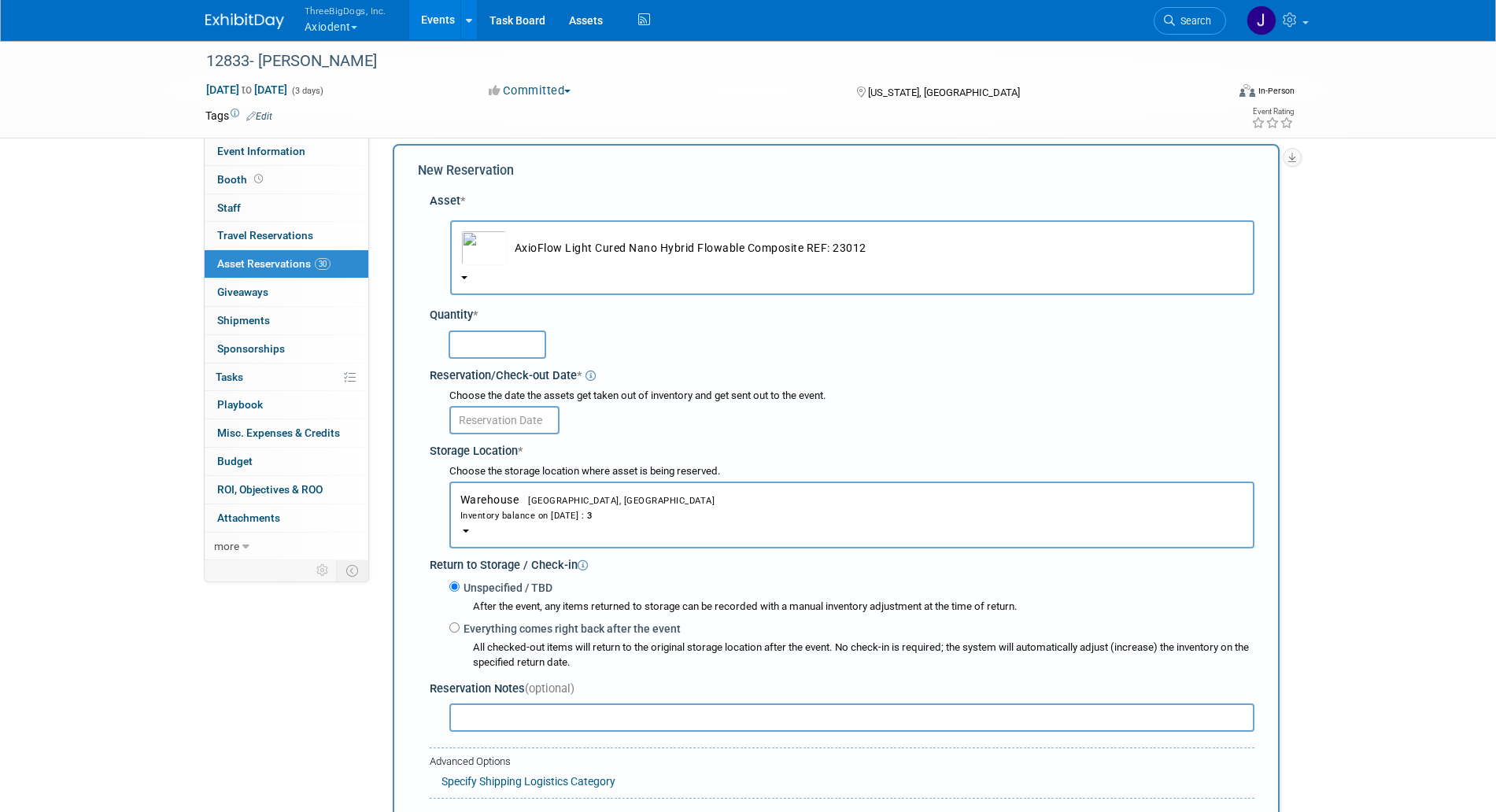
click at [528, 353] on input "text" at bounding box center [497, 345] width 97 height 28
type input "3"
click at [538, 432] on body "ThreeBigDogs, Inc. Axiodent Explore: My Workspaces 29 Go to Workspace: Accutron…" at bounding box center [748, 391] width 1496 height 812
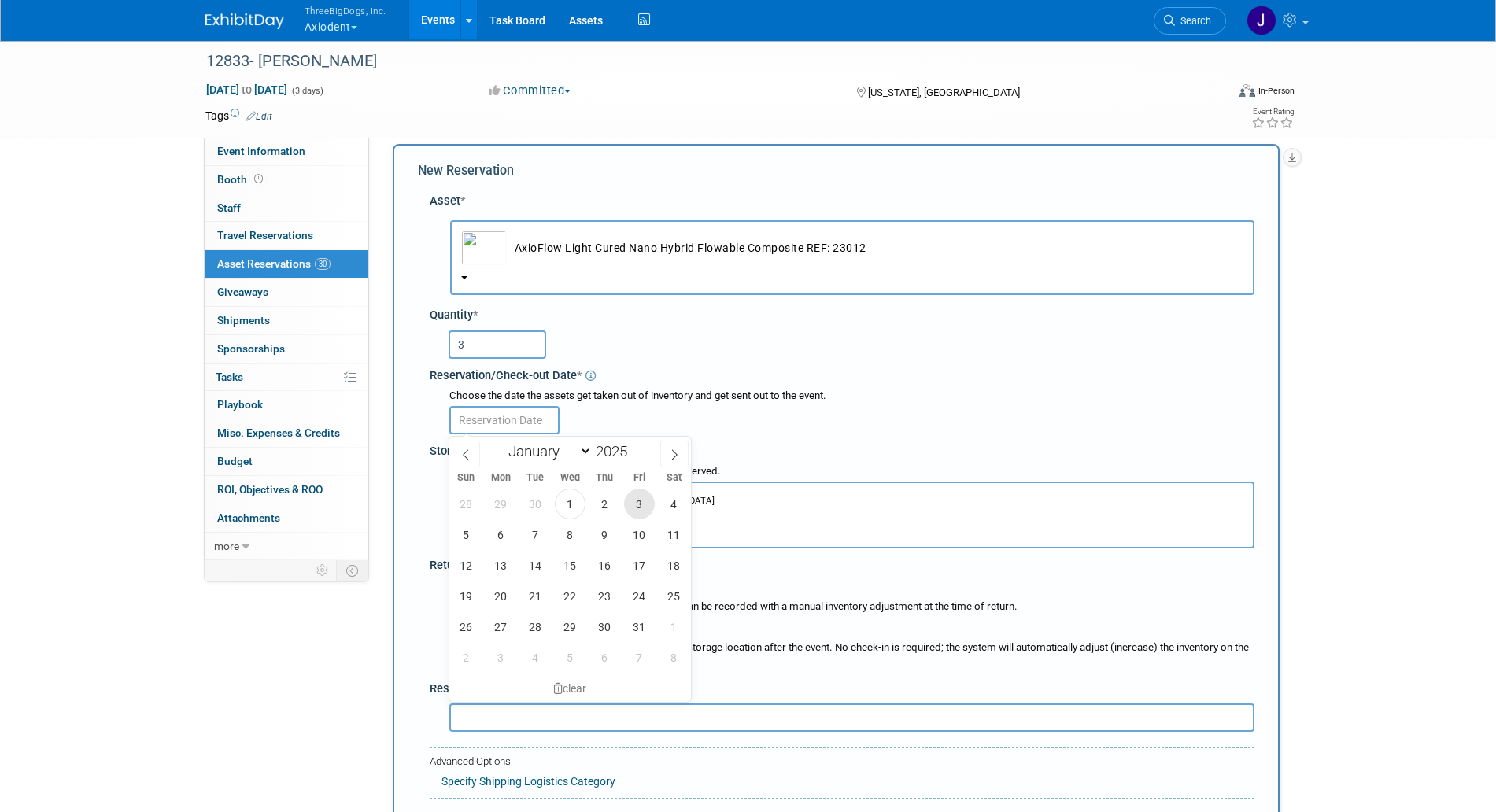
click at [647, 510] on span "3" at bounding box center [639, 503] width 30 height 30
type input "[DATE]"
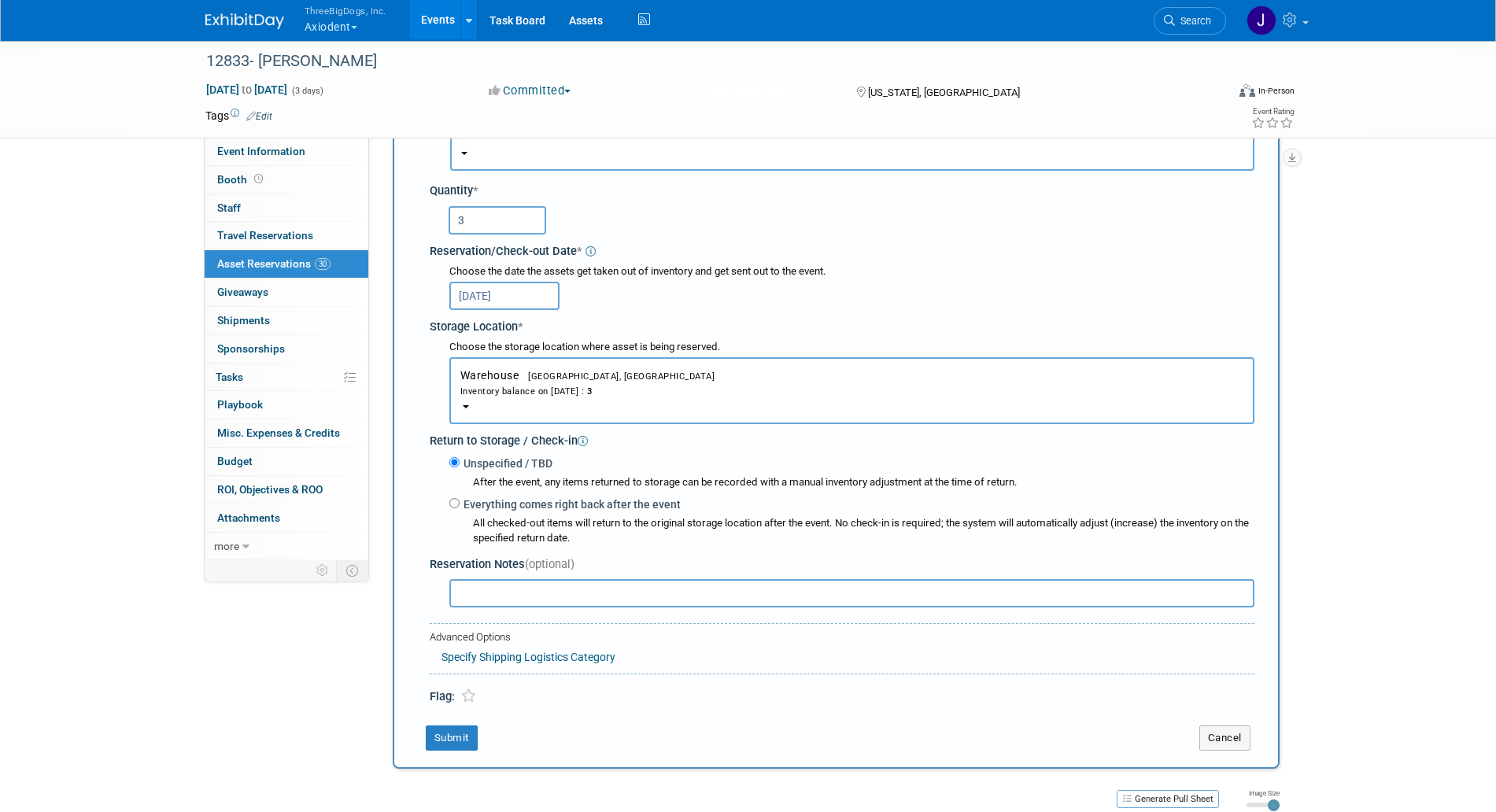
scroll to position [310, 0]
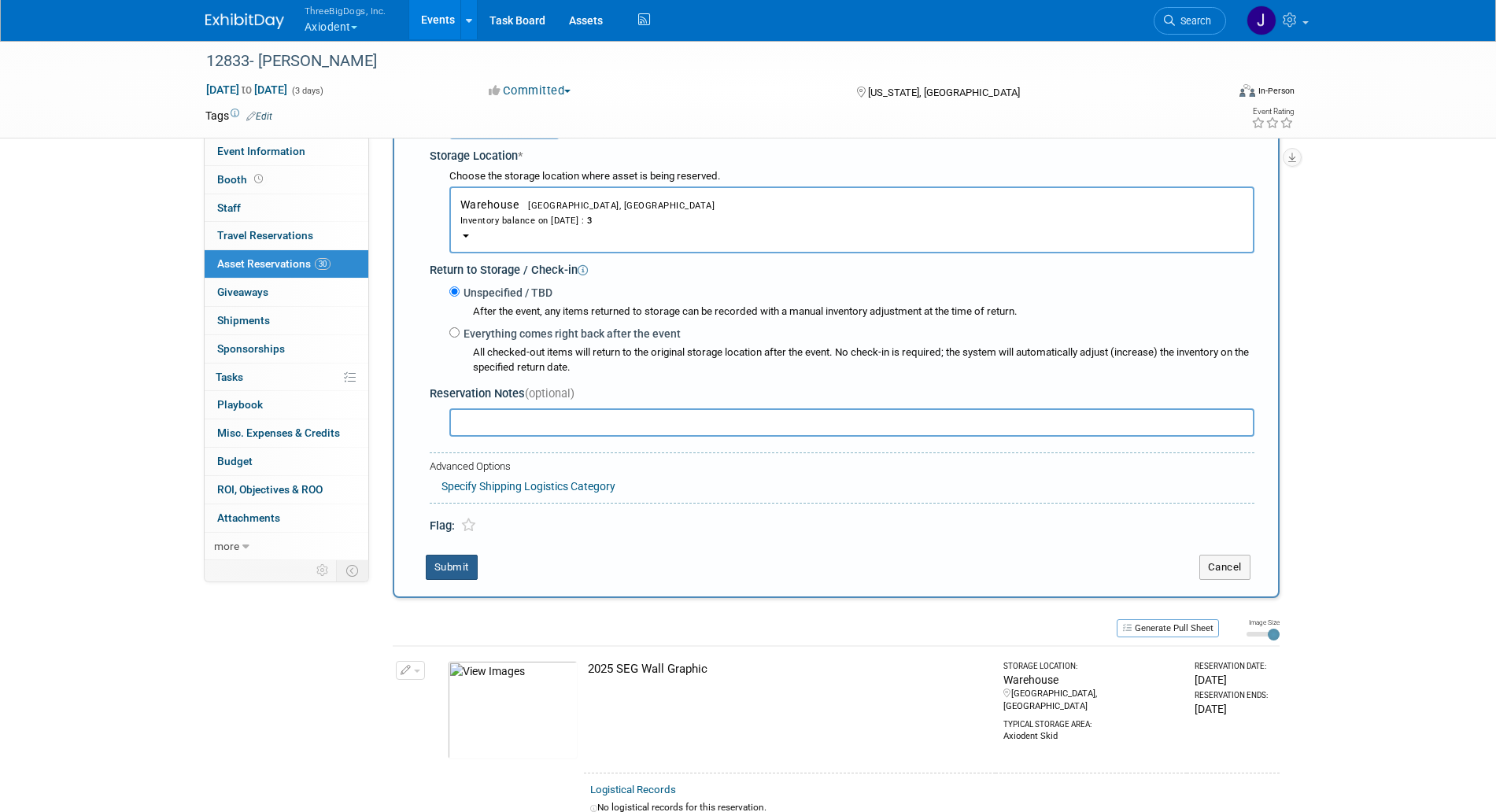
click at [474, 566] on button "Submit" at bounding box center [452, 566] width 52 height 25
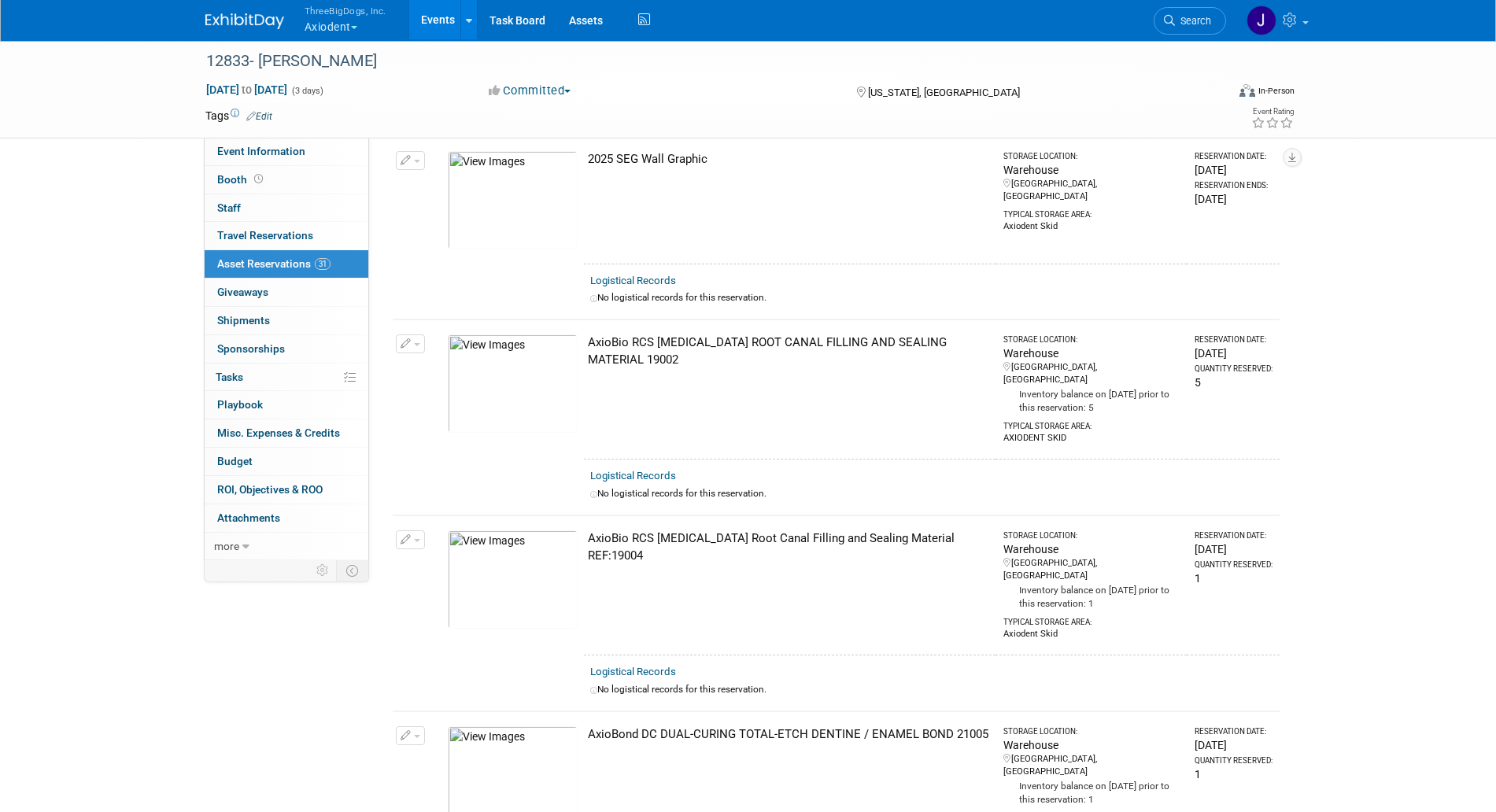
scroll to position [0, 0]
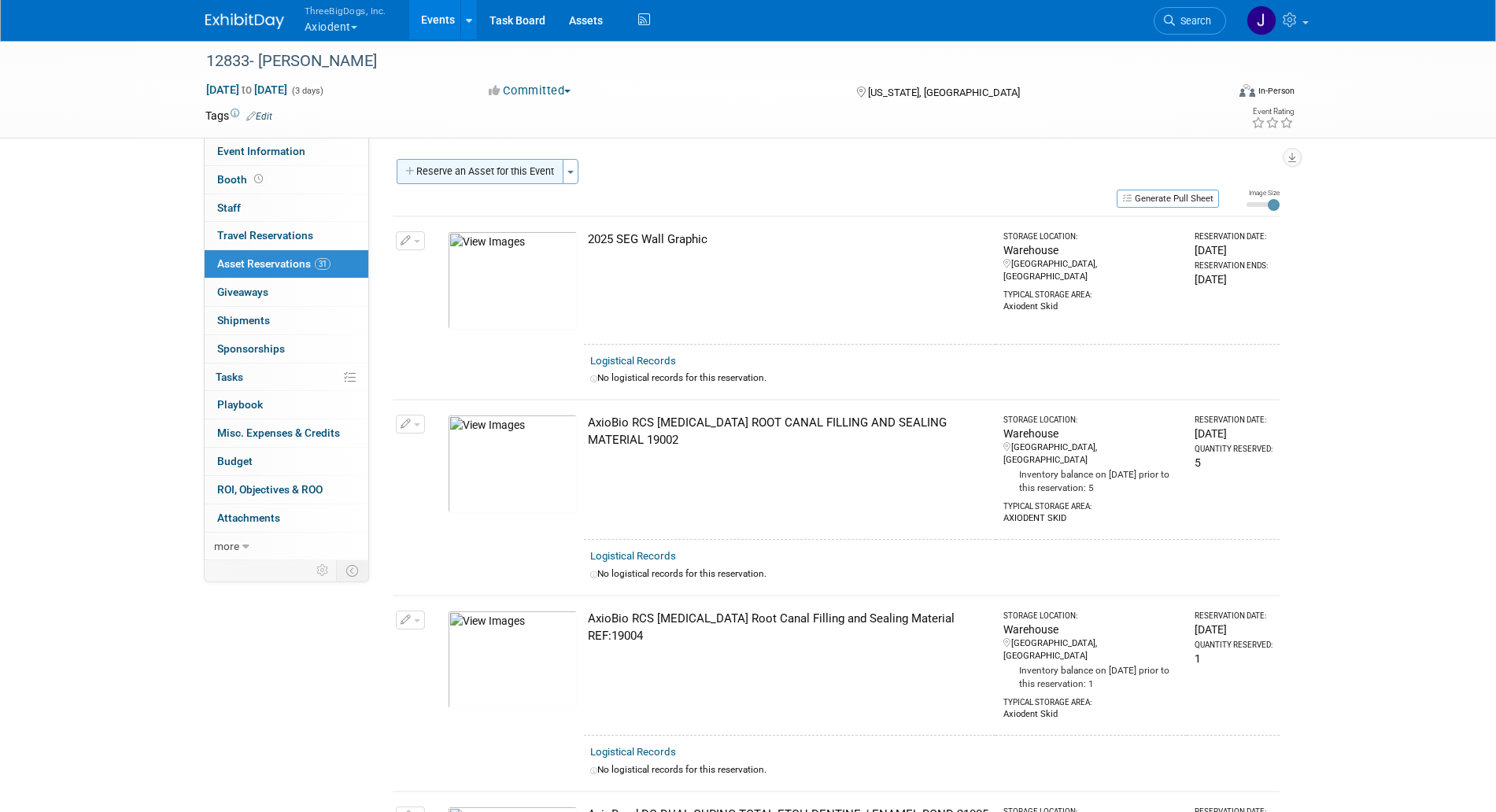
click at [521, 173] on button "Reserve an Asset for this Event" at bounding box center [480, 170] width 167 height 25
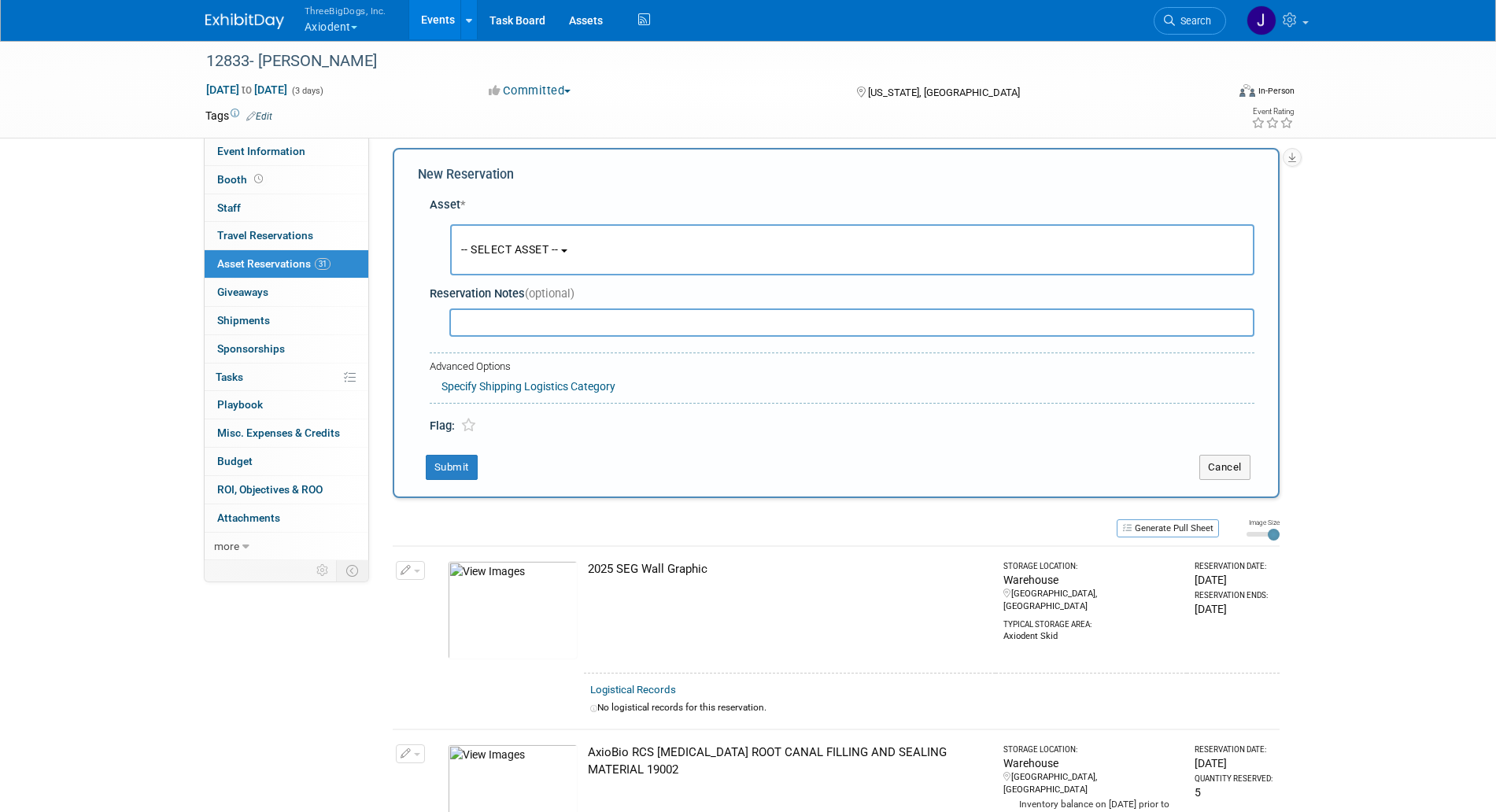
scroll to position [15, 0]
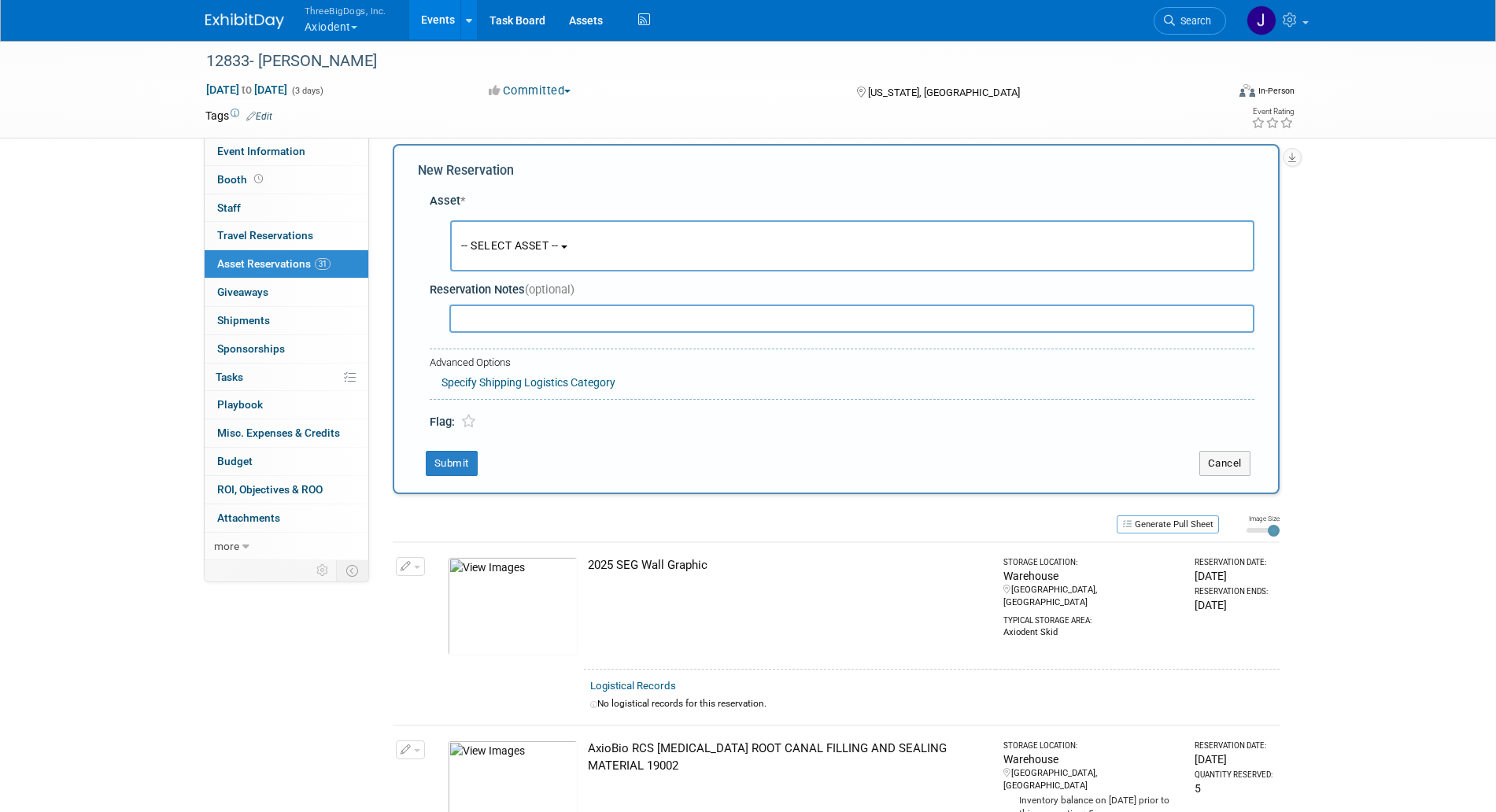
click at [576, 237] on button "-- SELECT ASSET --" at bounding box center [852, 246] width 805 height 51
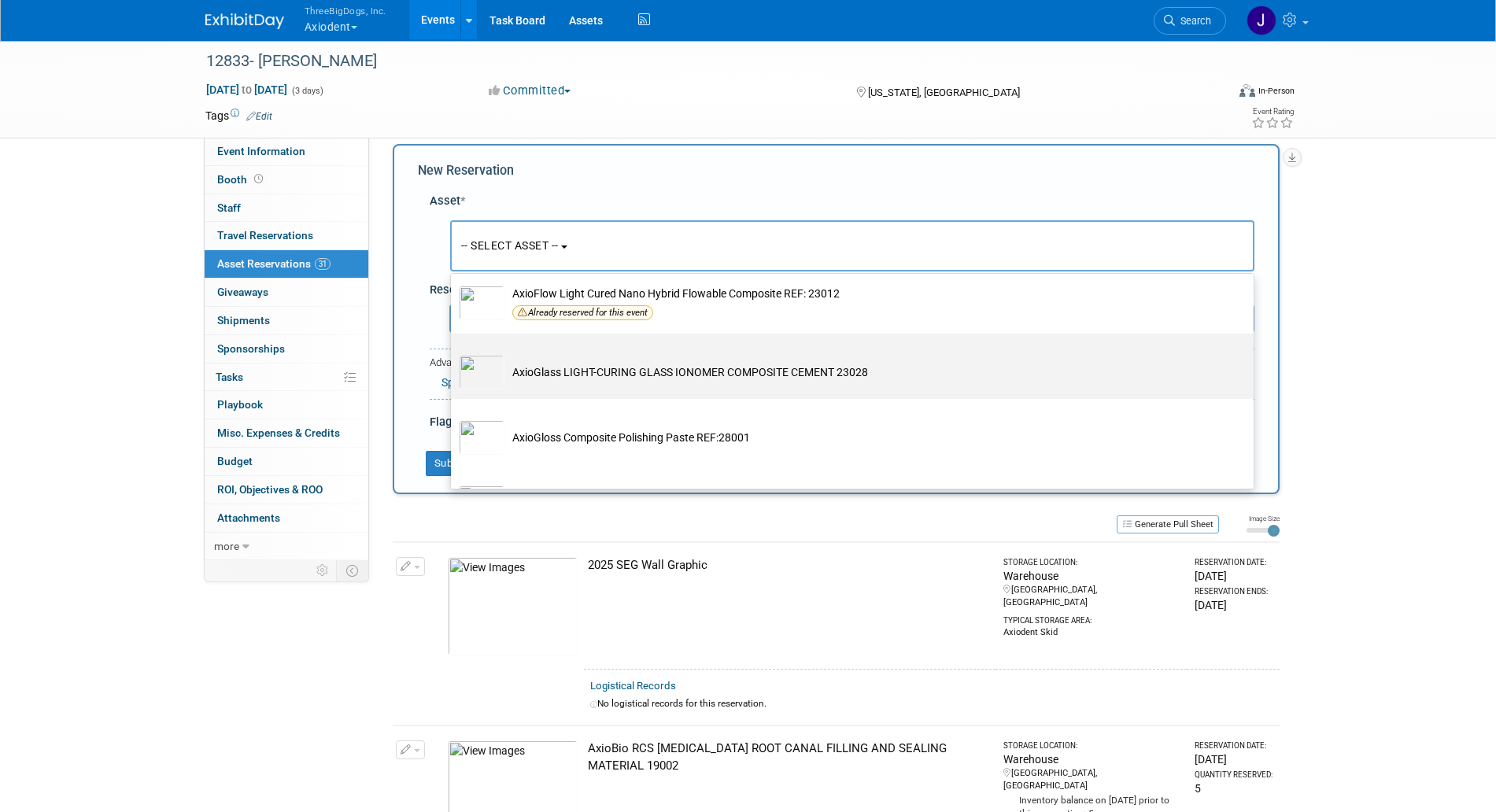
scroll to position [1673, 0]
click at [610, 391] on td "AxioGlass LIGHT-CURING GLASS IONOMER COMPOSITE CEMENT 23028" at bounding box center [863, 374] width 718 height 35
click at [454, 354] on input "AxioGlass LIGHT-CURING GLASS IONOMER COMPOSITE CEMENT 23028" at bounding box center [447, 348] width 10 height 10
select select "10729120"
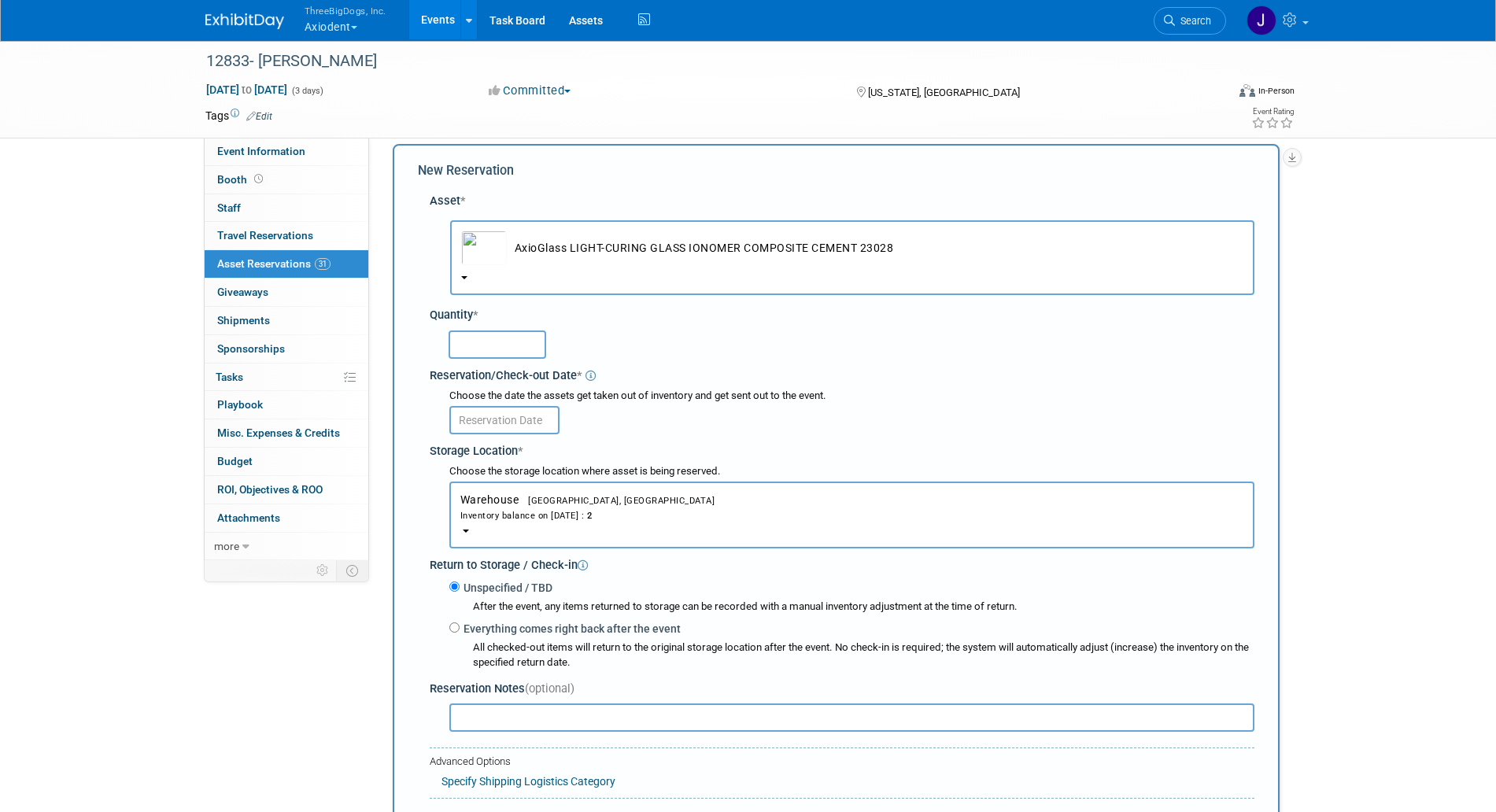
click at [528, 346] on input "text" at bounding box center [497, 345] width 97 height 28
type input "2"
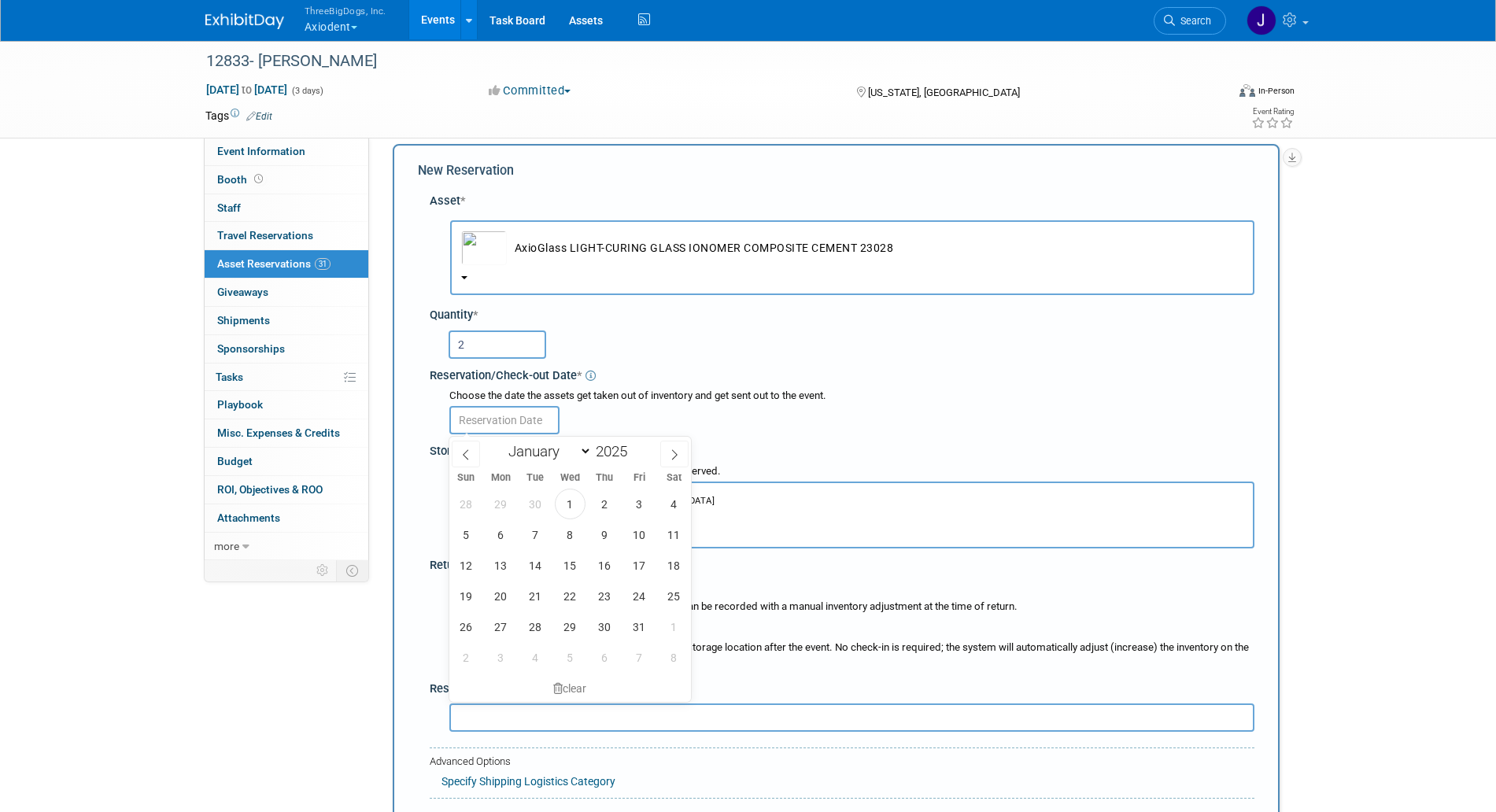
click at [524, 420] on input "text" at bounding box center [504, 420] width 110 height 28
click at [640, 513] on span "3" at bounding box center [639, 503] width 30 height 30
type input "[DATE]"
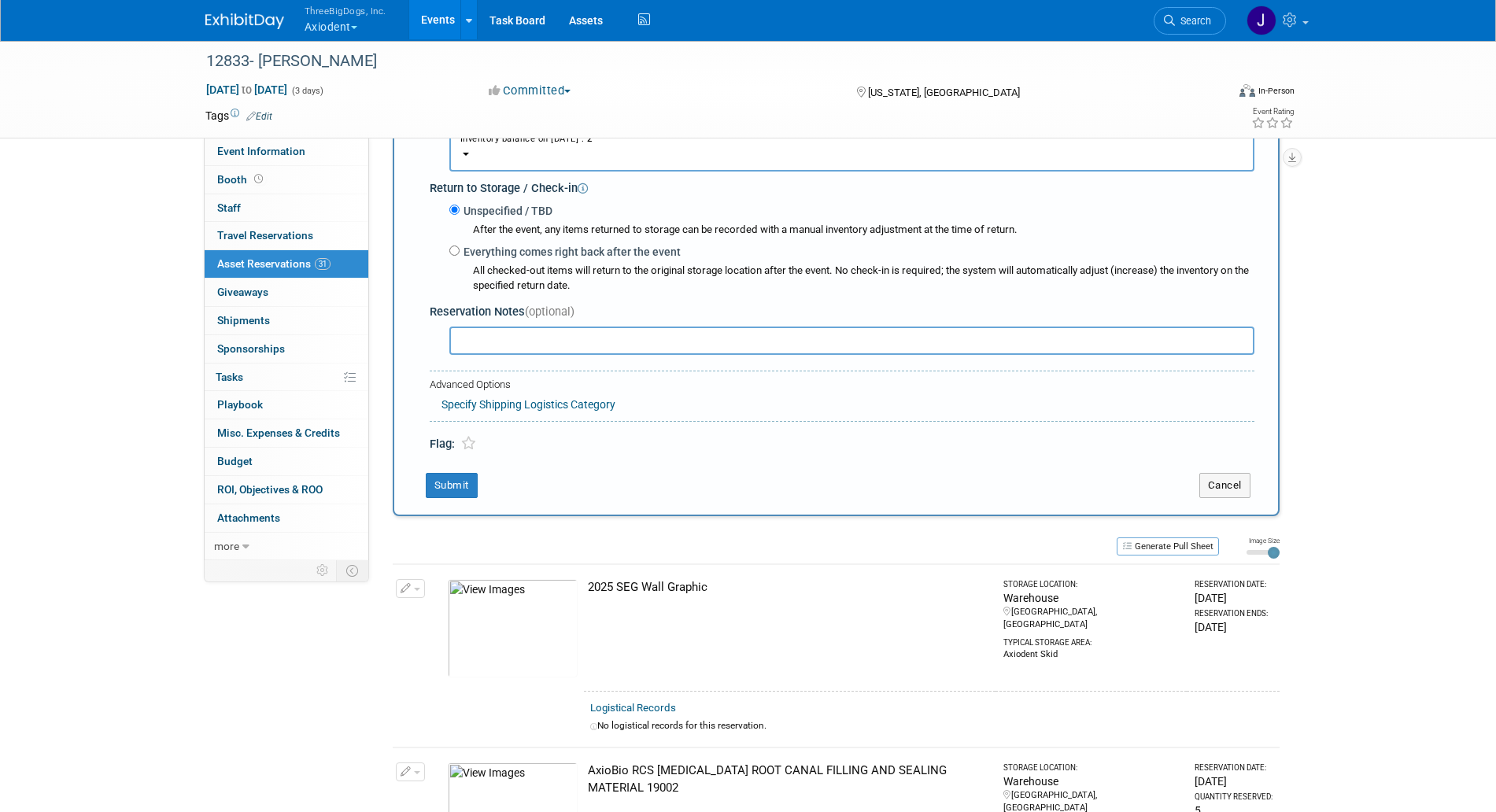
scroll to position [409, 0]
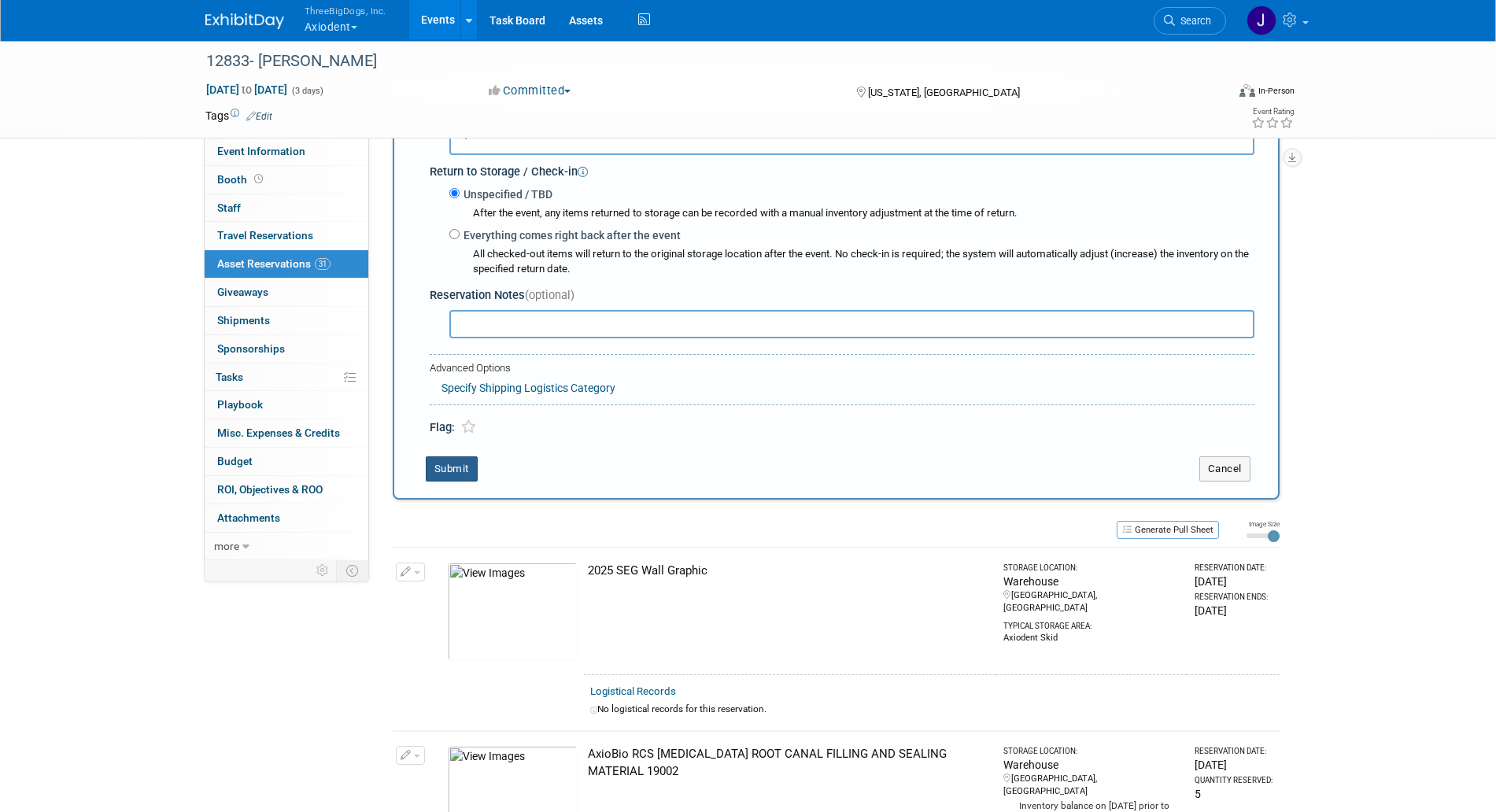
click at [443, 471] on button "Submit" at bounding box center [452, 468] width 52 height 25
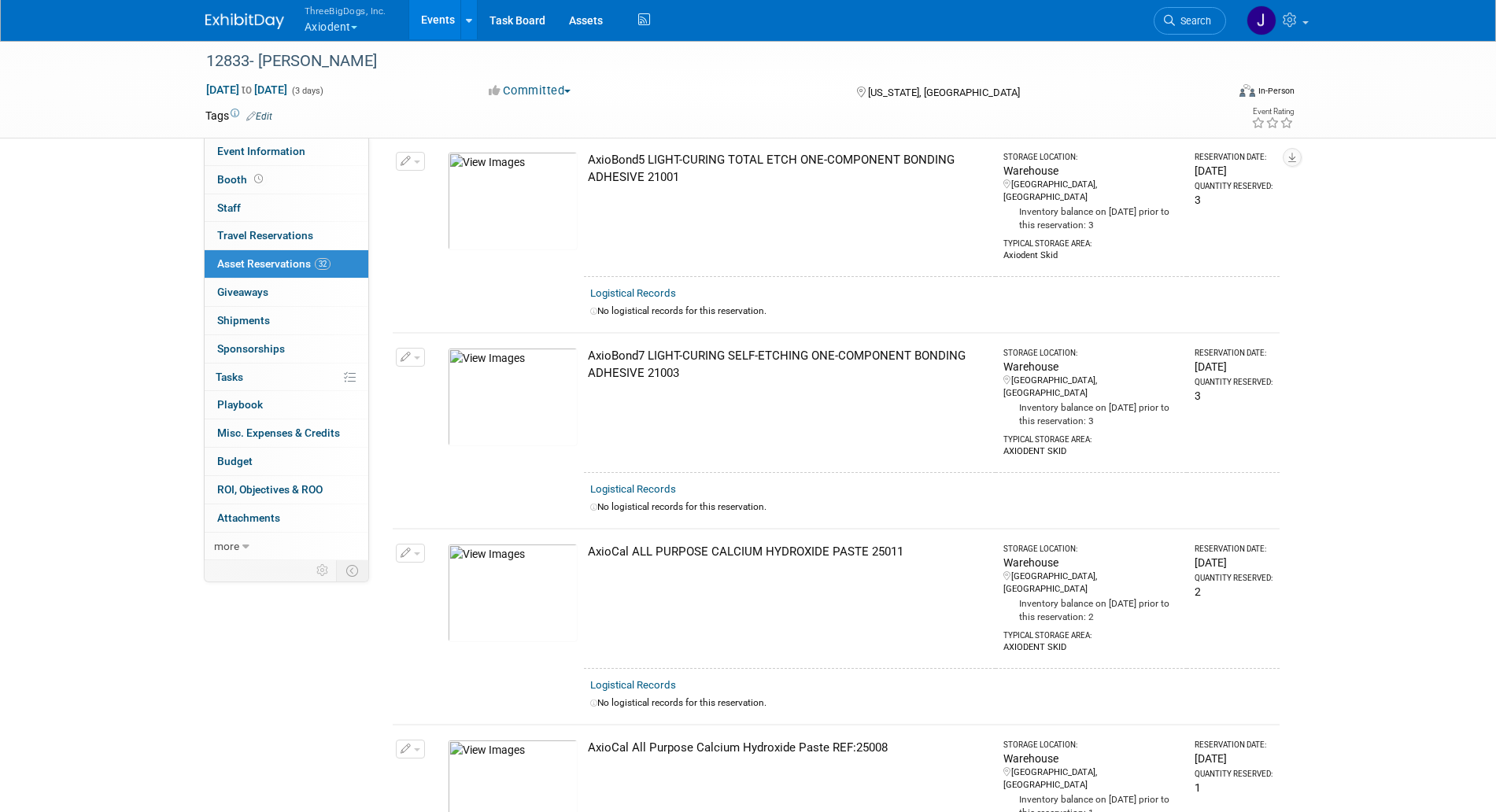
scroll to position [1377, 0]
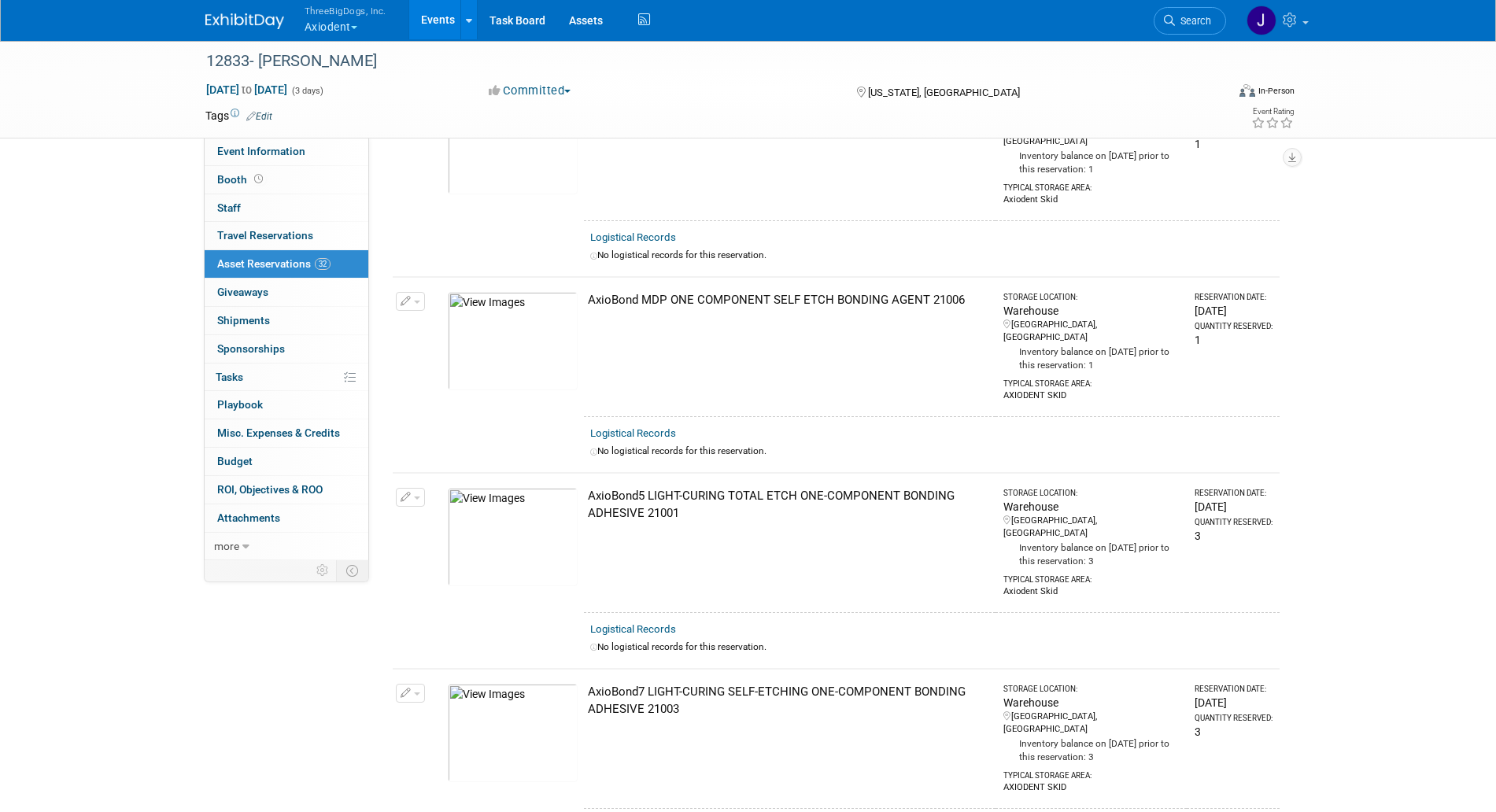
scroll to position [0, 0]
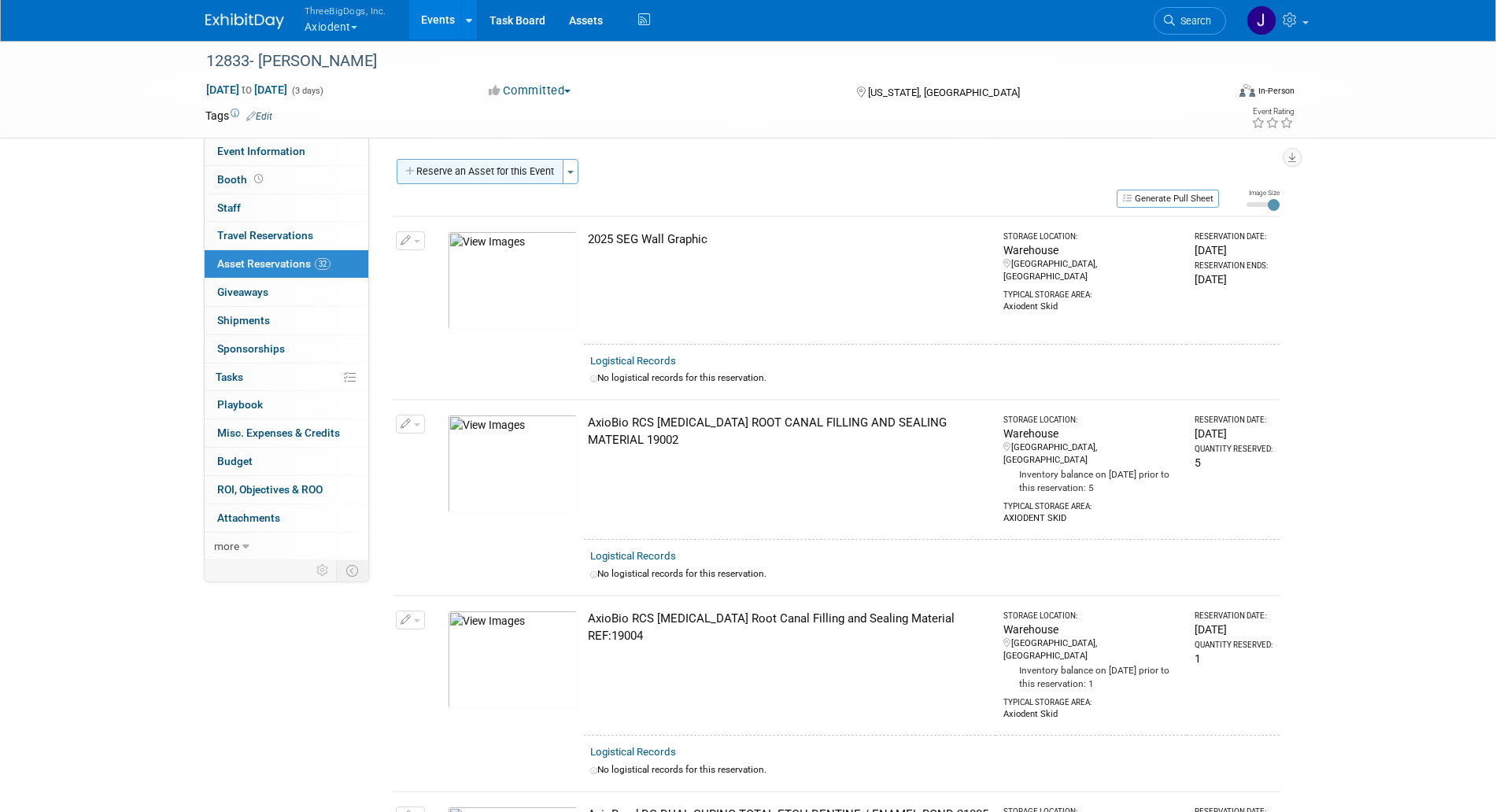
click at [522, 160] on button "Reserve an Asset for this Event" at bounding box center [480, 170] width 167 height 25
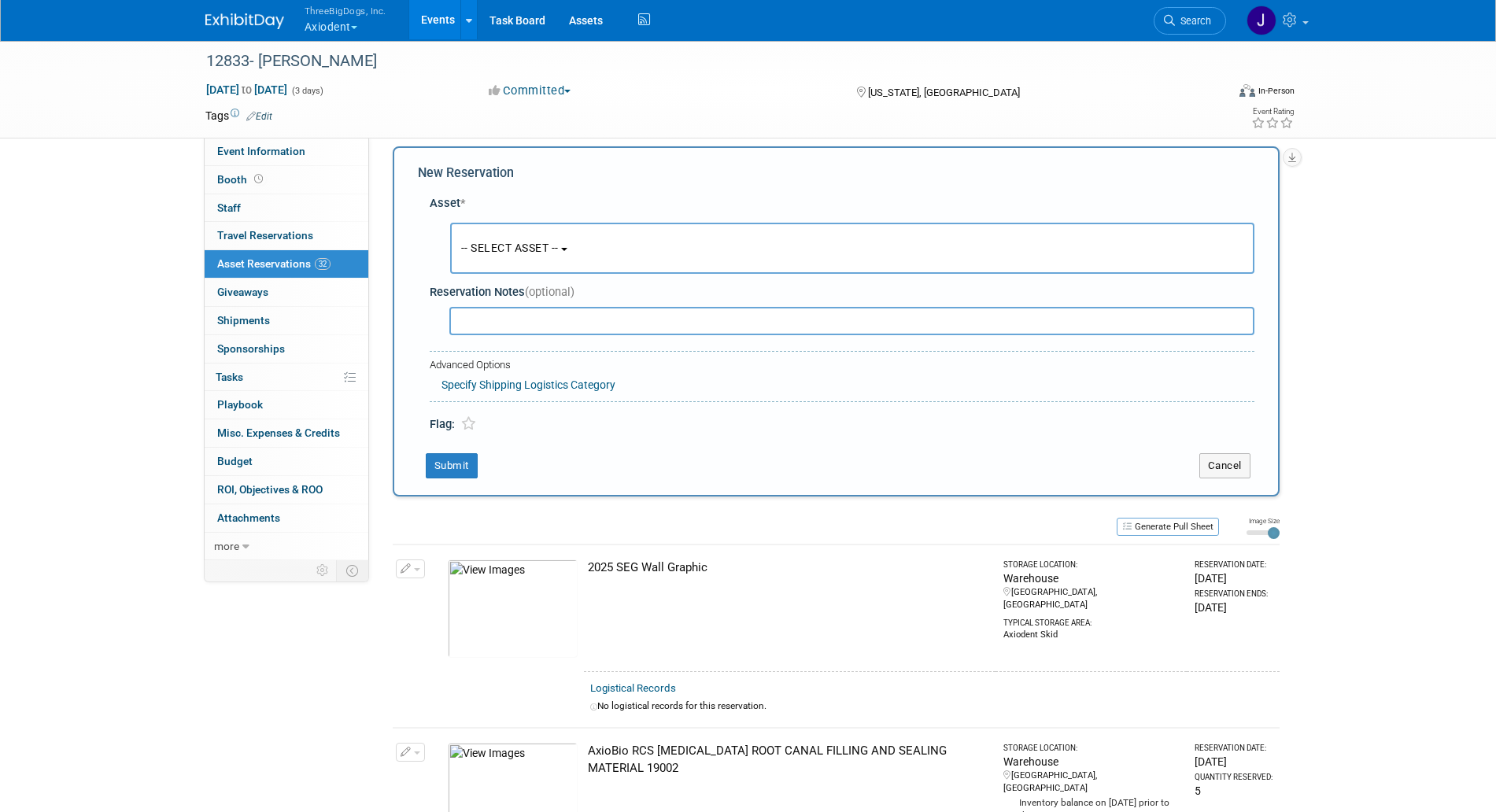
scroll to position [15, 0]
click at [565, 253] on button "-- SELECT ASSET --" at bounding box center [852, 246] width 805 height 51
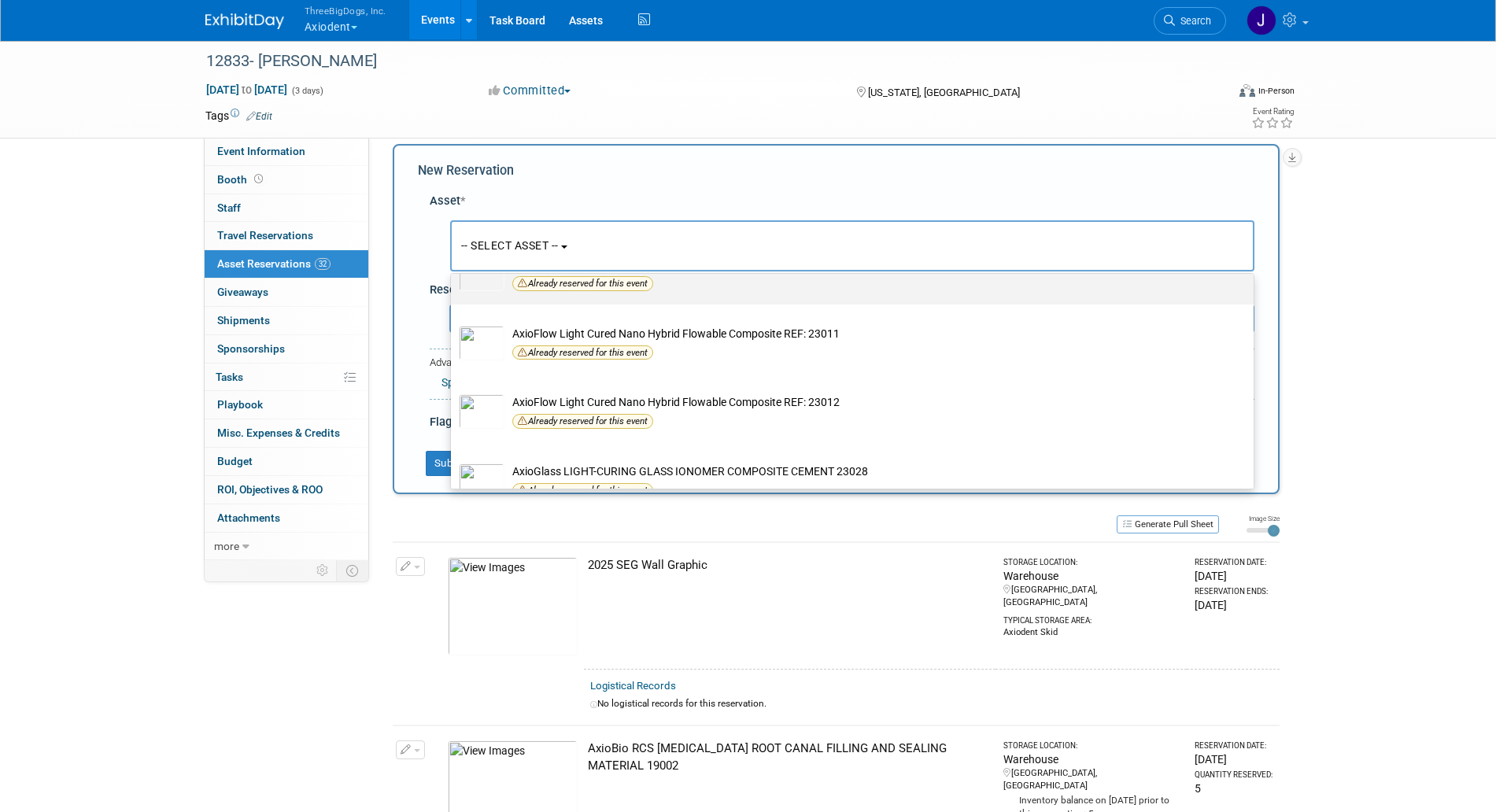
scroll to position [1673, 0]
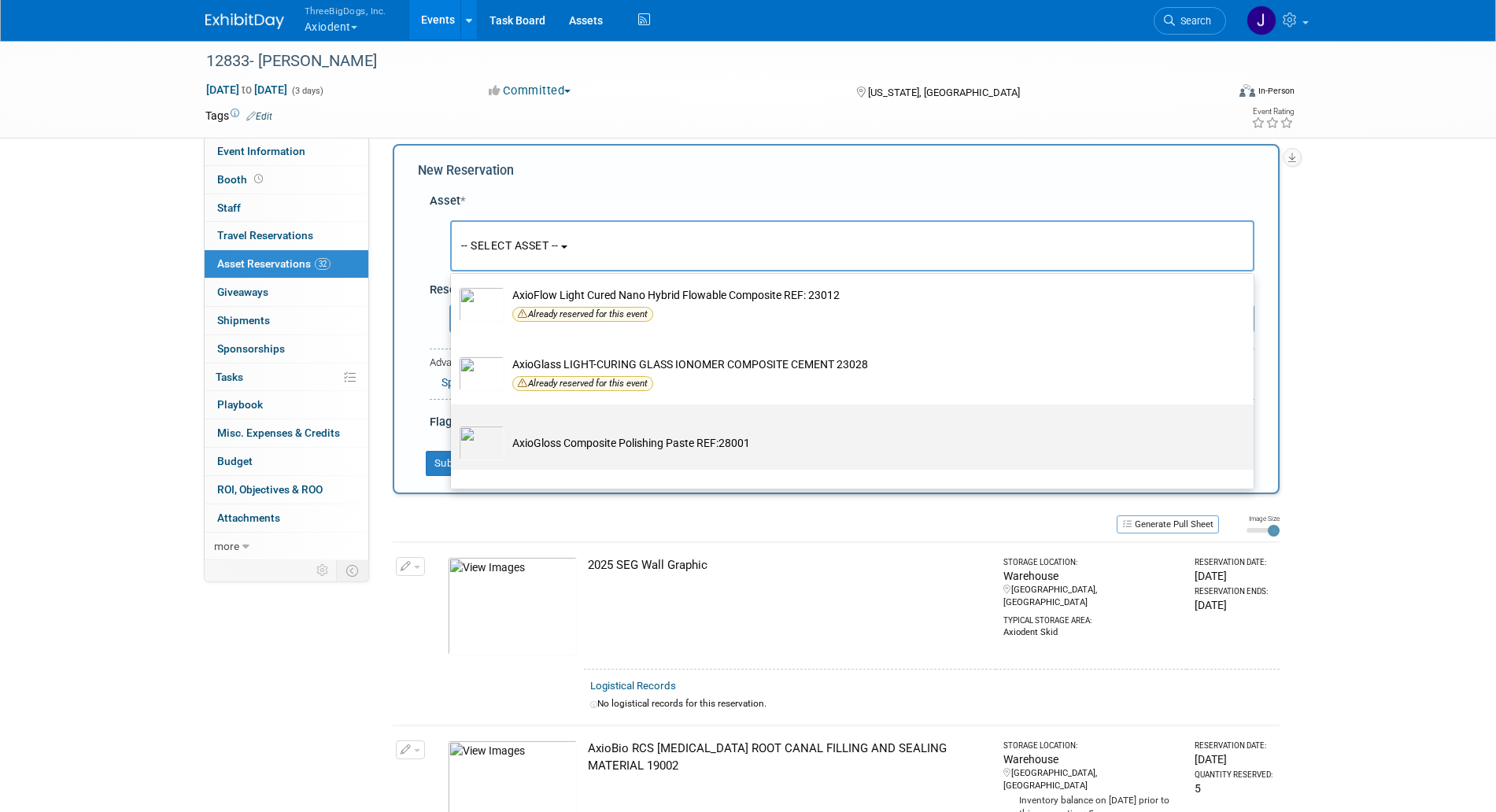
click at [601, 449] on td "AxioGloss Composite Polishing Paste REF:28001" at bounding box center [863, 444] width 718 height 35
click at [454, 423] on input "AxioGloss Composite Polishing Paste REF:28001" at bounding box center [447, 418] width 10 height 10
select select "10729096"
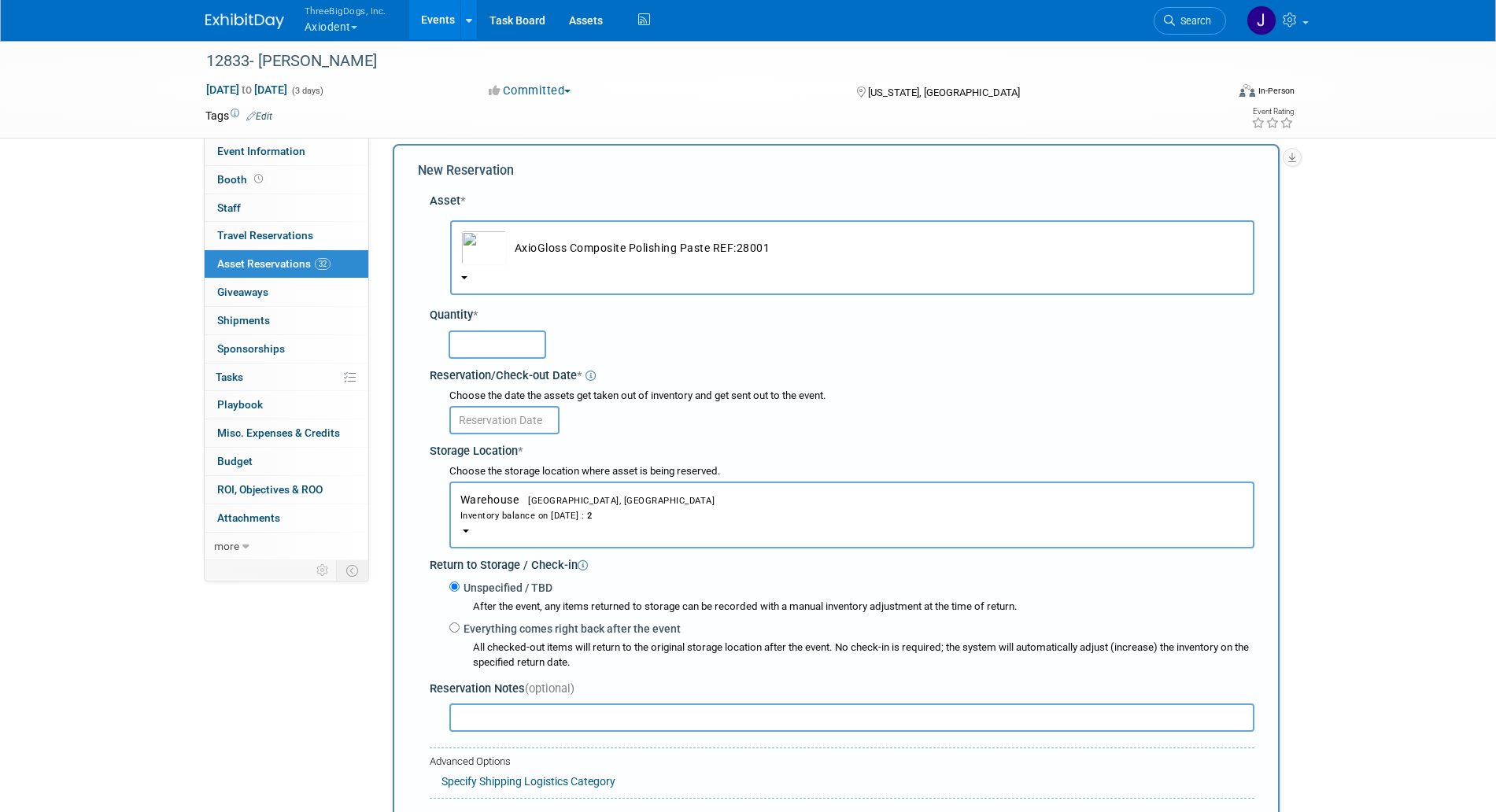
click at [525, 339] on input "text" at bounding box center [497, 345] width 97 height 28
type input "2"
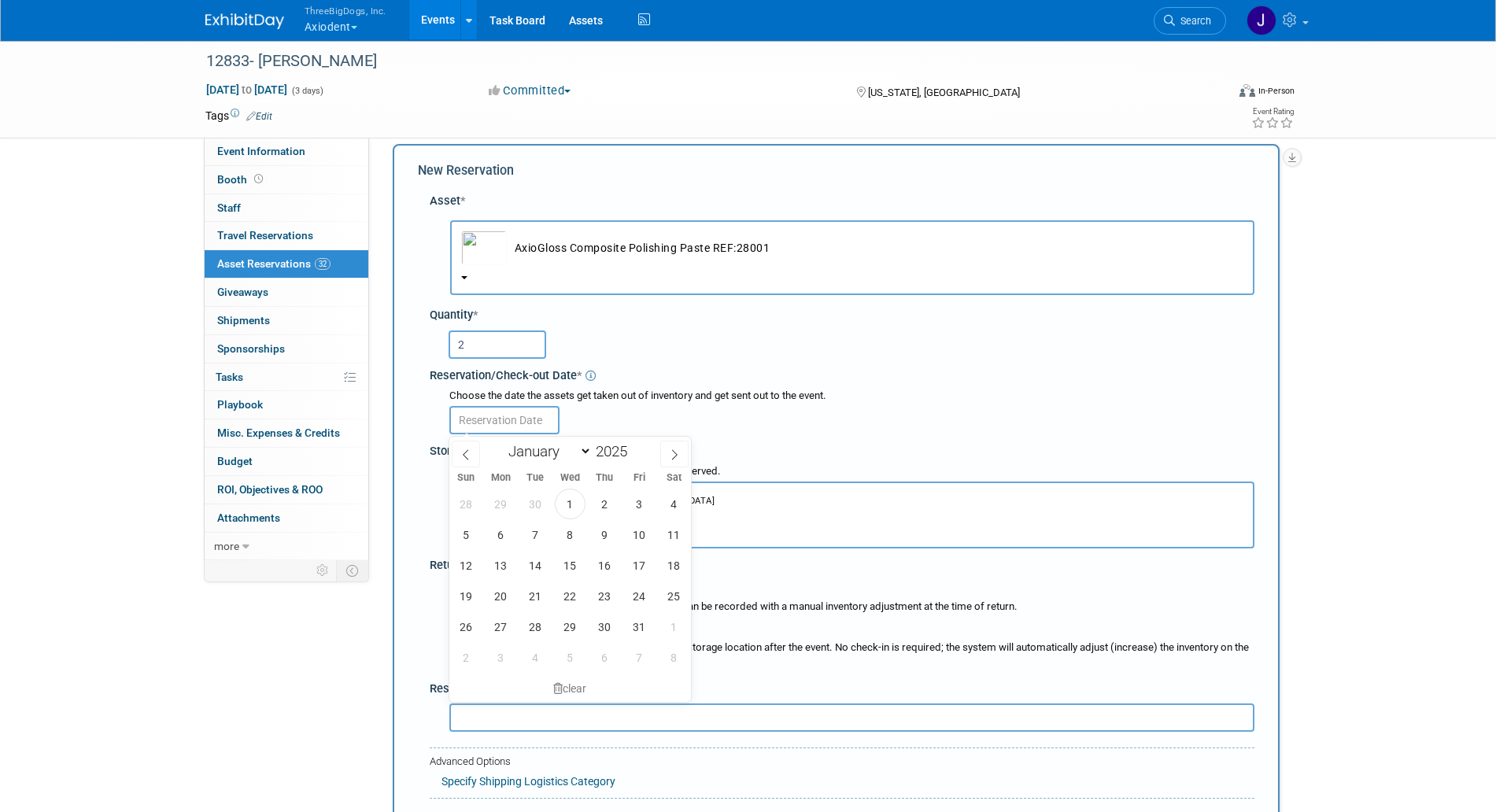
click at [495, 429] on input "text" at bounding box center [504, 420] width 110 height 28
click at [637, 497] on span "3" at bounding box center [639, 503] width 30 height 30
type input "[DATE]"
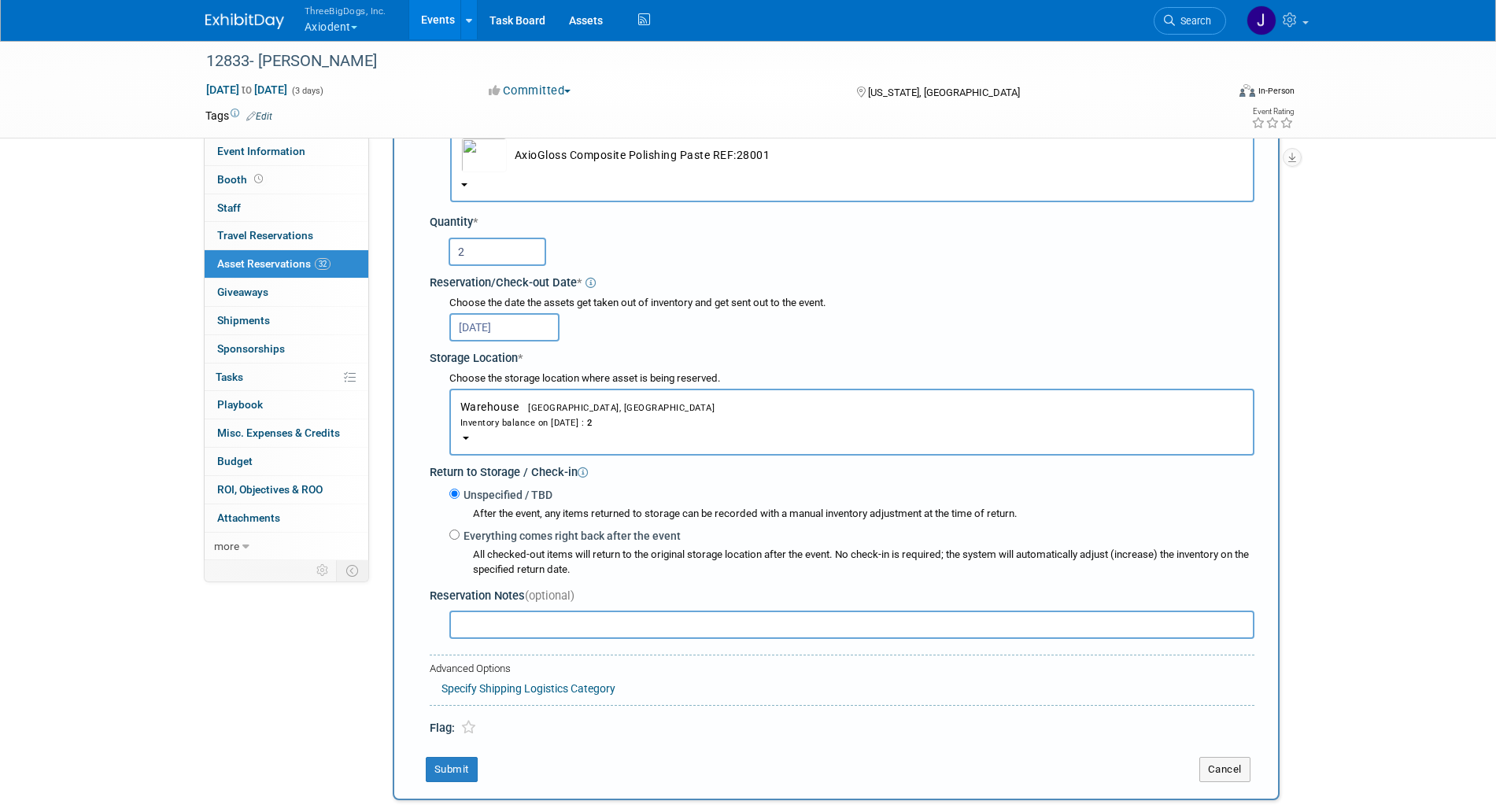
scroll to position [212, 0]
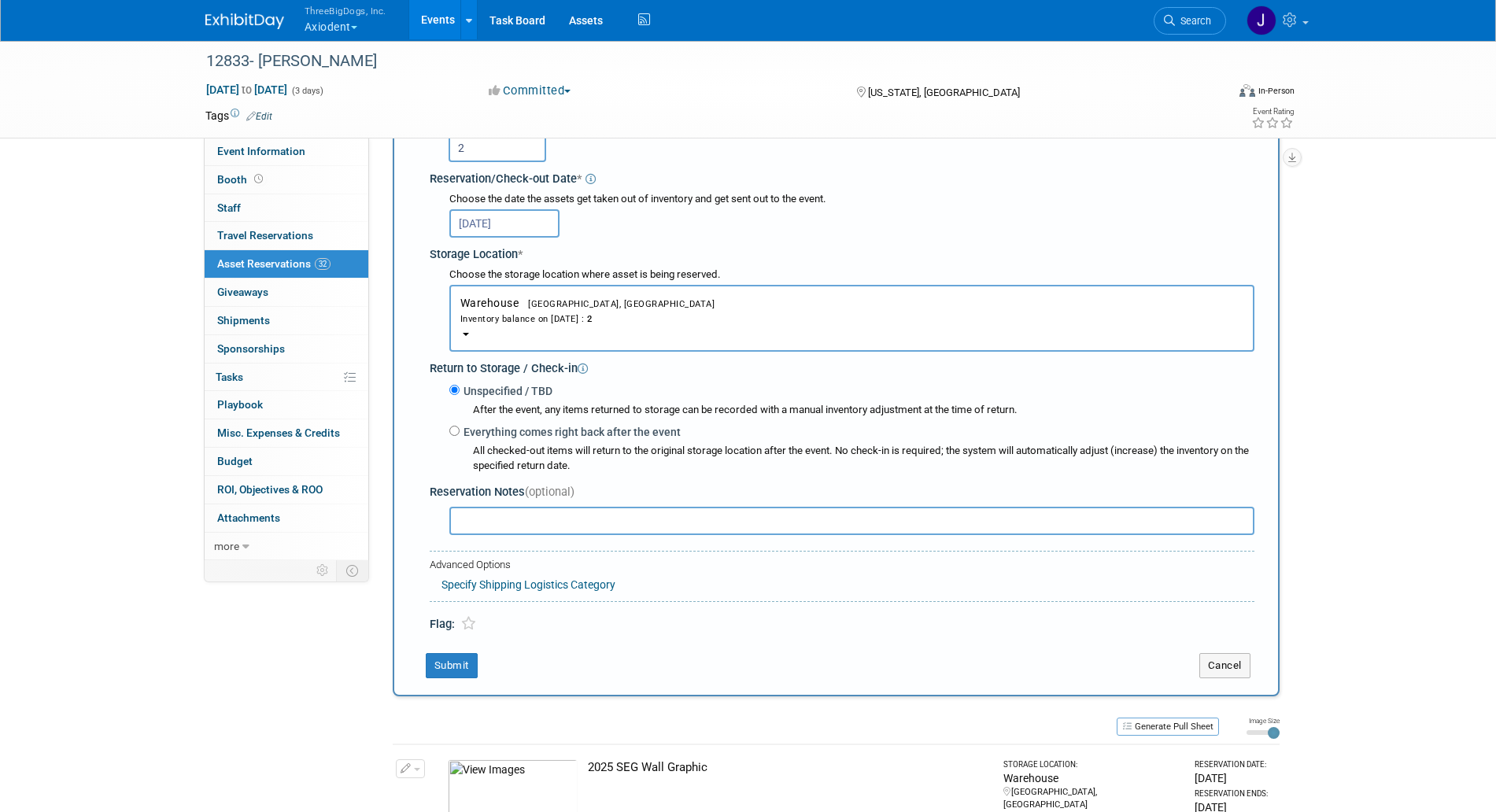
click at [421, 665] on td "Submit" at bounding box center [797, 665] width 758 height 25
click at [433, 664] on button "Submit" at bounding box center [452, 665] width 52 height 25
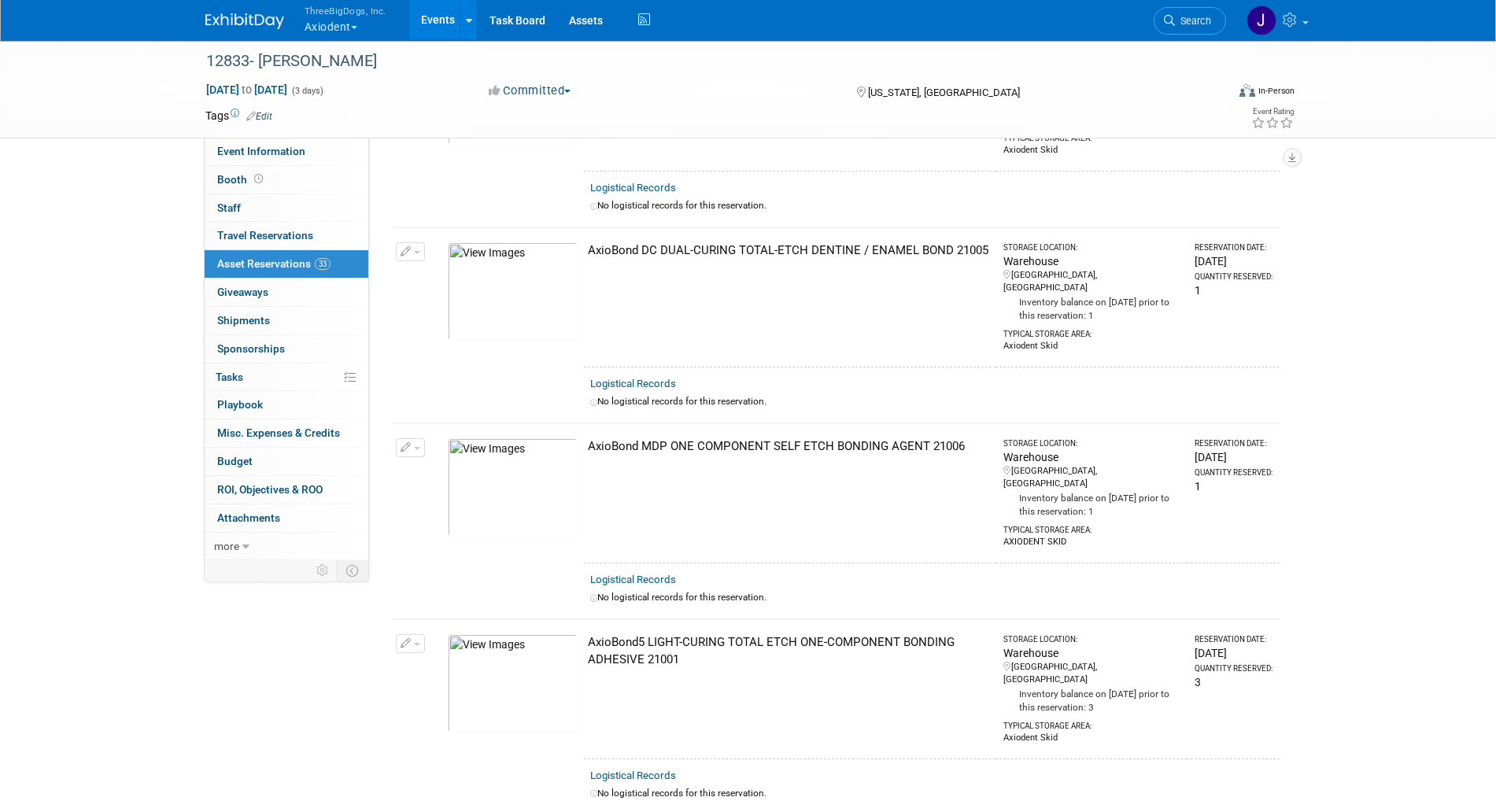
scroll to position [0, 0]
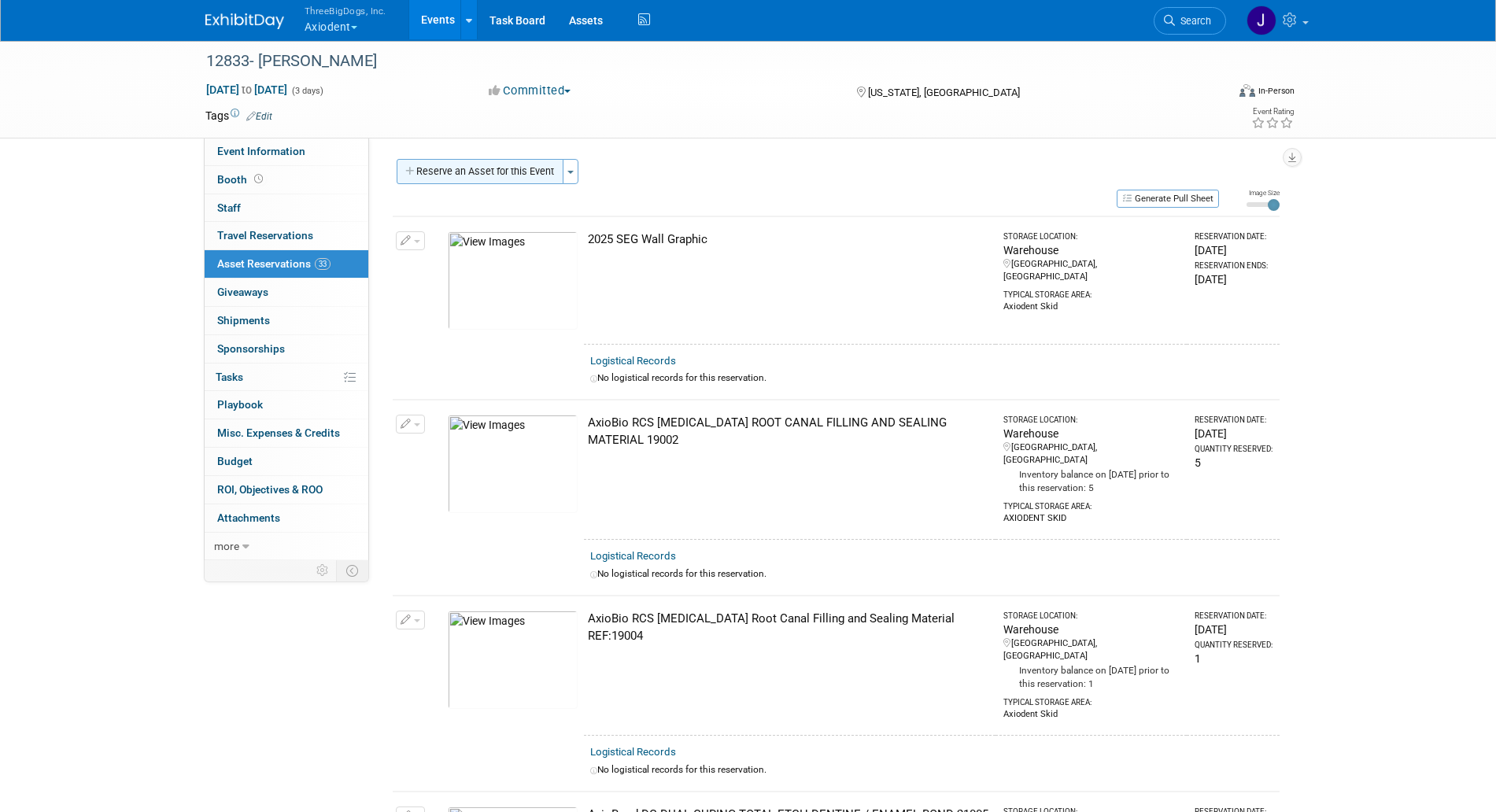
click at [523, 162] on button "Reserve an Asset for this Event" at bounding box center [480, 170] width 167 height 25
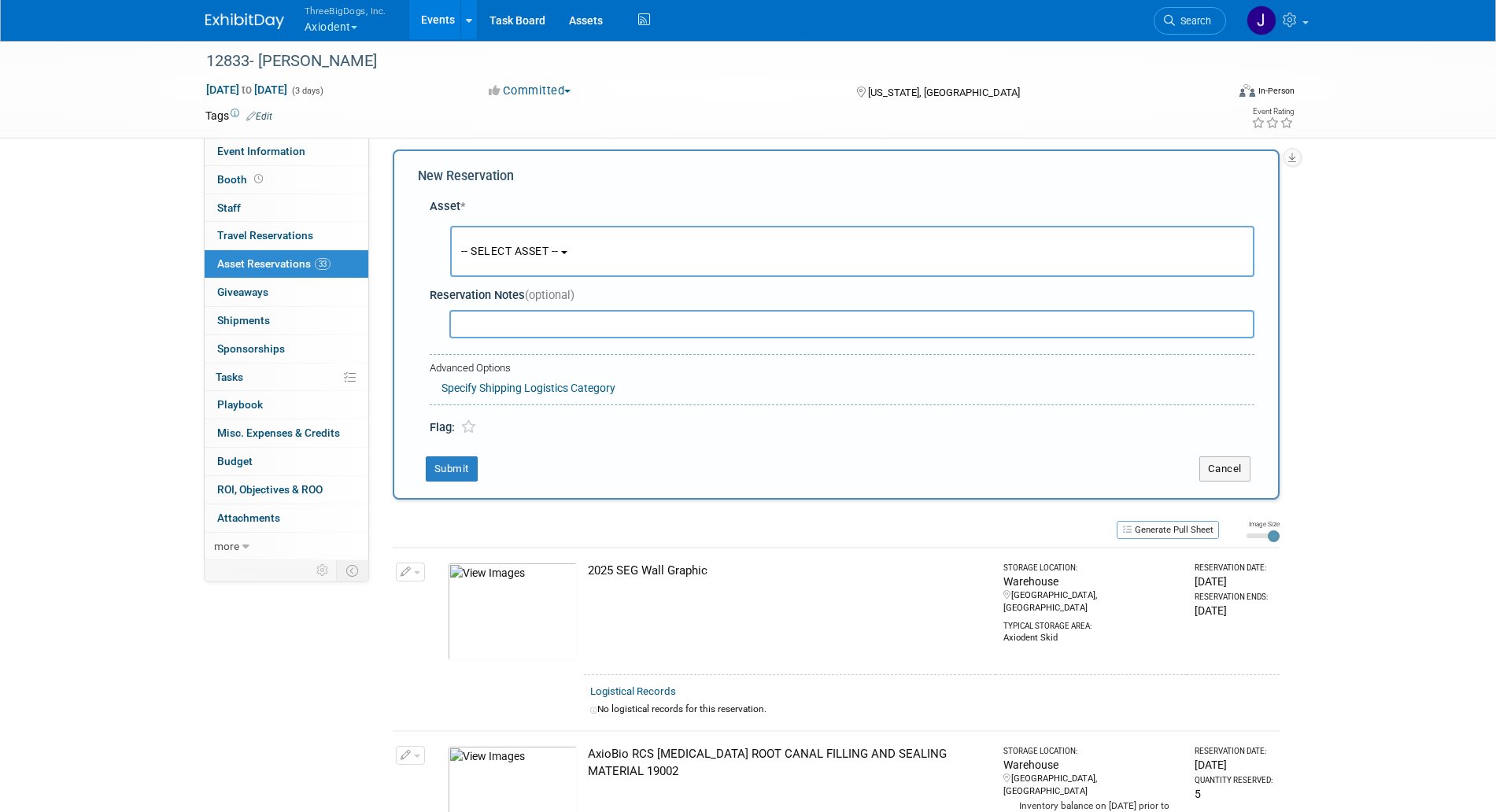
scroll to position [15, 0]
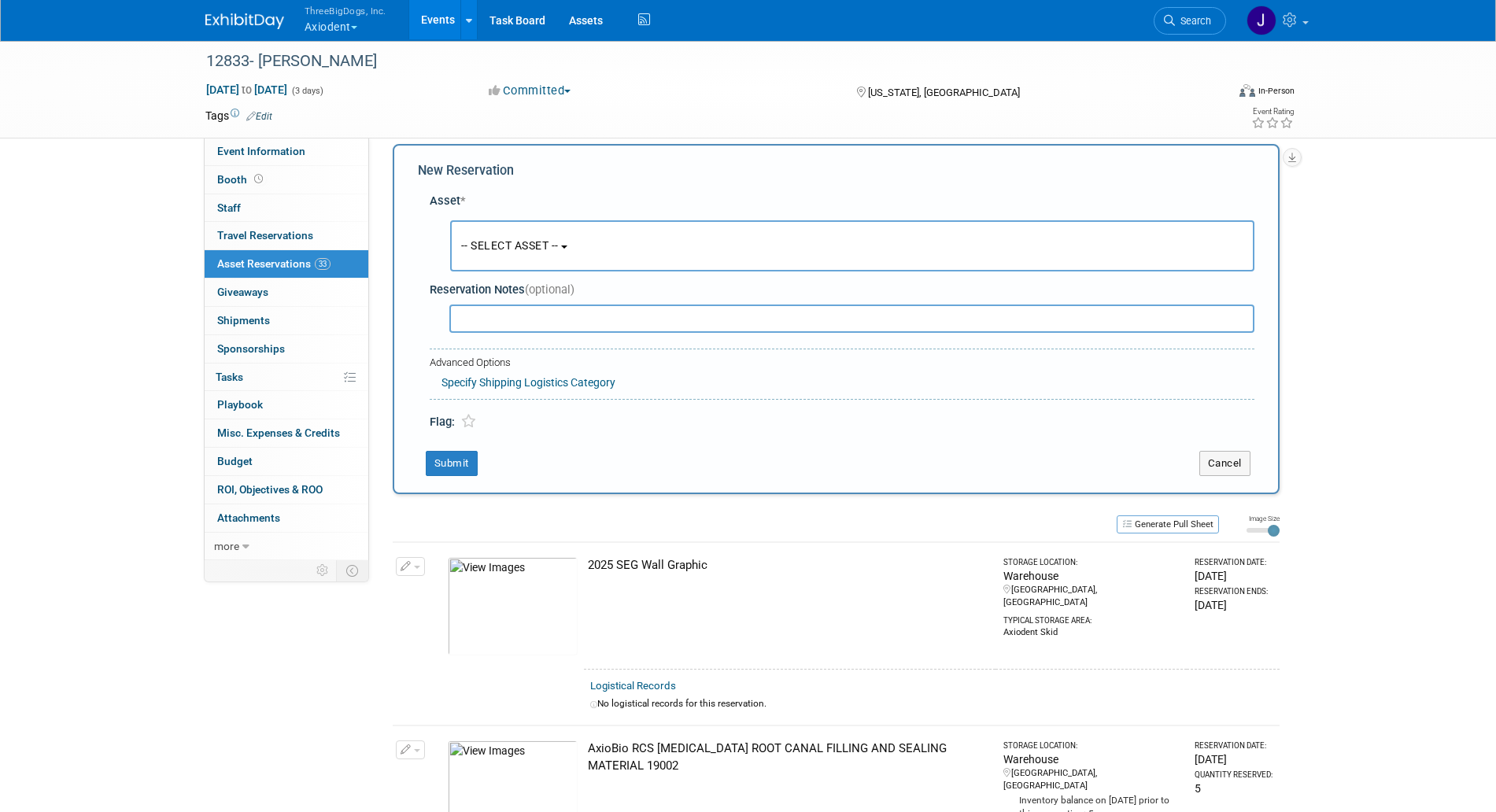
click at [536, 248] on span "-- SELECT ASSET --" at bounding box center [510, 246] width 97 height 13
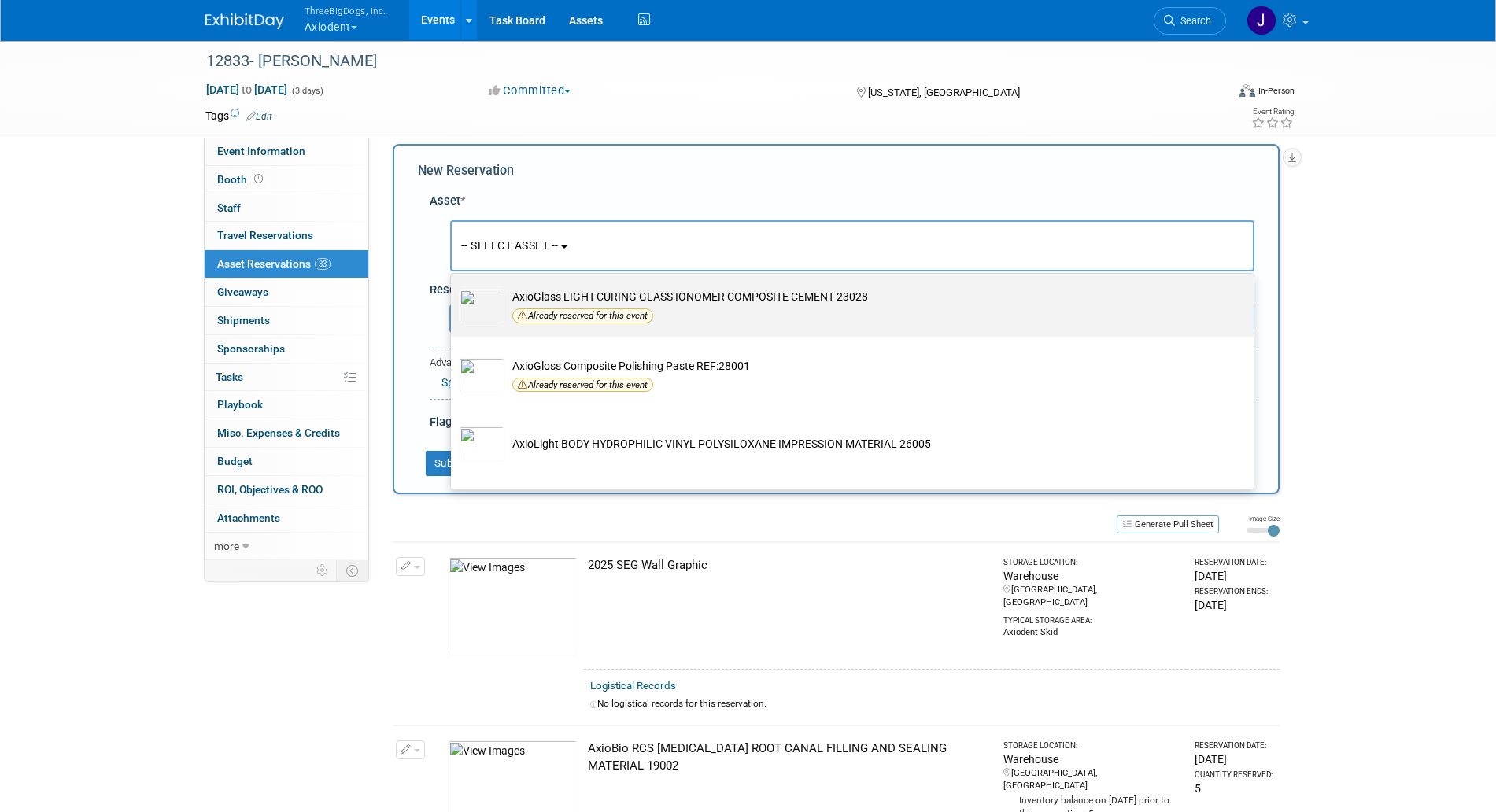
scroll to position [1870, 0]
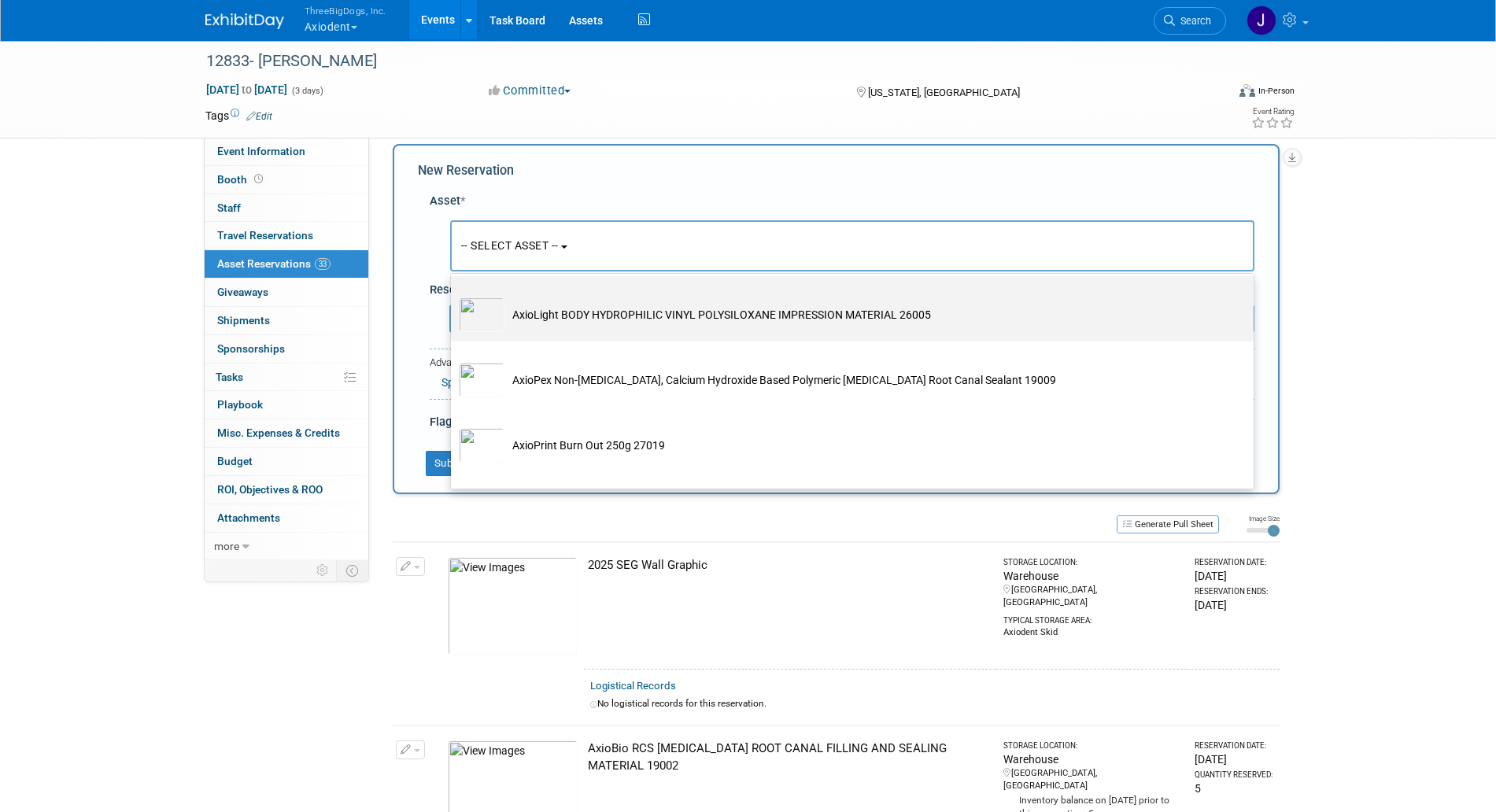
click at [614, 332] on td "AxioLight BODY HYDROPHILIC VINYL POLYSILOXANE IMPRESSION MATERIAL 26005" at bounding box center [863, 315] width 718 height 35
click at [454, 295] on input "AxioLight BODY HYDROPHILIC VINYL POLYSILOXANE IMPRESSION MATERIAL 26005" at bounding box center [447, 290] width 10 height 10
select select "10729100"
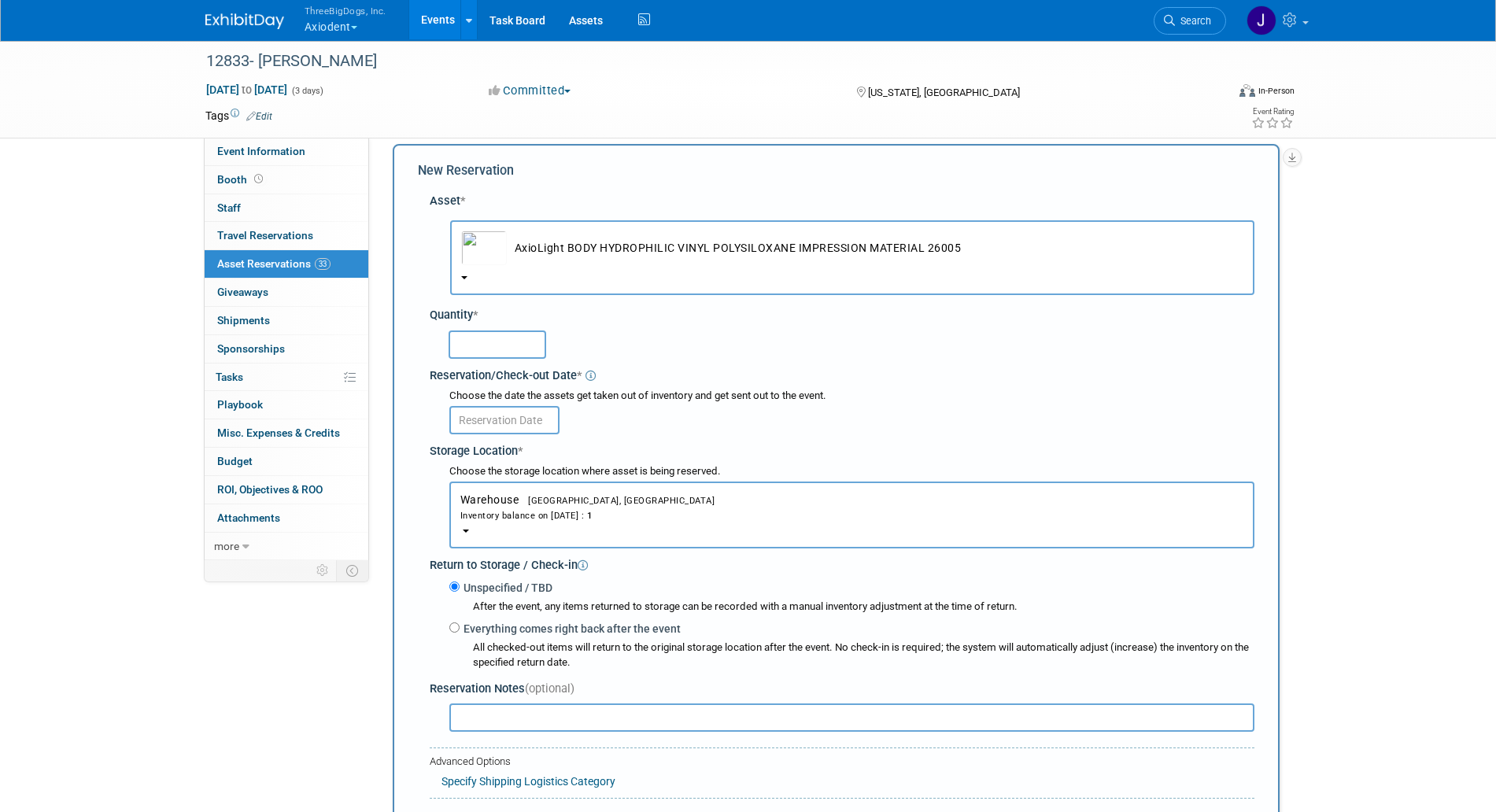
click at [518, 354] on input "text" at bounding box center [497, 345] width 97 height 28
type input "1"
drag, startPoint x: 515, startPoint y: 405, endPoint x: 521, endPoint y: 414, distance: 10.8
click at [515, 406] on div at bounding box center [852, 419] width 805 height 30
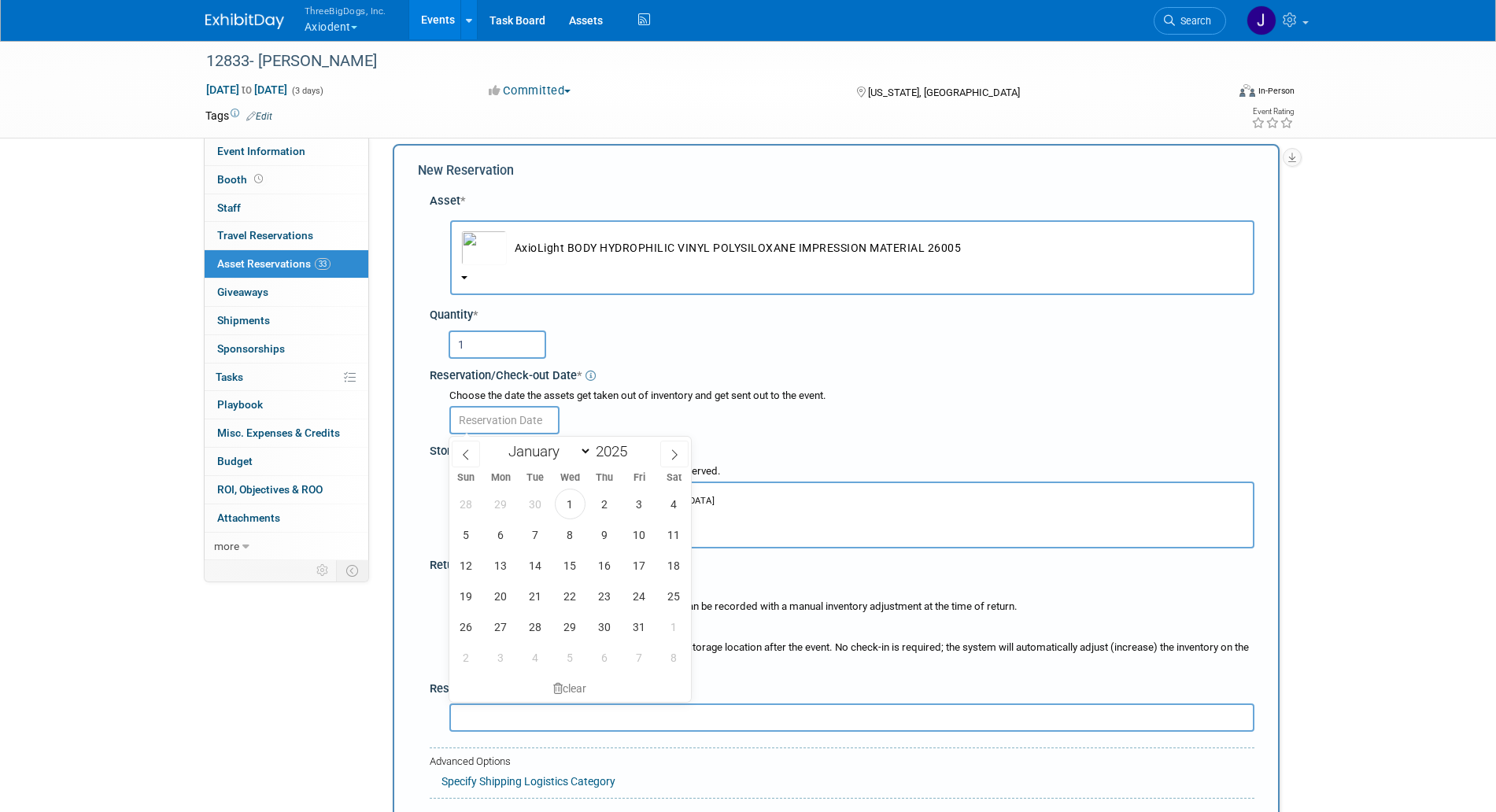
click at [525, 417] on input "text" at bounding box center [504, 420] width 110 height 28
click at [632, 499] on span "3" at bounding box center [639, 503] width 30 height 30
type input "[DATE]"
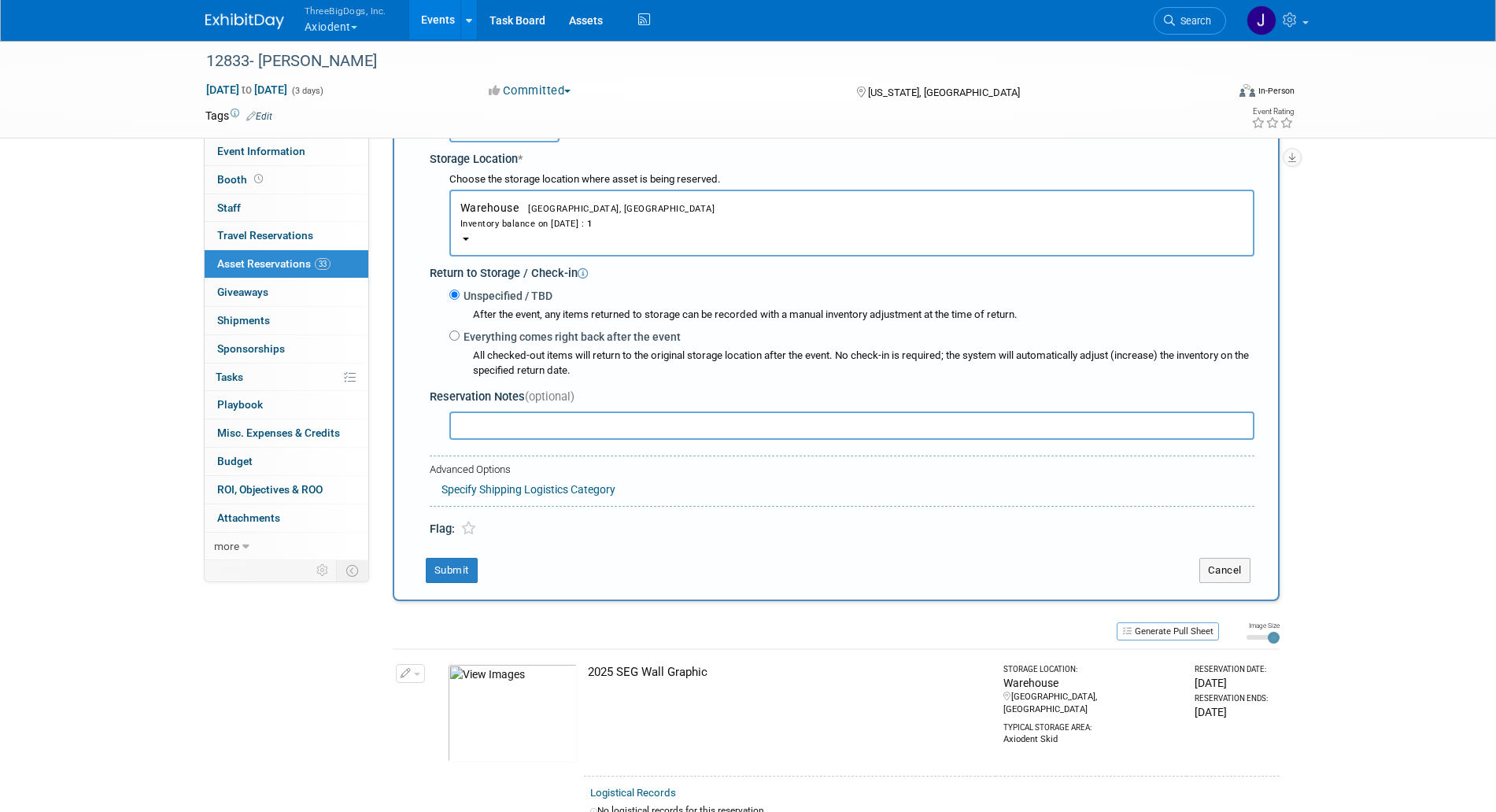
scroll to position [310, 0]
click at [462, 568] on button "Submit" at bounding box center [452, 566] width 52 height 25
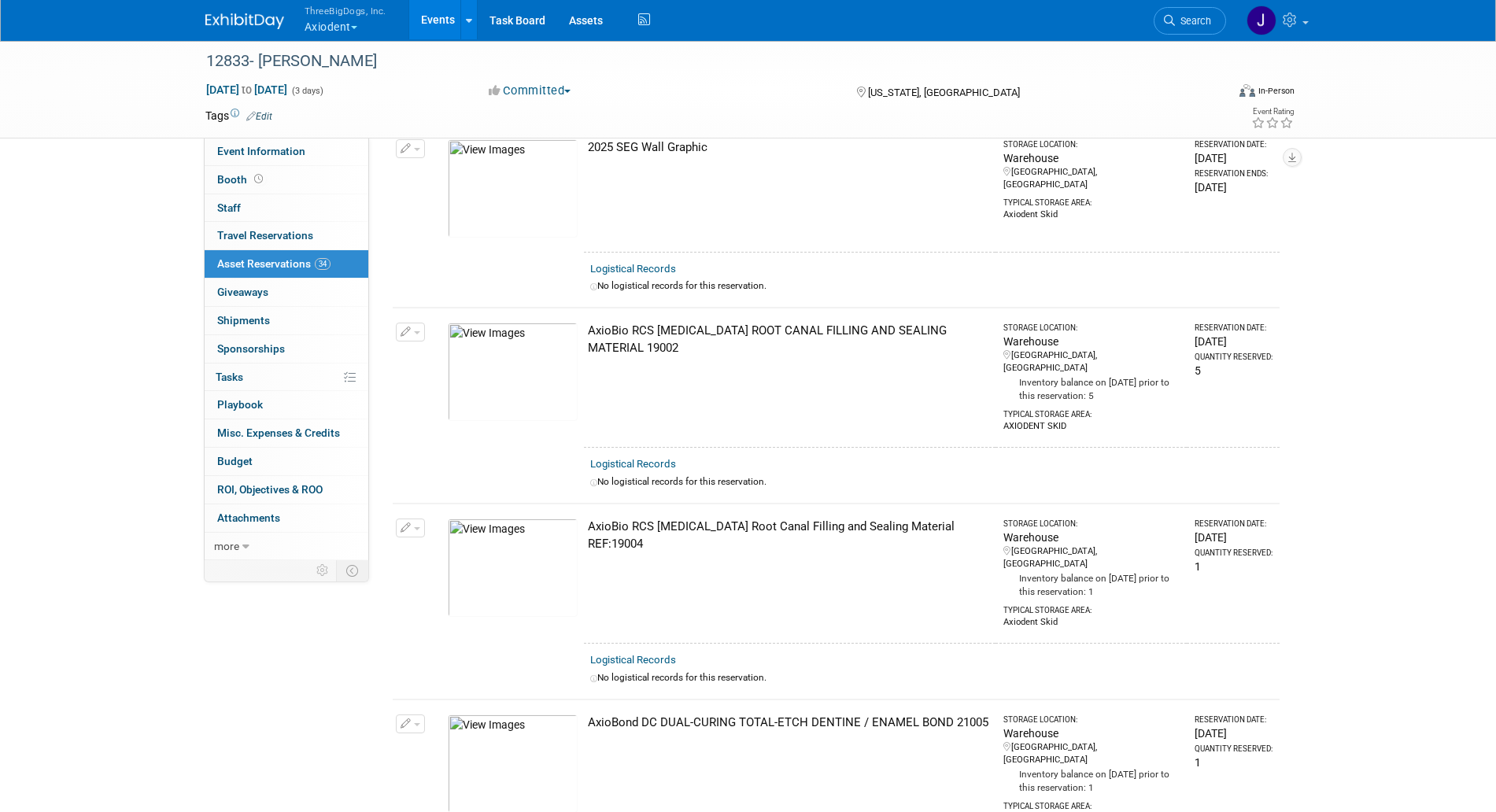
scroll to position [0, 0]
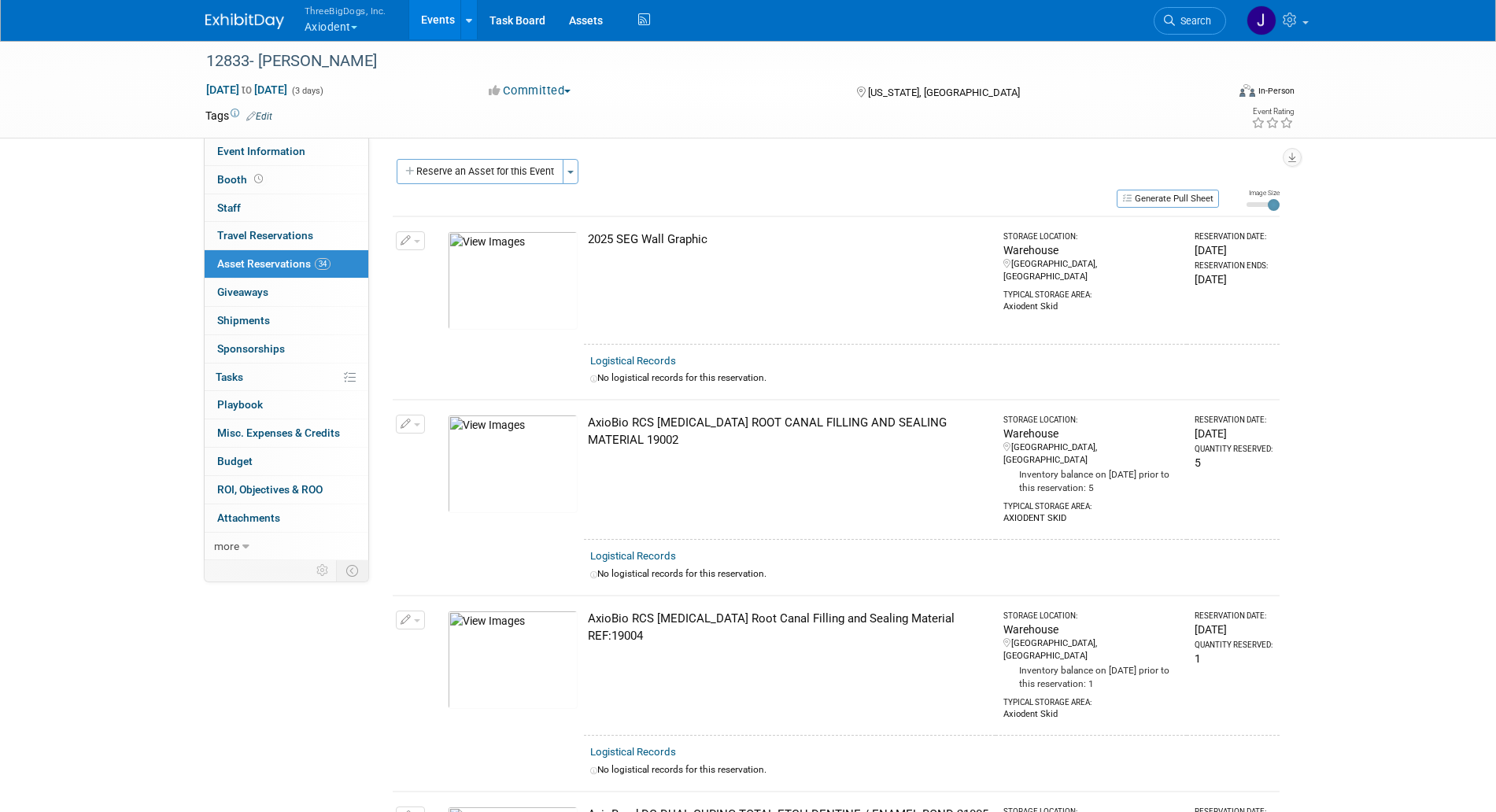
click at [533, 170] on button "Reserve an Asset for this Event" at bounding box center [480, 170] width 167 height 25
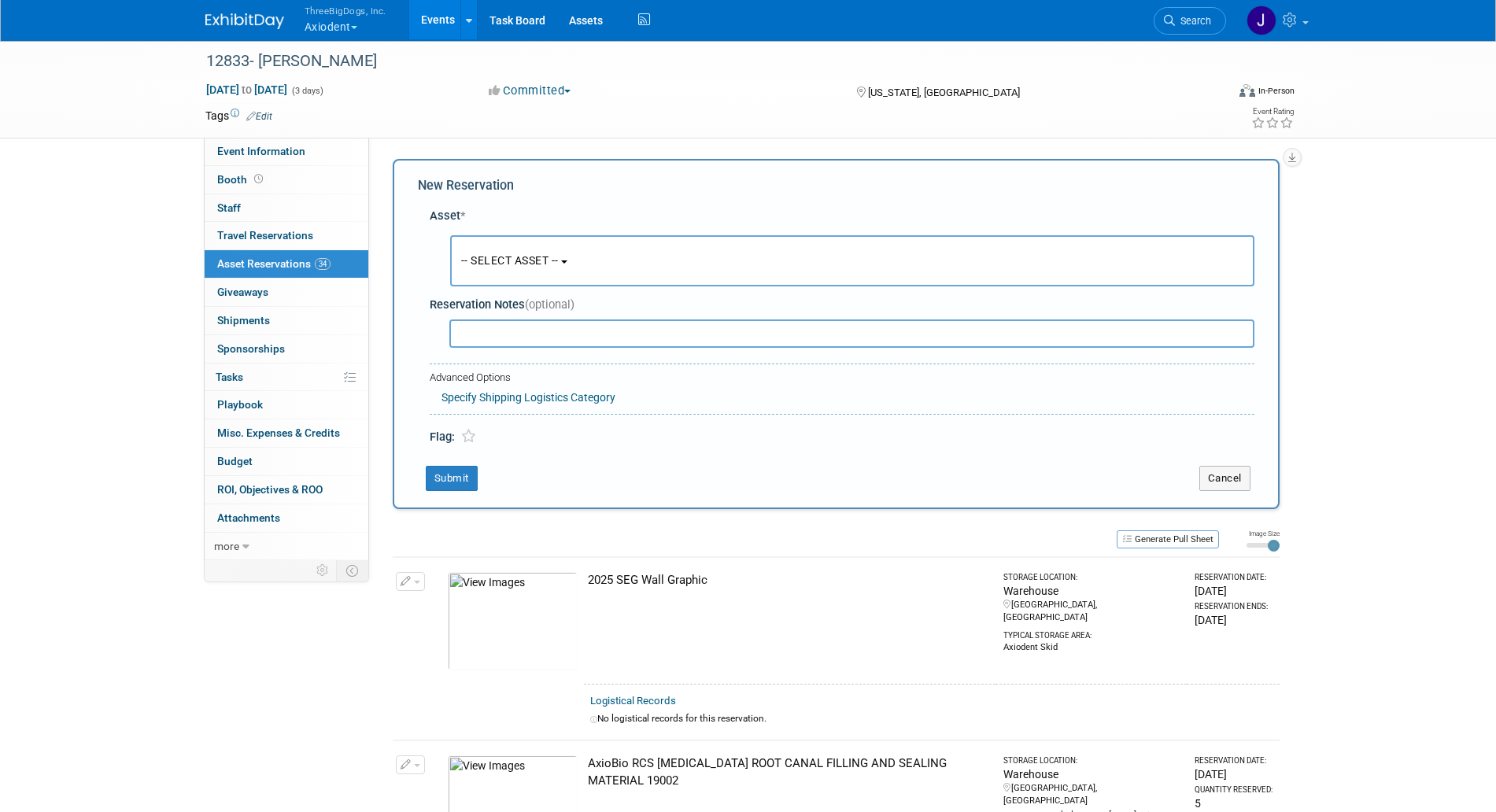
scroll to position [15, 0]
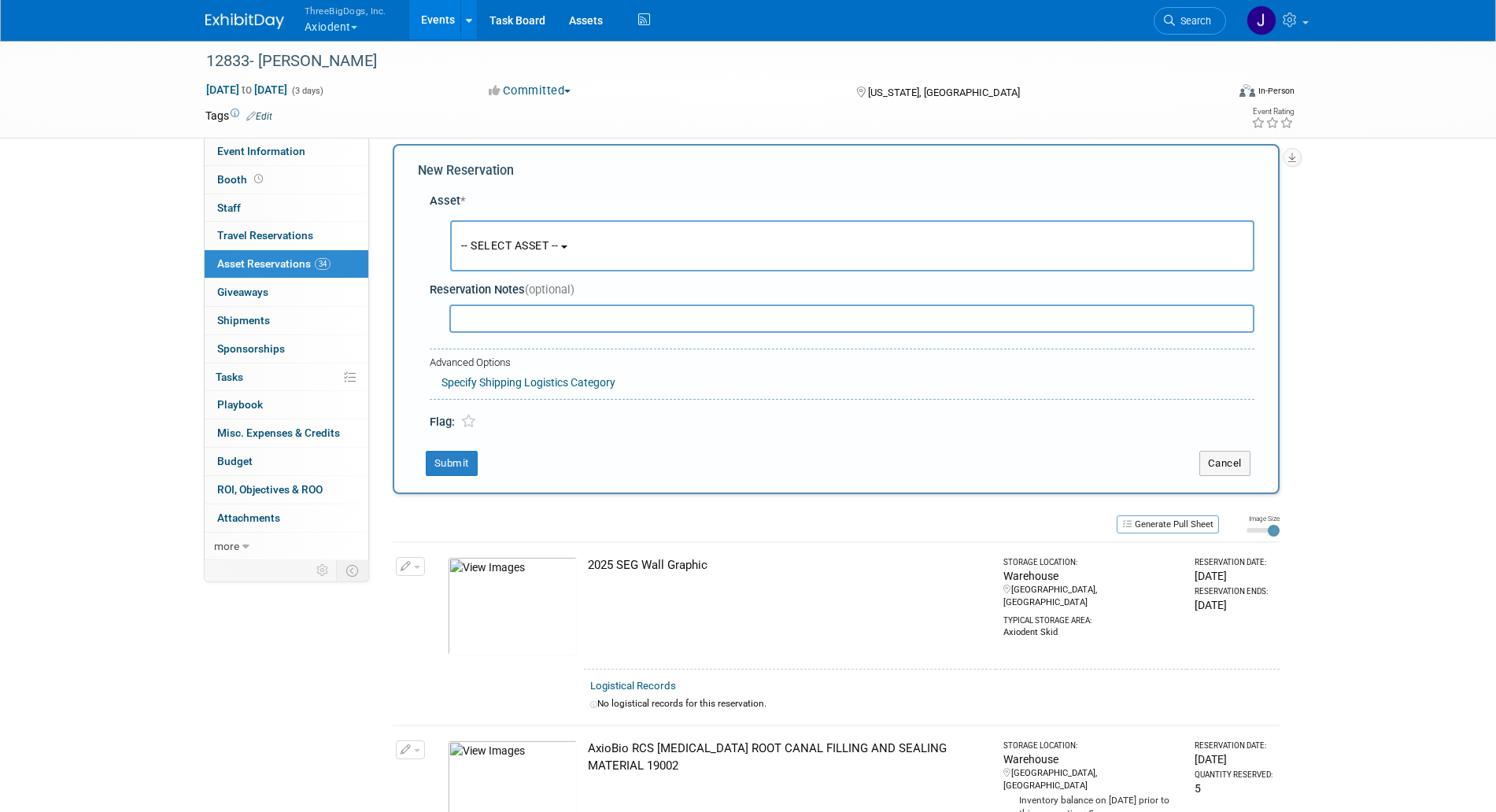
click at [577, 254] on button "-- SELECT ASSET --" at bounding box center [852, 246] width 805 height 51
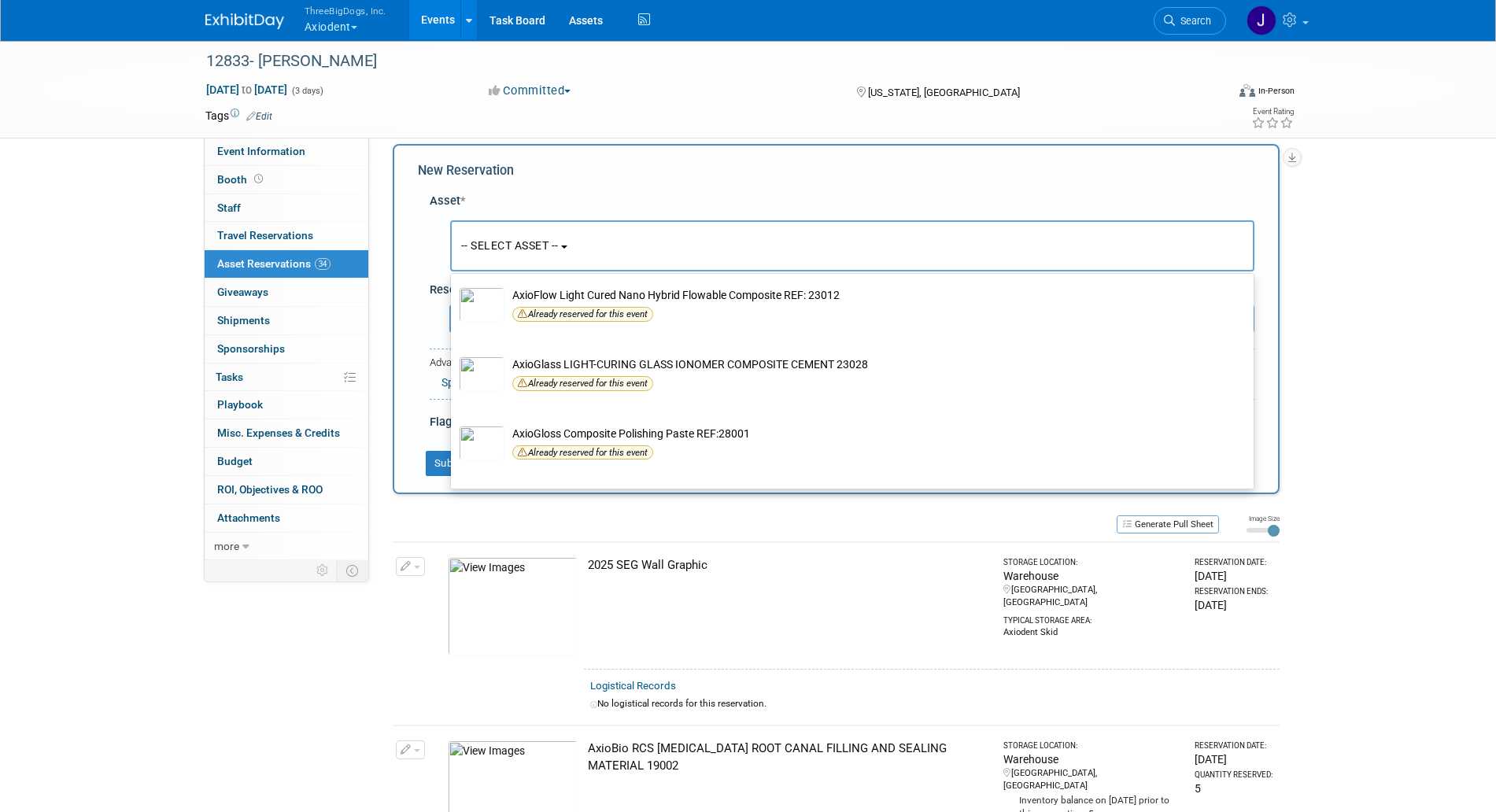
scroll to position [1870, 0]
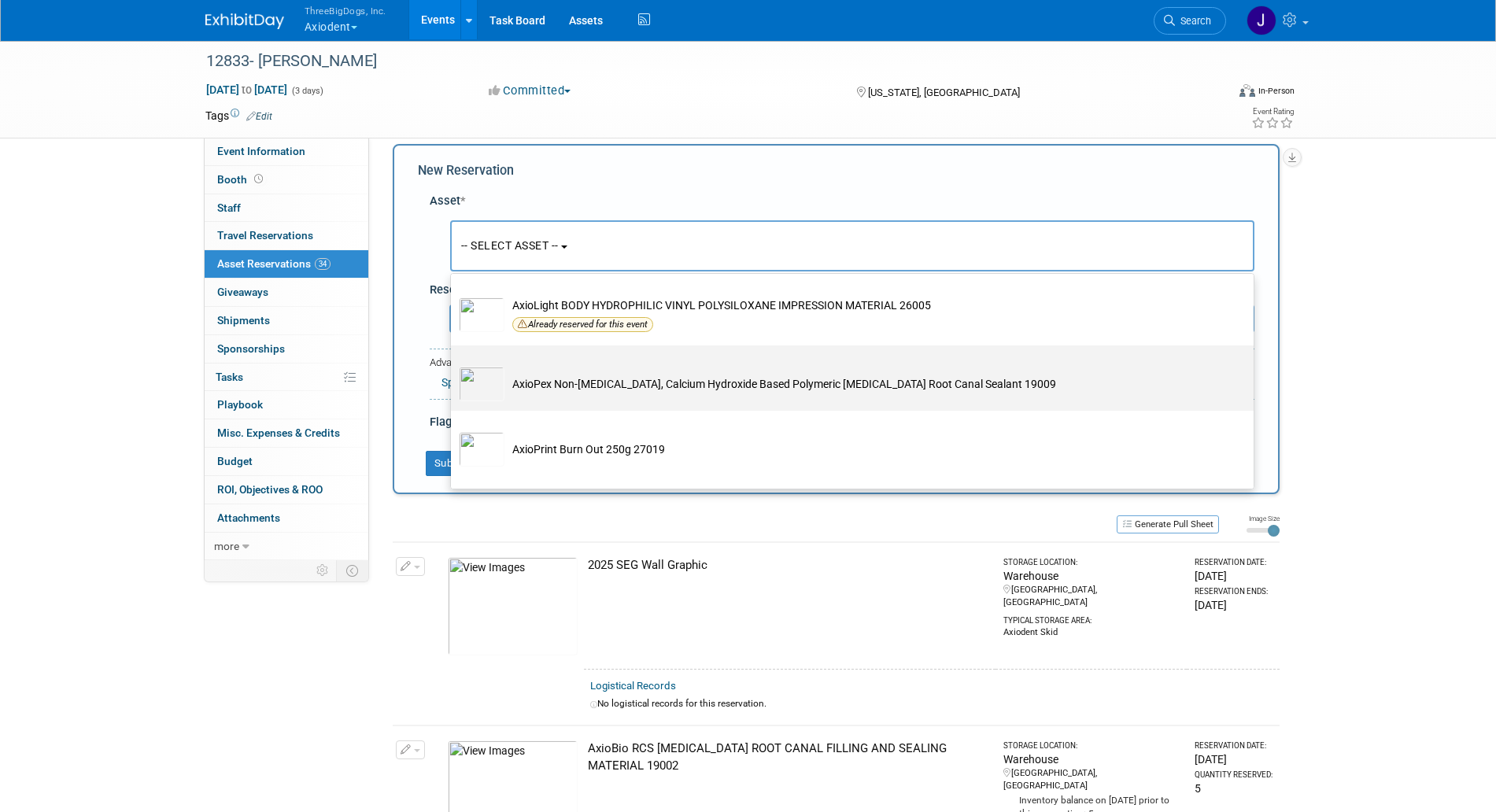
click at [595, 401] on td "AxioPex Non-[MEDICAL_DATA], Calcium Hydroxide Based Polymeric [MEDICAL_DATA] Ro…" at bounding box center [863, 384] width 718 height 35
click at [454, 365] on input "AxioPex Non-[MEDICAL_DATA], Calcium Hydroxide Based Polymeric [MEDICAL_DATA] Ro…" at bounding box center [447, 358] width 10 height 10
select select "10729105"
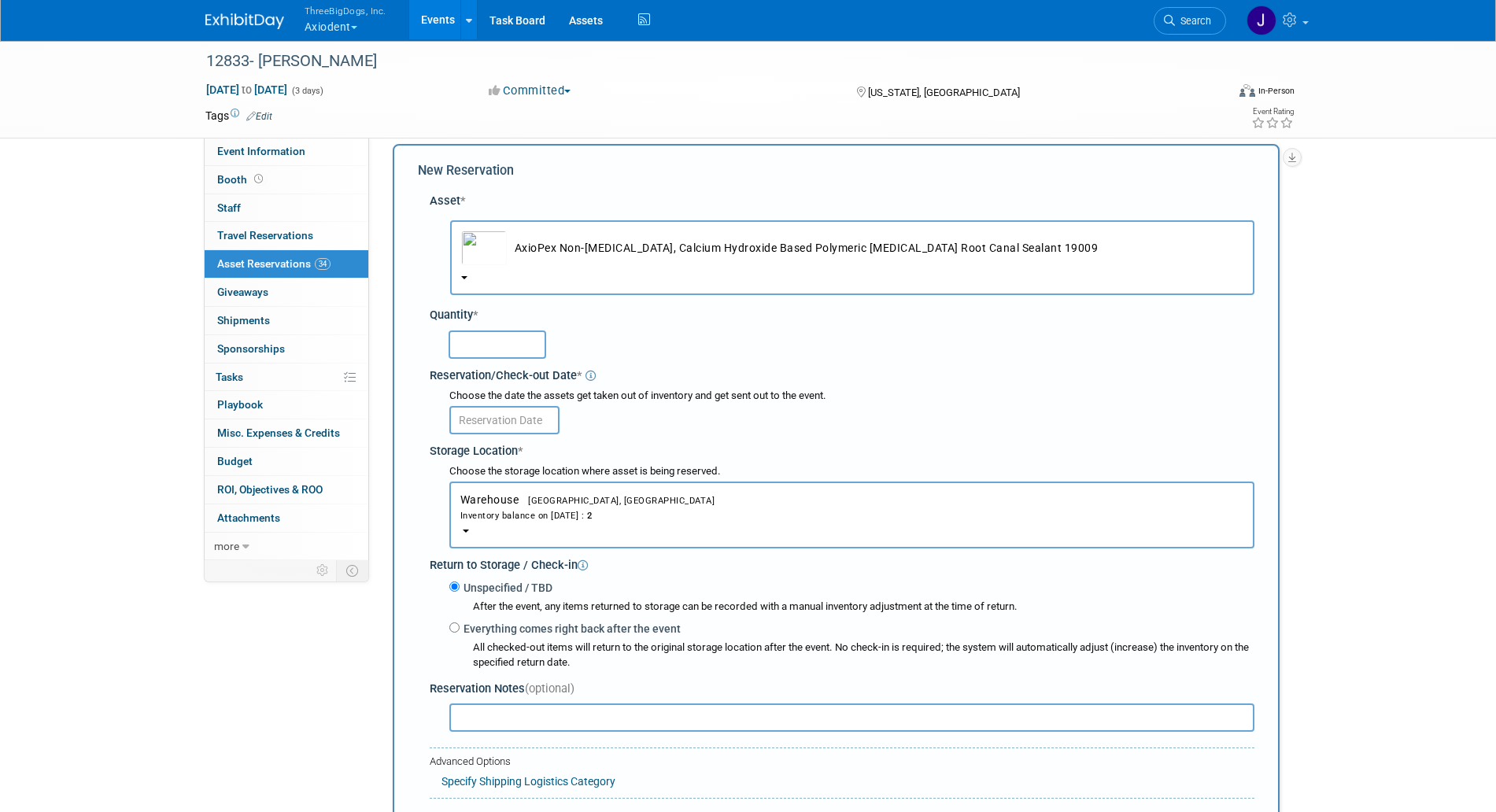
click at [521, 335] on input "text" at bounding box center [497, 345] width 97 height 28
type input "2"
click at [544, 426] on input "text" at bounding box center [504, 420] width 110 height 28
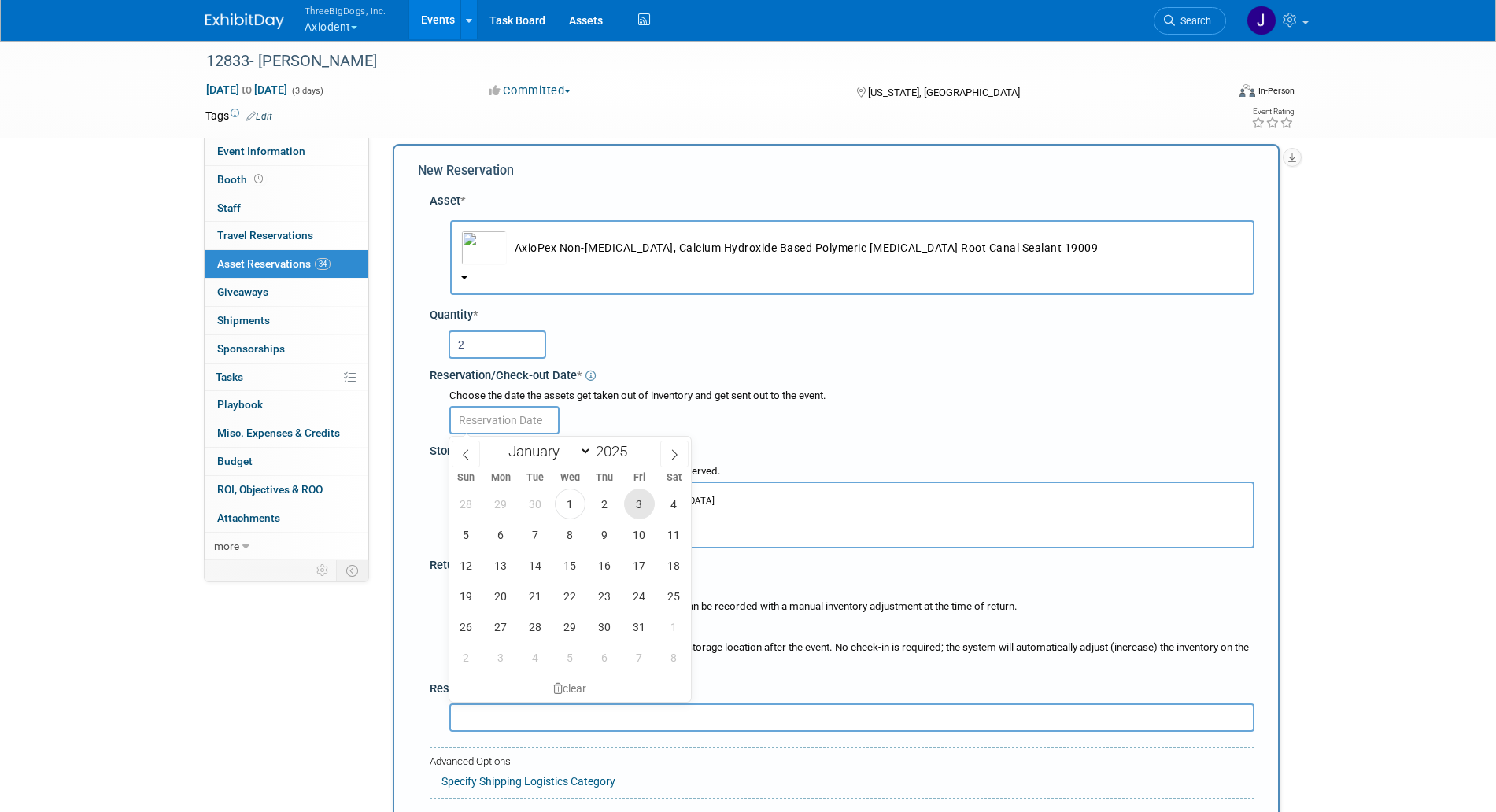
click at [628, 504] on span "3" at bounding box center [639, 503] width 30 height 30
type input "[DATE]"
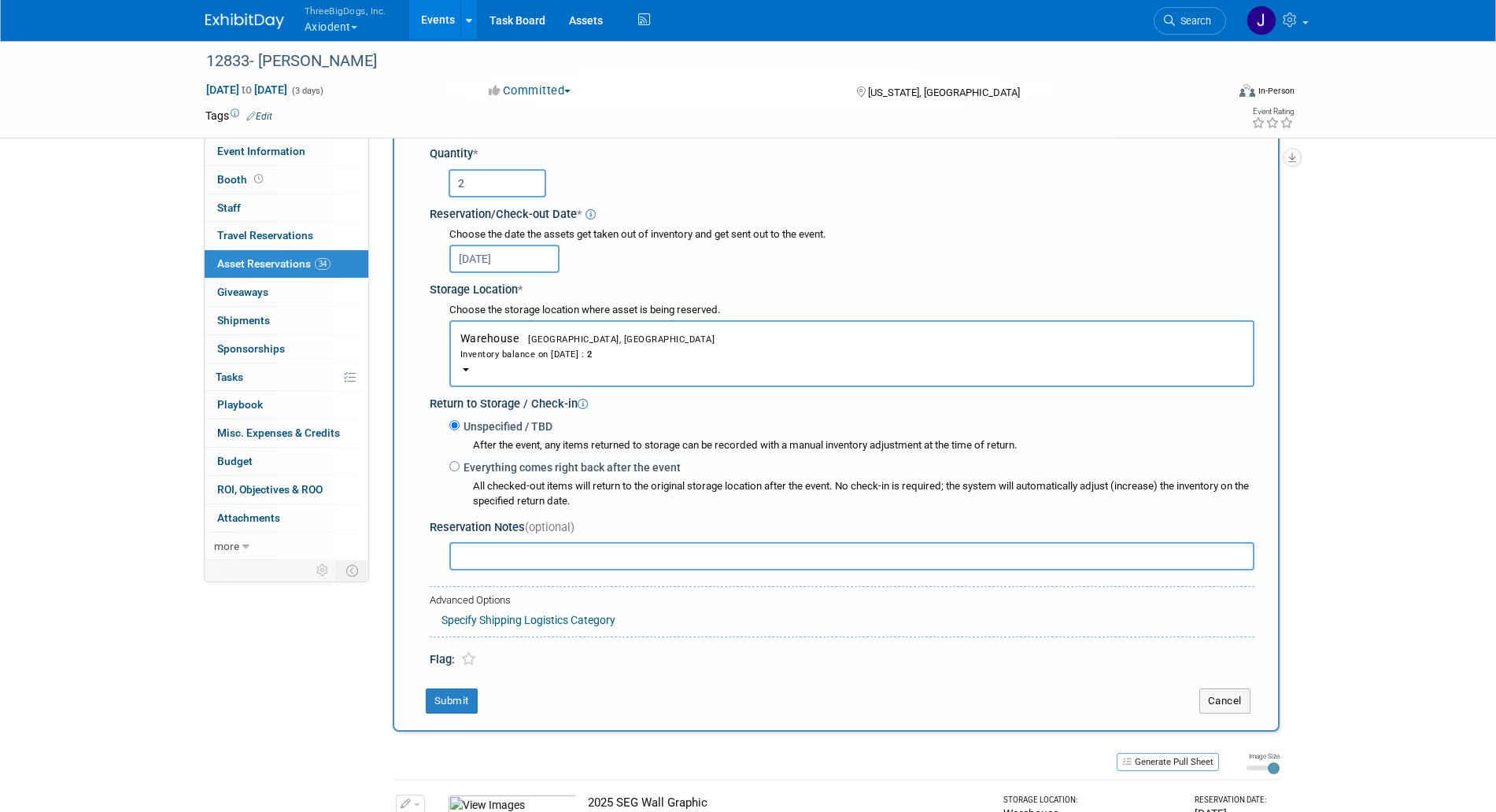
scroll to position [212, 0]
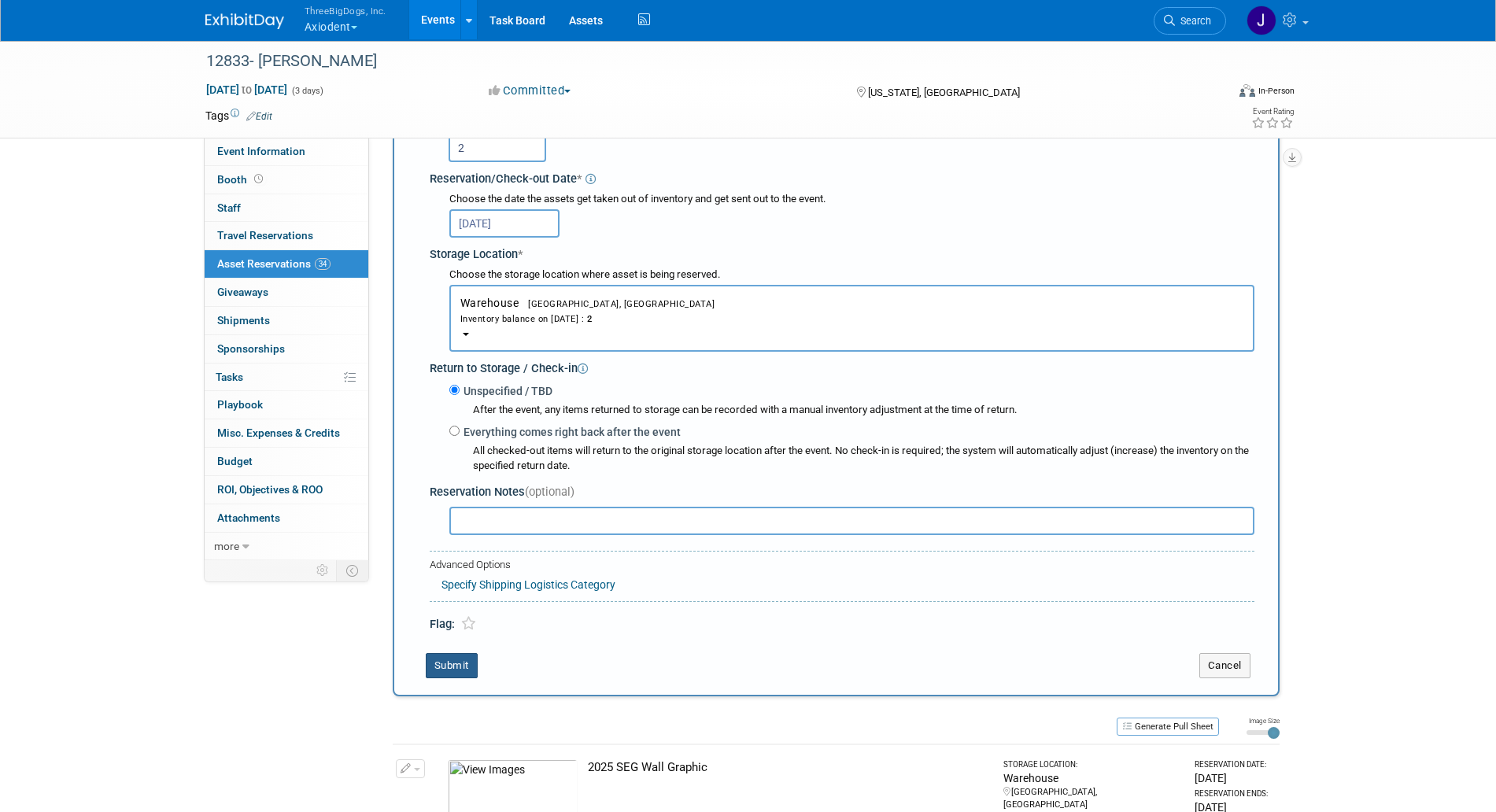
click at [448, 669] on button "Submit" at bounding box center [452, 665] width 52 height 25
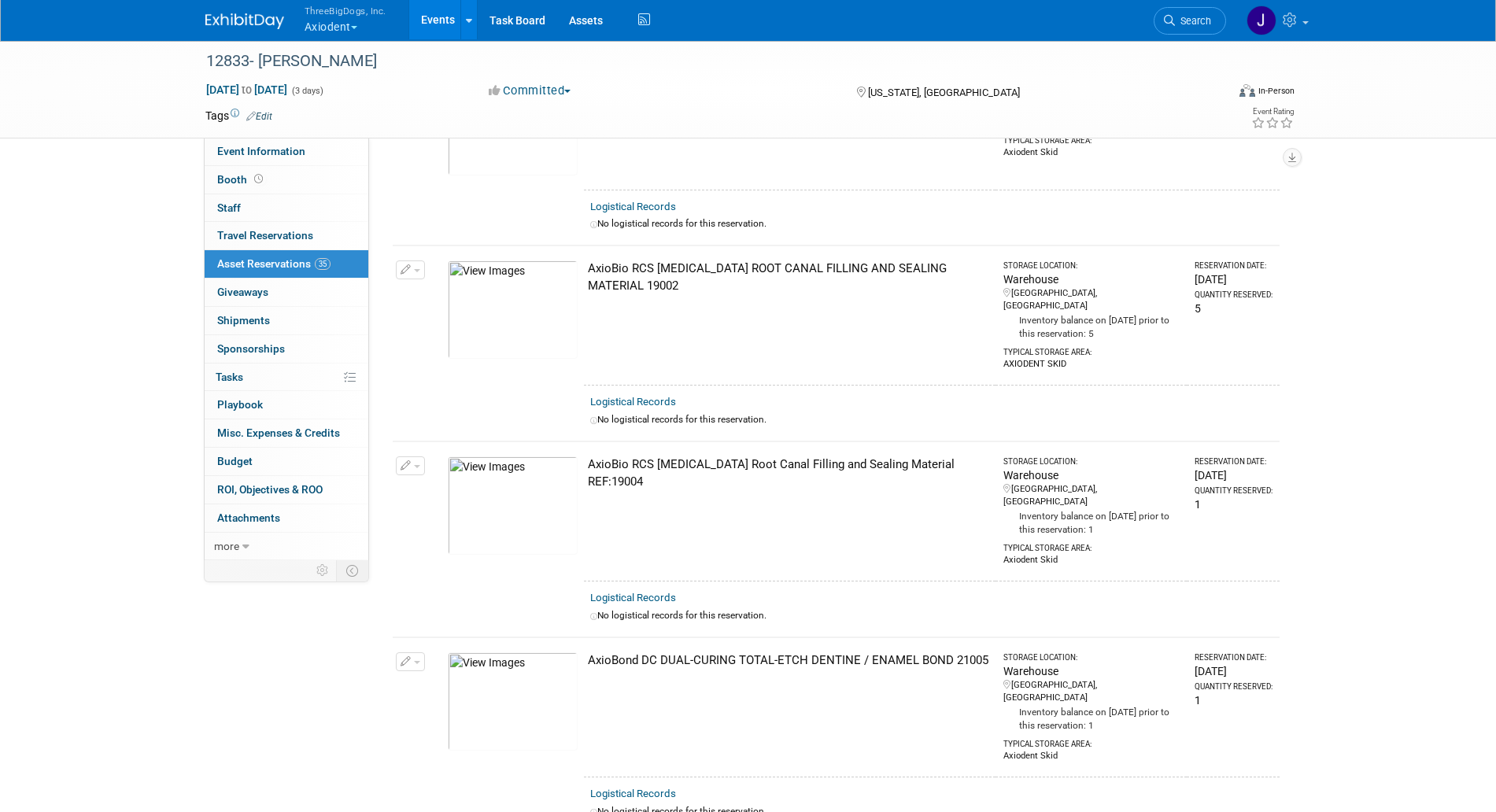
scroll to position [0, 0]
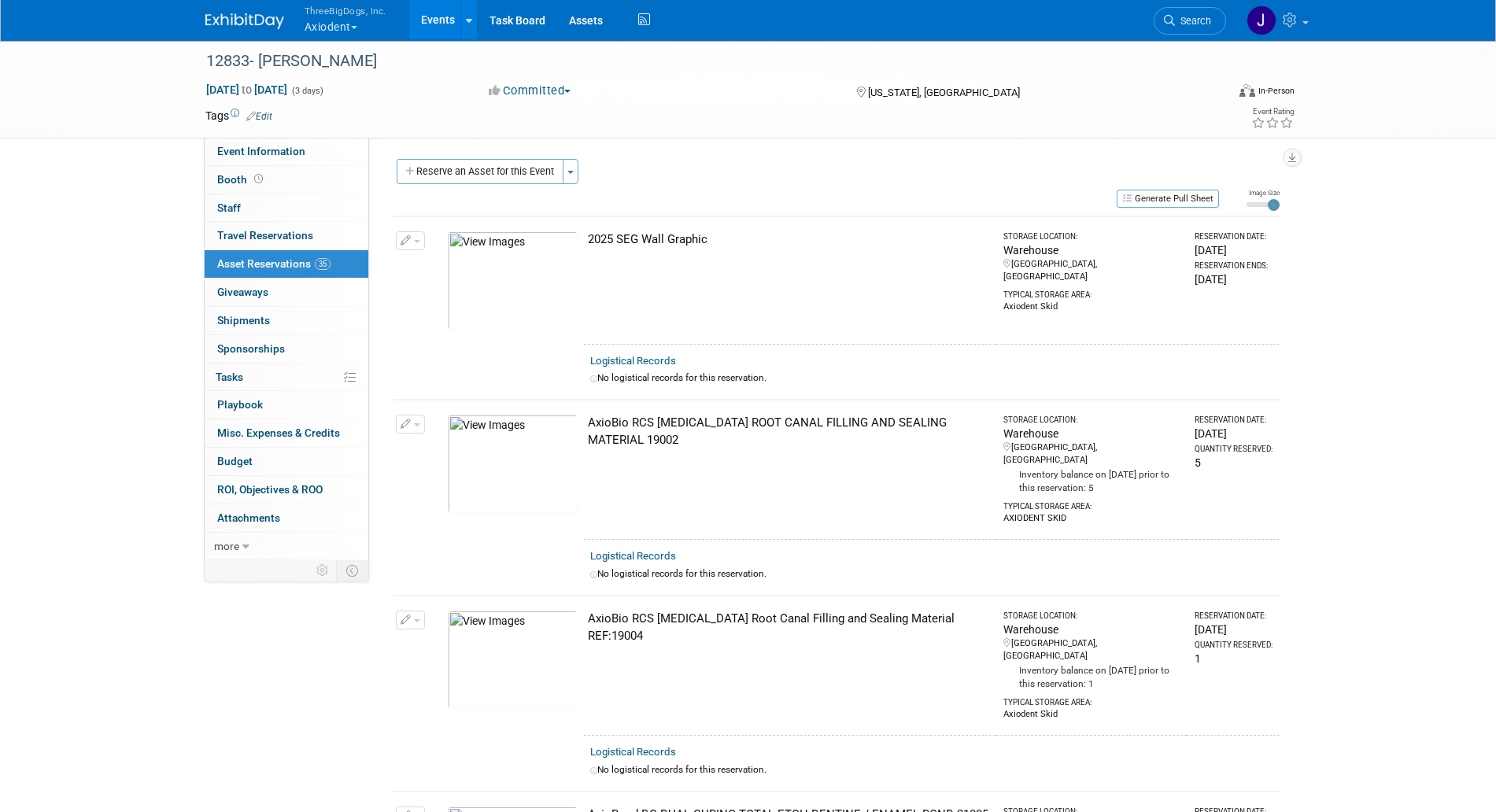
click at [471, 162] on button "Reserve an Asset for this Event" at bounding box center [480, 170] width 167 height 25
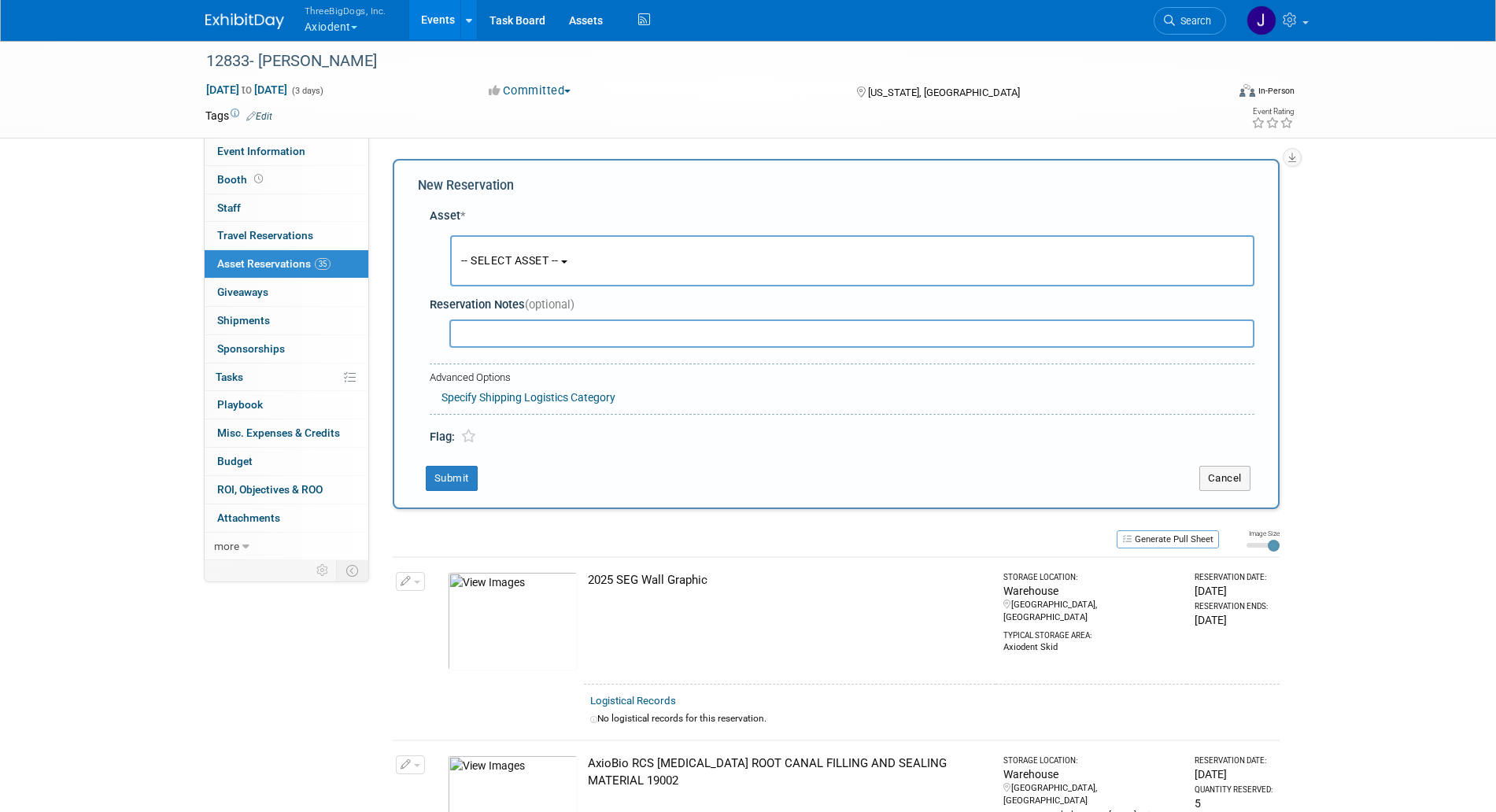
scroll to position [15, 0]
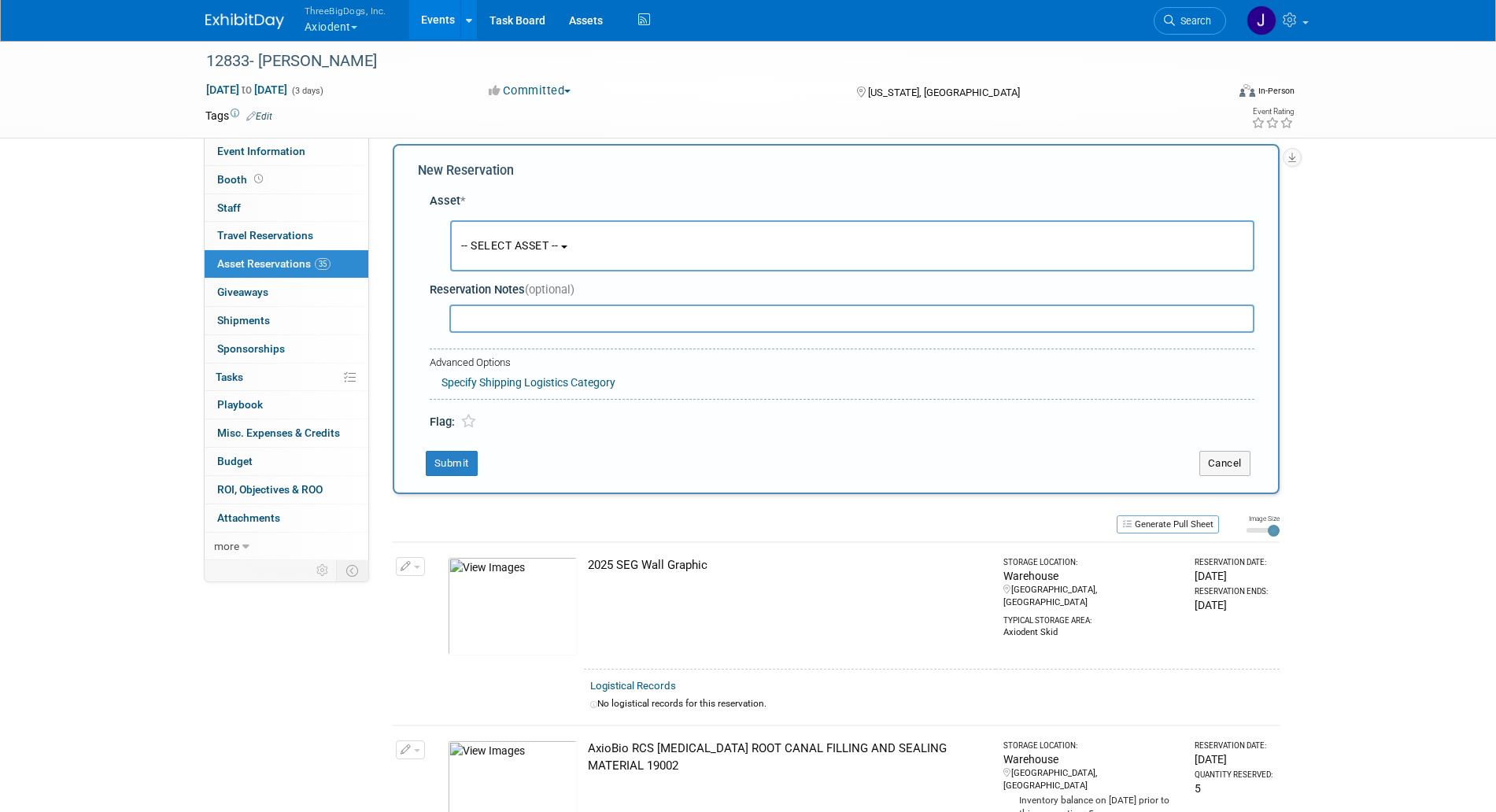
click at [564, 255] on button "-- SELECT ASSET --" at bounding box center [852, 246] width 805 height 51
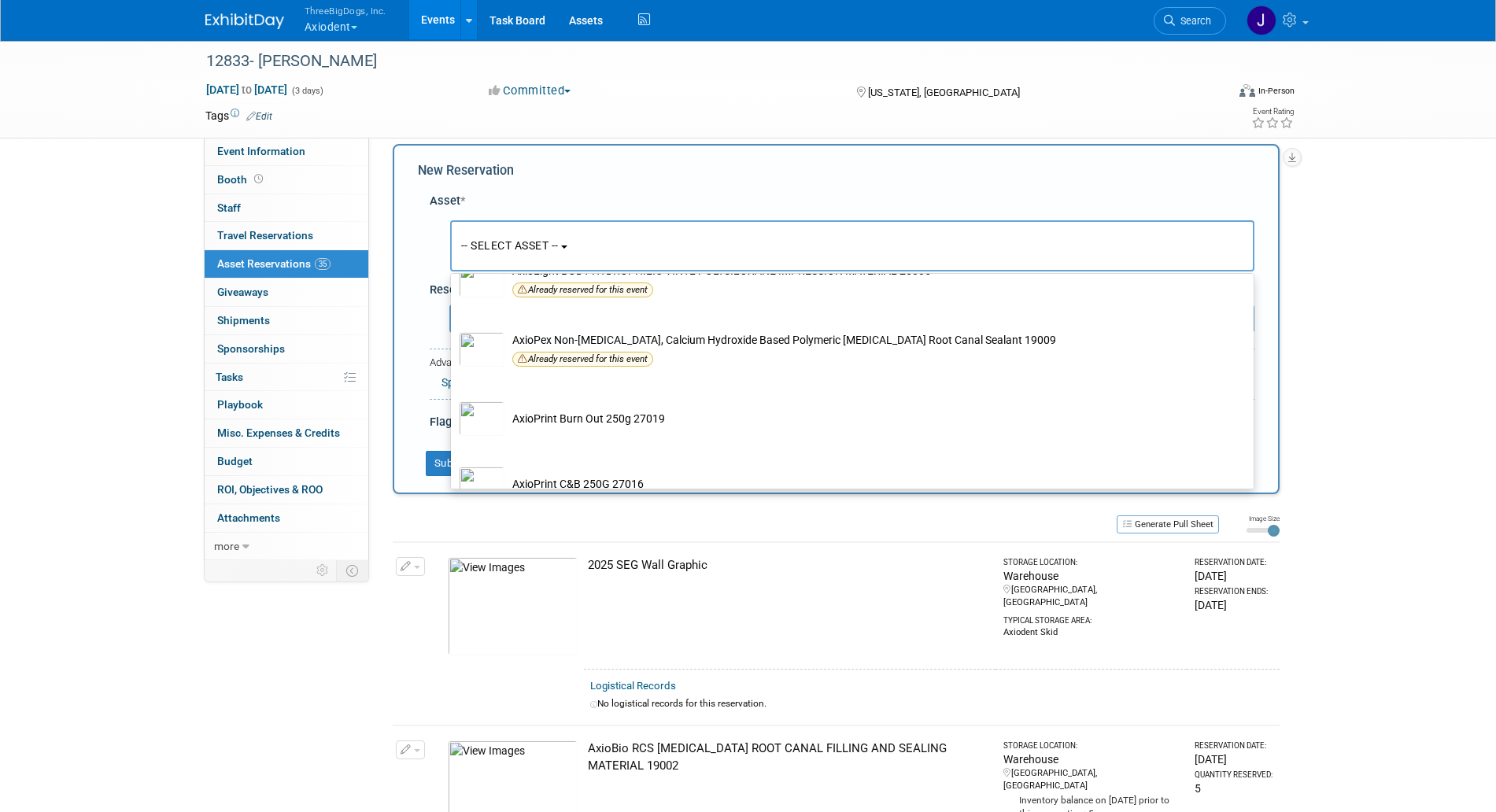
scroll to position [1870, 0]
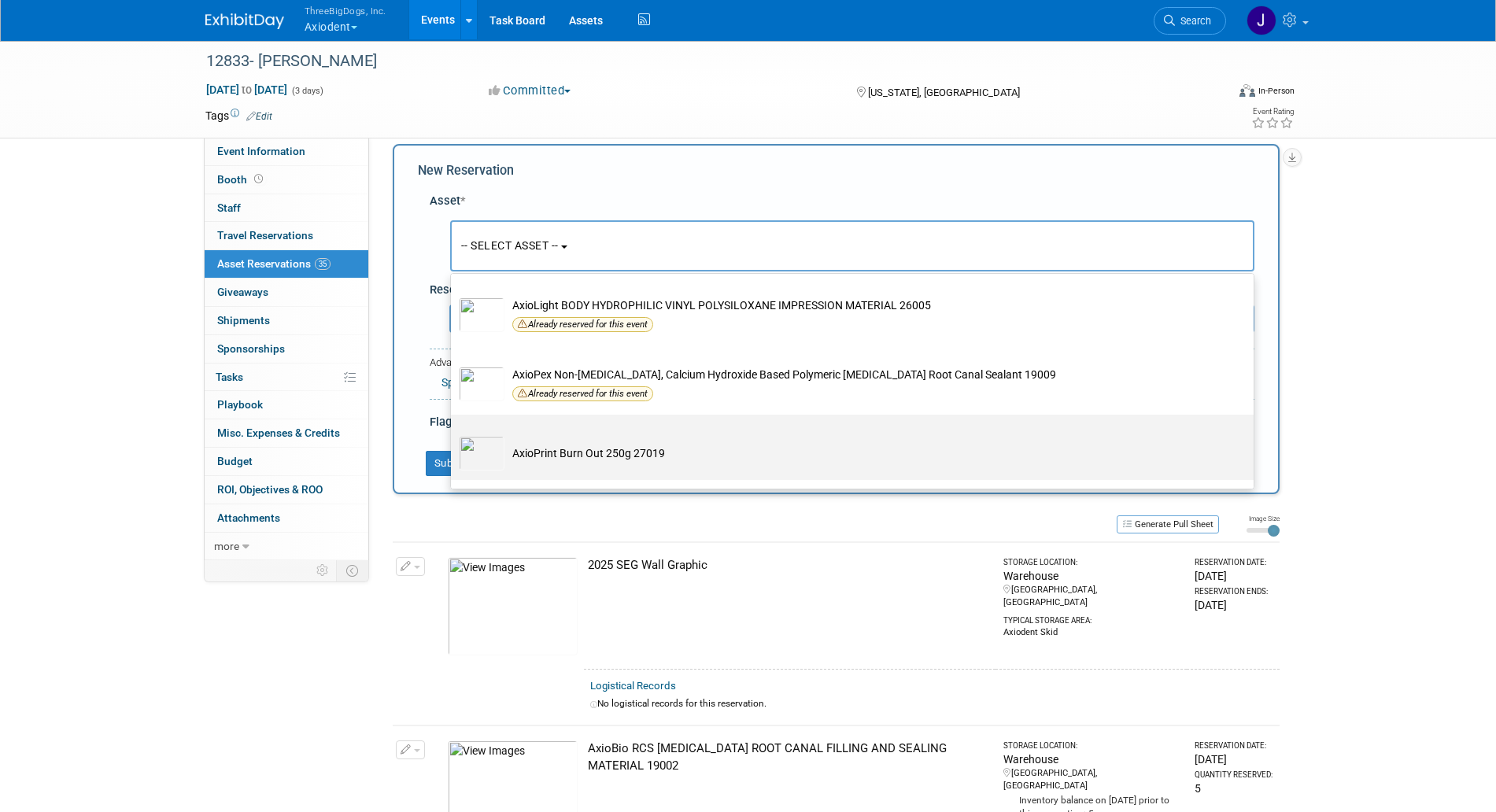
click at [598, 470] on td "AxioPrint Burn Out 250g 27019" at bounding box center [863, 454] width 718 height 35
click at [454, 433] on input "AxioPrint Burn Out 250g 27019" at bounding box center [447, 428] width 10 height 10
select select "10729127"
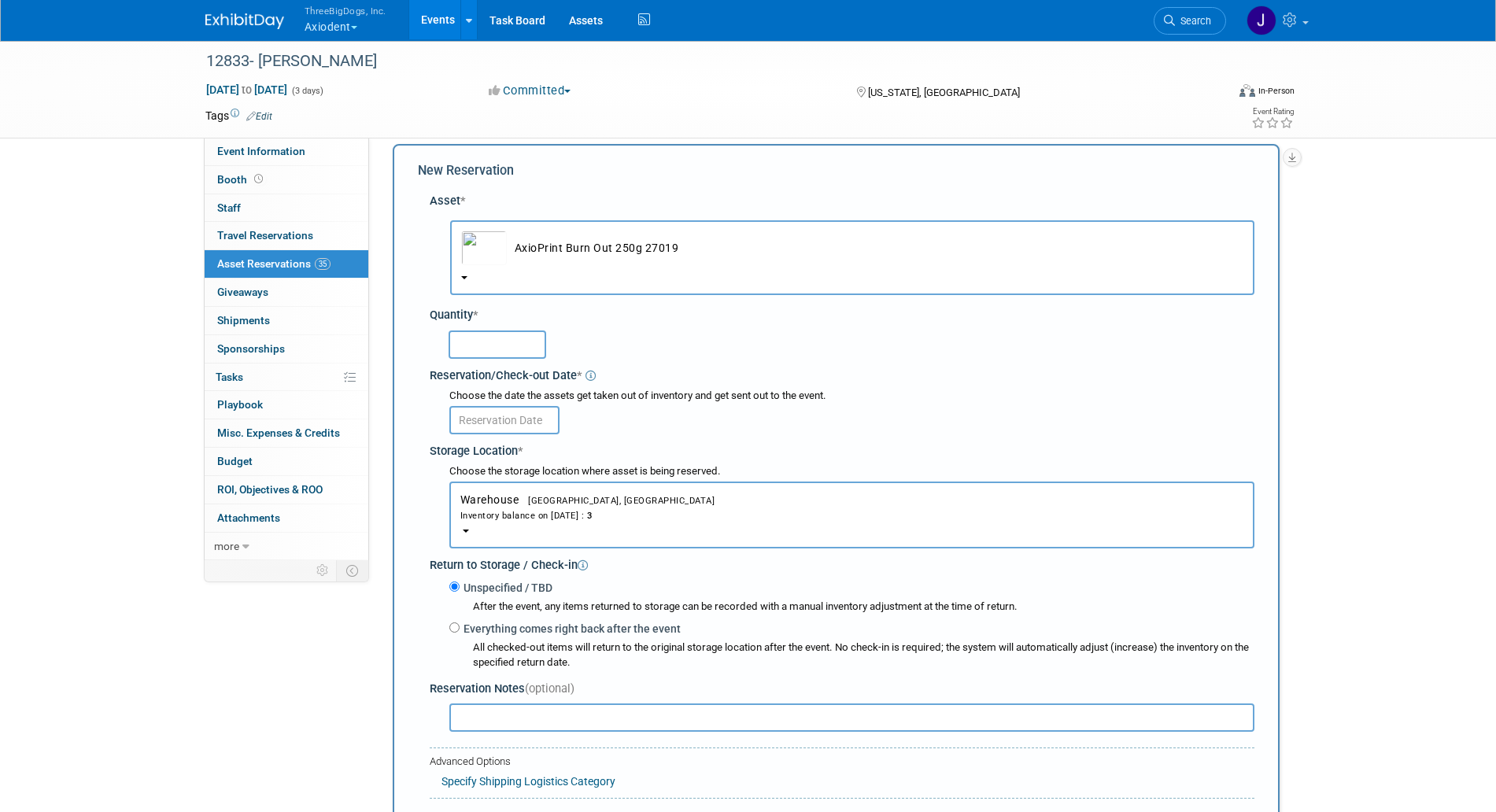
click at [488, 341] on input "text" at bounding box center [497, 345] width 97 height 28
type input "3"
click at [531, 424] on input "text" at bounding box center [504, 420] width 110 height 28
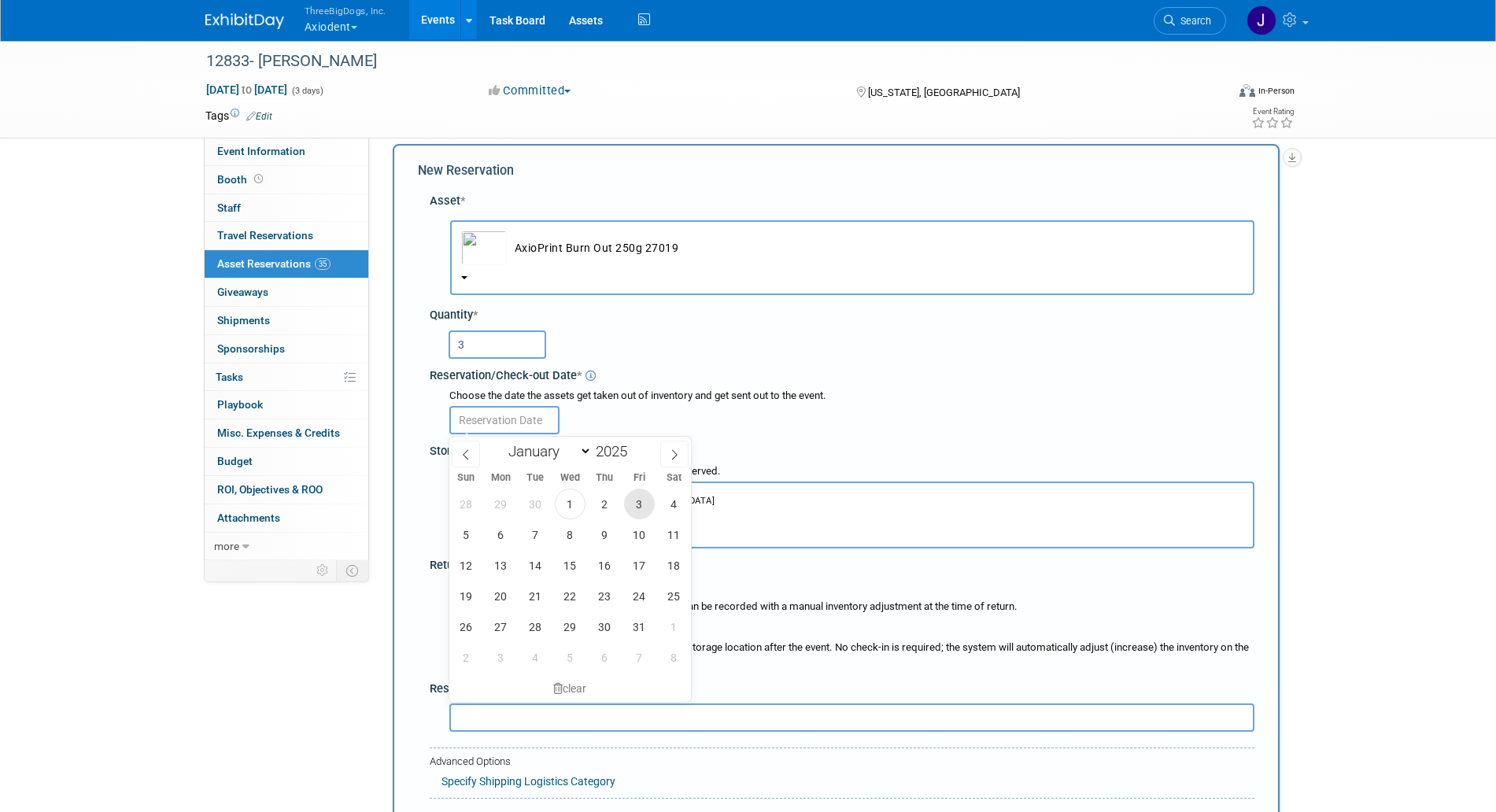
click at [635, 499] on span "3" at bounding box center [639, 503] width 30 height 30
type input "[DATE]"
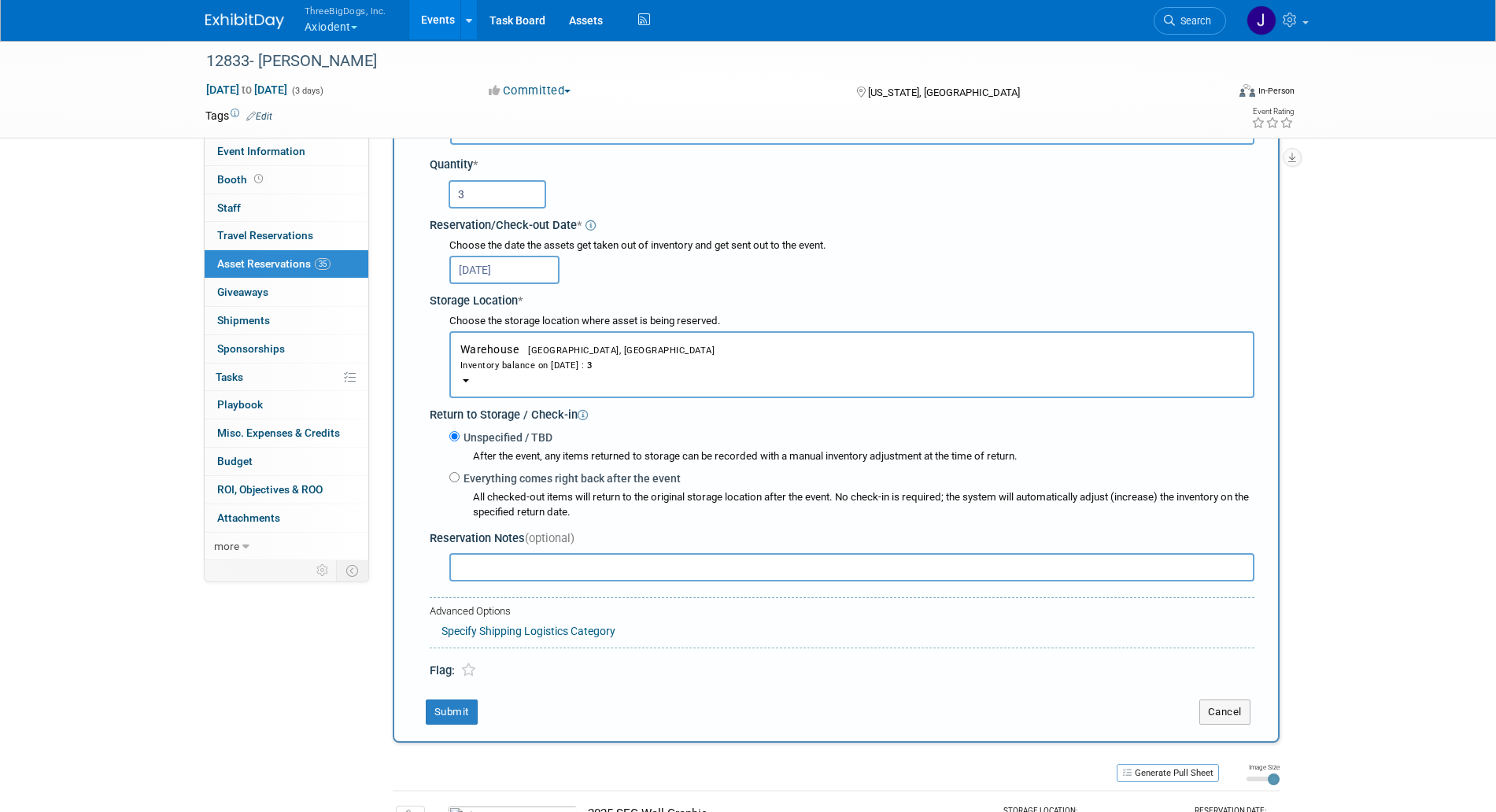
scroll to position [212, 0]
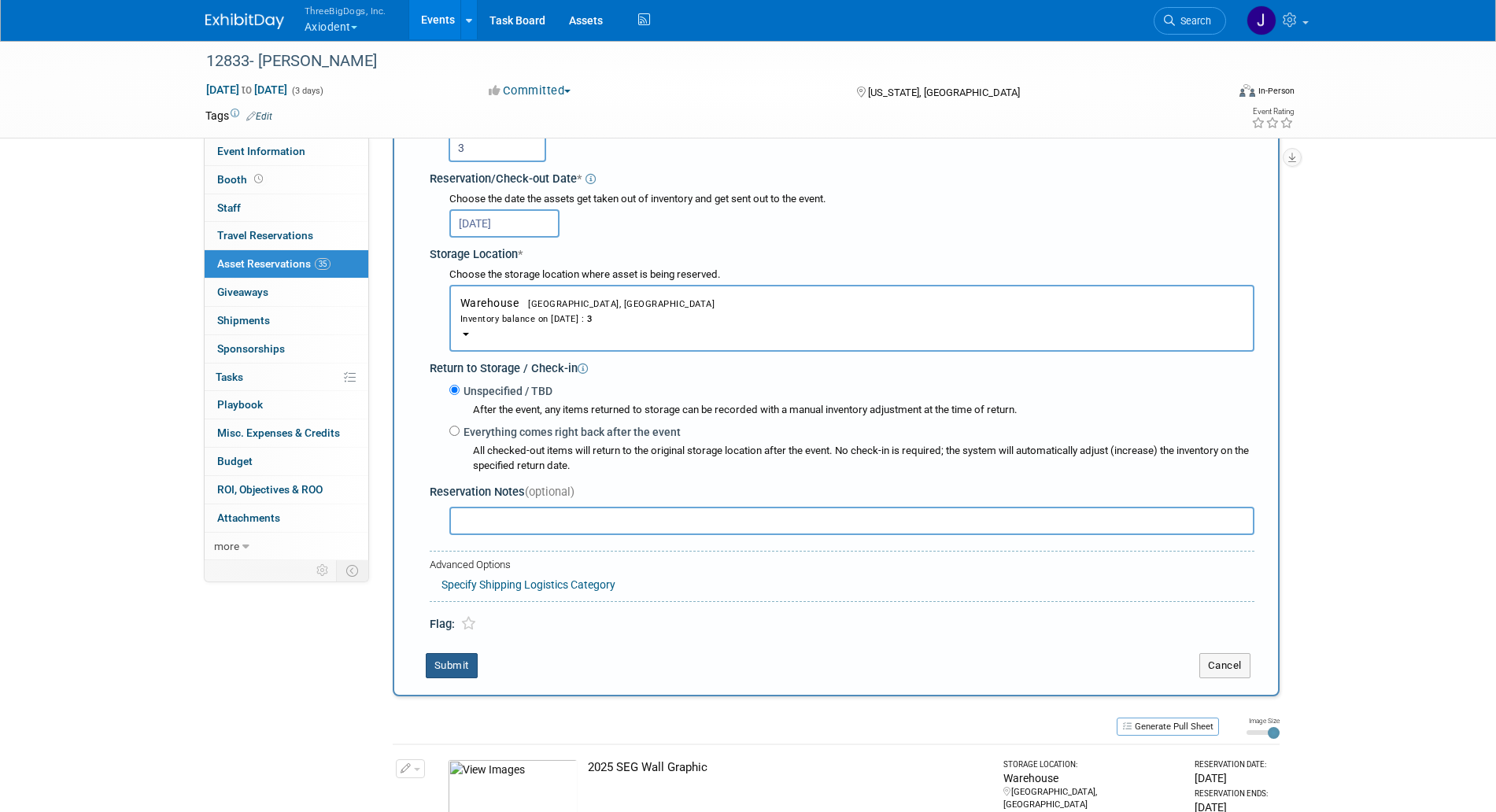
click at [442, 664] on button "Submit" at bounding box center [452, 665] width 52 height 25
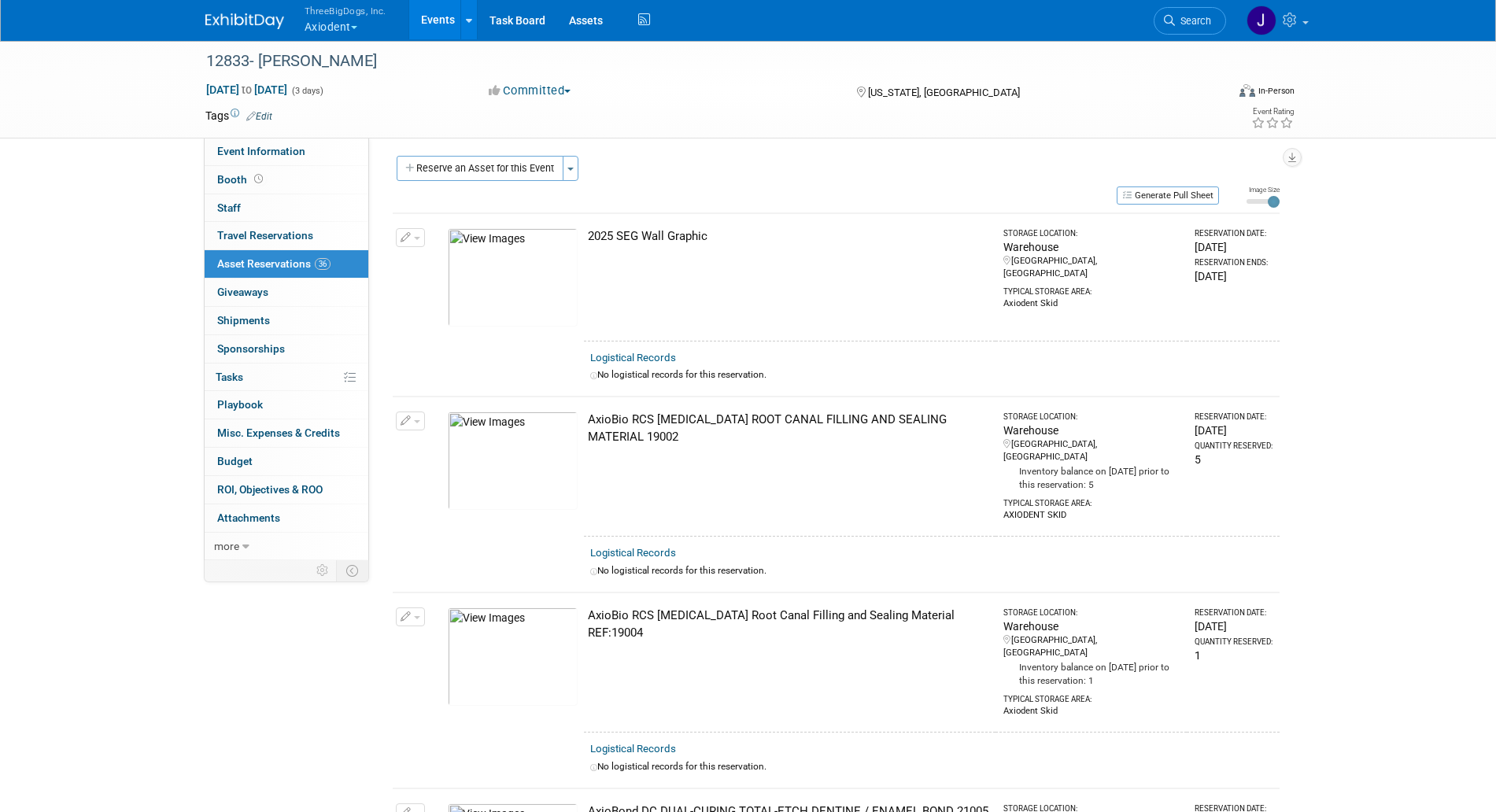
scroll to position [0, 0]
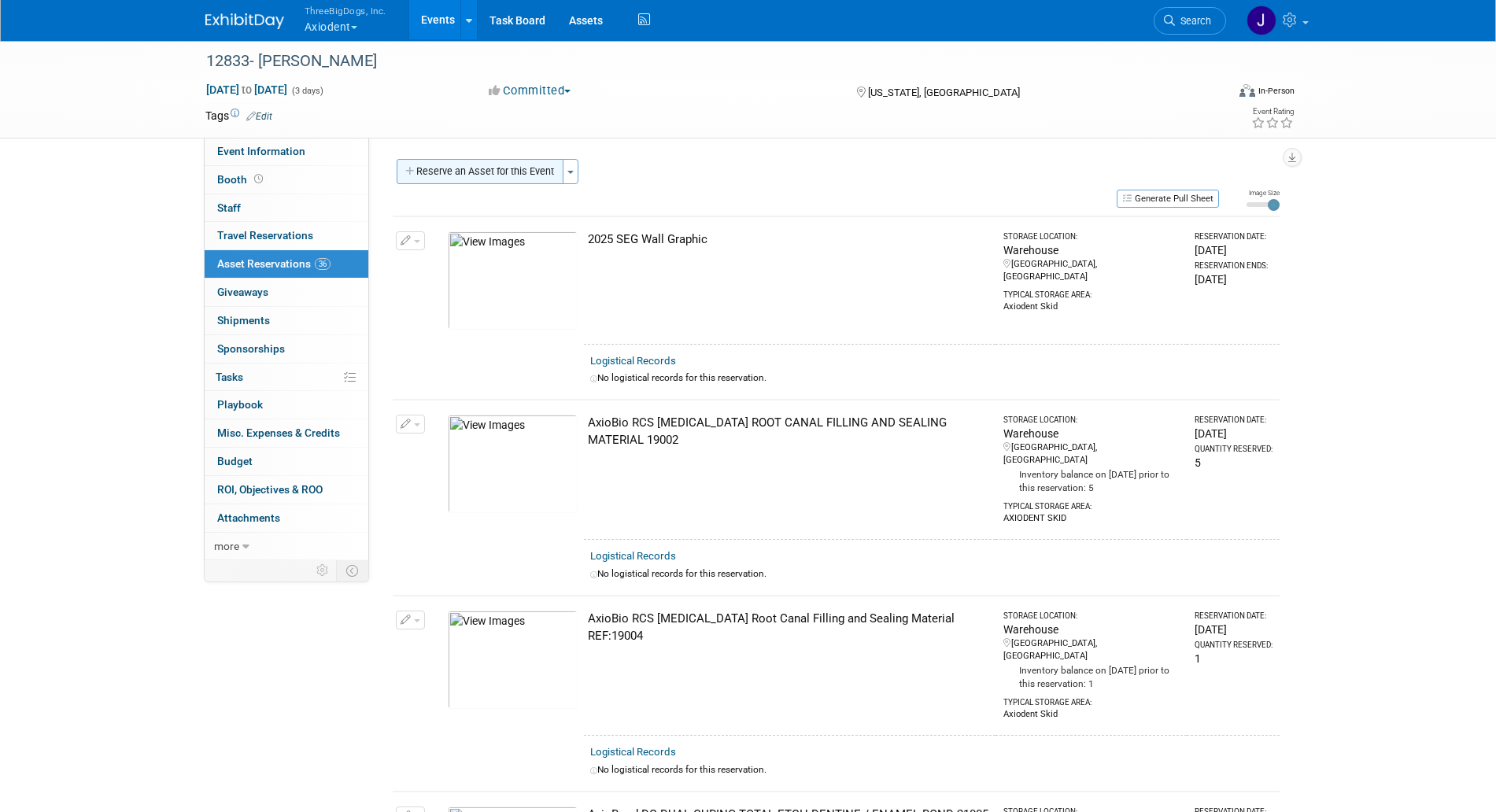
click at [505, 181] on button "Reserve an Asset for this Event" at bounding box center [480, 170] width 167 height 25
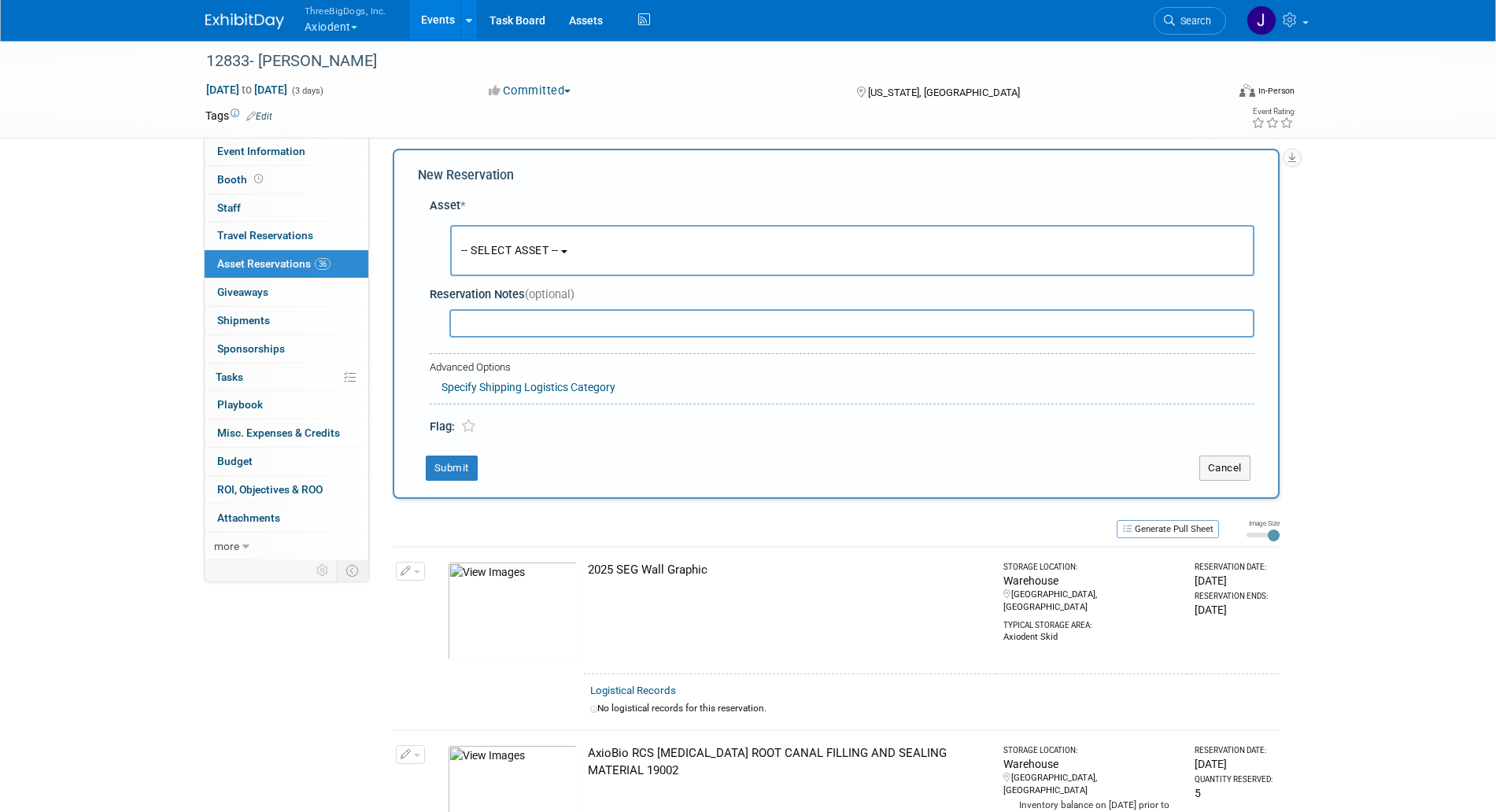
scroll to position [15, 0]
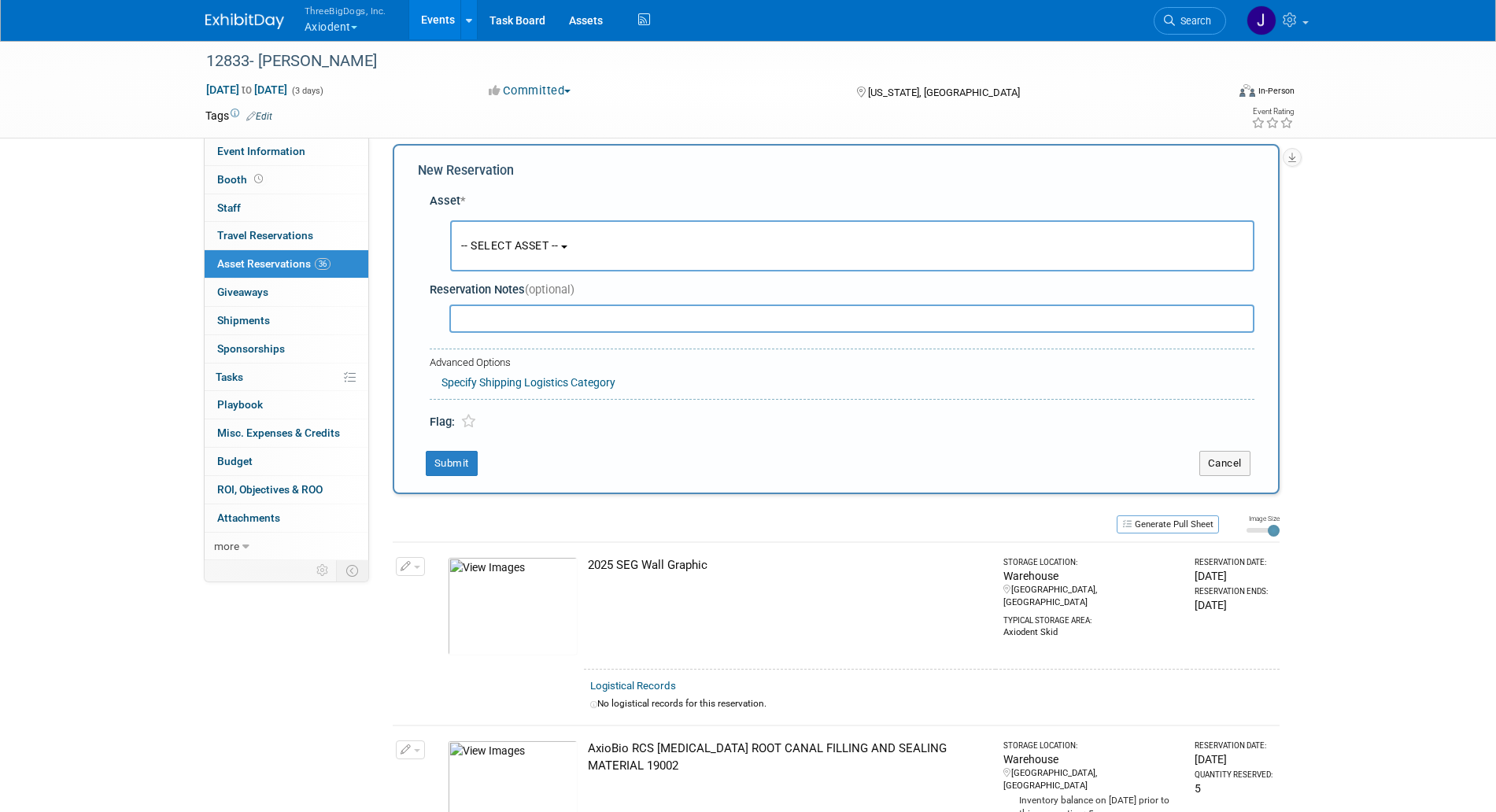
click at [524, 227] on button "-- SELECT ASSET --" at bounding box center [852, 246] width 805 height 51
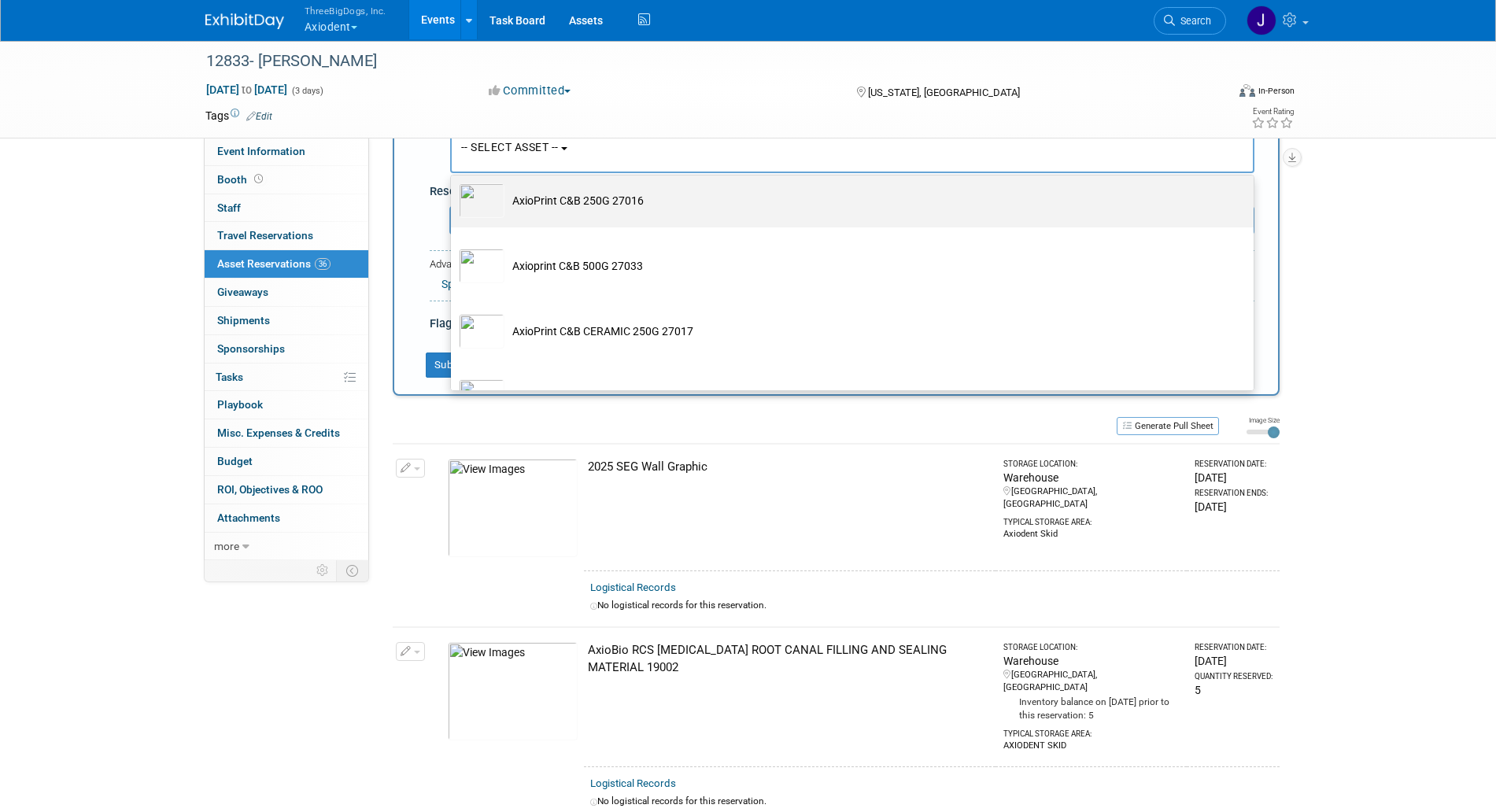
scroll to position [2066, 0]
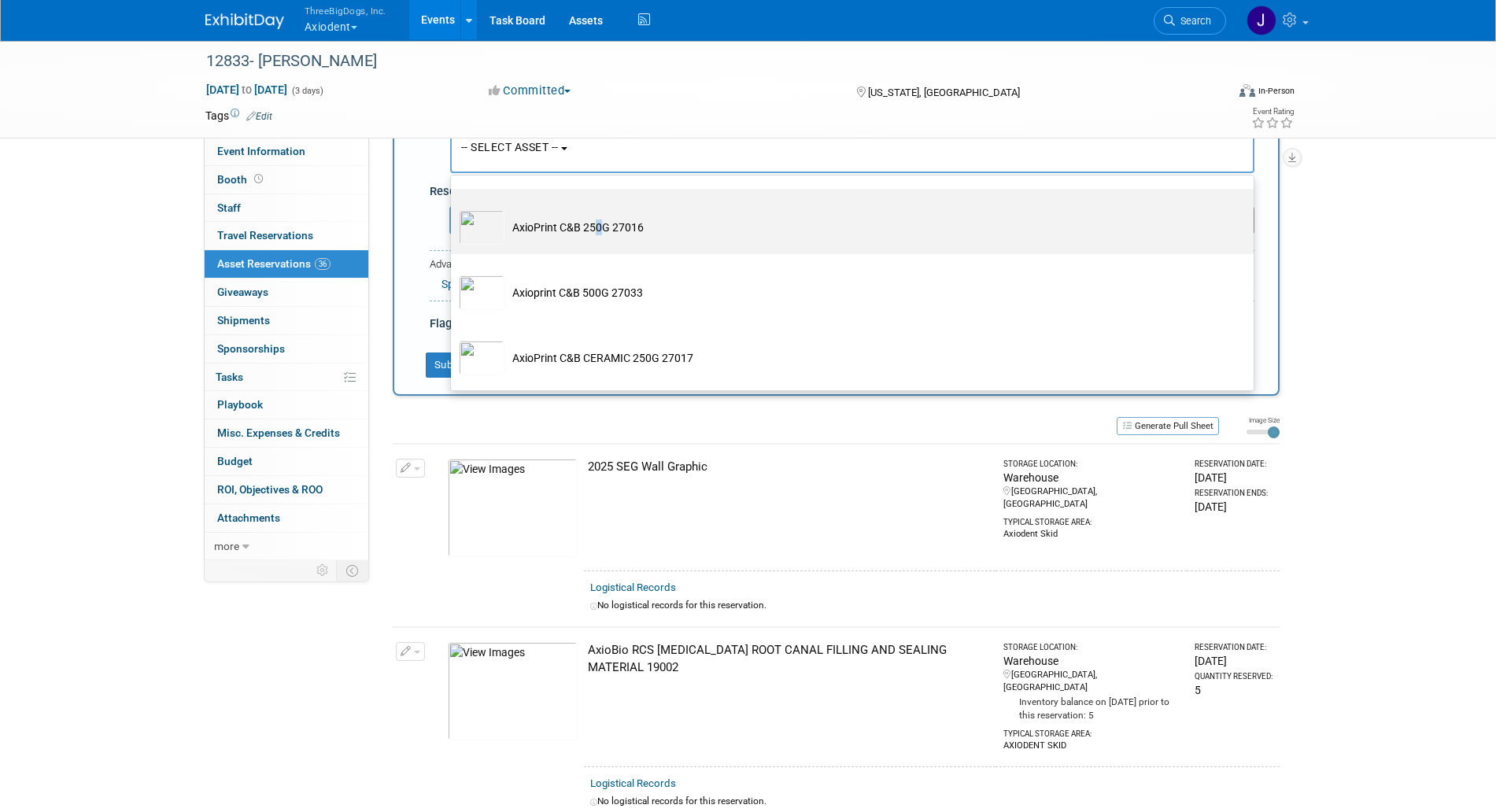
click at [598, 245] on td "AxioPrint C&B 250G 27016" at bounding box center [863, 227] width 718 height 35
click at [454, 208] on input "AxioPrint C&B 250G 27016" at bounding box center [447, 203] width 10 height 10
select select "10729125"
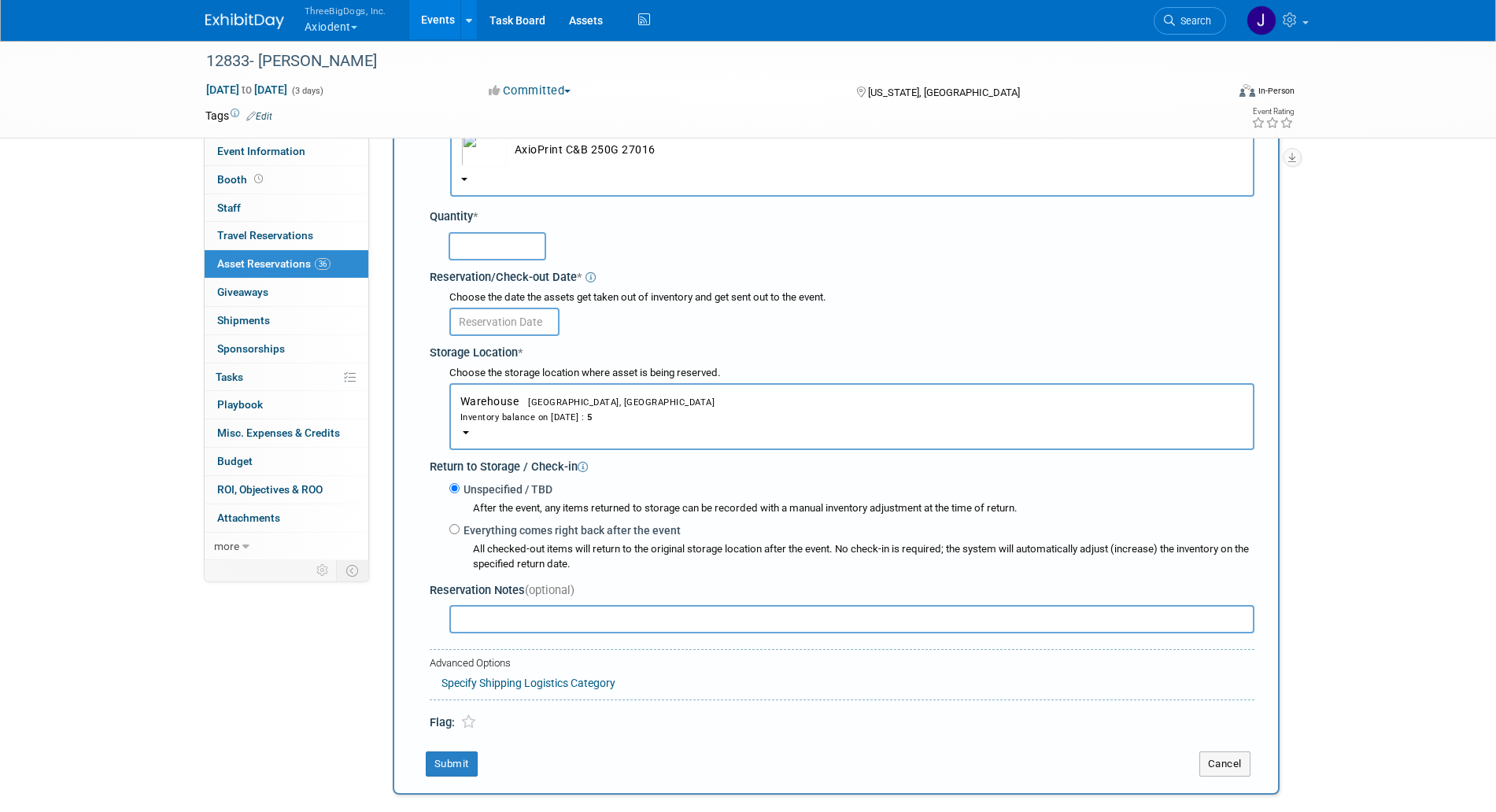
click at [512, 245] on input "text" at bounding box center [497, 246] width 97 height 28
type input "5"
click at [520, 319] on input "text" at bounding box center [504, 322] width 110 height 28
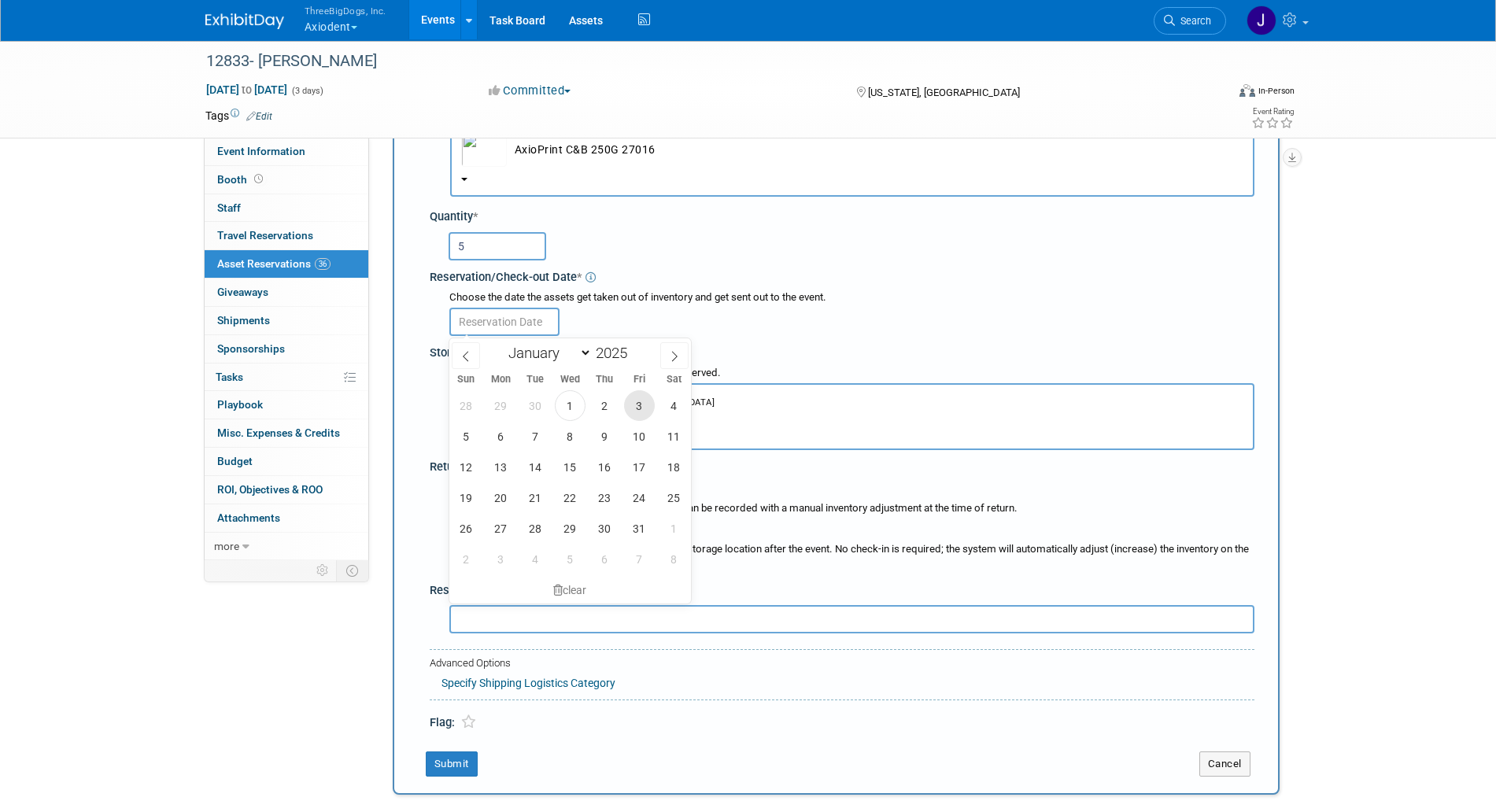
click at [629, 401] on span "3" at bounding box center [639, 405] width 30 height 30
type input "[DATE]"
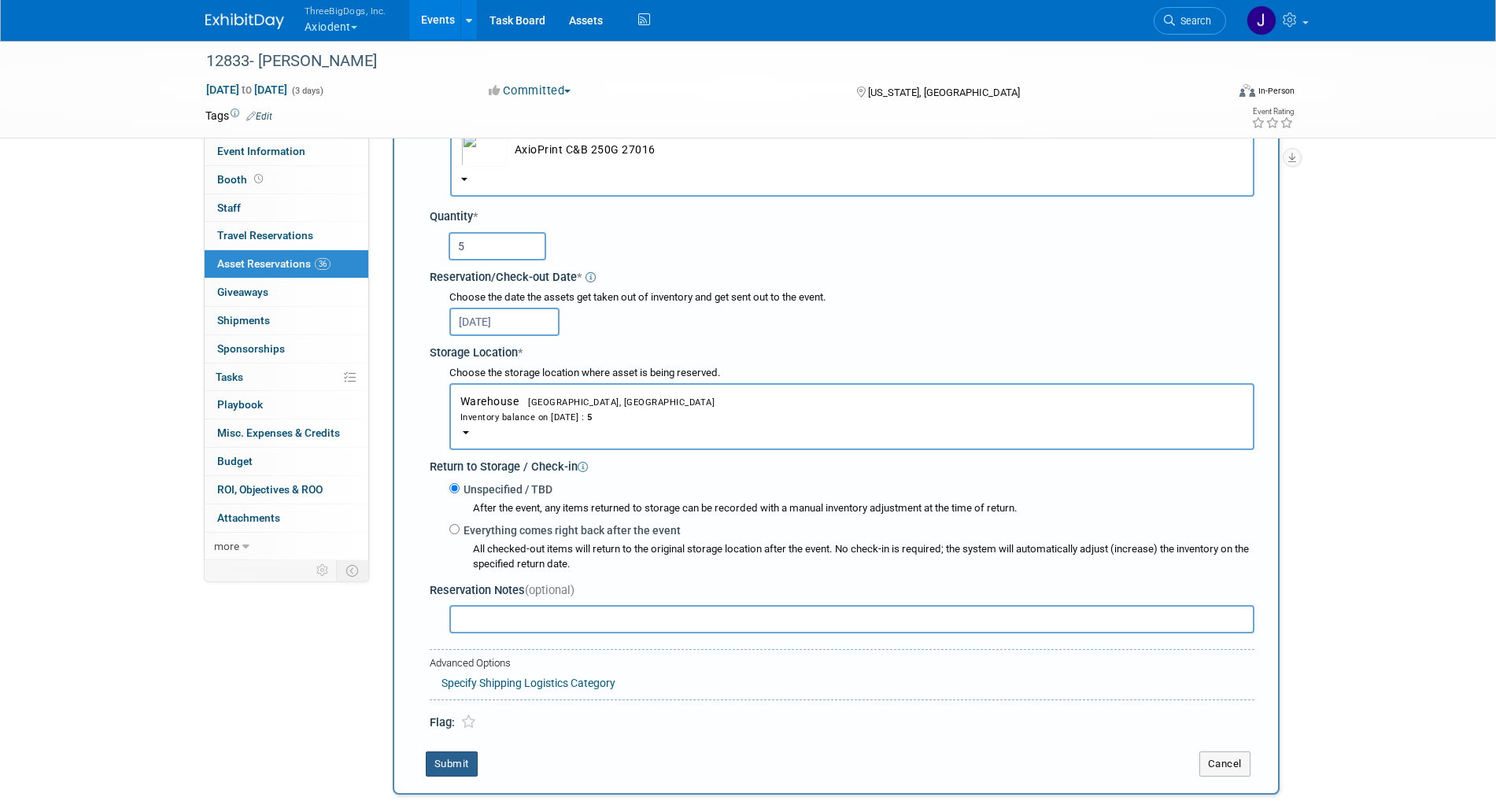
click at [459, 766] on button "Submit" at bounding box center [452, 763] width 52 height 25
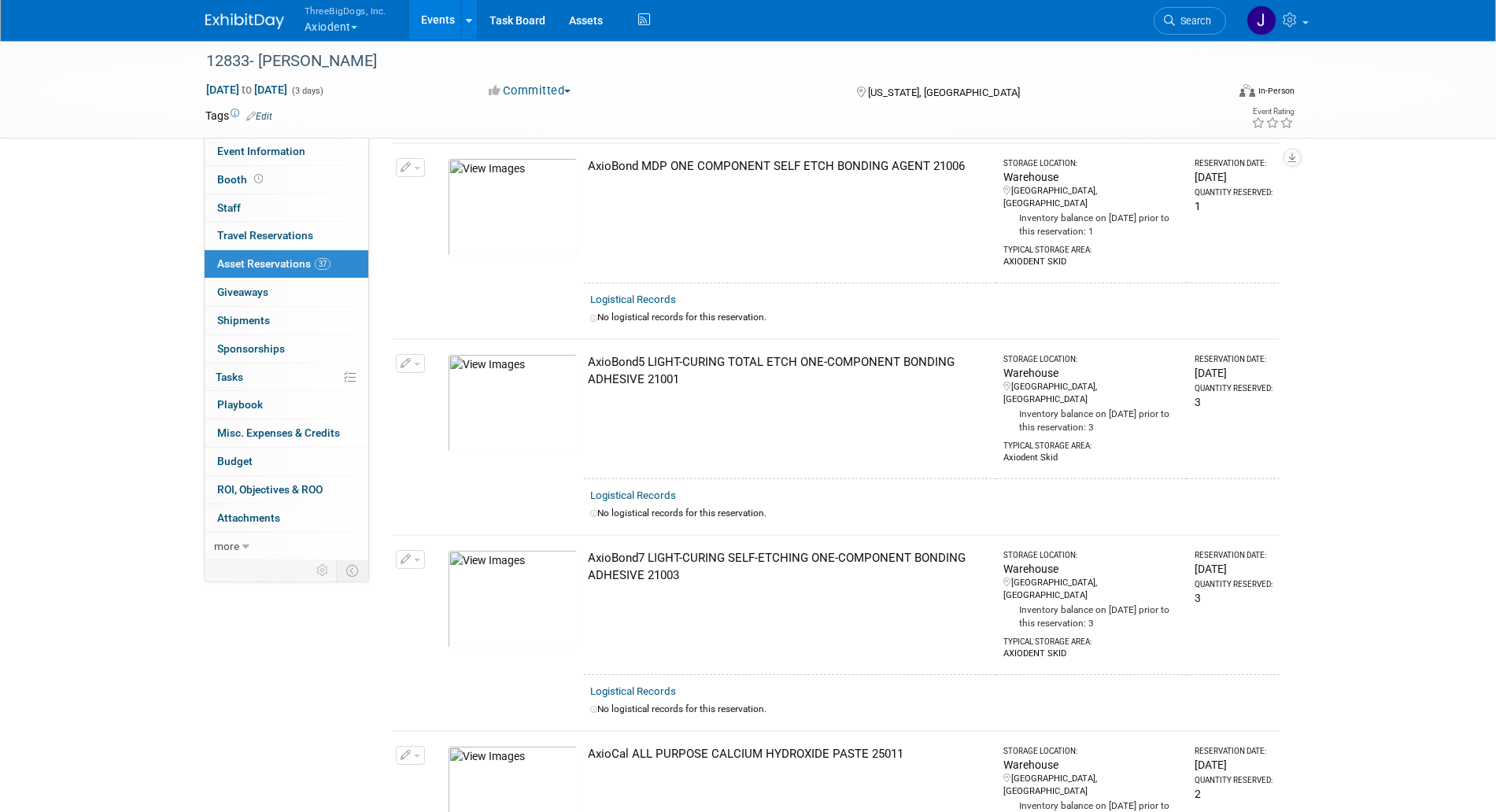
scroll to position [0, 0]
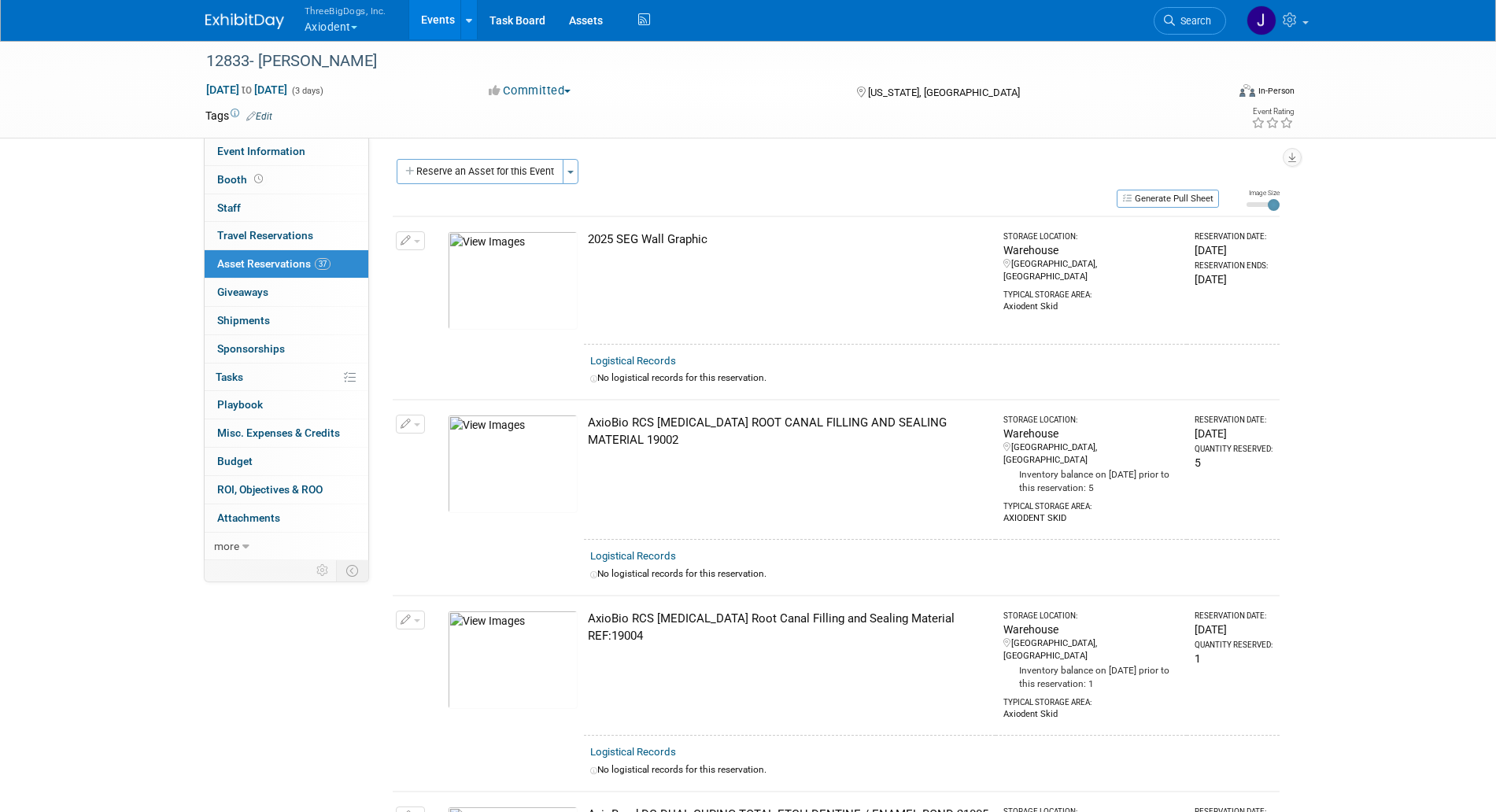
click at [536, 167] on button "Reserve an Asset for this Event" at bounding box center [480, 170] width 167 height 25
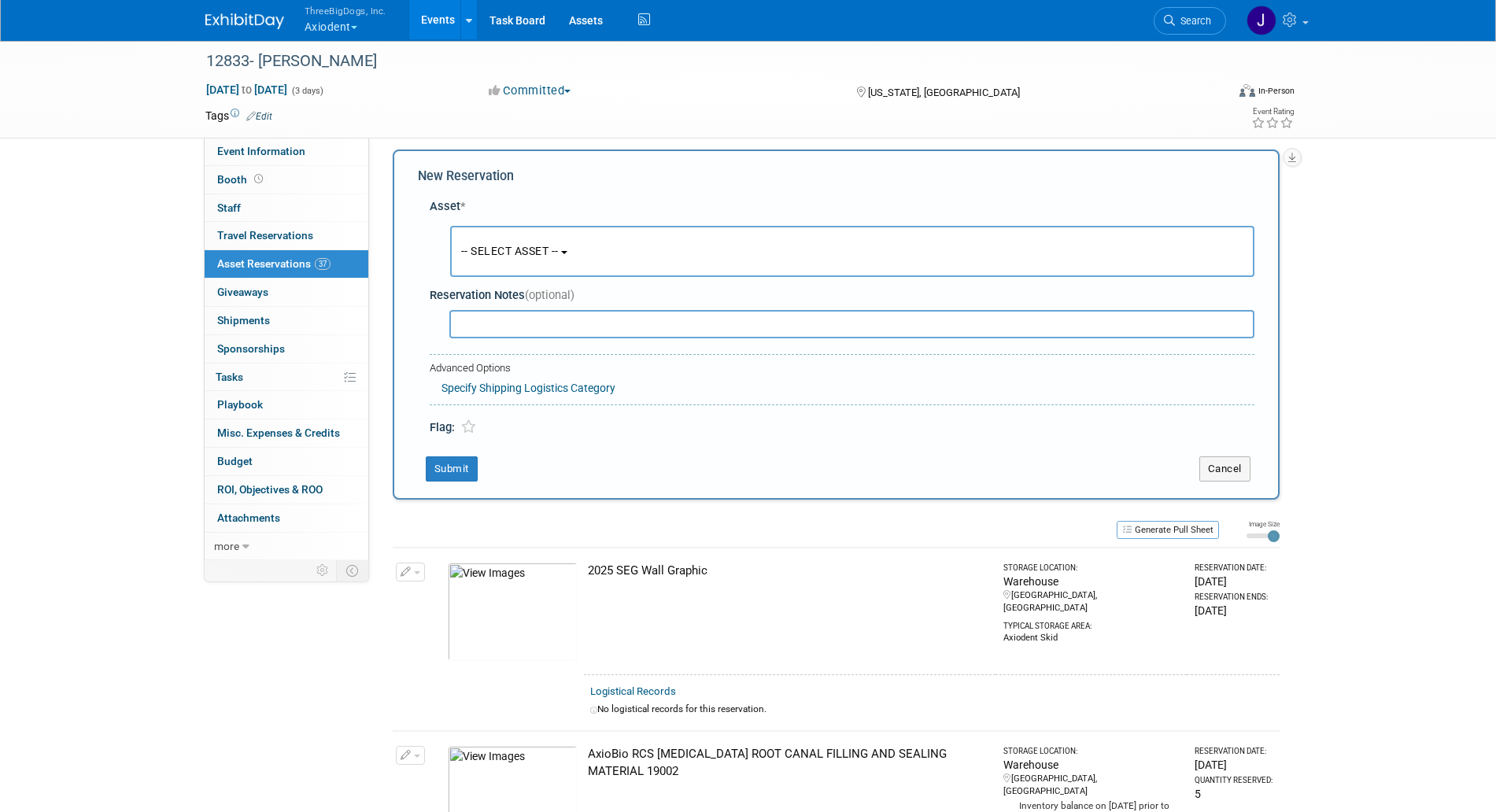
scroll to position [15, 0]
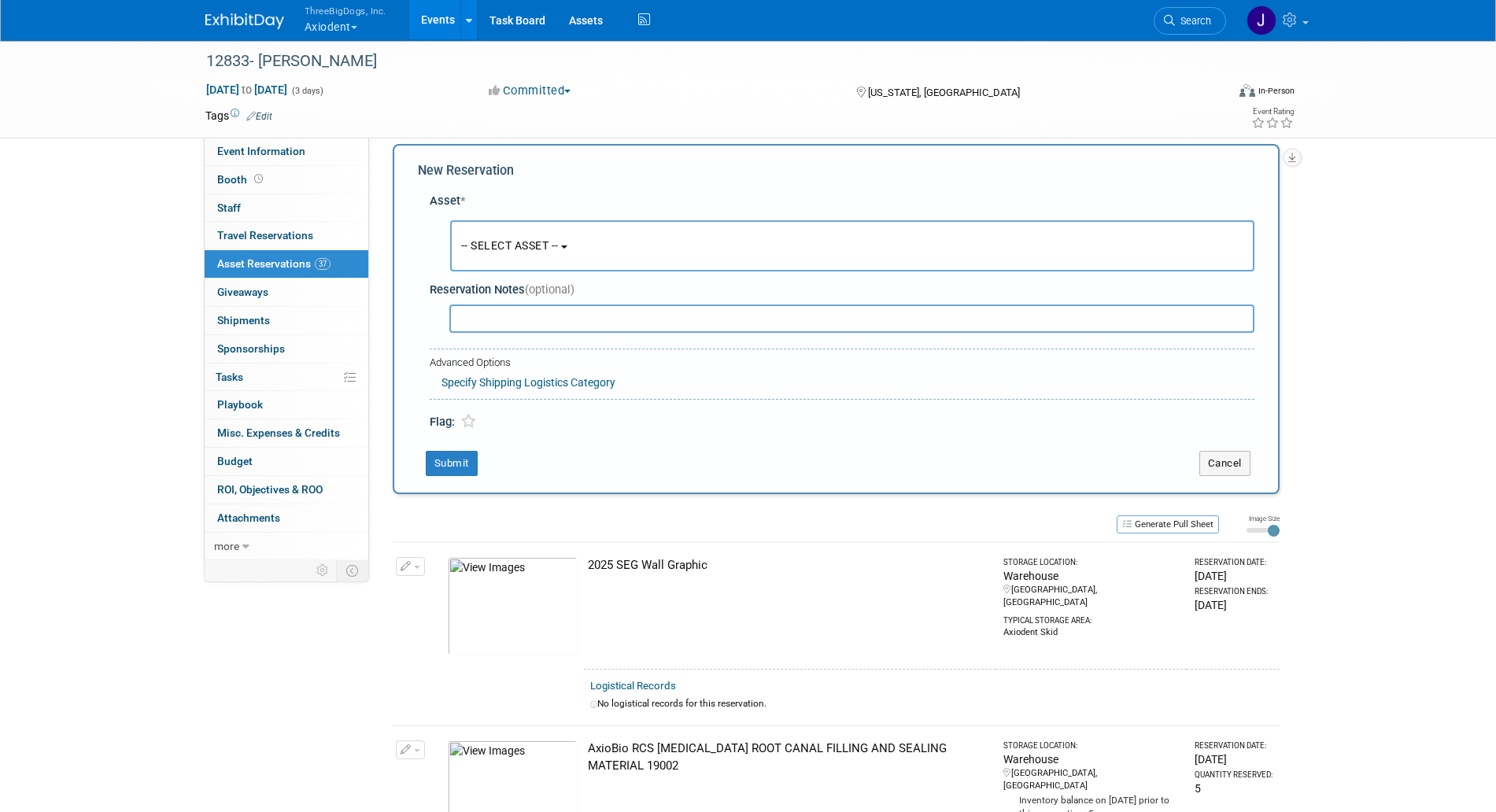
click at [515, 219] on div "-- SELECT ASSET -- <table style='display: inline-block; border-style:none;'><tr…" at bounding box center [845, 247] width 819 height 59
click at [527, 239] on span "-- SELECT ASSET --" at bounding box center [510, 246] width 97 height 13
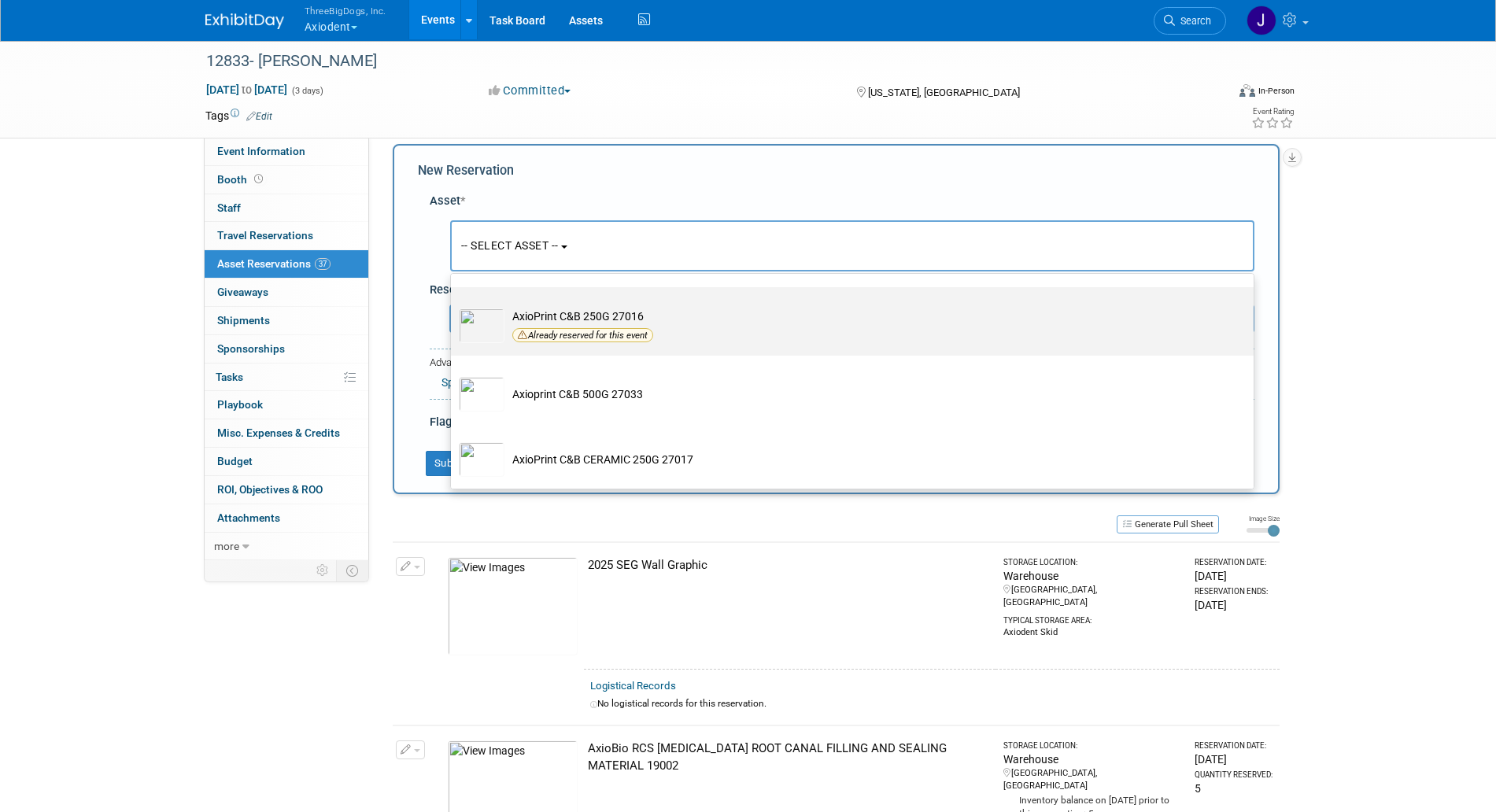
scroll to position [2165, 0]
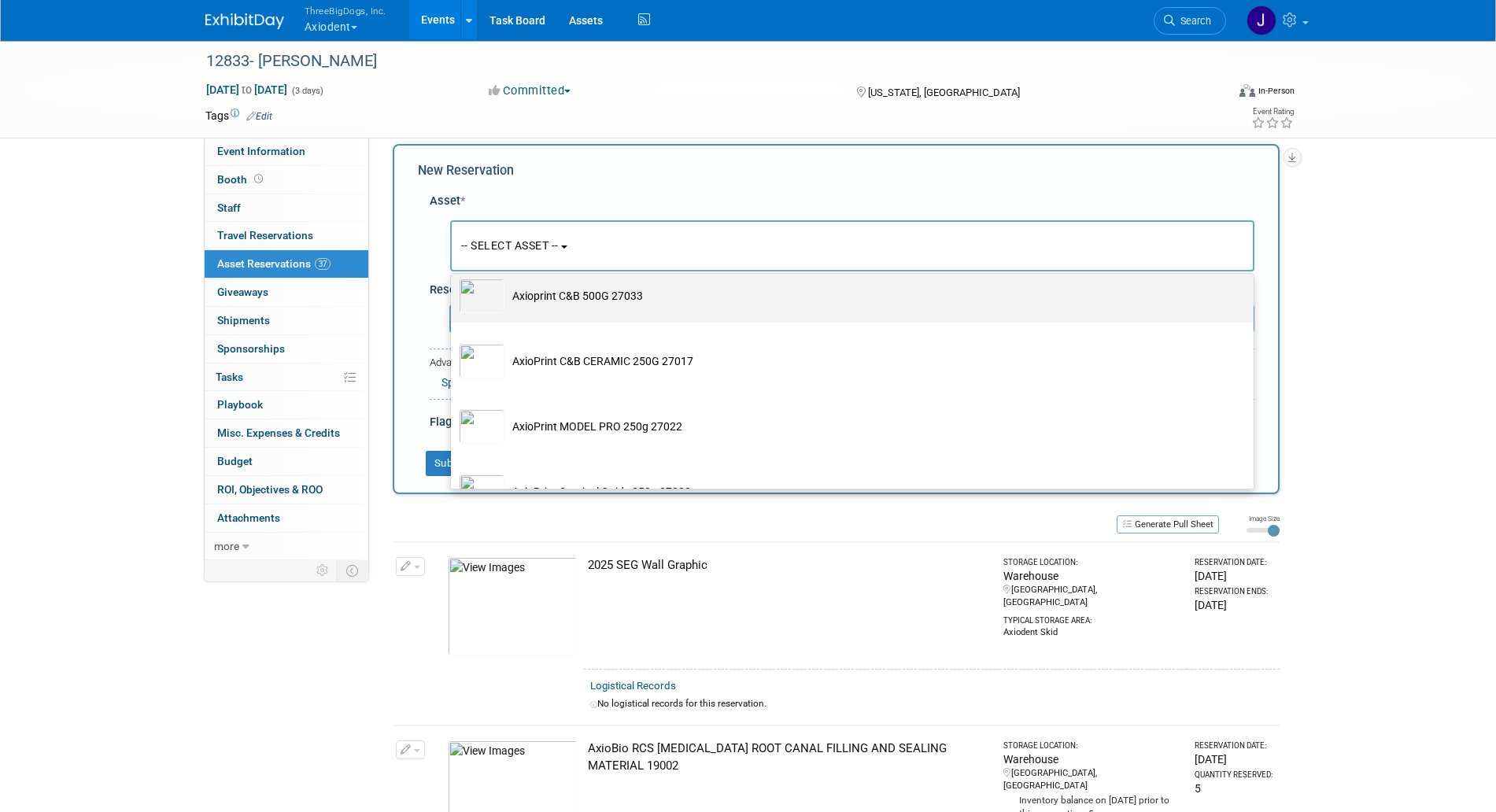
click at [588, 309] on td "Axioprint C&B 500G 27033" at bounding box center [863, 296] width 718 height 35
click at [454, 276] on input "Axioprint C&B 500G 27033" at bounding box center [447, 270] width 10 height 10
select select "10729132"
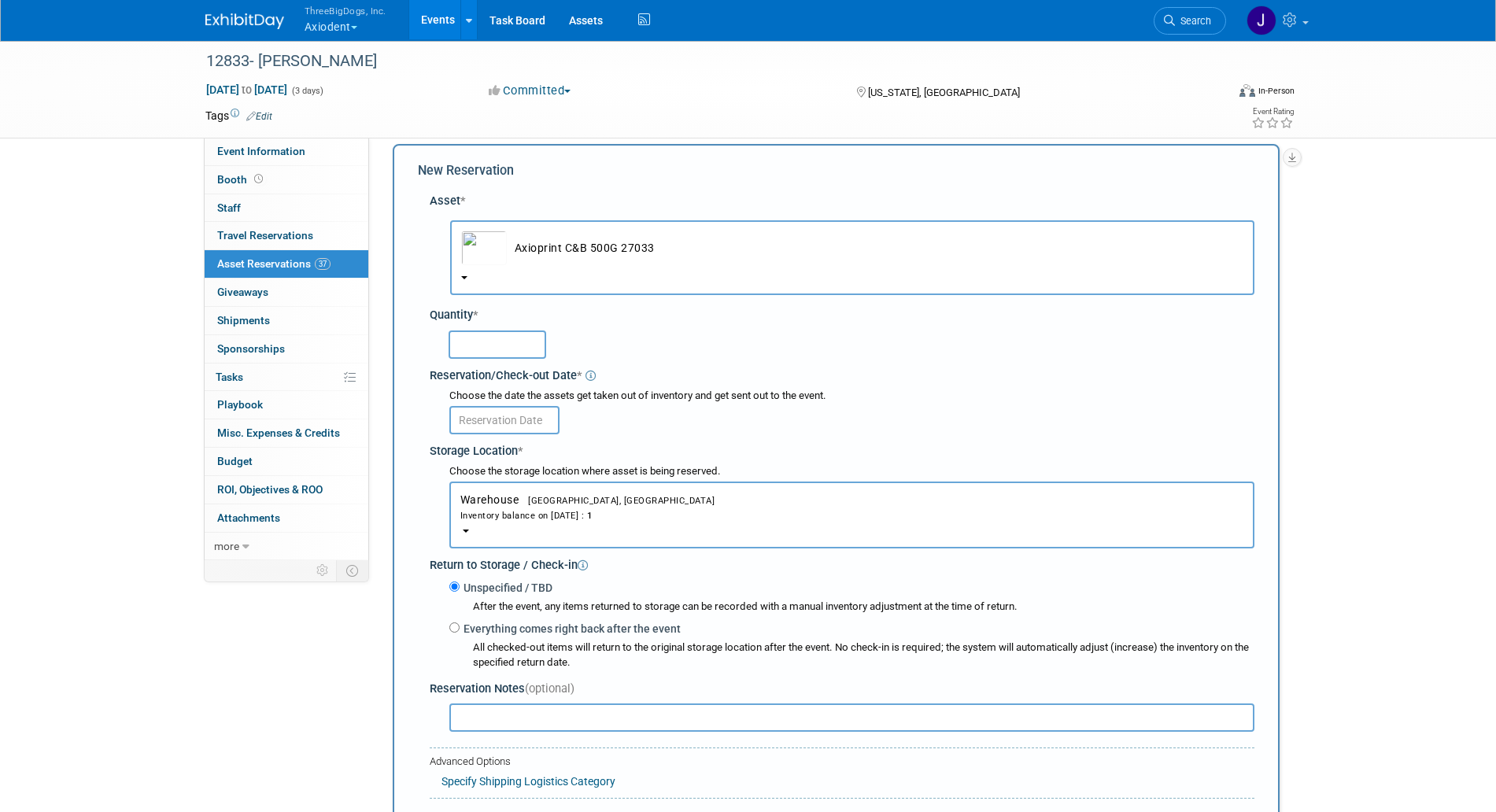
click at [525, 349] on input "text" at bounding box center [497, 345] width 97 height 28
type input "1"
click at [511, 422] on input "text" at bounding box center [504, 420] width 110 height 28
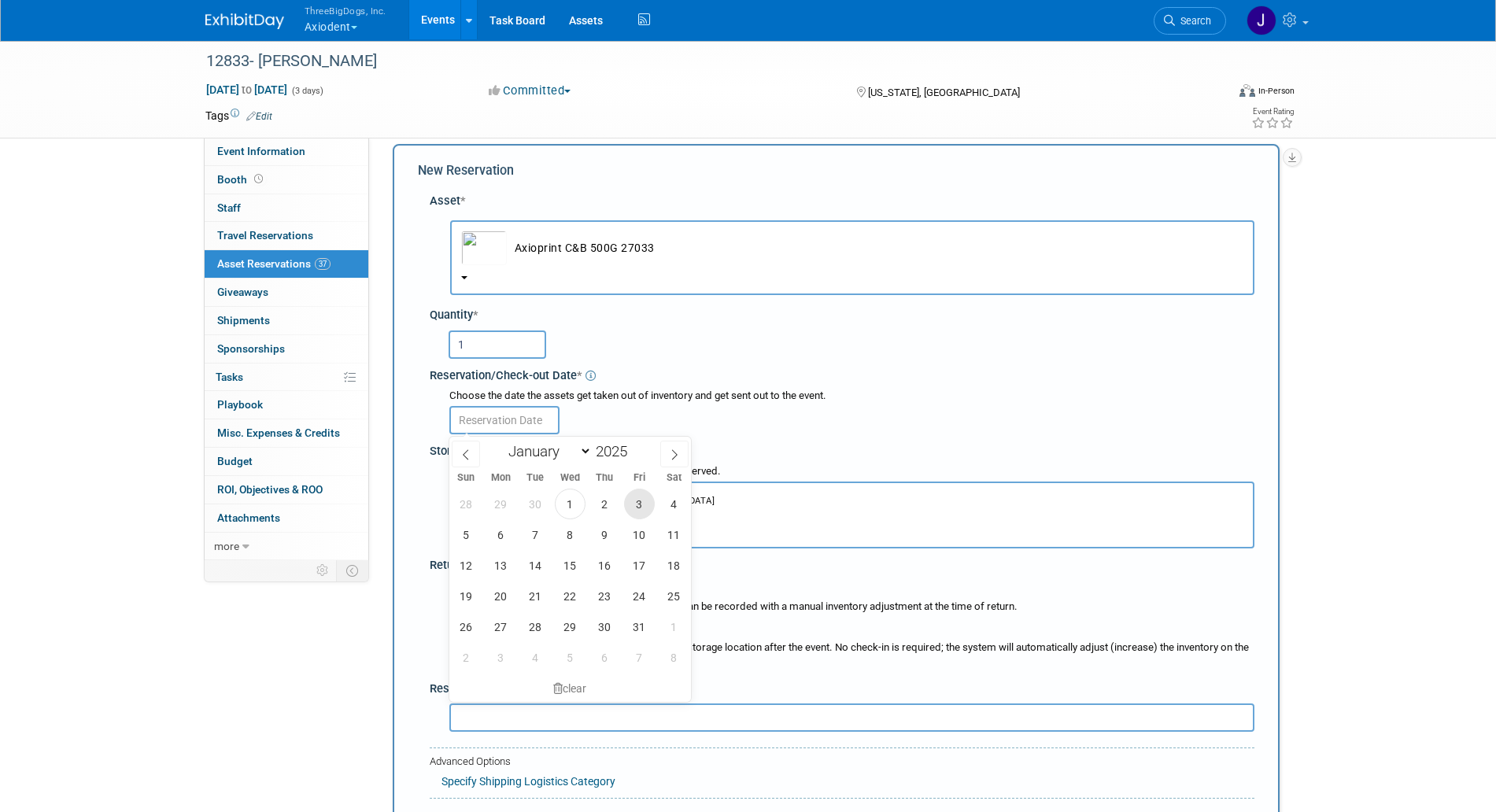
click at [636, 500] on span "3" at bounding box center [639, 503] width 30 height 30
type input "[DATE]"
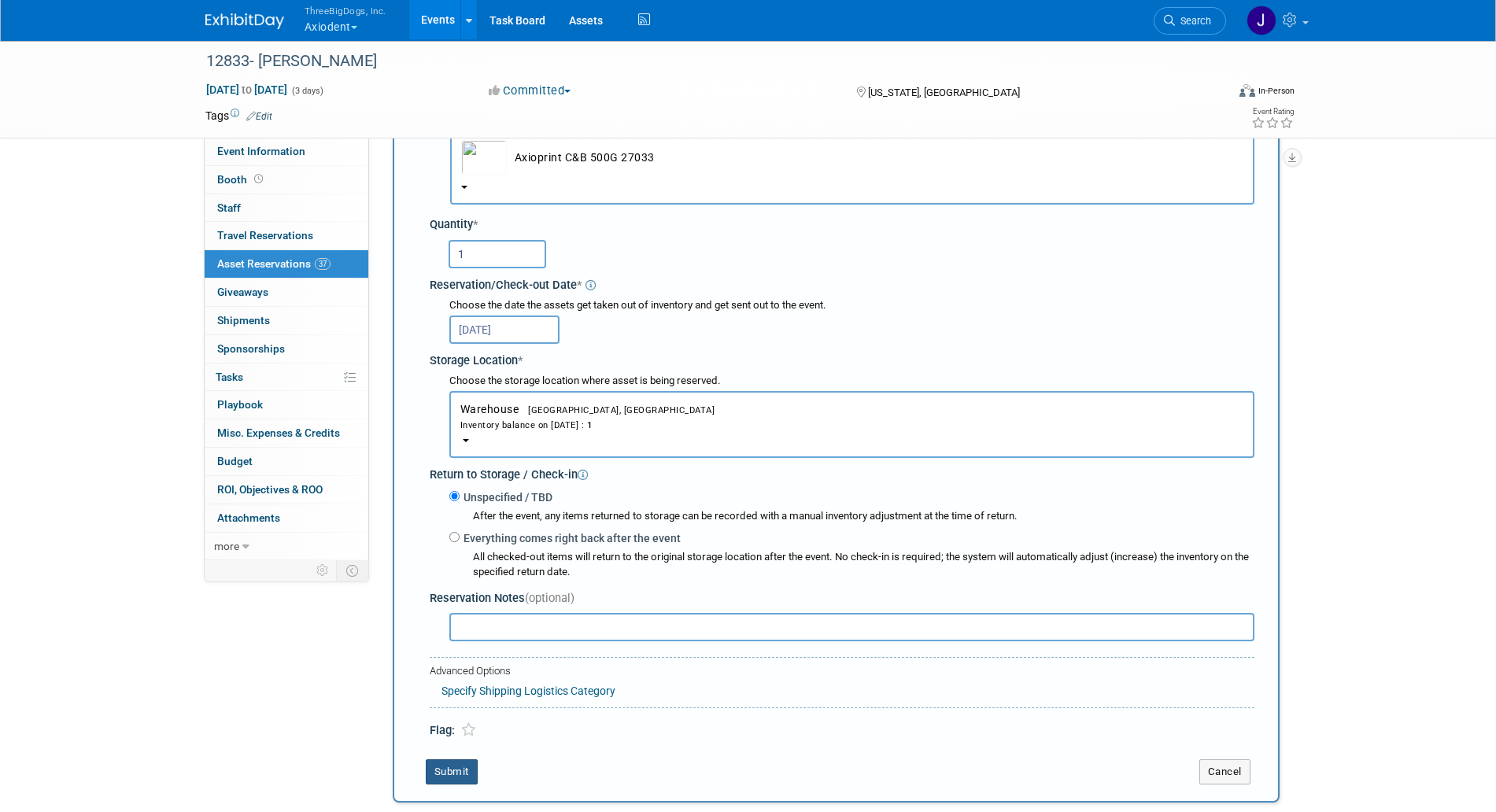
scroll to position [212, 0]
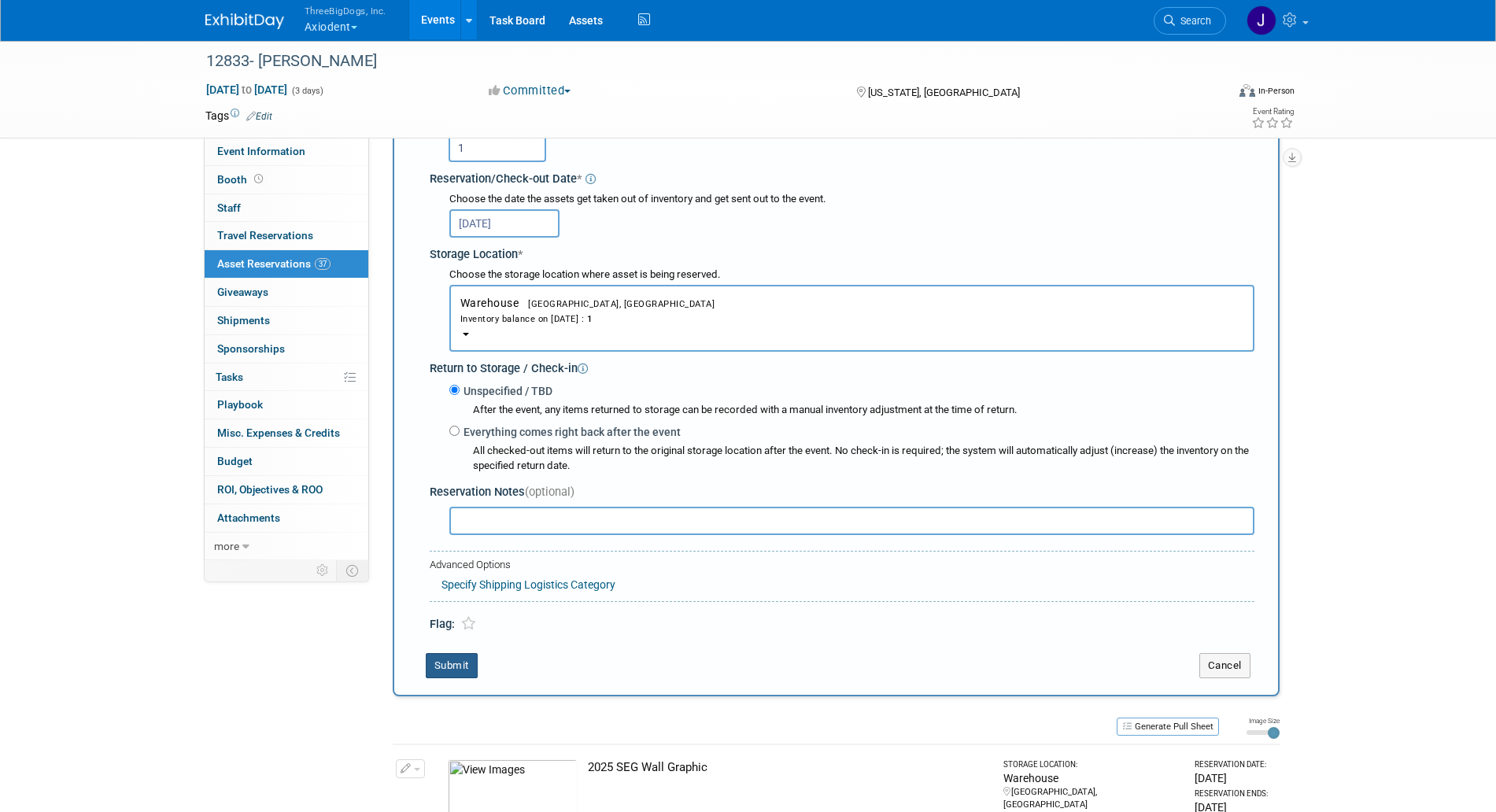
click at [441, 672] on button "Submit" at bounding box center [452, 665] width 52 height 25
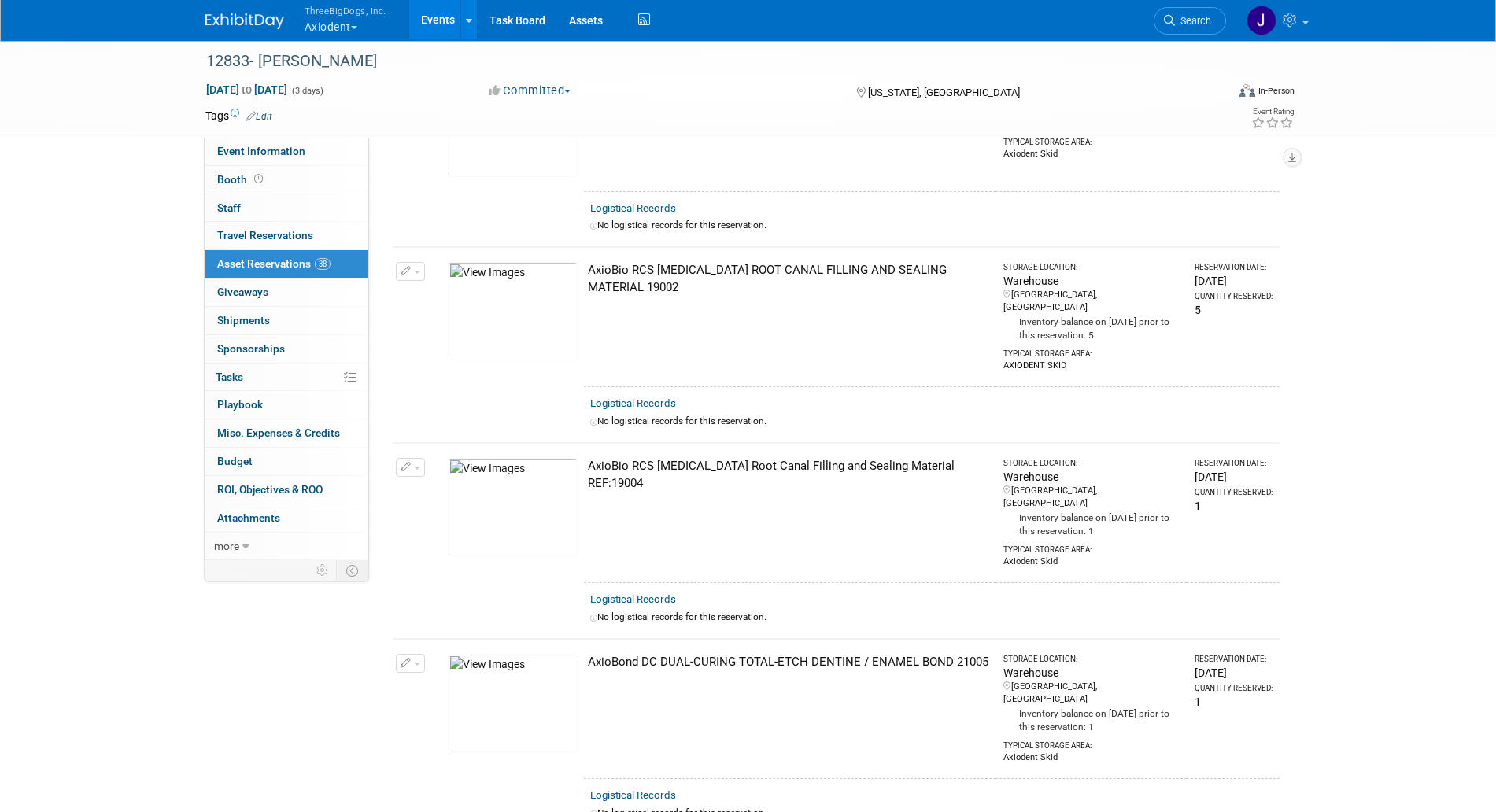
scroll to position [0, 0]
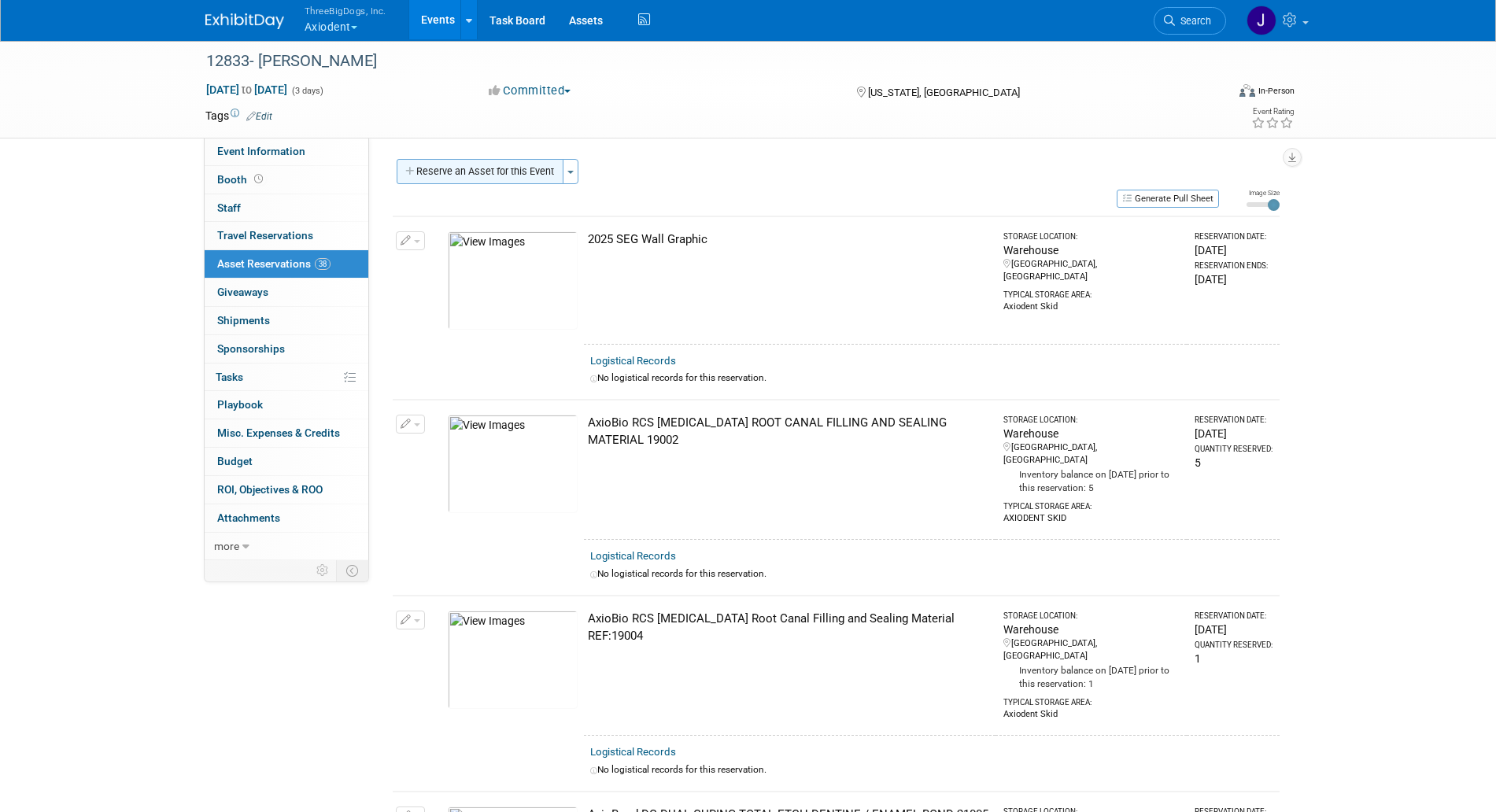
click at [499, 172] on button "Reserve an Asset for this Event" at bounding box center [480, 170] width 167 height 25
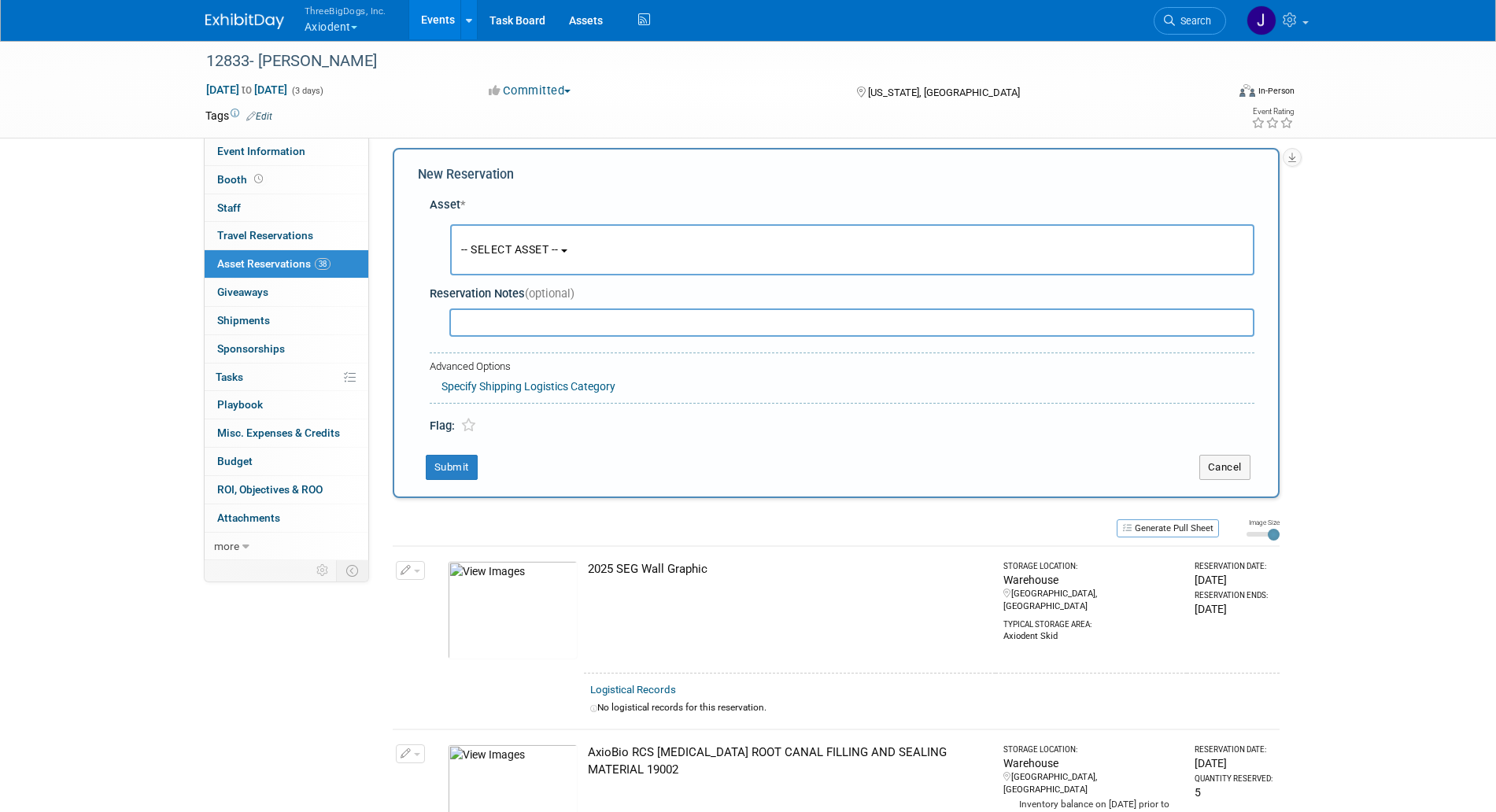
scroll to position [15, 0]
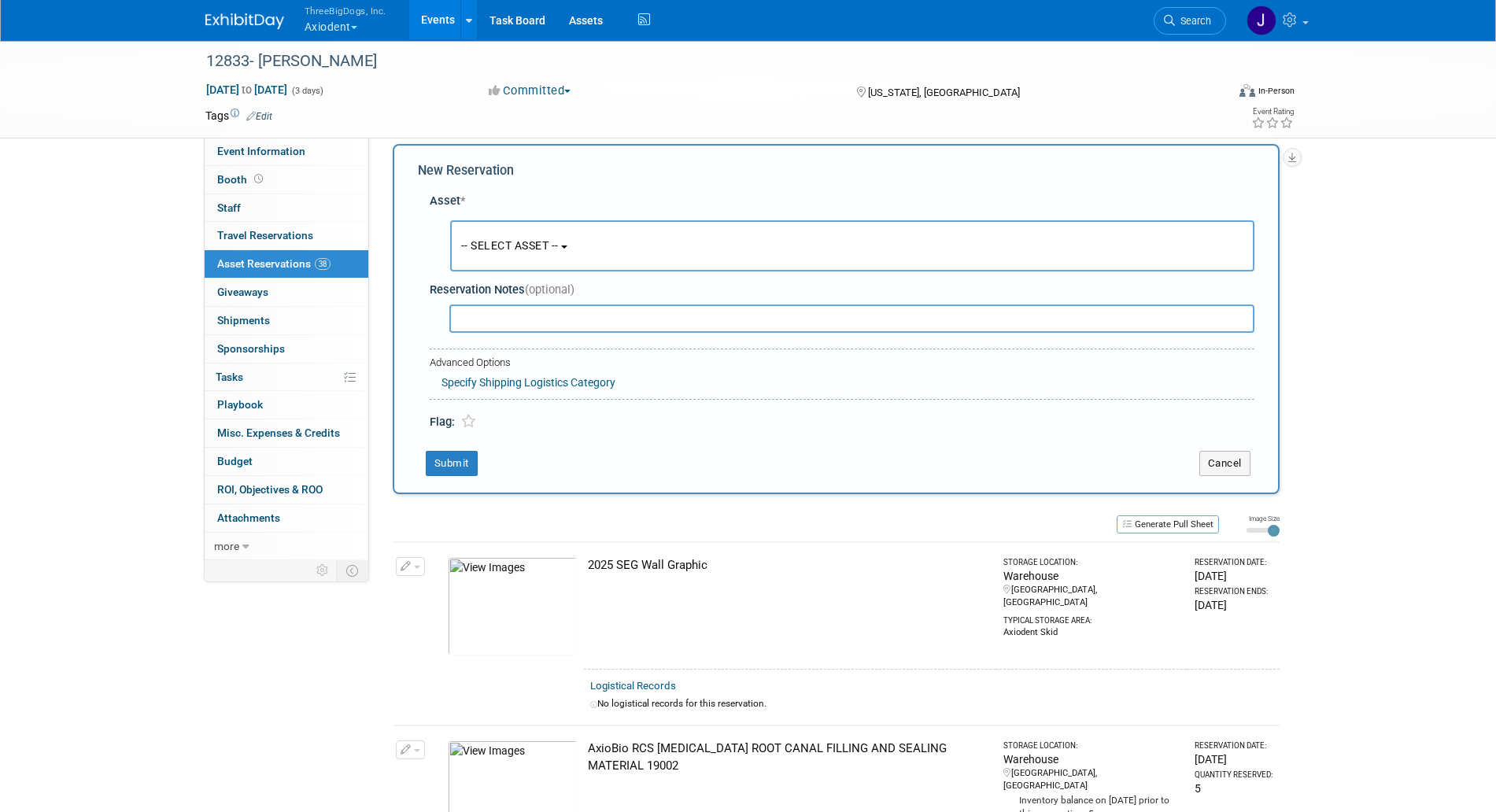
click at [562, 256] on button "-- SELECT ASSET --" at bounding box center [852, 246] width 805 height 51
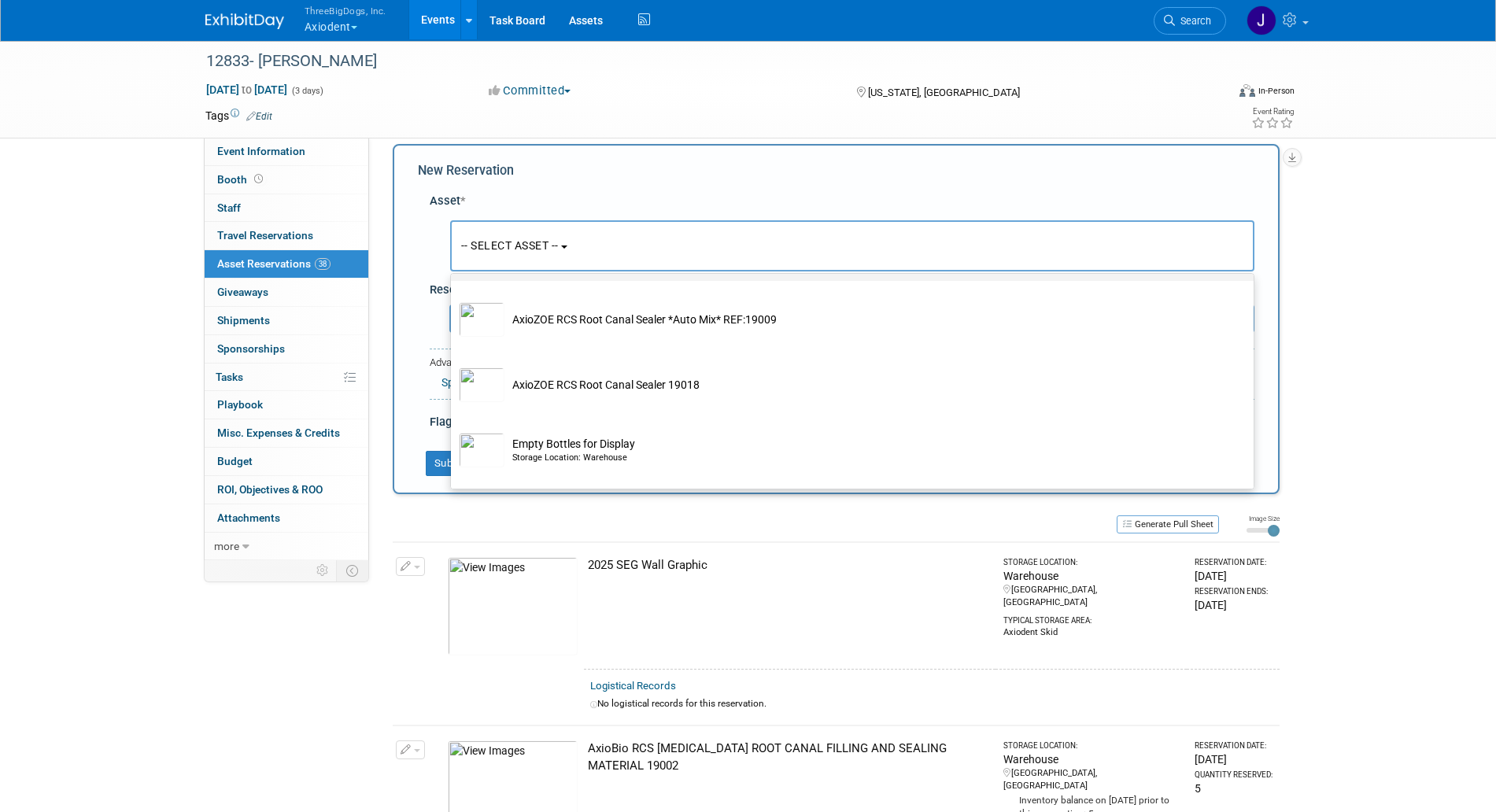
scroll to position [3177, 0]
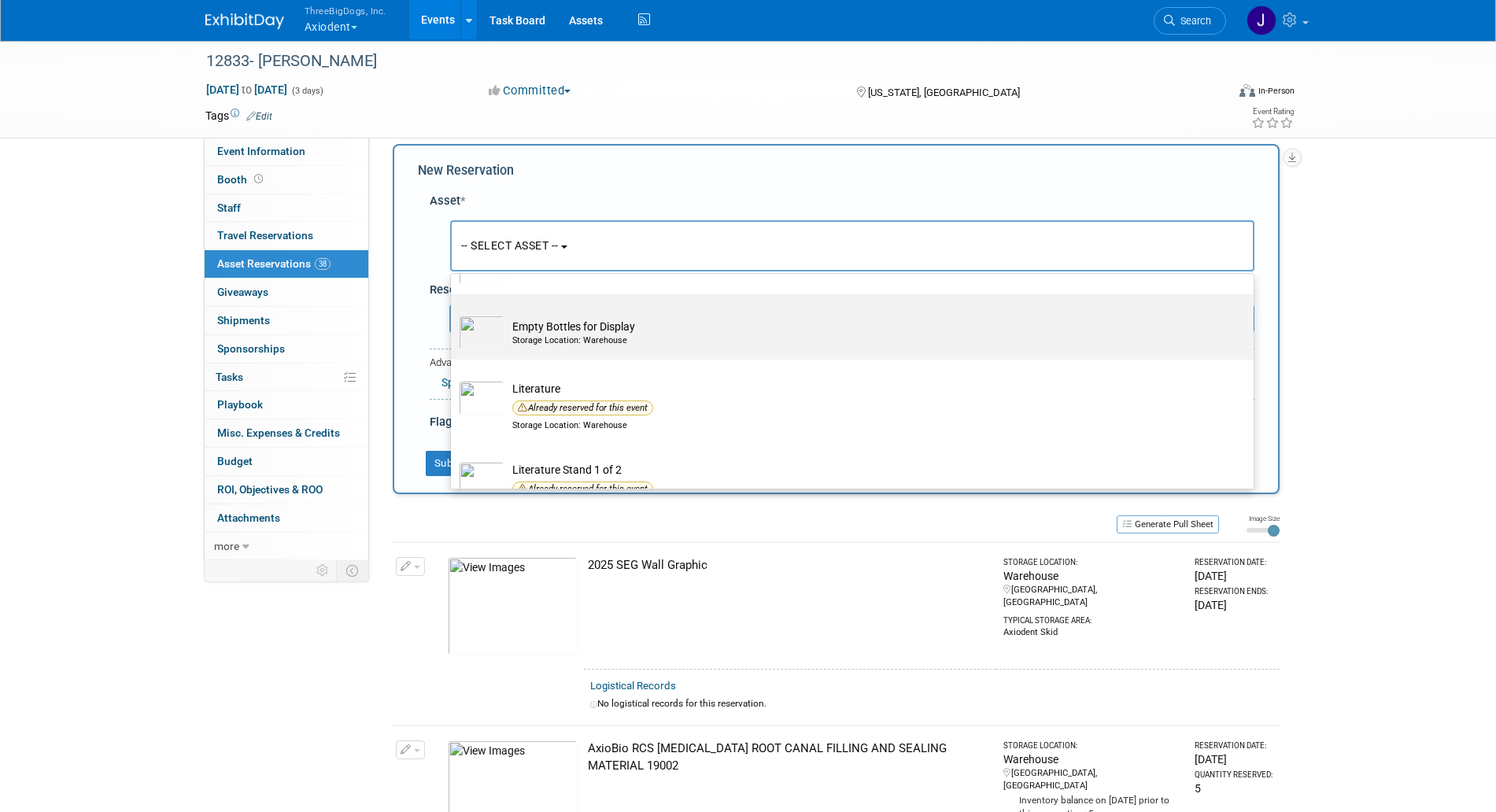
click at [618, 350] on td "Empty Bottles for Display Storage Location: Warehouse" at bounding box center [863, 333] width 718 height 35
click at [454, 313] on input "Empty Bottles for Display Storage Location: Warehouse" at bounding box center [447, 308] width 10 height 10
select select "10729140"
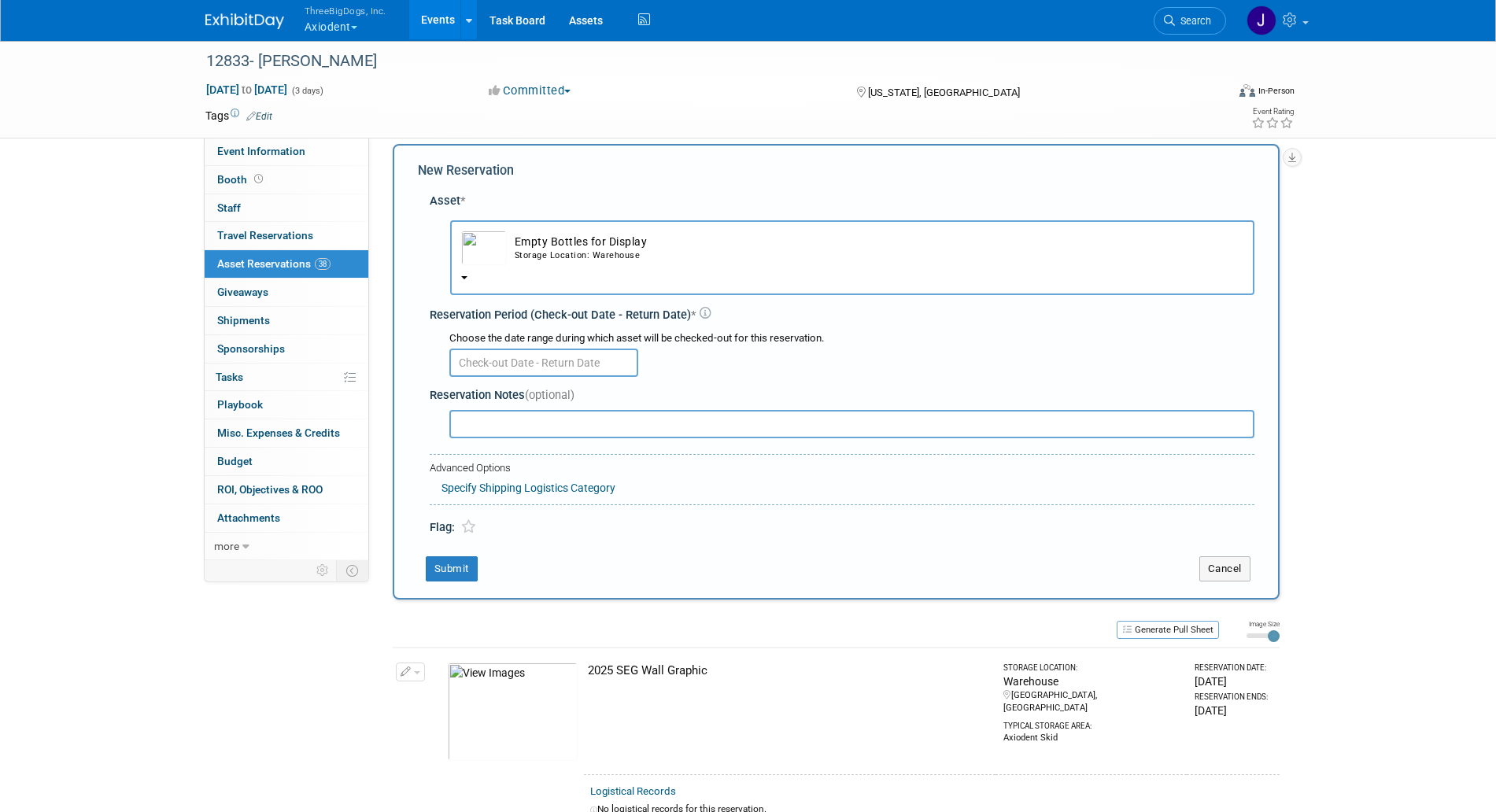
click at [566, 364] on input "text" at bounding box center [544, 362] width 189 height 28
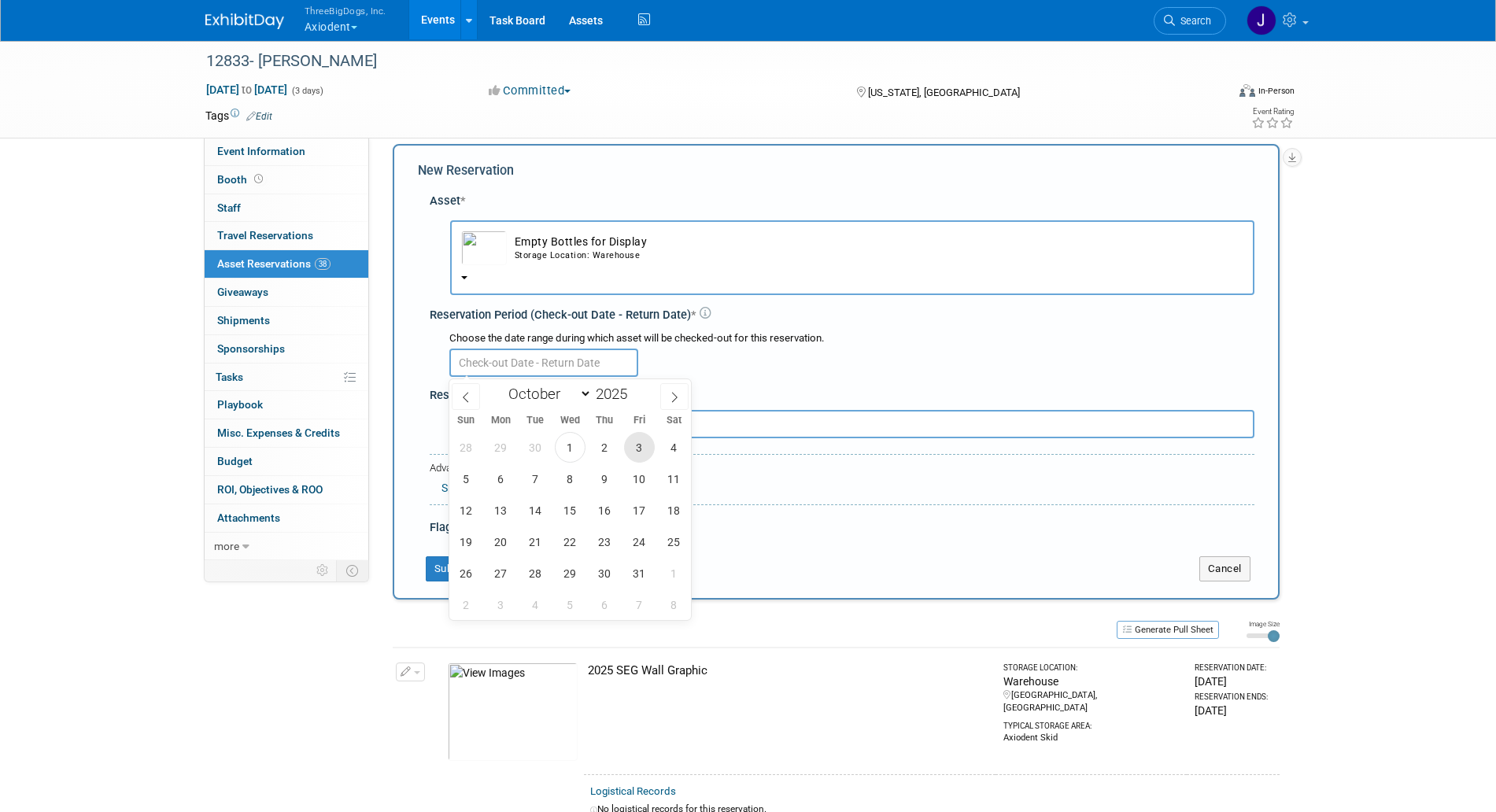
click at [632, 447] on span "3" at bounding box center [639, 446] width 30 height 30
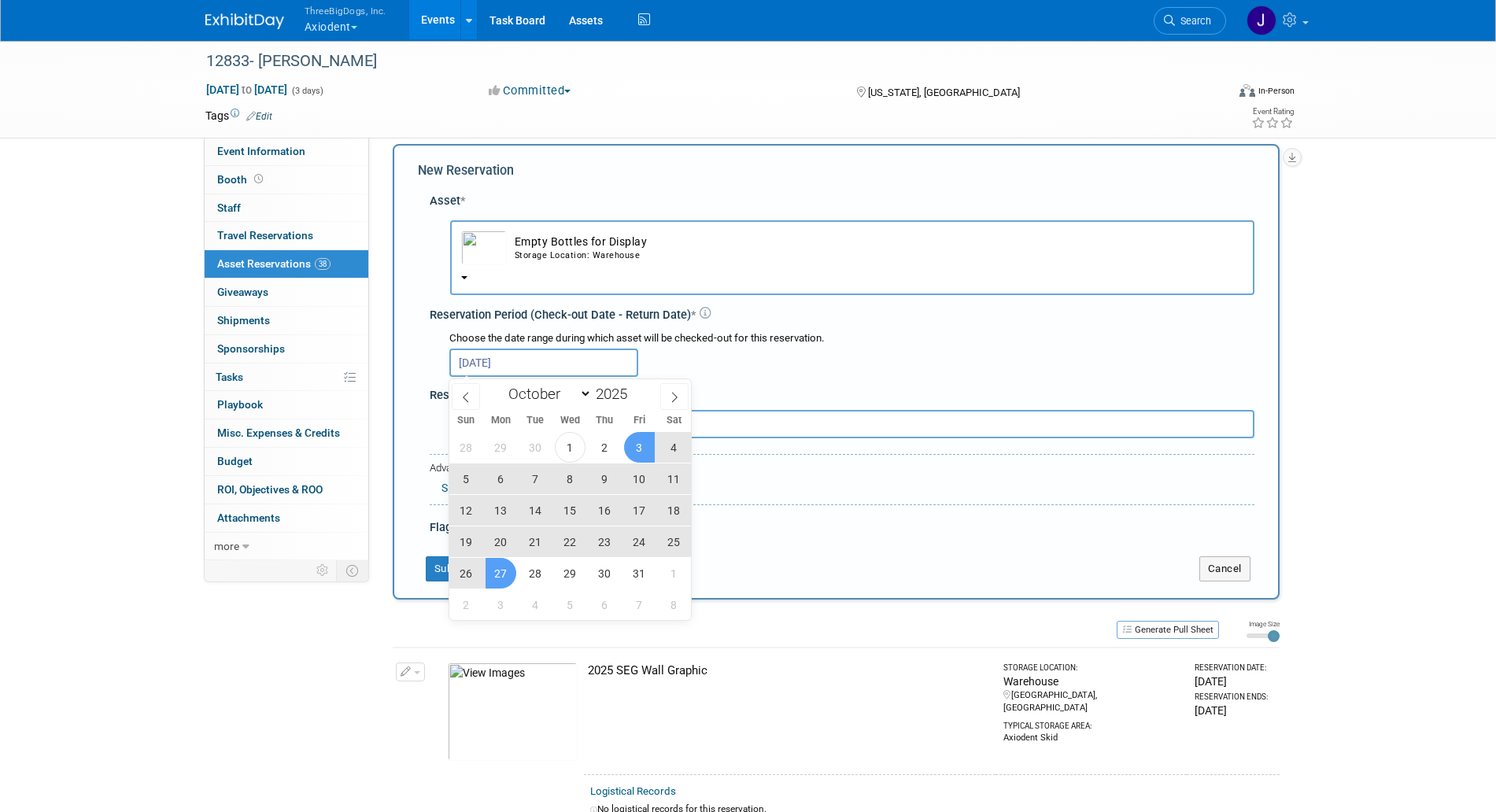
click at [504, 575] on span "27" at bounding box center [500, 573] width 30 height 30
type input "Oct 3, 2025 to Oct 27, 2025"
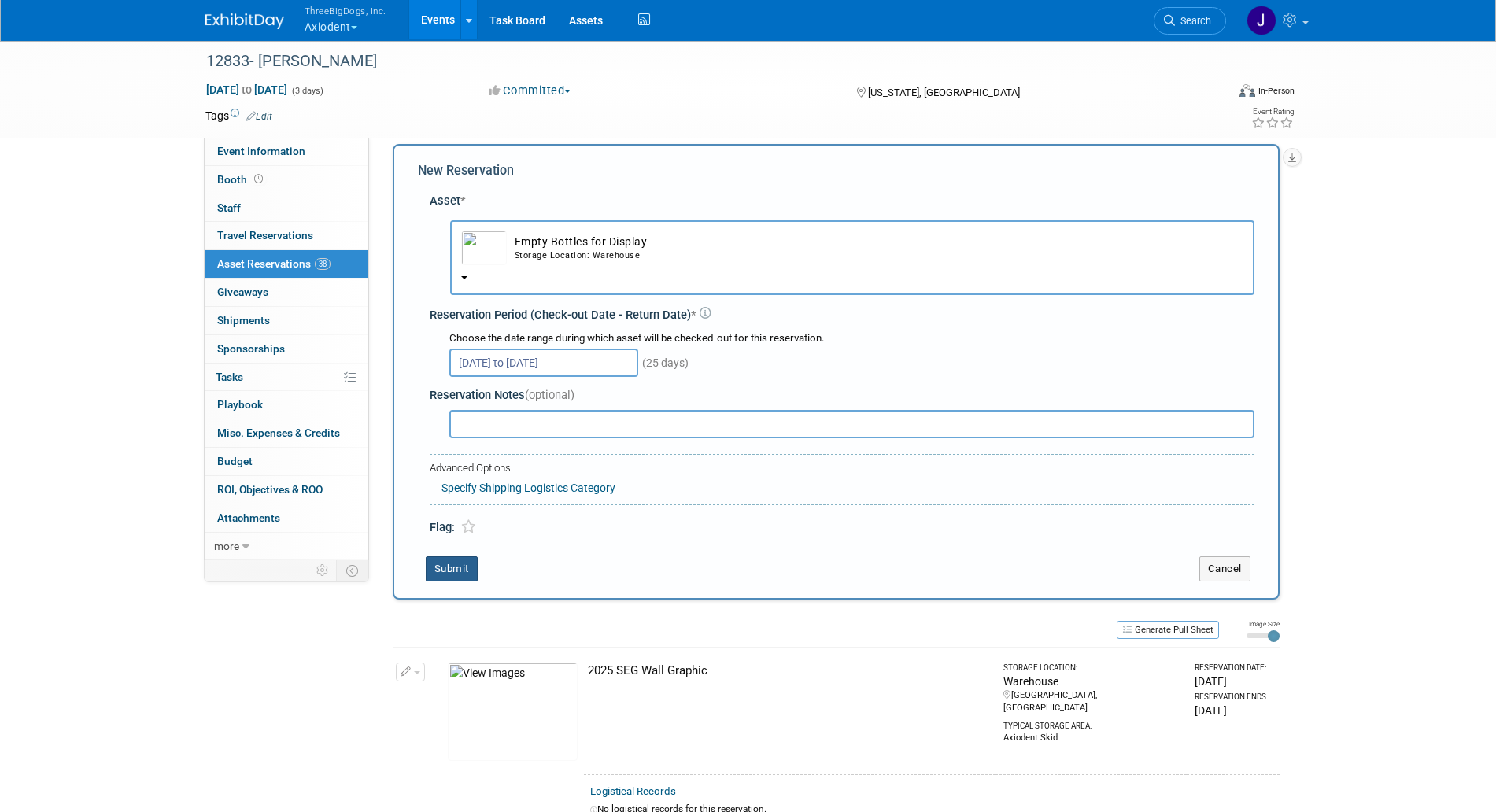
click at [461, 579] on button "Submit" at bounding box center [452, 568] width 52 height 25
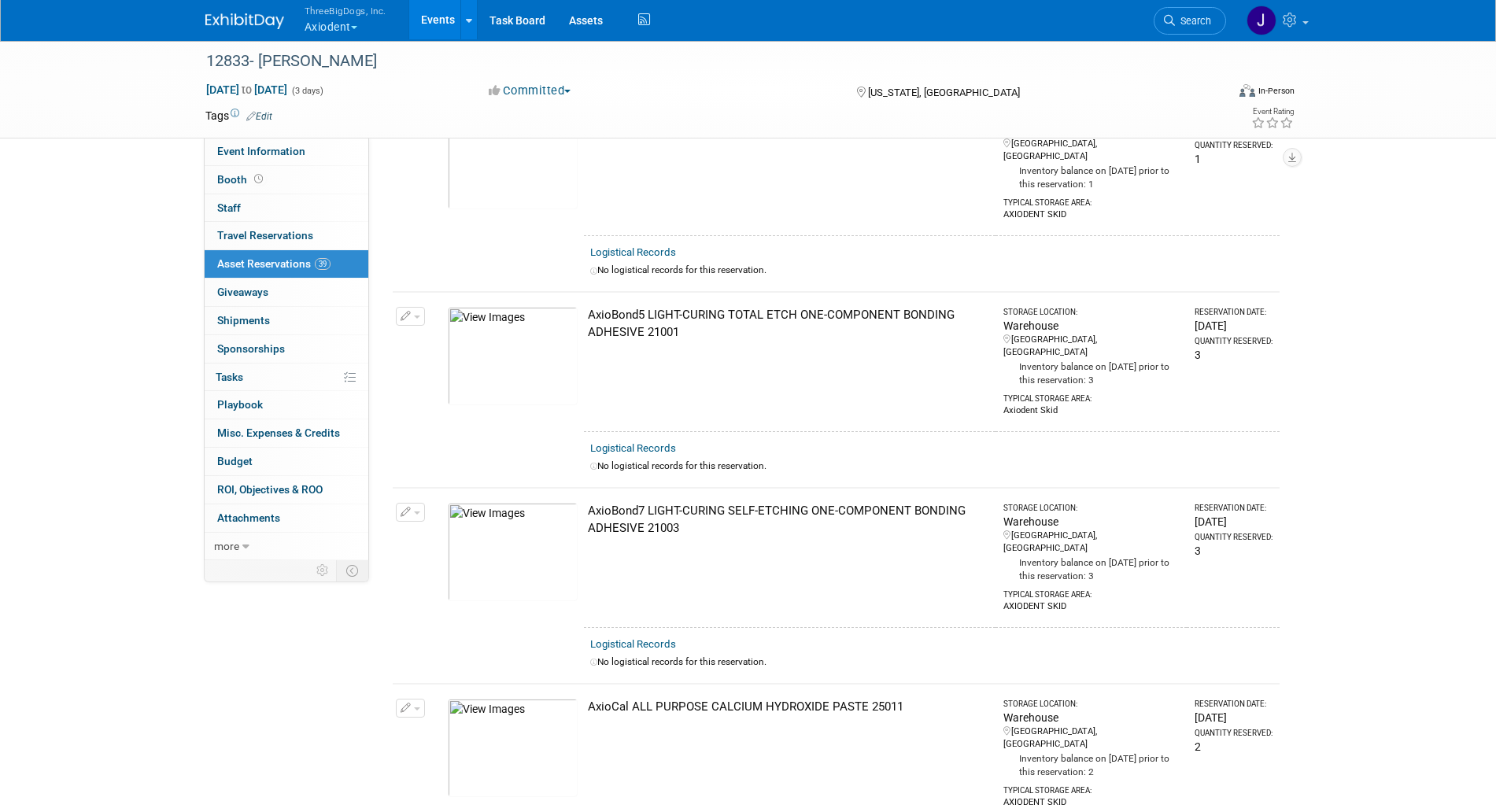
scroll to position [0, 0]
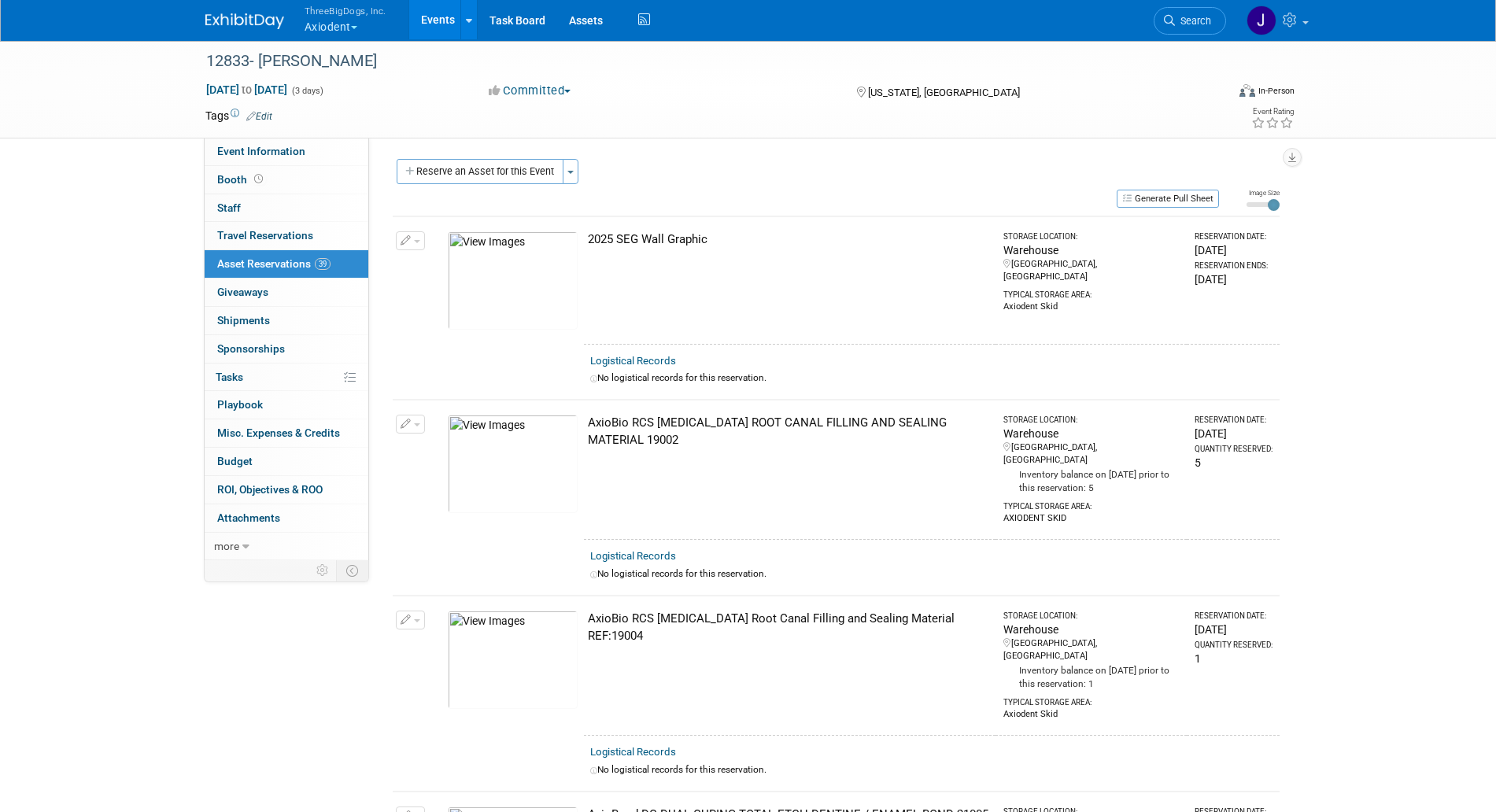
click at [533, 158] on div "Event Website: Edit https://www.adaexhibits.org/ Exhibitor Website: Edit https:…" at bounding box center [830, 348] width 922 height 422
click at [541, 178] on button "Reserve an Asset for this Event" at bounding box center [480, 170] width 167 height 25
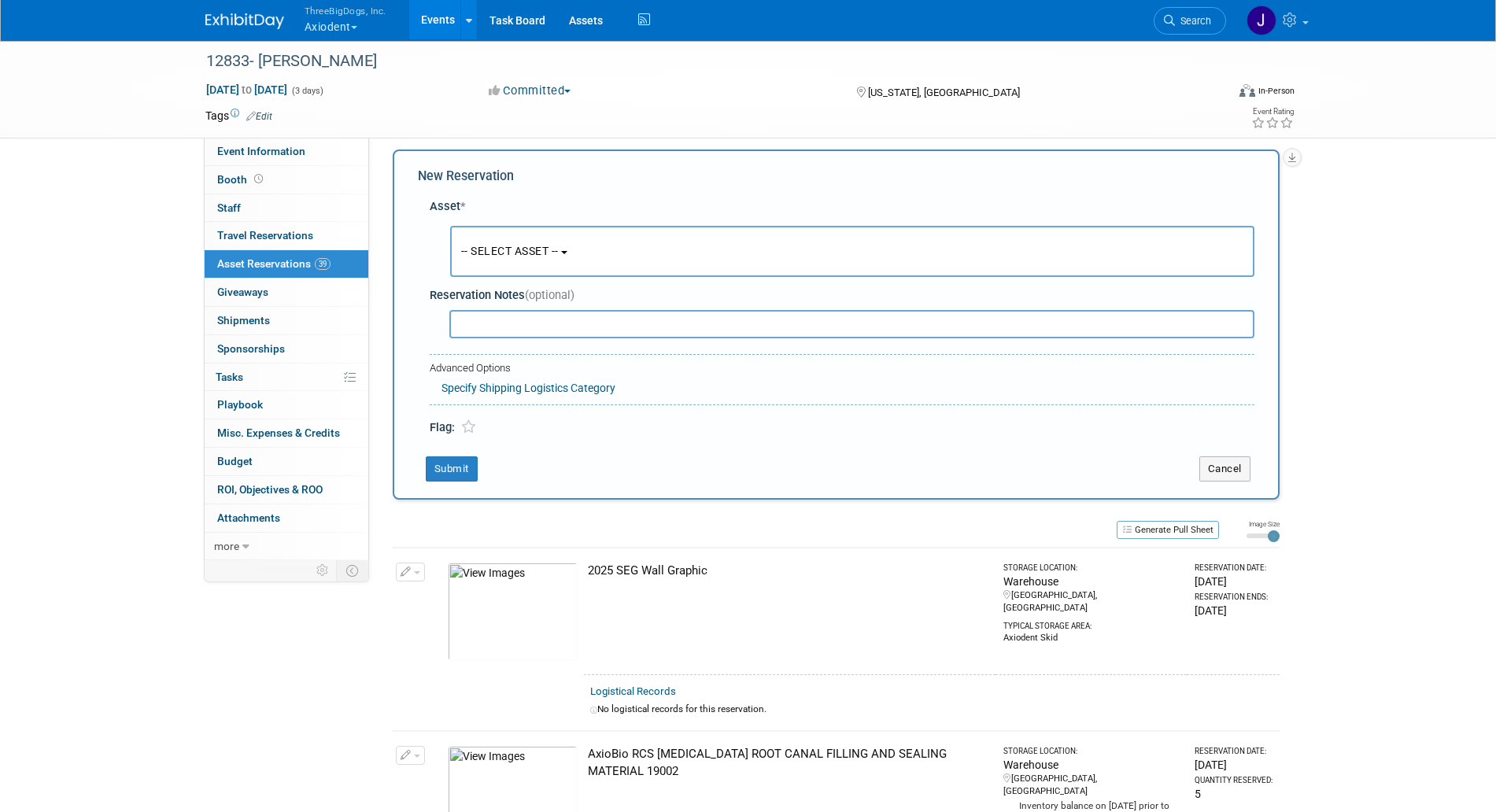
scroll to position [15, 0]
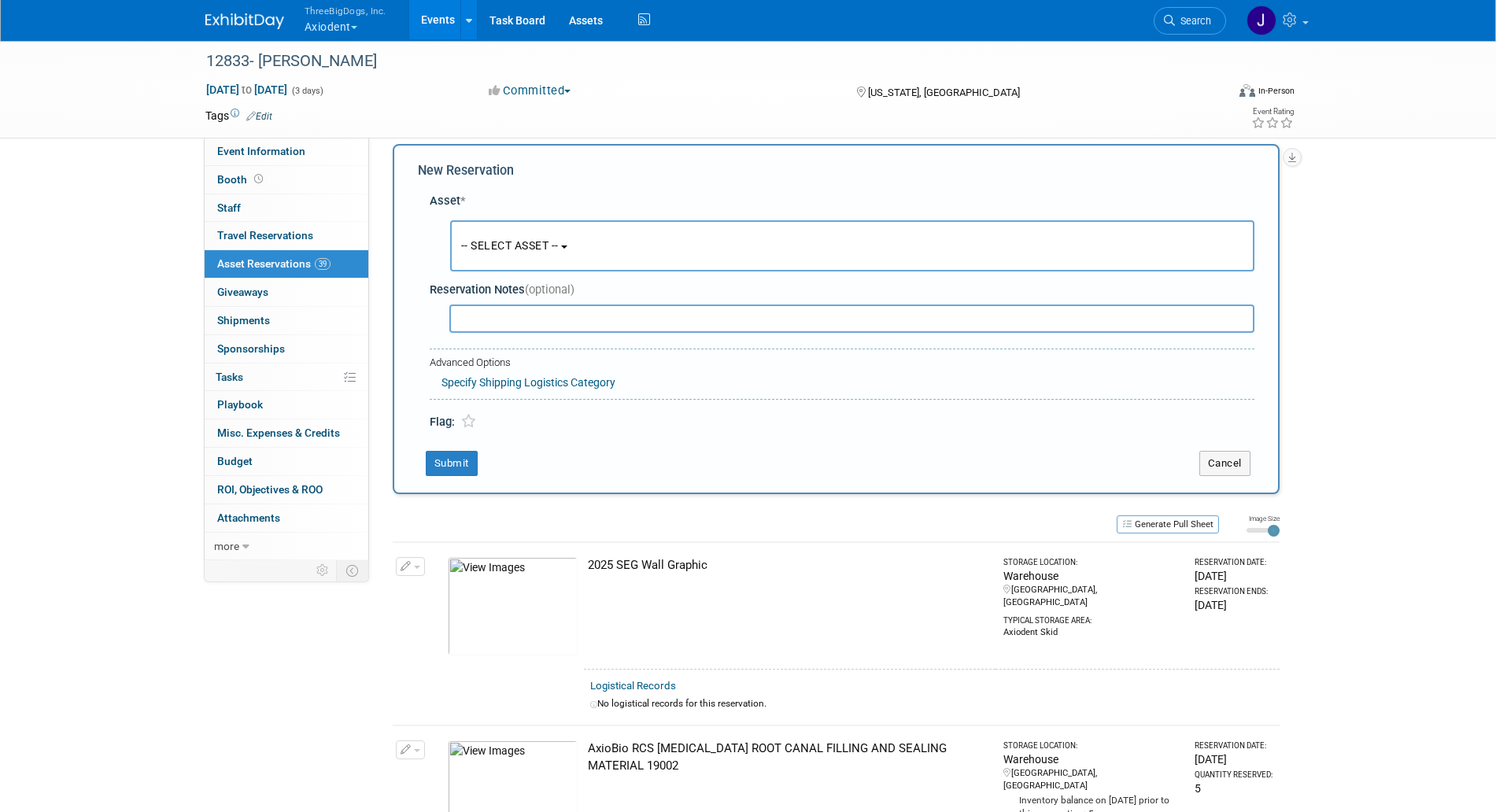
click at [593, 263] on button "-- SELECT ASSET --" at bounding box center [852, 246] width 805 height 51
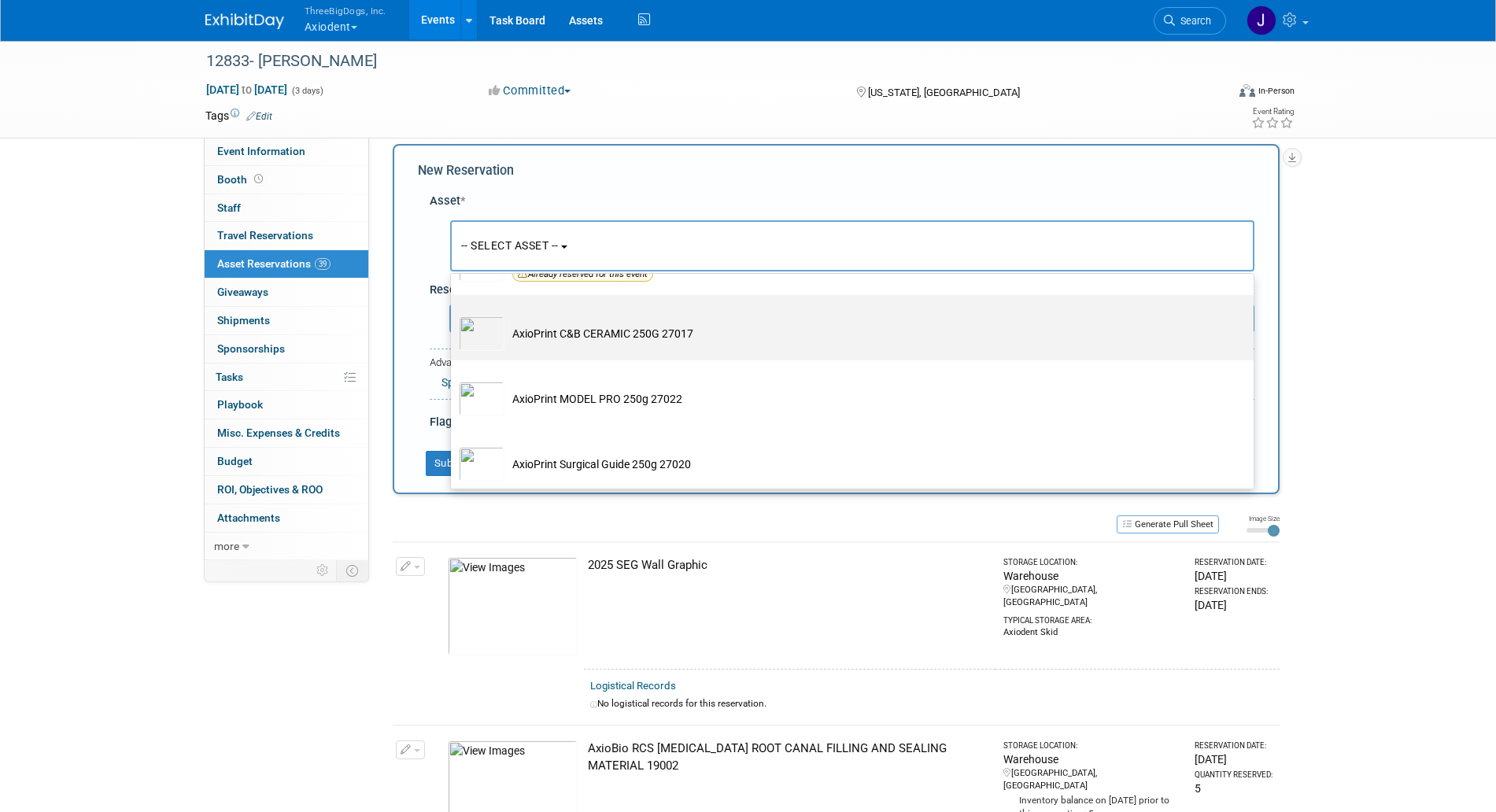
scroll to position [2165, 0]
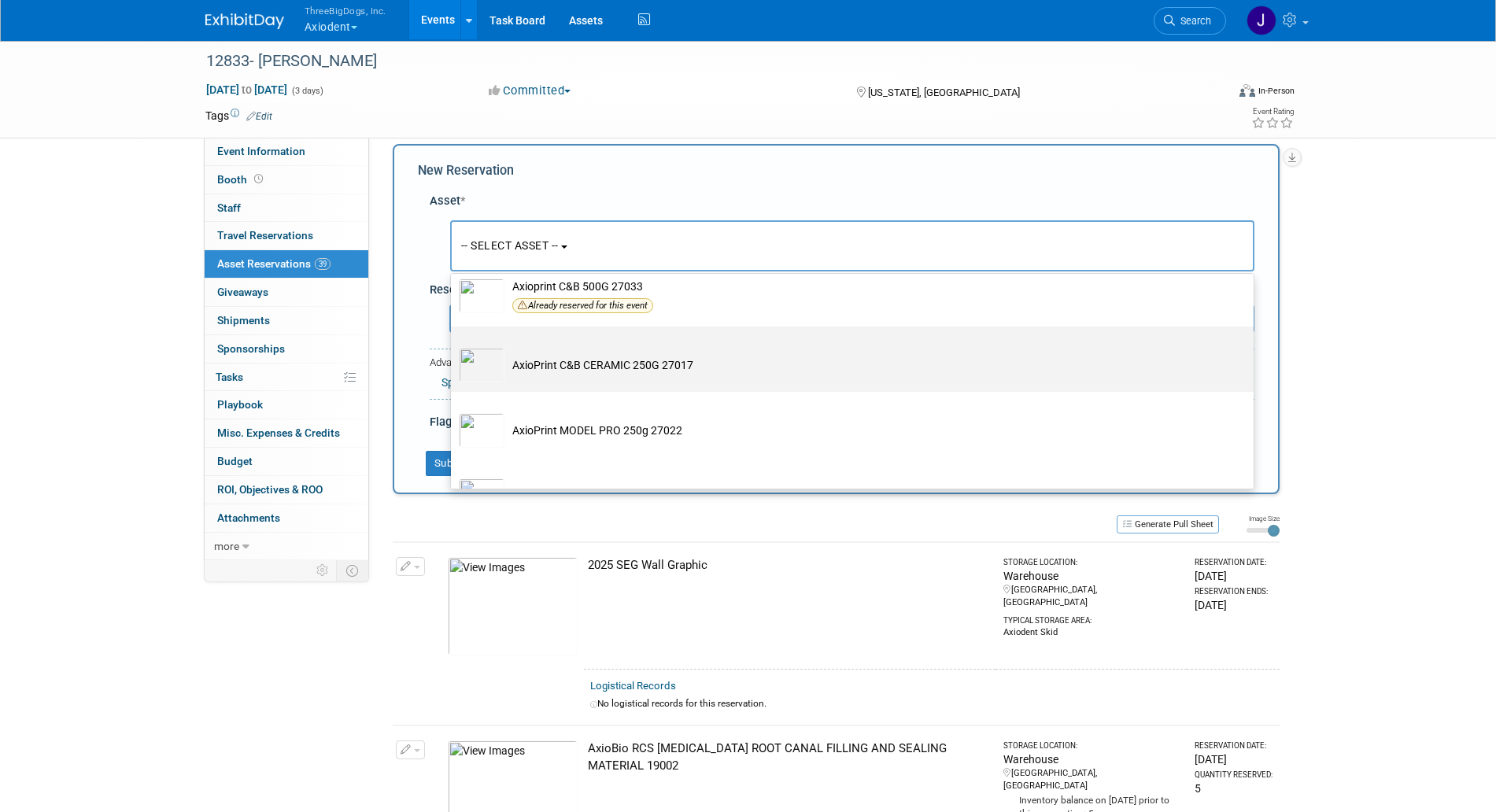
click at [597, 378] on td "AxioPrint C&B CERAMIC 250G 27017" at bounding box center [863, 366] width 718 height 35
click at [454, 346] on input "AxioPrint C&B CERAMIC 250G 27017" at bounding box center [447, 340] width 10 height 10
select select "10729124"
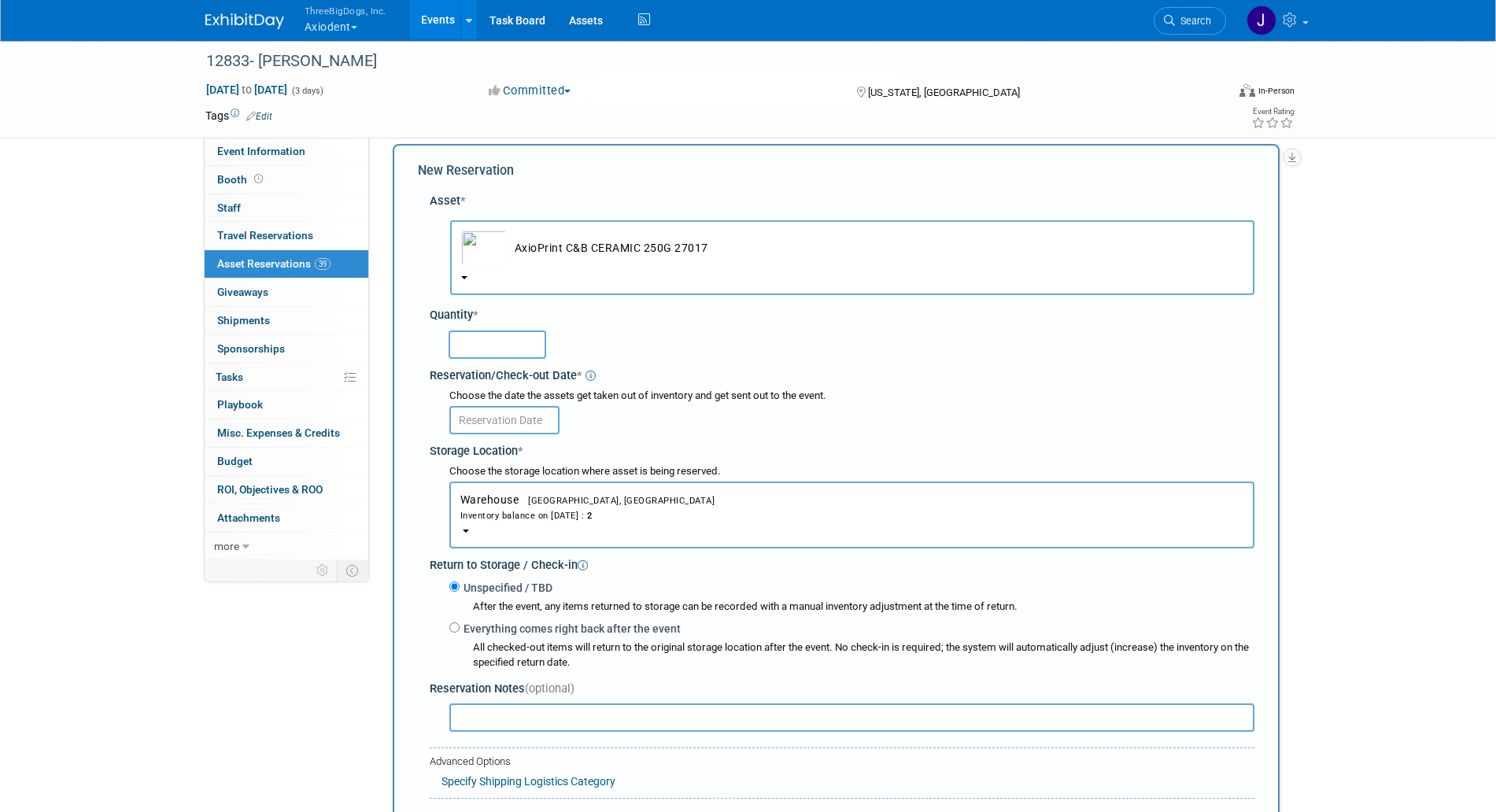
click at [520, 345] on input "text" at bounding box center [497, 345] width 97 height 28
type input "2"
click at [500, 423] on input "text" at bounding box center [504, 420] width 110 height 28
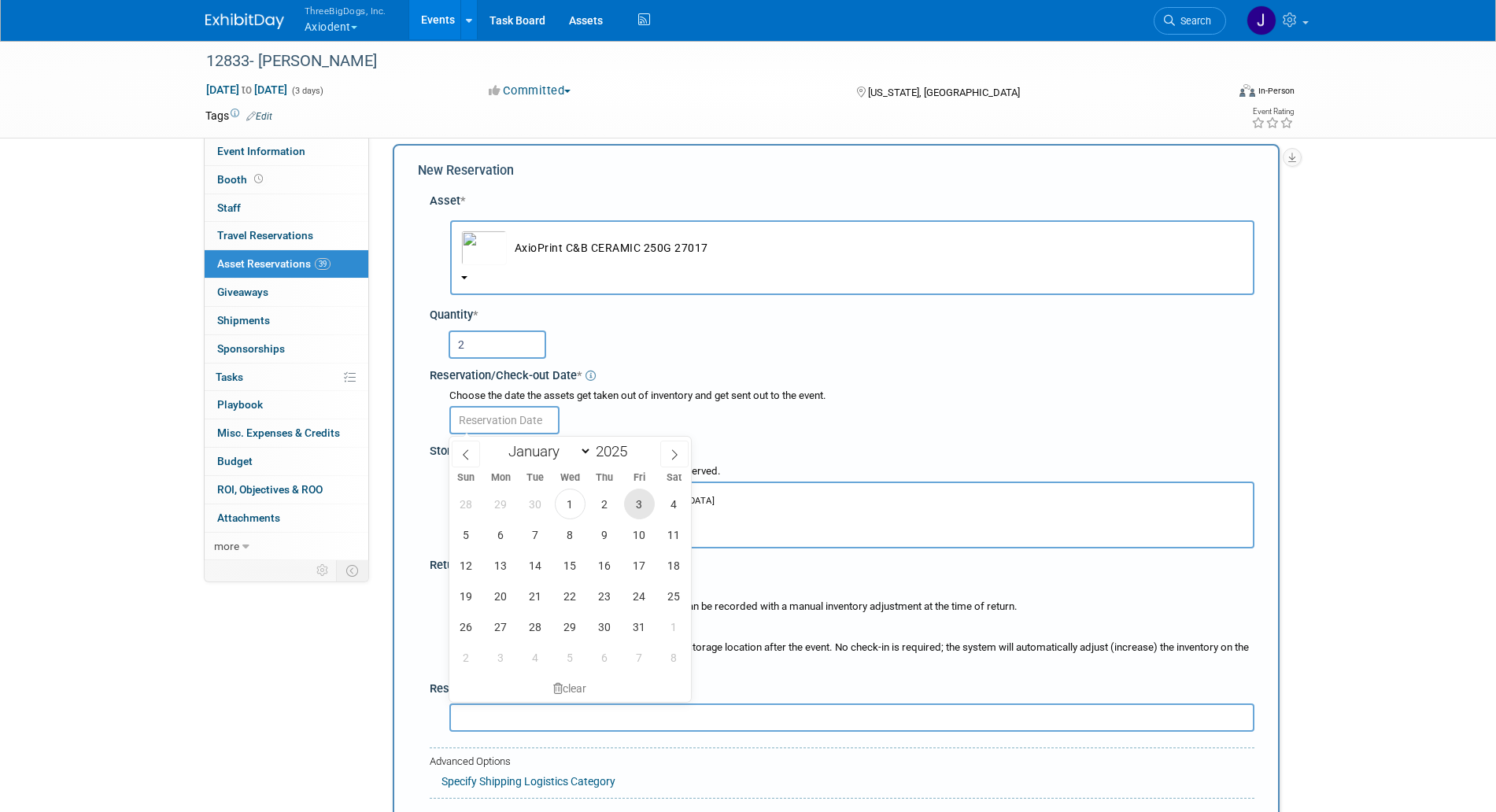
click at [638, 500] on span "3" at bounding box center [639, 503] width 30 height 30
type input "[DATE]"
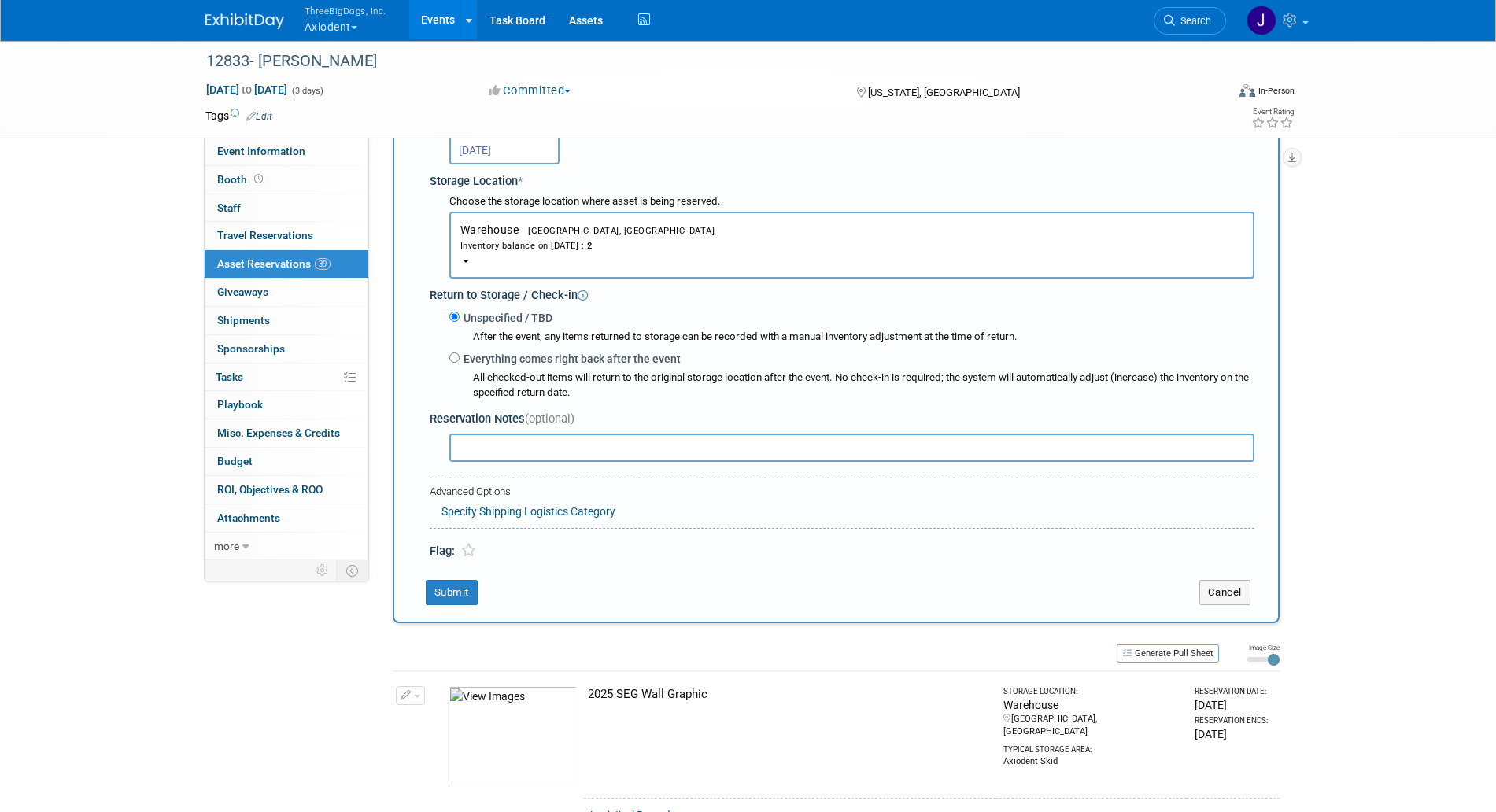
scroll to position [310, 0]
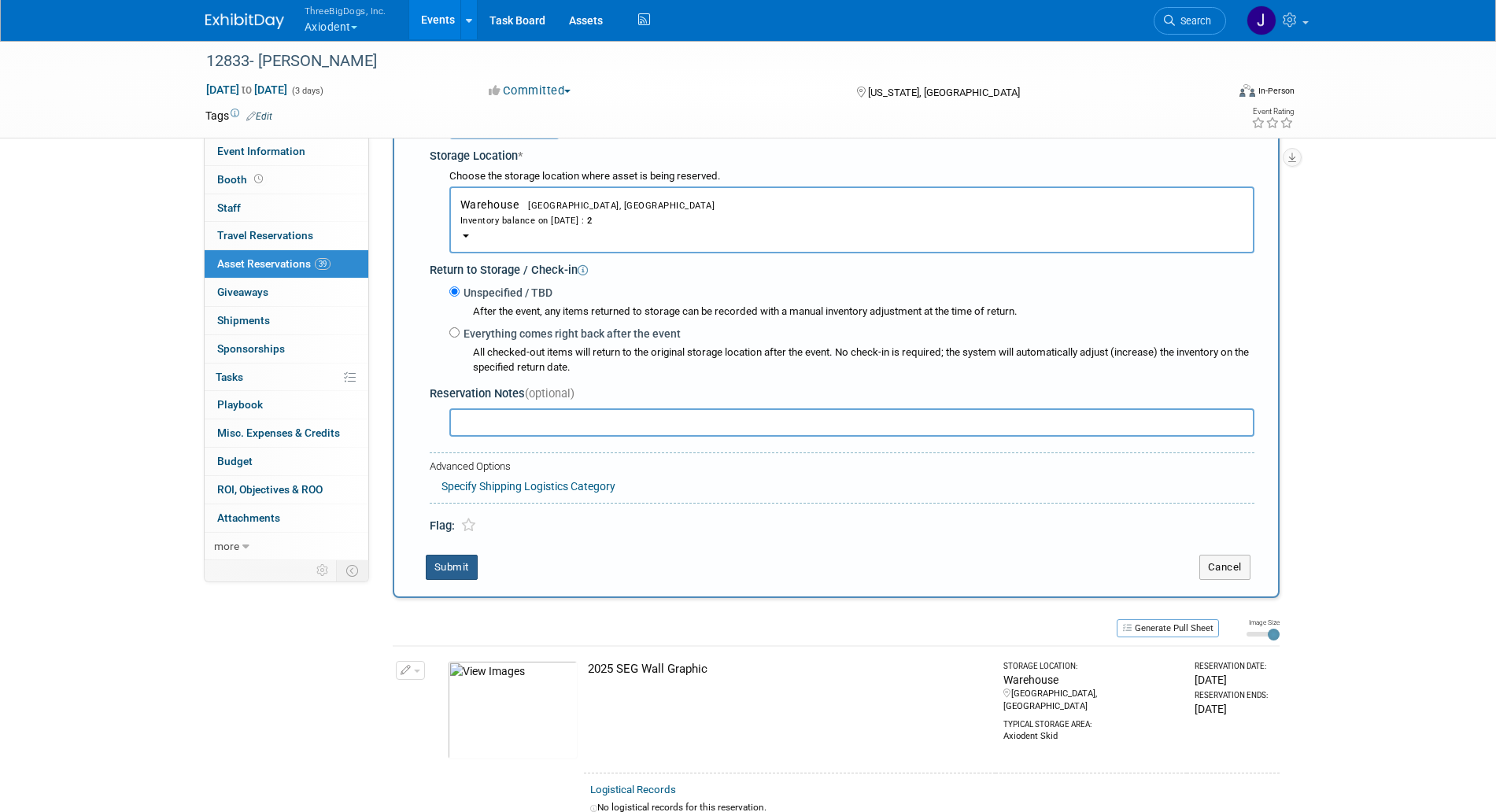
click at [469, 569] on button "Submit" at bounding box center [452, 566] width 52 height 25
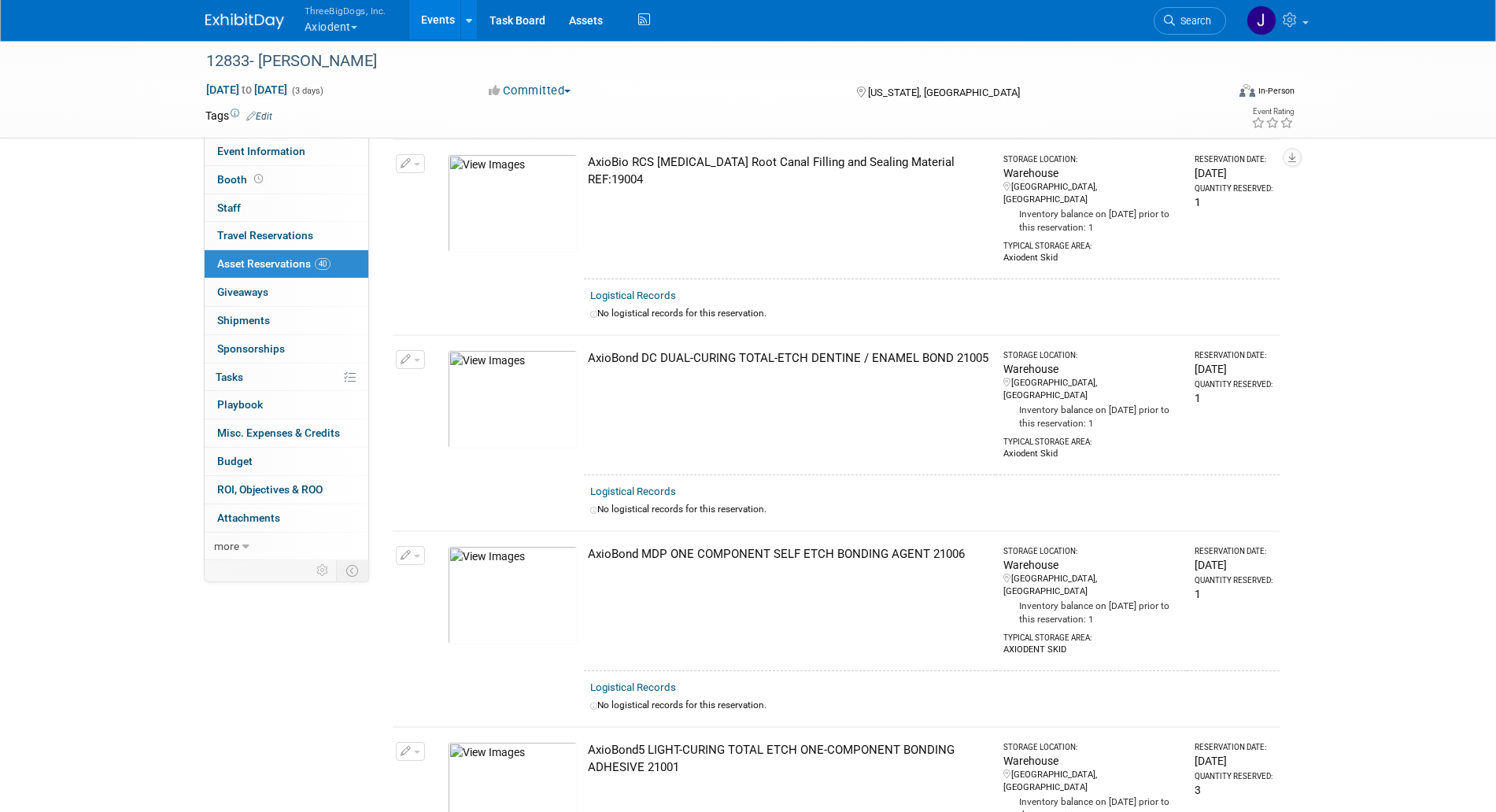
scroll to position [0, 0]
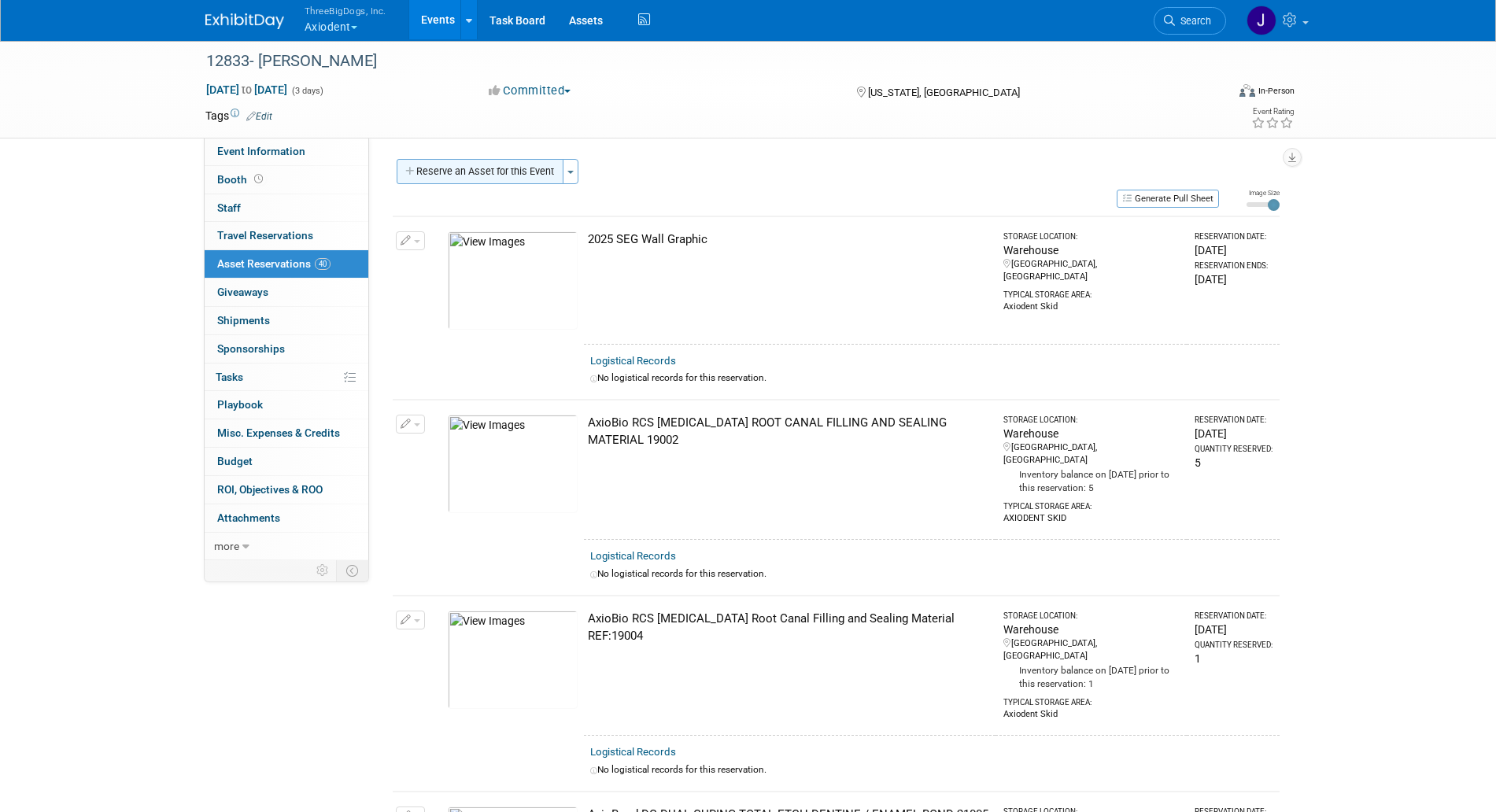
click at [512, 170] on button "Reserve an Asset for this Event" at bounding box center [480, 170] width 167 height 25
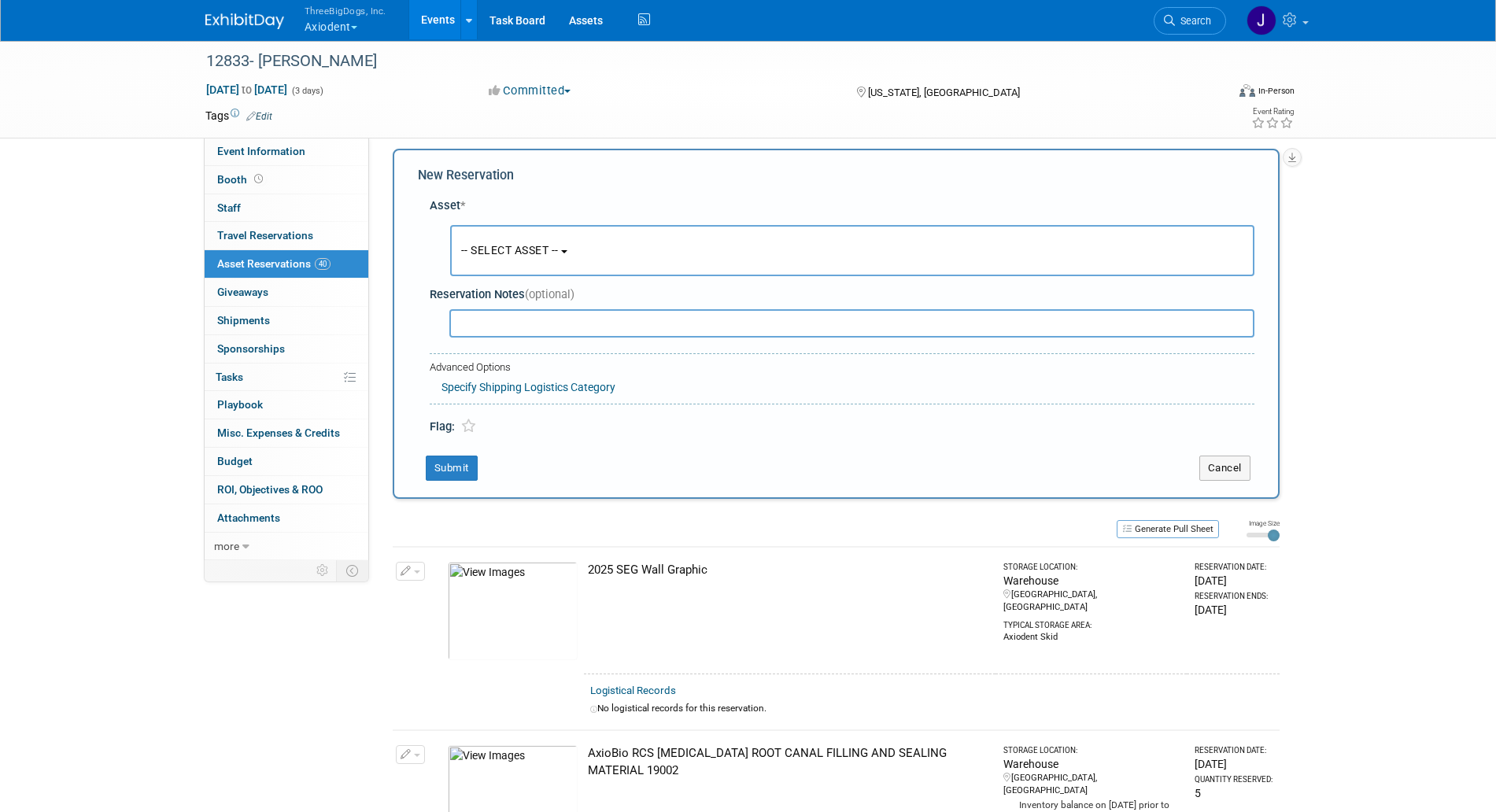
scroll to position [15, 0]
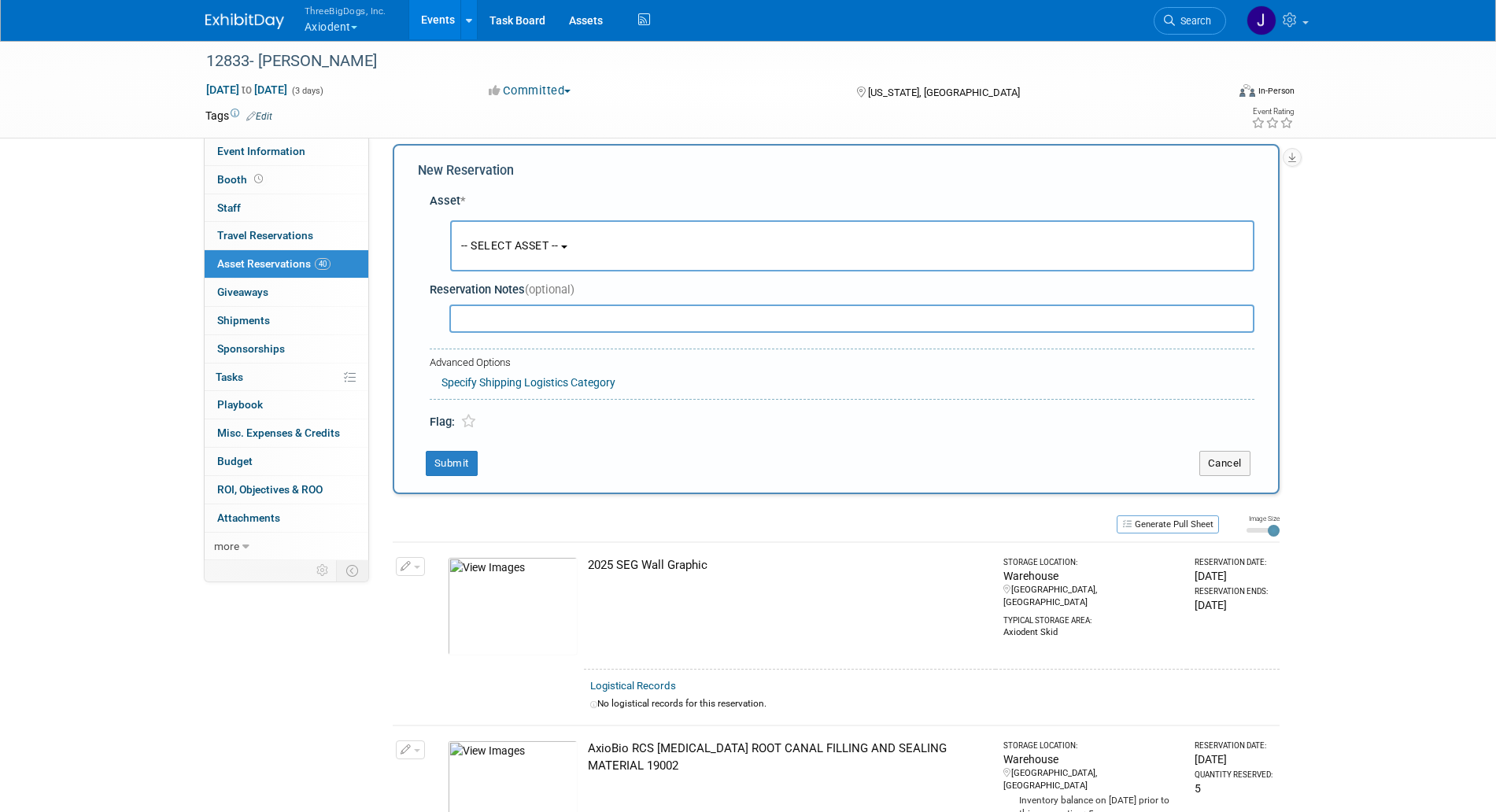
click at [559, 232] on button "-- SELECT ASSET --" at bounding box center [852, 246] width 805 height 51
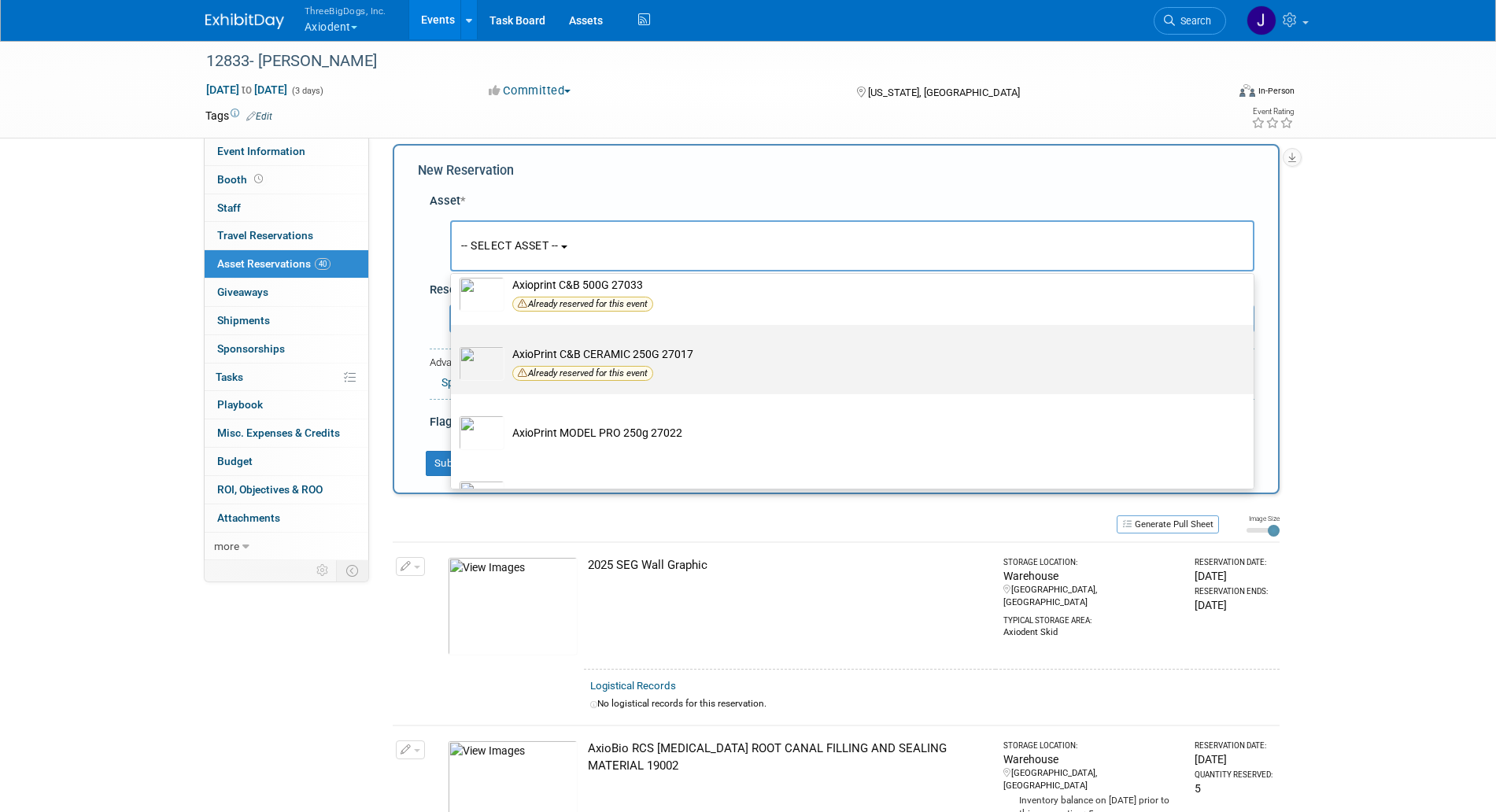
scroll to position [2165, 0]
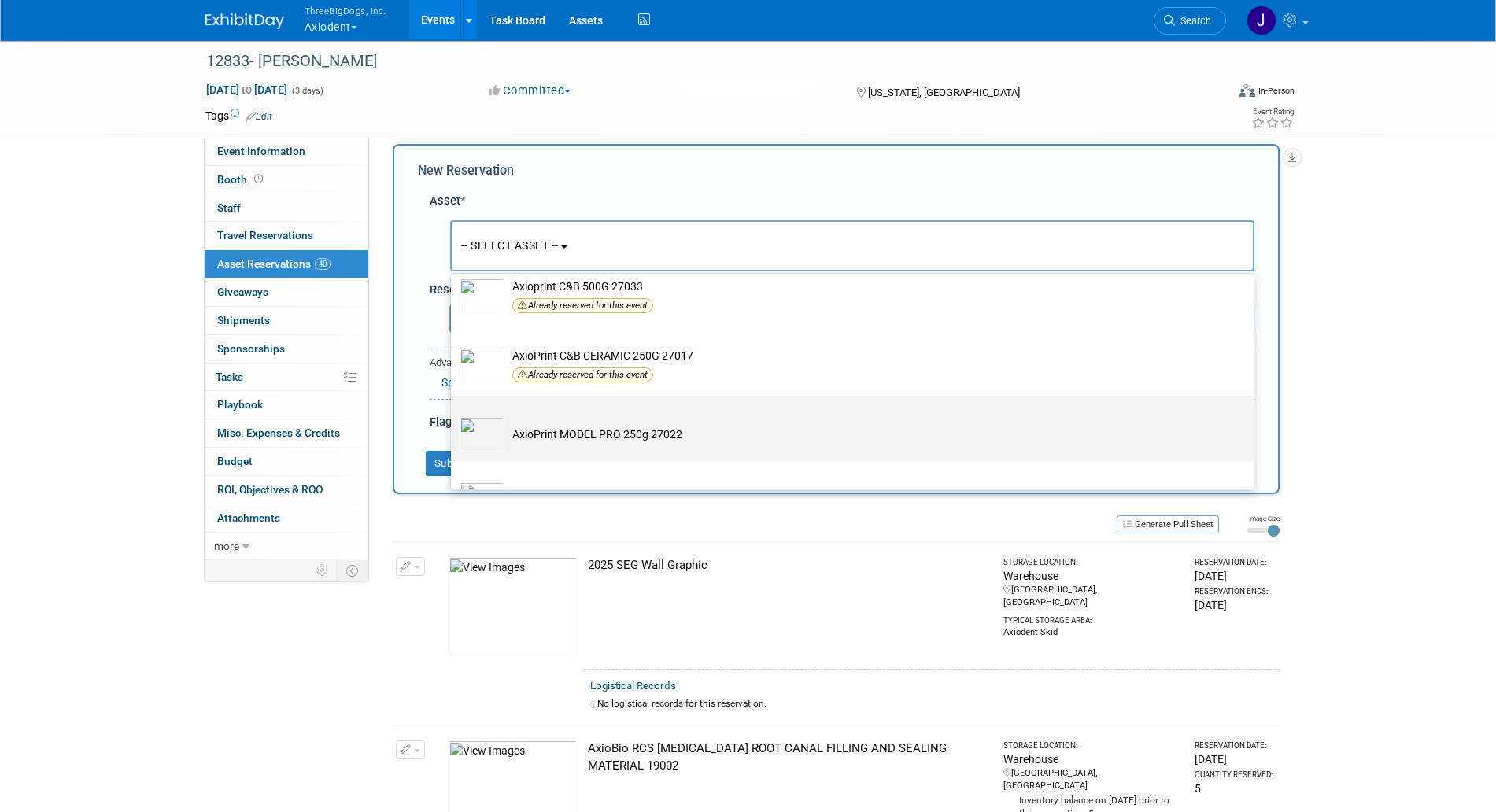
click at [550, 442] on td "AxioPrint MODEL PRO 250g 27022" at bounding box center [863, 434] width 718 height 35
click at [454, 415] on input "AxioPrint MODEL PRO 250g 27022" at bounding box center [447, 409] width 10 height 10
select select "10729128"
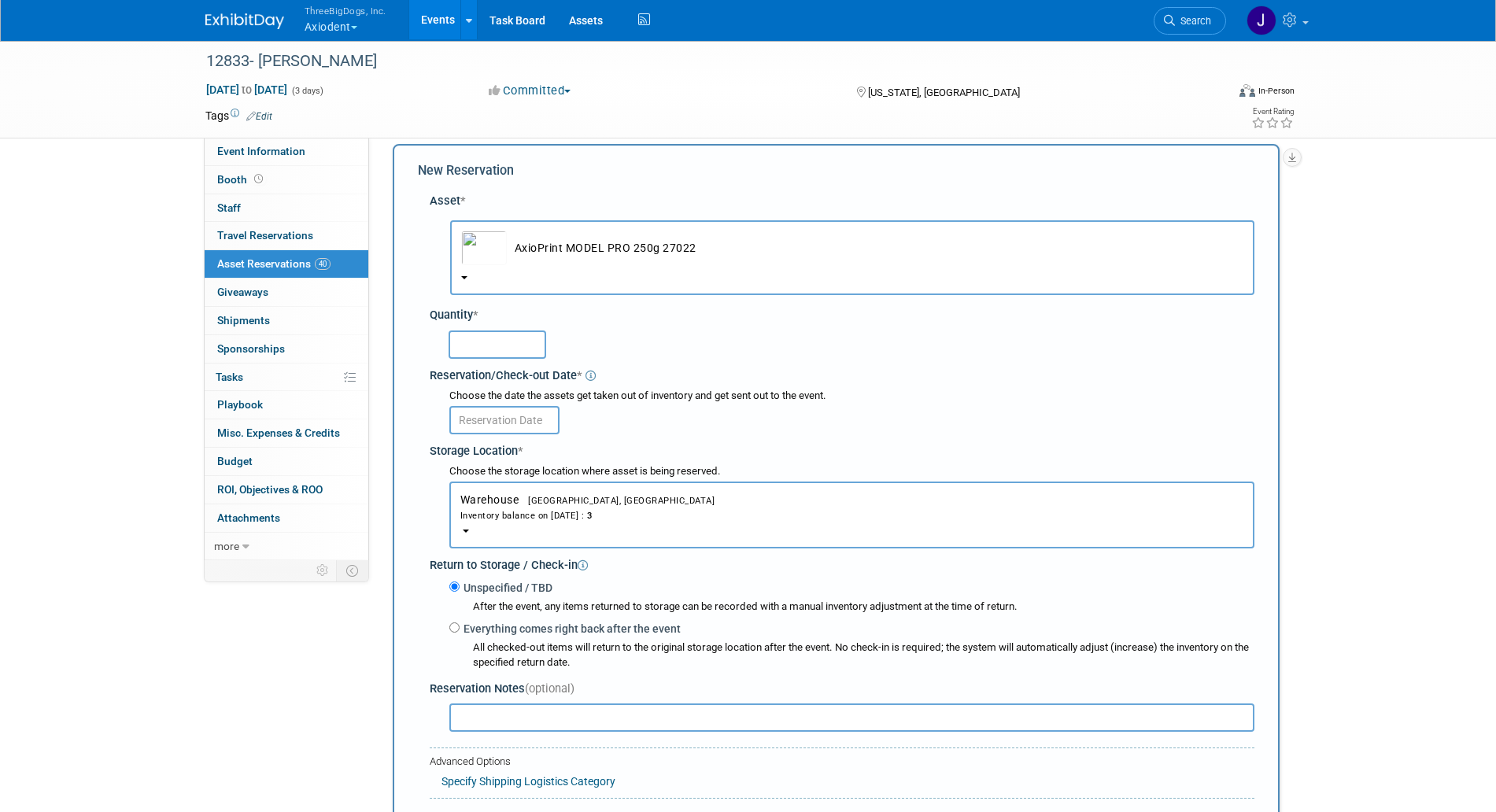
click at [521, 348] on input "text" at bounding box center [497, 345] width 97 height 28
type input "3"
click at [470, 413] on input "text" at bounding box center [504, 420] width 110 height 28
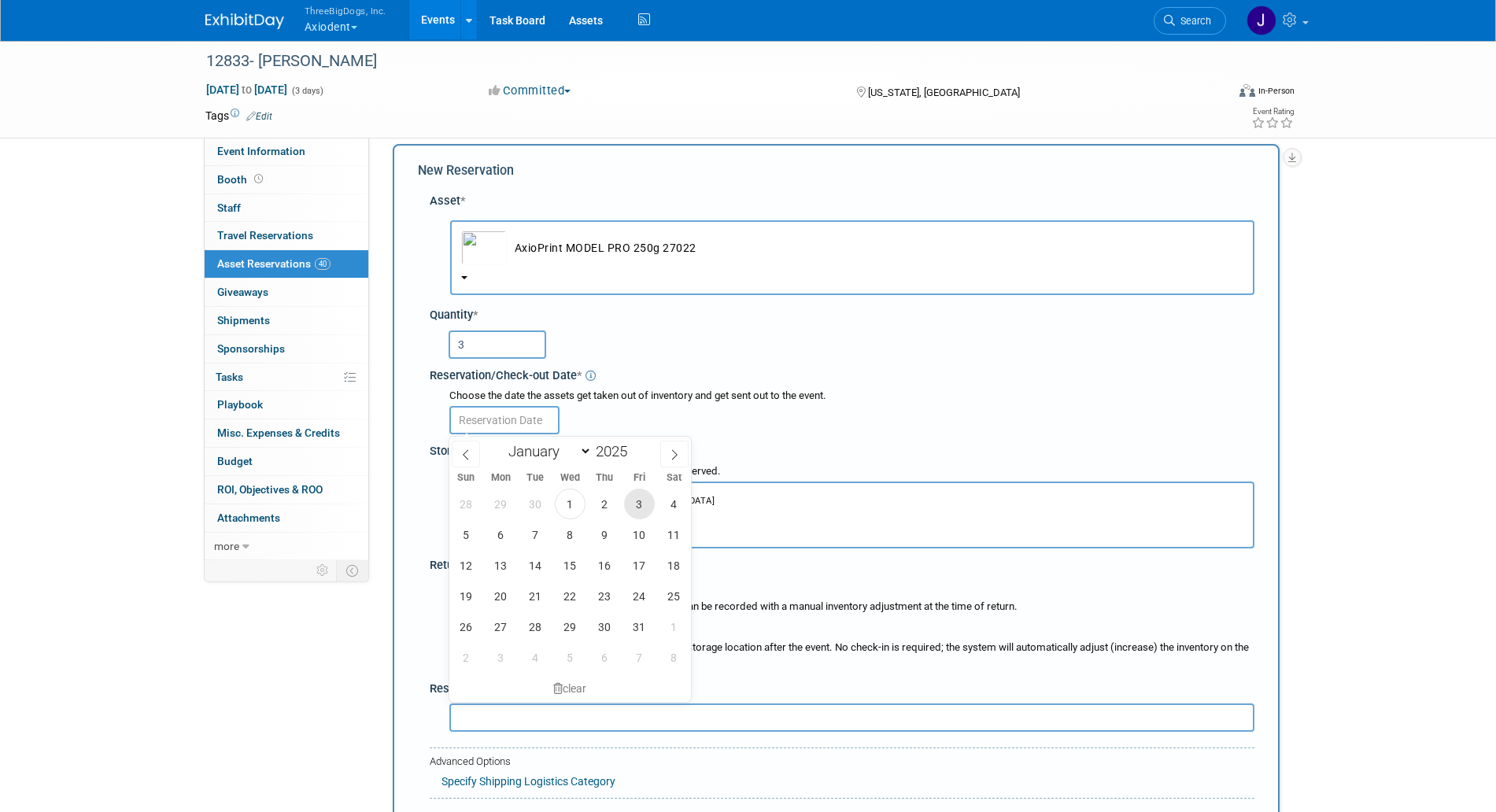
click at [647, 500] on span "3" at bounding box center [639, 503] width 30 height 30
type input "[DATE]"
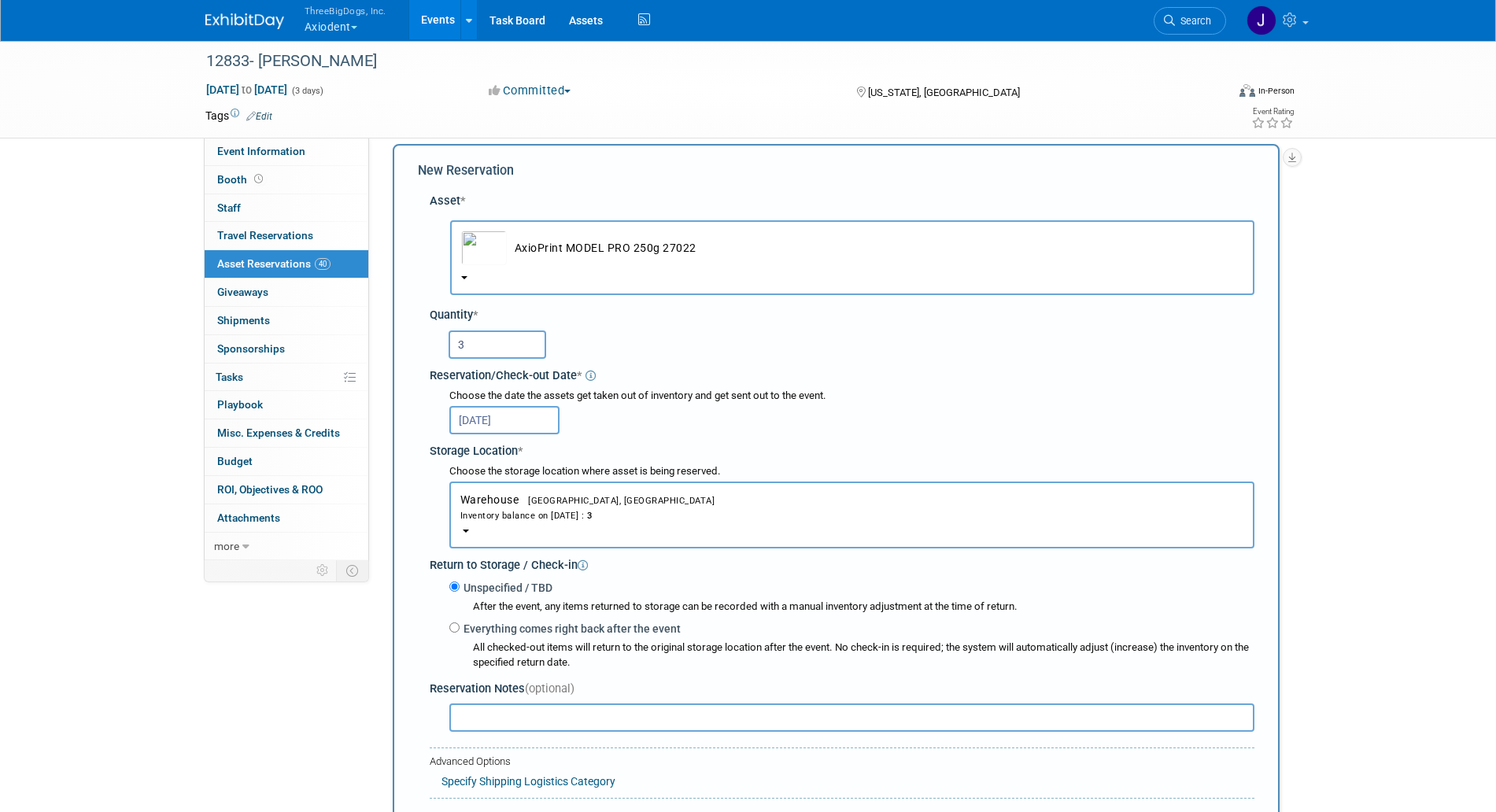
scroll to position [212, 0]
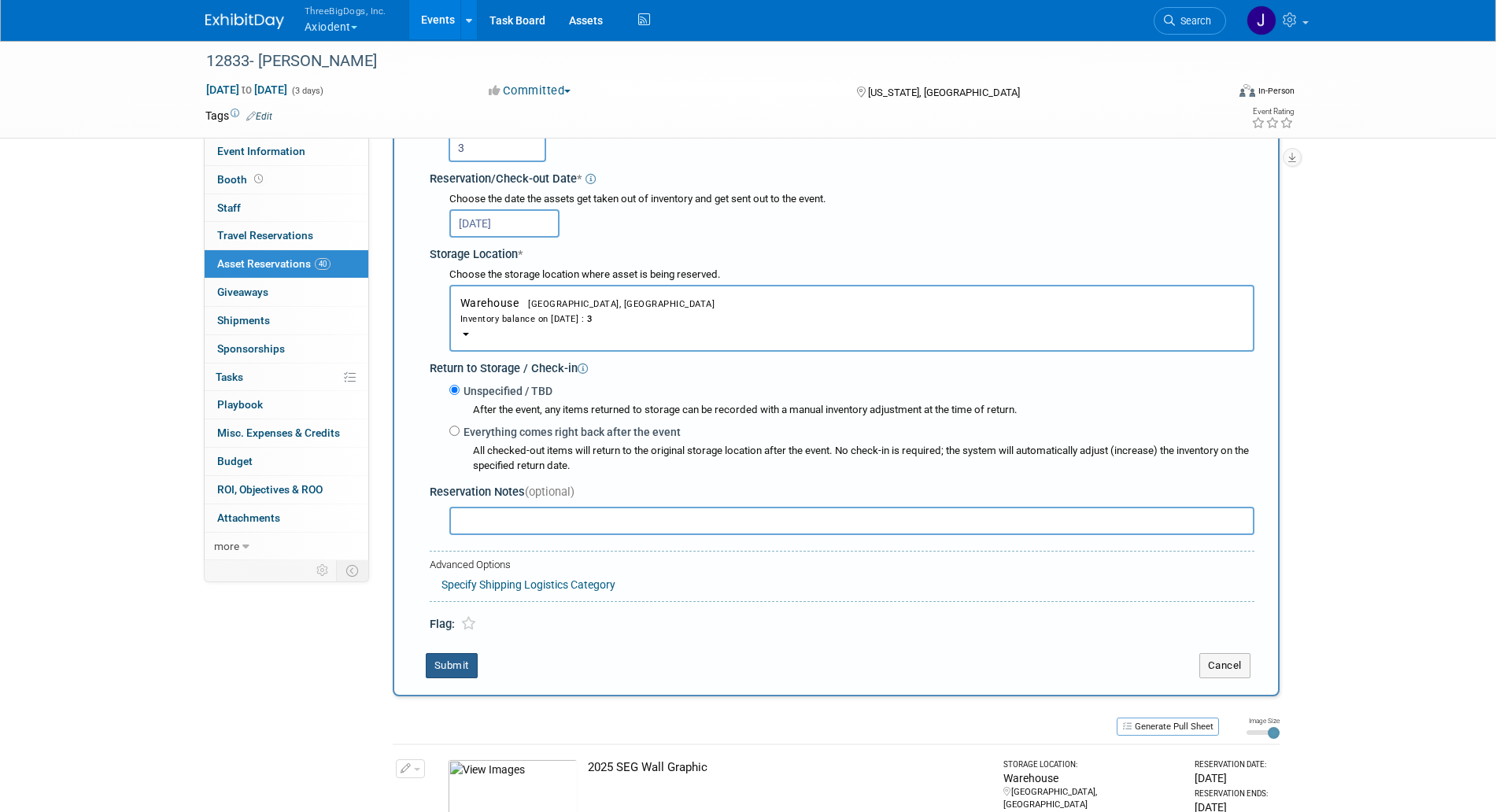
click at [456, 669] on button "Submit" at bounding box center [452, 665] width 52 height 25
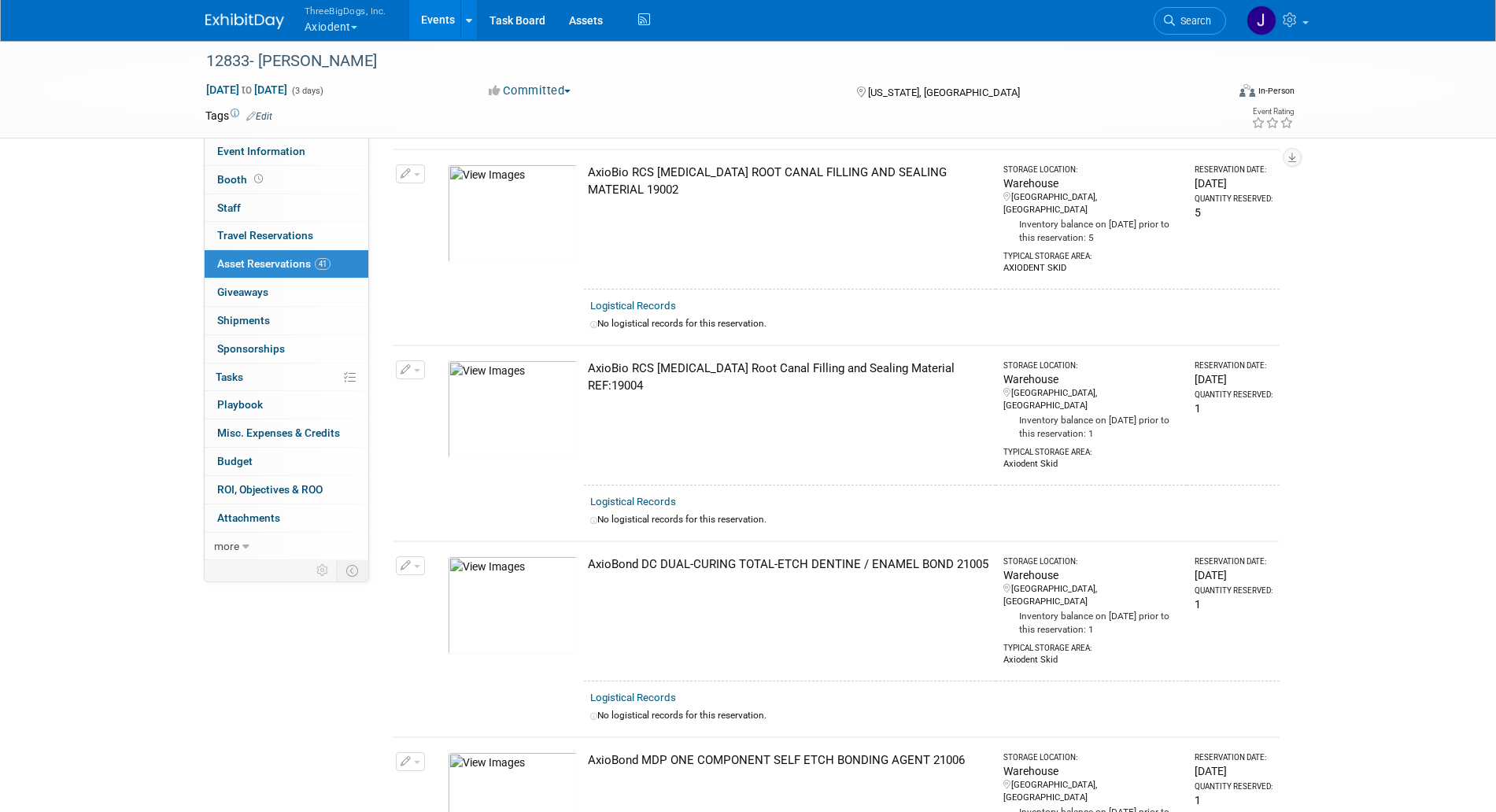
scroll to position [0, 0]
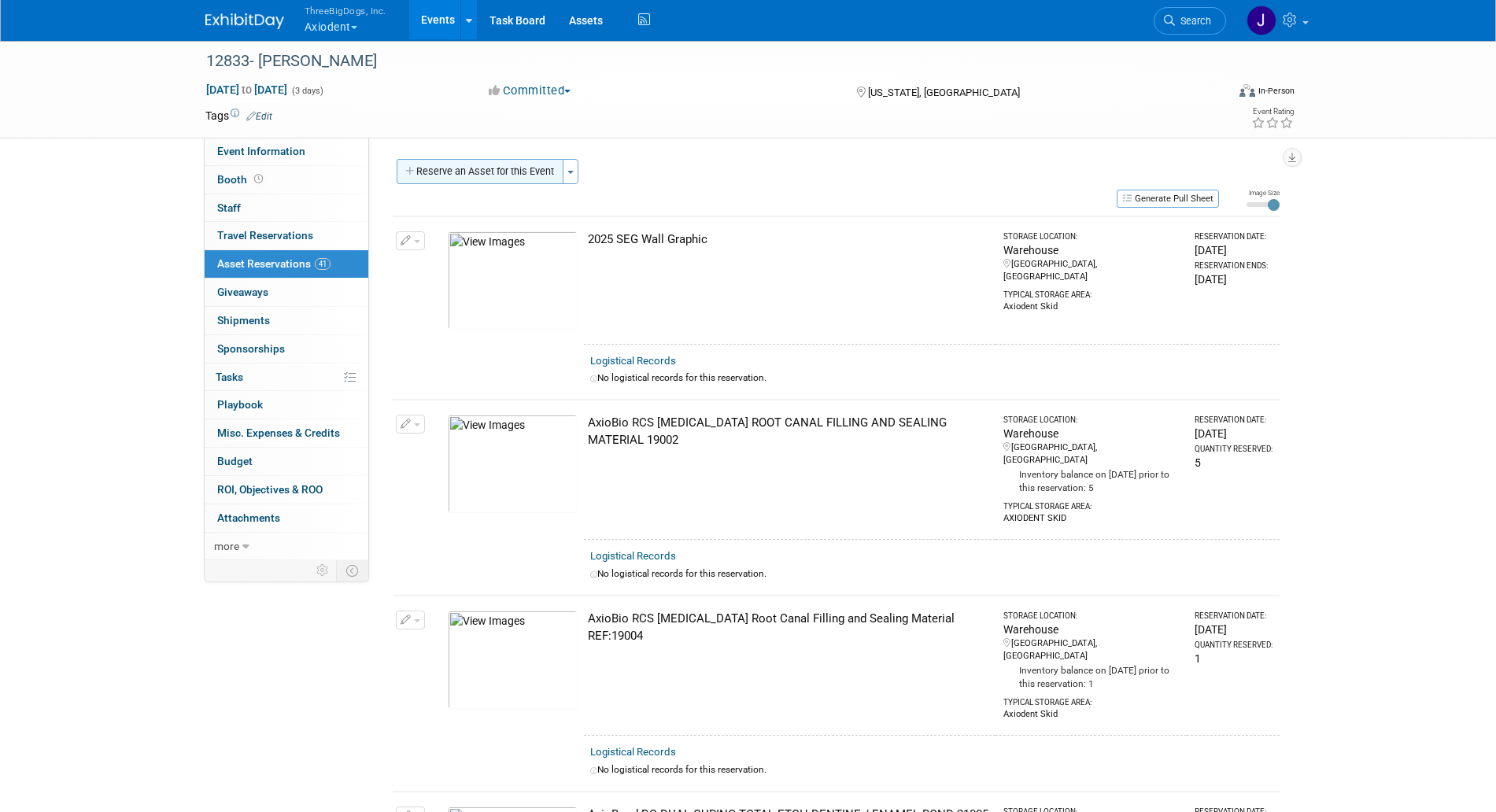
click at [486, 172] on button "Reserve an Asset for this Event" at bounding box center [480, 170] width 167 height 25
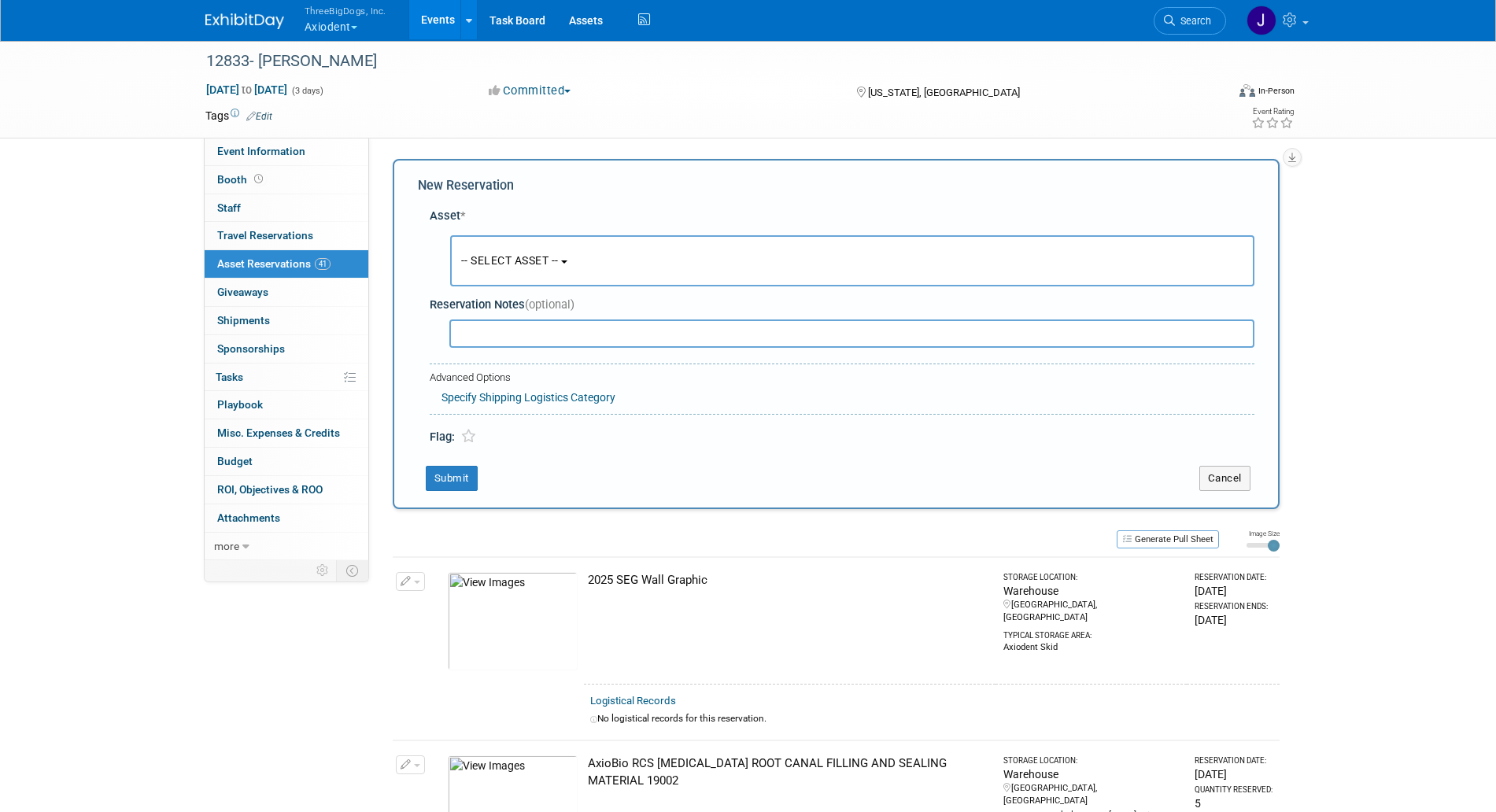
click at [520, 258] on span "-- SELECT ASSET --" at bounding box center [510, 260] width 97 height 13
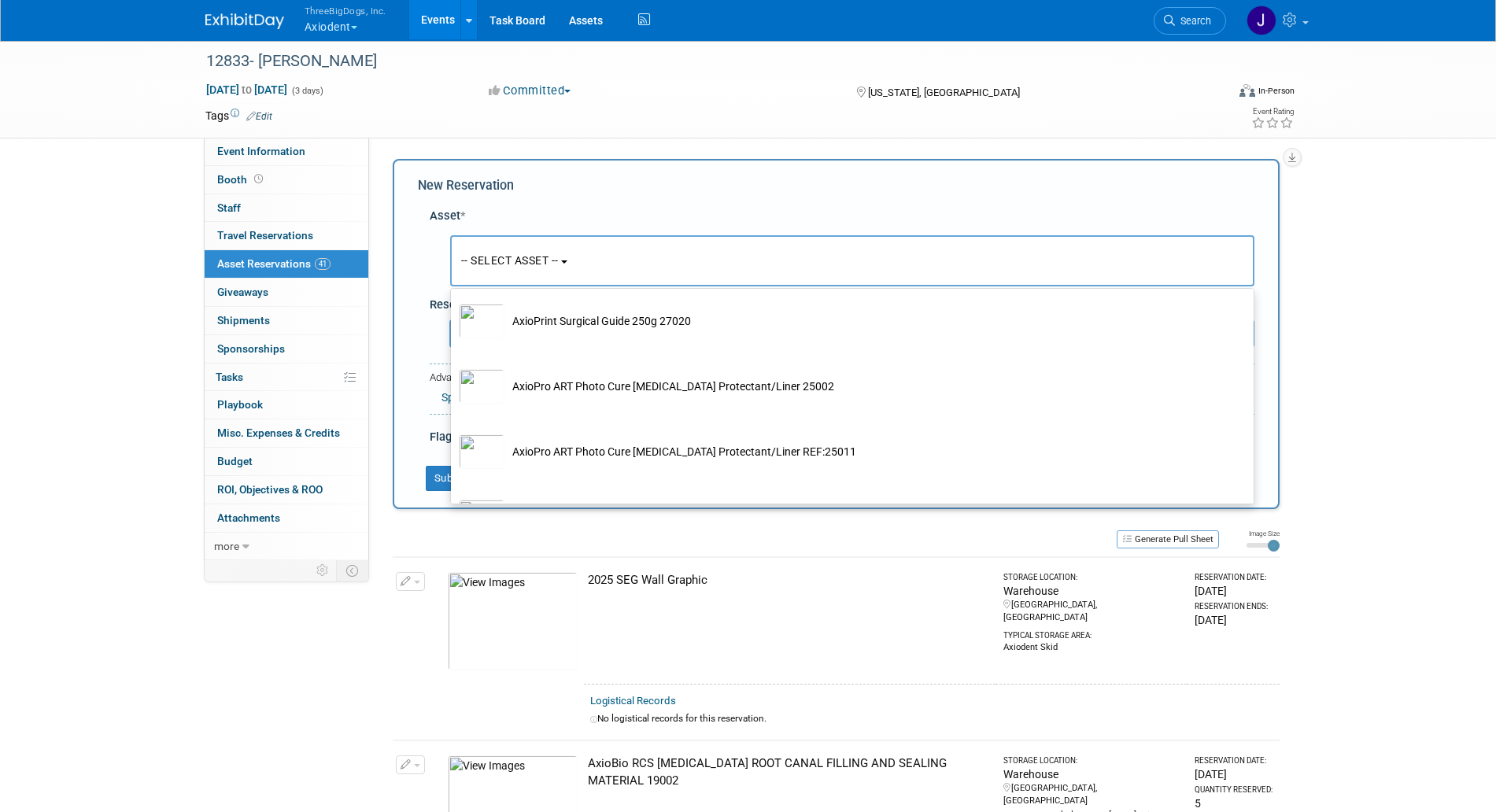
scroll to position [2263, 0]
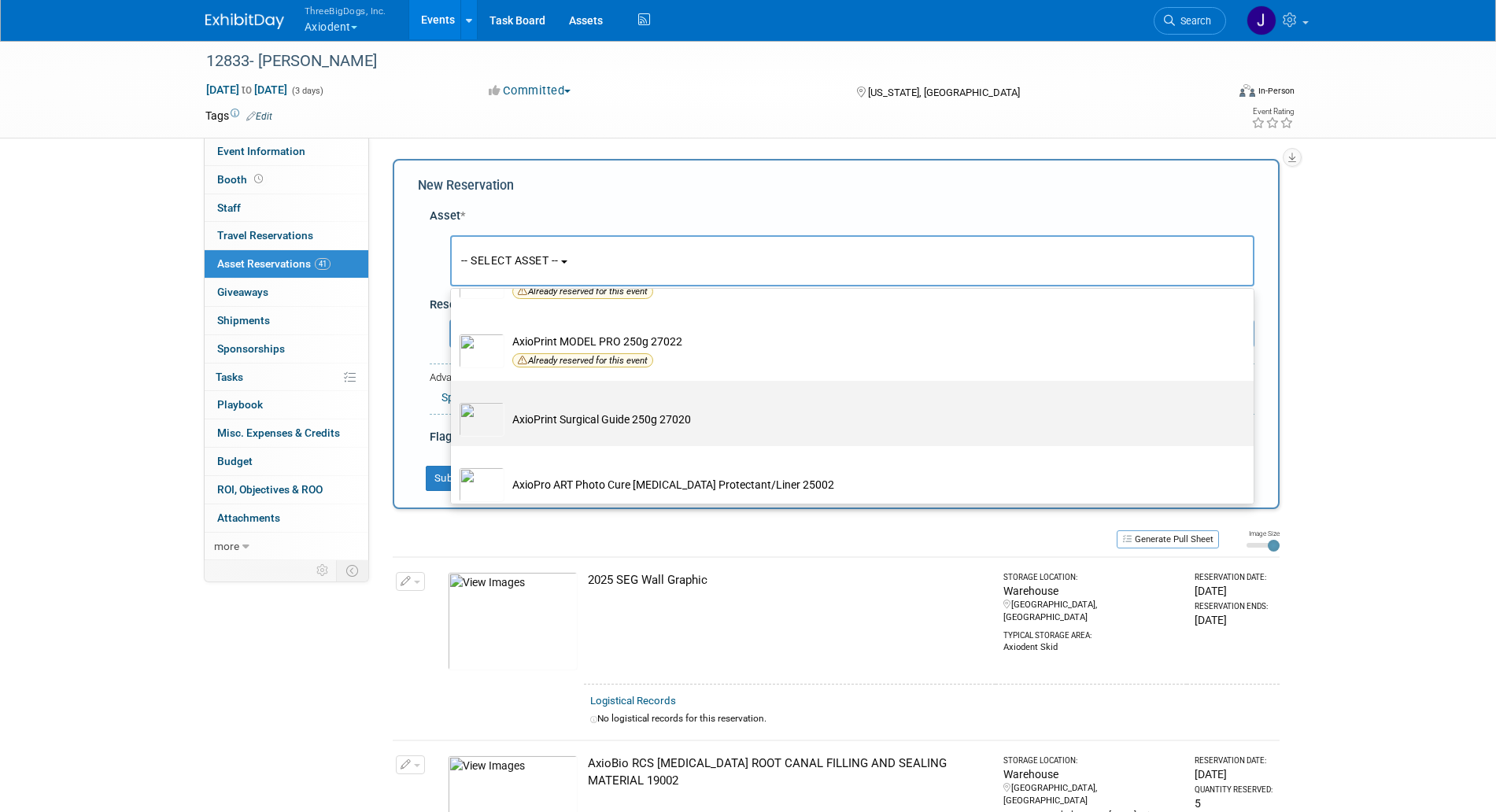
click at [576, 427] on label "AxioPrint Surgical Guide 250g 27020" at bounding box center [849, 413] width 779 height 59
click at [454, 400] on input "AxioPrint Surgical Guide 250g 27020" at bounding box center [447, 394] width 10 height 10
select select "10729126"
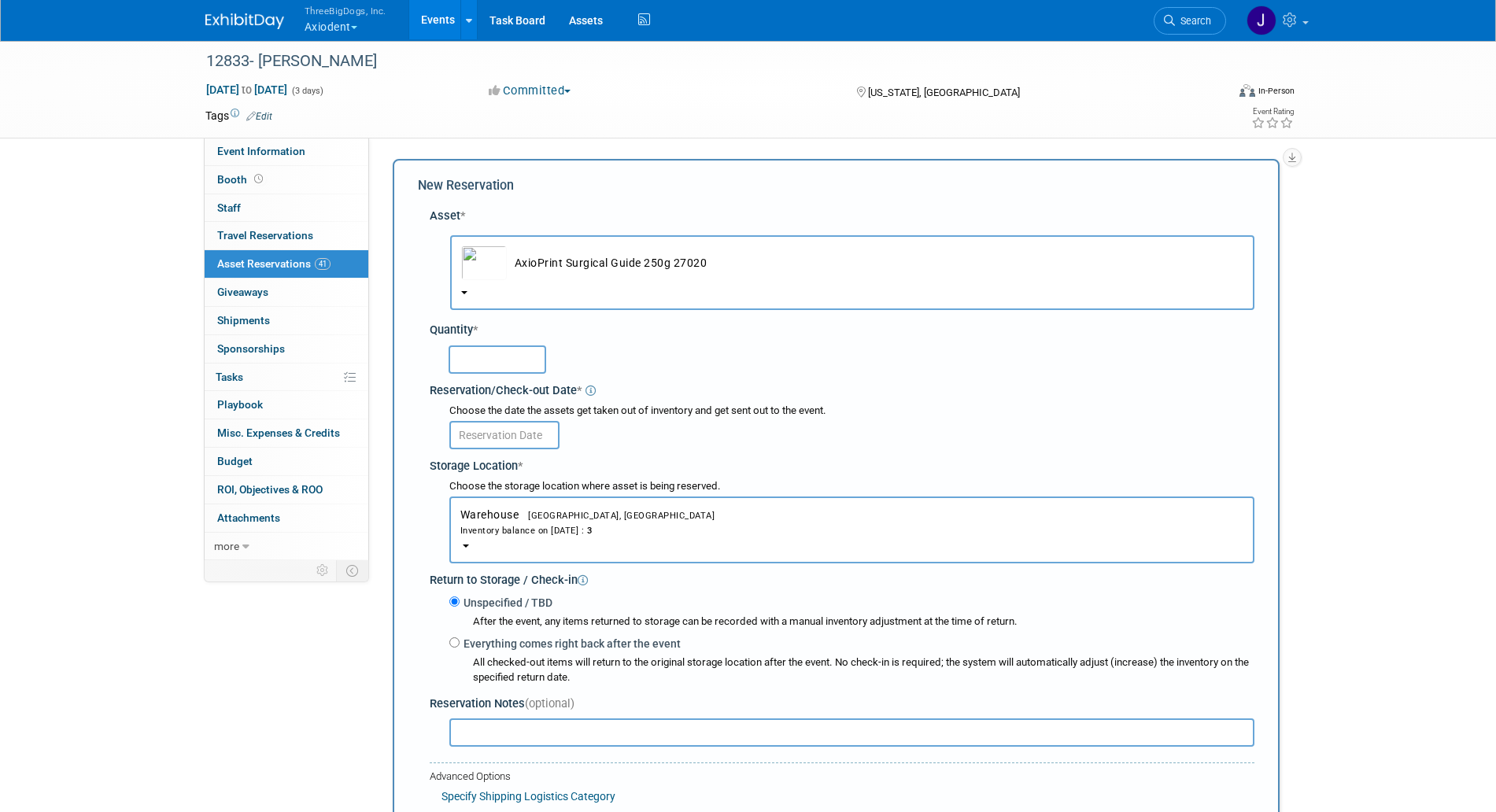
click at [502, 350] on input "text" at bounding box center [497, 359] width 97 height 28
type input "3"
click at [512, 433] on input "text" at bounding box center [504, 434] width 110 height 28
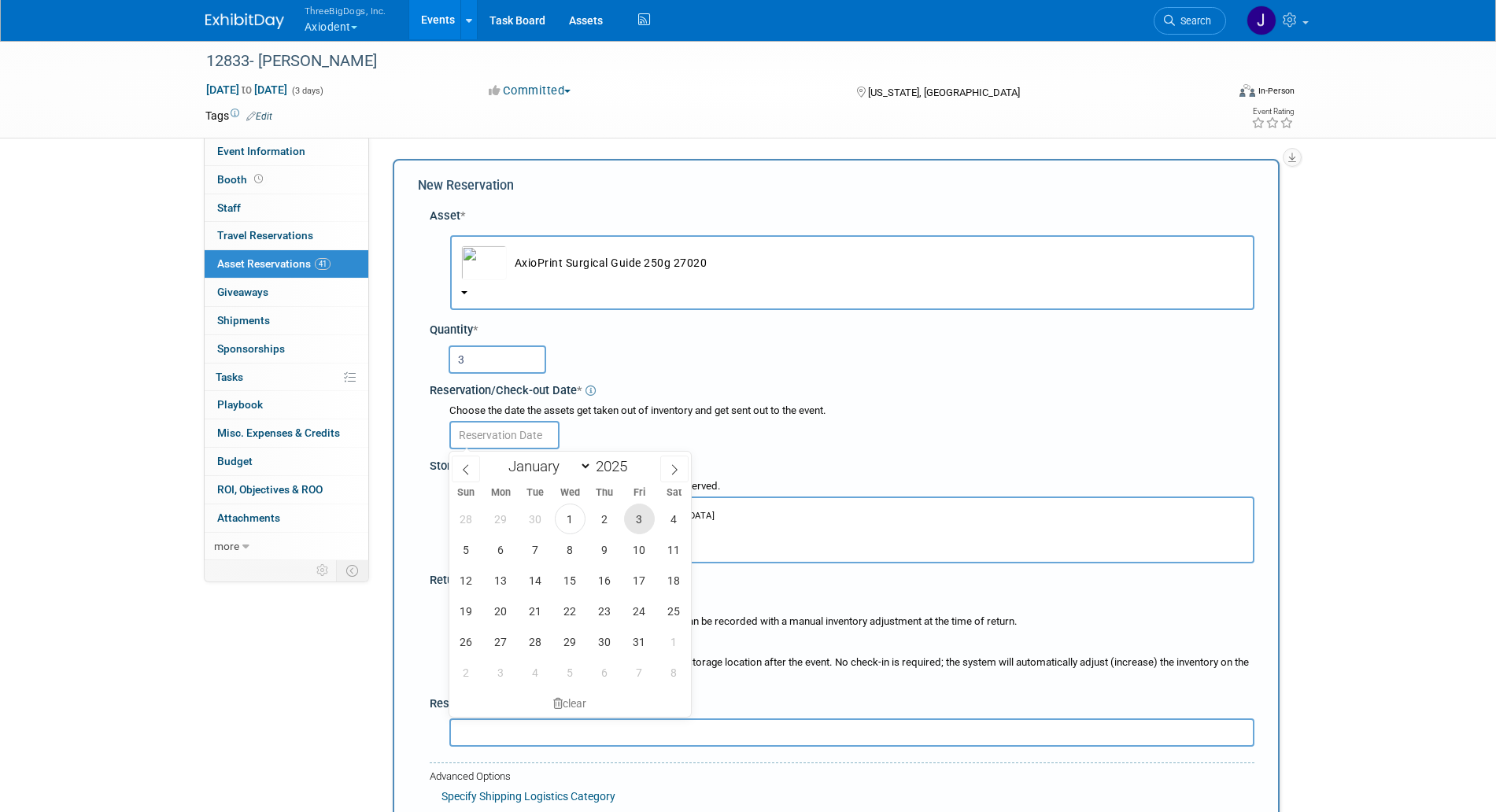
click at [653, 522] on span "3" at bounding box center [639, 519] width 30 height 30
type input "[DATE]"
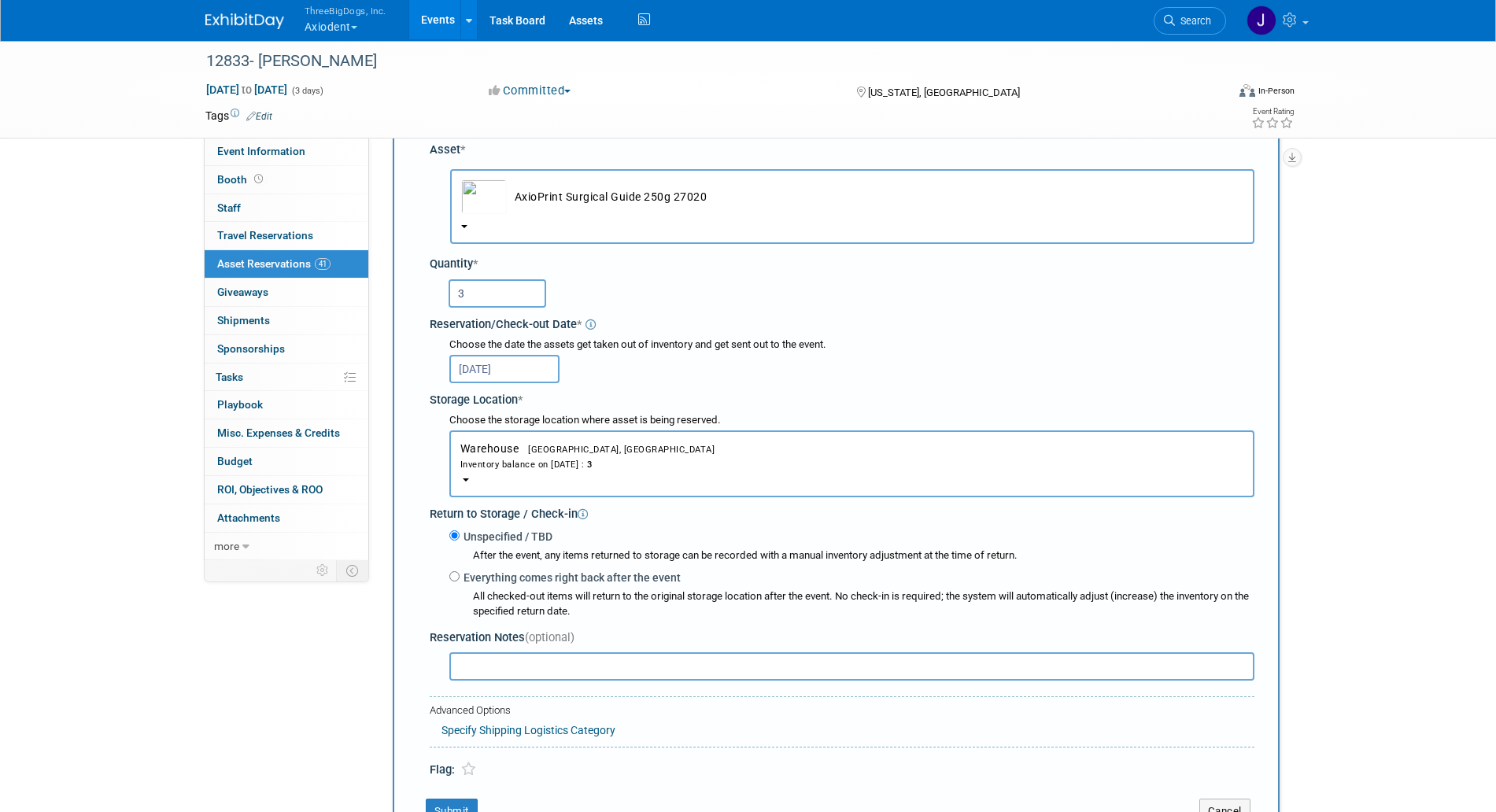
scroll to position [98, 0]
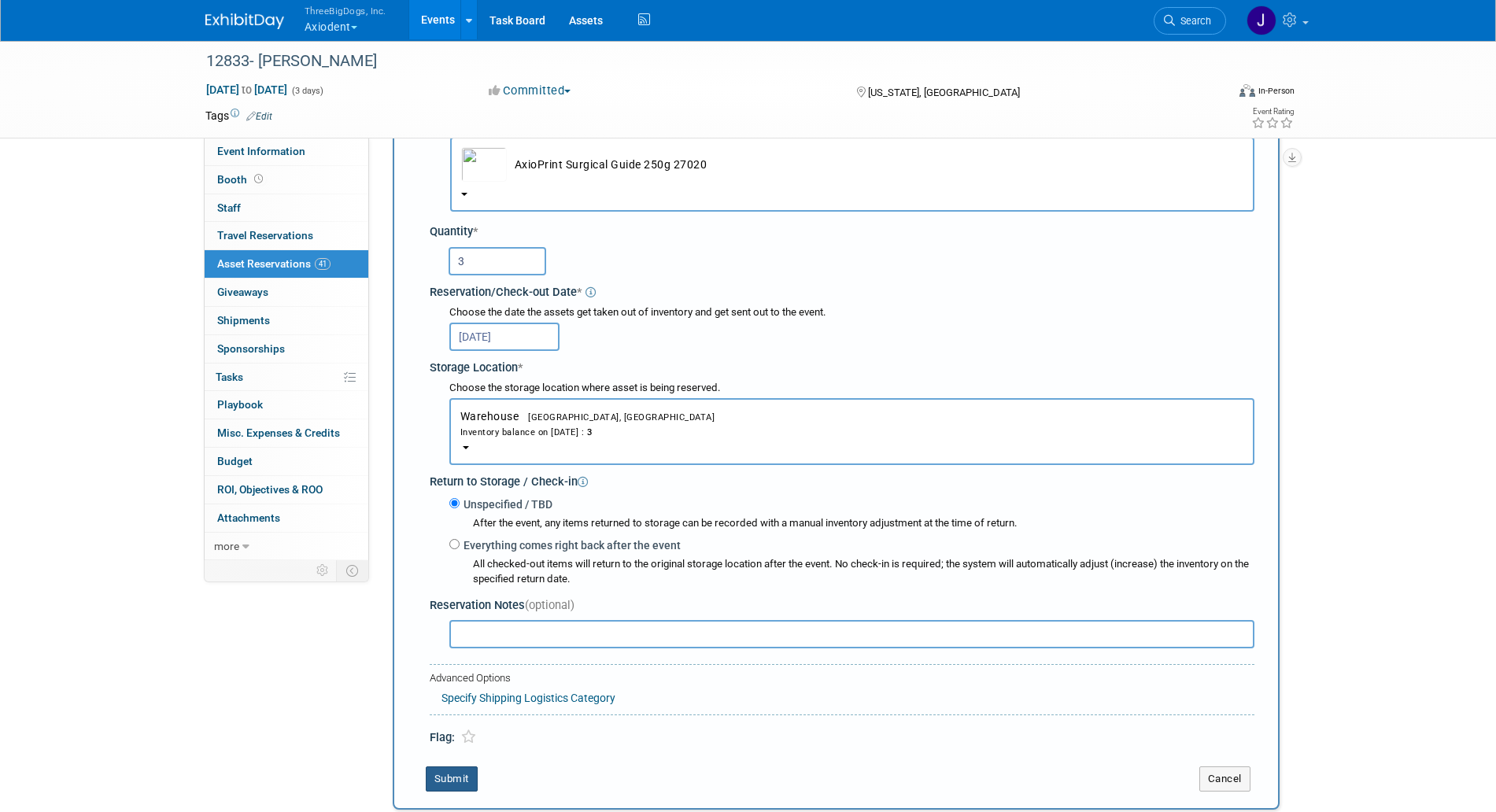
click at [458, 774] on button "Submit" at bounding box center [452, 778] width 52 height 25
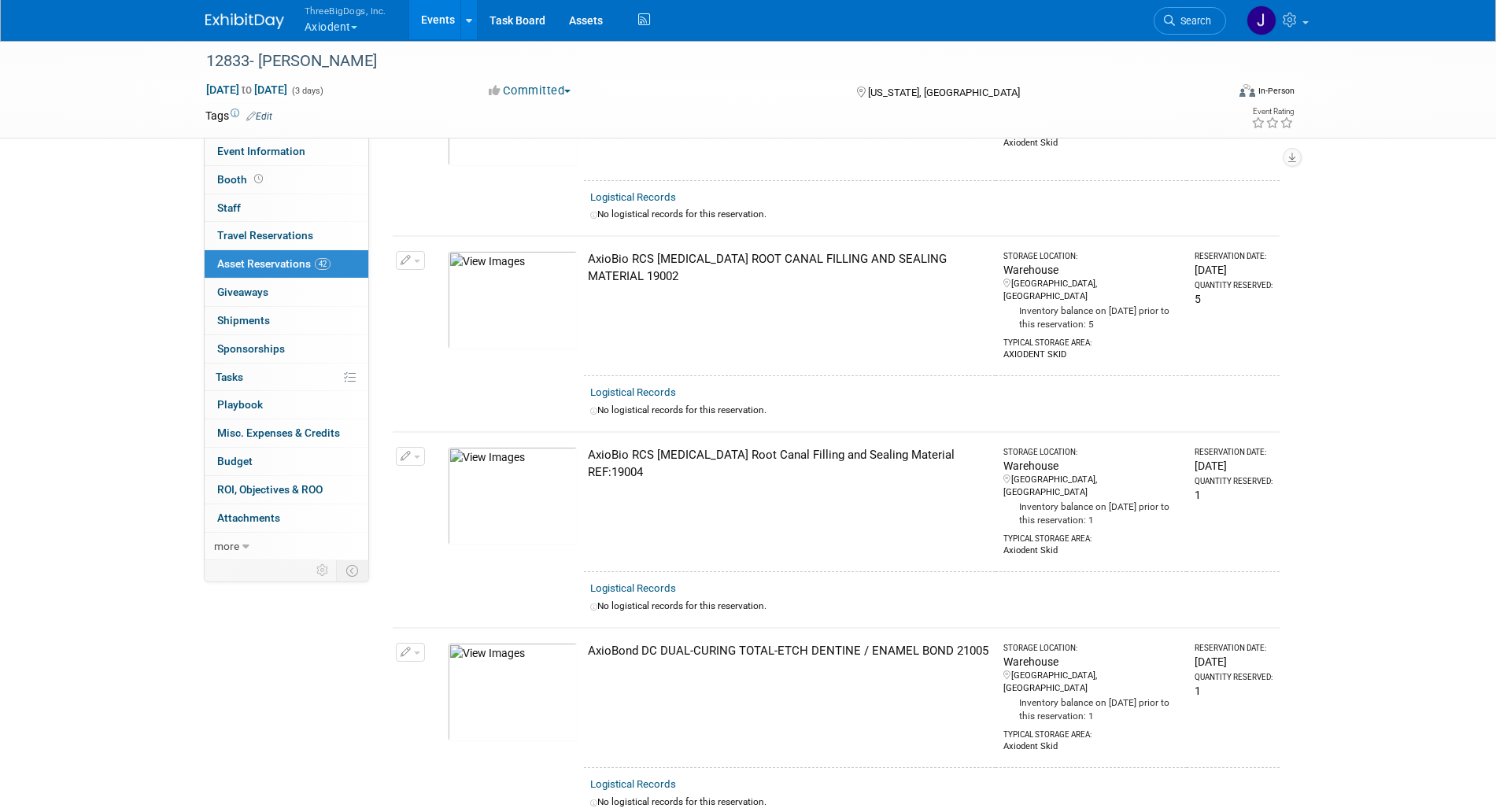
scroll to position [0, 0]
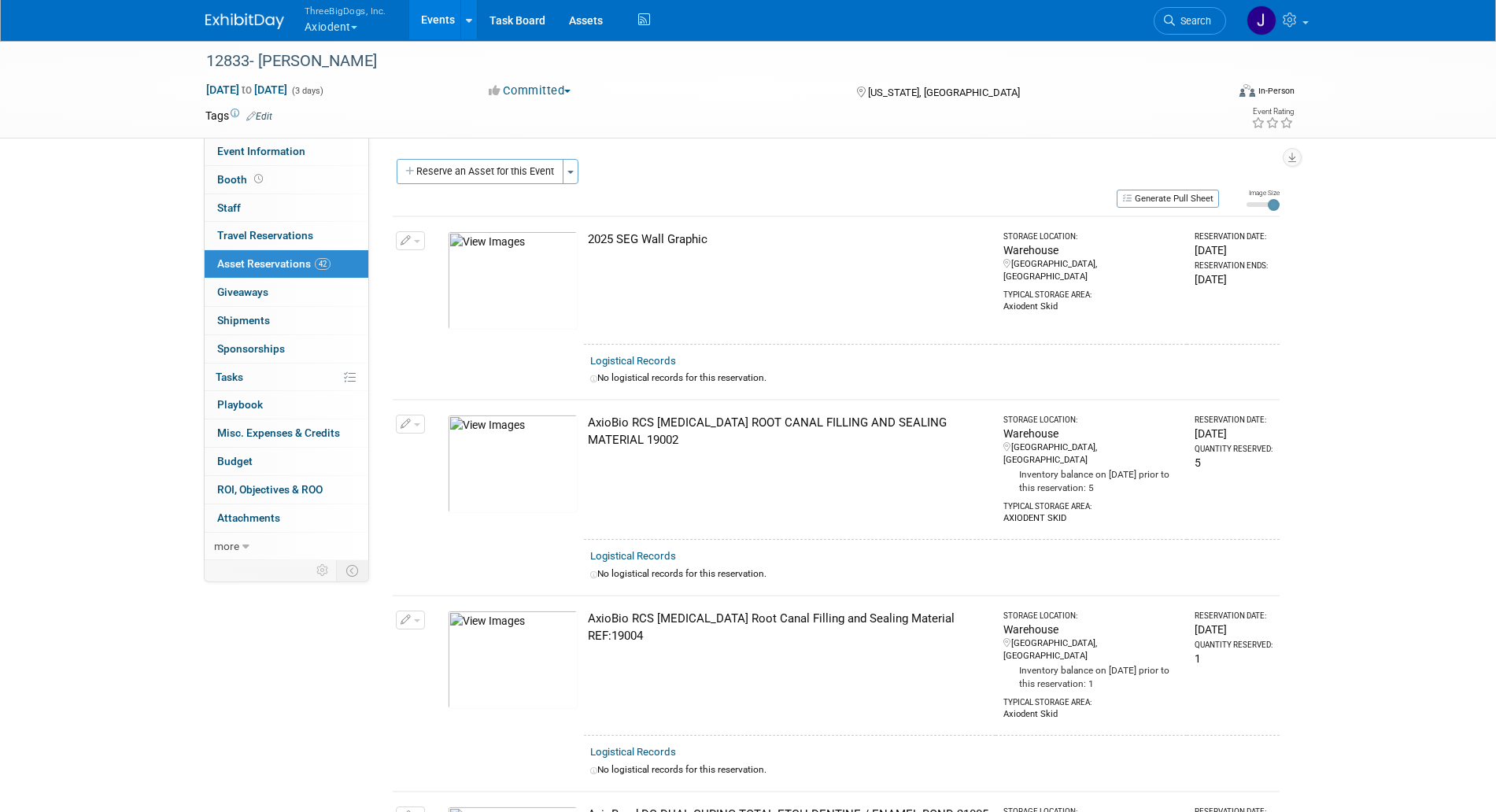
click at [542, 178] on button "Reserve an Asset for this Event" at bounding box center [480, 170] width 167 height 25
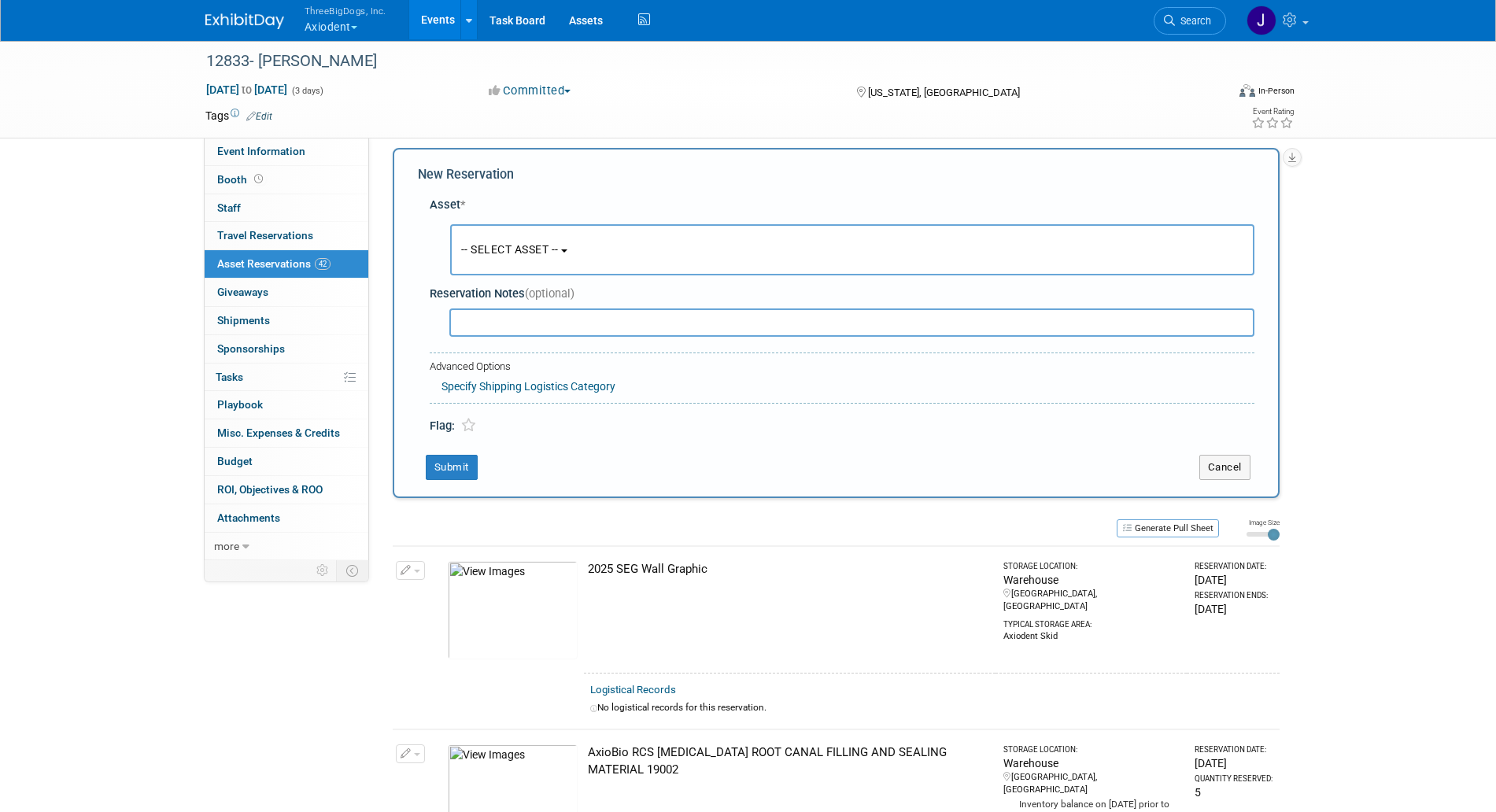
scroll to position [15, 0]
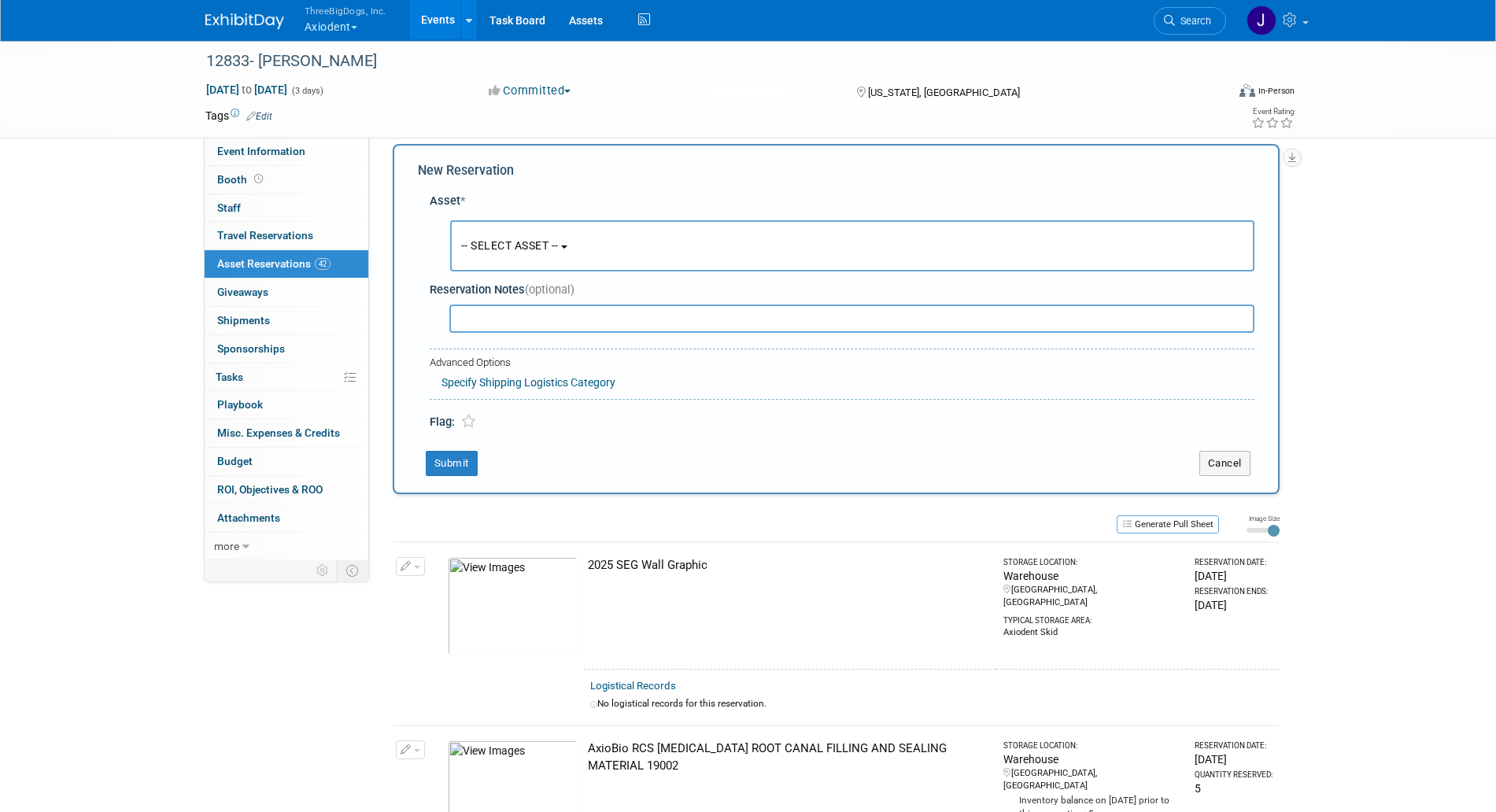
click at [559, 247] on span "-- SELECT ASSET --" at bounding box center [510, 246] width 97 height 13
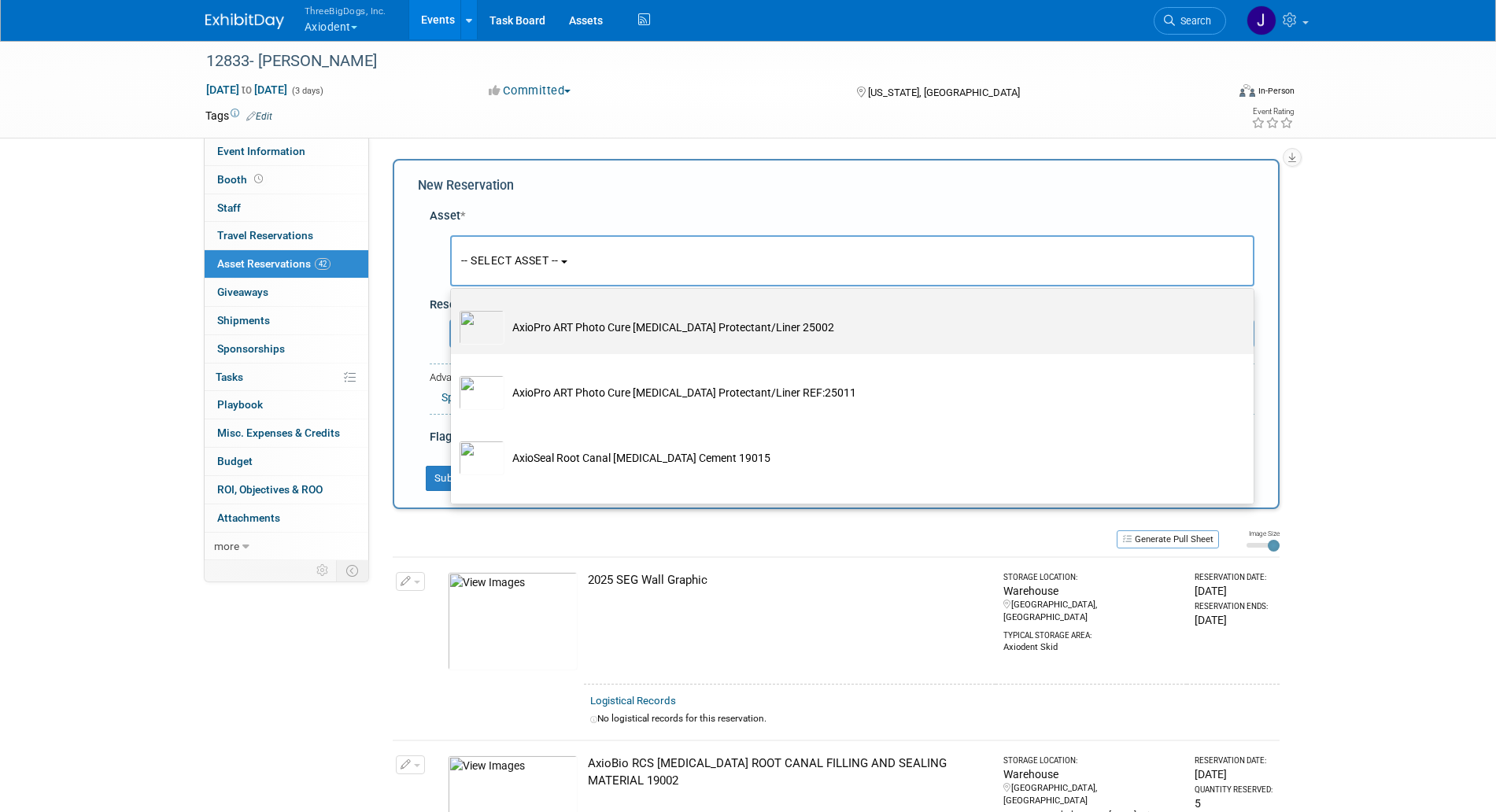
scroll to position [2361, 0]
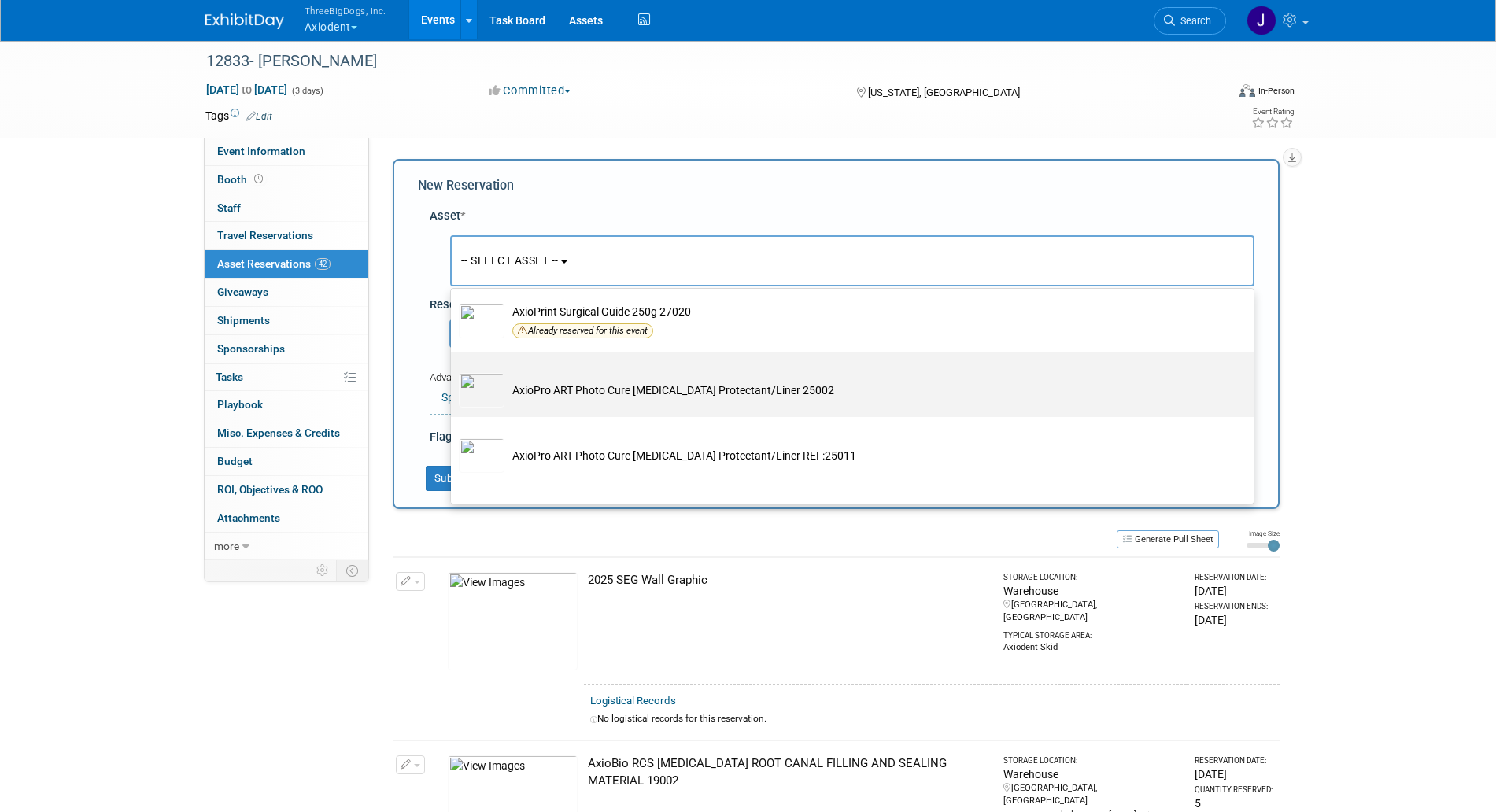
click at [673, 397] on label "AxioPro ART Photo Cure [MEDICAL_DATA] Protectant/Liner 25002" at bounding box center [849, 384] width 779 height 59
click at [454, 370] on input "AxioPro ART Photo Cure [MEDICAL_DATA] Protectant/Liner 25002" at bounding box center [447, 365] width 10 height 10
select select "10729099"
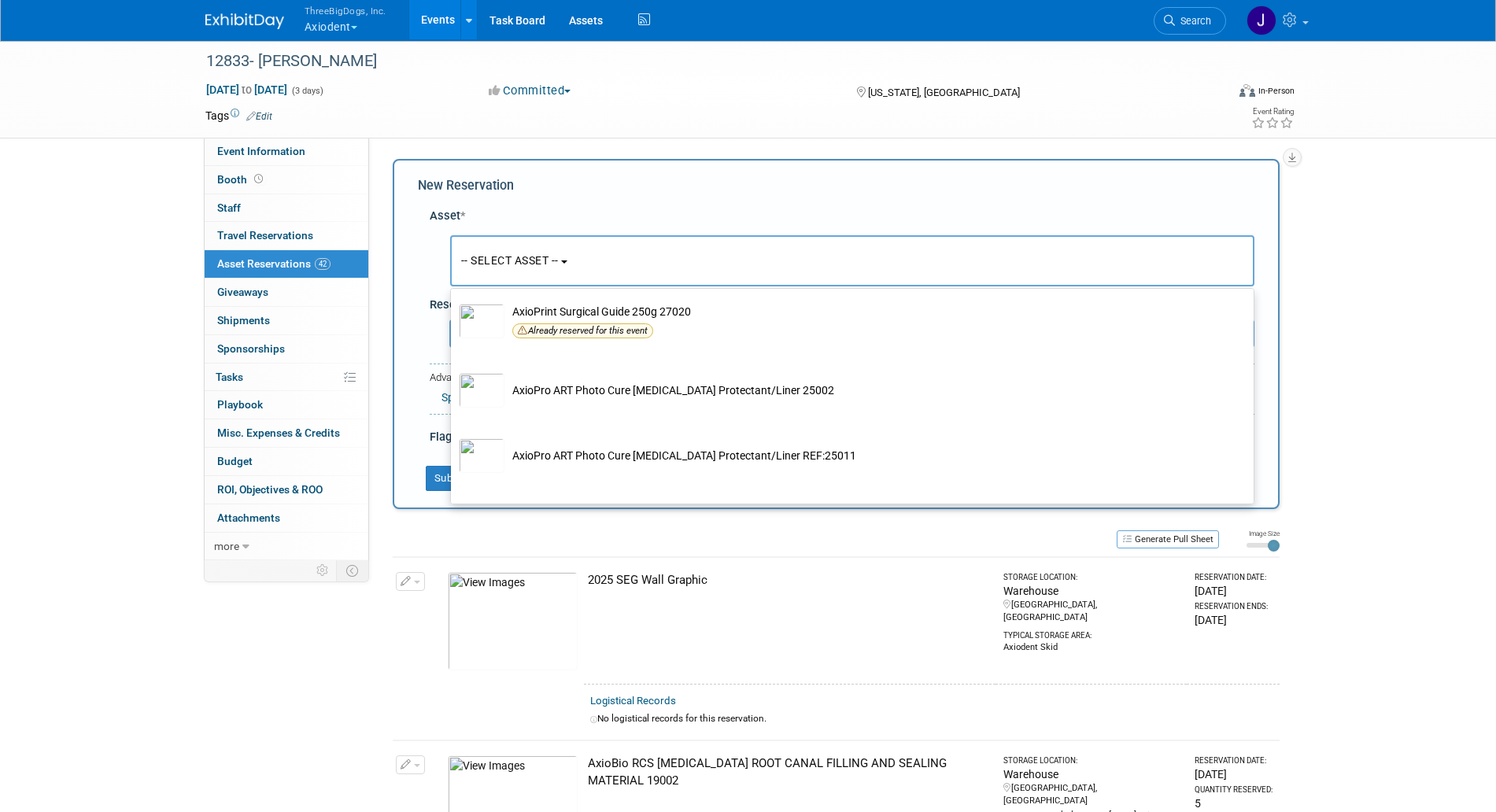
scroll to position [0, 0]
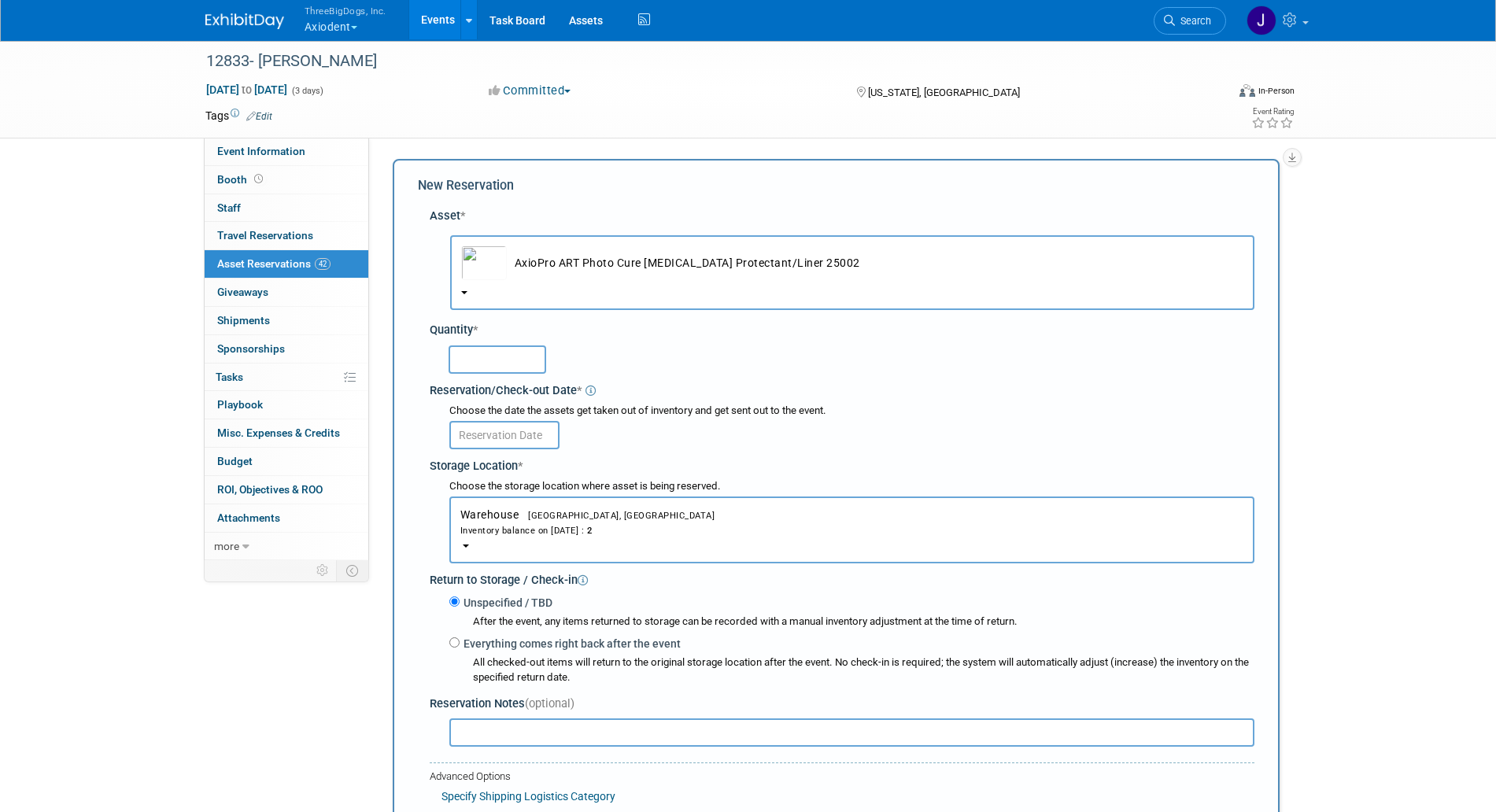
click at [493, 351] on input "text" at bounding box center [497, 359] width 97 height 28
type input "2"
click at [519, 455] on div "Storage Location *" at bounding box center [842, 464] width 825 height 21
click at [522, 443] on input "text" at bounding box center [504, 434] width 110 height 28
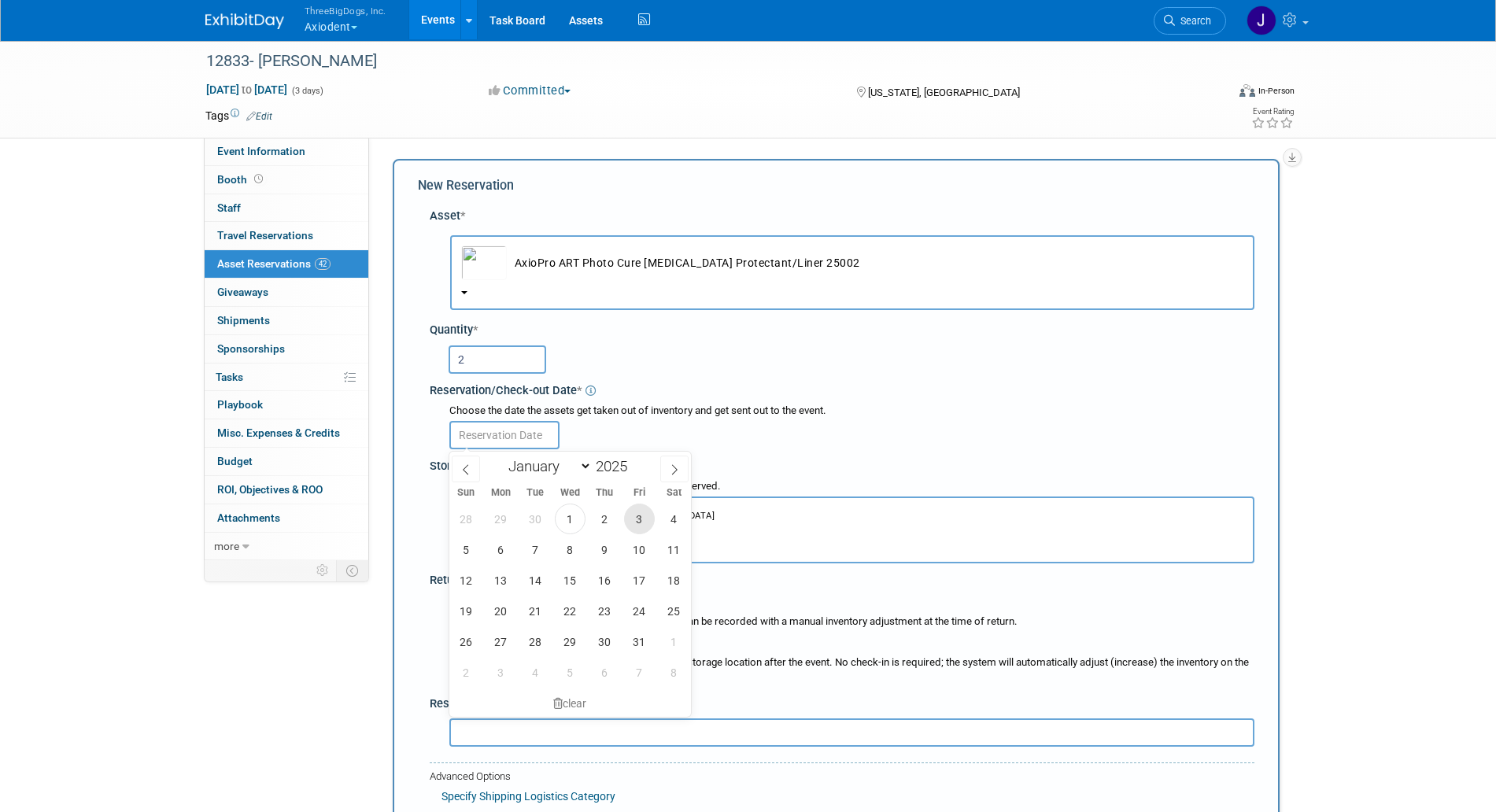
click at [646, 510] on span "3" at bounding box center [639, 519] width 30 height 30
type input "[DATE]"
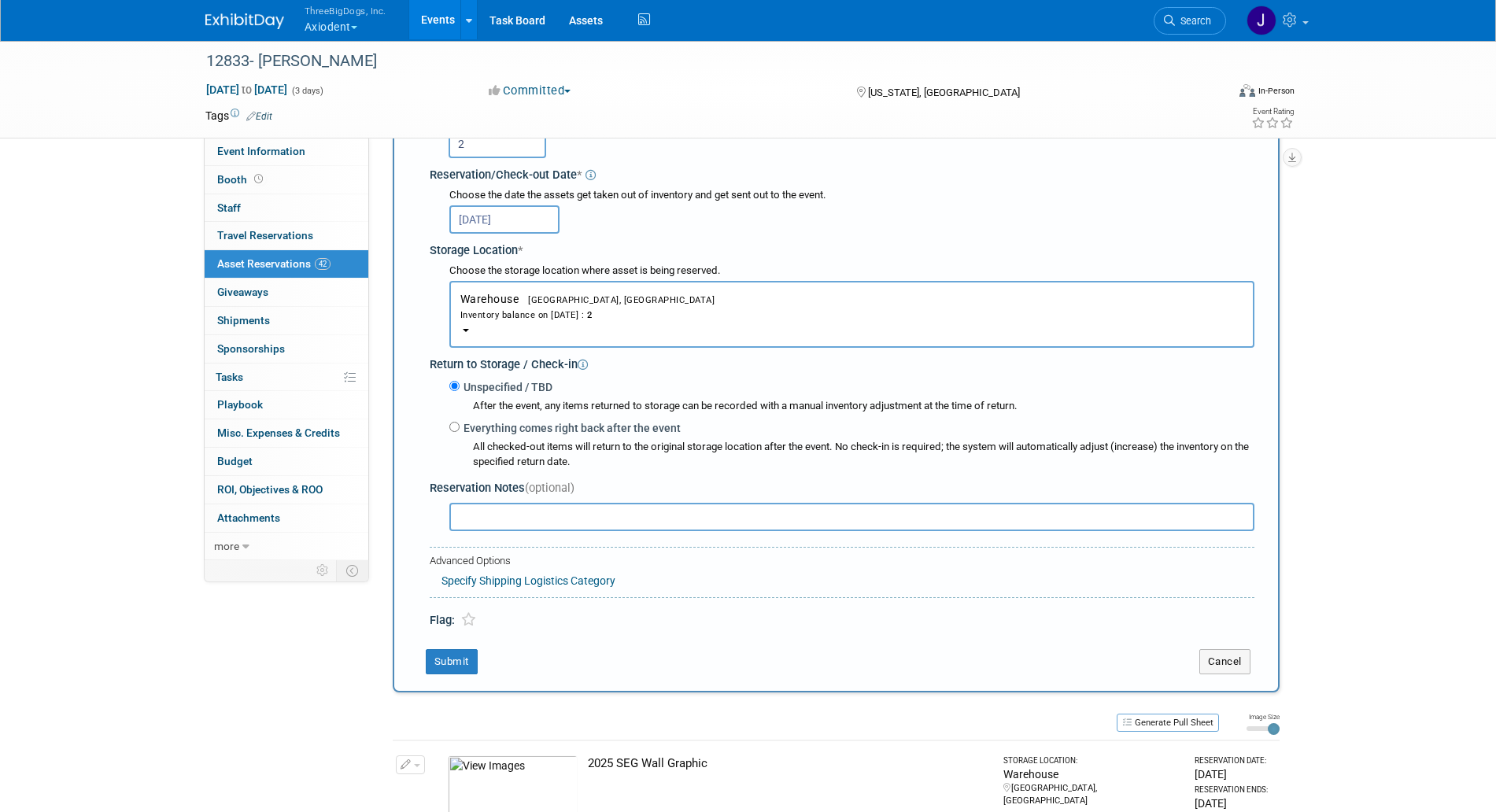
scroll to position [295, 0]
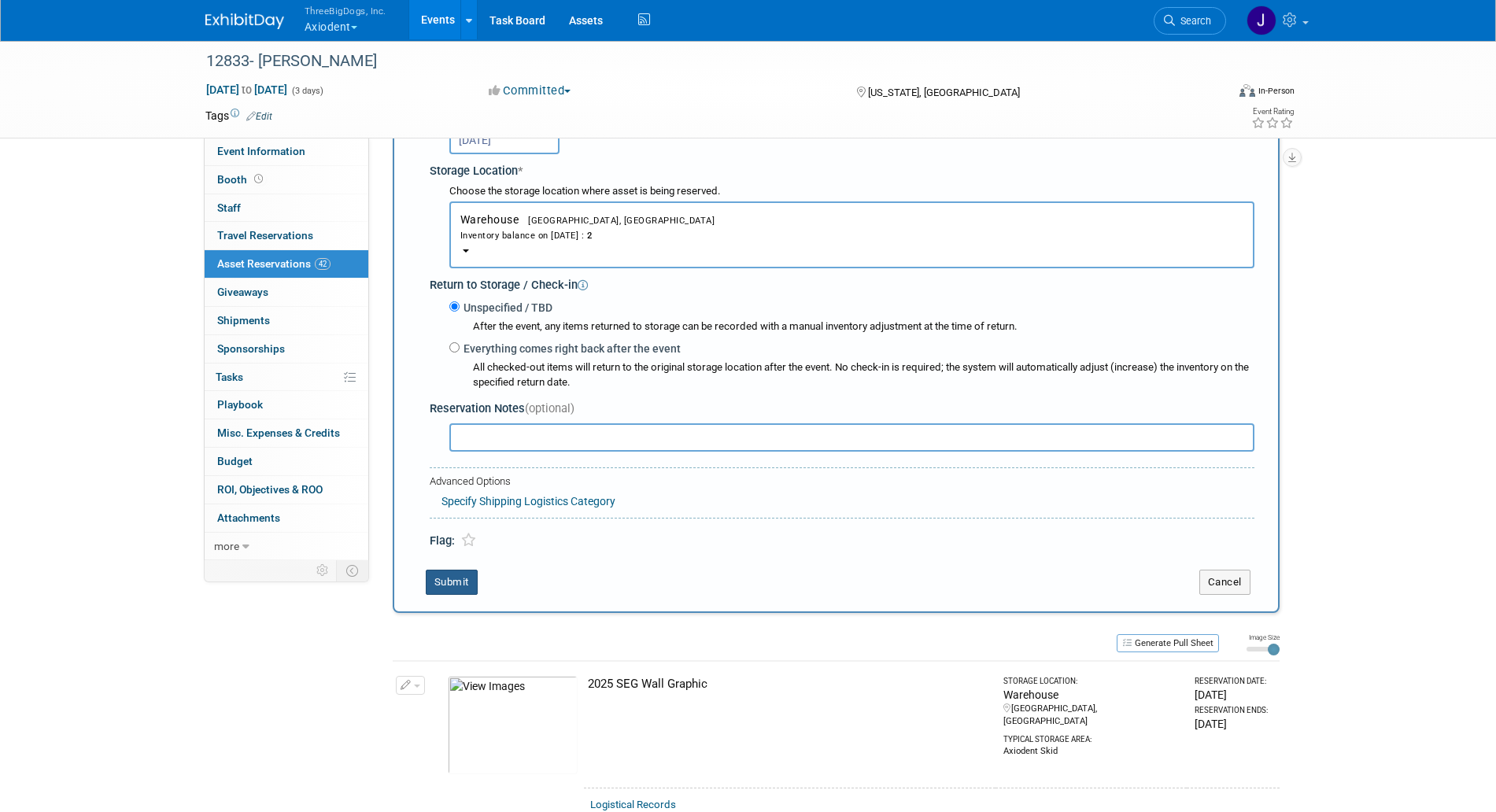
click at [473, 583] on button "Submit" at bounding box center [452, 582] width 52 height 25
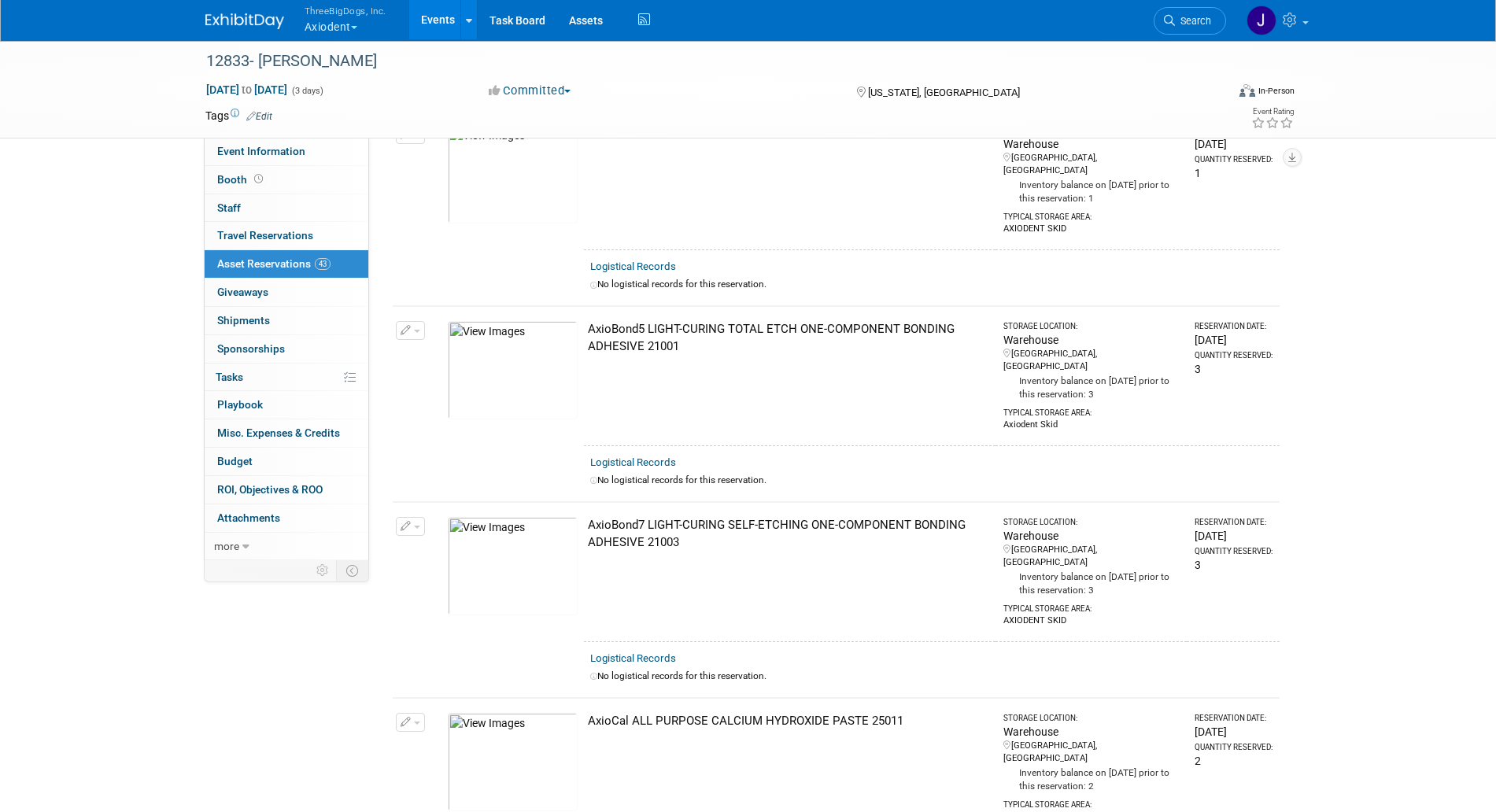
scroll to position [0, 0]
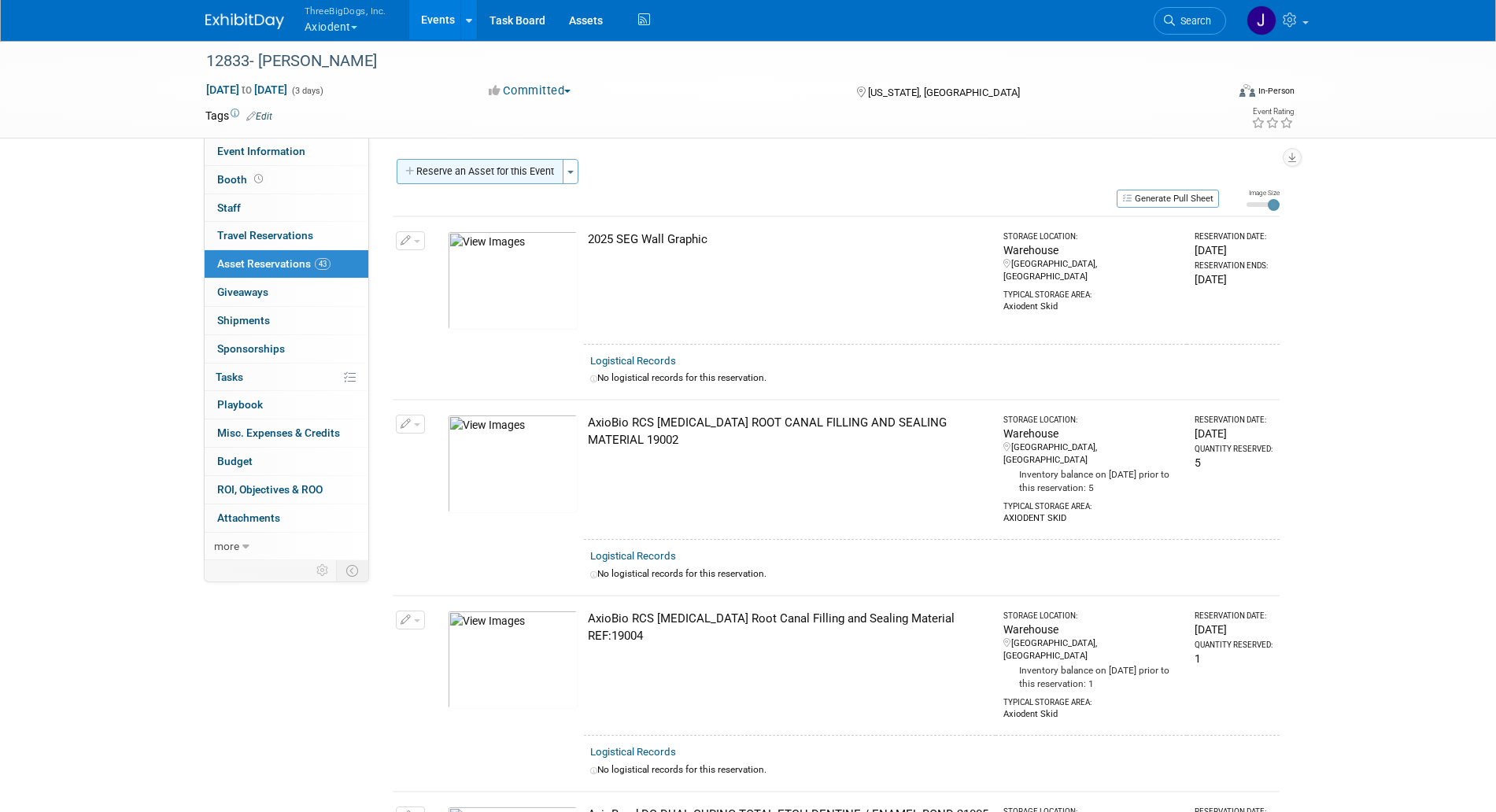
click at [524, 164] on button "Reserve an Asset for this Event" at bounding box center [480, 170] width 167 height 25
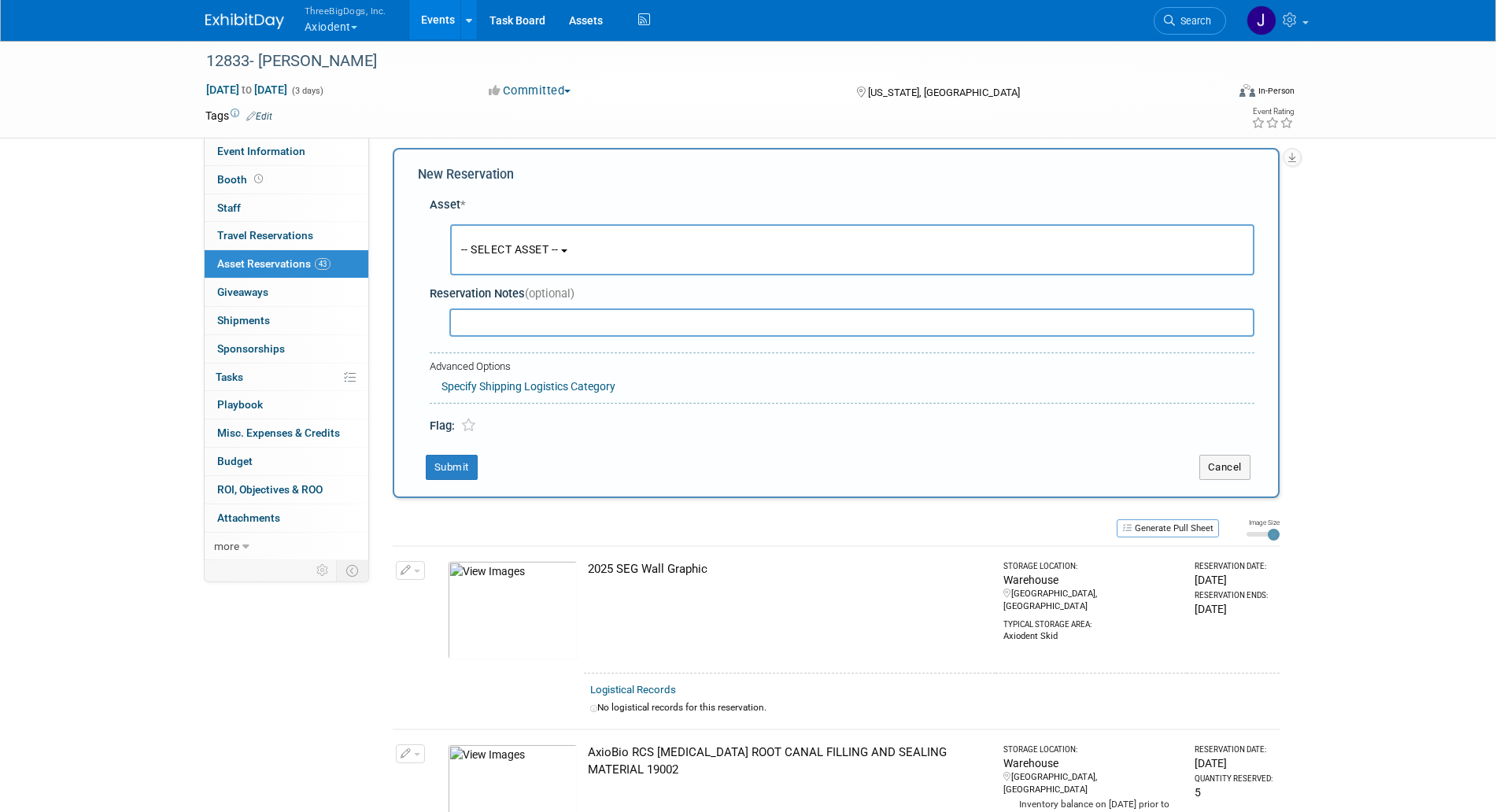
scroll to position [15, 0]
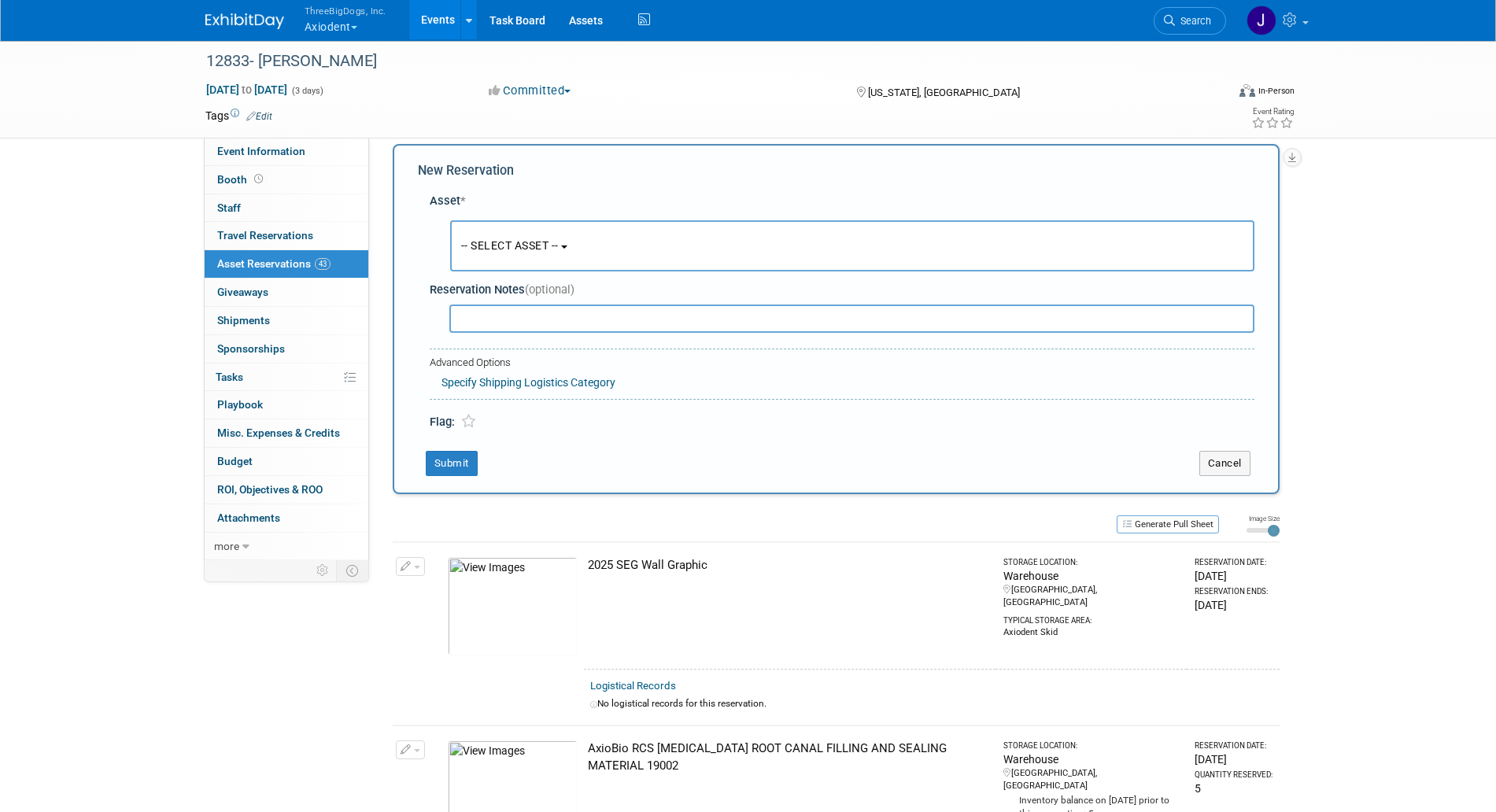
click at [551, 244] on span "-- SELECT ASSET --" at bounding box center [510, 246] width 97 height 13
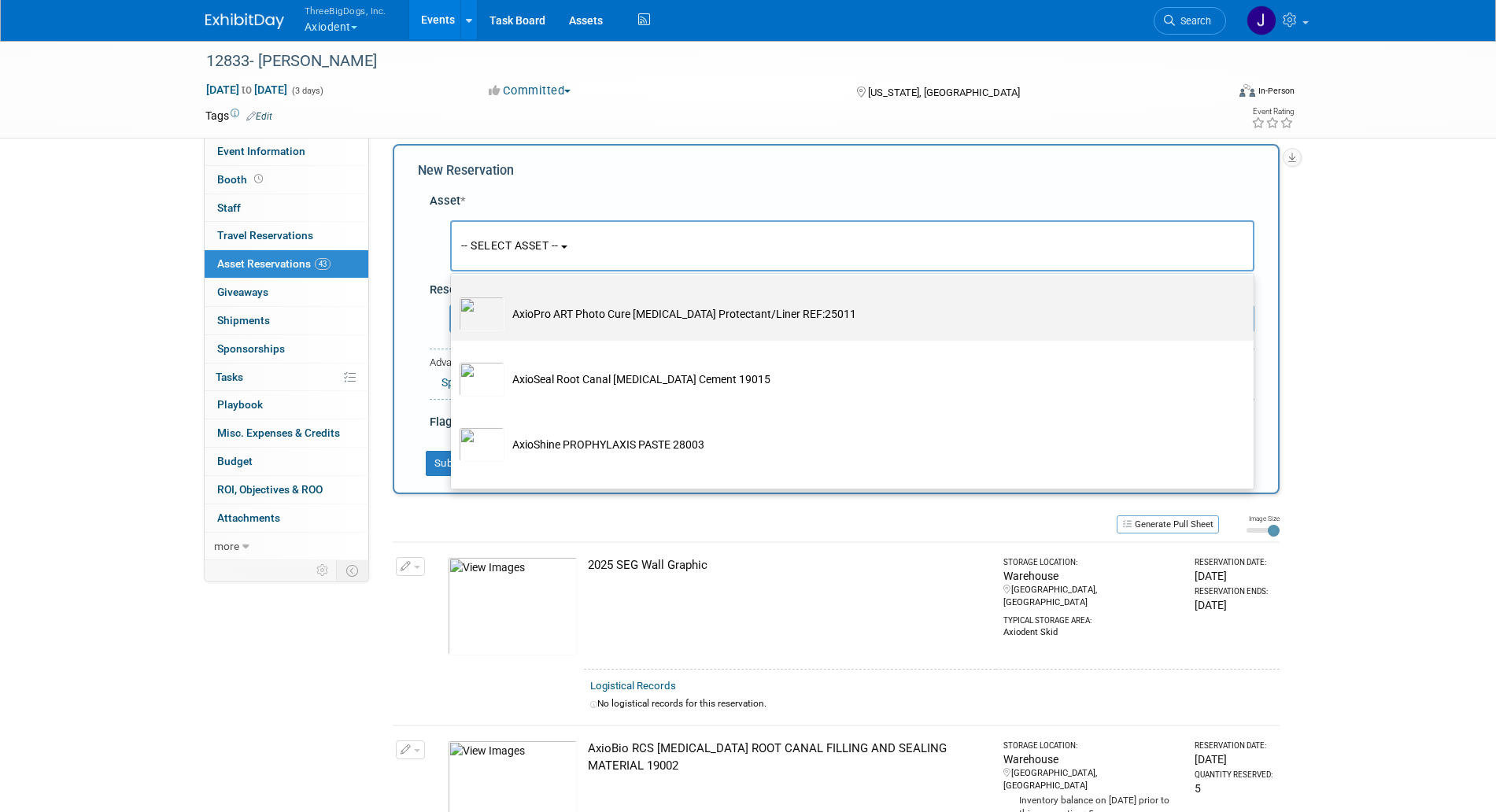
scroll to position [2460, 0]
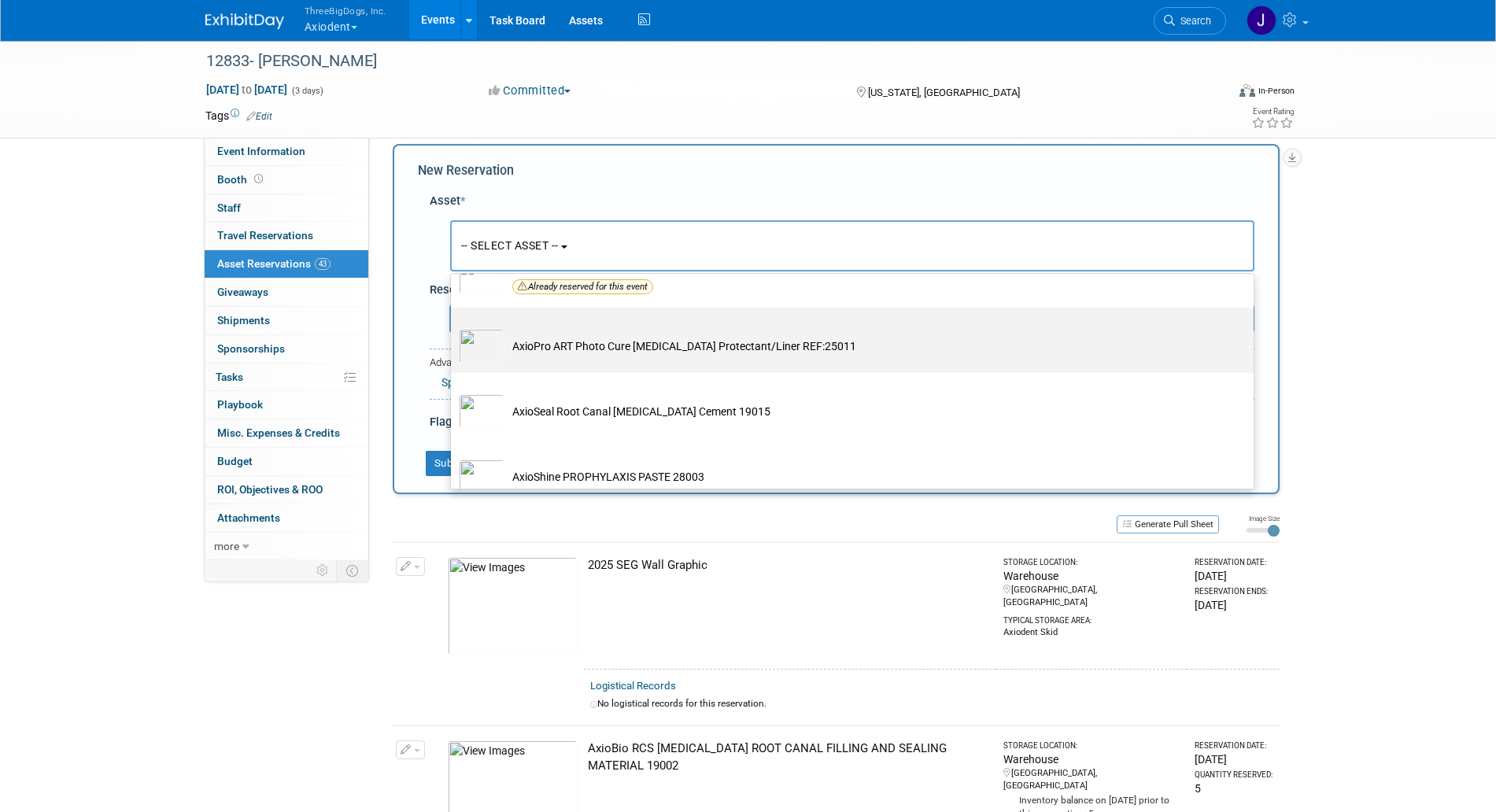
click at [544, 364] on td "AxioPro ART Photo Cure [MEDICAL_DATA] Protectant/Liner REF:25011" at bounding box center [863, 346] width 718 height 35
click at [454, 326] on input "AxioPro ART Photo Cure [MEDICAL_DATA] Protectant/Liner REF:25011" at bounding box center [447, 321] width 10 height 10
select select "10729076"
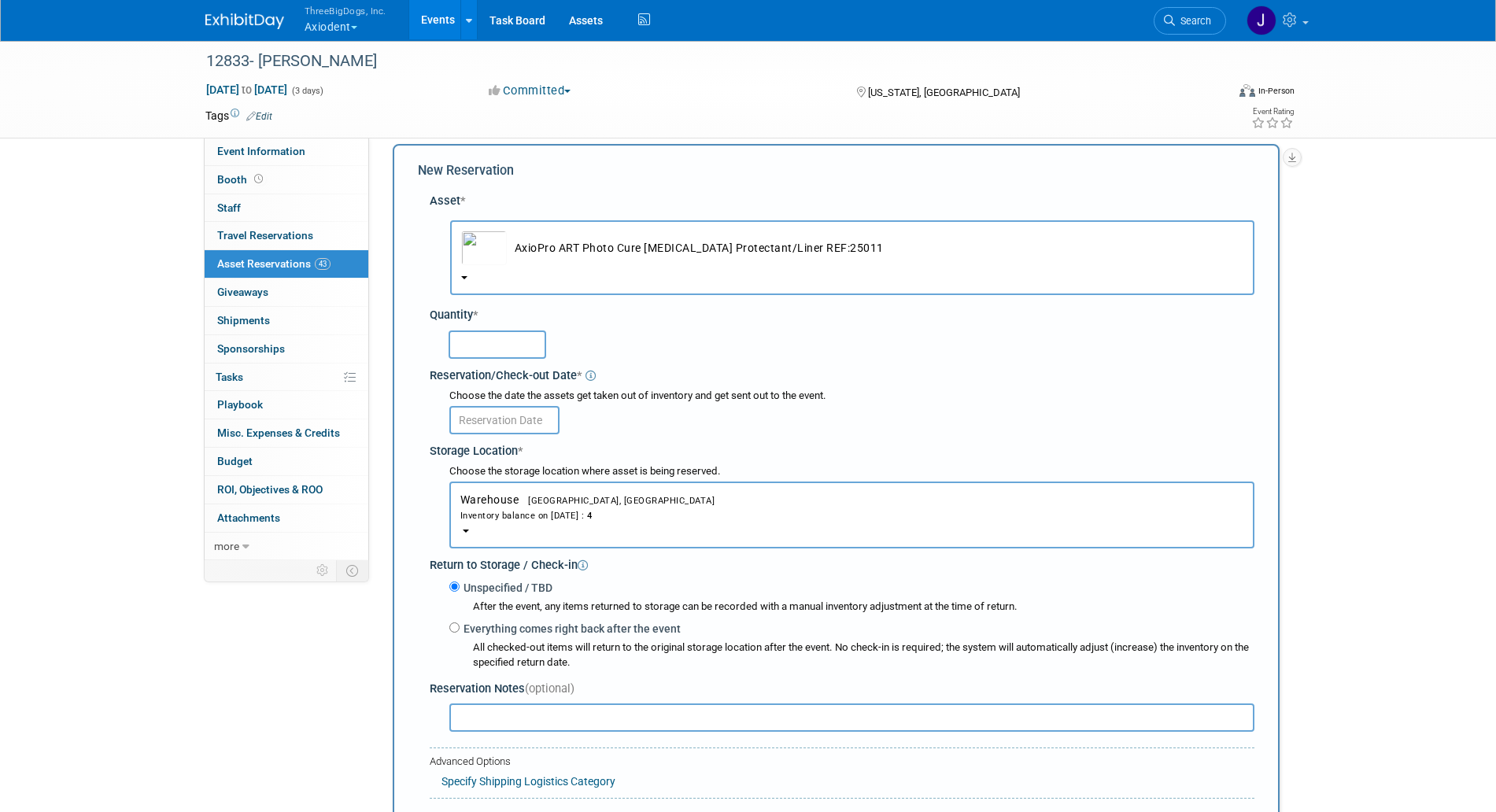
click at [524, 346] on input "text" at bounding box center [497, 345] width 97 height 28
type input "4"
click at [500, 422] on input "text" at bounding box center [504, 420] width 110 height 28
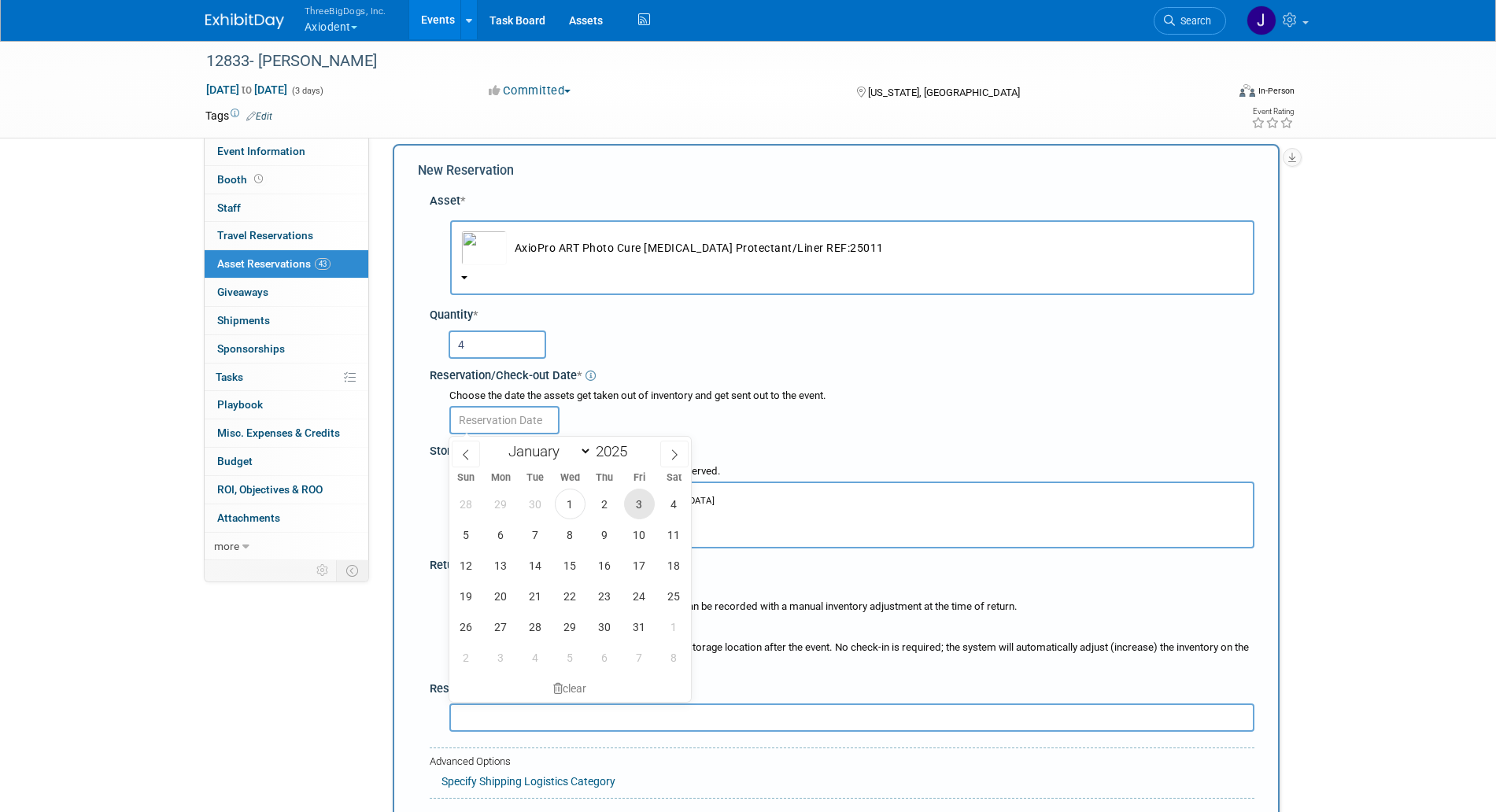
click at [650, 509] on span "3" at bounding box center [639, 503] width 30 height 30
type input "[DATE]"
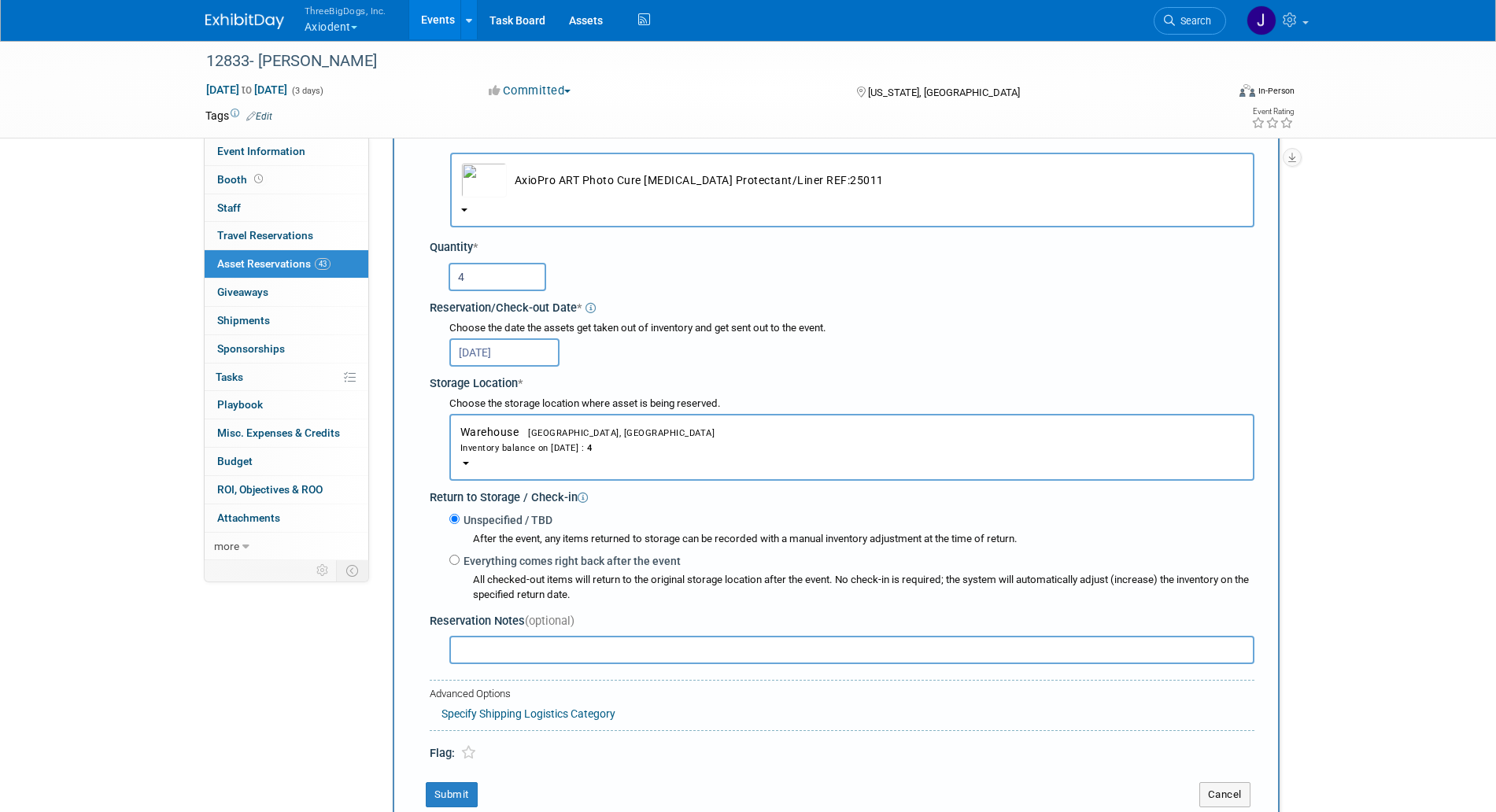
scroll to position [114, 0]
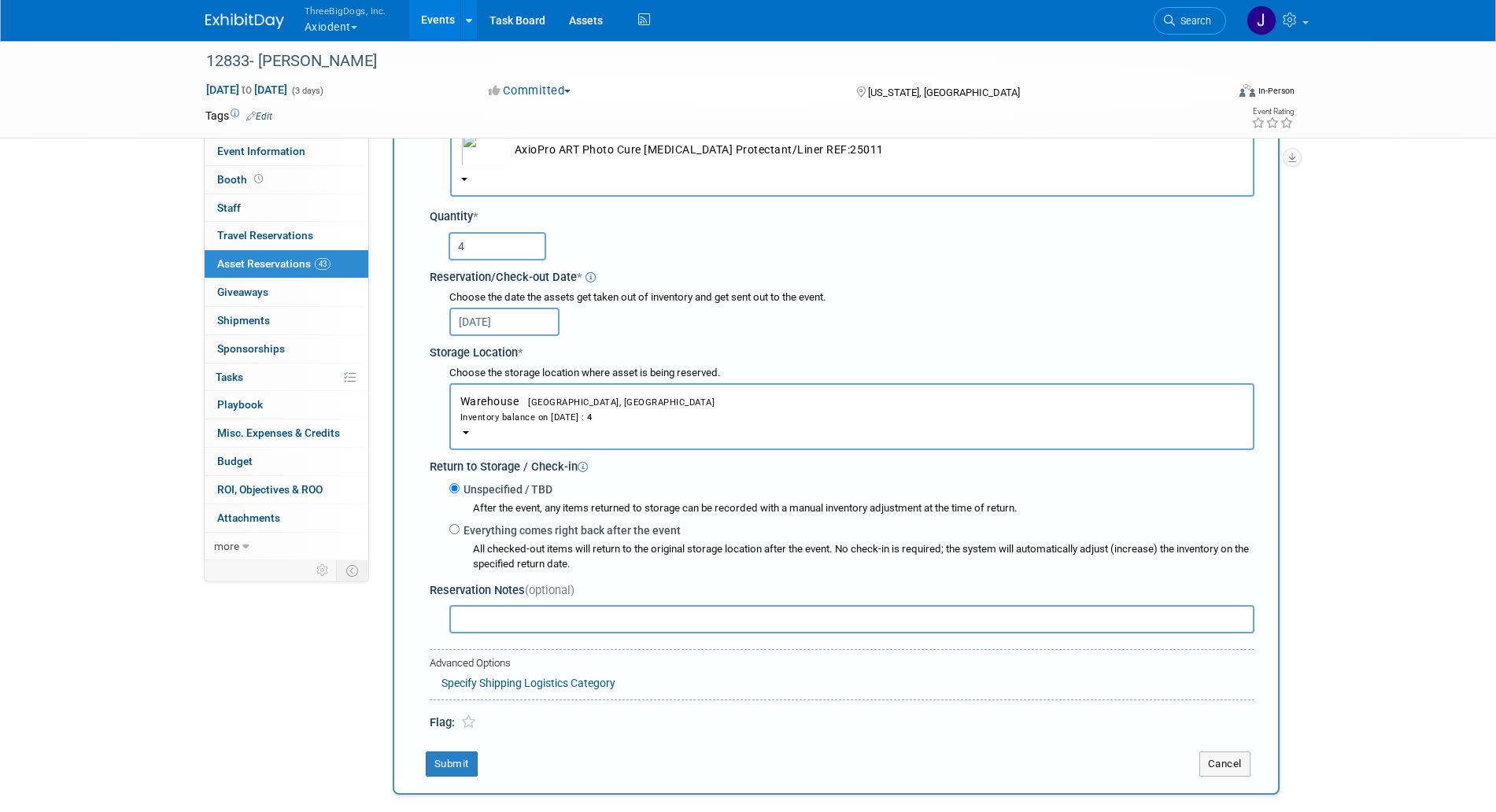
click at [464, 780] on div "New Reservation Asset * -- SELECT ASSET --" at bounding box center [837, 421] width 887 height 750
click at [454, 763] on button "Submit" at bounding box center [452, 763] width 52 height 25
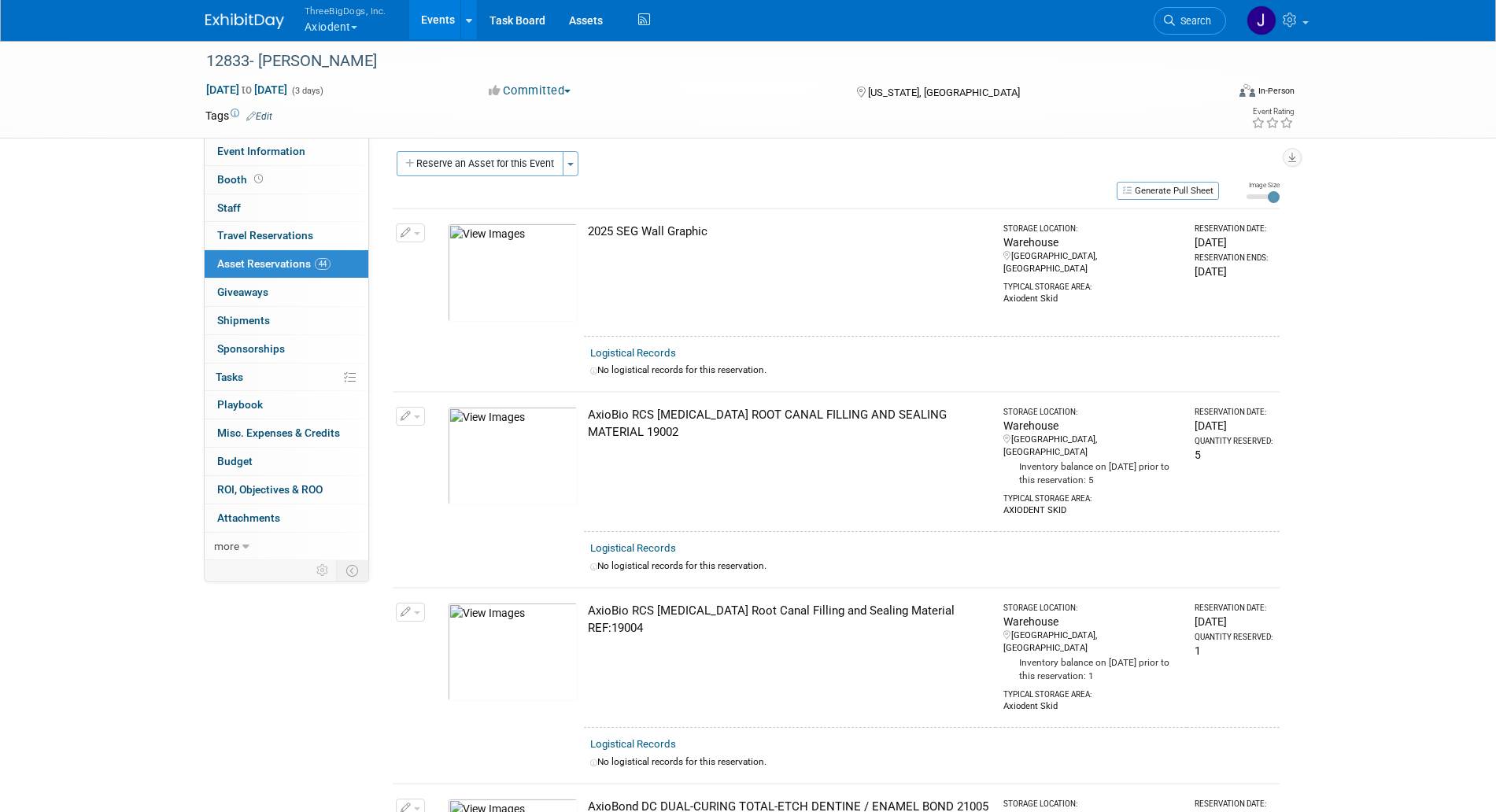
scroll to position [0, 0]
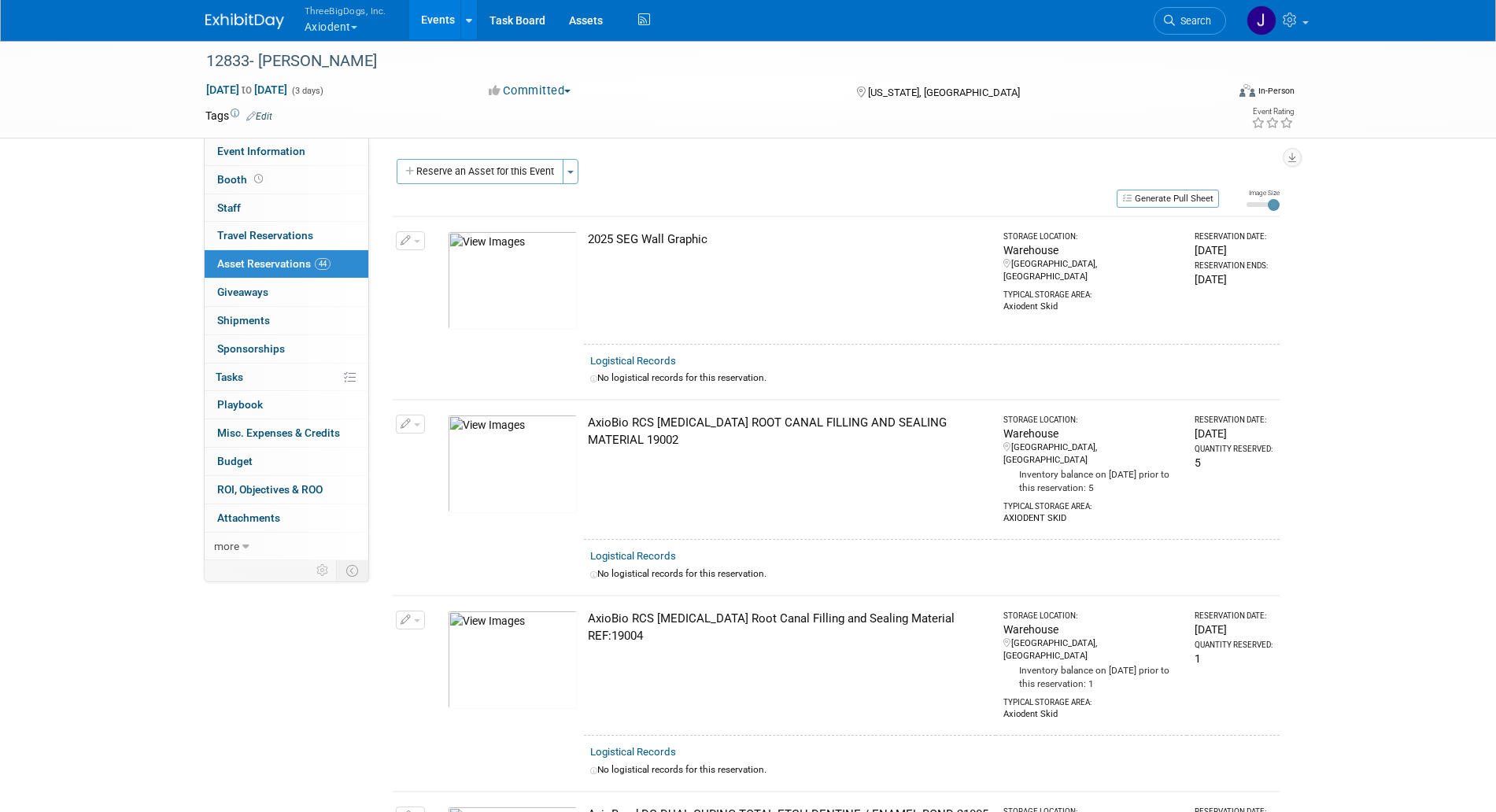
click at [467, 170] on button "Reserve an Asset for this Event" at bounding box center [480, 170] width 167 height 25
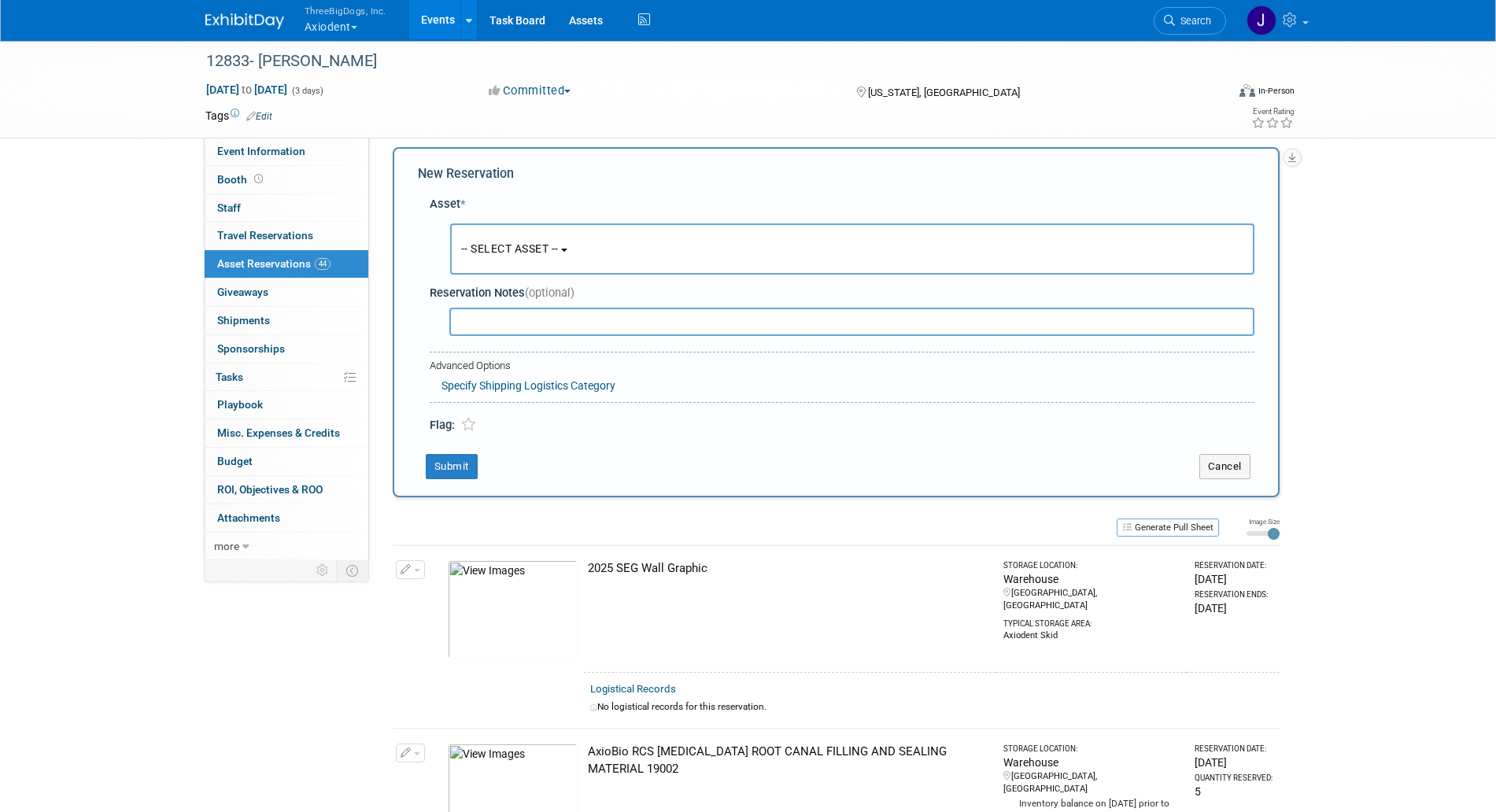
scroll to position [15, 0]
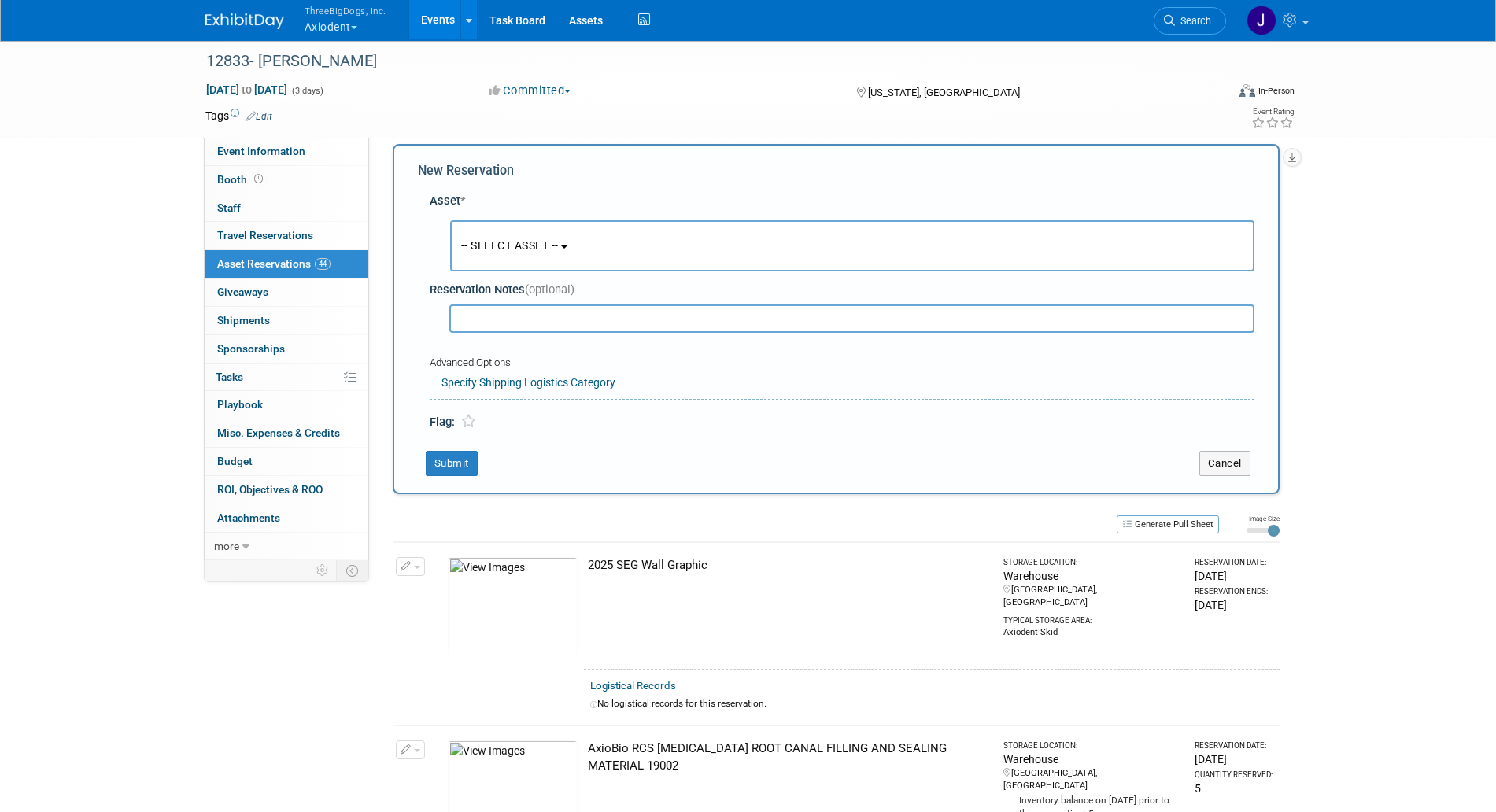
click at [482, 230] on button "-- SELECT ASSET --" at bounding box center [852, 246] width 805 height 51
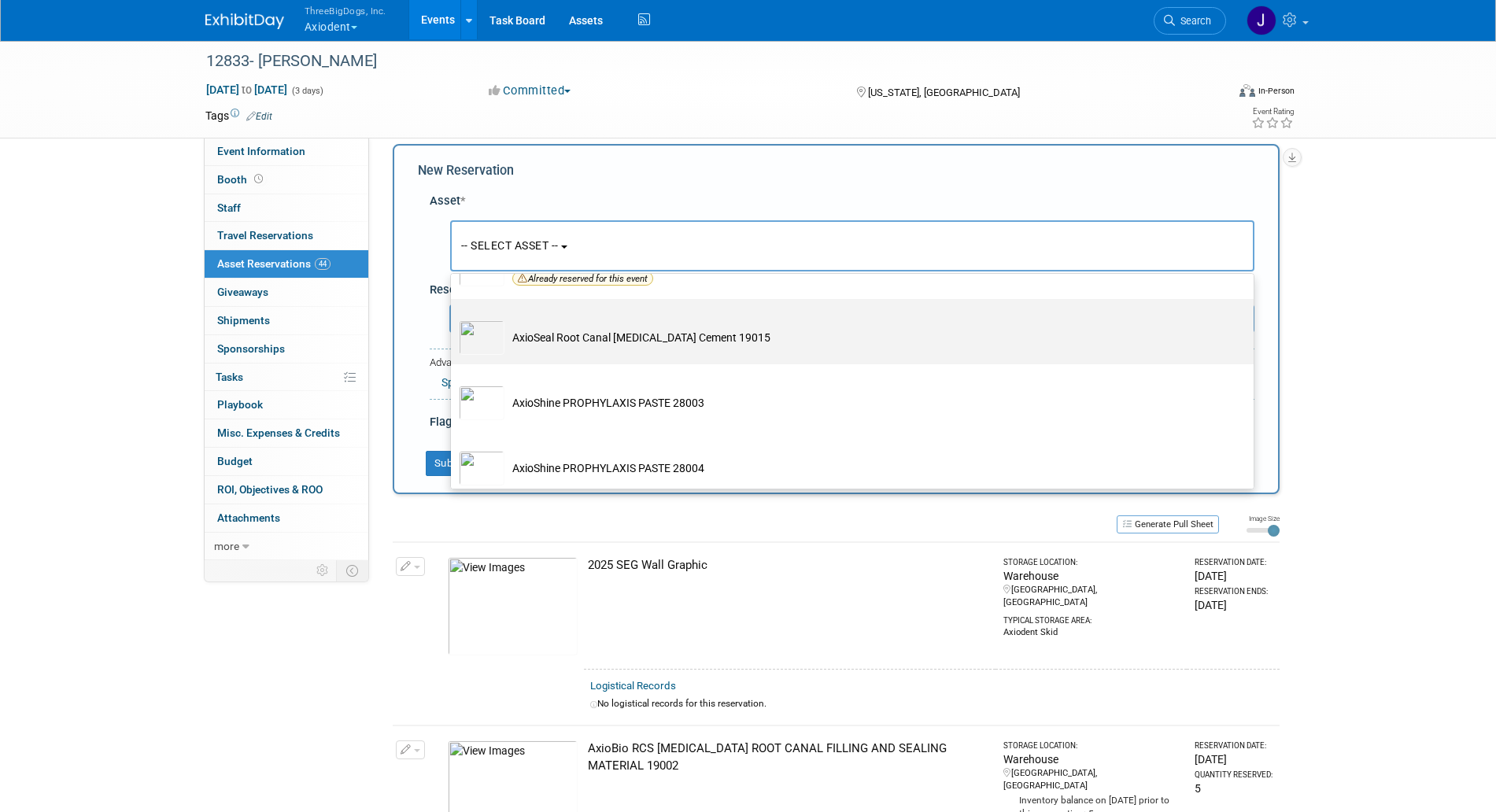
scroll to position [2558, 0]
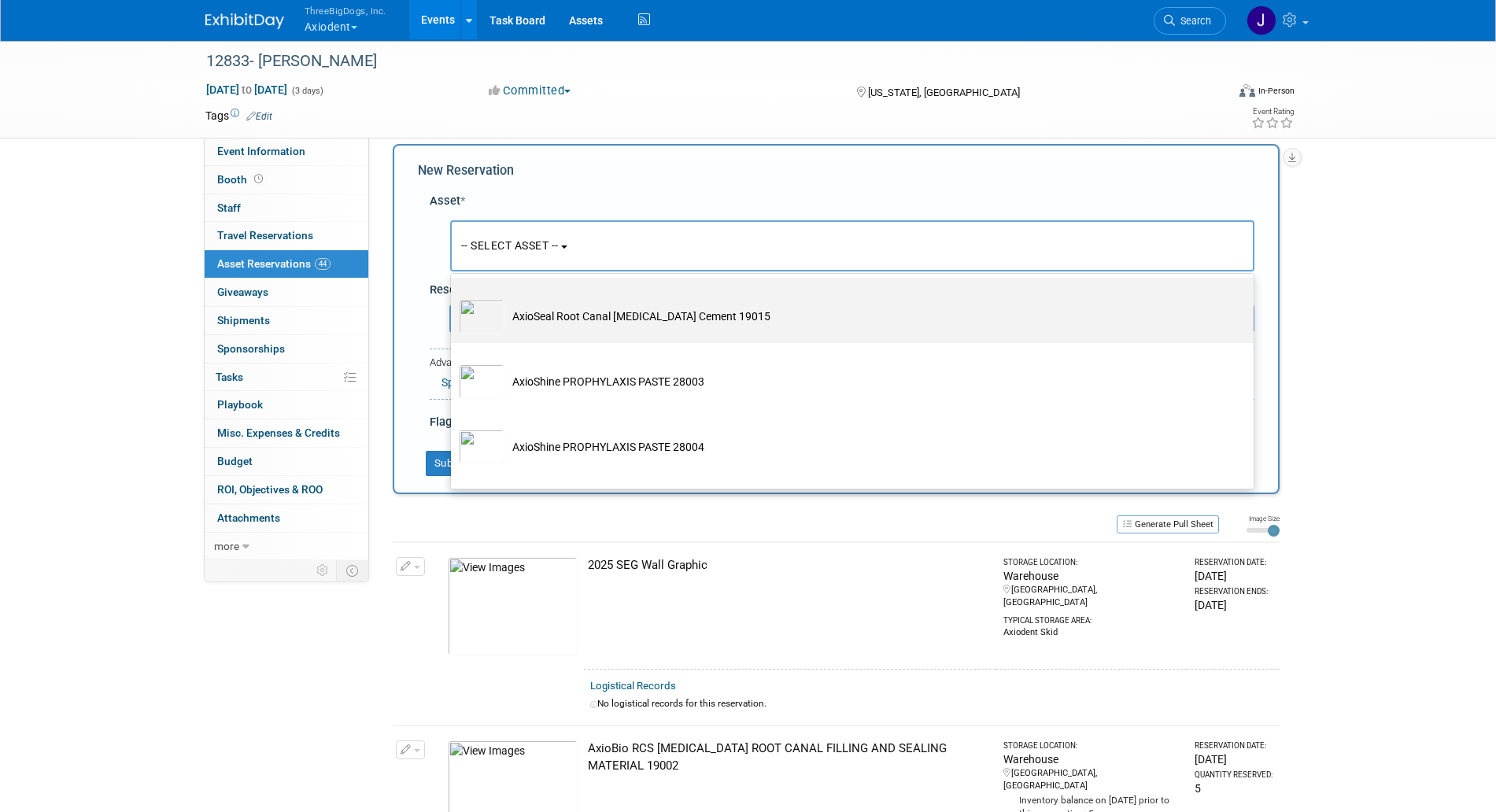
click at [531, 340] on label "AxioSeal Root Canal [MEDICAL_DATA] Cement 19015" at bounding box center [849, 311] width 779 height 59
click at [454, 297] on input "AxioSeal Root Canal [MEDICAL_DATA] Cement 19015" at bounding box center [447, 291] width 10 height 10
select select "10729118"
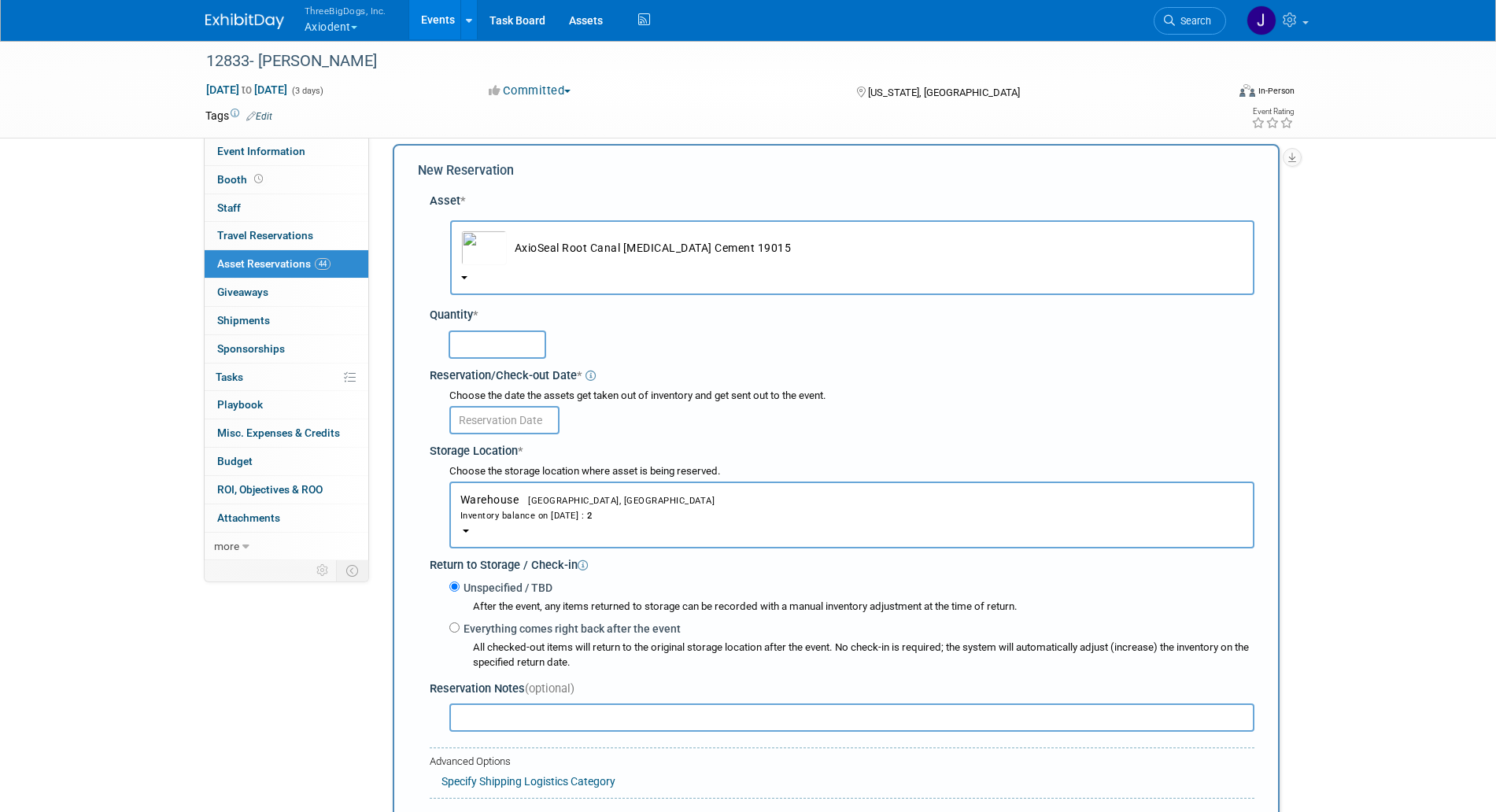
click at [481, 341] on input "text" at bounding box center [497, 345] width 97 height 28
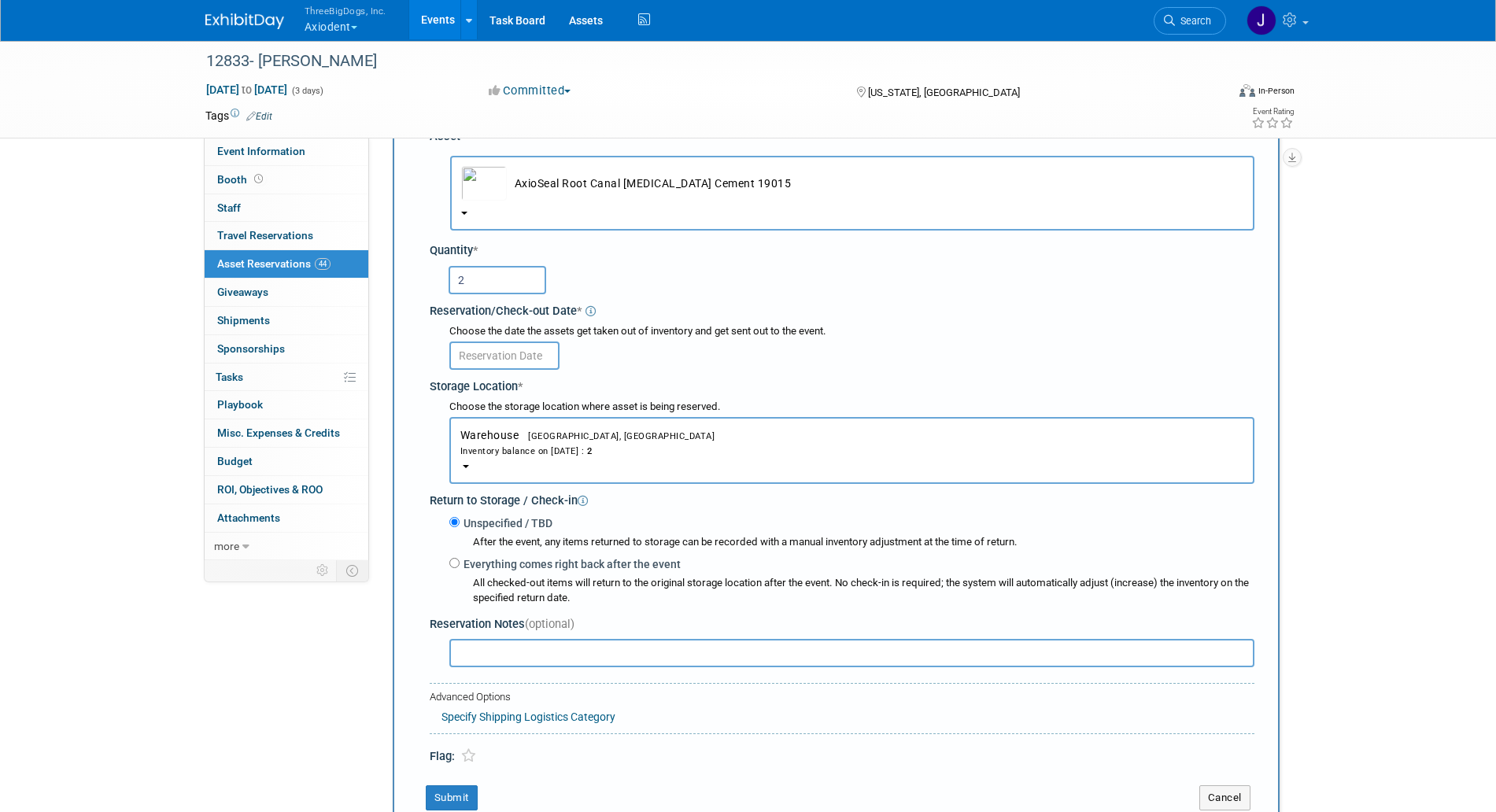
scroll to position [114, 0]
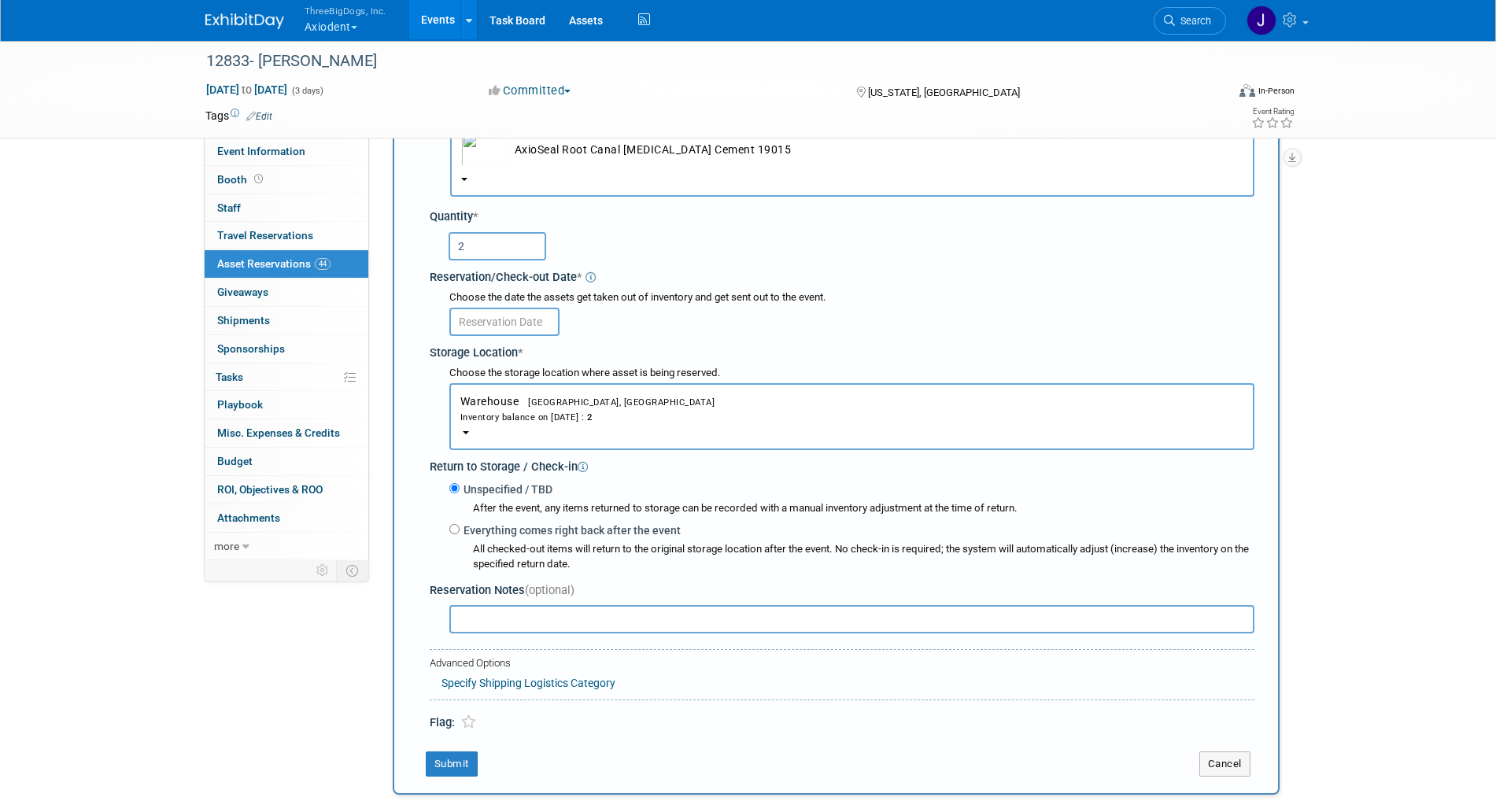
type input "2"
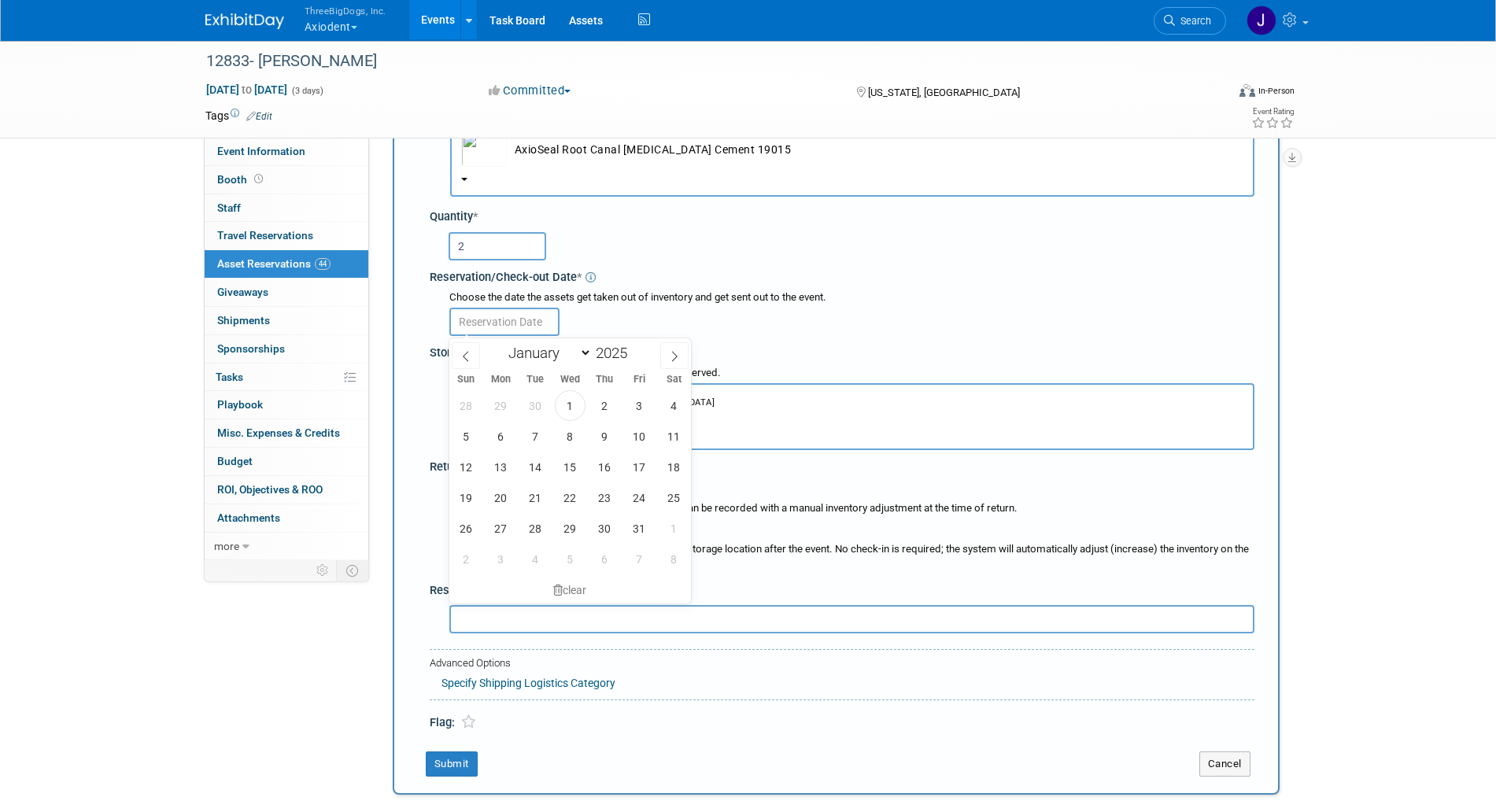
click at [534, 323] on input "text" at bounding box center [504, 322] width 110 height 28
click at [627, 403] on span "3" at bounding box center [639, 405] width 30 height 30
type input "[DATE]"
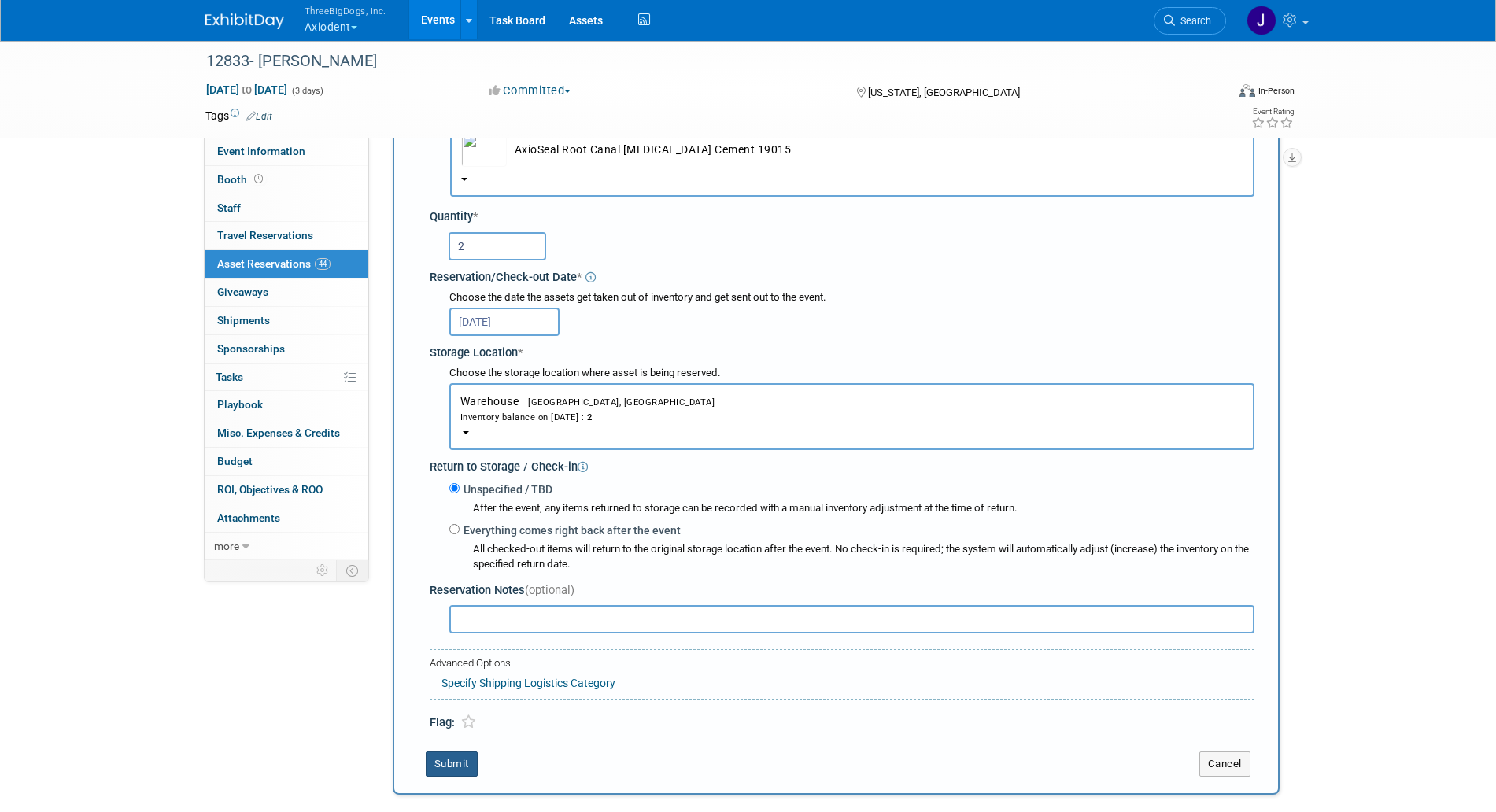
click at [455, 755] on button "Submit" at bounding box center [452, 763] width 52 height 25
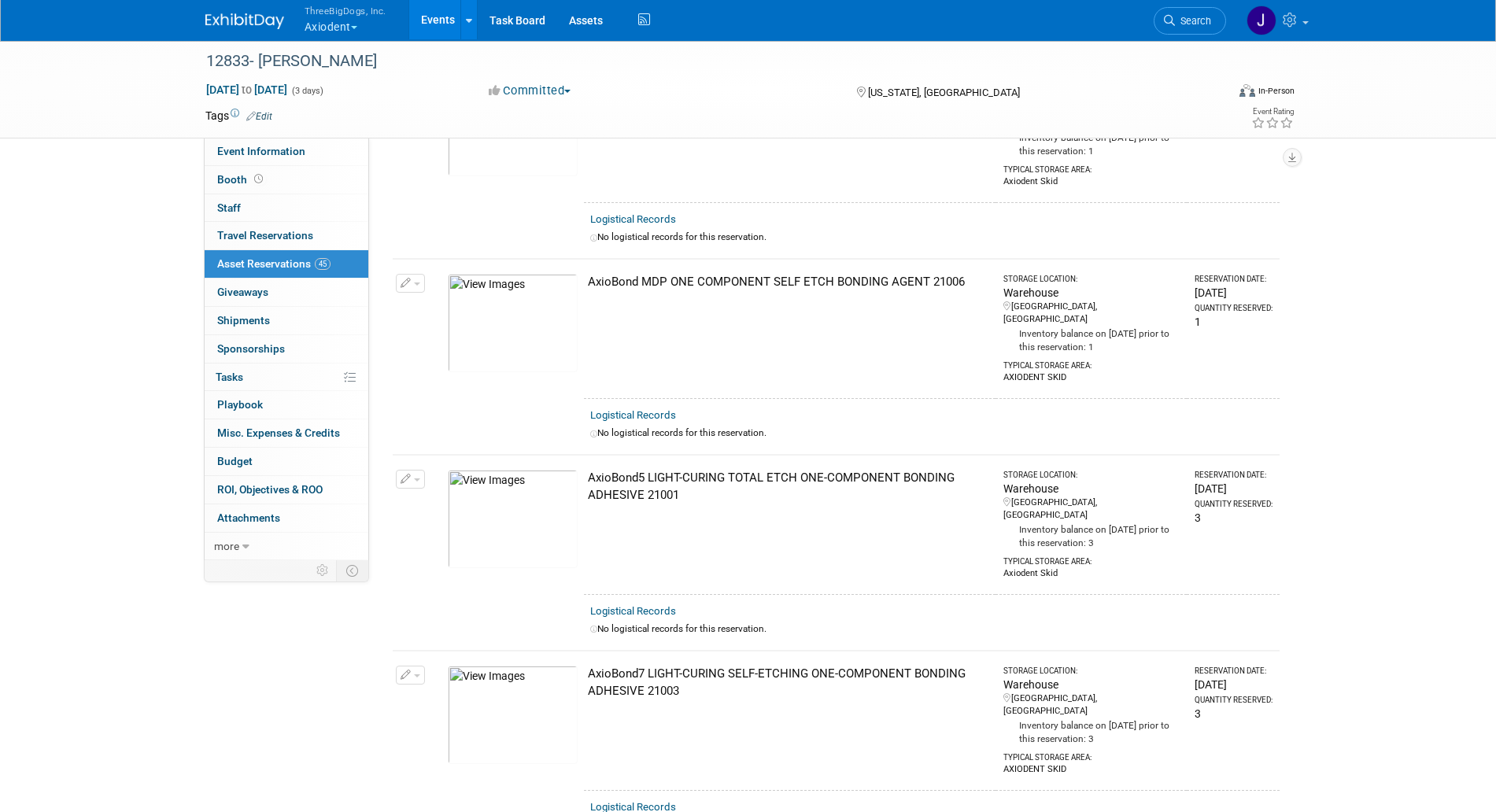
scroll to position [0, 0]
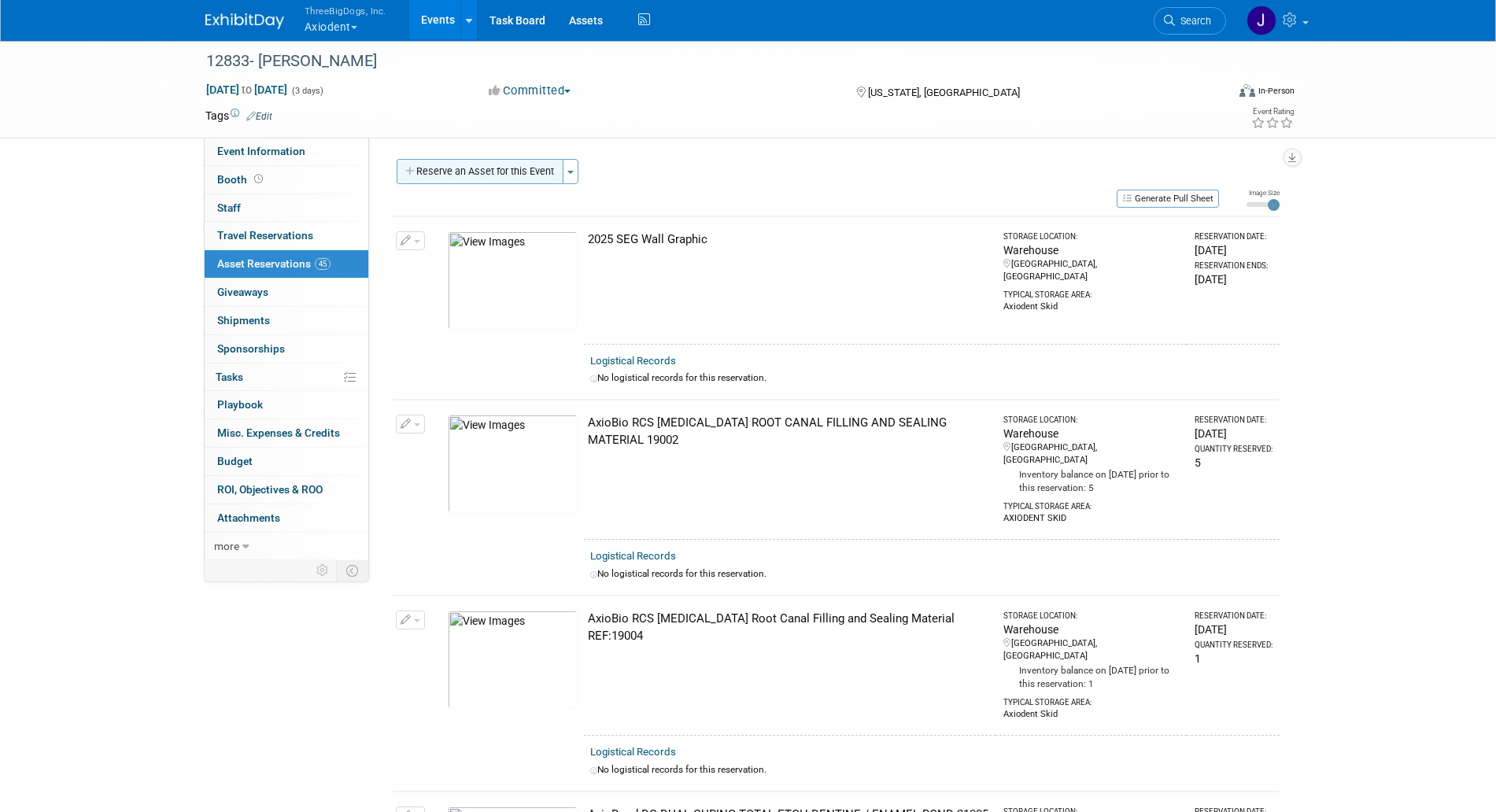
click at [448, 181] on button "Reserve an Asset for this Event" at bounding box center [480, 170] width 167 height 25
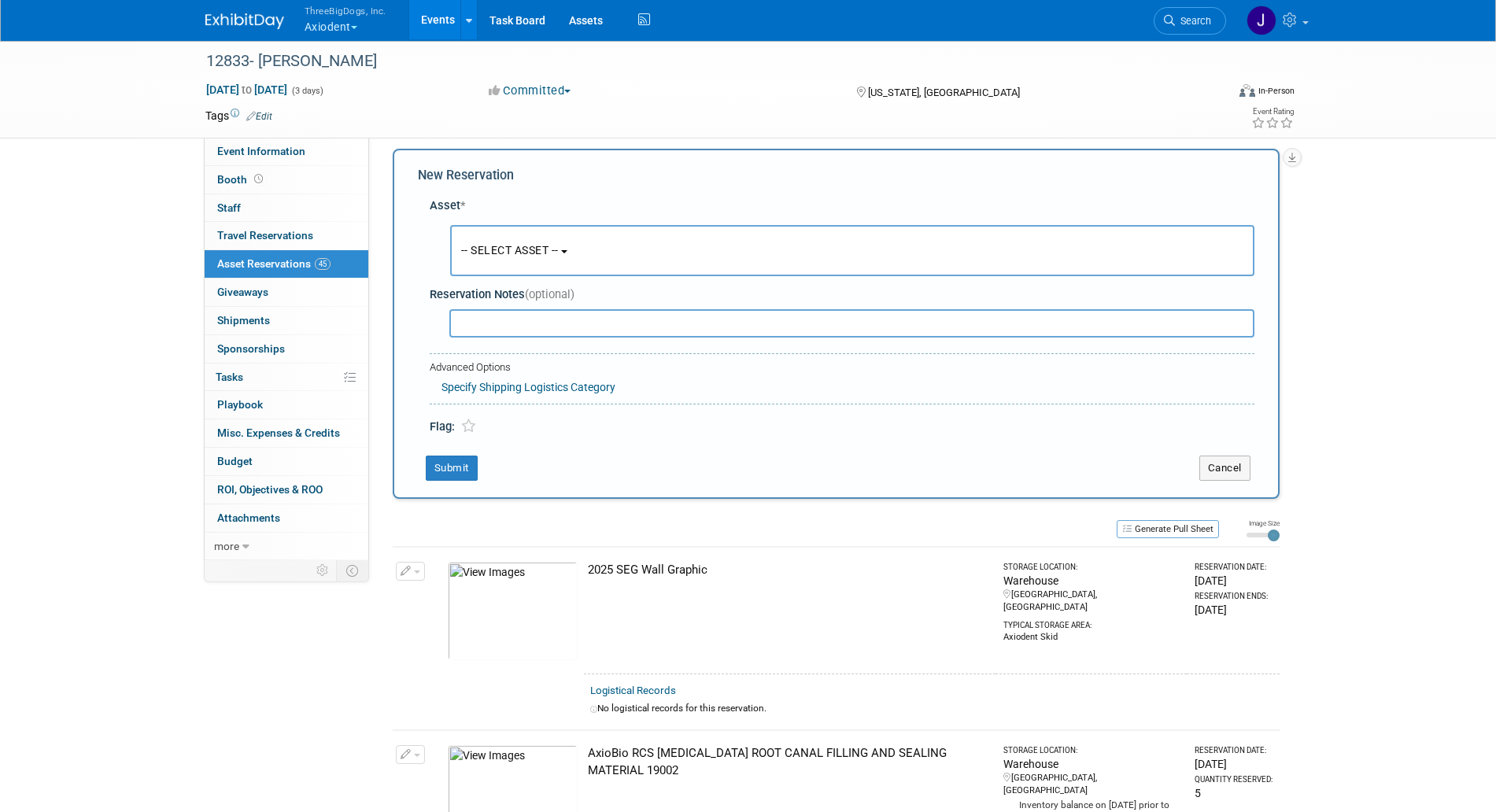
scroll to position [15, 0]
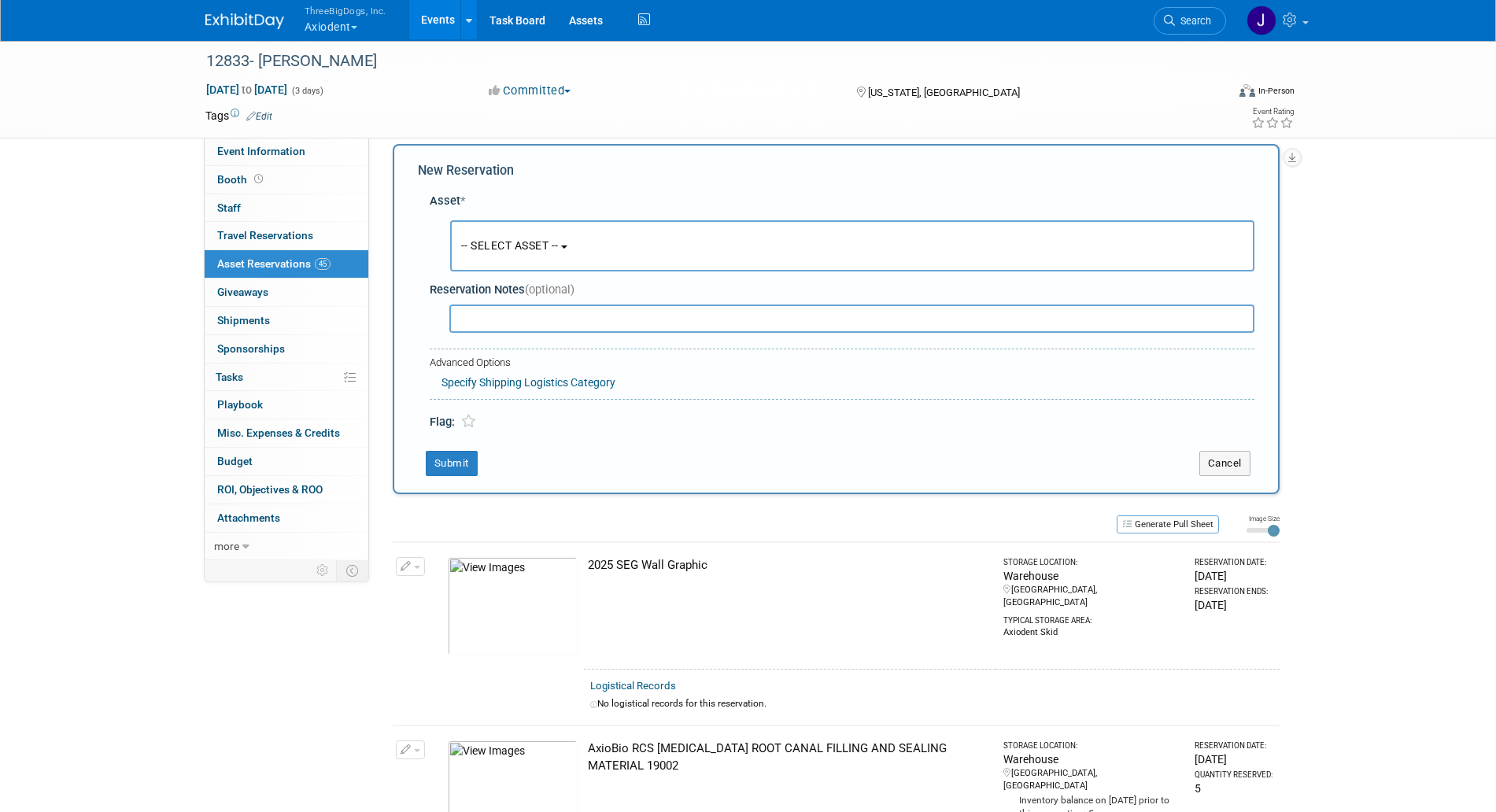
click at [523, 225] on button "-- SELECT ASSET --" at bounding box center [852, 246] width 805 height 51
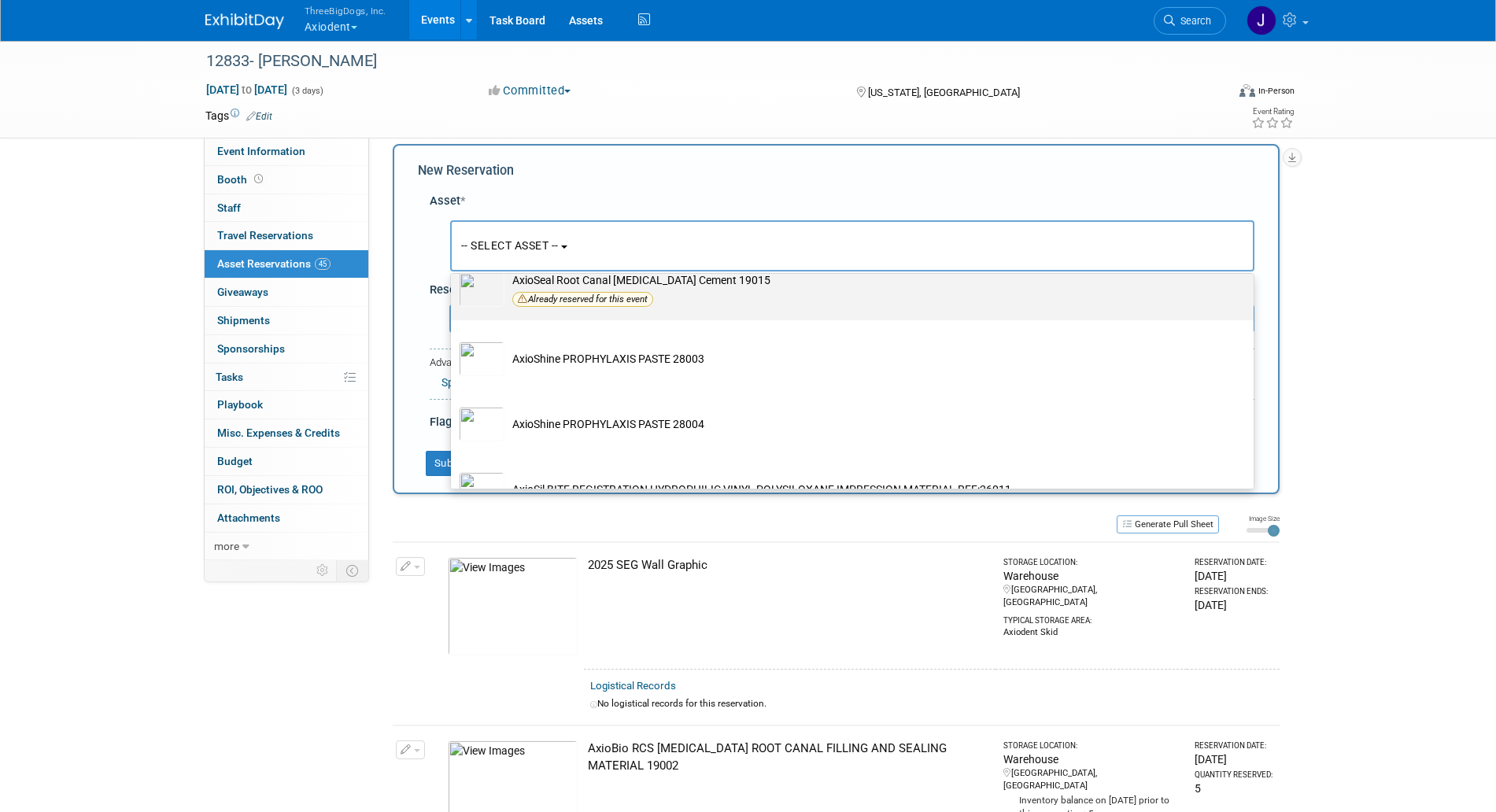
scroll to position [2558, 0]
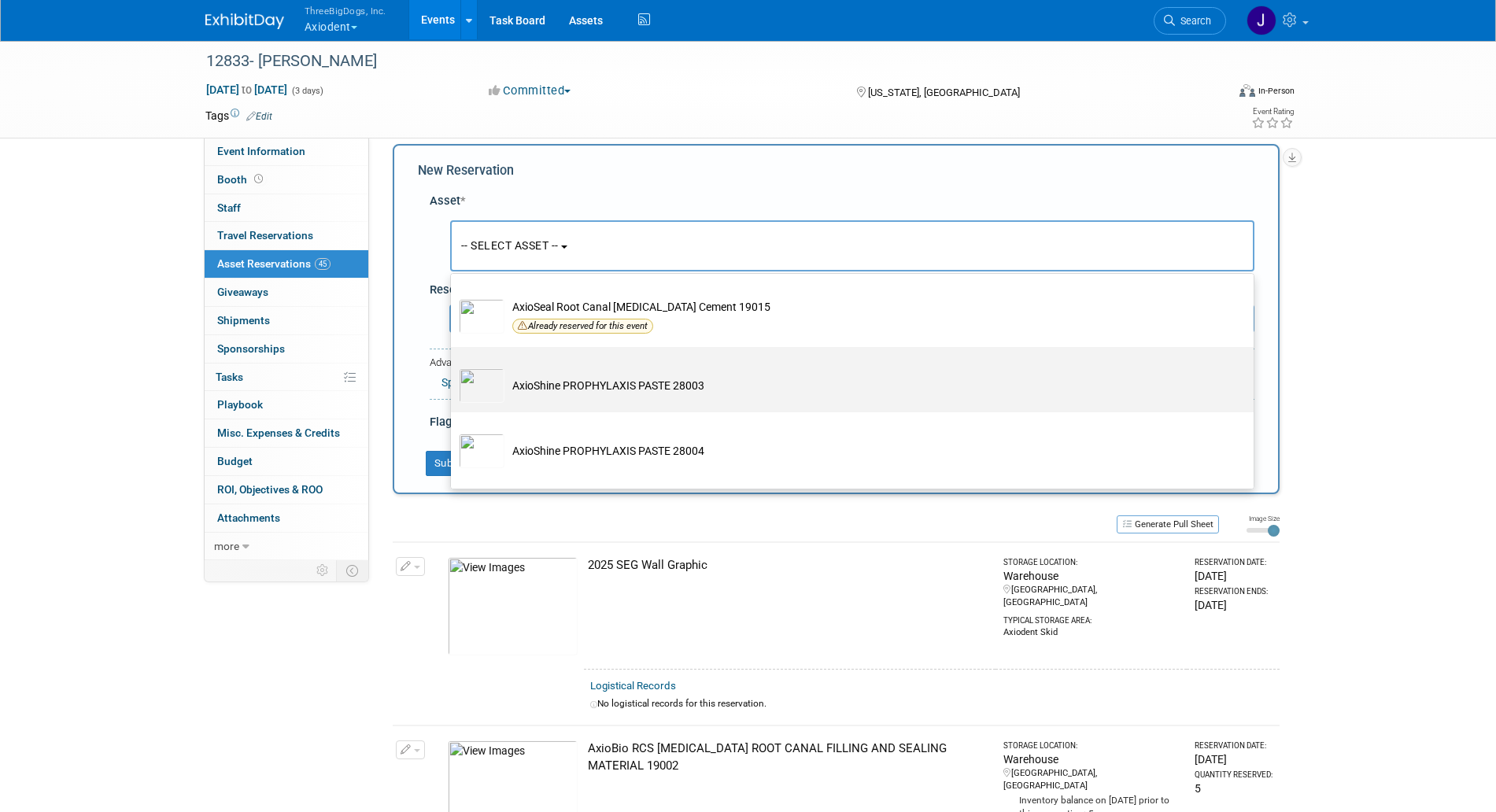
click at [626, 403] on td "AxioShine PROPHYLAXIS PASTE 28003" at bounding box center [863, 386] width 718 height 35
click at [454, 366] on input "AxioShine PROPHYLAXIS PASTE 28003" at bounding box center [447, 360] width 10 height 10
select select "10729106"
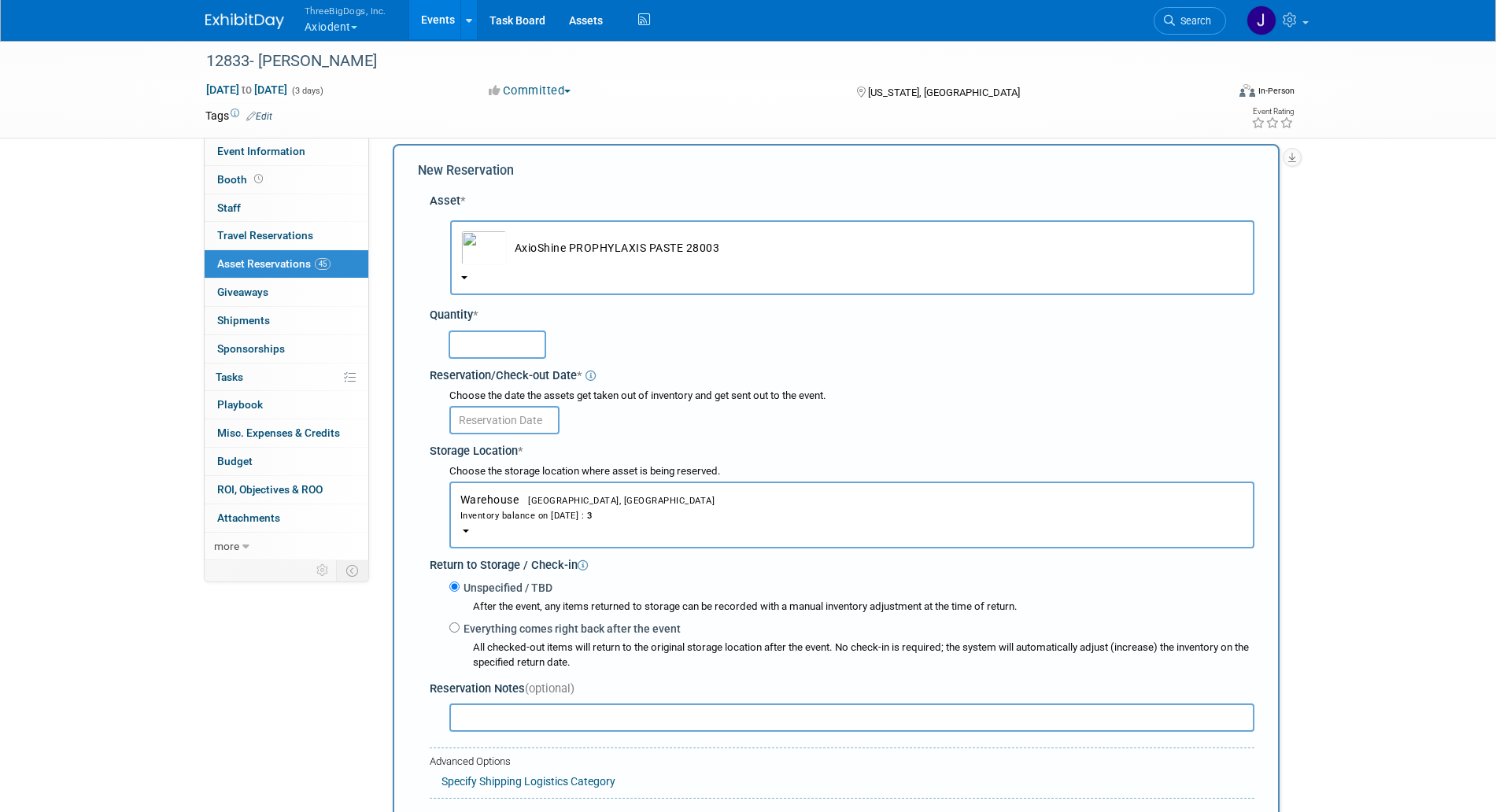
click at [478, 335] on input "text" at bounding box center [497, 345] width 97 height 28
type input "3"
click at [510, 435] on div "Choose the date the assets get taken out of inventory and get sent out to the e…" at bounding box center [845, 412] width 819 height 52
click at [512, 430] on body "ThreeBigDogs, Inc. Axiodent Explore: My Workspaces 29 Go to Workspace: Accutron…" at bounding box center [748, 391] width 1496 height 812
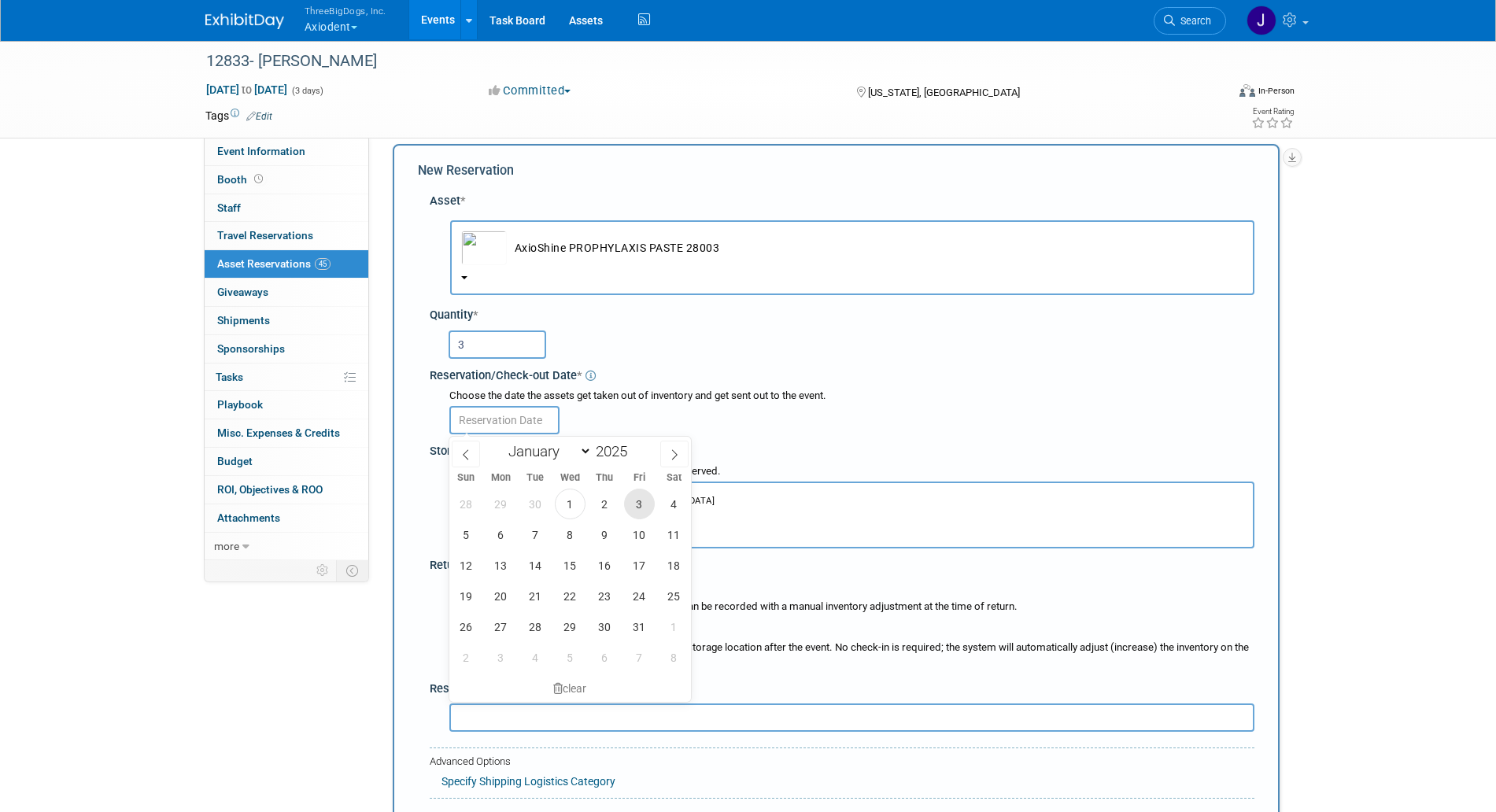
click at [642, 509] on span "3" at bounding box center [639, 503] width 30 height 30
type input "[DATE]"
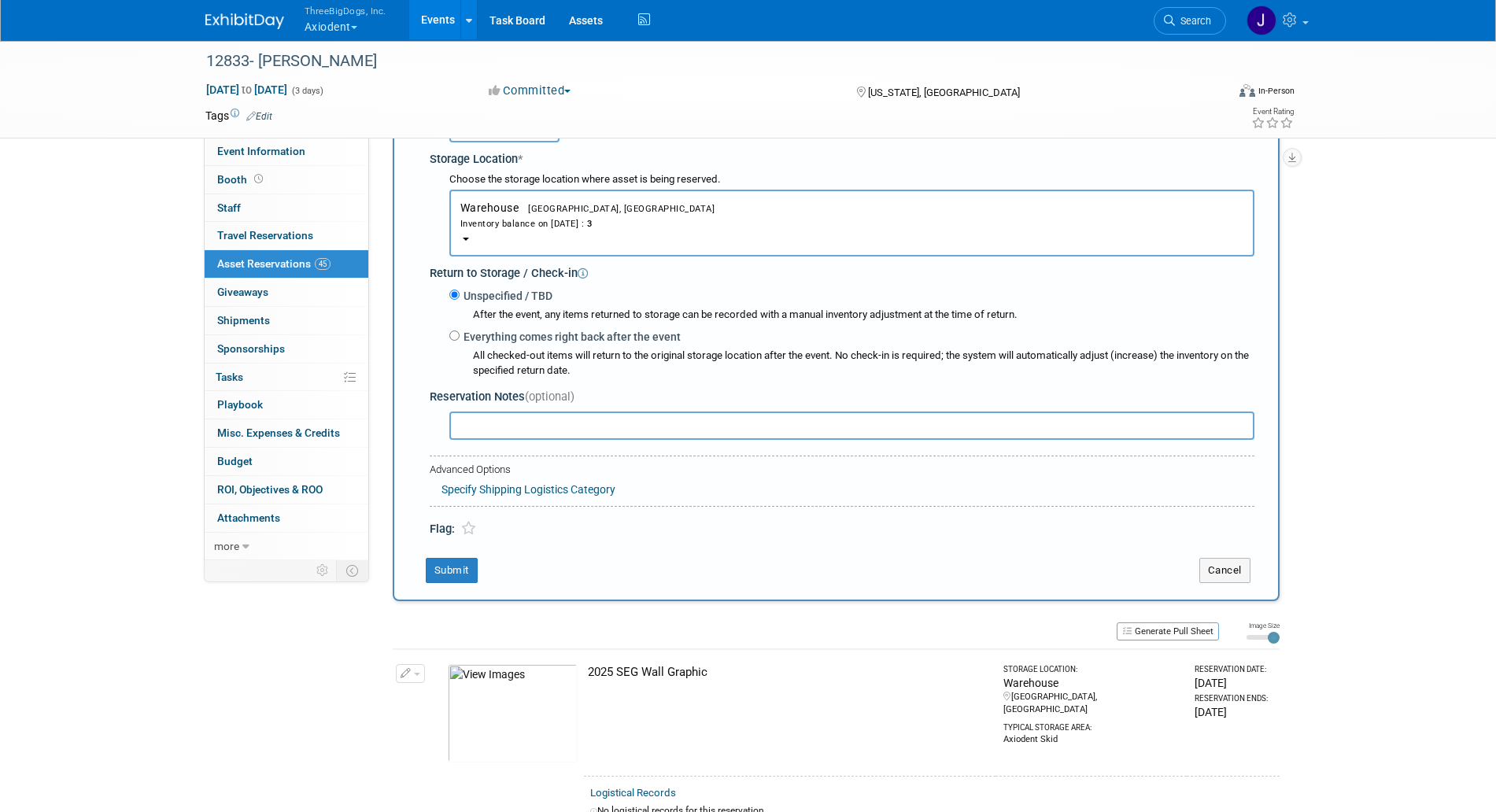
scroll to position [310, 0]
click at [456, 555] on div "New Reservation Asset * -- SELECT ASSET --" at bounding box center [837, 224] width 887 height 750
click at [453, 566] on button "Submit" at bounding box center [452, 566] width 52 height 25
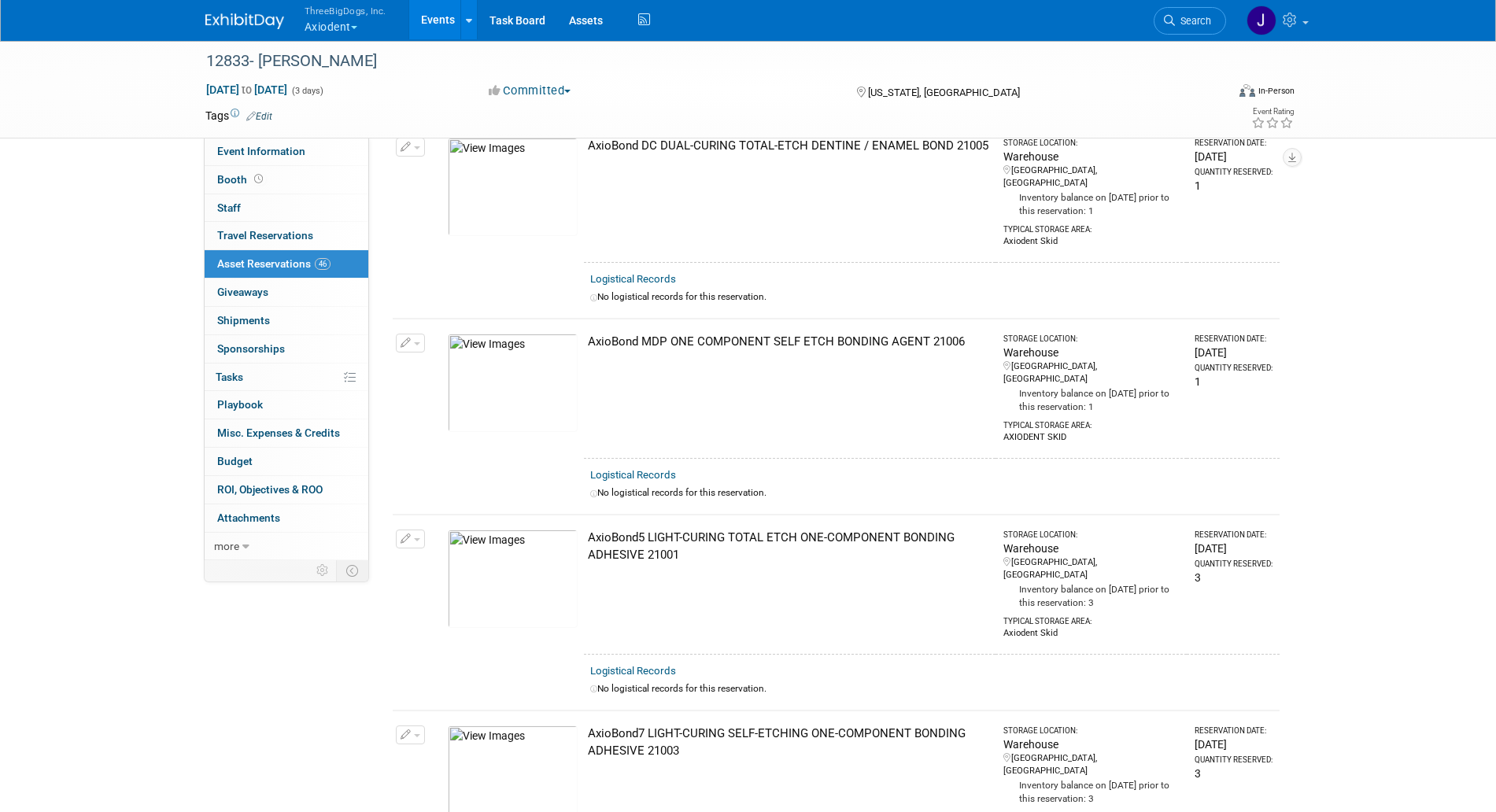
scroll to position [0, 0]
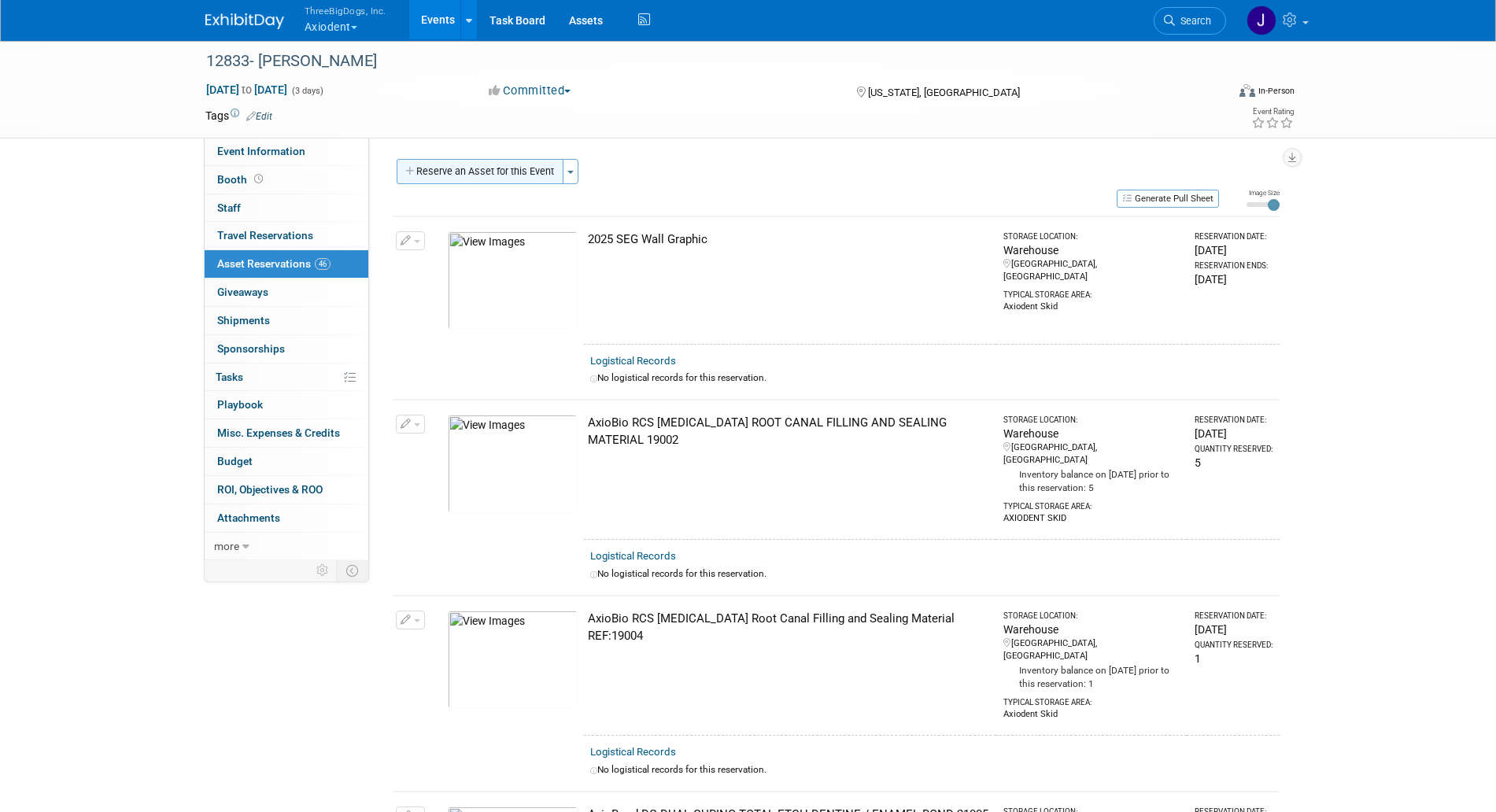
click at [501, 175] on button "Reserve an Asset for this Event" at bounding box center [480, 170] width 167 height 25
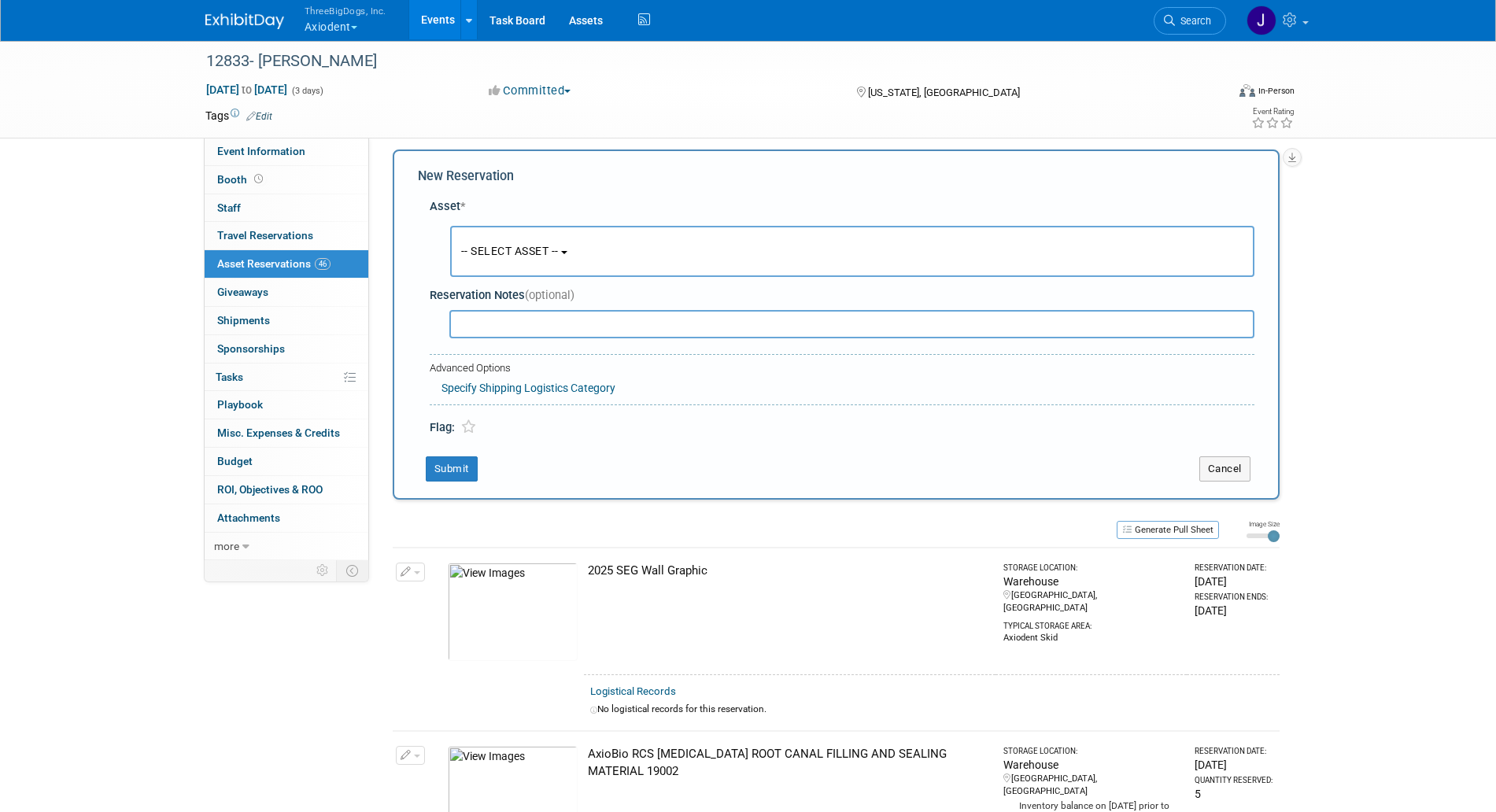
scroll to position [15, 0]
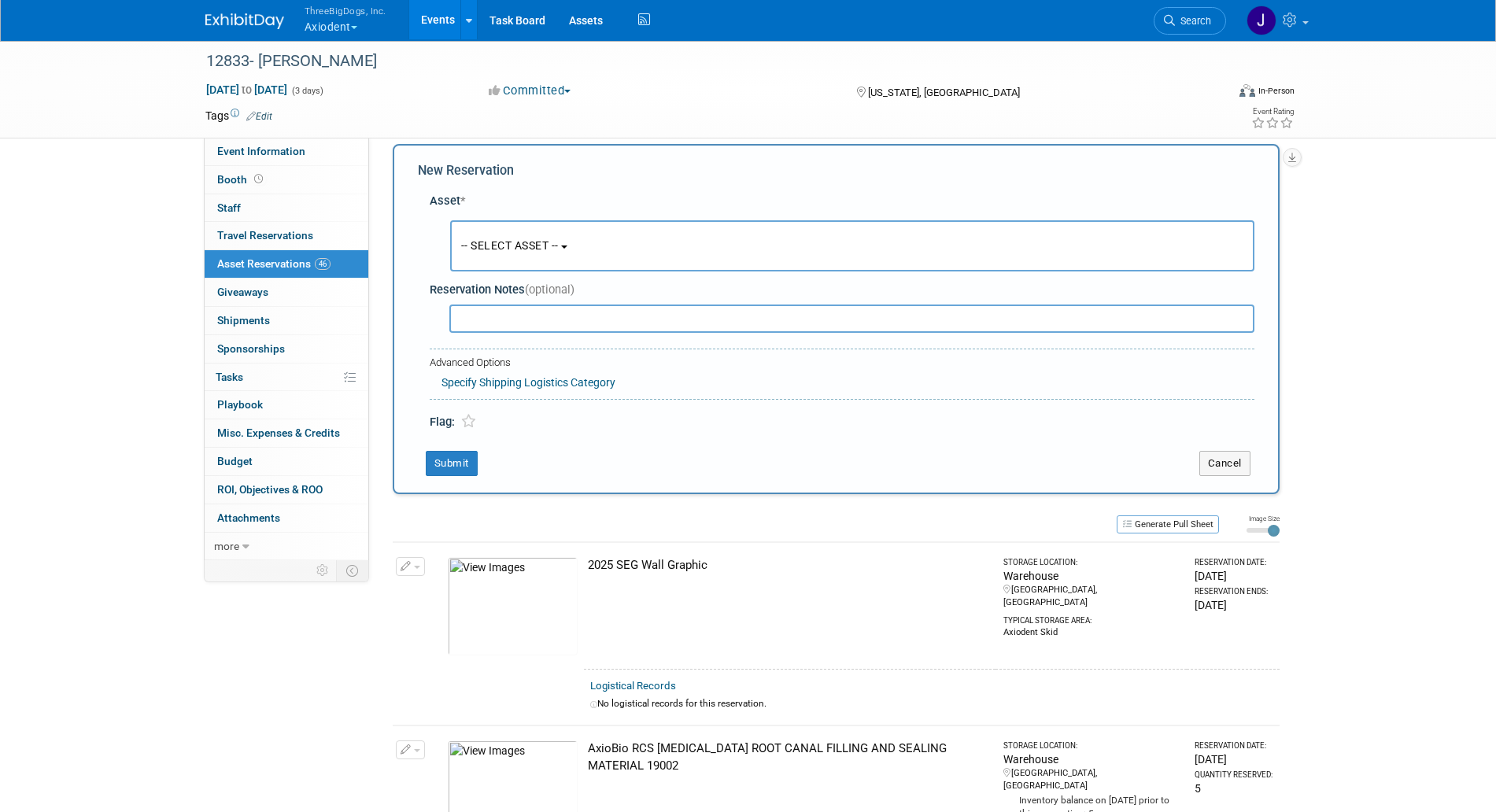
click at [513, 251] on span "-- SELECT ASSET --" at bounding box center [510, 246] width 97 height 13
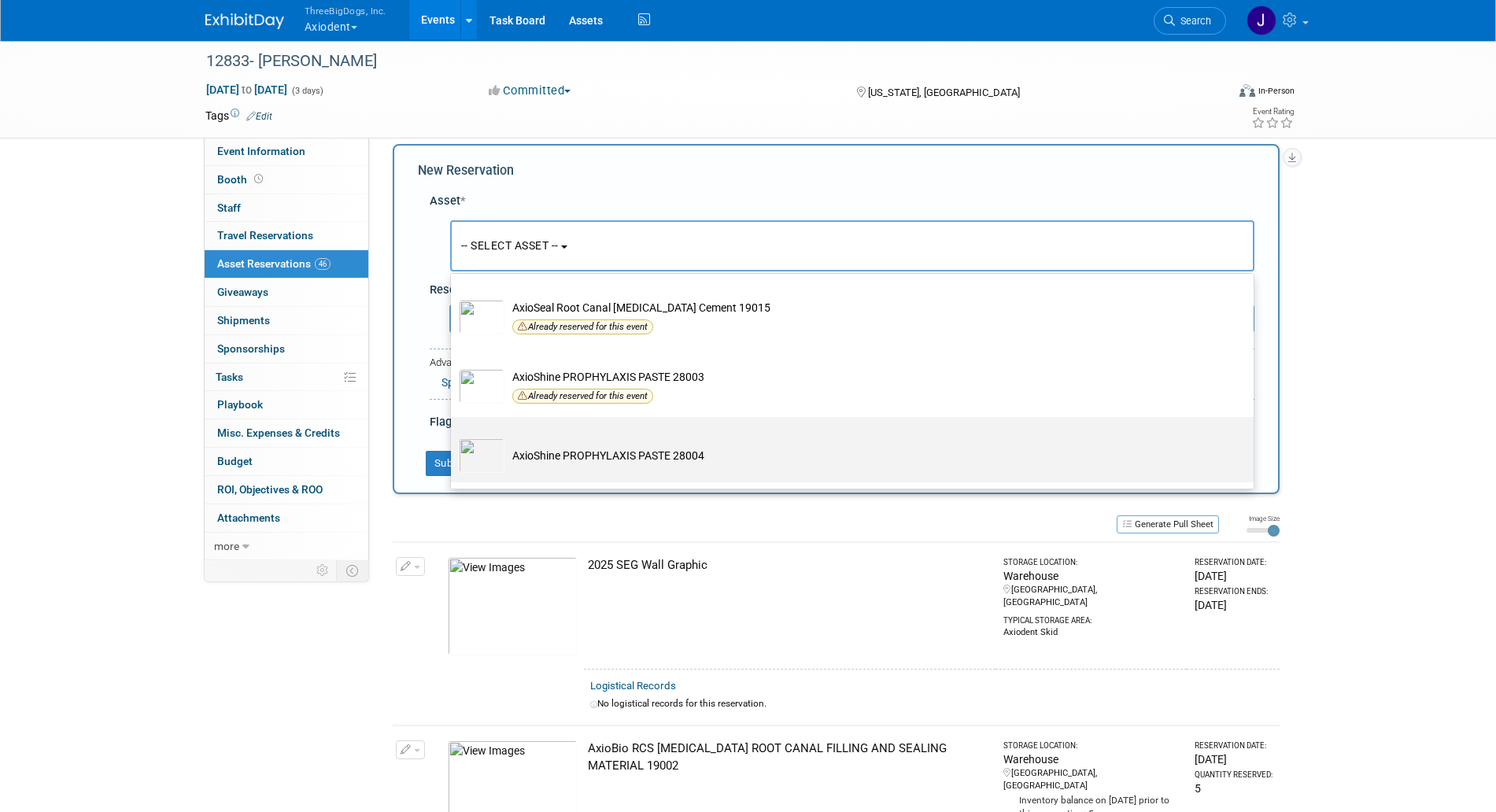
scroll to position [2656, 0]
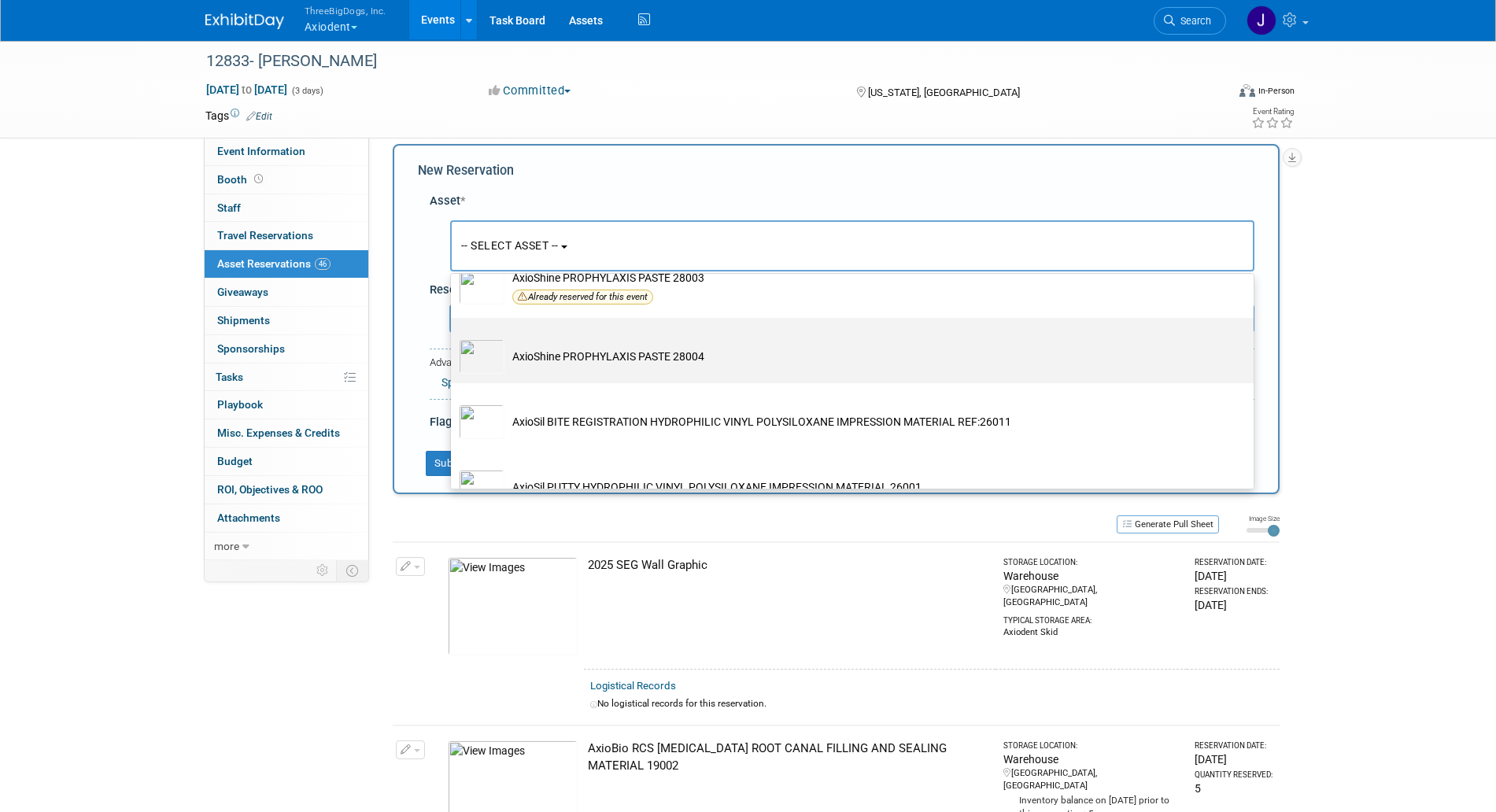
click at [578, 374] on td "AxioShine PROPHYLAXIS PASTE 28004" at bounding box center [863, 357] width 718 height 35
click at [454, 337] on input "AxioShine PROPHYLAXIS PASTE 28004" at bounding box center [447, 331] width 10 height 10
select select "10729103"
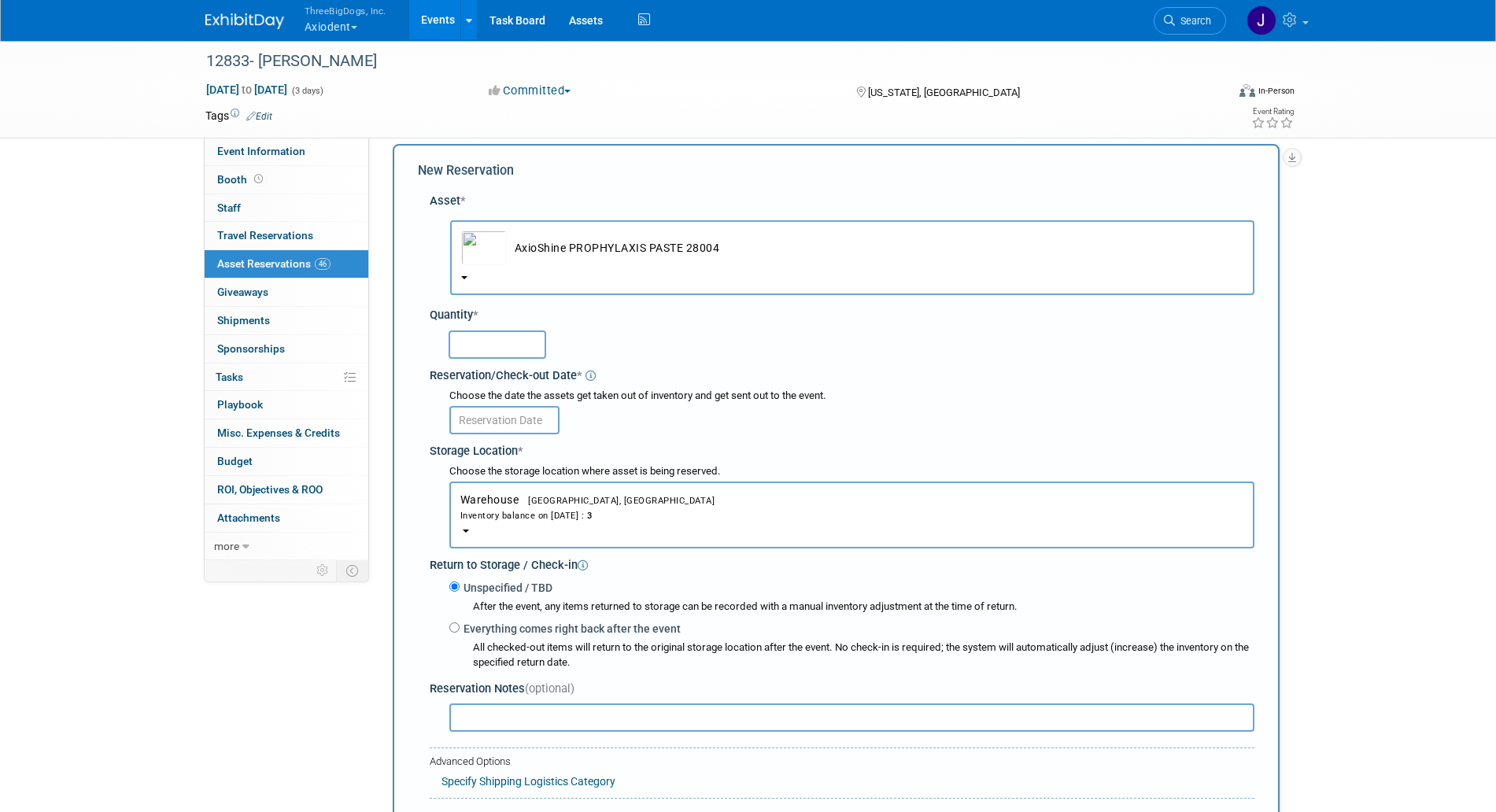
click at [504, 355] on input "text" at bounding box center [497, 345] width 97 height 28
type input "3"
click at [505, 425] on input "text" at bounding box center [504, 420] width 110 height 28
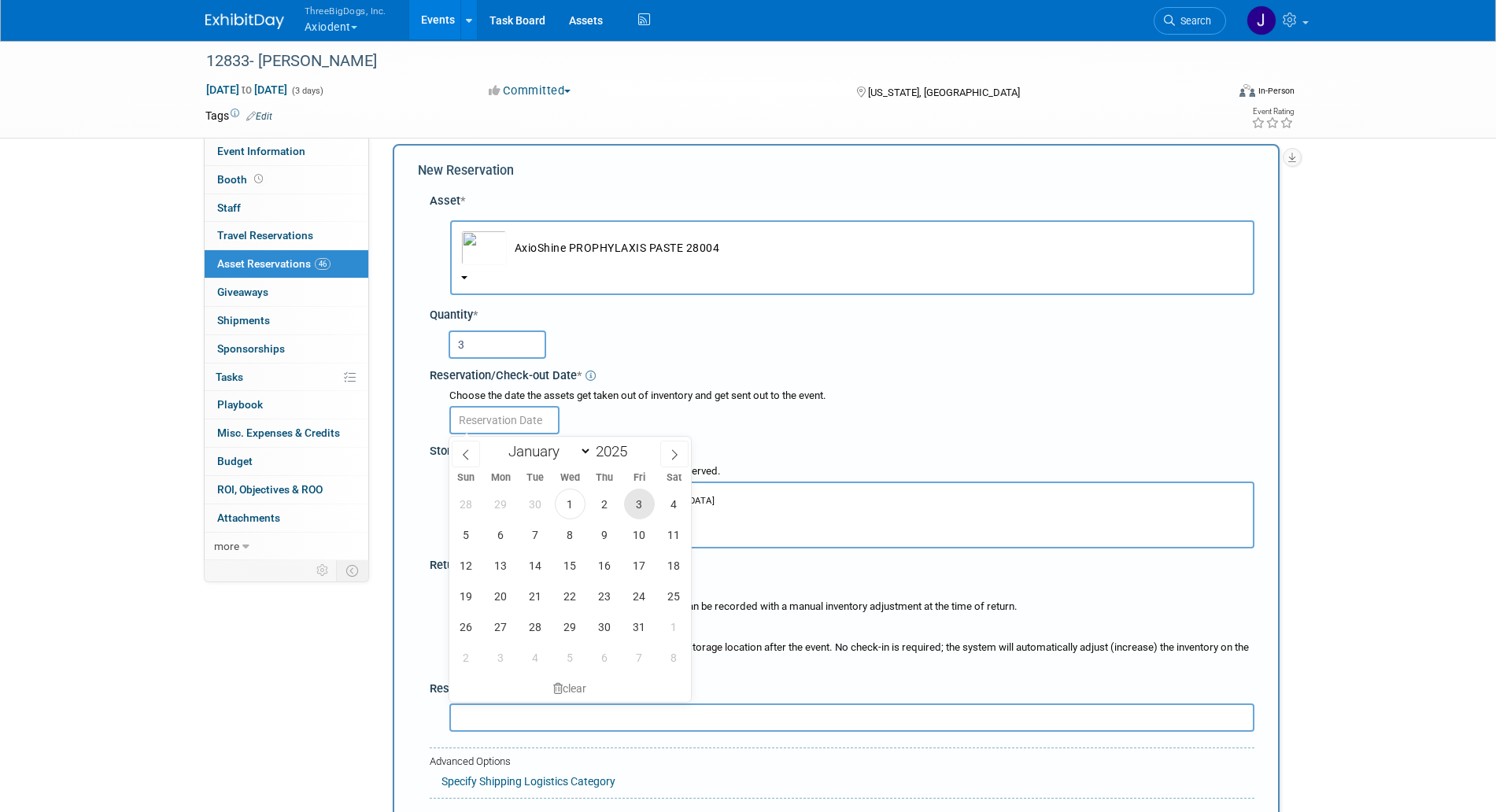
click at [631, 501] on span "3" at bounding box center [639, 503] width 30 height 30
type input "[DATE]"
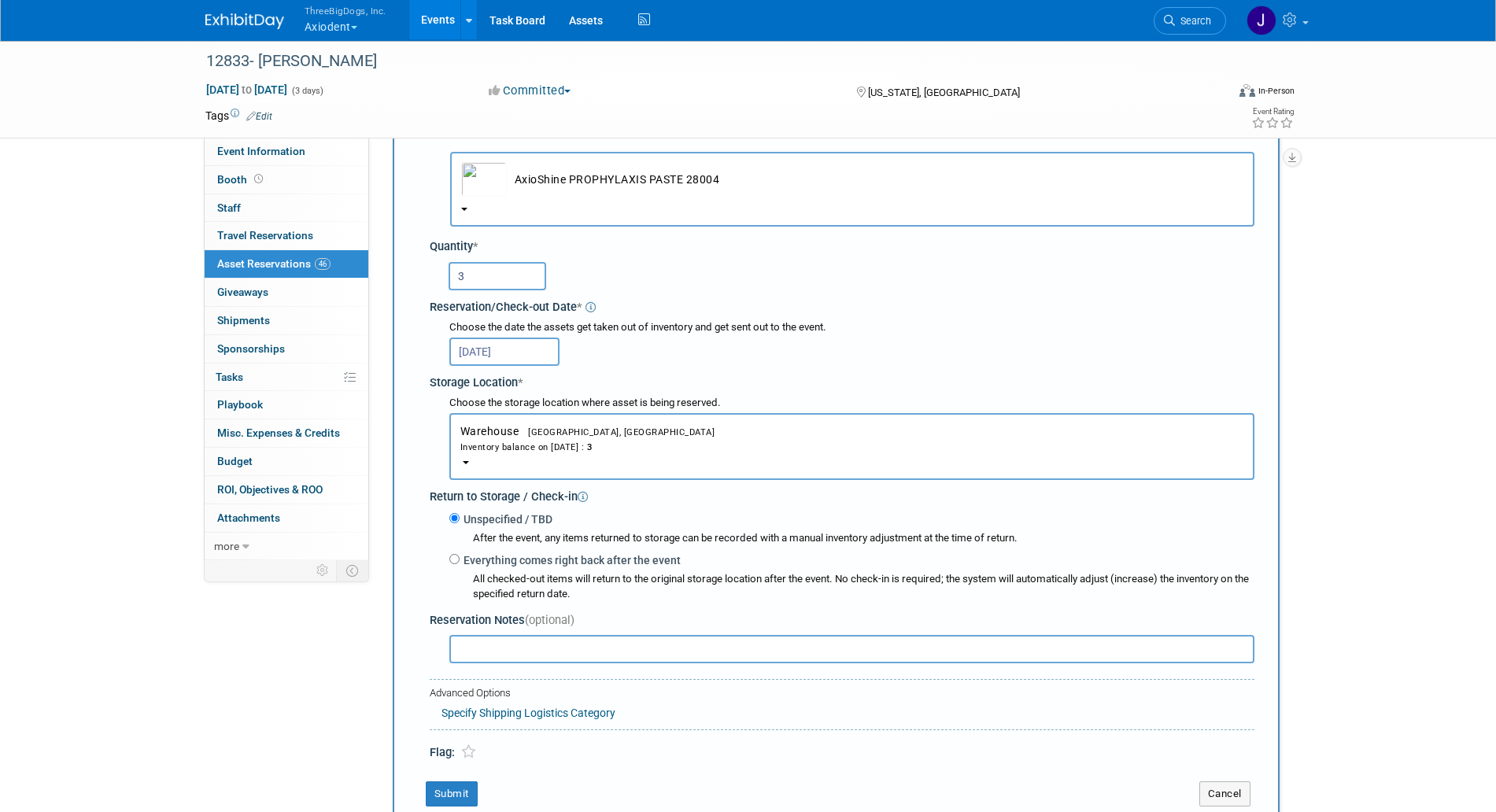
scroll to position [114, 0]
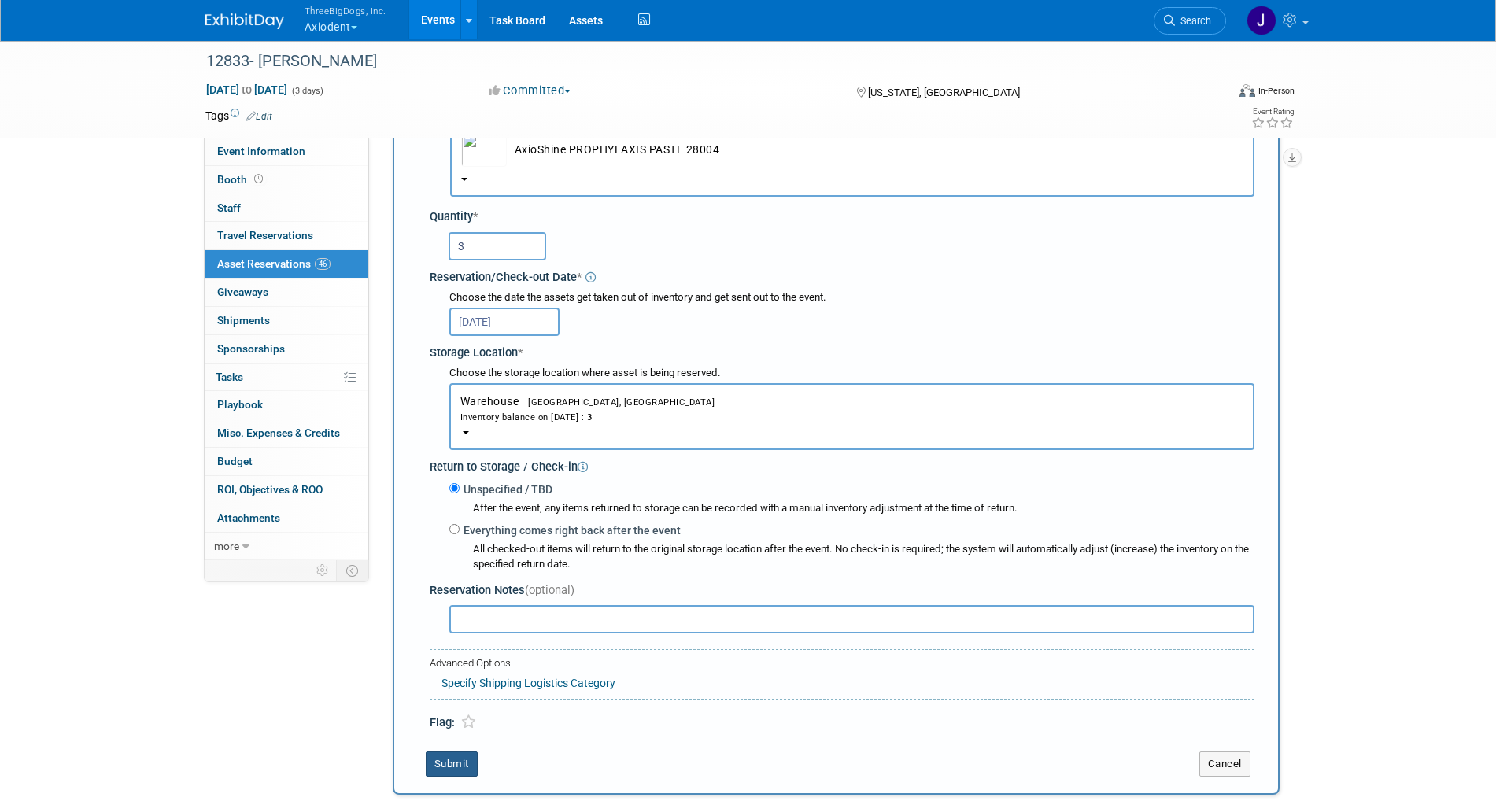
click at [464, 752] on div "New Reservation Asset * -- SELECT ASSET --" at bounding box center [837, 421] width 887 height 750
click at [459, 765] on button "Submit" at bounding box center [452, 763] width 52 height 25
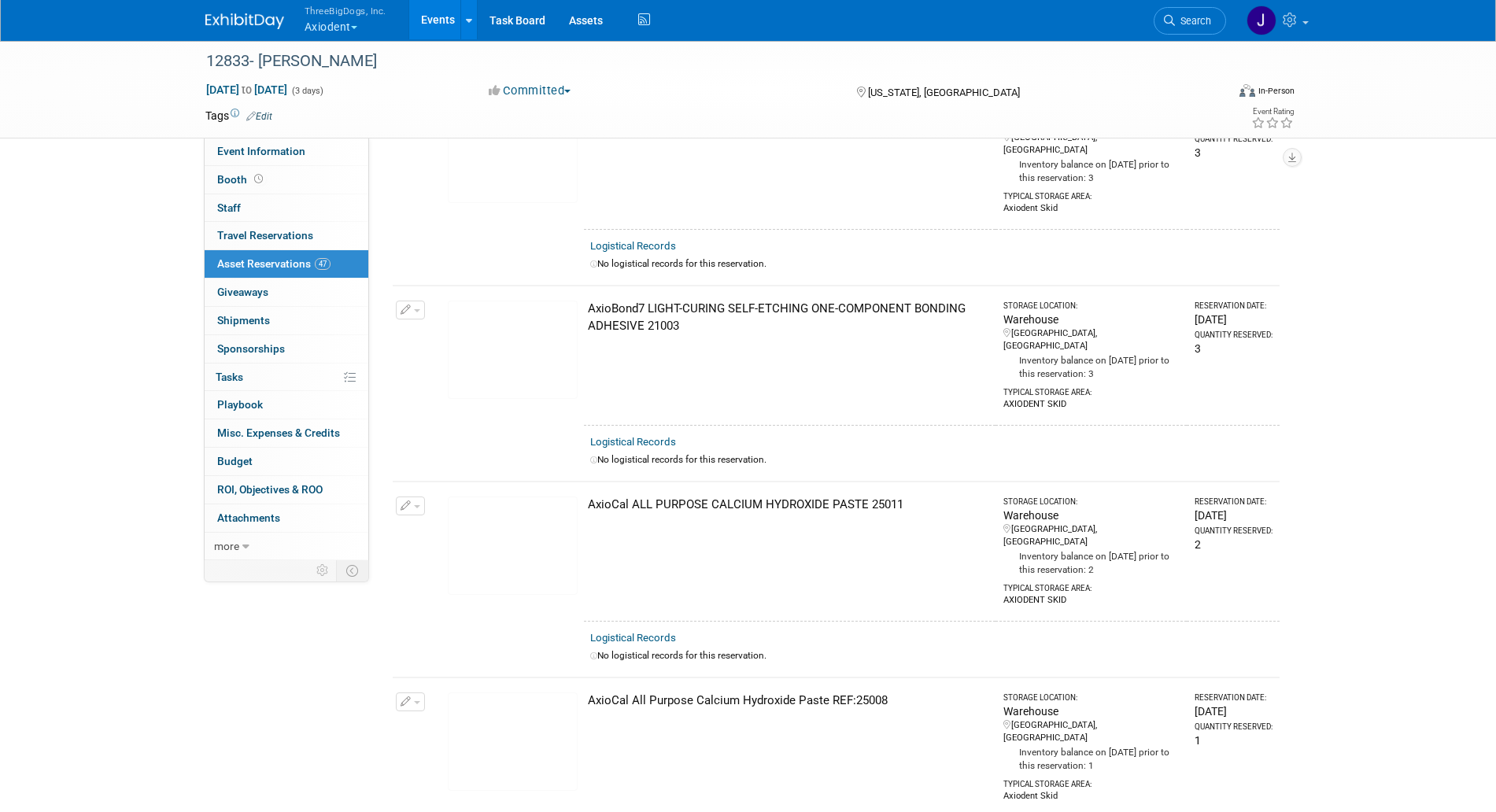
scroll to position [0, 0]
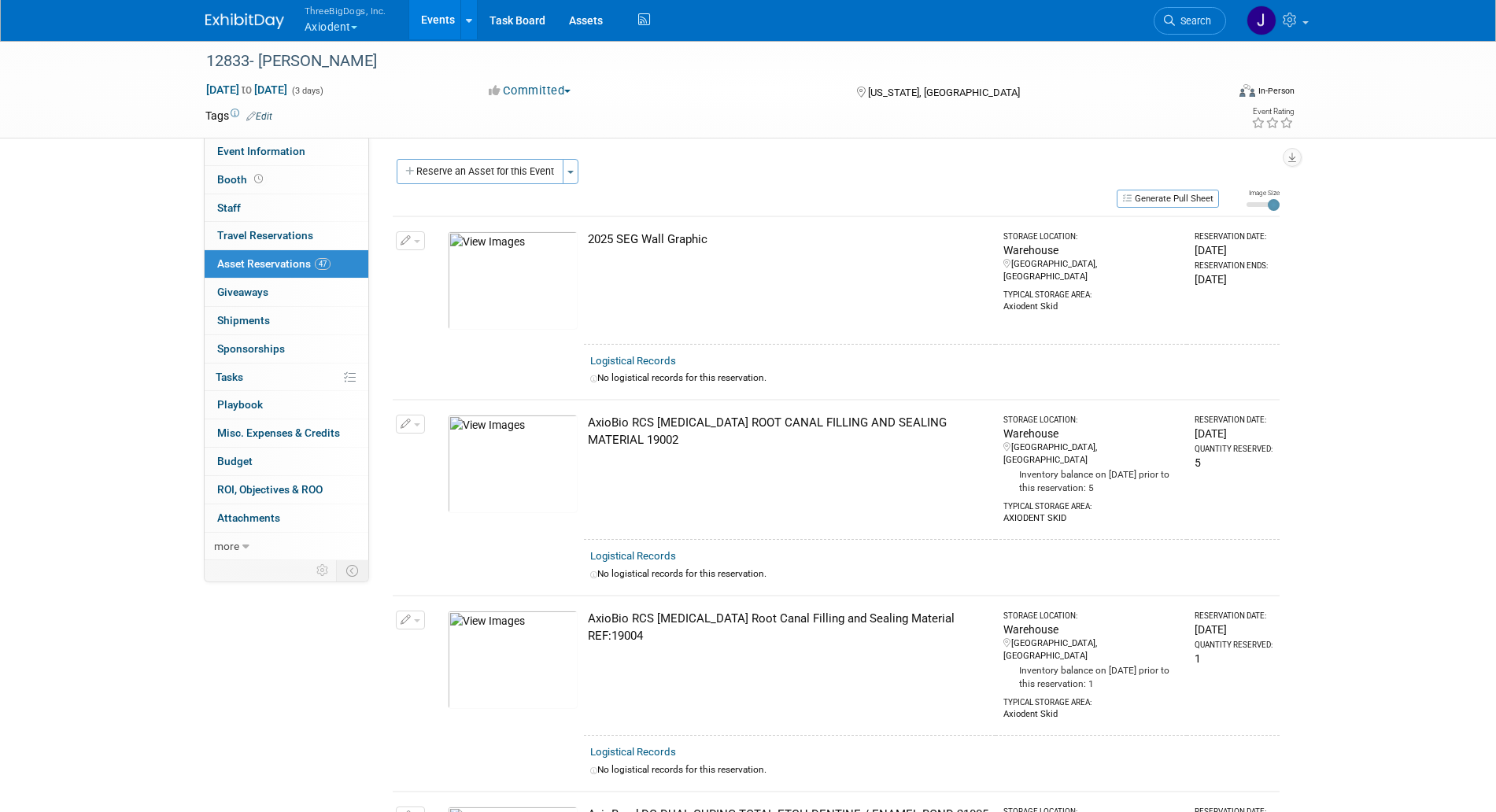
click at [494, 187] on div "Reserve an Asset for this Event Toggle Dropdown New asset reservation Copy asse…" at bounding box center [837, 173] width 887 height 29
click at [494, 185] on div "Reserve an Asset for this Event Toggle Dropdown New asset reservation Copy asse…" at bounding box center [837, 173] width 887 height 29
click at [499, 179] on button "Reserve an Asset for this Event" at bounding box center [480, 170] width 167 height 25
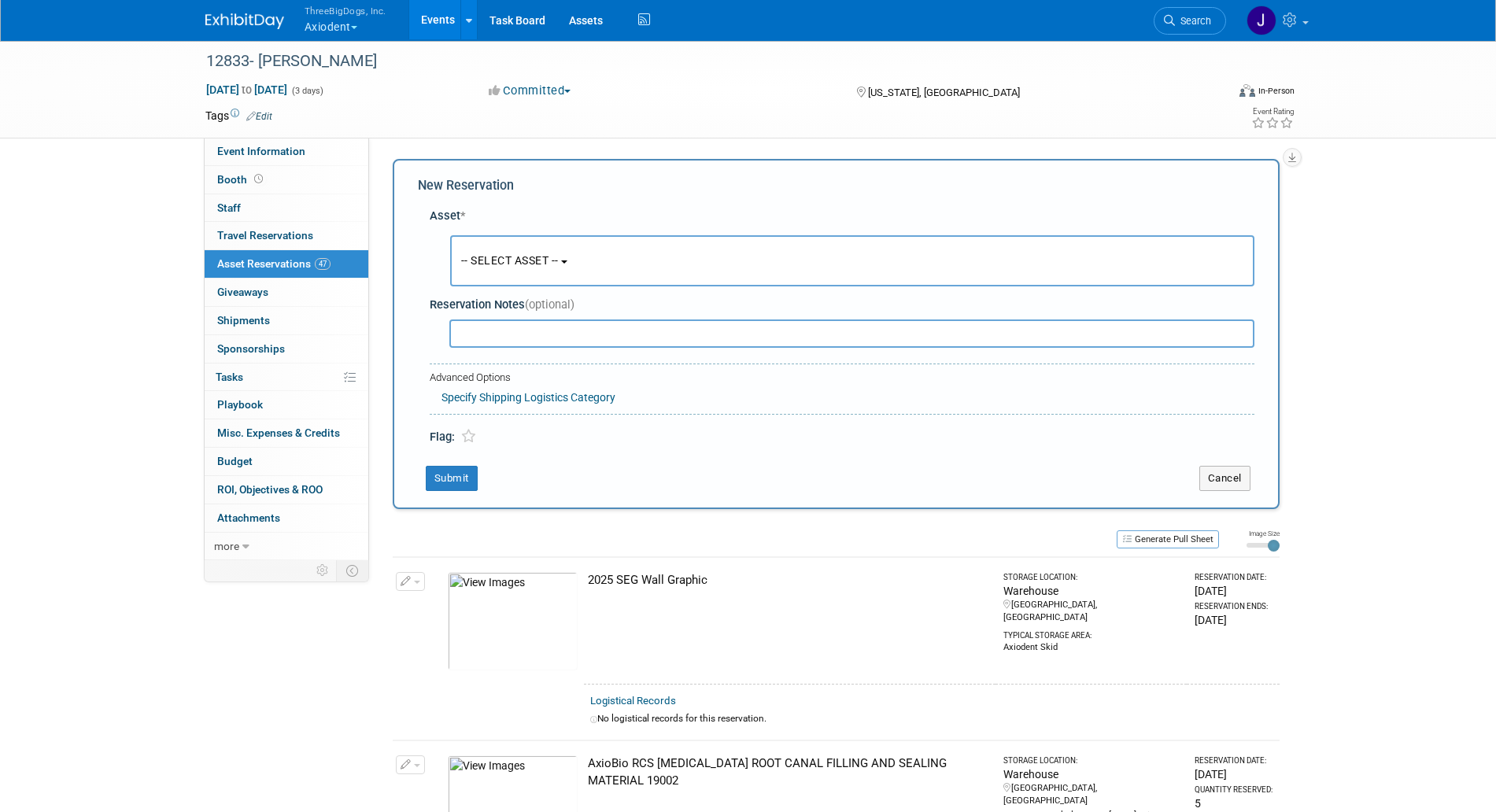
scroll to position [15, 0]
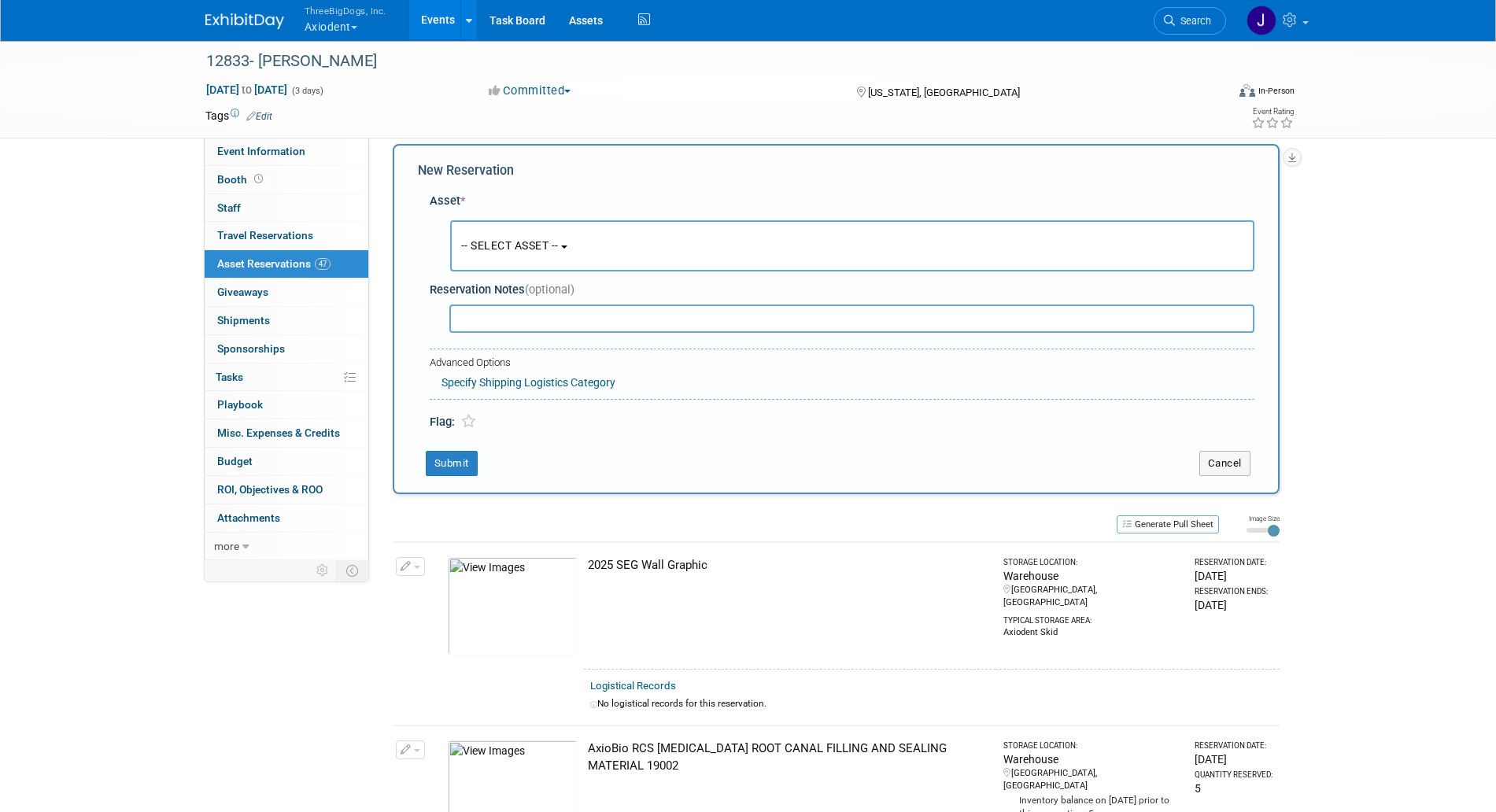
click at [547, 261] on button "-- SELECT ASSET --" at bounding box center [852, 246] width 805 height 51
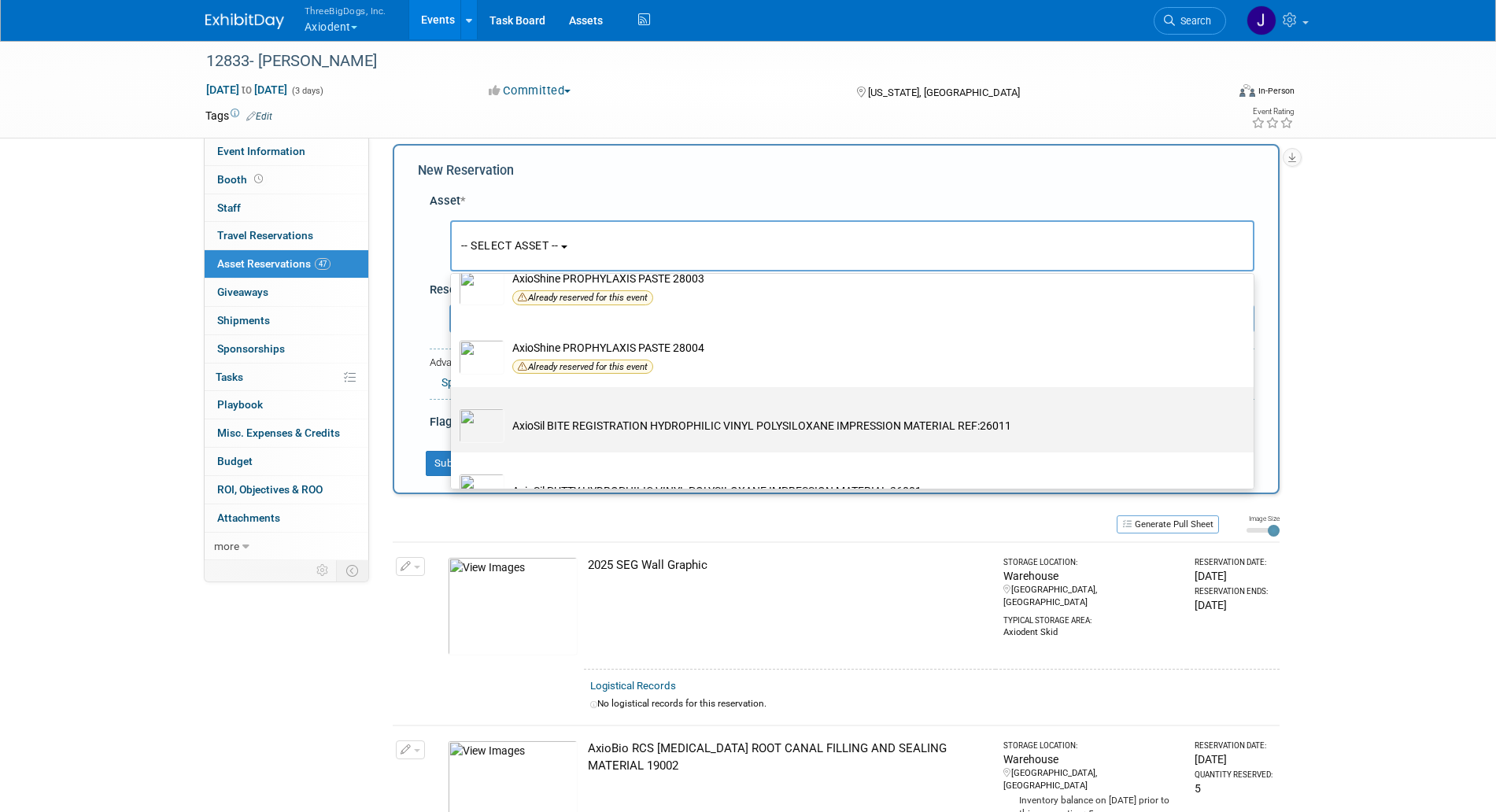
scroll to position [2656, 0]
click at [622, 438] on td "AxioSil BITE REGISTRATION HYDROPHILIC VINYL POLYSILOXANE IMPRESSION MATERIAL RE…" at bounding box center [863, 425] width 718 height 35
click at [454, 405] on input "AxioSil BITE REGISTRATION HYDROPHILIC VINYL POLYSILOXANE IMPRESSION MATERIAL RE…" at bounding box center [447, 400] width 10 height 10
select select "10729101"
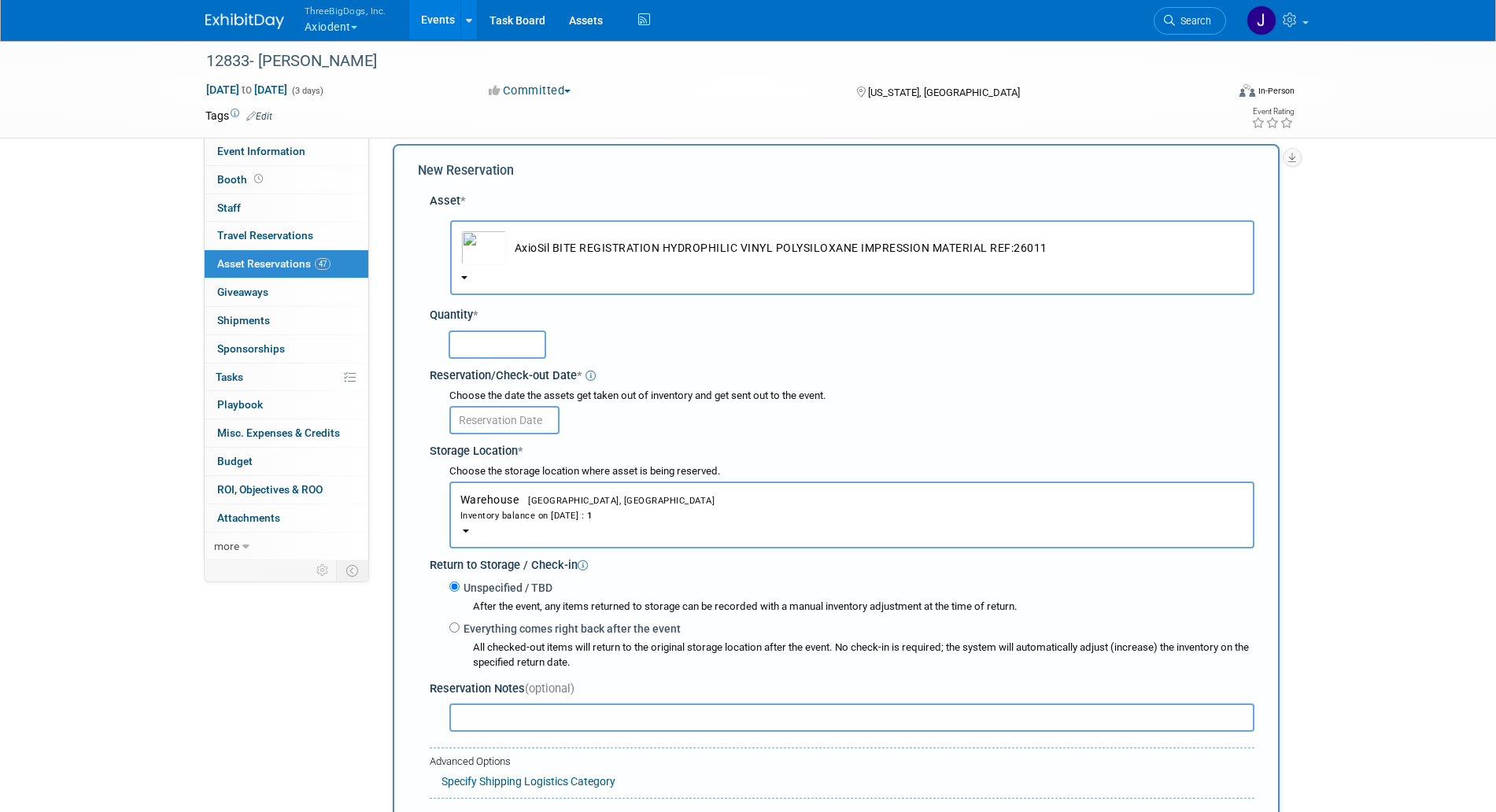
click at [531, 341] on input "text" at bounding box center [497, 345] width 97 height 28
type input "1"
click at [449, 409] on input "text" at bounding box center [504, 420] width 110 height 28
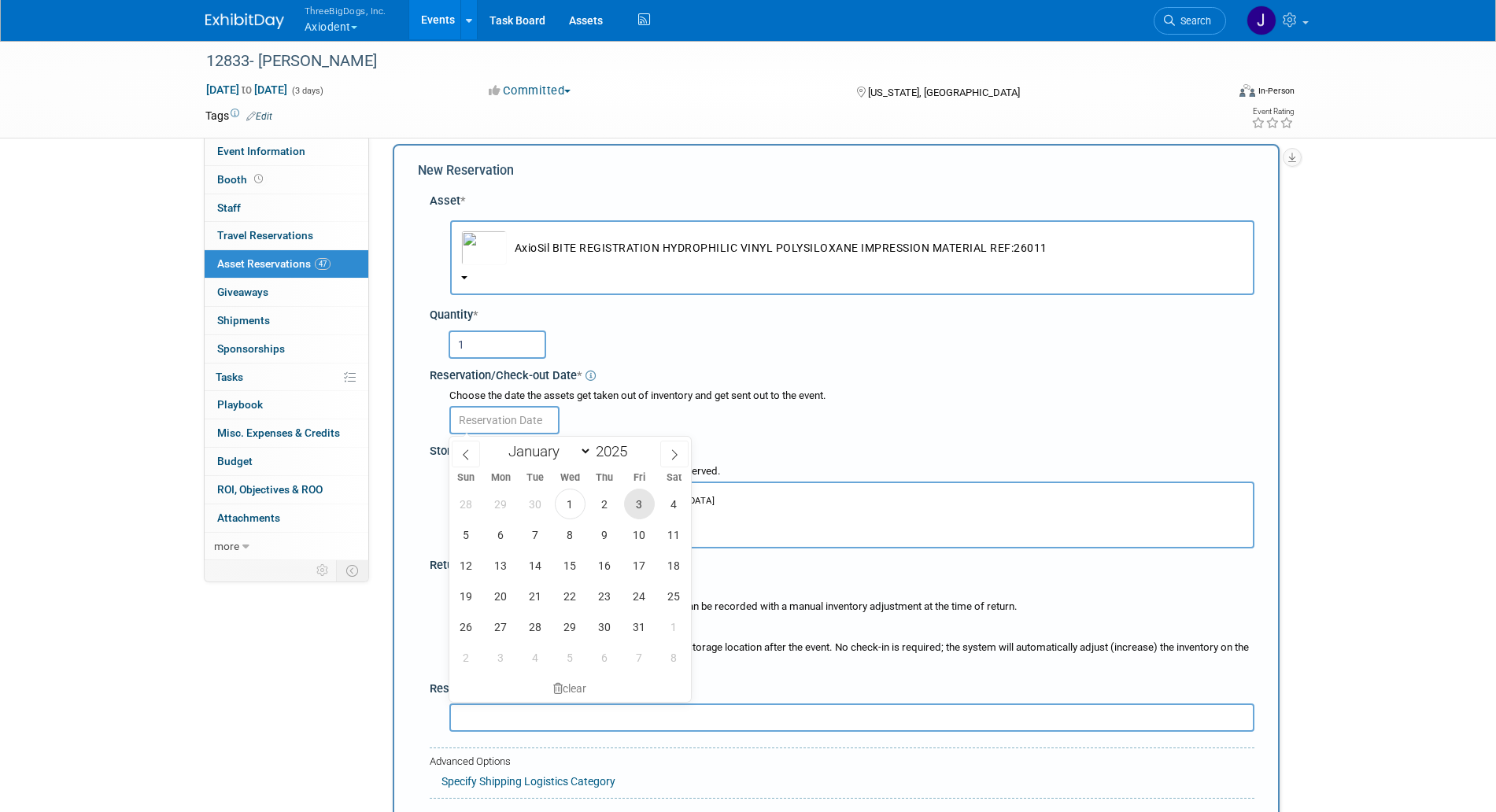
click at [632, 504] on span "3" at bounding box center [639, 503] width 30 height 30
type input "[DATE]"
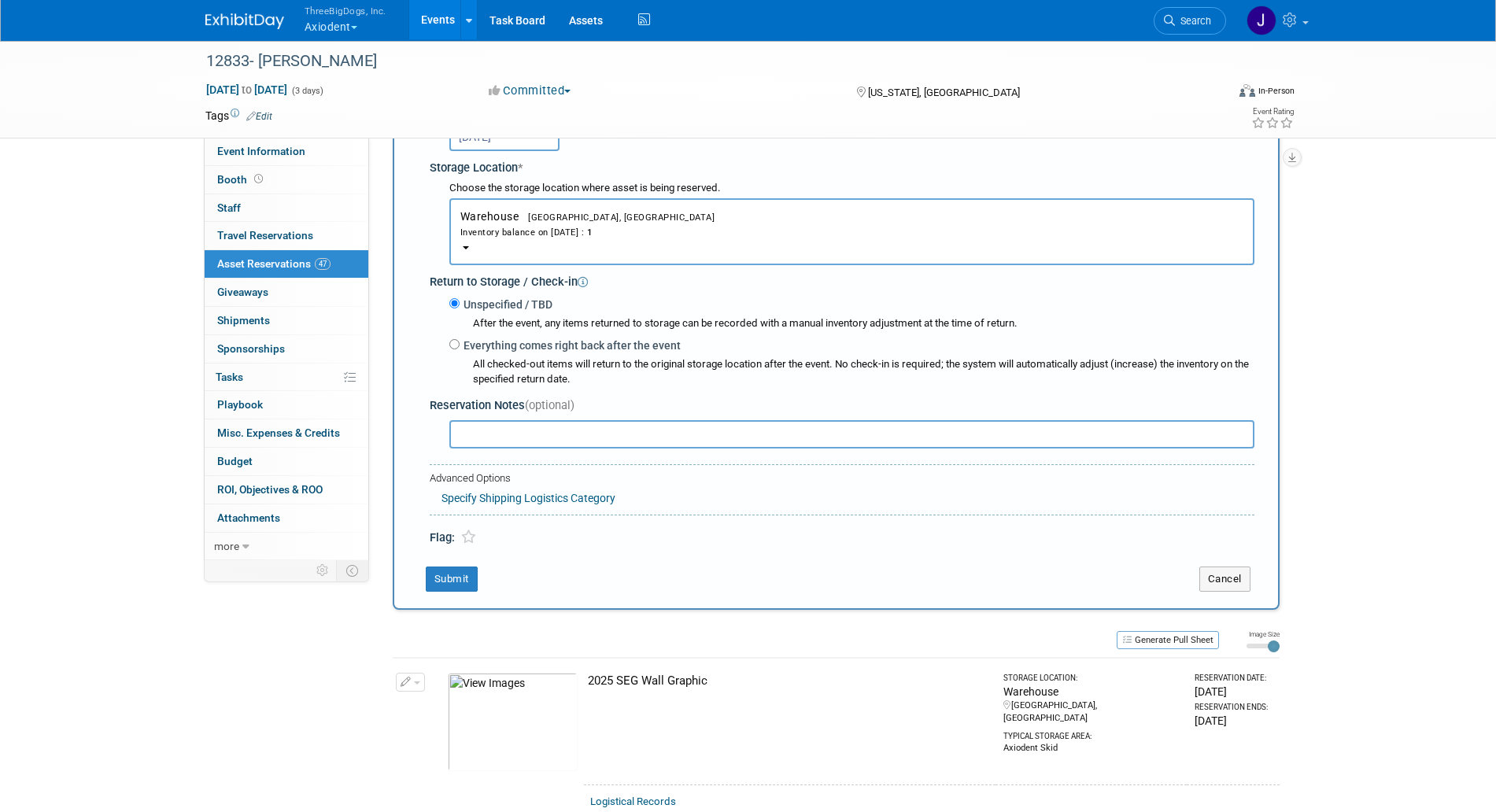
scroll to position [310, 0]
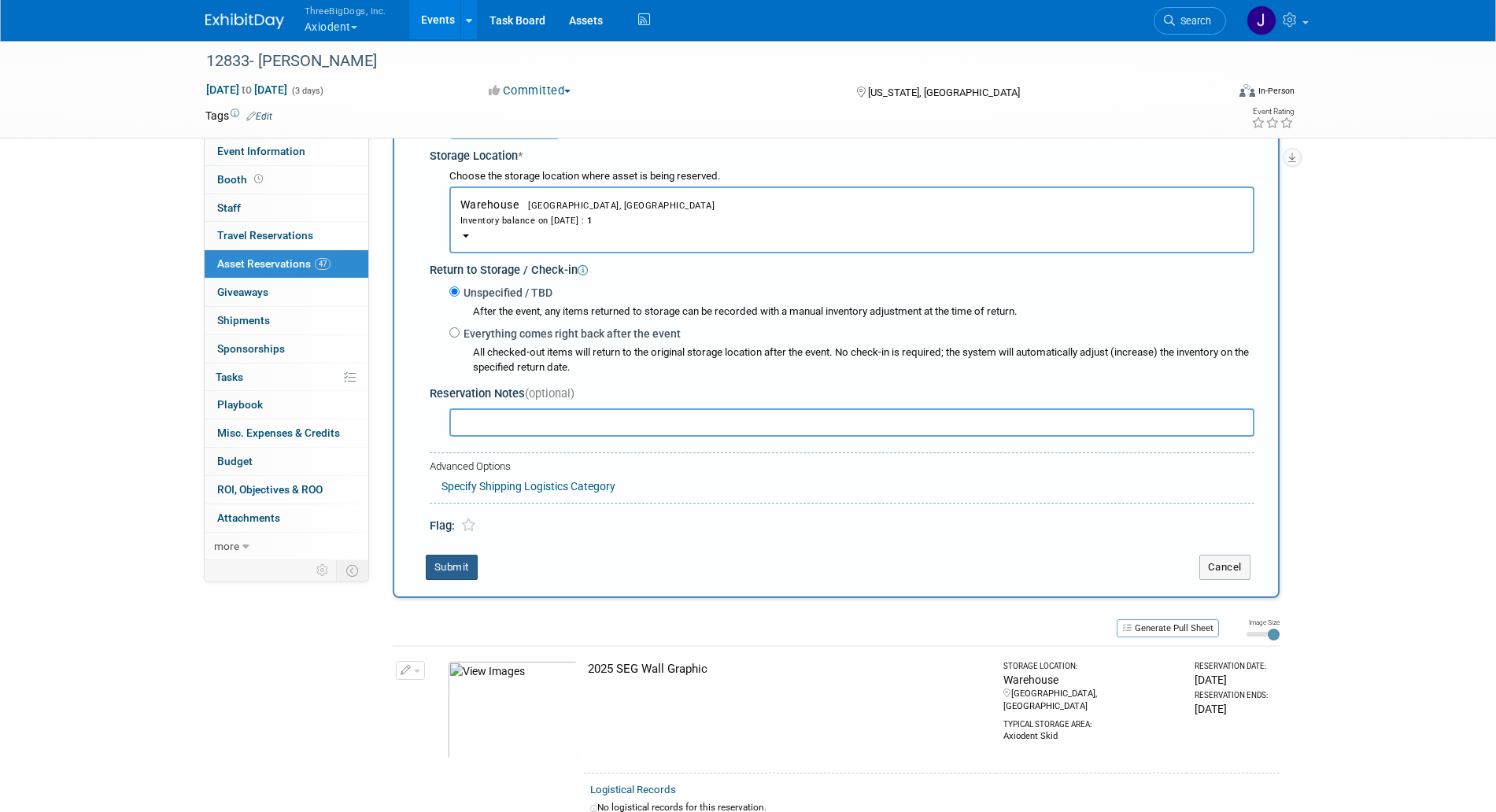
click at [474, 558] on button "Submit" at bounding box center [452, 566] width 52 height 25
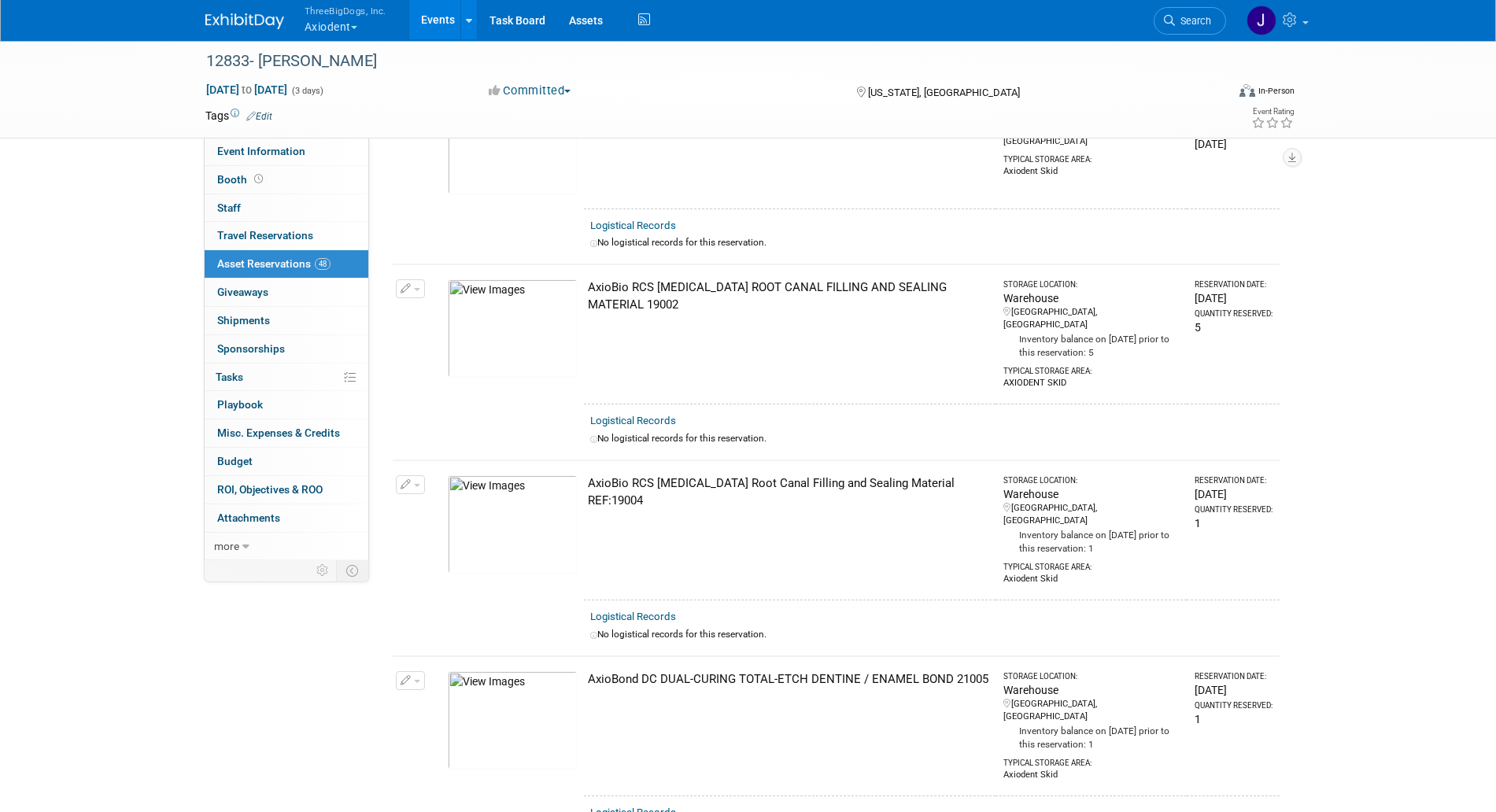
scroll to position [0, 0]
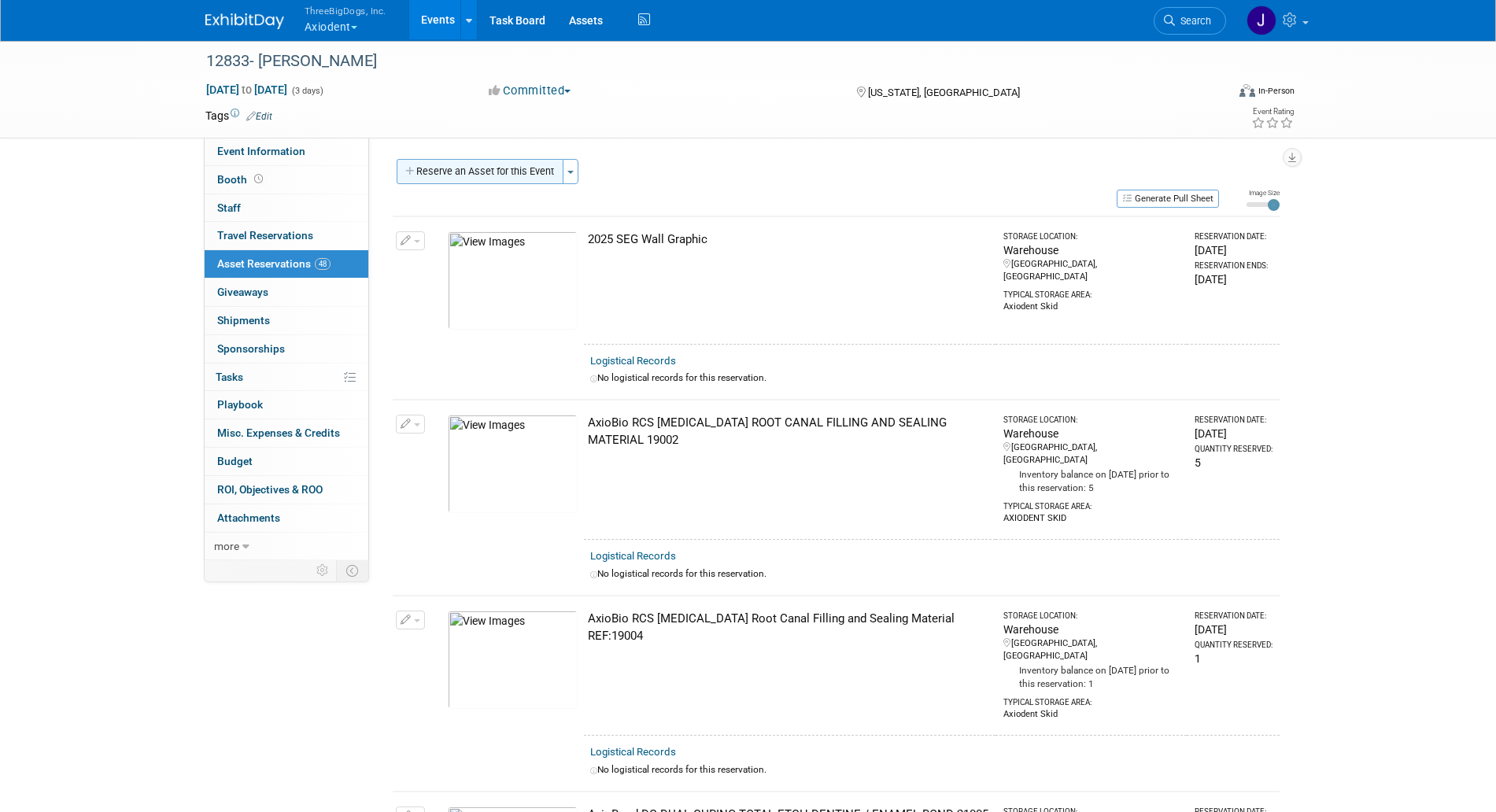
click at [556, 177] on button "Reserve an Asset for this Event" at bounding box center [480, 170] width 167 height 25
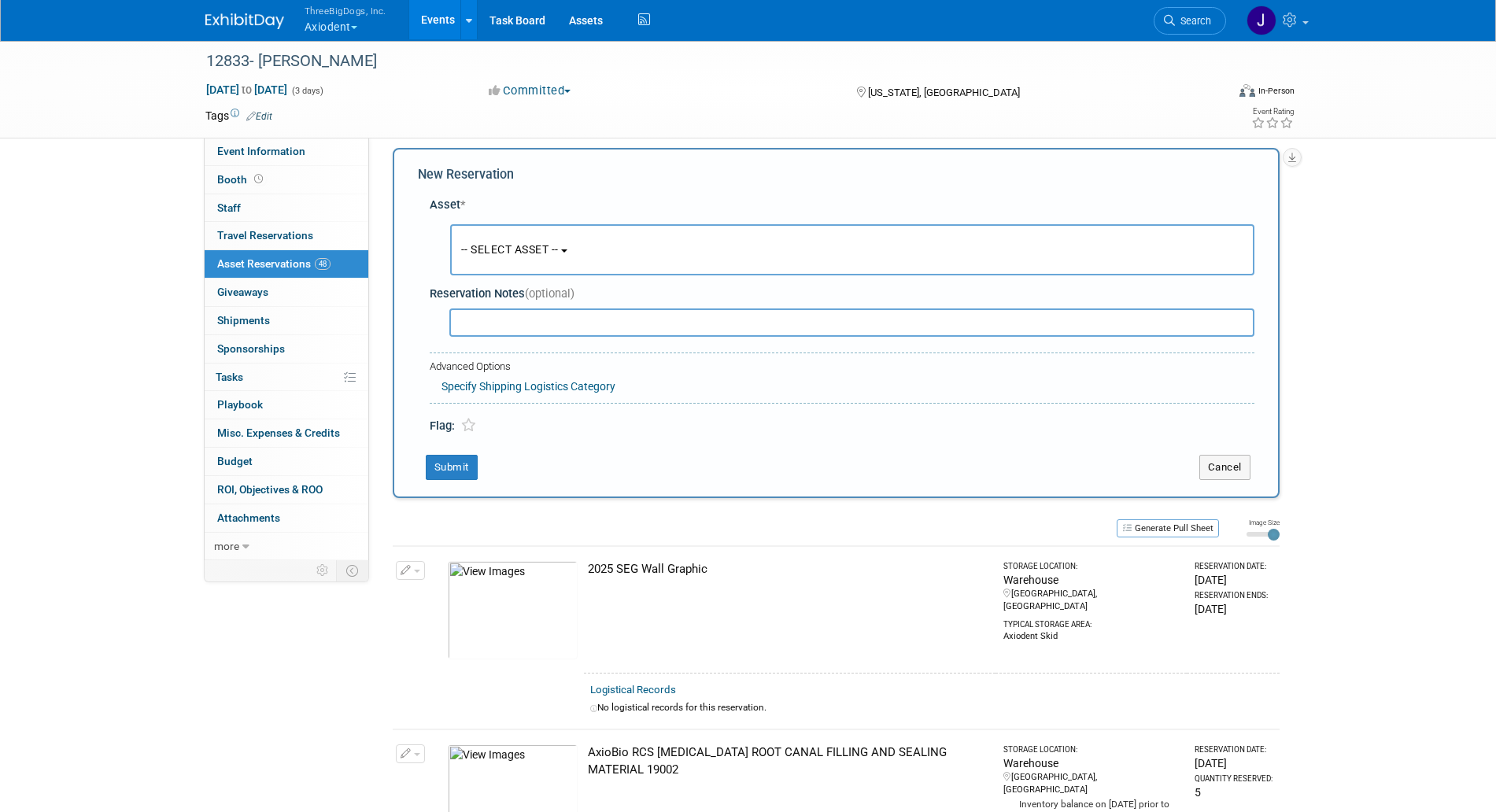
scroll to position [15, 0]
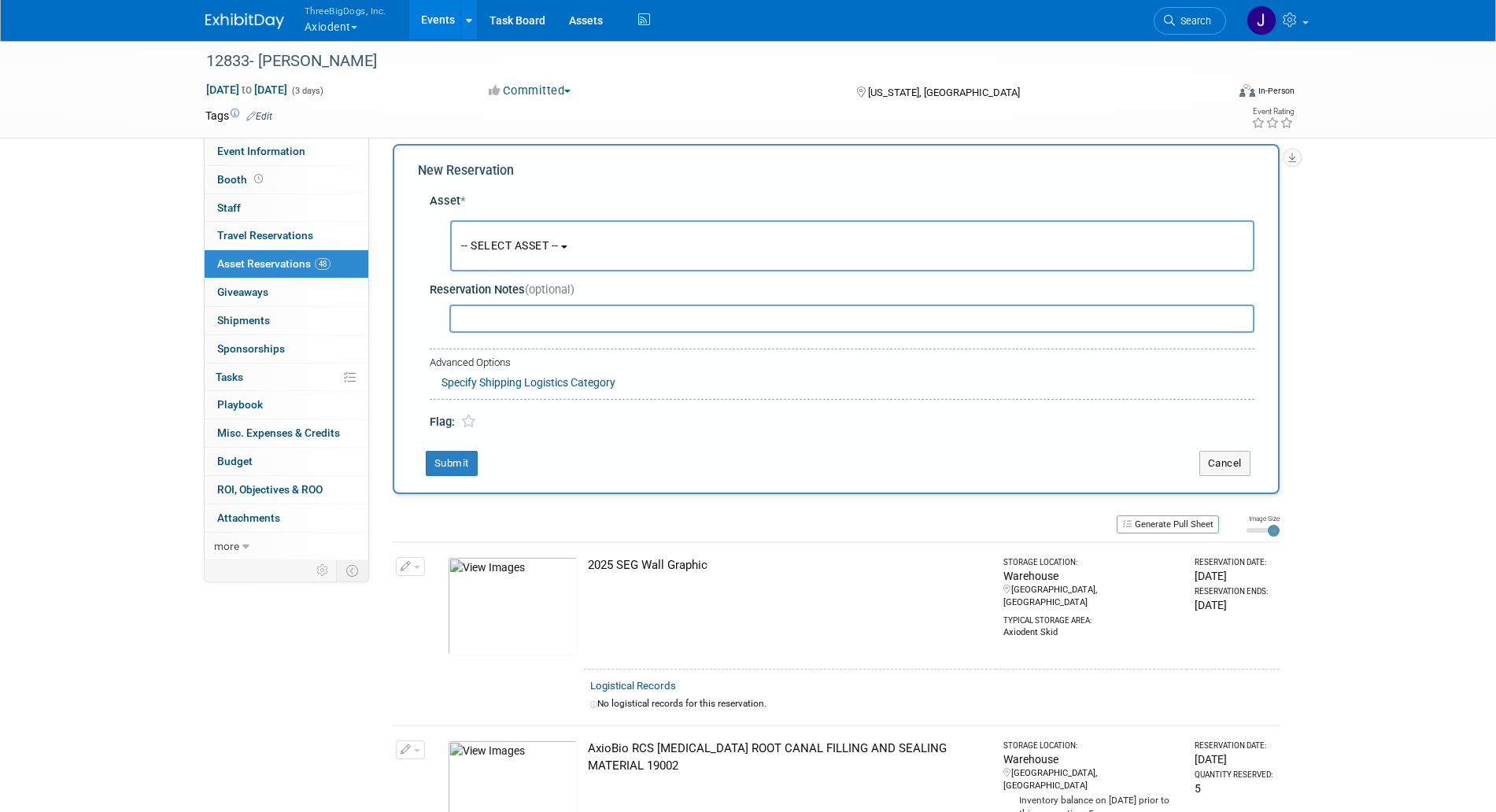
click at [584, 240] on button "-- SELECT ASSET --" at bounding box center [852, 246] width 805 height 51
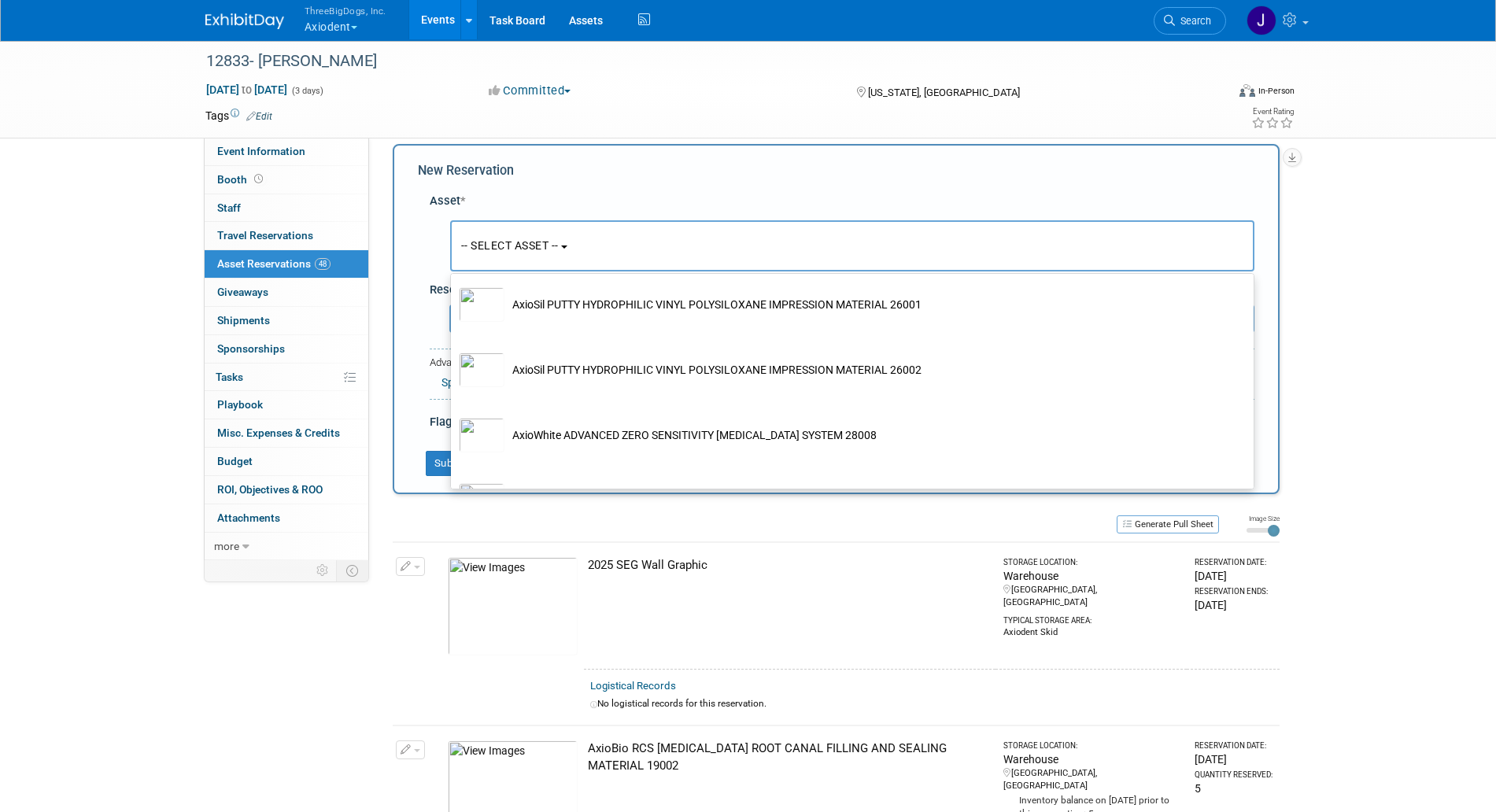
scroll to position [2853, 0]
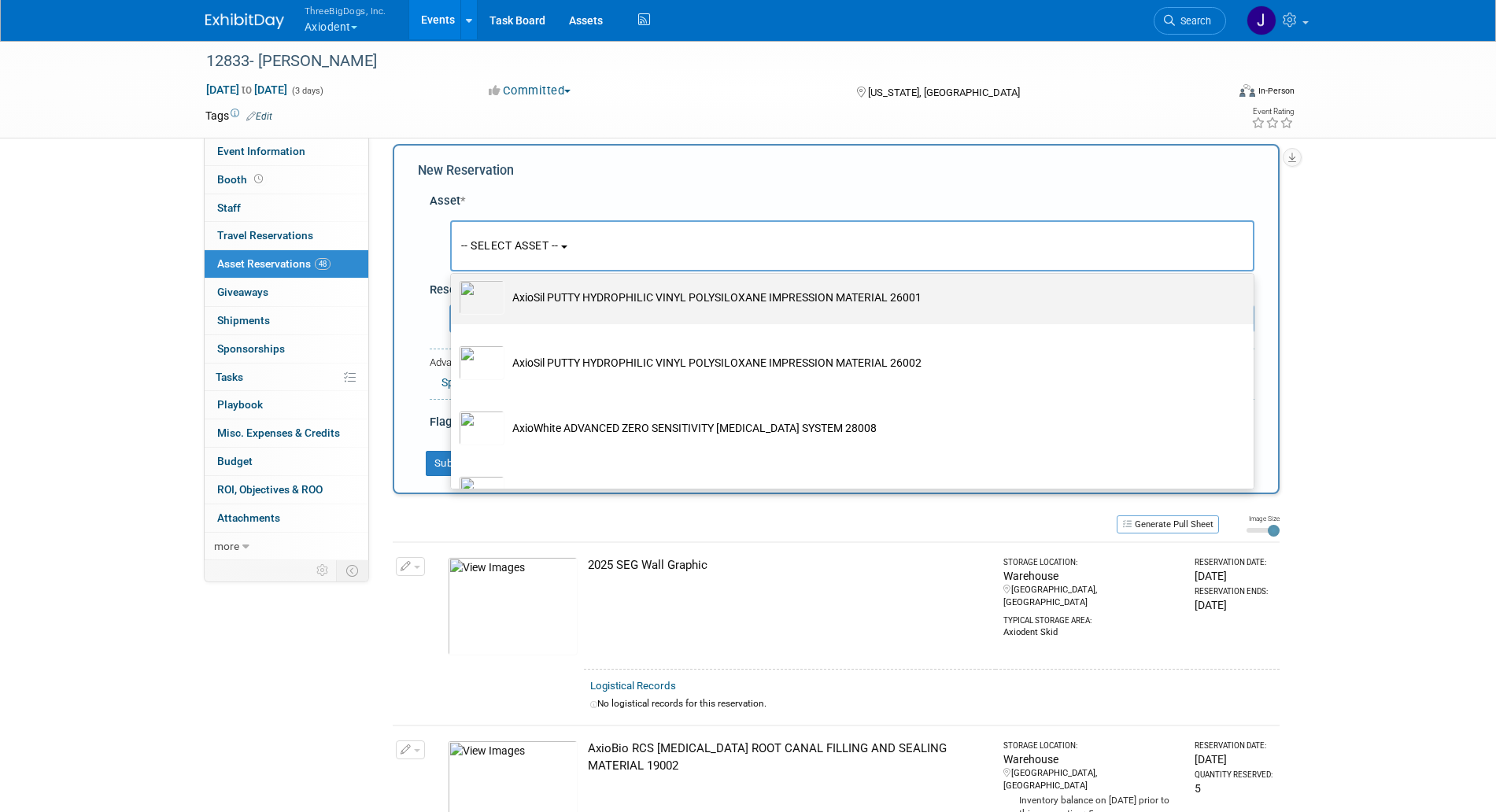
click at [588, 314] on td "AxioSil PUTTY HYDROPHILIC VINYL POLYSILOXANE IMPRESSION MATERIAL 26001" at bounding box center [863, 298] width 718 height 35
click at [454, 278] on input "AxioSil PUTTY HYDROPHILIC VINYL POLYSILOXANE IMPRESSION MATERIAL 26001" at bounding box center [447, 272] width 10 height 10
select select "10729129"
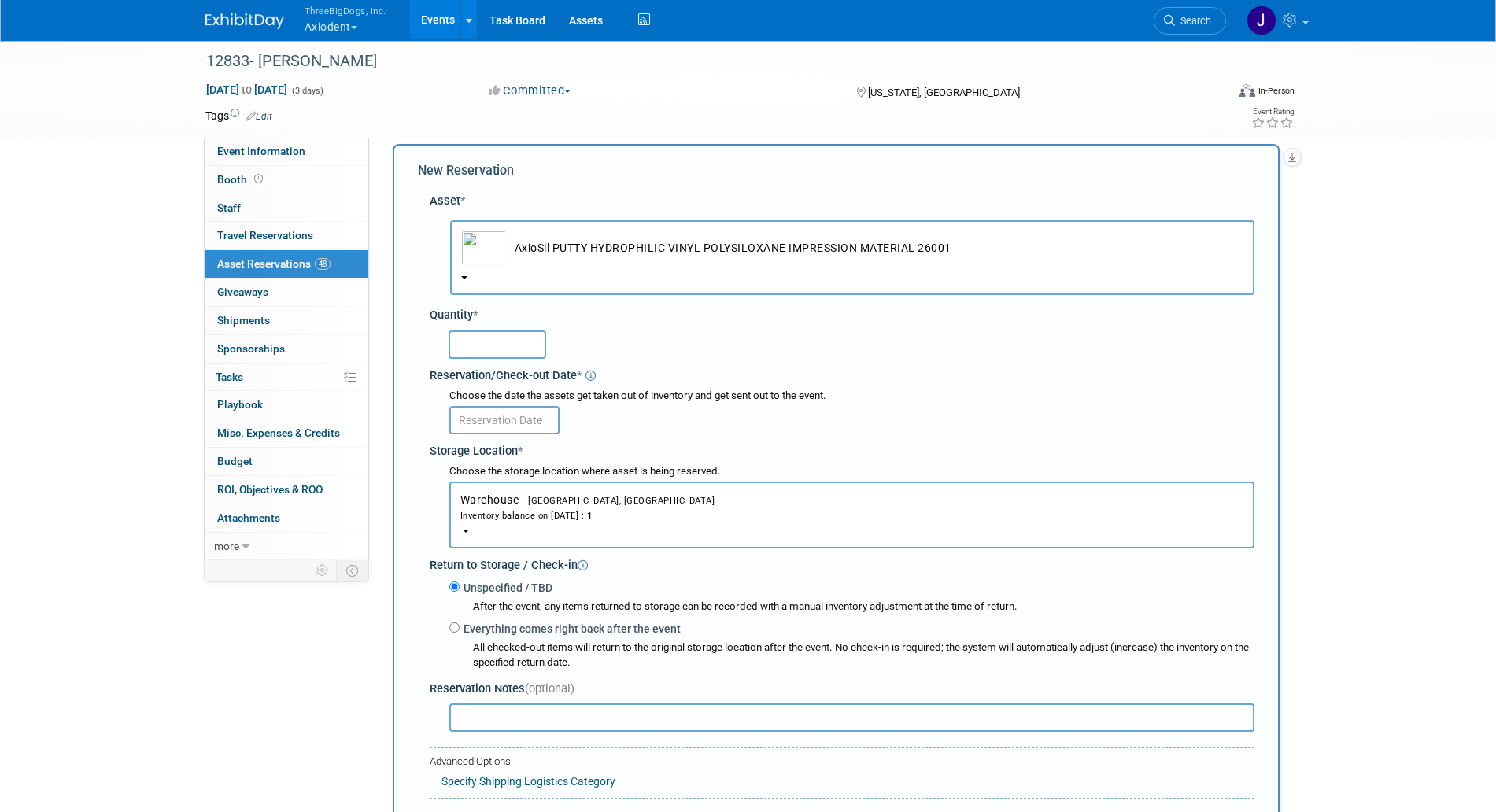
click at [493, 341] on input "text" at bounding box center [497, 345] width 97 height 28
type input "1"
drag, startPoint x: 513, startPoint y: 410, endPoint x: 515, endPoint y: 439, distance: 29.1
click at [515, 439] on body "ThreeBigDogs, Inc. Axiodent Explore: My Workspaces 29 Go to Workspace: Accutron…" at bounding box center [748, 391] width 1496 height 812
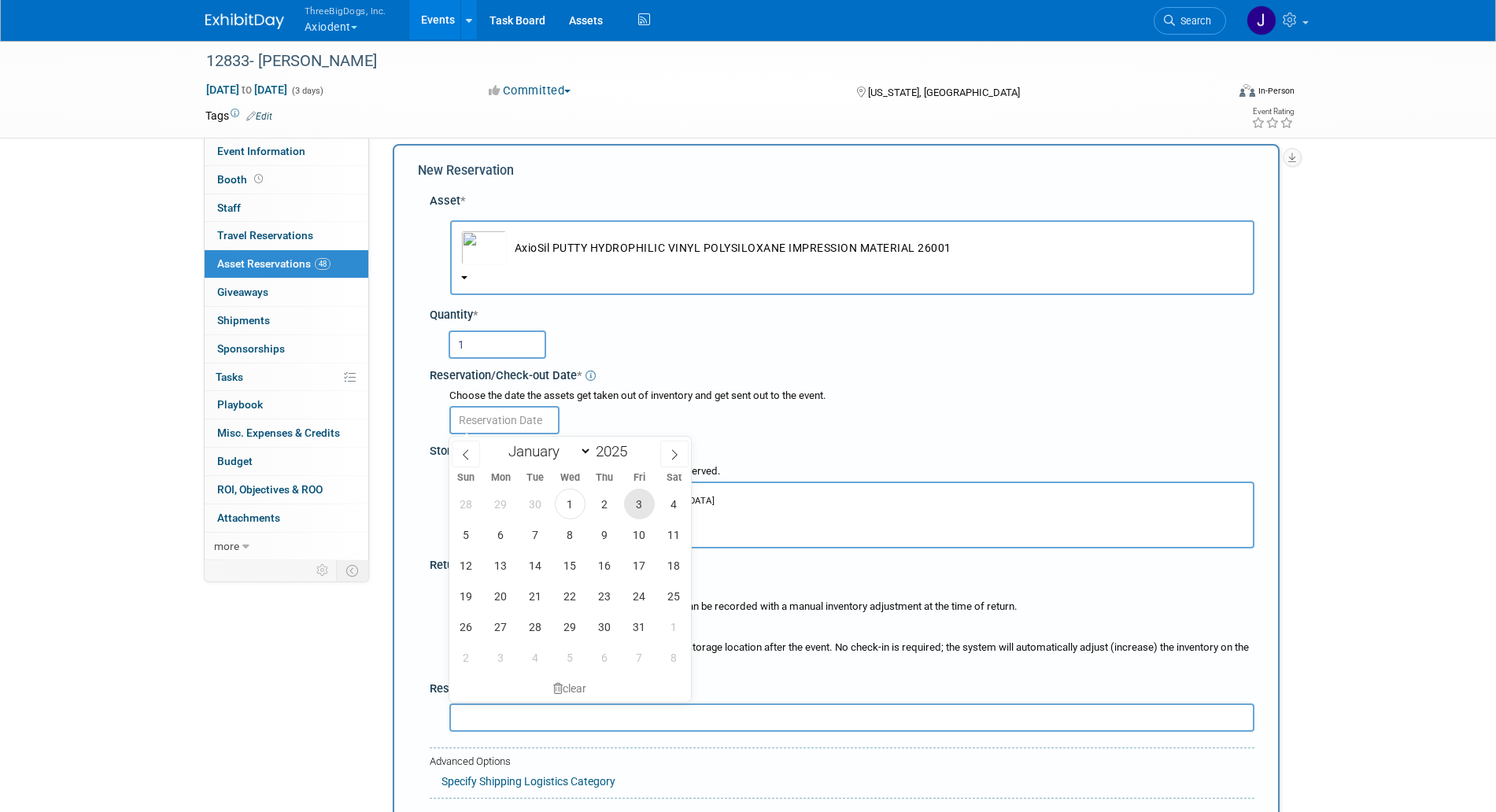
click at [639, 505] on span "3" at bounding box center [639, 503] width 30 height 30
type input "[DATE]"
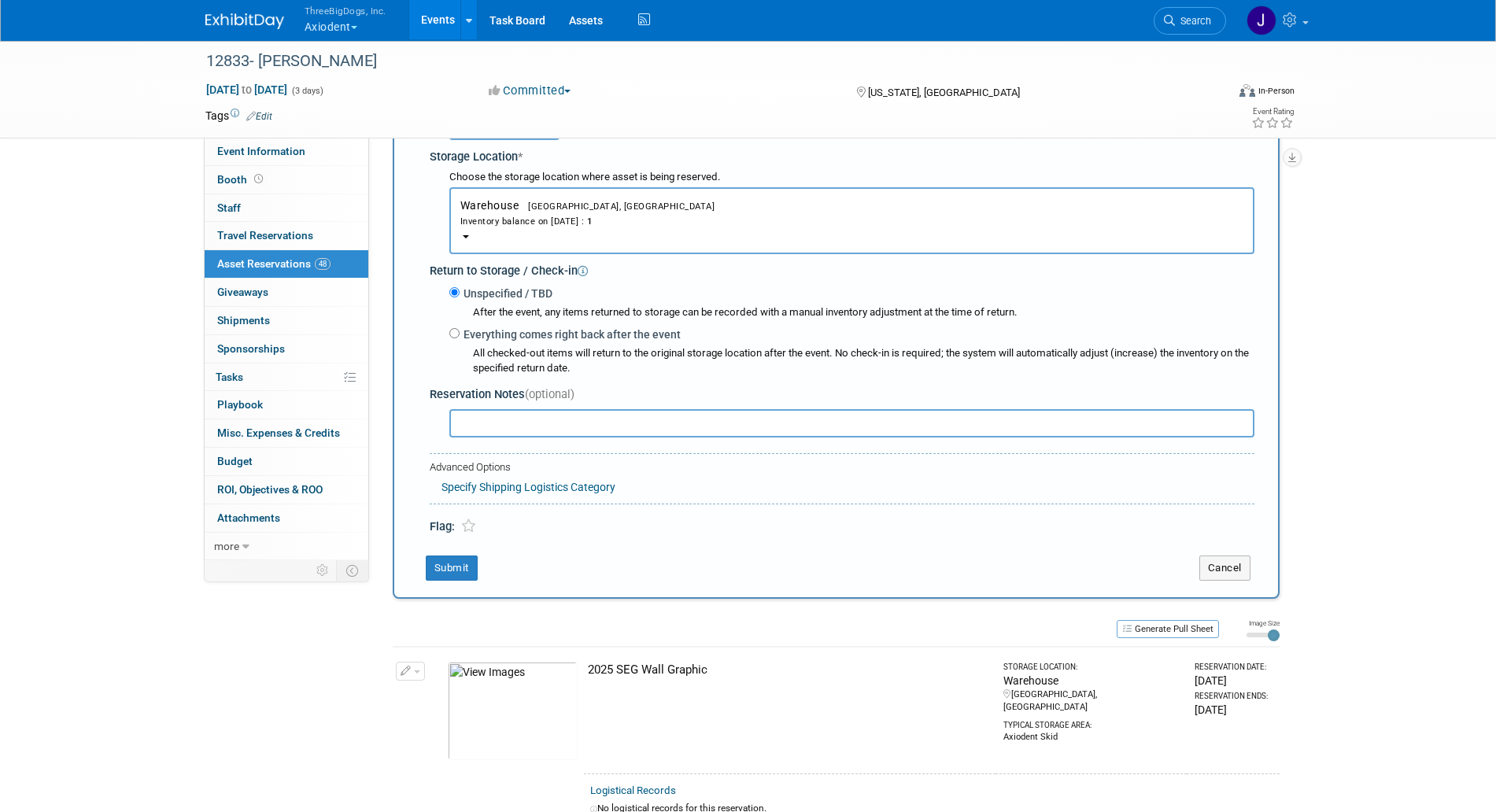
scroll to position [310, 0]
click at [466, 572] on button "Submit" at bounding box center [452, 566] width 52 height 25
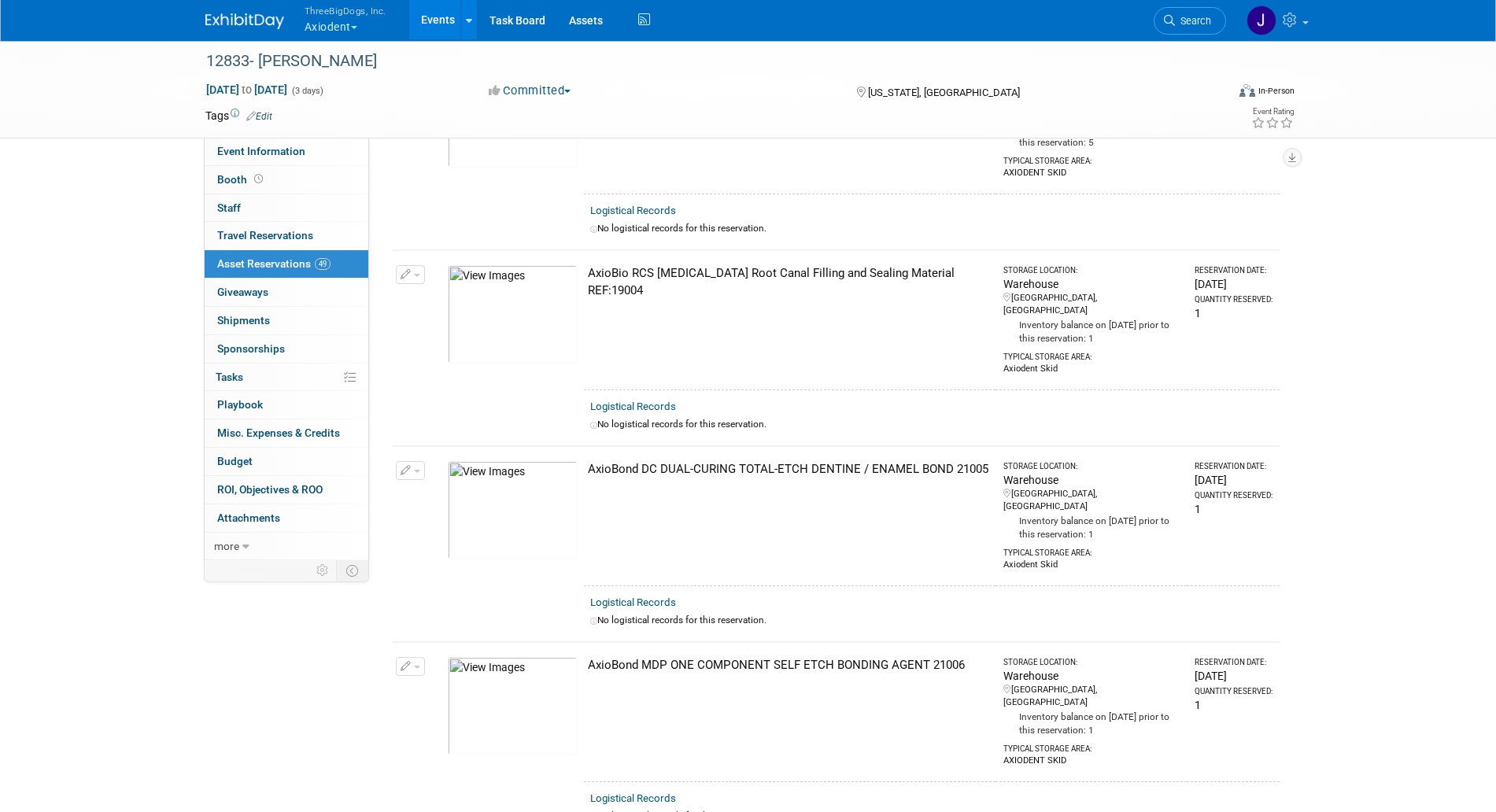
scroll to position [0, 0]
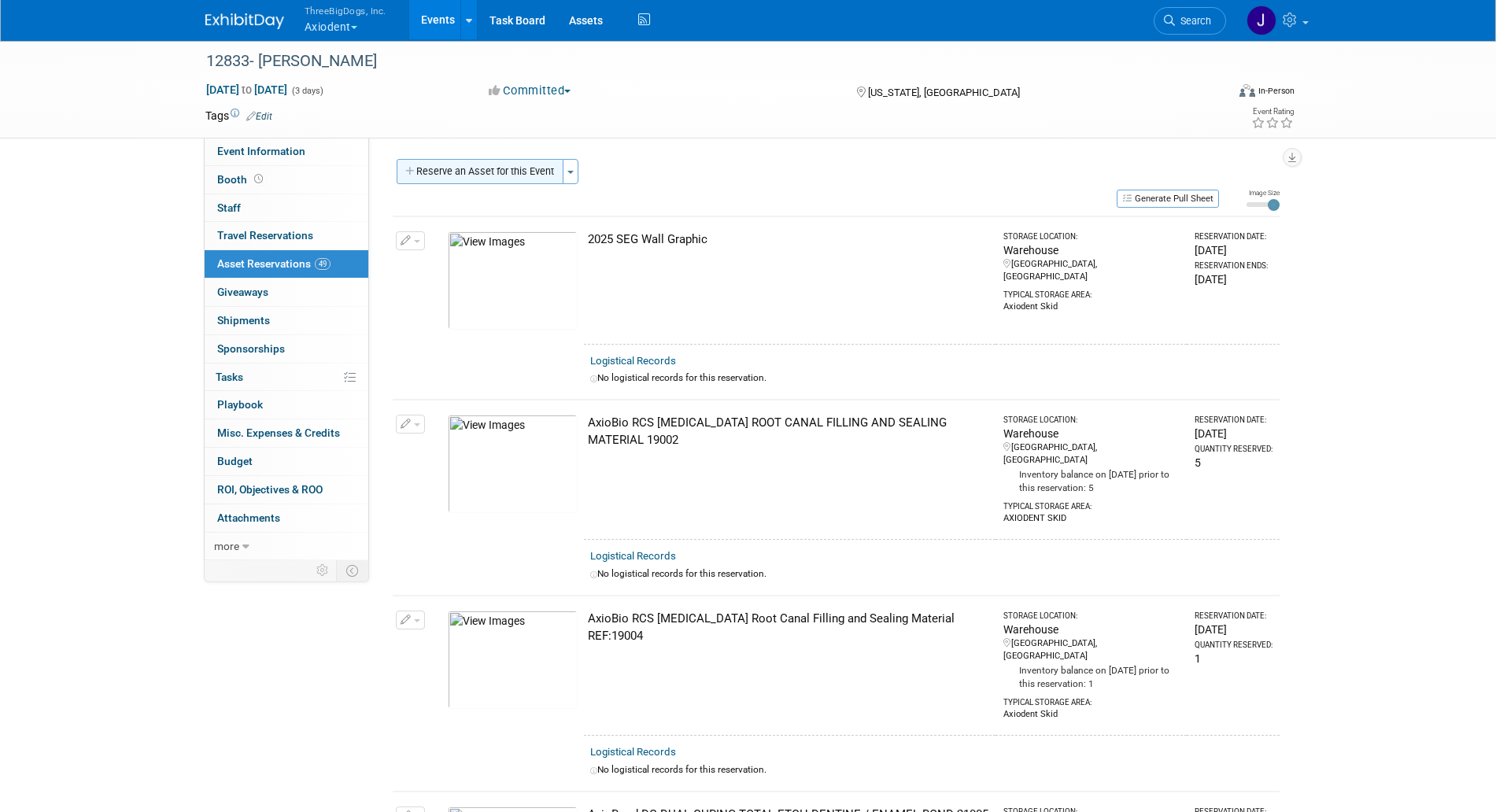
click at [555, 177] on button "Reserve an Asset for this Event" at bounding box center [480, 170] width 167 height 25
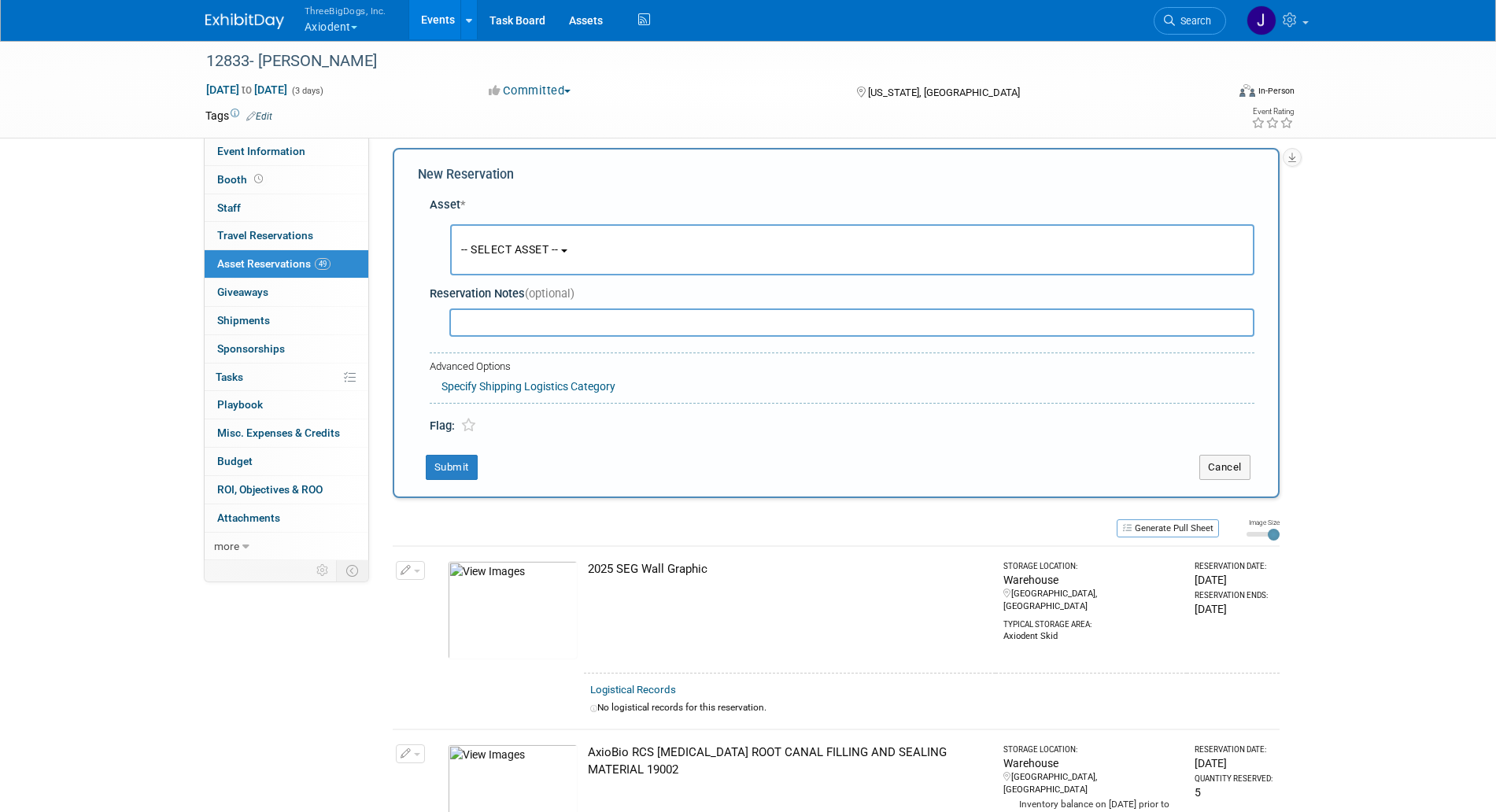
scroll to position [15, 0]
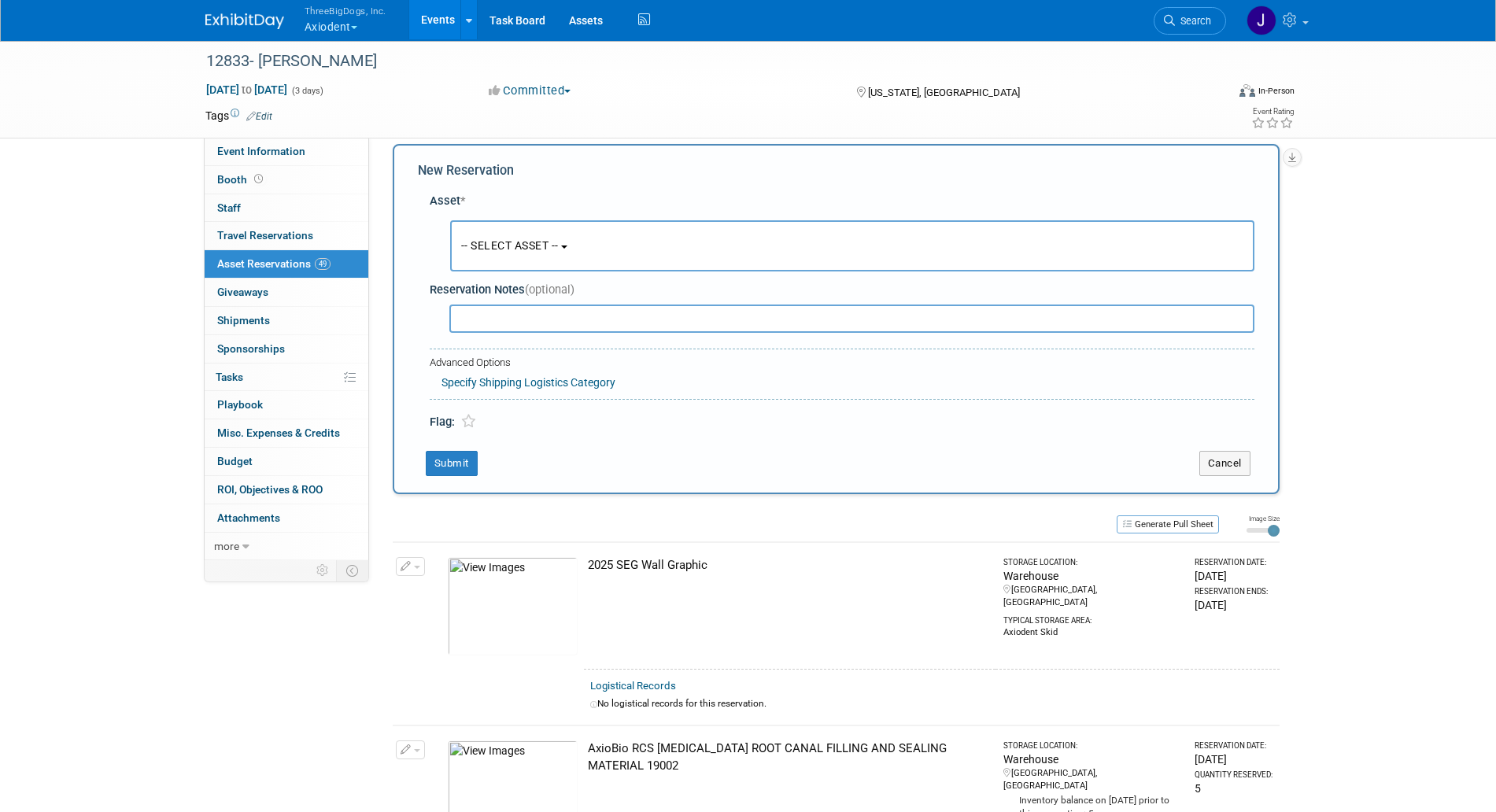
click at [520, 247] on span "-- SELECT ASSET --" at bounding box center [510, 246] width 97 height 13
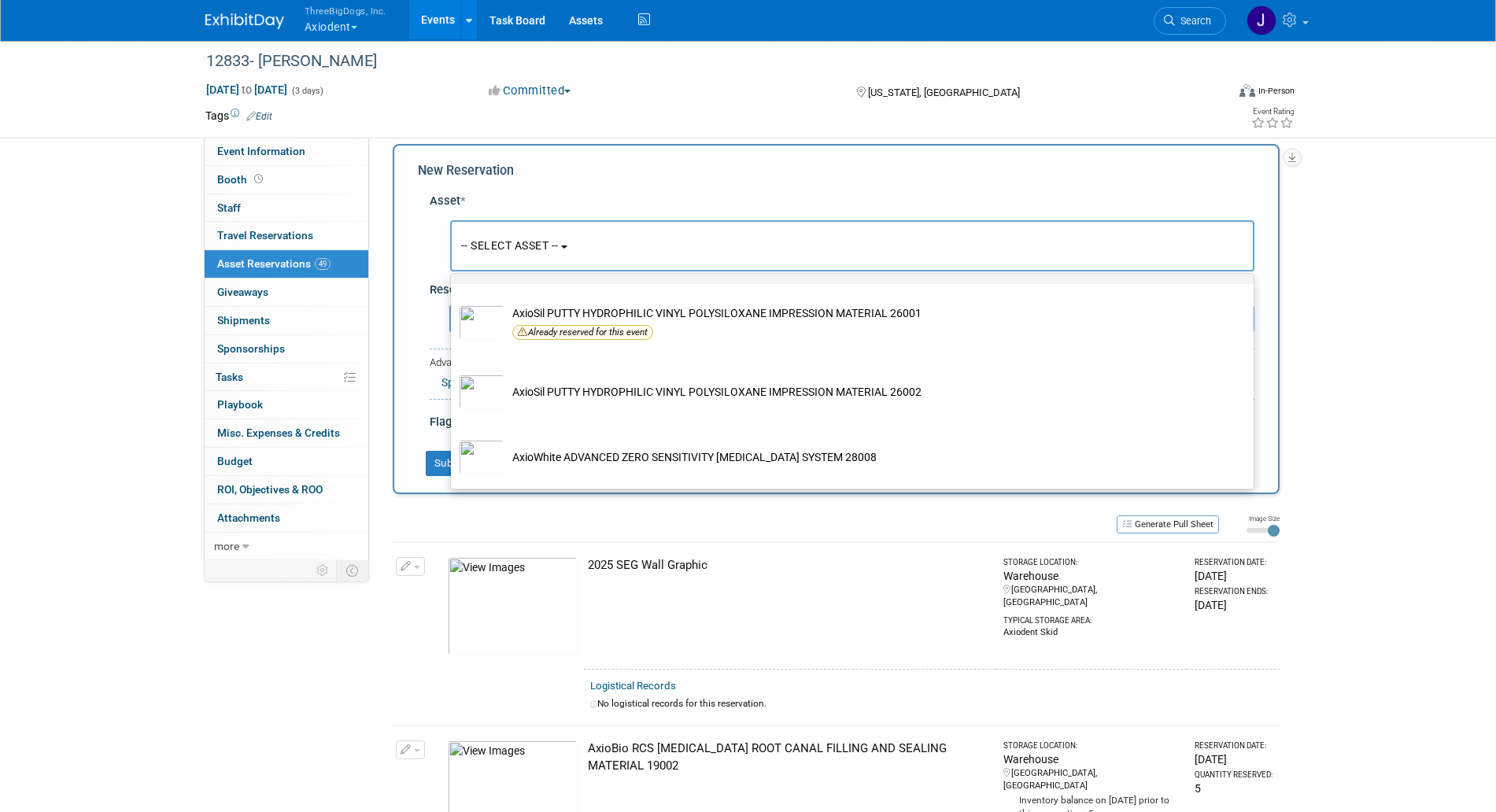
scroll to position [2951, 0]
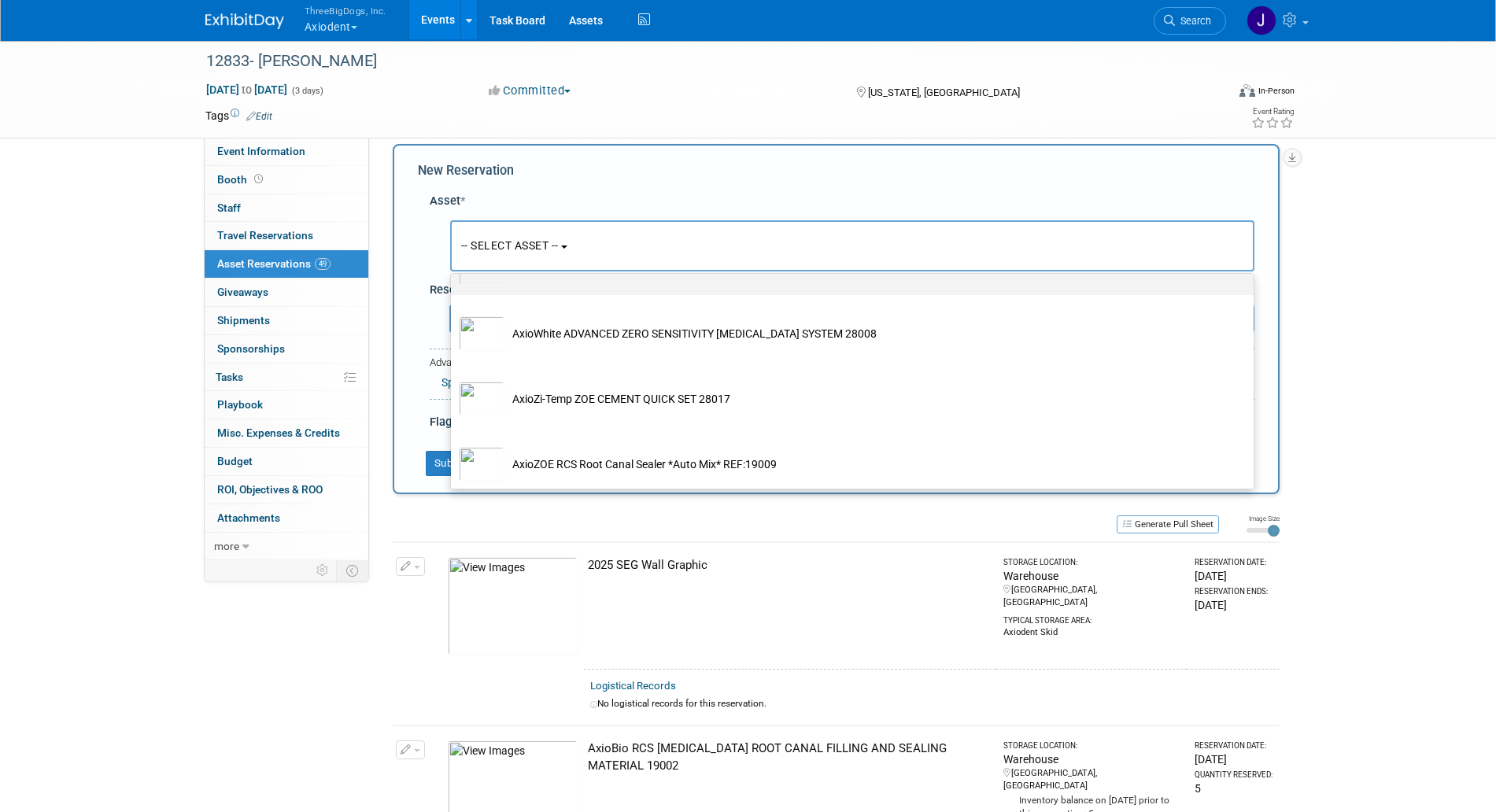
click at [576, 286] on td "AxioSil PUTTY HYDROPHILIC VINYL POLYSILOXANE IMPRESSION MATERIAL 26002" at bounding box center [863, 269] width 718 height 35
click at [454, 248] on input "AxioSil PUTTY HYDROPHILIC VINYL POLYSILOXANE IMPRESSION MATERIAL 26002" at bounding box center [447, 243] width 10 height 10
select select "10729130"
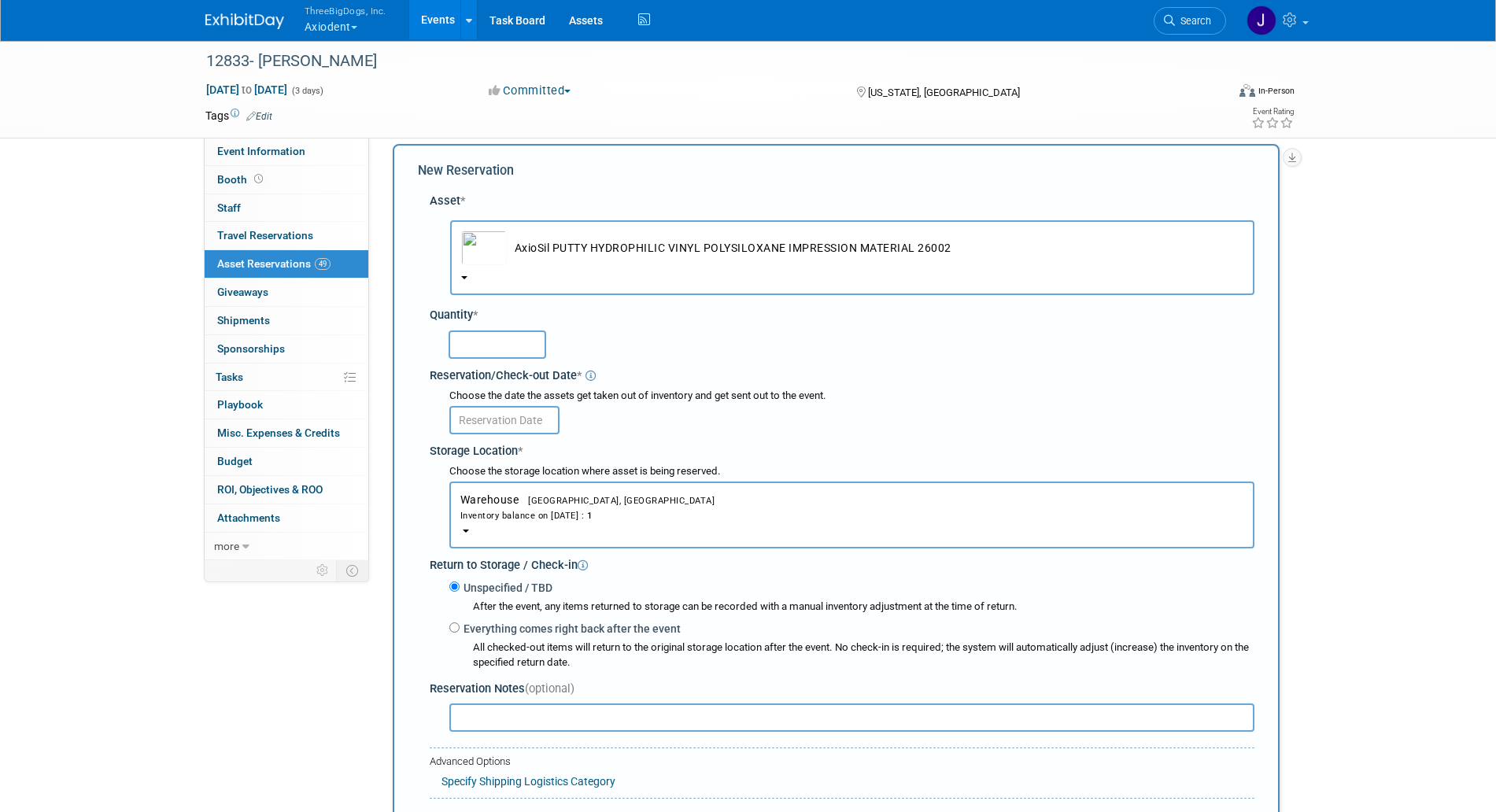
click at [500, 340] on input "text" at bounding box center [497, 345] width 97 height 28
type input "1"
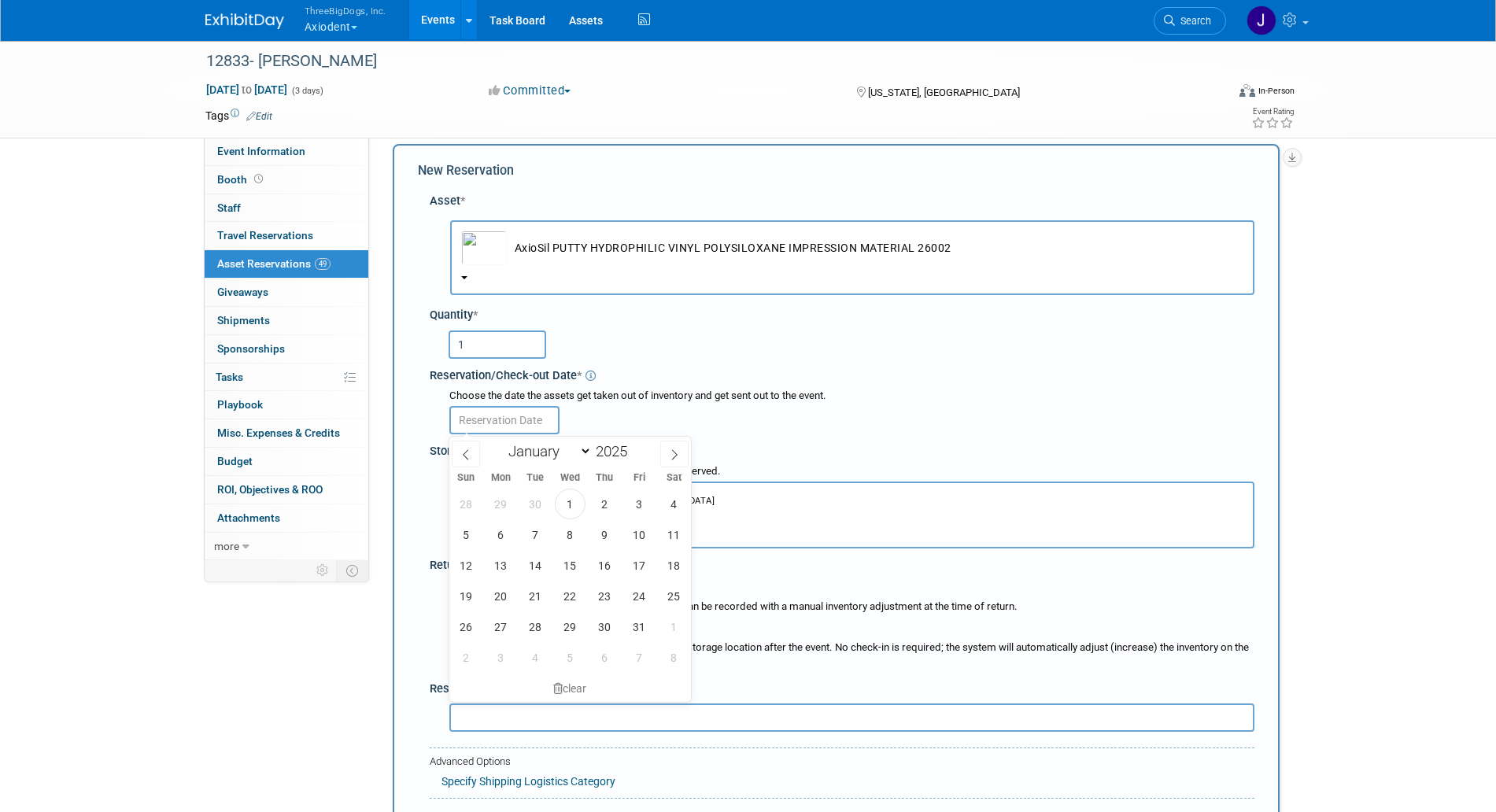
click at [488, 428] on input "text" at bounding box center [504, 420] width 110 height 28
click at [640, 509] on span "3" at bounding box center [639, 503] width 30 height 30
type input "[DATE]"
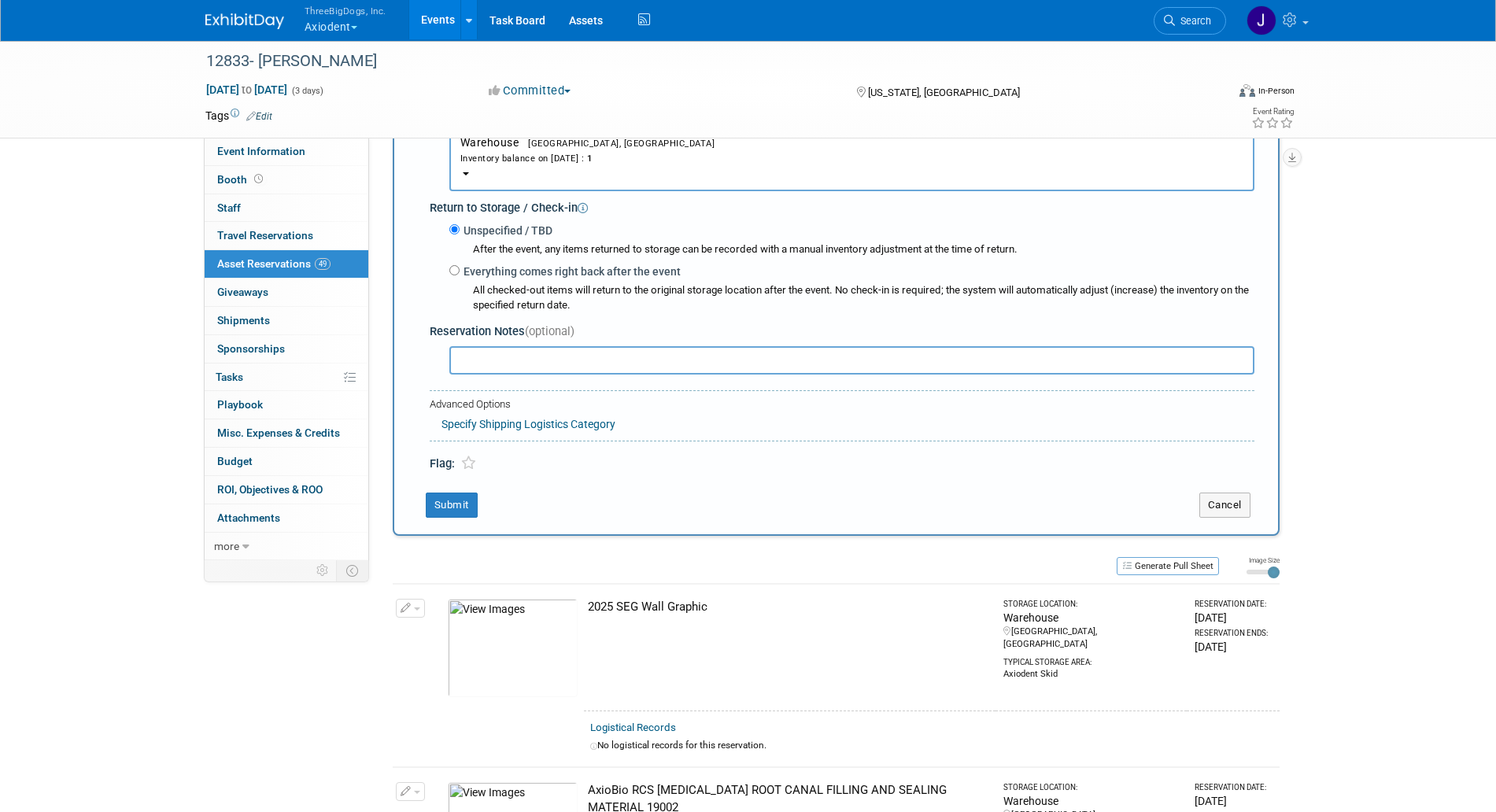
scroll to position [409, 0]
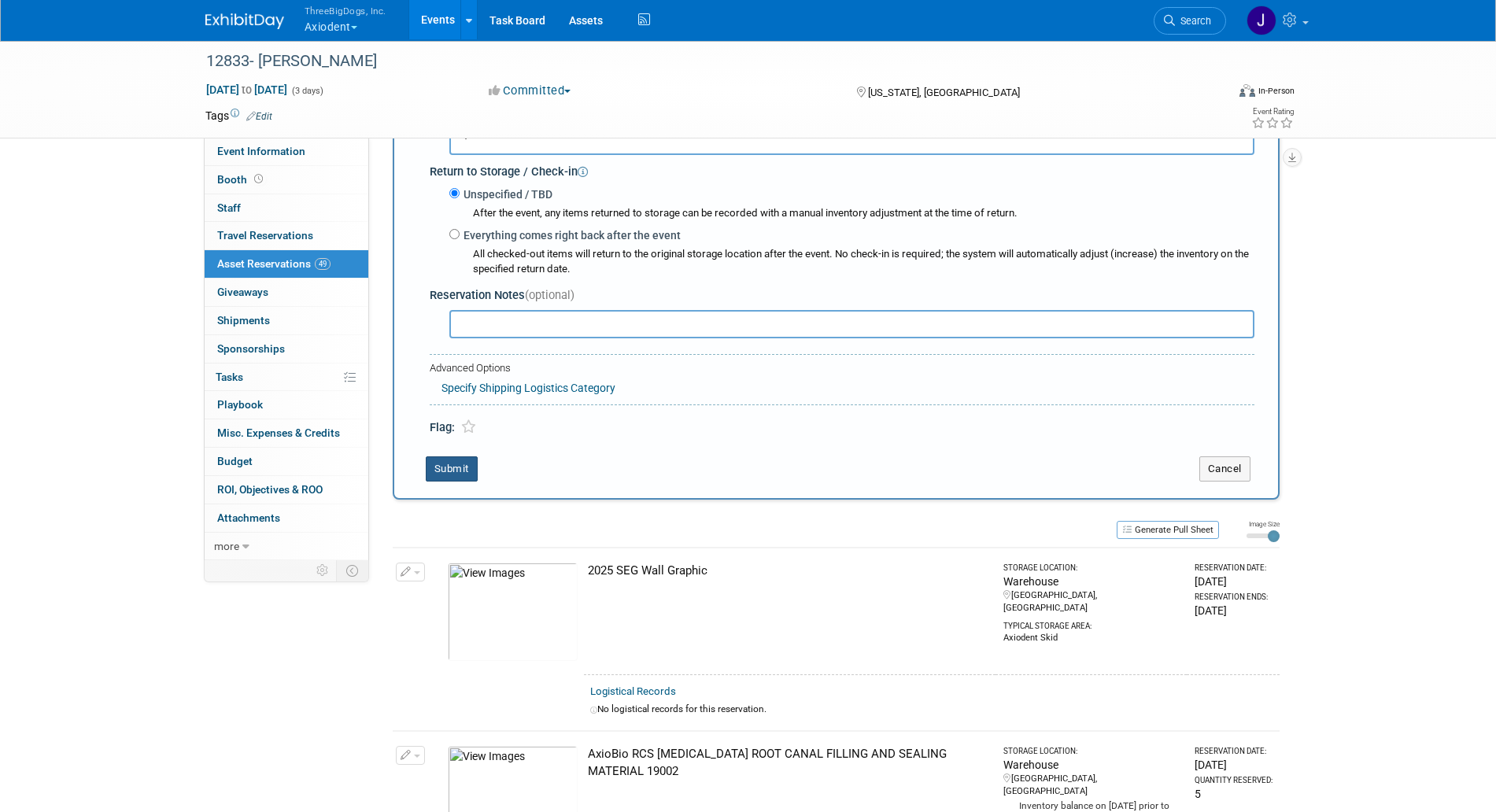
click at [437, 477] on button "Submit" at bounding box center [452, 468] width 52 height 25
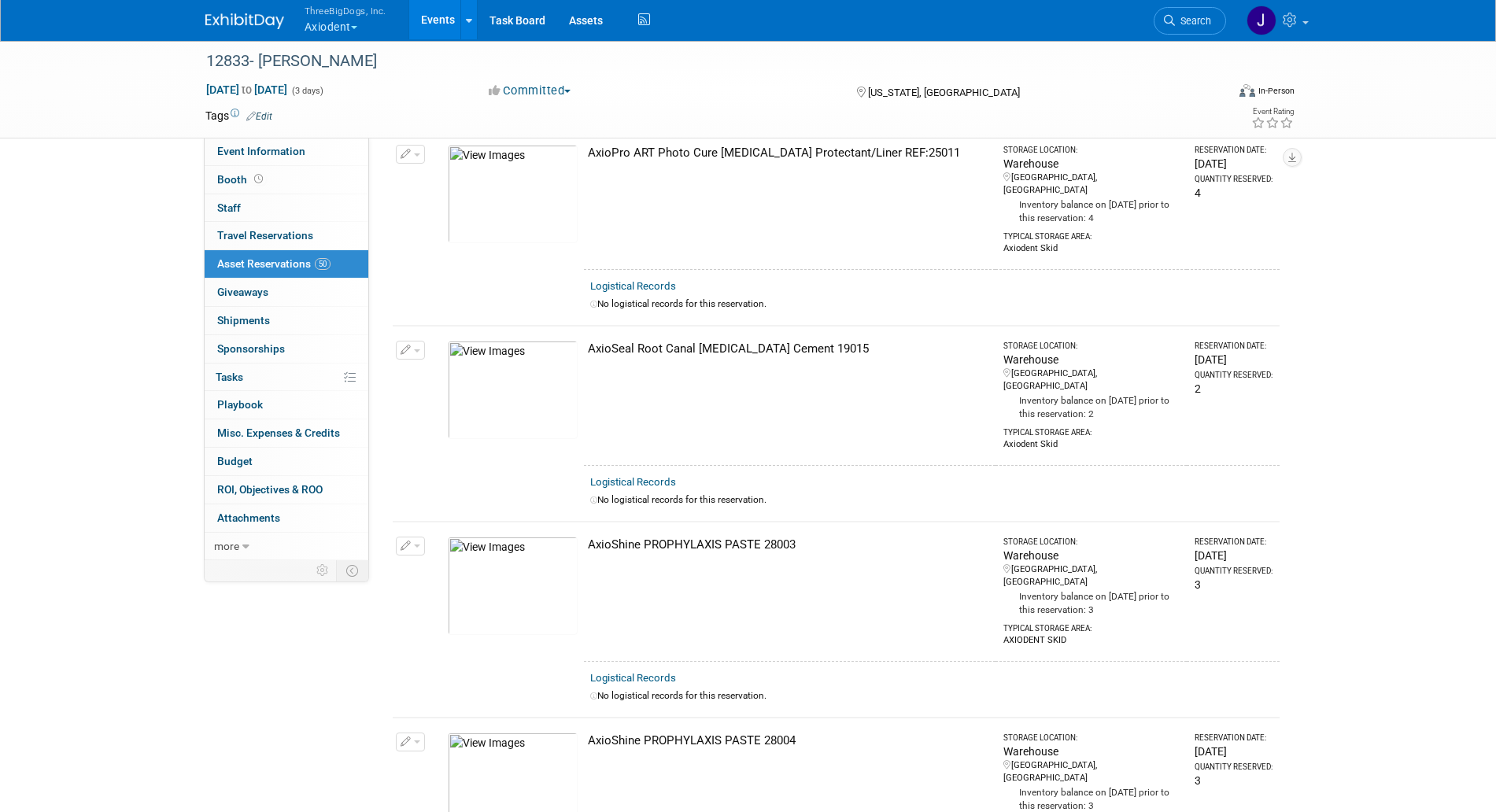
scroll to position [6310, 0]
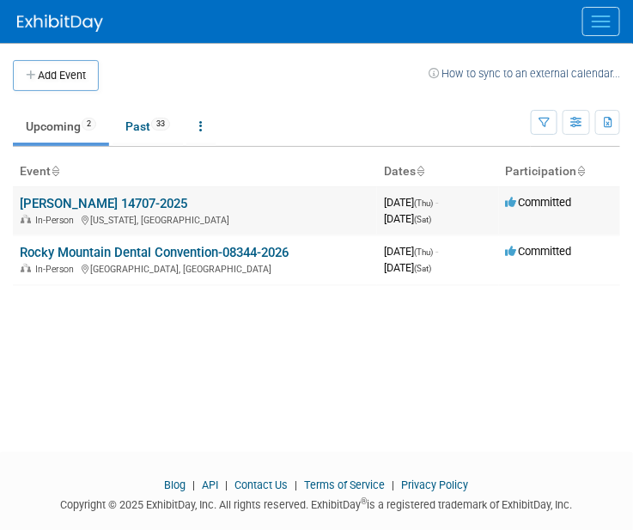
click at [143, 204] on link "[PERSON_NAME] 14707-2025" at bounding box center [103, 203] width 167 height 15
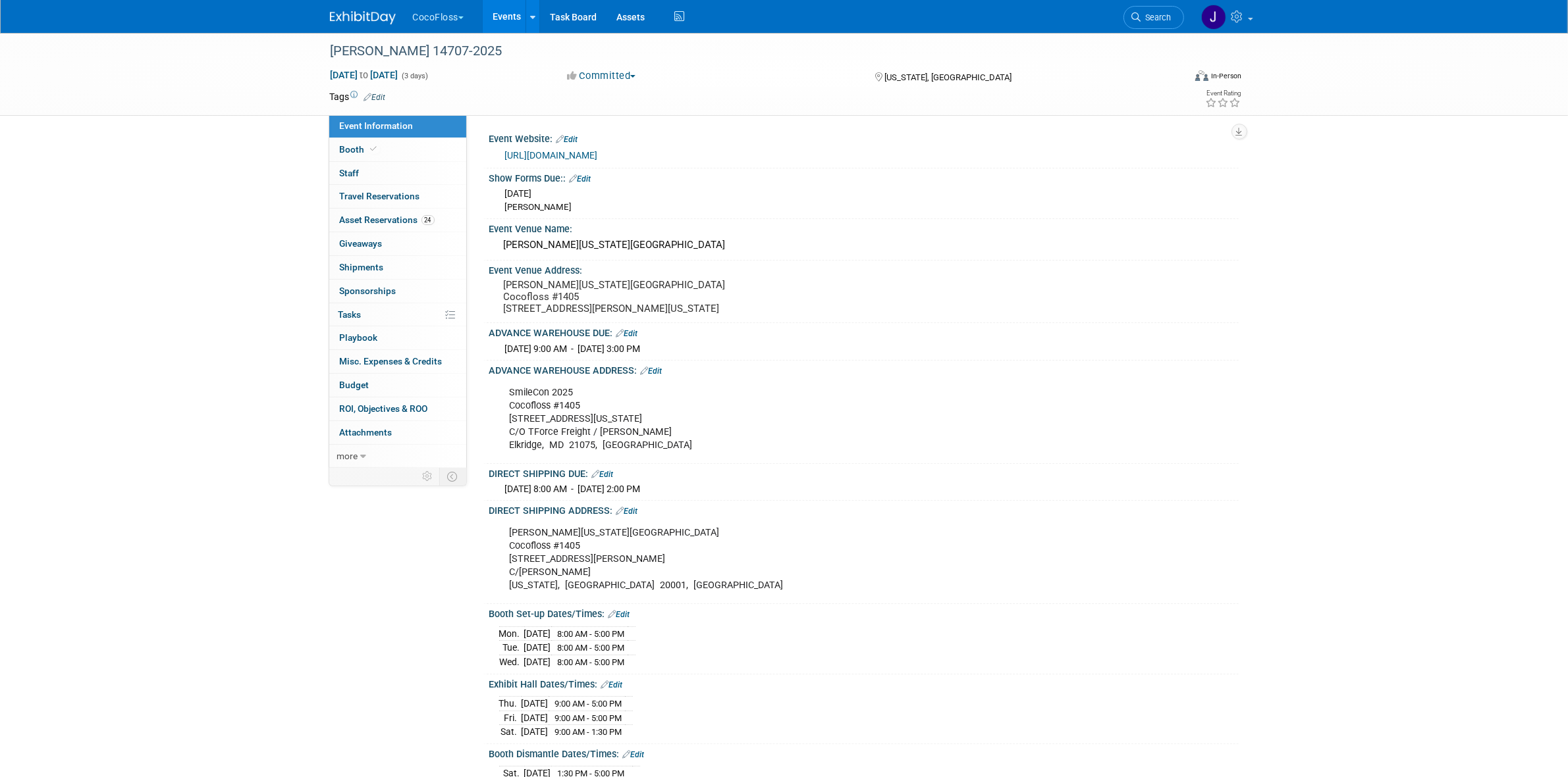
click at [20, 326] on div "[PERSON_NAME] 14707-2025 [DATE] to [DATE] (3 days) [DATE] to [DATE] Committed C…" at bounding box center [784, 493] width 1568 height 922
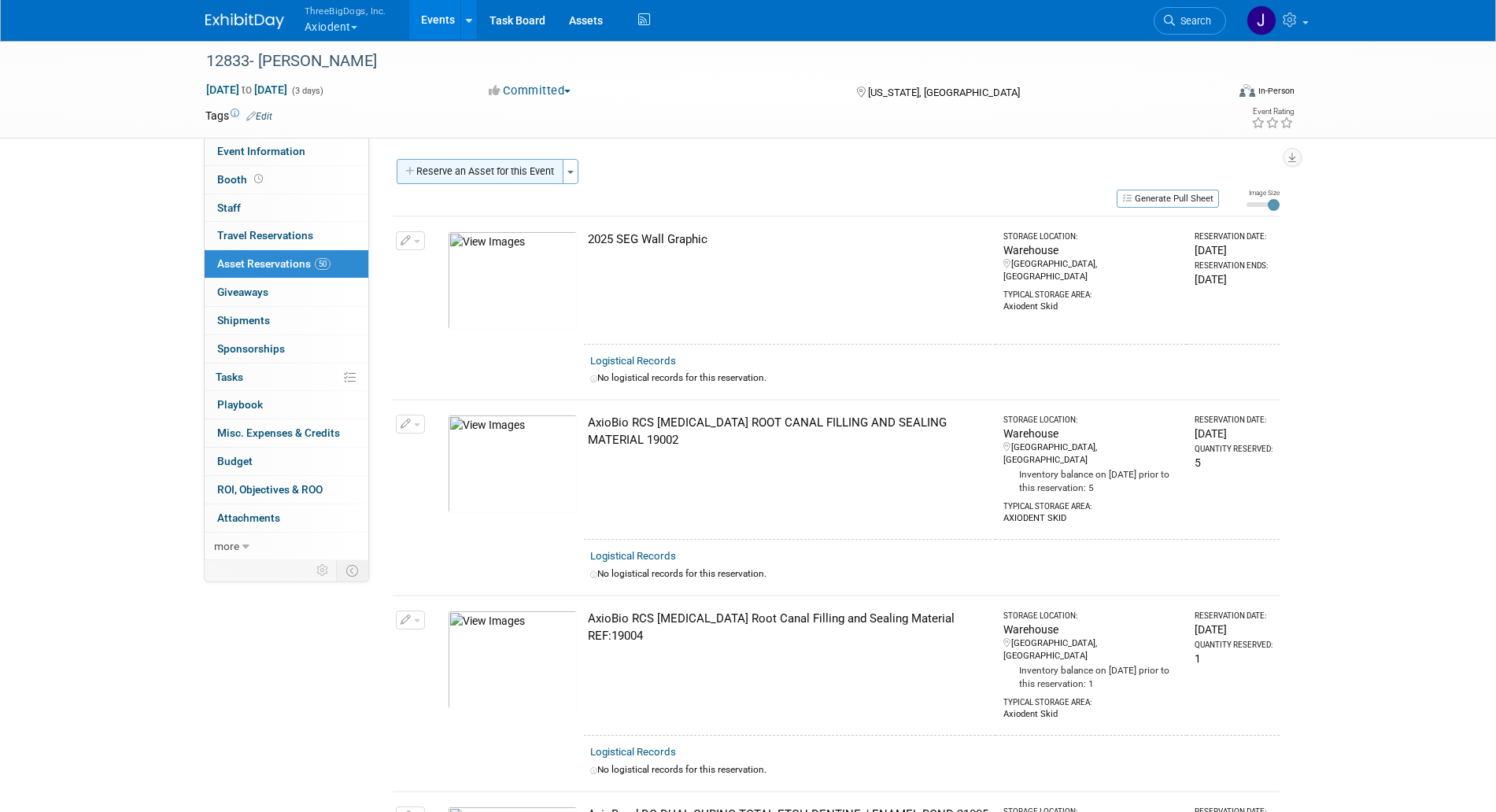
click at [453, 162] on button "Reserve an Asset for this Event" at bounding box center [480, 170] width 167 height 25
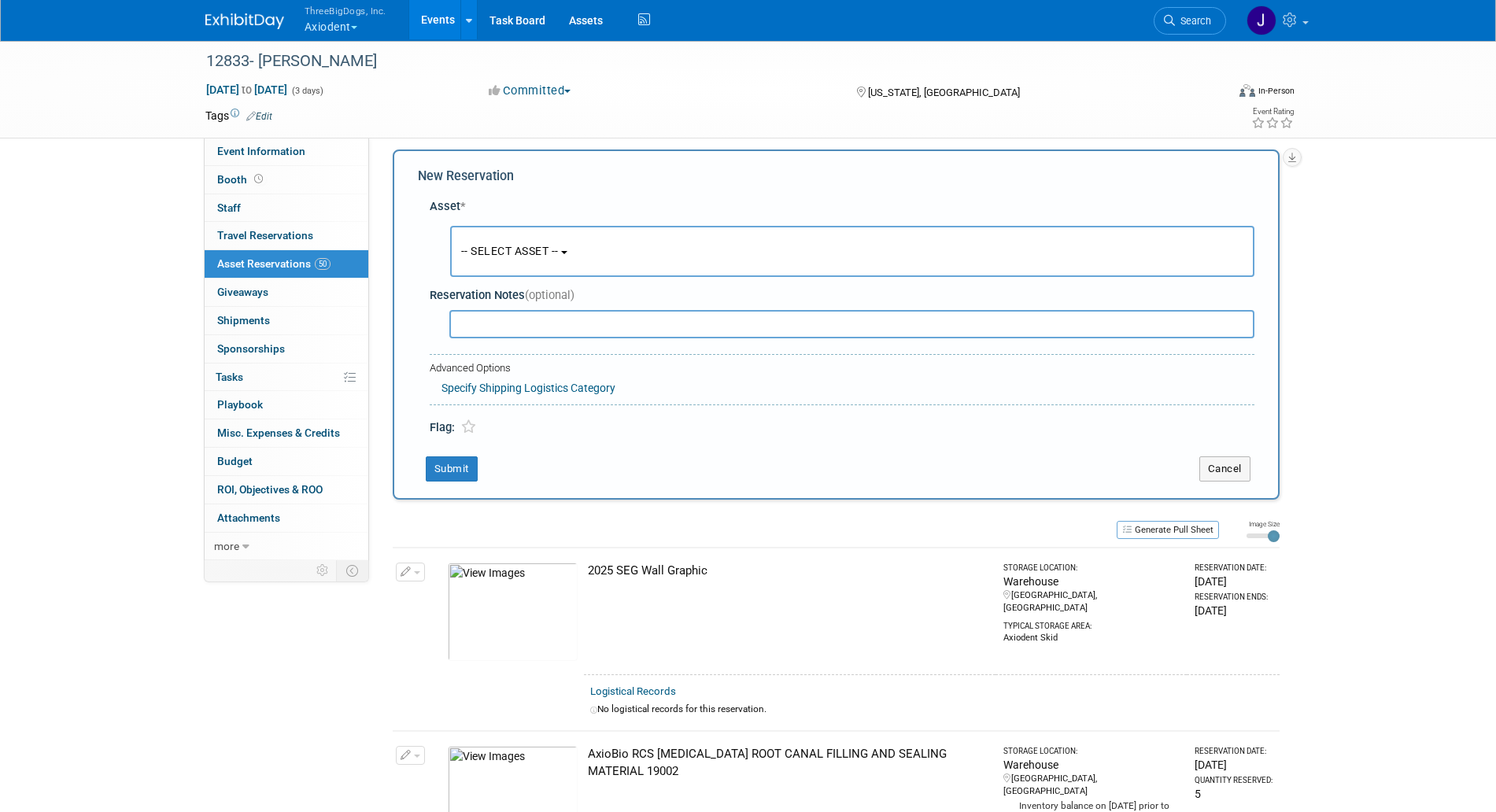
scroll to position [15, 0]
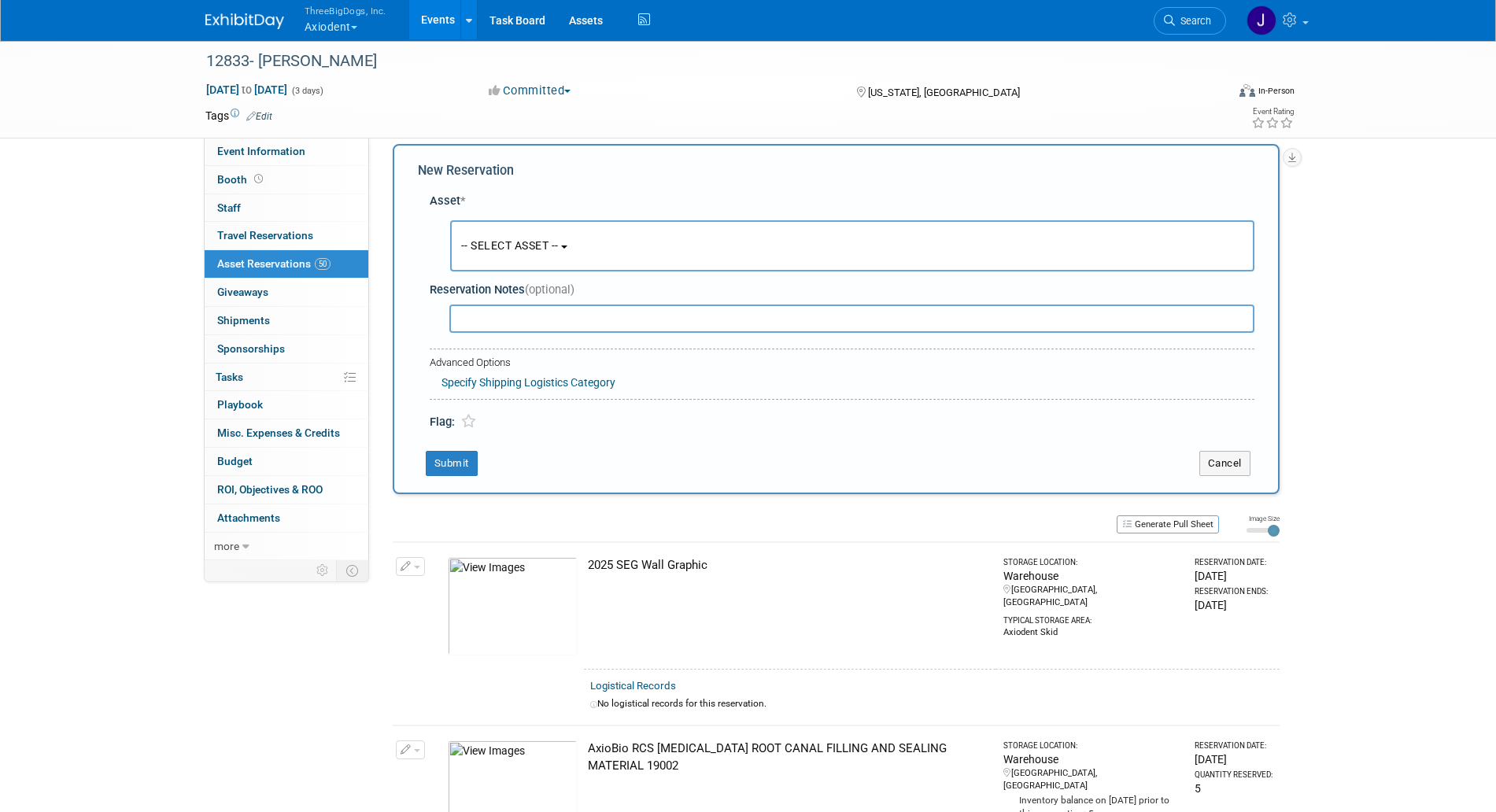
click at [506, 253] on button "-- SELECT ASSET --" at bounding box center [852, 246] width 805 height 51
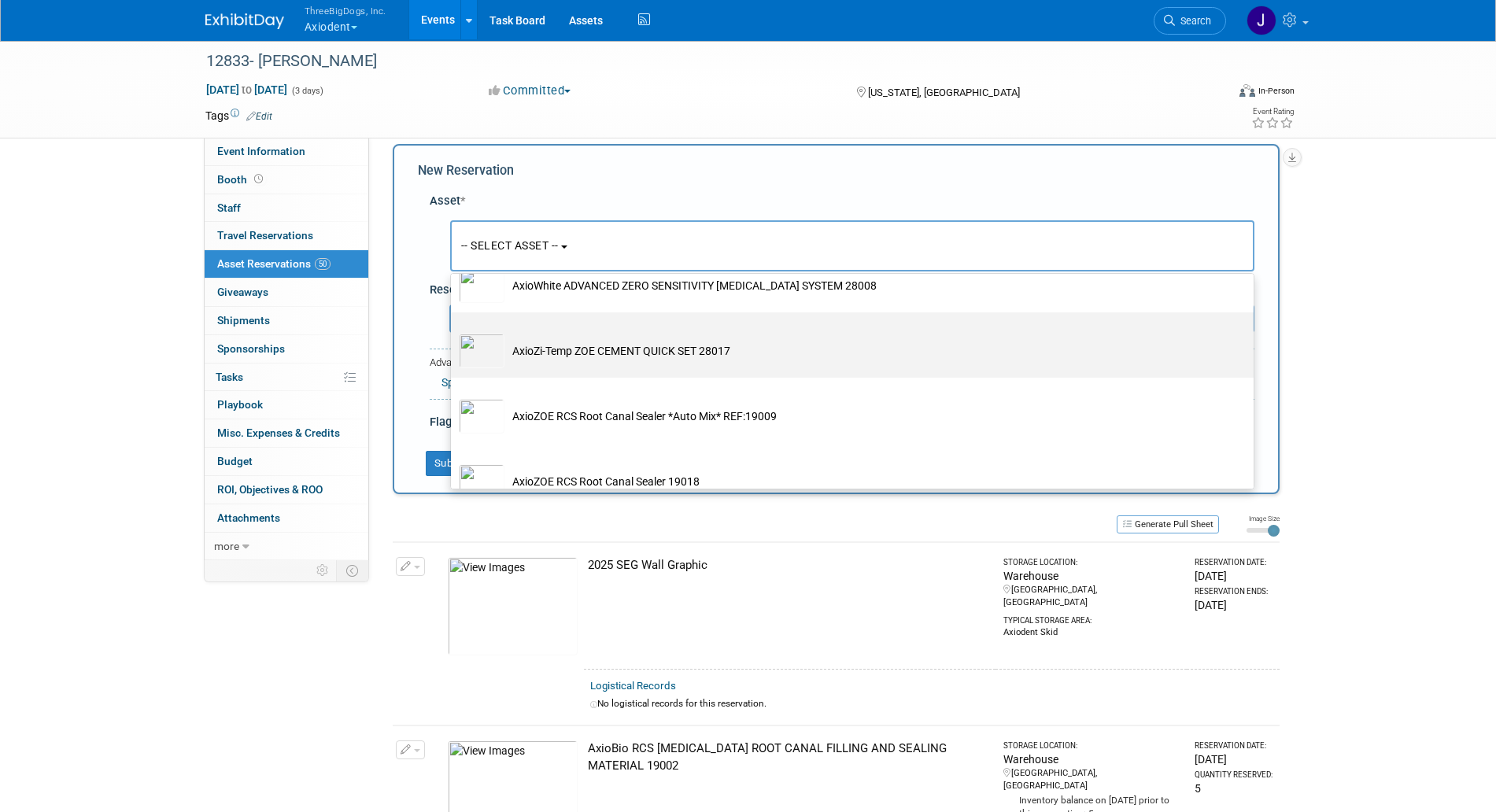
scroll to position [2951, 0]
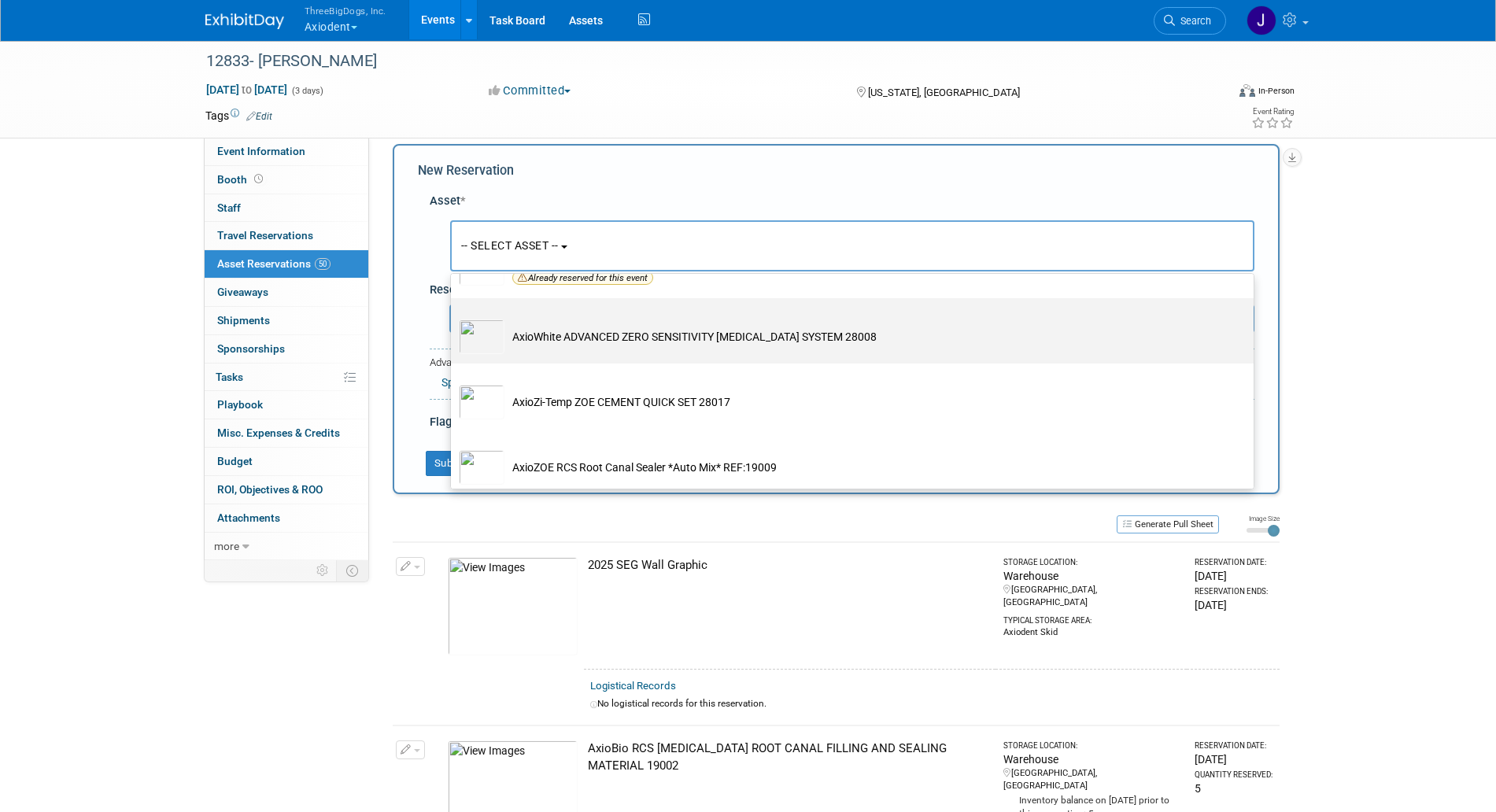
click at [543, 354] on td "AxioWhite ADVANCED ZERO SENSITIVITY [MEDICAL_DATA] SYSTEM 28008" at bounding box center [863, 337] width 718 height 35
click at [454, 317] on input "AxioWhite ADVANCED ZERO SENSITIVITY [MEDICAL_DATA] SYSTEM 28008" at bounding box center [447, 312] width 10 height 10
select select "10729136"
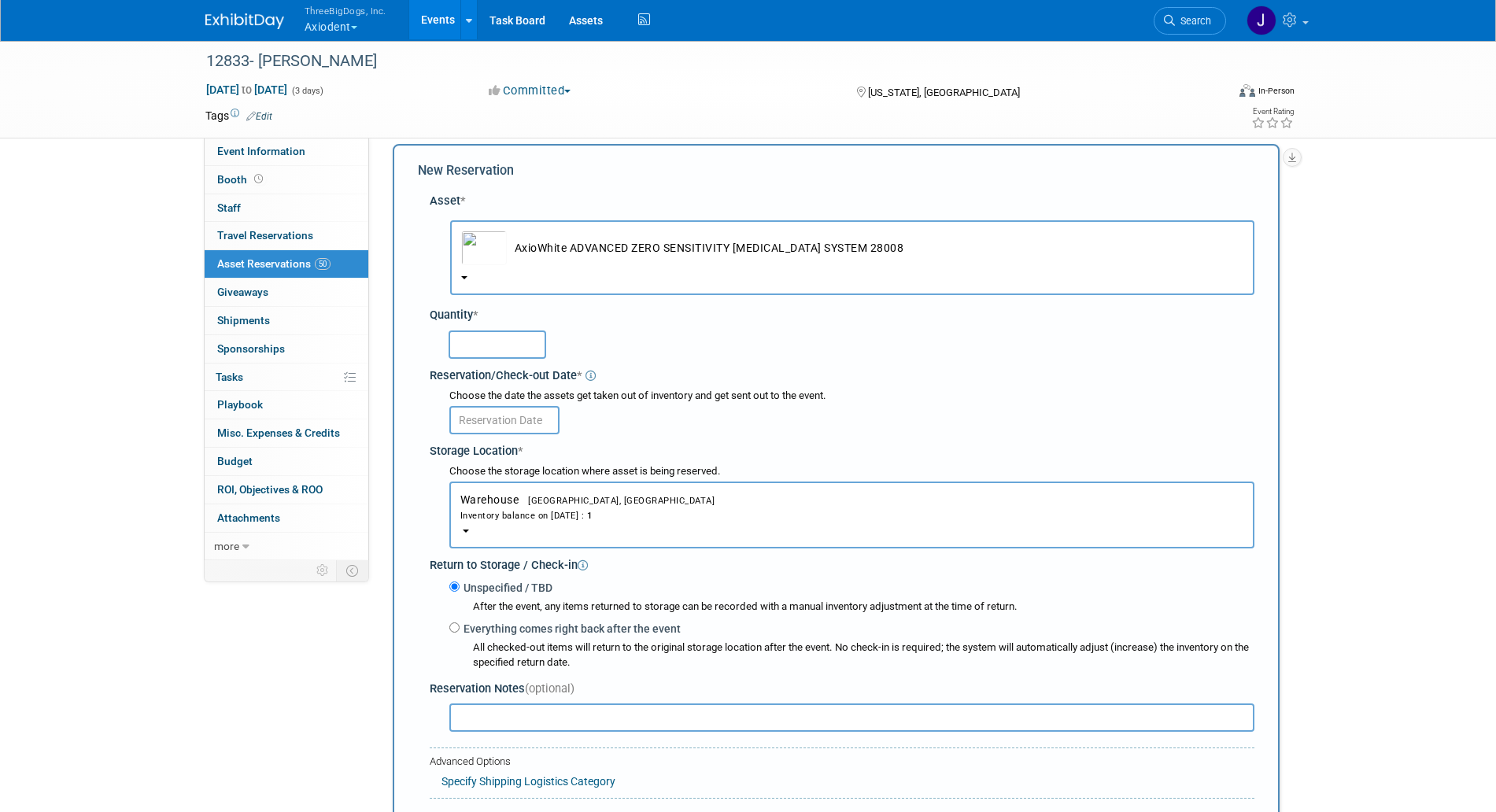
click at [524, 355] on input "text" at bounding box center [497, 345] width 97 height 28
type input "1"
click at [495, 422] on input "text" at bounding box center [504, 420] width 110 height 28
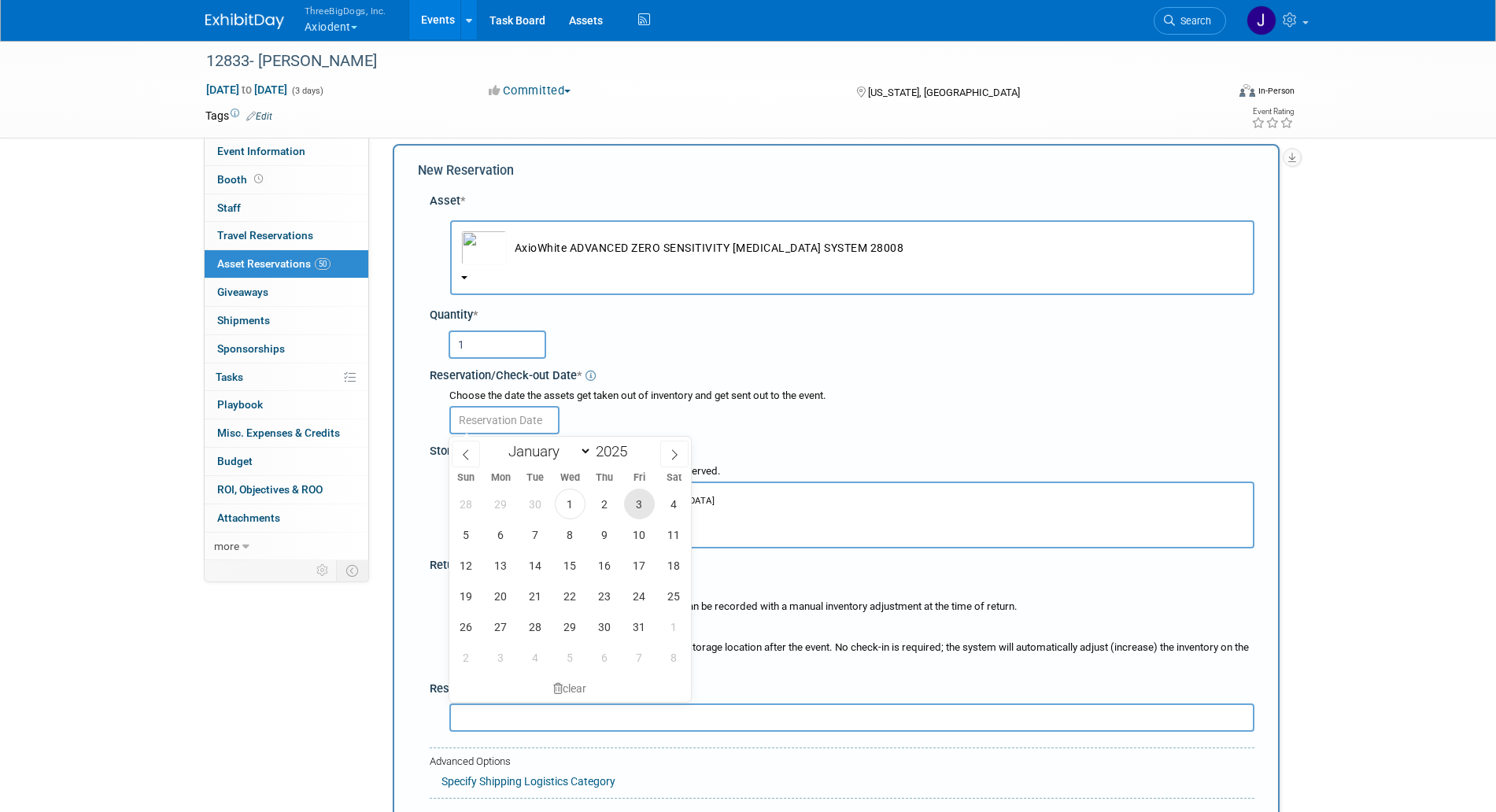
click at [637, 498] on span "3" at bounding box center [639, 503] width 30 height 30
type input "[DATE]"
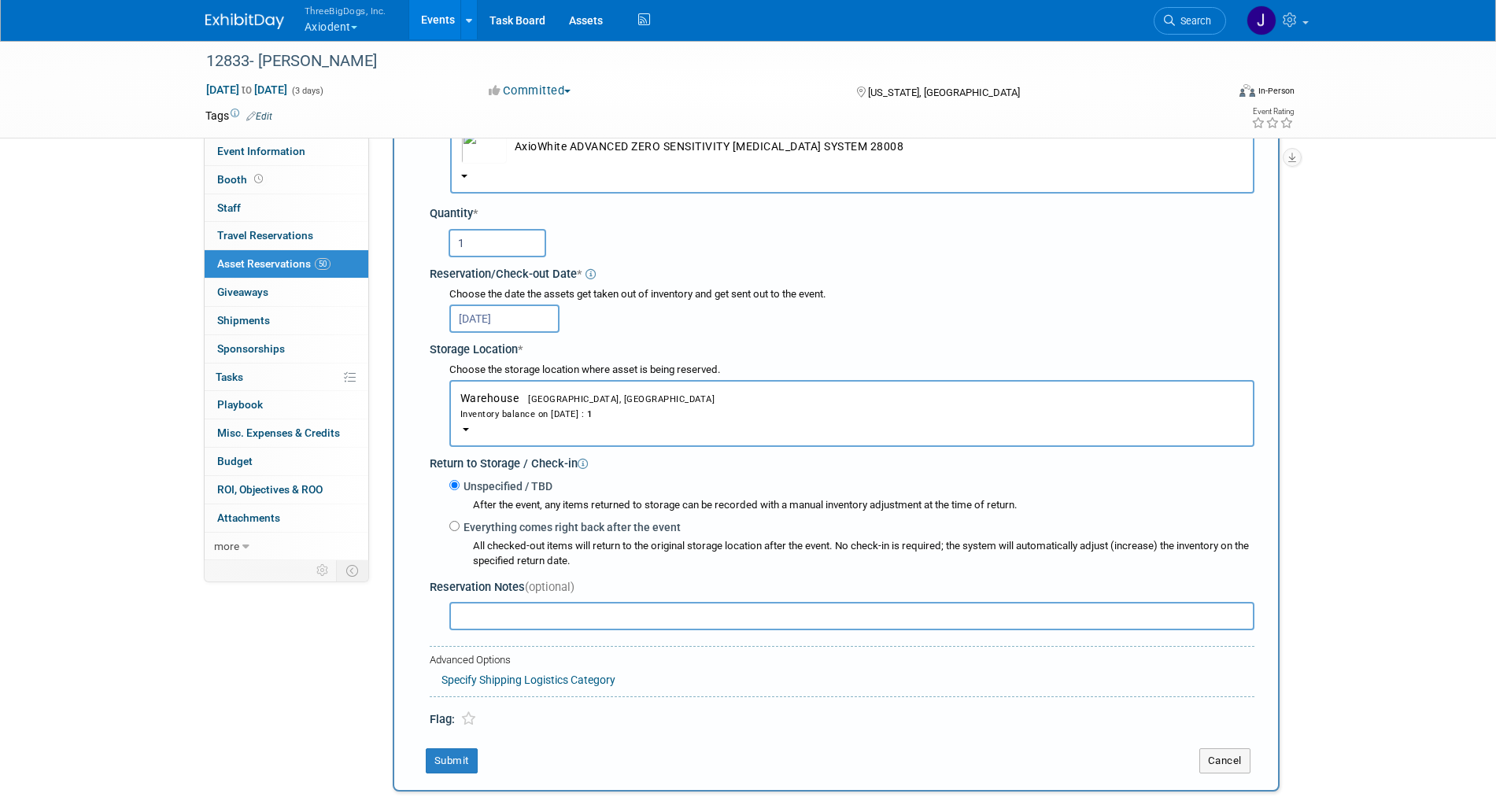
scroll to position [310, 0]
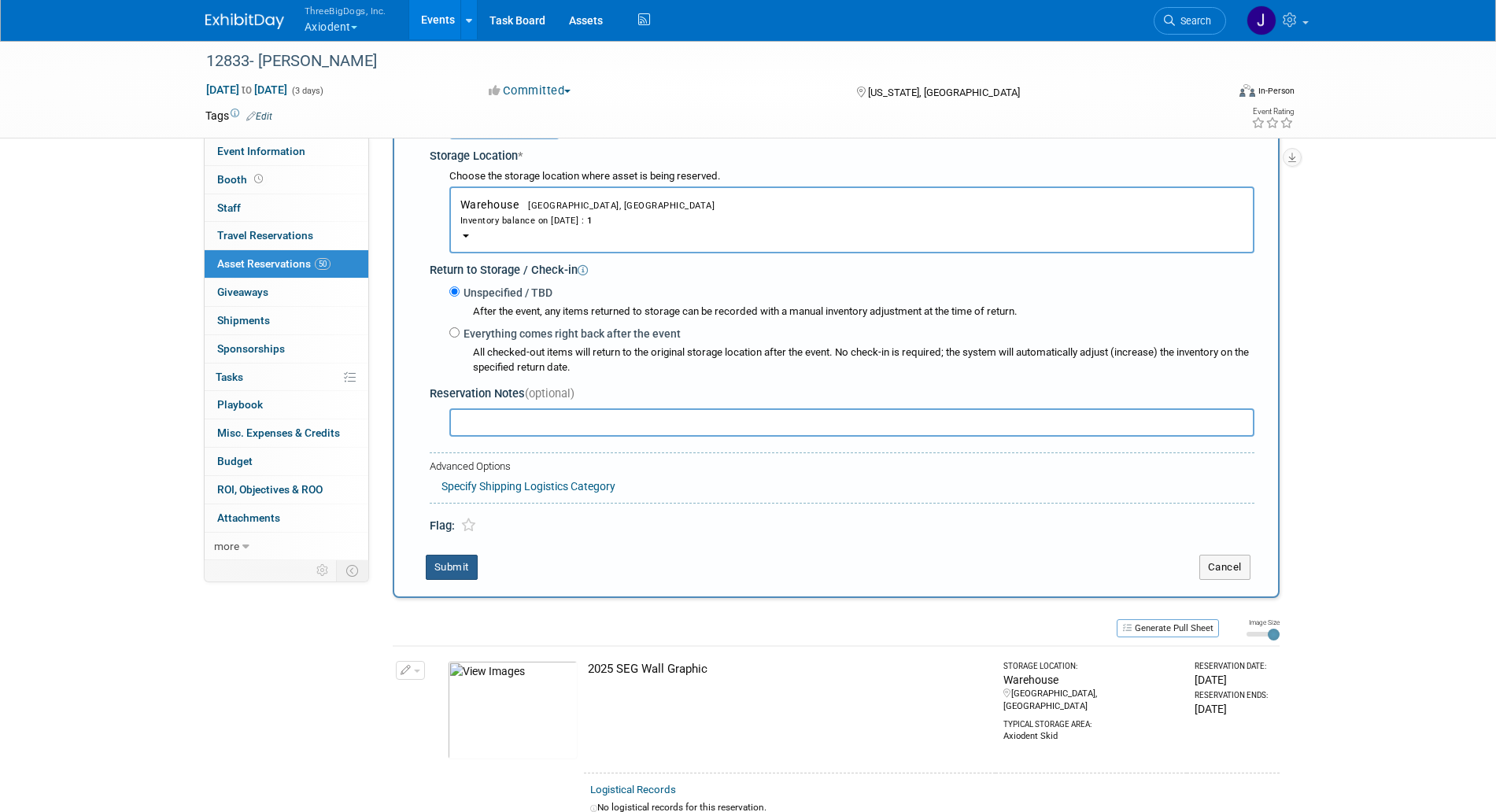
click at [466, 558] on button "Submit" at bounding box center [452, 566] width 52 height 25
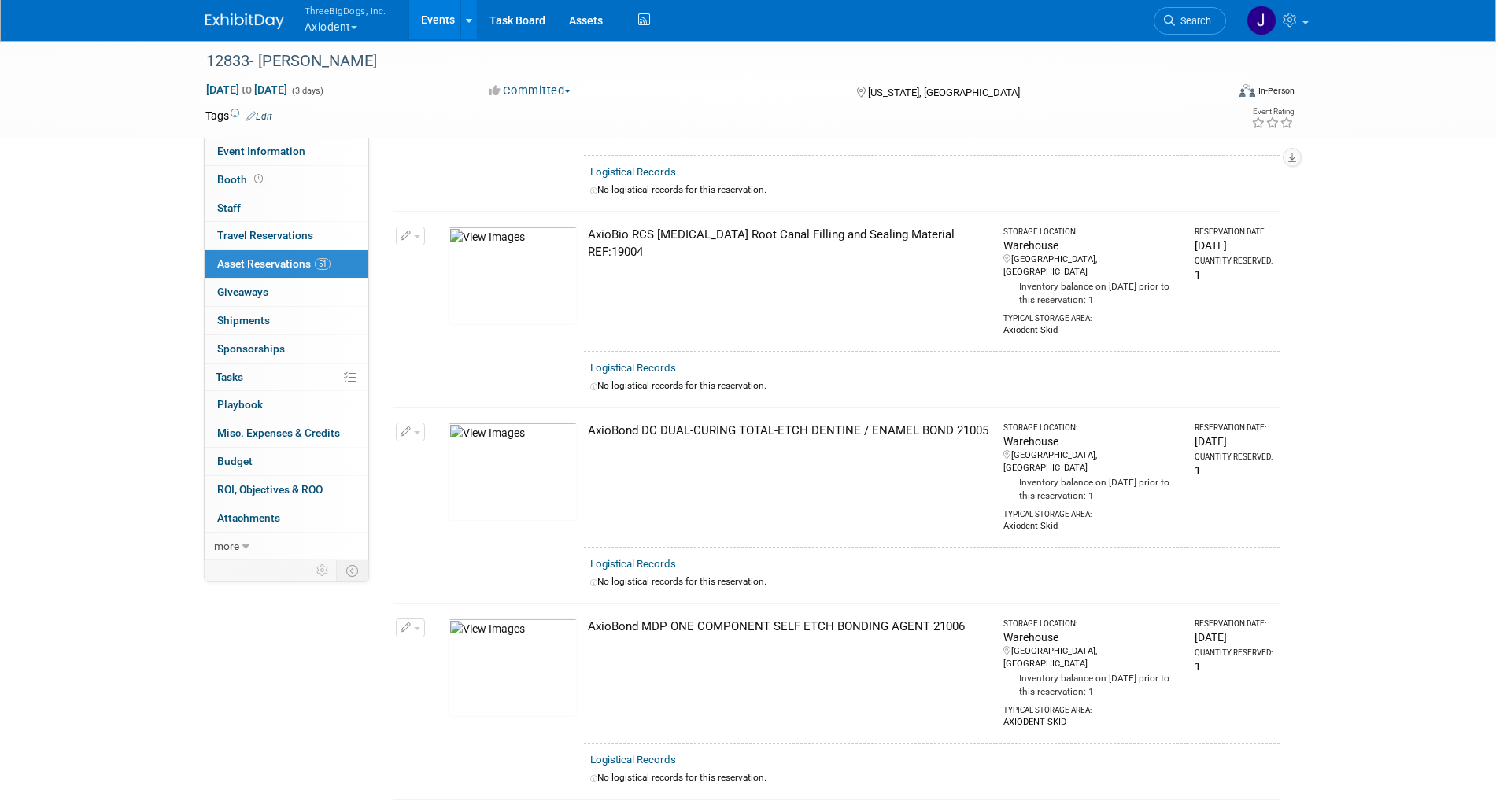
scroll to position [0, 0]
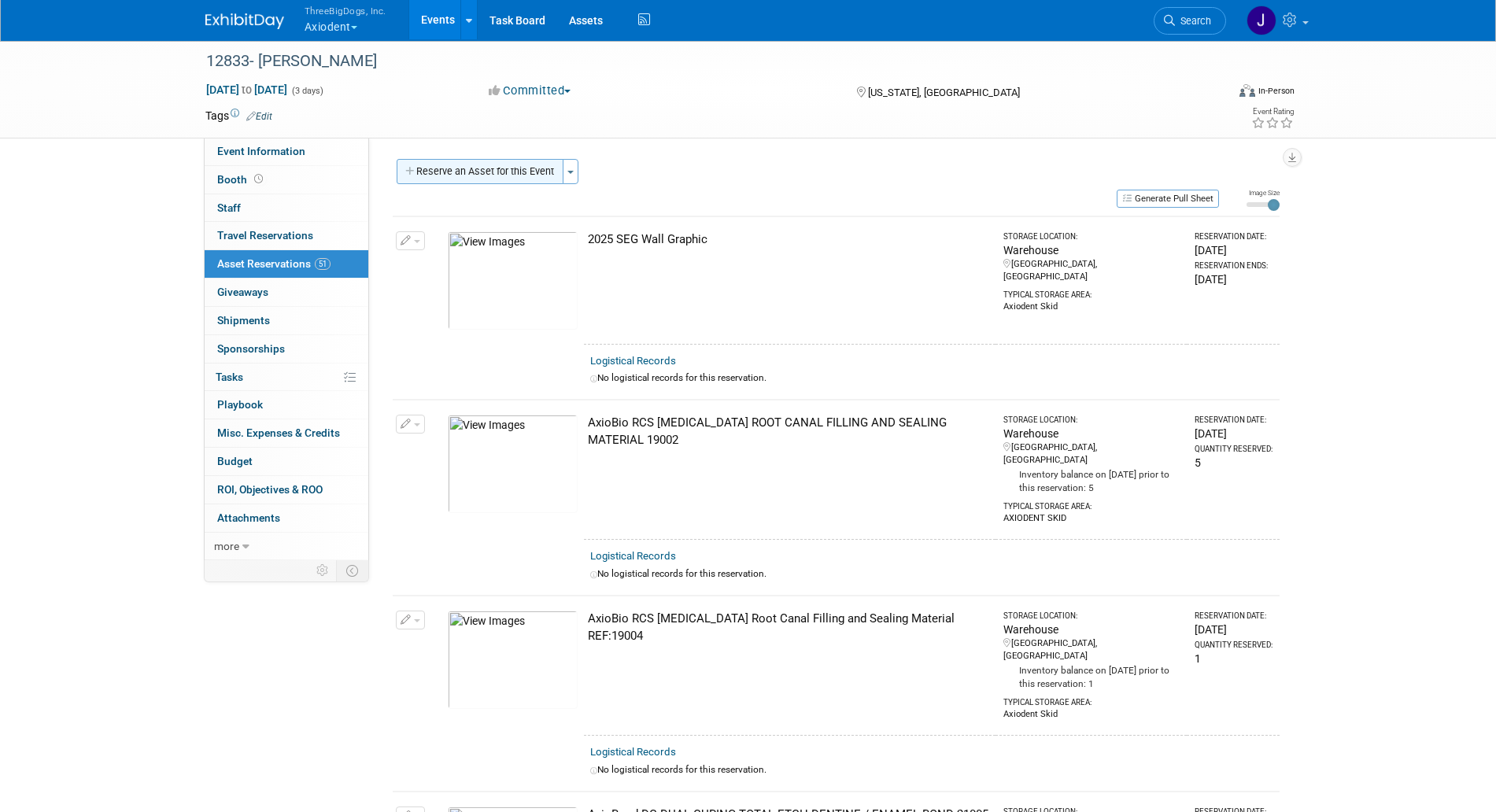
click at [520, 175] on button "Reserve an Asset for this Event" at bounding box center [480, 170] width 167 height 25
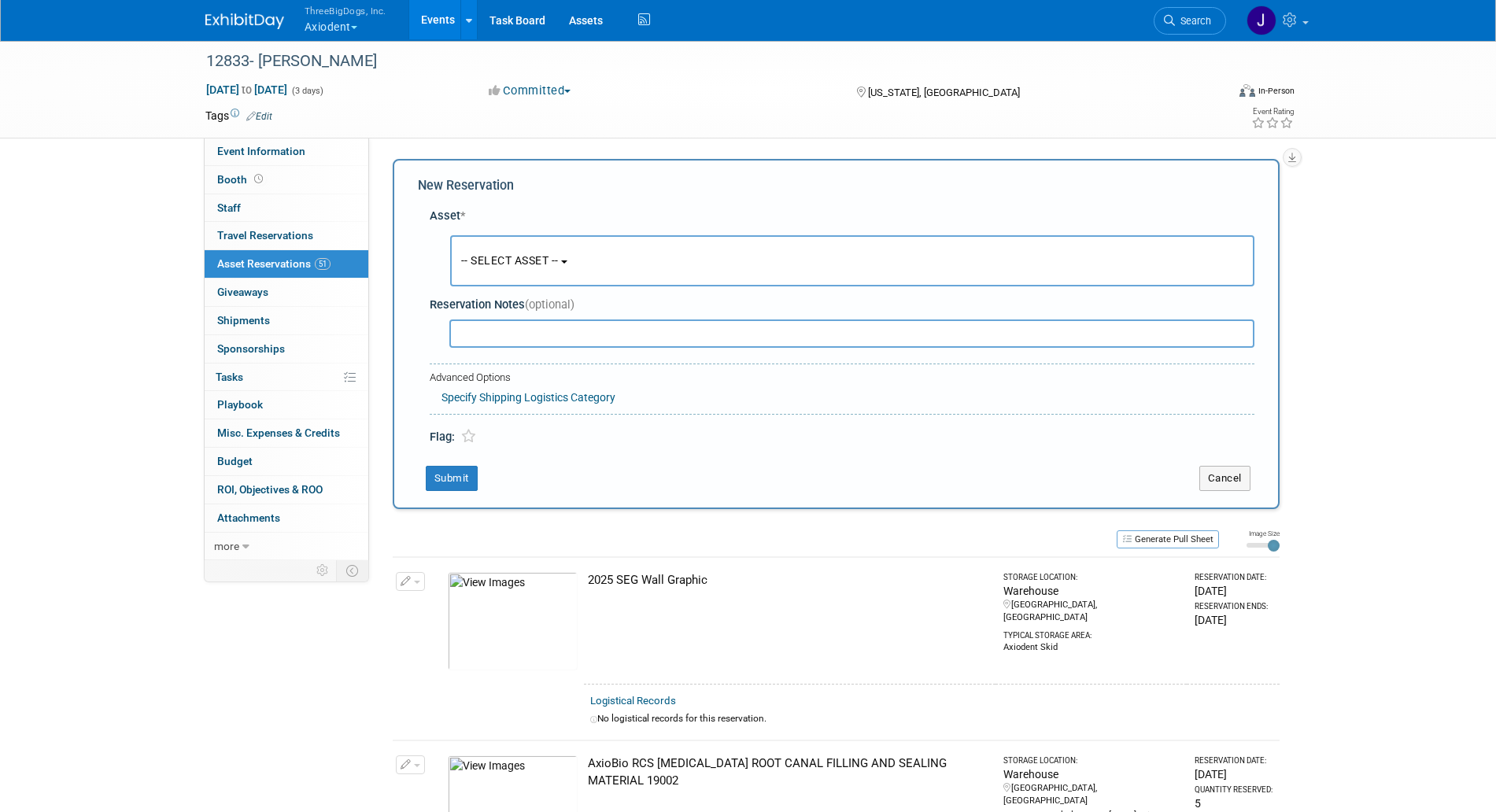
scroll to position [15, 0]
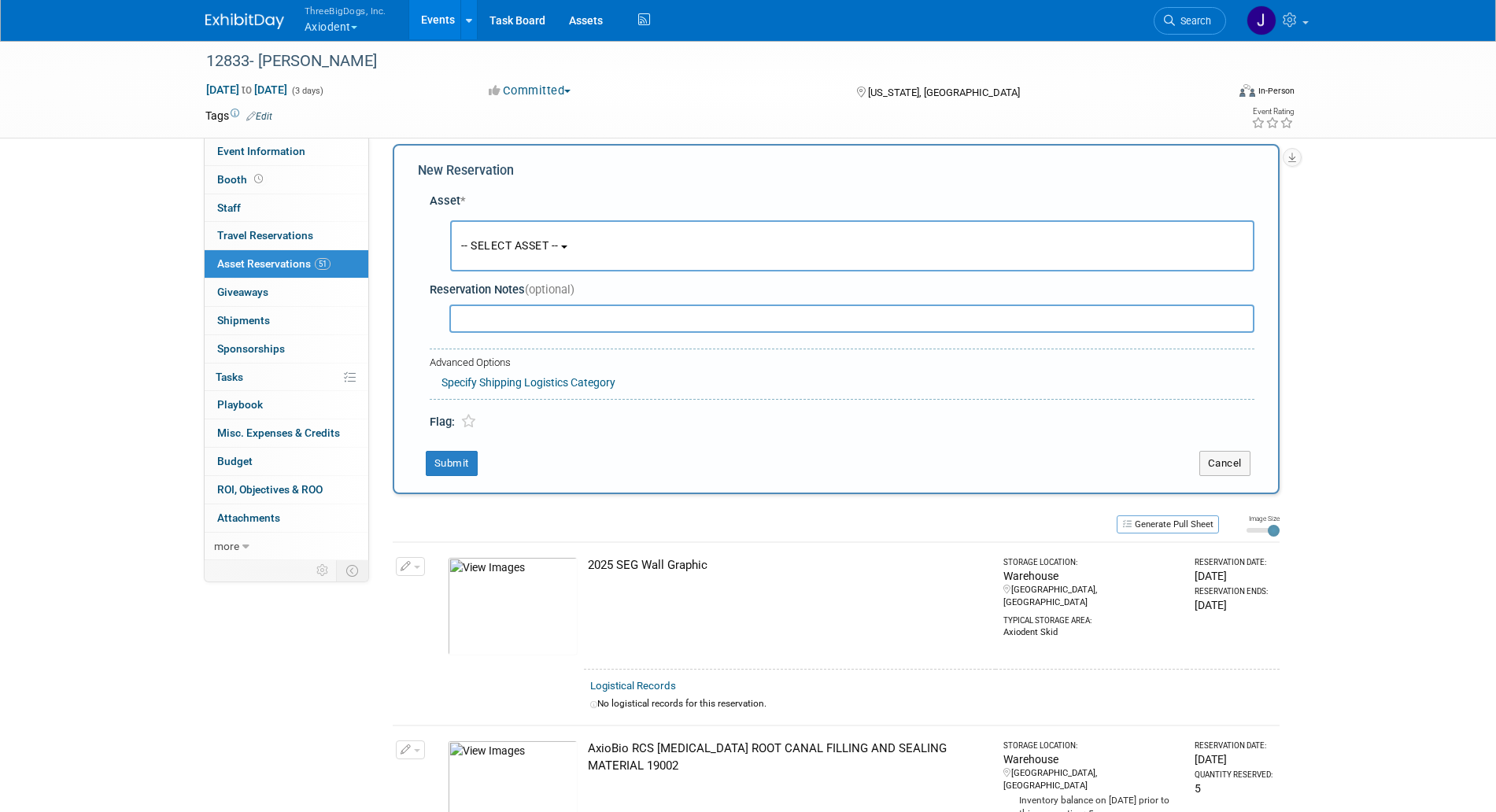
click at [521, 256] on button "-- SELECT ASSET --" at bounding box center [852, 246] width 805 height 51
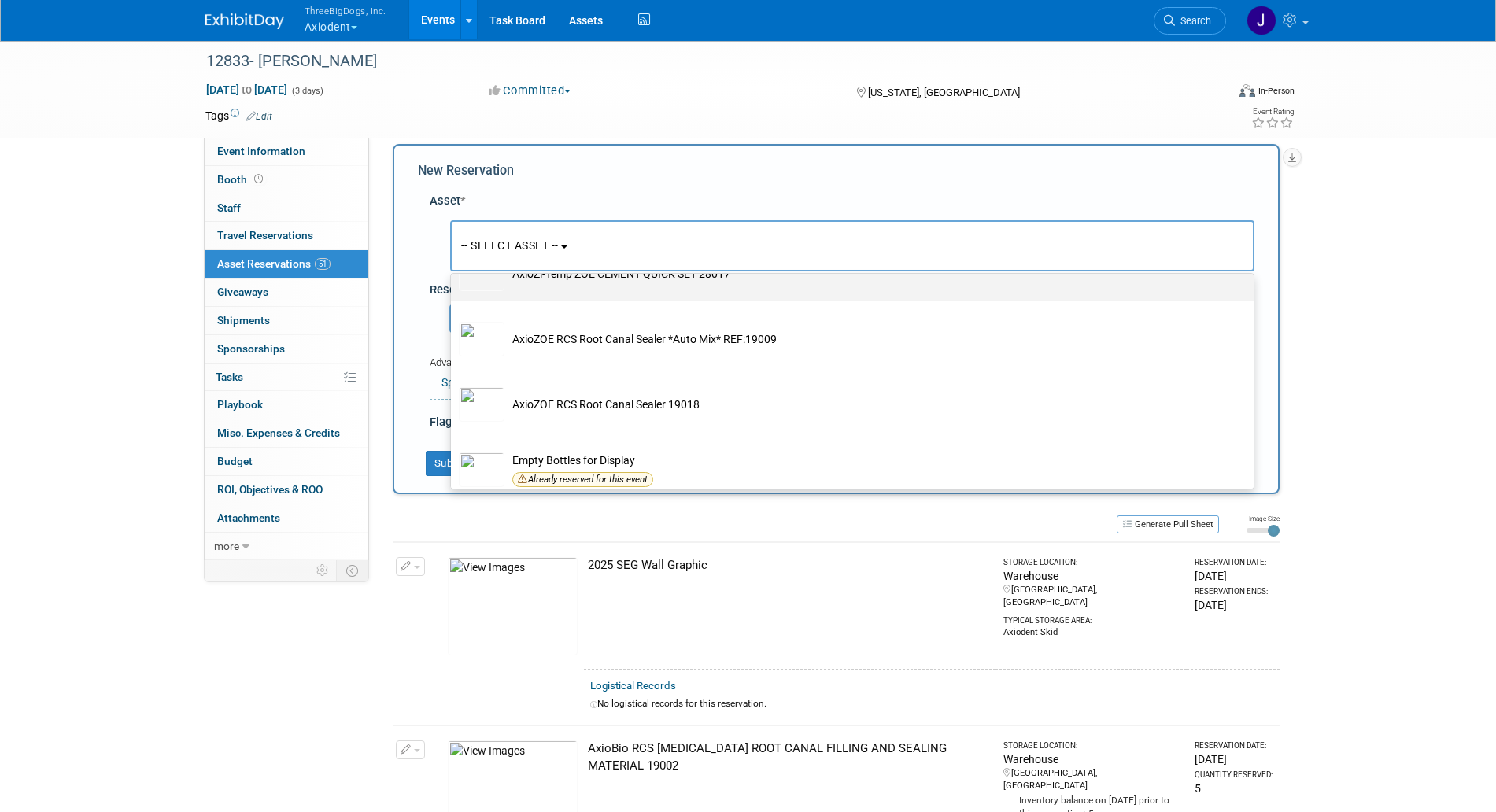
scroll to position [3050, 0]
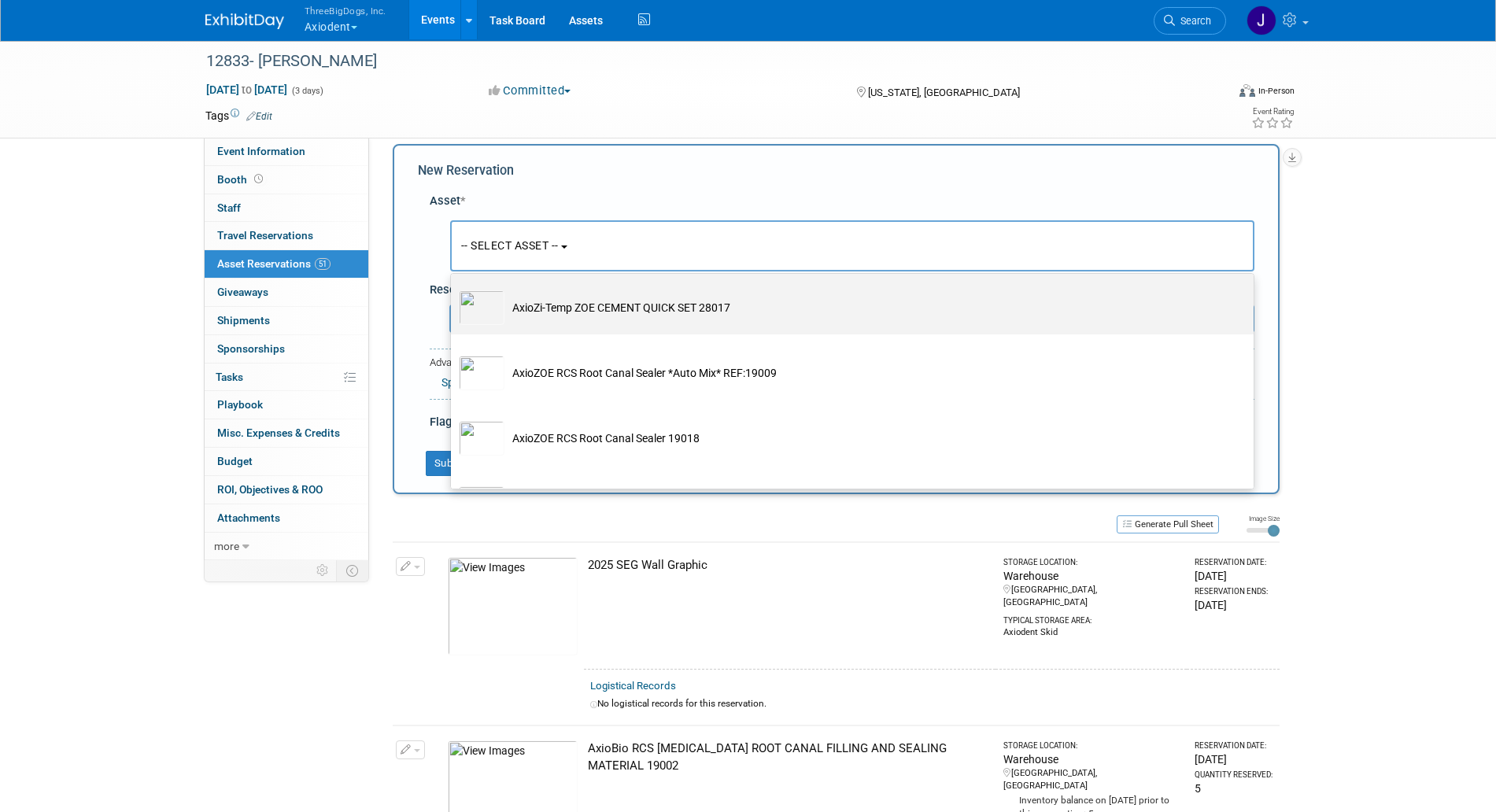
click at [592, 325] on td "AxioZi-Temp ZOE CEMENT QUICK SET 28017" at bounding box center [863, 308] width 718 height 35
click at [454, 288] on input "AxioZi-Temp ZOE CEMENT QUICK SET 28017" at bounding box center [447, 282] width 10 height 10
select select "10729117"
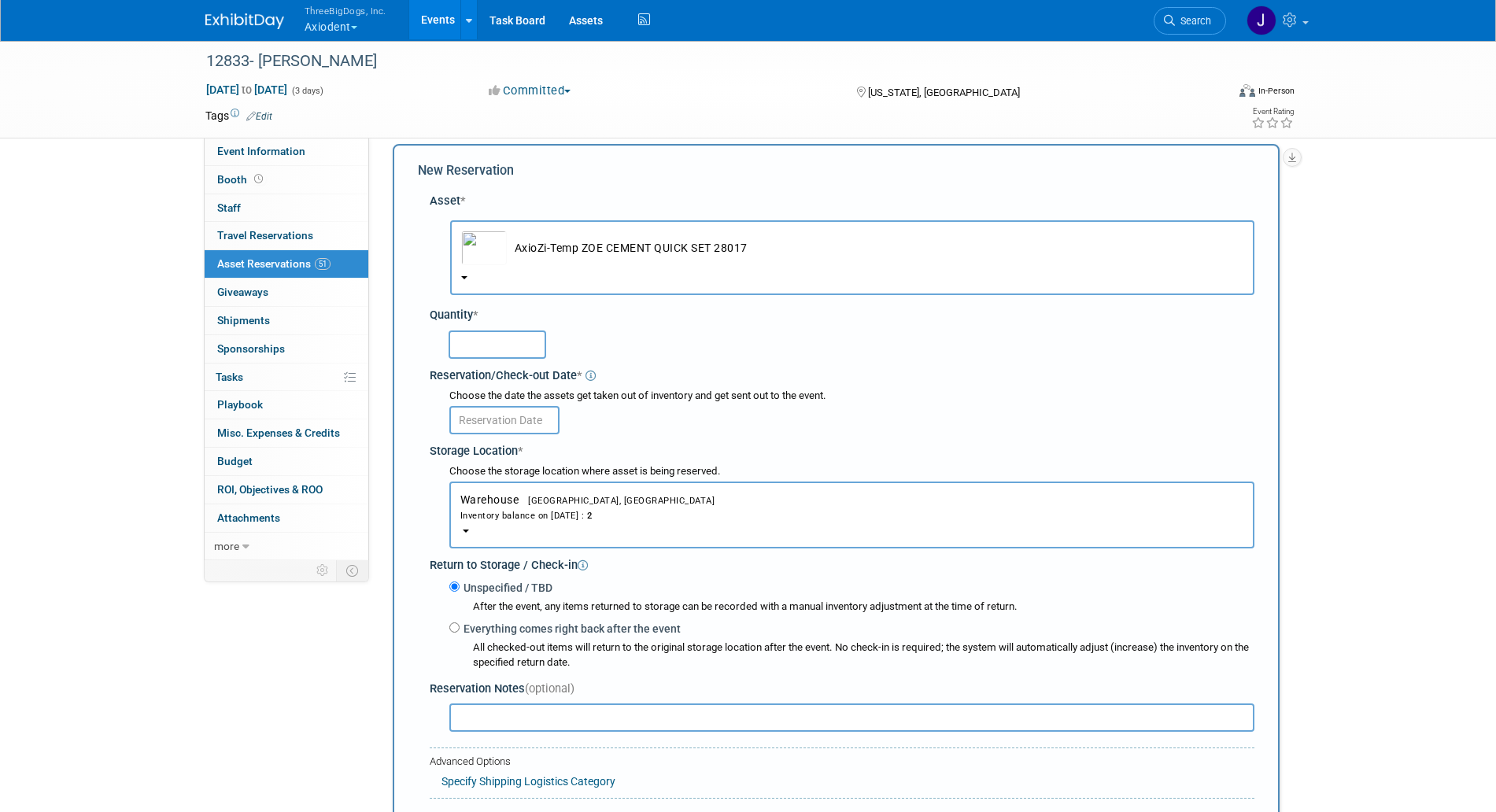
click at [526, 336] on input "text" at bounding box center [497, 345] width 97 height 28
type input "2"
click at [509, 405] on div "Choose the date the assets get taken out of inventory and get sent out to the e…" at bounding box center [852, 411] width 805 height 46
click at [511, 409] on input "text" at bounding box center [504, 420] width 110 height 28
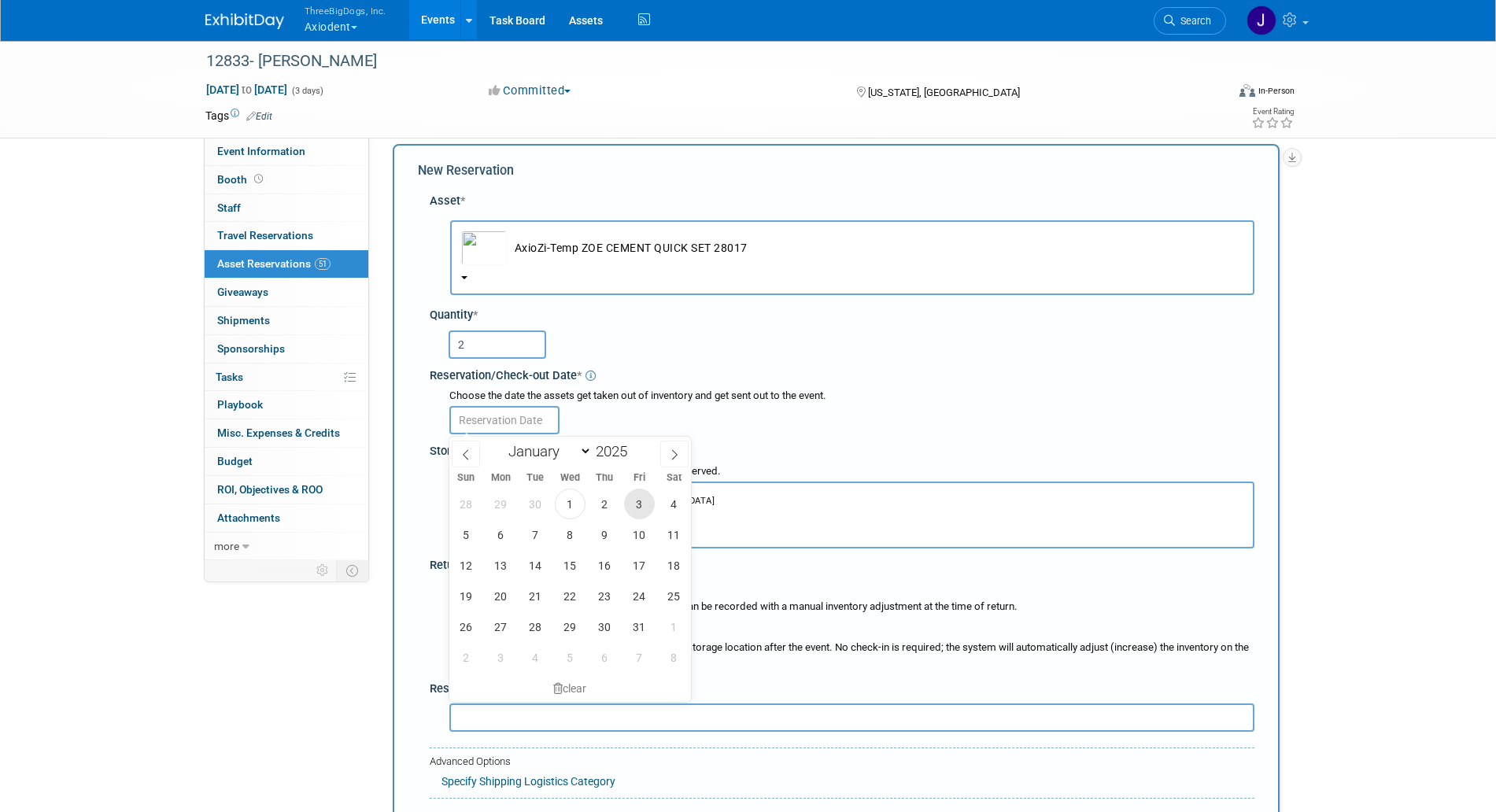
click at [637, 507] on span "3" at bounding box center [639, 503] width 30 height 30
type input "[DATE]"
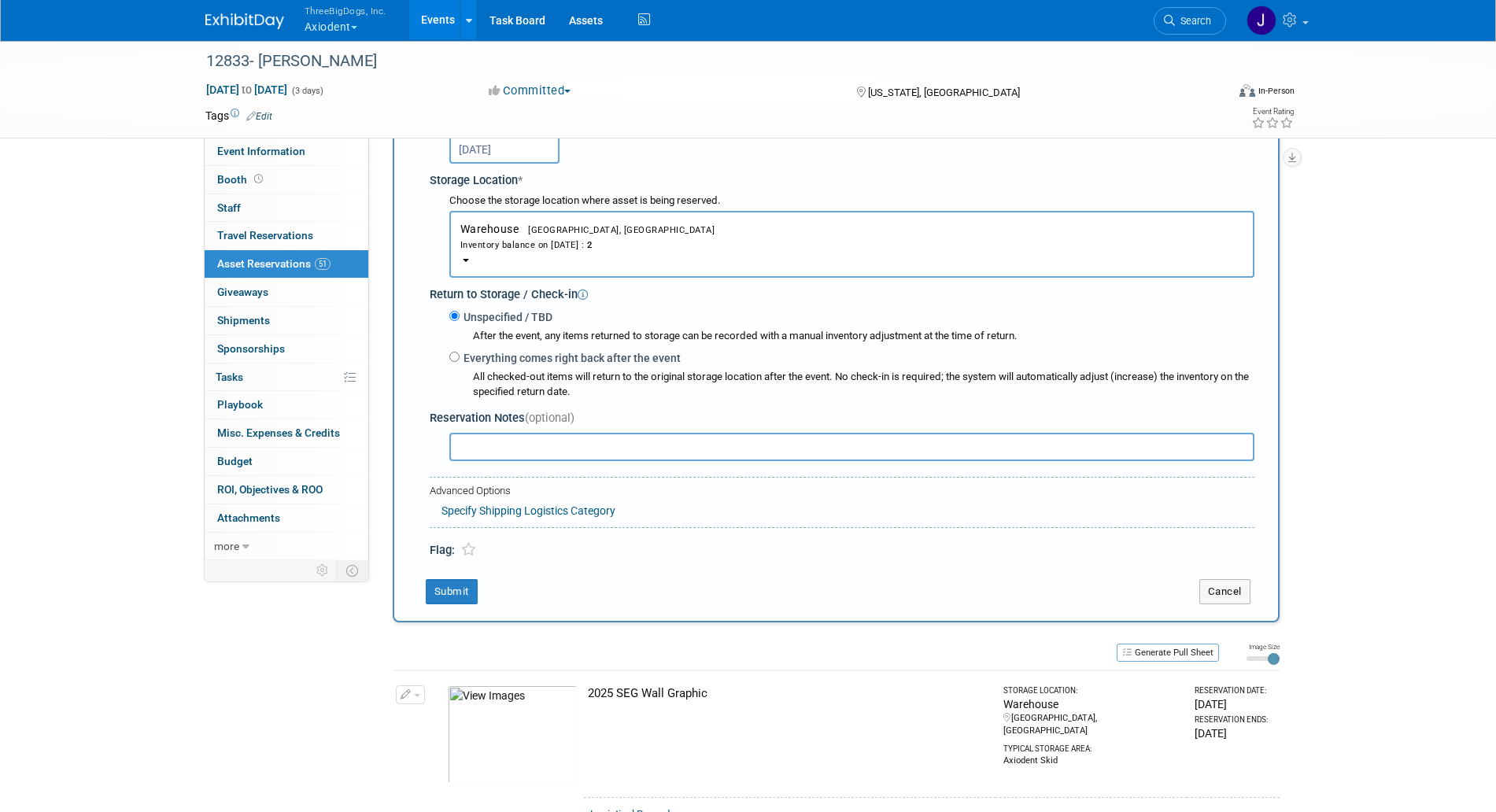
scroll to position [507, 0]
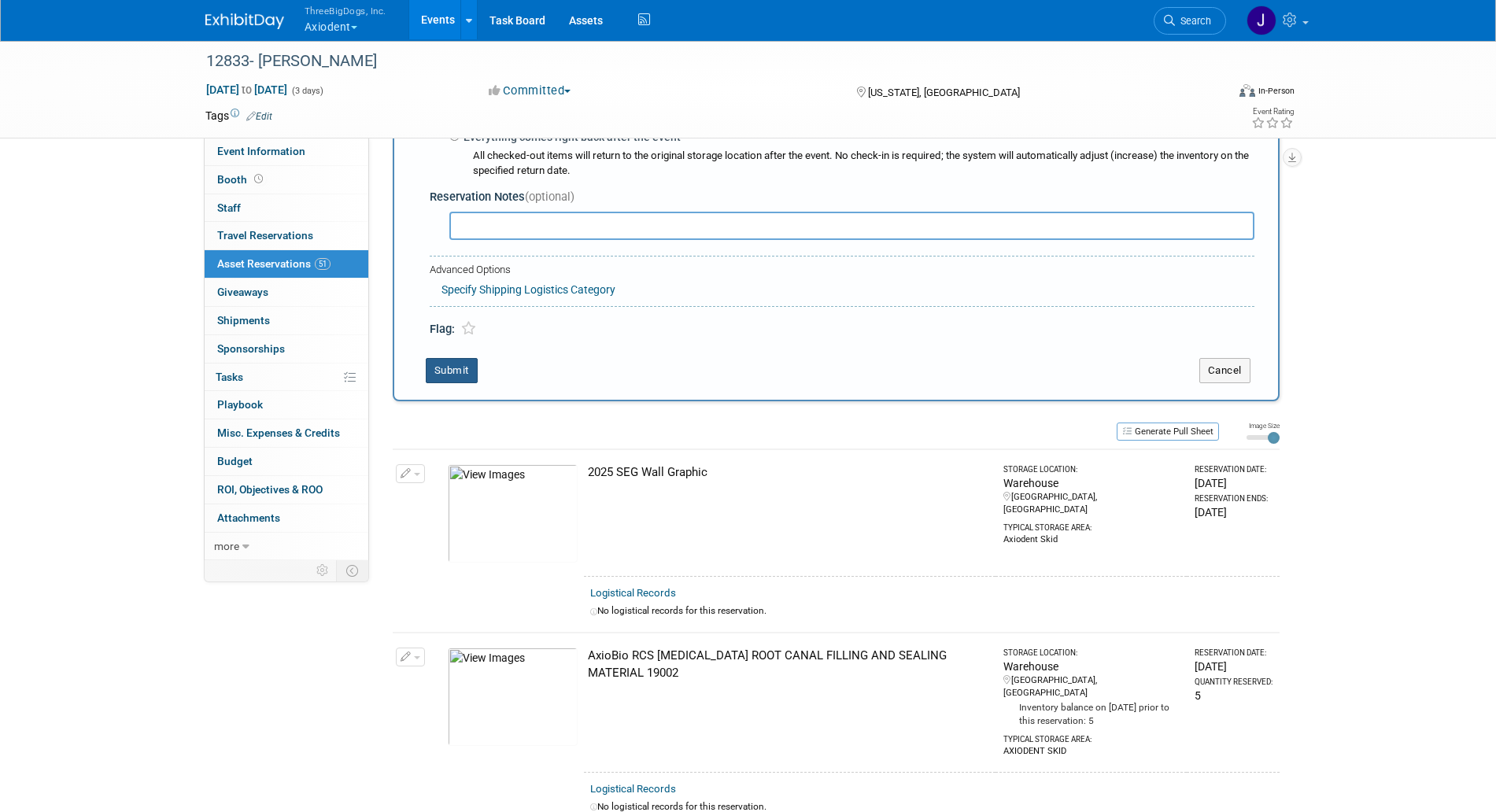
click at [439, 370] on button "Submit" at bounding box center [452, 370] width 52 height 25
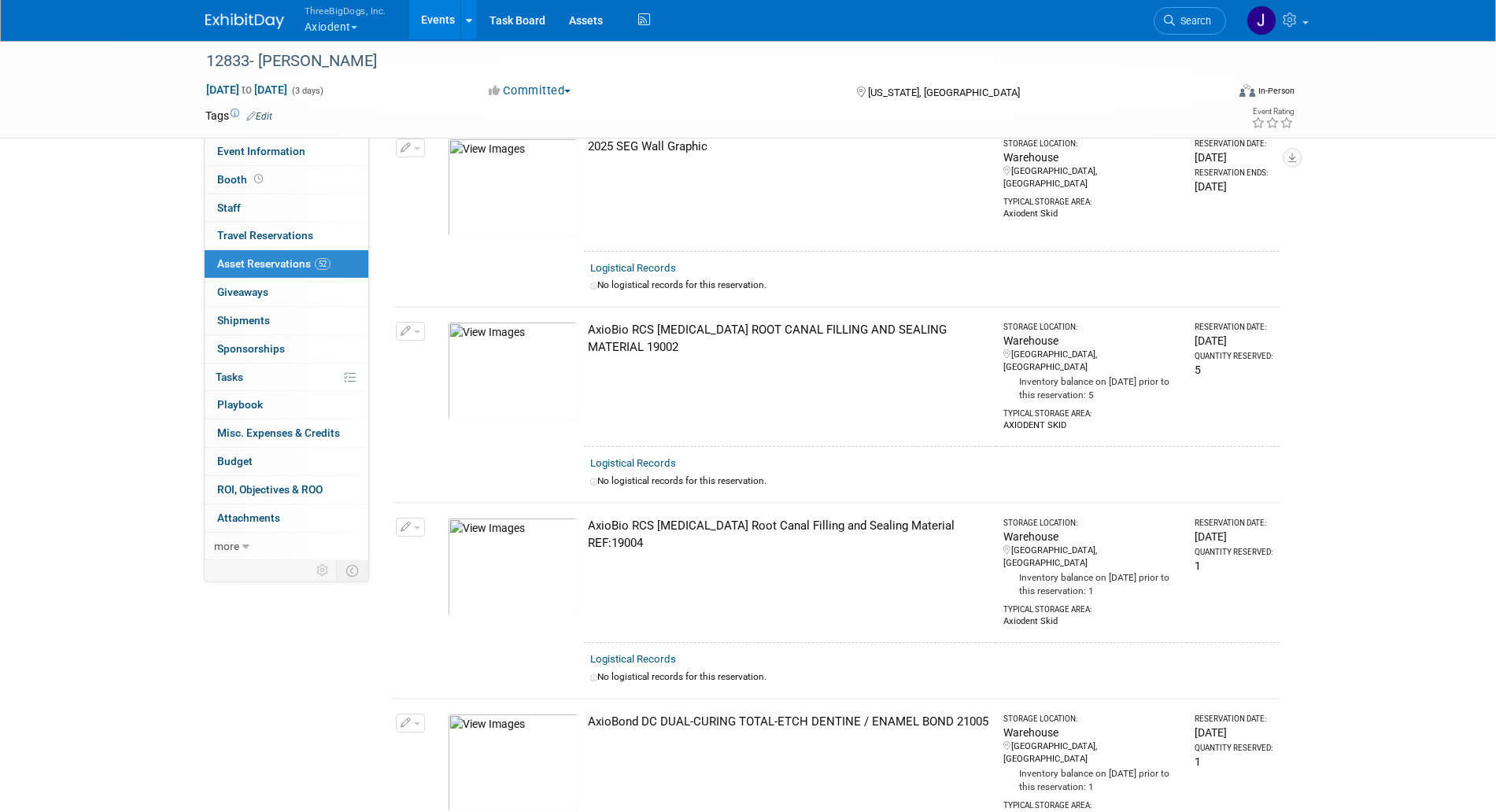
scroll to position [0, 0]
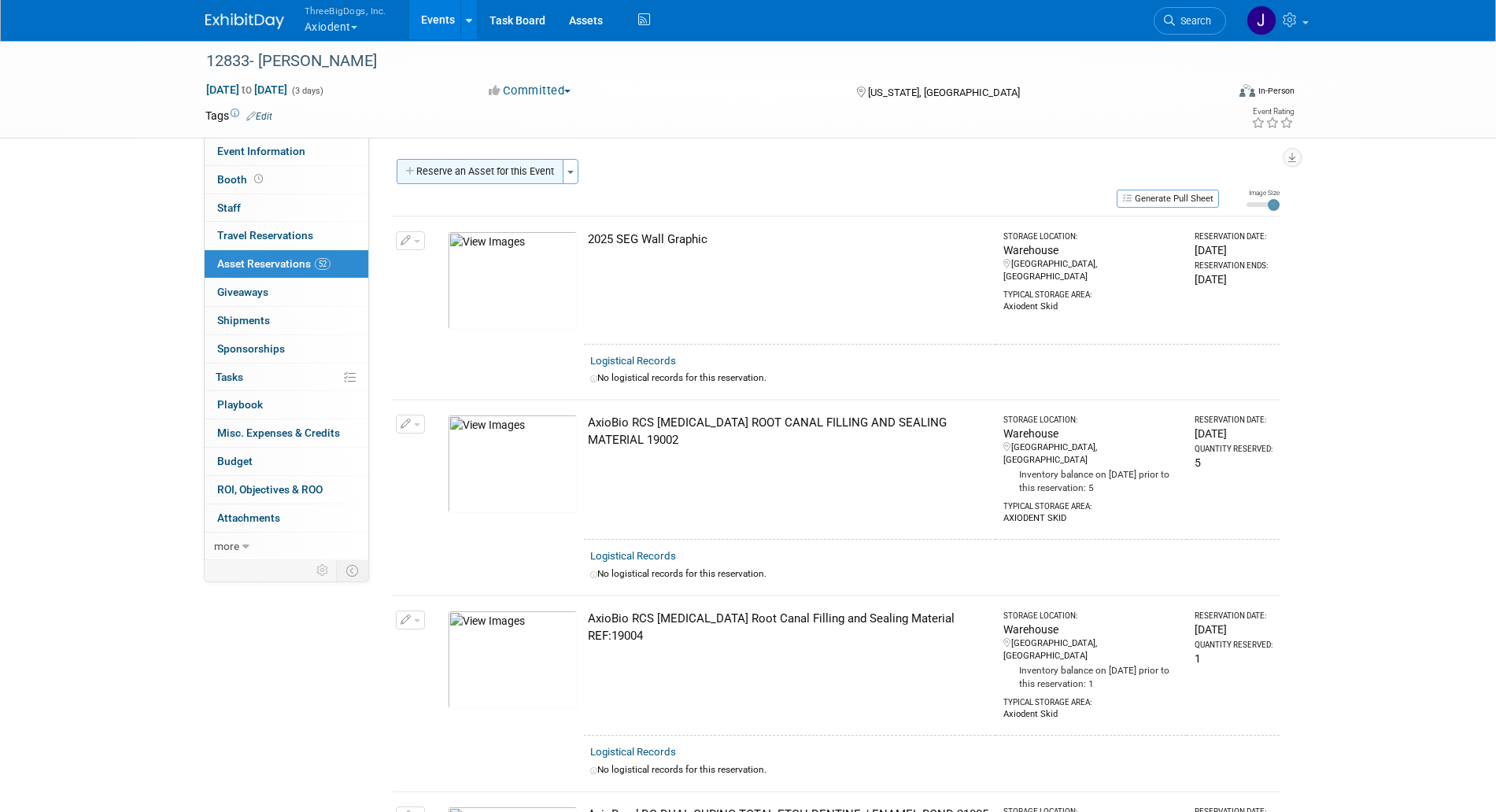
click at [534, 169] on button "Reserve an Asset for this Event" at bounding box center [480, 170] width 167 height 25
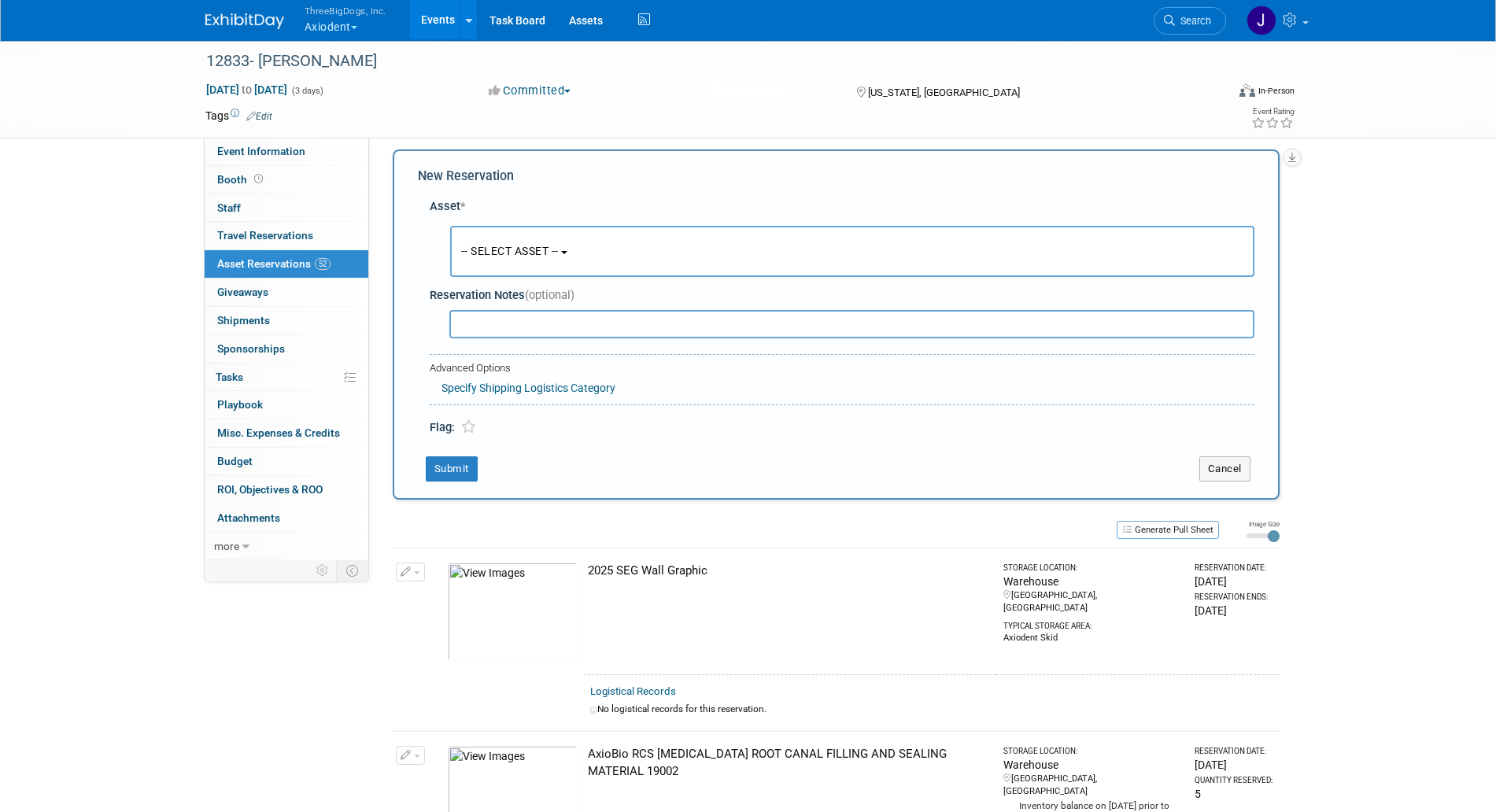
scroll to position [15, 0]
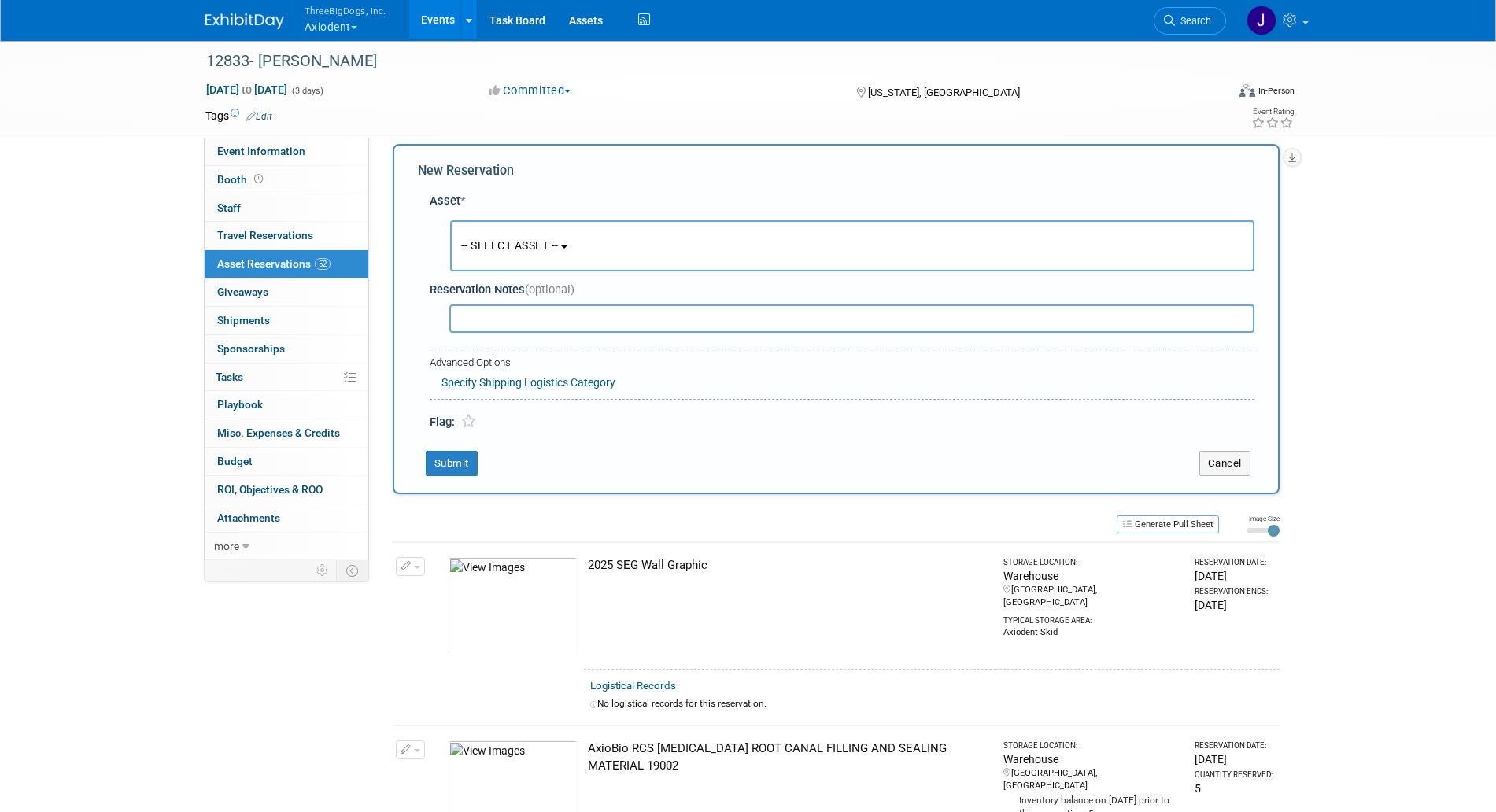
click at [562, 236] on button "-- SELECT ASSET --" at bounding box center [852, 246] width 805 height 51
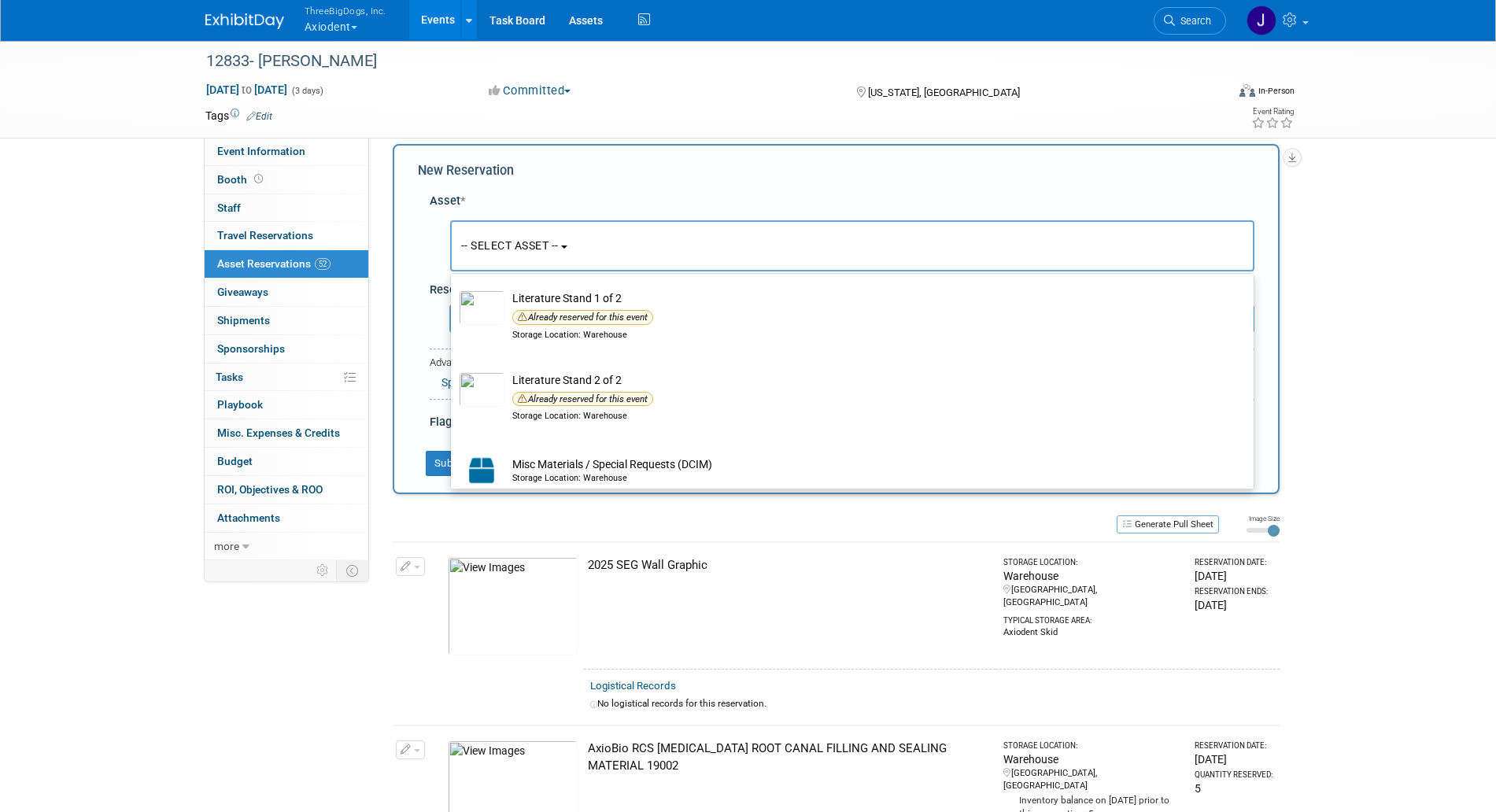
scroll to position [3148, 0]
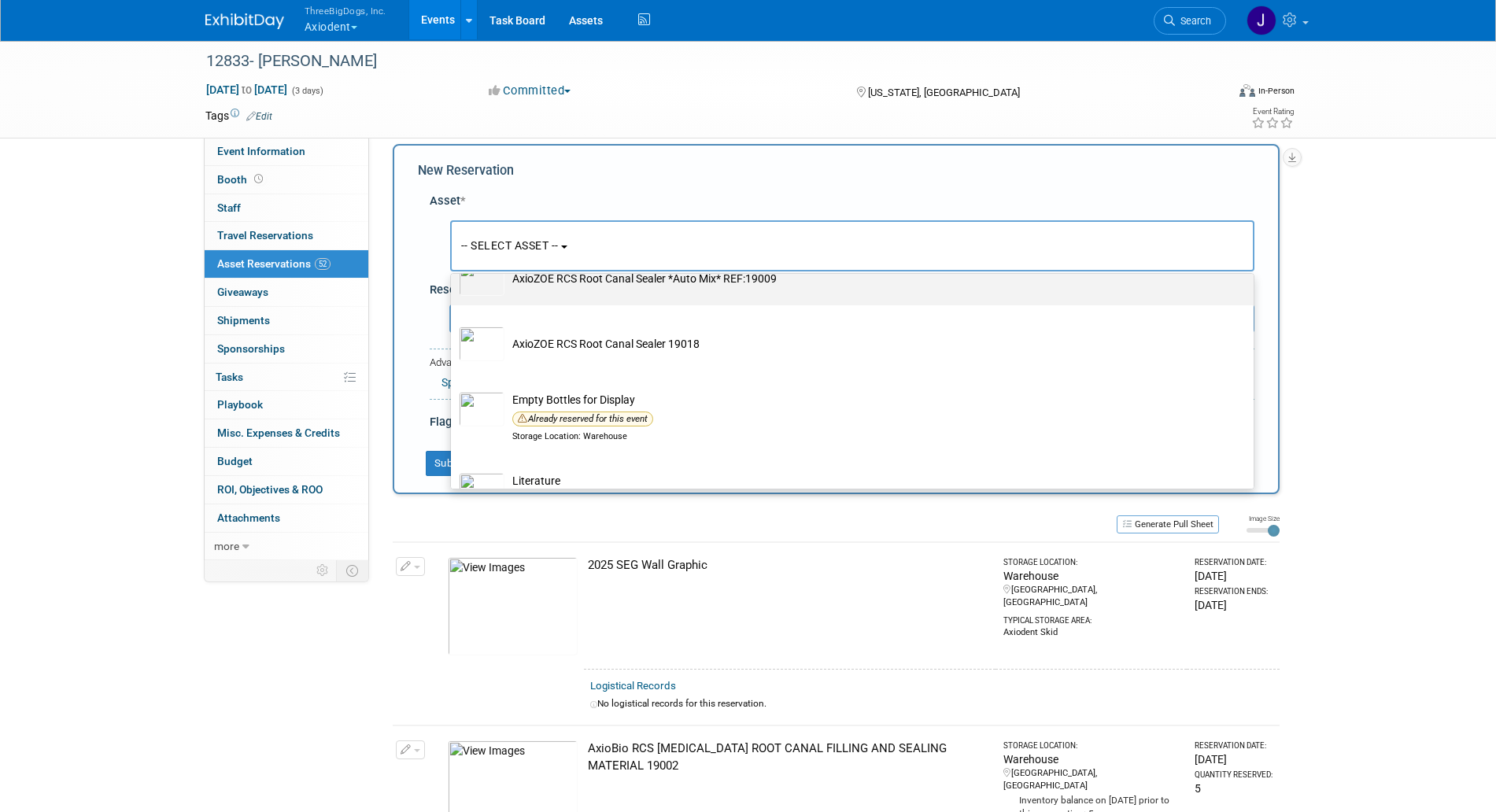
click at [605, 296] on td "AxioZOE RCS Root Canal Sealer *Auto Mix* REF:19009" at bounding box center [863, 279] width 718 height 35
click at [454, 259] on input "AxioZOE RCS Root Canal Sealer *Auto Mix* REF:19009" at bounding box center [447, 253] width 10 height 10
select select "10729095"
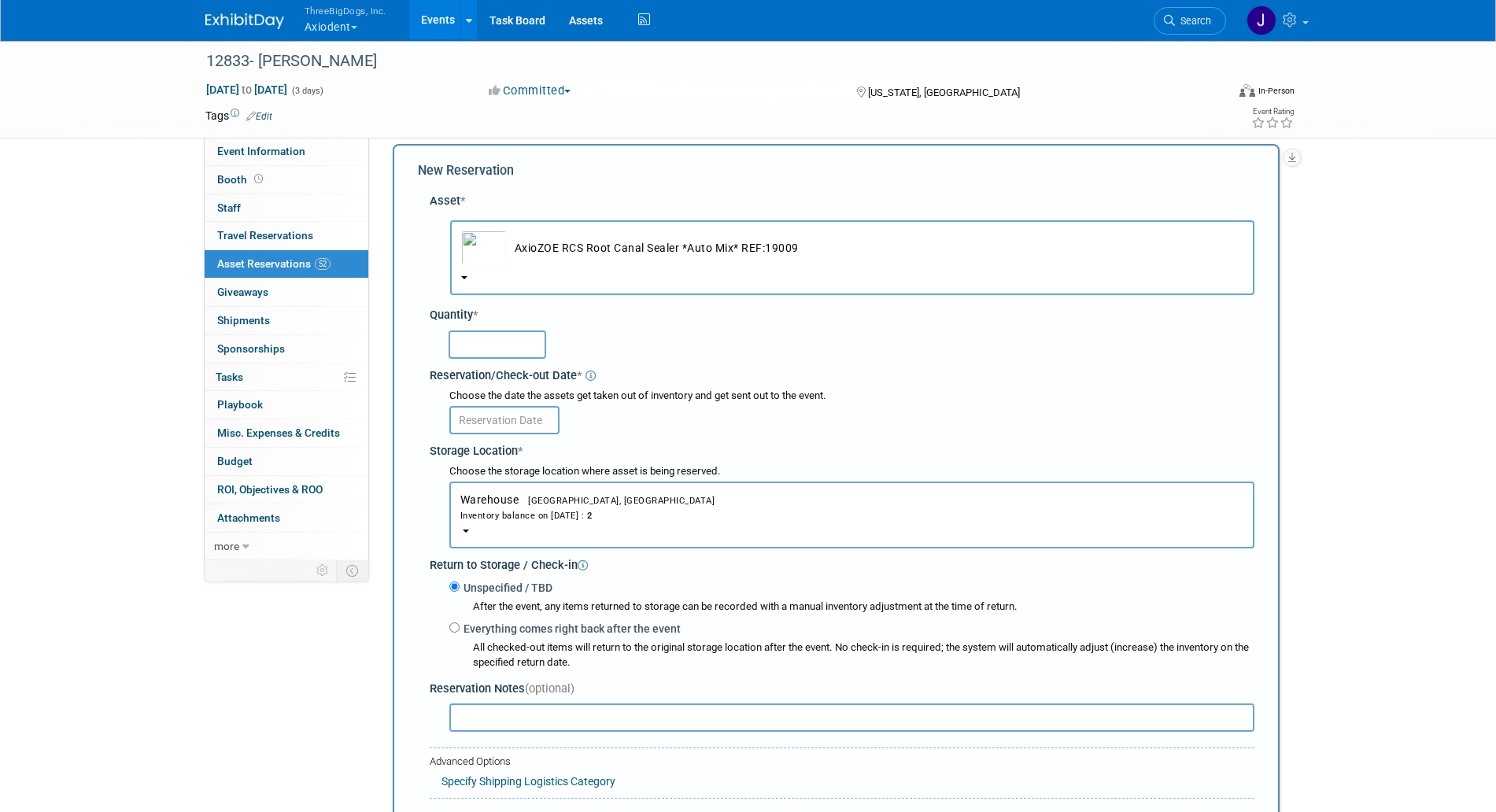
click at [493, 335] on input "text" at bounding box center [497, 345] width 97 height 28
type input "2"
click at [494, 407] on input "text" at bounding box center [504, 420] width 110 height 28
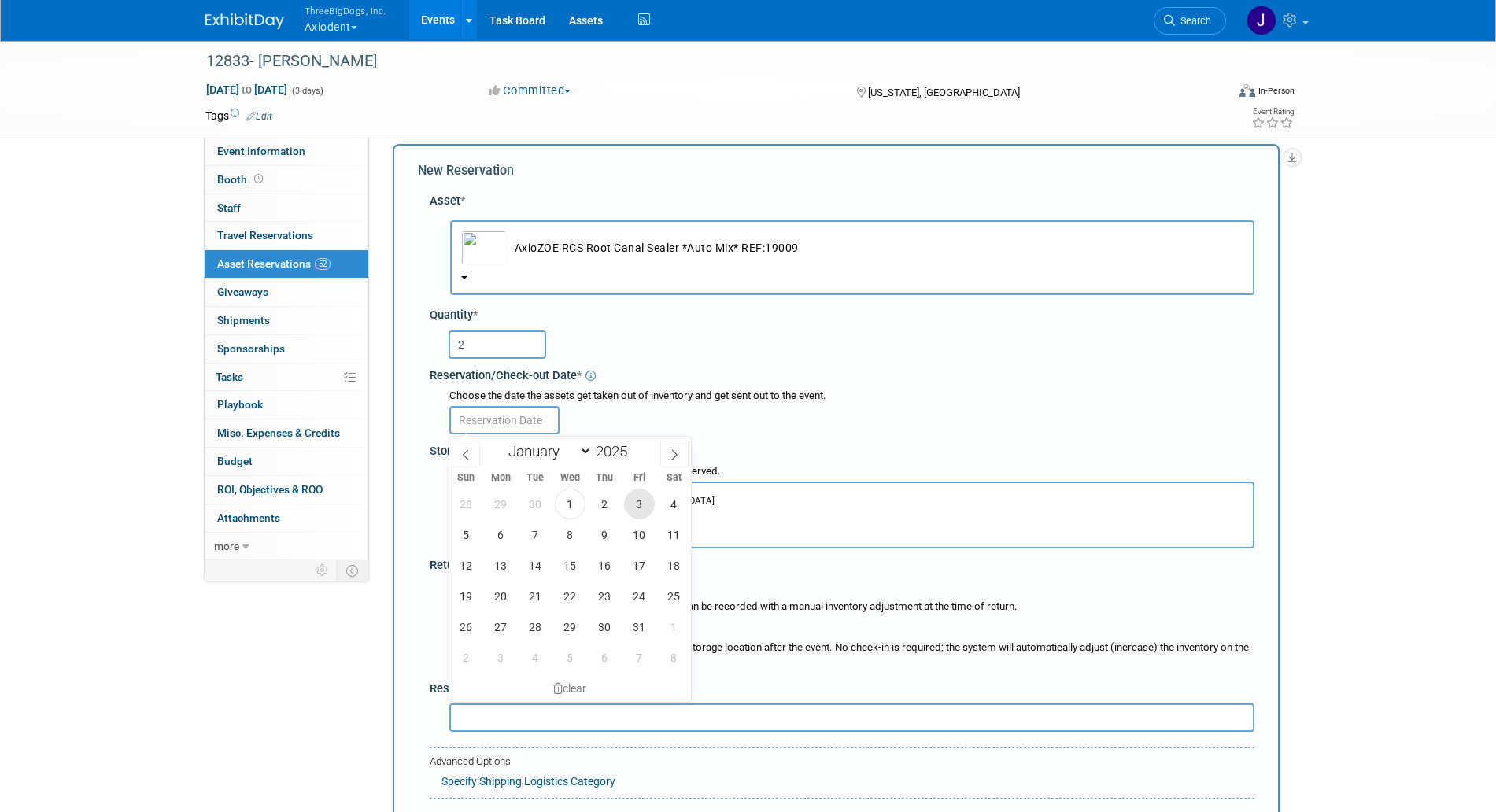
click at [640, 511] on span "3" at bounding box center [639, 503] width 30 height 30
type input "[DATE]"
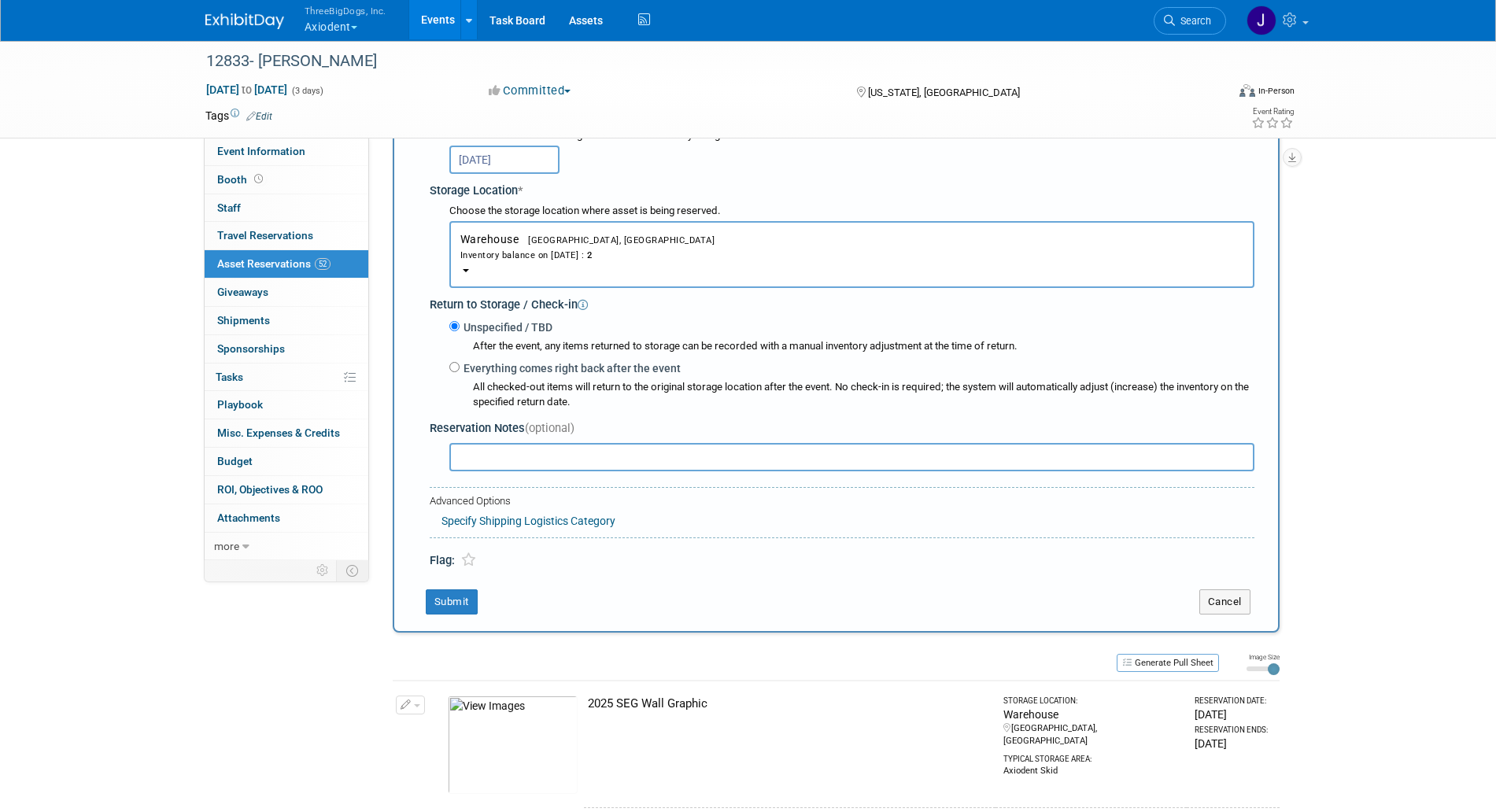
scroll to position [310, 0]
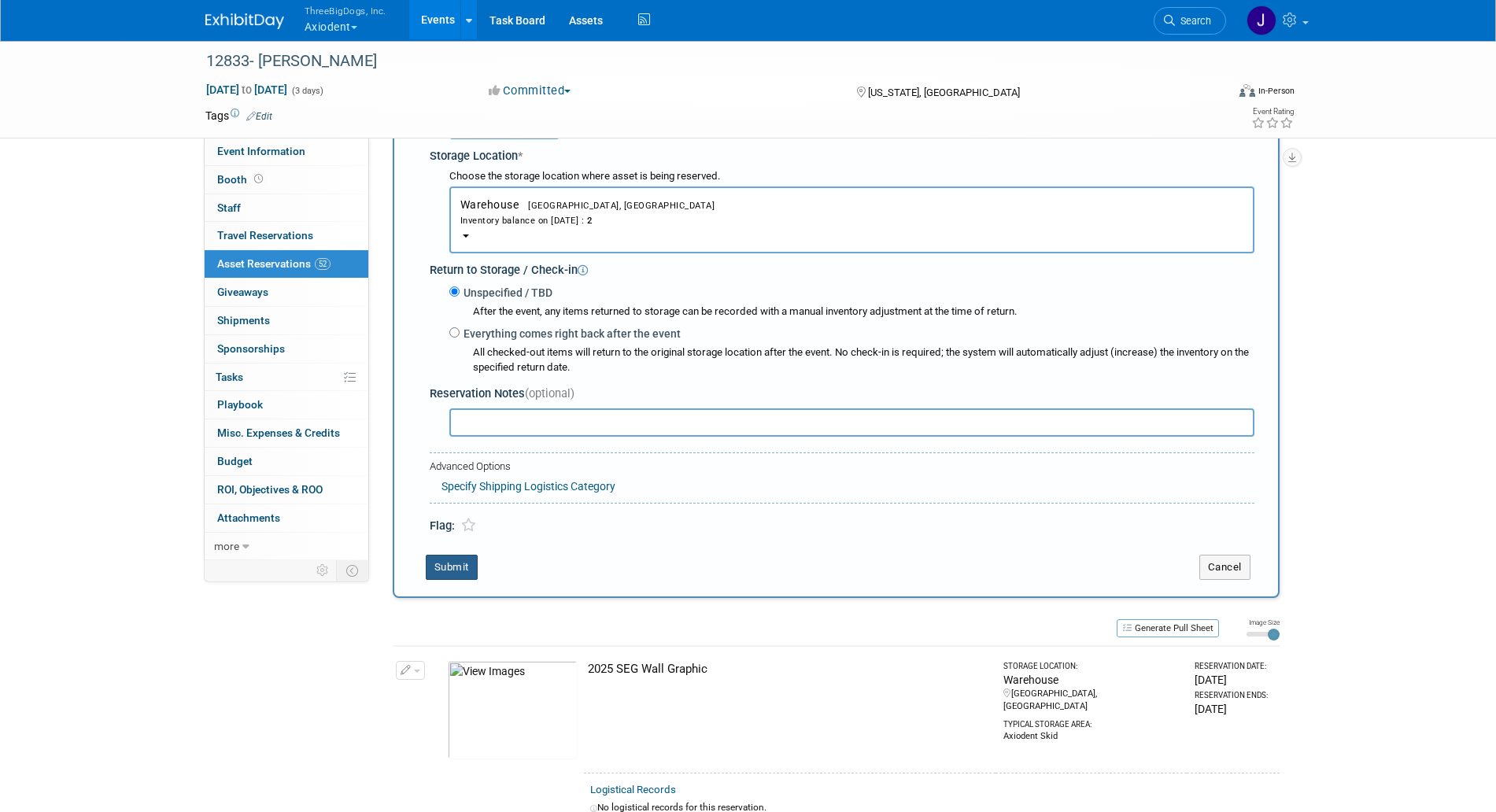
click at [455, 571] on button "Submit" at bounding box center [452, 566] width 52 height 25
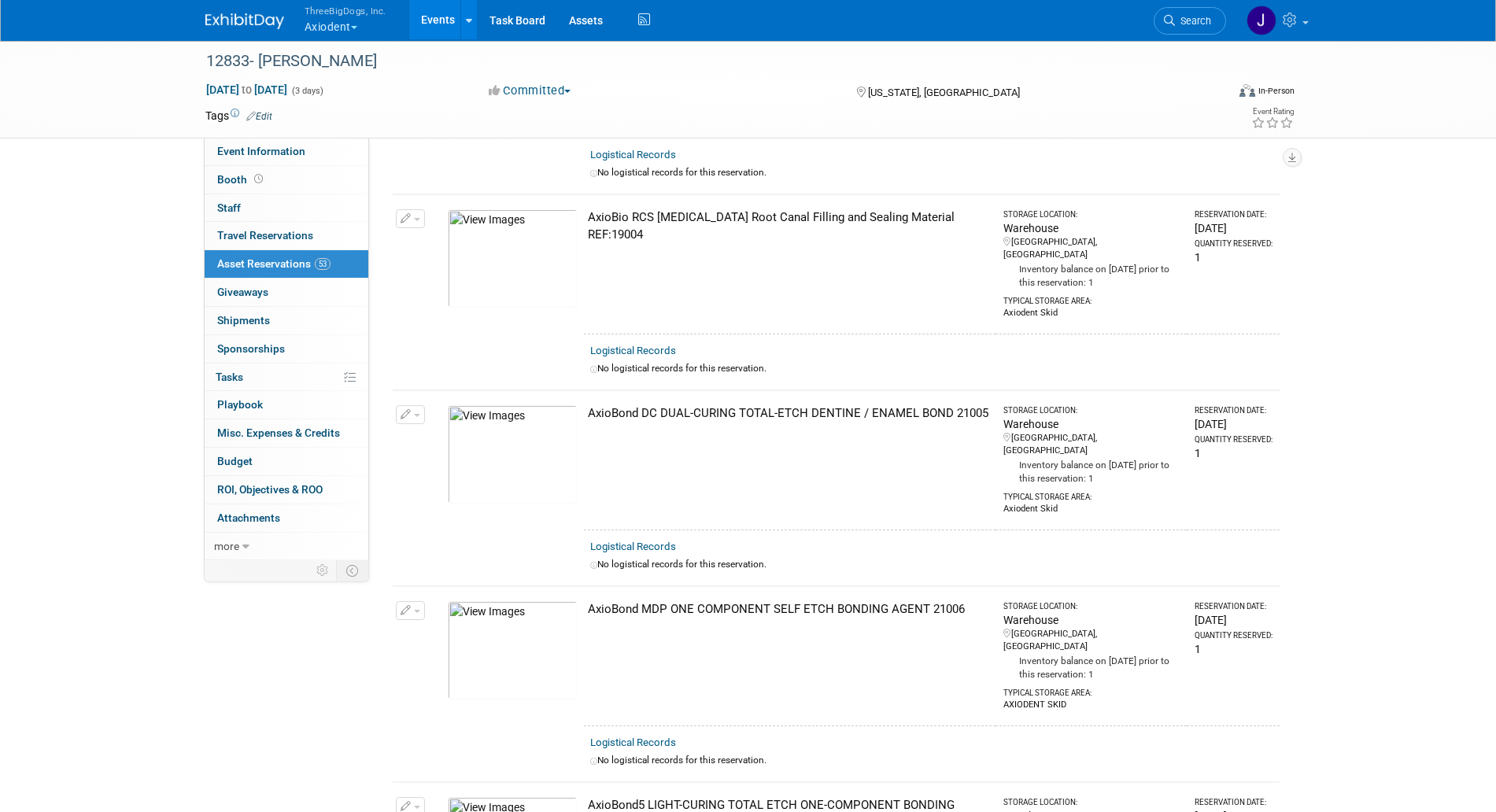
scroll to position [0, 0]
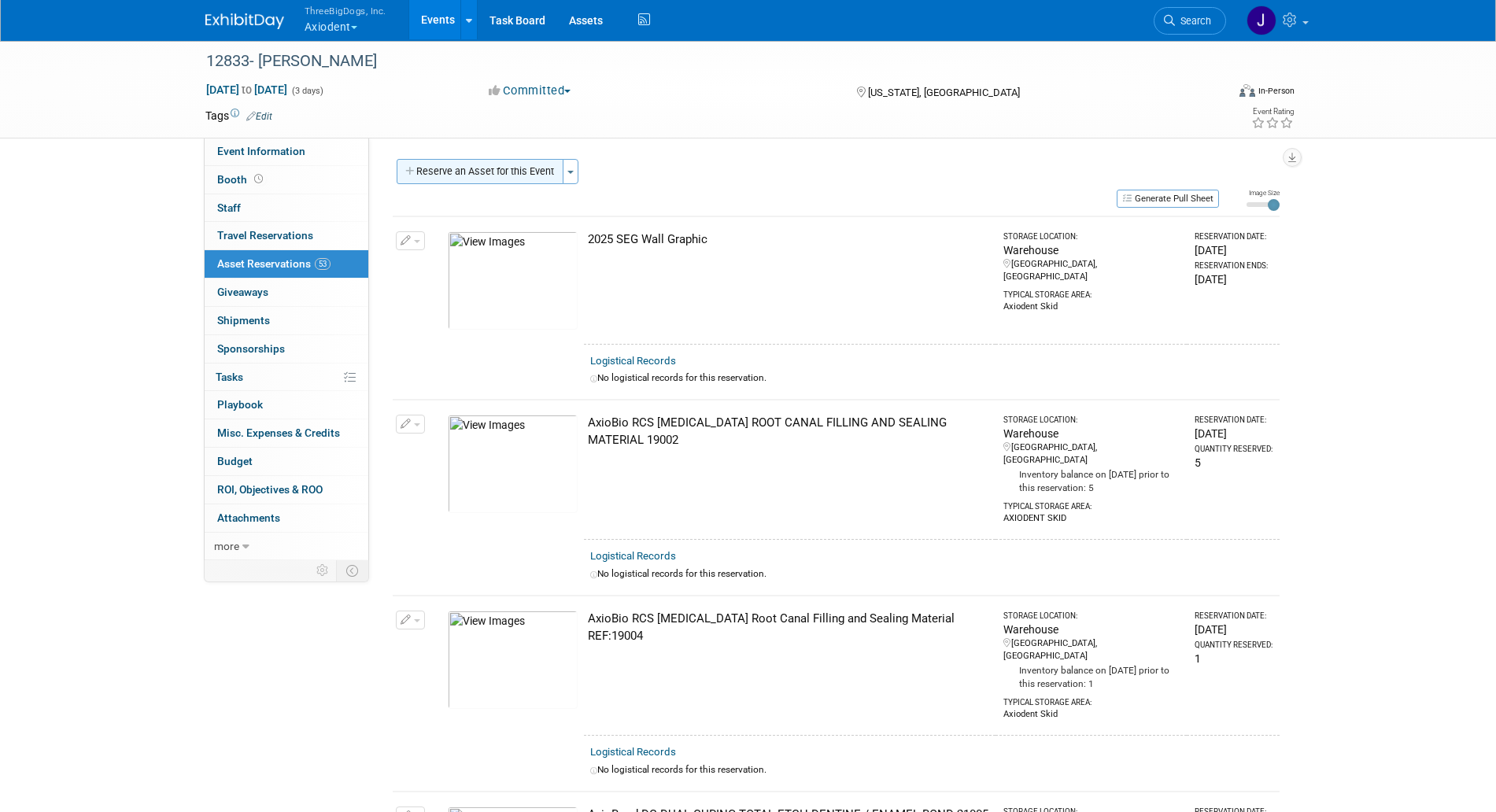
click at [506, 168] on button "Reserve an Asset for this Event" at bounding box center [480, 170] width 167 height 25
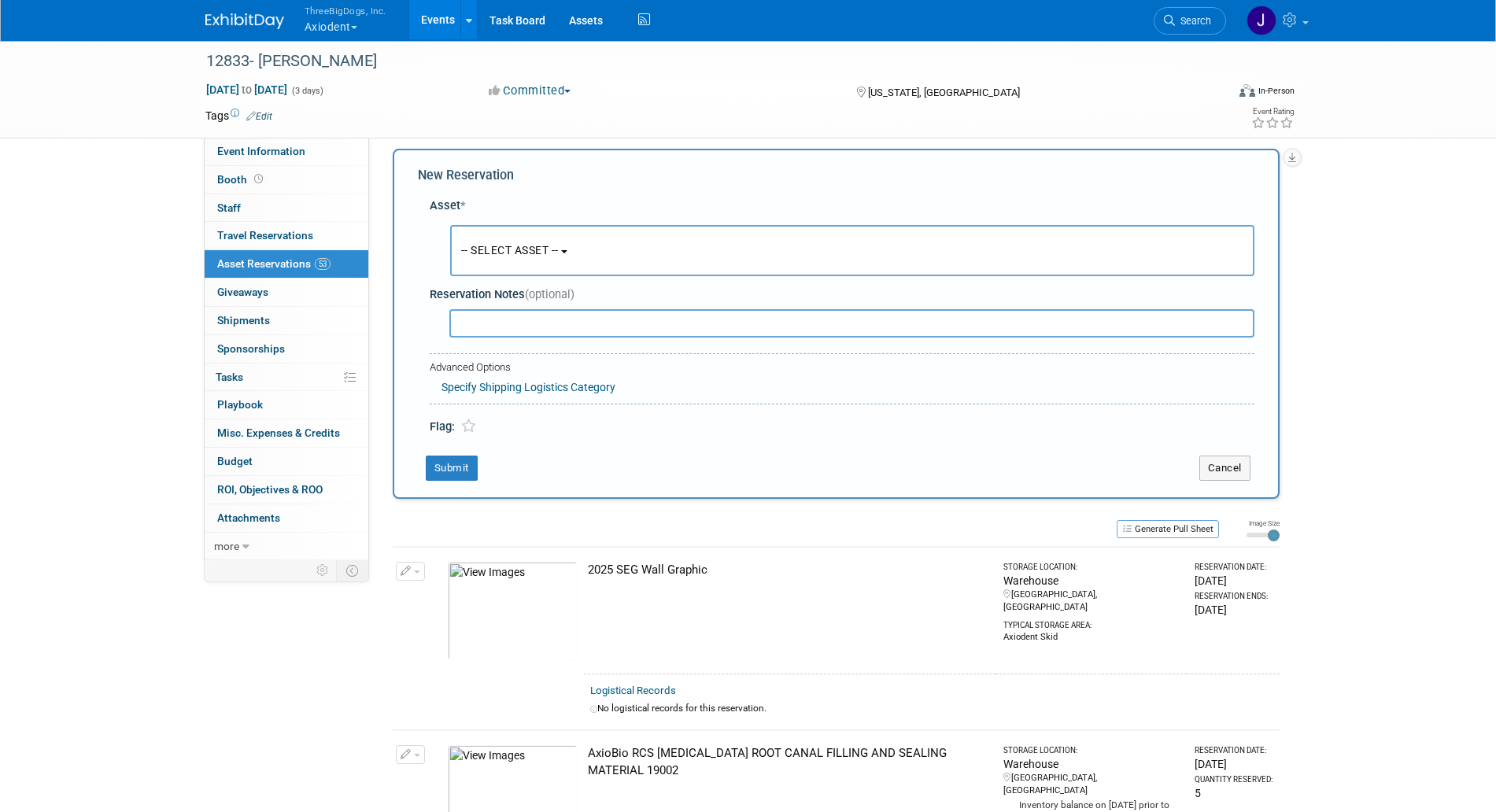
scroll to position [15, 0]
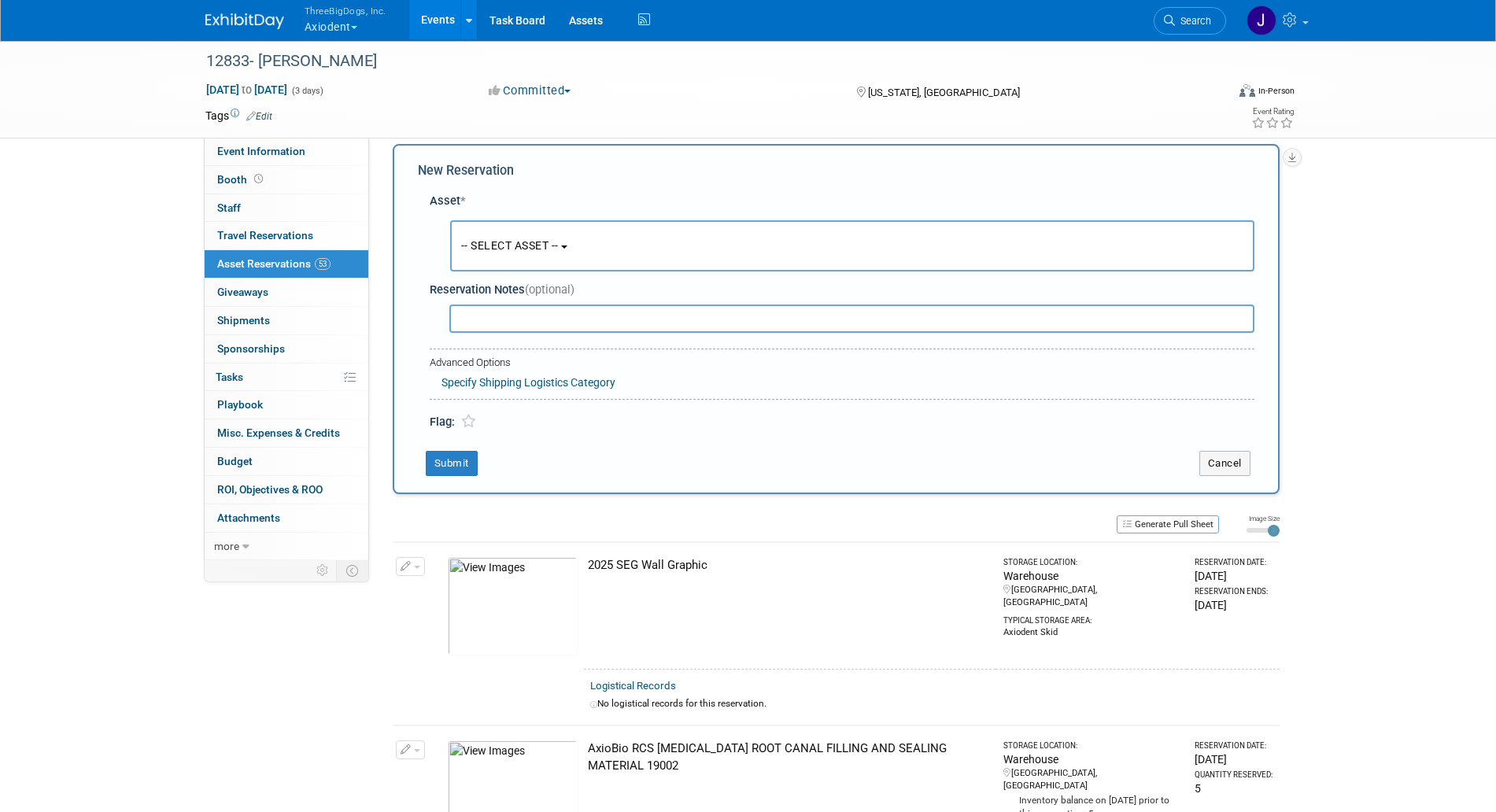
click at [509, 244] on span "-- SELECT ASSET --" at bounding box center [510, 246] width 97 height 13
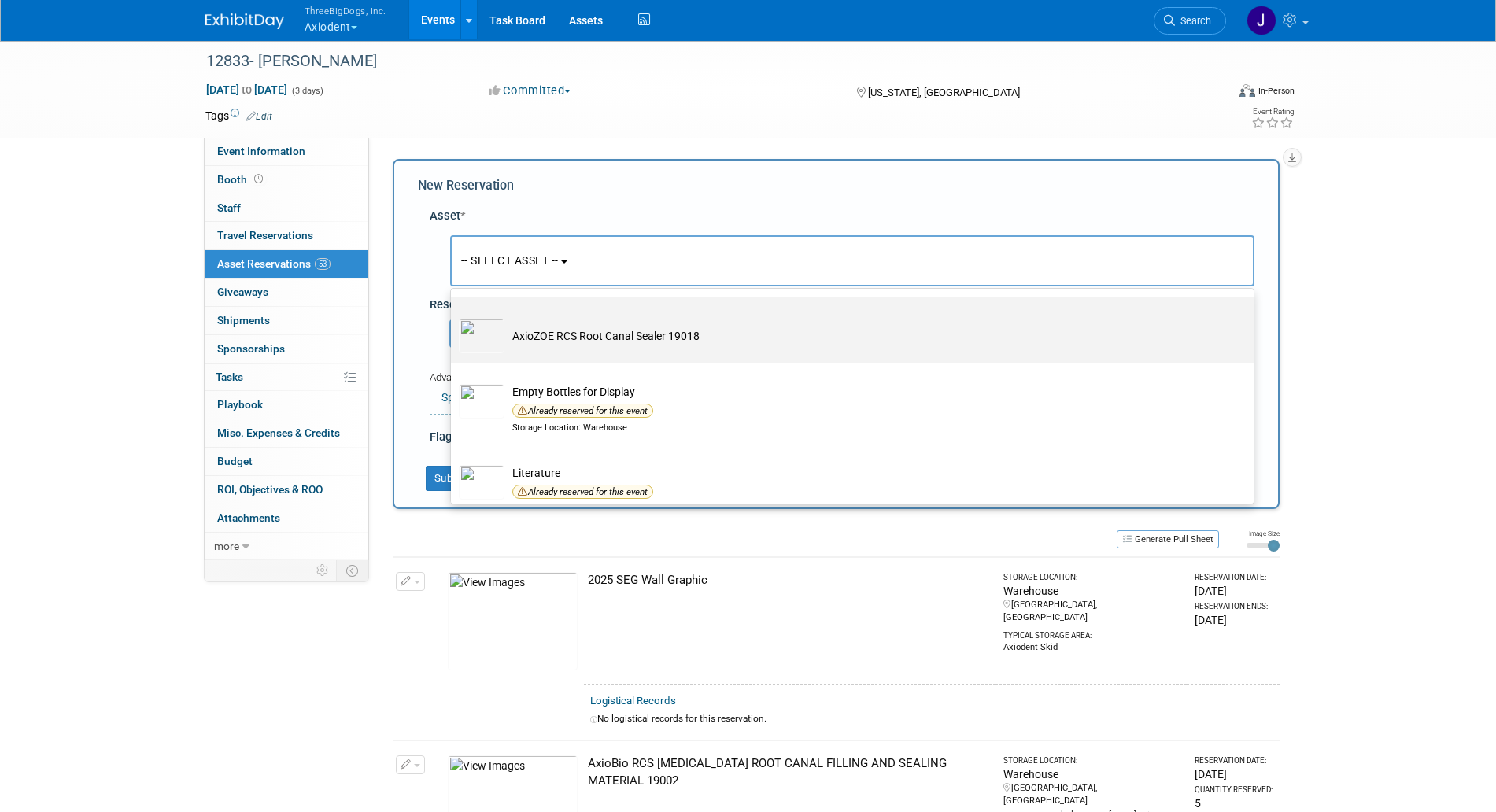
scroll to position [3145, 0]
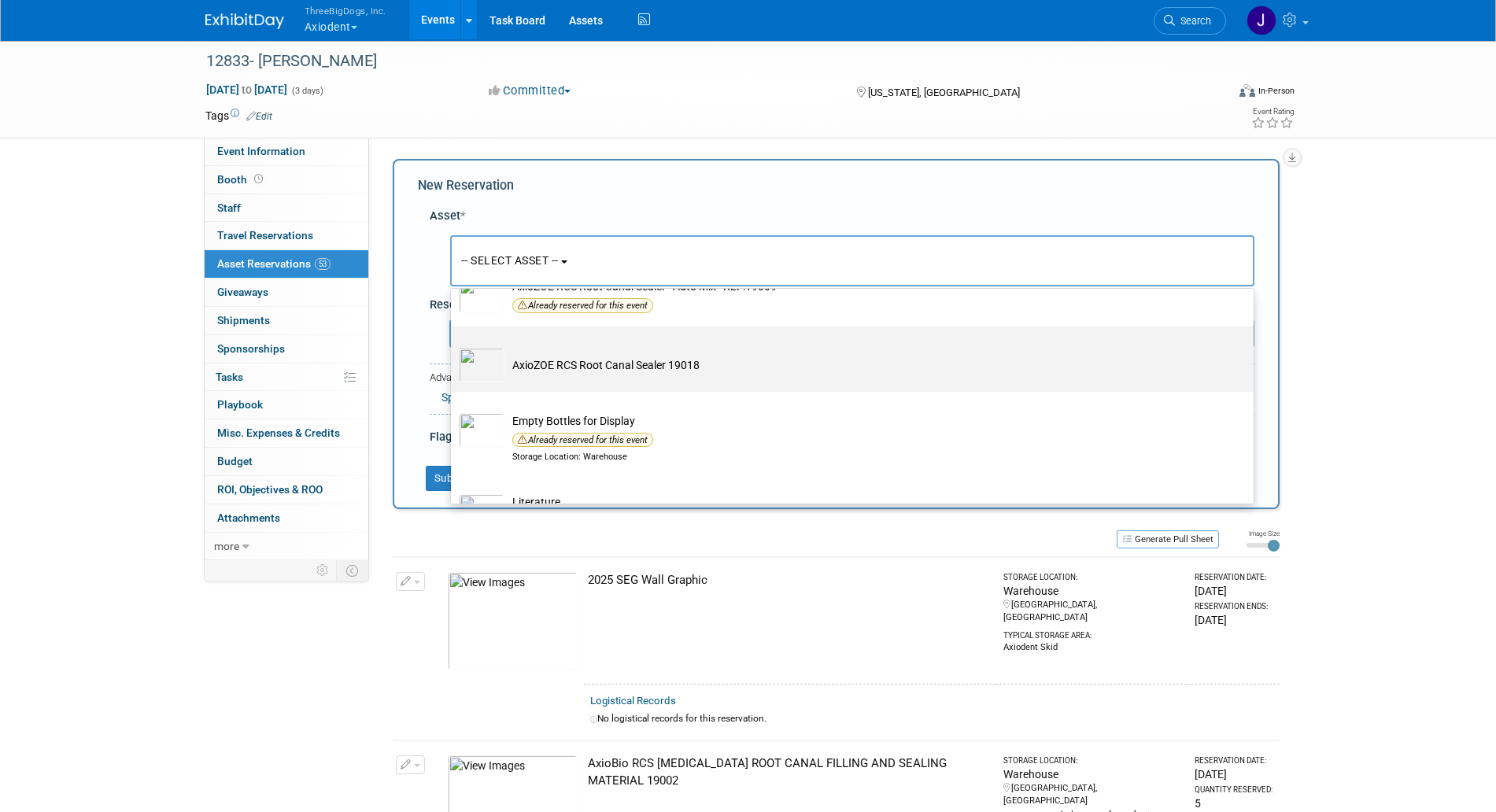
click at [551, 382] on td "AxioZOE RCS Root Canal Sealer 19018" at bounding box center [863, 366] width 718 height 35
click at [454, 346] on input "AxioZOE RCS Root Canal Sealer 19018" at bounding box center [447, 340] width 10 height 10
select select "10729112"
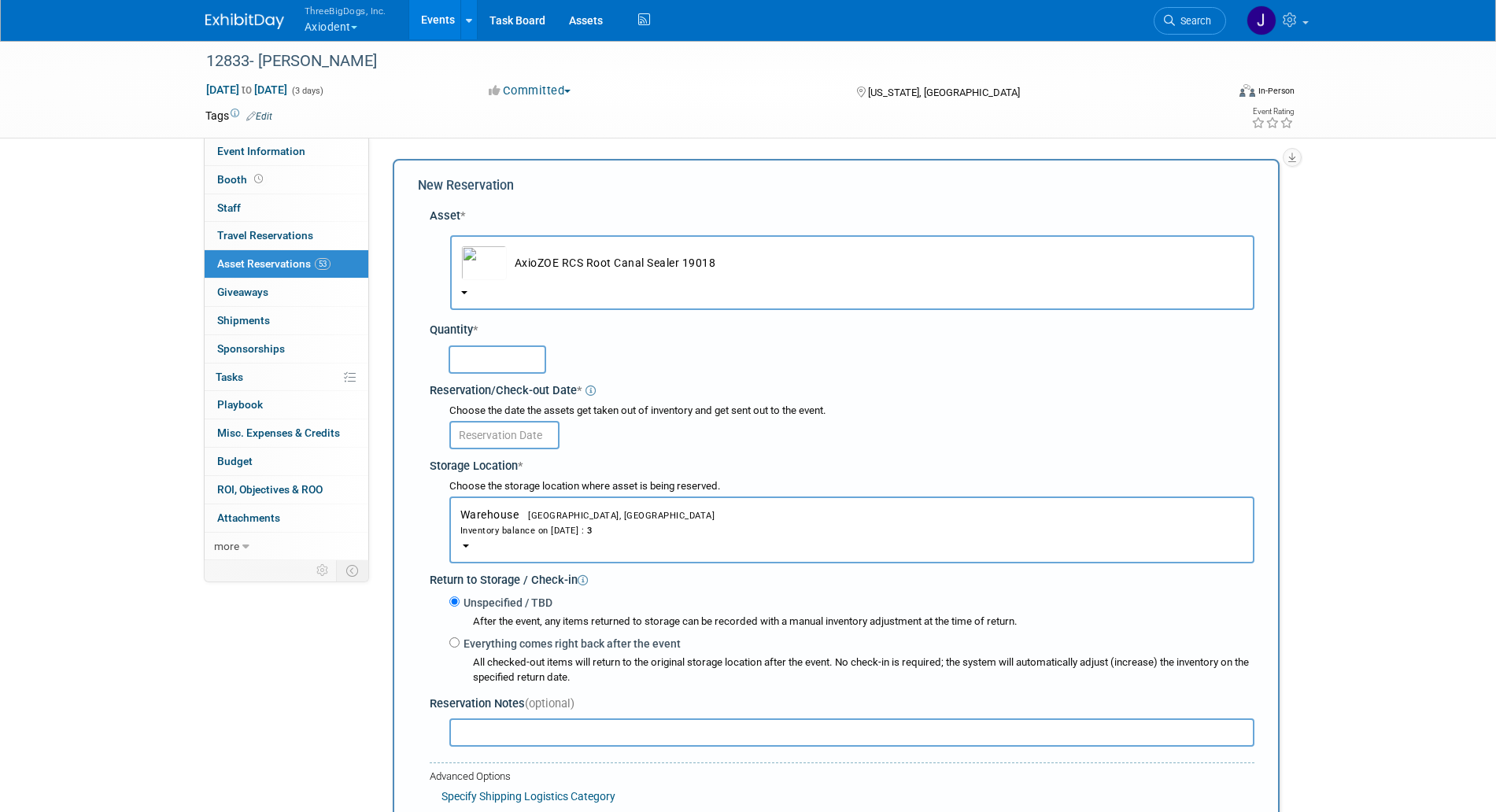
click at [476, 351] on input "text" at bounding box center [497, 359] width 97 height 28
type input "3"
click at [534, 437] on input "text" at bounding box center [504, 434] width 110 height 28
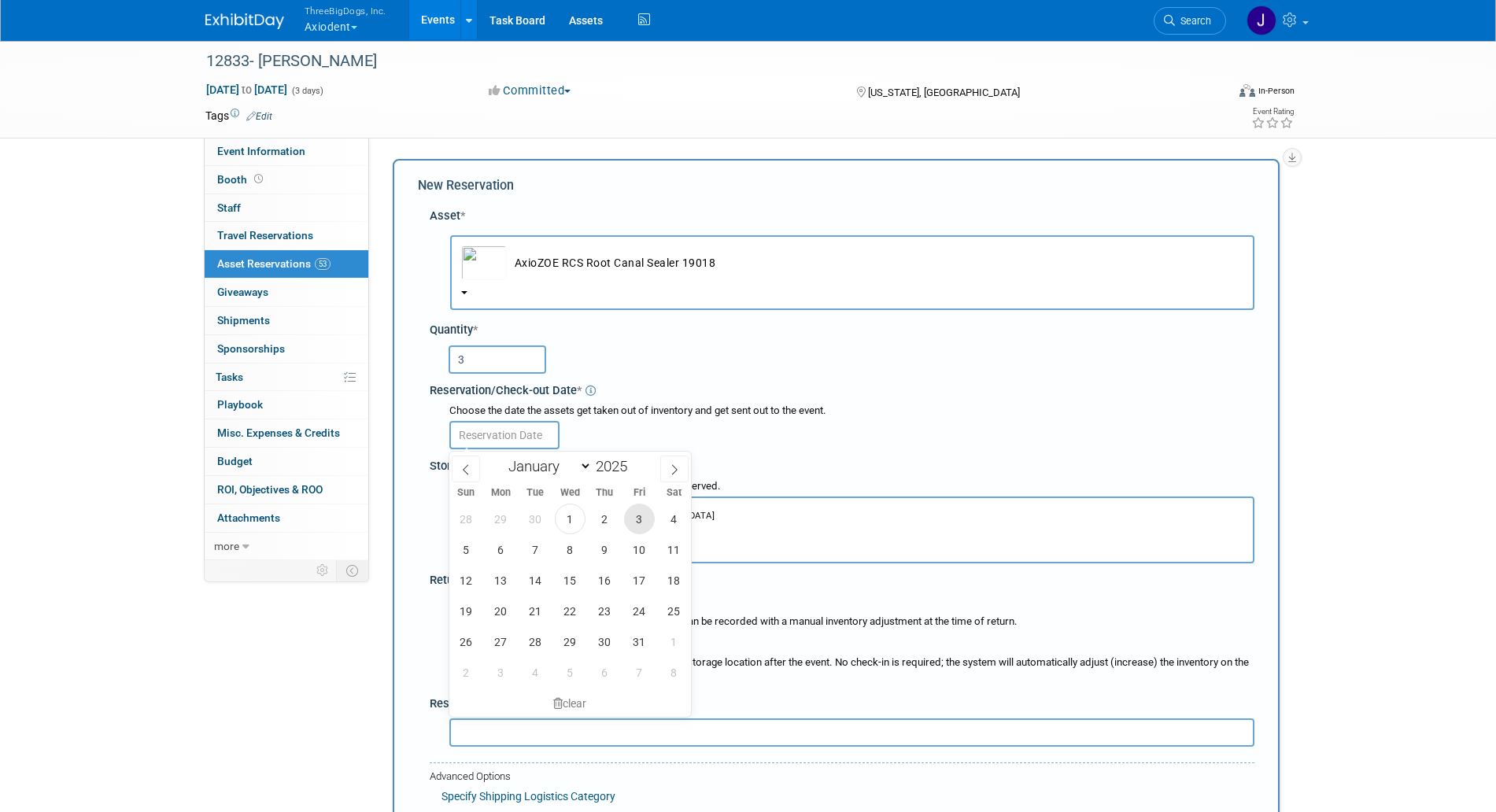
click at [646, 515] on span "3" at bounding box center [639, 519] width 30 height 30
type input "[DATE]"
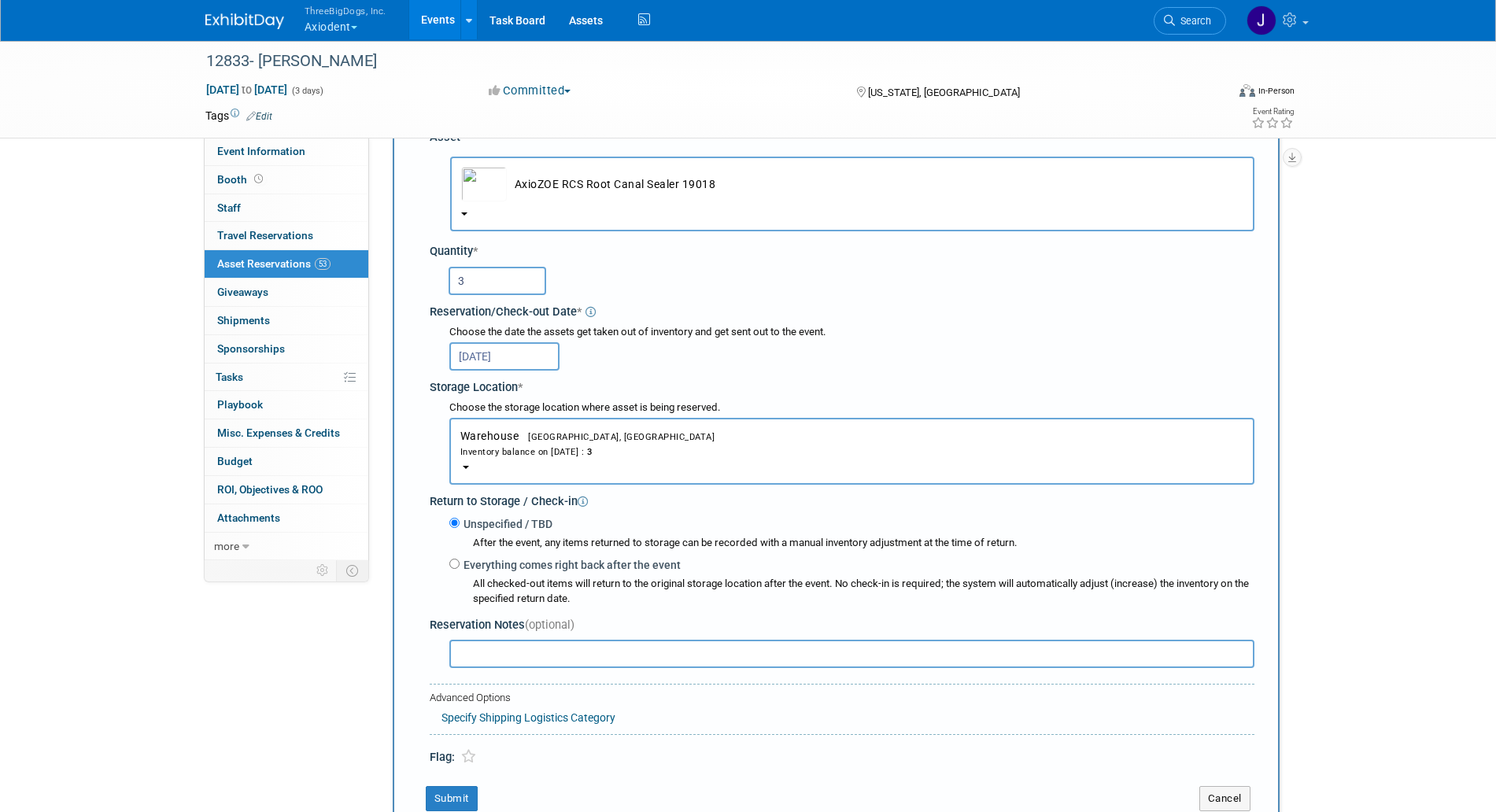
scroll to position [197, 0]
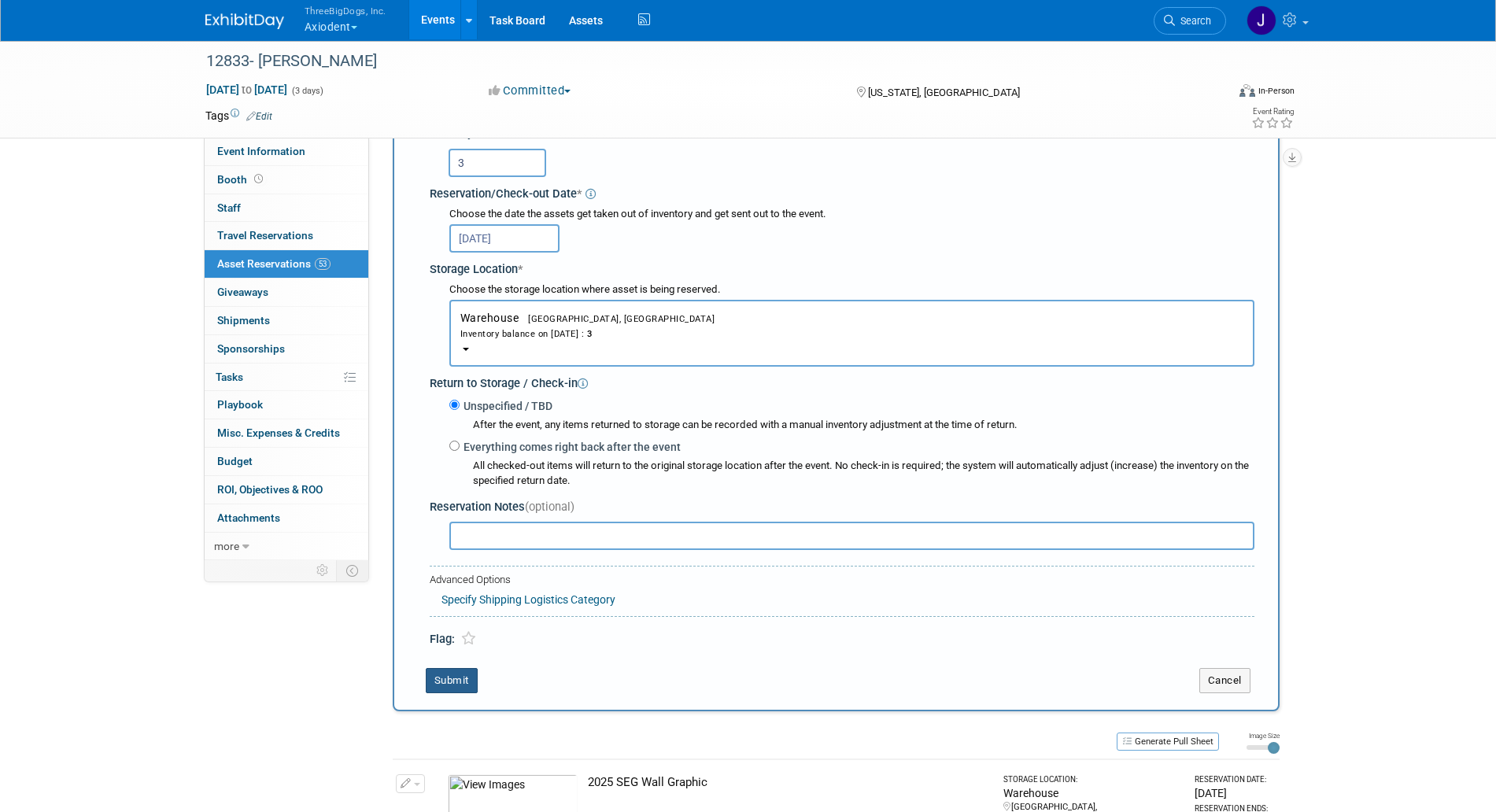
click at [474, 686] on button "Submit" at bounding box center [452, 680] width 52 height 25
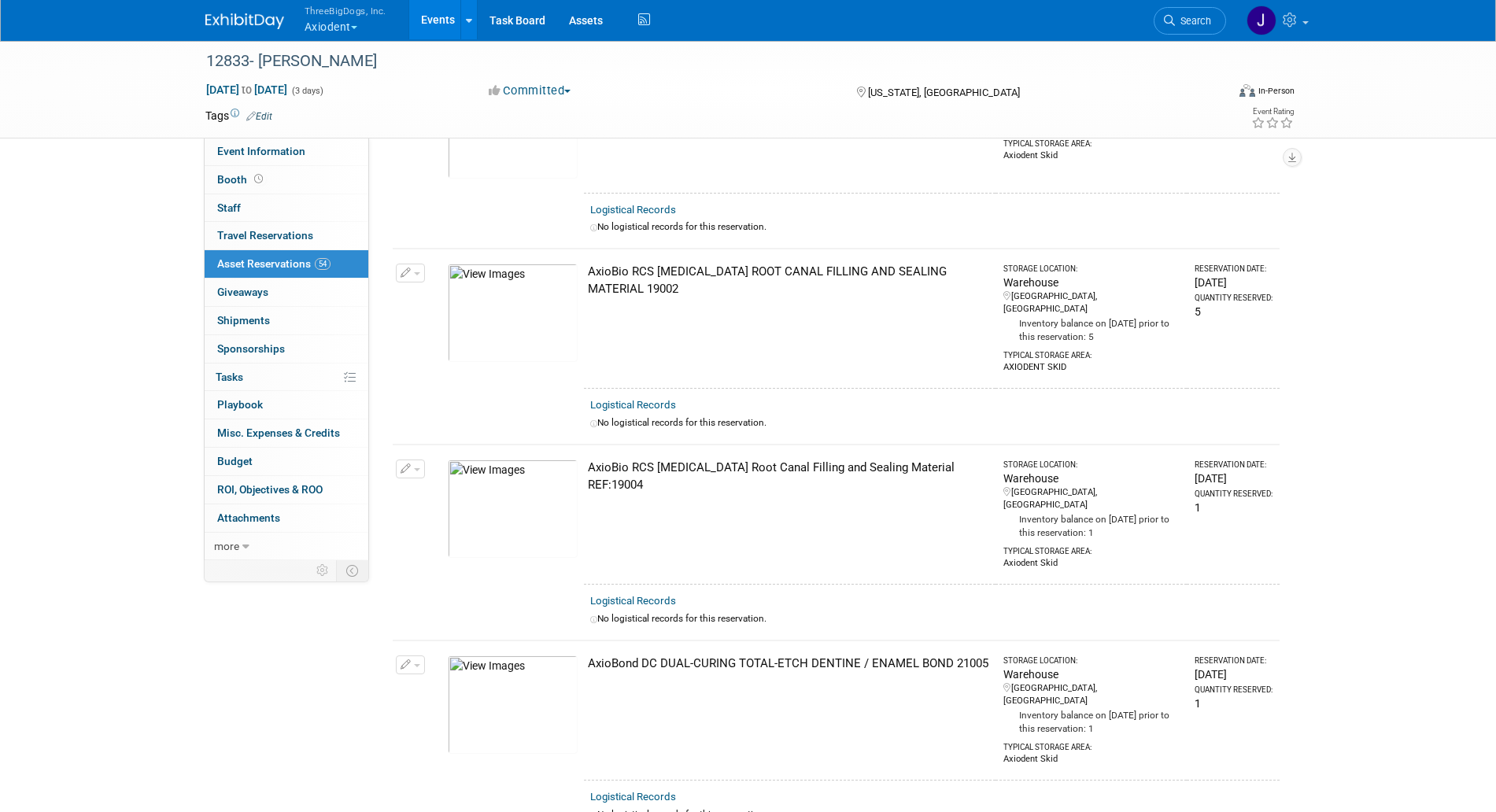
scroll to position [0, 0]
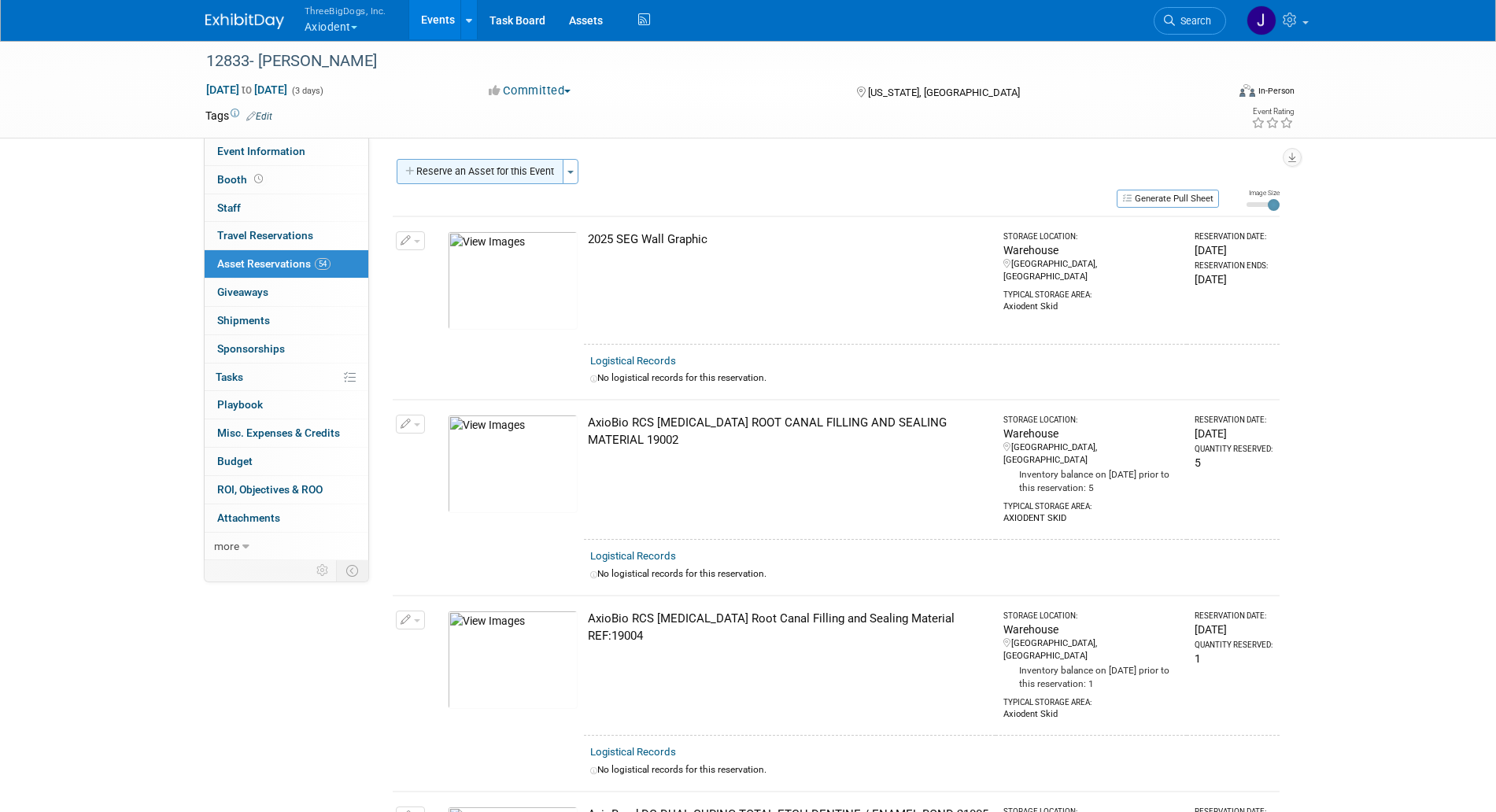
click at [454, 170] on button "Reserve an Asset for this Event" at bounding box center [480, 170] width 167 height 25
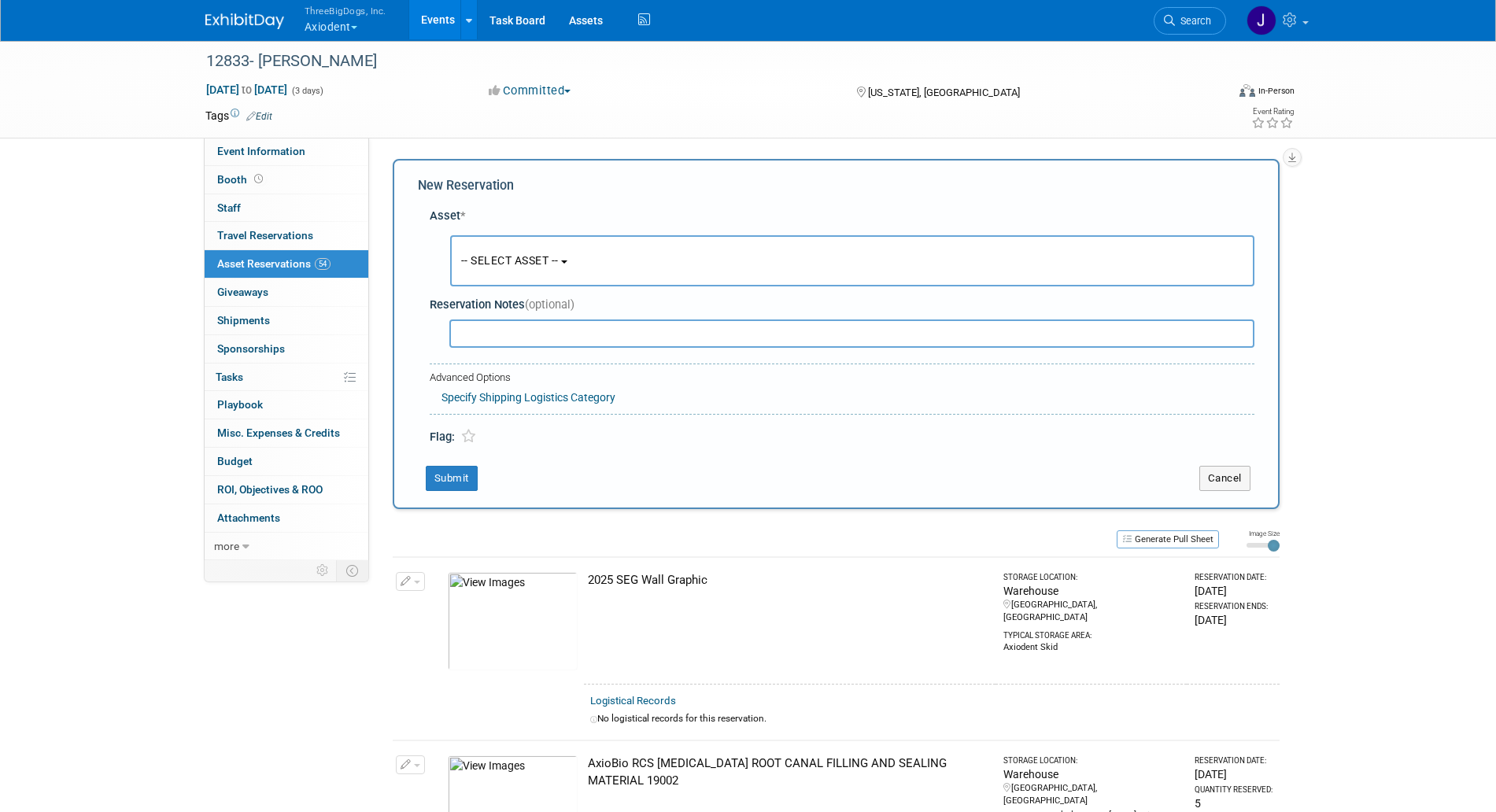
scroll to position [15, 0]
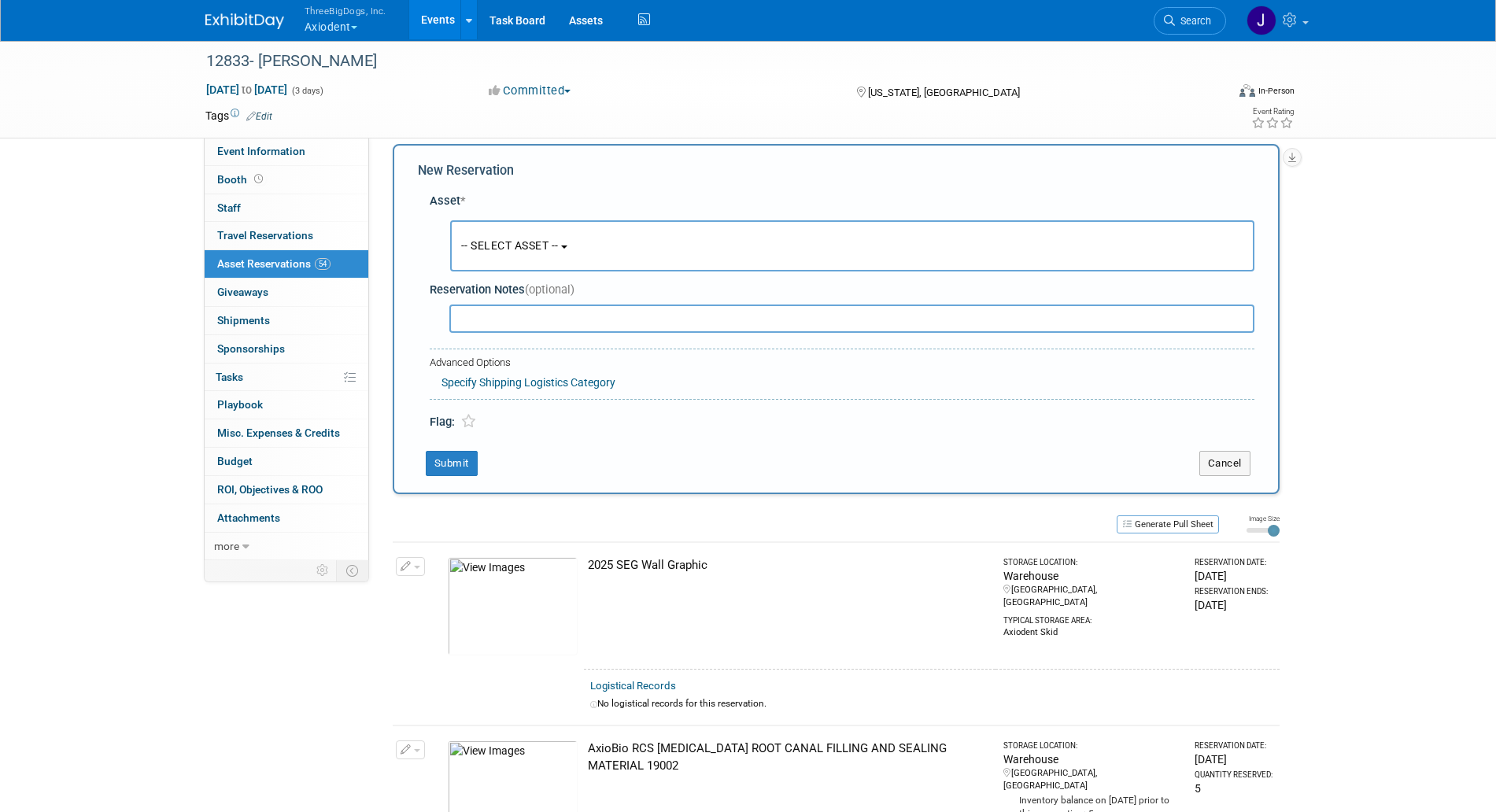
click at [492, 254] on button "-- SELECT ASSET --" at bounding box center [852, 246] width 805 height 51
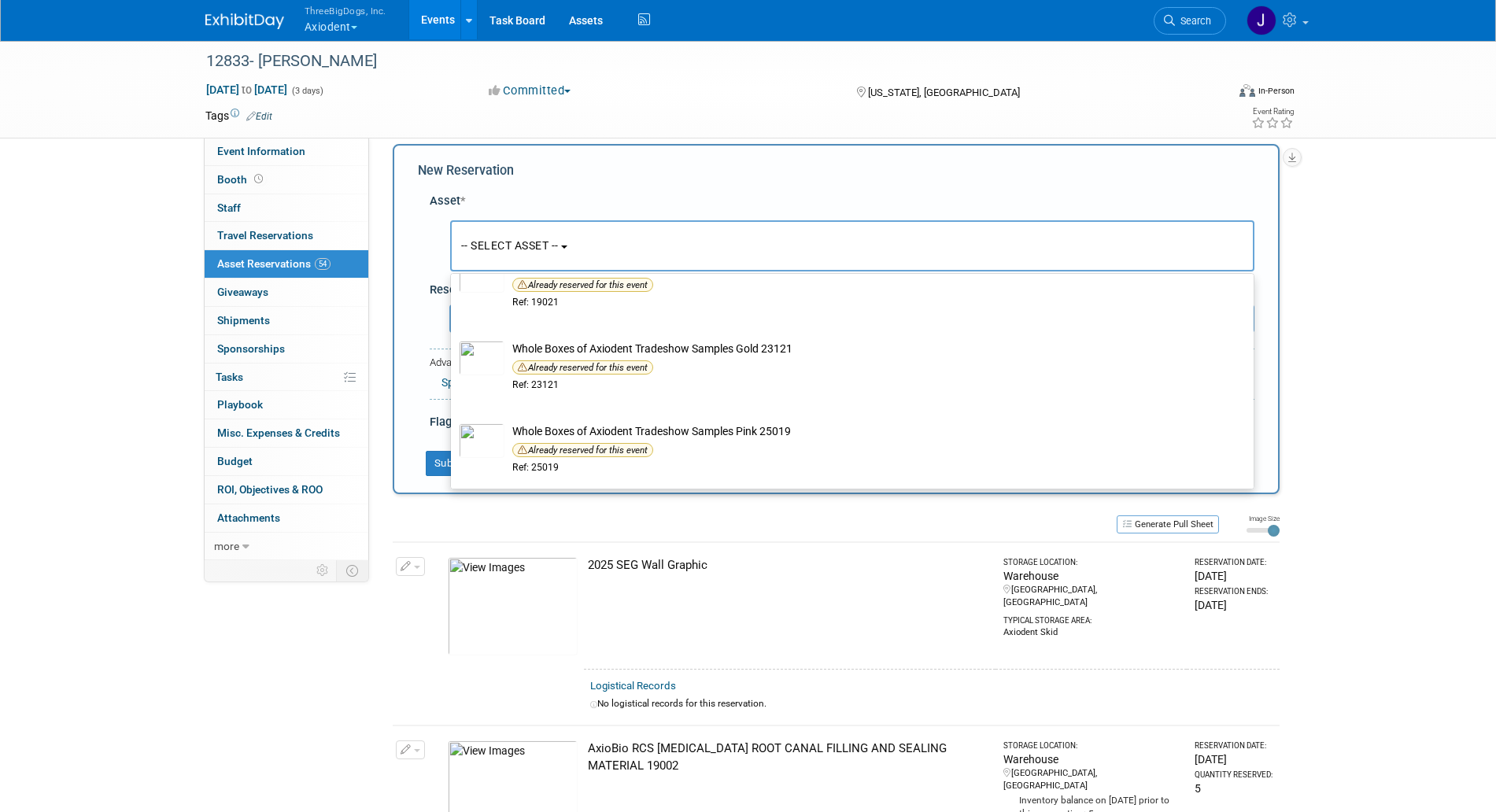
click at [711, 181] on div "New Reservation Asset * -- SELECT ASSET --" at bounding box center [837, 319] width 887 height 350
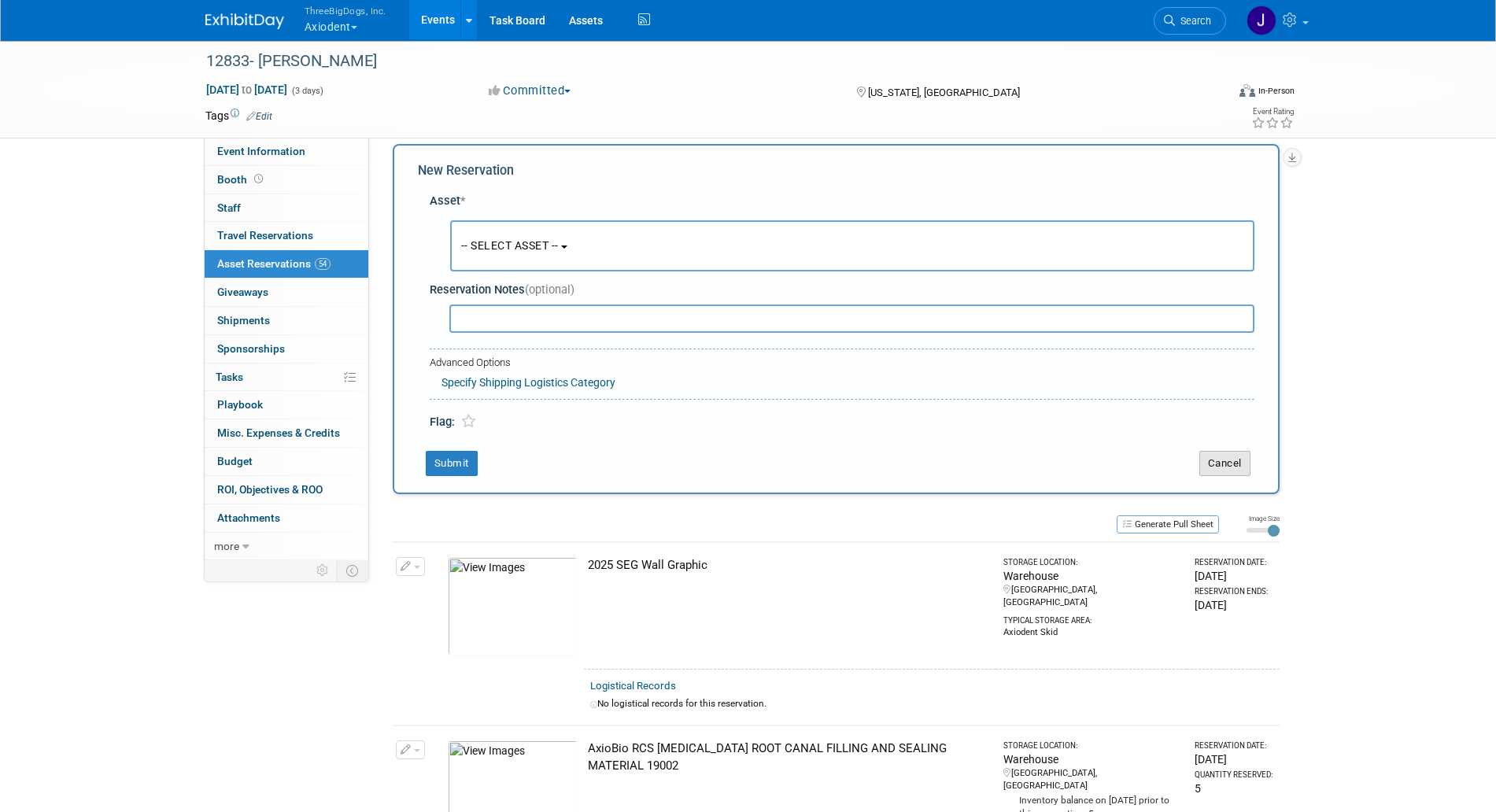
click at [1215, 465] on button "Cancel" at bounding box center [1226, 463] width 51 height 25
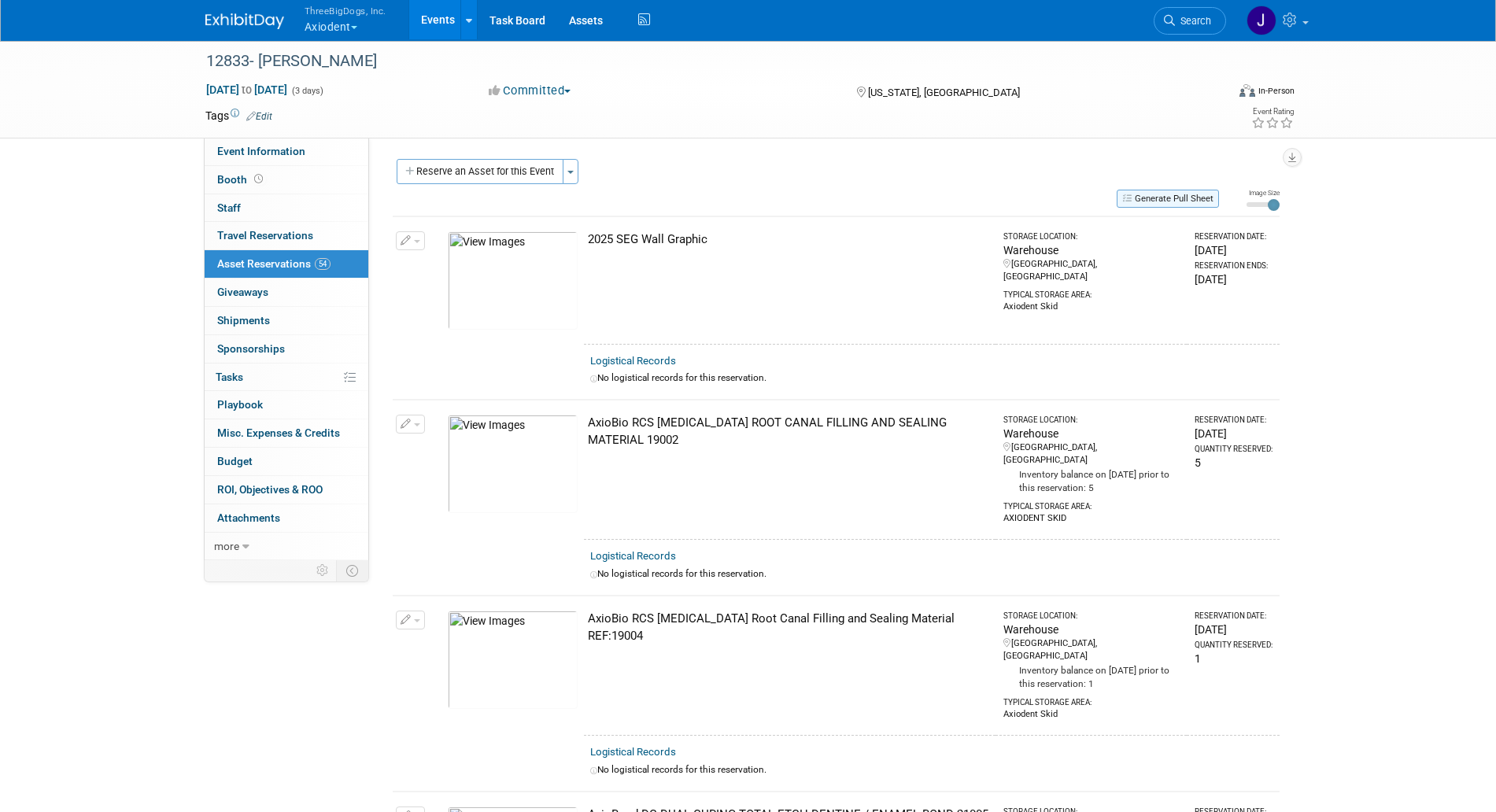
click at [1172, 198] on button "Generate Pull Sheet" at bounding box center [1169, 199] width 103 height 18
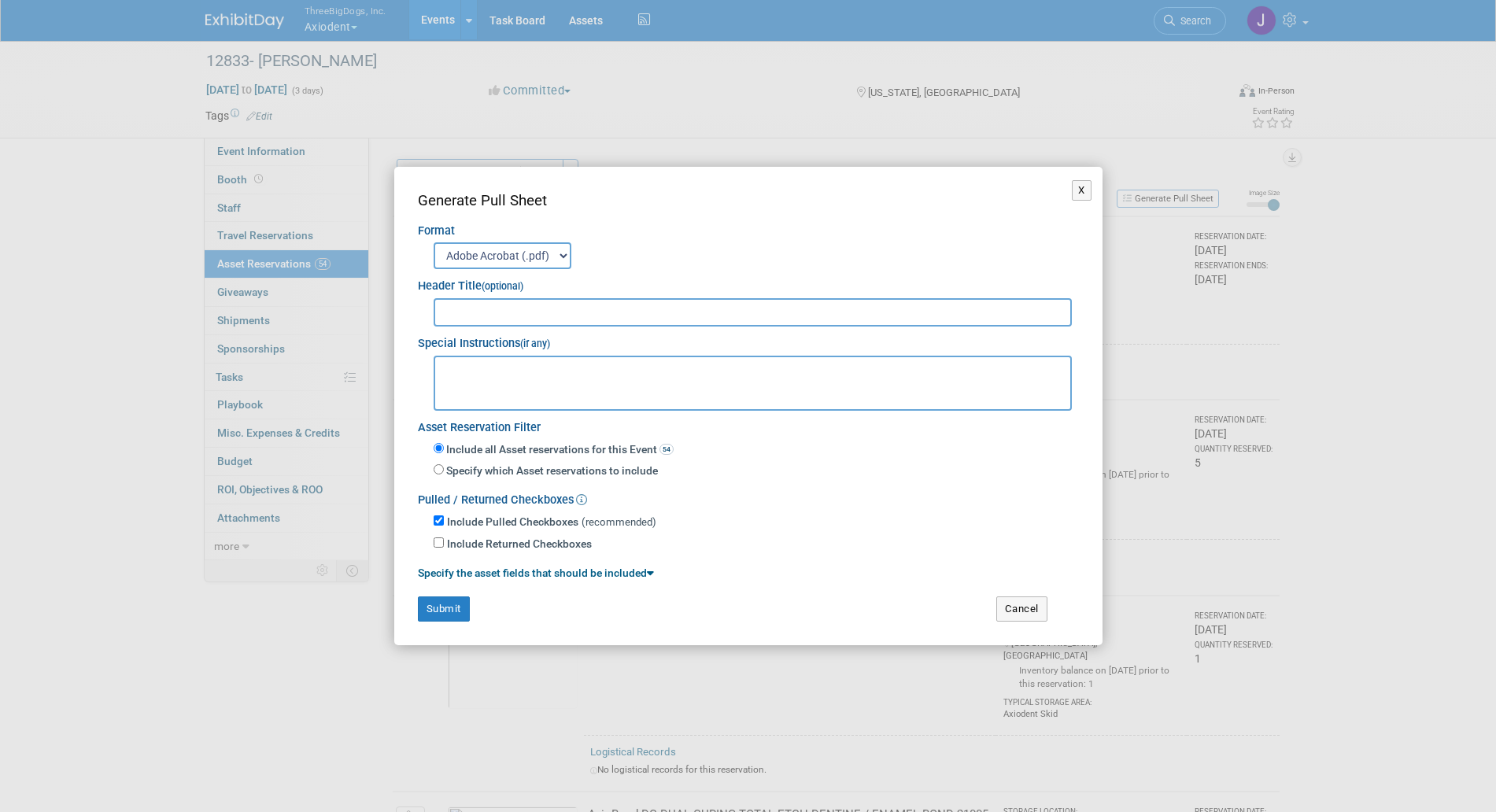
click at [531, 248] on select "Adobe Acrobat (.pdf) MS-Word (.docx)" at bounding box center [502, 255] width 138 height 27
click at [536, 242] on select "Adobe Acrobat (.pdf) MS-Word (.docx)" at bounding box center [502, 255] width 138 height 27
click at [571, 246] on select "Adobe Acrobat (.pdf) MS-Word (.docx)" at bounding box center [502, 255] width 138 height 27
click at [556, 260] on select "Adobe Acrobat (.pdf) MS-Word (.docx)" at bounding box center [502, 255] width 138 height 27
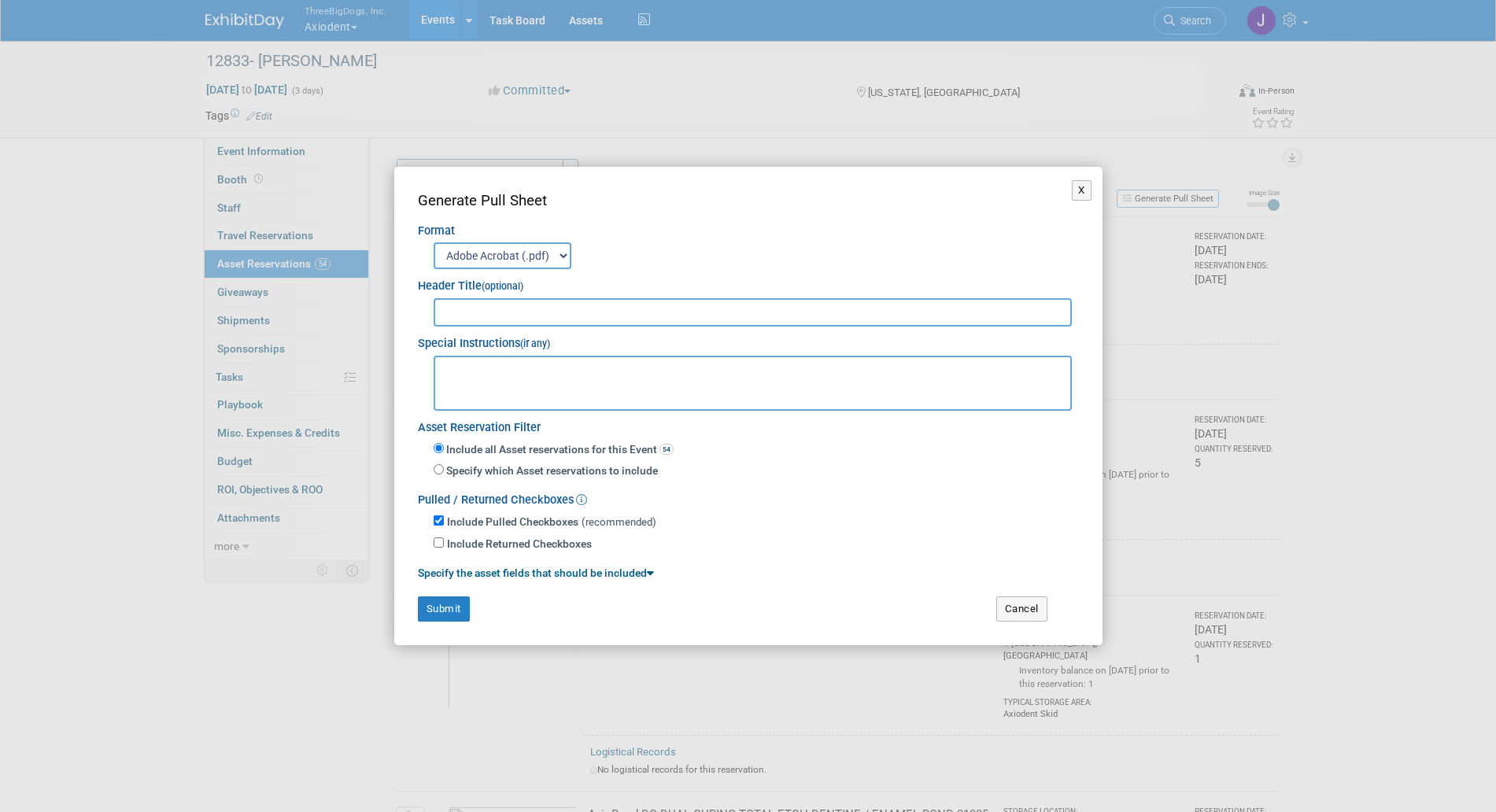
click at [694, 243] on div "Adobe Acrobat (.pdf) MS-Word (.docx) Exports to MS-Word (.docx) format are best…" at bounding box center [748, 254] width 661 height 30
click at [537, 259] on select "Adobe Acrobat (.pdf) MS-Word (.docx)" at bounding box center [502, 255] width 138 height 27
click at [488, 308] on input "text" at bounding box center [753, 312] width 639 height 28
type input "Axiodent [PERSON_NAME]"
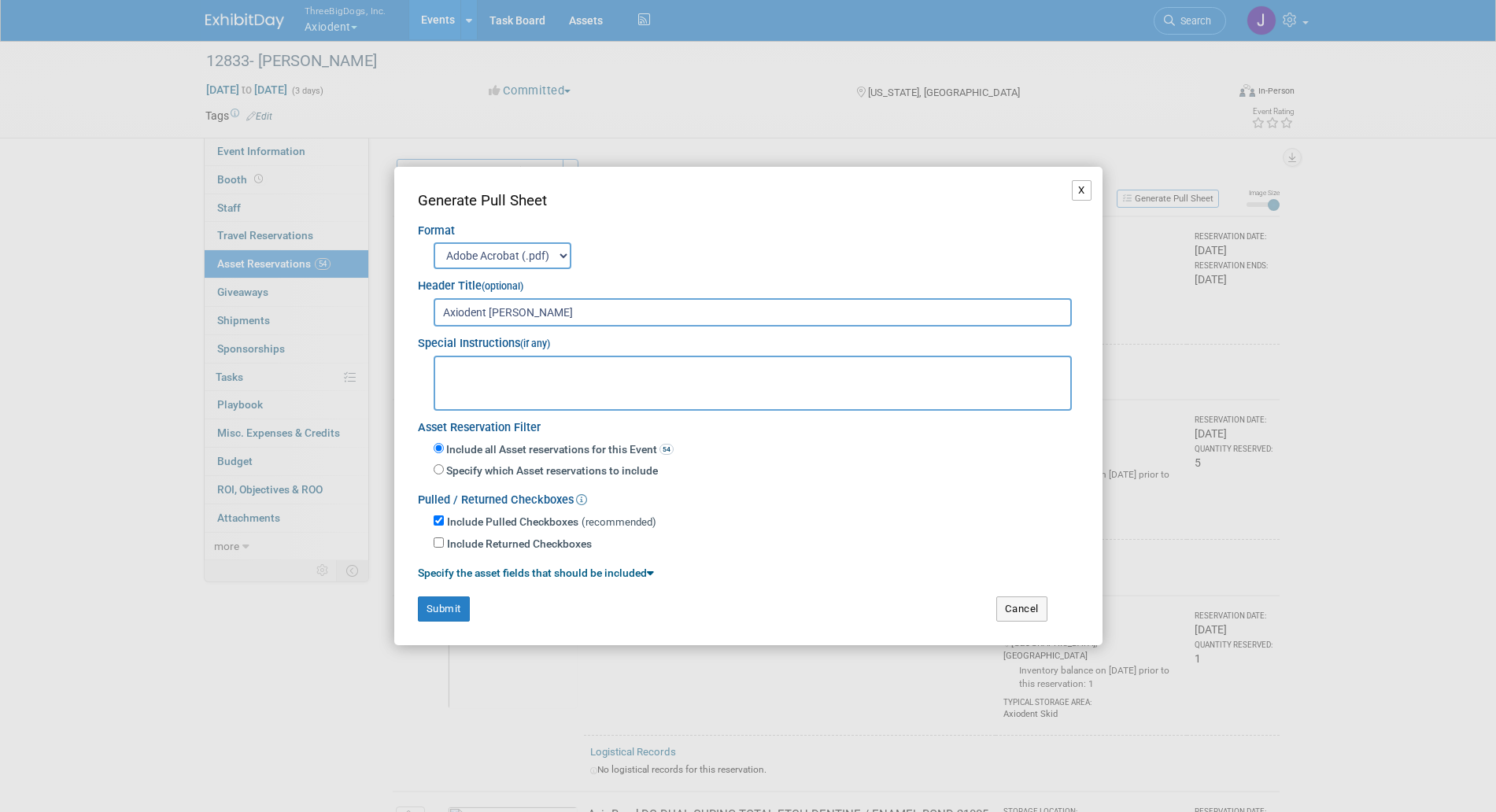
click at [1080, 184] on button "X" at bounding box center [1082, 191] width 19 height 20
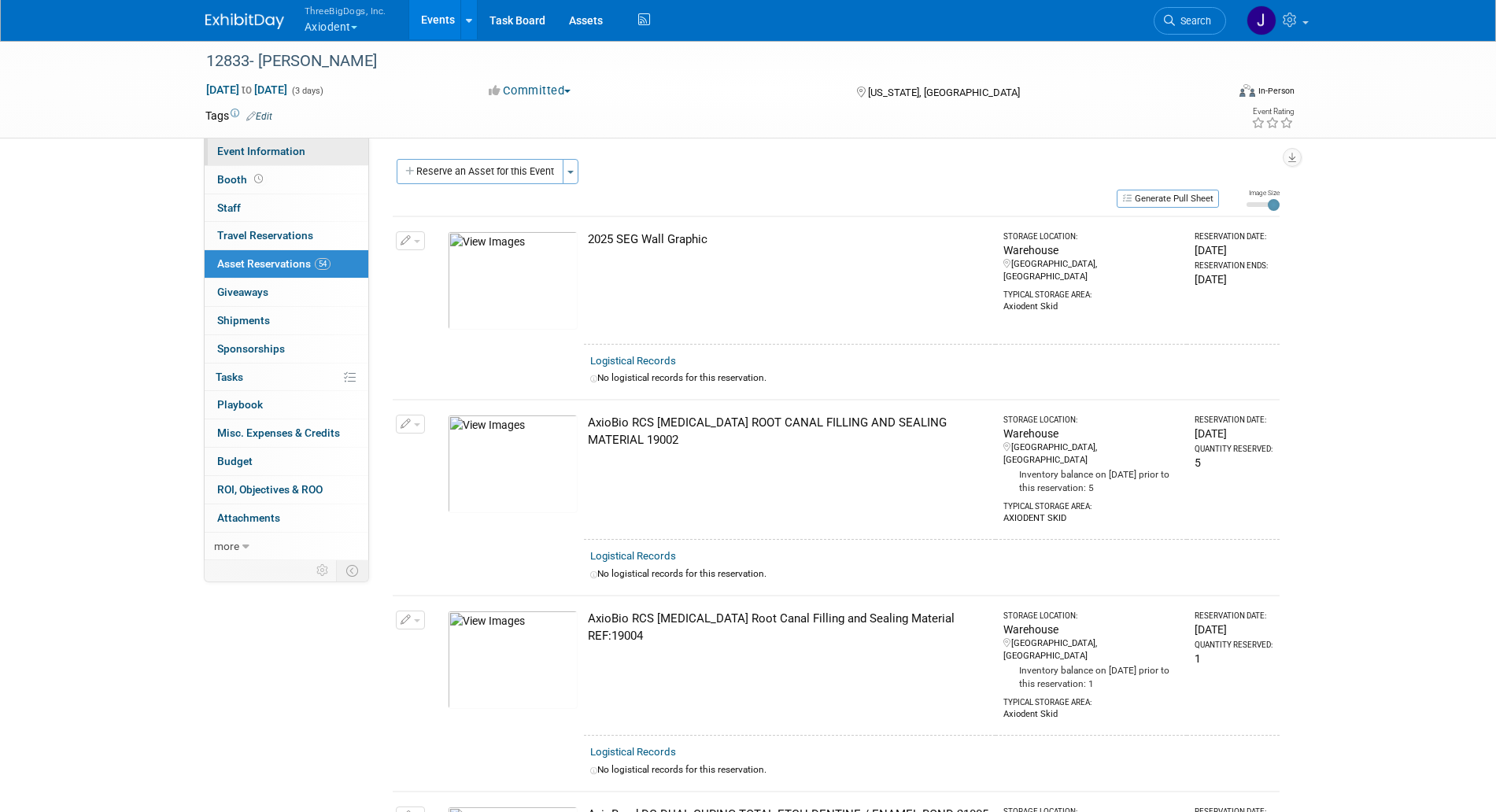
click at [301, 159] on link "Event Information" at bounding box center [286, 151] width 164 height 27
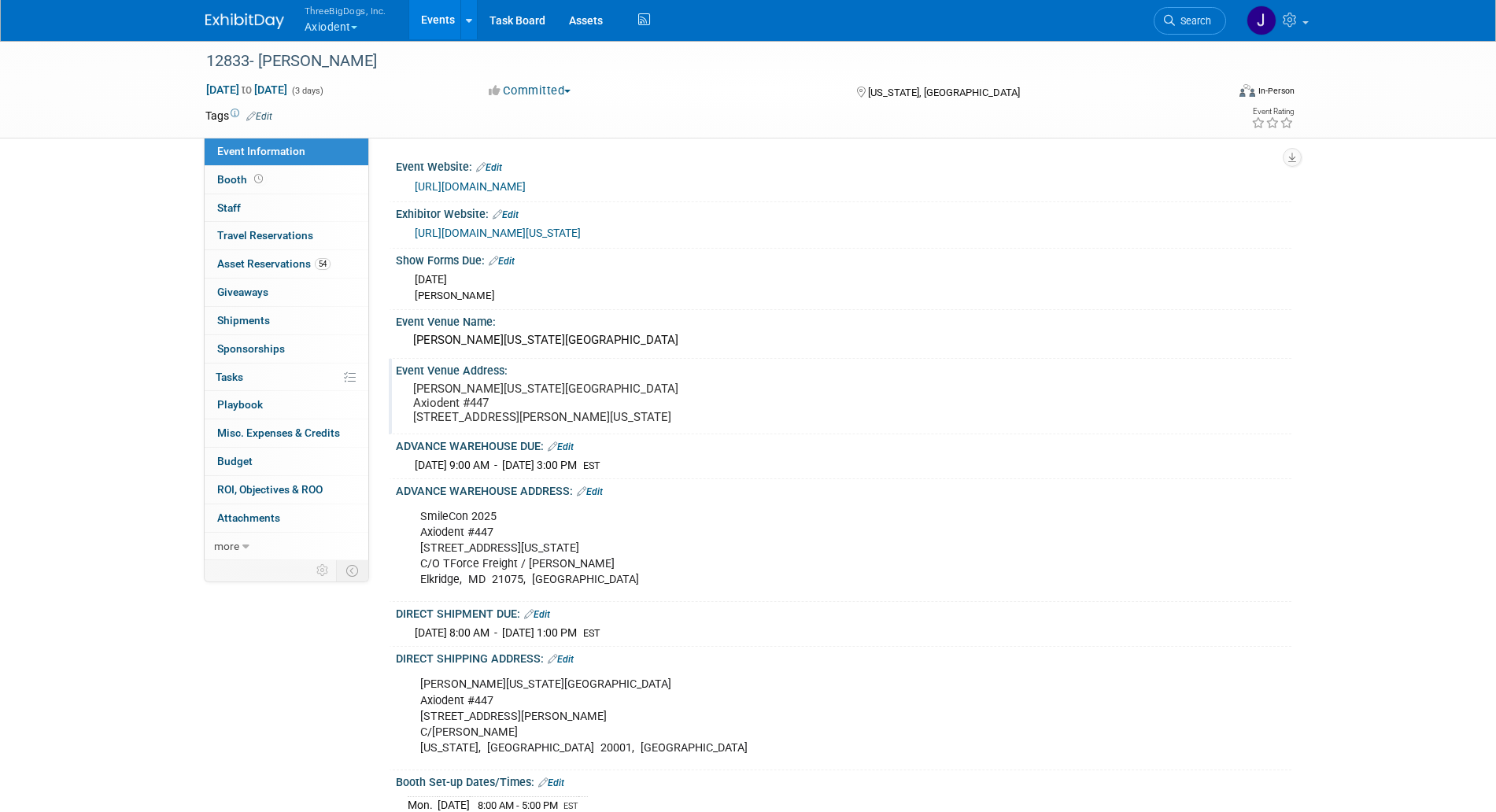
drag, startPoint x: 411, startPoint y: 390, endPoint x: 593, endPoint y: 444, distance: 189.8
click at [593, 428] on div "[PERSON_NAME][US_STATE][GEOGRAPHIC_DATA] Axiodent #447 [STREET_ADDRESS][PERSON_…" at bounding box center [582, 402] width 349 height 50
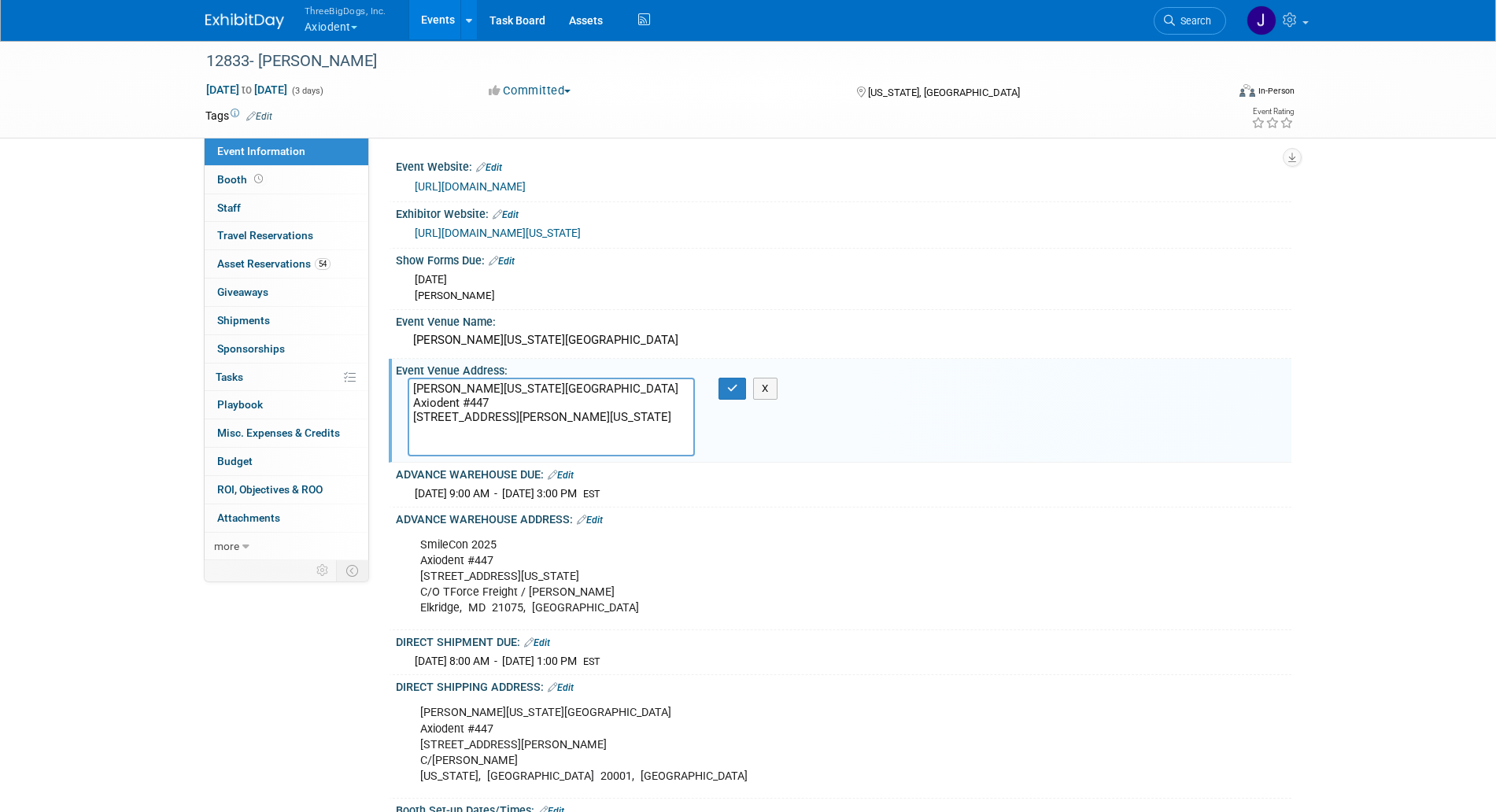
click at [599, 430] on textarea "[PERSON_NAME][US_STATE][GEOGRAPHIC_DATA] Axiodent #447 [STREET_ADDRESS][PERSON_…" at bounding box center [551, 417] width 287 height 79
click at [444, 401] on textarea "[PERSON_NAME][US_STATE][GEOGRAPHIC_DATA] Axiodent #447 [STREET_ADDRESS][PERSON_…" at bounding box center [551, 417] width 287 height 79
click at [223, 683] on div "Event Information Event Info Booth Booth 0 Staff 0 Staff 0 Travel Reservations …" at bounding box center [748, 612] width 1110 height 1147
click at [774, 386] on button "X" at bounding box center [765, 389] width 25 height 22
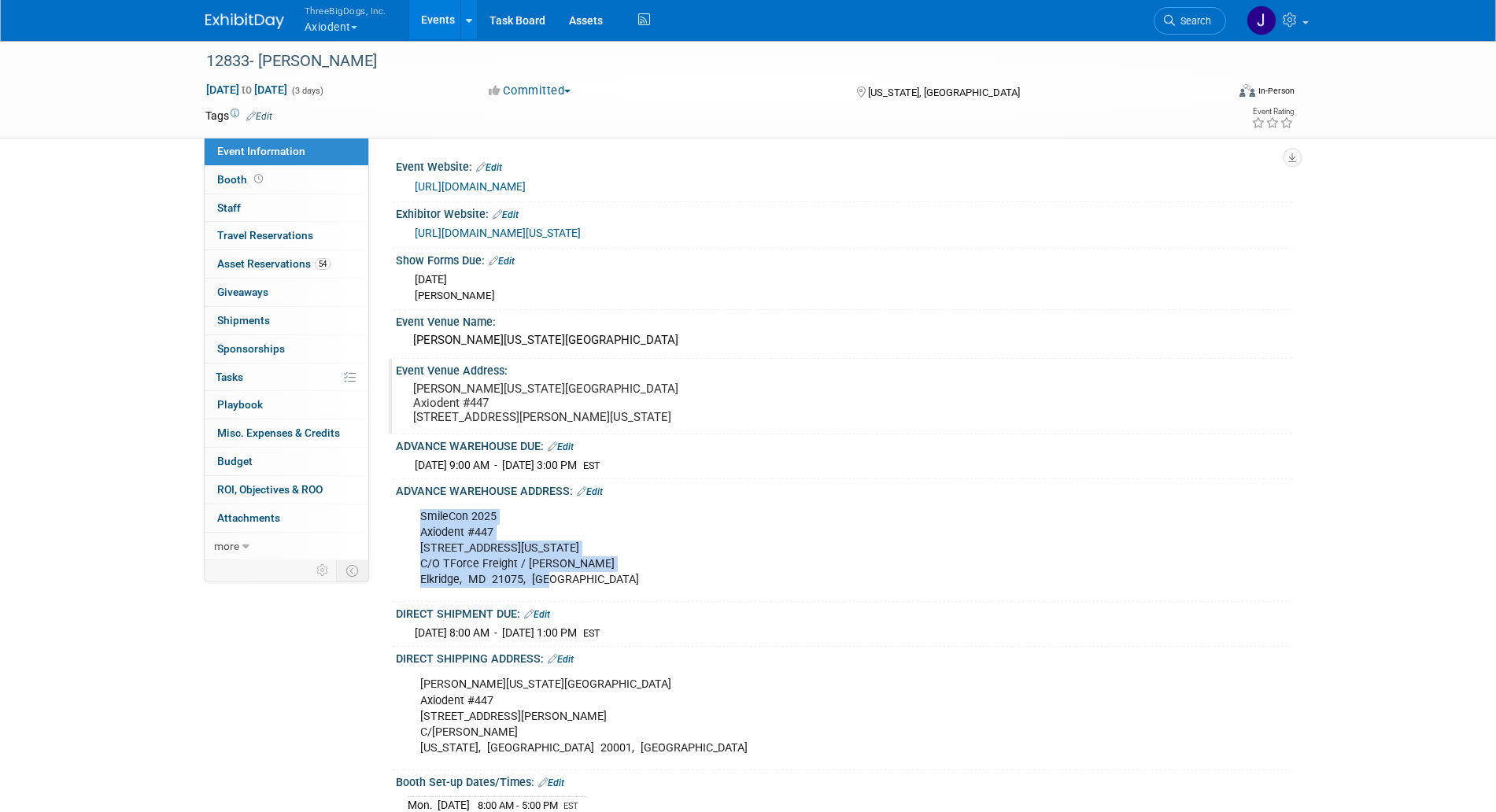
drag, startPoint x: 421, startPoint y: 548, endPoint x: 578, endPoint y: 613, distance: 169.9
click at [578, 596] on div "SmileCon [STREET_ADDRESS][US_STATE]/O TForce Freight / [PERSON_NAME][GEOGRAPHIC…" at bounding box center [764, 548] width 710 height 94
copy div "SmileCon [STREET_ADDRESS][US_STATE]/O TForce Freight / [PERSON_NAME][GEOGRAPHIC…"
click at [259, 322] on span "Shipments 0" at bounding box center [244, 321] width 53 height 13
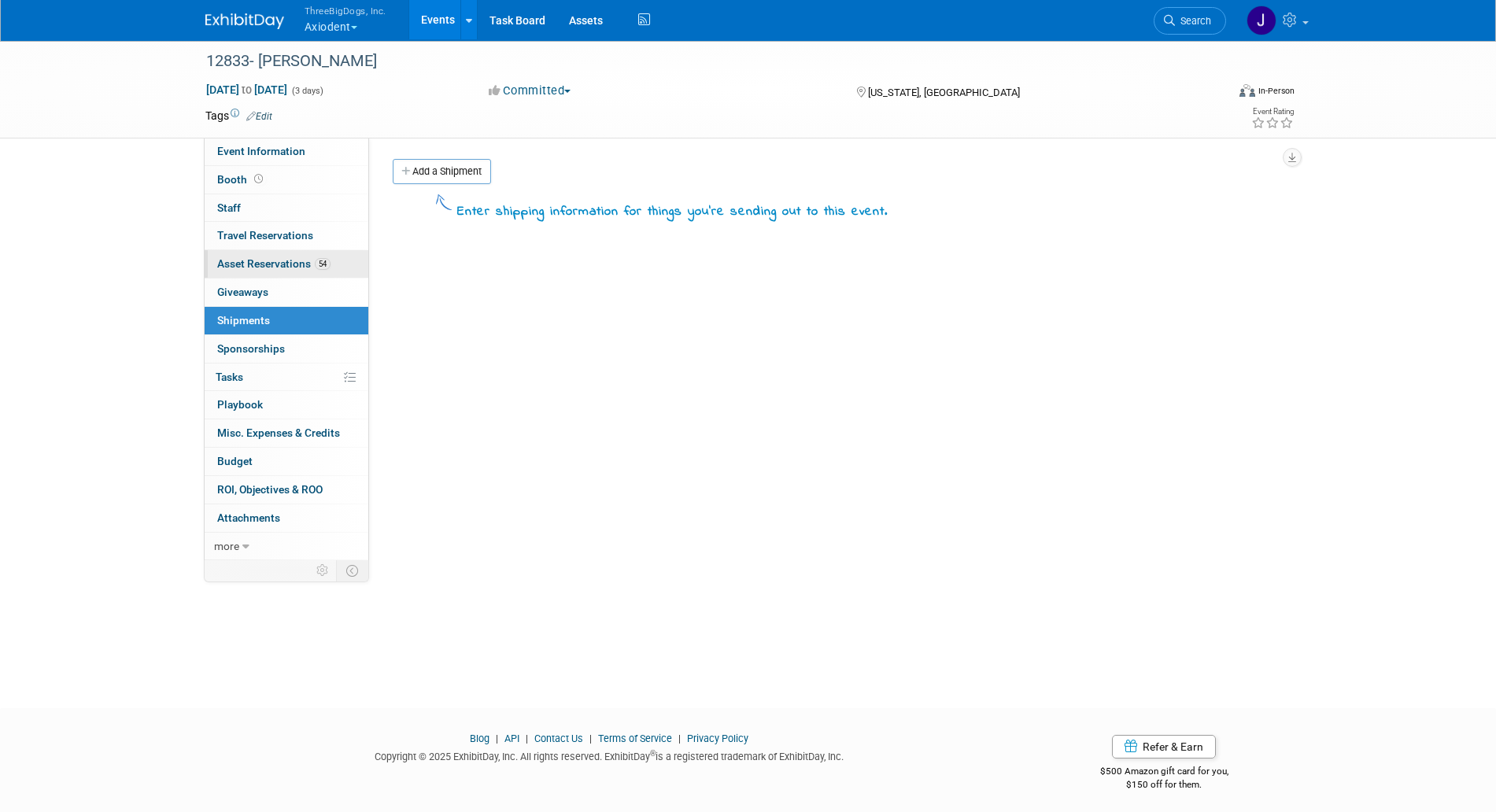
click at [279, 255] on link "54 Asset Reservations 54" at bounding box center [286, 264] width 164 height 27
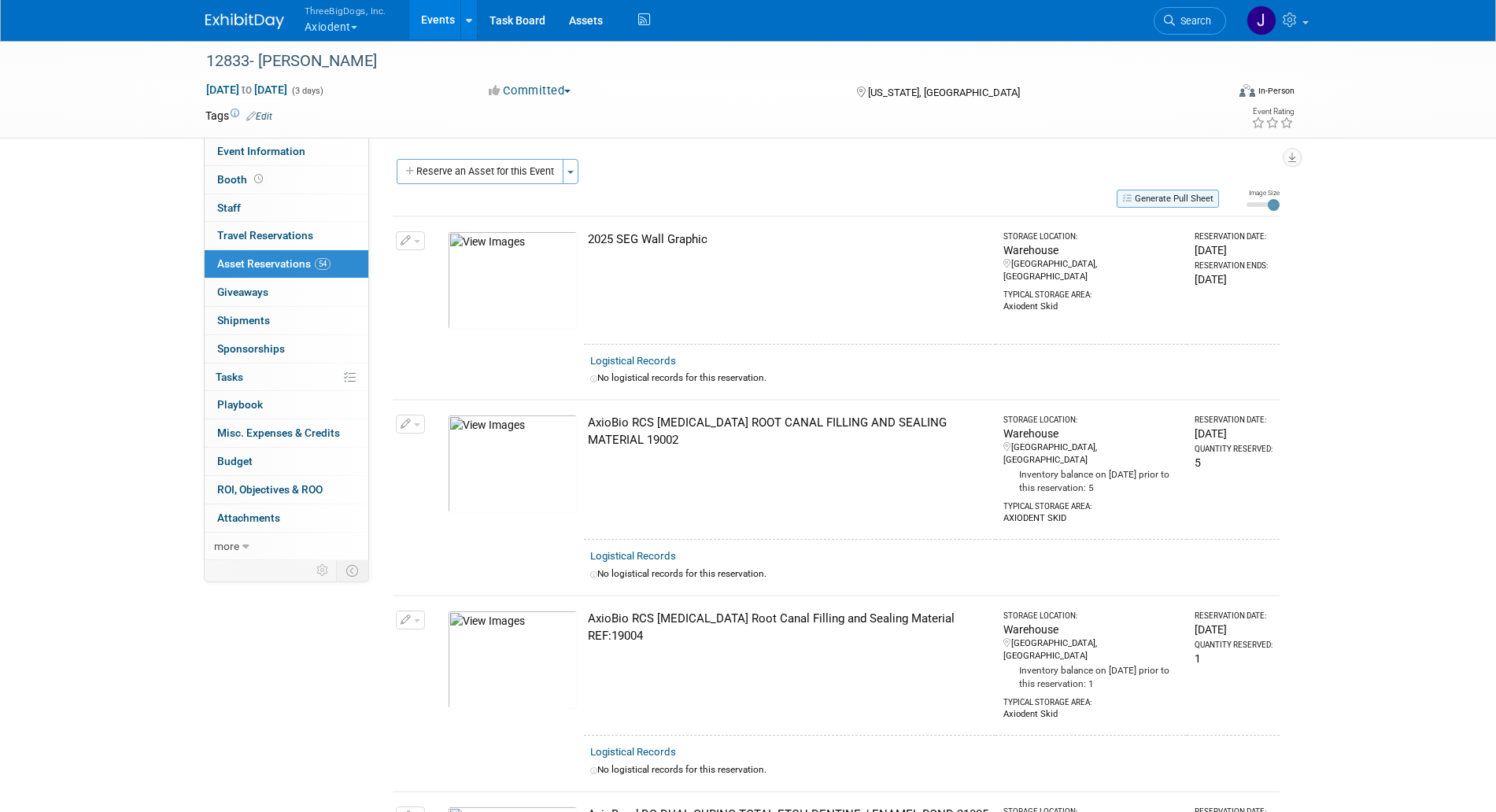
click at [1180, 203] on button "Generate Pull Sheet" at bounding box center [1169, 199] width 103 height 18
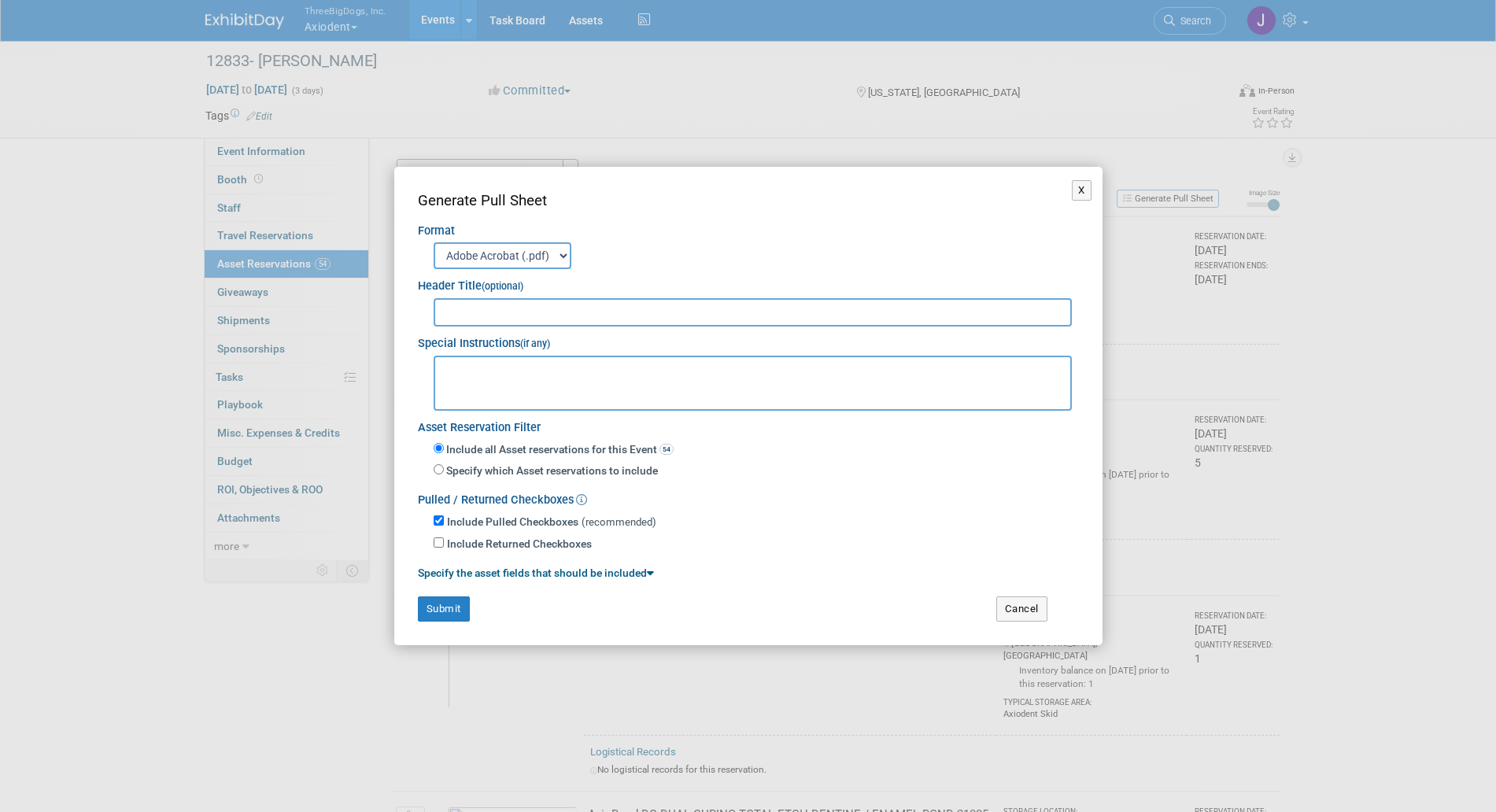
click at [534, 365] on textarea at bounding box center [753, 383] width 639 height 55
paste textarea "SmileCon [STREET_ADDRESS][US_STATE]/O TForce Freight / [PERSON_NAME][GEOGRAPHIC…"
click at [448, 364] on textarea "SmileCon [STREET_ADDRESS][US_STATE]/O TForce Freight / [PERSON_NAME][GEOGRAPHIC…" at bounding box center [753, 383] width 639 height 55
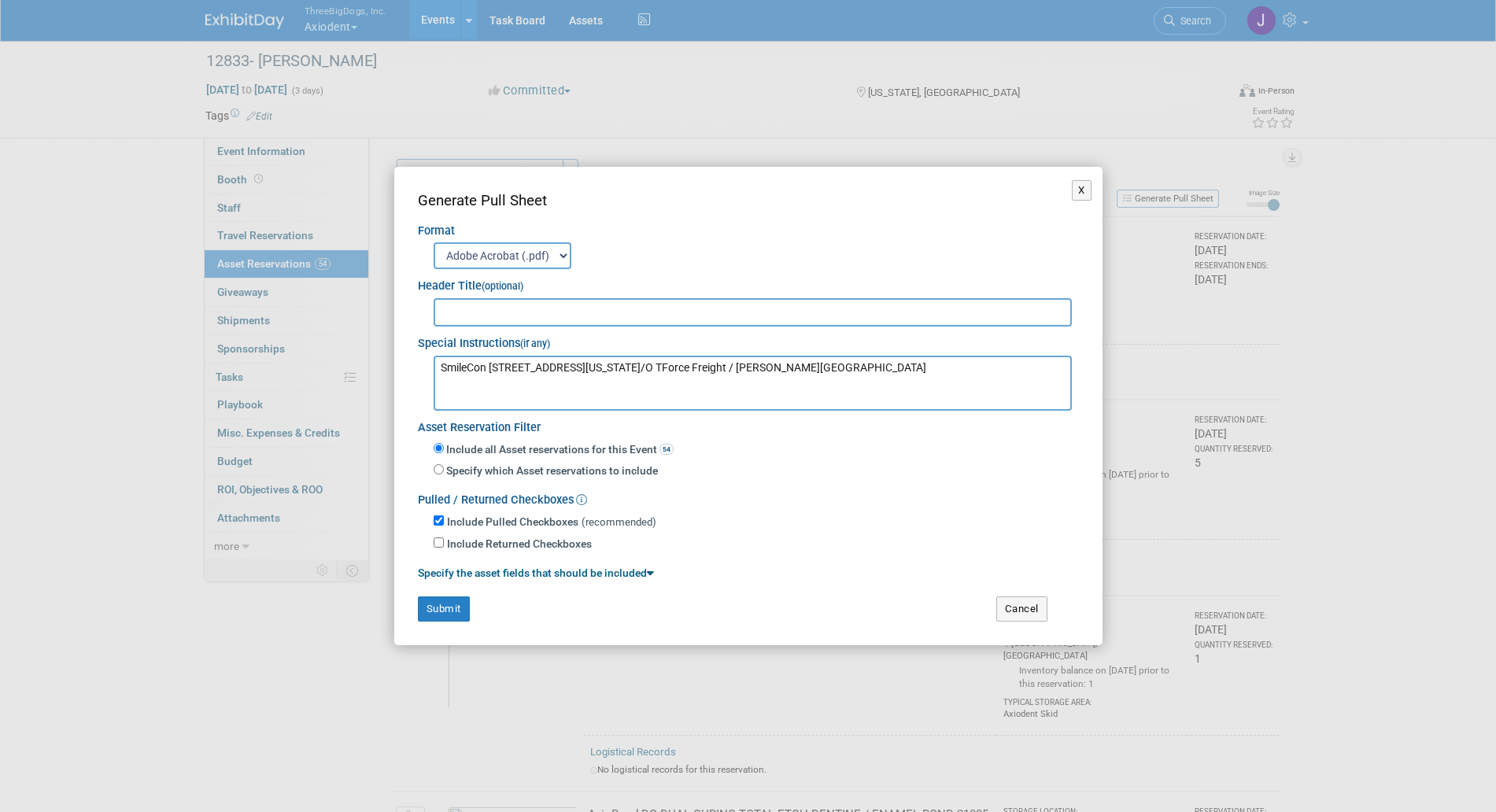
type textarea "SmileCon [STREET_ADDRESS][US_STATE]/O TForce Freight / [PERSON_NAME][GEOGRAPHIC…"
click at [442, 541] on input "Include Returned Checkboxes" at bounding box center [438, 543] width 10 height 10
checkbox input "true"
click at [519, 300] on input "text" at bounding box center [753, 312] width 639 height 28
paste input "SmileCon 2025"
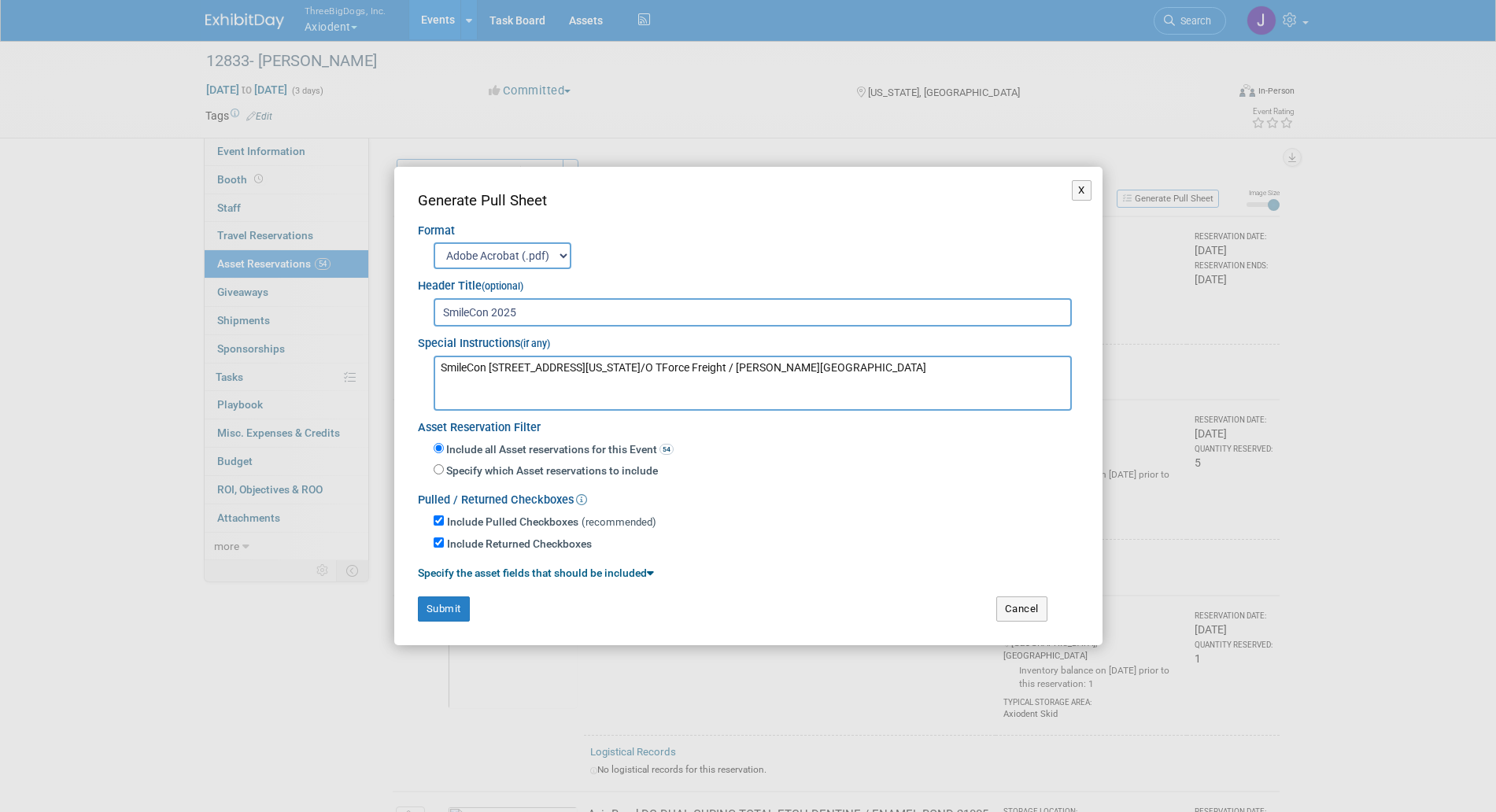
click at [437, 308] on input "SmileCon 2025" at bounding box center [753, 312] width 639 height 28
click at [656, 311] on input "Axiodent [PERSON_NAME] 2025" at bounding box center [753, 312] width 639 height 28
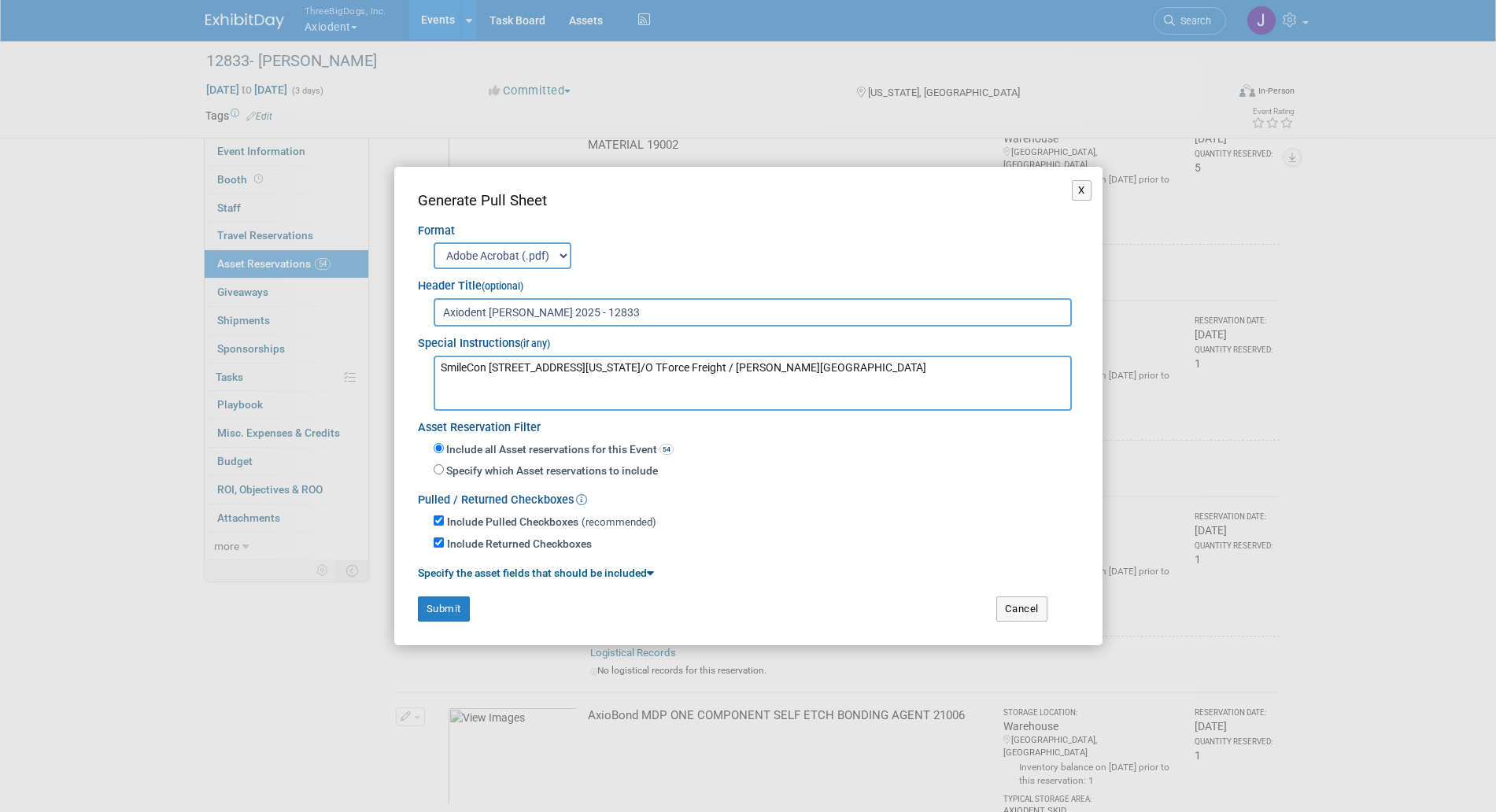
type input "Axiodent [PERSON_NAME] 2025 - 12833"
click at [649, 576] on link "Specify the asset fields that should be included" at bounding box center [536, 573] width 236 height 13
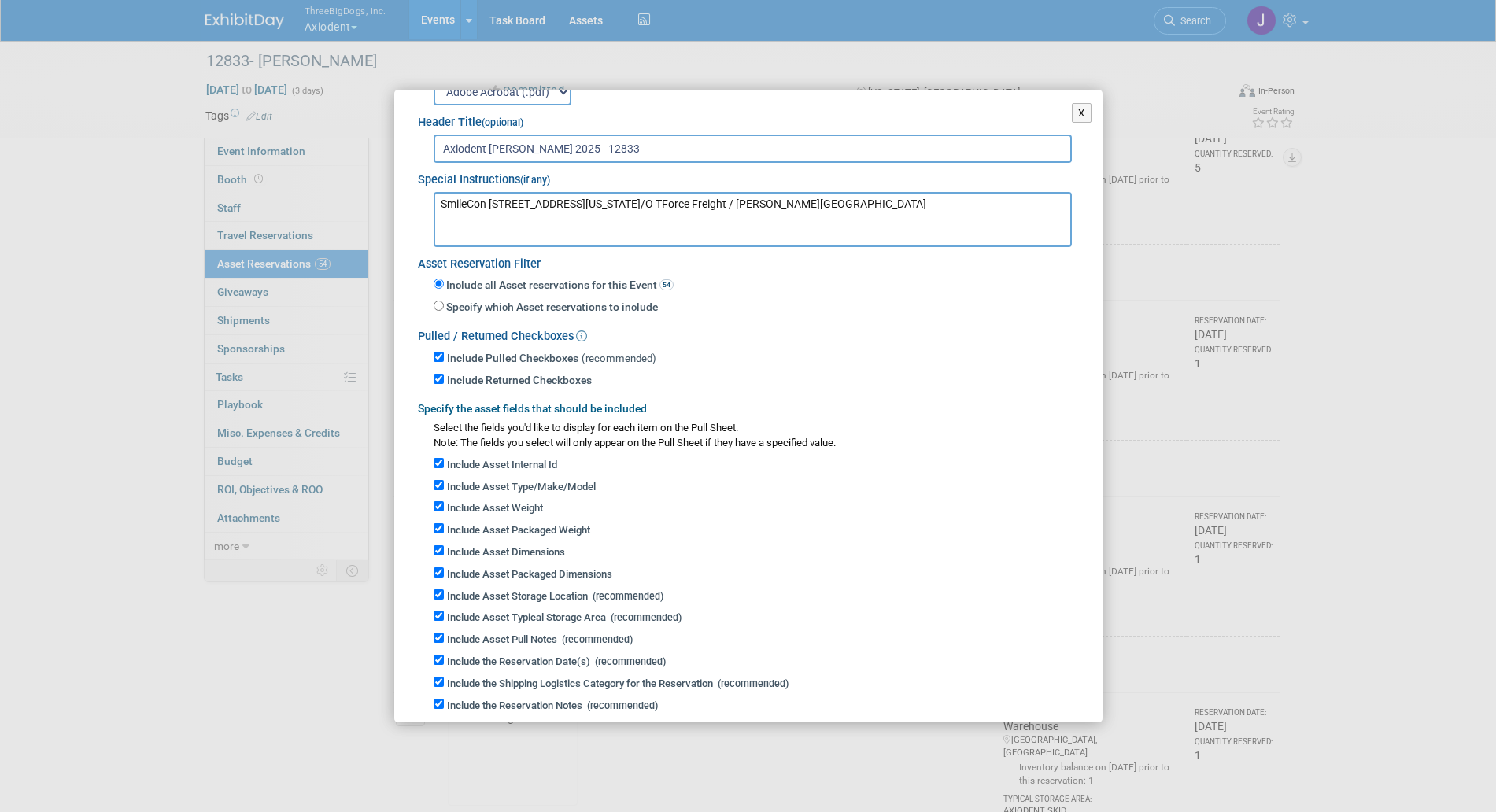
scroll to position [141, 0]
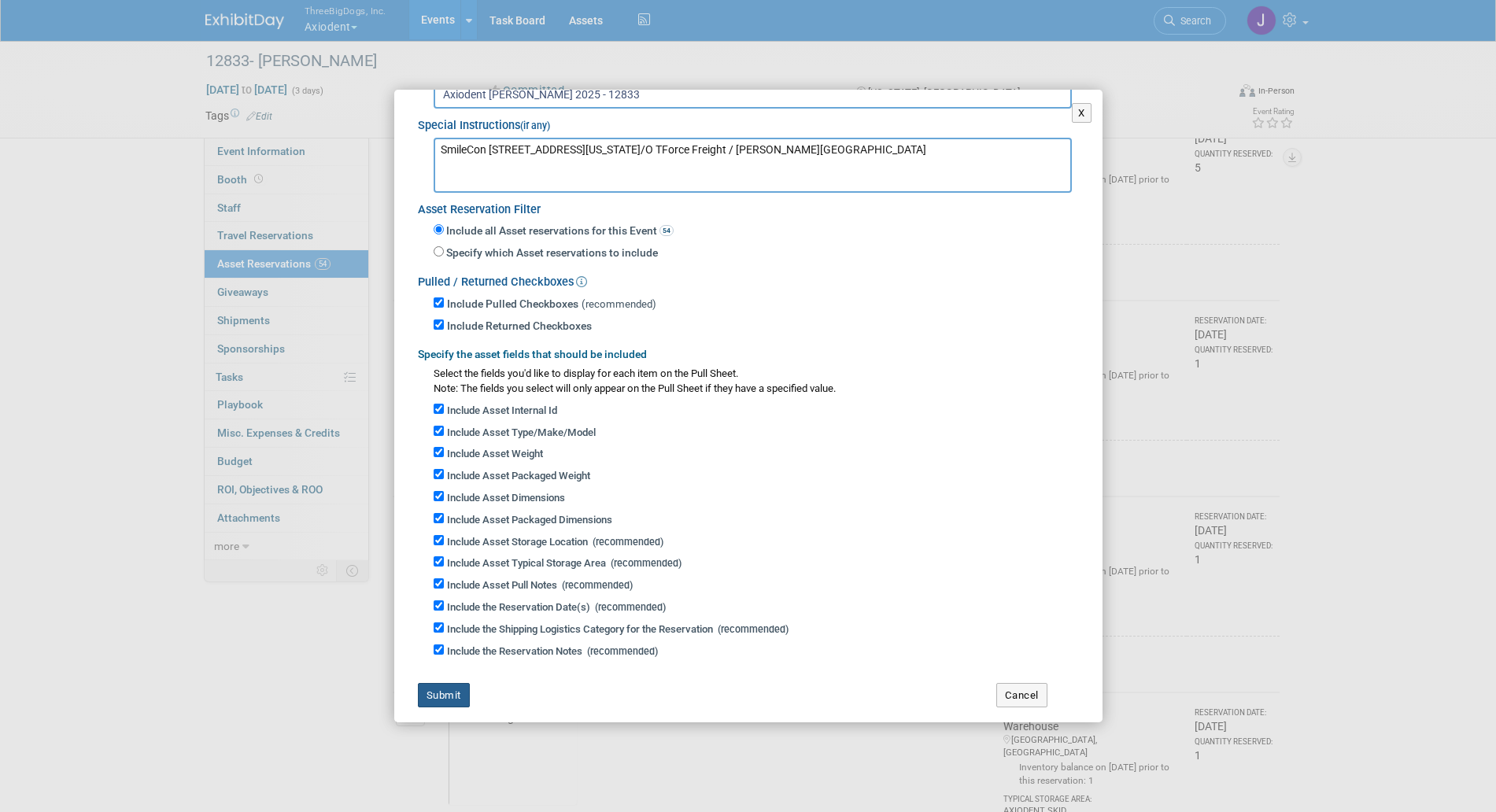
click at [426, 688] on button "Submit" at bounding box center [444, 695] width 52 height 25
